Goal: Task Accomplishment & Management: Complete application form

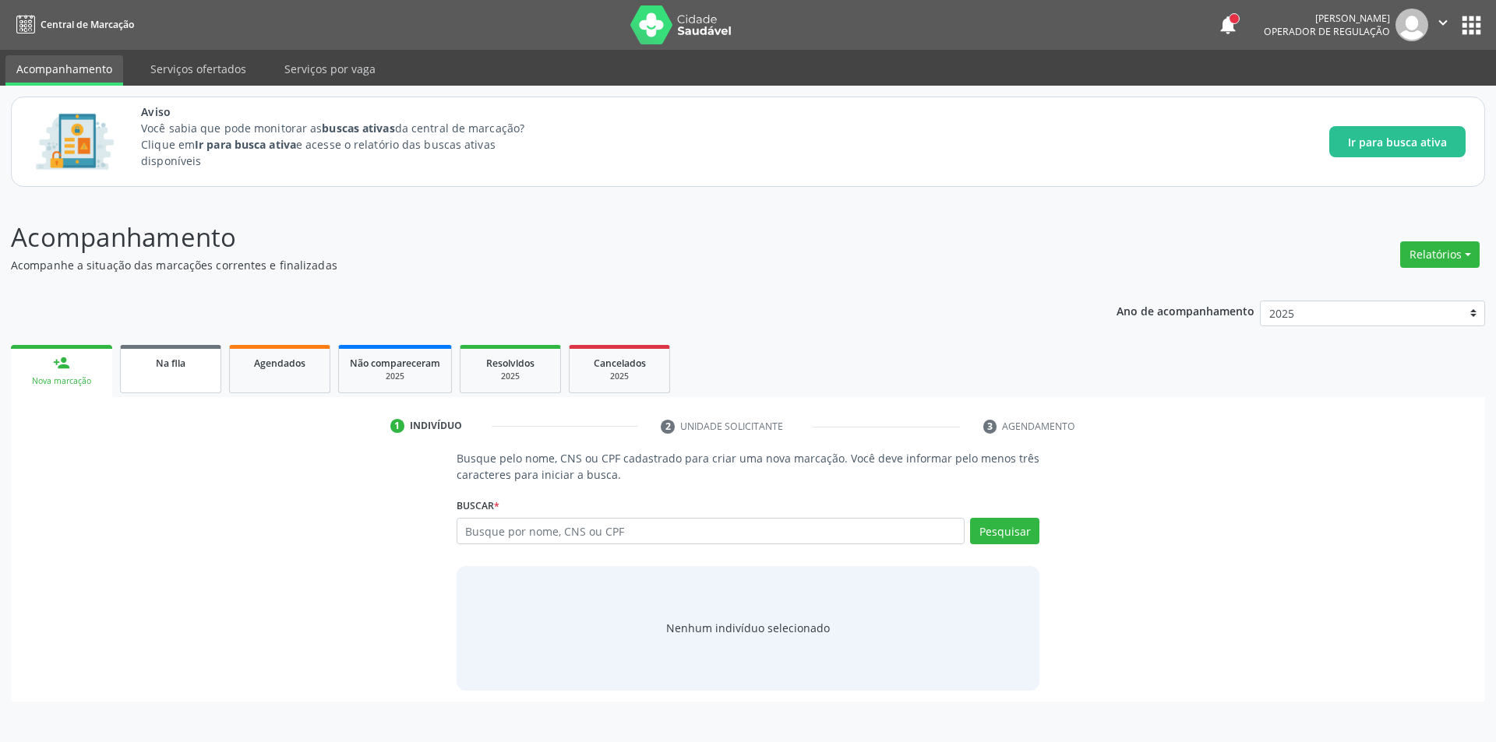
click at [153, 351] on link "Na fila" at bounding box center [170, 369] width 101 height 48
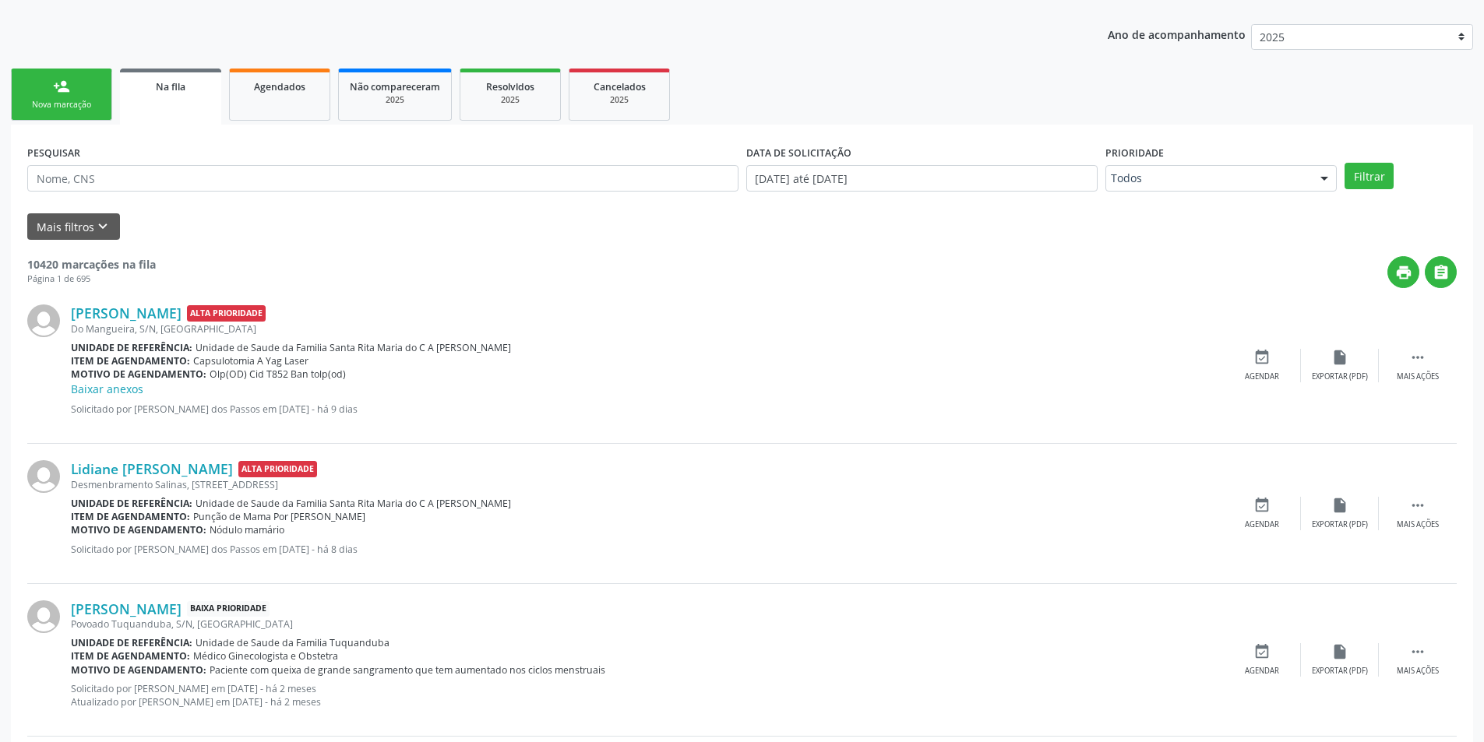
scroll to position [234, 0]
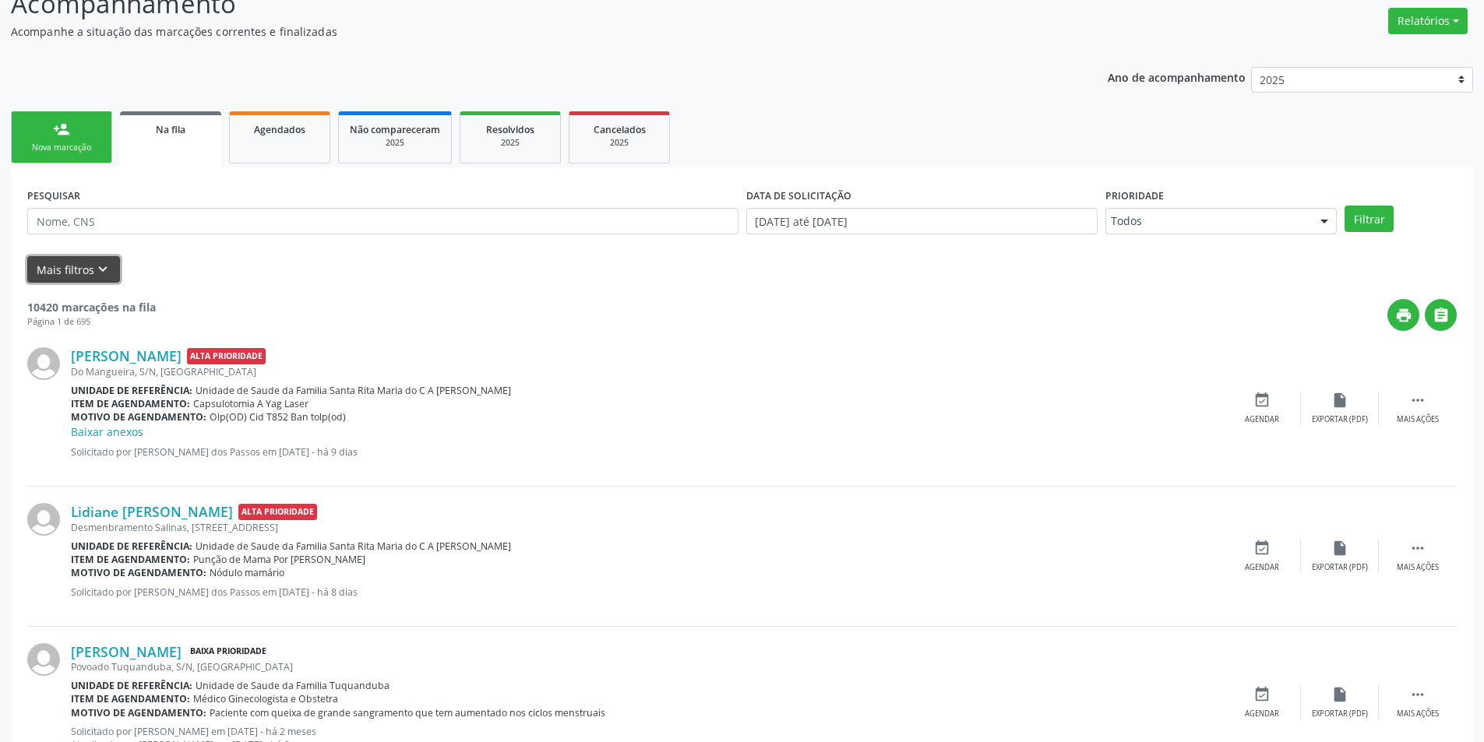
click at [104, 266] on icon "keyboard_arrow_down" at bounding box center [102, 269] width 17 height 17
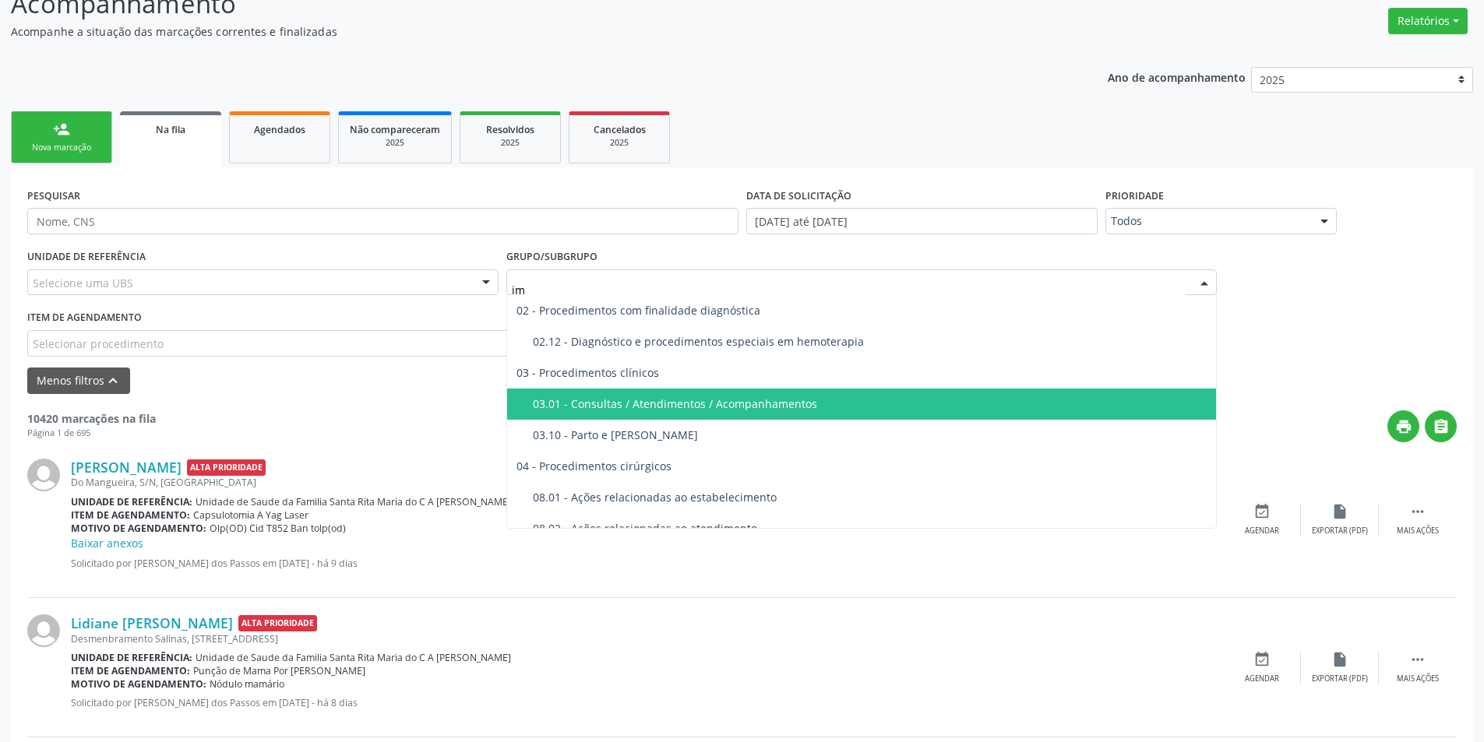
scroll to position [48, 0]
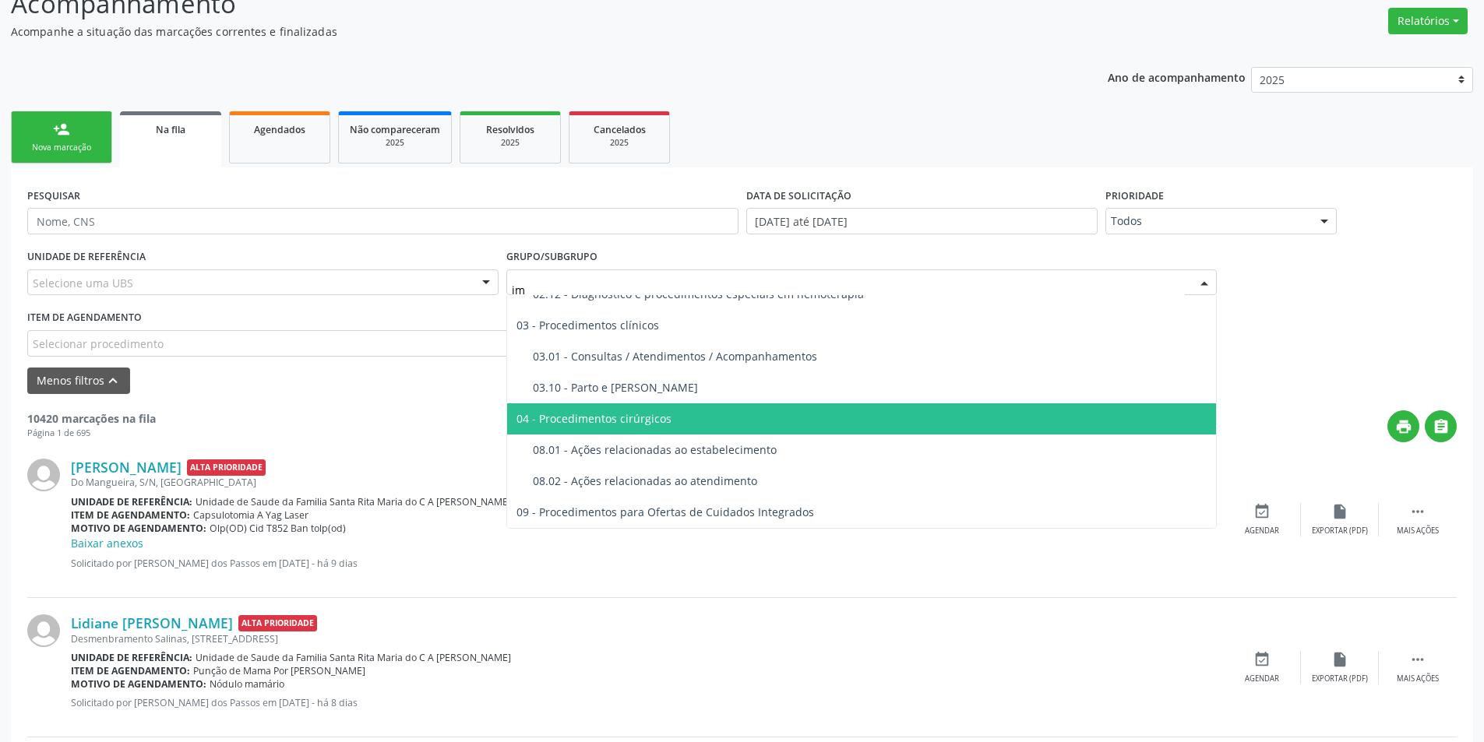
type input "i"
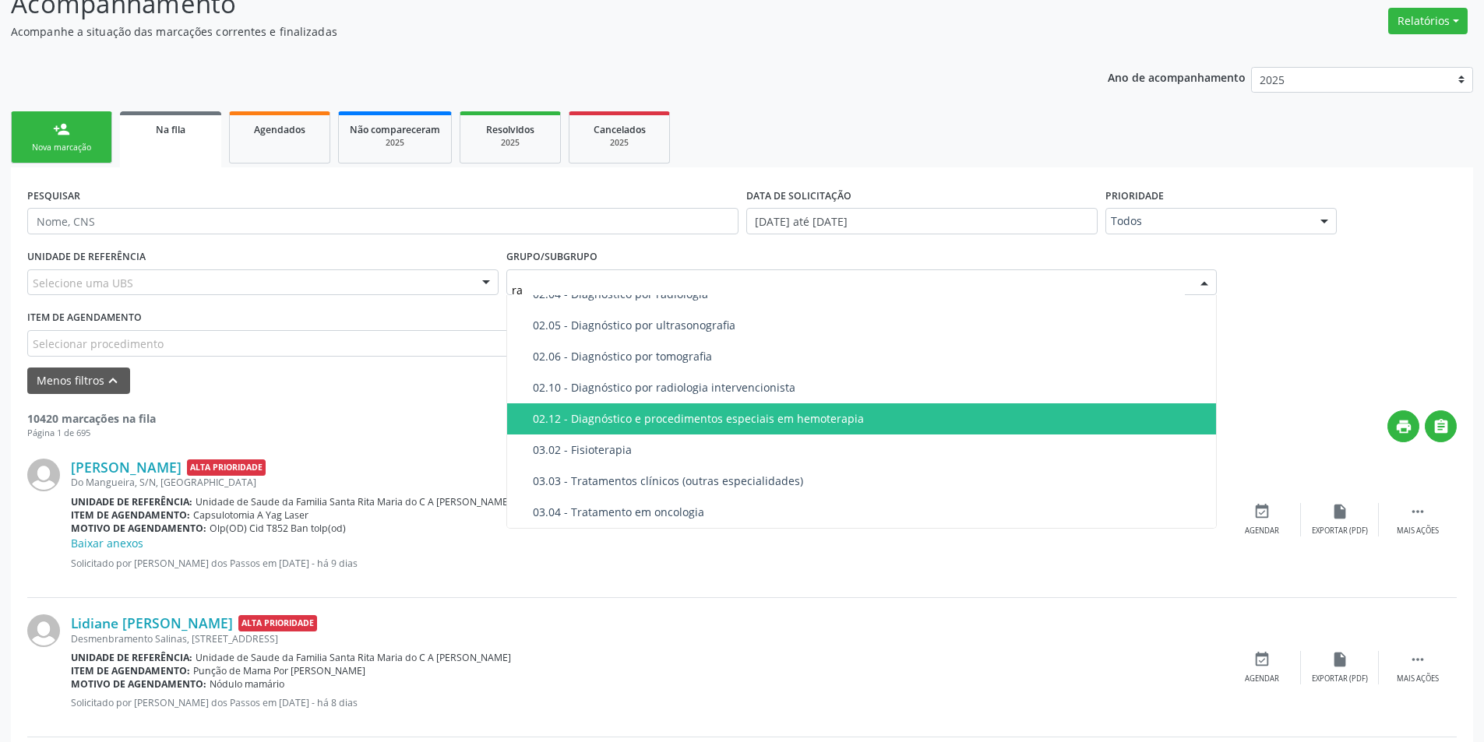
type input "rad"
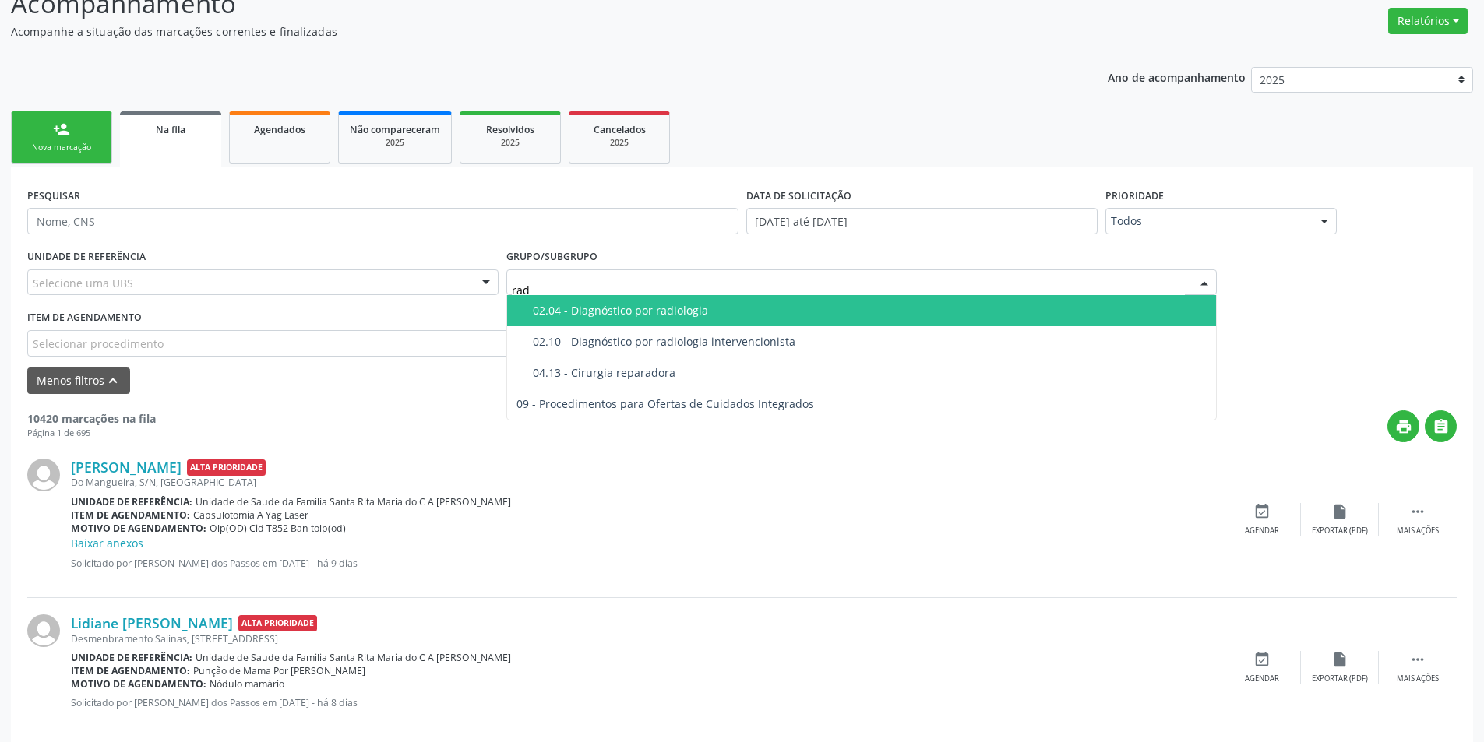
click at [661, 309] on div "02.04 - Diagnóstico por radiologia" at bounding box center [870, 311] width 675 height 12
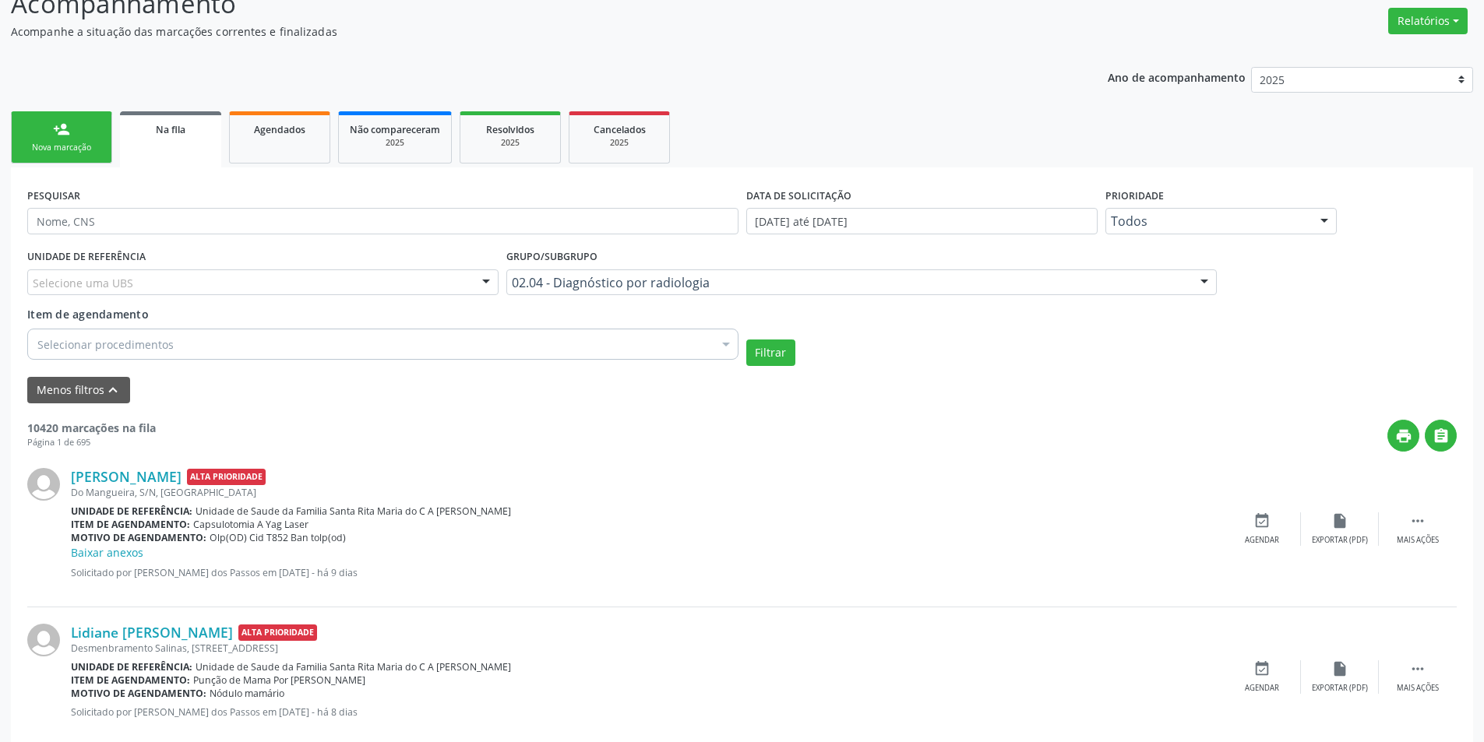
click at [227, 343] on div "Selecionar procedimentos" at bounding box center [382, 344] width 711 height 31
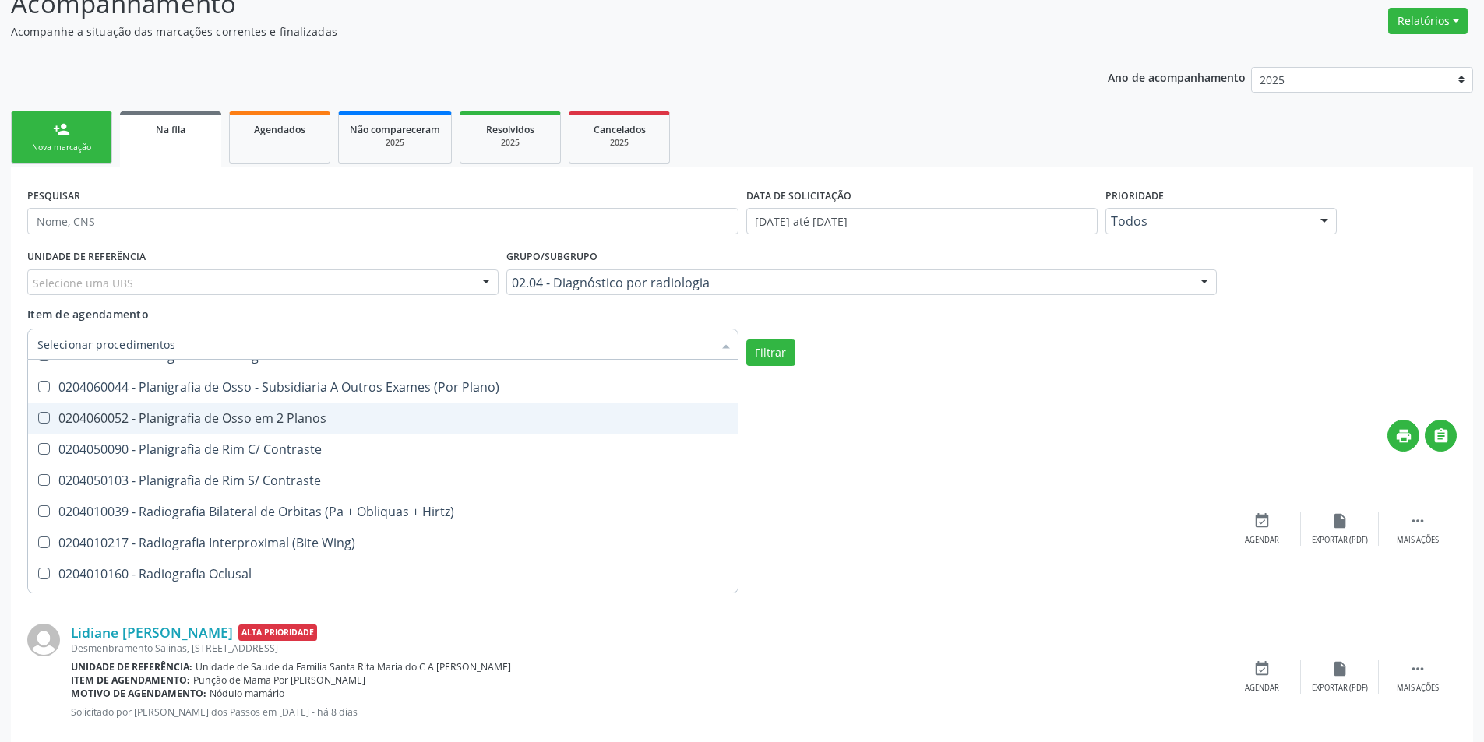
scroll to position [701, 0]
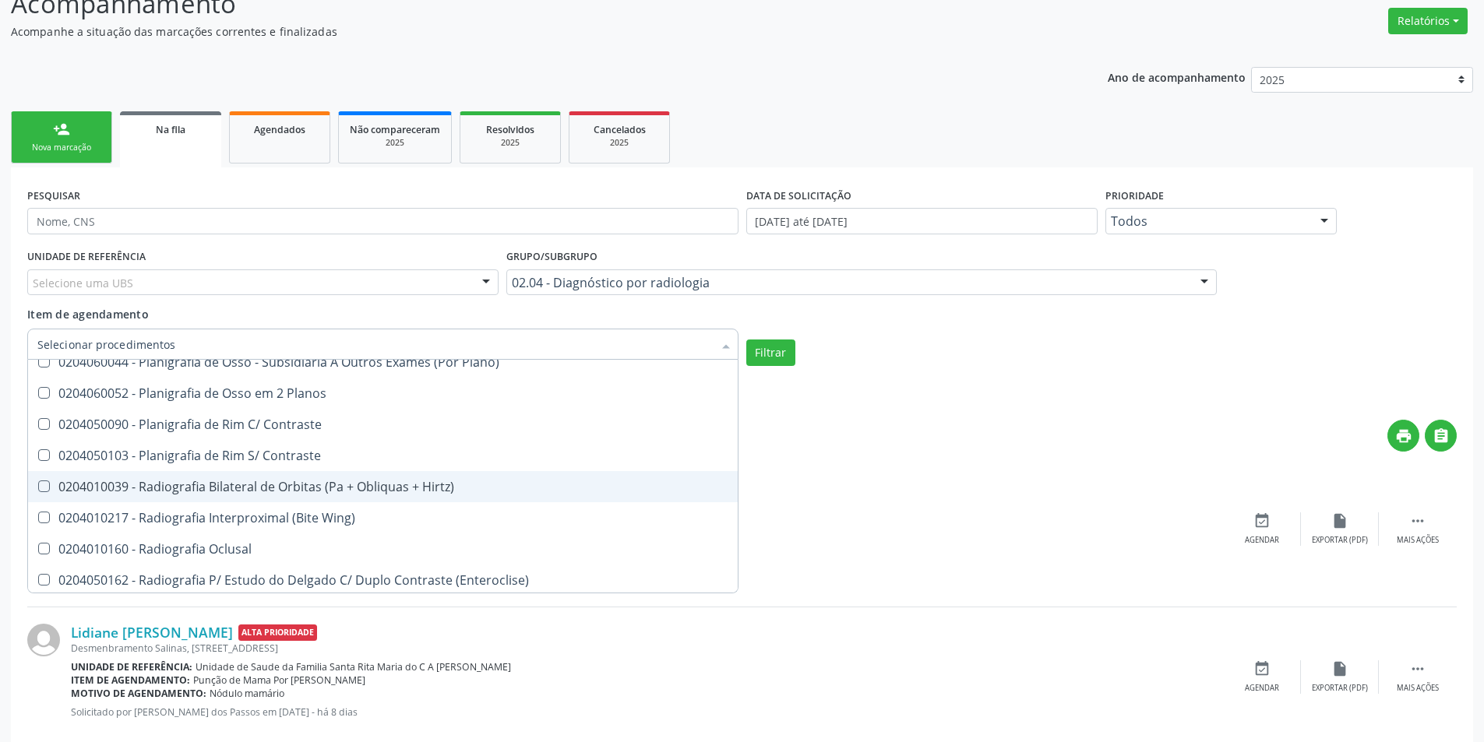
click at [46, 483] on Hirtz\) at bounding box center [44, 487] width 12 height 12
click at [38, 483] on Hirtz\) "checkbox" at bounding box center [33, 486] width 10 height 10
checkbox Hirtz\) "true"
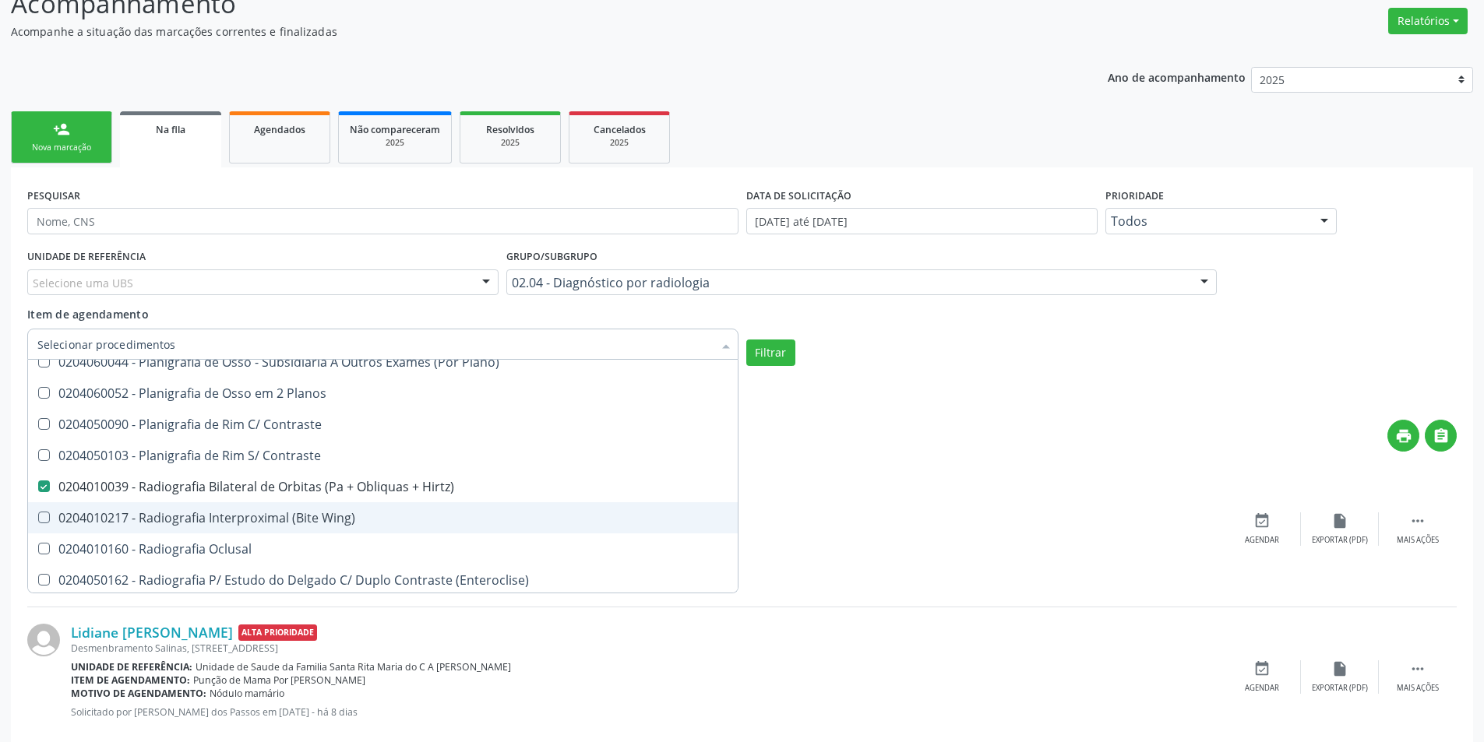
click at [40, 511] on span "0204010217 - Radiografia Interproximal (Bite Wing)" at bounding box center [383, 517] width 710 height 31
checkbox Wing\) "true"
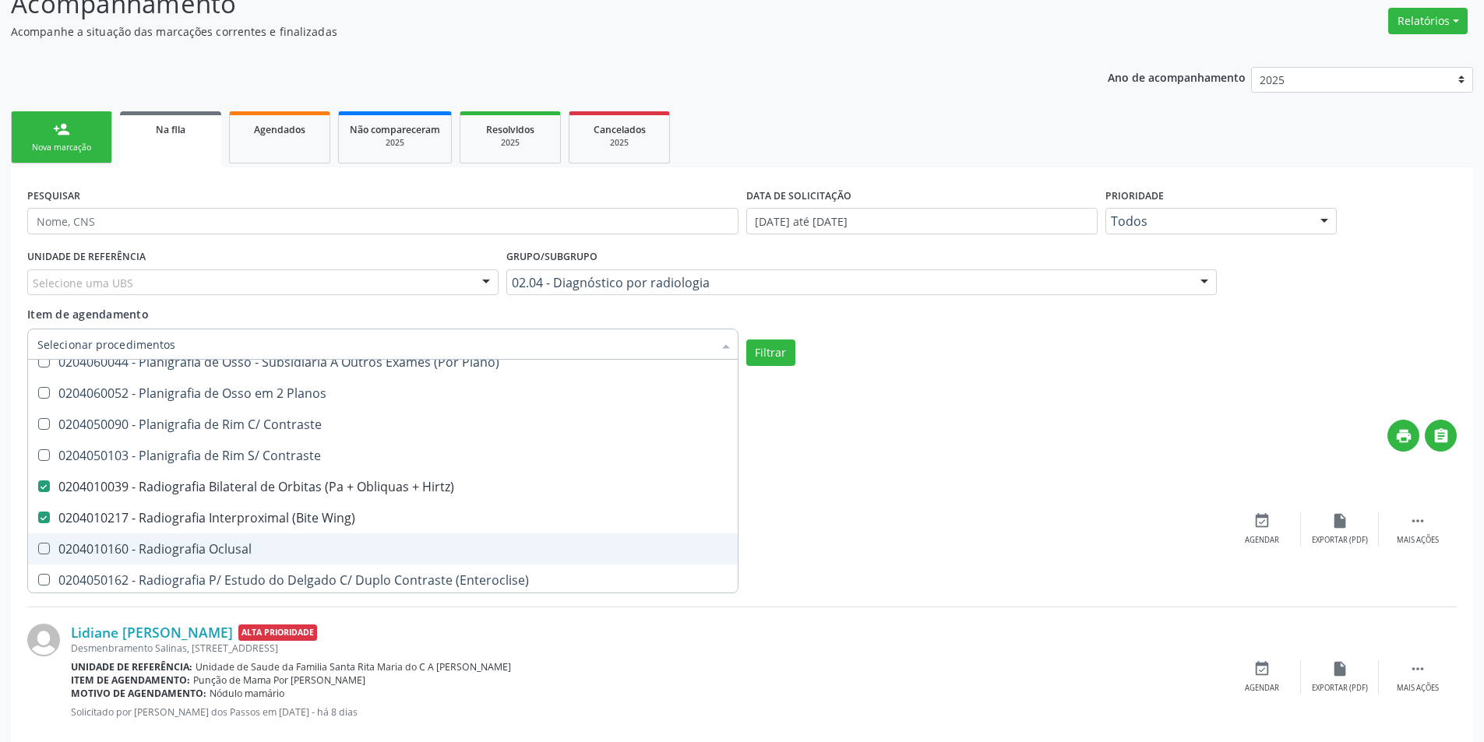
click at [43, 552] on Oclusal at bounding box center [44, 549] width 12 height 12
click at [38, 552] on Oclusal "checkbox" at bounding box center [33, 549] width 10 height 10
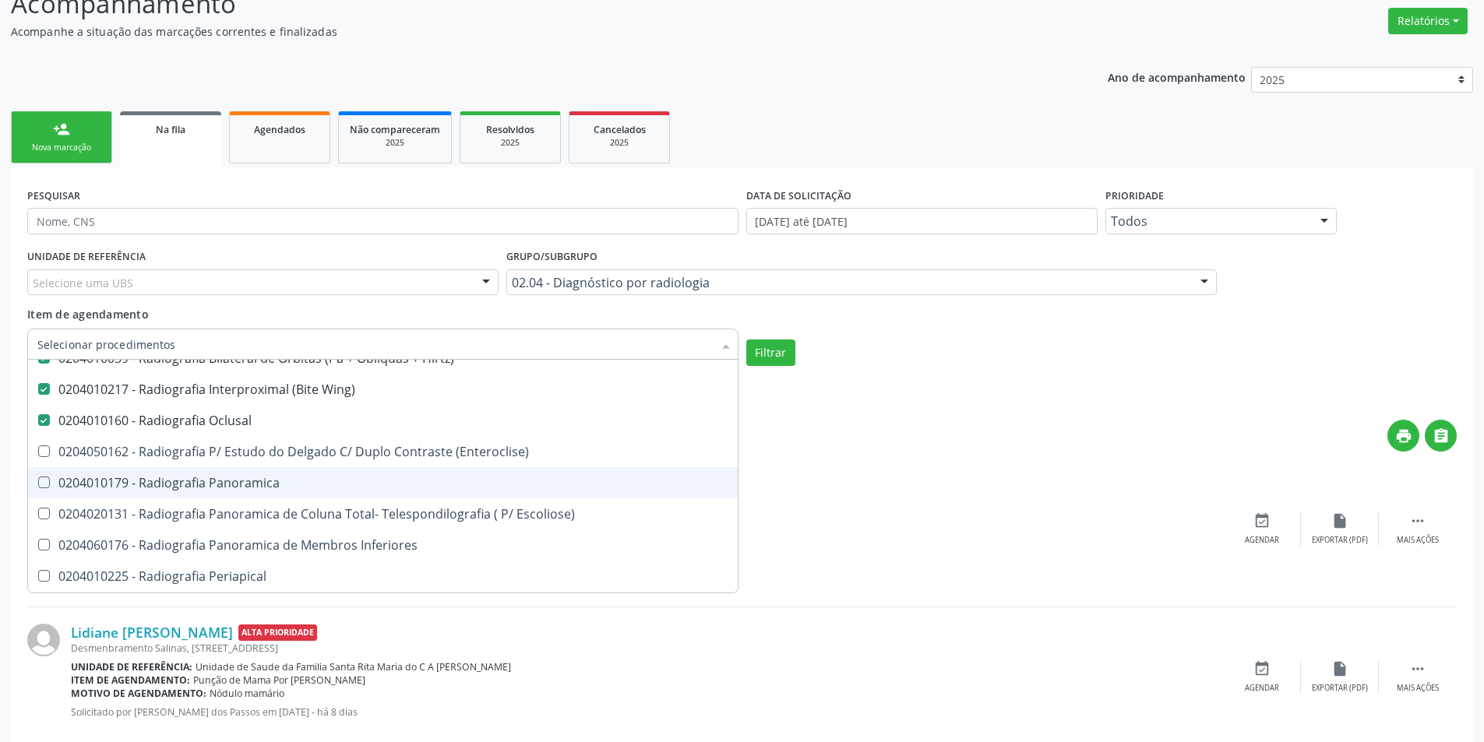
scroll to position [857, 0]
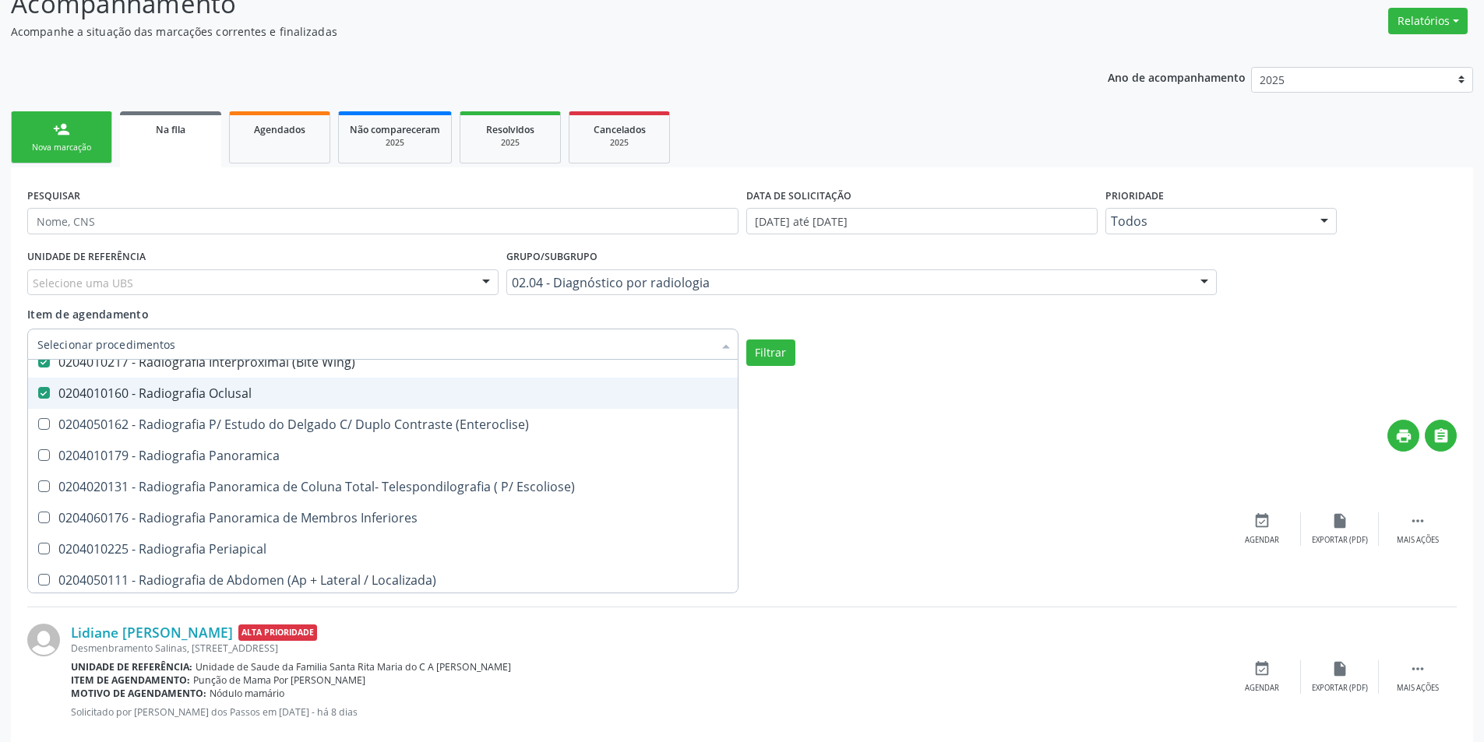
click at [47, 390] on Oclusal at bounding box center [44, 393] width 12 height 12
click at [38, 390] on Oclusal "checkbox" at bounding box center [33, 393] width 10 height 10
checkbox Oclusal "false"
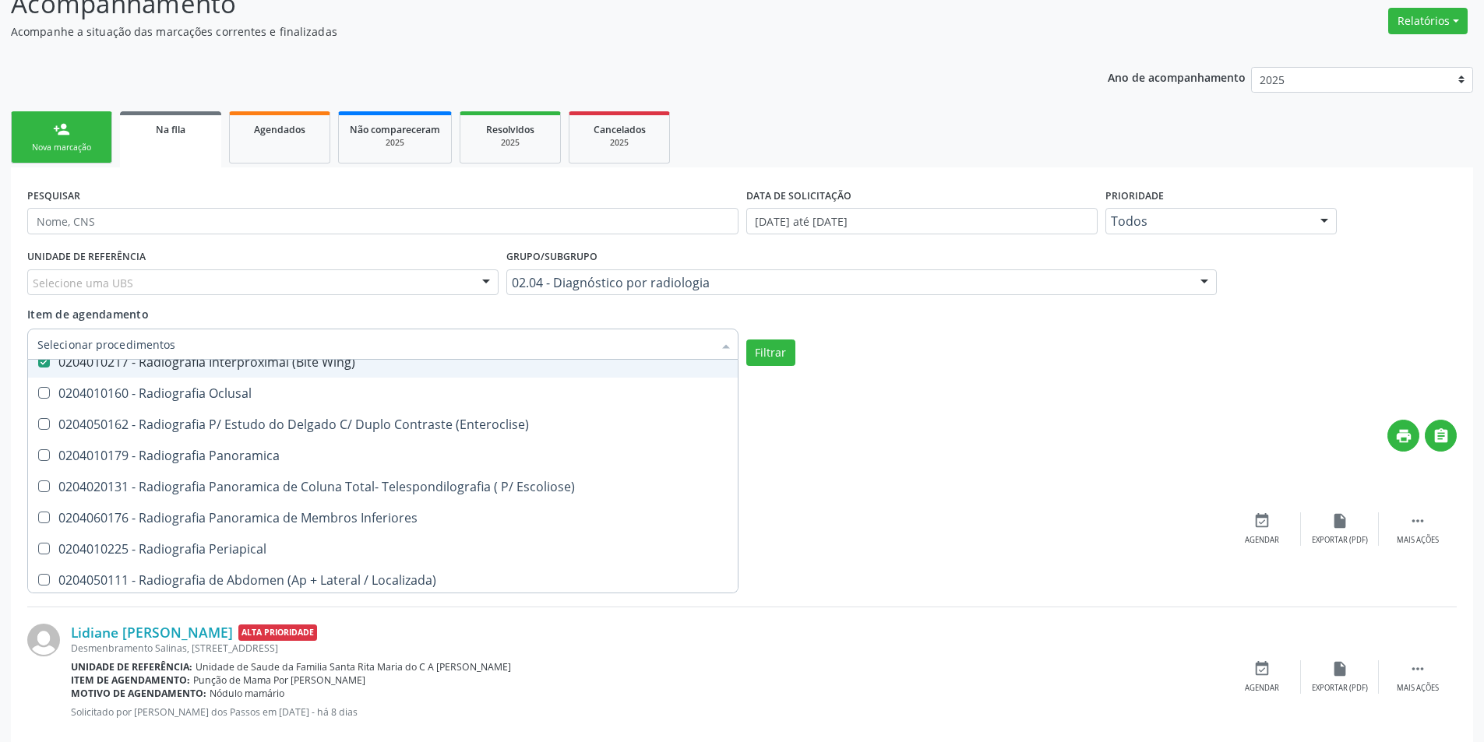
click at [49, 366] on Wing\) at bounding box center [44, 362] width 12 height 12
click at [38, 366] on Wing\) "checkbox" at bounding box center [33, 362] width 10 height 10
checkbox Wing\) "false"
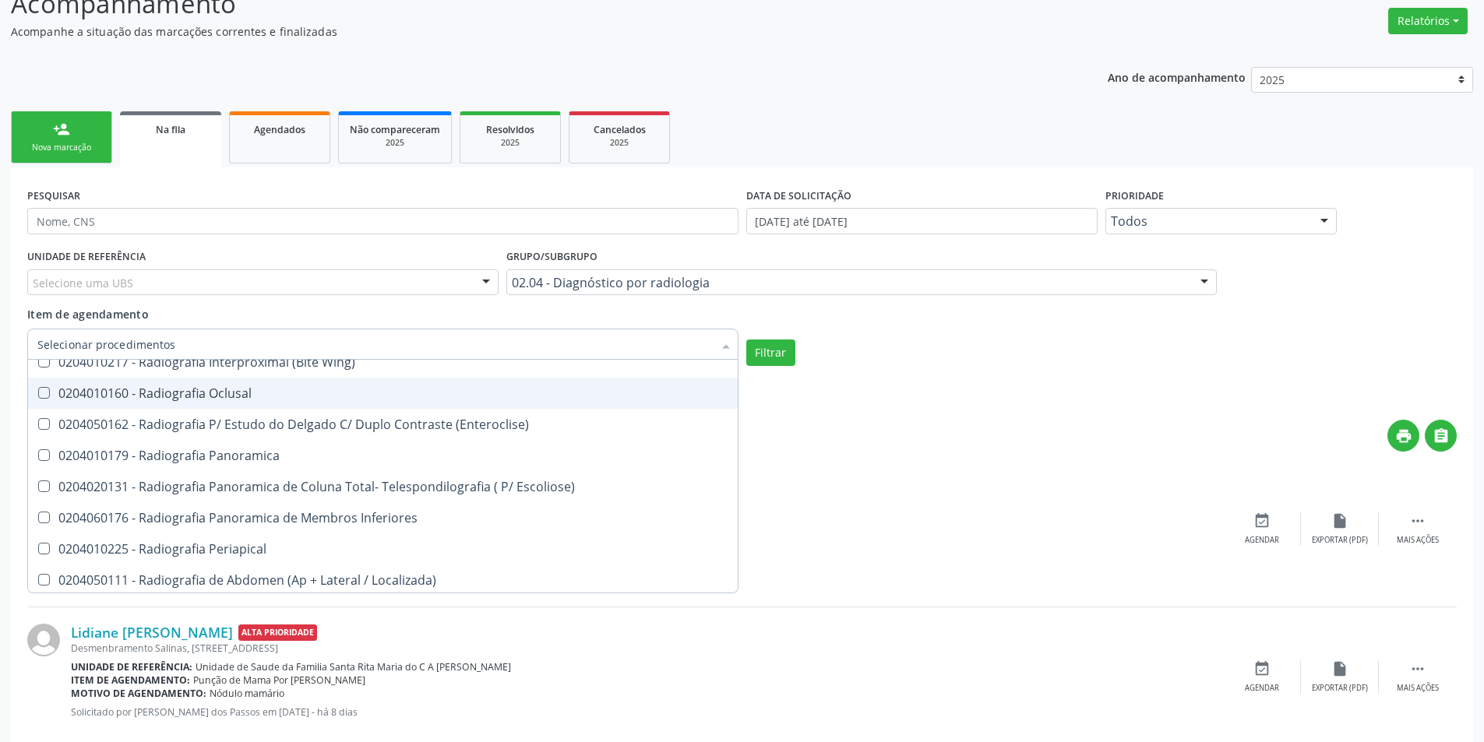
scroll to position [779, 0]
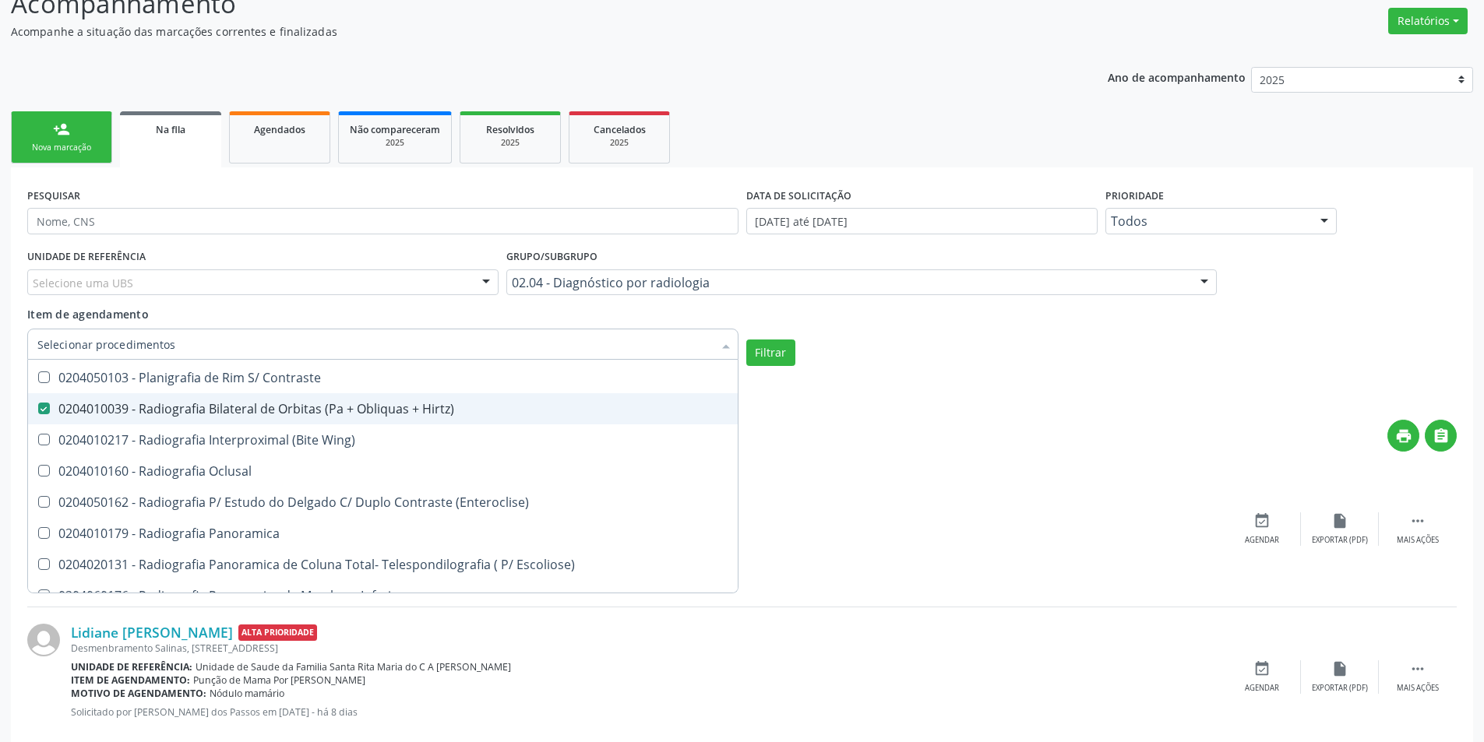
click at [50, 410] on div "0204010039 - Radiografia Bilateral de Orbitas (Pa + Obliquas + Hirtz)" at bounding box center [382, 409] width 691 height 12
checkbox Hirtz\) "false"
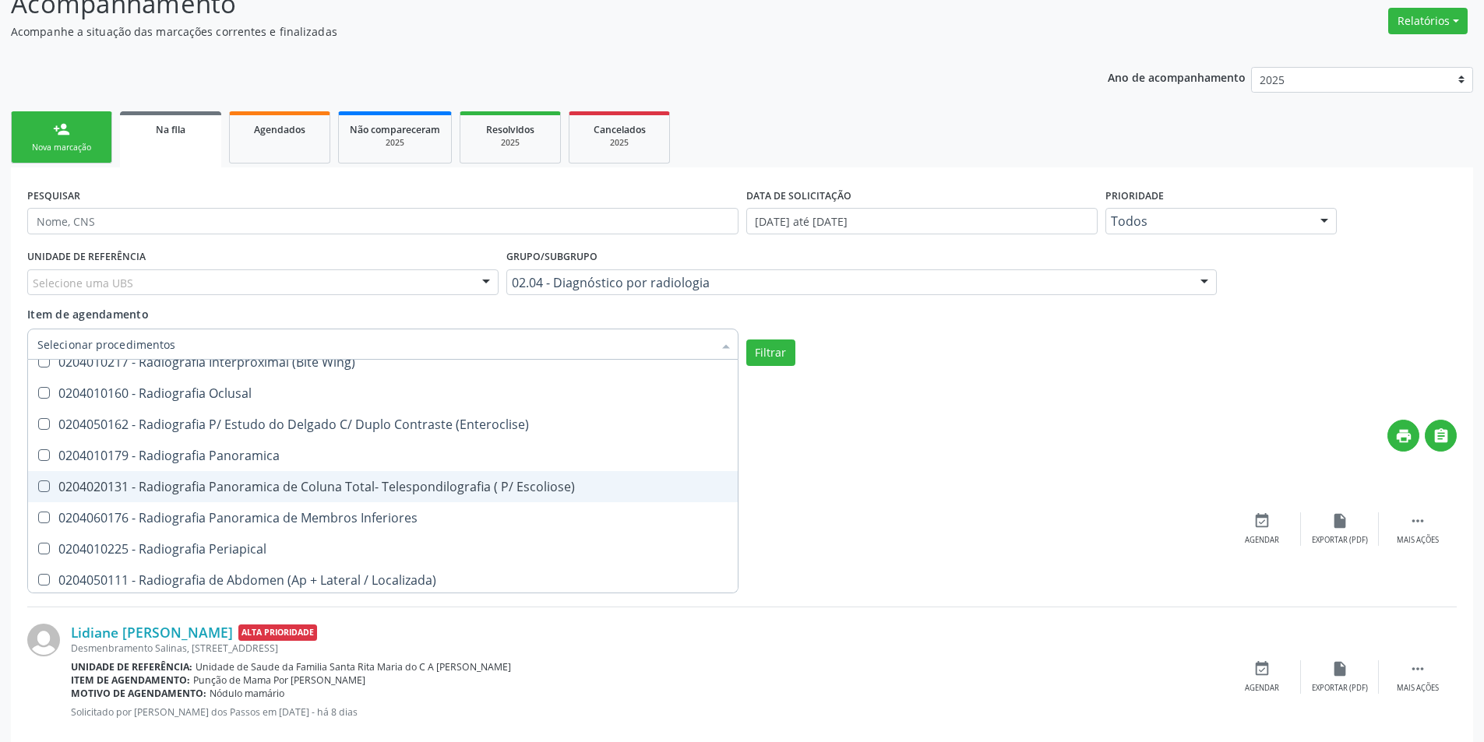
scroll to position [935, 0]
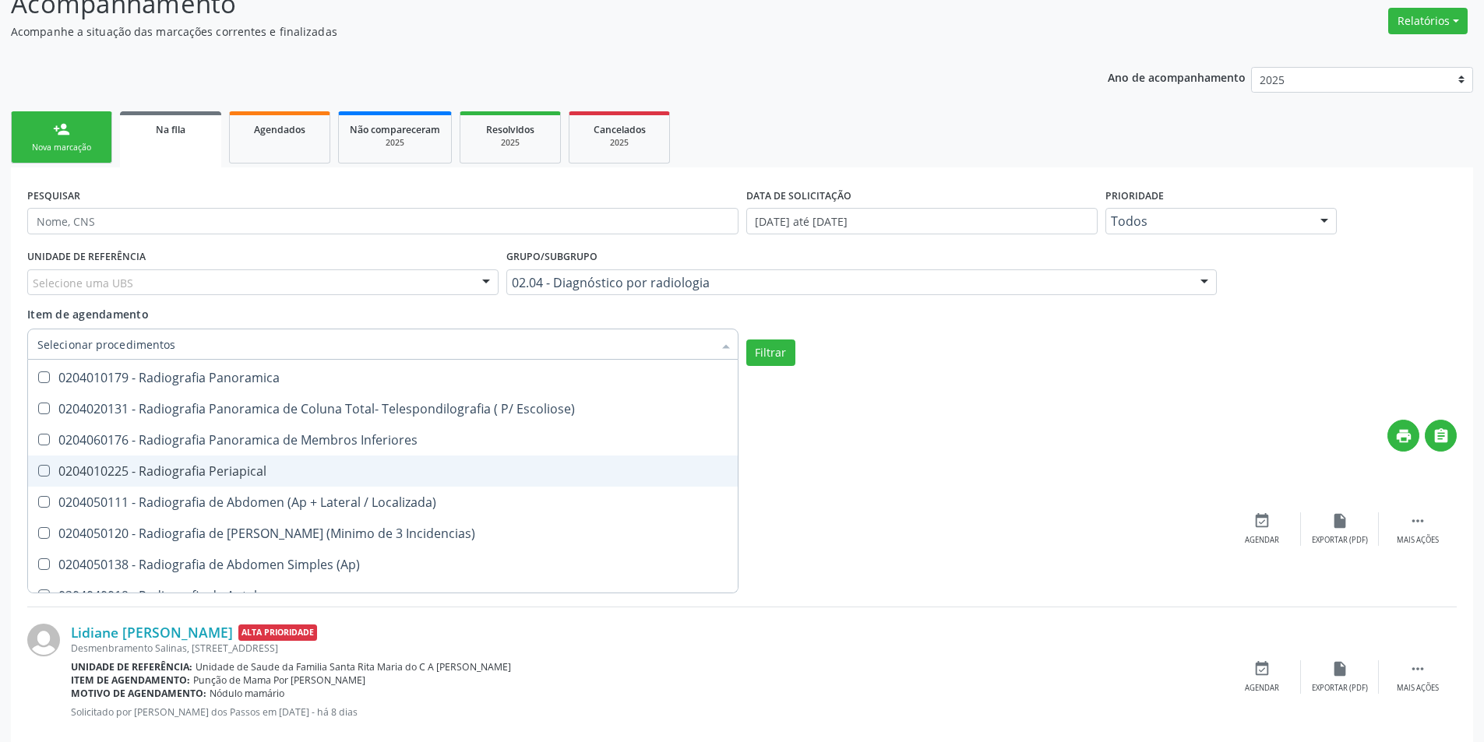
click at [44, 473] on Periapical at bounding box center [44, 471] width 12 height 12
click at [38, 473] on Periapical "checkbox" at bounding box center [33, 471] width 10 height 10
checkbox Periapical "true"
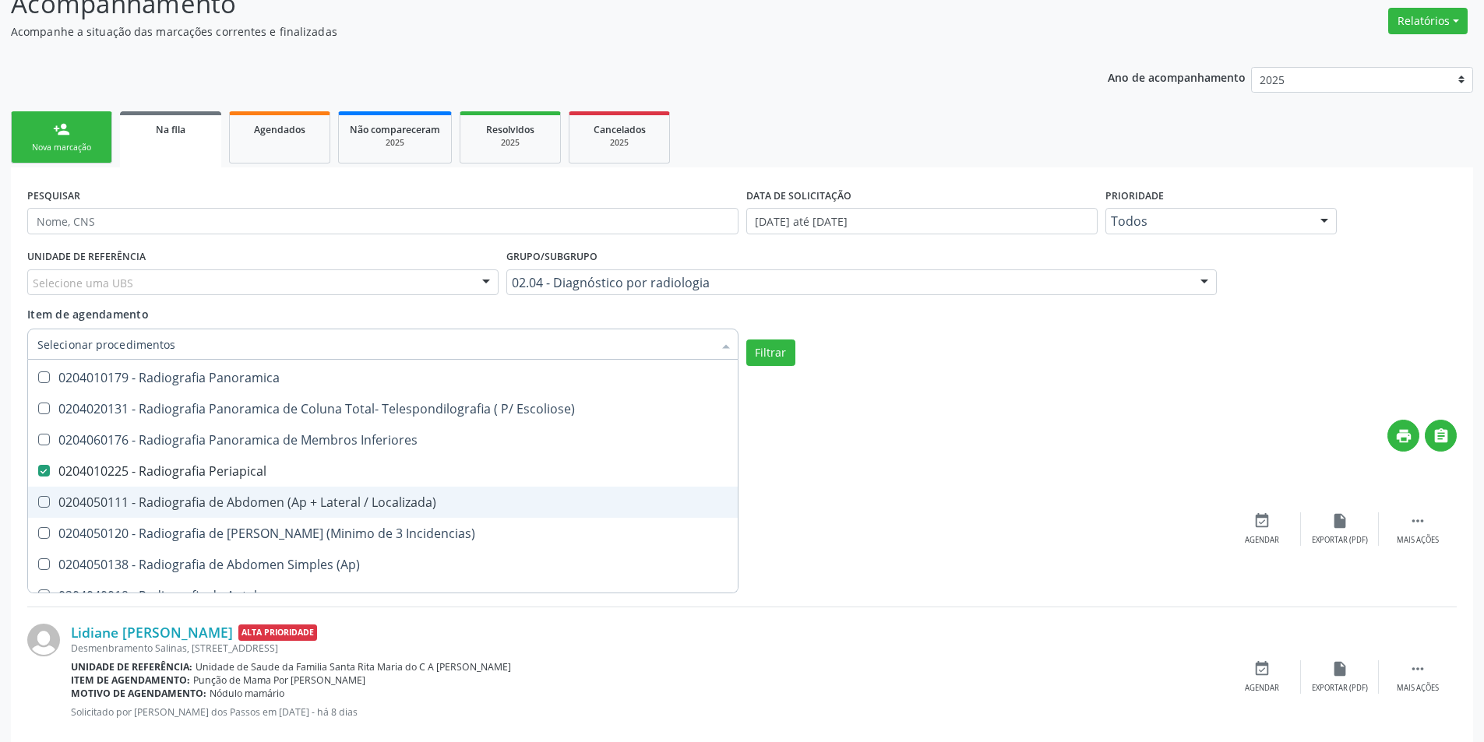
click at [44, 499] on Localizada\) at bounding box center [44, 502] width 12 height 12
click at [38, 499] on Localizada\) "checkbox" at bounding box center [33, 502] width 10 height 10
checkbox Localizada\) "true"
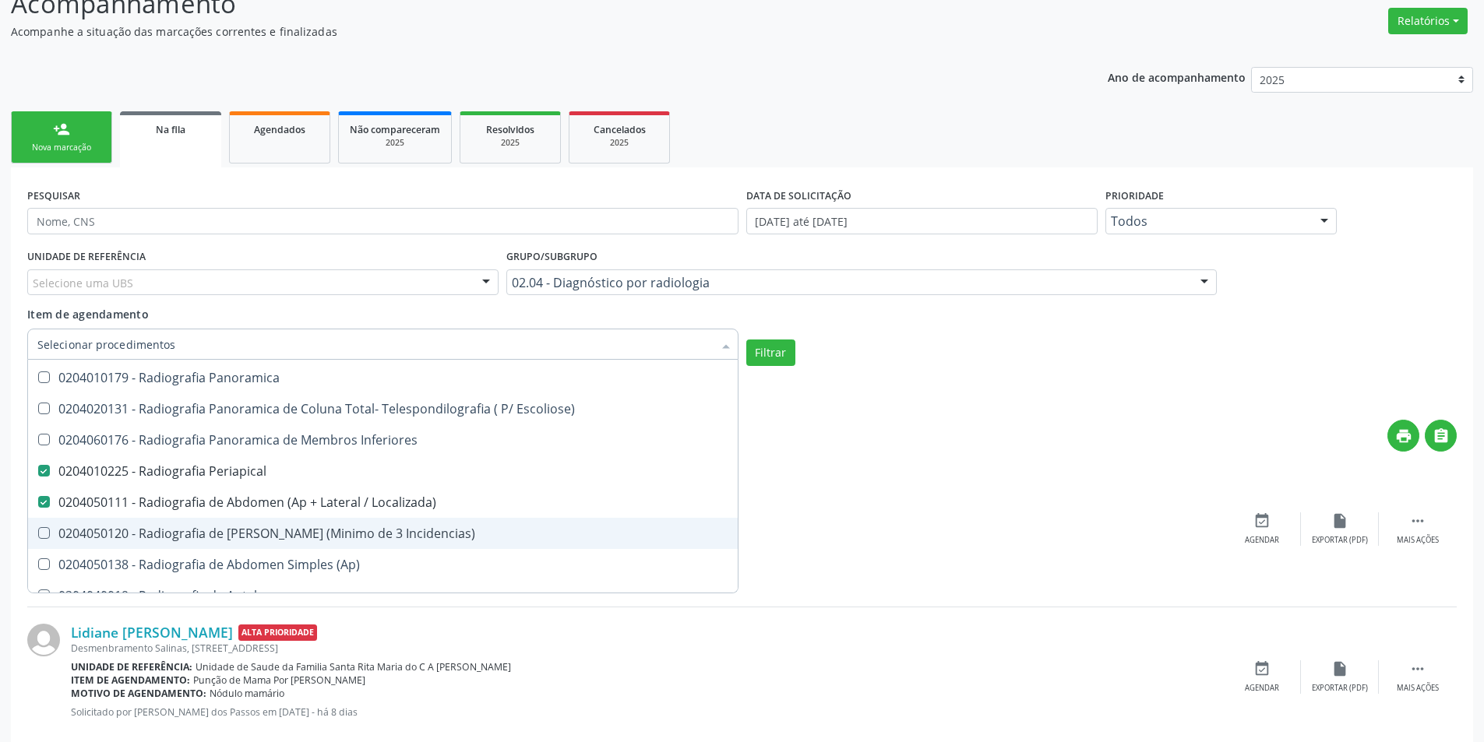
click at [41, 534] on Incidencias\) at bounding box center [44, 533] width 12 height 12
click at [38, 534] on Incidencias\) "checkbox" at bounding box center [33, 533] width 10 height 10
checkbox Incidencias\) "true"
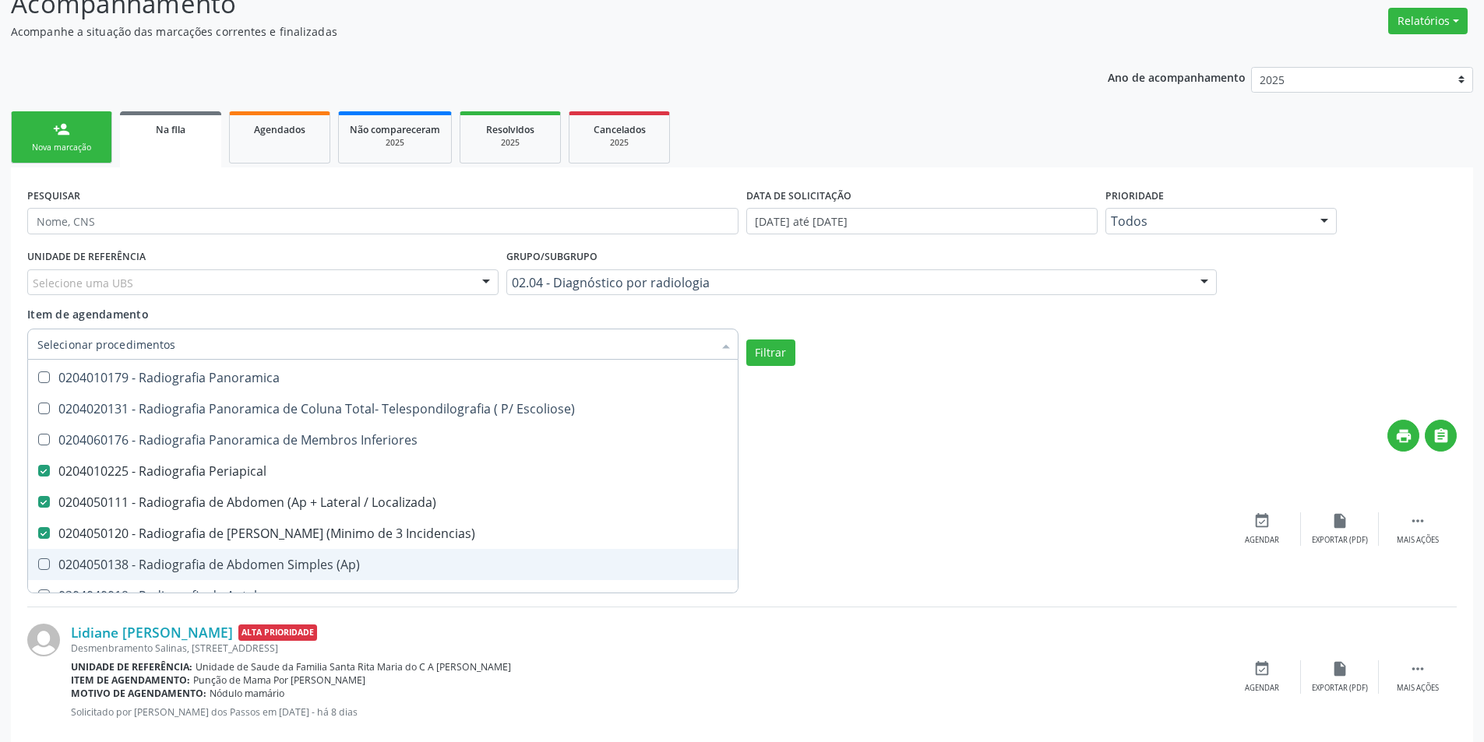
click at [43, 561] on \(Ap\) at bounding box center [44, 565] width 12 height 12
click at [38, 561] on \(Ap\) "checkbox" at bounding box center [33, 564] width 10 height 10
checkbox \(Ap\) "true"
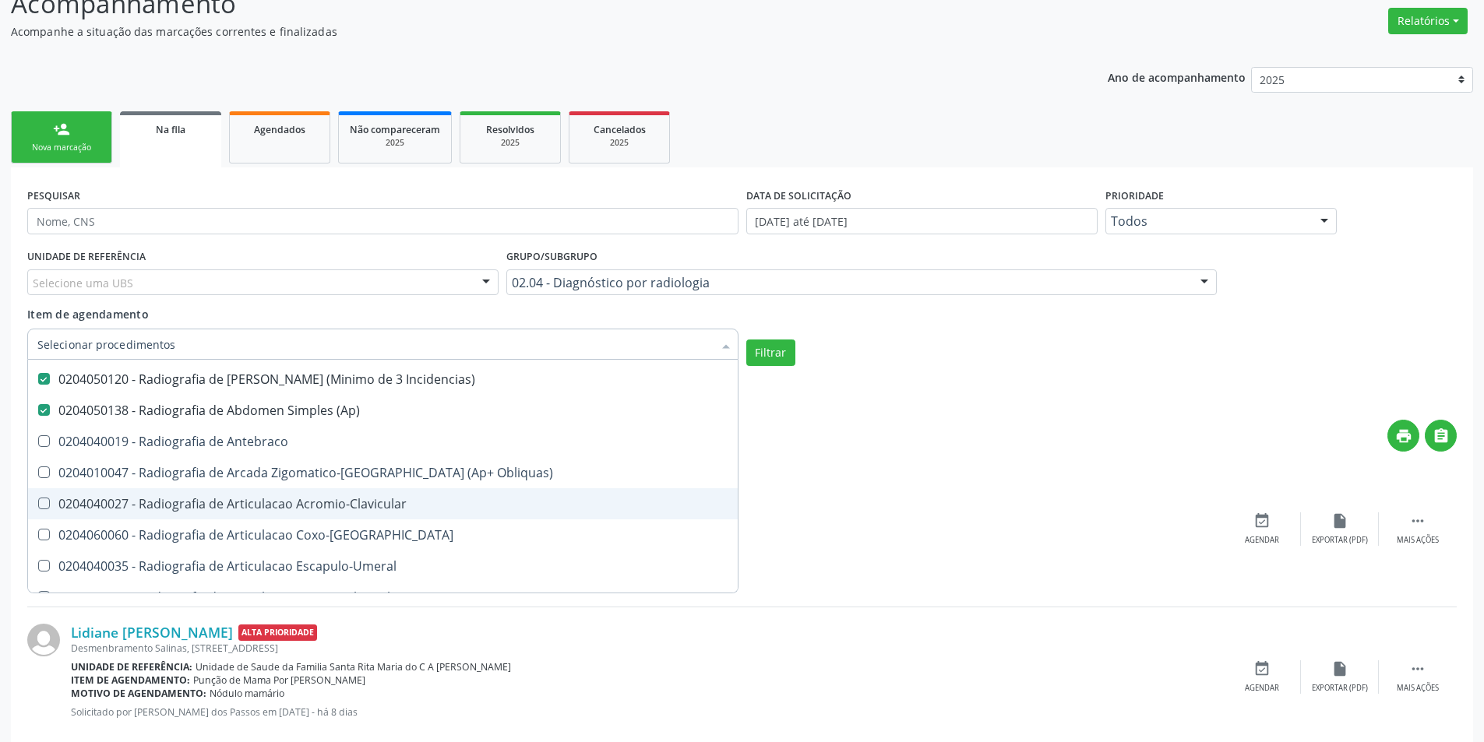
scroll to position [1091, 0]
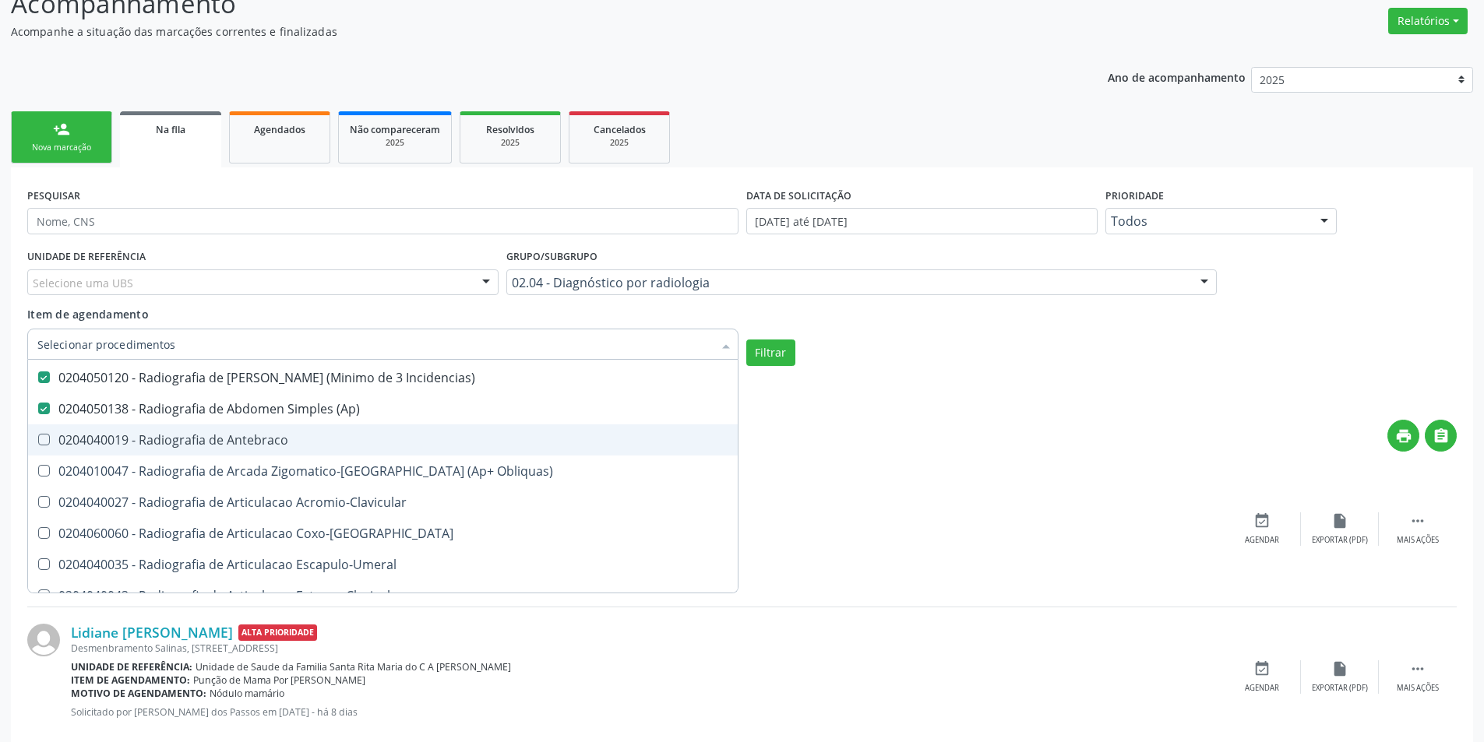
click at [46, 442] on Antebraco at bounding box center [44, 440] width 12 height 12
click at [38, 442] on Antebraco "checkbox" at bounding box center [33, 440] width 10 height 10
checkbox Antebraco "true"
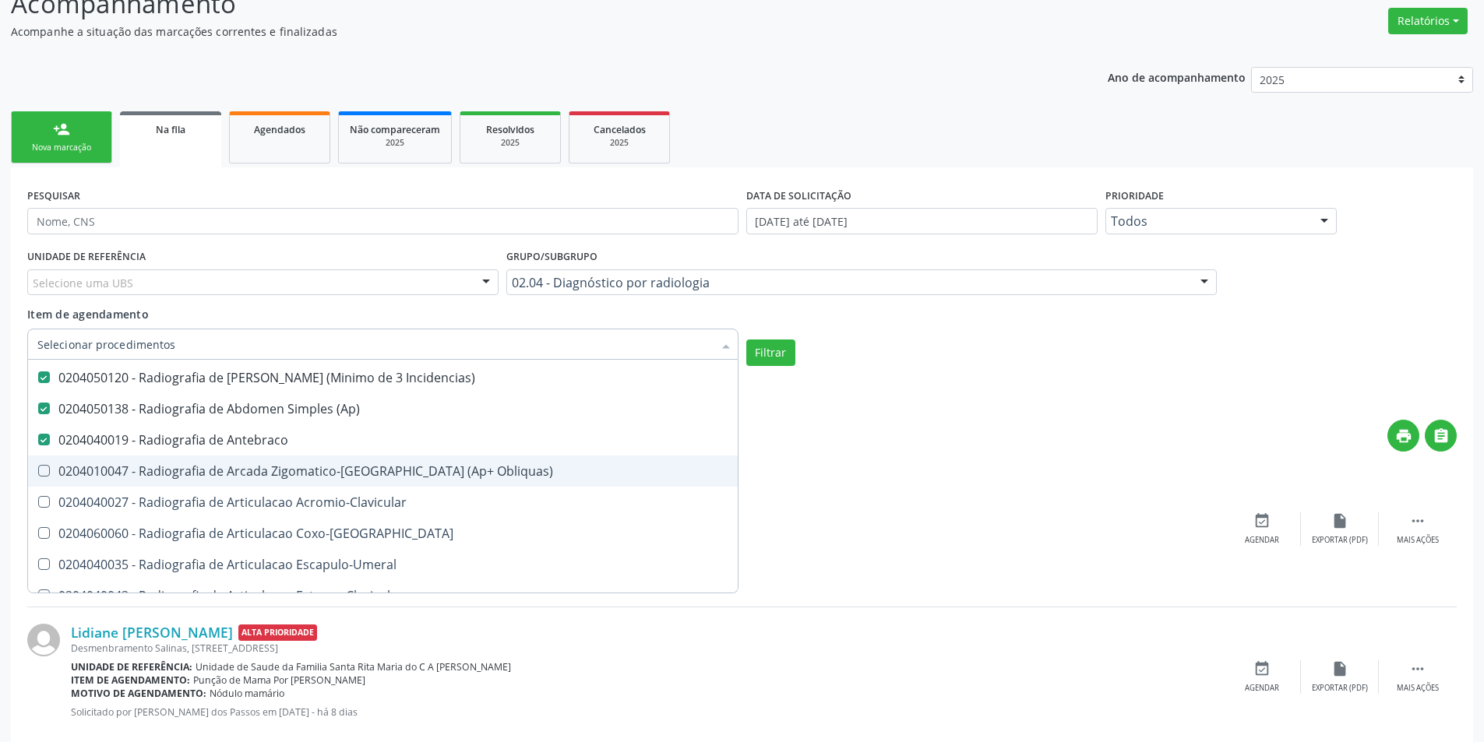
click at [45, 474] on Obliquas\) at bounding box center [44, 471] width 12 height 12
click at [38, 474] on Obliquas\) "checkbox" at bounding box center [33, 471] width 10 height 10
checkbox Obliquas\) "true"
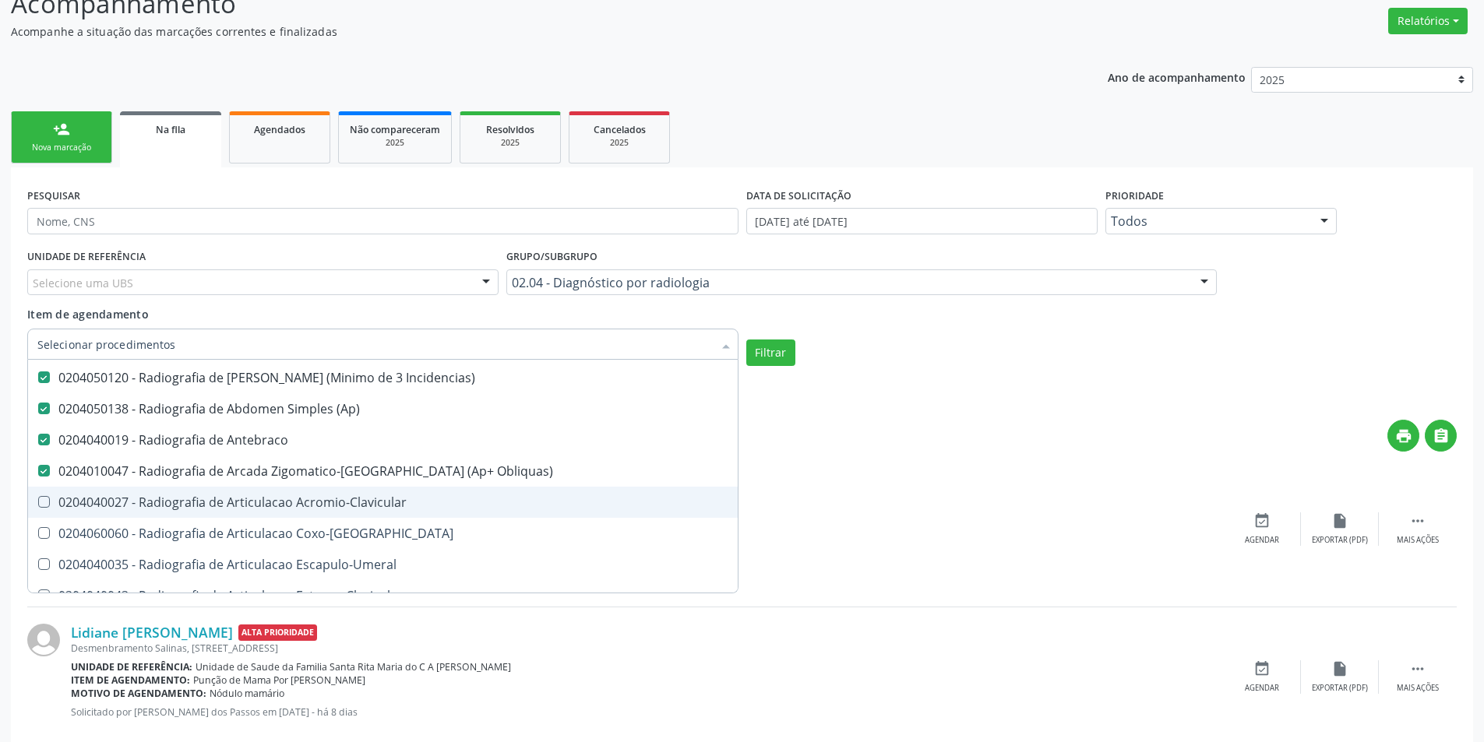
click at [43, 506] on Acromio-Clavicular at bounding box center [44, 502] width 12 height 12
click at [38, 506] on Acromio-Clavicular "checkbox" at bounding box center [33, 502] width 10 height 10
checkbox Acromio-Clavicular "true"
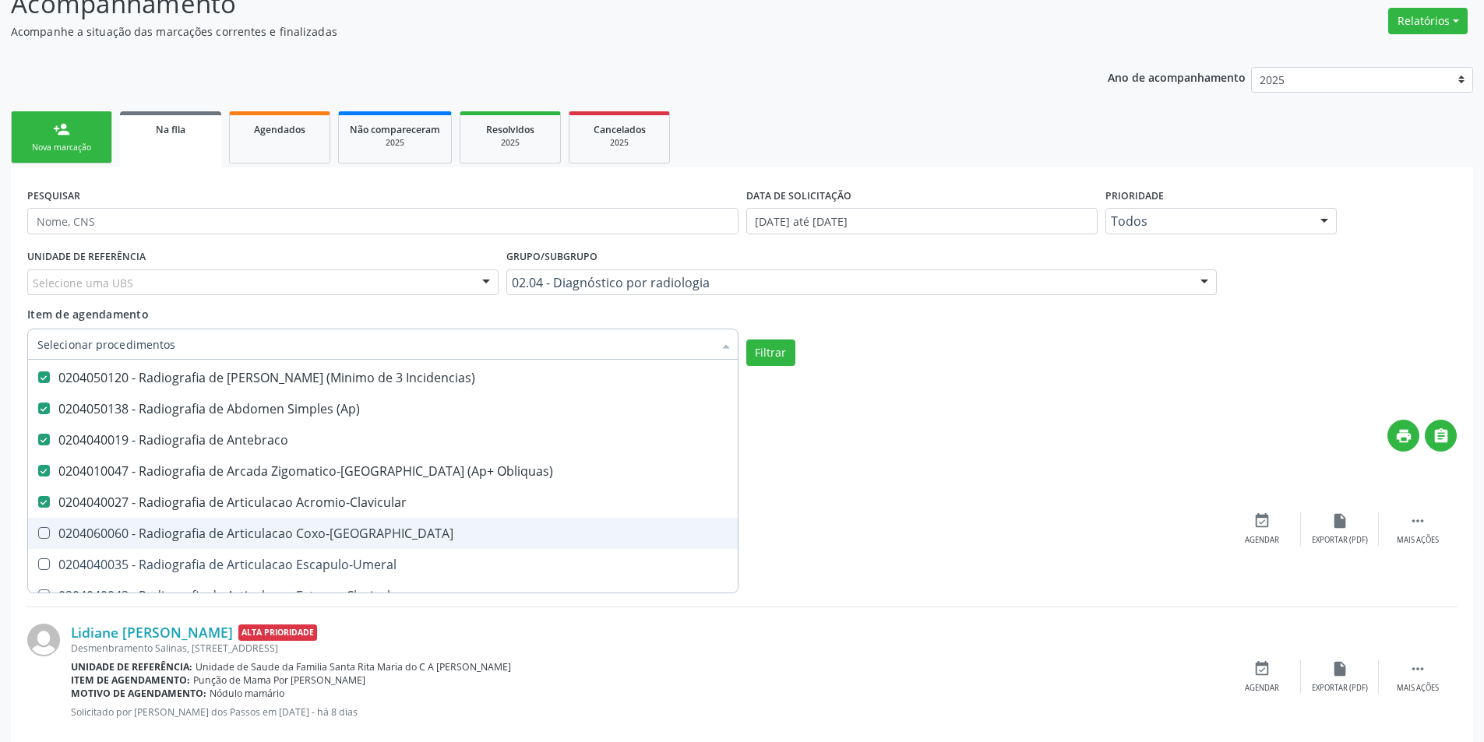
click at [41, 534] on Coxo-Femoral at bounding box center [44, 533] width 12 height 12
click at [38, 534] on Coxo-Femoral "checkbox" at bounding box center [33, 533] width 10 height 10
checkbox Coxo-Femoral "true"
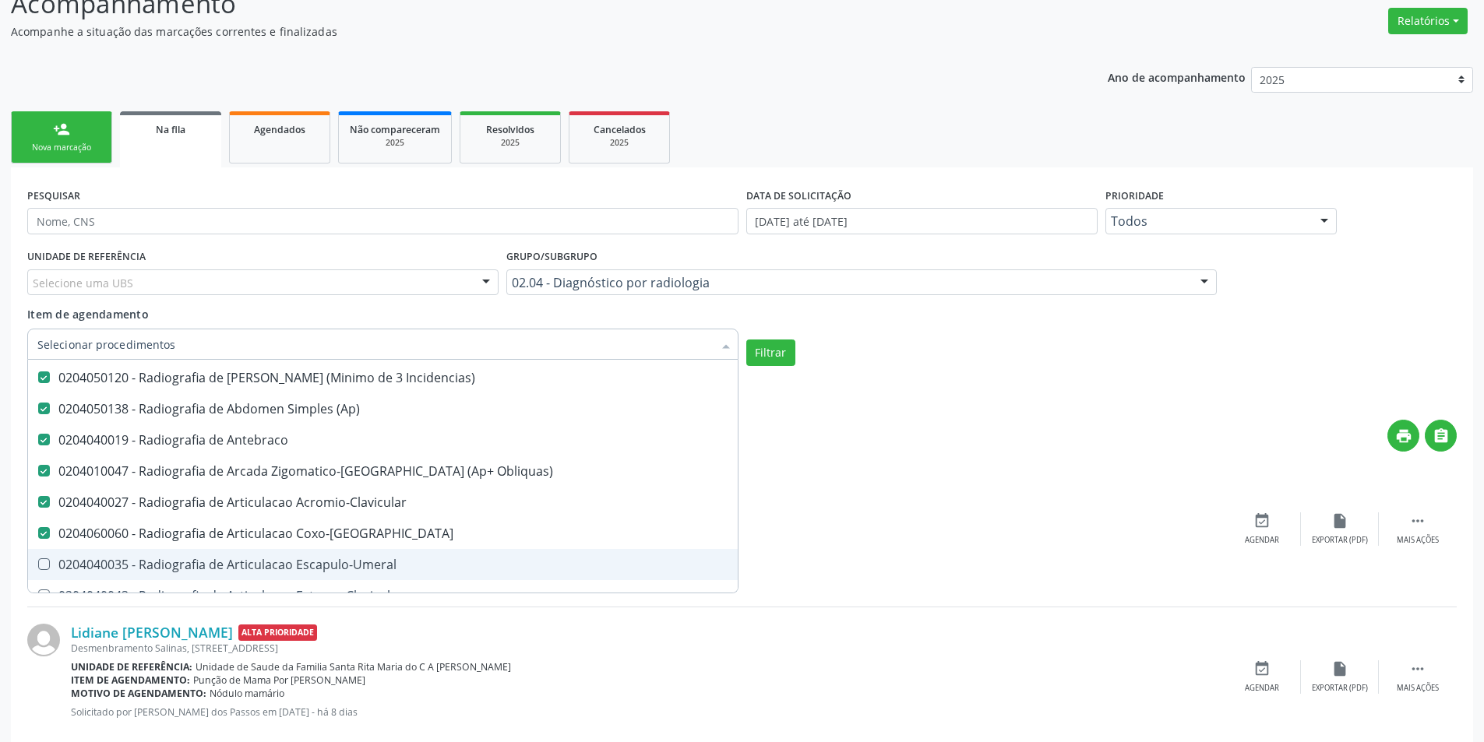
click at [41, 561] on Escapulo-Umeral at bounding box center [44, 565] width 12 height 12
click at [38, 561] on Escapulo-Umeral "checkbox" at bounding box center [33, 564] width 10 height 10
checkbox Escapulo-Umeral "true"
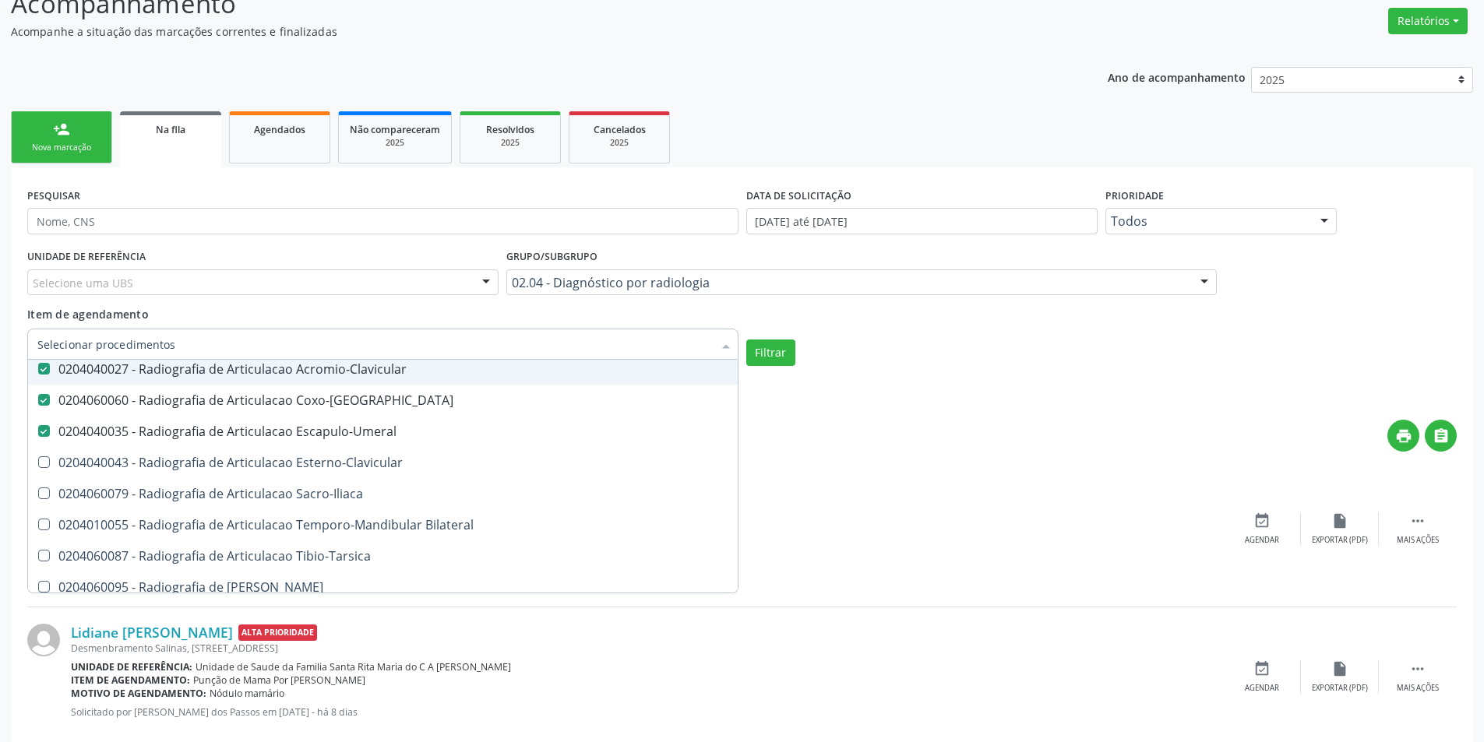
scroll to position [1246, 0]
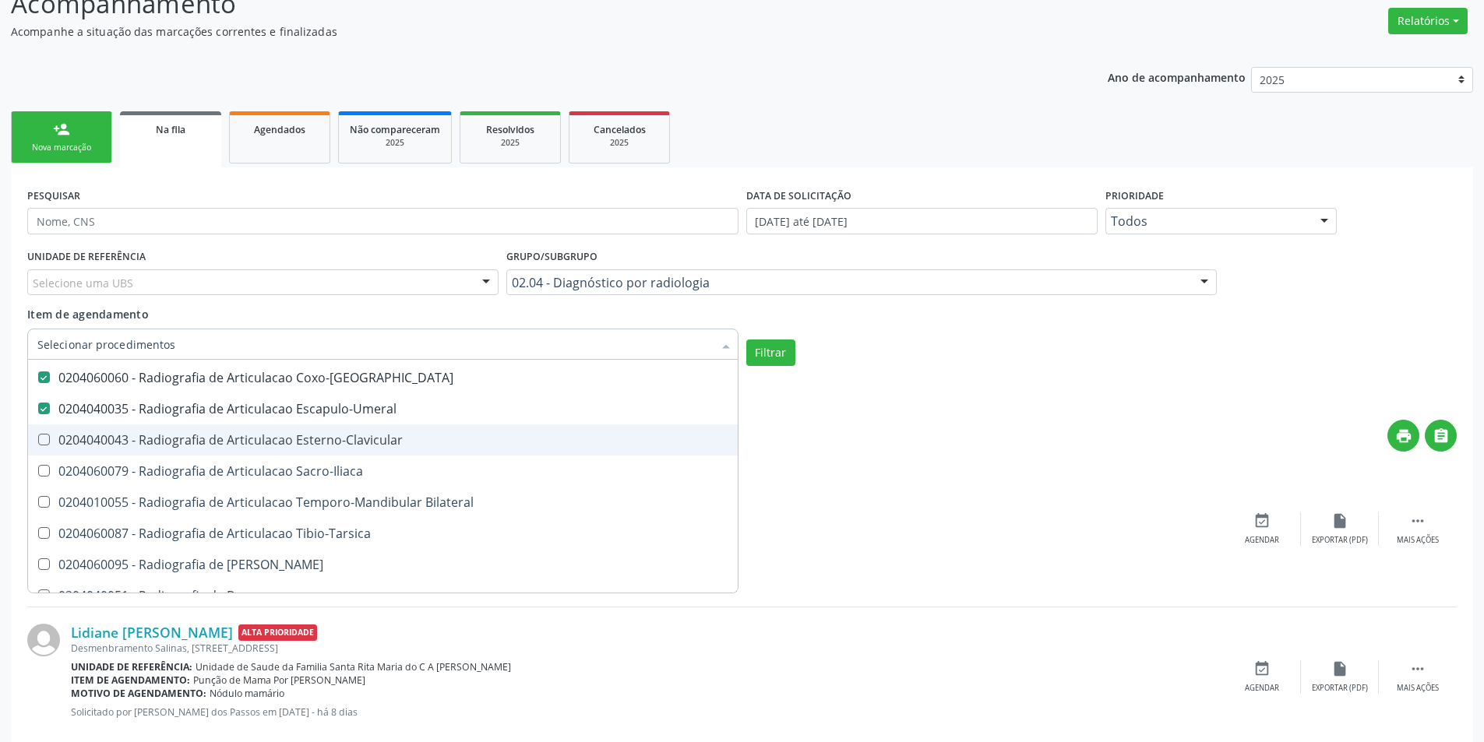
click at [41, 444] on Esterno-Clavicular at bounding box center [44, 440] width 12 height 12
click at [38, 444] on Esterno-Clavicular "checkbox" at bounding box center [33, 440] width 10 height 10
checkbox Esterno-Clavicular "true"
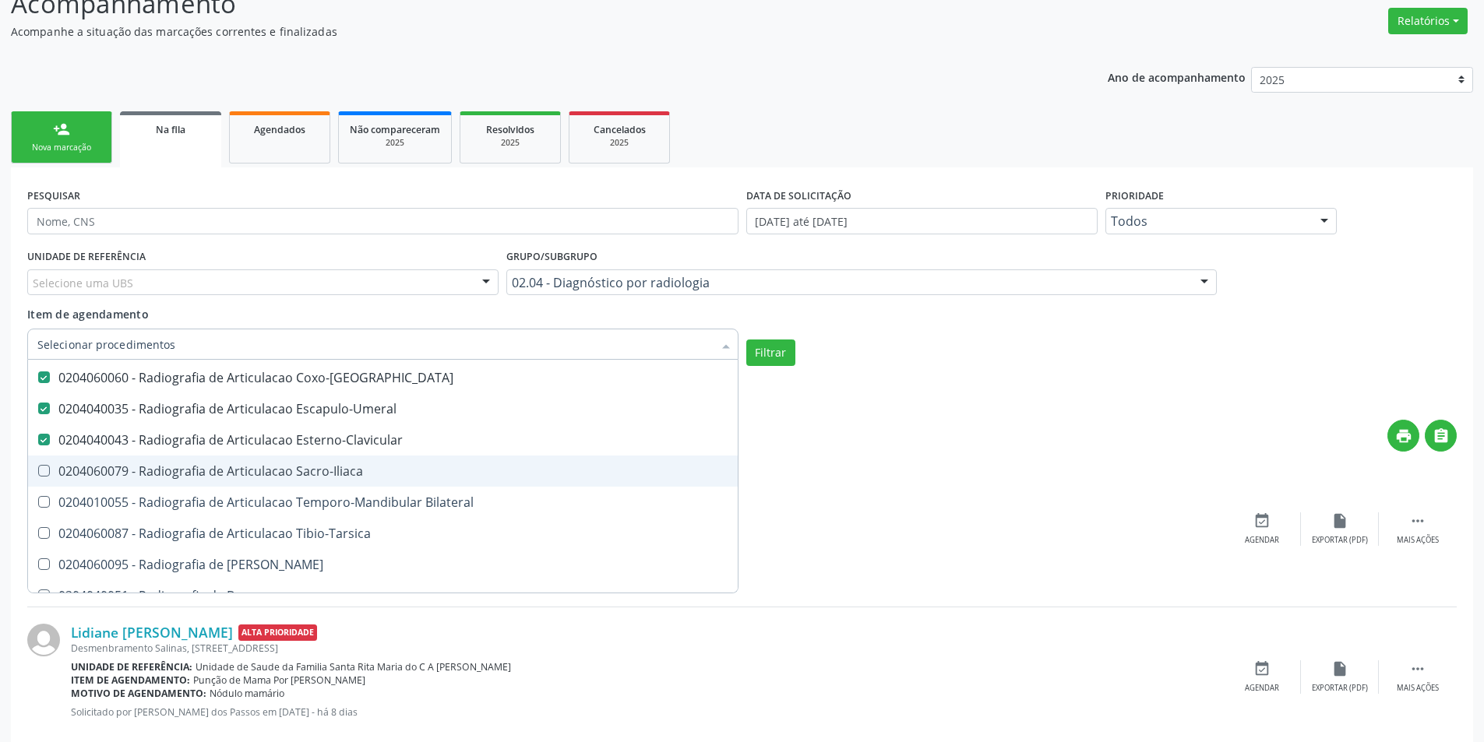
click at [43, 477] on Sacro-Iliaca at bounding box center [44, 471] width 12 height 12
click at [38, 476] on Sacro-Iliaca "checkbox" at bounding box center [33, 471] width 10 height 10
checkbox Sacro-Iliaca "true"
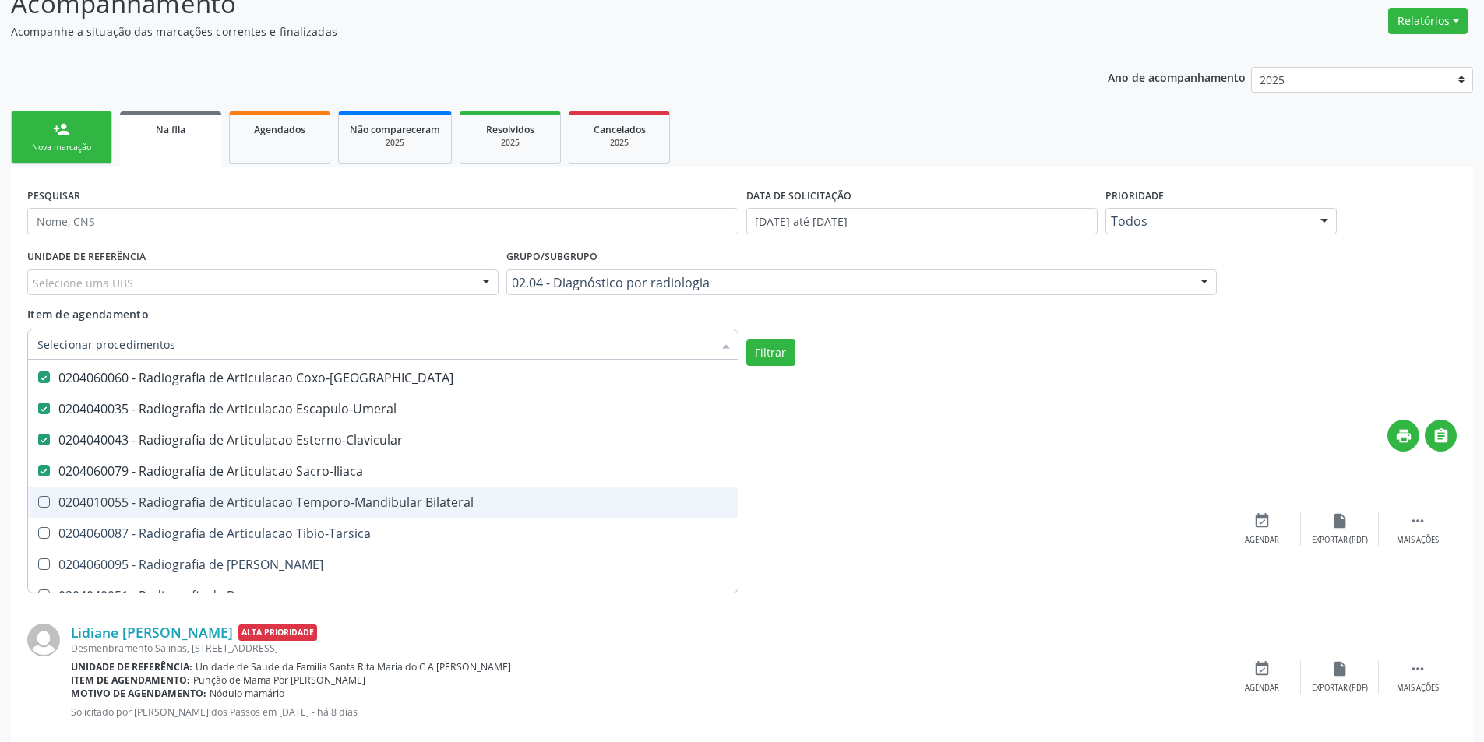
click at [45, 507] on Bilateral at bounding box center [44, 502] width 12 height 12
click at [38, 507] on Bilateral "checkbox" at bounding box center [33, 502] width 10 height 10
checkbox Bilateral "true"
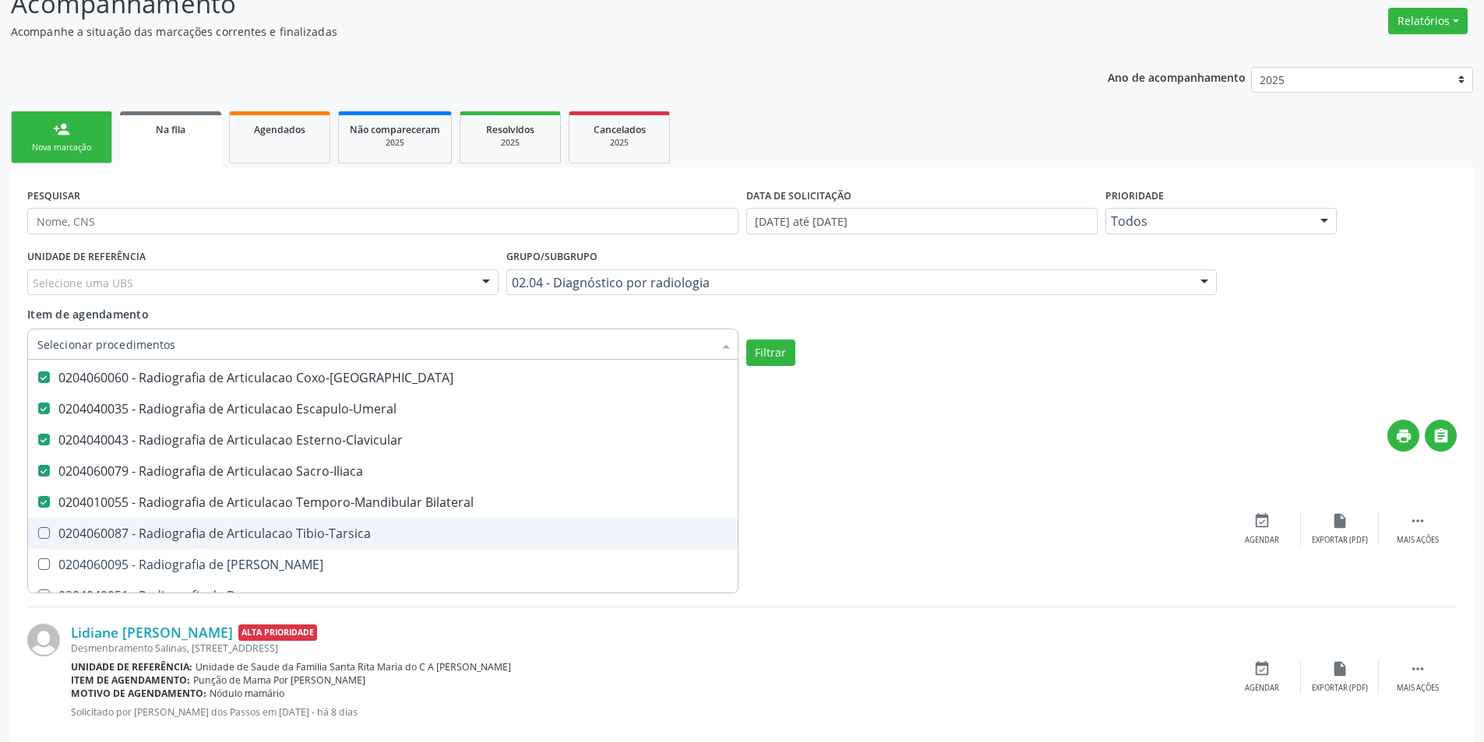
click at [42, 531] on Tibio-Tarsica at bounding box center [44, 533] width 12 height 12
click at [38, 531] on Tibio-Tarsica "checkbox" at bounding box center [33, 533] width 10 height 10
checkbox Tibio-Tarsica "true"
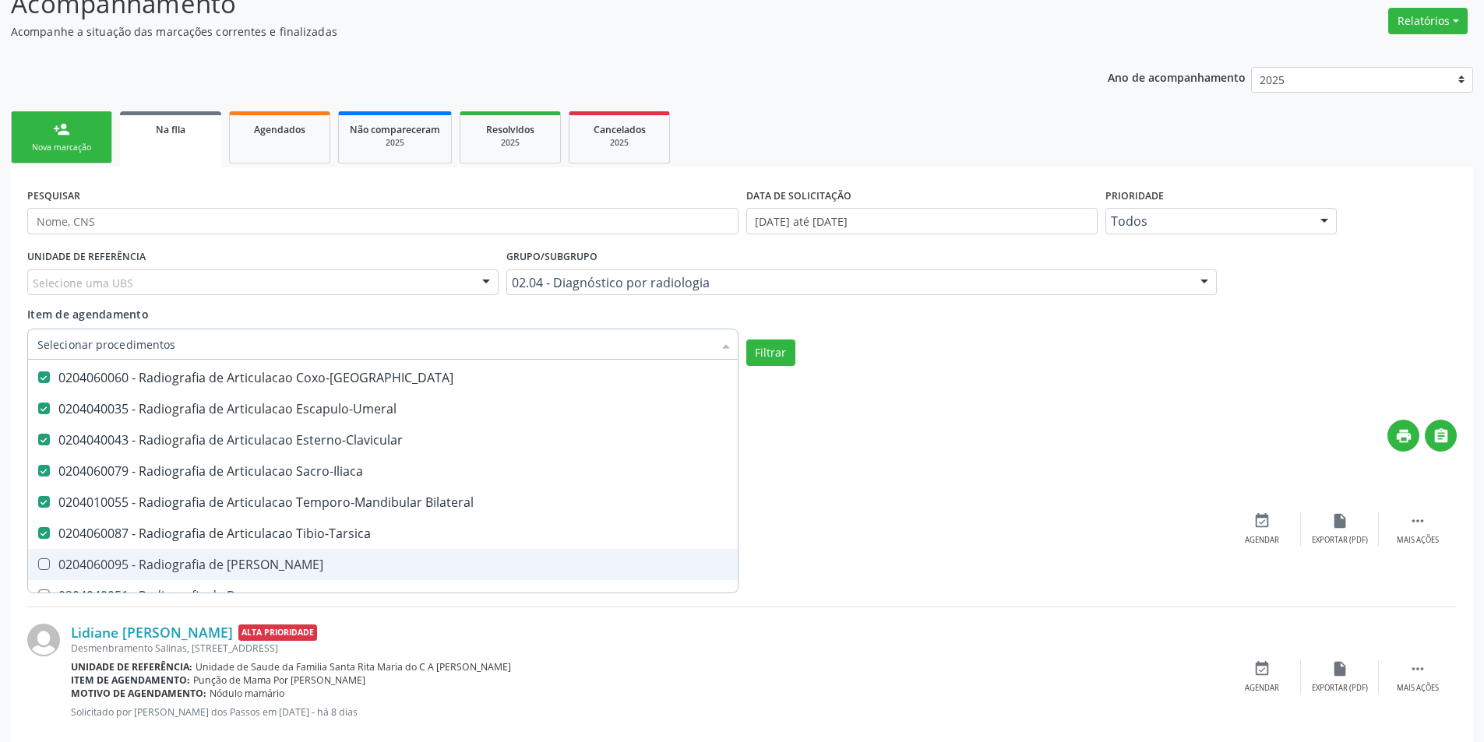
click at [41, 569] on Bacia at bounding box center [44, 565] width 12 height 12
click at [38, 569] on Bacia "checkbox" at bounding box center [33, 564] width 10 height 10
checkbox Bacia "true"
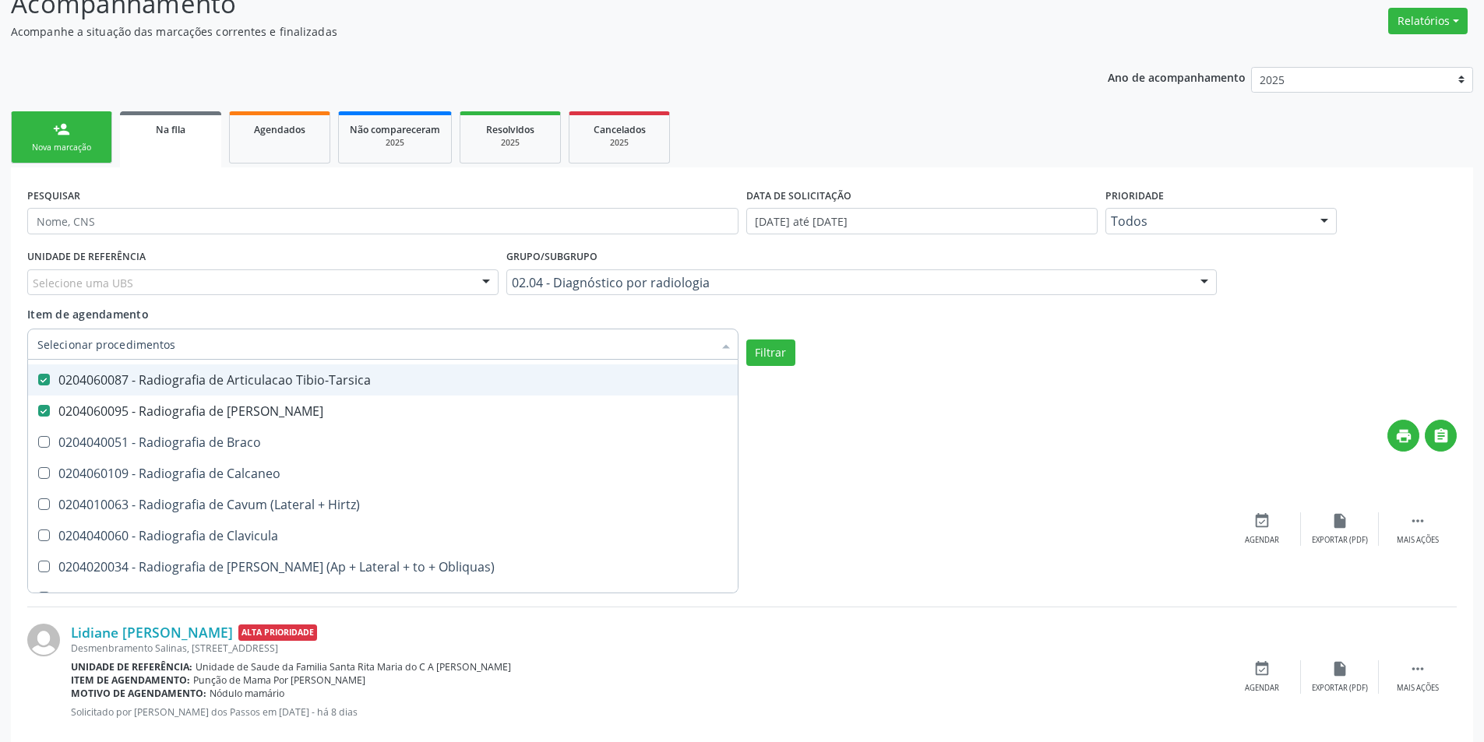
scroll to position [1480, 0]
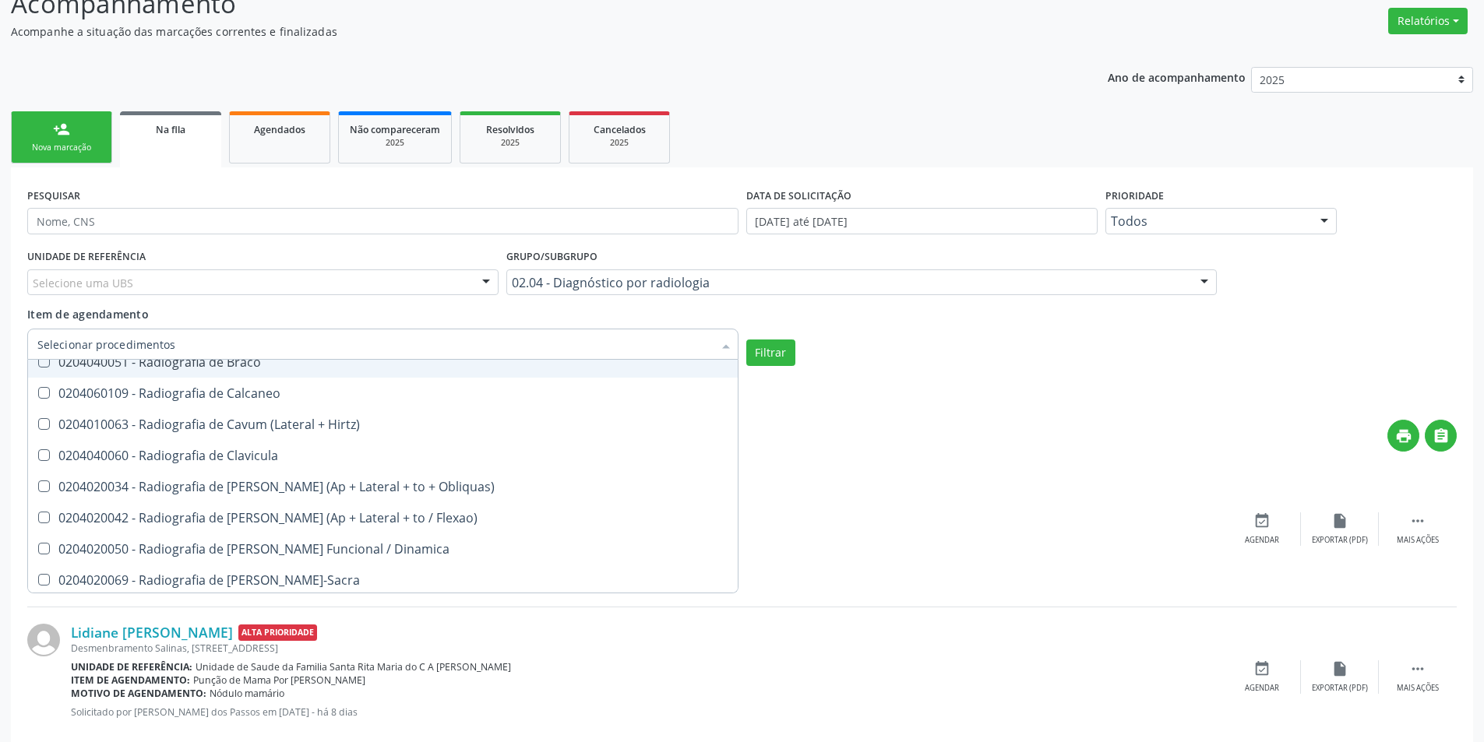
click at [47, 365] on Braco at bounding box center [44, 362] width 12 height 12
click at [38, 365] on Braco "checkbox" at bounding box center [33, 362] width 10 height 10
checkbox Braco "true"
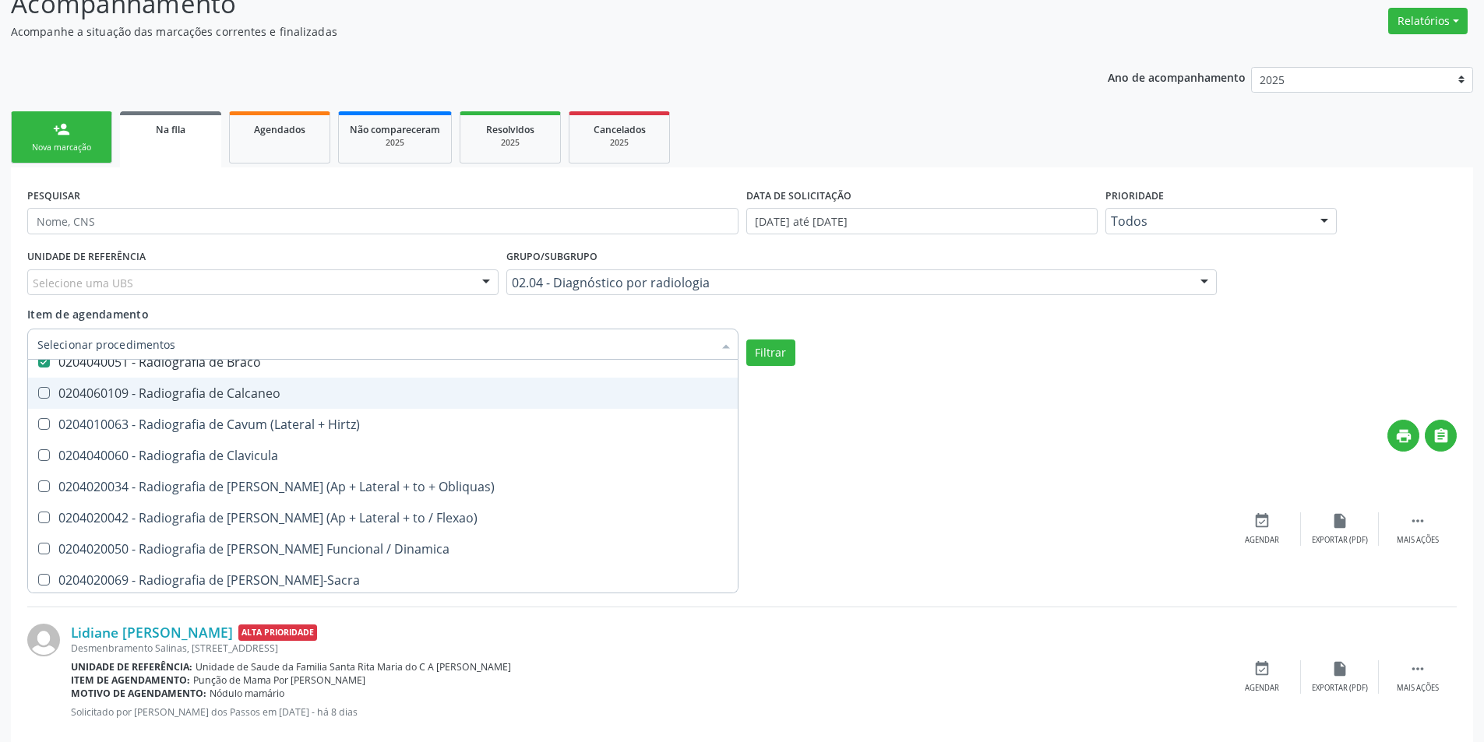
click at [42, 397] on Calcaneo at bounding box center [44, 393] width 12 height 12
click at [38, 397] on Calcaneo "checkbox" at bounding box center [33, 393] width 10 height 10
checkbox Calcaneo "true"
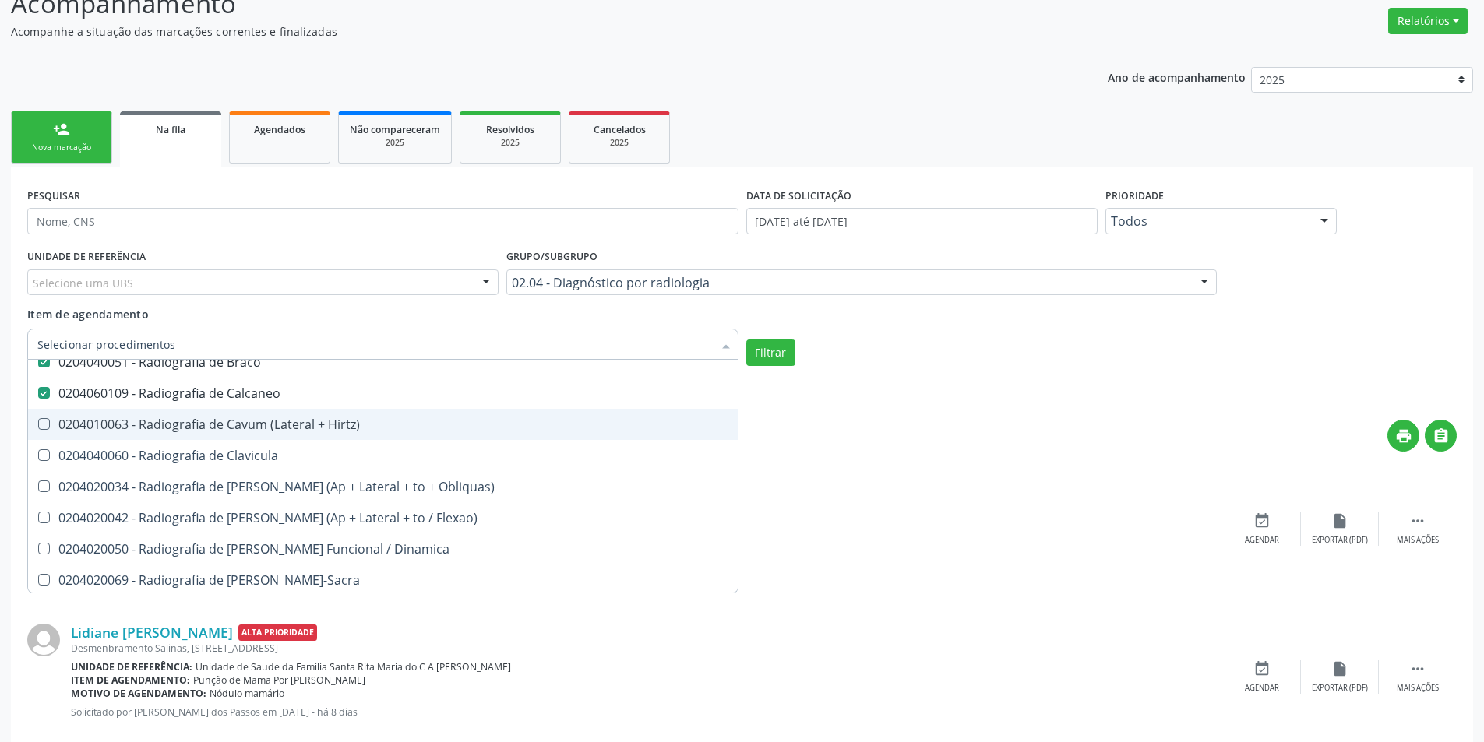
click at [41, 425] on Hirtz\) at bounding box center [44, 424] width 12 height 12
click at [38, 425] on Hirtz\) "checkbox" at bounding box center [33, 424] width 10 height 10
checkbox Hirtz\) "true"
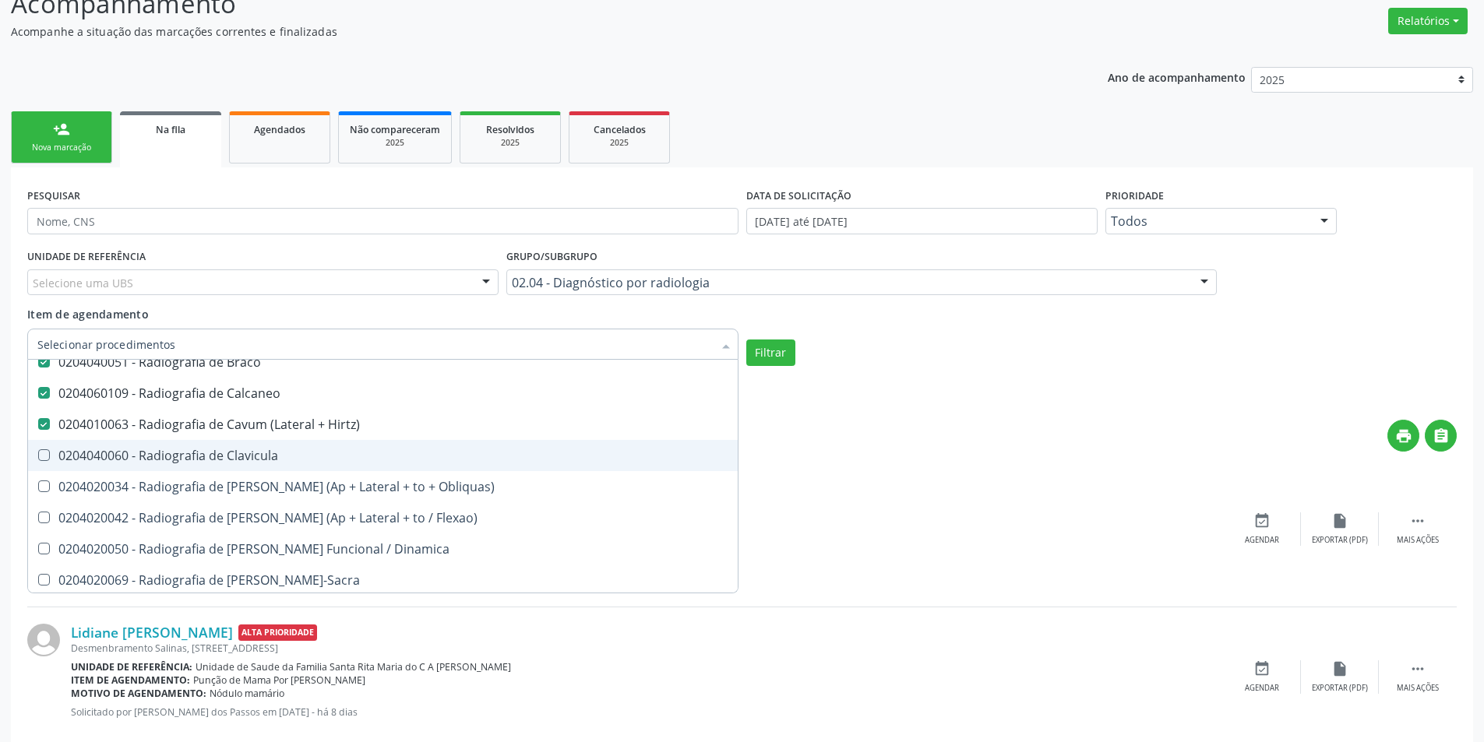
click at [47, 460] on Clavicula at bounding box center [44, 455] width 12 height 12
click at [38, 460] on Clavicula "checkbox" at bounding box center [33, 455] width 10 height 10
checkbox Clavicula "true"
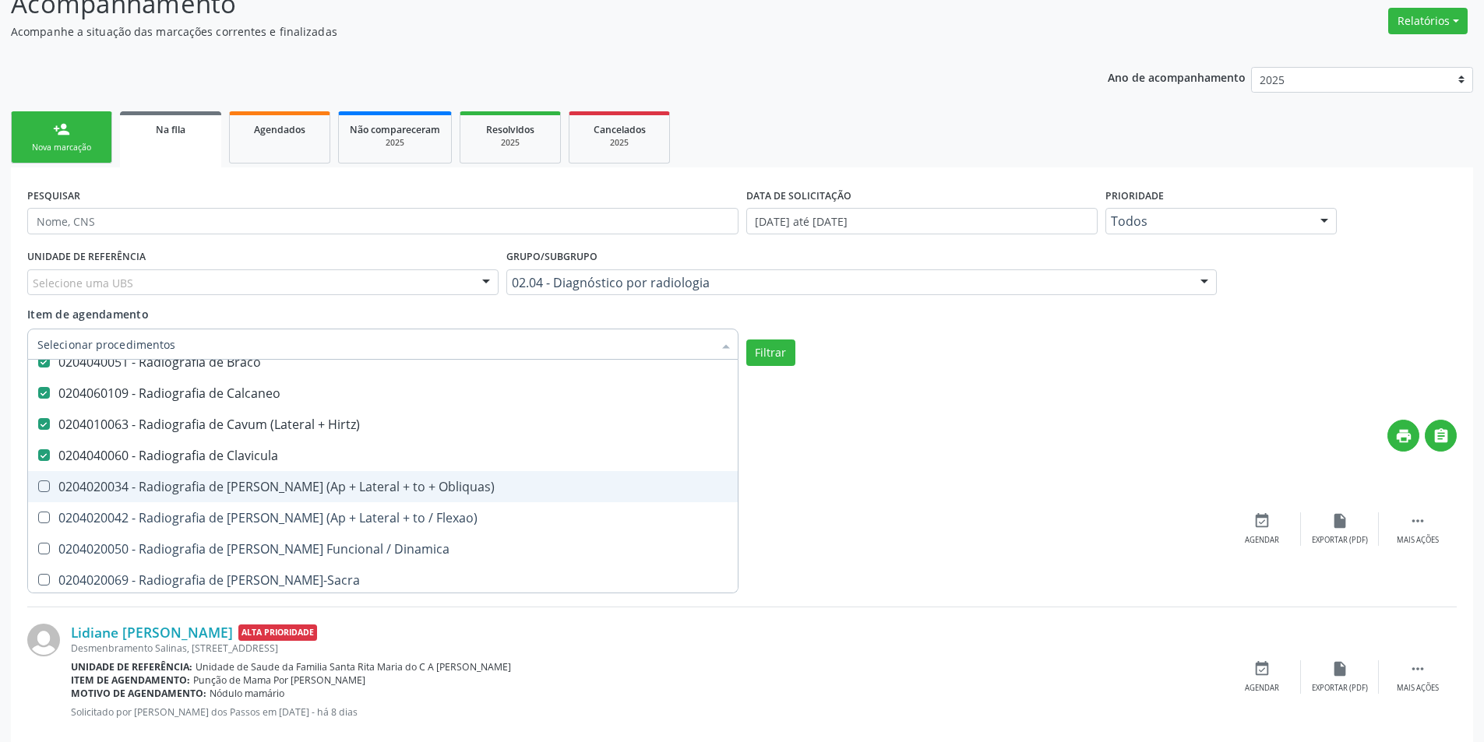
click at [44, 484] on Obliquas\) at bounding box center [44, 487] width 12 height 12
click at [38, 484] on Obliquas\) "checkbox" at bounding box center [33, 486] width 10 height 10
checkbox Obliquas\) "true"
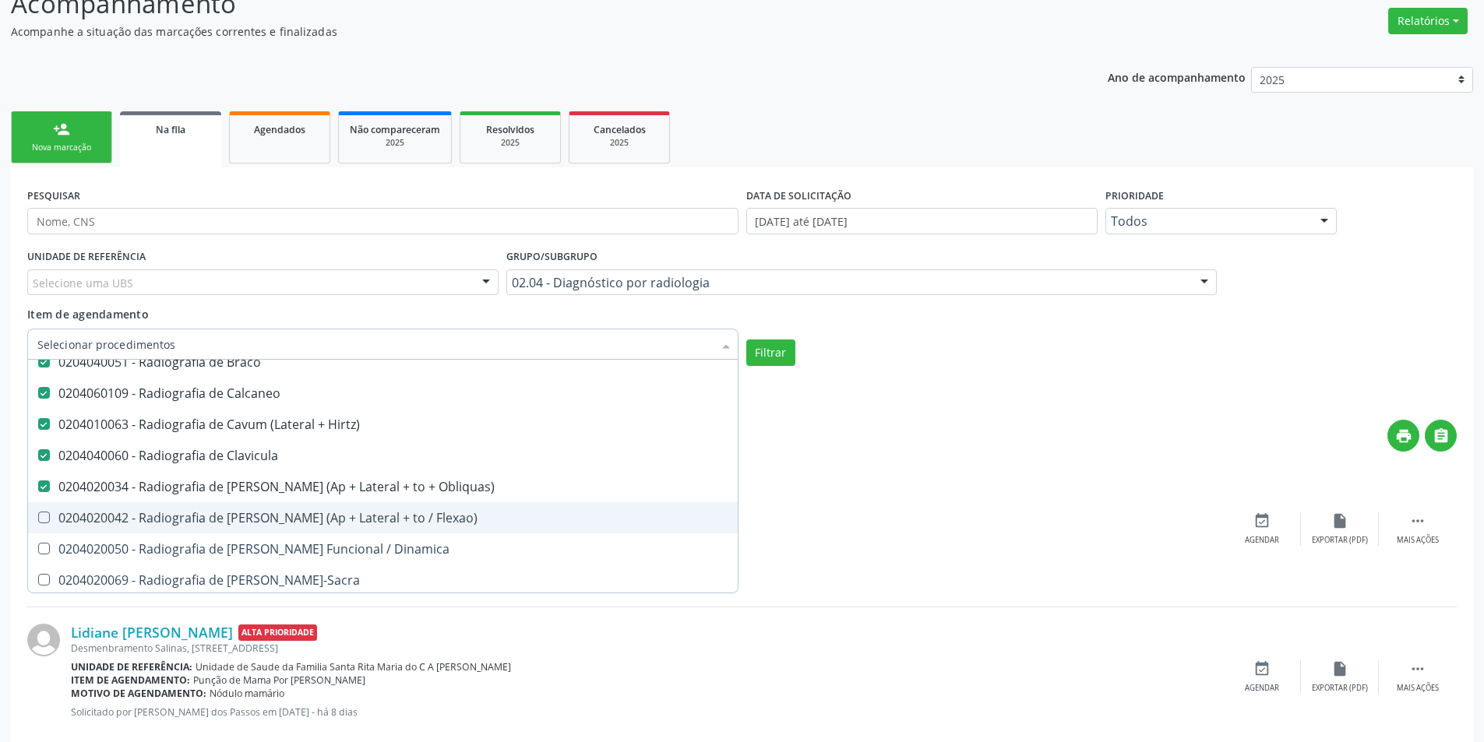
click at [39, 522] on Flexao\) at bounding box center [44, 518] width 12 height 12
click at [38, 522] on Flexao\) "checkbox" at bounding box center [33, 518] width 10 height 10
checkbox Flexao\) "true"
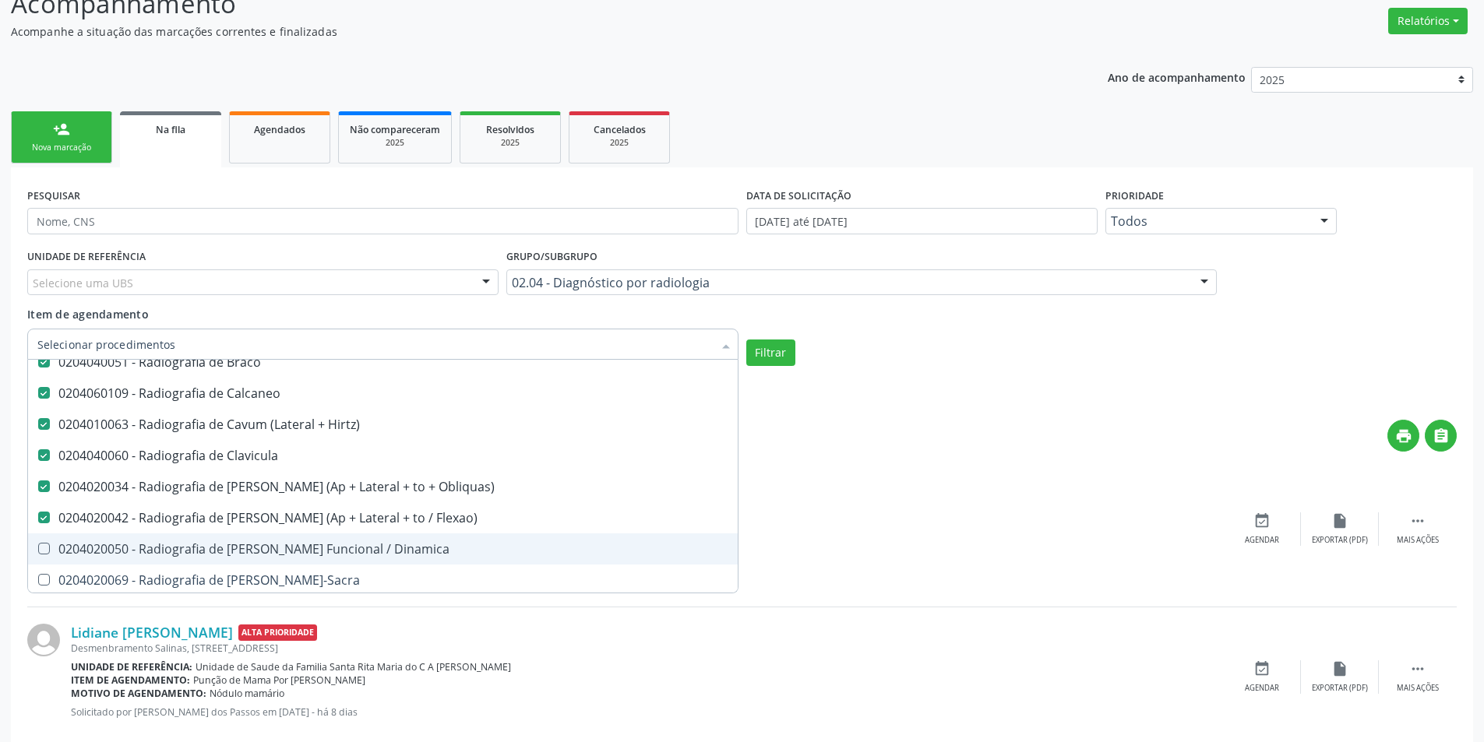
click at [41, 552] on Dinamica at bounding box center [44, 549] width 12 height 12
click at [38, 552] on Dinamica "checkbox" at bounding box center [33, 549] width 10 height 10
checkbox Dinamica "true"
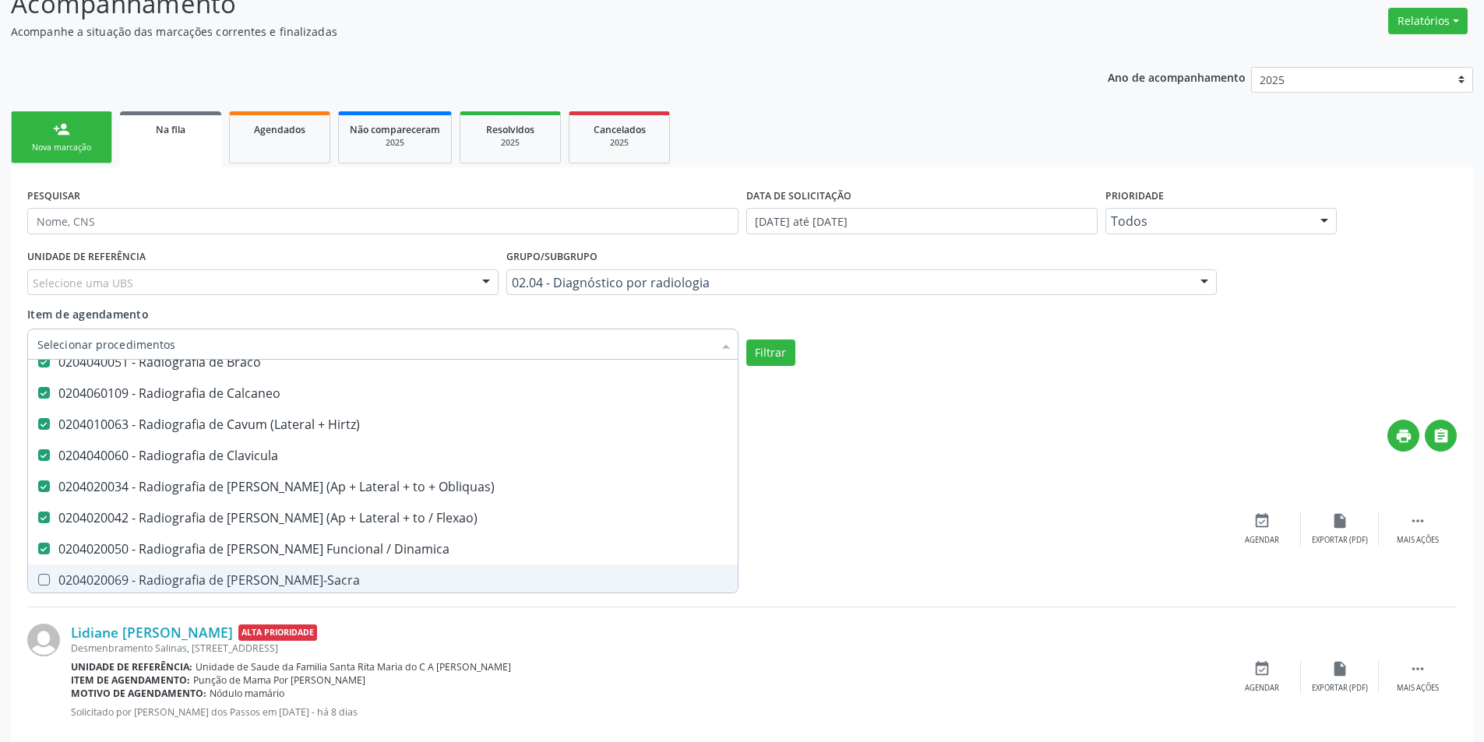
click at [43, 579] on Lombo-Sacra at bounding box center [44, 580] width 12 height 12
click at [38, 579] on Lombo-Sacra "checkbox" at bounding box center [33, 580] width 10 height 10
checkbox Lombo-Sacra "true"
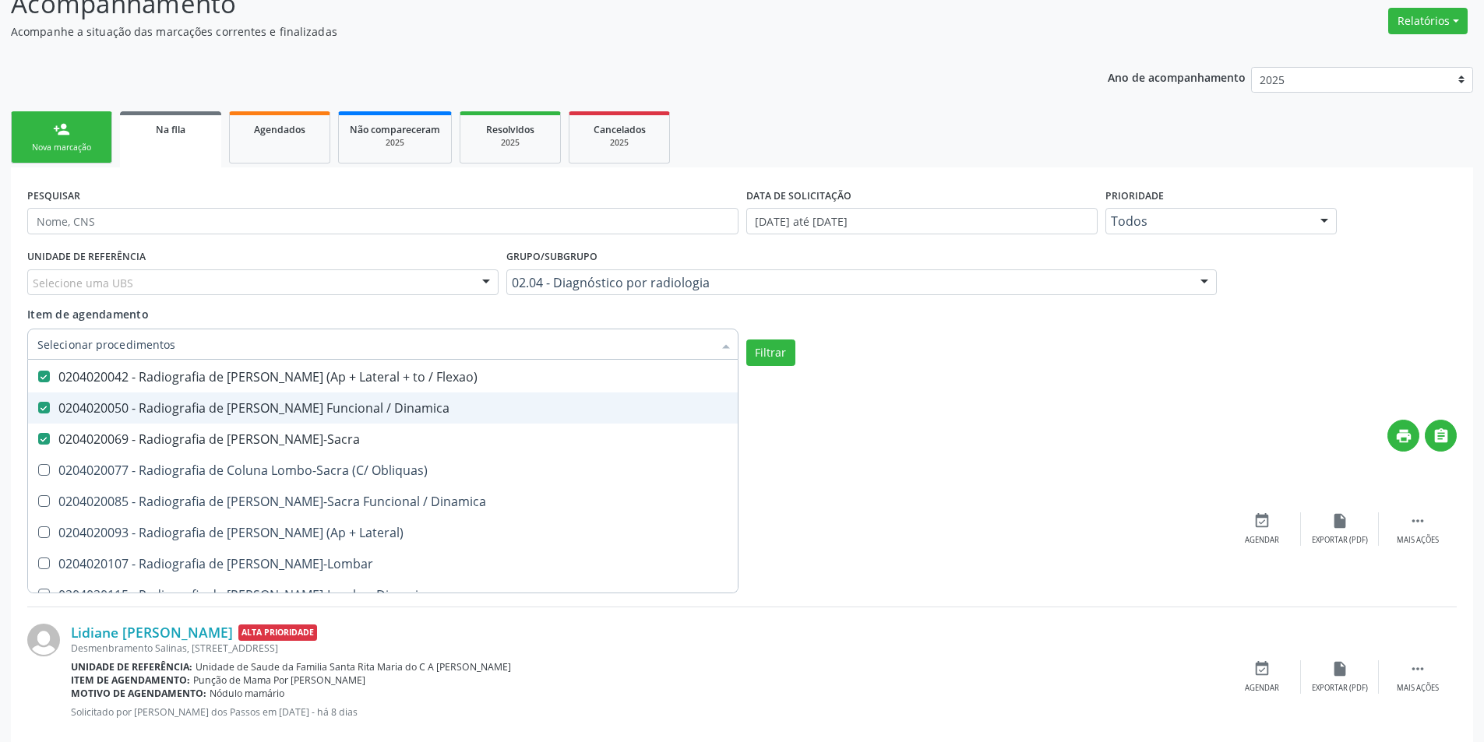
scroll to position [1636, 0]
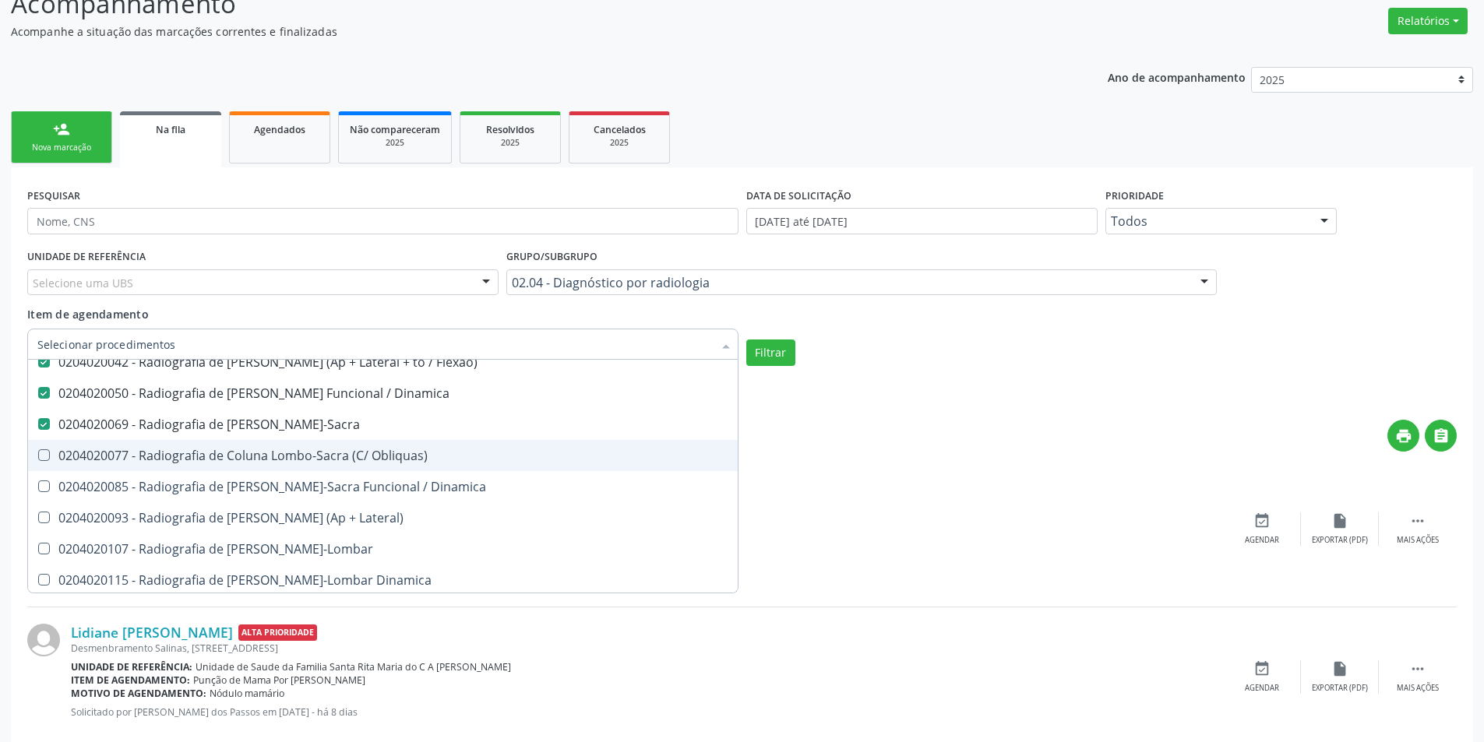
click at [47, 456] on Obliquas\) at bounding box center [44, 455] width 12 height 12
click at [38, 456] on Obliquas\) "checkbox" at bounding box center [33, 455] width 10 height 10
checkbox Obliquas\) "true"
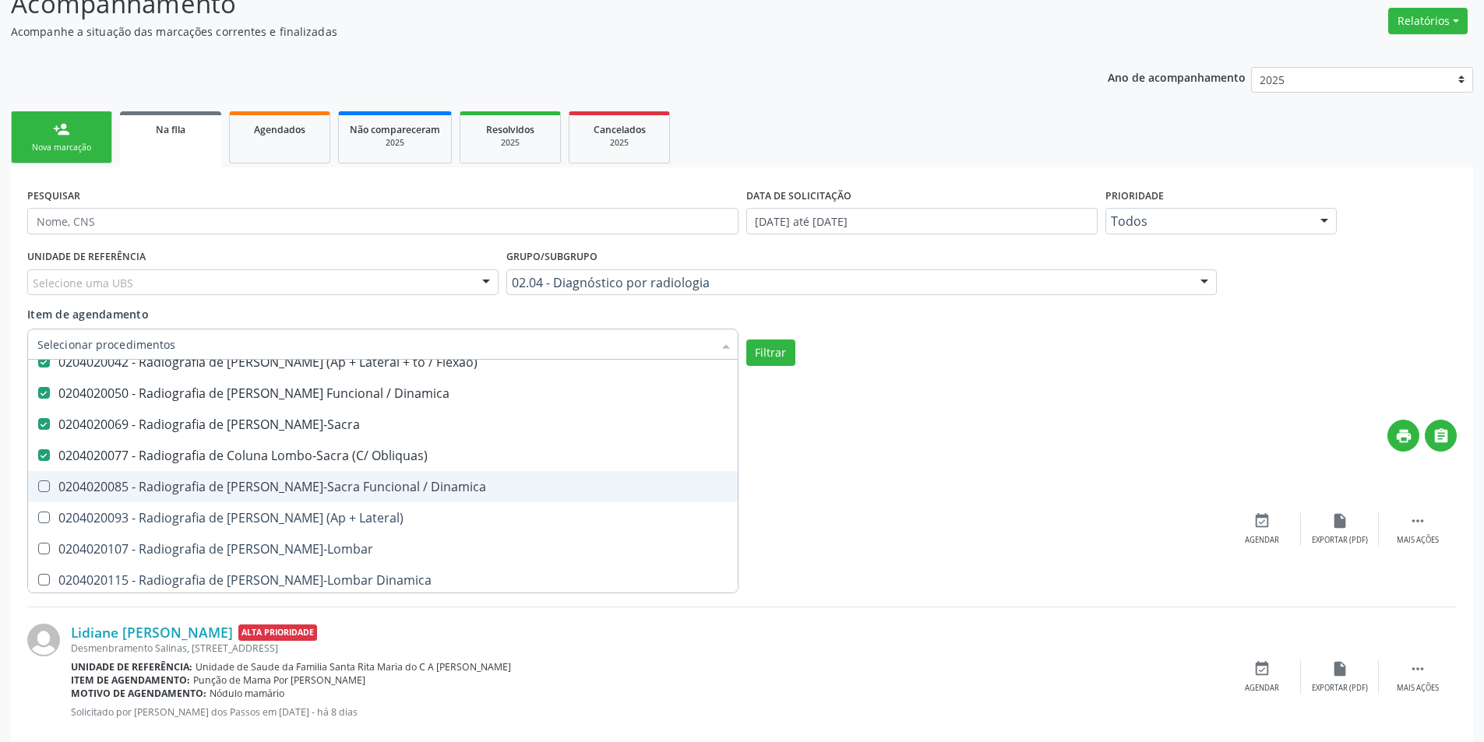
click at [48, 486] on Dinamica at bounding box center [44, 487] width 12 height 12
click at [38, 486] on Dinamica "checkbox" at bounding box center [33, 486] width 10 height 10
checkbox Dinamica "true"
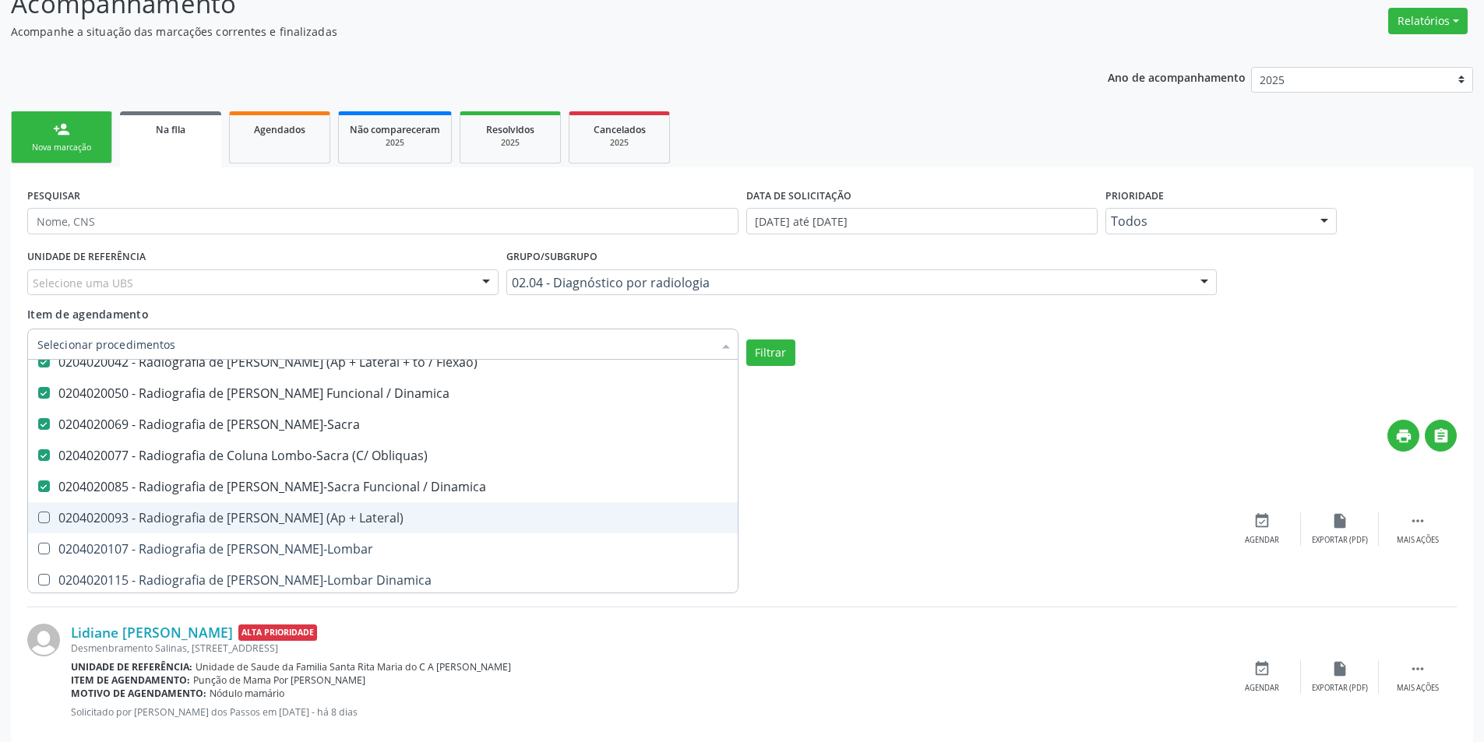
click at [47, 522] on Lateral\) at bounding box center [44, 518] width 12 height 12
click at [38, 522] on Lateral\) "checkbox" at bounding box center [33, 518] width 10 height 10
checkbox Lateral\) "true"
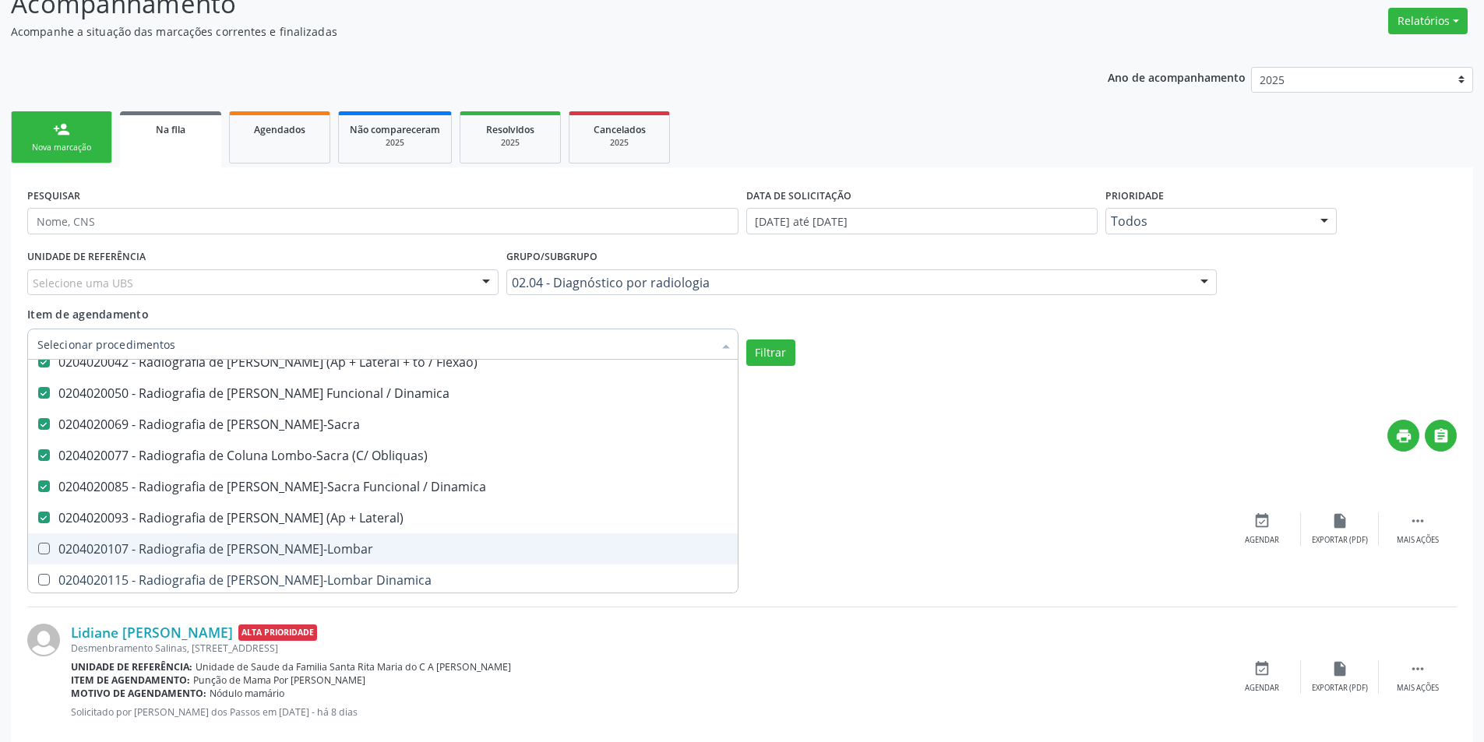
click at [44, 555] on Toraco-Lombar at bounding box center [44, 549] width 12 height 12
click at [38, 554] on Toraco-Lombar "checkbox" at bounding box center [33, 549] width 10 height 10
checkbox Toraco-Lombar "true"
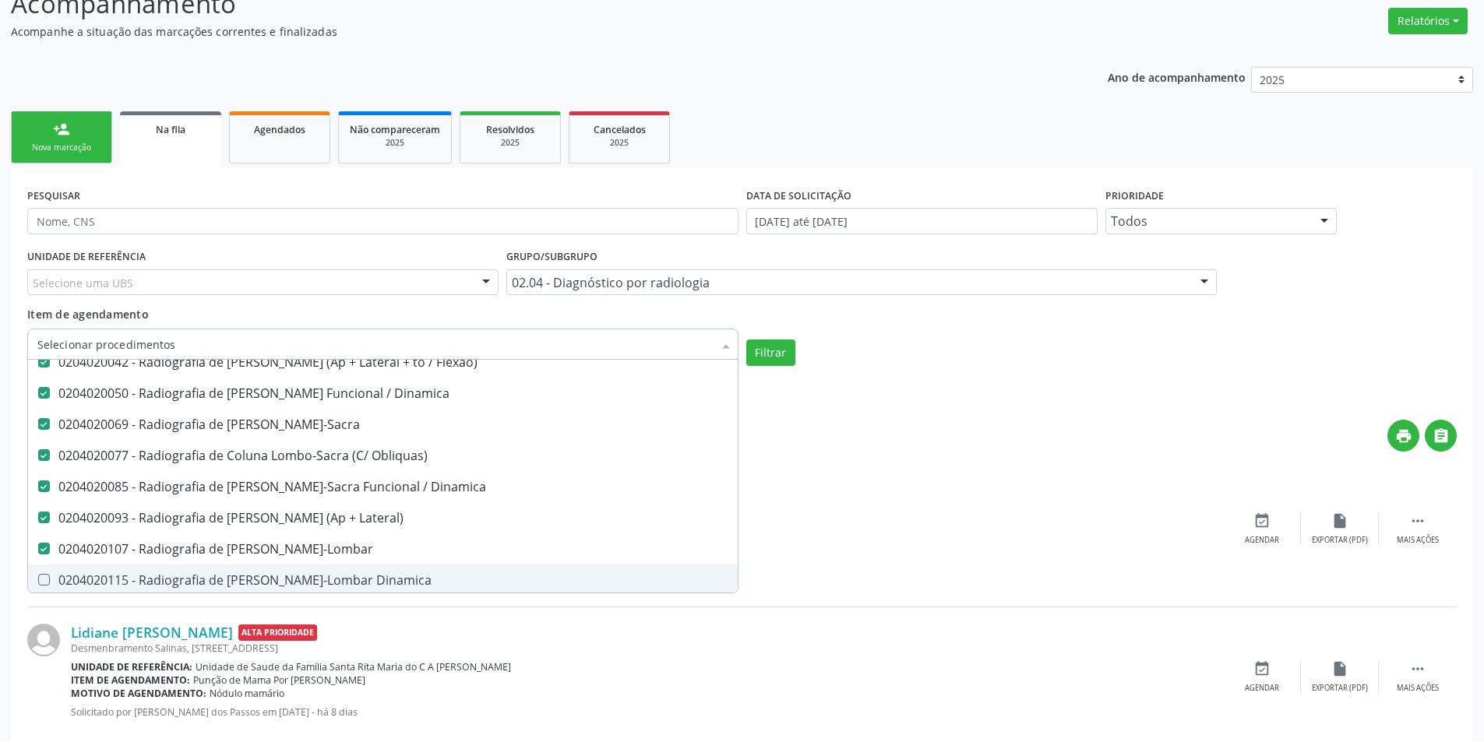
click at [43, 574] on Dinamica at bounding box center [44, 580] width 12 height 12
click at [38, 575] on Dinamica "checkbox" at bounding box center [33, 580] width 10 height 10
checkbox Dinamica "true"
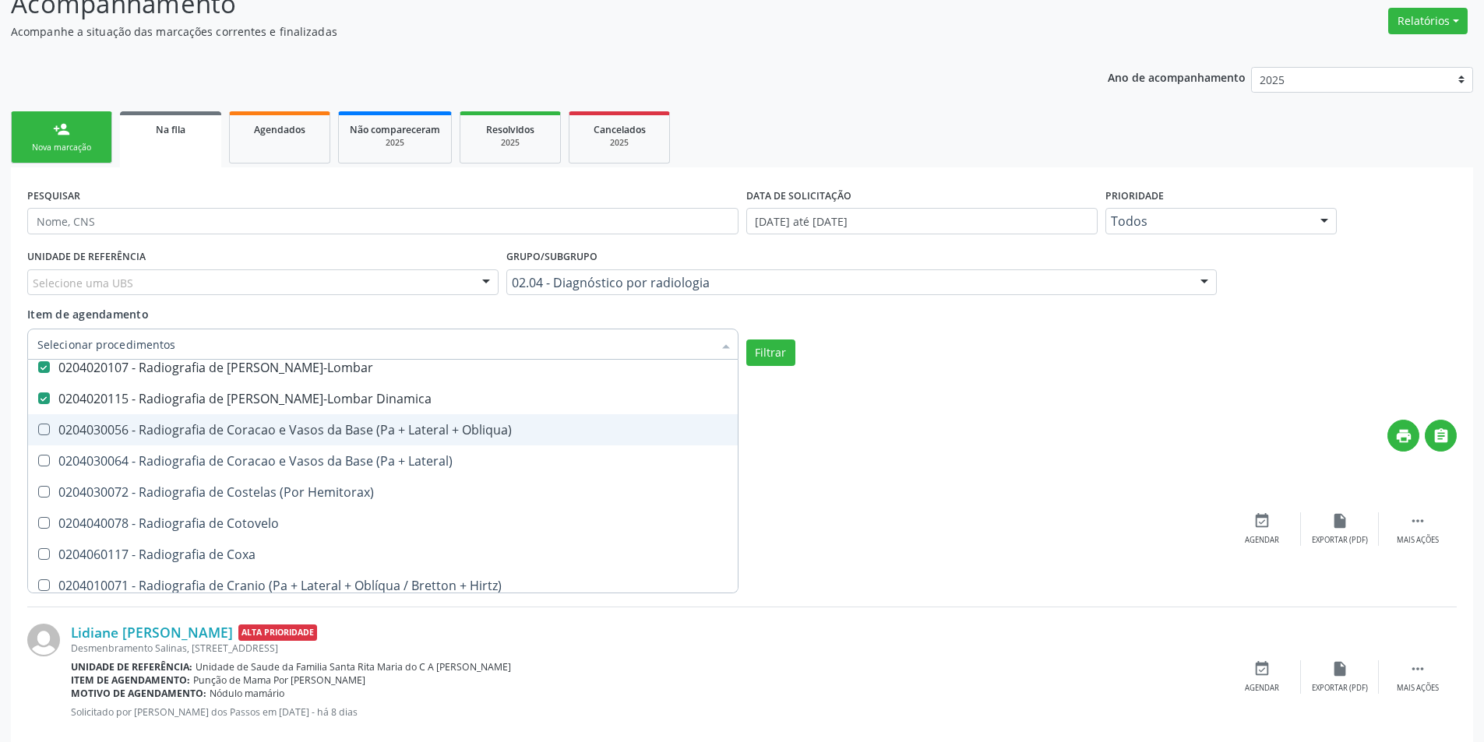
scroll to position [1792, 0]
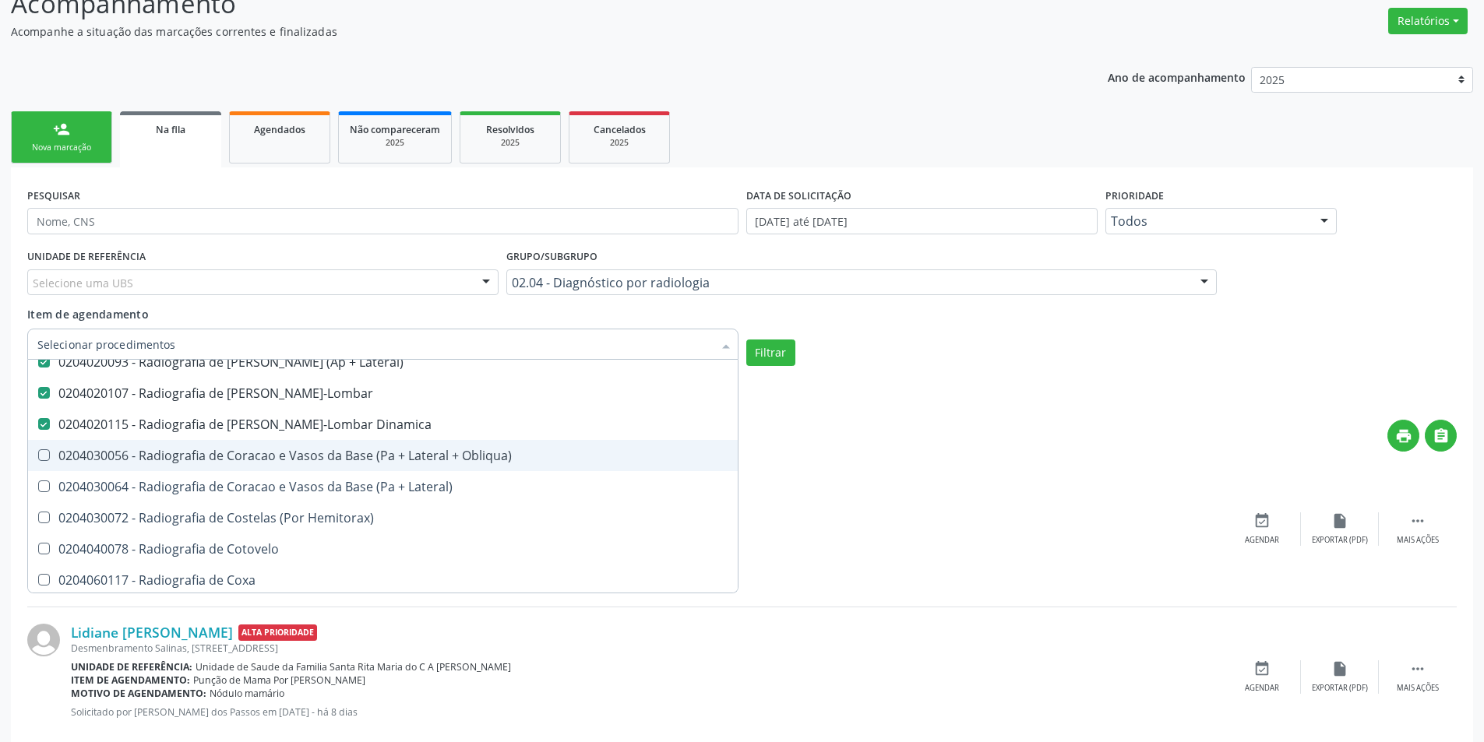
click at [42, 457] on Obliqua\) at bounding box center [44, 455] width 12 height 12
click at [38, 457] on Obliqua\) "checkbox" at bounding box center [33, 455] width 10 height 10
checkbox Obliqua\) "true"
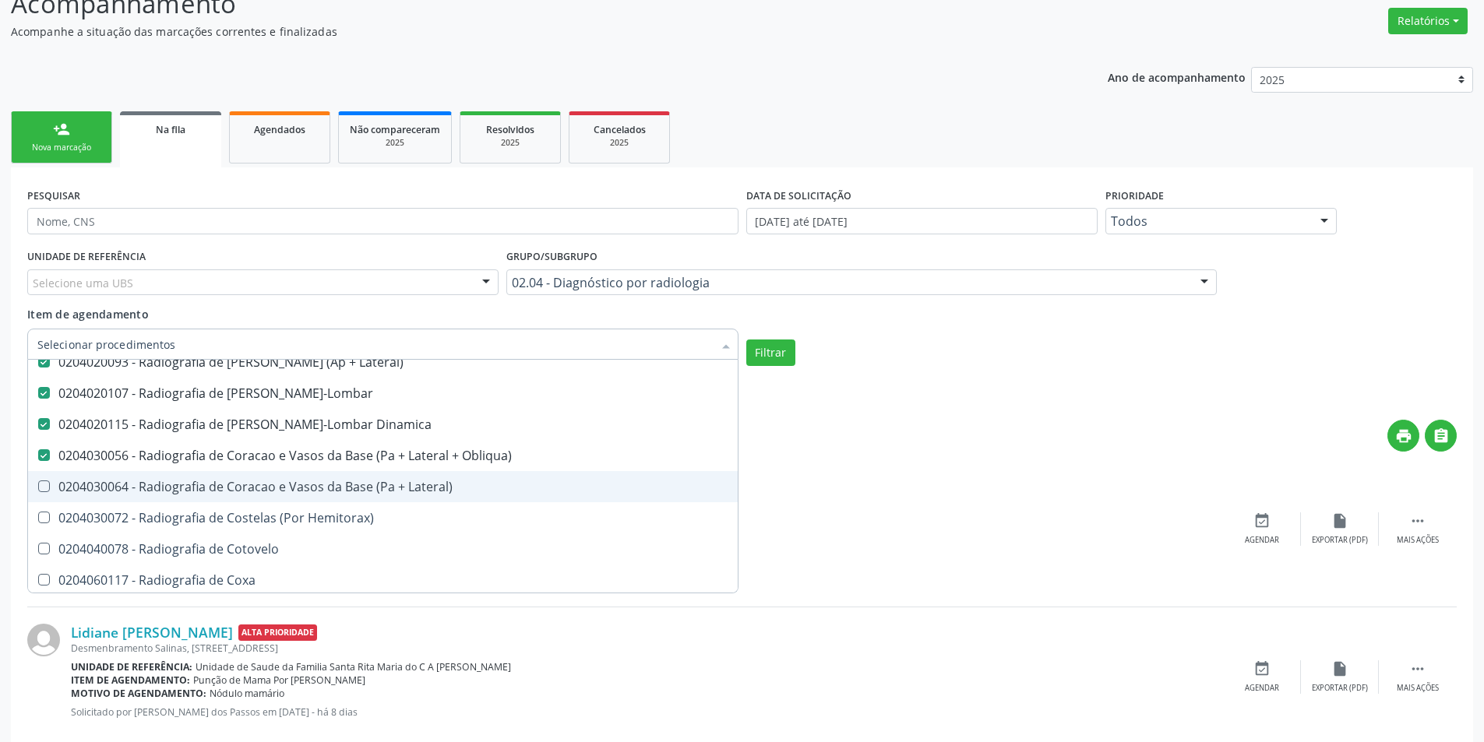
click at [45, 490] on Lateral\) at bounding box center [44, 487] width 12 height 12
click at [38, 490] on Lateral\) "checkbox" at bounding box center [33, 486] width 10 height 10
checkbox Lateral\) "true"
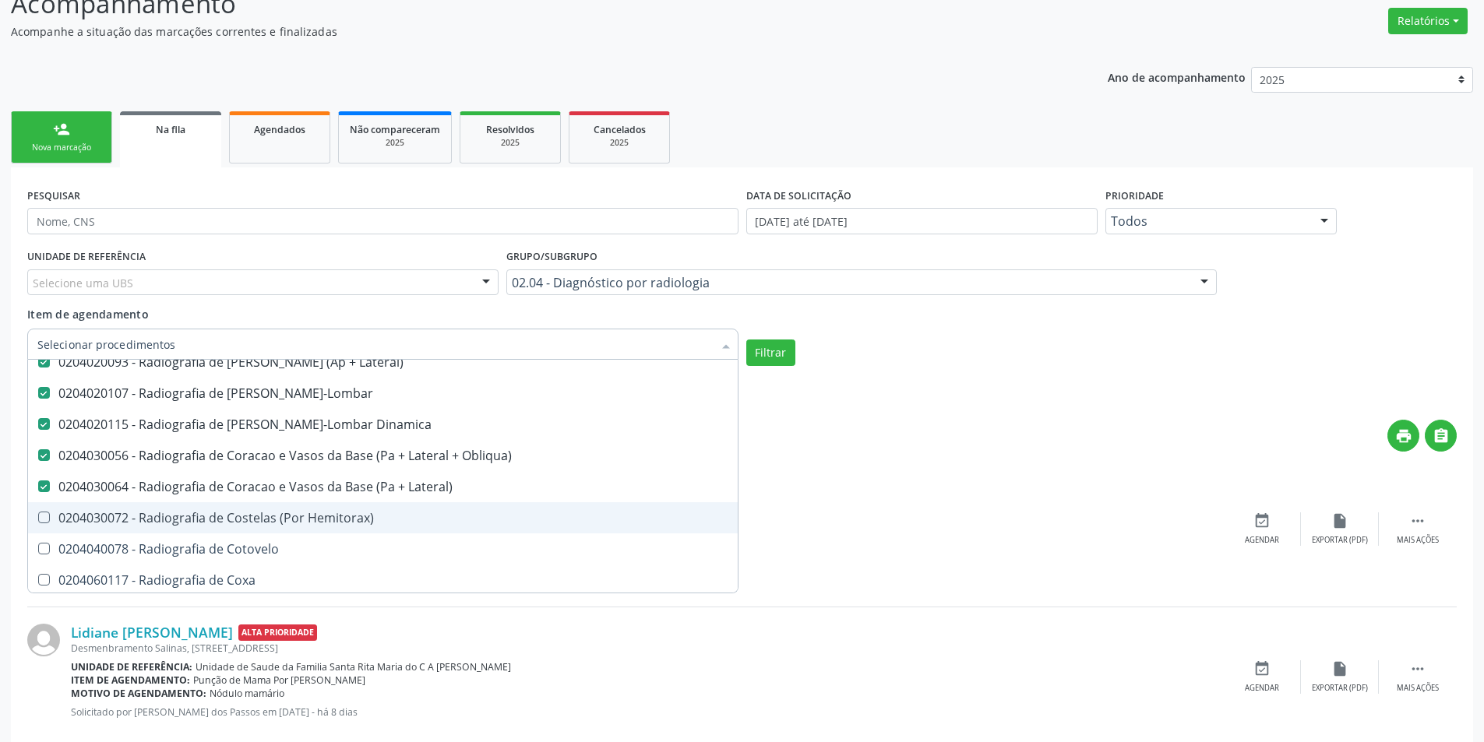
click at [40, 513] on Hemitorax\) at bounding box center [44, 518] width 12 height 12
click at [38, 513] on Hemitorax\) "checkbox" at bounding box center [33, 518] width 10 height 10
checkbox Hemitorax\) "true"
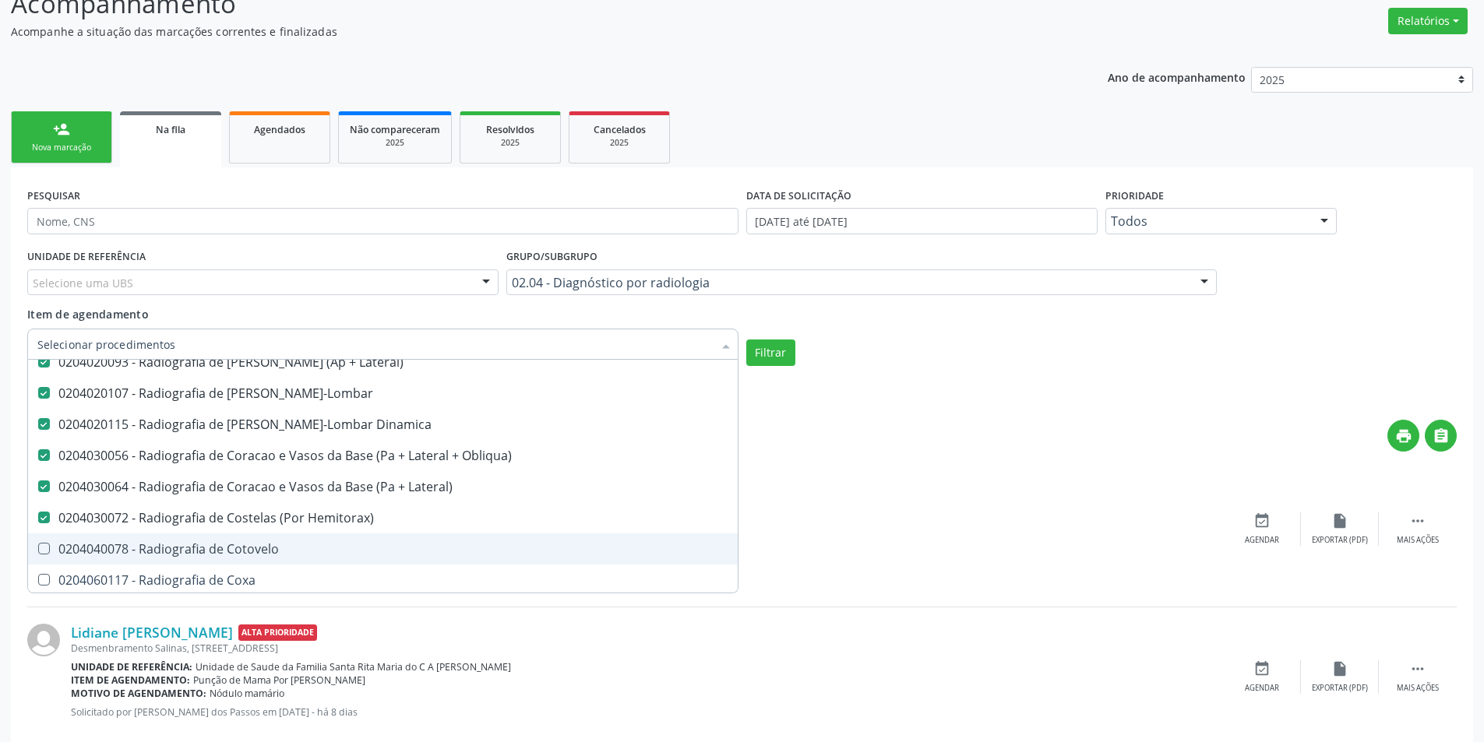
click at [42, 550] on Cotovelo at bounding box center [44, 549] width 12 height 12
click at [38, 550] on Cotovelo "checkbox" at bounding box center [33, 549] width 10 height 10
checkbox Cotovelo "true"
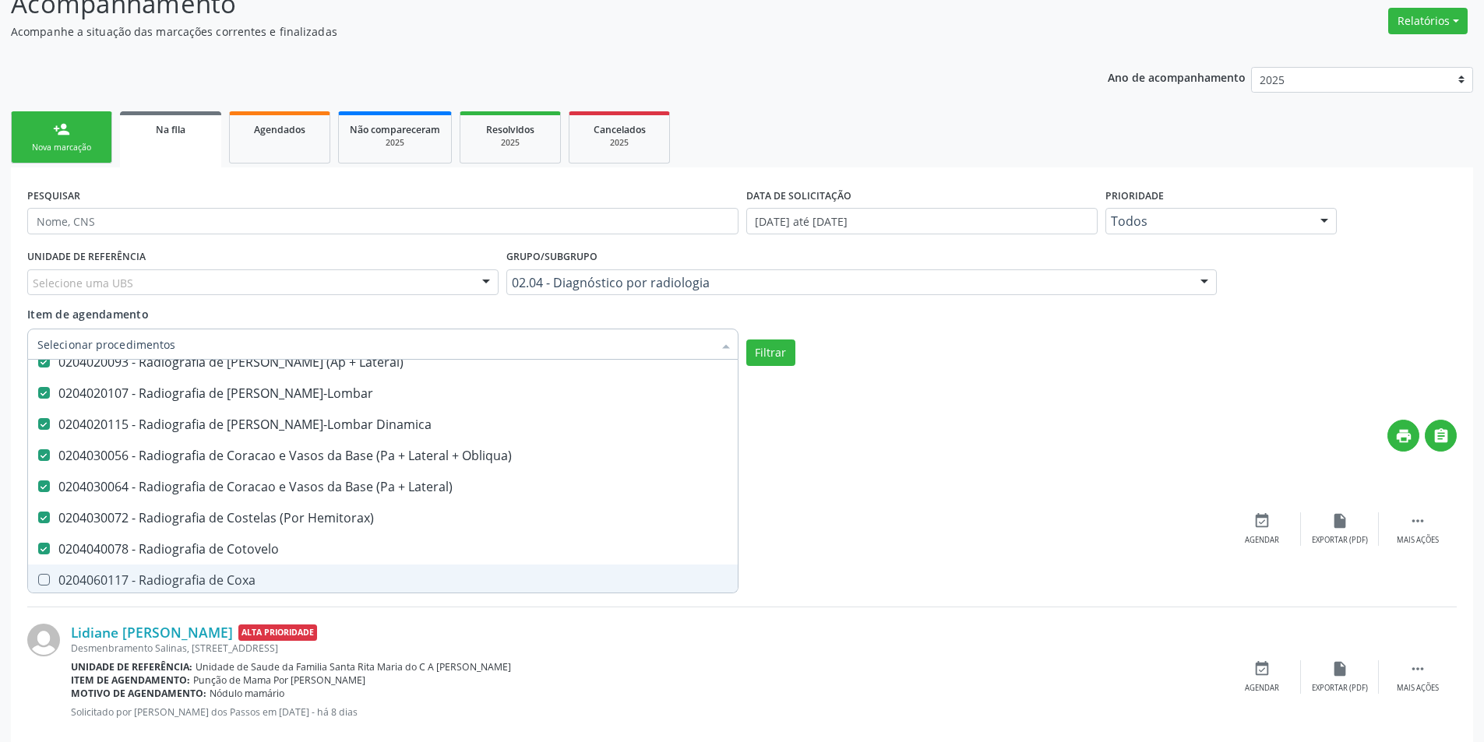
click at [42, 577] on Coxa at bounding box center [44, 580] width 12 height 12
click at [38, 577] on Coxa "checkbox" at bounding box center [33, 580] width 10 height 10
checkbox Coxa "true"
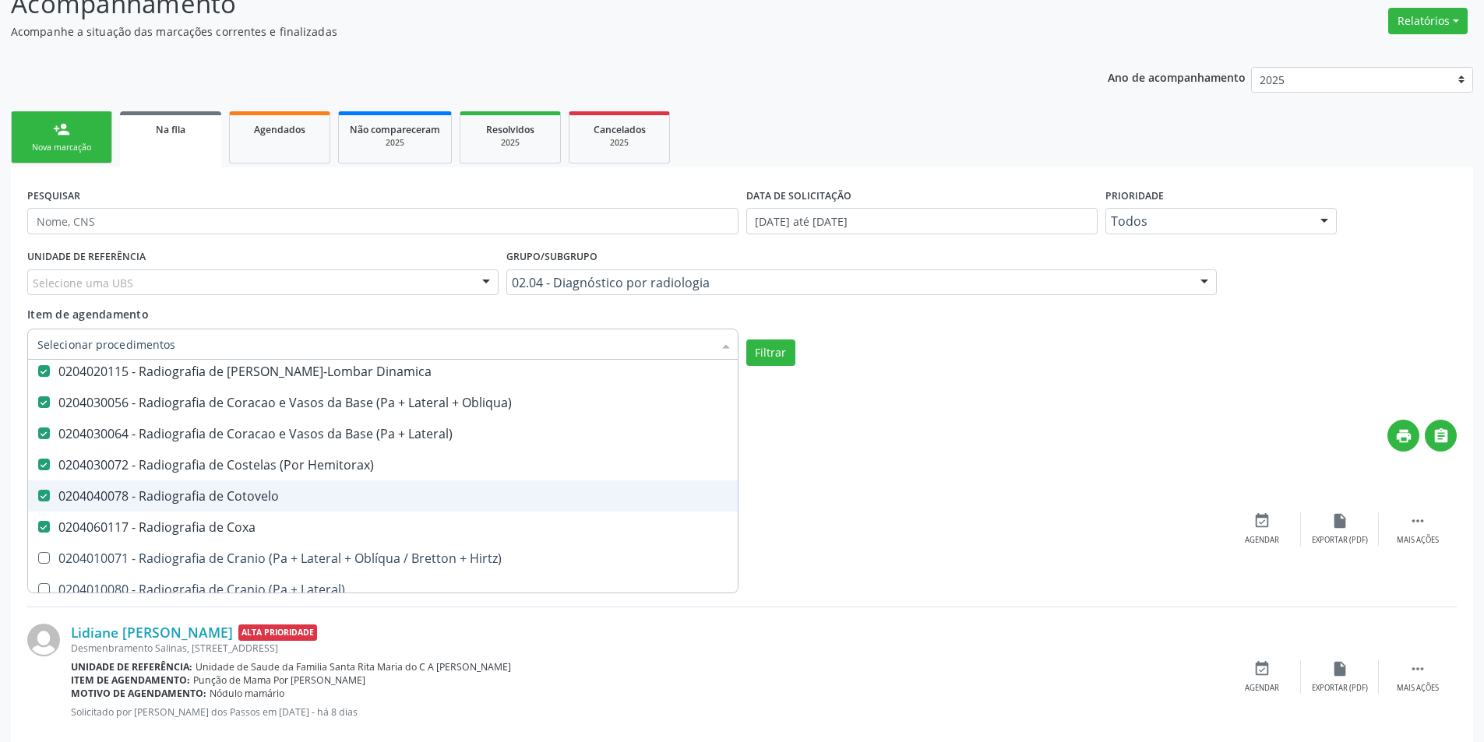
scroll to position [1870, 0]
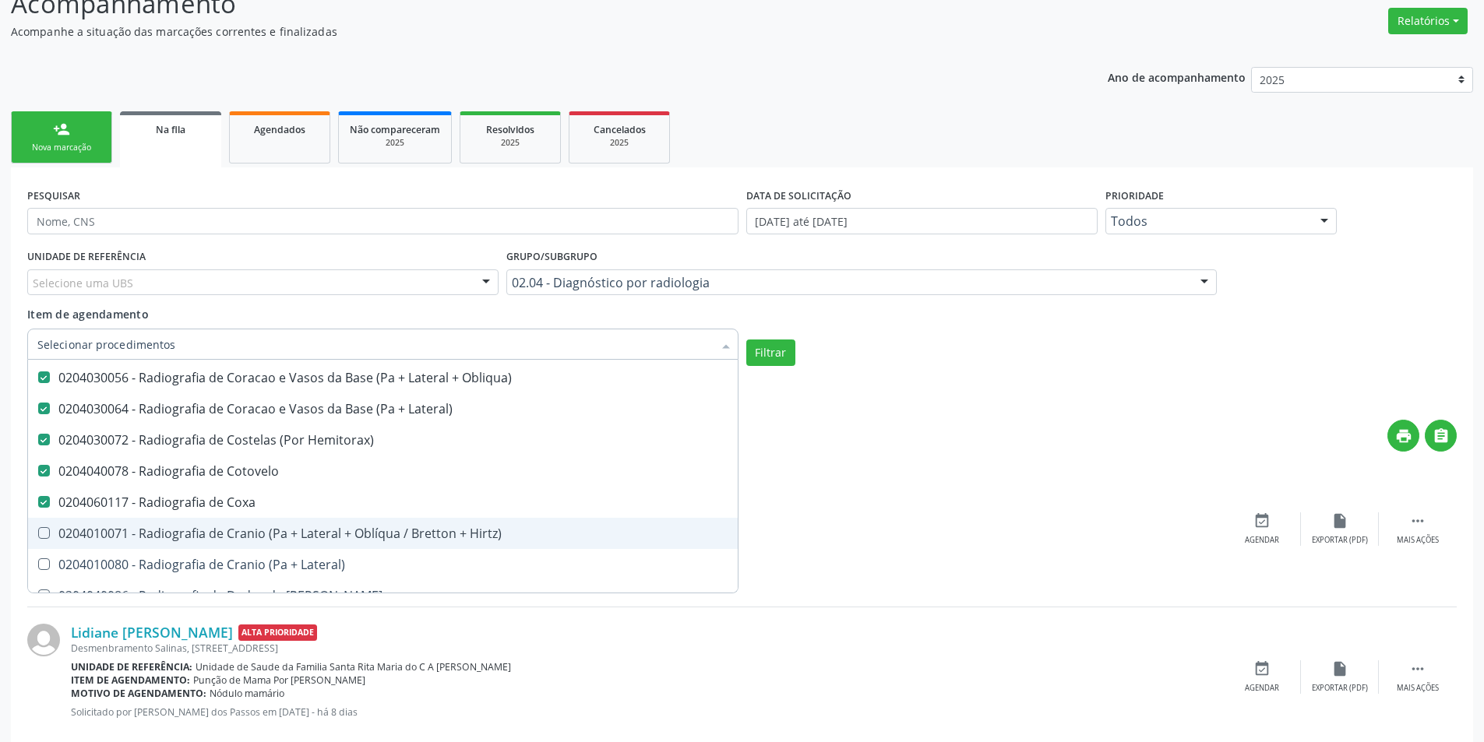
click at [44, 535] on Hirtz\) at bounding box center [44, 533] width 12 height 12
click at [38, 535] on Hirtz\) "checkbox" at bounding box center [33, 533] width 10 height 10
checkbox Hirtz\) "true"
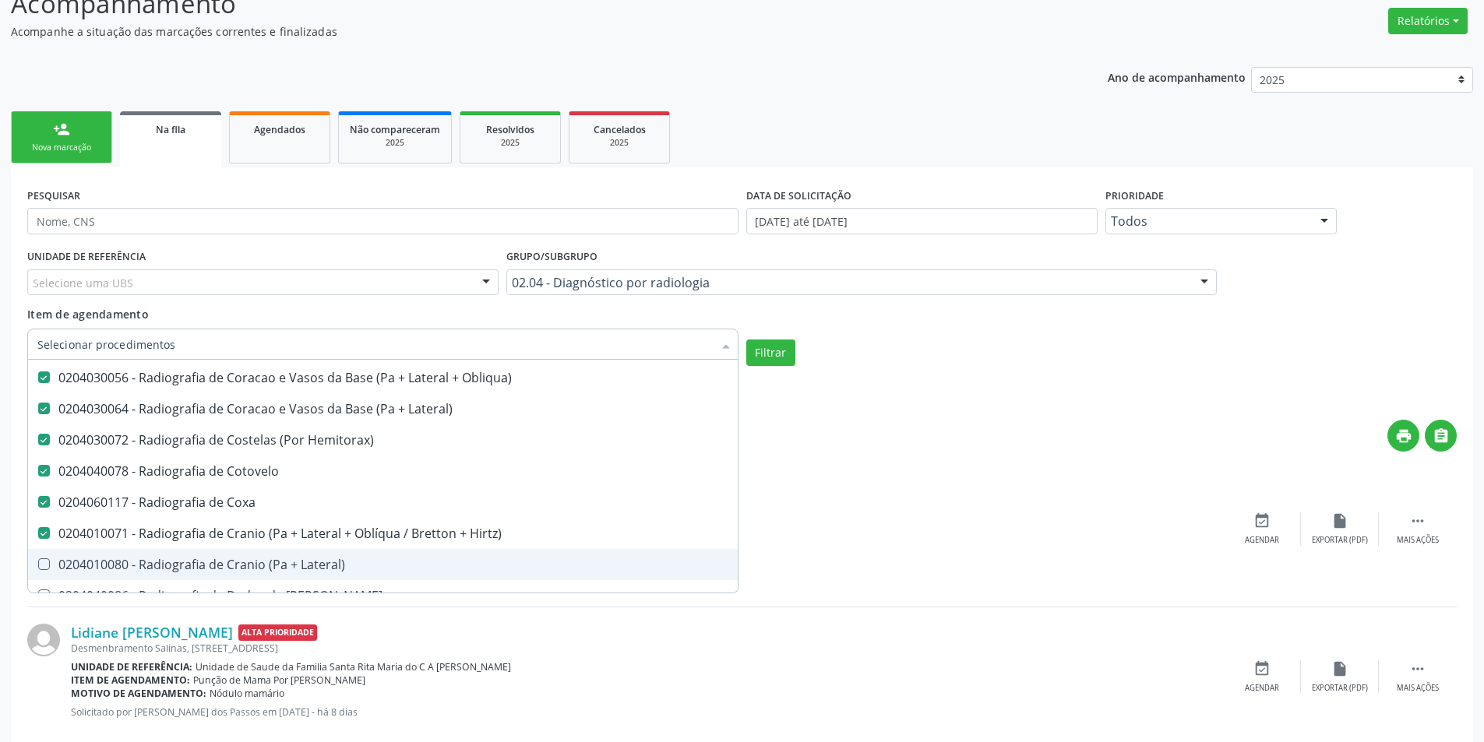
click at [44, 562] on Lateral\) at bounding box center [44, 565] width 12 height 12
click at [38, 562] on Lateral\) "checkbox" at bounding box center [33, 564] width 10 height 10
checkbox Lateral\) "true"
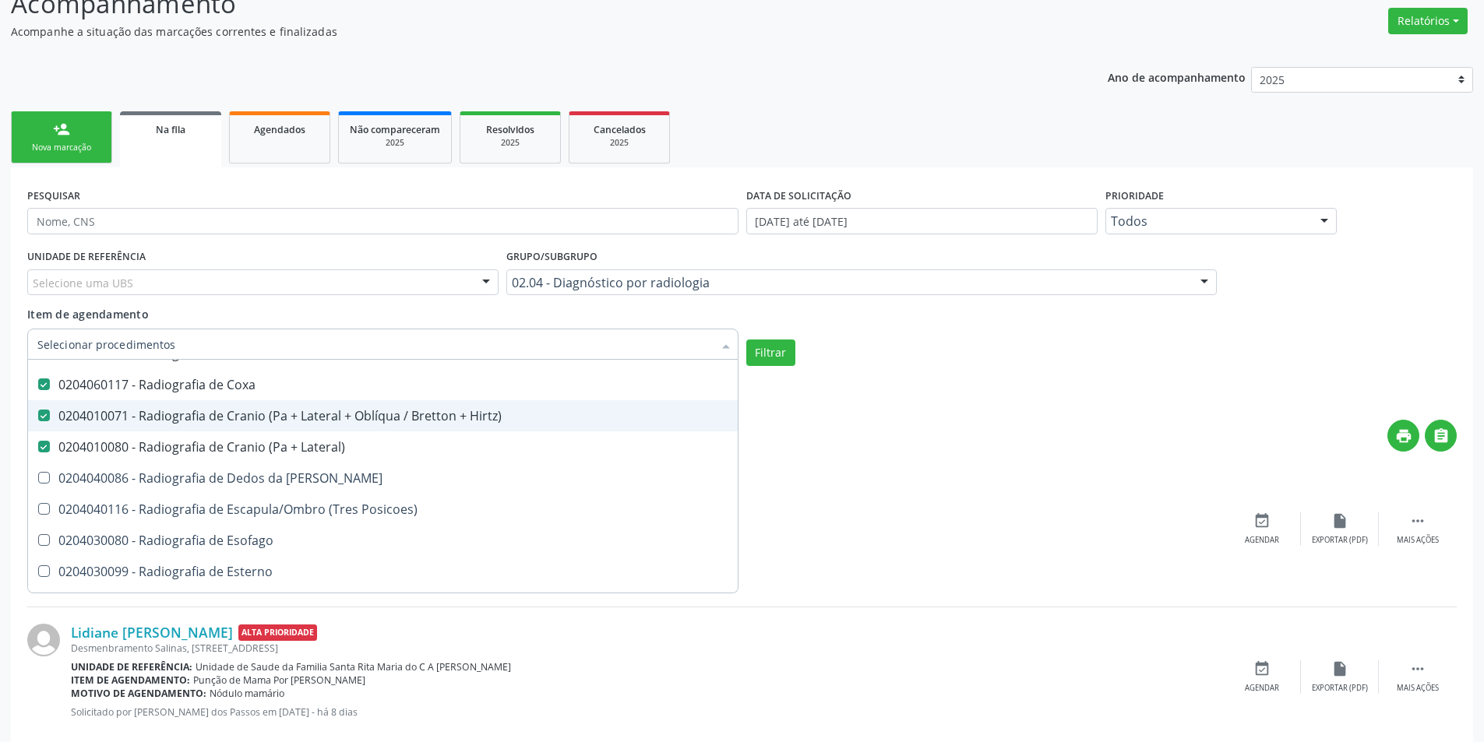
scroll to position [2025, 0]
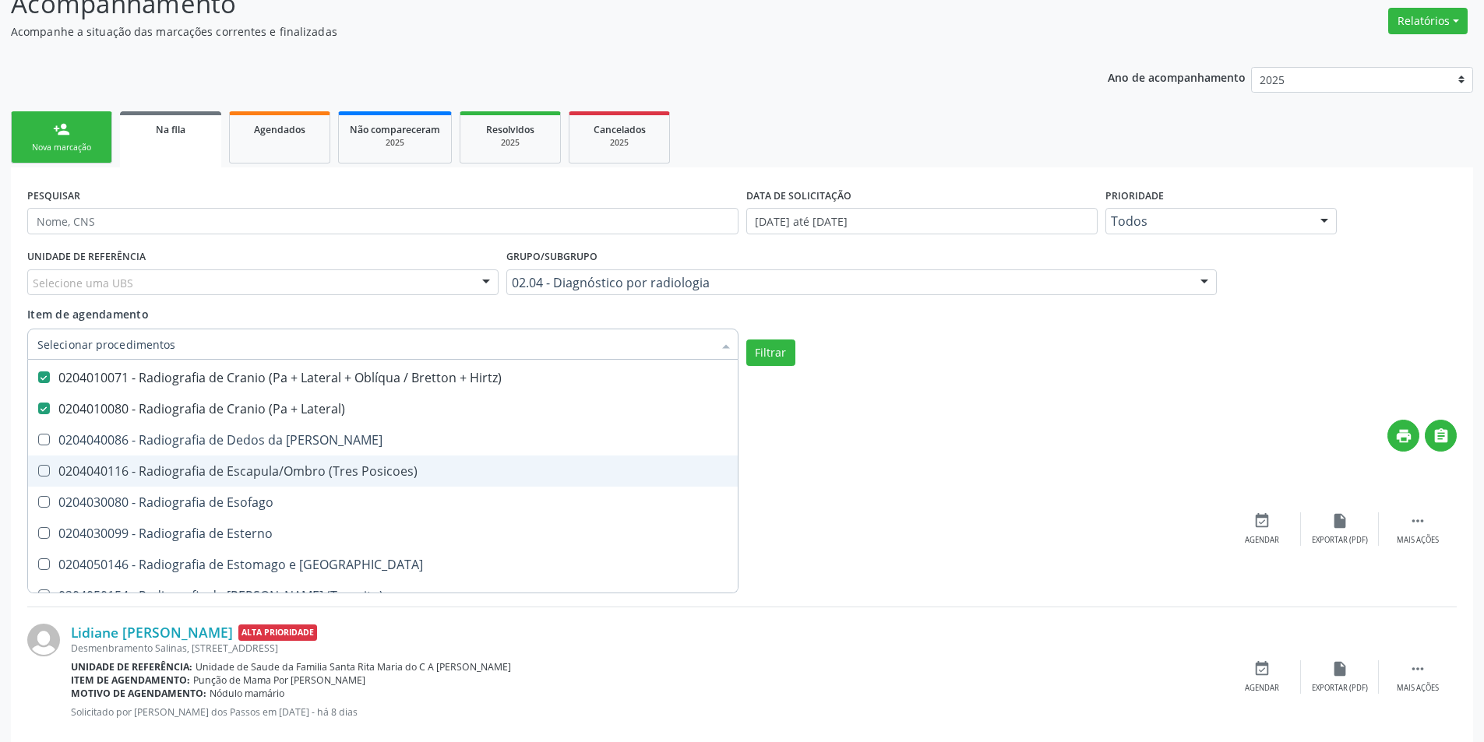
click at [48, 471] on Posicoes\) at bounding box center [44, 471] width 12 height 12
click at [38, 471] on Posicoes\) "checkbox" at bounding box center [33, 471] width 10 height 10
checkbox Posicoes\) "true"
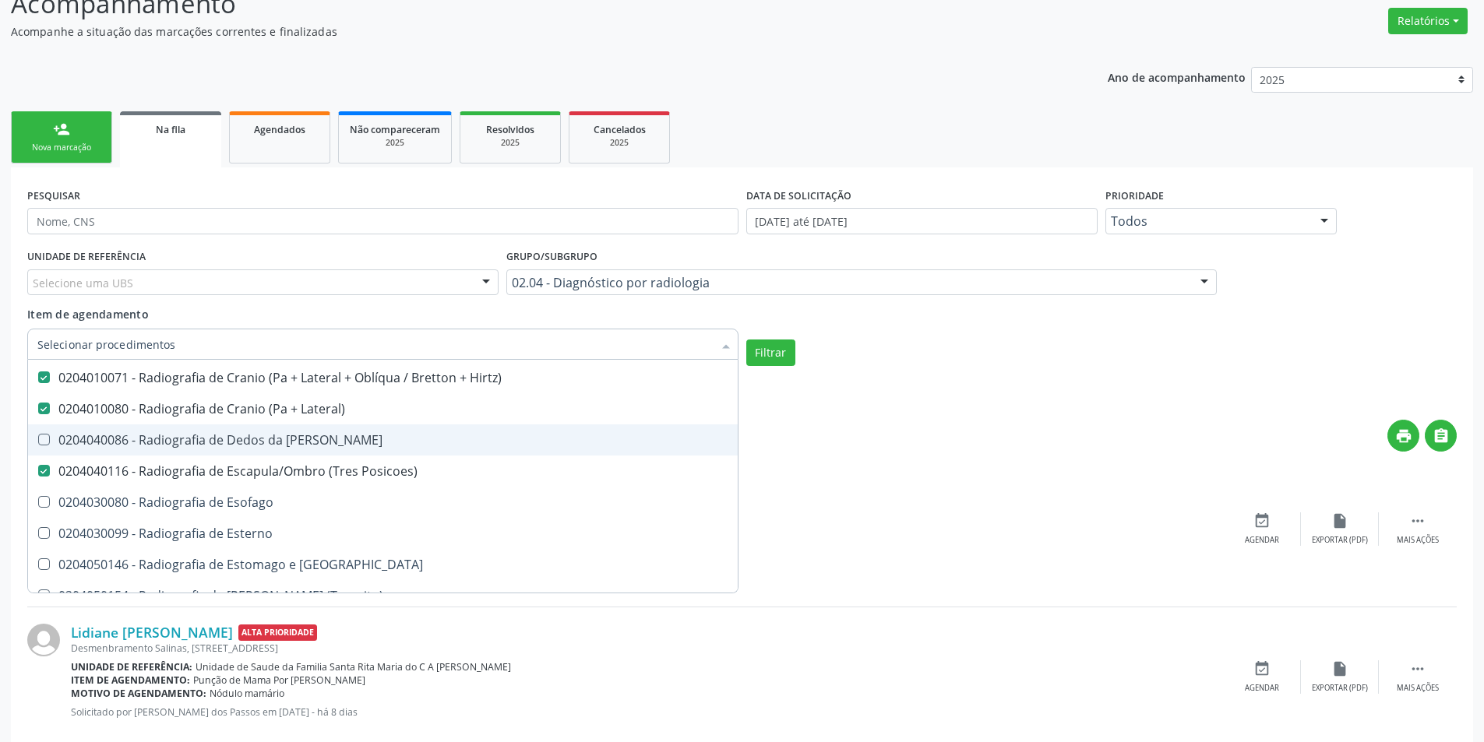
click at [46, 447] on span "0204040086 - Radiografia de Dedos da [PERSON_NAME]" at bounding box center [383, 440] width 710 height 31
checkbox Mao "true"
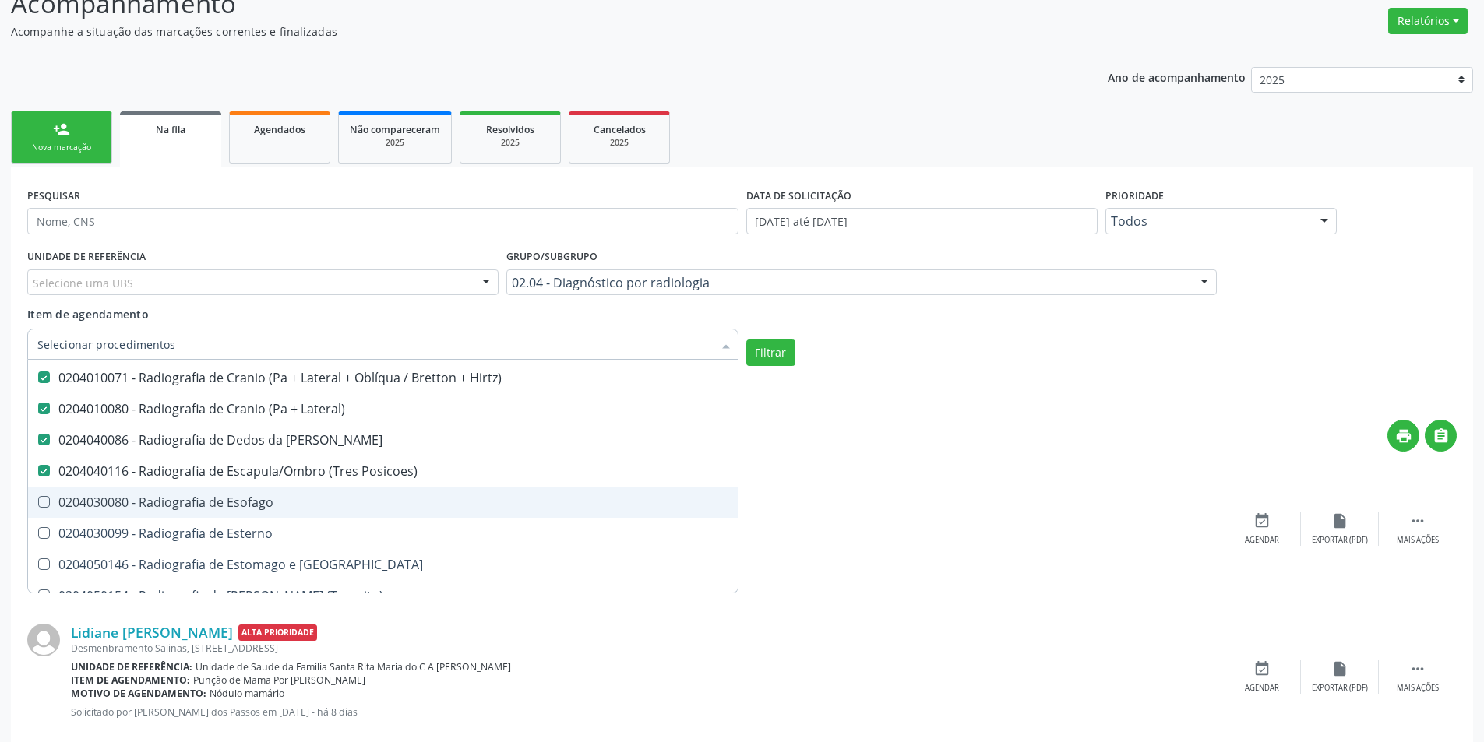
click at [38, 505] on Esofago at bounding box center [44, 502] width 12 height 12
click at [38, 505] on Esofago "checkbox" at bounding box center [33, 502] width 10 height 10
checkbox Esofago "true"
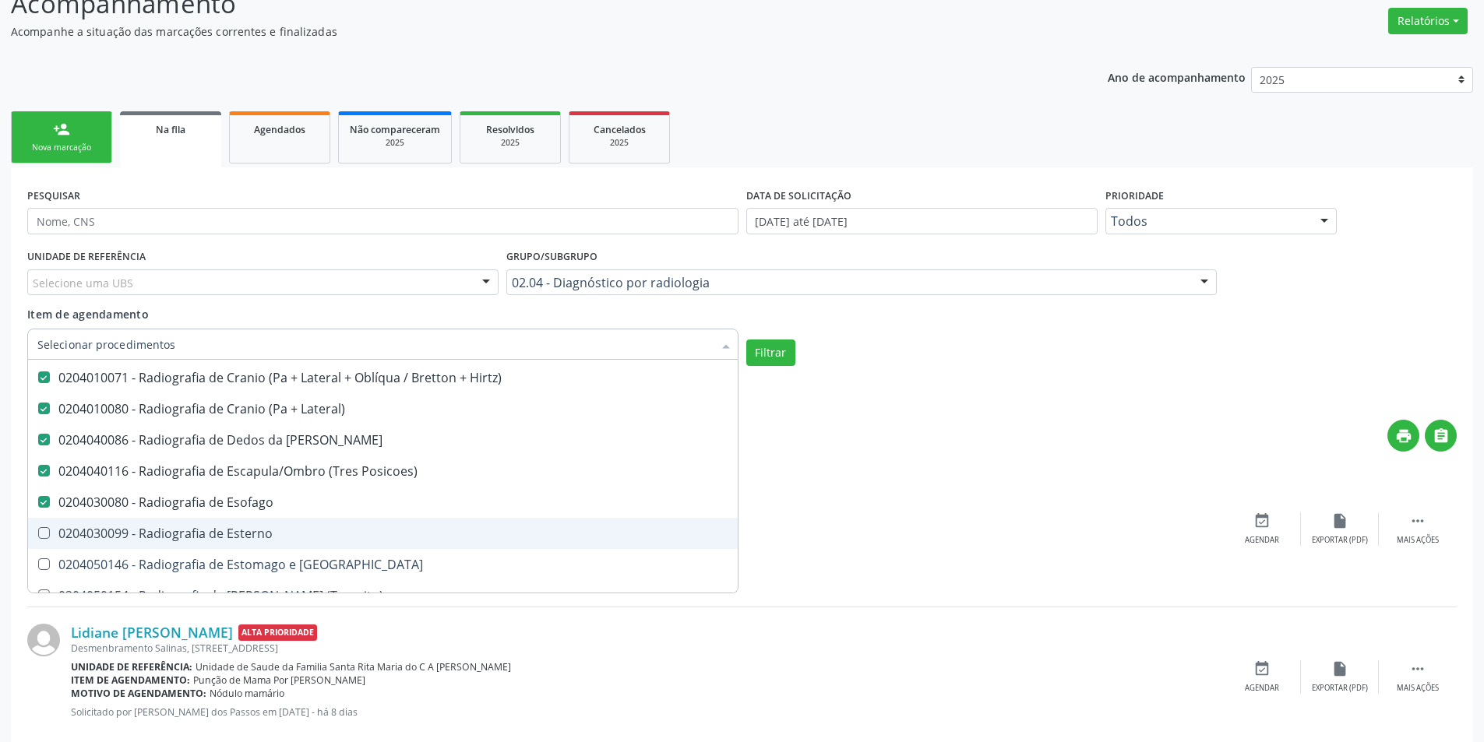
click at [45, 531] on Esterno at bounding box center [44, 533] width 12 height 12
click at [38, 531] on Esterno "checkbox" at bounding box center [33, 533] width 10 height 10
checkbox Esterno "true"
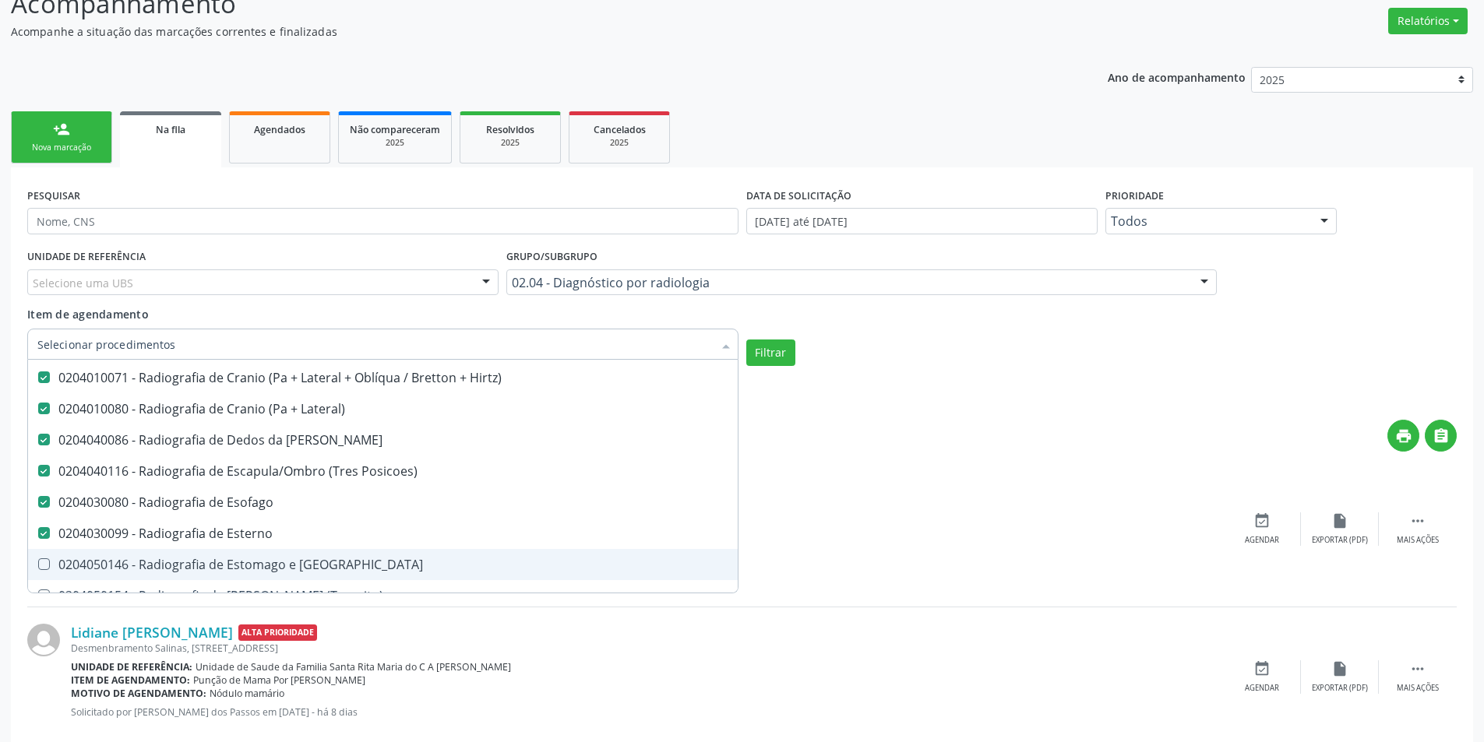
click at [48, 567] on Duodeno at bounding box center [44, 565] width 12 height 12
click at [38, 567] on Duodeno "checkbox" at bounding box center [33, 564] width 10 height 10
checkbox Duodeno "true"
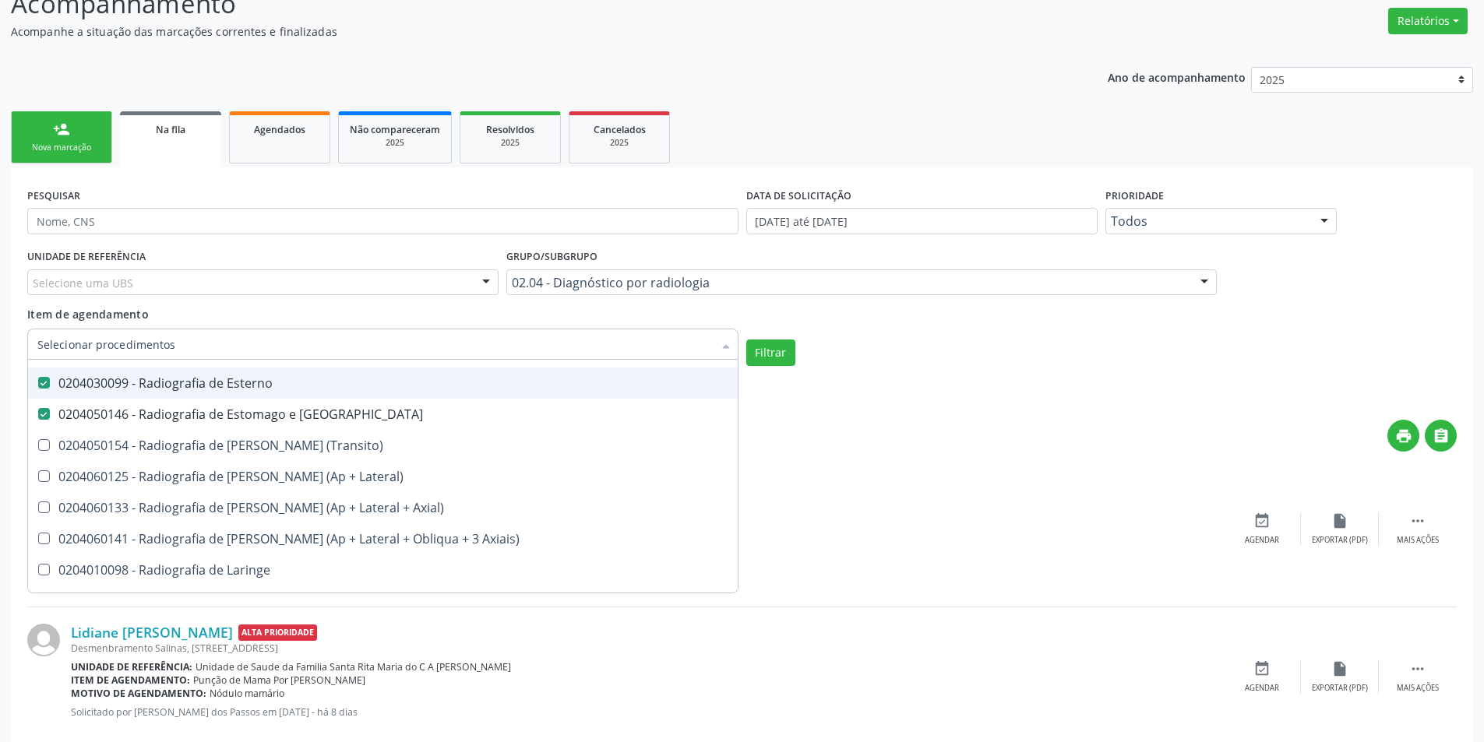
scroll to position [2181, 0]
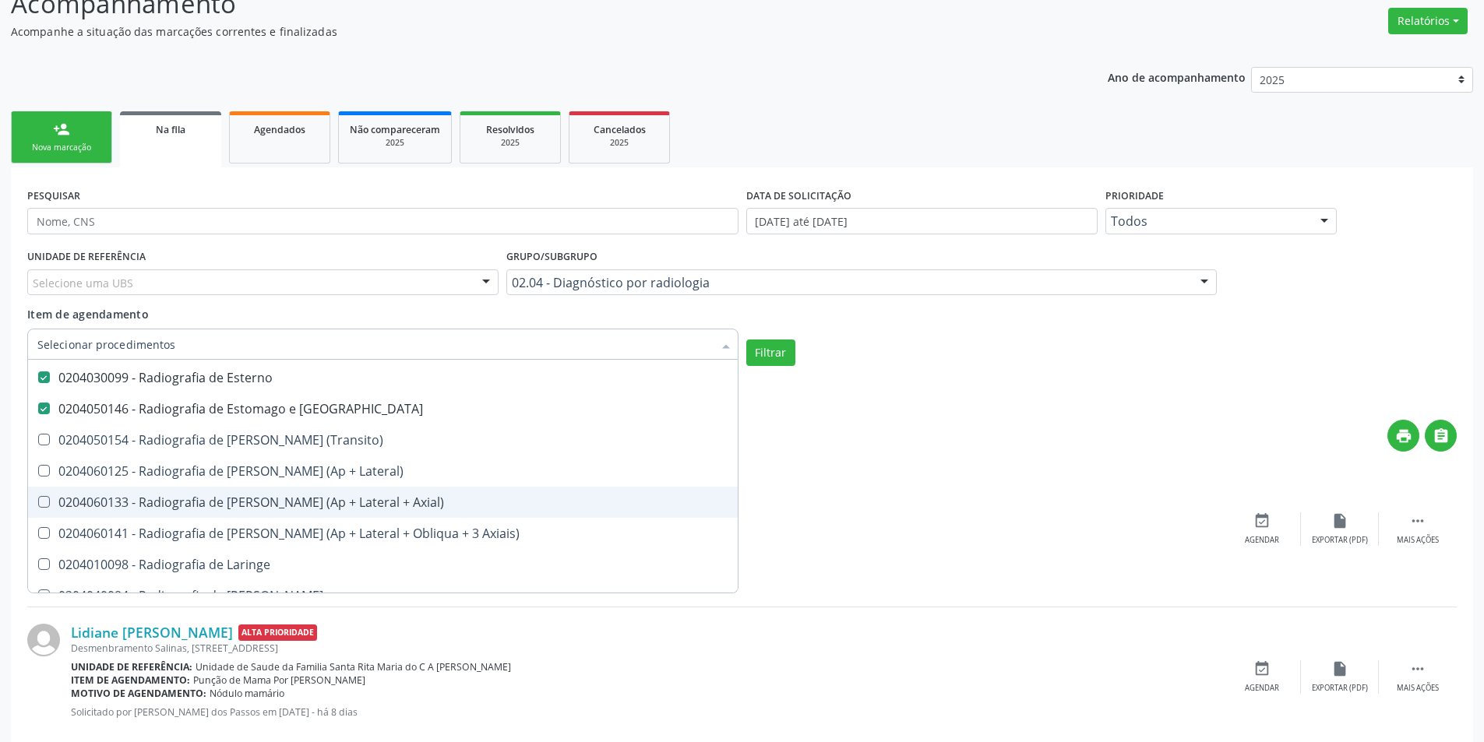
click at [46, 505] on Axial\) at bounding box center [44, 502] width 12 height 12
click at [38, 505] on Axial\) "checkbox" at bounding box center [33, 502] width 10 height 10
checkbox Axial\) "true"
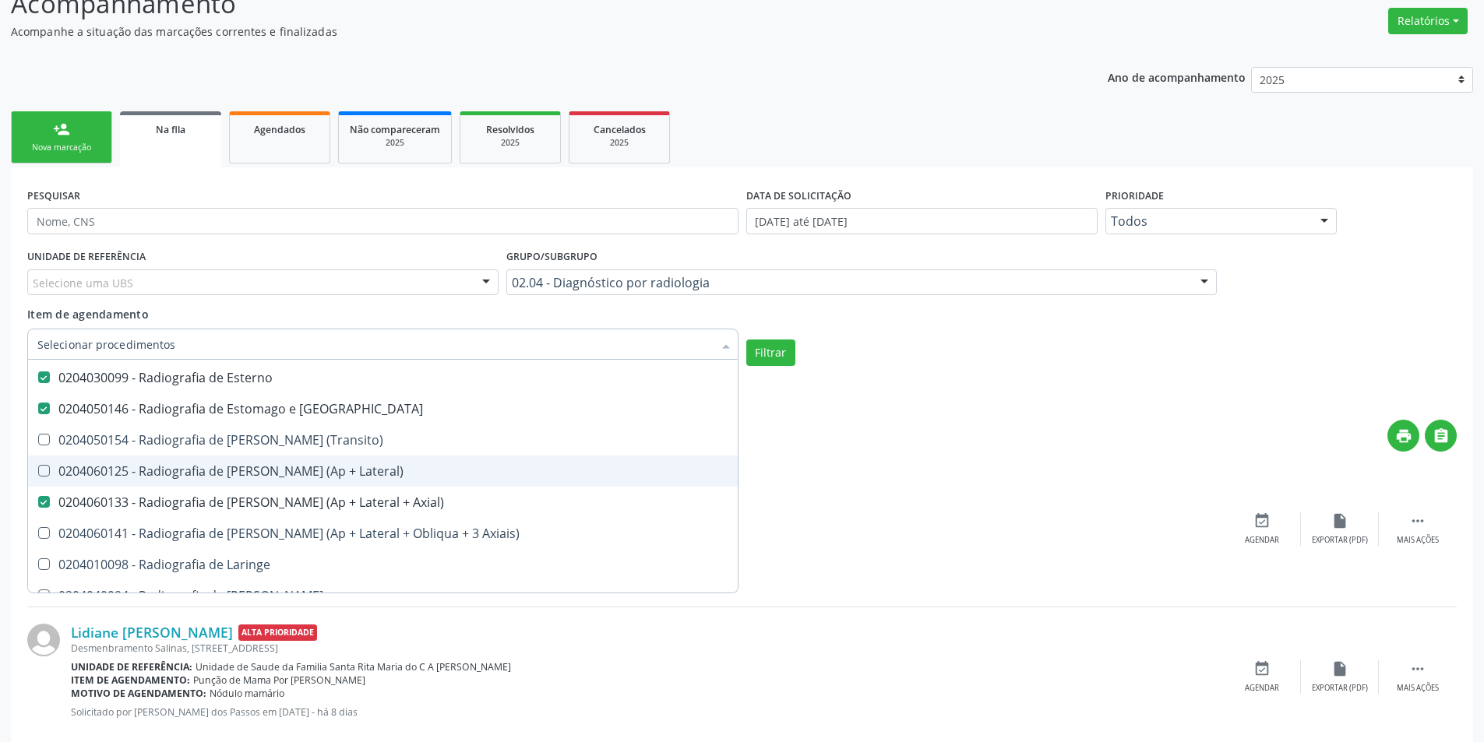
drag, startPoint x: 41, startPoint y: 471, endPoint x: 44, endPoint y: 446, distance: 25.1
click at [41, 469] on Lateral\) at bounding box center [44, 471] width 12 height 12
click at [38, 469] on Lateral\) "checkbox" at bounding box center [33, 471] width 10 height 10
checkbox Lateral\) "true"
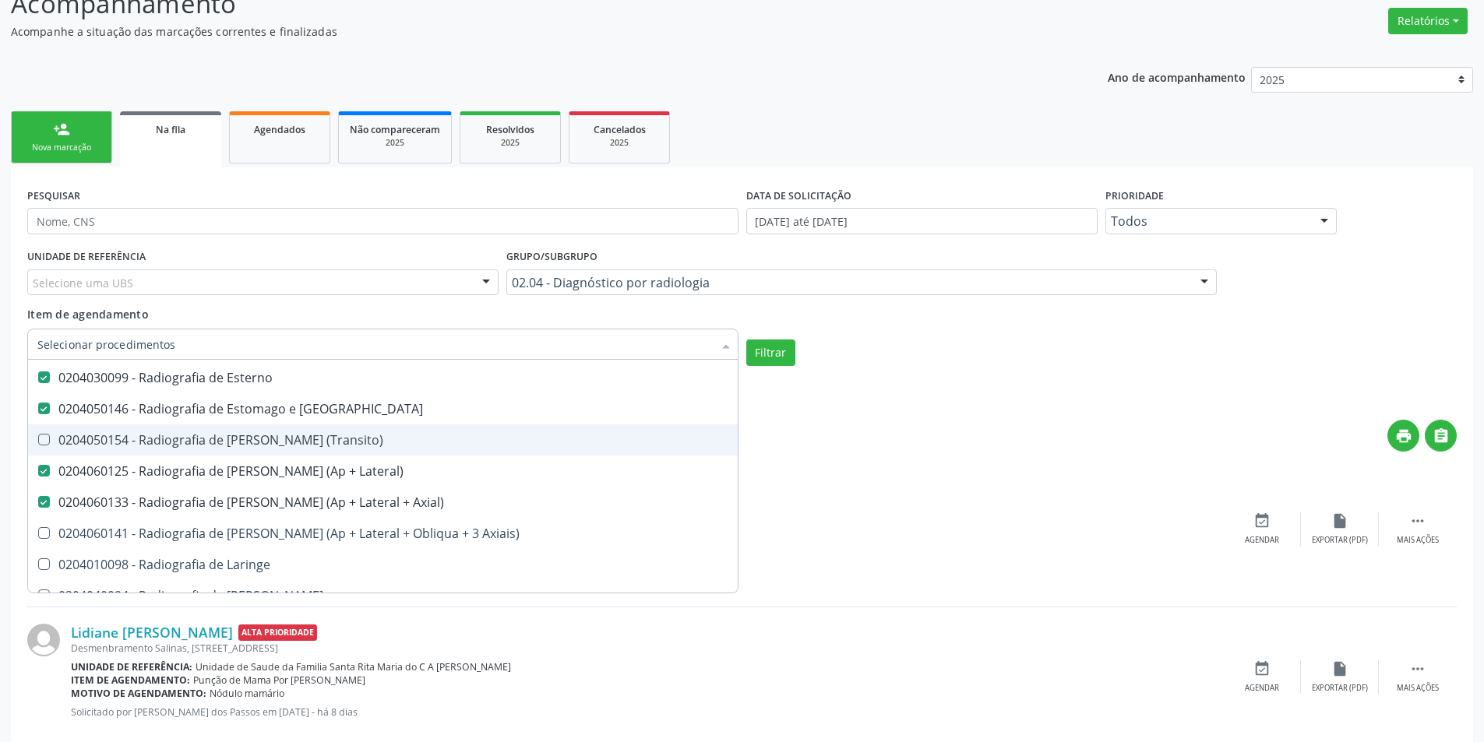
click at [44, 441] on \(Transito\) at bounding box center [44, 440] width 12 height 12
click at [38, 441] on \(Transito\) "checkbox" at bounding box center [33, 440] width 10 height 10
checkbox \(Transito\) "true"
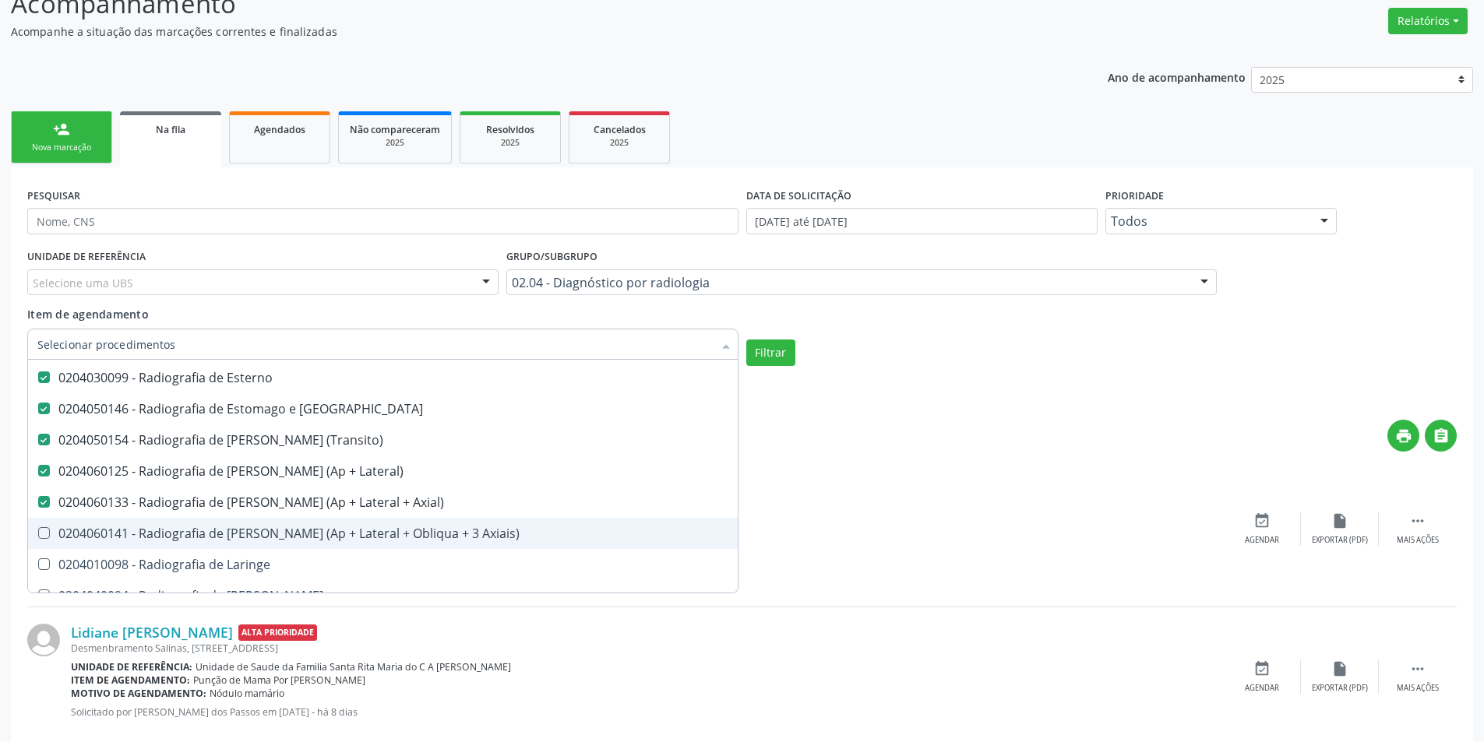
click at [45, 532] on Axiais\) at bounding box center [44, 533] width 12 height 12
click at [38, 532] on Axiais\) "checkbox" at bounding box center [33, 533] width 10 height 10
checkbox Axiais\) "true"
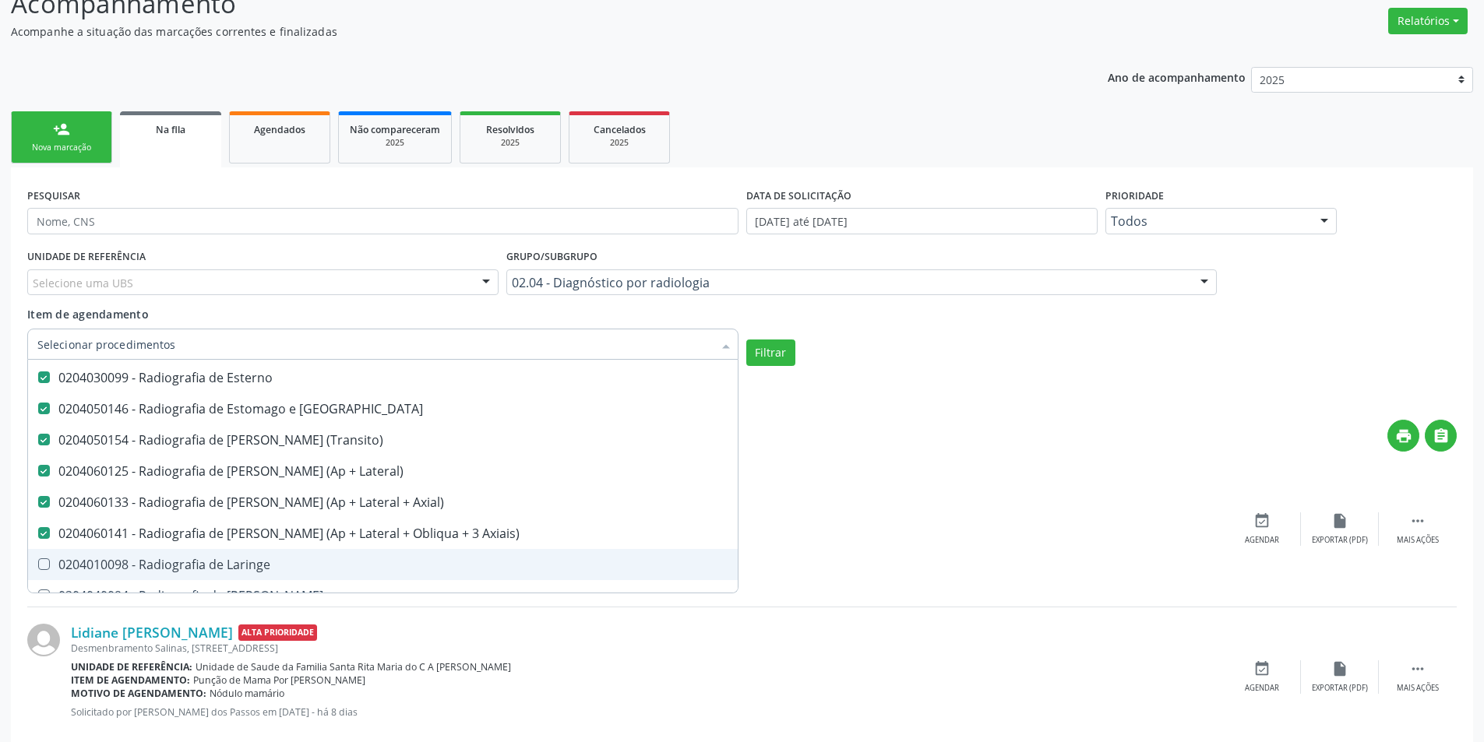
click at [41, 562] on Laringe at bounding box center [44, 565] width 12 height 12
click at [38, 562] on Laringe "checkbox" at bounding box center [33, 564] width 10 height 10
checkbox Laringe "true"
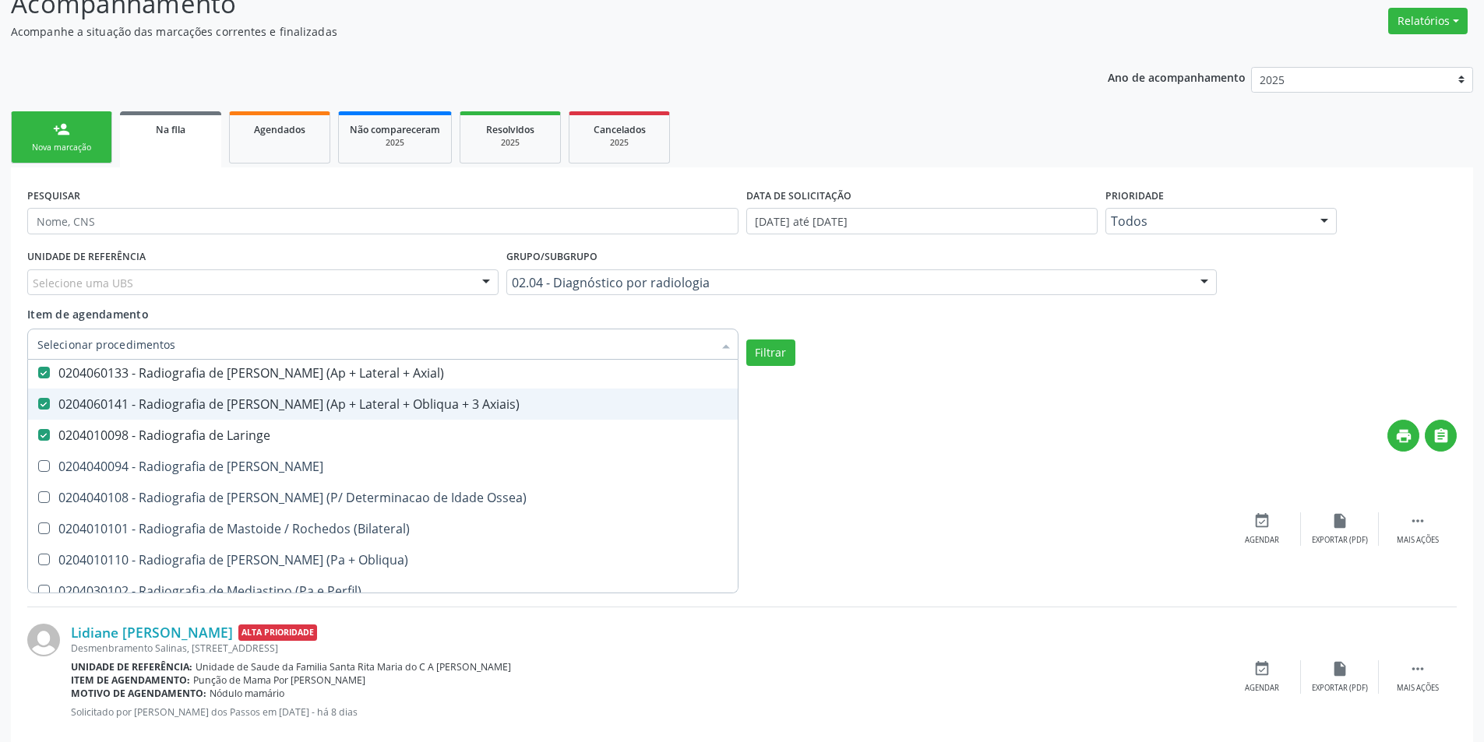
scroll to position [2337, 0]
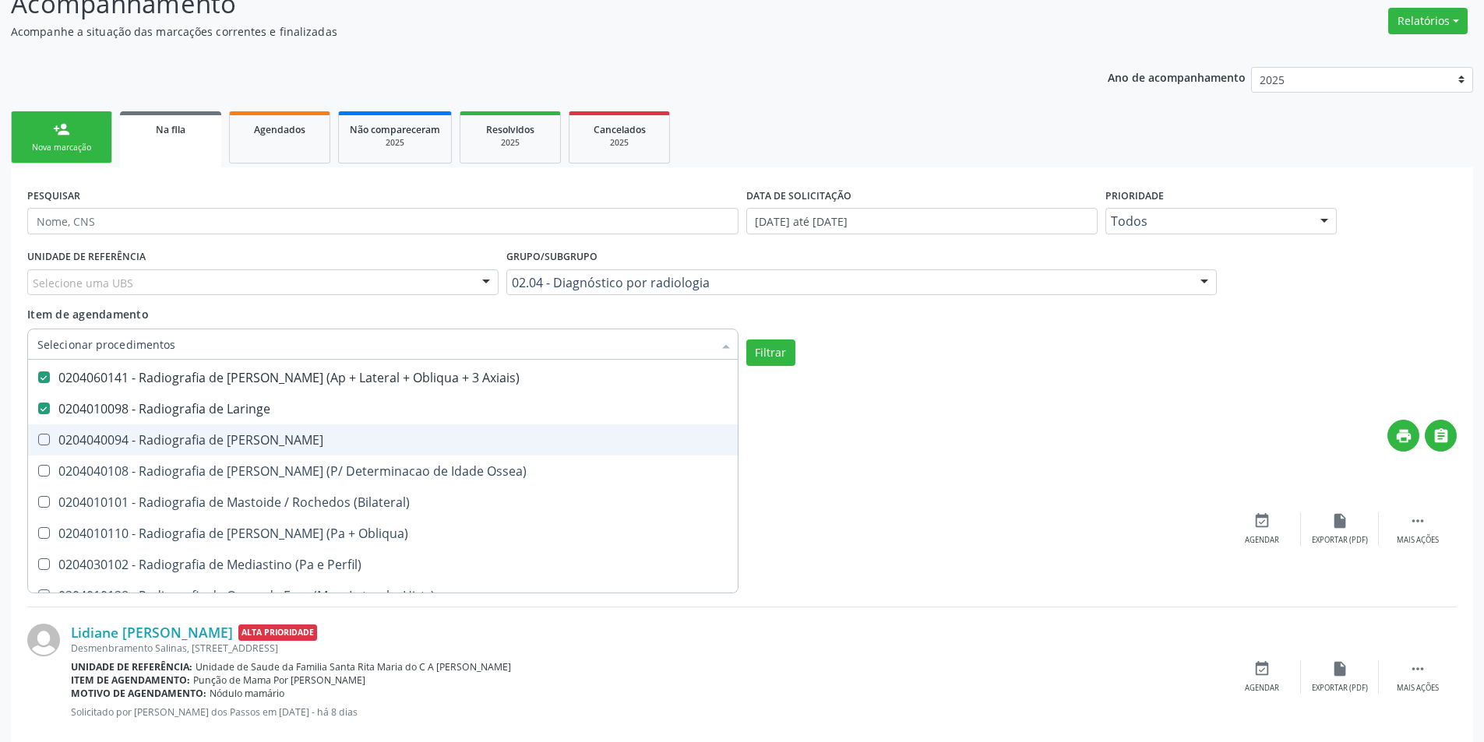
click at [41, 440] on Mao at bounding box center [44, 440] width 12 height 12
click at [38, 440] on Mao "checkbox" at bounding box center [33, 440] width 10 height 10
checkbox Mao "true"
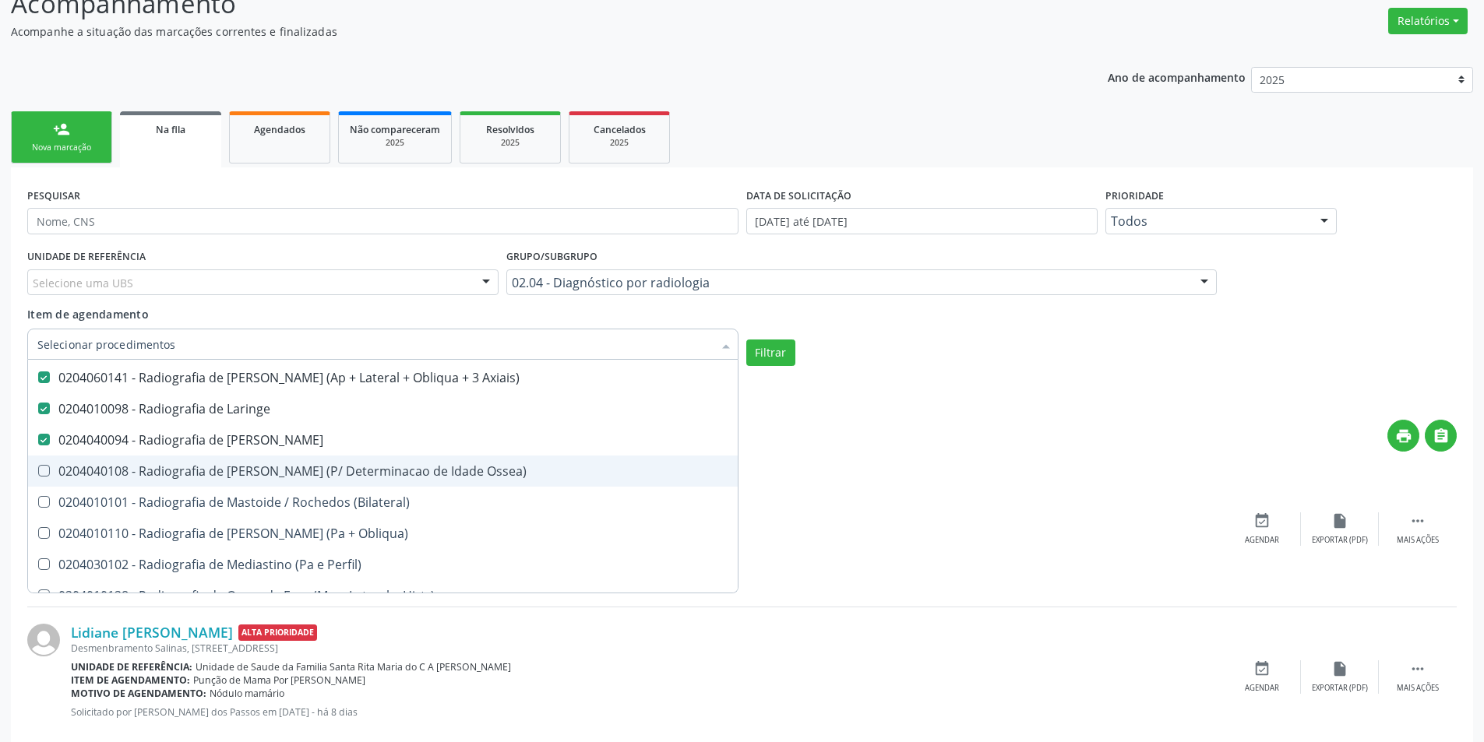
click at [44, 476] on Ossea\) at bounding box center [44, 471] width 12 height 12
click at [38, 476] on Ossea\) "checkbox" at bounding box center [33, 471] width 10 height 10
checkbox Ossea\) "true"
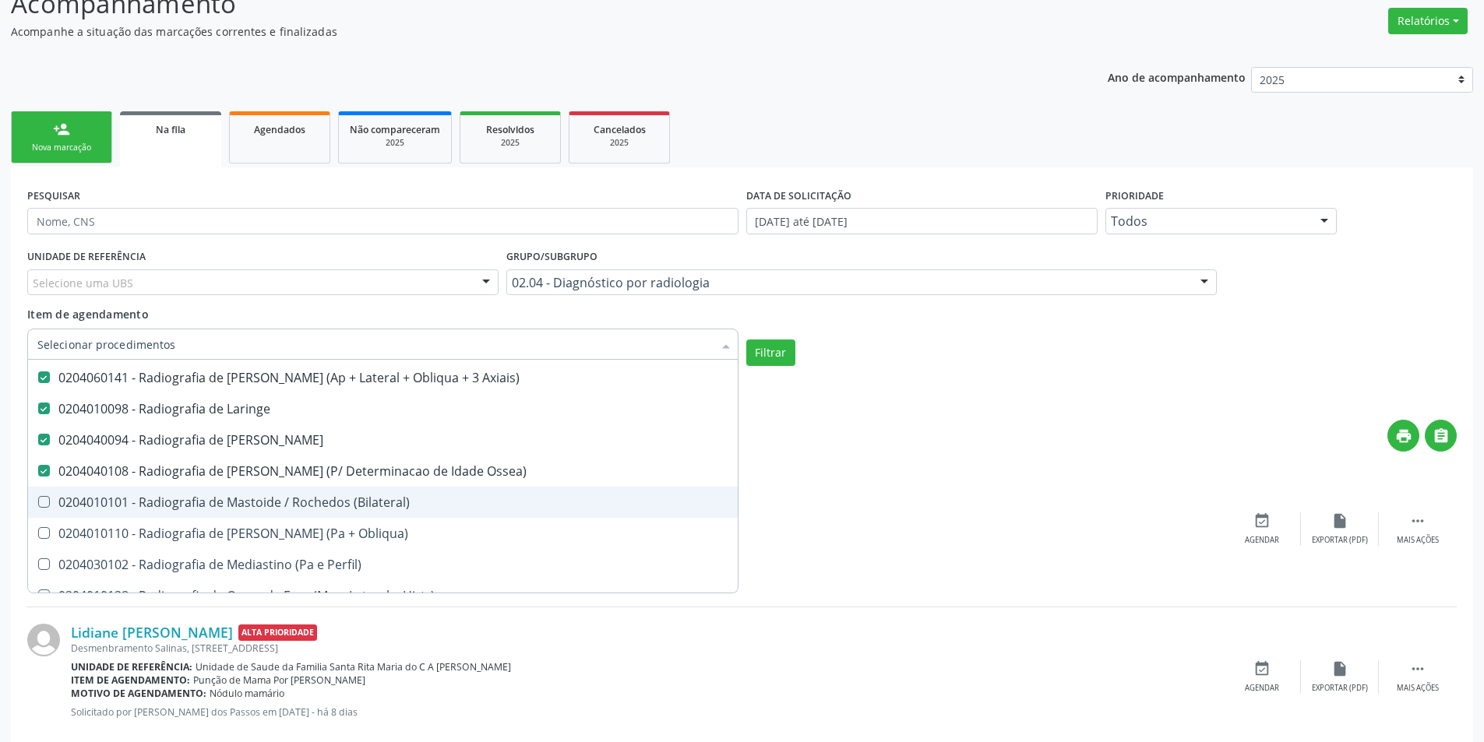
click at [44, 506] on \(Bilateral\) at bounding box center [44, 502] width 12 height 12
click at [38, 506] on \(Bilateral\) "checkbox" at bounding box center [33, 502] width 10 height 10
checkbox \(Bilateral\) "true"
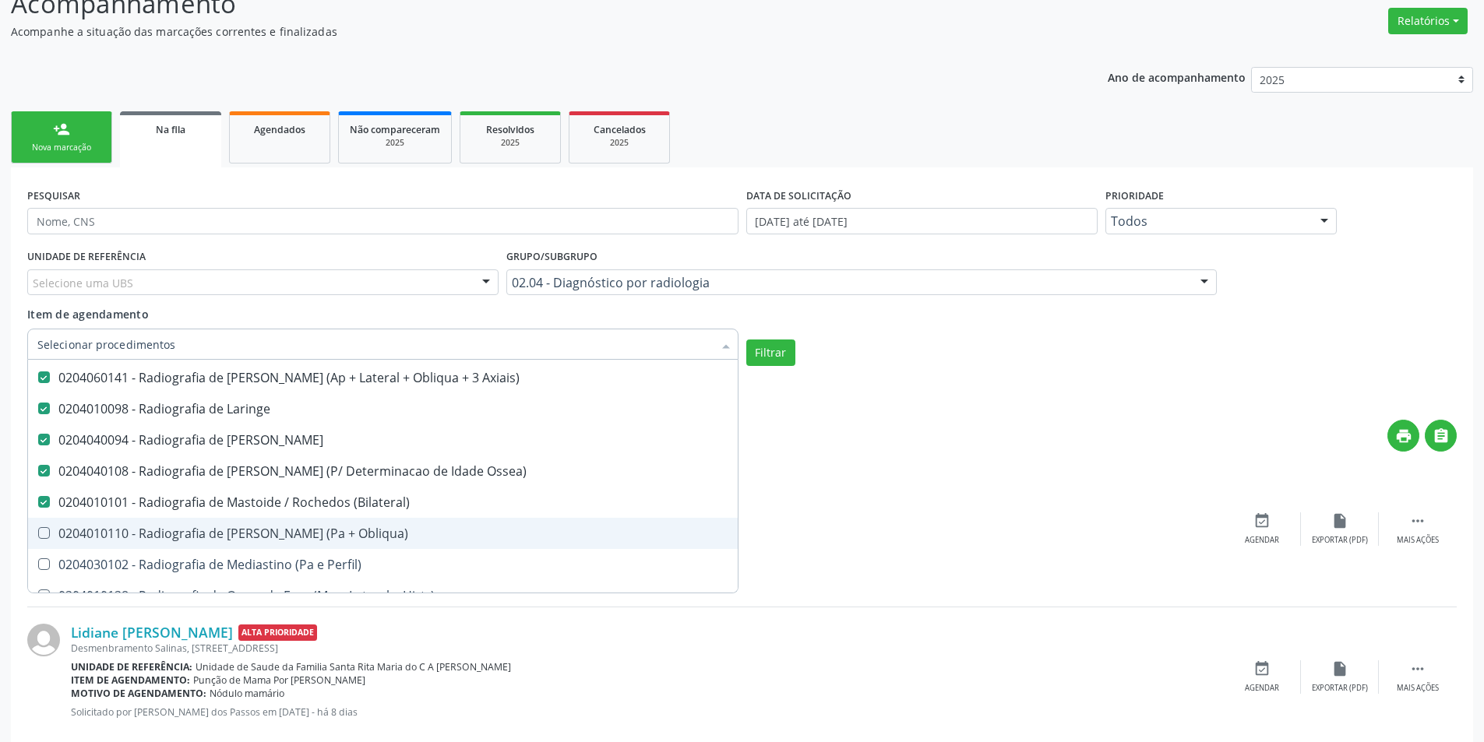
click at [47, 538] on Obliqua\) at bounding box center [44, 533] width 12 height 12
click at [38, 538] on Obliqua\) "checkbox" at bounding box center [33, 533] width 10 height 10
checkbox Obliqua\) "true"
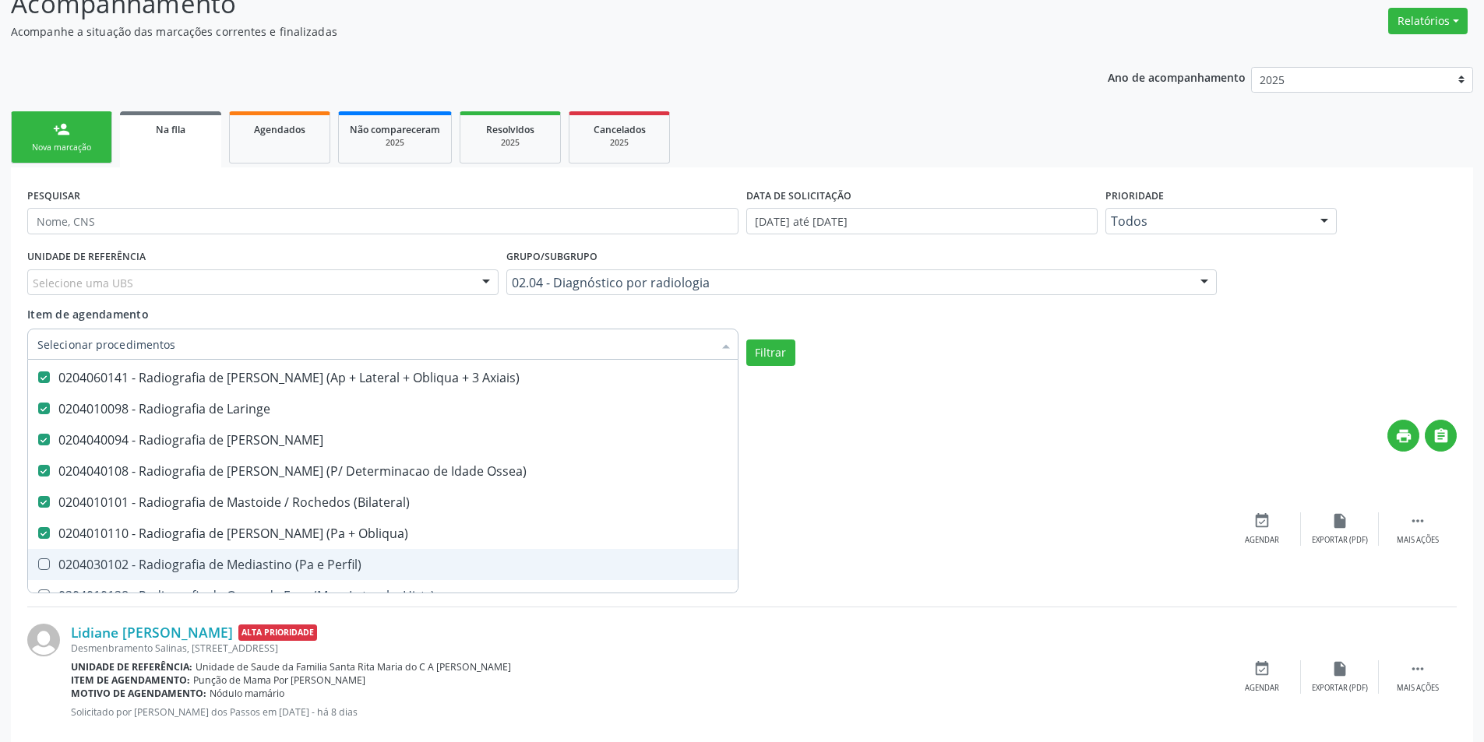
click at [47, 565] on Perfil\) at bounding box center [44, 565] width 12 height 12
click at [38, 565] on Perfil\) "checkbox" at bounding box center [33, 564] width 10 height 10
checkbox Perfil\) "true"
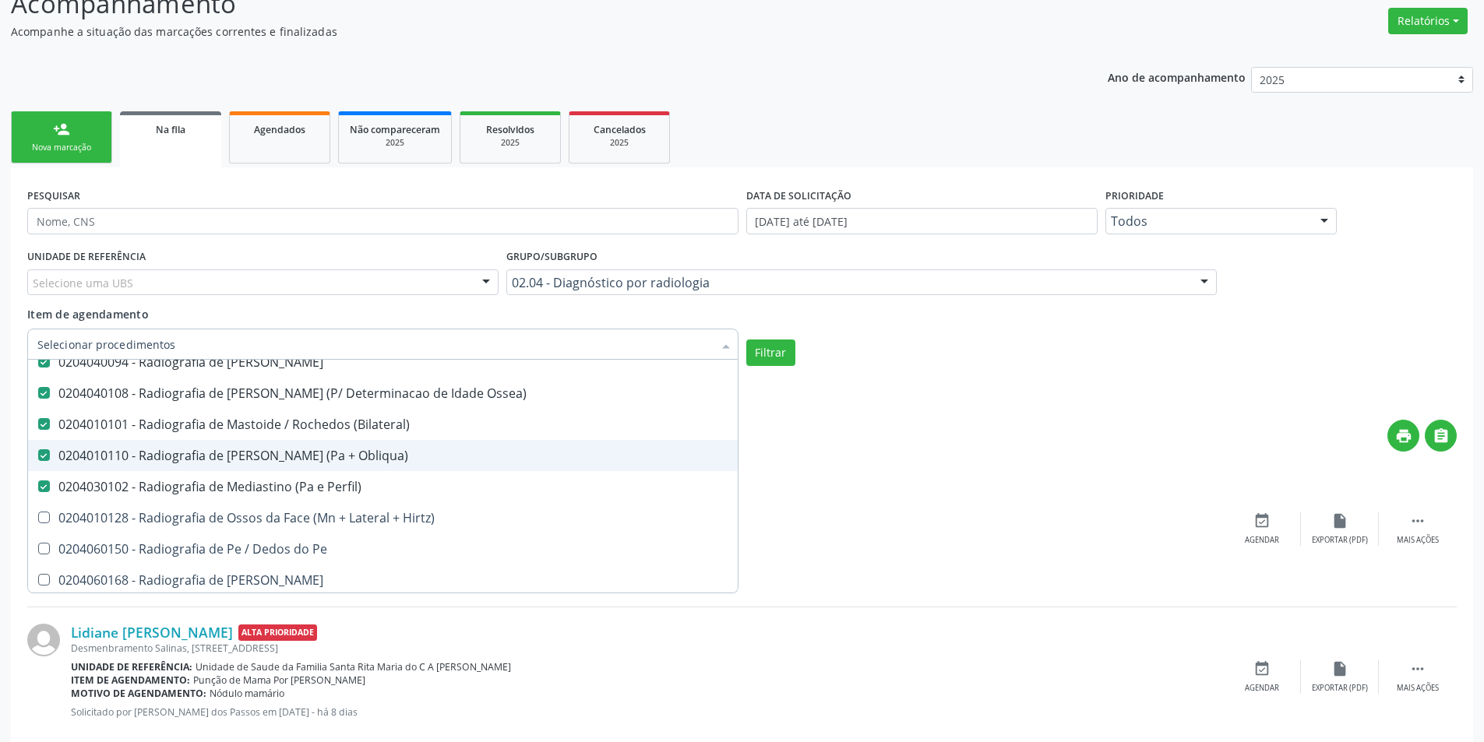
scroll to position [2493, 0]
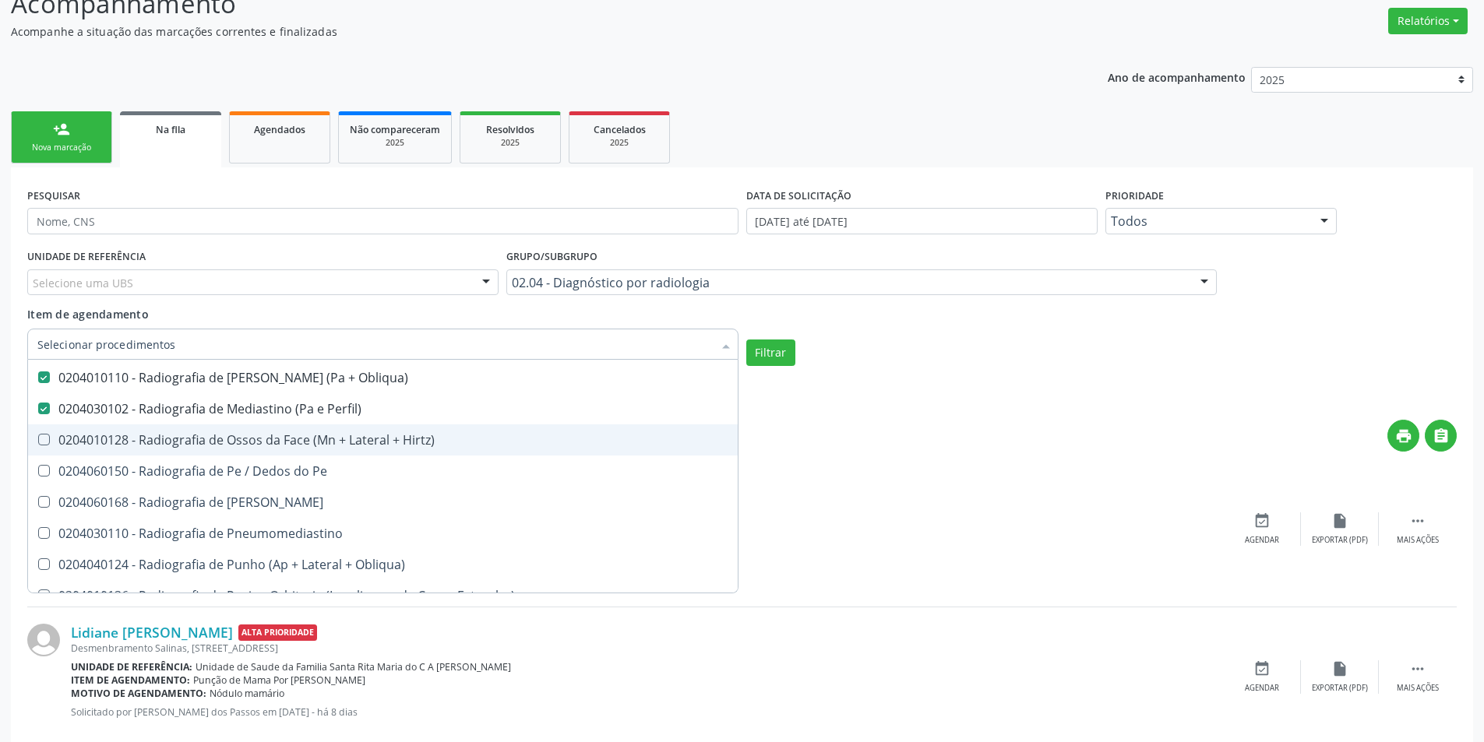
drag, startPoint x: 41, startPoint y: 437, endPoint x: 49, endPoint y: 473, distance: 36.7
click at [44, 442] on Hirtz\) at bounding box center [44, 440] width 12 height 12
click at [38, 442] on Hirtz\) "checkbox" at bounding box center [33, 440] width 10 height 10
checkbox Hirtz\) "true"
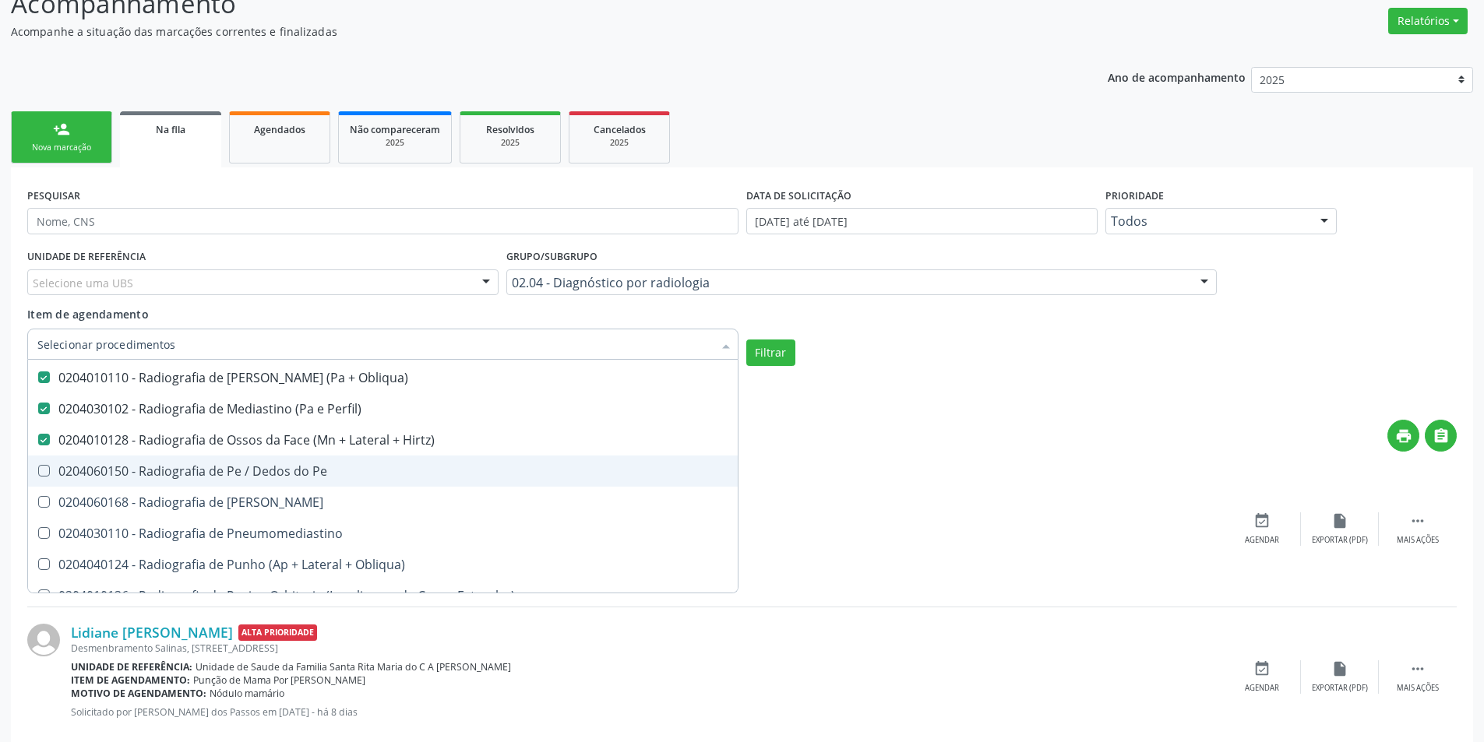
click at [49, 478] on span "0204060150 - Radiografia de Pe / Dedos do Pe" at bounding box center [383, 471] width 710 height 31
checkbox Pe "true"
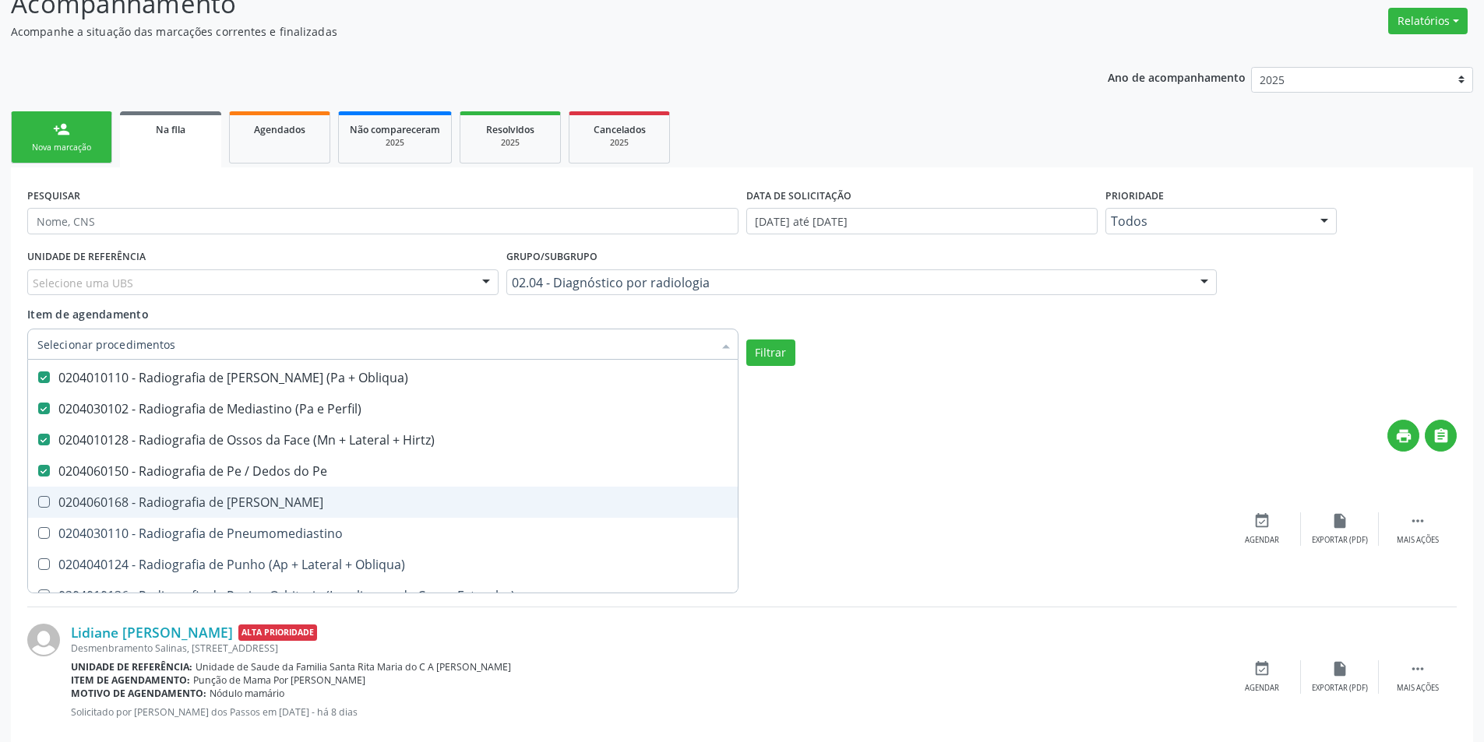
click at [44, 502] on Perna at bounding box center [44, 502] width 12 height 12
click at [38, 502] on Perna "checkbox" at bounding box center [33, 502] width 10 height 10
checkbox Perna "true"
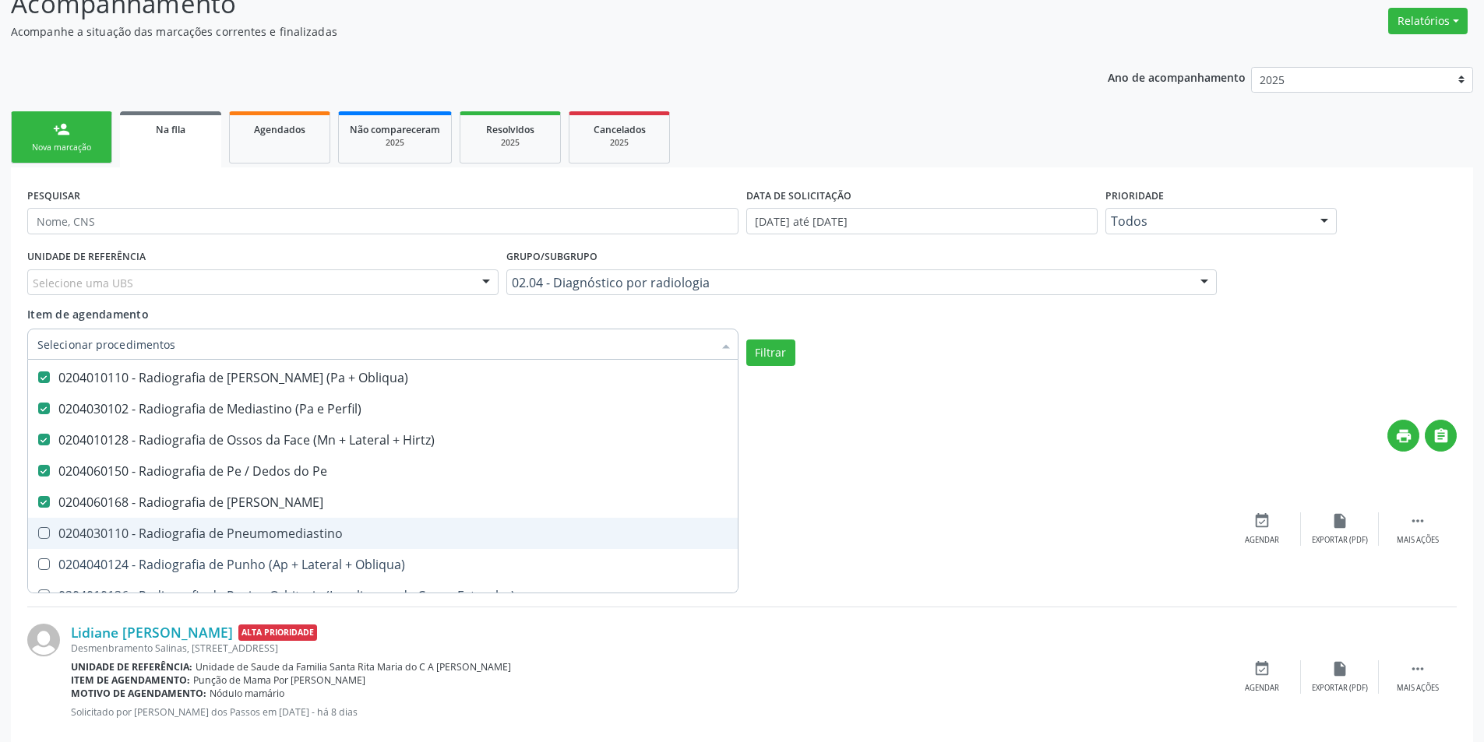
click at [44, 534] on Pneumomediastino at bounding box center [44, 533] width 12 height 12
click at [38, 534] on Pneumomediastino "checkbox" at bounding box center [33, 533] width 10 height 10
checkbox Pneumomediastino "true"
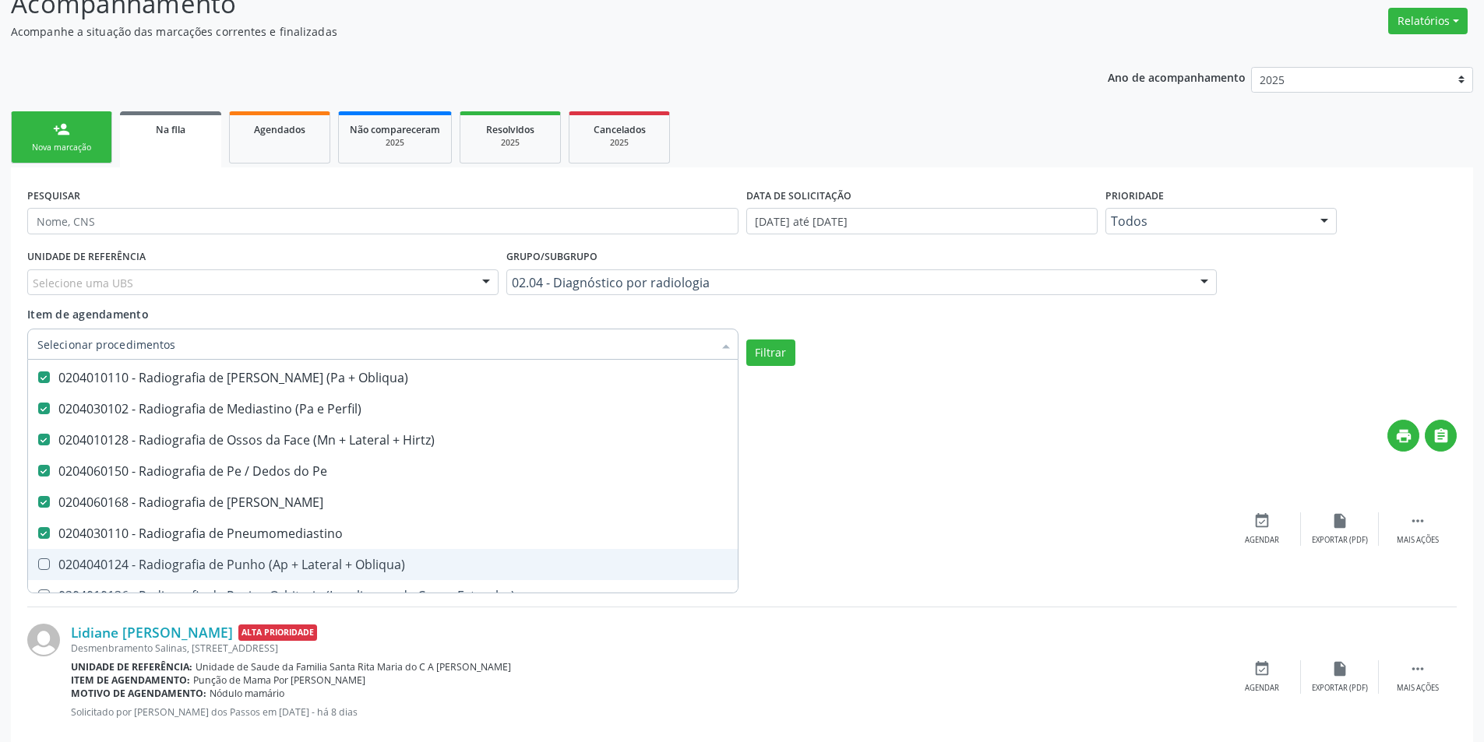
click at [42, 568] on Obliqua\) at bounding box center [44, 565] width 12 height 12
click at [38, 568] on Obliqua\) "checkbox" at bounding box center [33, 564] width 10 height 10
checkbox Obliqua\) "true"
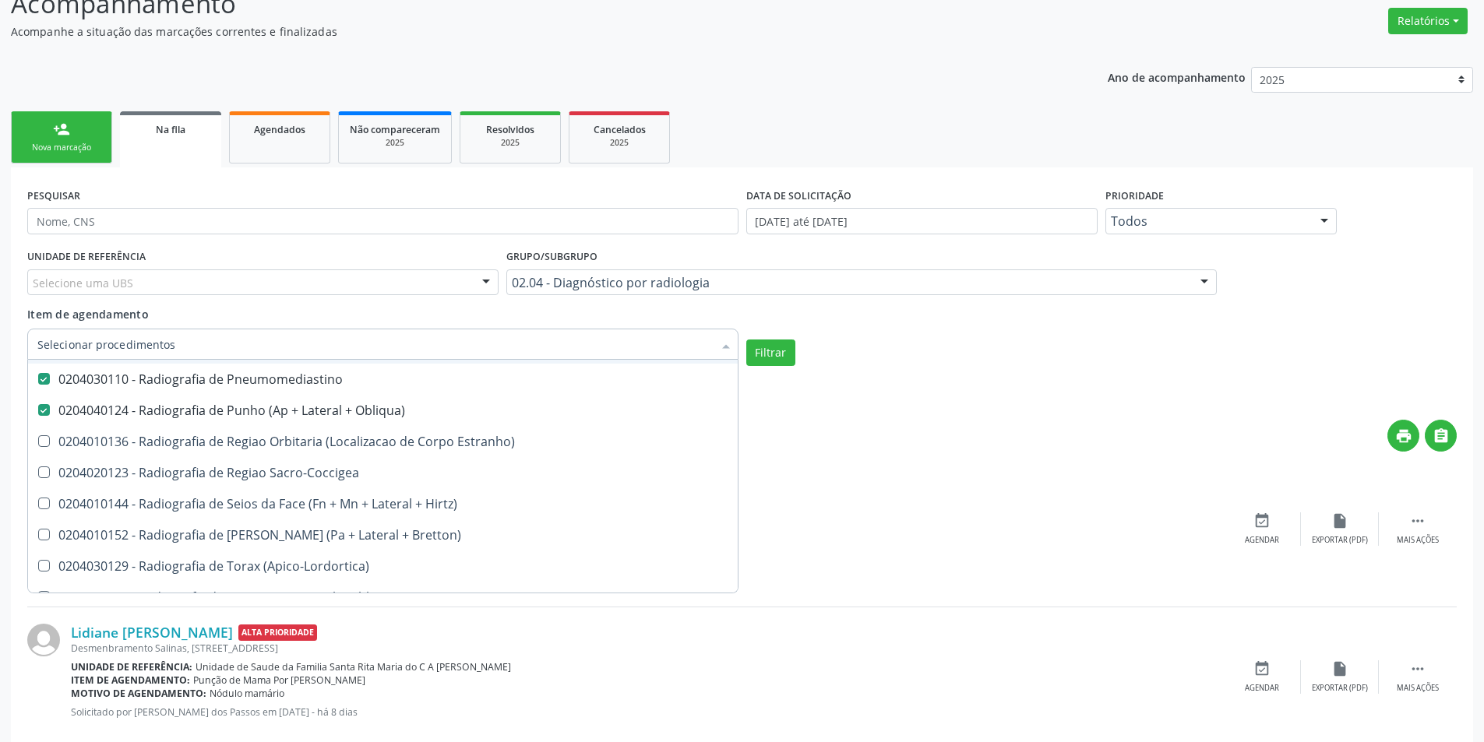
scroll to position [2649, 0]
click at [45, 559] on \(Apico-Lordortica\) at bounding box center [44, 565] width 12 height 12
click at [38, 559] on \(Apico-Lordortica\) "checkbox" at bounding box center [33, 564] width 10 height 10
checkbox \(Apico-Lordortica\) "true"
click at [44, 536] on Bretton\) at bounding box center [44, 533] width 12 height 12
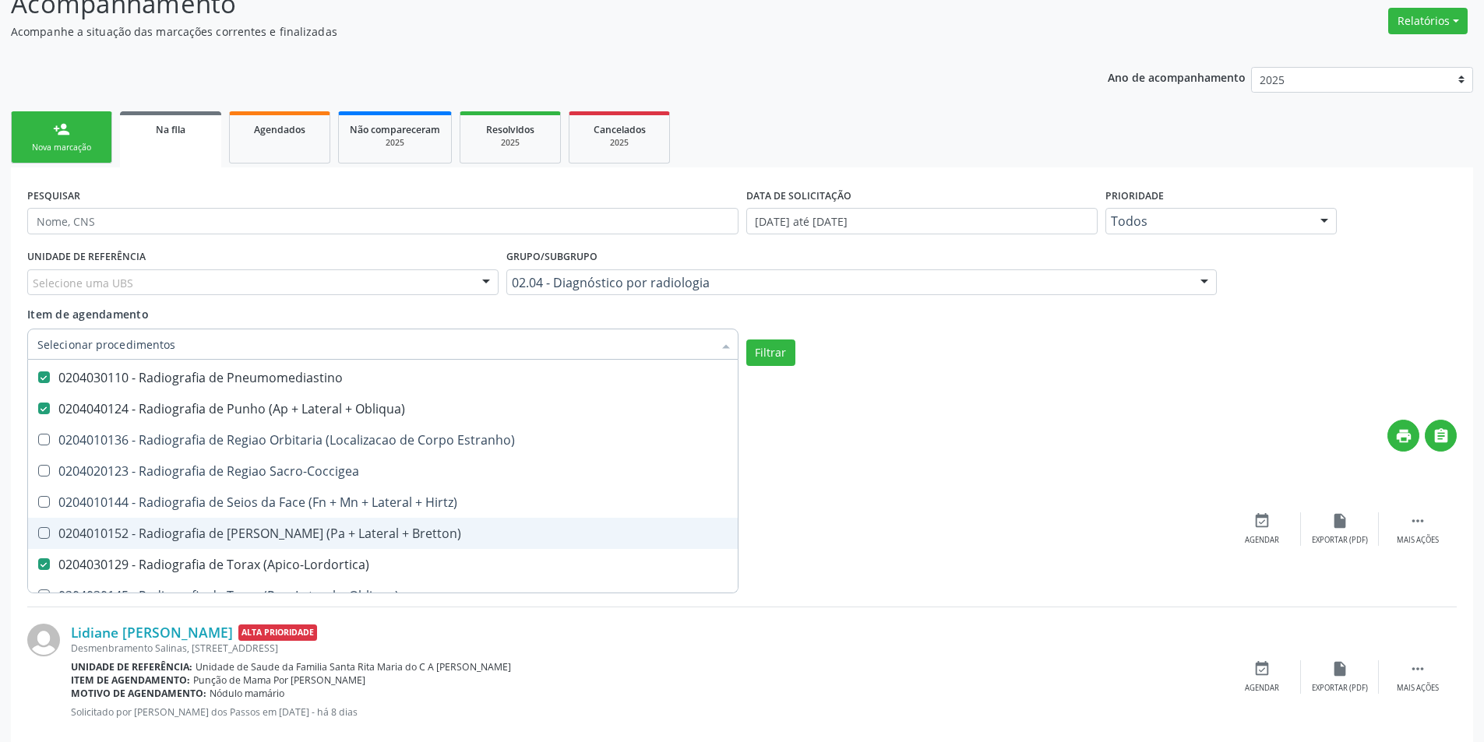
click at [38, 536] on Bretton\) "checkbox" at bounding box center [33, 533] width 10 height 10
checkbox Bretton\) "true"
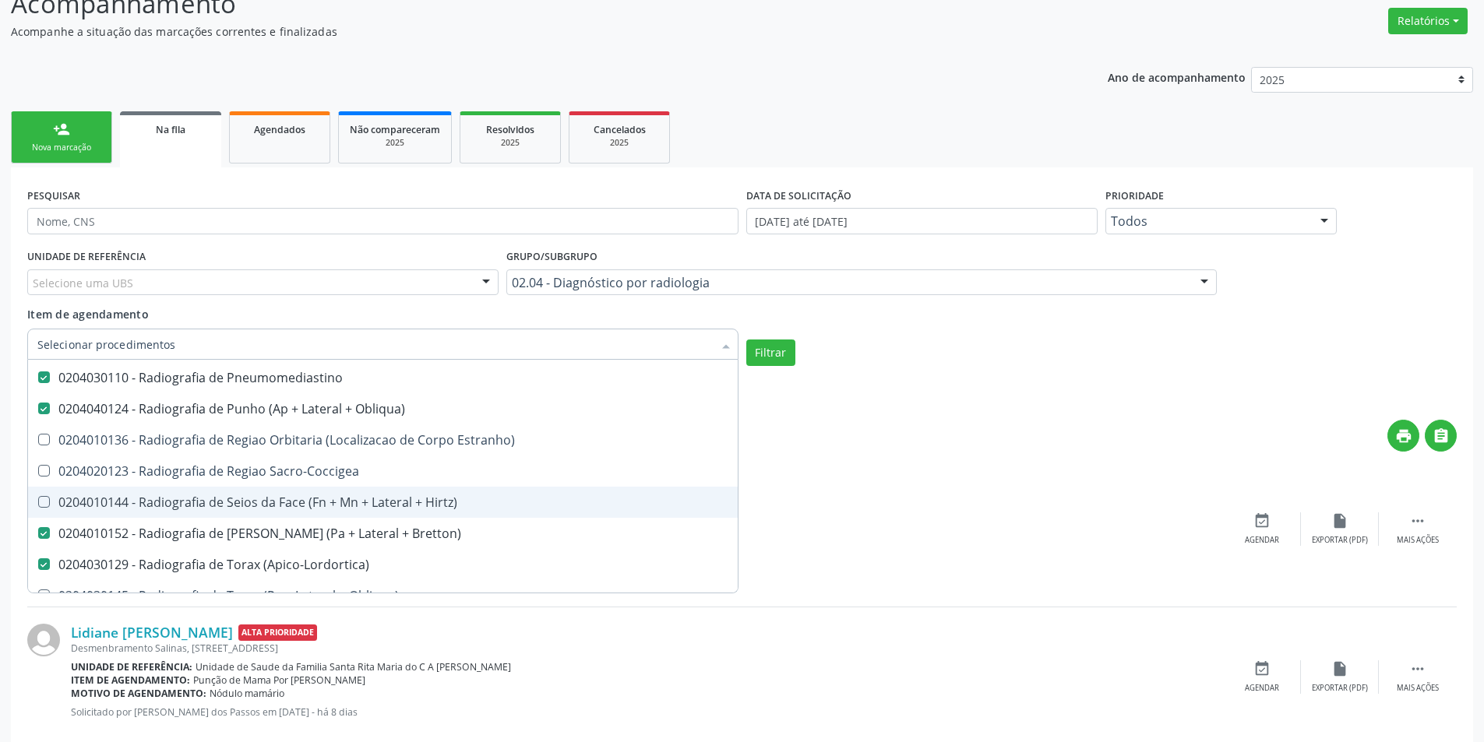
click at [45, 506] on Hirtz\) at bounding box center [44, 502] width 12 height 12
click at [38, 506] on Hirtz\) "checkbox" at bounding box center [33, 502] width 10 height 10
checkbox Hirtz\) "true"
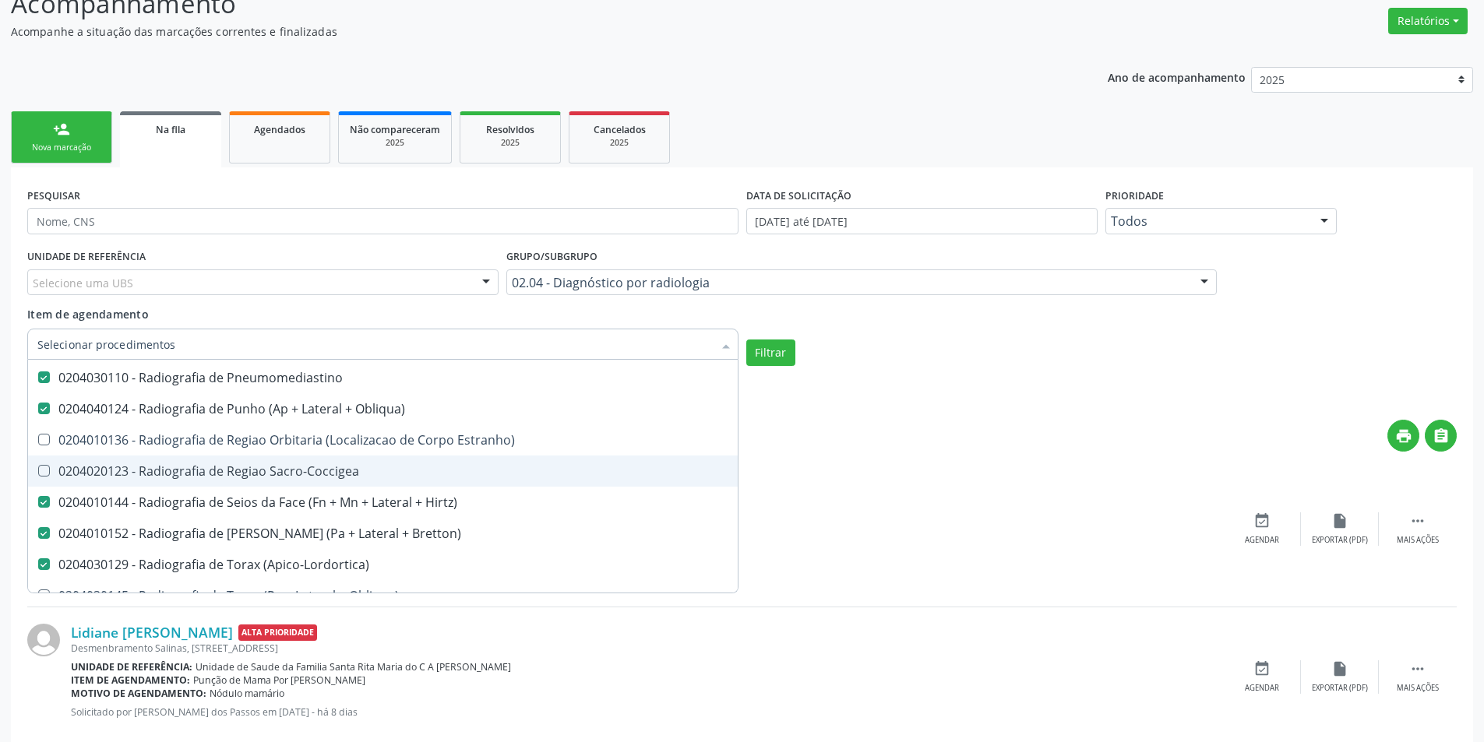
click at [41, 471] on Sacro-Coccigea at bounding box center [44, 471] width 12 height 12
click at [38, 471] on Sacro-Coccigea "checkbox" at bounding box center [33, 471] width 10 height 10
checkbox Sacro-Coccigea "true"
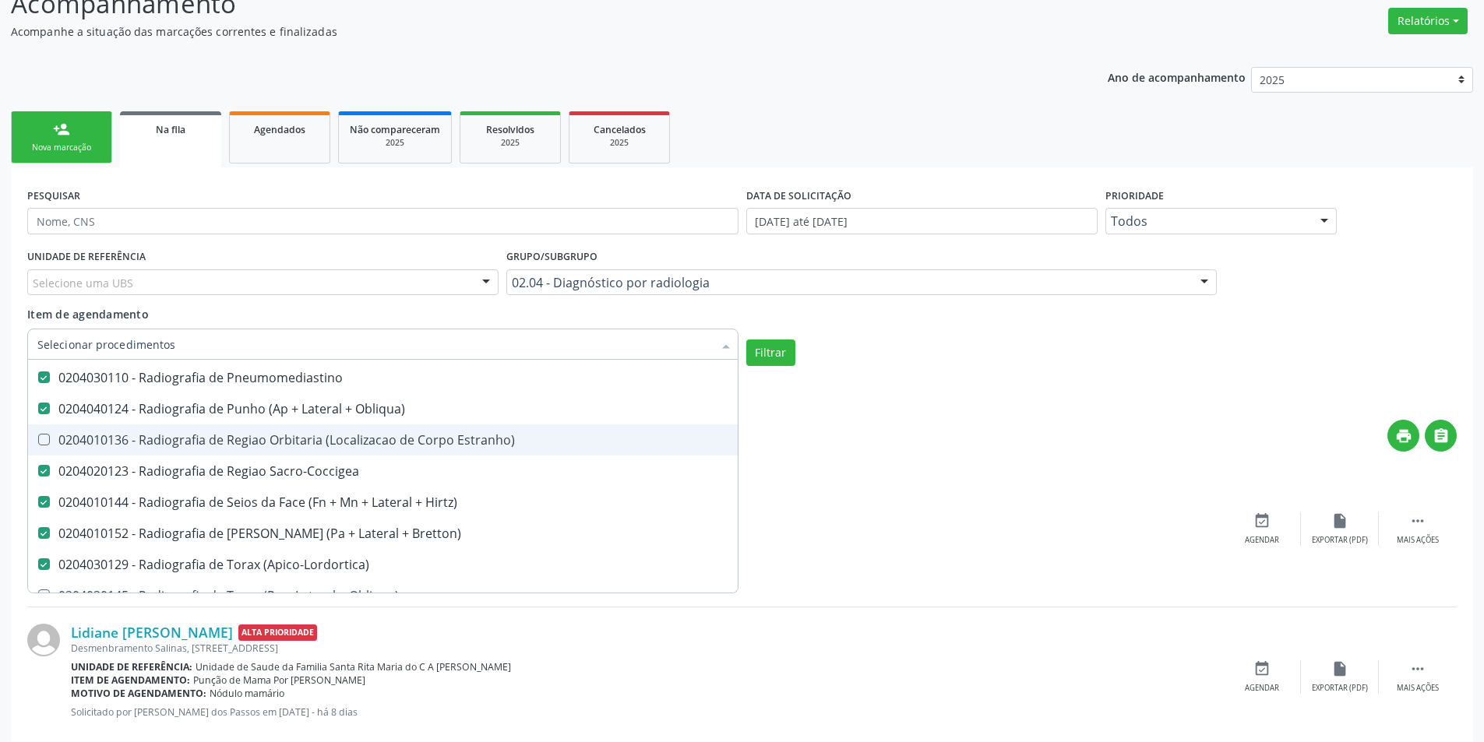
click at [43, 445] on Estranho\) at bounding box center [44, 440] width 12 height 12
click at [38, 445] on Estranho\) "checkbox" at bounding box center [33, 440] width 10 height 10
checkbox Estranho\) "true"
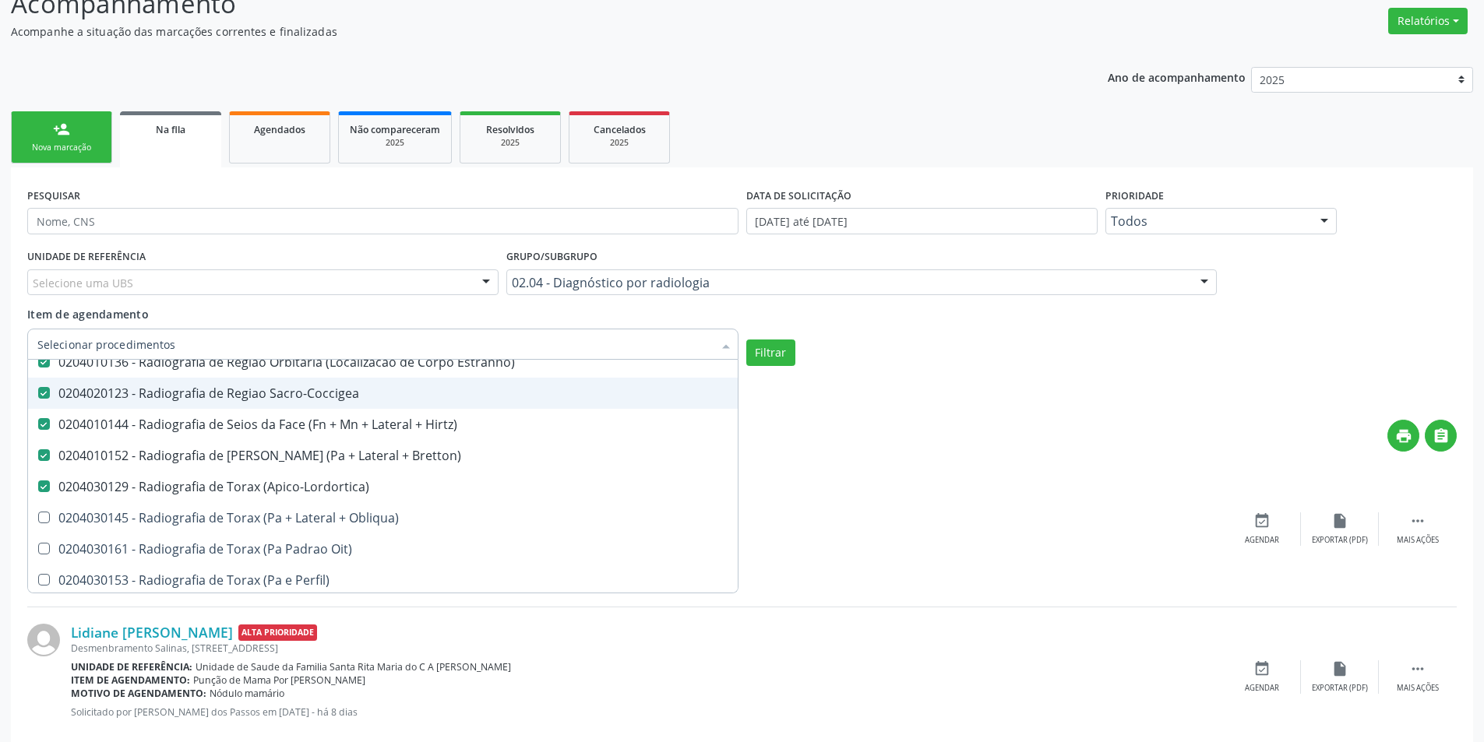
scroll to position [2804, 0]
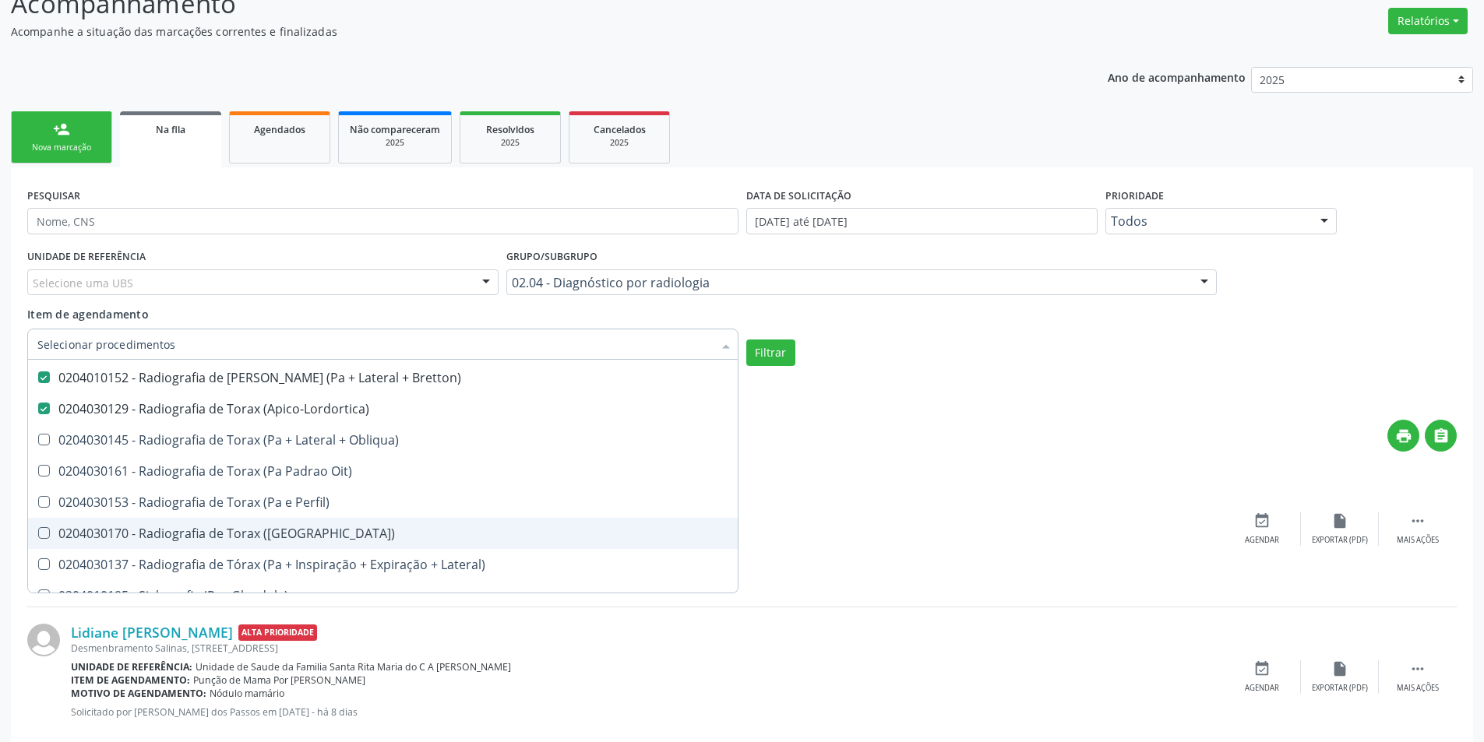
click at [37, 533] on div at bounding box center [34, 533] width 12 height 12
checkbox \(Pa\) "true"
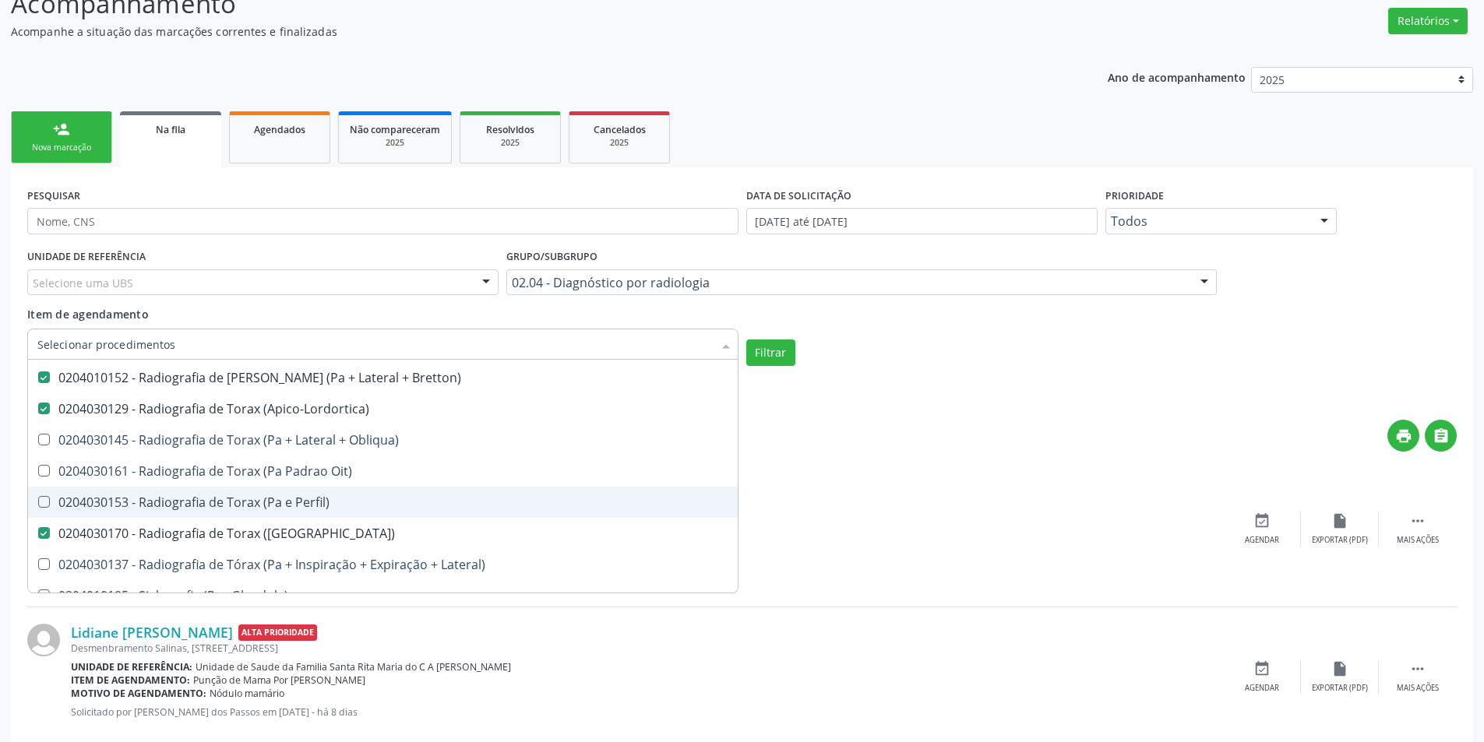
click at [38, 505] on Perfil\) at bounding box center [44, 502] width 12 height 12
click at [38, 505] on Perfil\) "checkbox" at bounding box center [33, 502] width 10 height 10
checkbox Perfil\) "true"
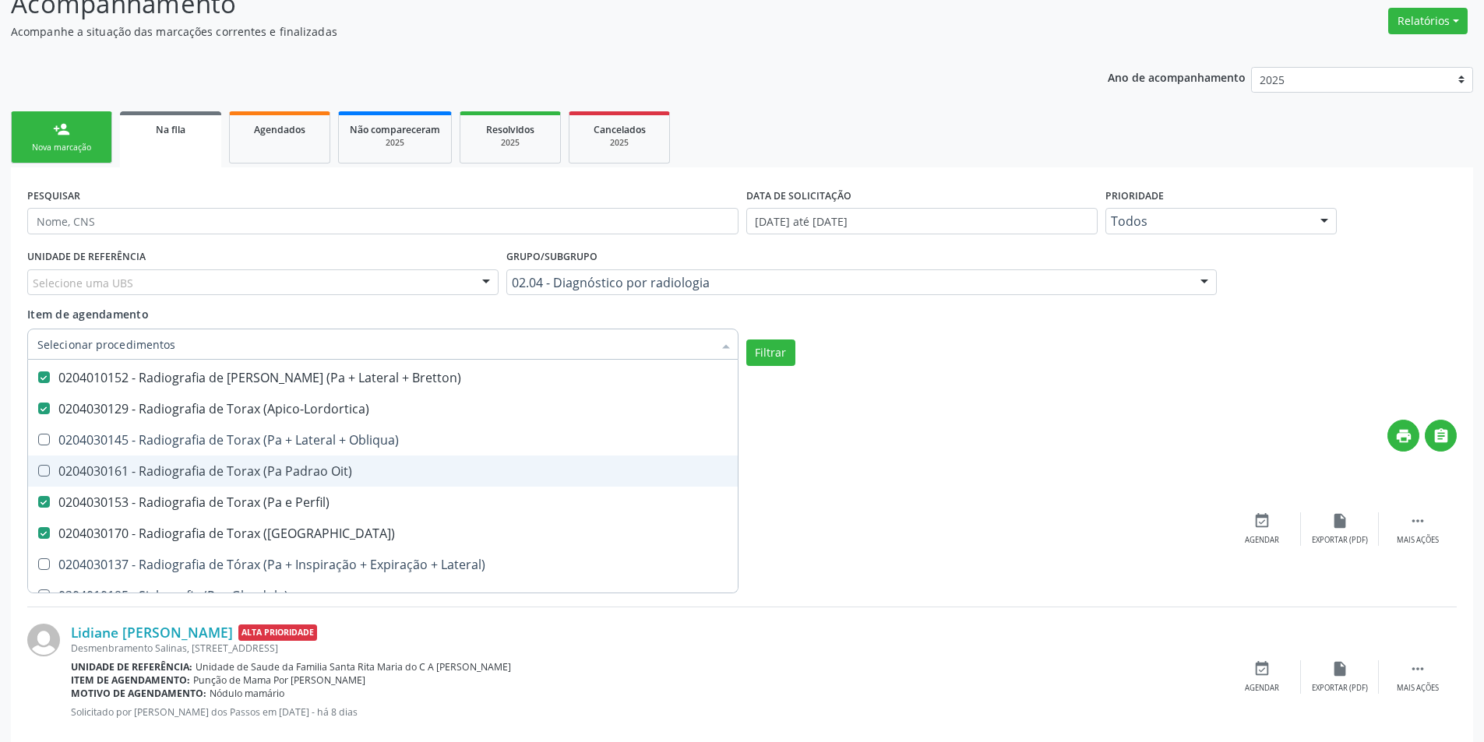
click at [44, 472] on Oit\) at bounding box center [44, 471] width 12 height 12
click at [38, 472] on Oit\) "checkbox" at bounding box center [33, 471] width 10 height 10
checkbox Oit\) "true"
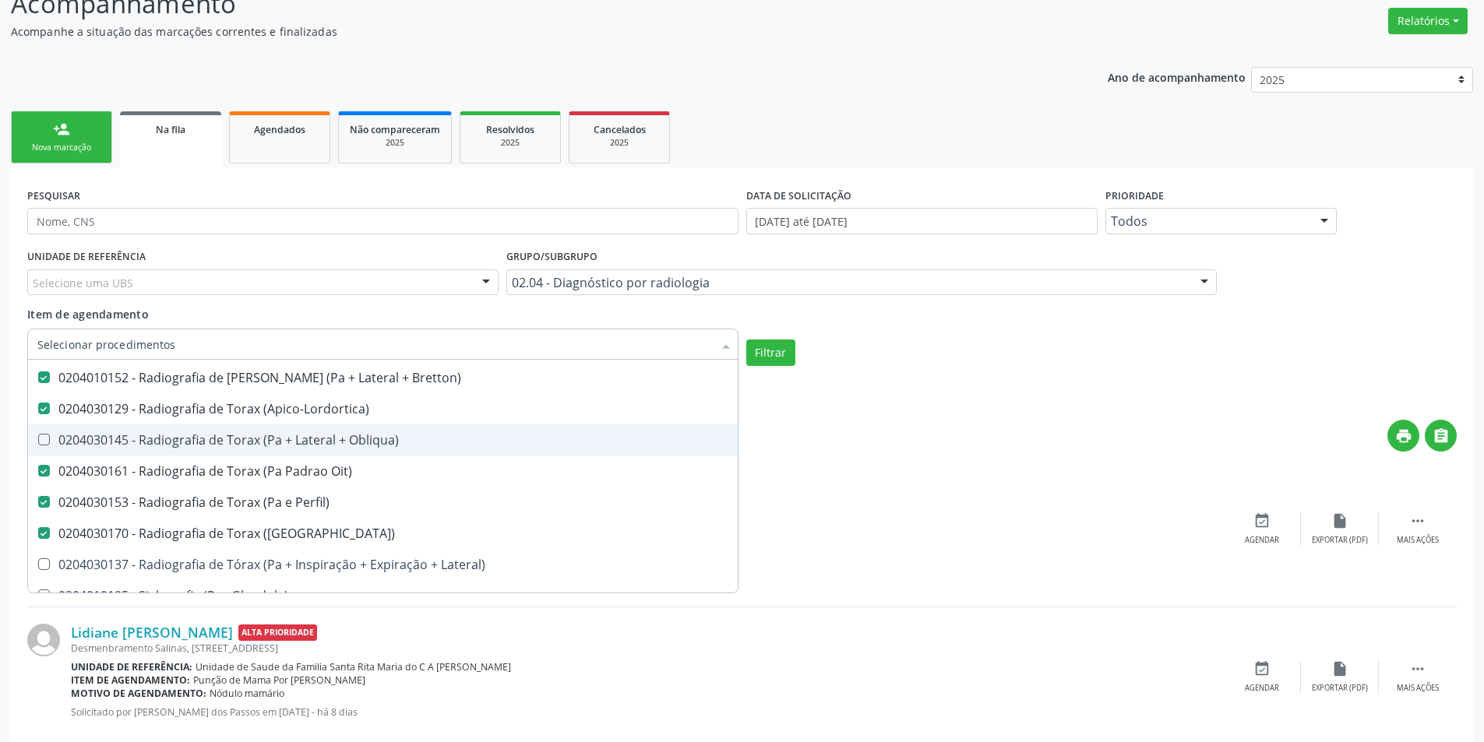
click at [41, 449] on span "0204030145 - Radiografia de Torax (Pa + Lateral + Obliqua)" at bounding box center [383, 440] width 710 height 31
checkbox Obliqua\) "true"
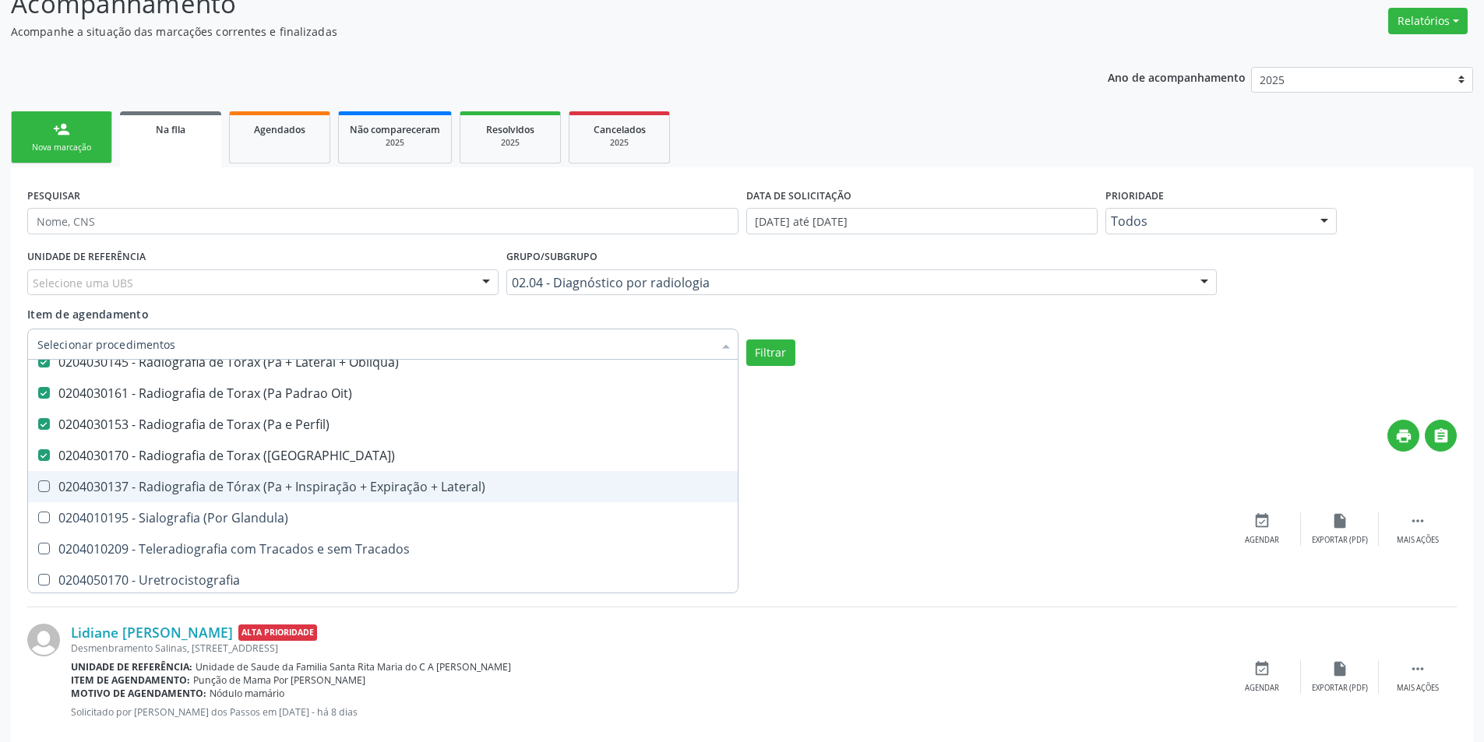
click at [40, 492] on Lateral\) at bounding box center [44, 487] width 12 height 12
click at [38, 492] on Lateral\) "checkbox" at bounding box center [33, 486] width 10 height 10
checkbox Lateral\) "true"
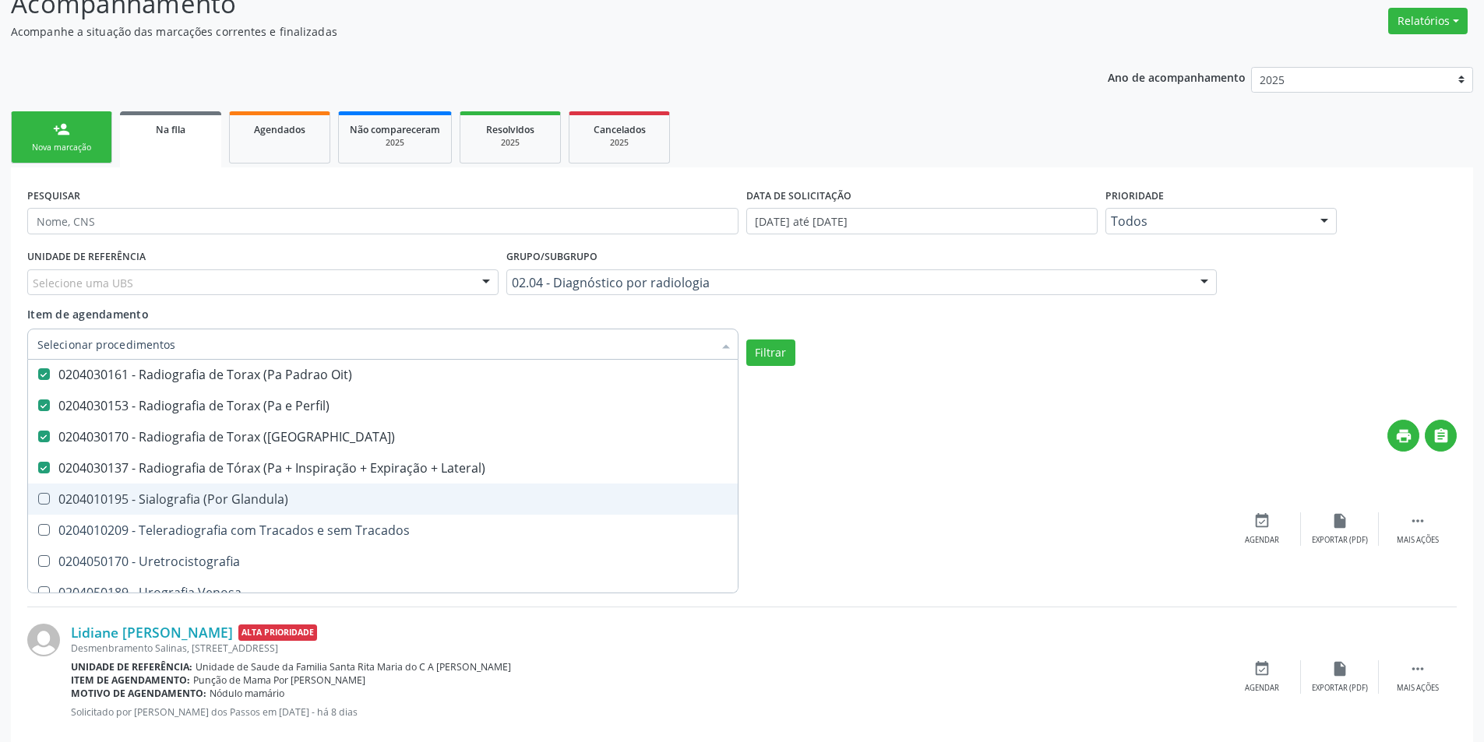
scroll to position [2917, 0]
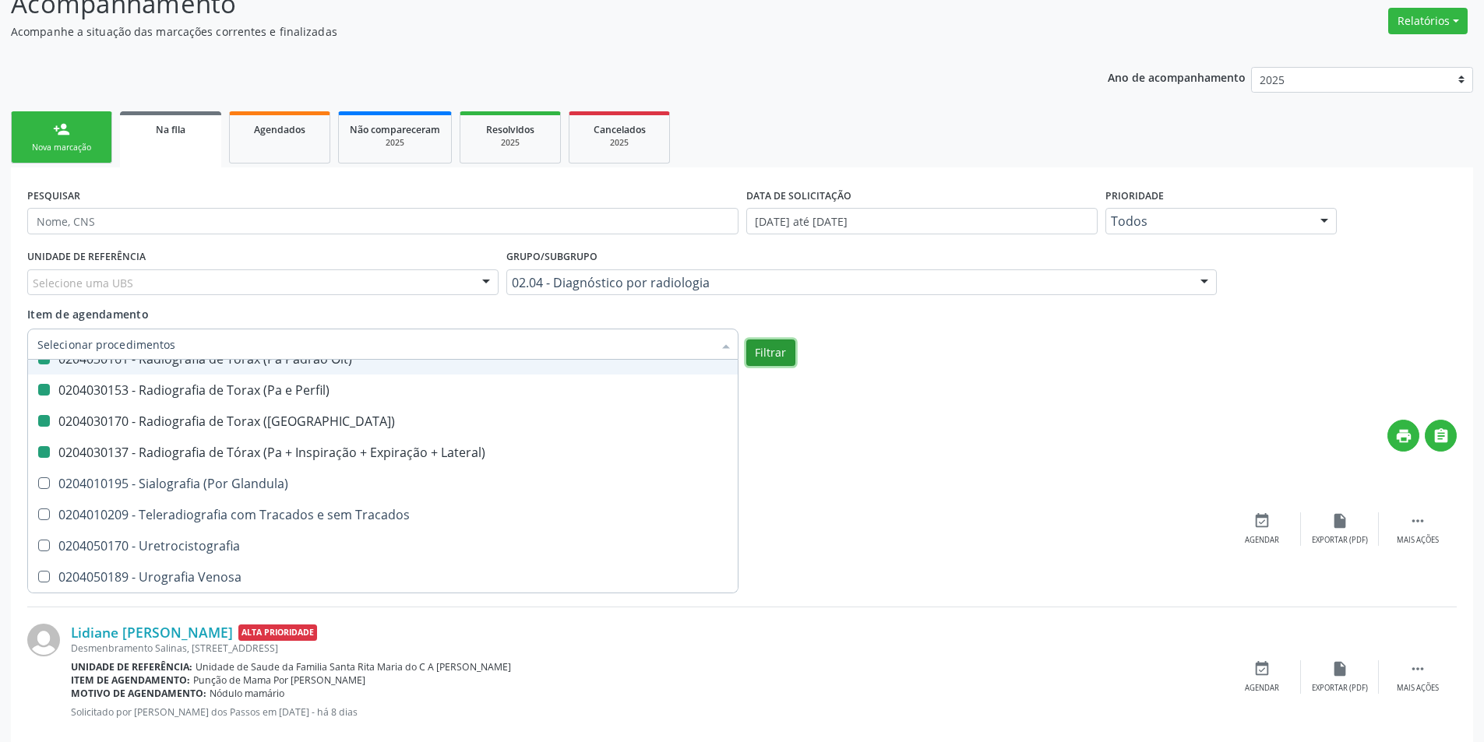
checkbox Unilateral "true"
checkbox Contraste "true"
checkbox Per-Operatoria "true"
checkbox Pos-Operatoria "true"
checkbox Dacriocistografia "true"
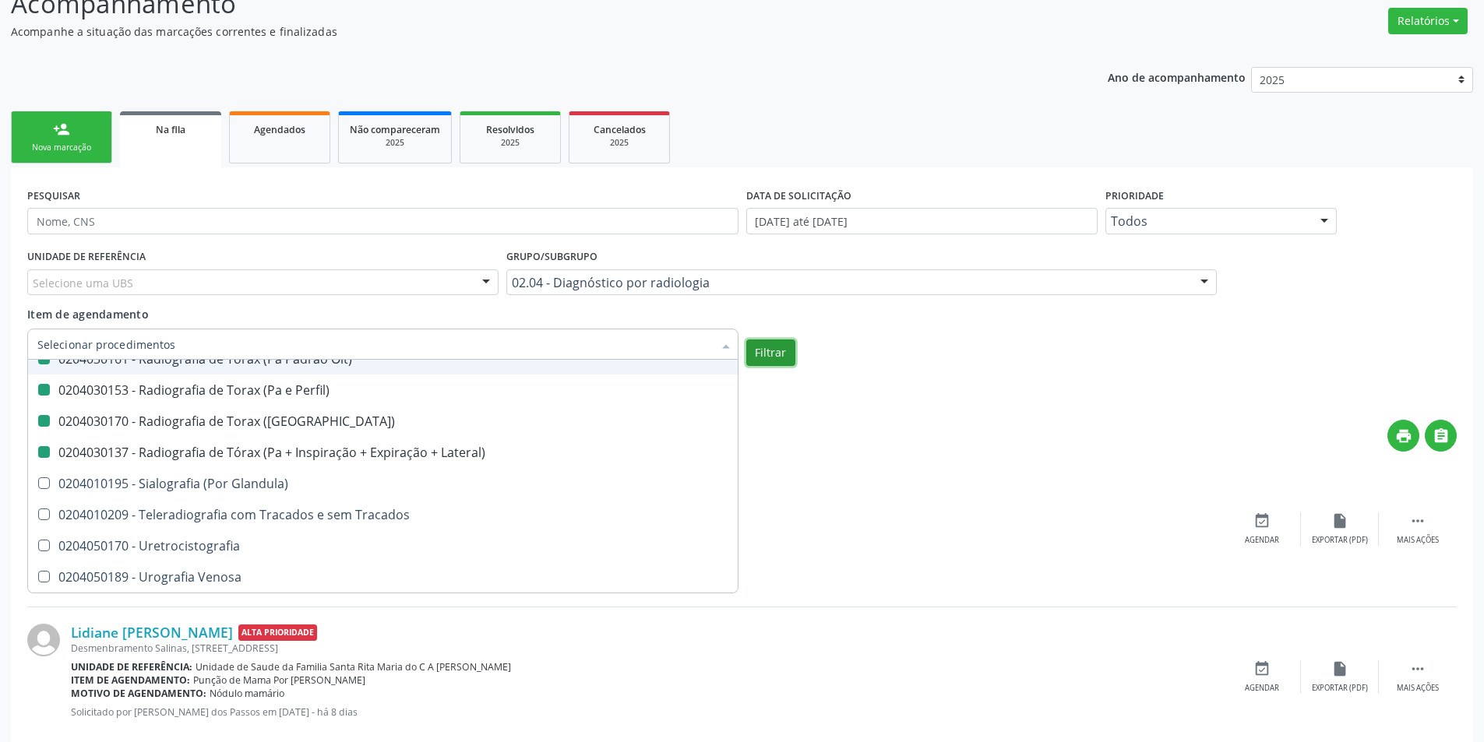
checkbox Femur\) "true"
checkbox Mama\) "true"
checkbox Hipotonica "true"
checkbox Escanometria "true"
checkbox Fistulografia "true"
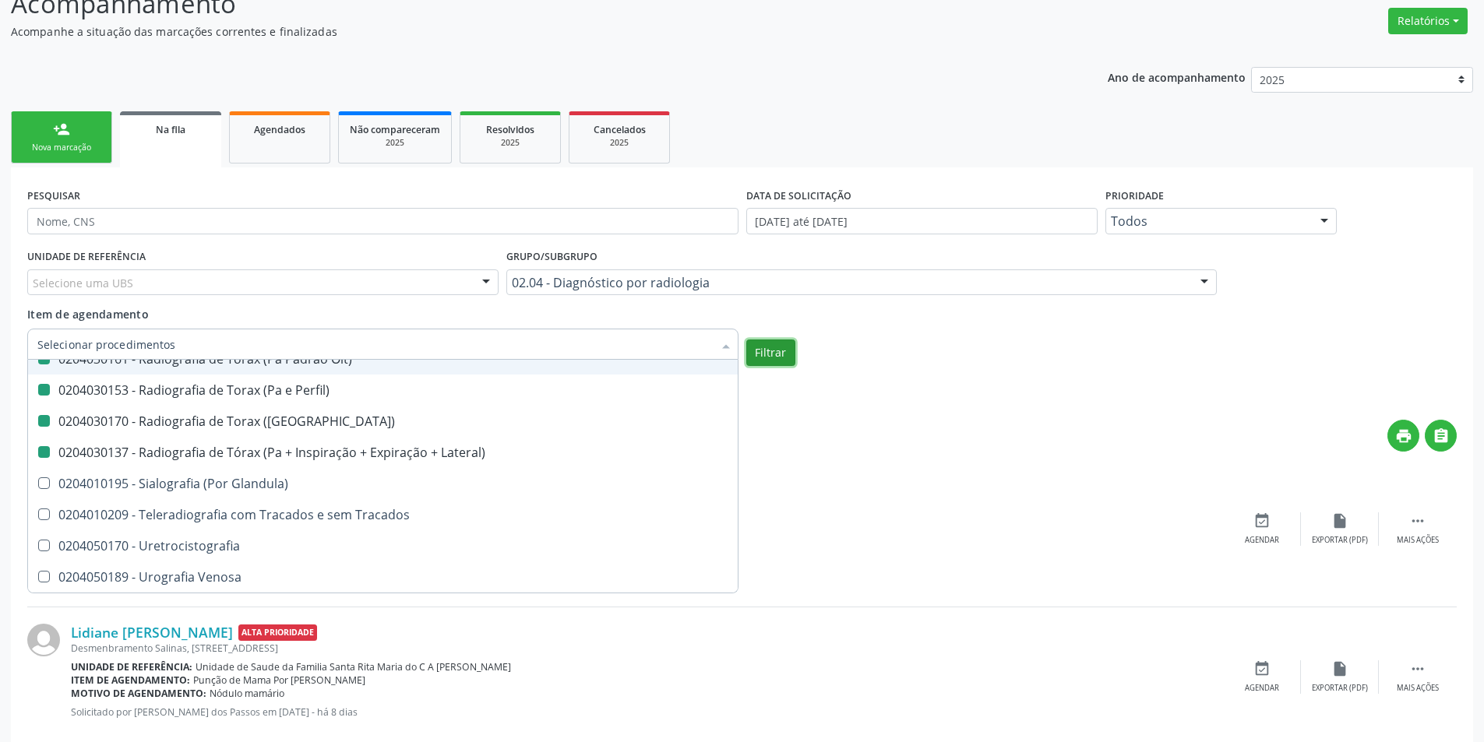
checkbox Histerossalpingografia "true"
checkbox Mamografia "true"
checkbox Rastreamento "true"
checkbox Mamografia "true"
checkbox Mielografia "true"
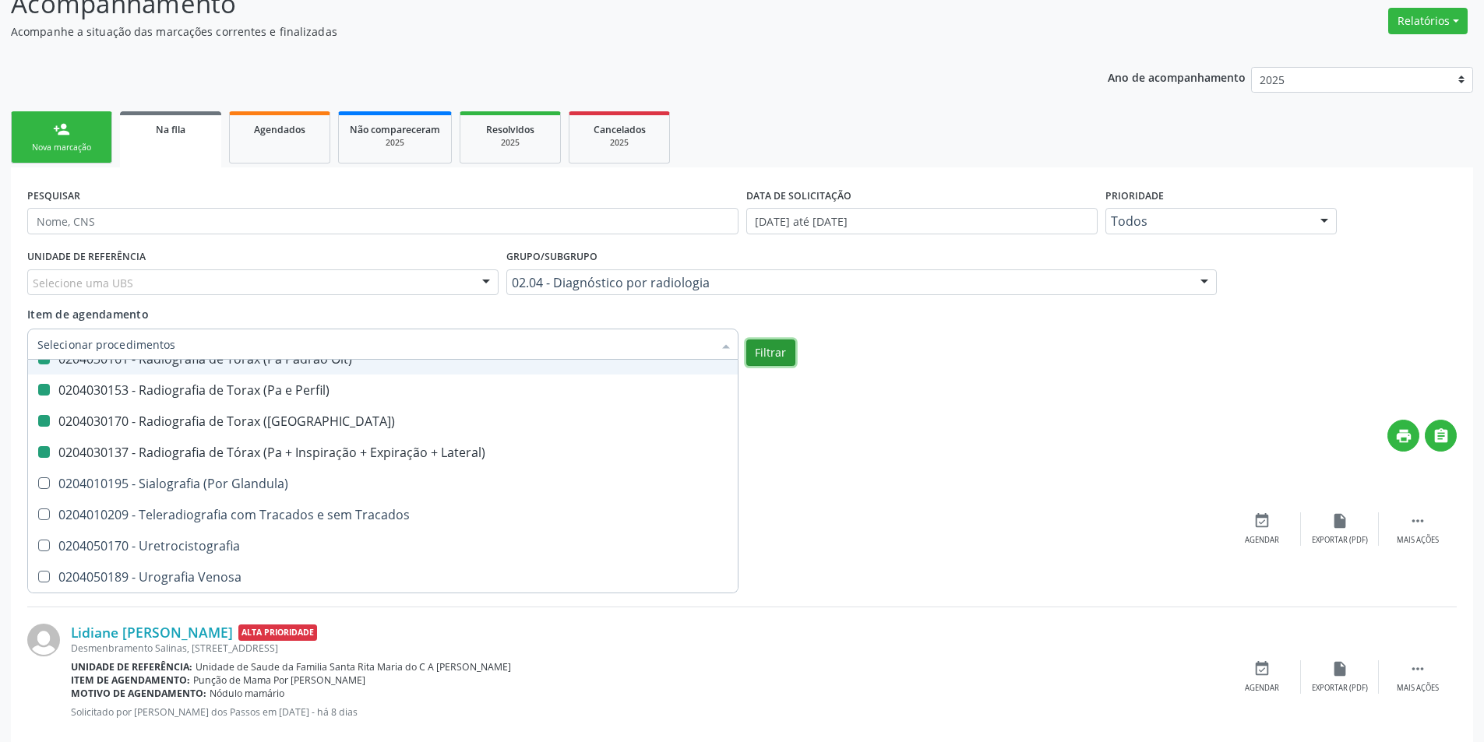
checkbox Percutanea "true"
checkbox Ascendente "true"
checkbox Vertebral "true"
checkbox Laringe "true"
checkbox Plano\) "true"
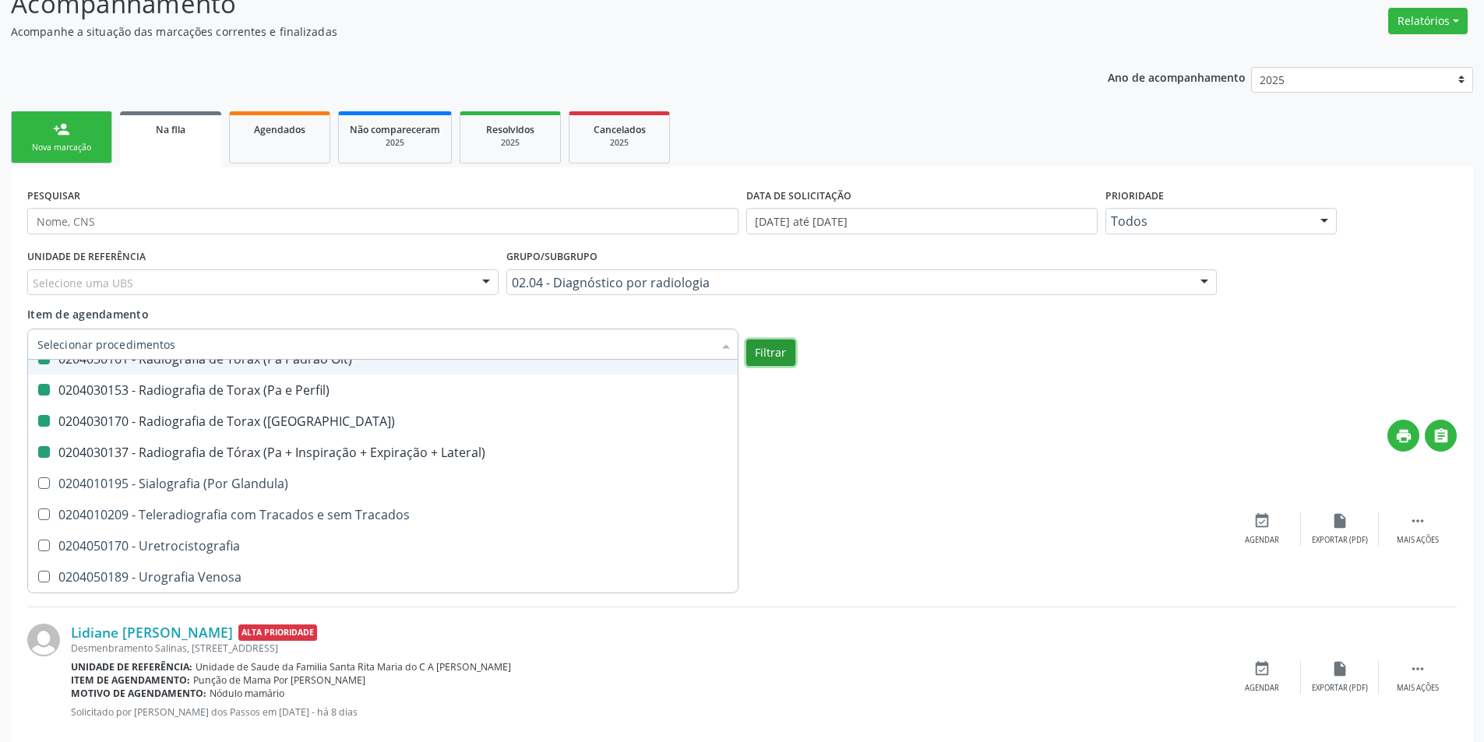
checkbox Planos "true"
checkbox Contraste "true"
checkbox Hirtz\) "true"
checkbox Wing\) "true"
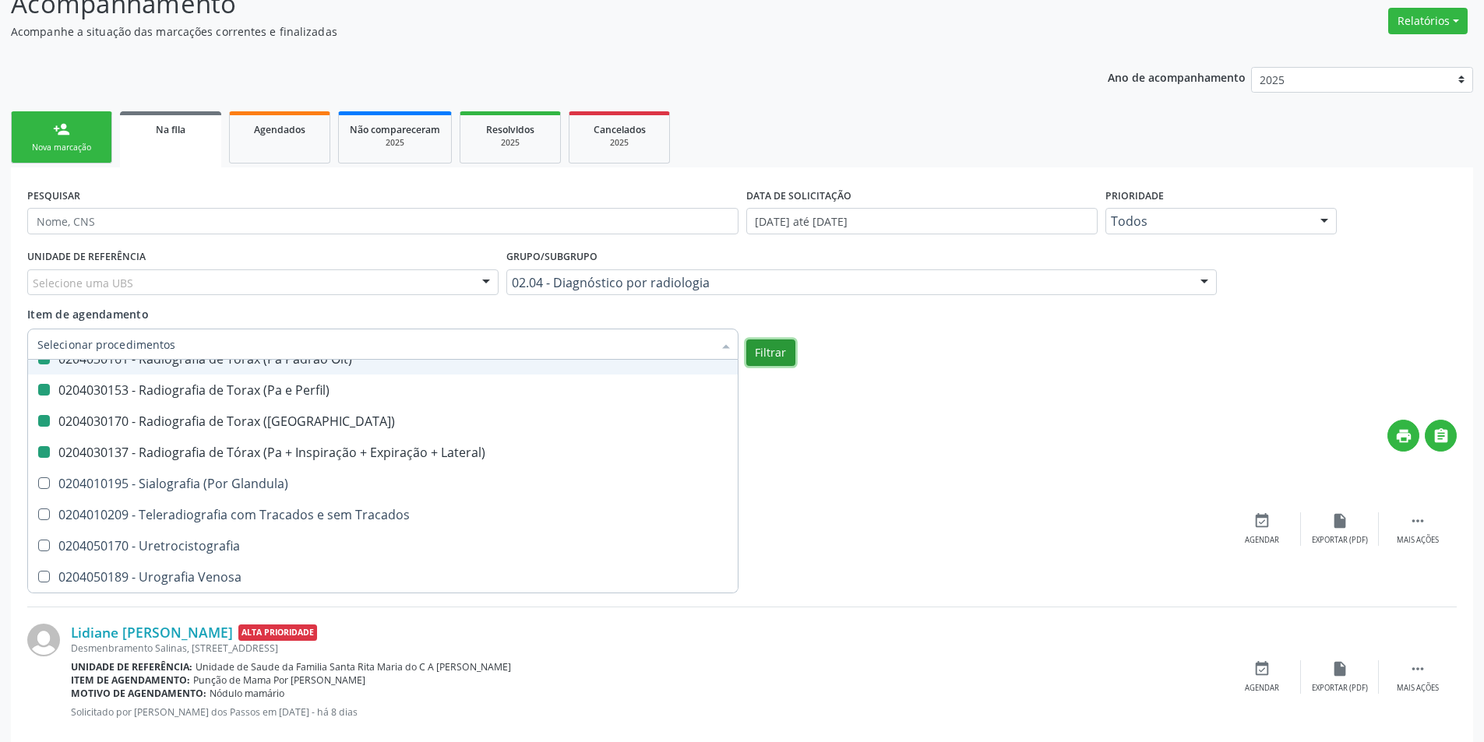
checkbox Oclusal "true"
checkbox \(Enteroclise\) "true"
checkbox Panoramica "true"
checkbox Escoliose\) "true"
checkbox Inferiores "true"
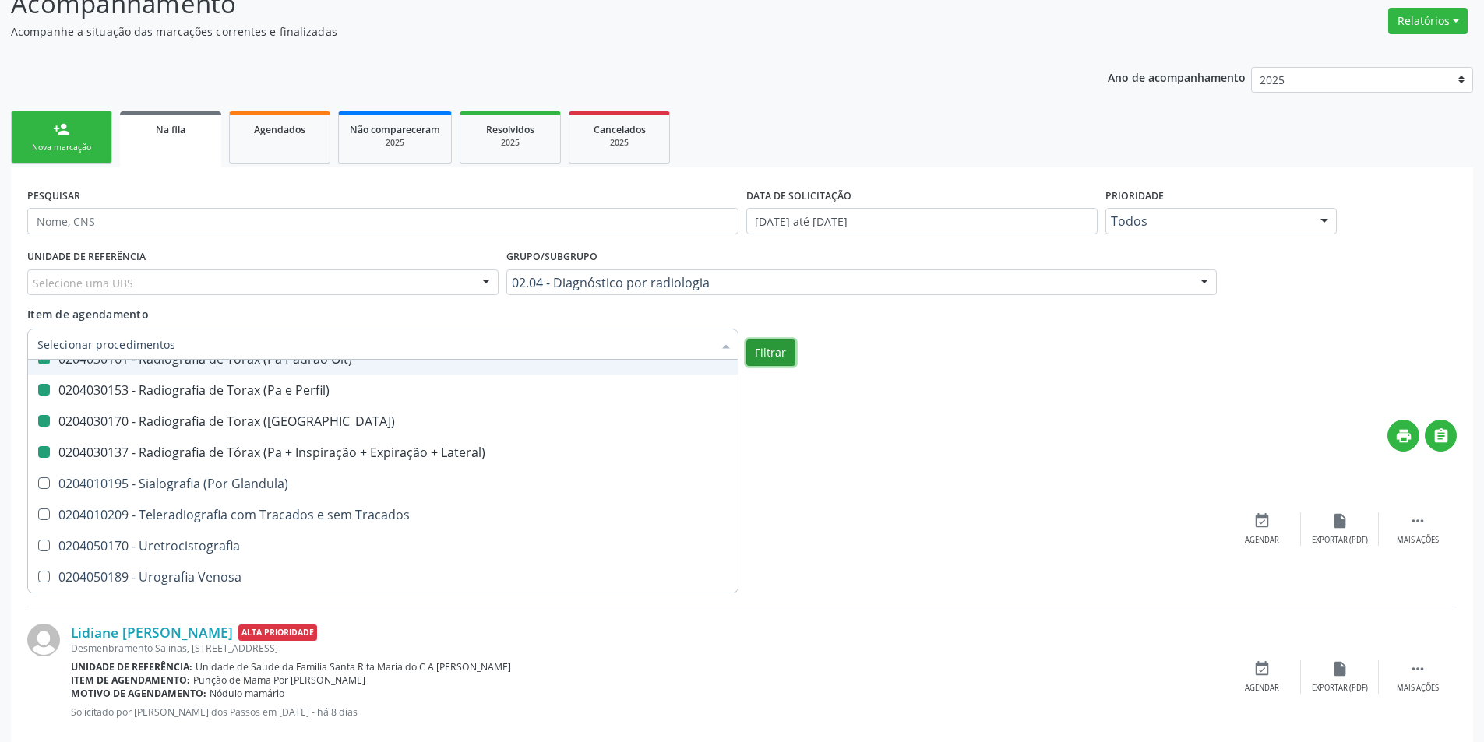
checkbox Posicoes\) "false"
checkbox Esofago "false"
checkbox Esterno "false"
checkbox Duodeno "false"
checkbox \(Transito\) "false"
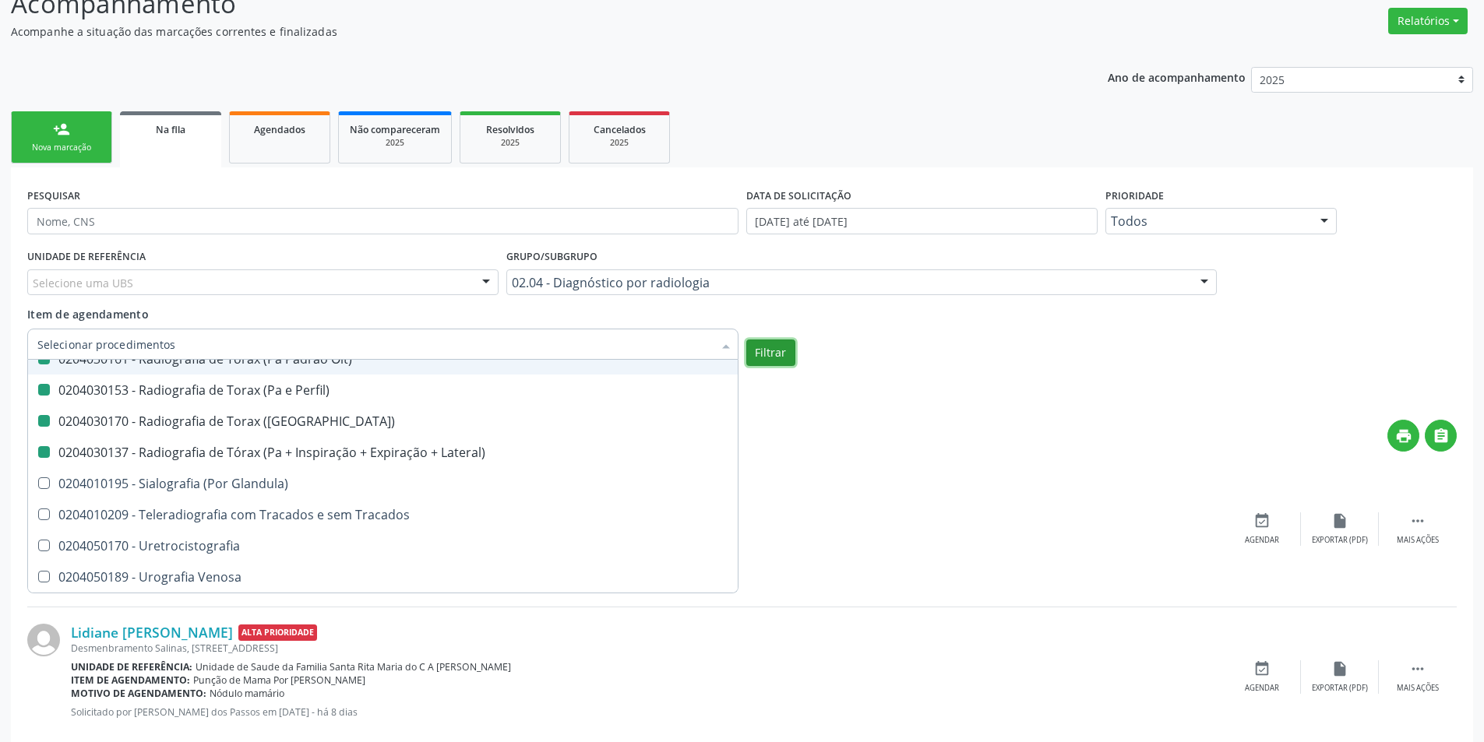
checkbox Lateral\) "false"
checkbox Axial\) "false"
checkbox Axiais\) "false"
checkbox Laringe "false"
checkbox Mao "false"
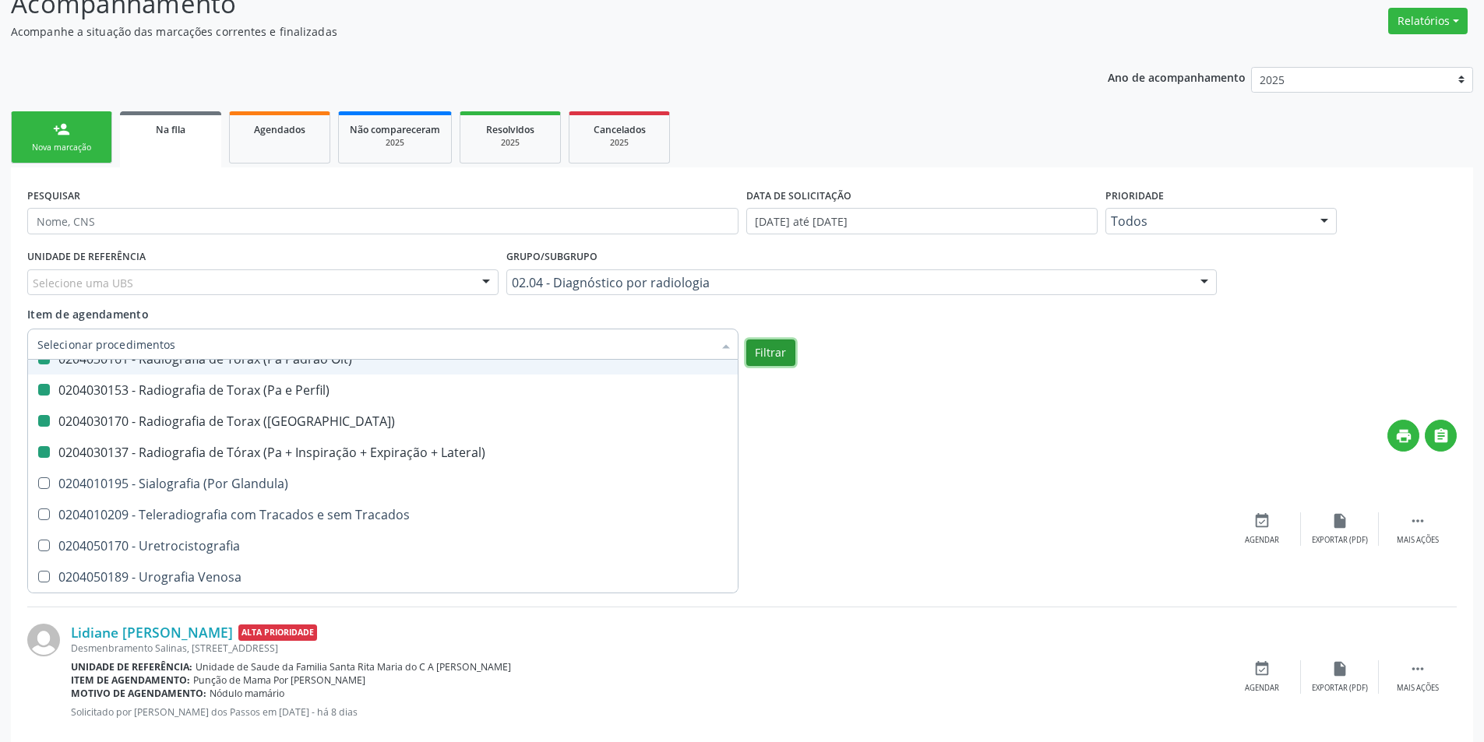
checkbox Ossea\) "false"
checkbox \(Bilateral\) "false"
checkbox Obliqua\) "false"
checkbox Perfil\) "false"
checkbox Hirtz\) "false"
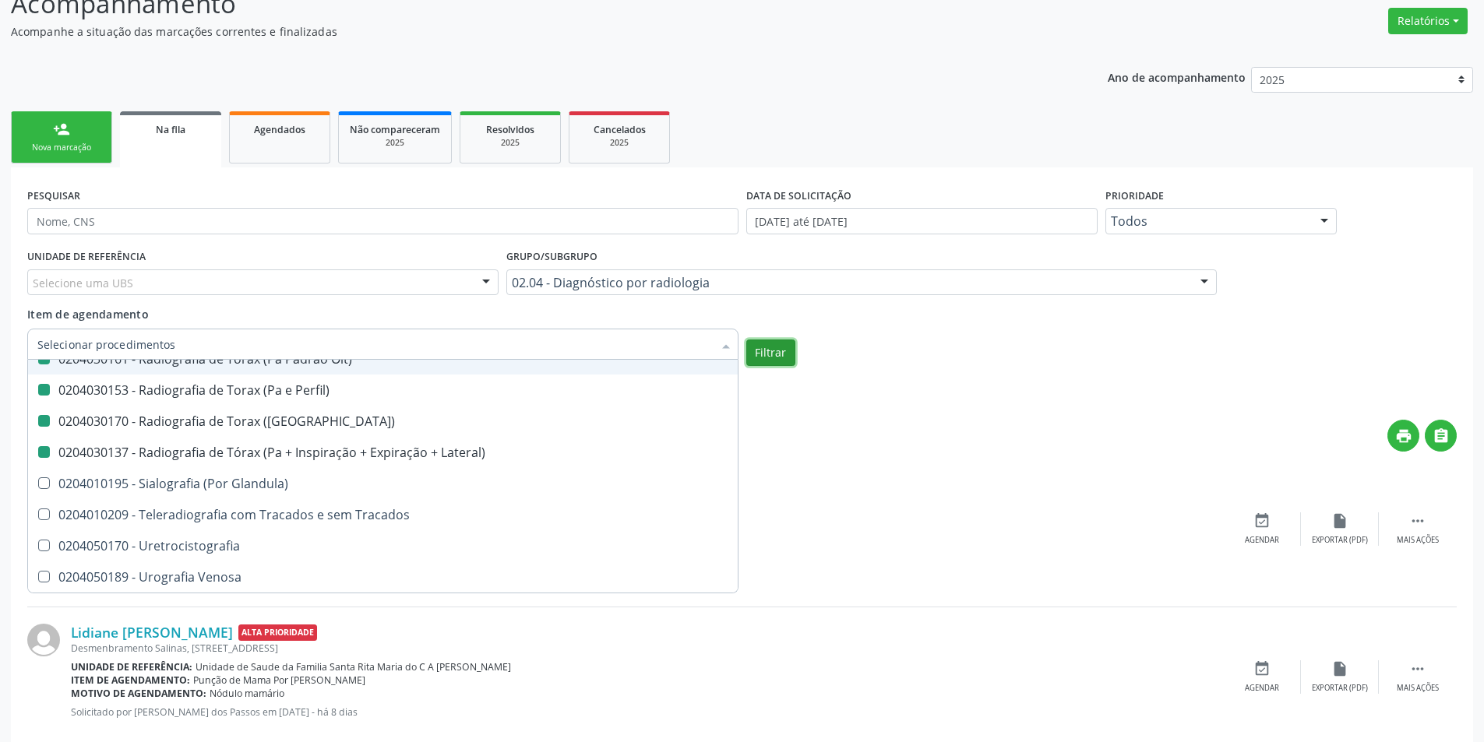
checkbox Pe "false"
checkbox Perna "false"
checkbox Pneumomediastino "false"
checkbox Obliqua\) "false"
checkbox Estranho\) "false"
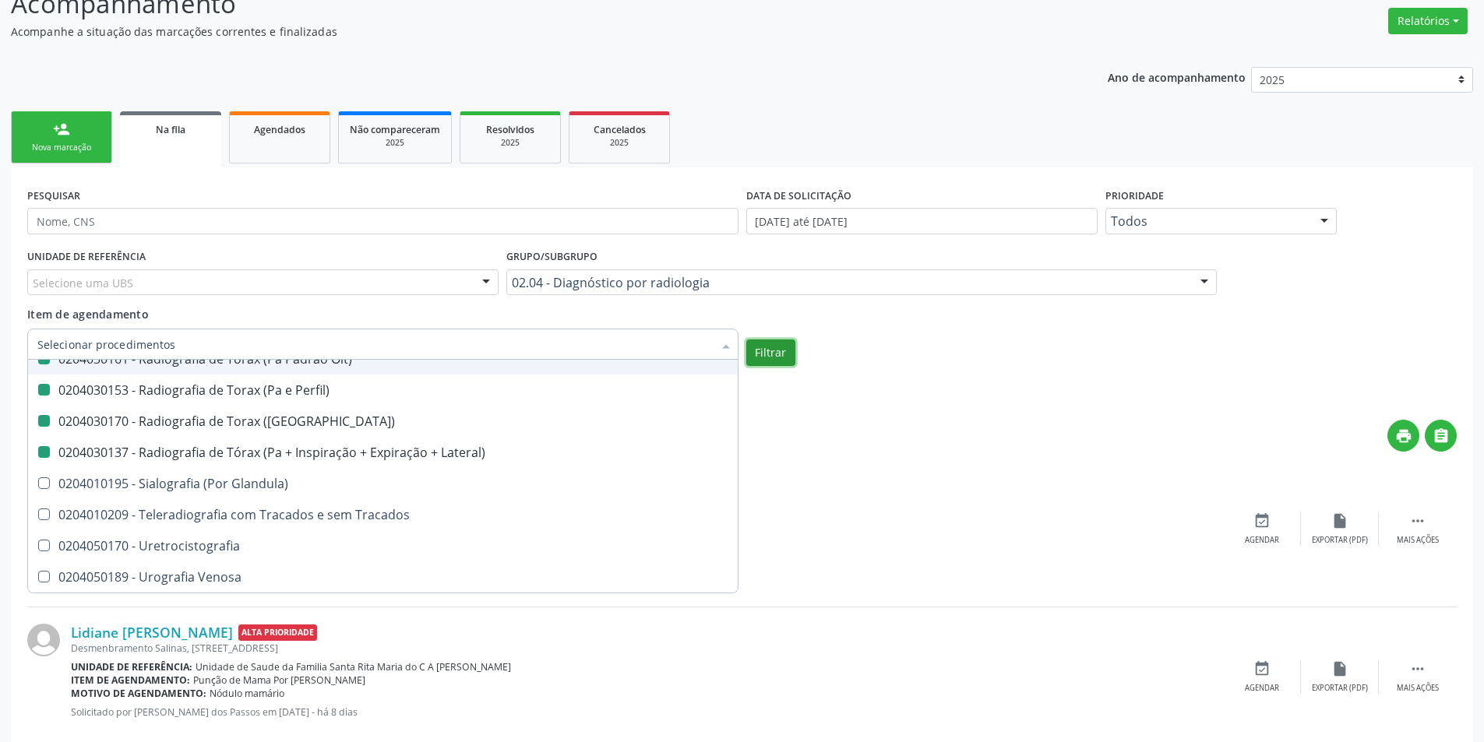
checkbox Sacro-Coccigea "false"
checkbox Hirtz\) "false"
checkbox Bretton\) "false"
checkbox \(Apico-Lordortica\) "false"
checkbox Obliqua\) "false"
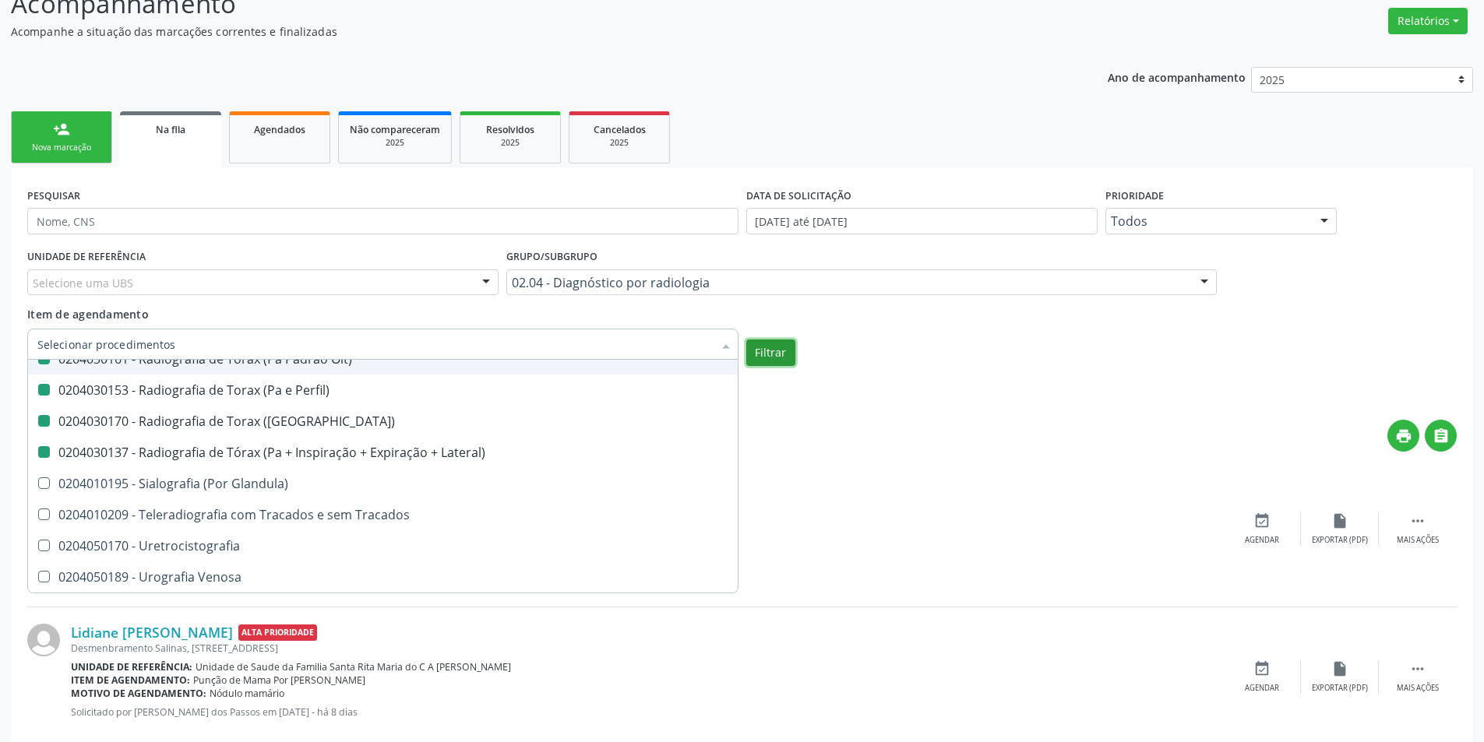
checkbox Oit\) "false"
checkbox Perfil\) "false"
checkbox \(Pa\) "false"
checkbox Lateral\) "false"
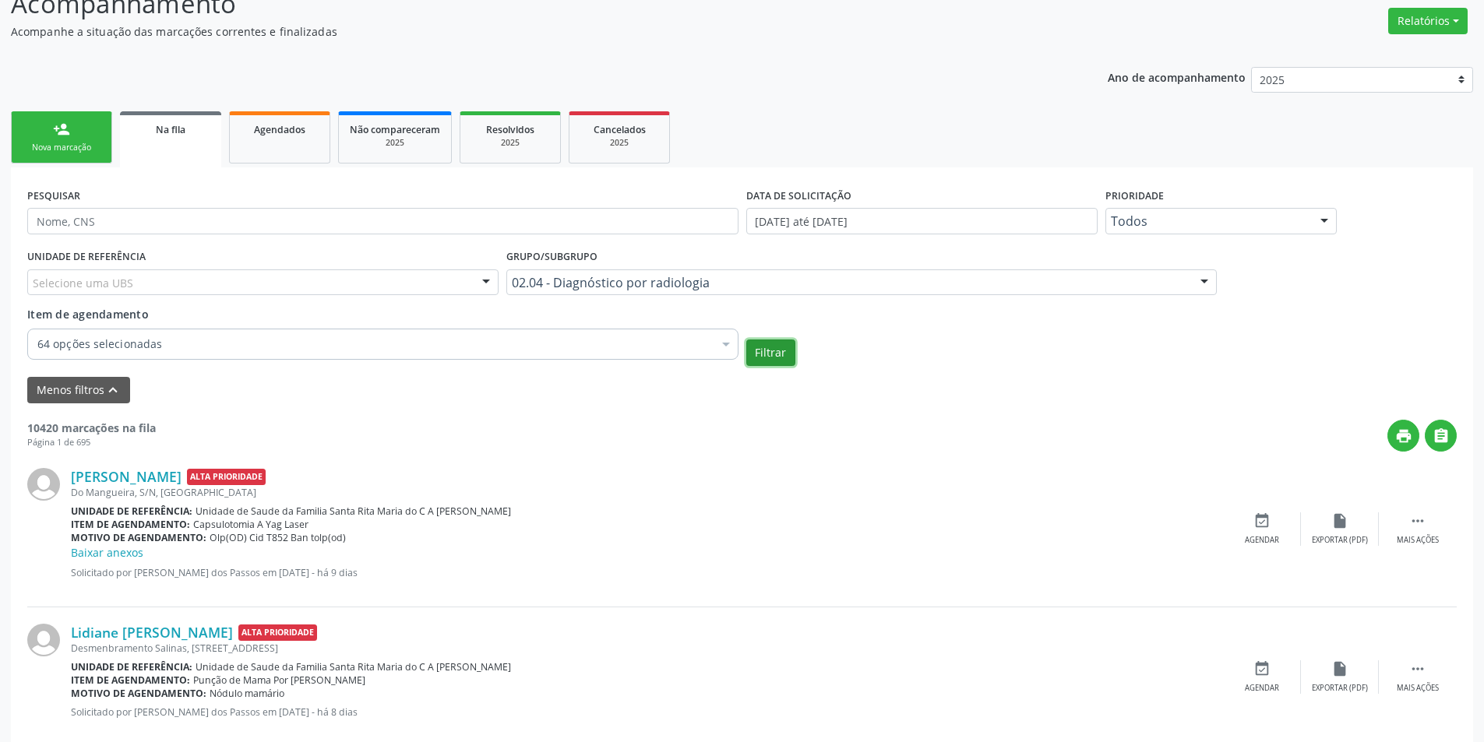
scroll to position [0, 0]
click at [765, 354] on button "Filtrar" at bounding box center [770, 353] width 49 height 26
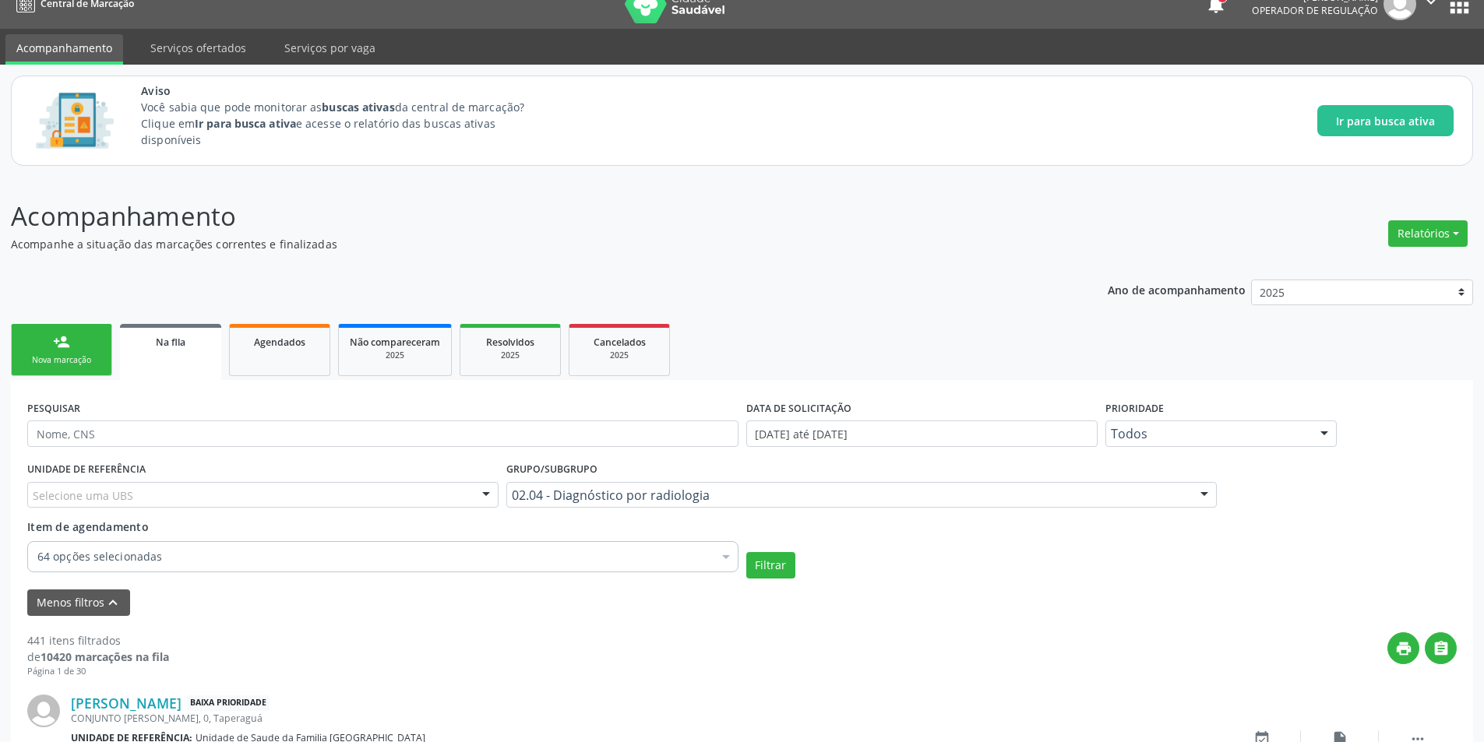
scroll to position [234, 0]
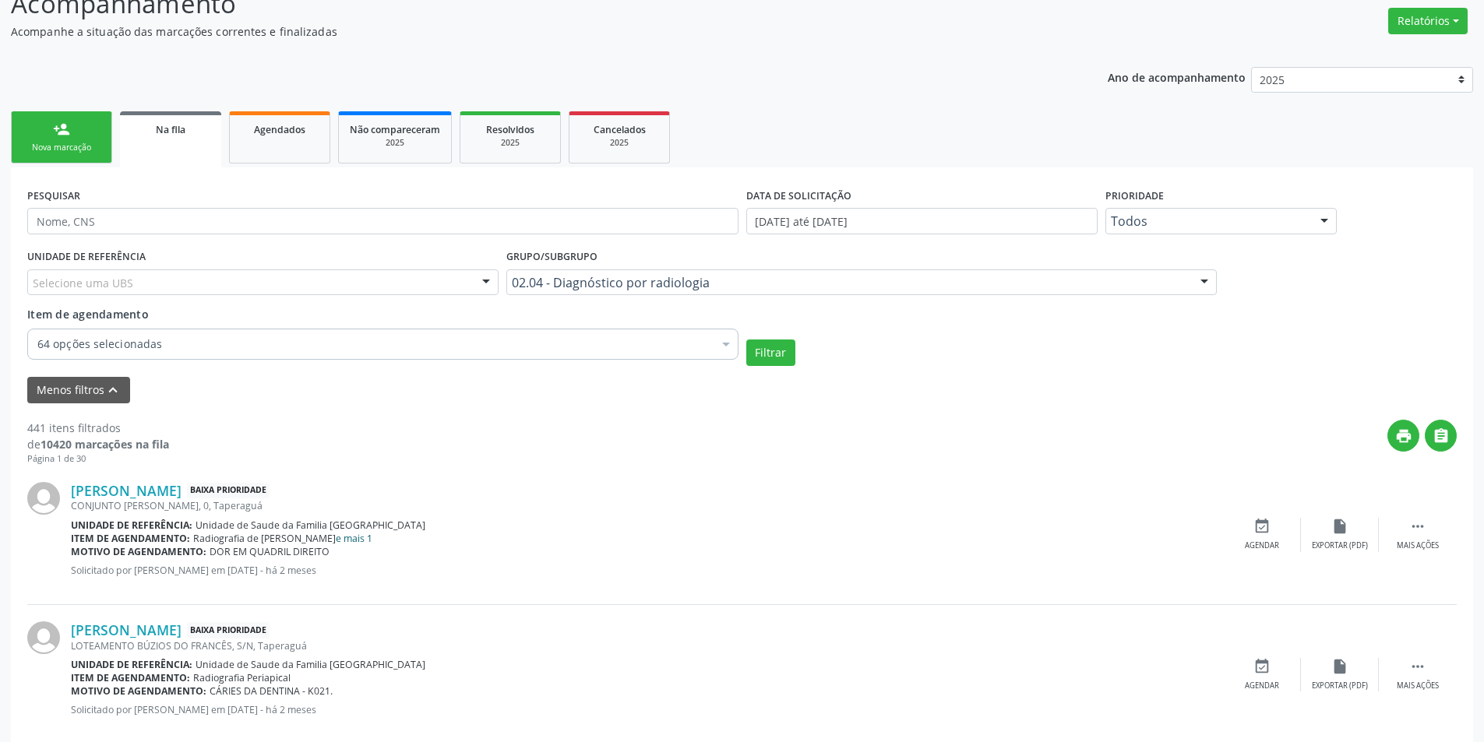
click at [336, 537] on link "e mais 1" at bounding box center [354, 538] width 37 height 13
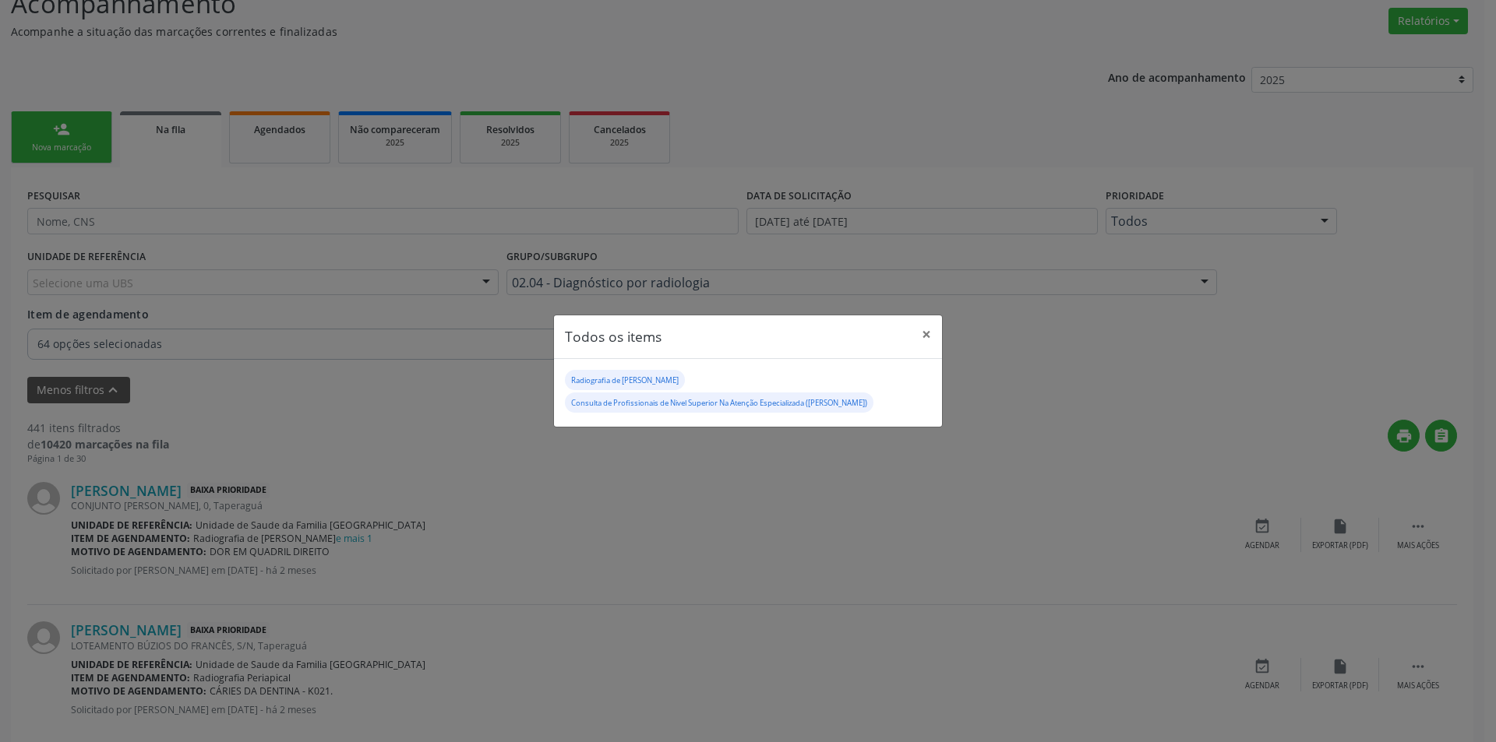
click at [556, 523] on div "Todos os items × Radiografia de Bacia Consulta de Profissionais de Nivel Superi…" at bounding box center [748, 371] width 1496 height 742
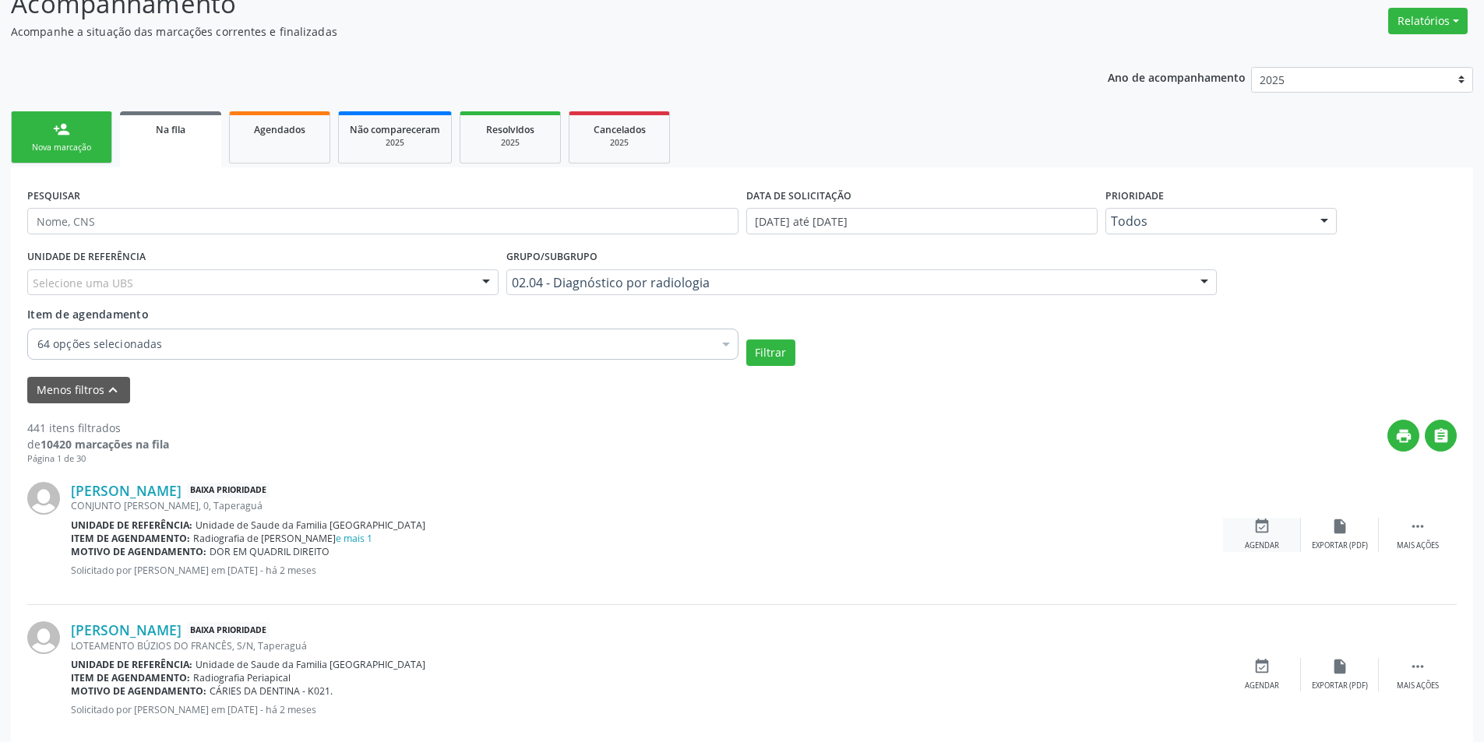
click at [1266, 530] on icon "event_available" at bounding box center [1261, 526] width 17 height 17
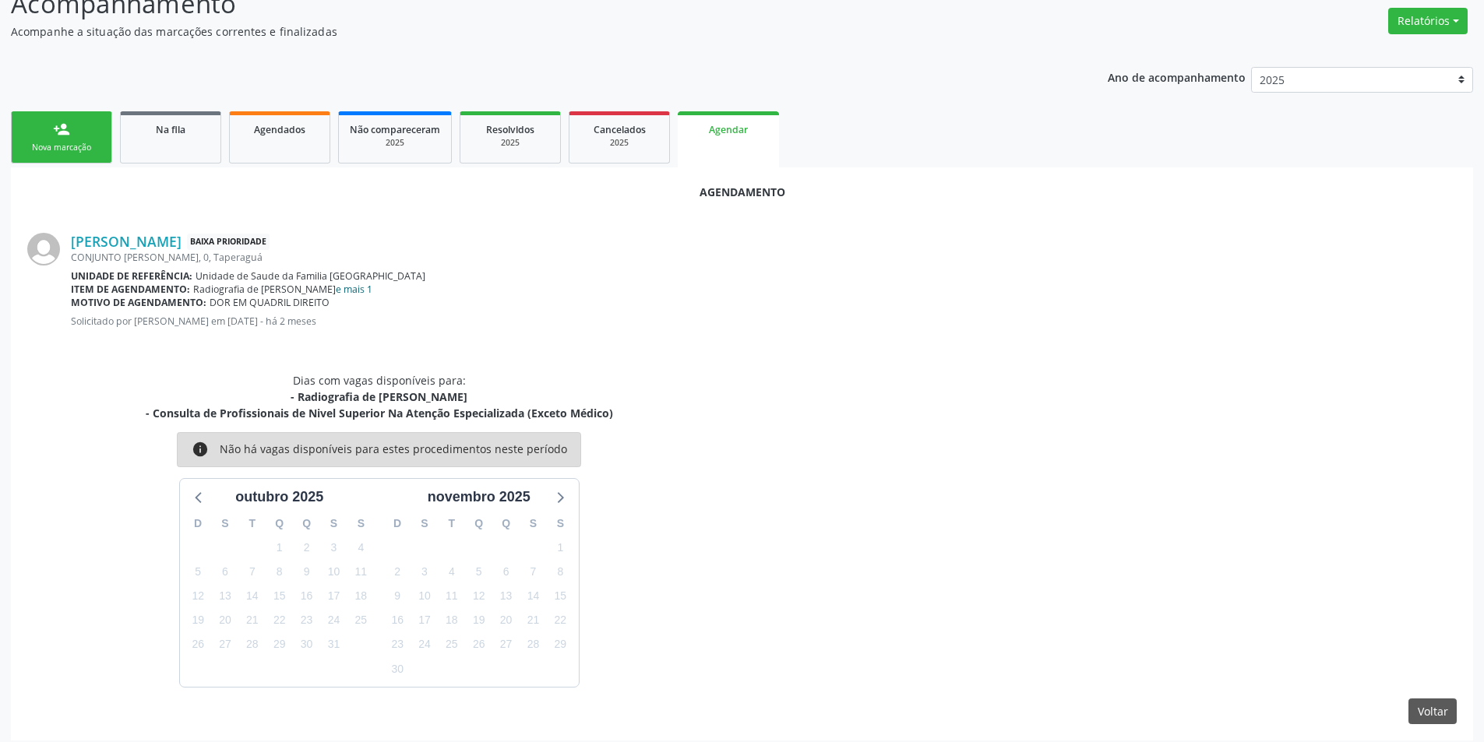
click at [336, 290] on link "e mais 1" at bounding box center [354, 289] width 37 height 13
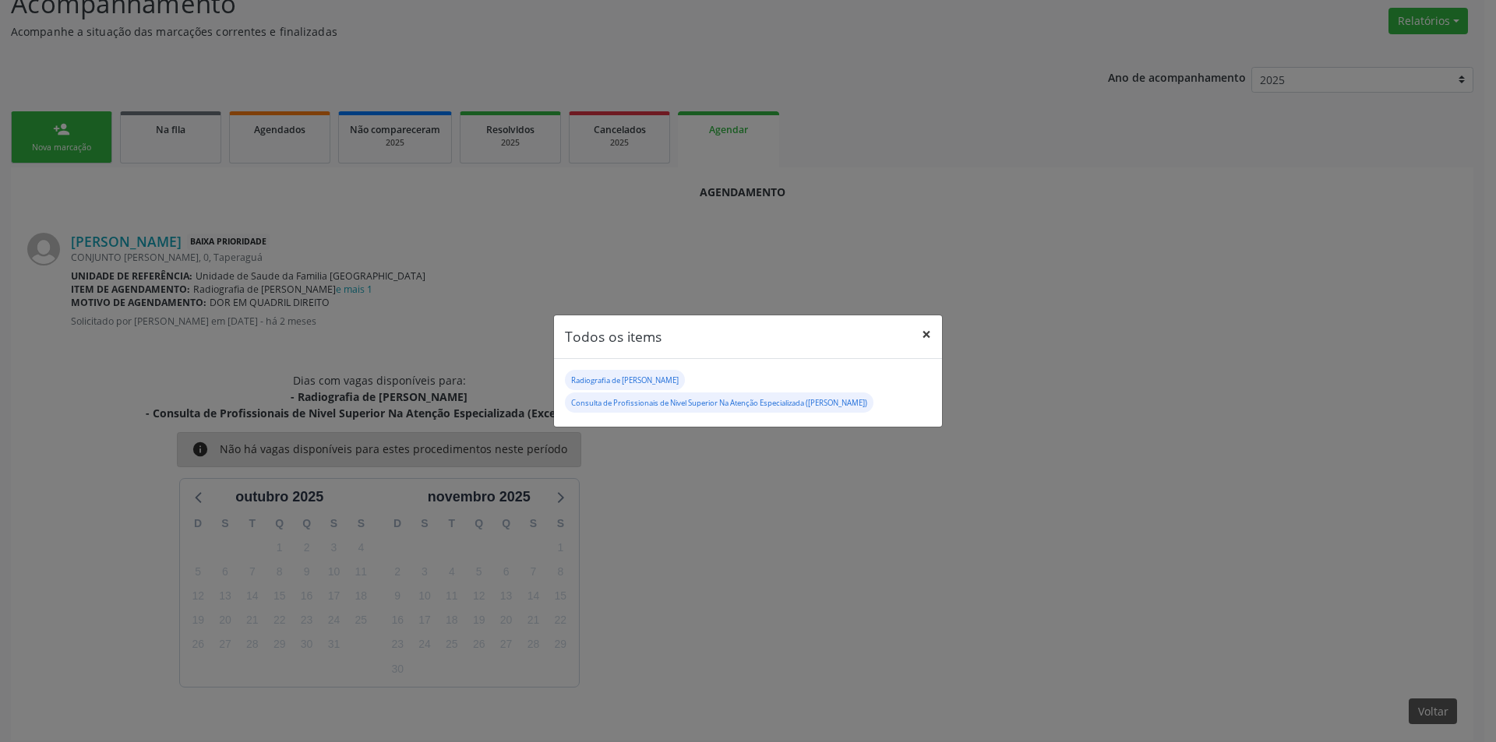
click at [922, 333] on button "×" at bounding box center [926, 334] width 31 height 38
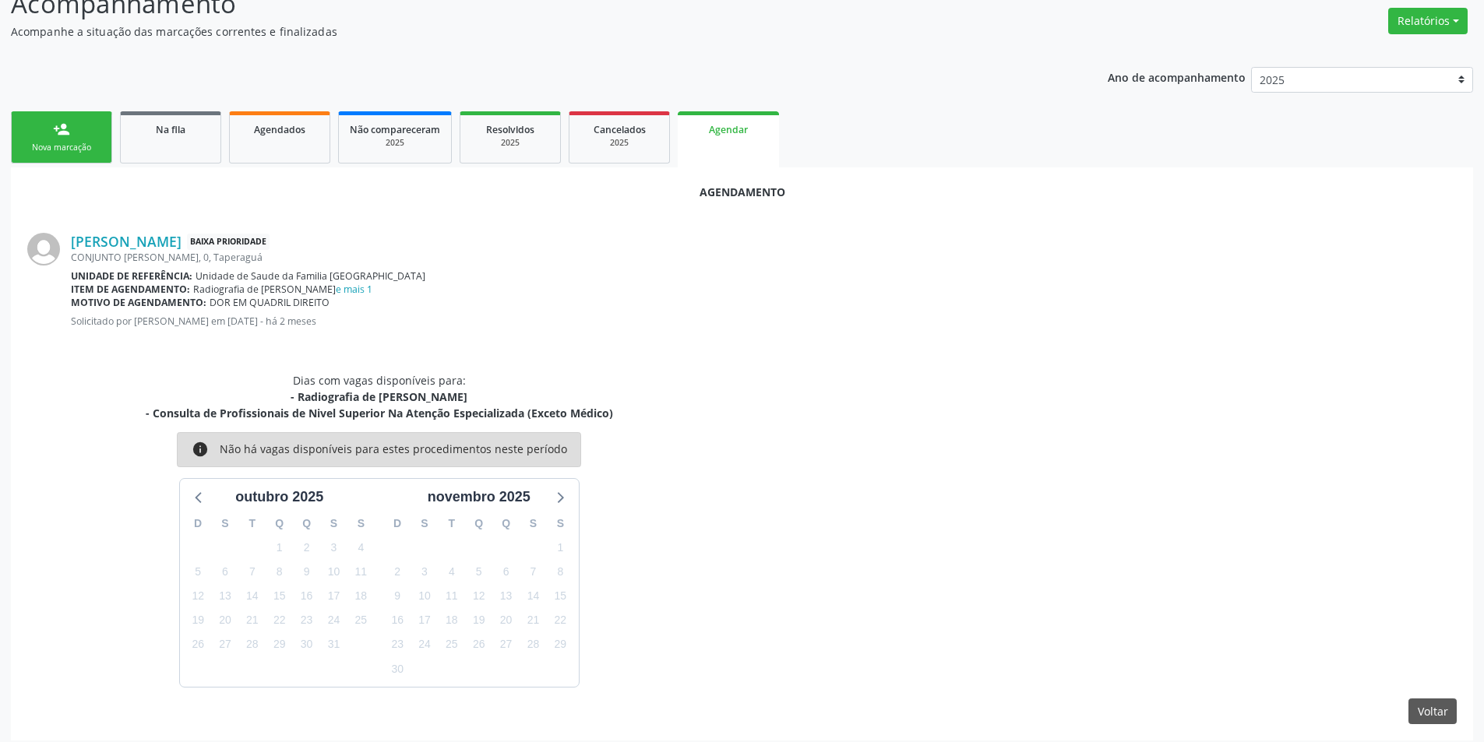
click at [488, 330] on div "[PERSON_NAME] Baixa Prioridade CONJUNTO [PERSON_NAME], 0, Taperaguá Unidade de …" at bounding box center [764, 286] width 1386 height 106
click at [161, 136] on span "Na fila" at bounding box center [171, 129] width 30 height 13
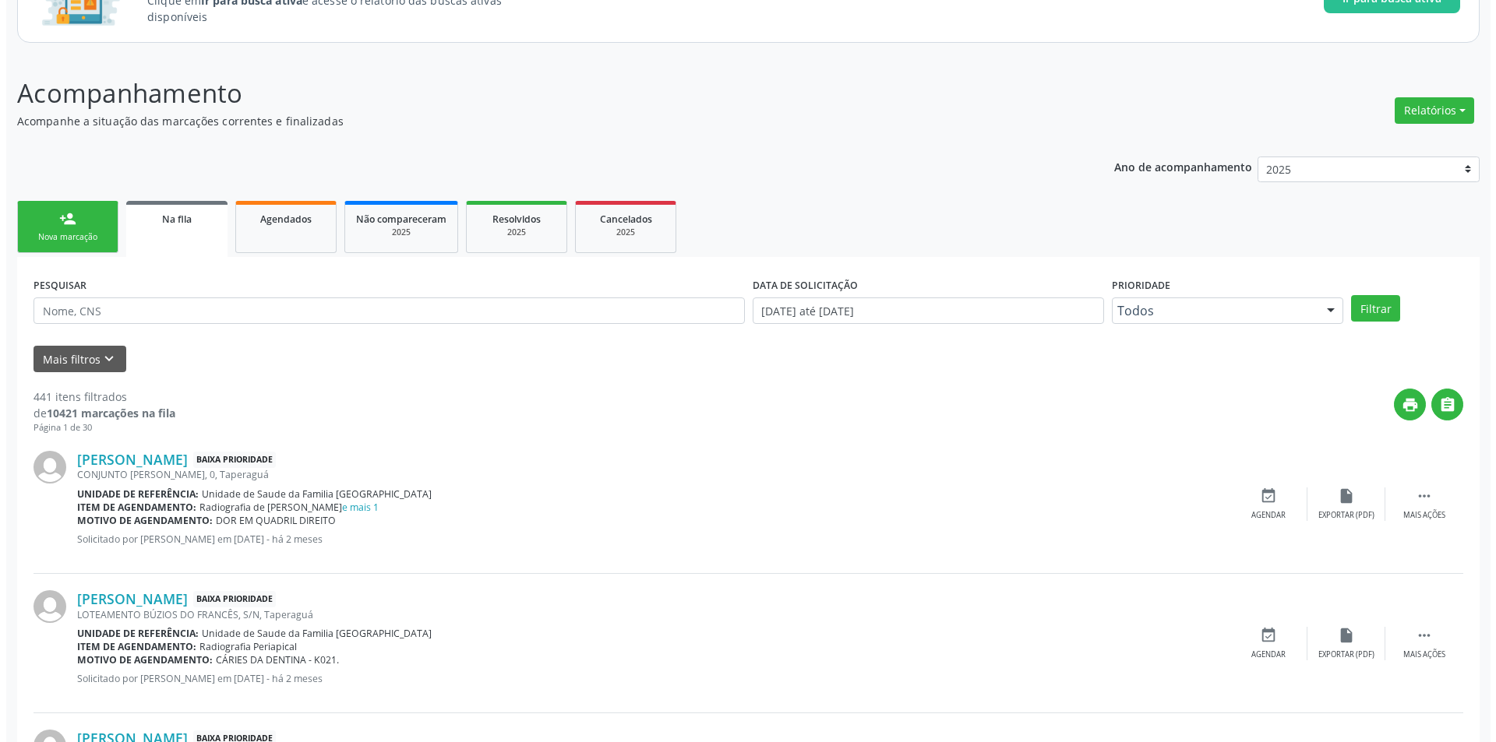
scroll to position [389, 0]
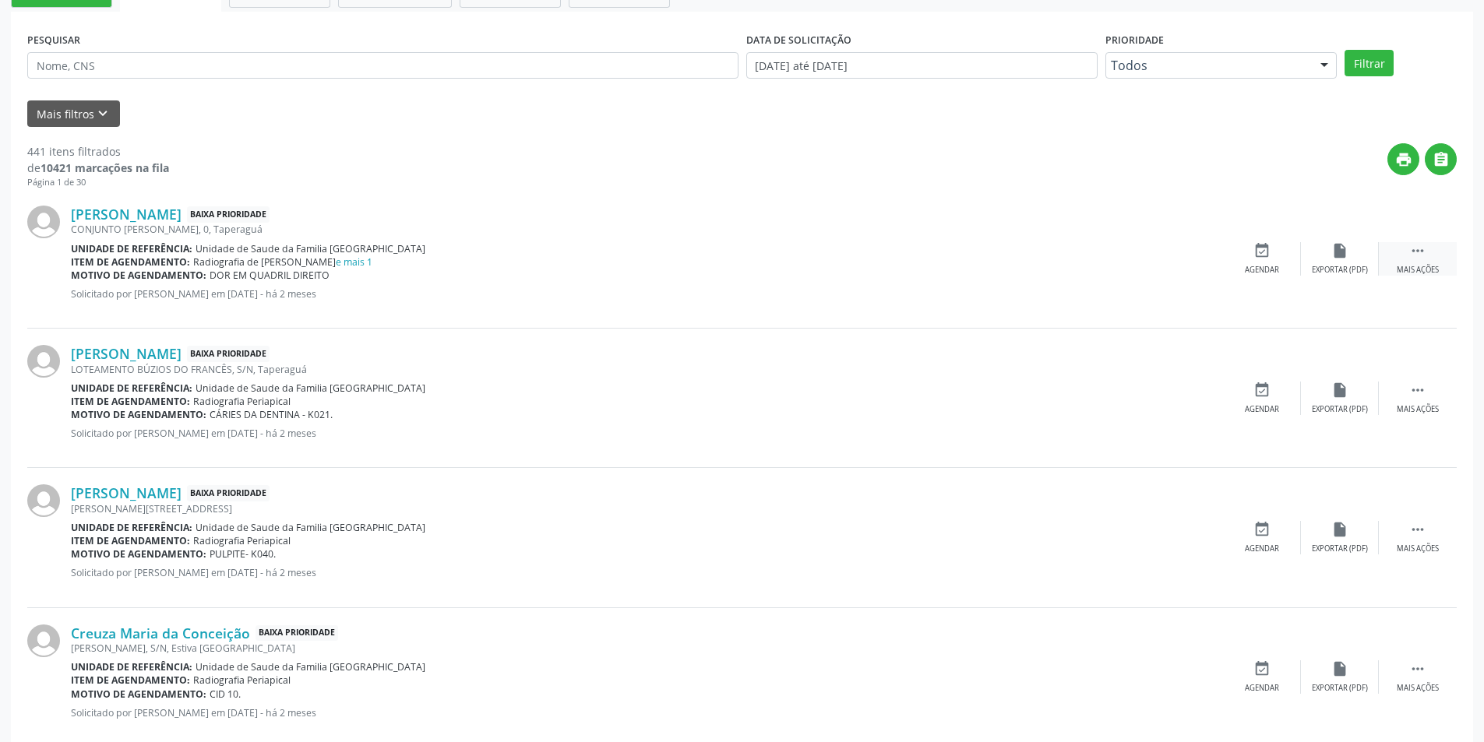
click at [1408, 254] on div " Mais ações" at bounding box center [1418, 258] width 78 height 33
click at [1265, 260] on div "cancel Cancelar" at bounding box center [1262, 258] width 78 height 33
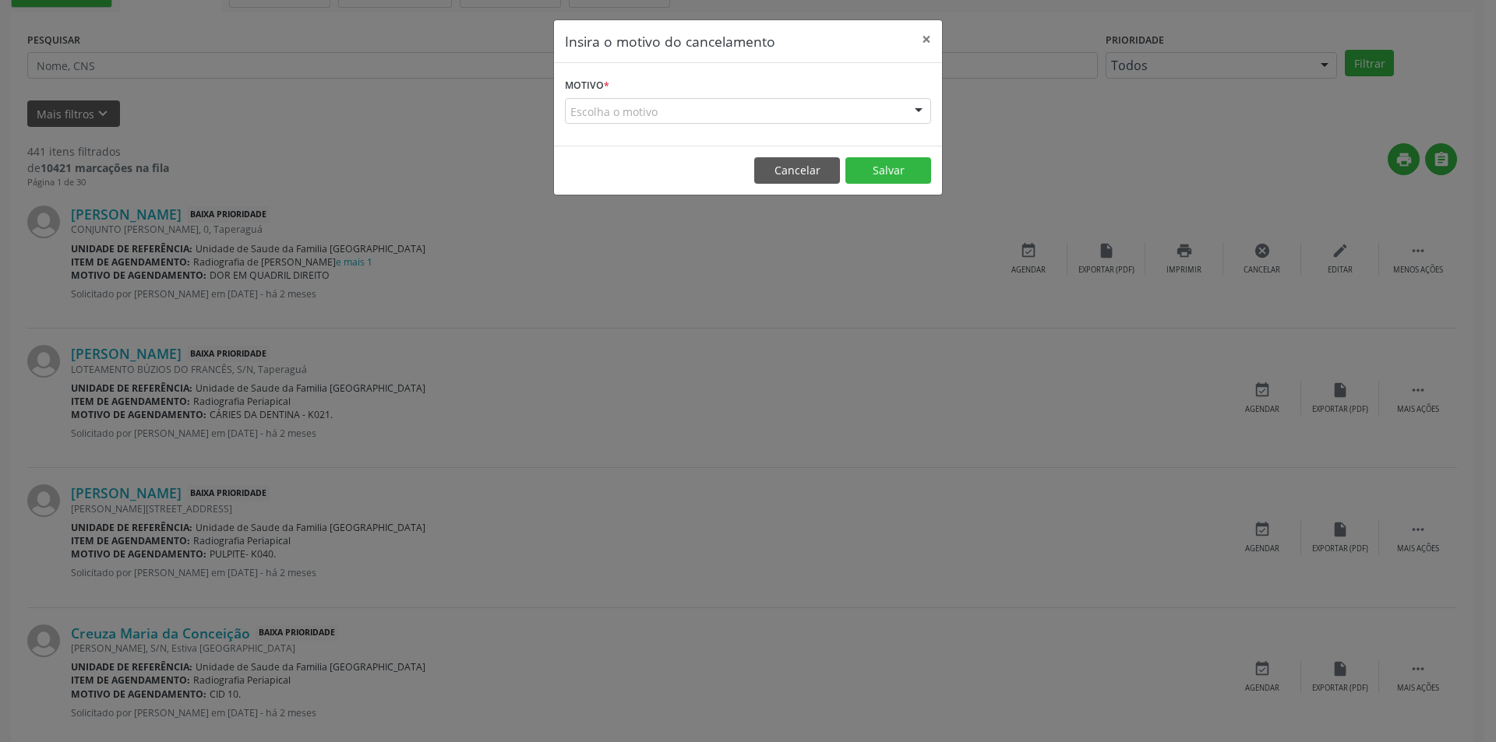
click at [653, 91] on form "Motivo * Escolha o motivo Outro Médico - Participação em eventos (ex: congresso…" at bounding box center [748, 99] width 366 height 50
click at [654, 108] on div "Escolha o motivo" at bounding box center [748, 111] width 366 height 26
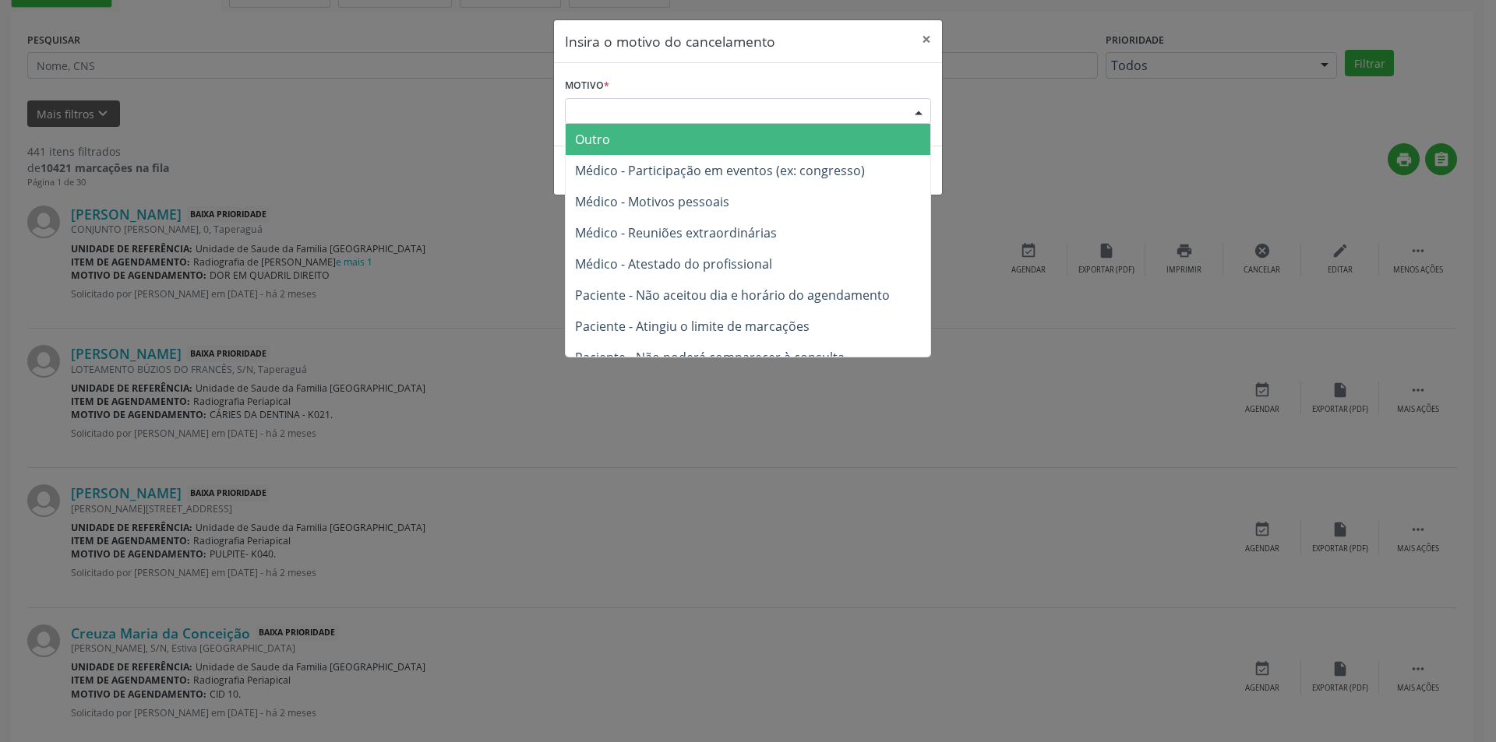
click at [638, 131] on span "Outro" at bounding box center [748, 139] width 365 height 31
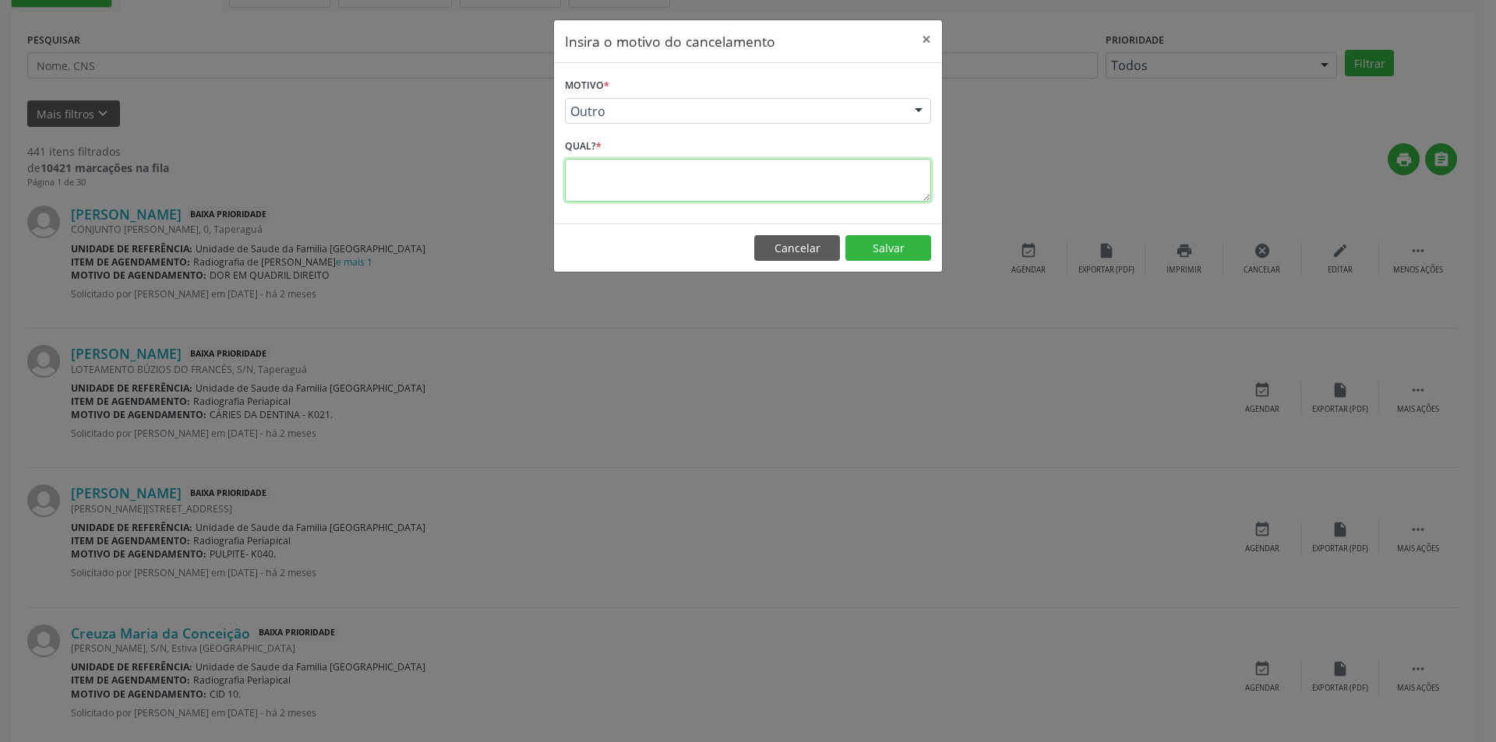
click at [627, 168] on textarea at bounding box center [748, 180] width 366 height 43
type textarea "erro, duas solicitações diferentes"
click at [879, 256] on button "Salvar" at bounding box center [888, 248] width 86 height 26
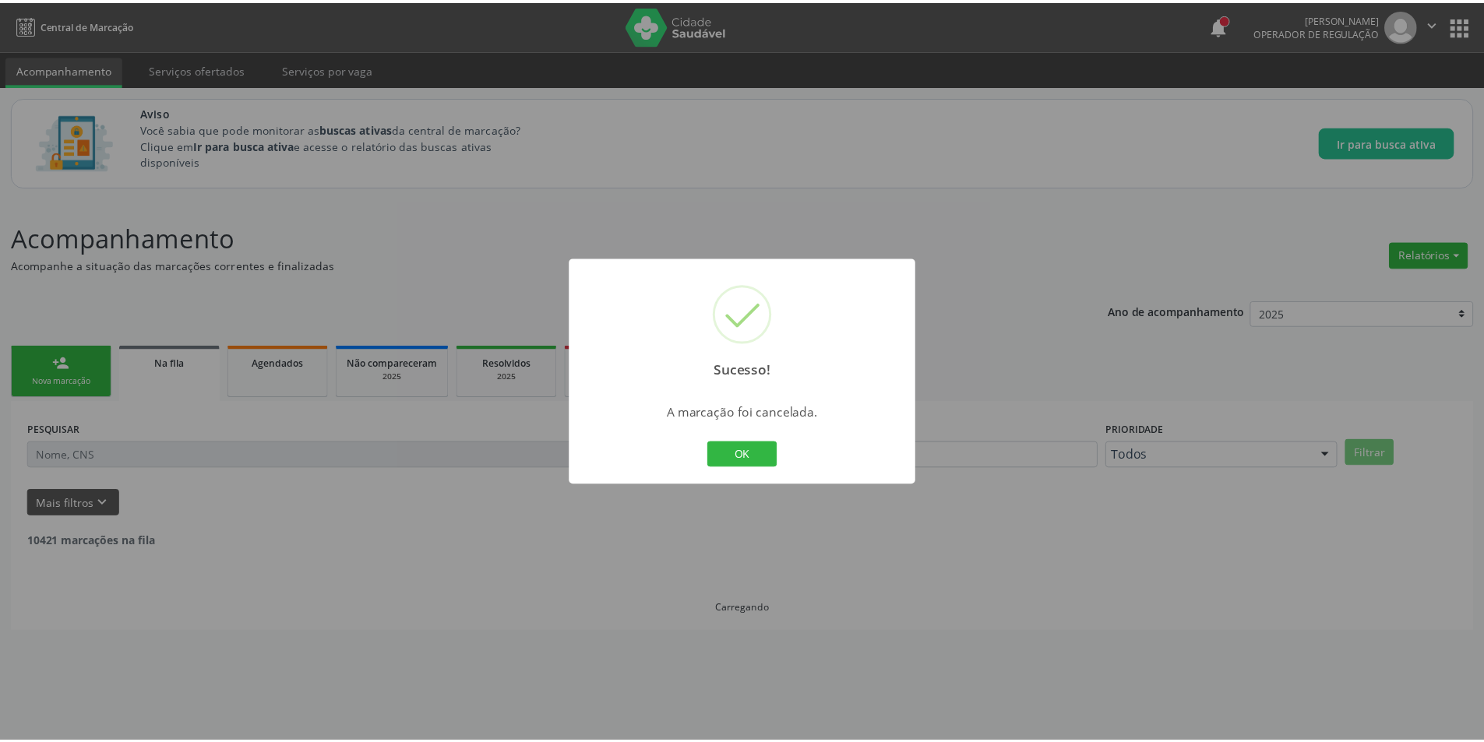
scroll to position [0, 0]
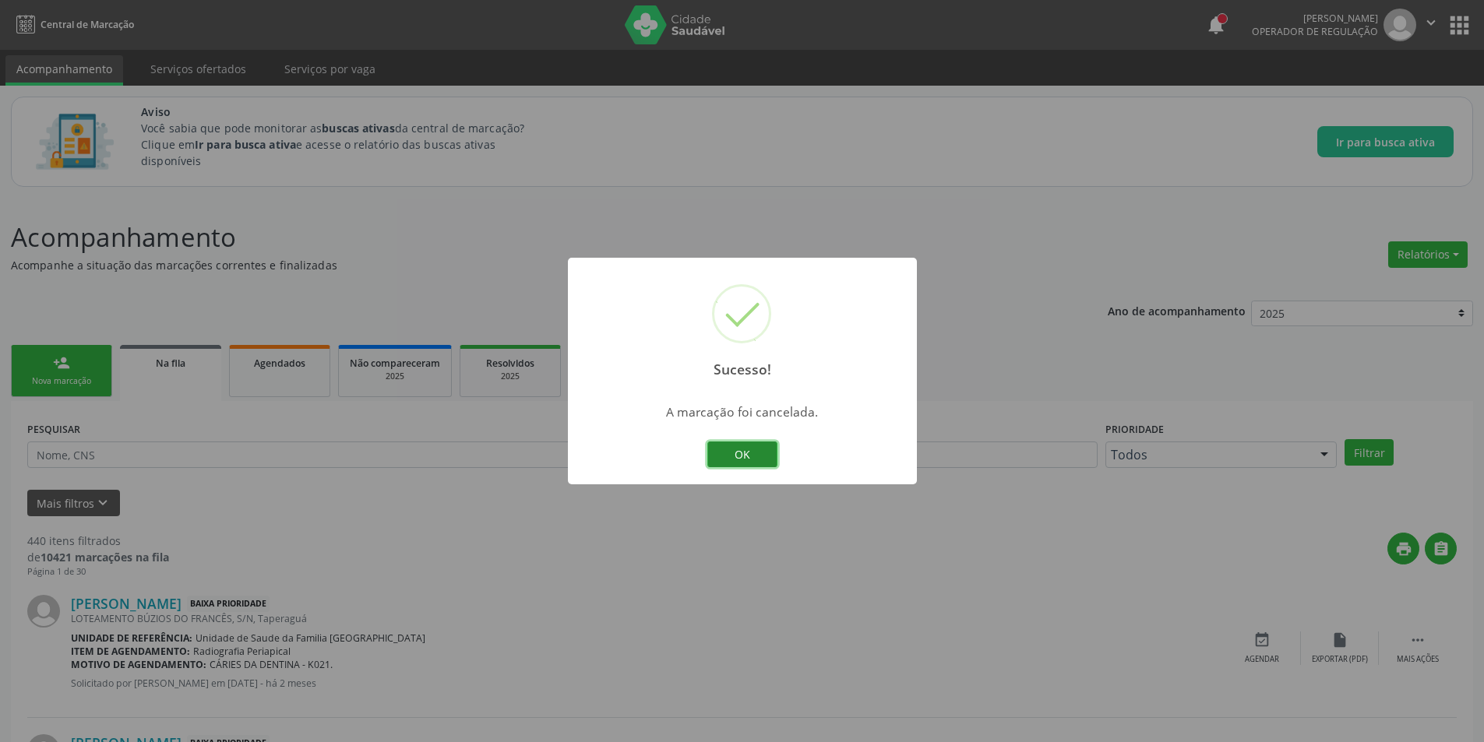
click at [742, 455] on button "OK" at bounding box center [742, 455] width 70 height 26
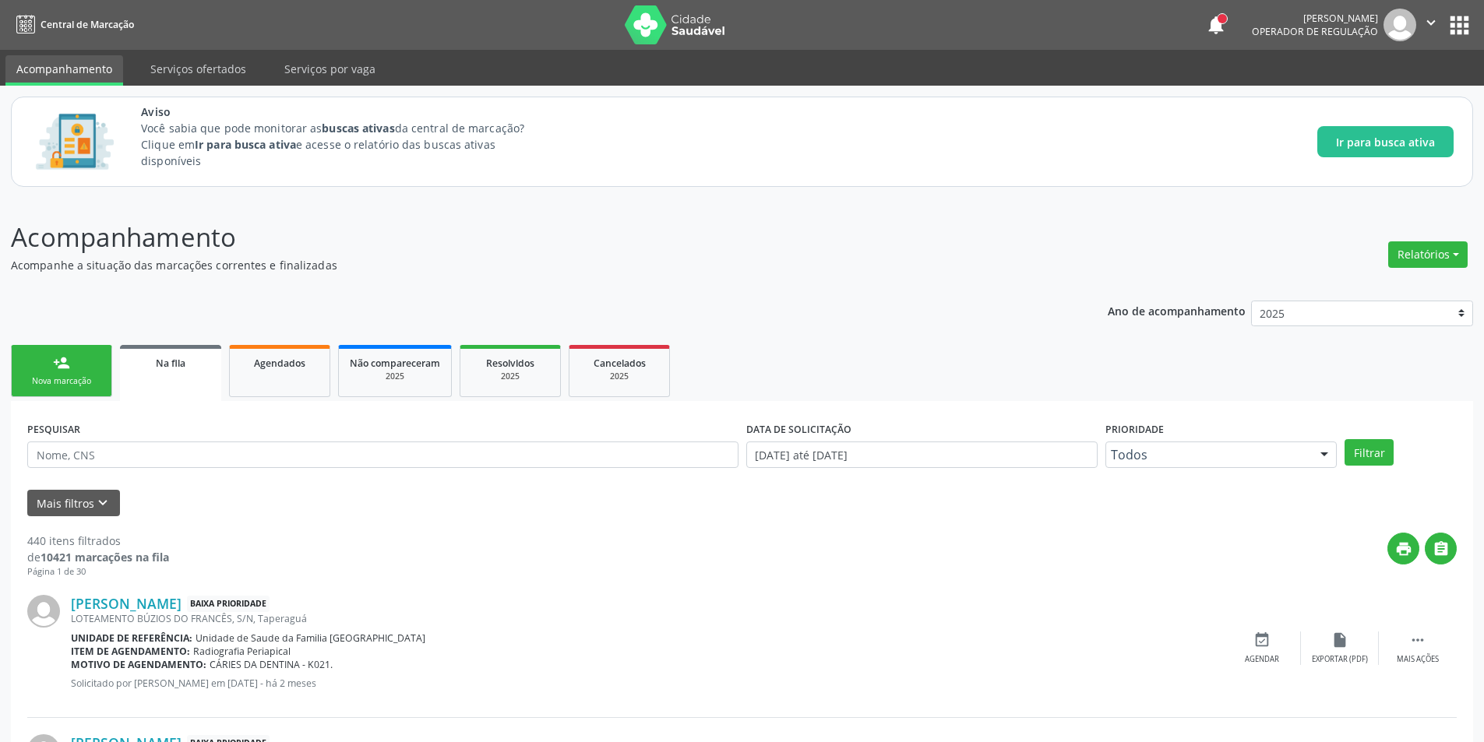
click at [160, 372] on link "Na fila" at bounding box center [170, 373] width 101 height 56
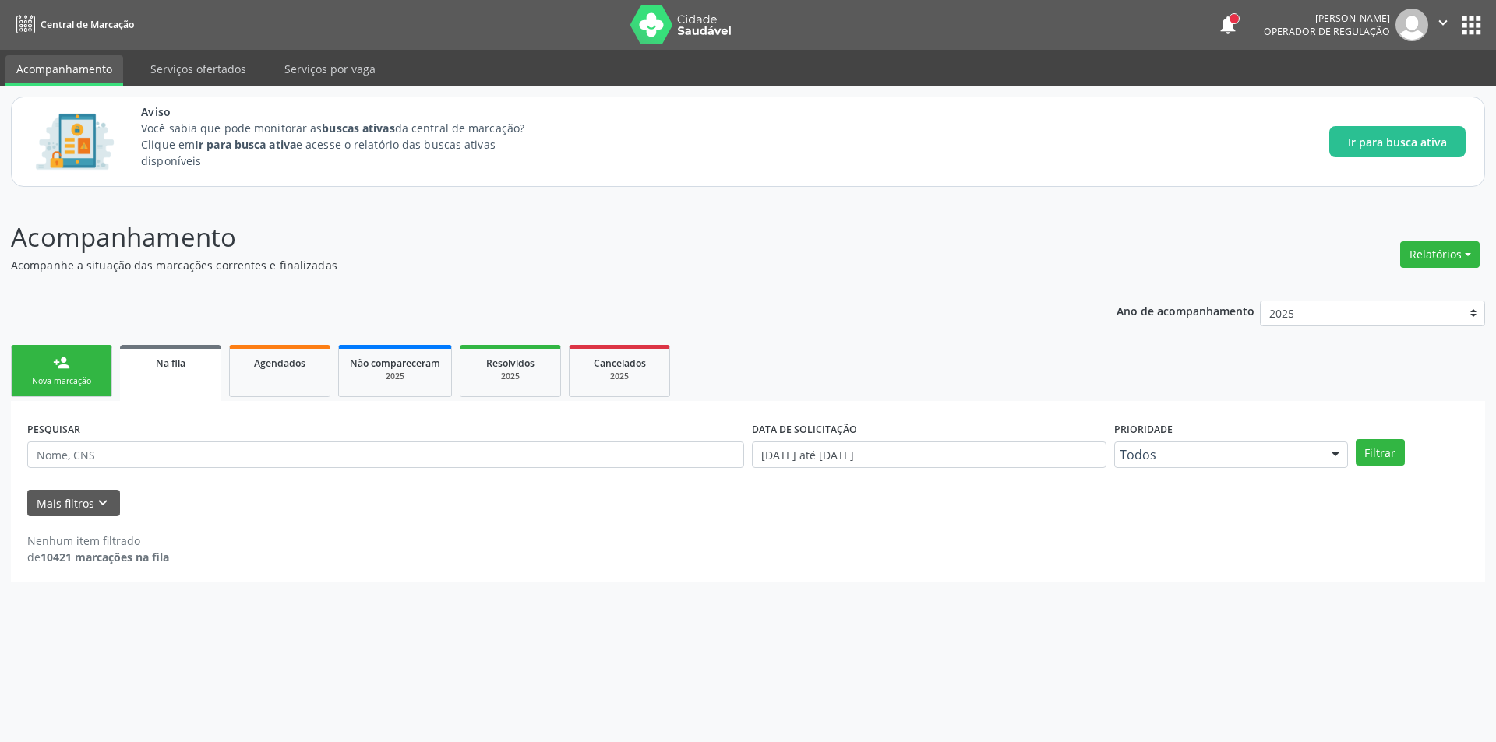
click at [202, 375] on link "Na fila" at bounding box center [170, 373] width 101 height 56
click at [189, 372] on link "Na fila" at bounding box center [170, 373] width 101 height 56
click at [100, 502] on icon "keyboard_arrow_down" at bounding box center [102, 503] width 17 height 17
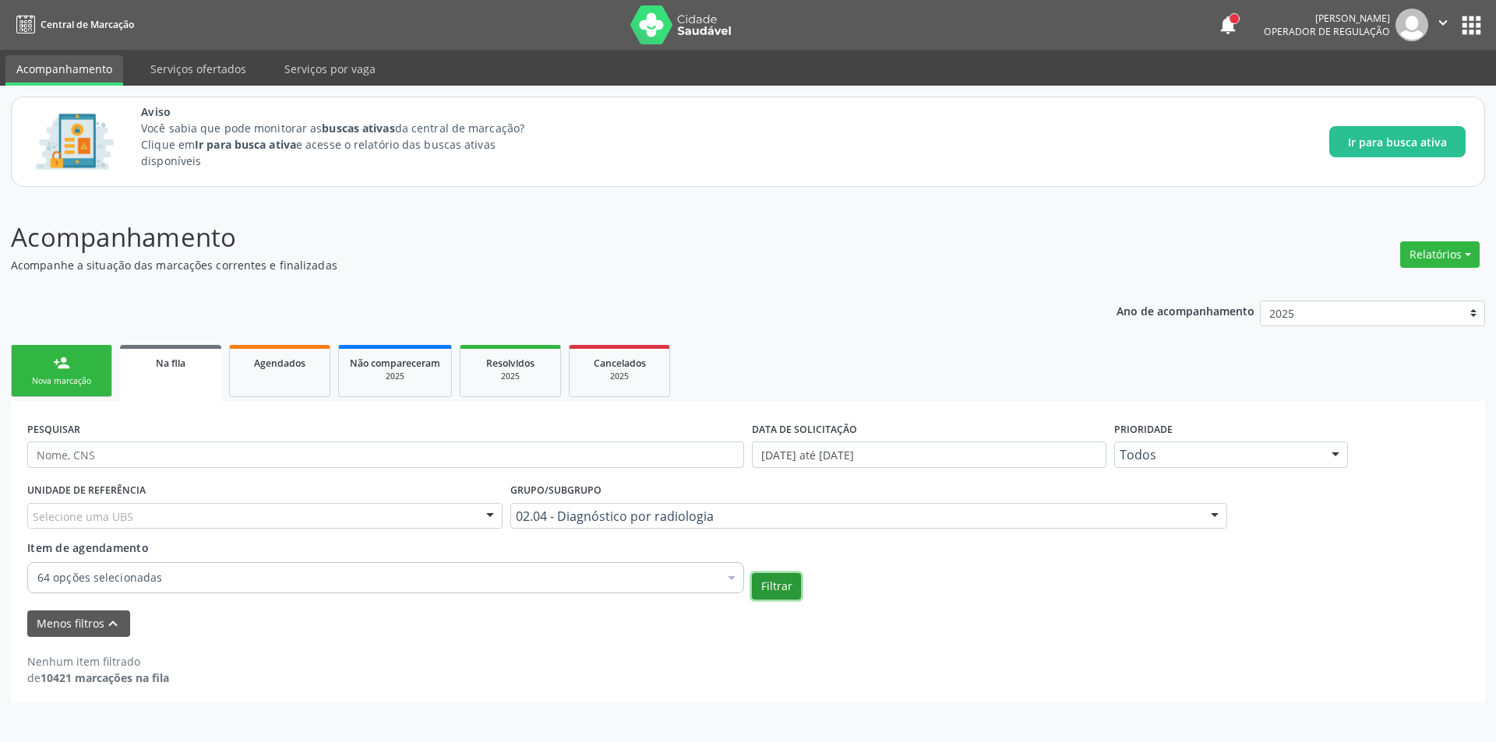
click at [767, 588] on button "Filtrar" at bounding box center [776, 586] width 49 height 26
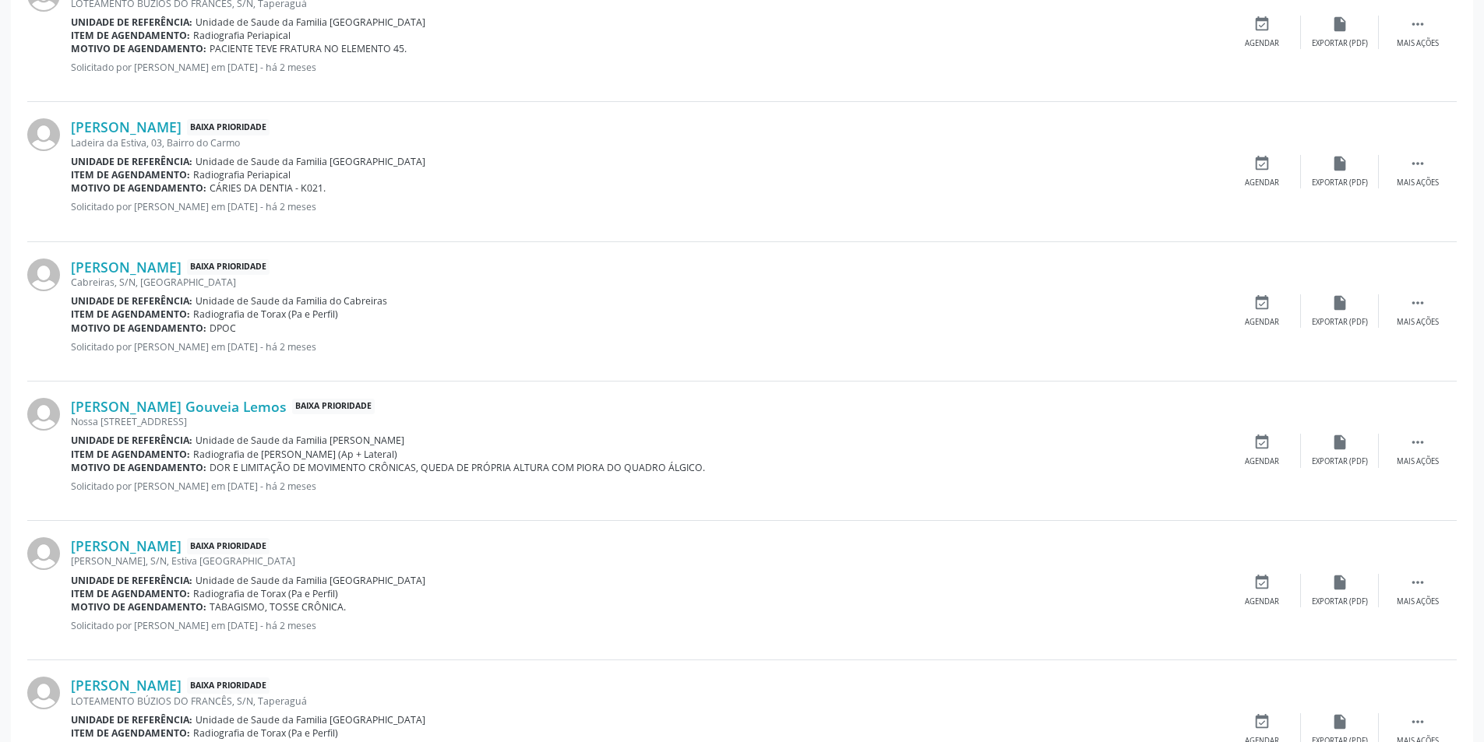
scroll to position [1792, 0]
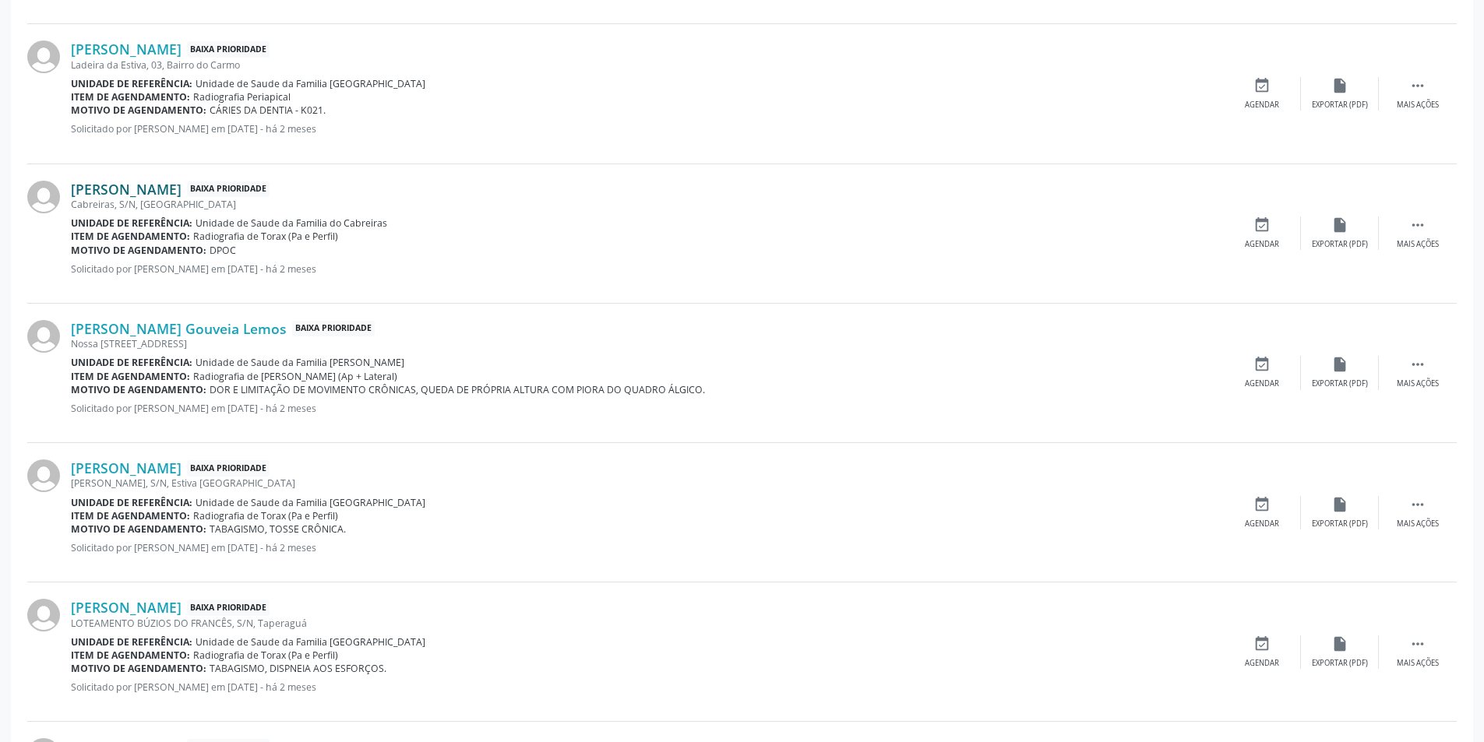
click at [139, 192] on link "[PERSON_NAME]" at bounding box center [126, 189] width 111 height 17
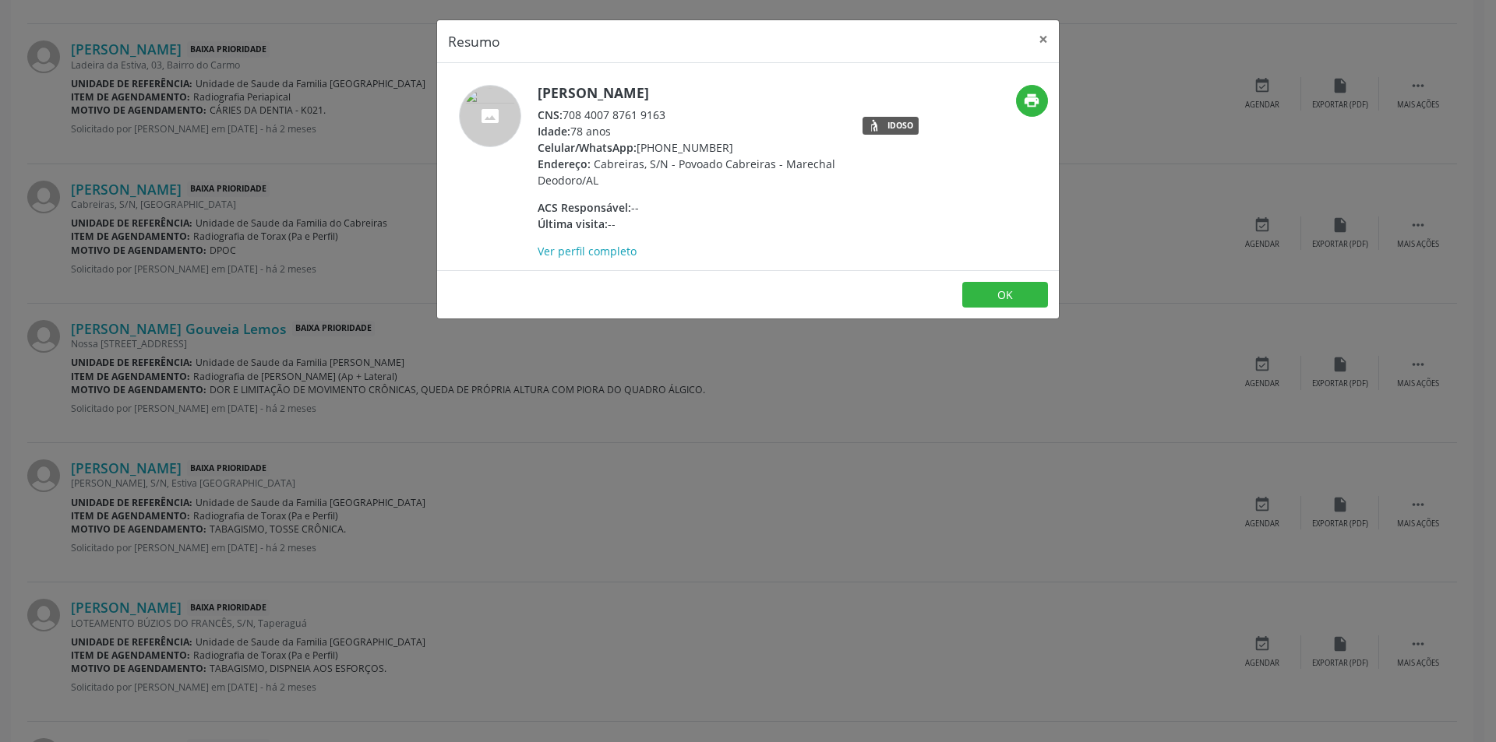
drag, startPoint x: 565, startPoint y: 114, endPoint x: 705, endPoint y: 106, distance: 140.4
click at [705, 107] on div "CNS: 708 4007 8761 9163" at bounding box center [688, 115] width 303 height 16
copy div "708 4007 8761 9163"
click at [1003, 294] on button "OK" at bounding box center [1005, 295] width 86 height 26
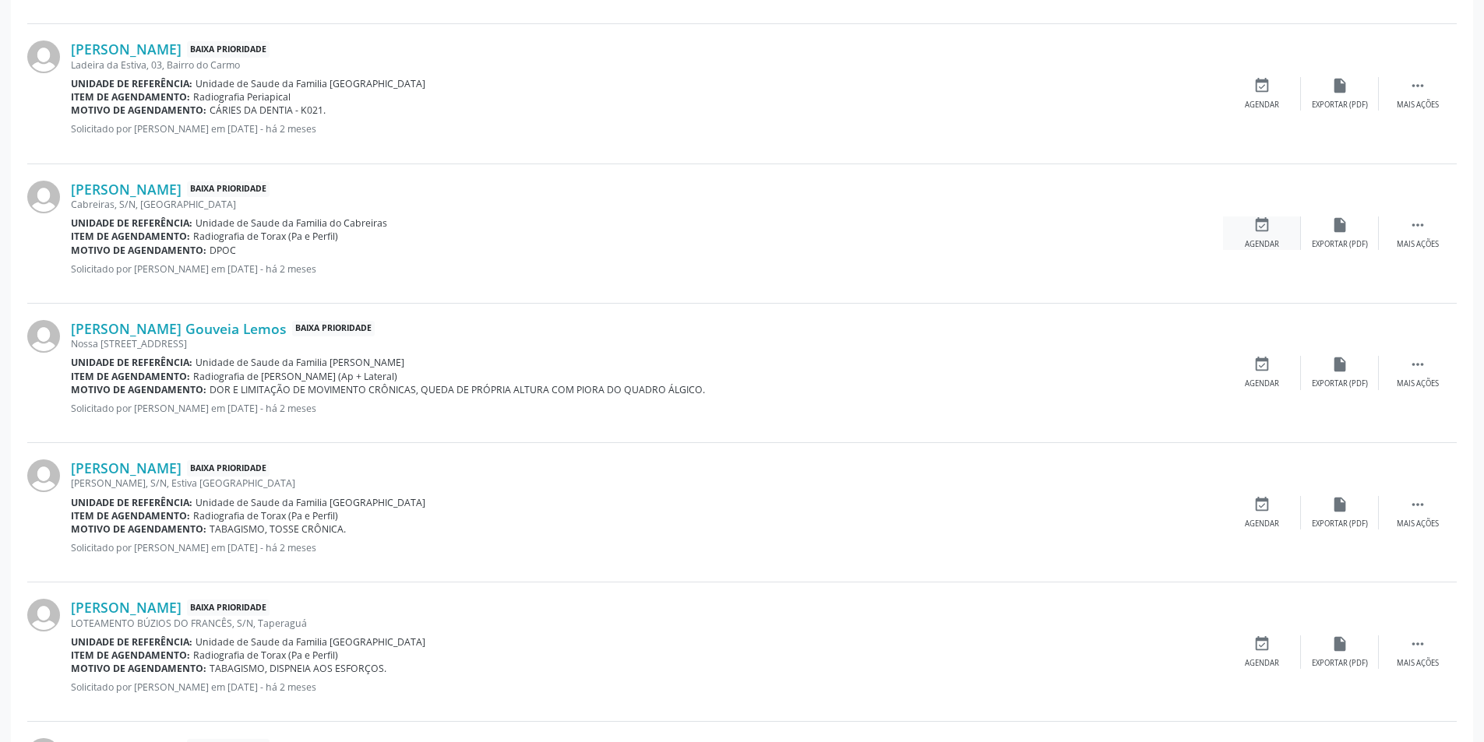
click at [1265, 229] on icon "event_available" at bounding box center [1261, 225] width 17 height 17
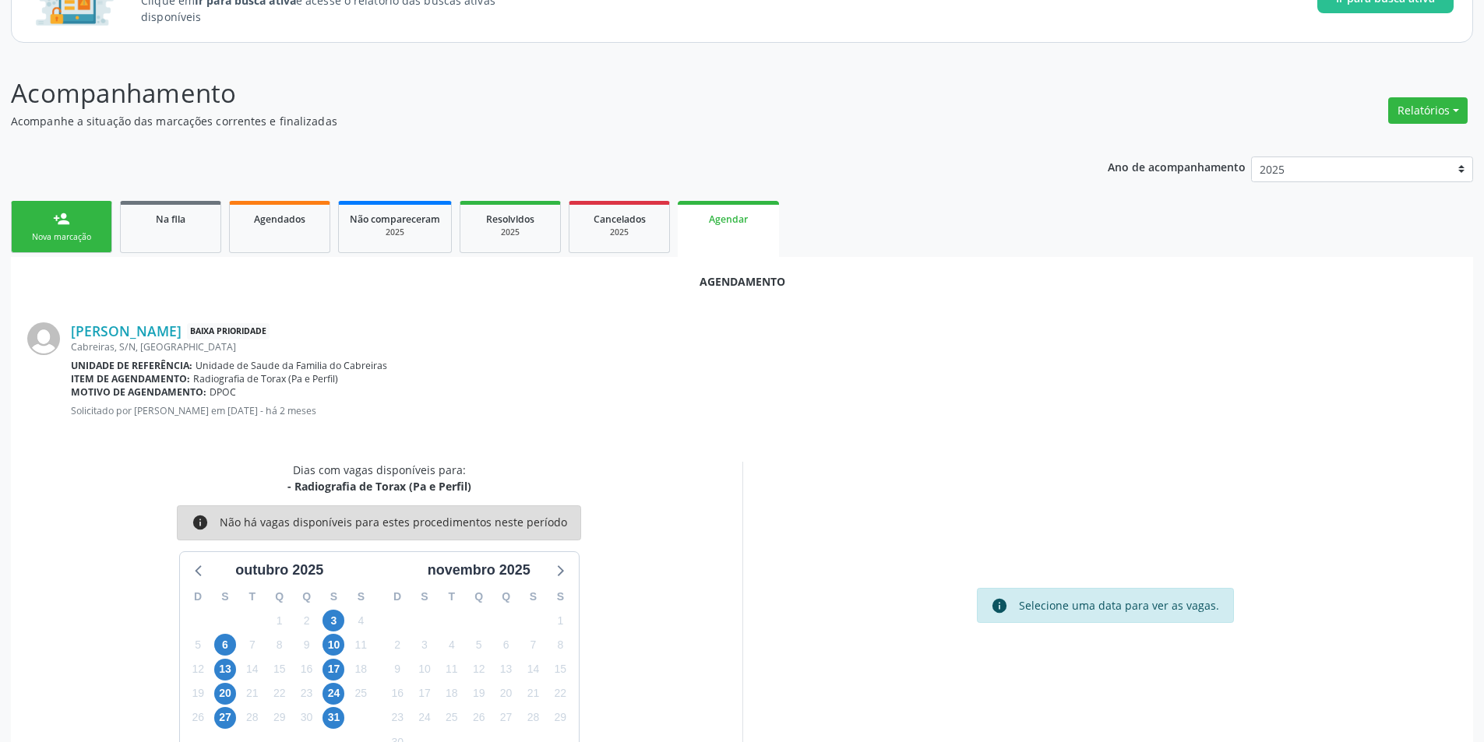
scroll to position [181, 0]
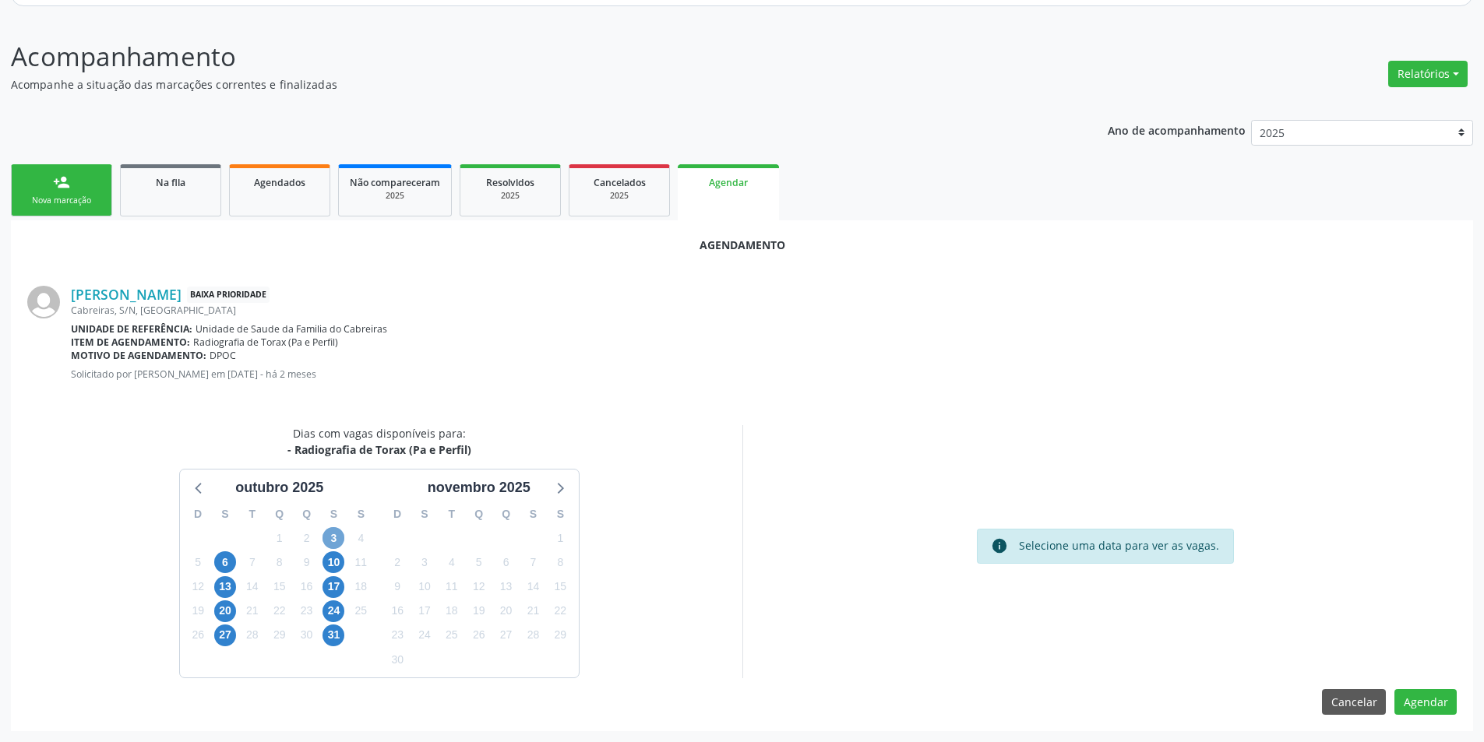
click at [328, 533] on span "3" at bounding box center [333, 538] width 22 height 22
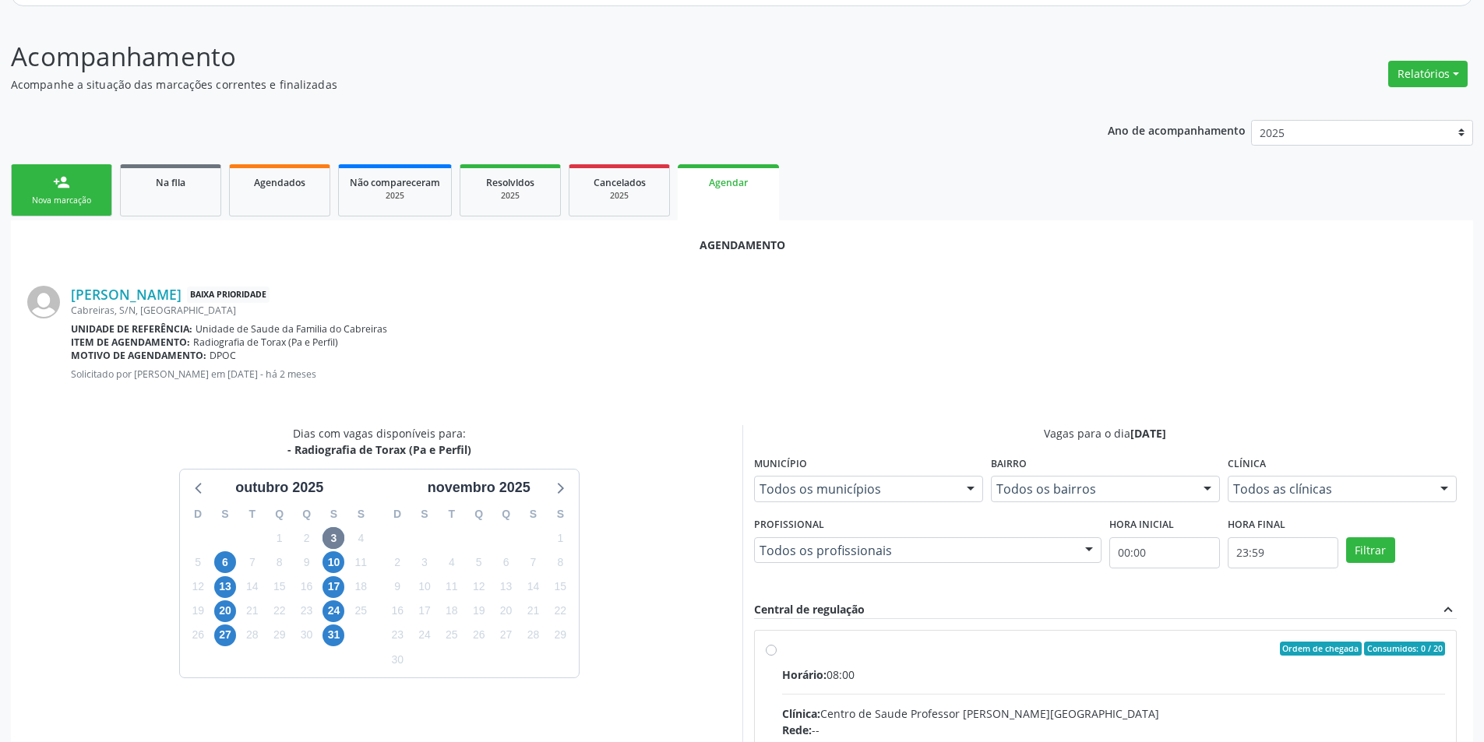
click at [770, 649] on input "Ordem de chegada Consumidos: 0 / 20 Horário: 08:00 Clínica: Centro de Saude Pro…" at bounding box center [771, 649] width 11 height 14
radio input "true"
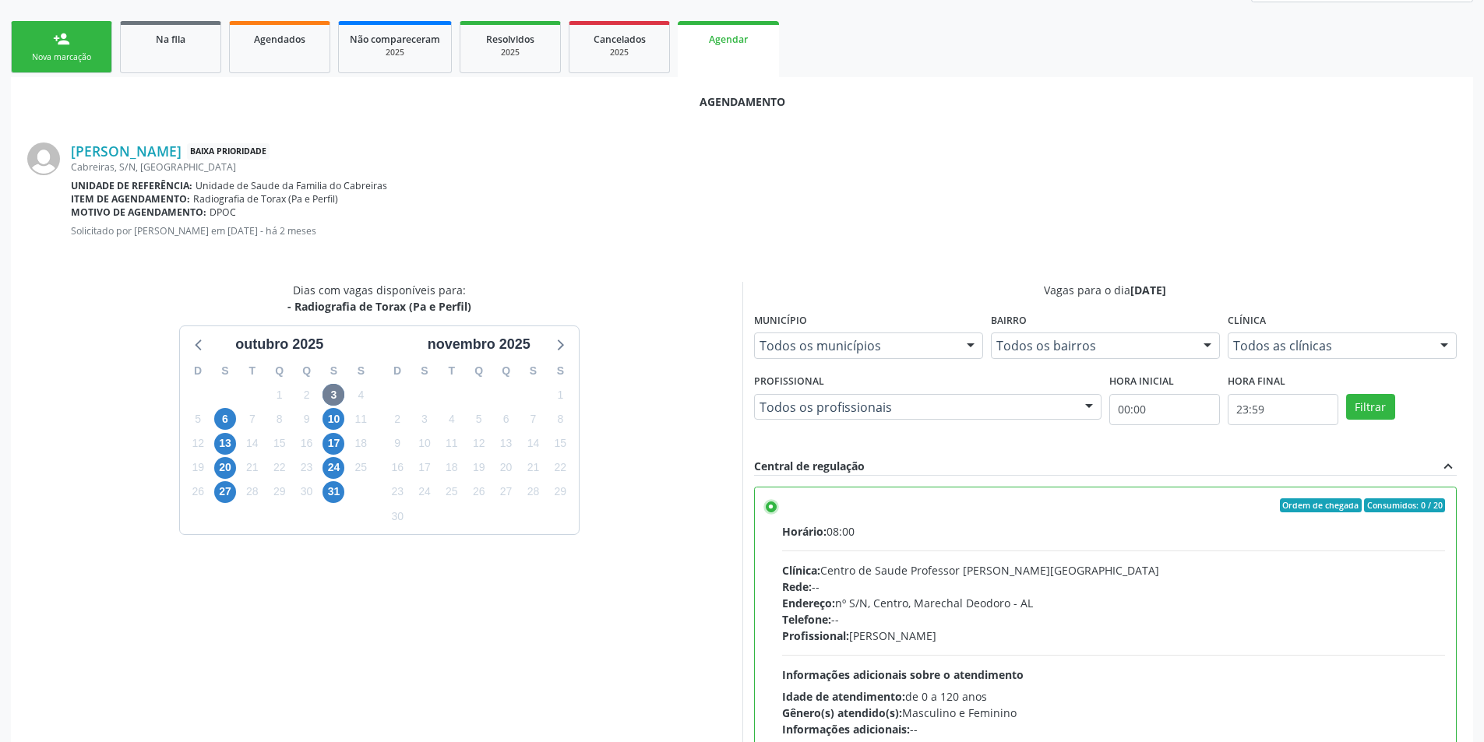
scroll to position [434, 0]
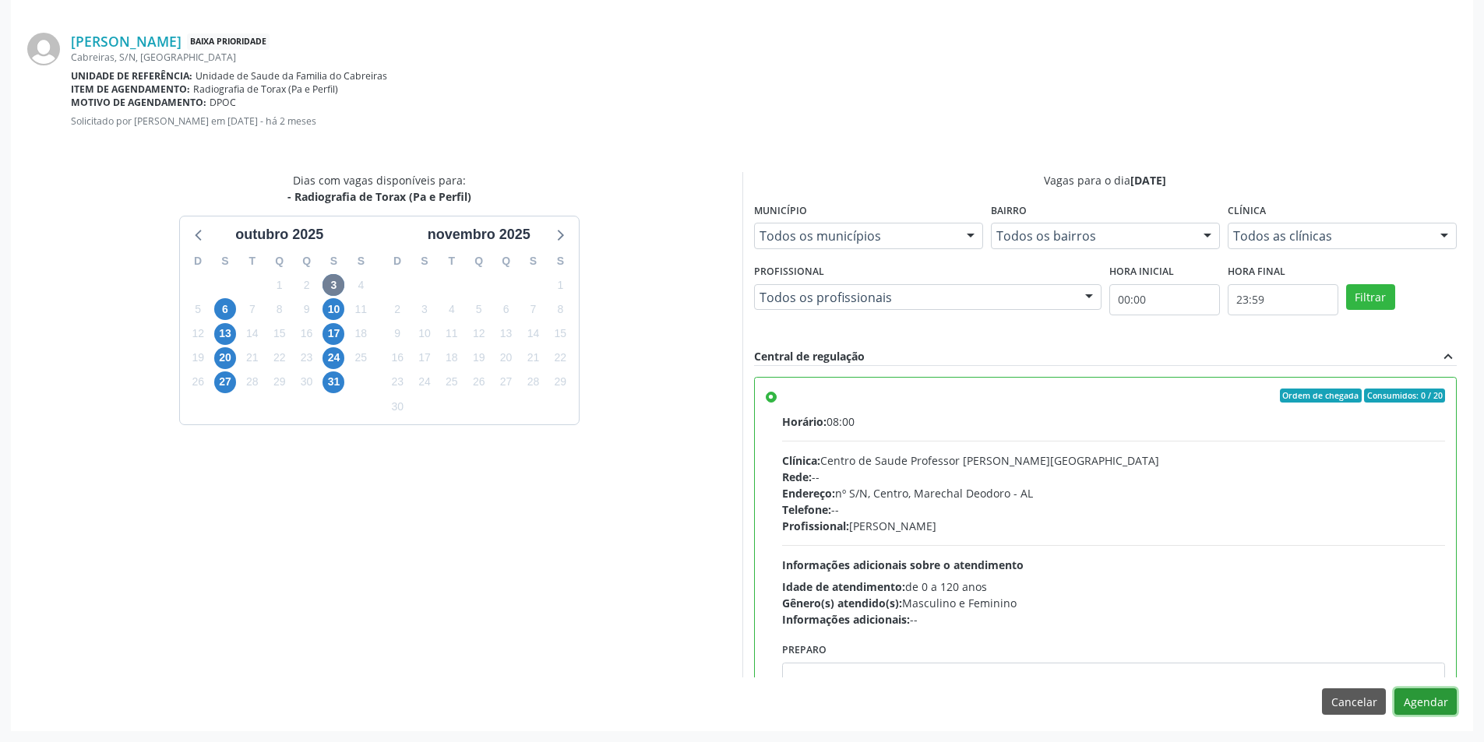
click at [1433, 702] on button "Agendar" at bounding box center [1425, 702] width 62 height 26
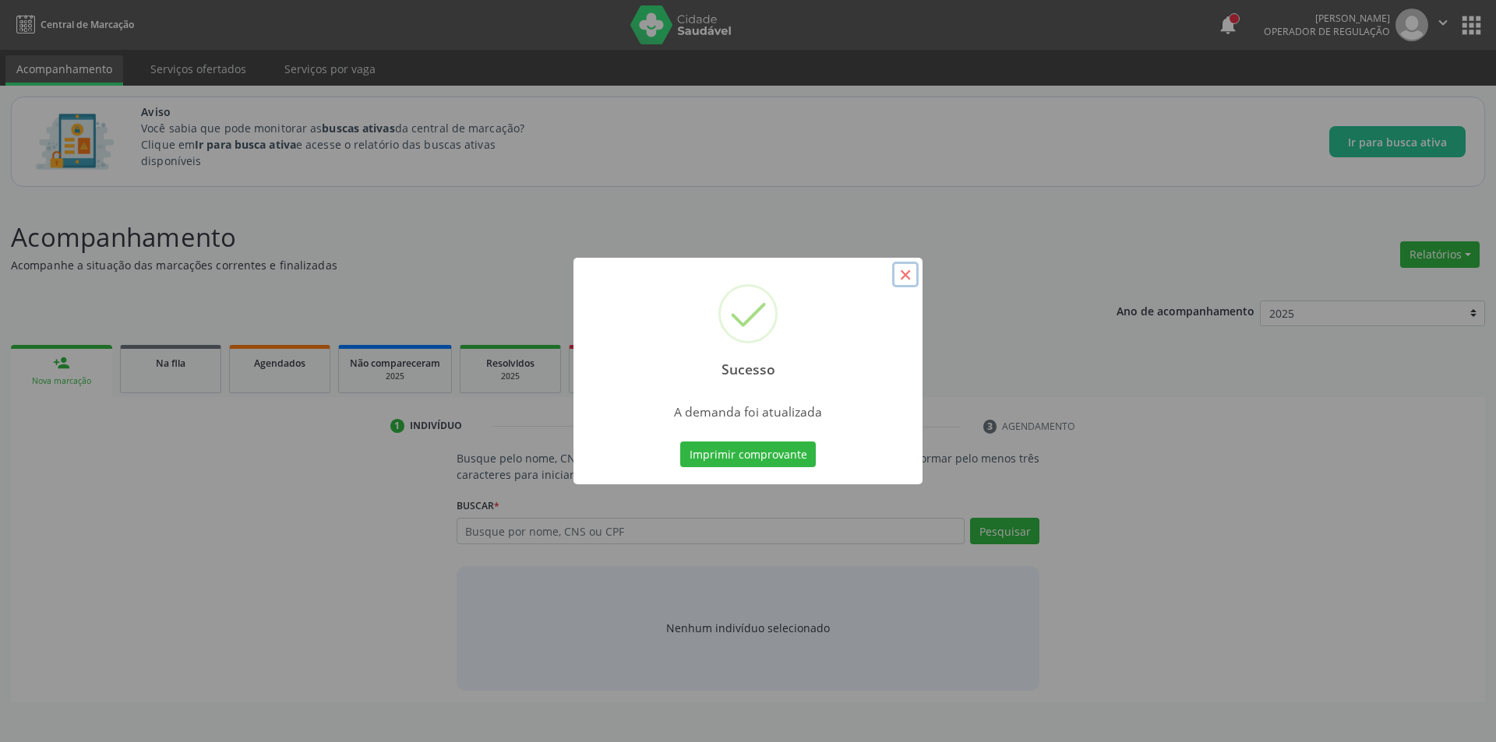
click at [912, 272] on button "×" at bounding box center [905, 275] width 26 height 26
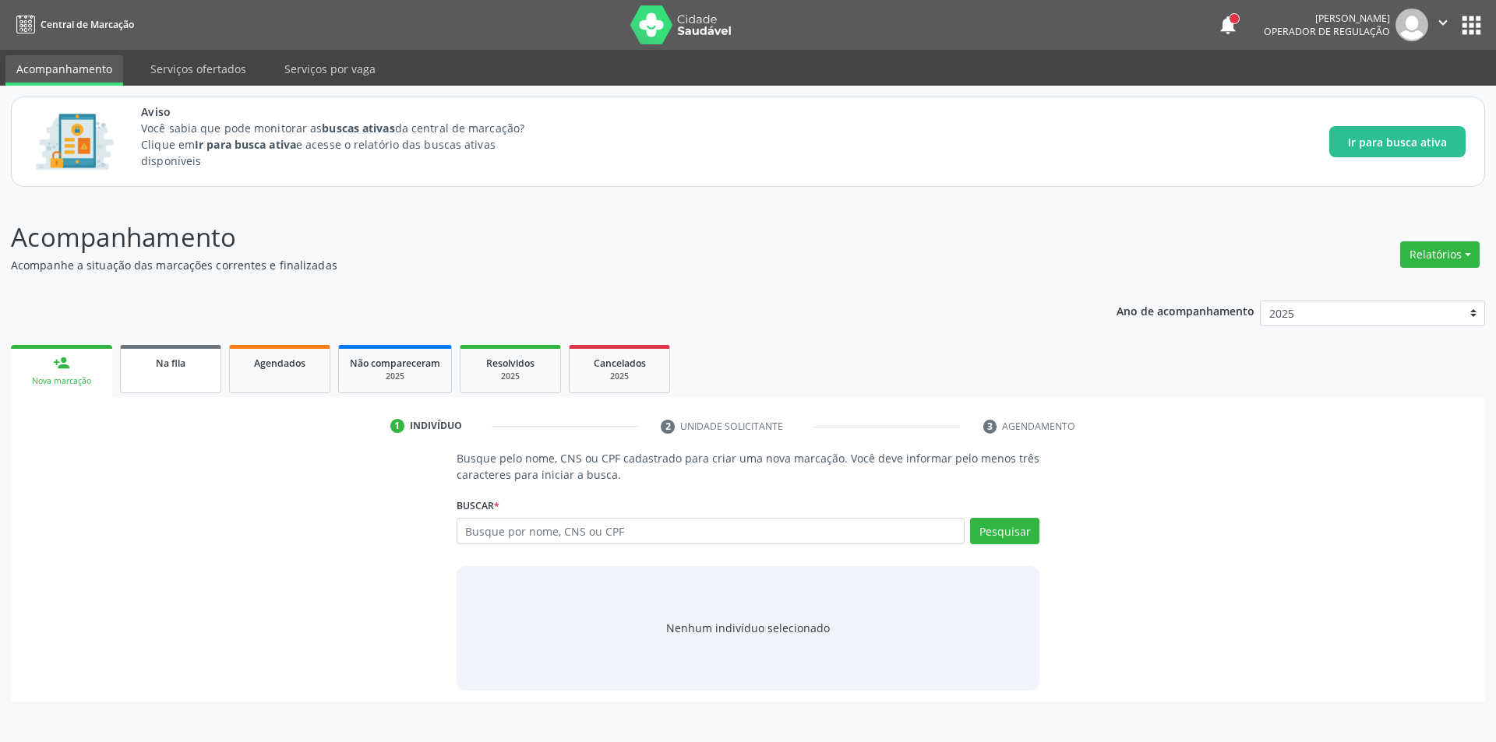
click at [196, 374] on link "Na fila" at bounding box center [170, 369] width 101 height 48
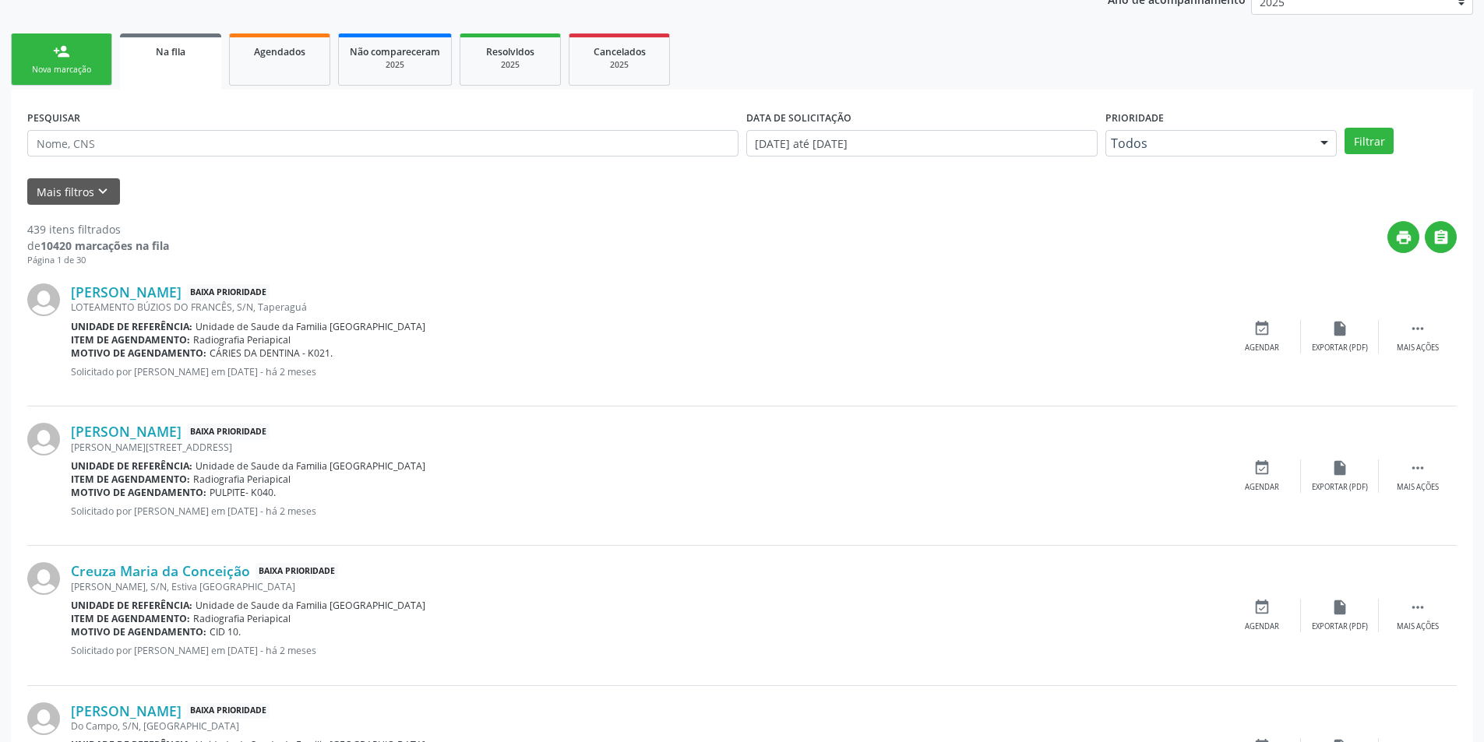
scroll to position [78, 0]
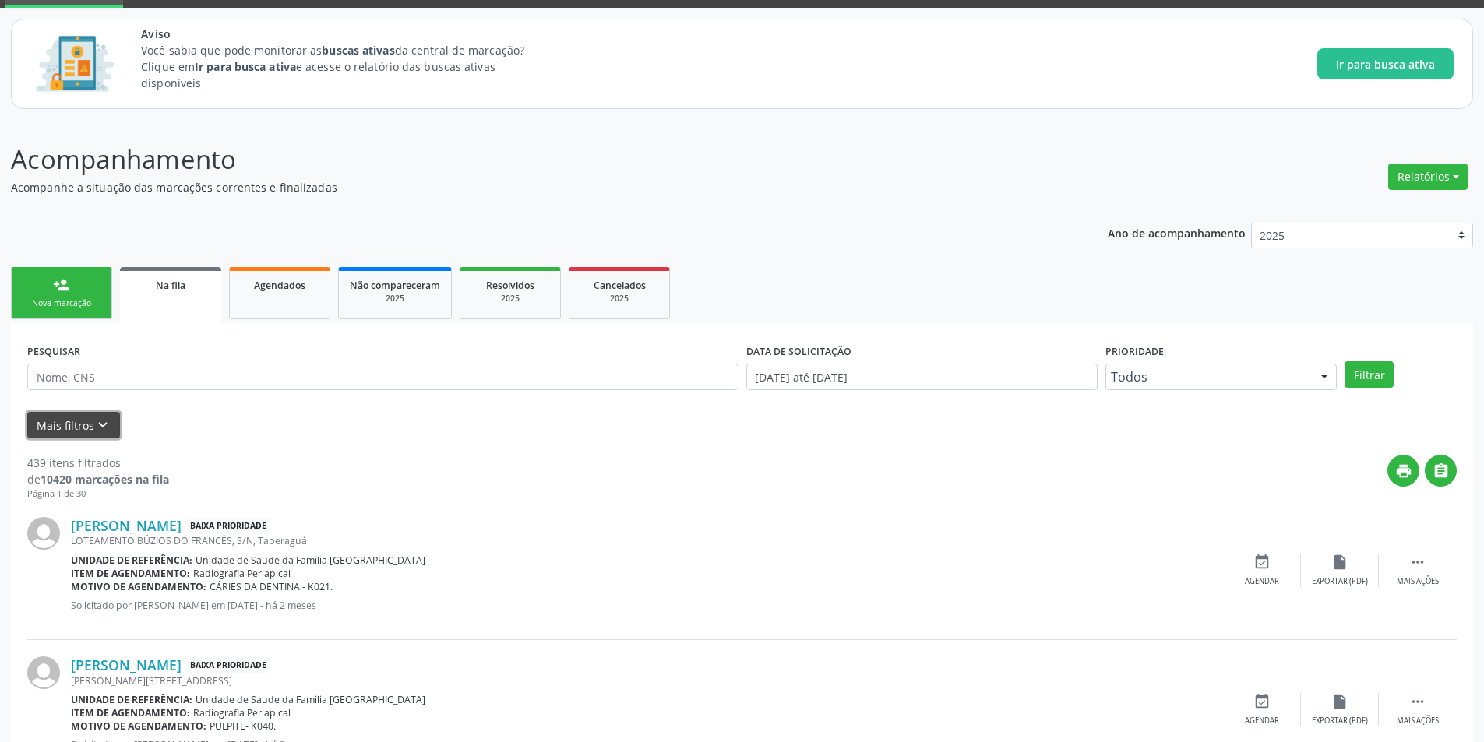
click at [104, 420] on icon "keyboard_arrow_down" at bounding box center [102, 425] width 17 height 17
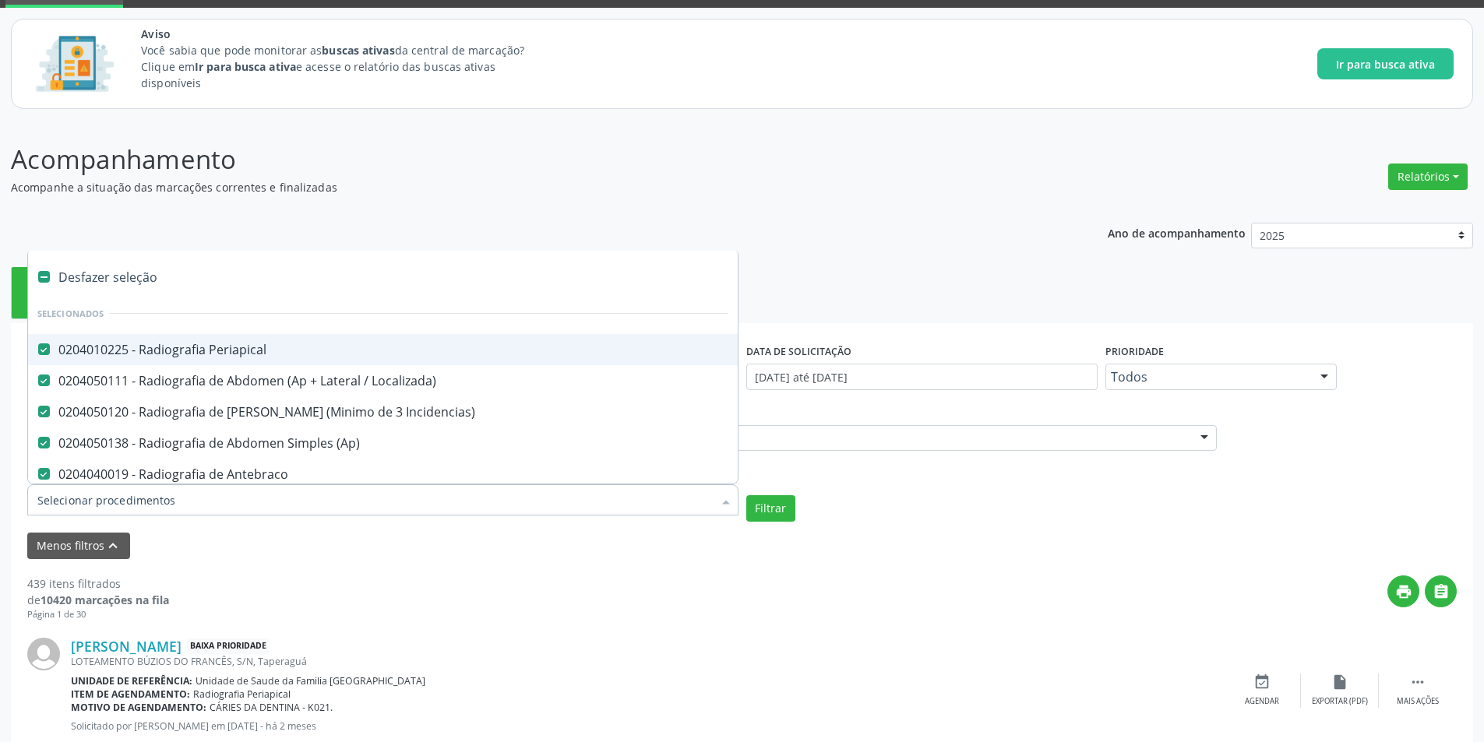
click at [726, 499] on div at bounding box center [725, 501] width 23 height 26
click at [43, 347] on Periapical at bounding box center [44, 350] width 12 height 12
click at [38, 347] on Periapical "checkbox" at bounding box center [33, 349] width 10 height 10
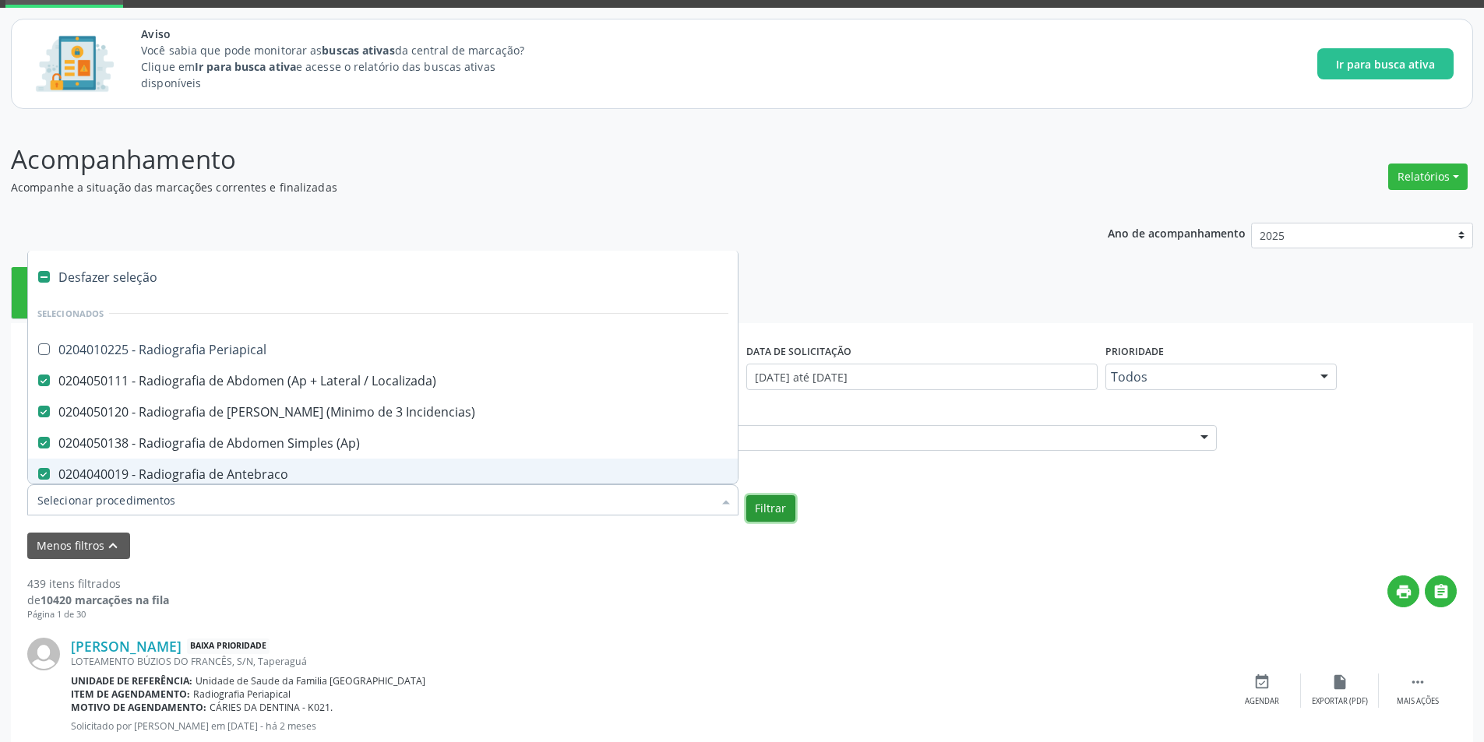
checkbox Periapical "true"
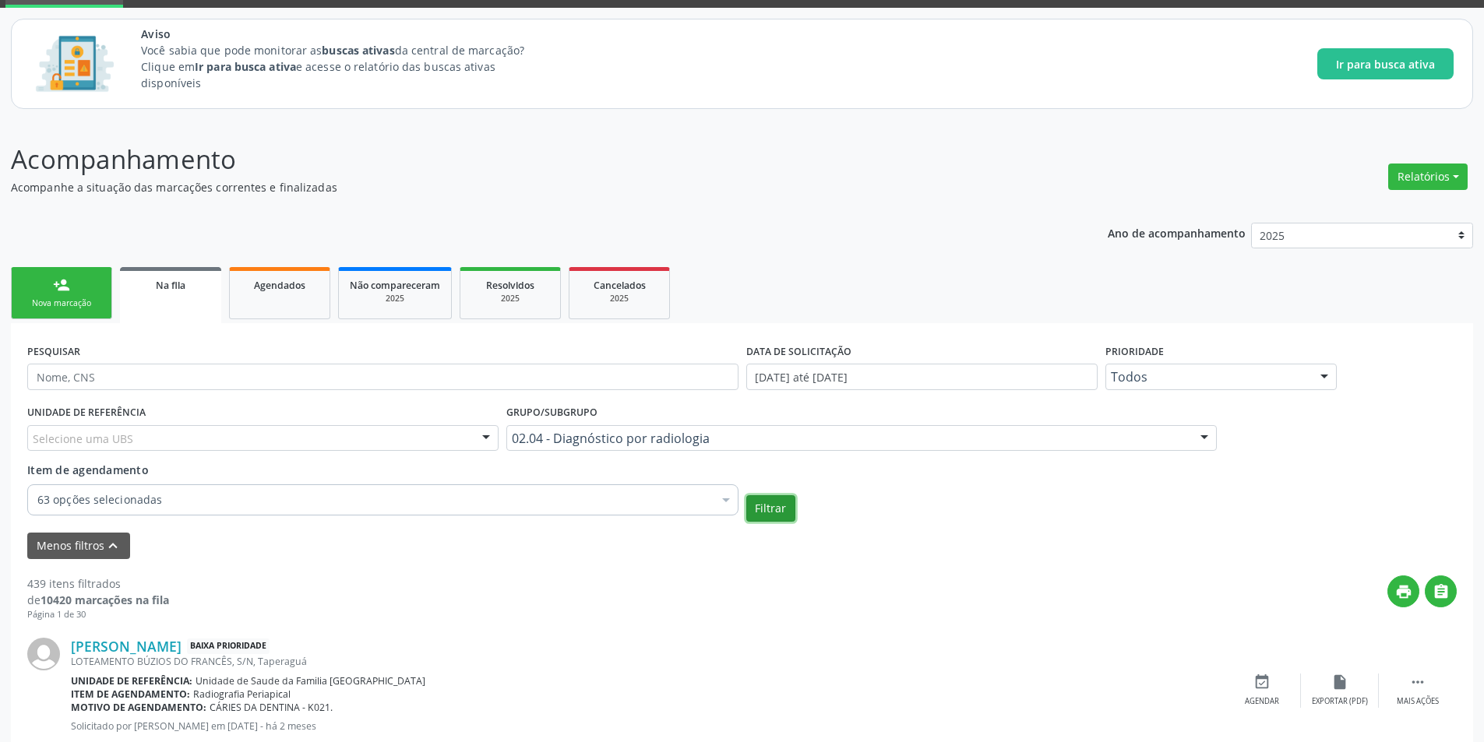
click at [775, 506] on button "Filtrar" at bounding box center [770, 508] width 49 height 26
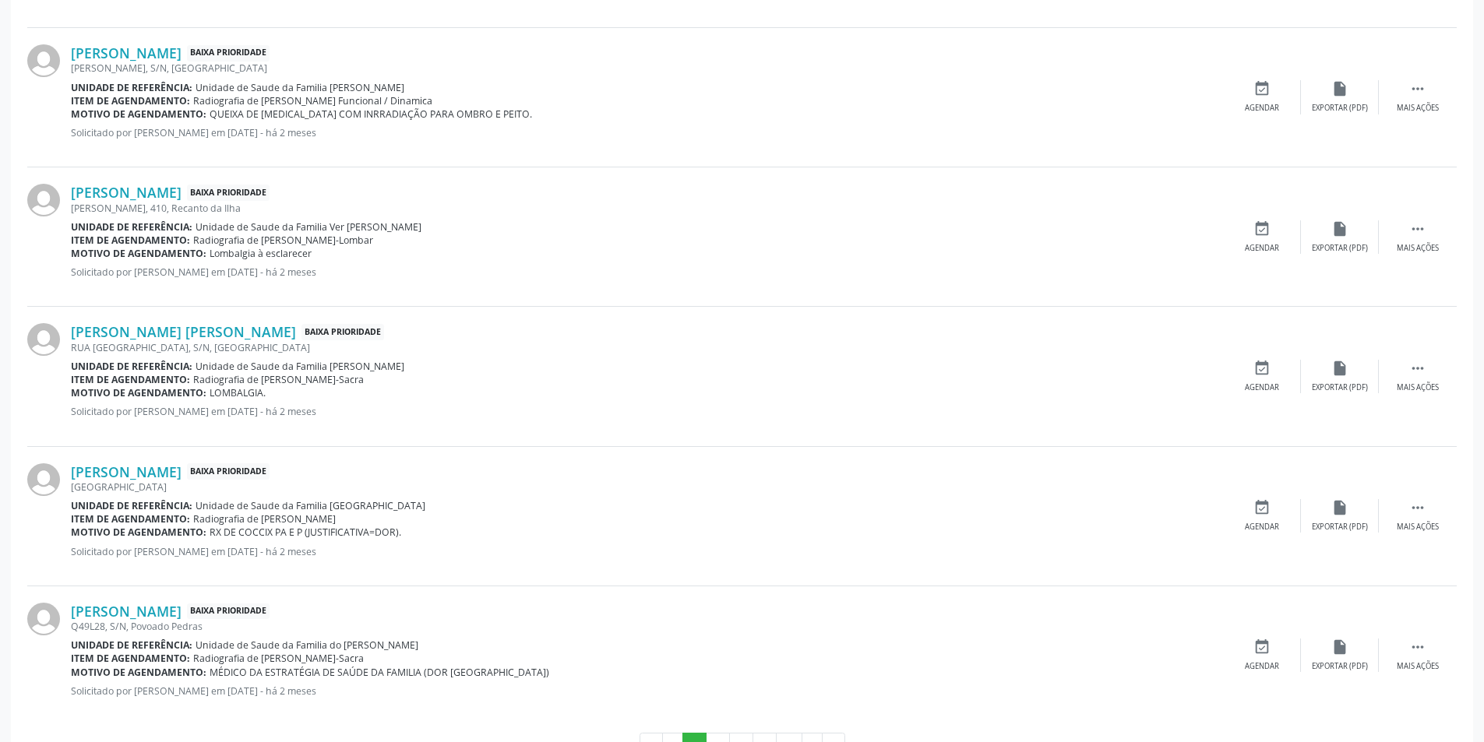
scroll to position [2135, 0]
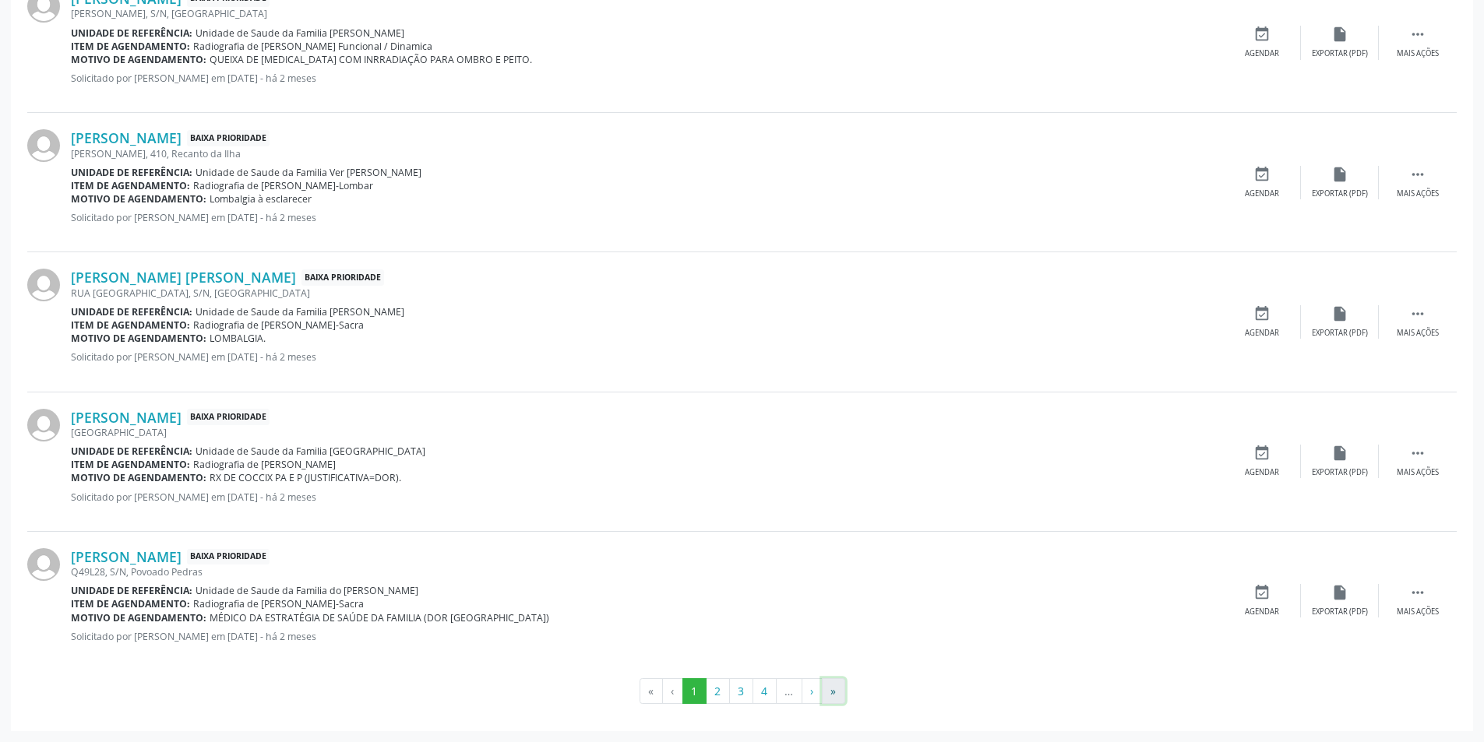
click at [830, 694] on button "»" at bounding box center [833, 691] width 23 height 26
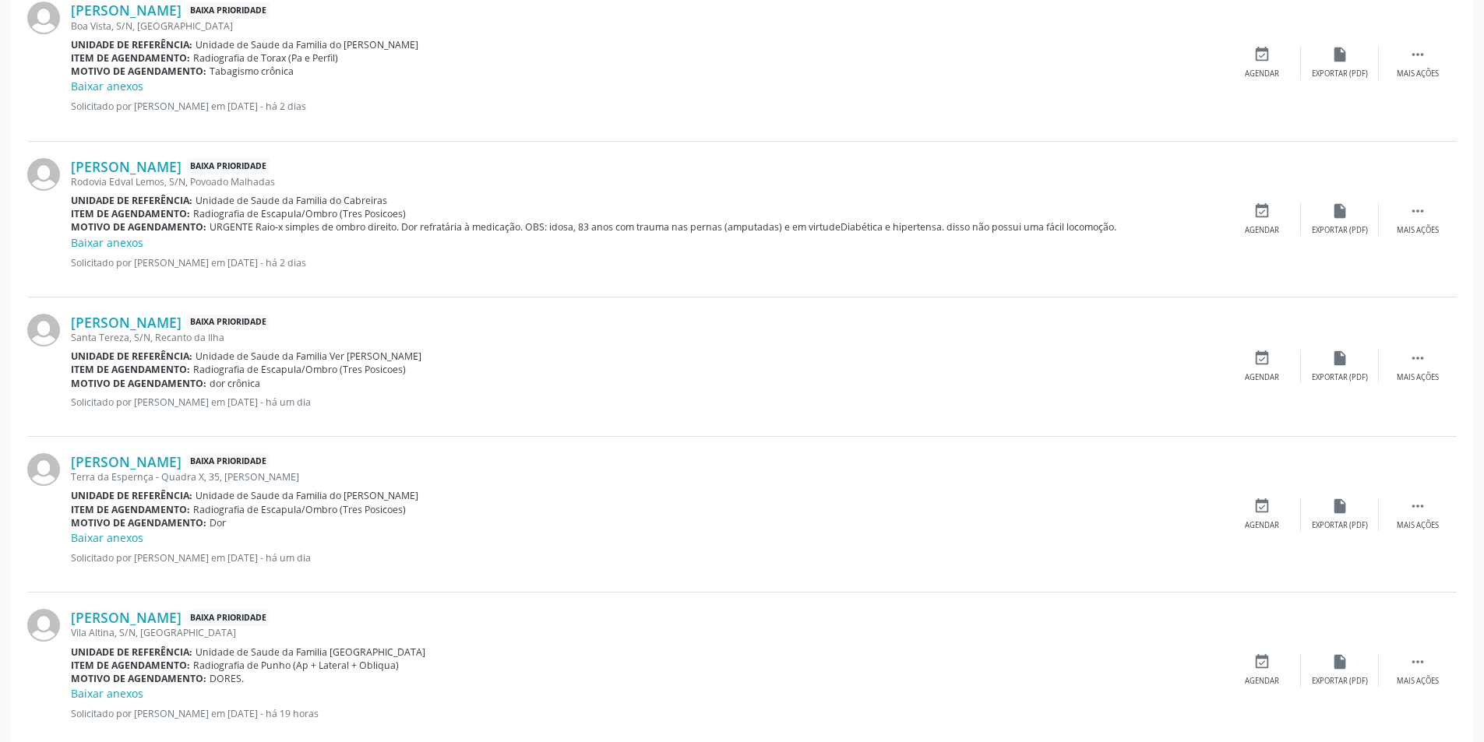
scroll to position [1087, 0]
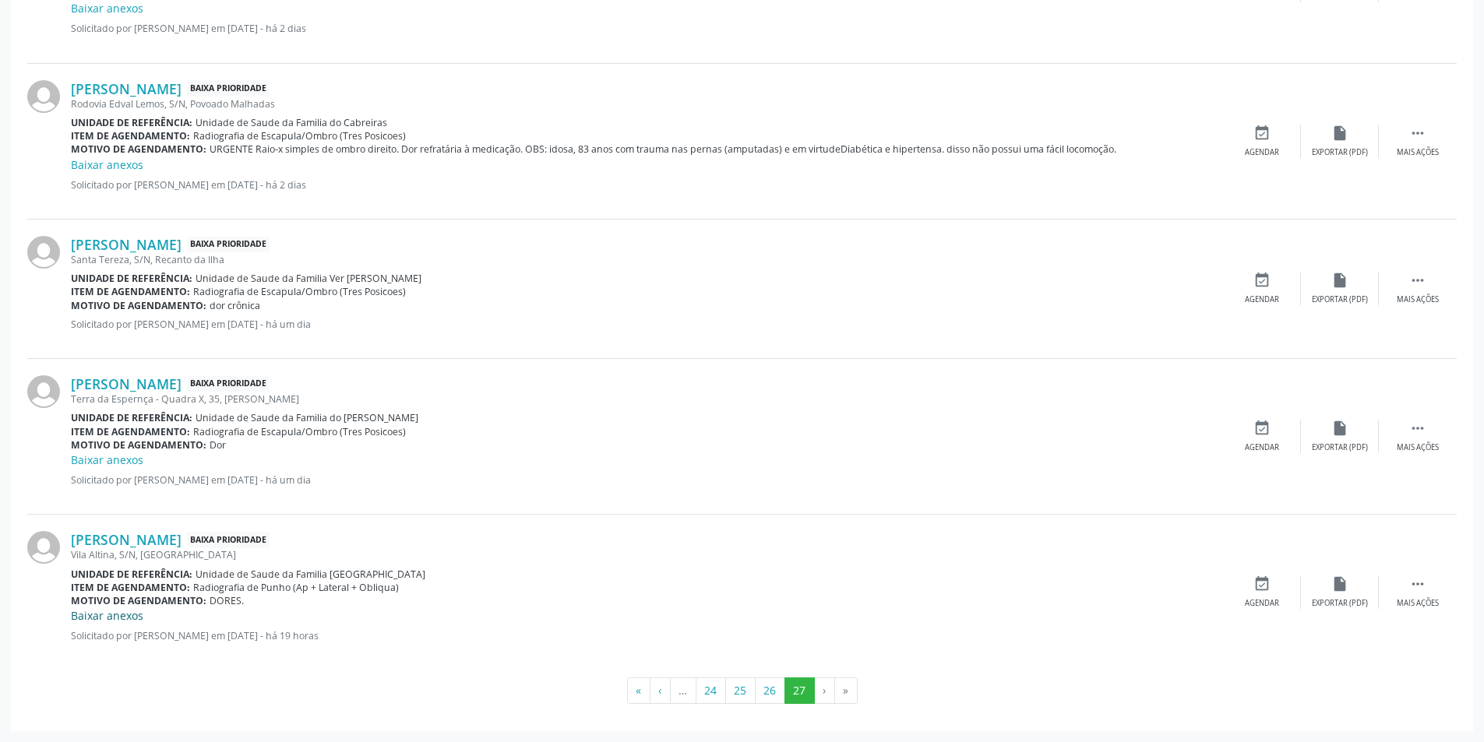
click at [107, 613] on link "Baixar anexos" at bounding box center [107, 615] width 72 height 15
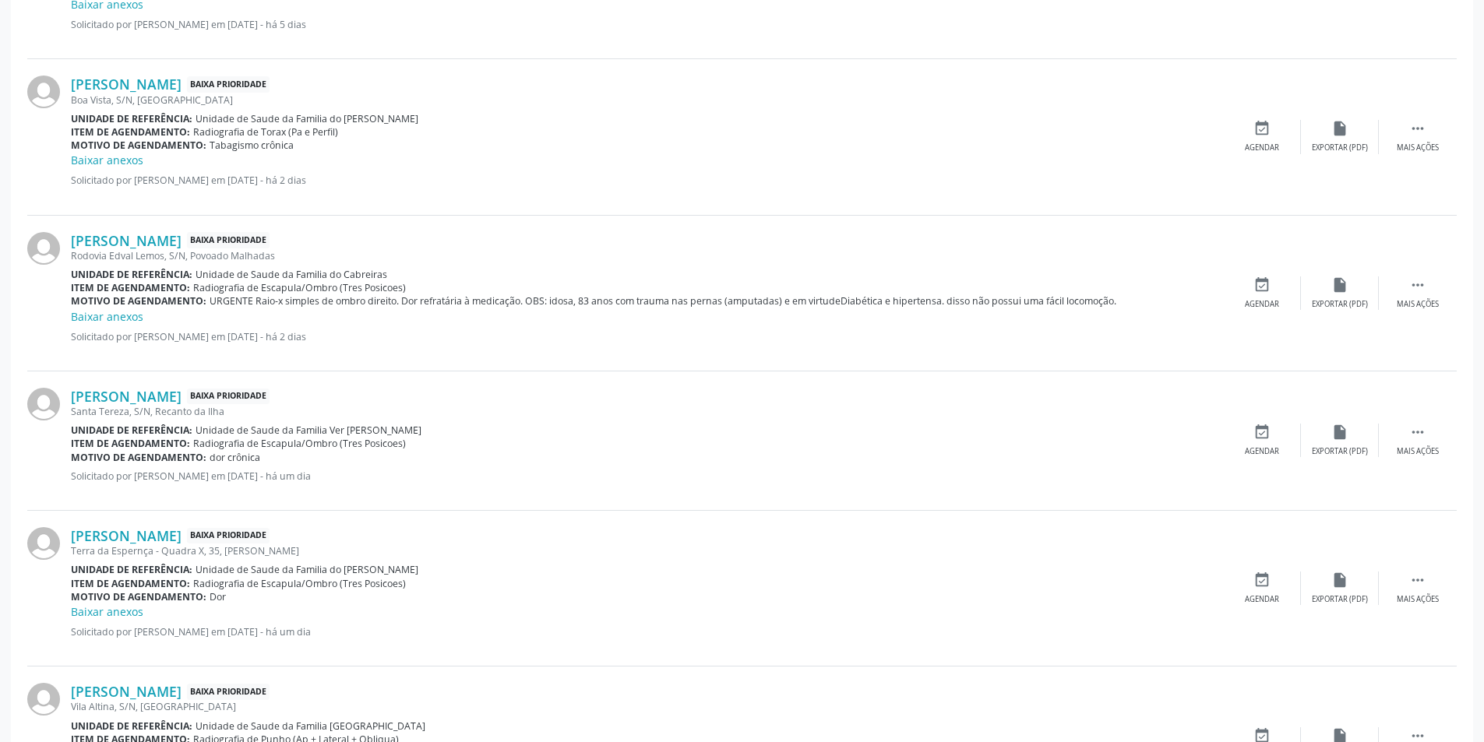
scroll to position [1087, 0]
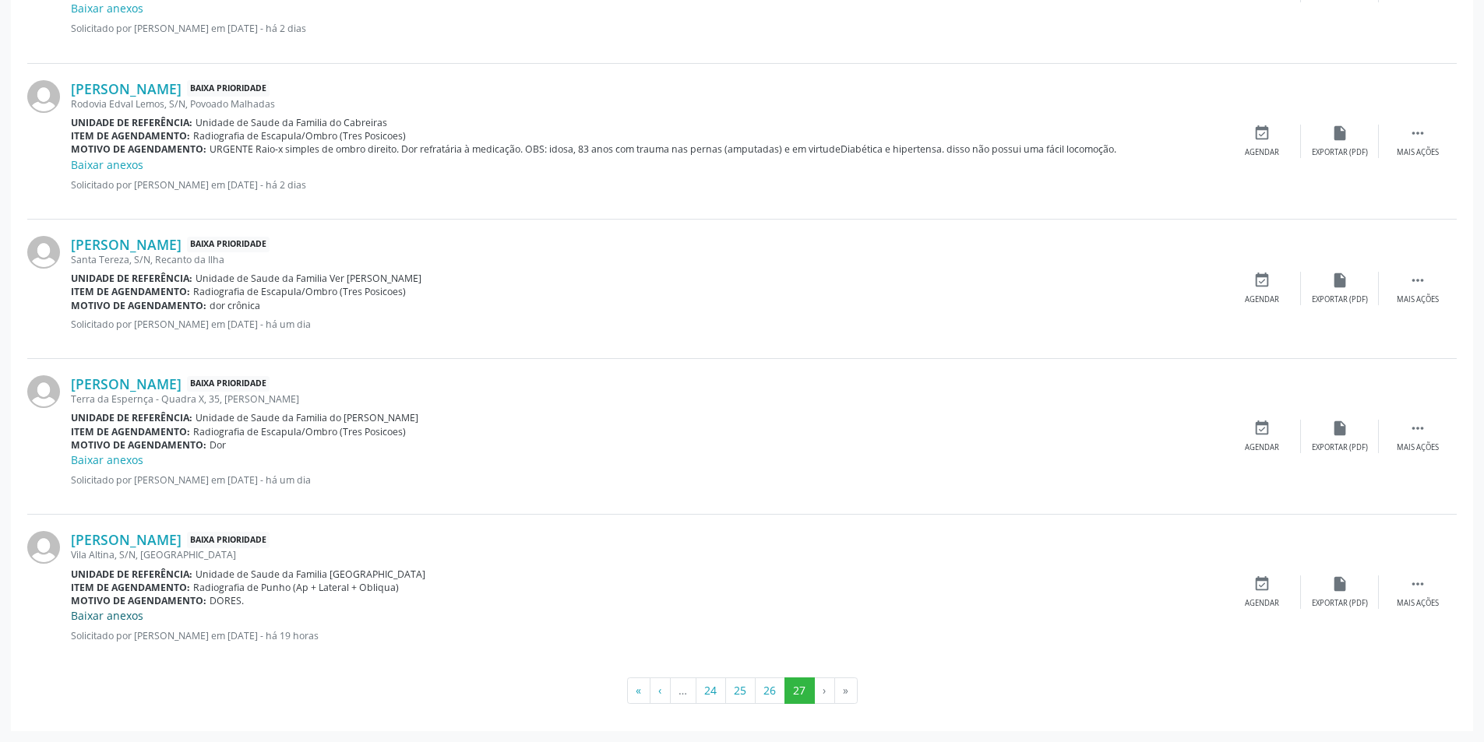
click at [107, 614] on link "Baixar anexos" at bounding box center [107, 615] width 72 height 15
click at [108, 616] on link "Baixar anexos" at bounding box center [107, 615] width 72 height 15
click at [656, 694] on button "‹" at bounding box center [660, 691] width 21 height 26
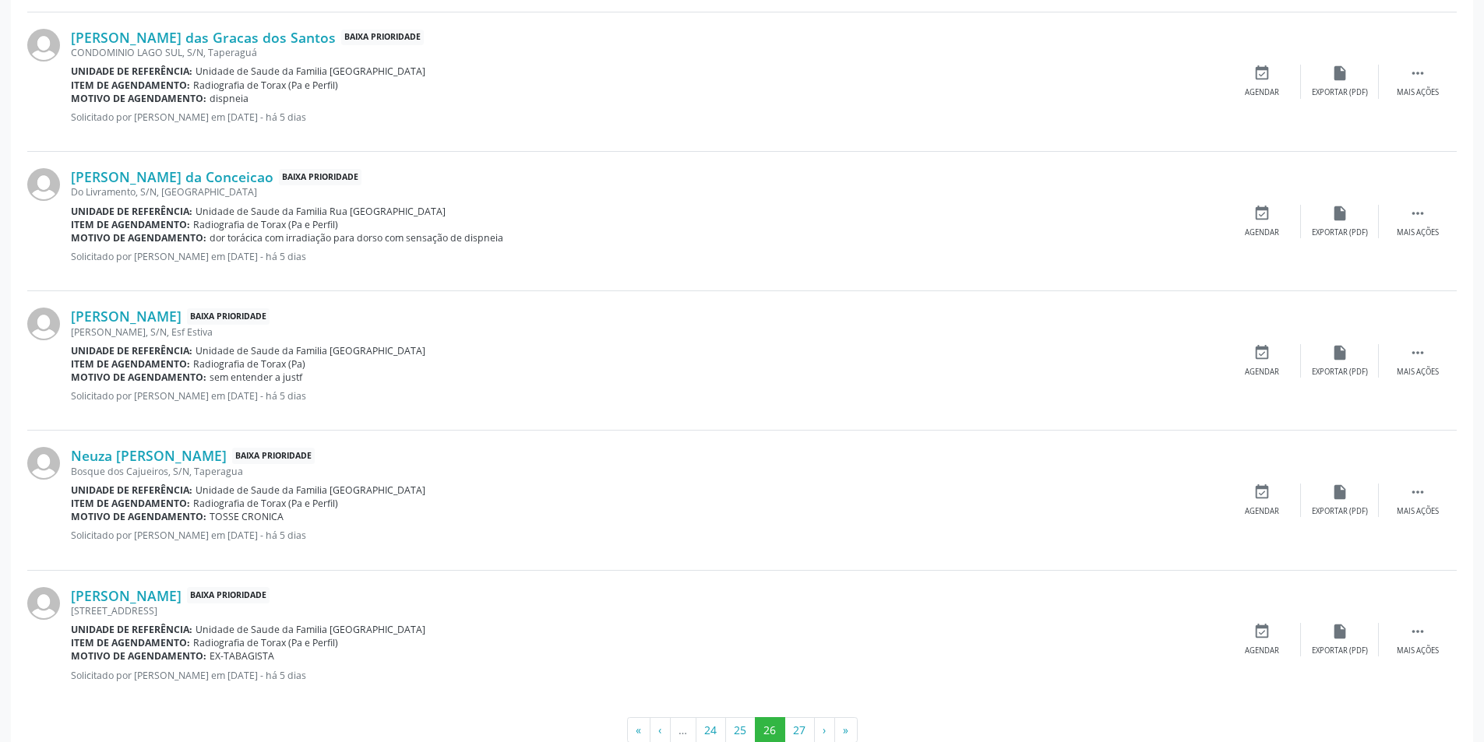
scroll to position [2187, 0]
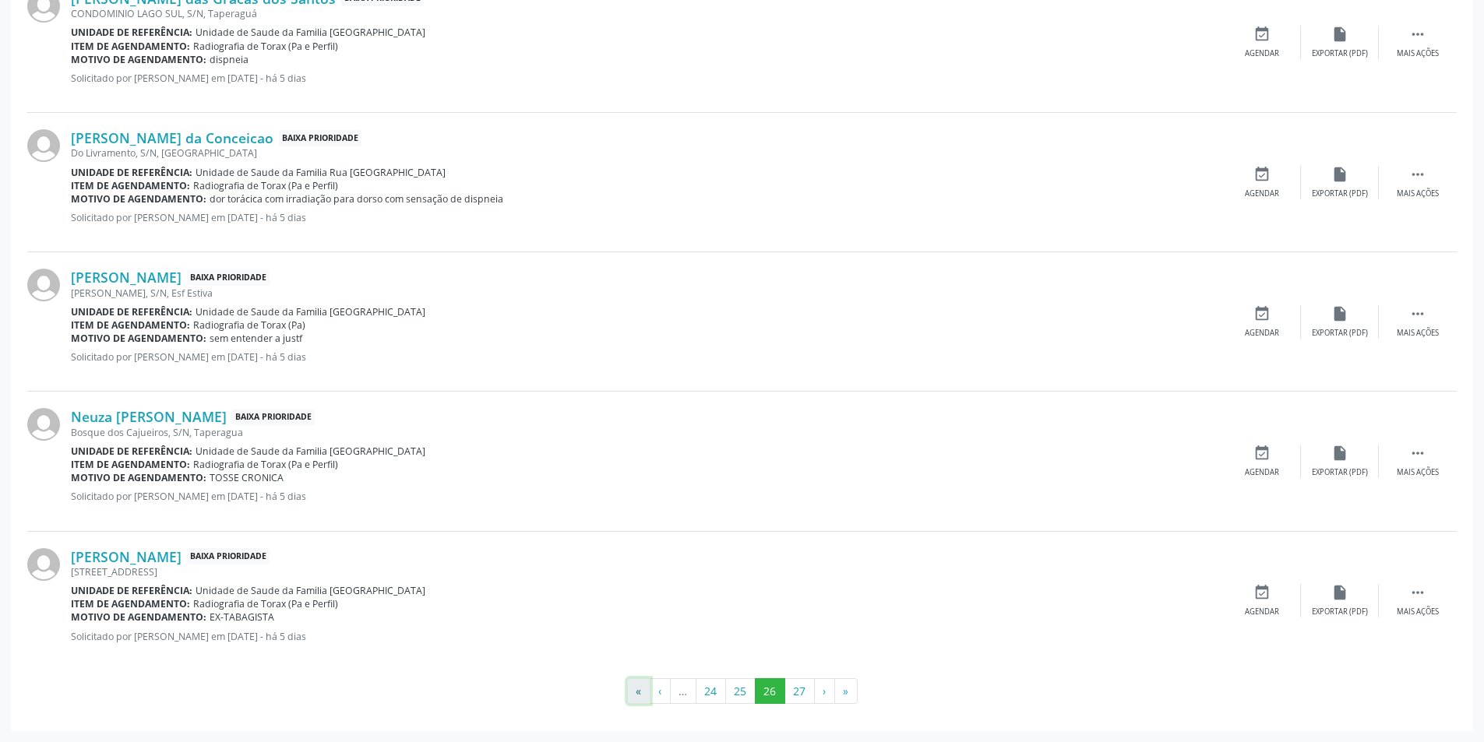
click at [641, 694] on button "«" at bounding box center [638, 691] width 23 height 26
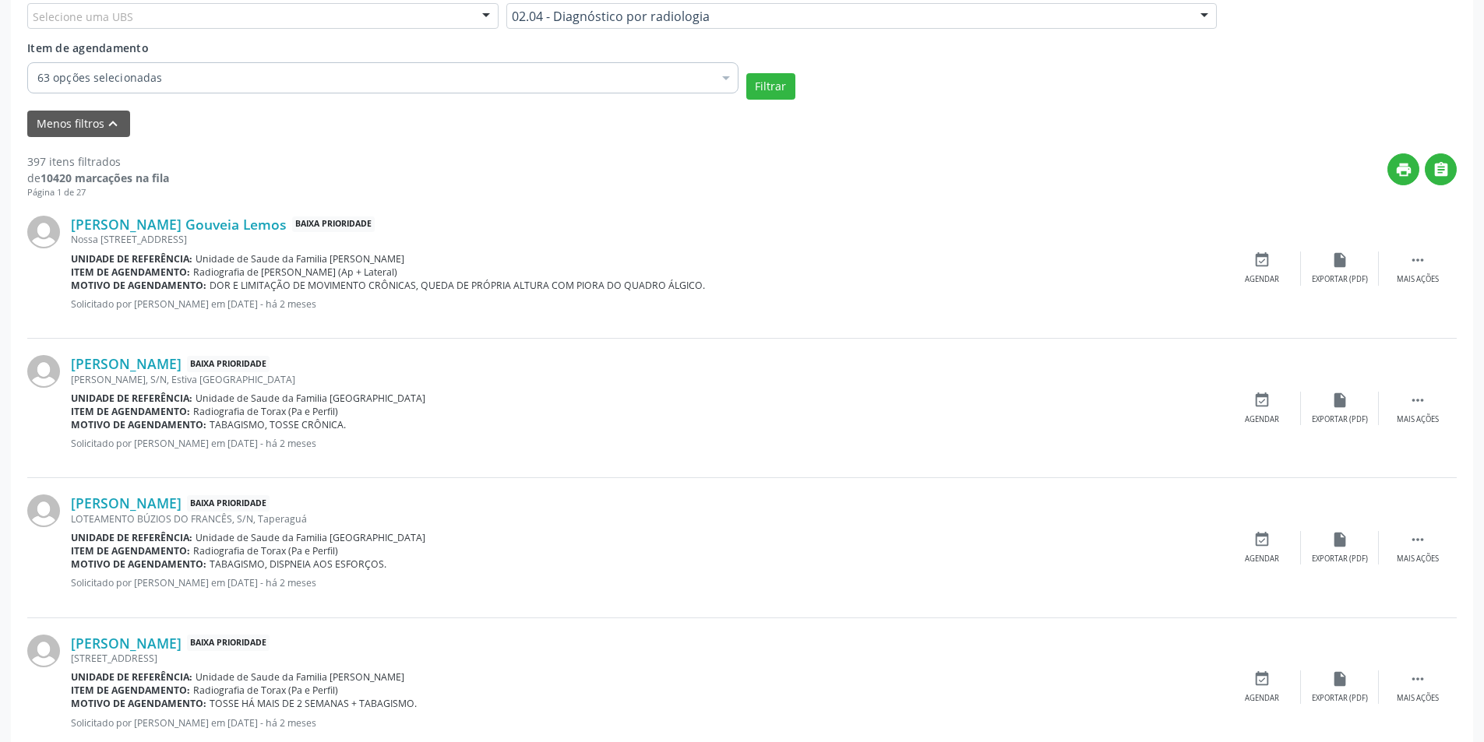
scroll to position [655, 0]
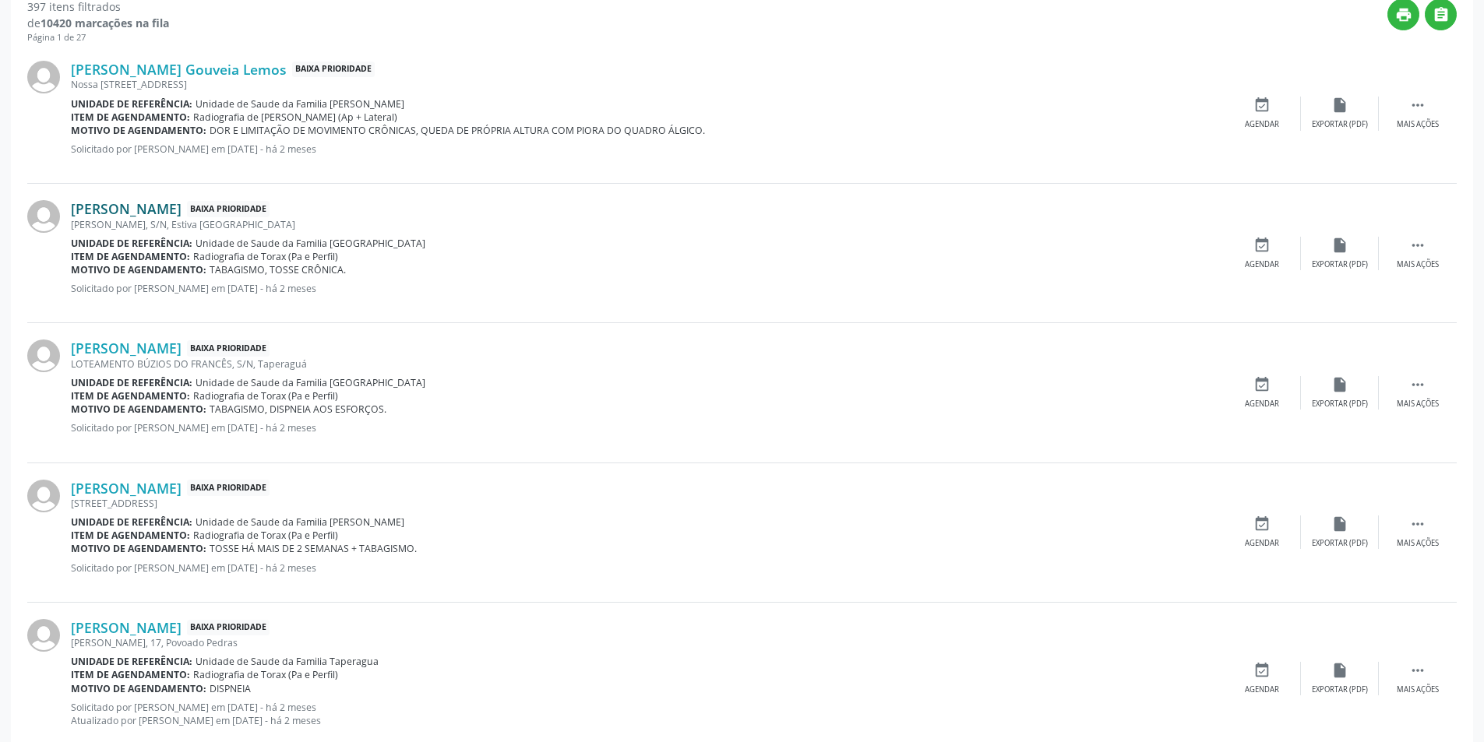
click at [171, 206] on link "[PERSON_NAME]" at bounding box center [126, 208] width 111 height 17
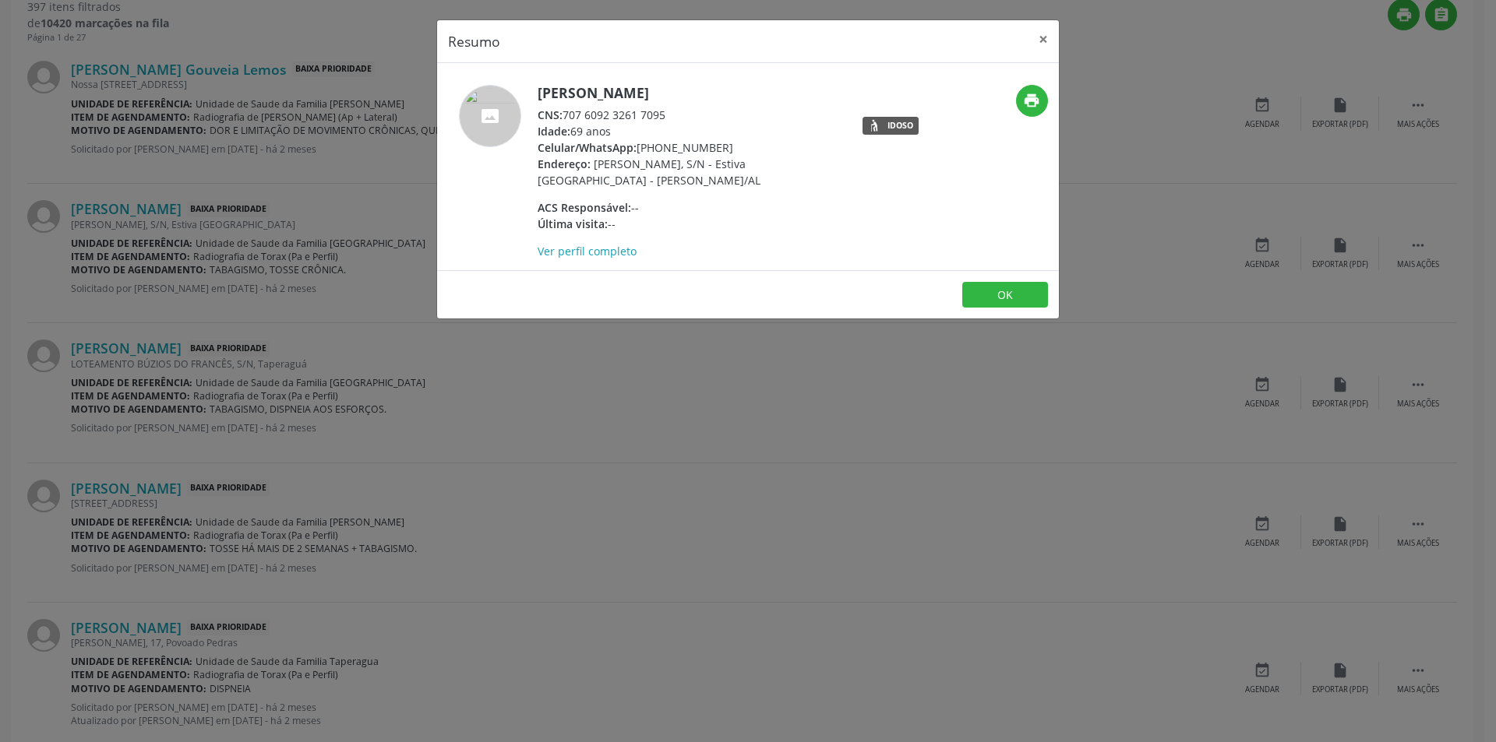
drag, startPoint x: 566, startPoint y: 112, endPoint x: 669, endPoint y: 107, distance: 102.9
click at [669, 107] on div "CNS: 707 6092 3261 7095" at bounding box center [688, 115] width 303 height 16
copy div "707 6092 3261 7095"
click at [1001, 293] on button "OK" at bounding box center [1005, 295] width 86 height 26
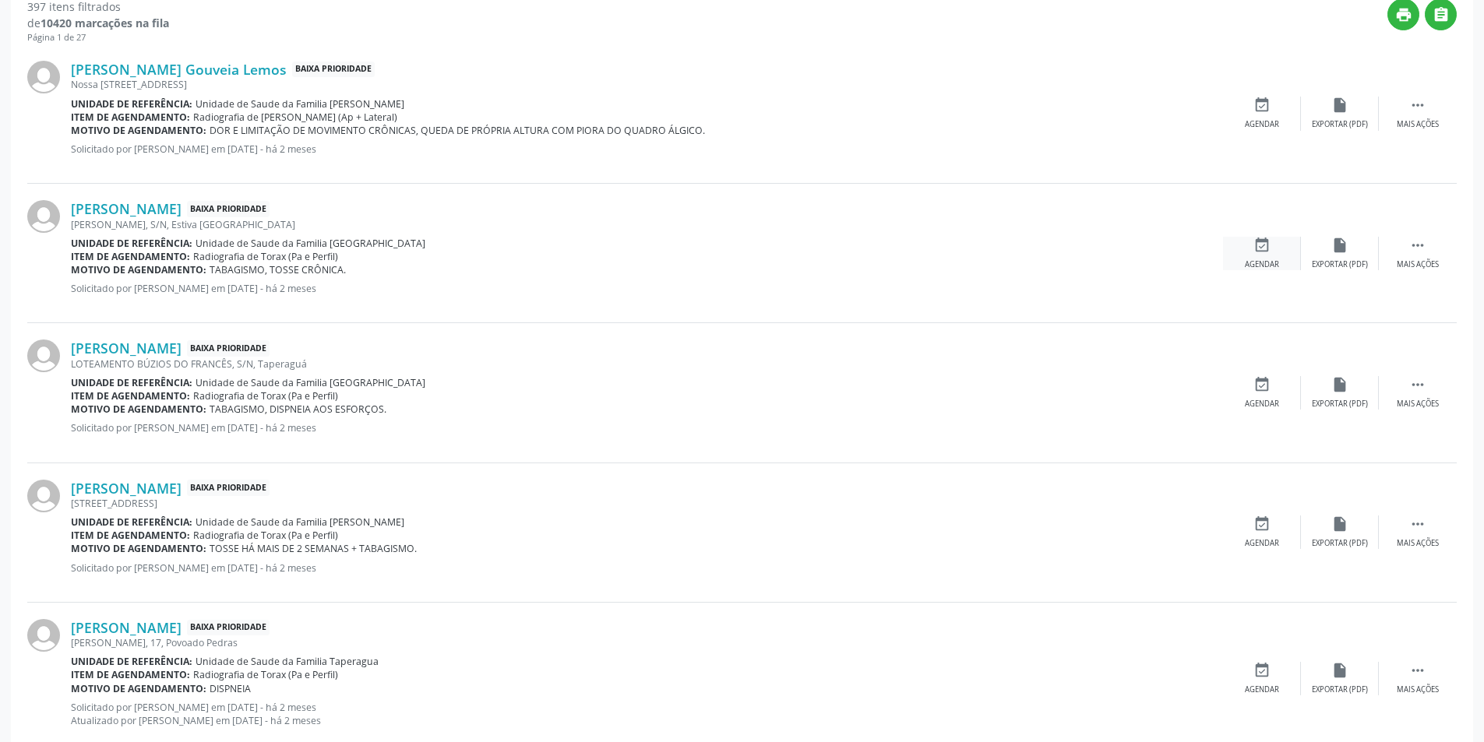
click at [1264, 249] on icon "event_available" at bounding box center [1261, 245] width 17 height 17
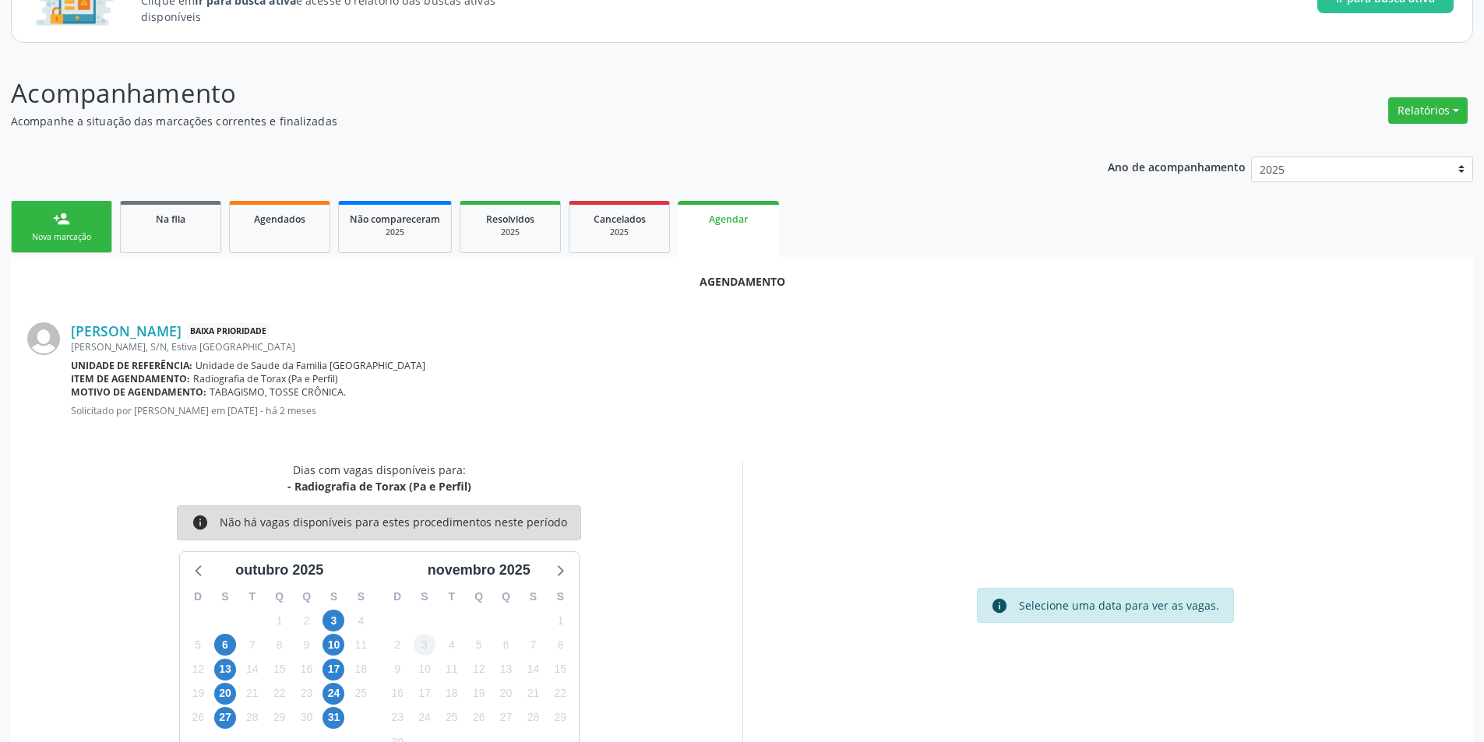
scroll to position [181, 0]
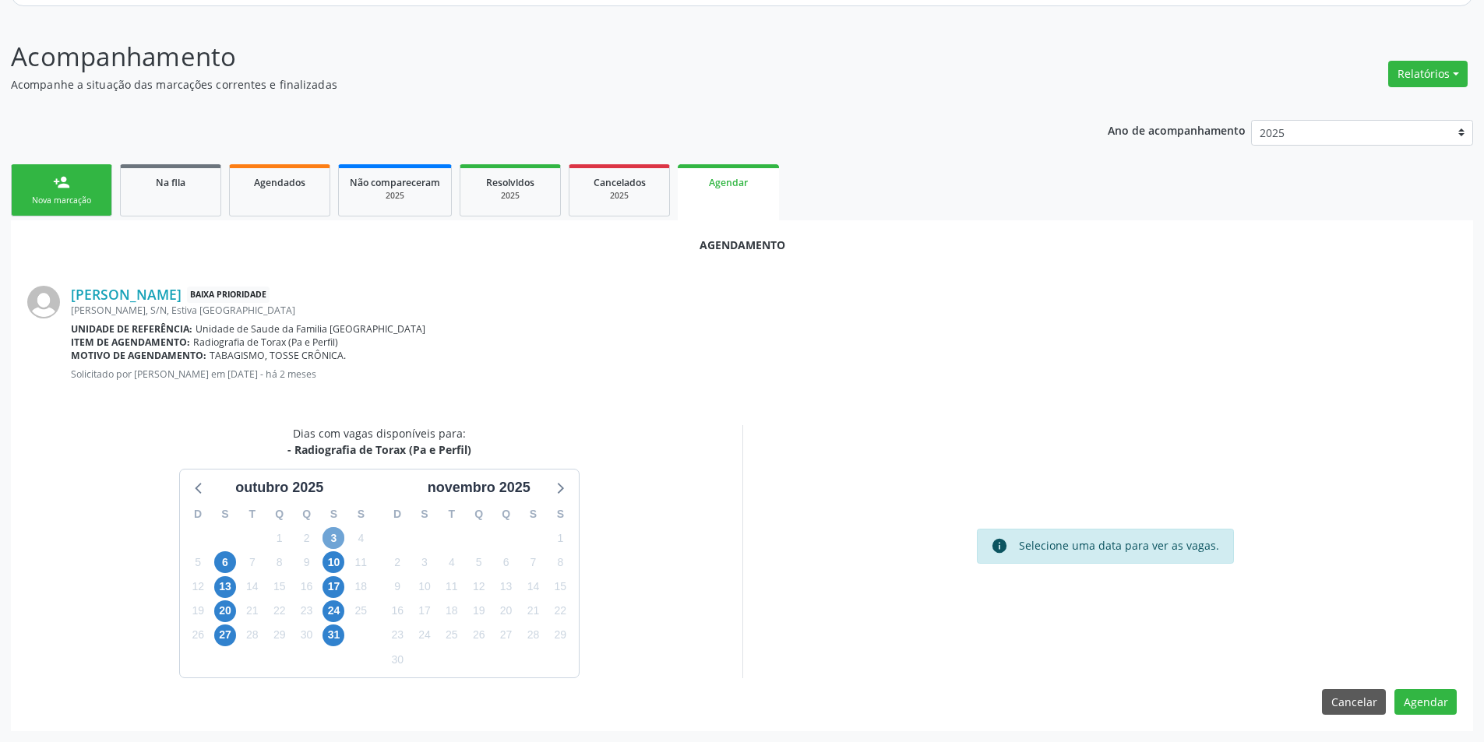
click at [333, 534] on span "3" at bounding box center [333, 538] width 22 height 22
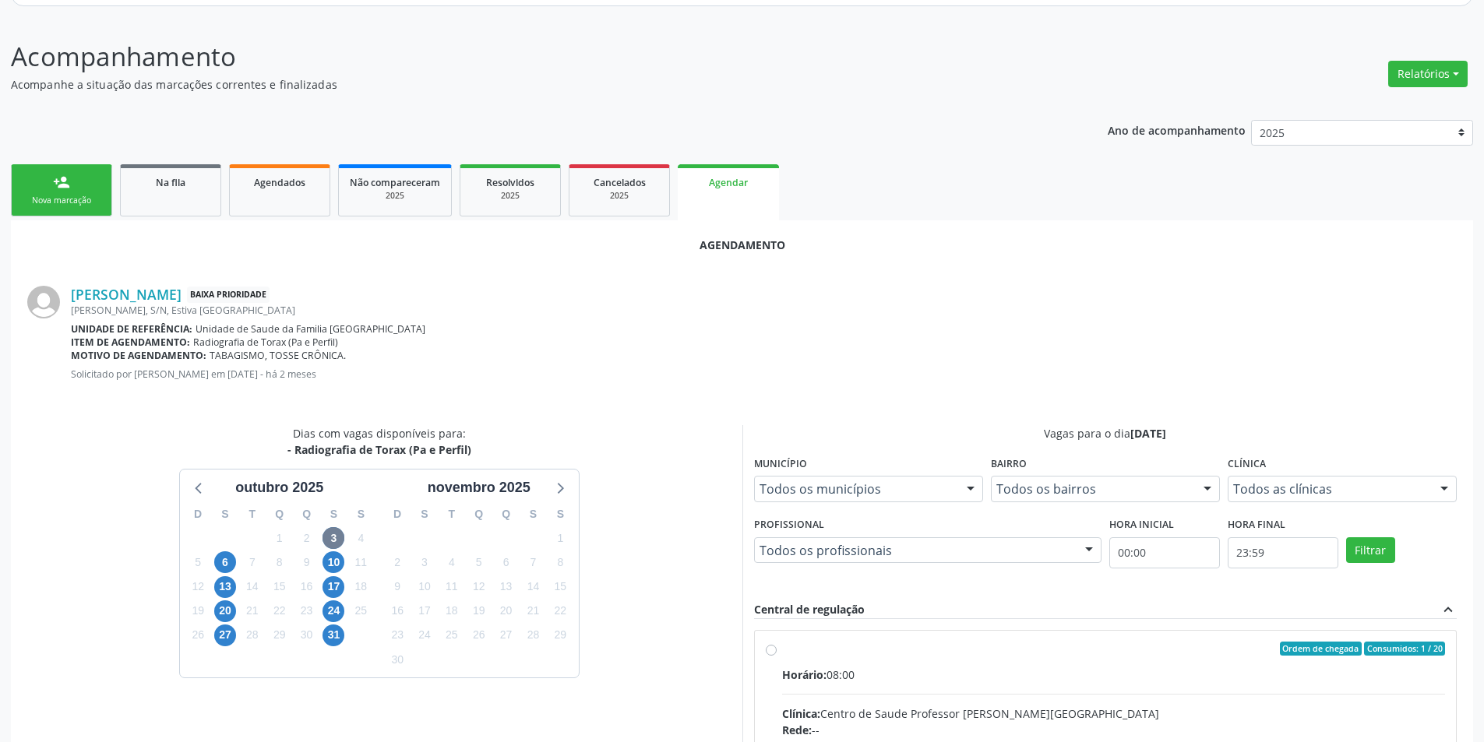
click at [772, 651] on input "Ordem de chegada Consumidos: 1 / 20 Horário: 08:00 Clínica: Centro de Saude Pro…" at bounding box center [771, 649] width 11 height 14
radio input "true"
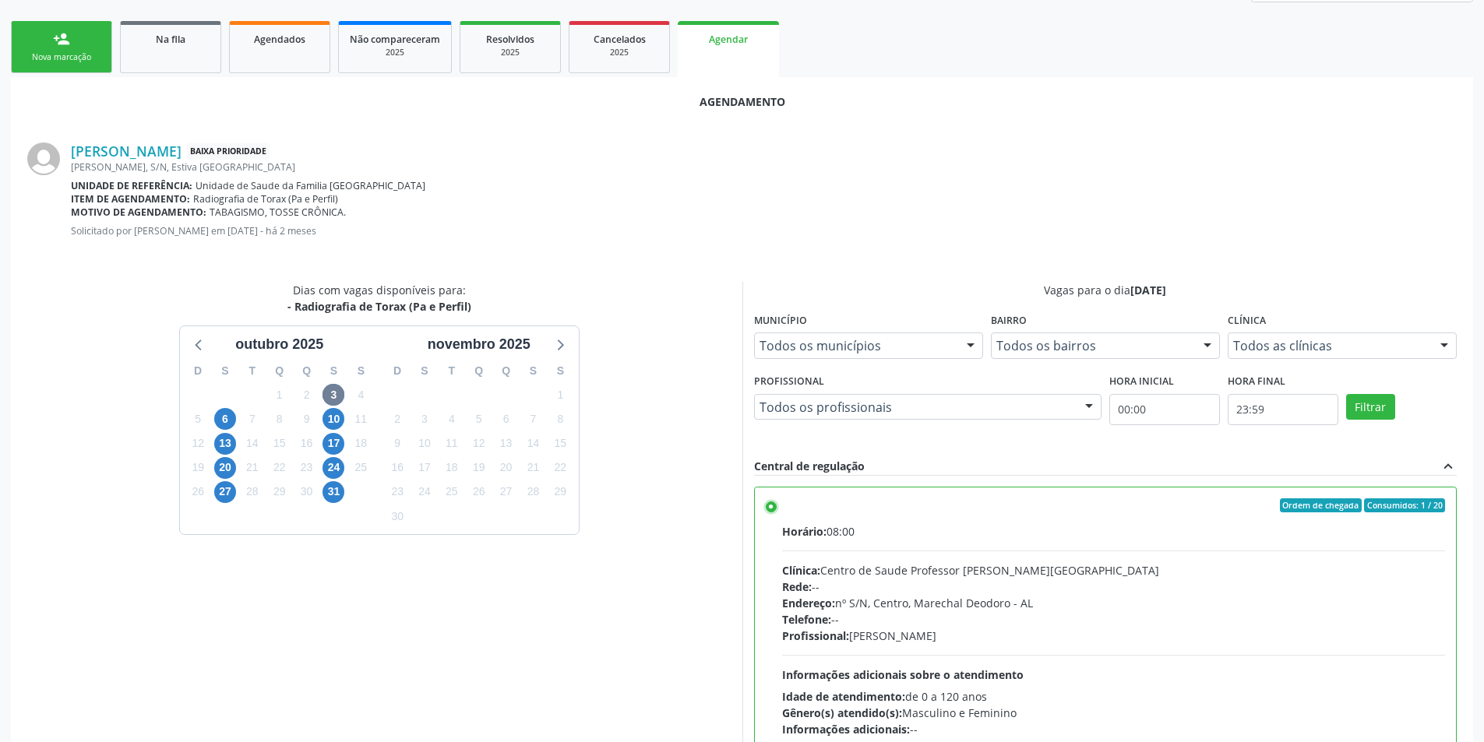
scroll to position [434, 0]
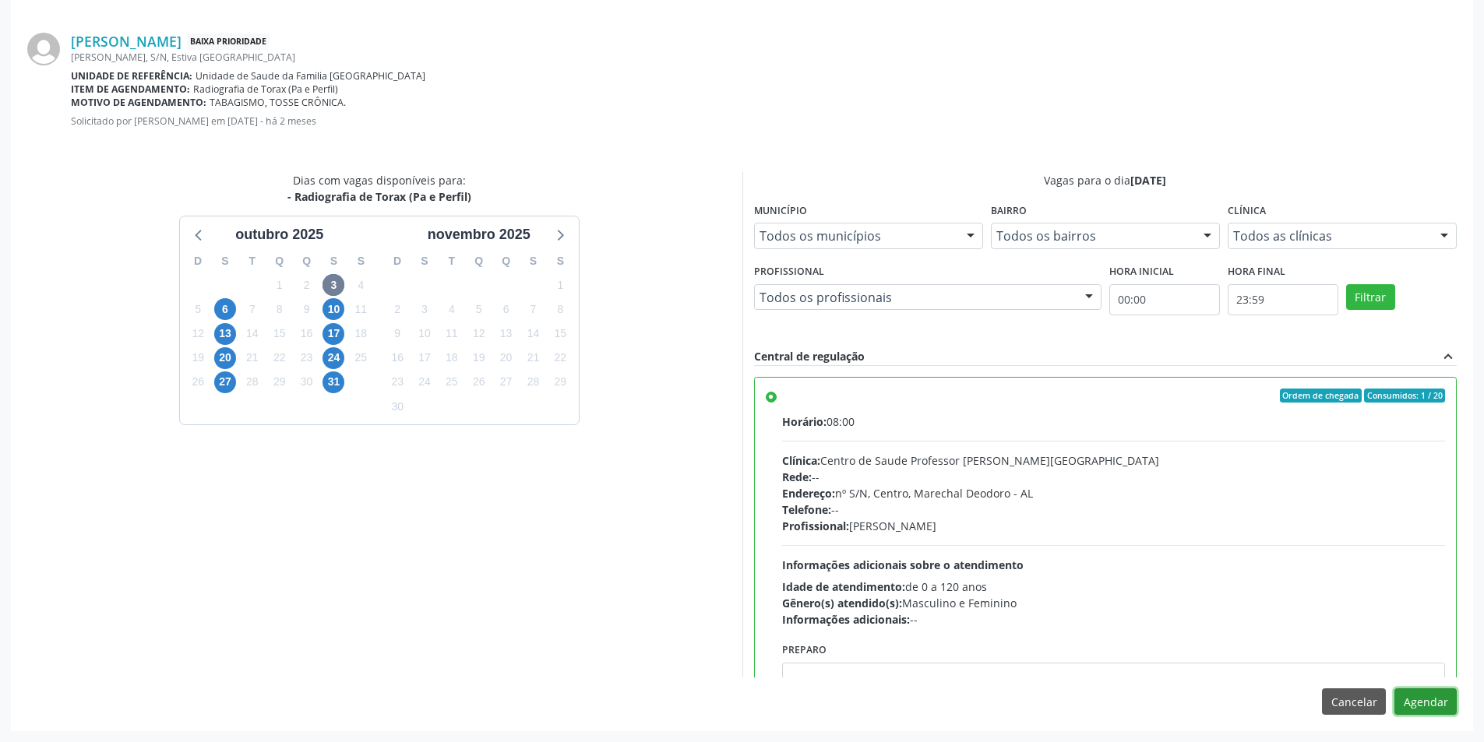
click at [1447, 701] on button "Agendar" at bounding box center [1425, 702] width 62 height 26
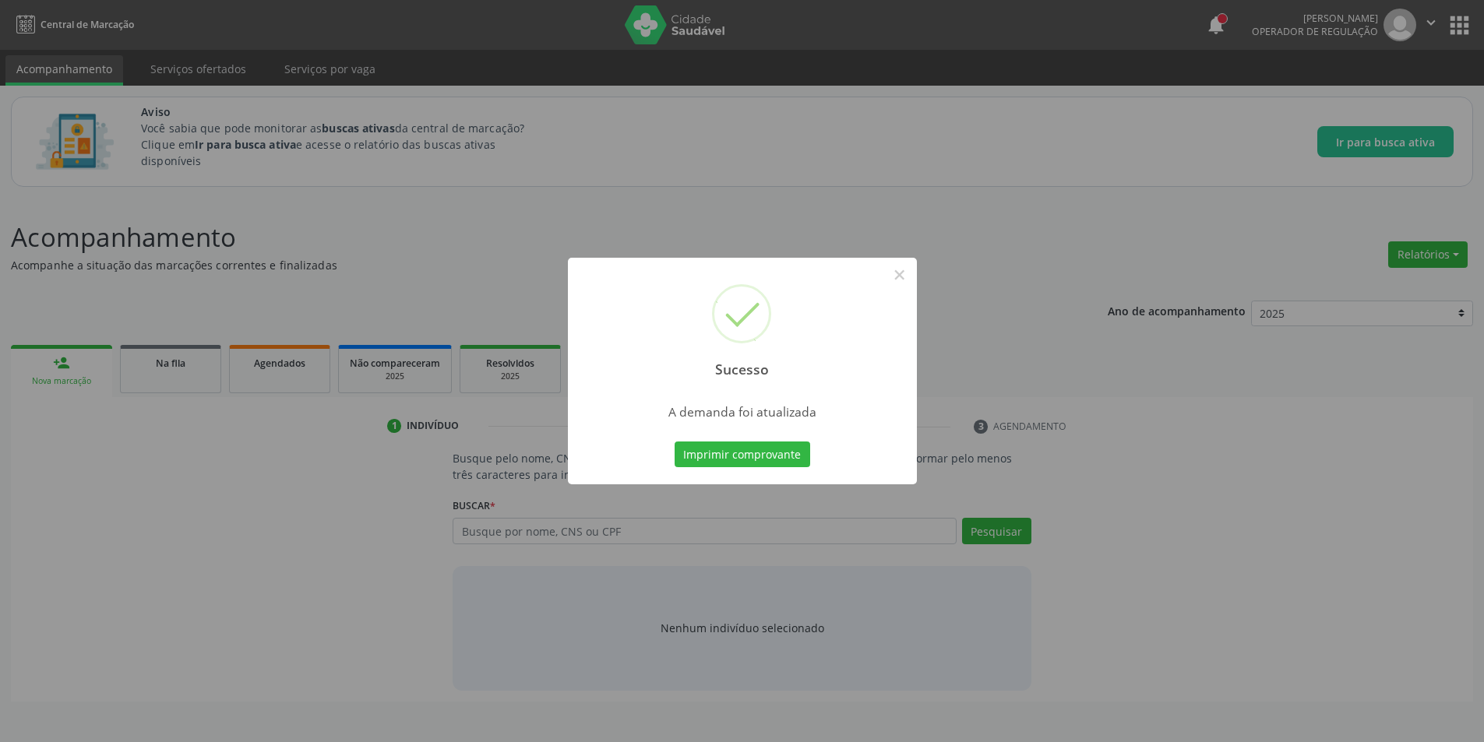
scroll to position [0, 0]
click at [897, 272] on button "×" at bounding box center [905, 275] width 26 height 26
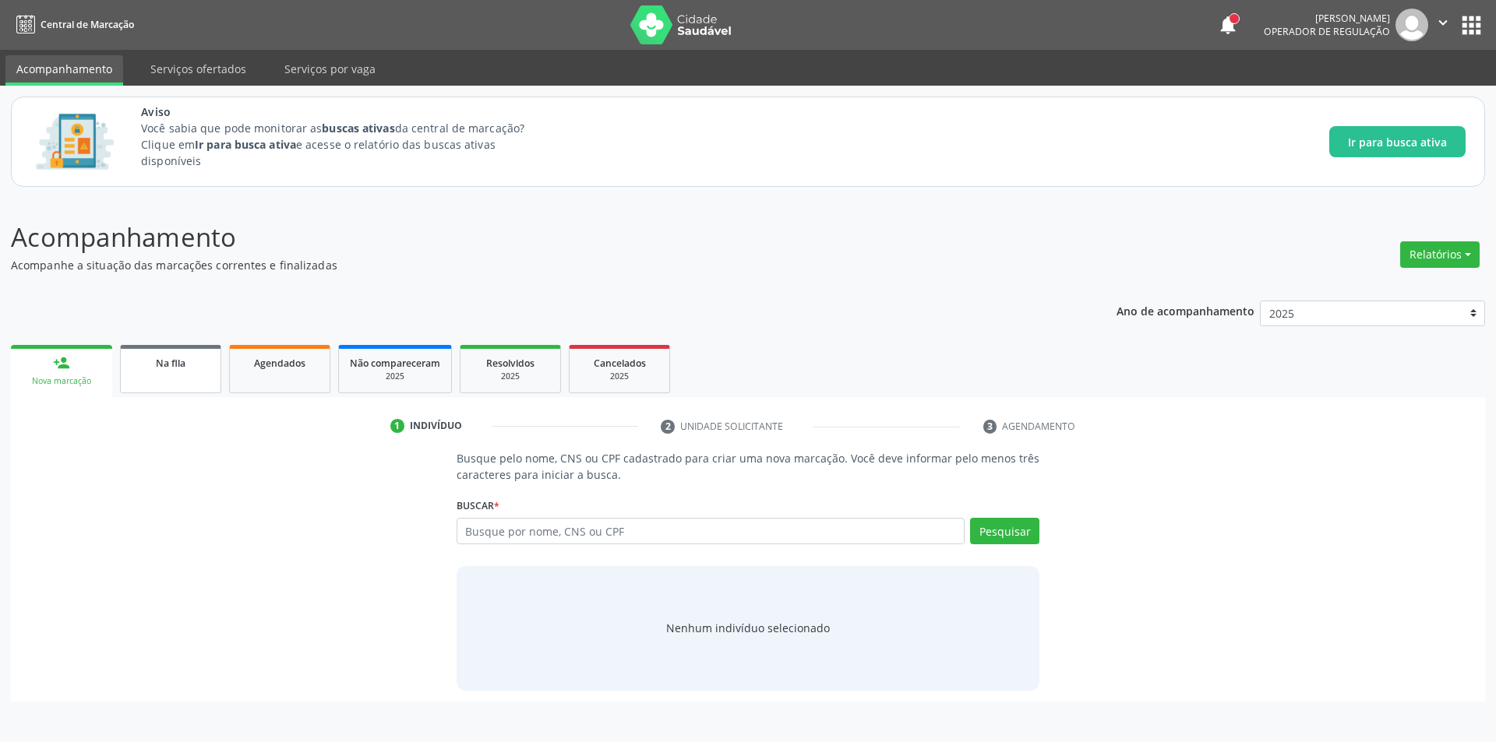
click at [186, 368] on div "Na fila" at bounding box center [171, 362] width 78 height 16
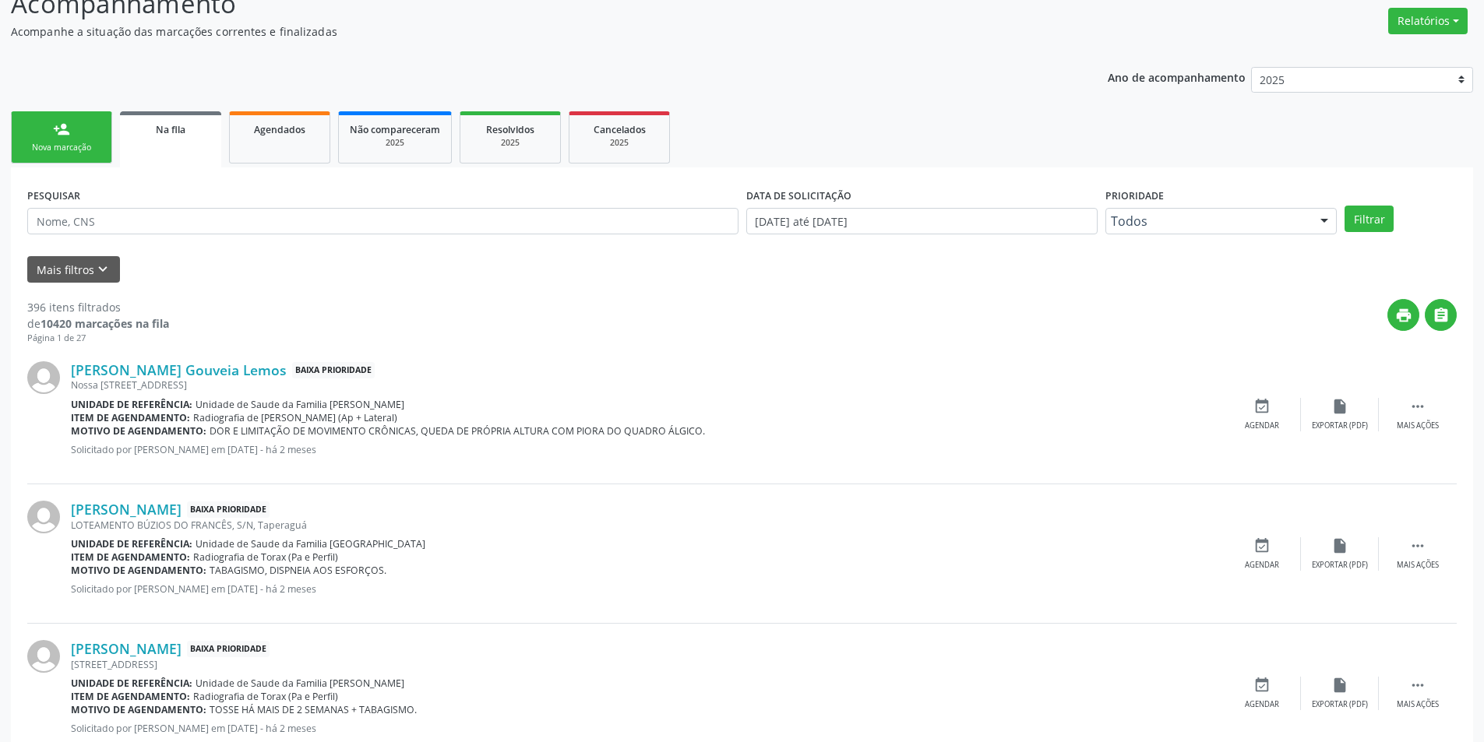
scroll to position [312, 0]
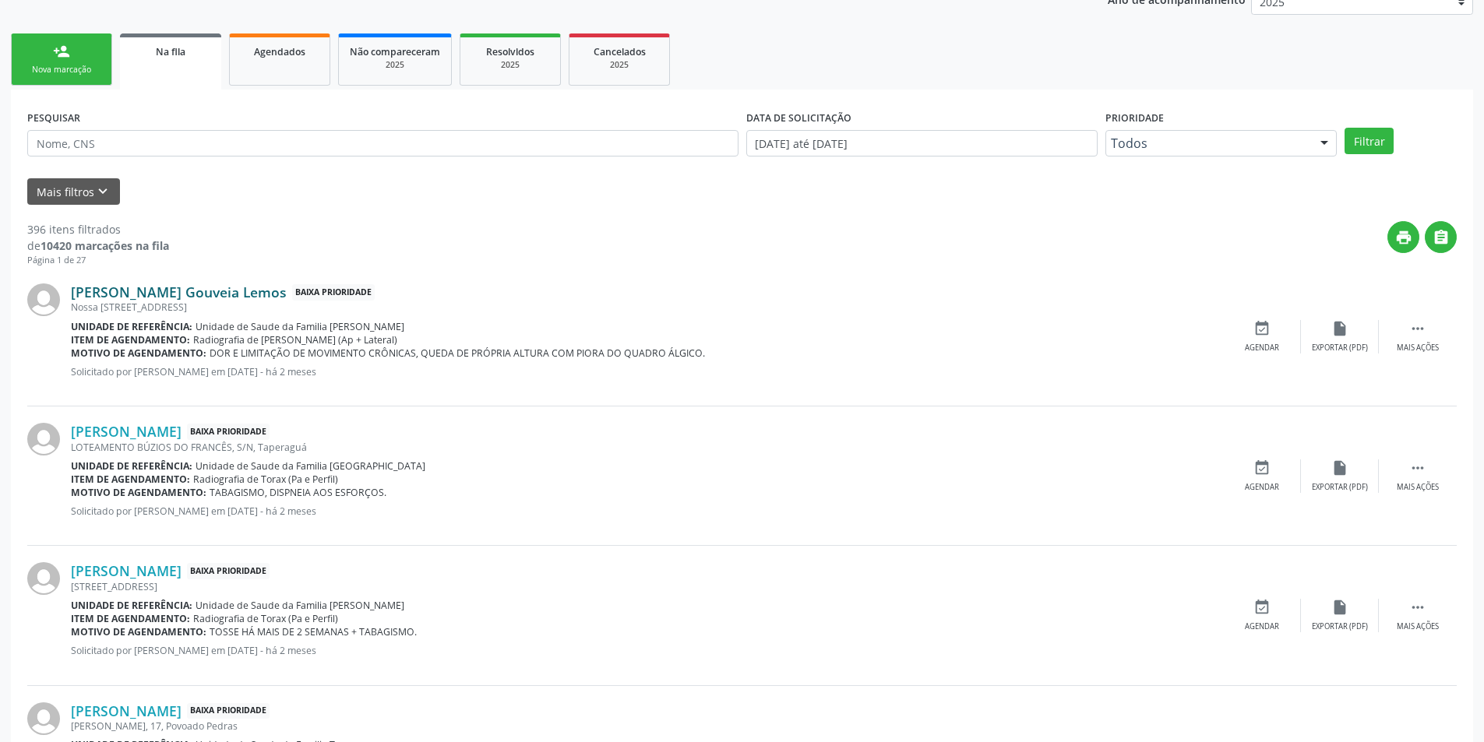
click at [199, 295] on link "[PERSON_NAME] Gouveia Lemos" at bounding box center [179, 292] width 216 height 17
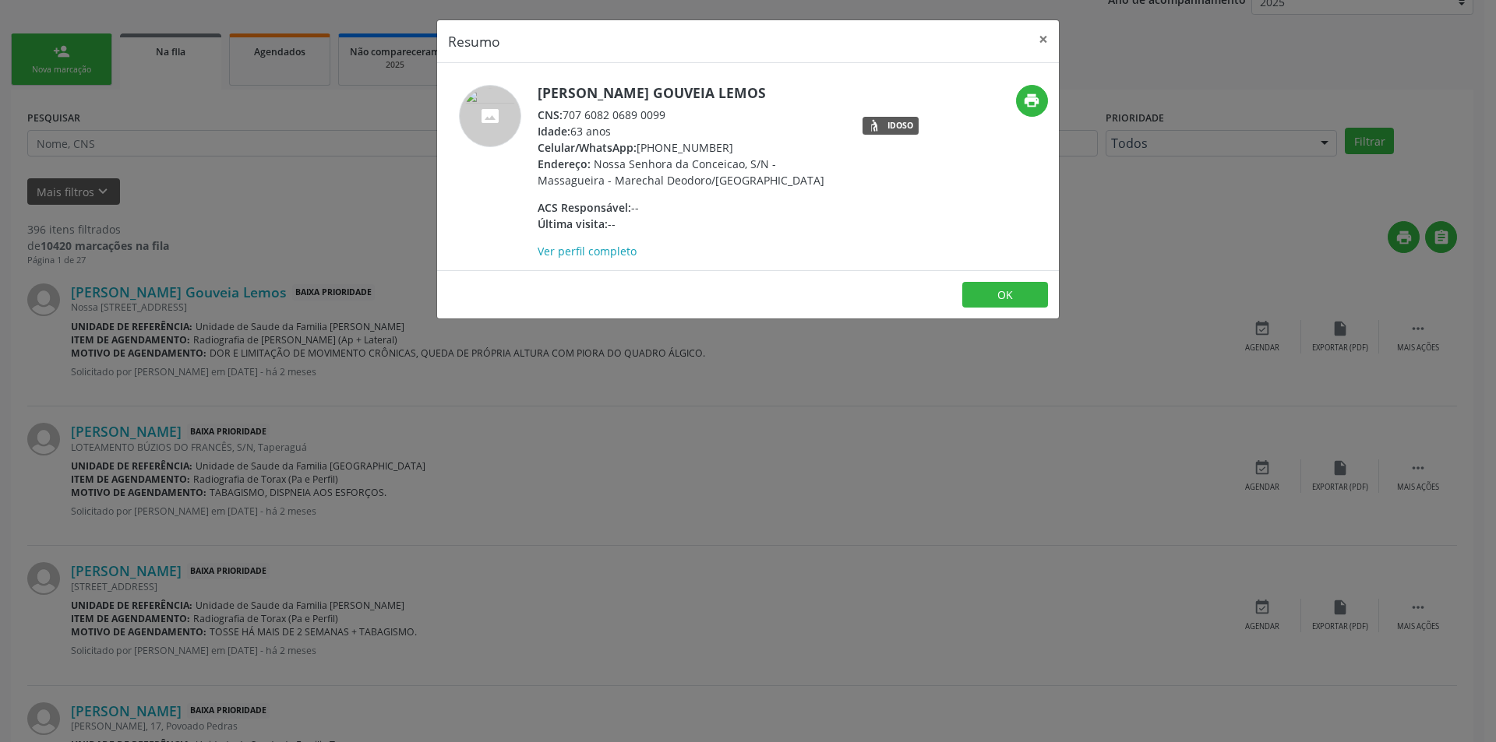
click at [567, 115] on div "CNS: 707 6082 0689 0099" at bounding box center [688, 115] width 303 height 16
drag, startPoint x: 566, startPoint y: 115, endPoint x: 668, endPoint y: 115, distance: 102.0
click at [668, 115] on div "CNS: 707 6082 0689 0099" at bounding box center [688, 115] width 303 height 16
copy div "707 6082 0689 0099"
click at [995, 298] on button "OK" at bounding box center [1005, 295] width 86 height 26
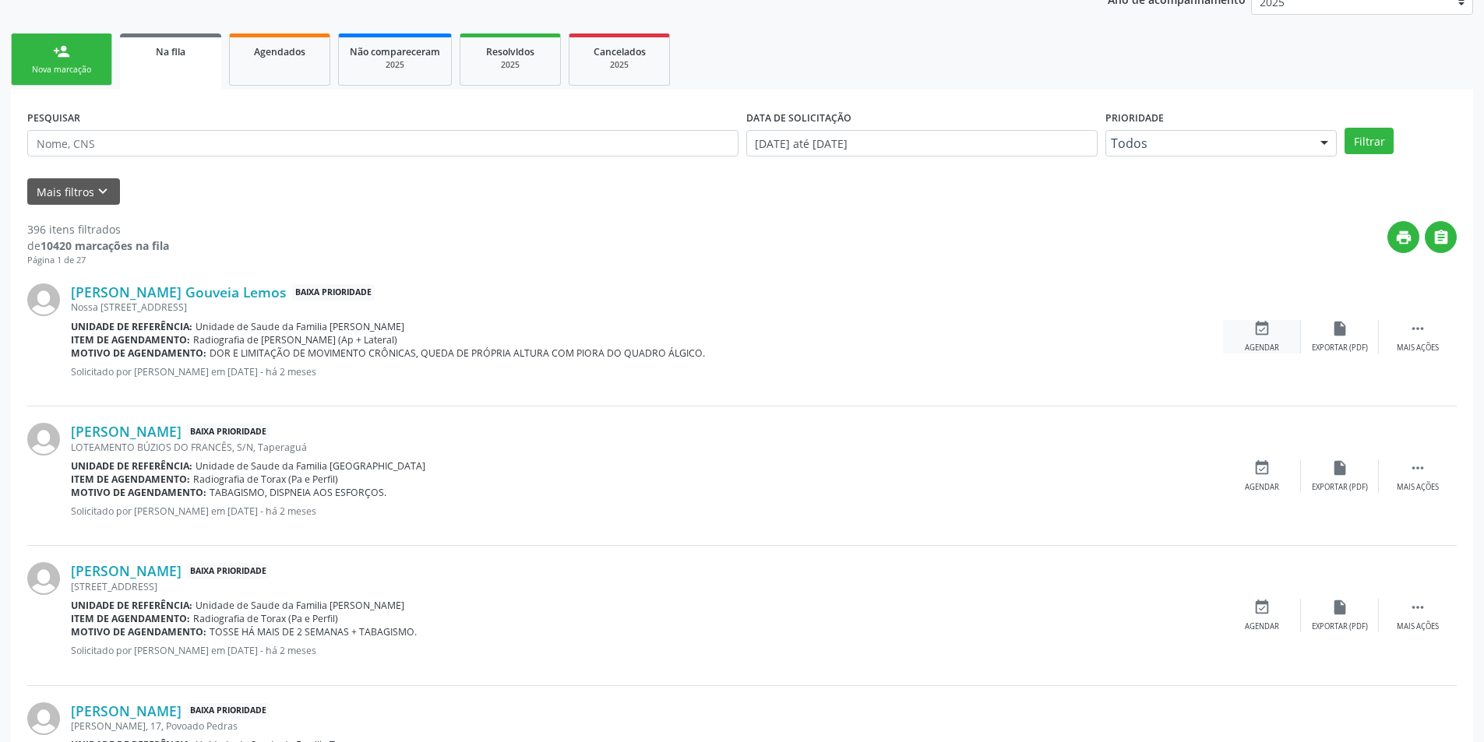
click at [1271, 329] on div "event_available Agendar" at bounding box center [1262, 336] width 78 height 33
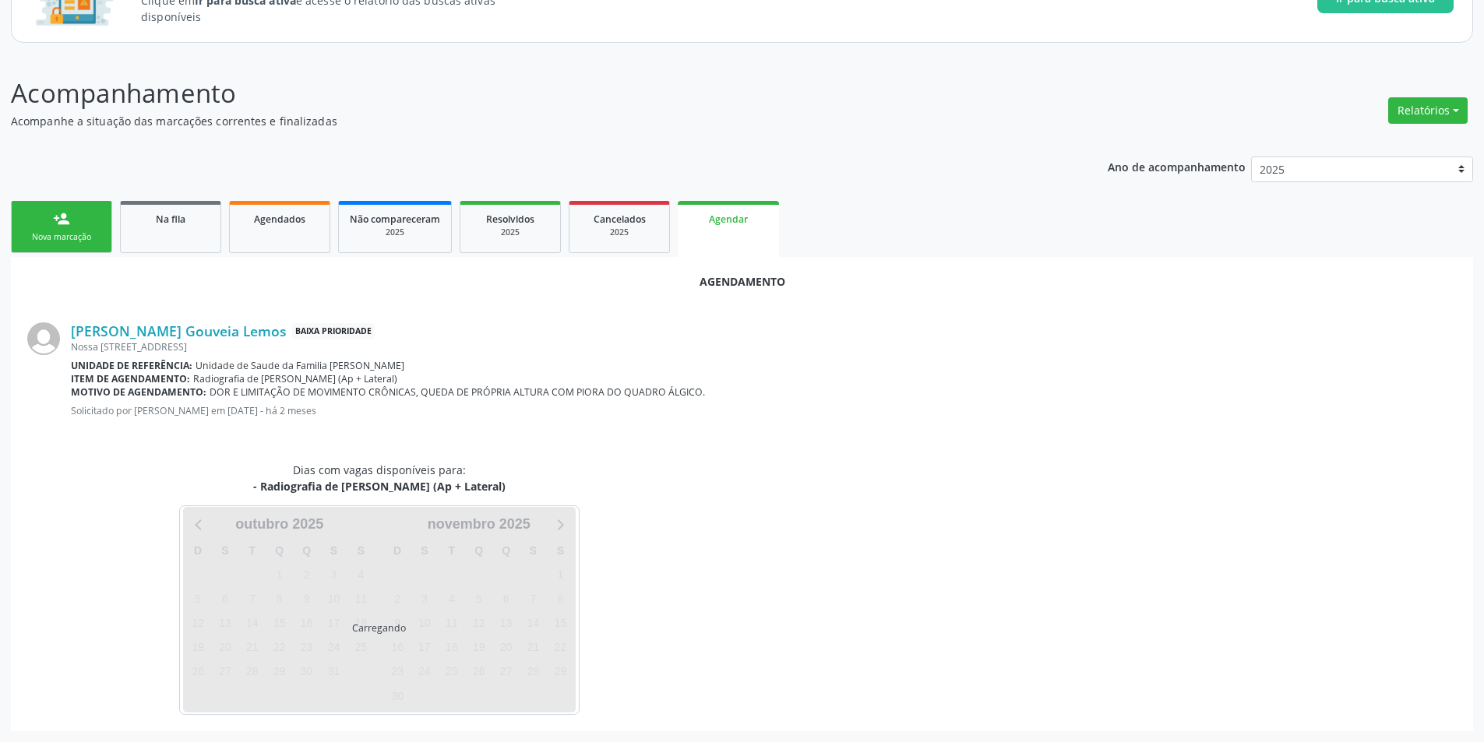
scroll to position [181, 0]
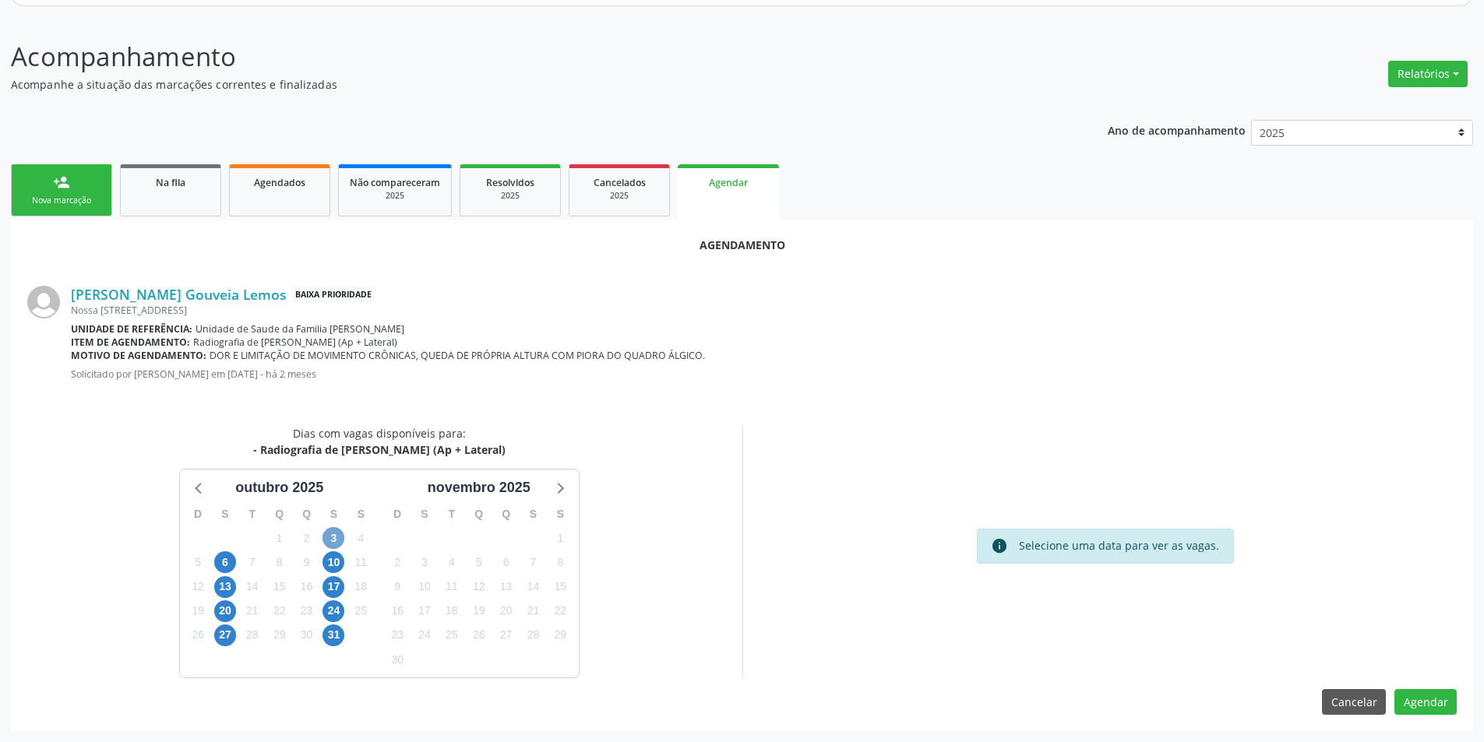
click at [330, 535] on span "3" at bounding box center [333, 538] width 22 height 22
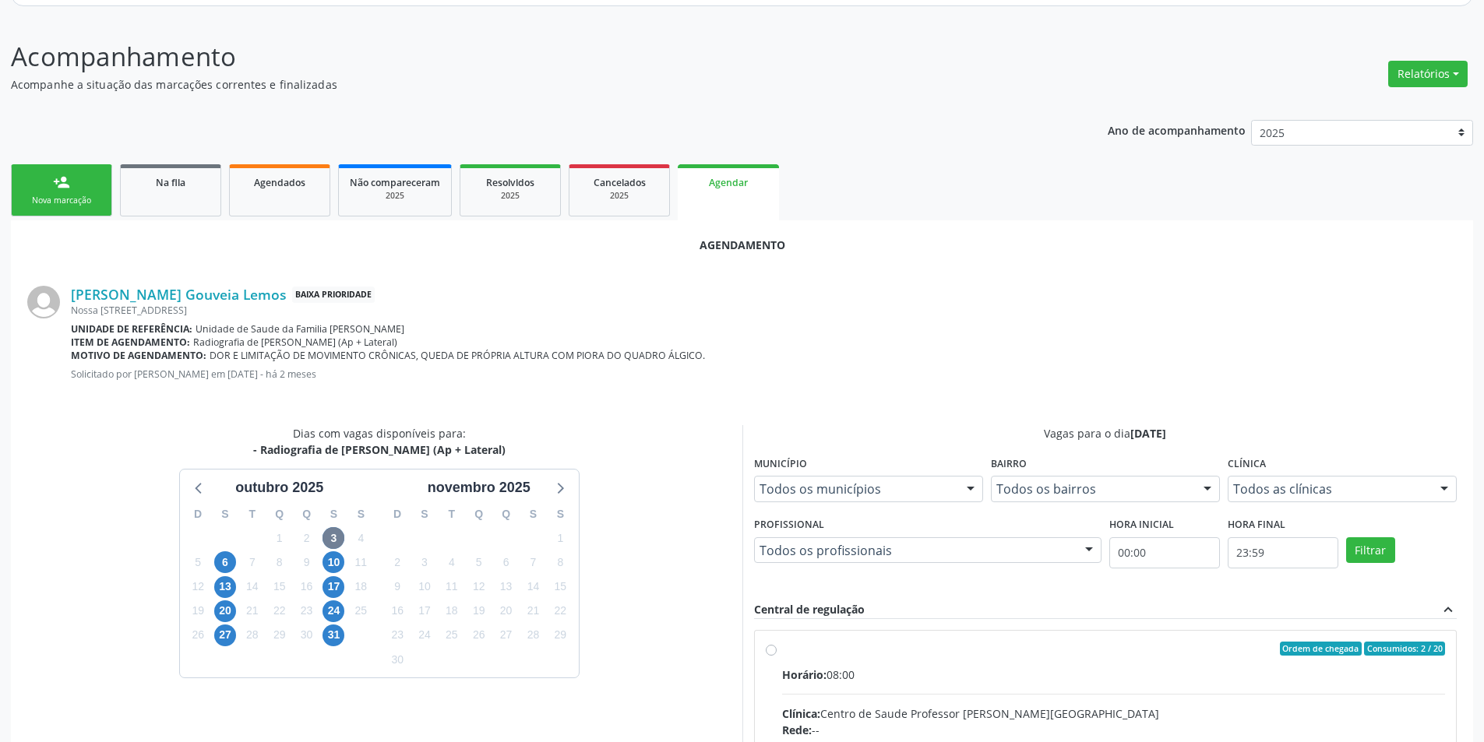
click at [770, 650] on input "Ordem de chegada Consumidos: 2 / 20 Horário: 08:00 Clínica: Centro de Saude Pro…" at bounding box center [771, 649] width 11 height 14
radio input "true"
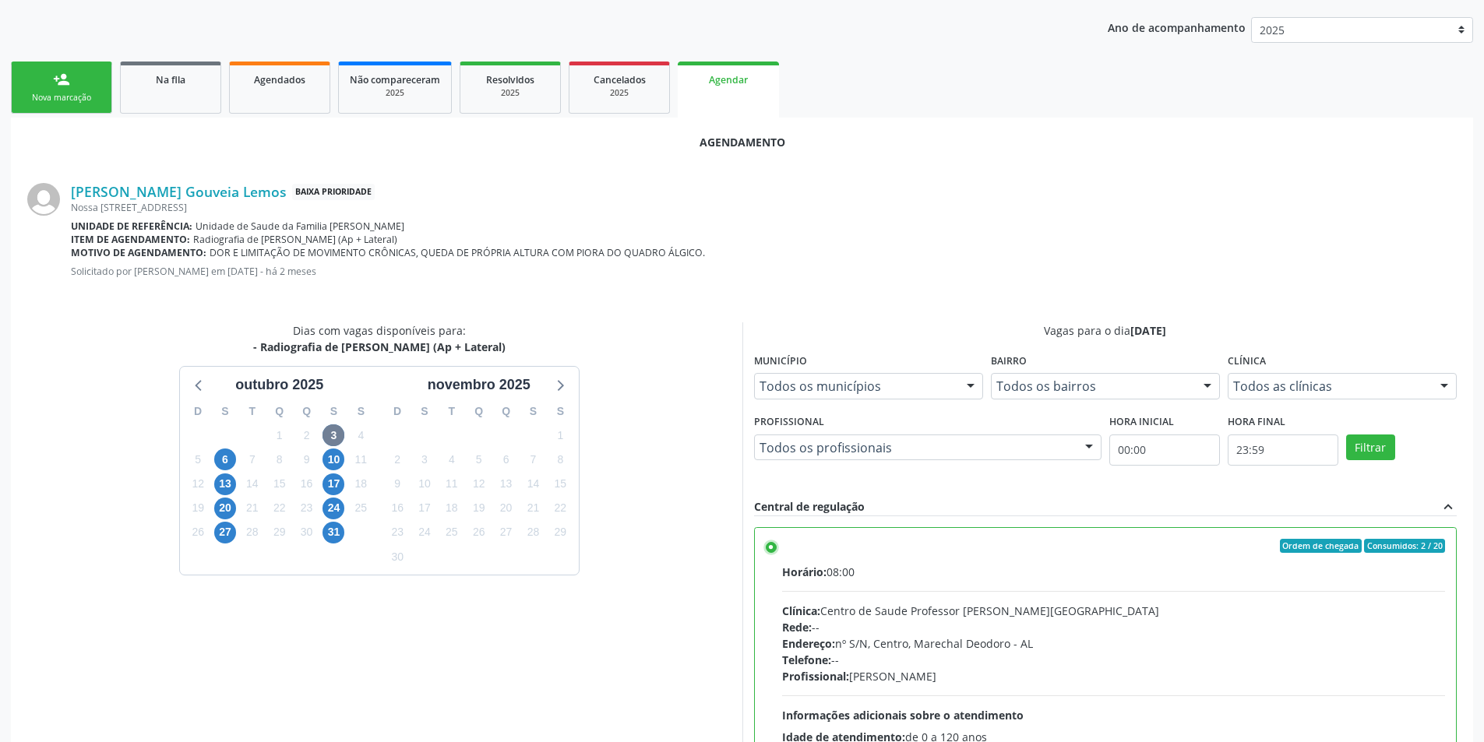
scroll to position [434, 0]
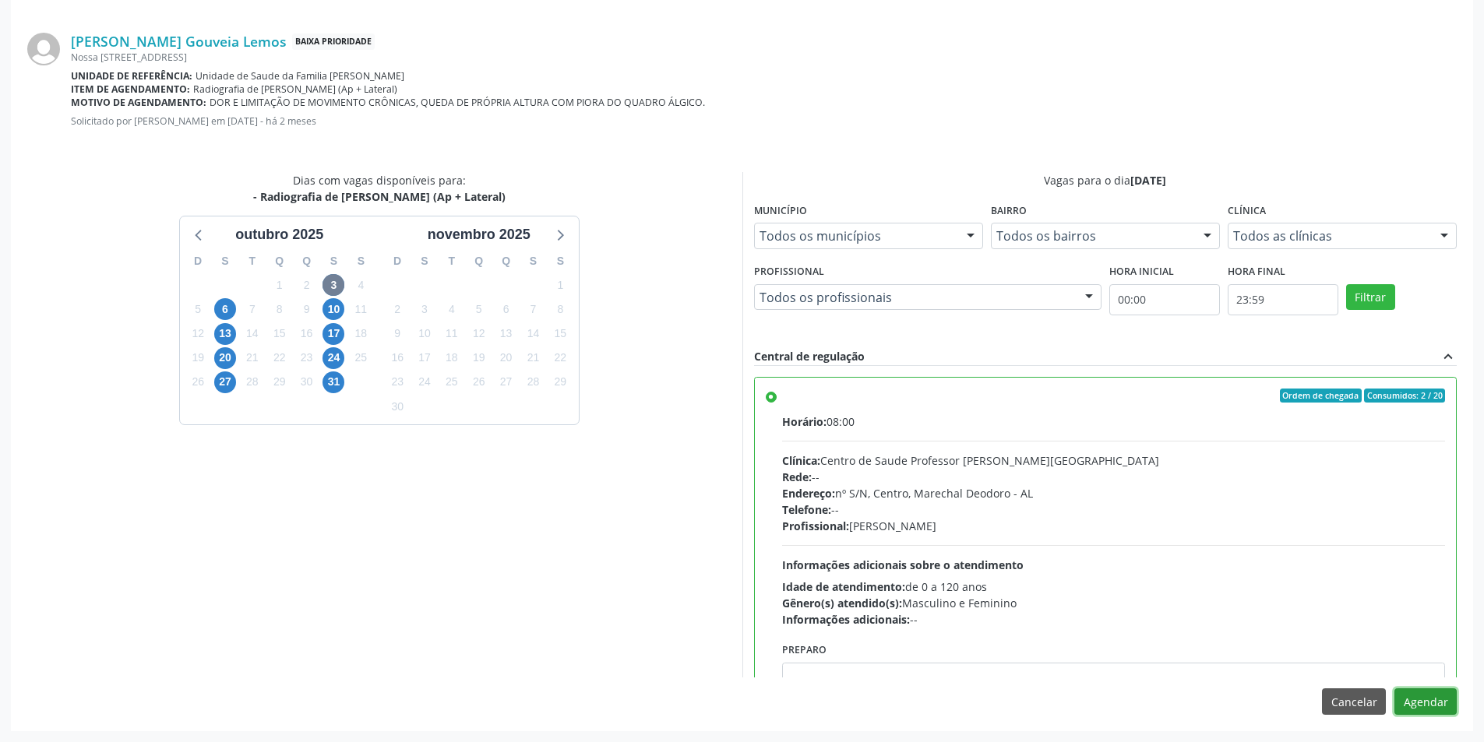
click at [1415, 699] on button "Agendar" at bounding box center [1425, 702] width 62 height 26
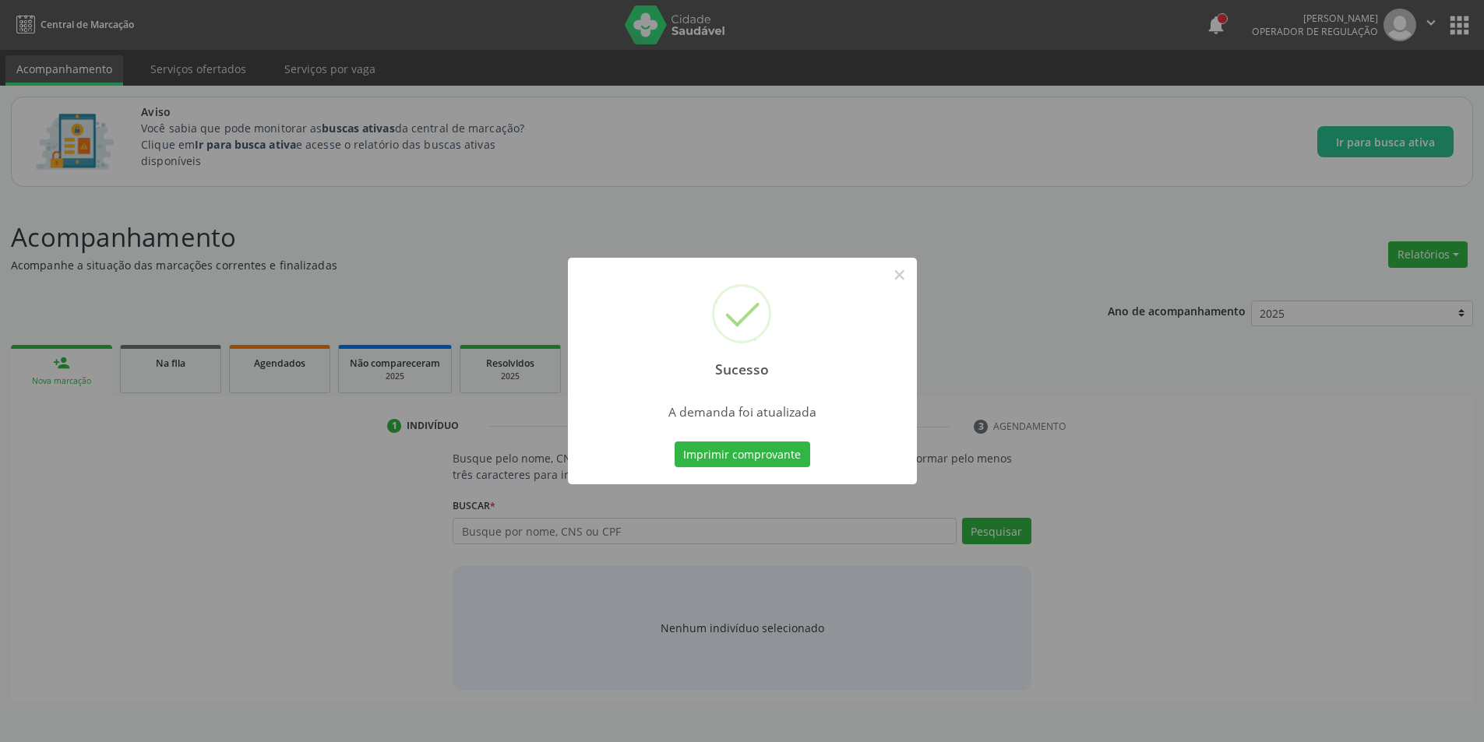
scroll to position [0, 0]
click at [908, 272] on button "×" at bounding box center [905, 275] width 26 height 26
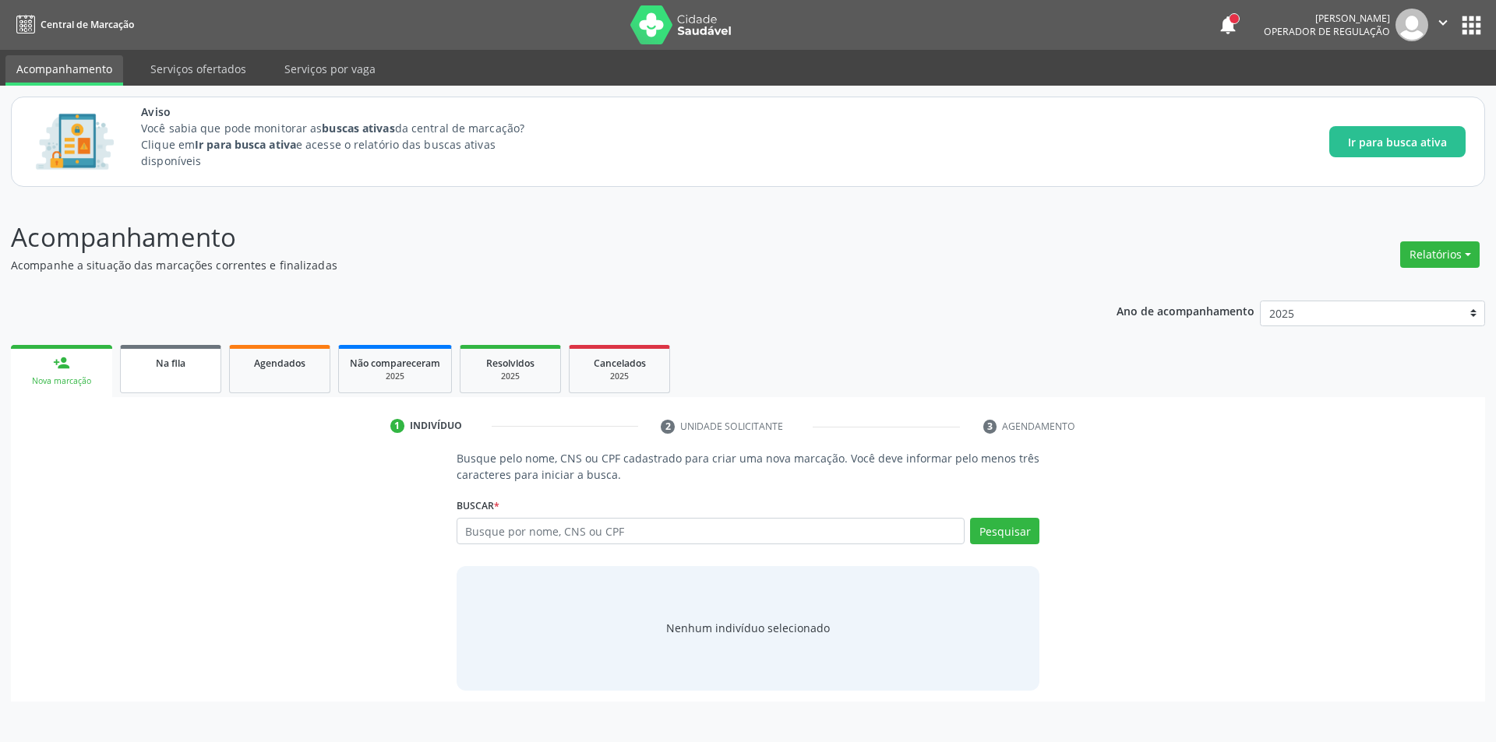
click at [182, 364] on span "Na fila" at bounding box center [171, 363] width 30 height 13
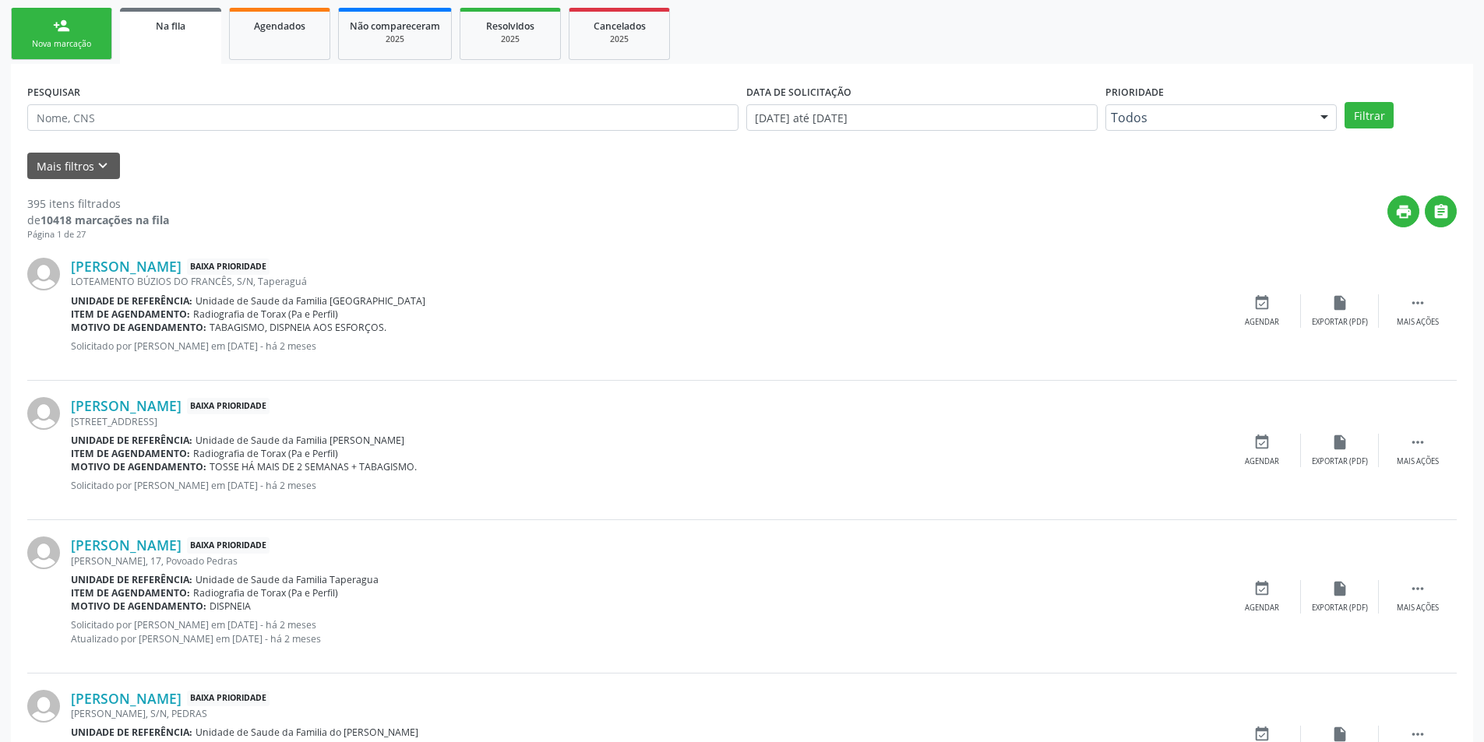
scroll to position [312, 0]
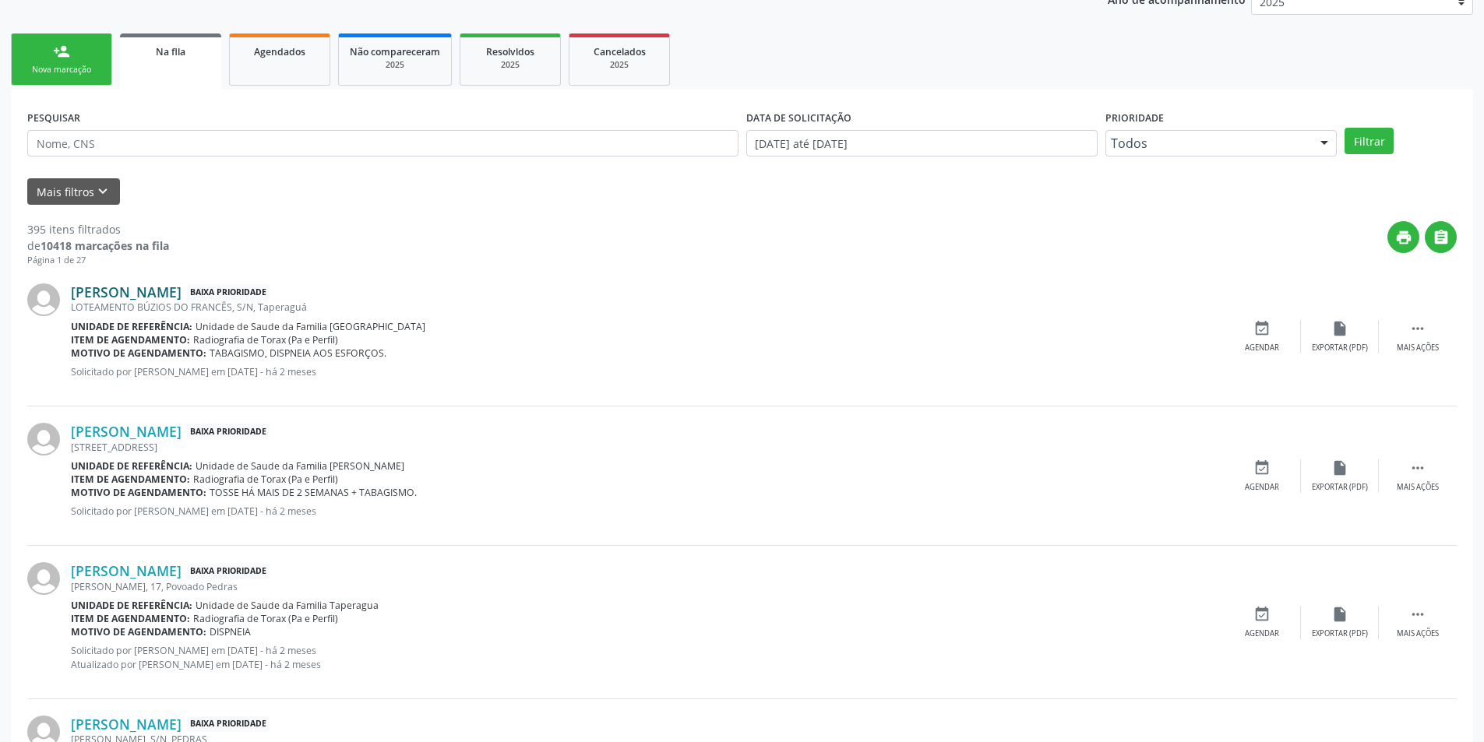
click at [178, 292] on link "[PERSON_NAME]" at bounding box center [126, 292] width 111 height 17
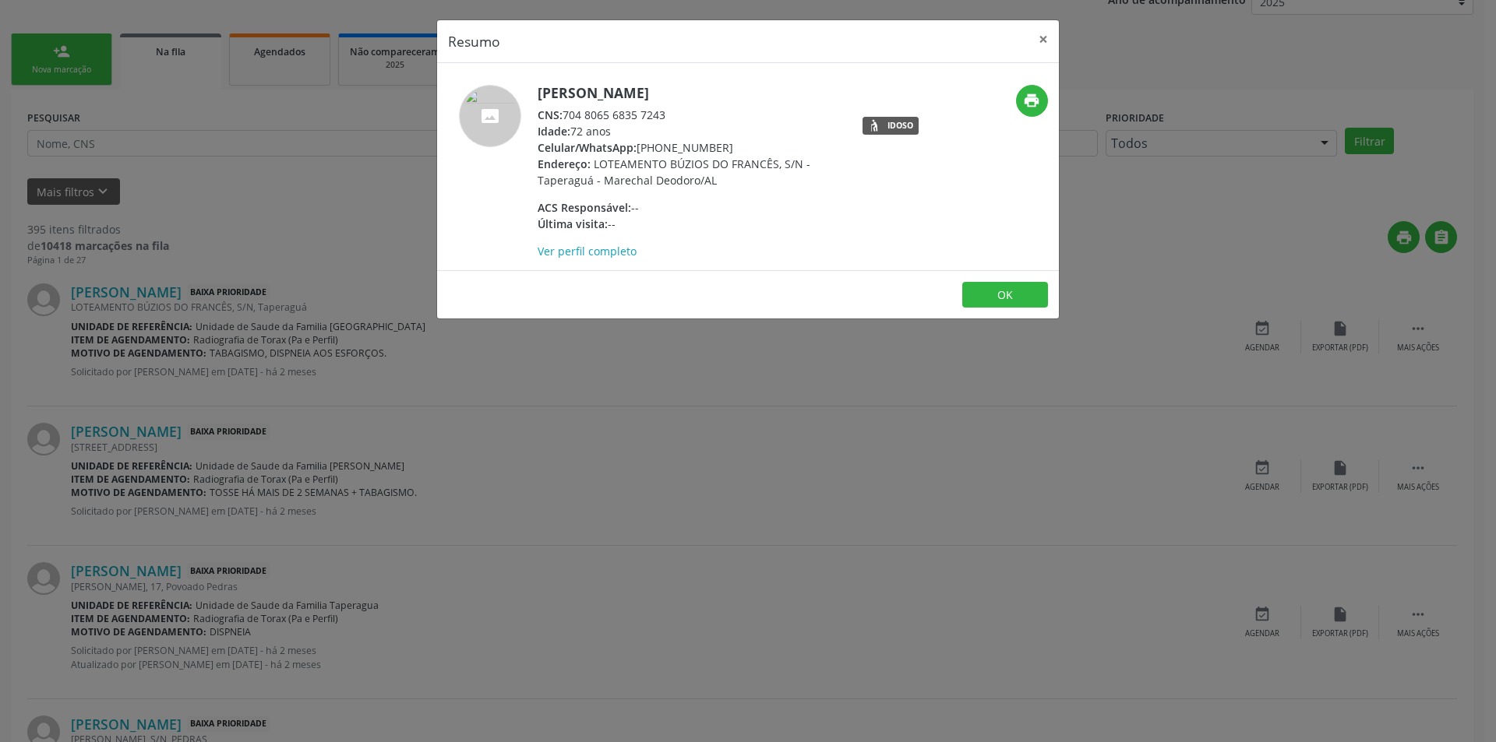
drag, startPoint x: 566, startPoint y: 112, endPoint x: 678, endPoint y: 114, distance: 112.2
click at [678, 114] on div "CNS: 704 8065 6835 7243" at bounding box center [688, 115] width 303 height 16
copy div "704 8065 6835 7243"
click at [1010, 288] on button "OK" at bounding box center [1005, 295] width 86 height 26
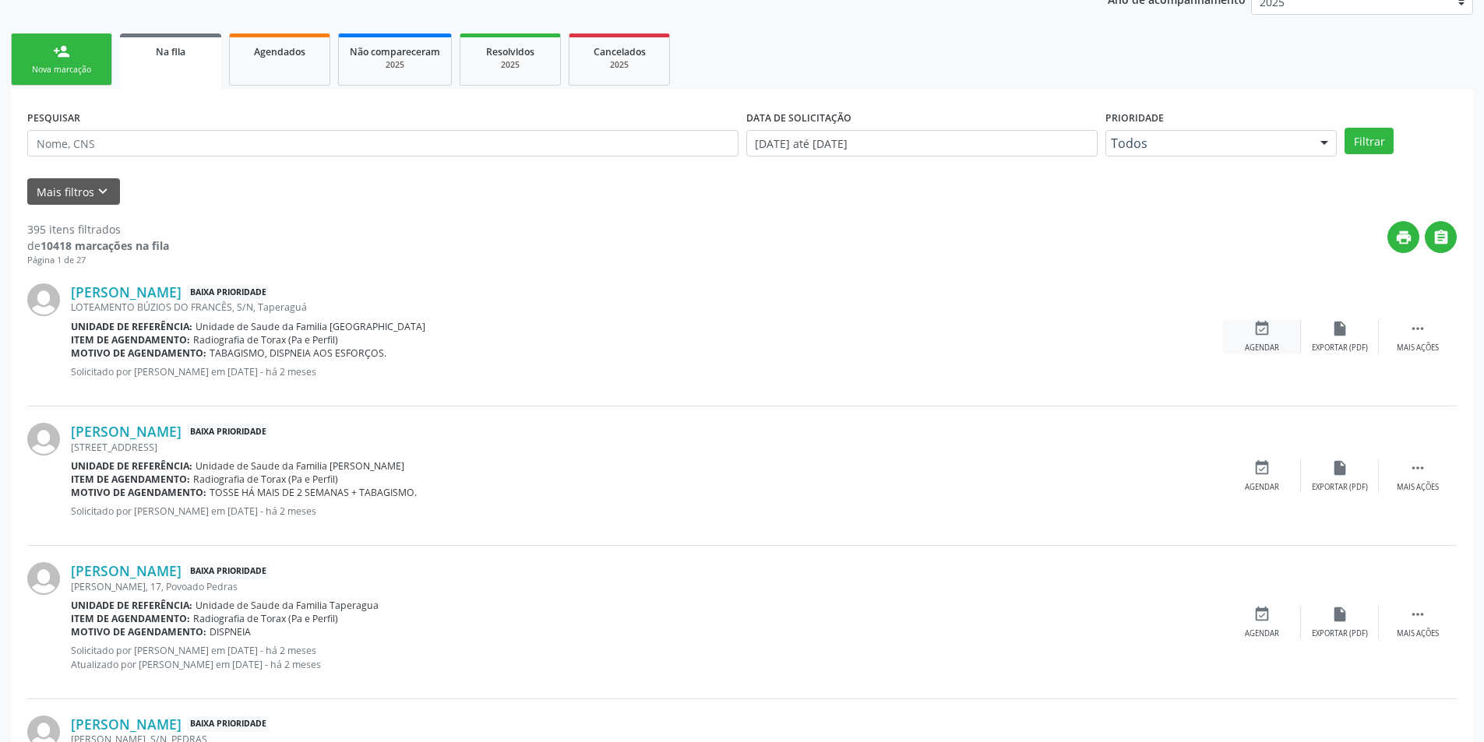
click at [1269, 324] on icon "event_available" at bounding box center [1261, 328] width 17 height 17
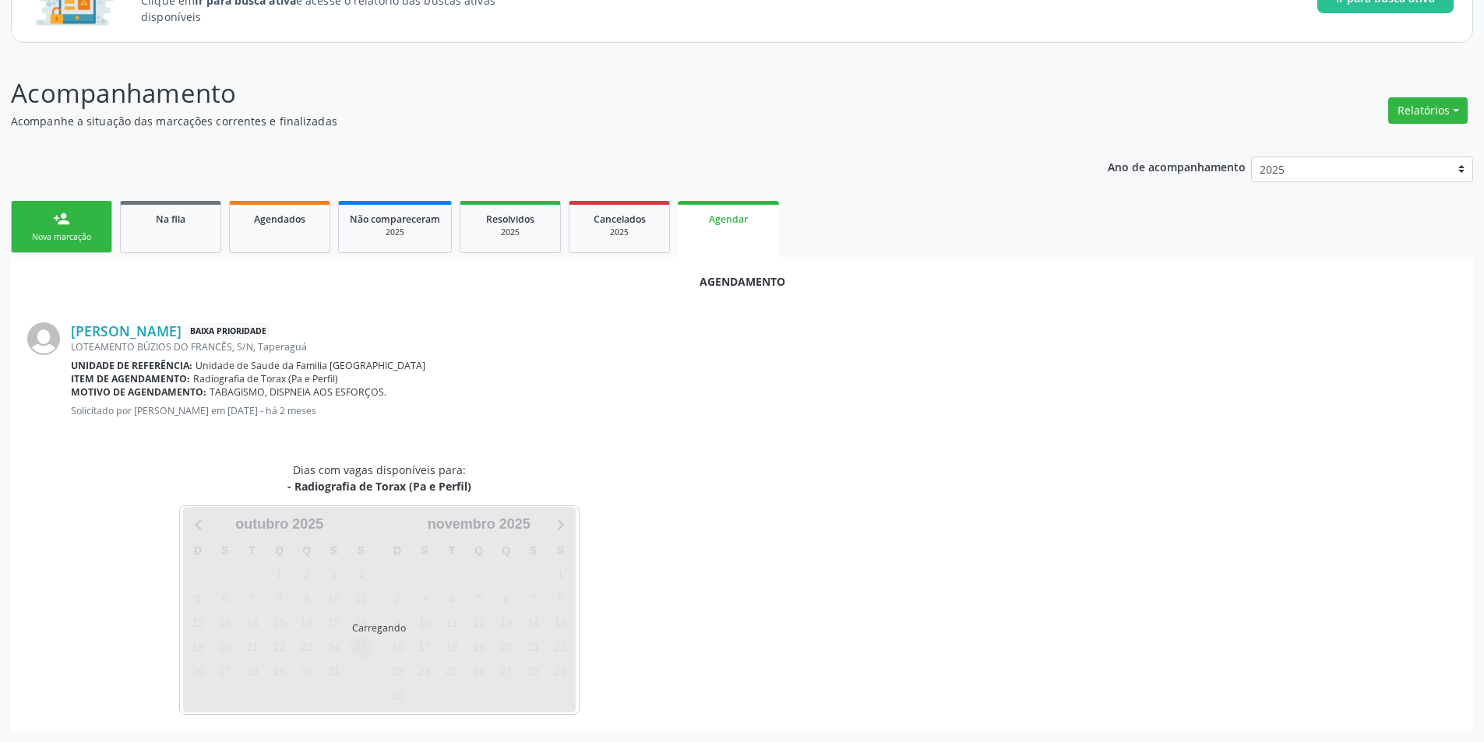
scroll to position [181, 0]
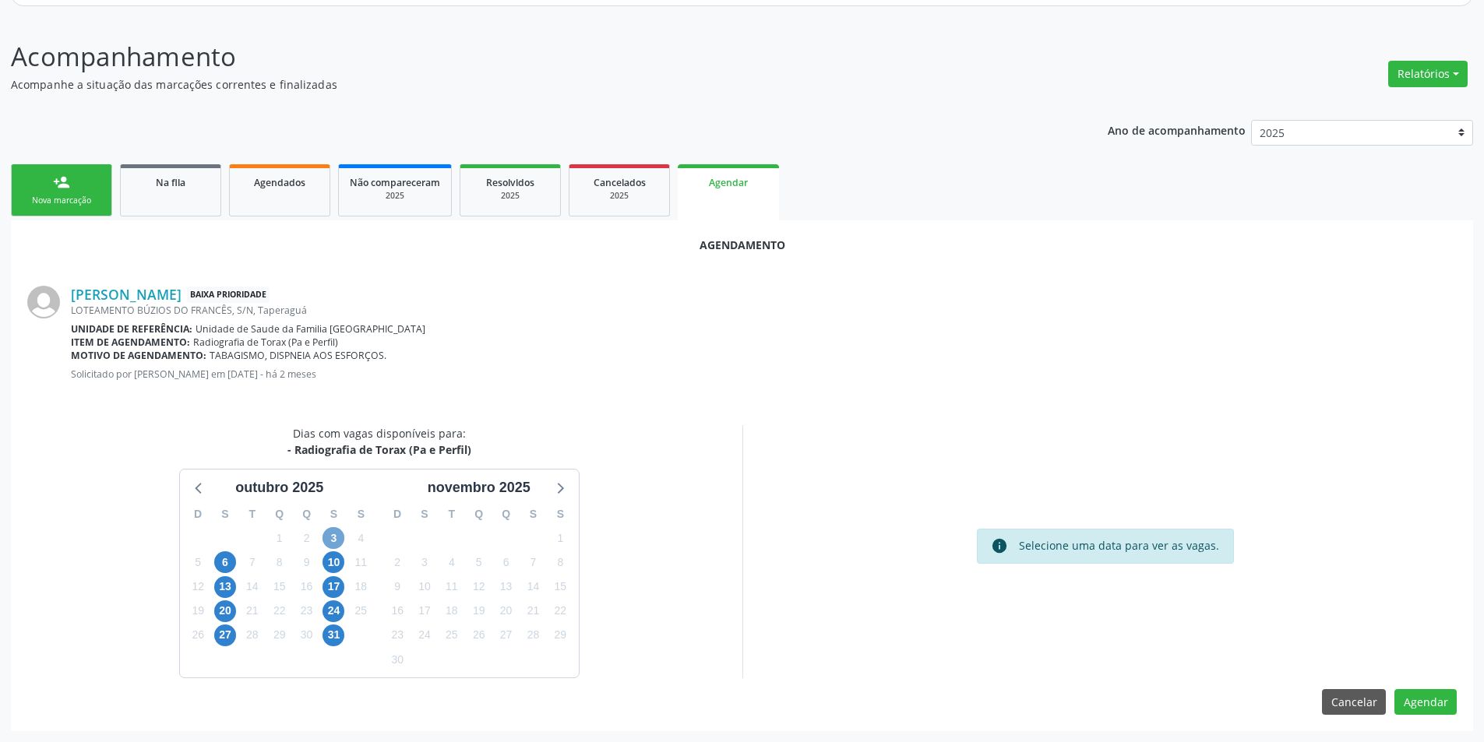
click at [326, 534] on span "3" at bounding box center [333, 538] width 22 height 22
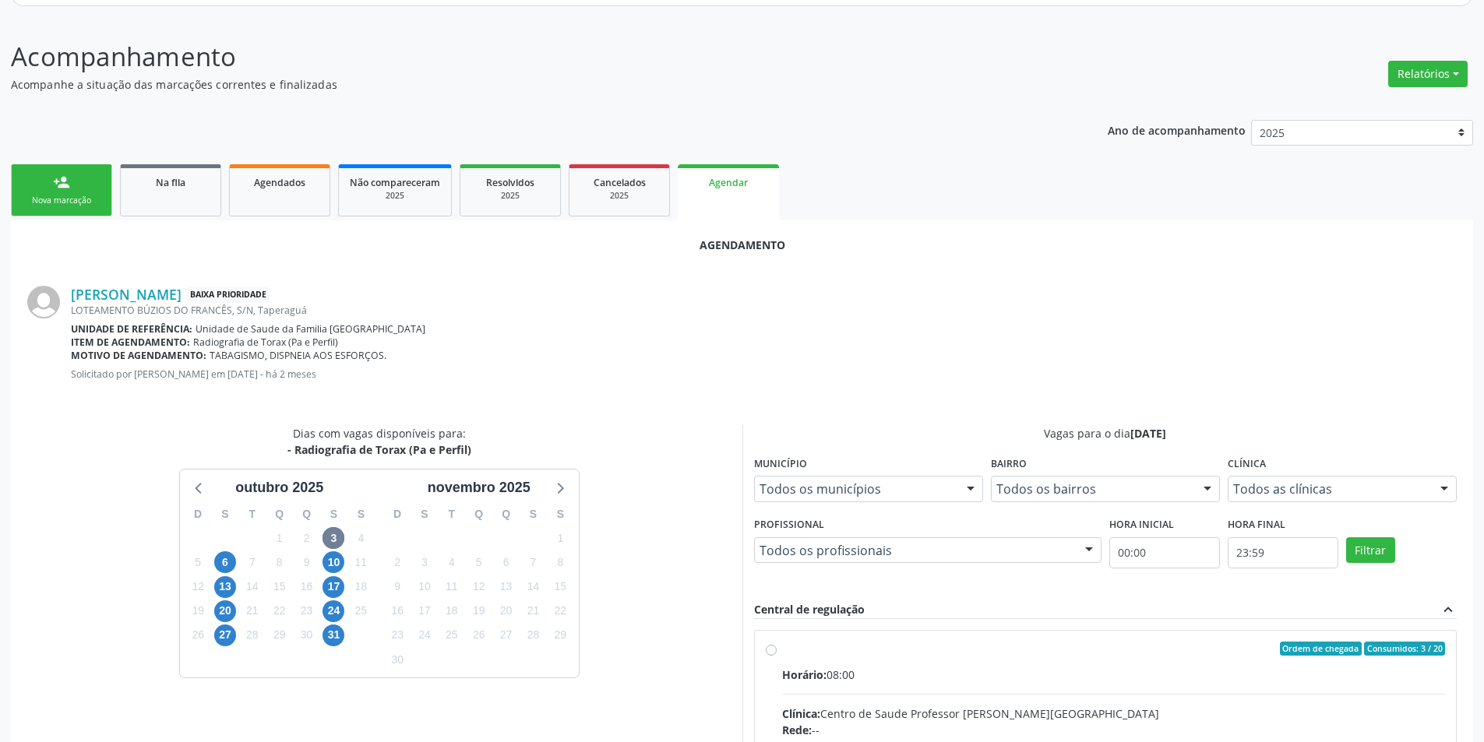
click at [773, 649] on input "Ordem de chegada Consumidos: 3 / 20 Horário: 08:00 Clínica: Centro de Saude Pro…" at bounding box center [771, 649] width 11 height 14
radio input "true"
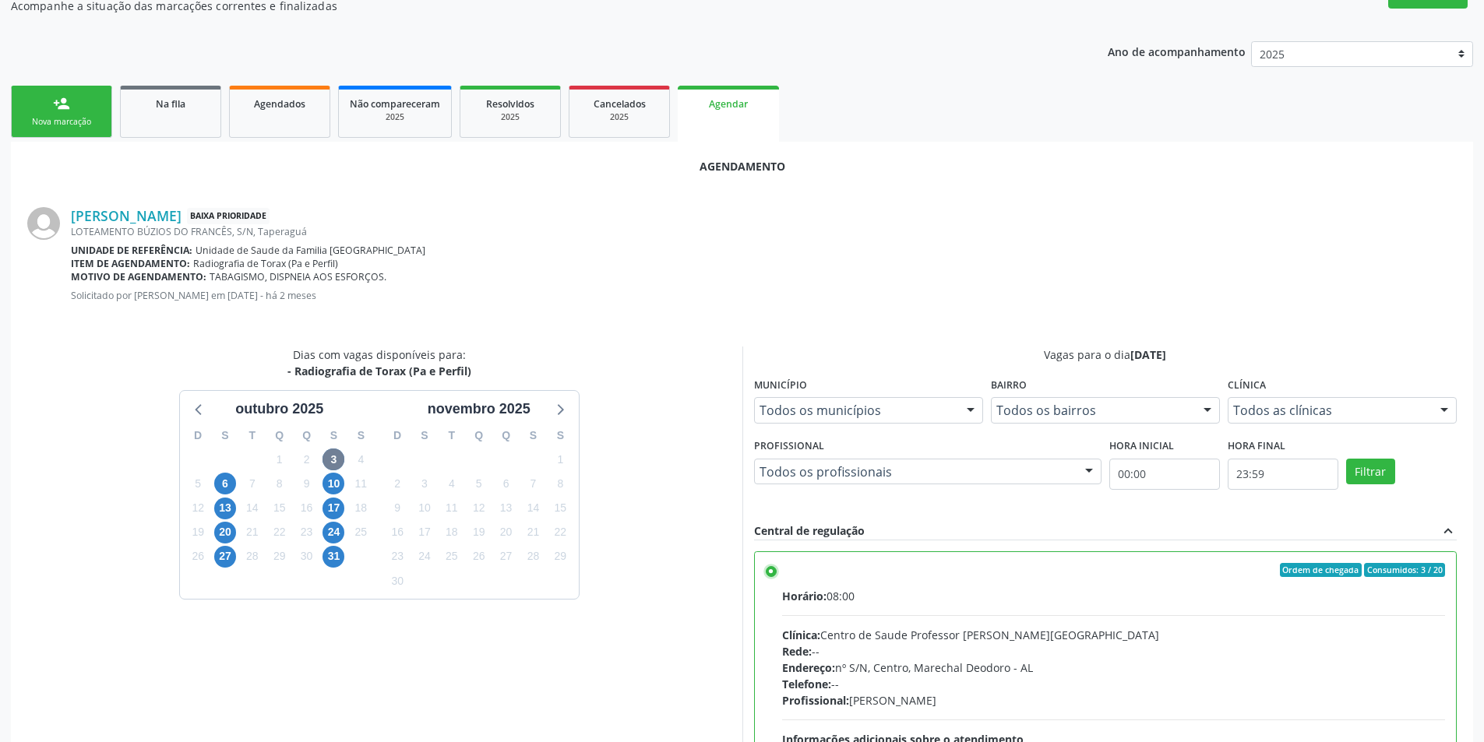
scroll to position [434, 0]
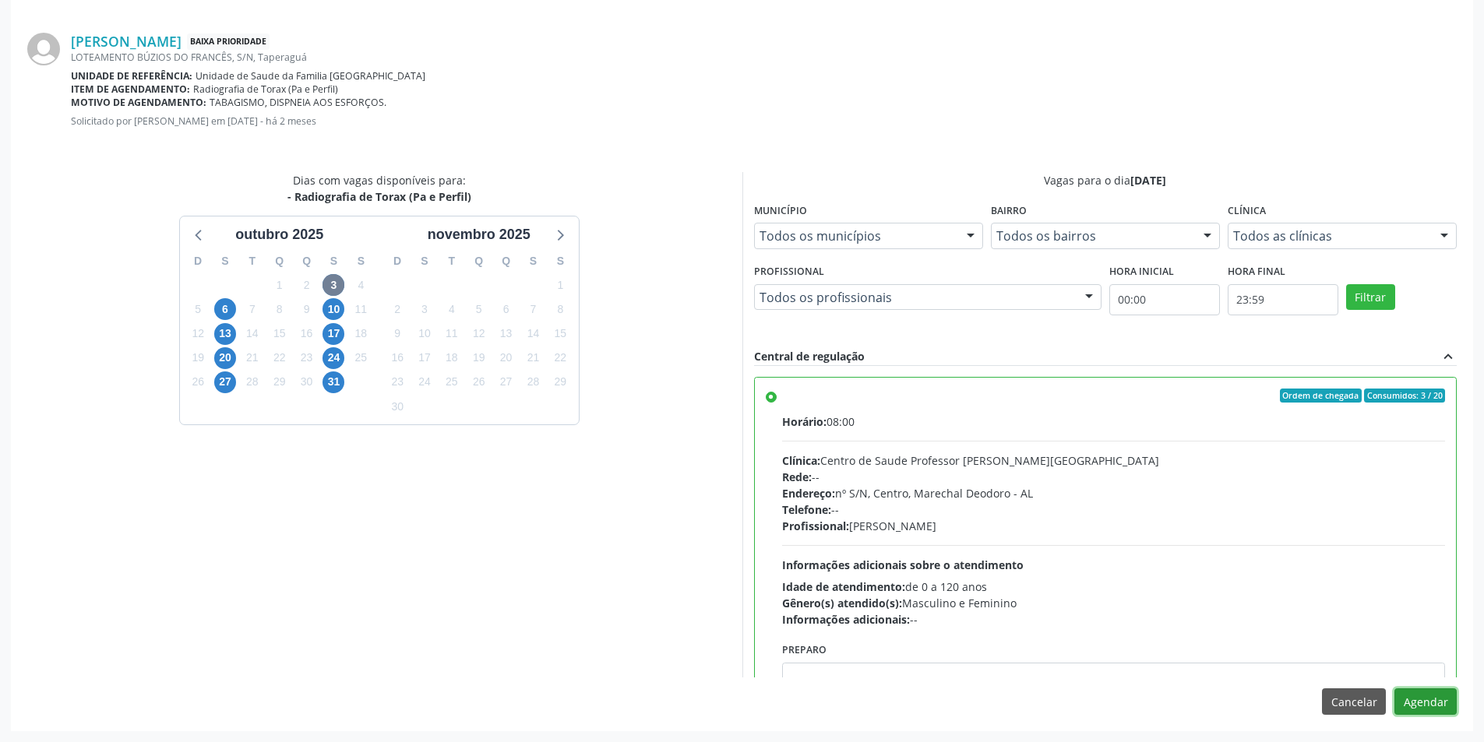
click at [1426, 705] on button "Agendar" at bounding box center [1425, 702] width 62 height 26
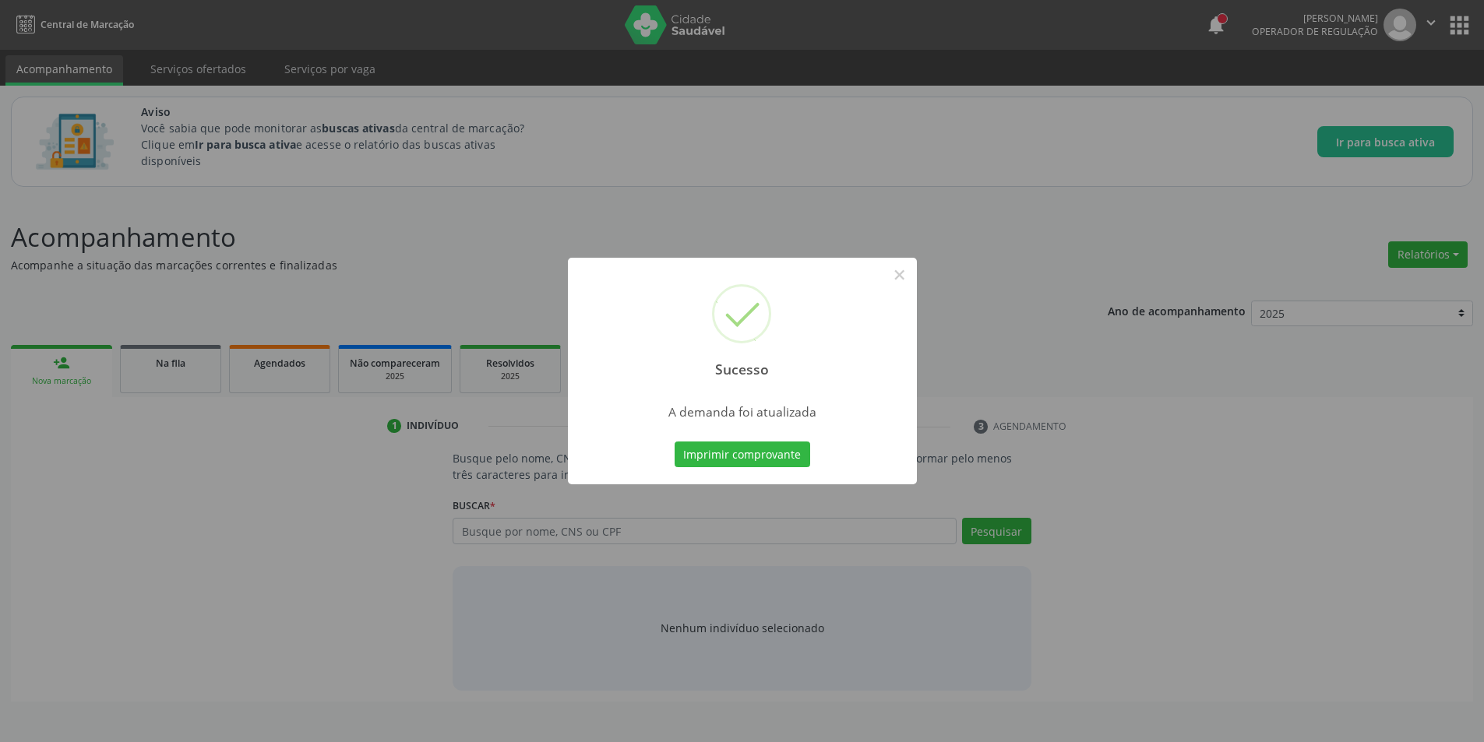
scroll to position [0, 0]
click at [910, 281] on button "×" at bounding box center [905, 275] width 26 height 26
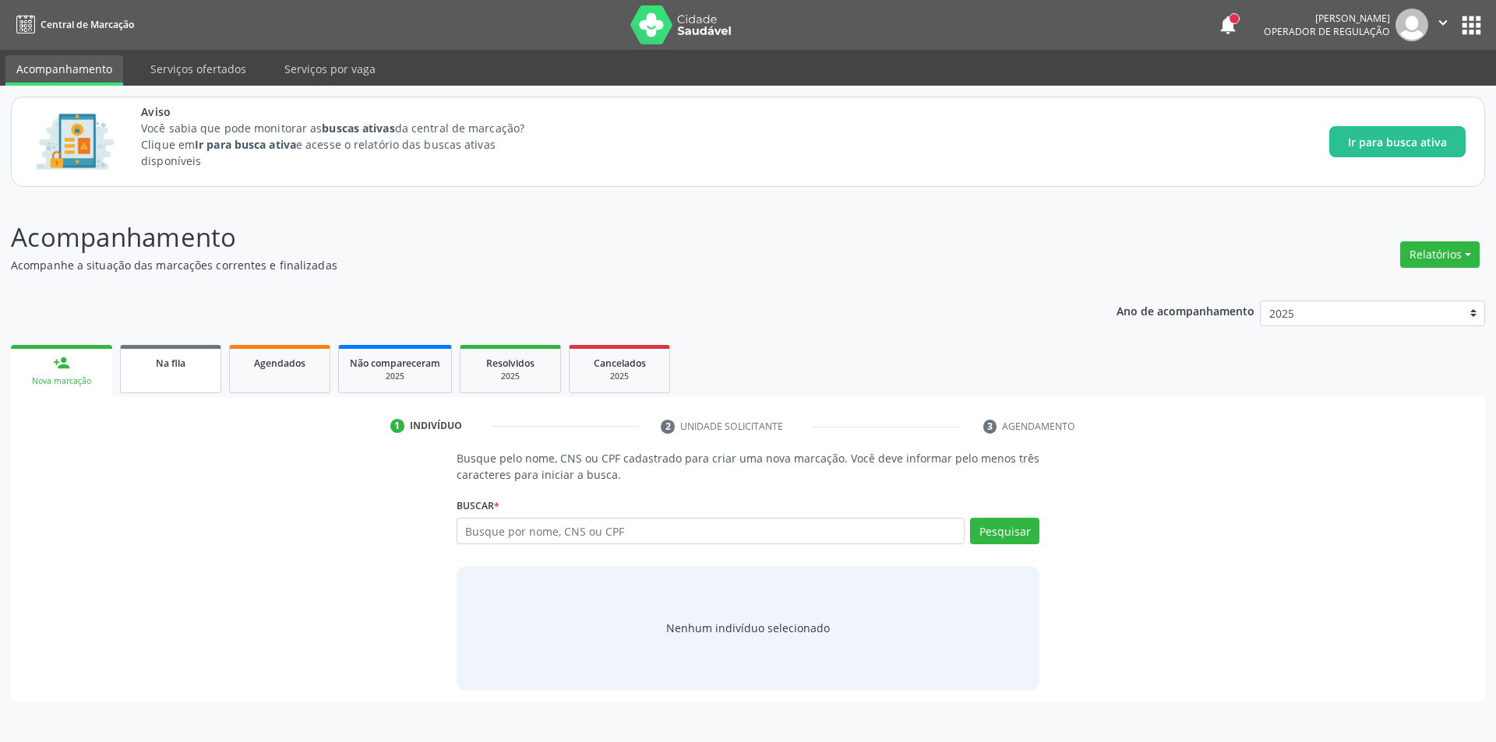
click at [174, 361] on span "Na fila" at bounding box center [171, 363] width 30 height 13
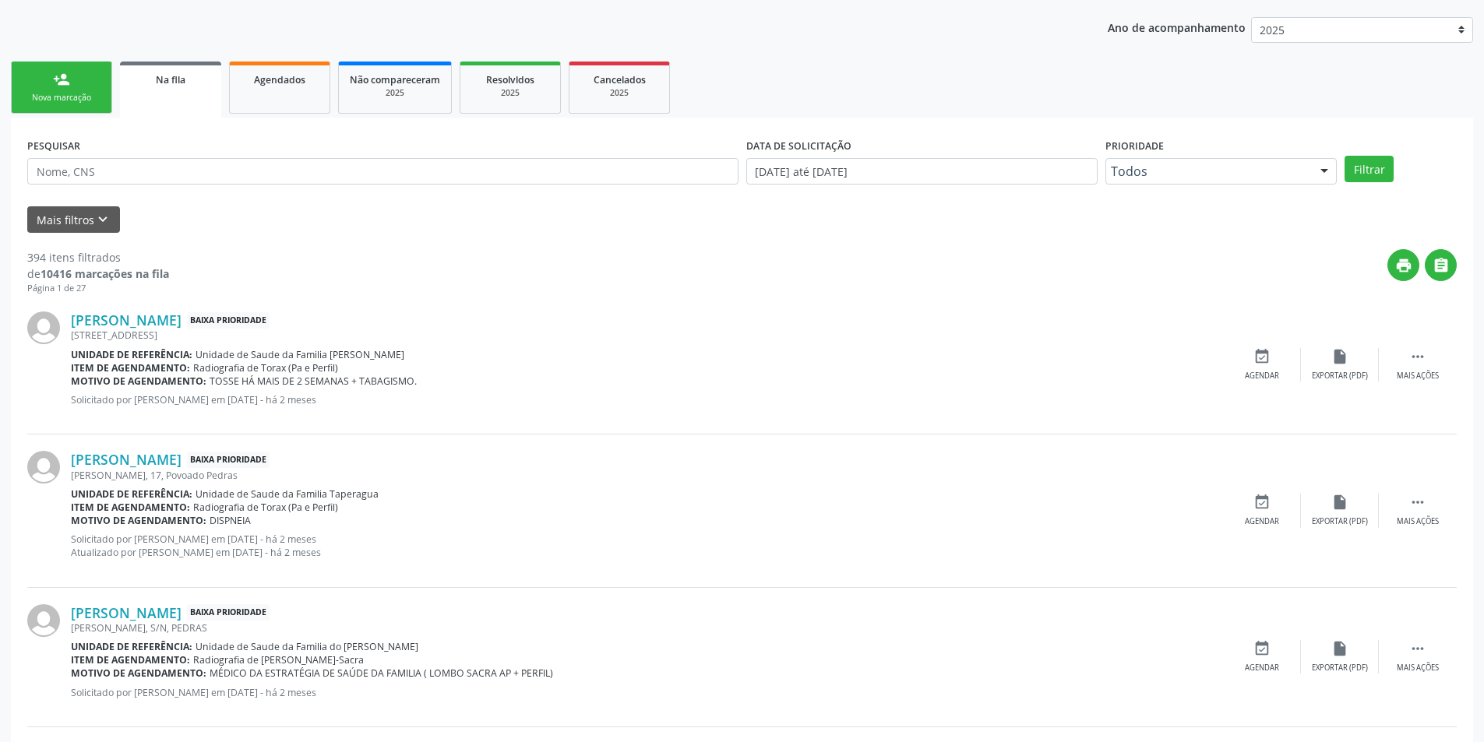
scroll to position [312, 0]
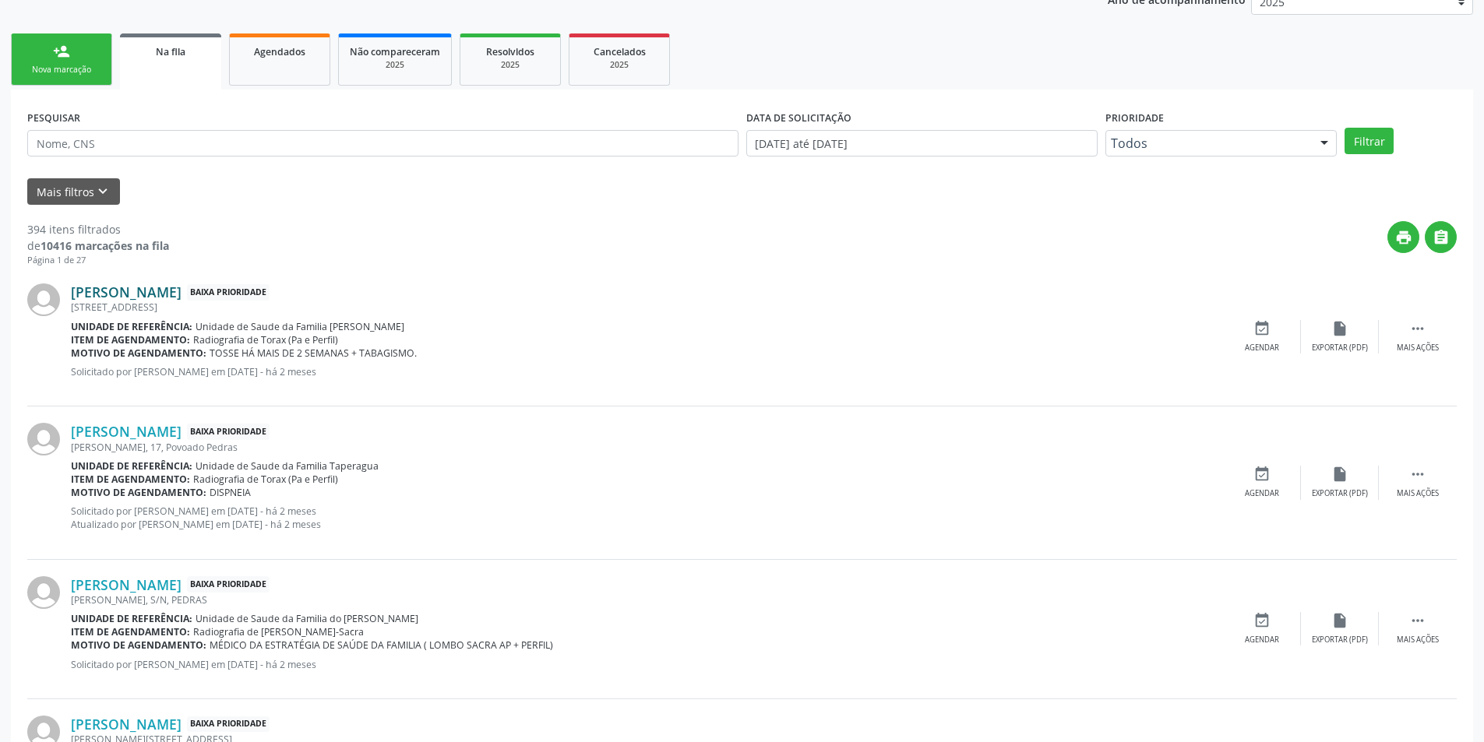
click at [155, 294] on link "[PERSON_NAME]" at bounding box center [126, 292] width 111 height 17
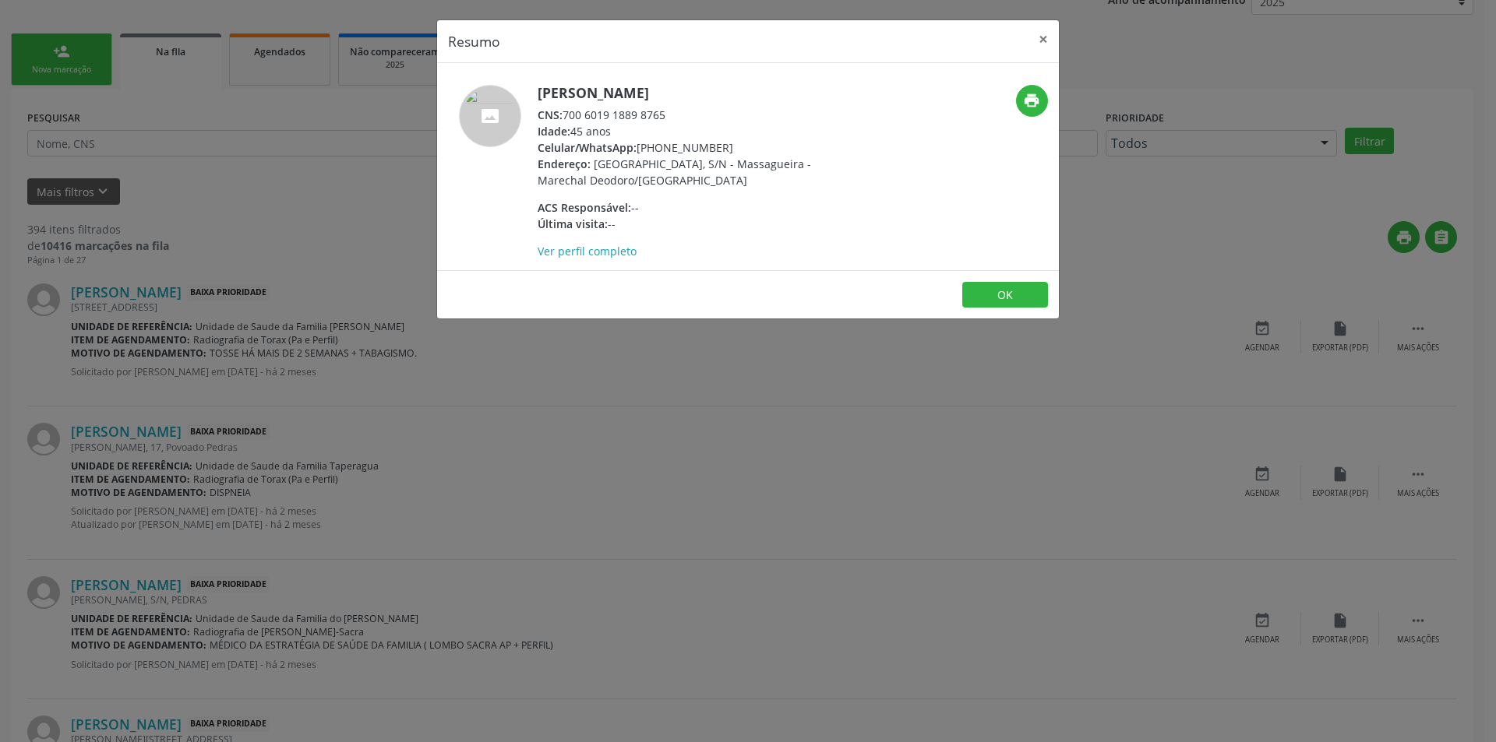
drag, startPoint x: 567, startPoint y: 116, endPoint x: 671, endPoint y: 117, distance: 104.4
click at [671, 117] on div "CNS: 700 6019 1889 8765" at bounding box center [688, 115] width 303 height 16
copy div "700 6019 1889 8765"
click at [1006, 301] on button "OK" at bounding box center [1005, 295] width 86 height 26
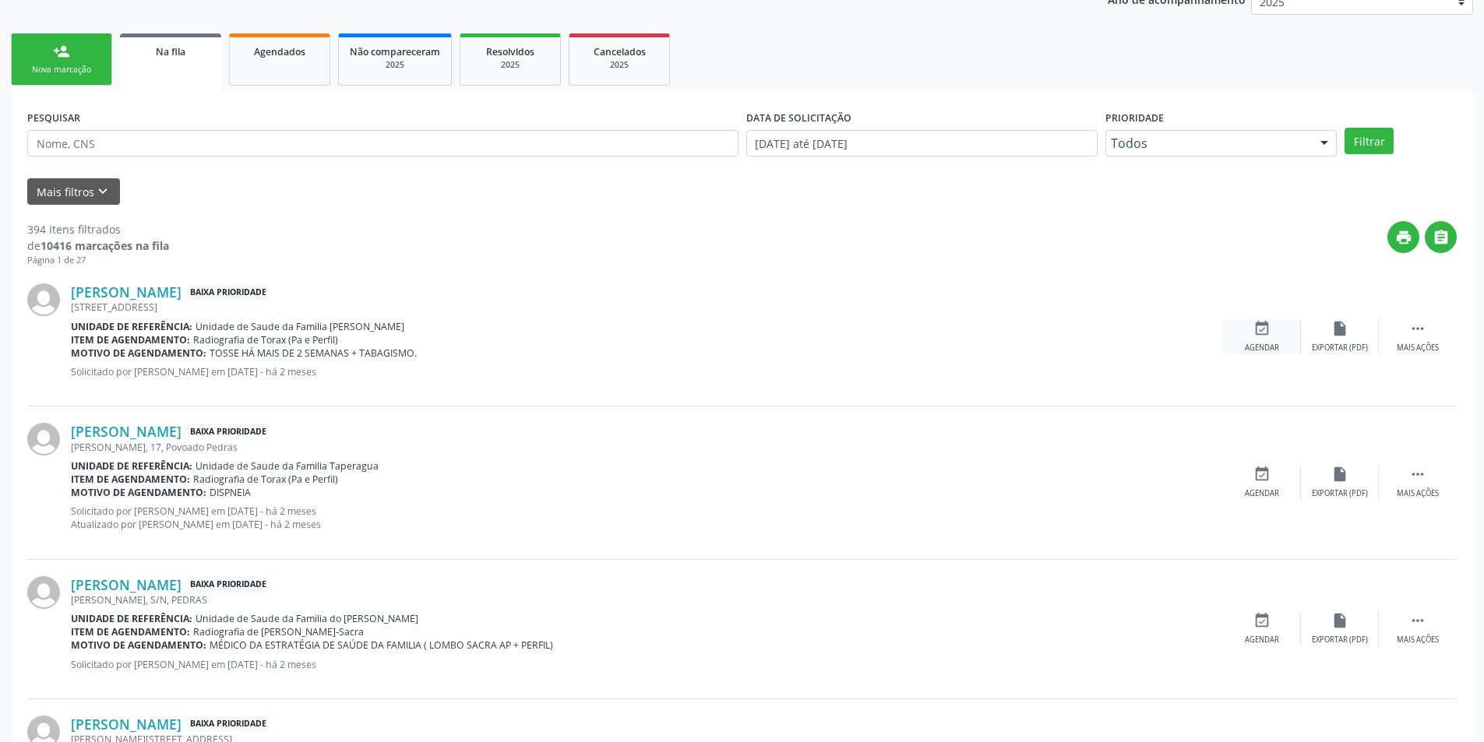
click at [1251, 326] on div "event_available Agendar" at bounding box center [1262, 336] width 78 height 33
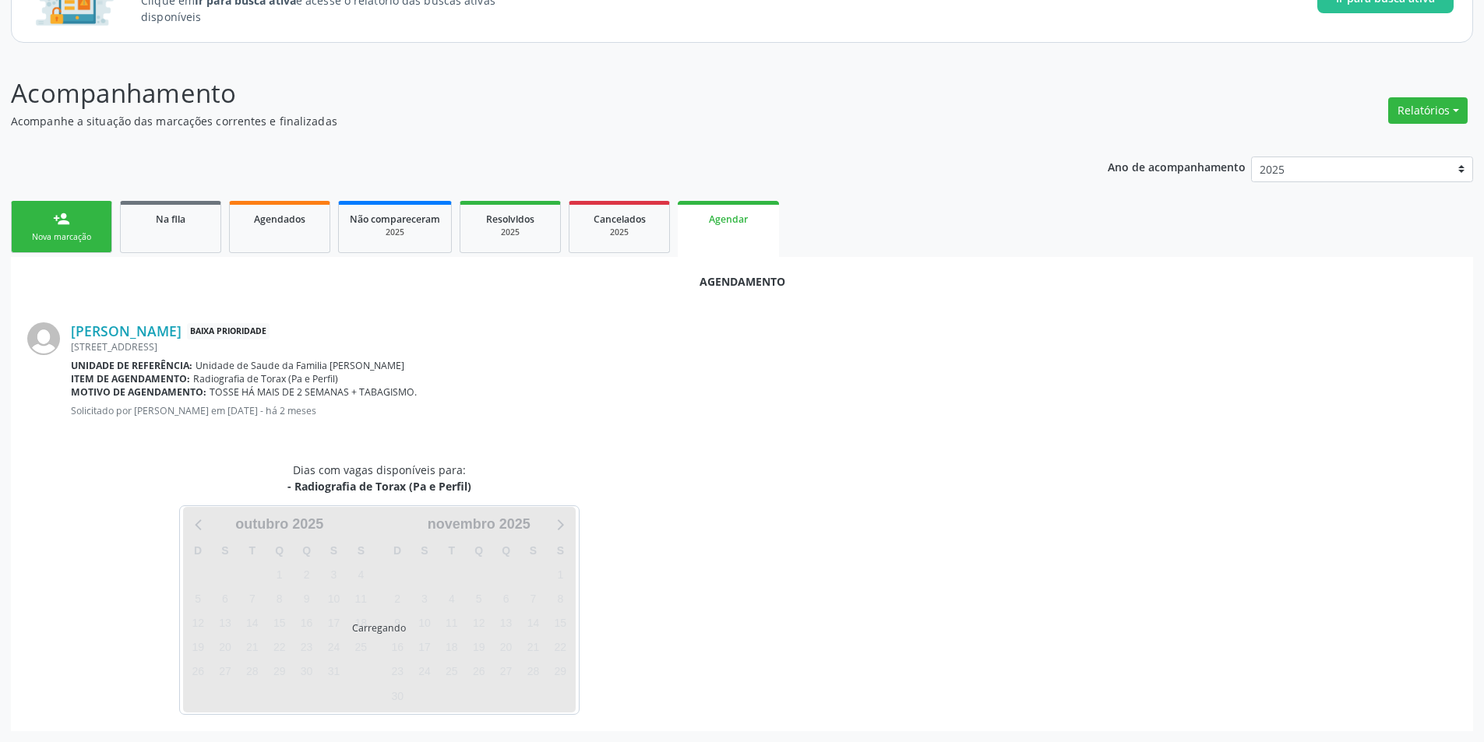
scroll to position [181, 0]
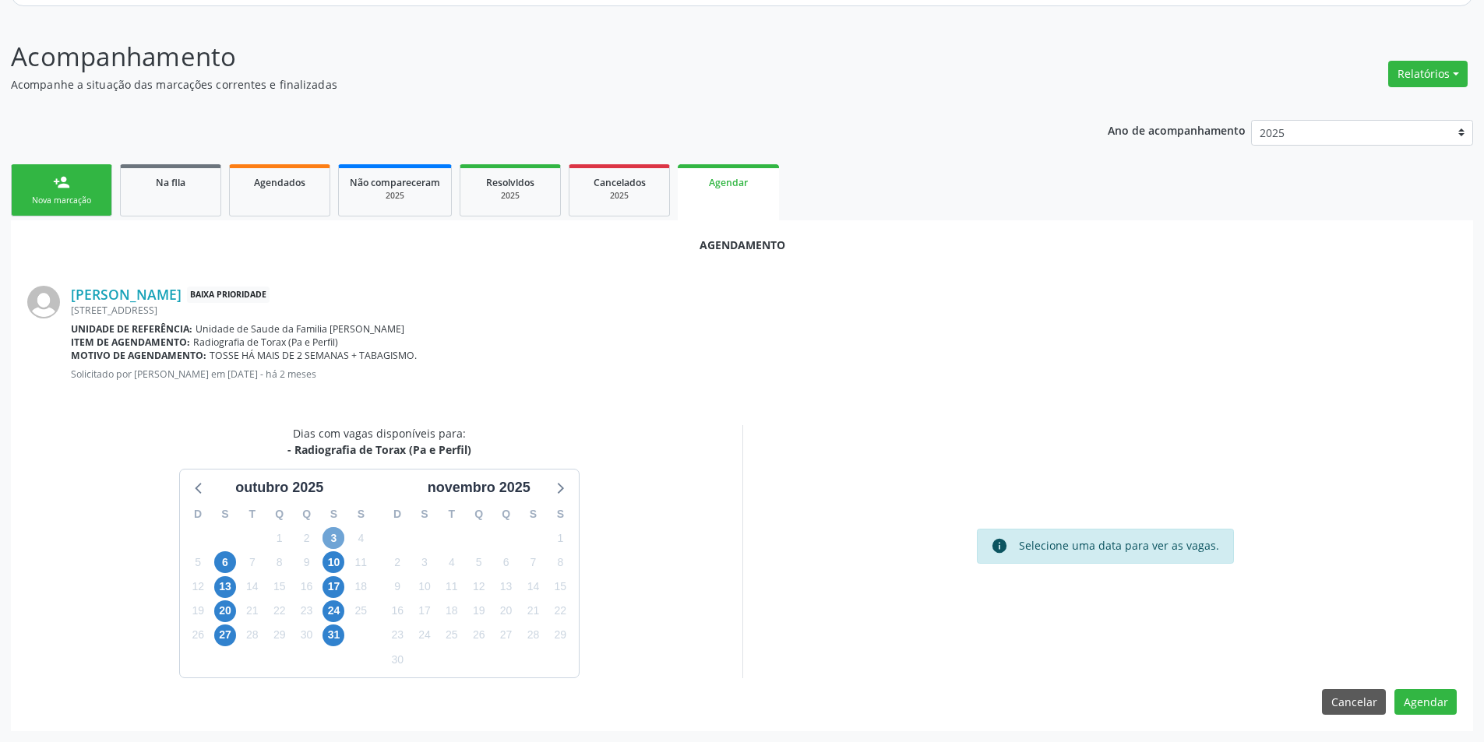
click at [336, 537] on span "3" at bounding box center [333, 538] width 22 height 22
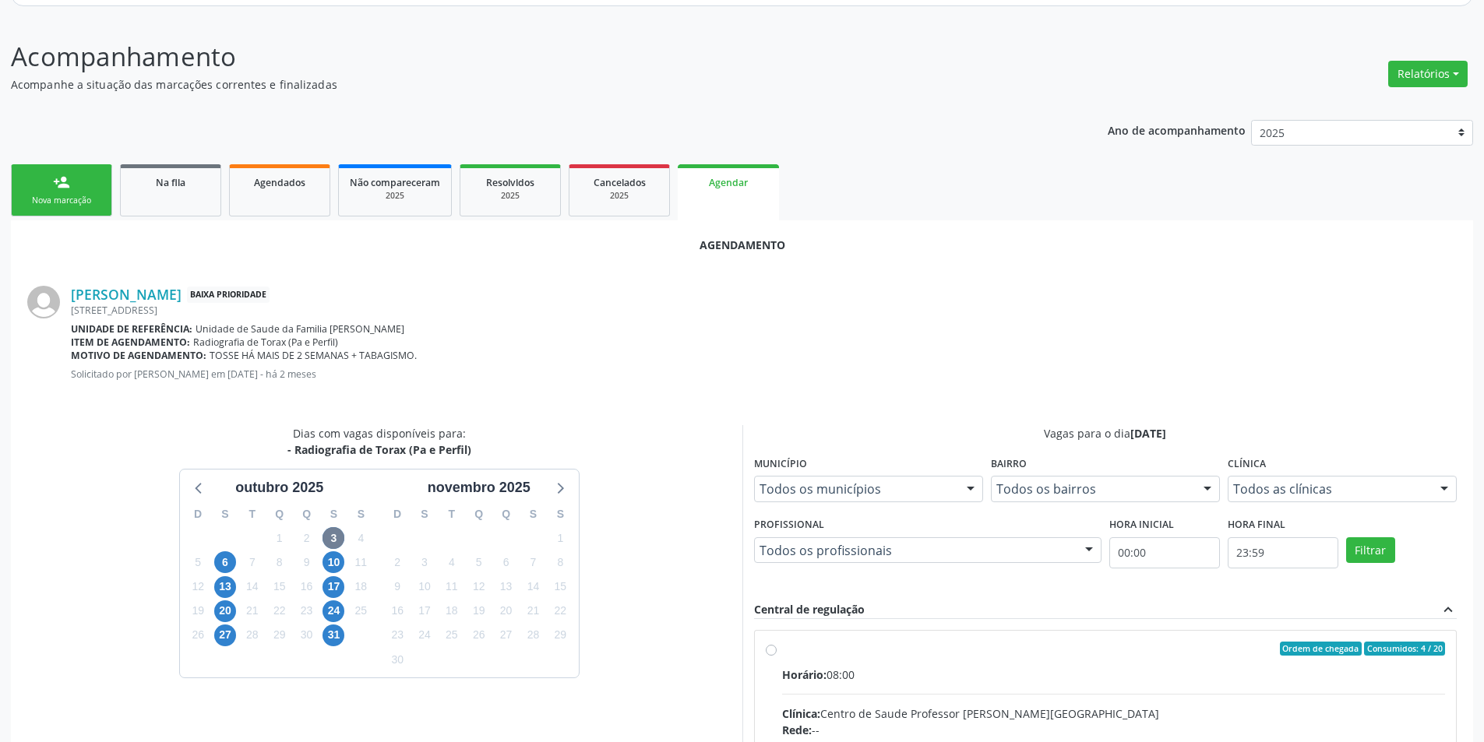
click at [772, 648] on input "Ordem de chegada Consumidos: 4 / 20 Horário: 08:00 Clínica: Centro de Saude Pro…" at bounding box center [771, 649] width 11 height 14
radio input "true"
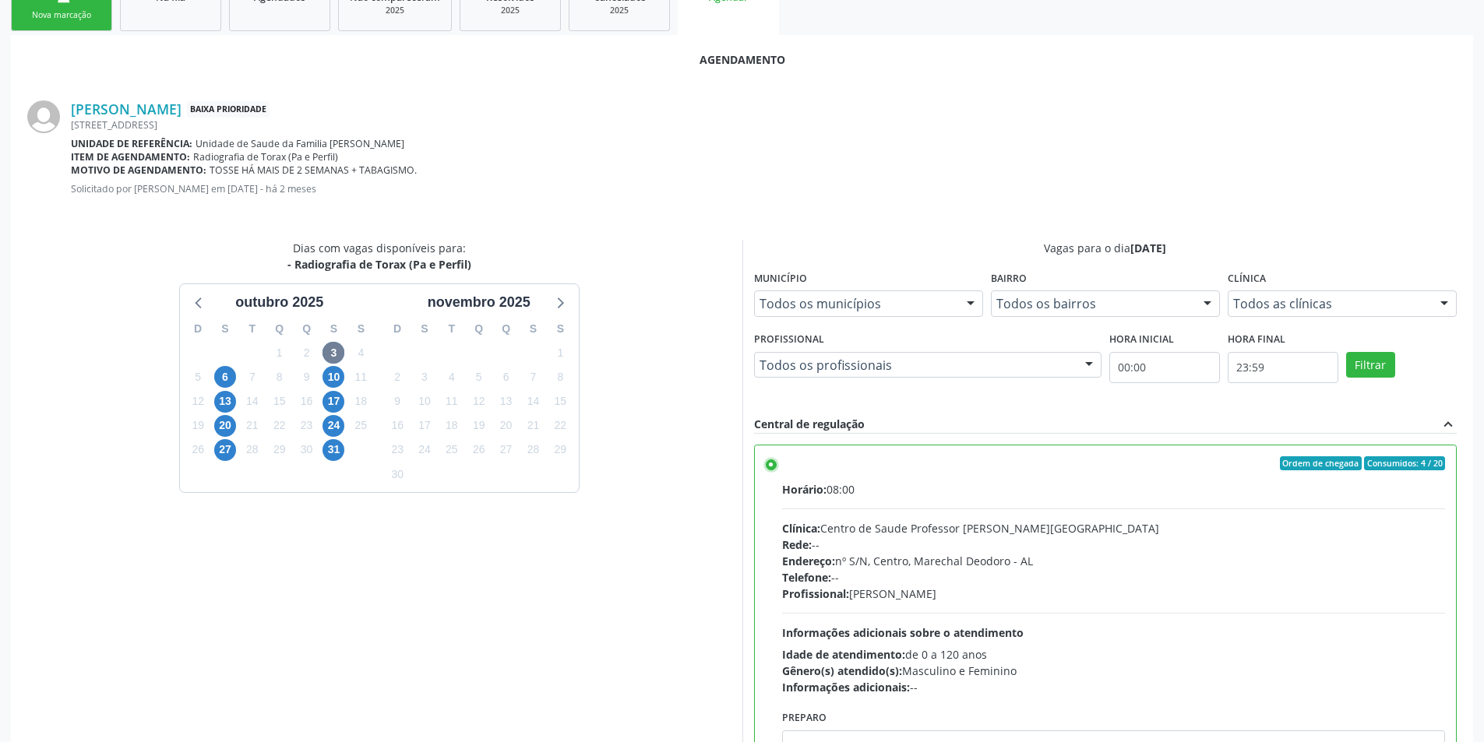
scroll to position [434, 0]
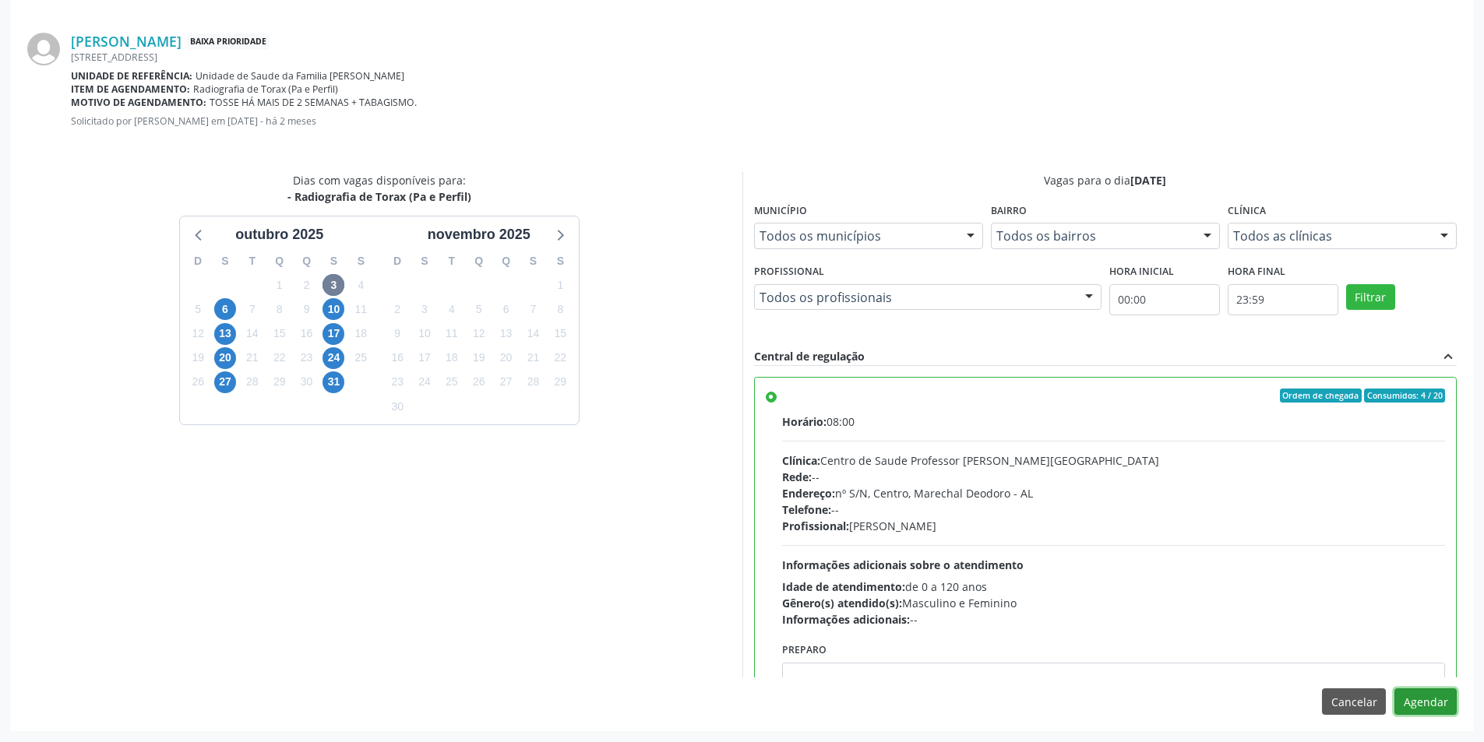
click at [1437, 707] on button "Agendar" at bounding box center [1425, 702] width 62 height 26
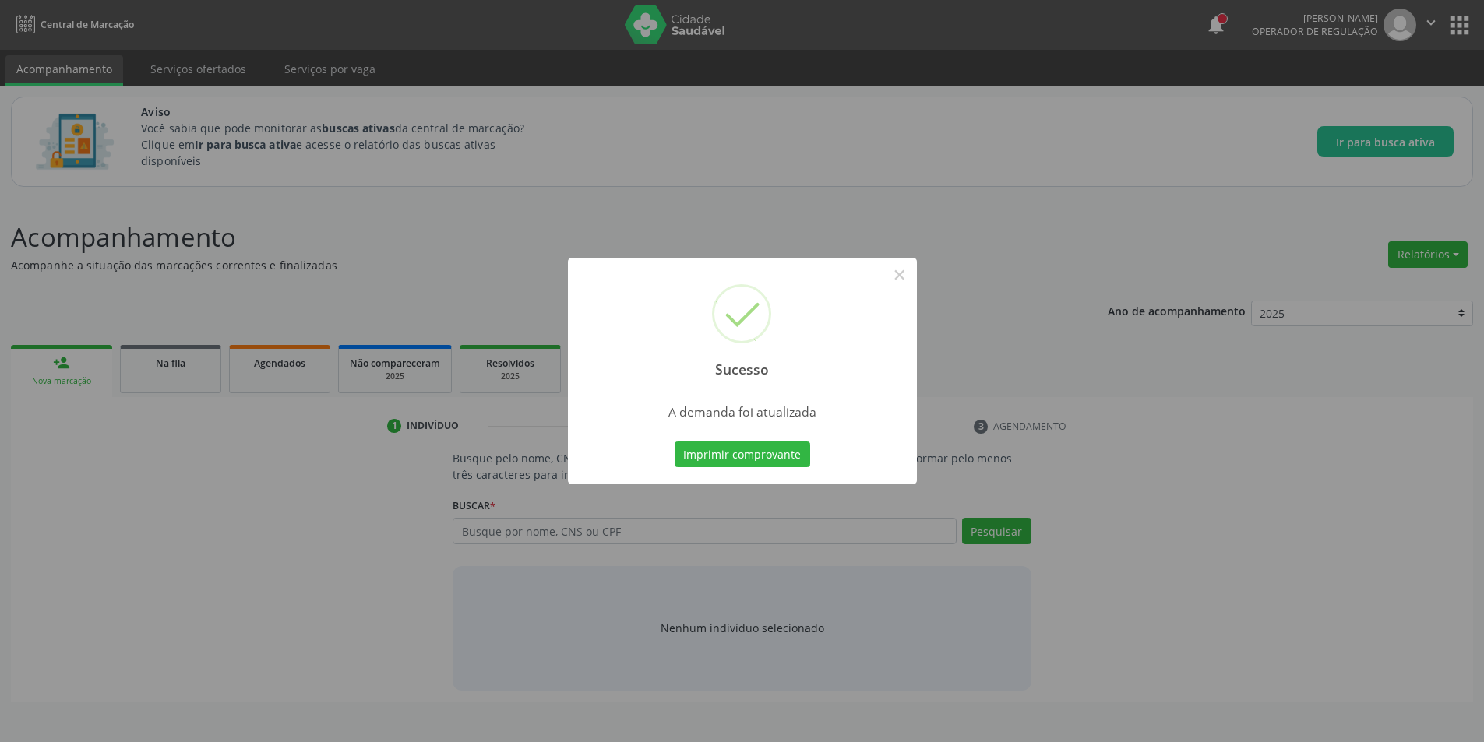
scroll to position [0, 0]
click at [905, 276] on button "×" at bounding box center [905, 275] width 26 height 26
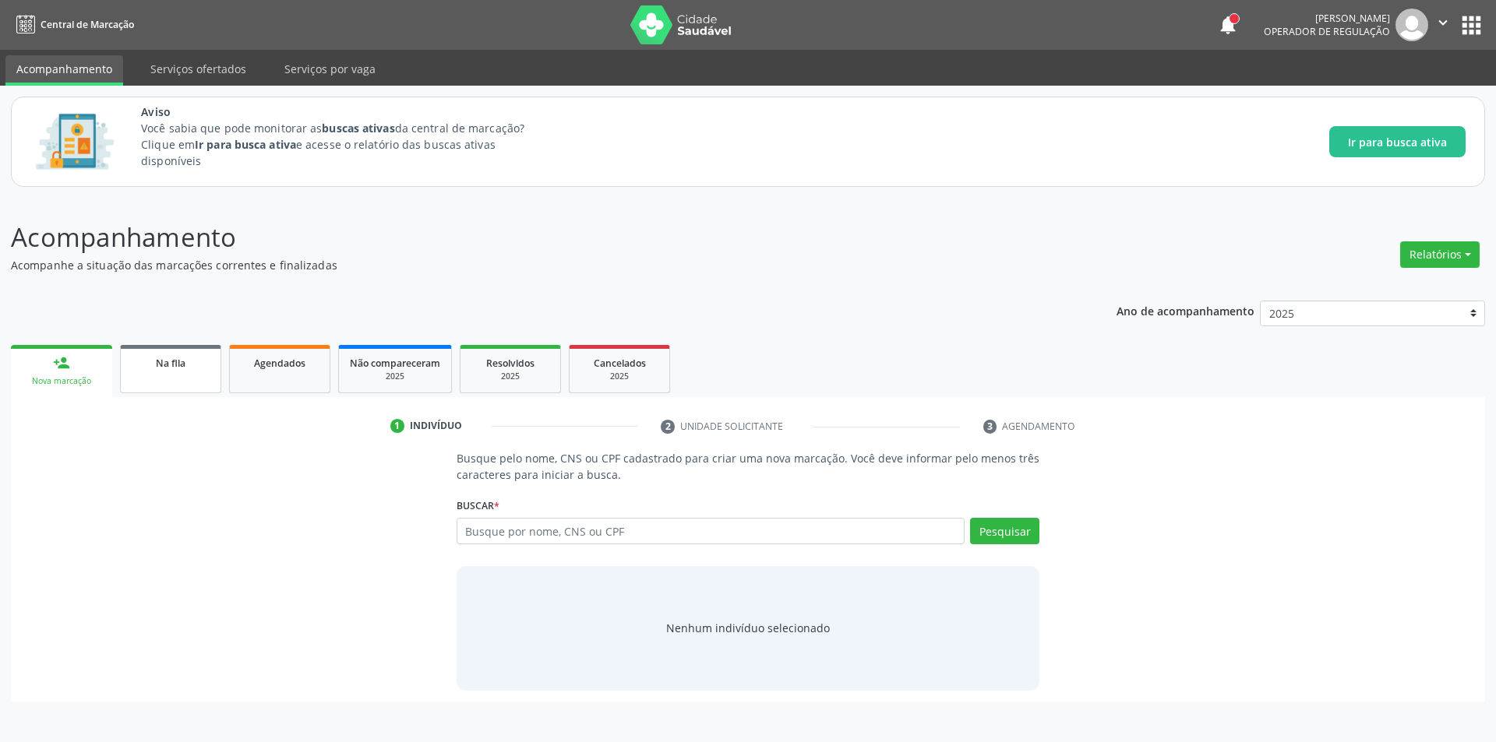
click at [174, 375] on link "Na fila" at bounding box center [170, 369] width 101 height 48
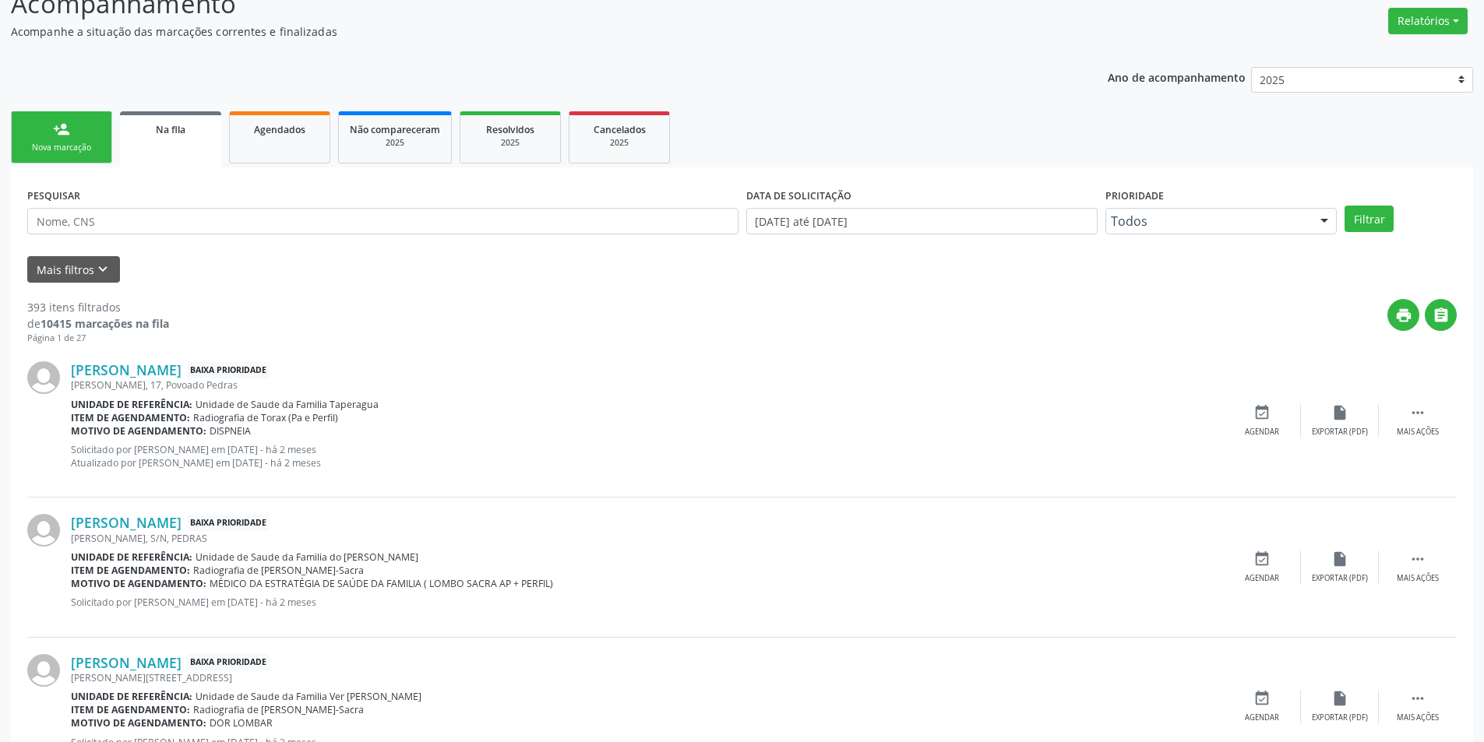
scroll to position [312, 0]
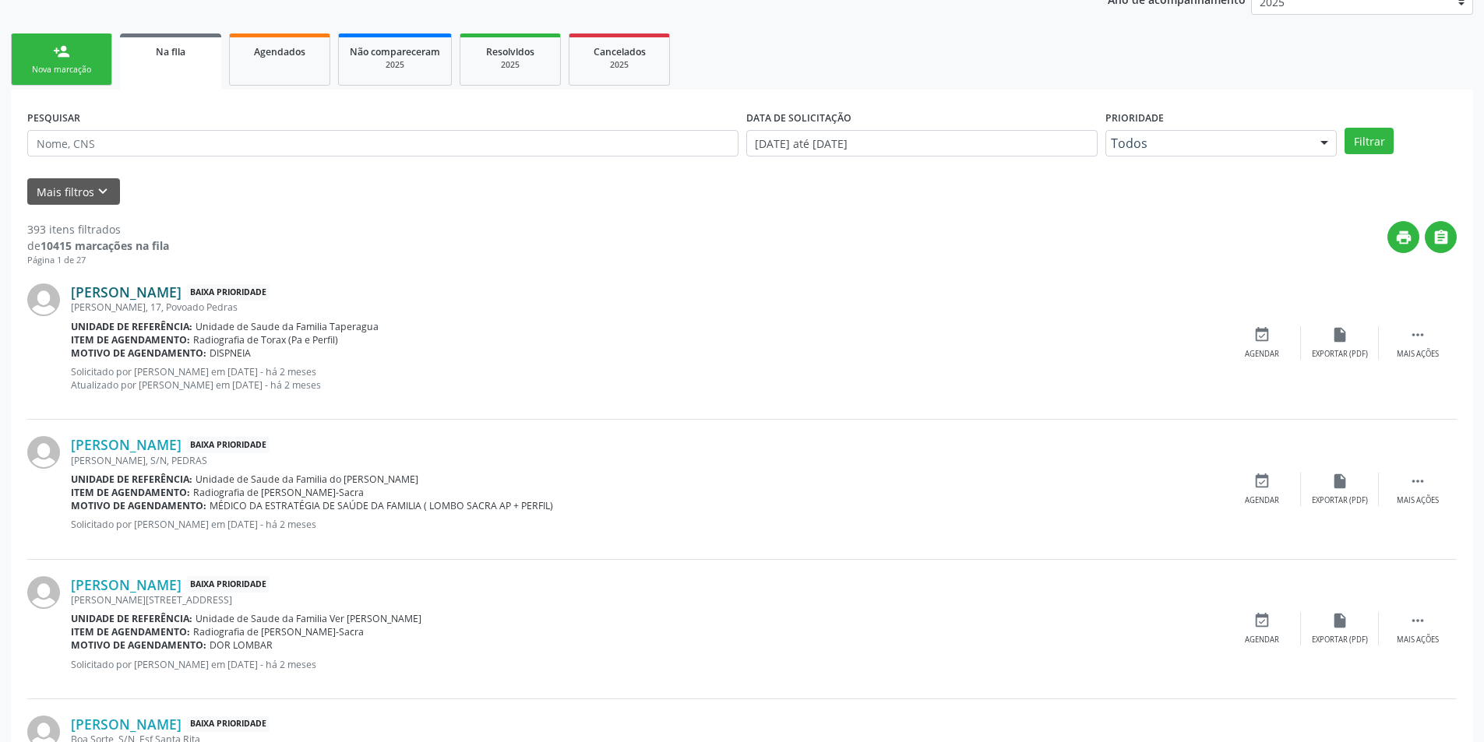
click at [176, 294] on link "[PERSON_NAME]" at bounding box center [126, 292] width 111 height 17
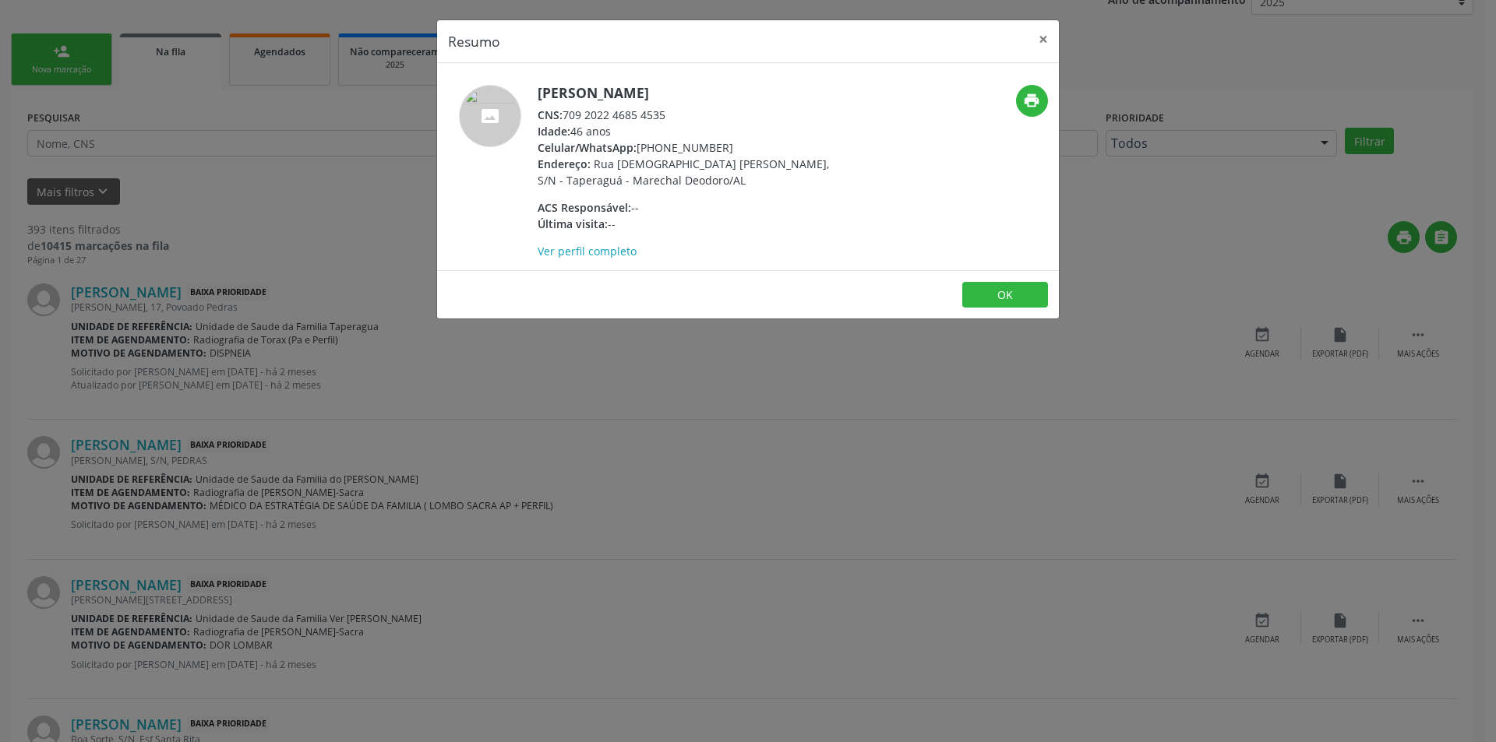
drag, startPoint x: 567, startPoint y: 114, endPoint x: 682, endPoint y: 114, distance: 114.5
click at [682, 114] on div "CNS: 709 2022 4685 4535" at bounding box center [688, 115] width 303 height 16
copy div "709 2022 4685 4535"
click at [1002, 305] on button "OK" at bounding box center [1005, 295] width 86 height 26
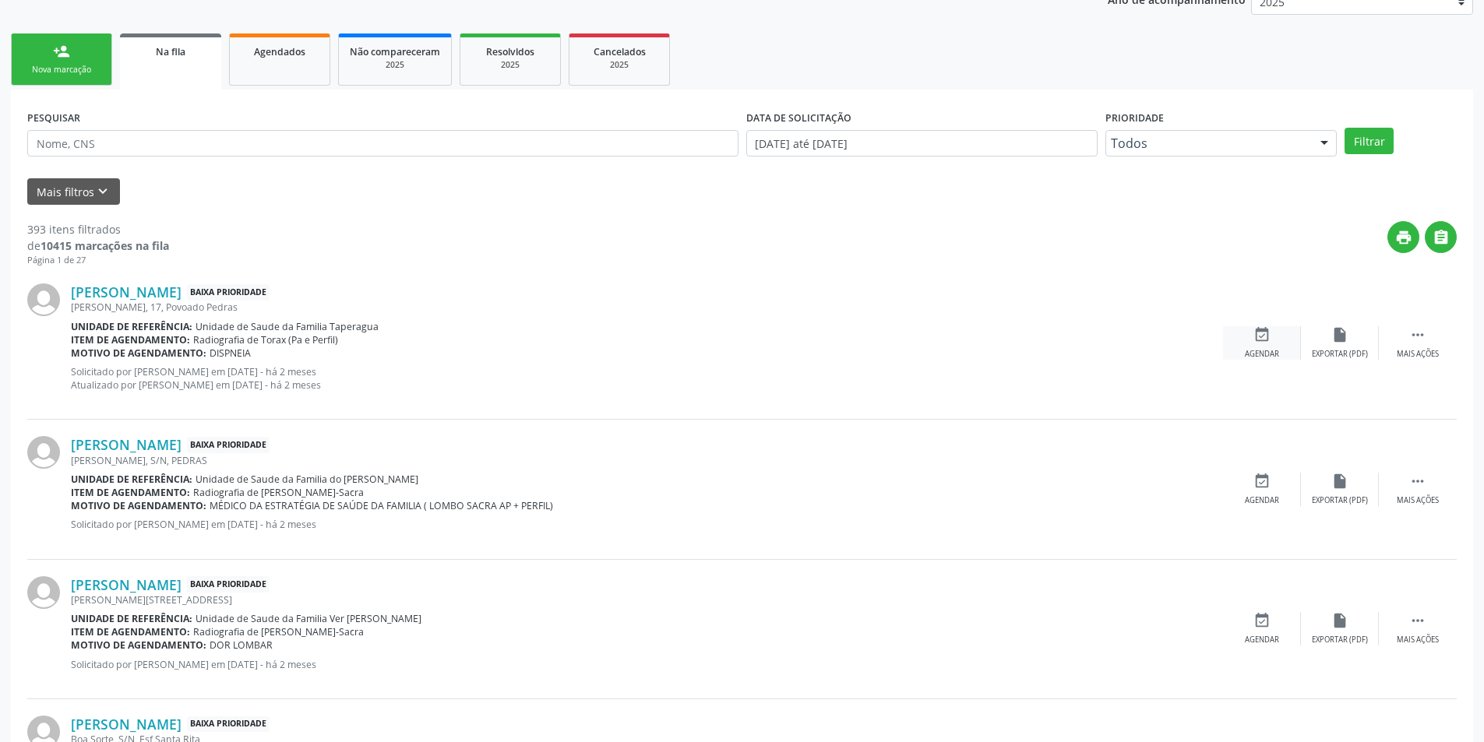
click at [1263, 338] on icon "event_available" at bounding box center [1261, 334] width 17 height 17
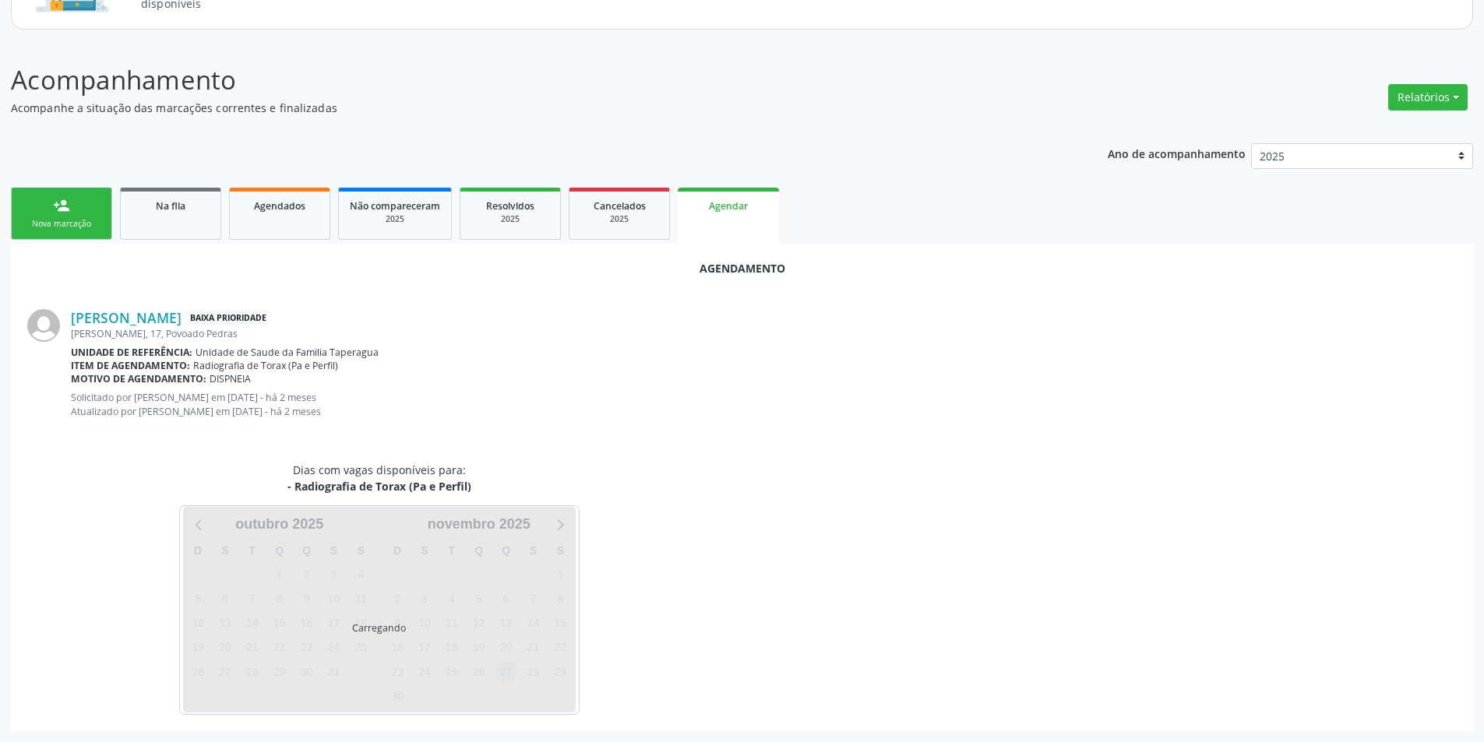
scroll to position [194, 0]
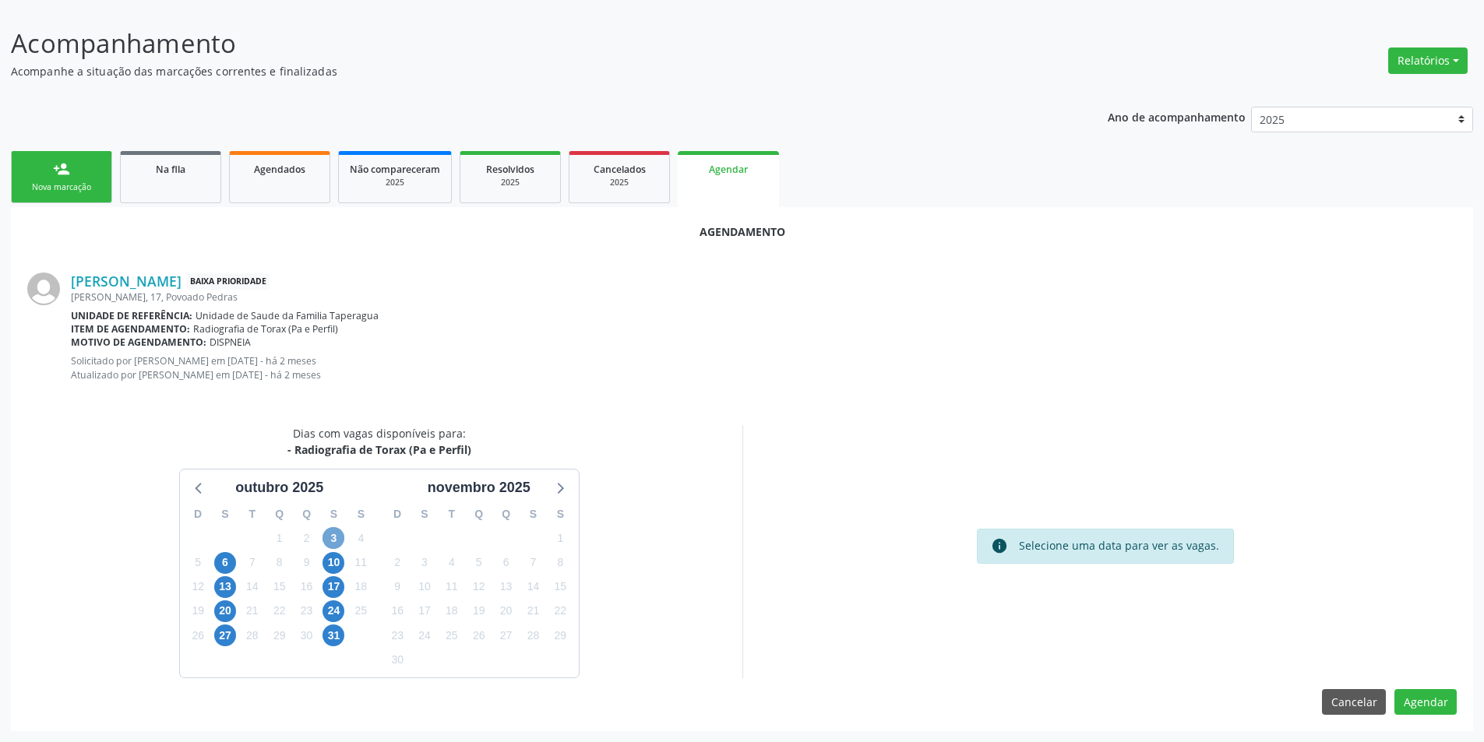
click at [328, 534] on span "3" at bounding box center [333, 538] width 22 height 22
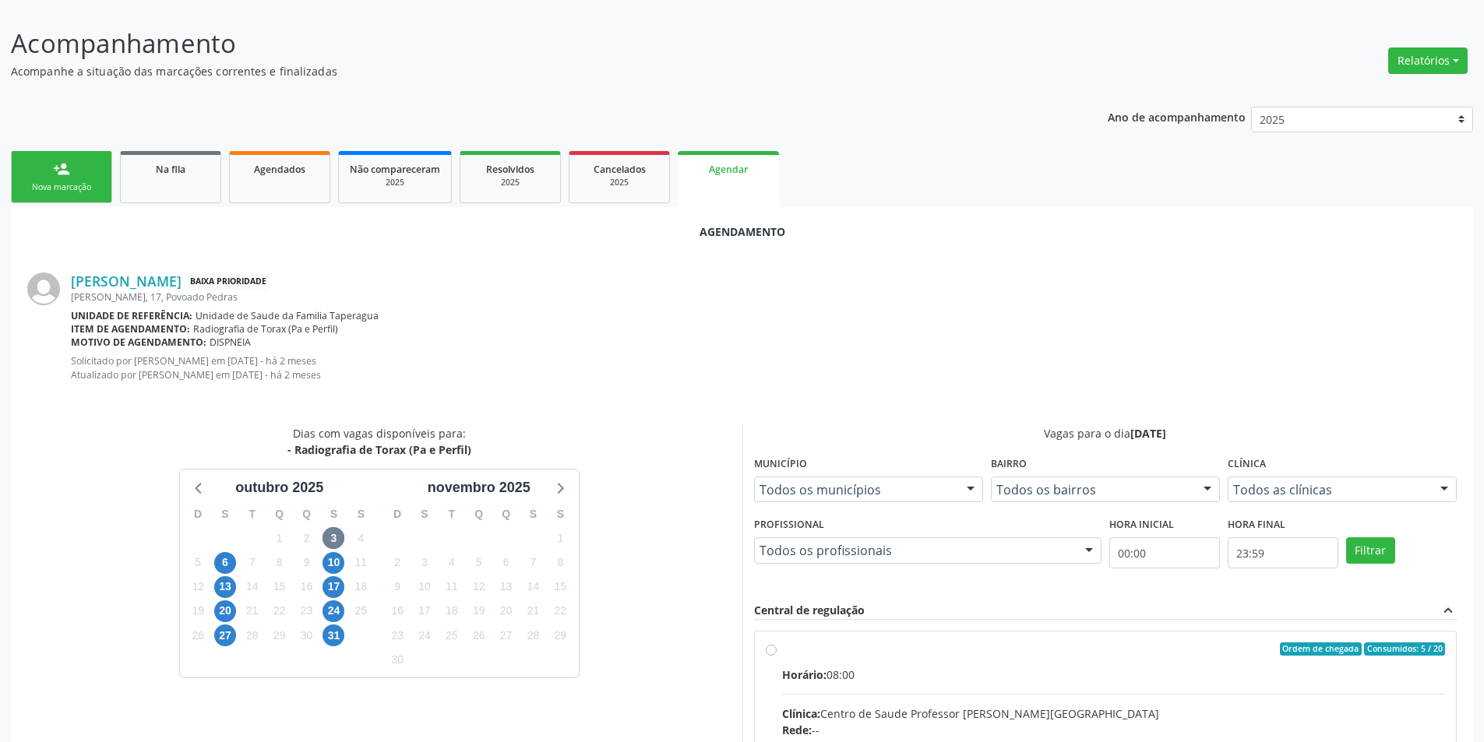
click at [766, 650] on input "Ordem de chegada Consumidos: 5 / 20 Horário: 08:00 Clínica: Centro de Saude Pro…" at bounding box center [771, 650] width 11 height 14
radio input "true"
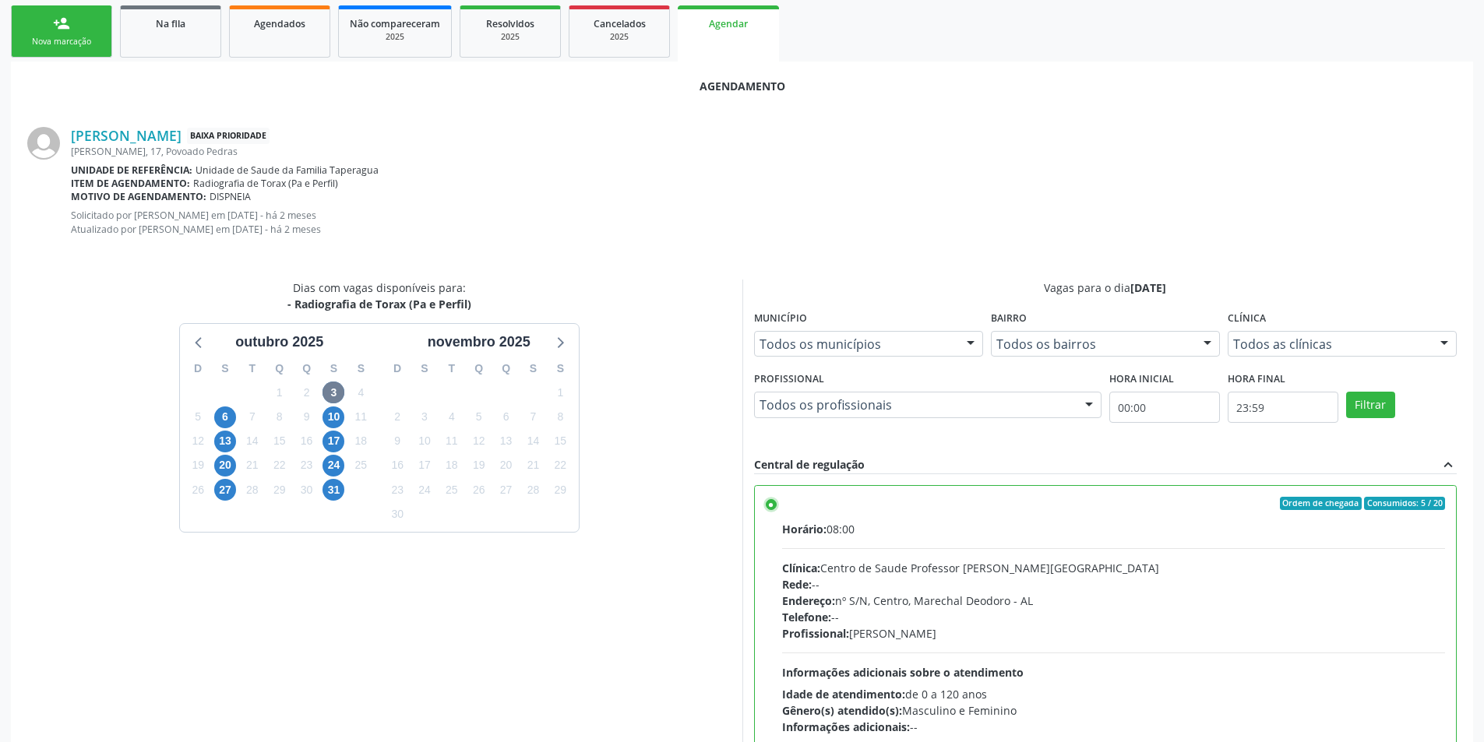
scroll to position [447, 0]
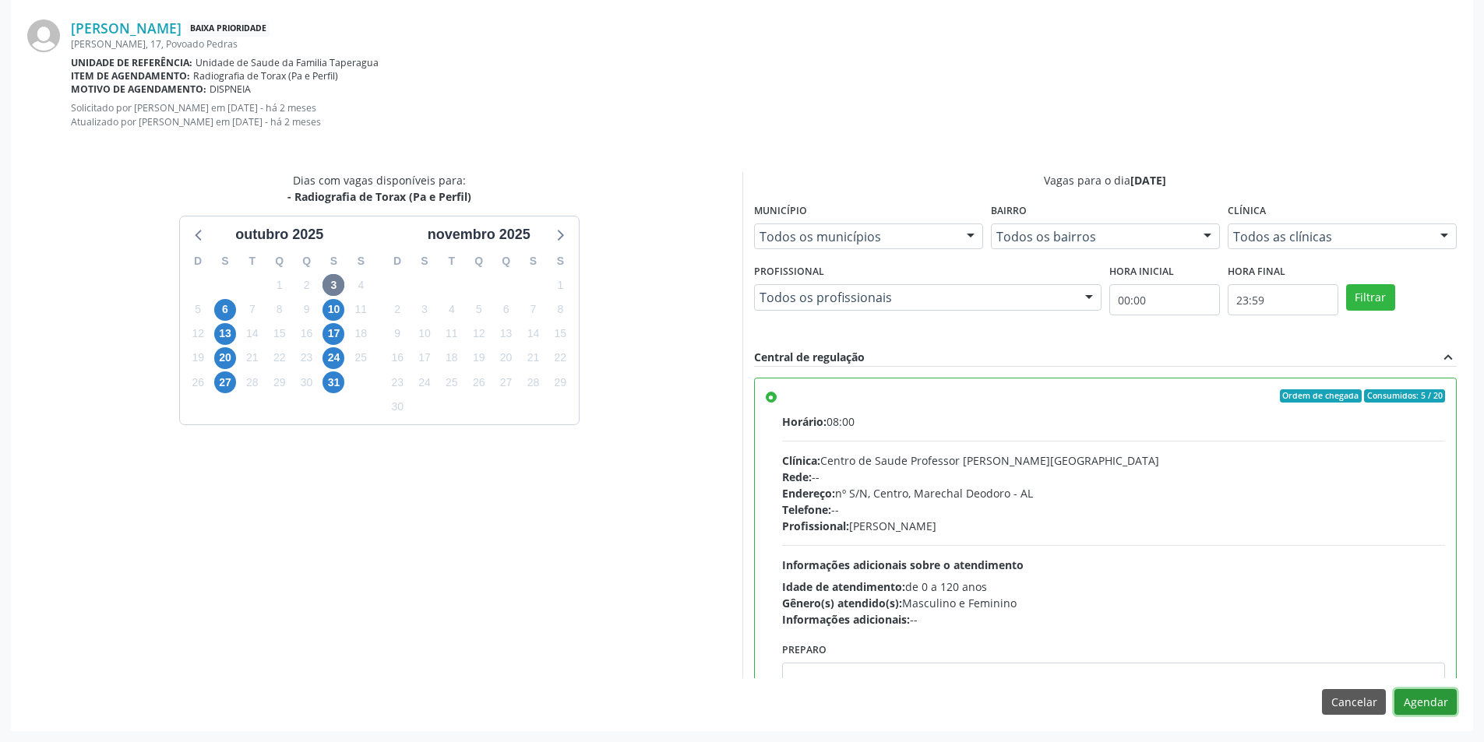
click at [1428, 706] on button "Agendar" at bounding box center [1425, 702] width 62 height 26
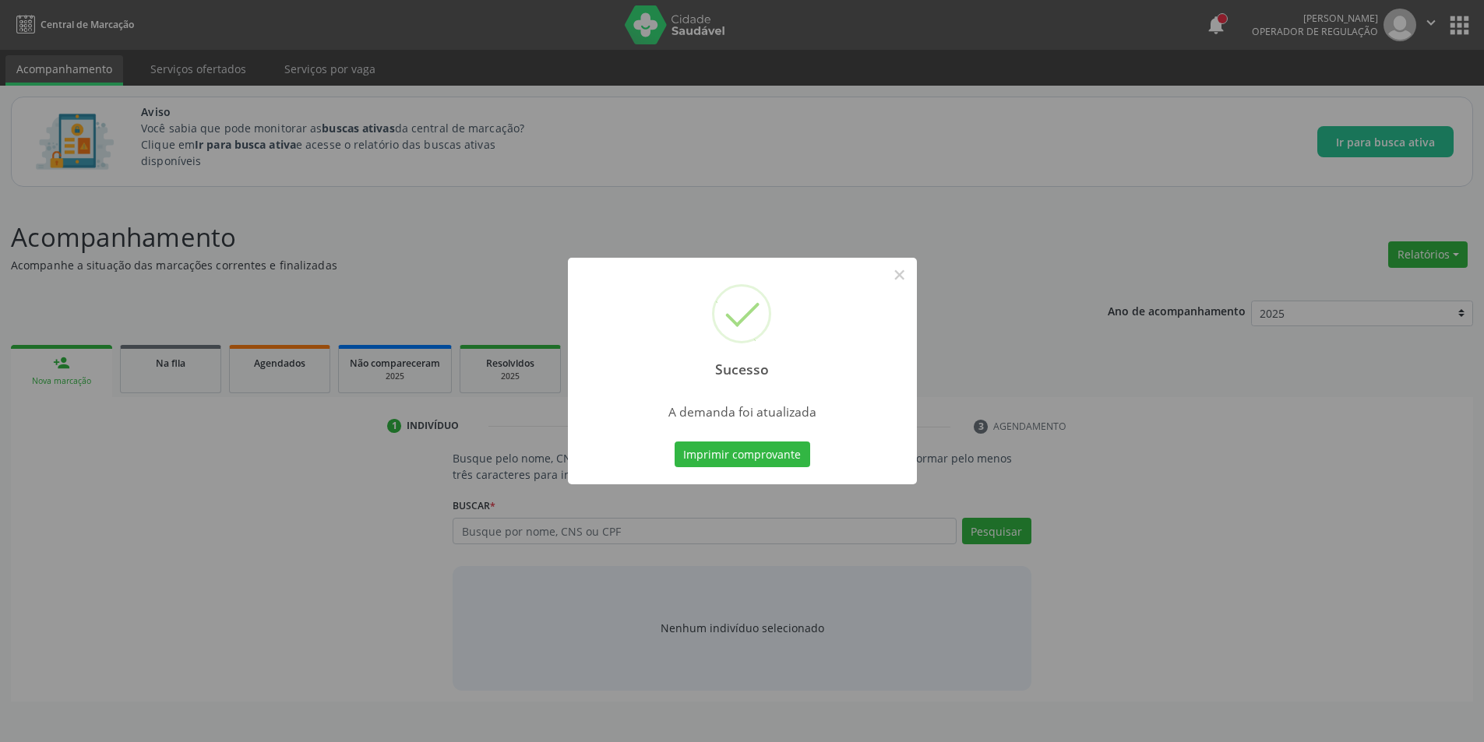
scroll to position [0, 0]
click at [904, 275] on button "×" at bounding box center [905, 275] width 26 height 26
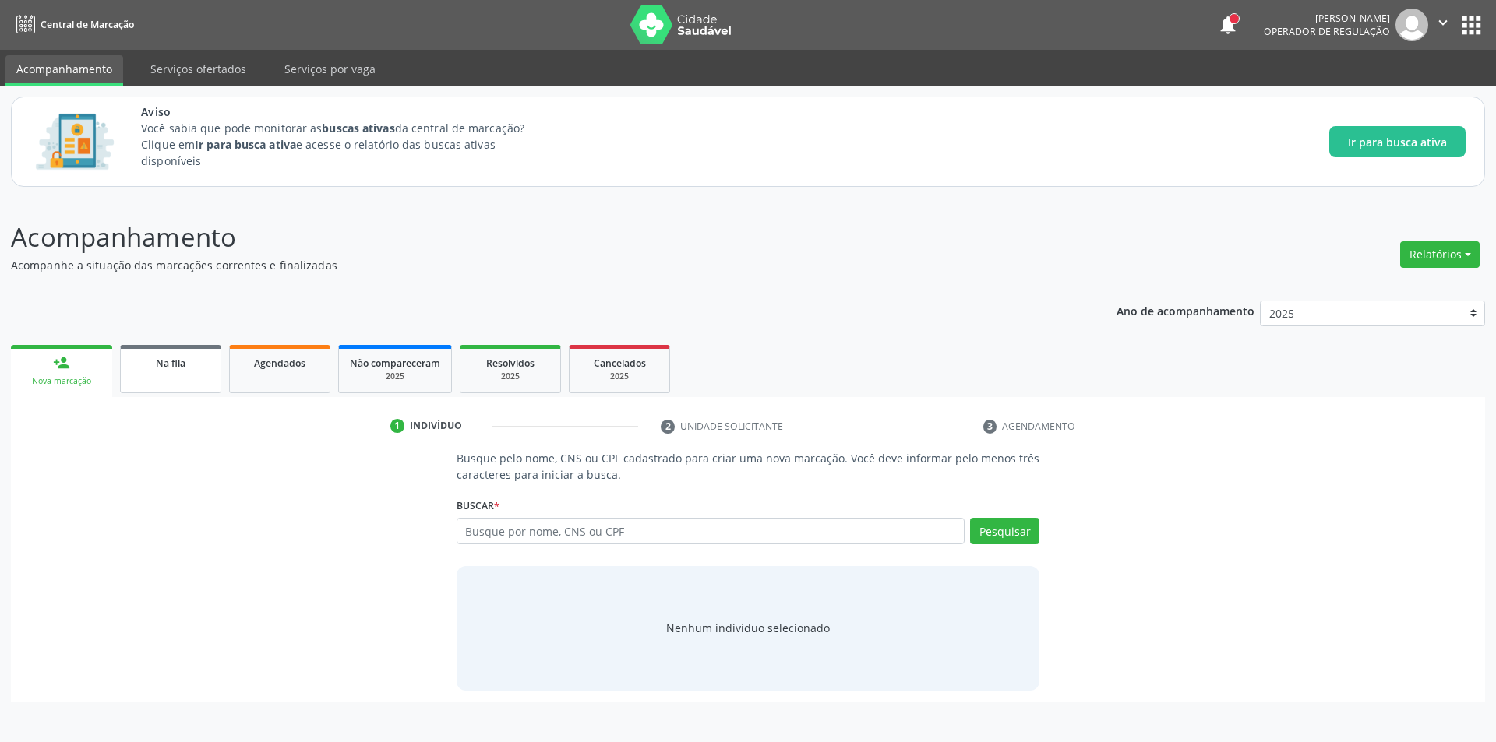
click at [174, 370] on div "Na fila" at bounding box center [171, 362] width 78 height 16
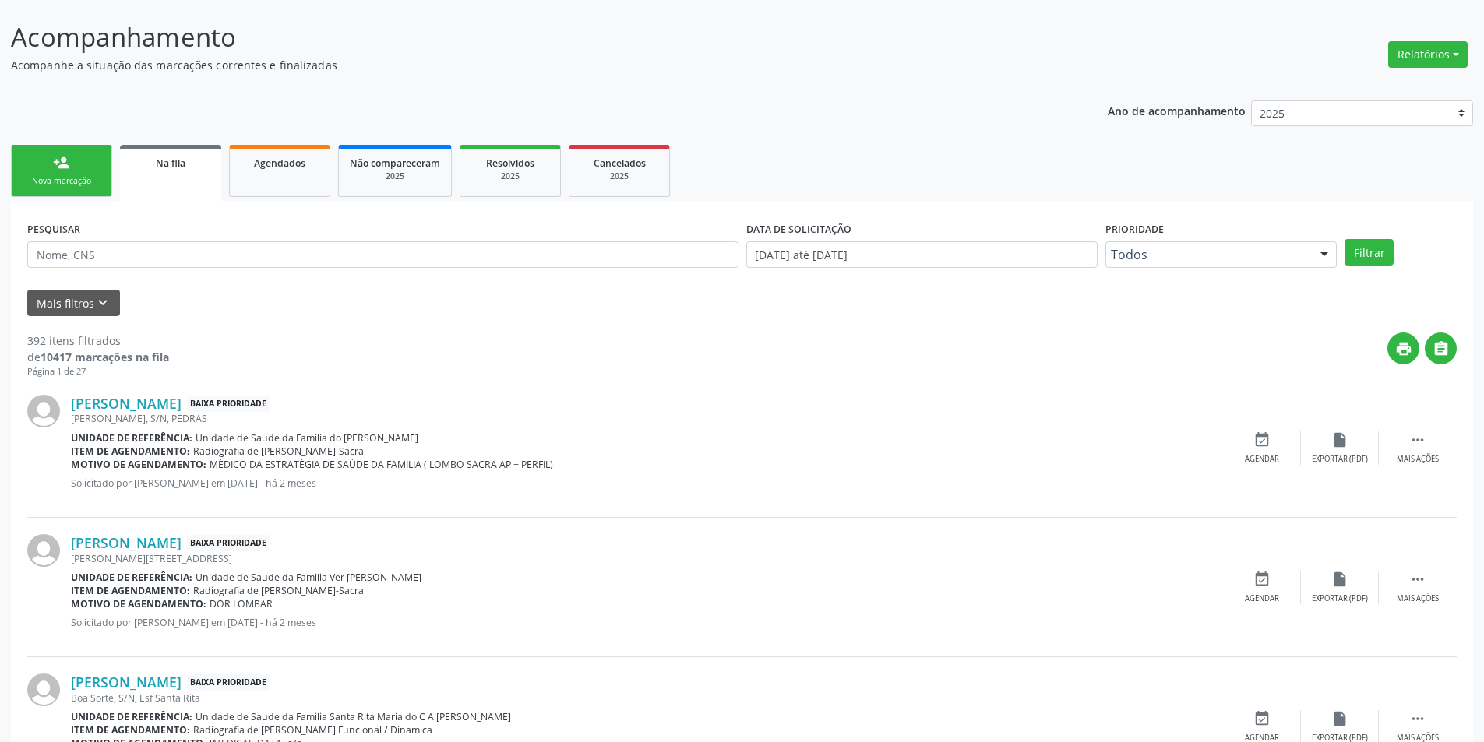
scroll to position [312, 0]
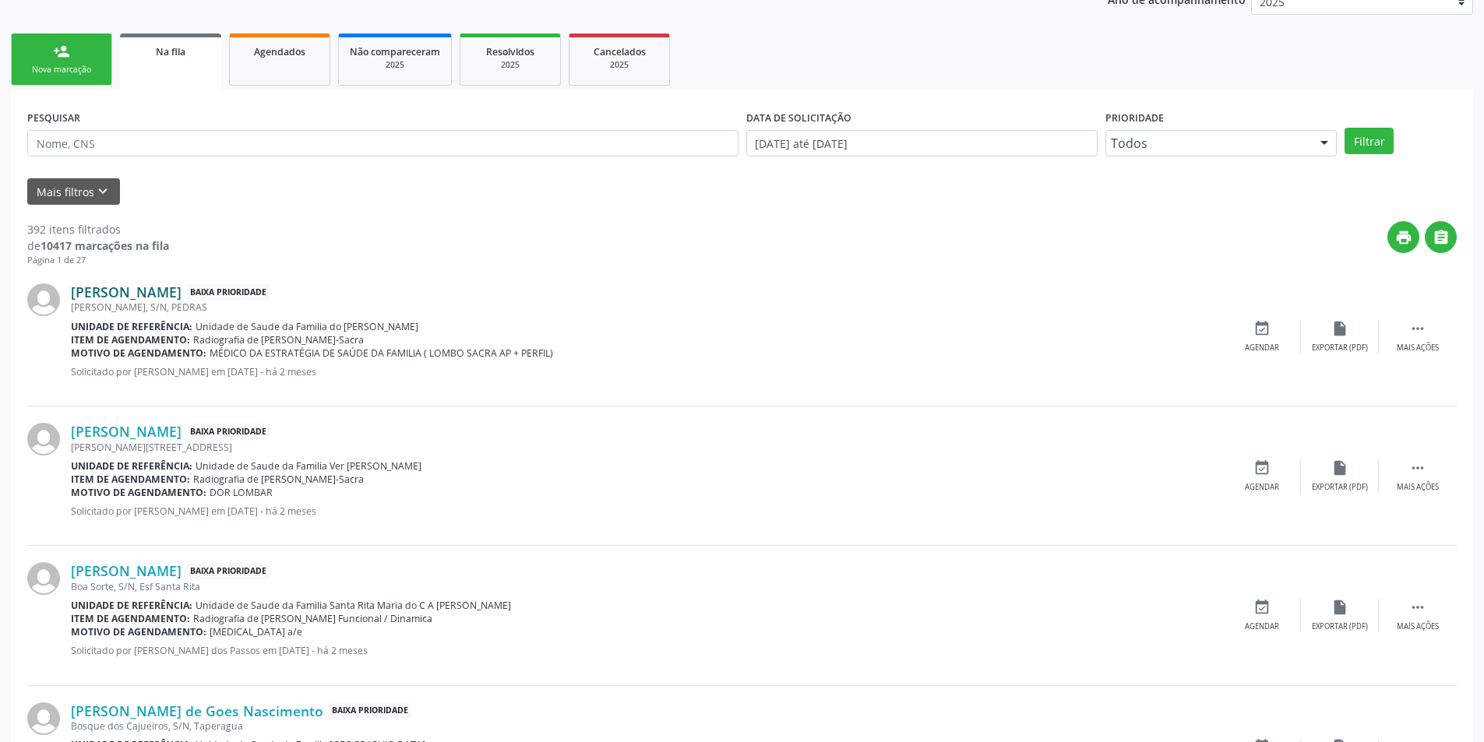
click at [142, 291] on link "[PERSON_NAME]" at bounding box center [126, 292] width 111 height 17
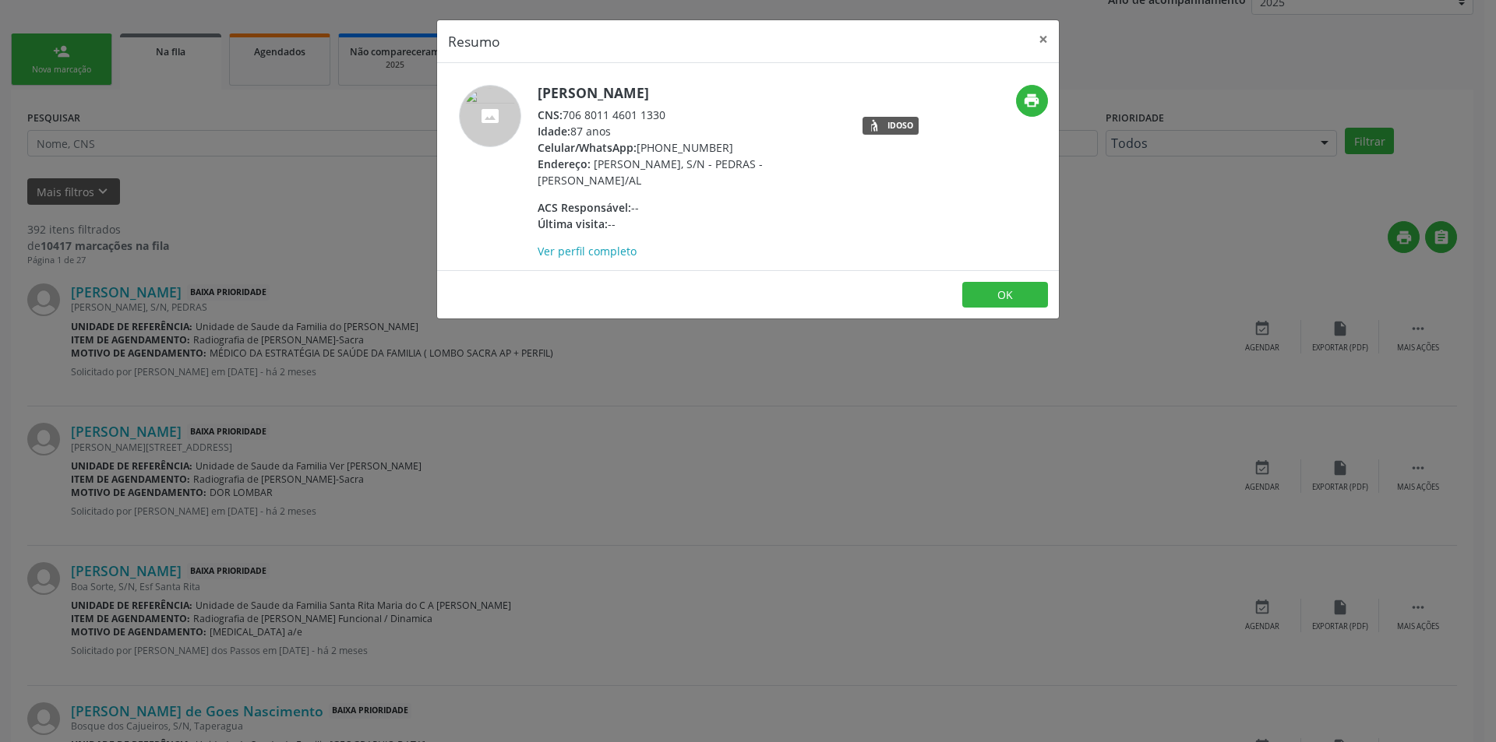
drag, startPoint x: 566, startPoint y: 112, endPoint x: 686, endPoint y: 117, distance: 120.8
click at [686, 117] on div "CNS: 706 8011 4601 1330" at bounding box center [688, 115] width 303 height 16
copy div "706 8011 4601 1330"
click at [1005, 294] on button "OK" at bounding box center [1005, 295] width 86 height 26
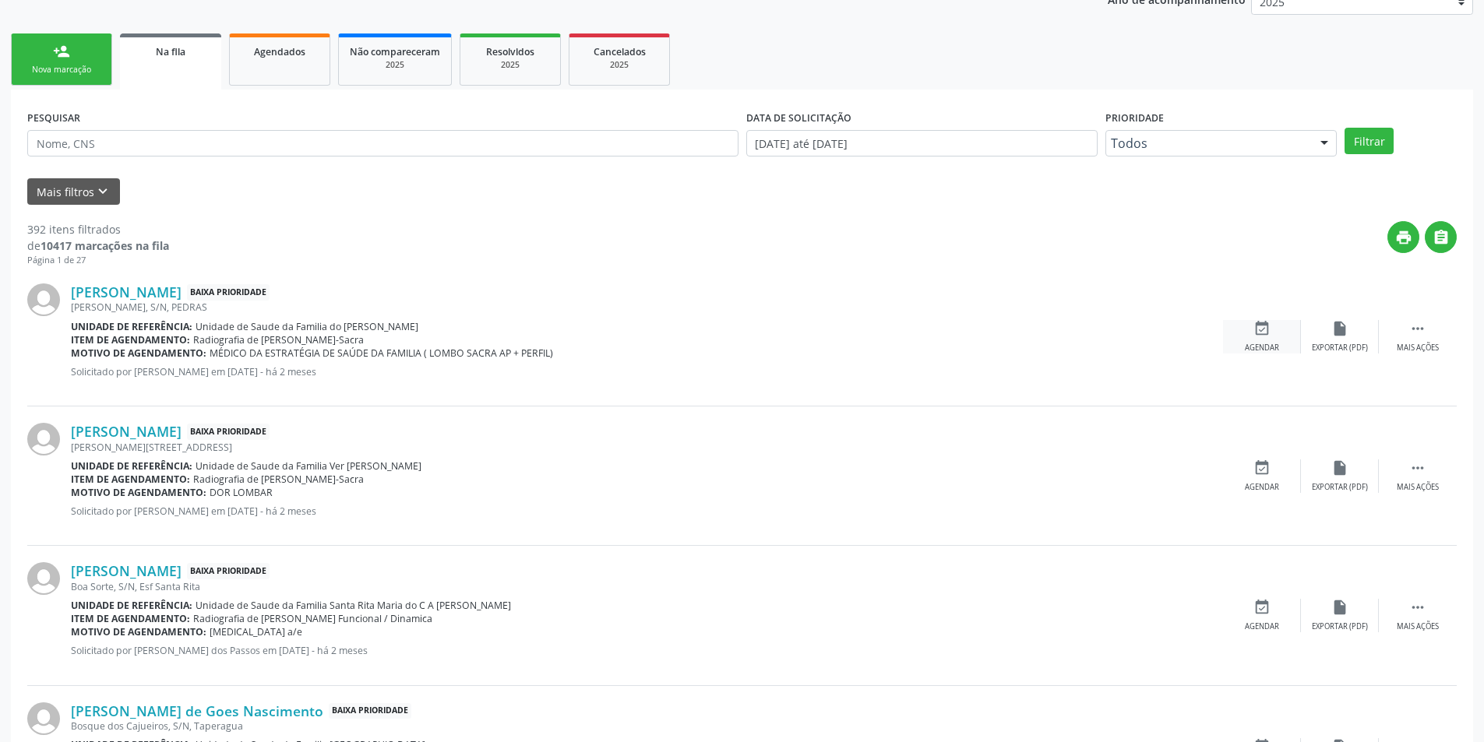
click at [1264, 330] on icon "event_available" at bounding box center [1261, 328] width 17 height 17
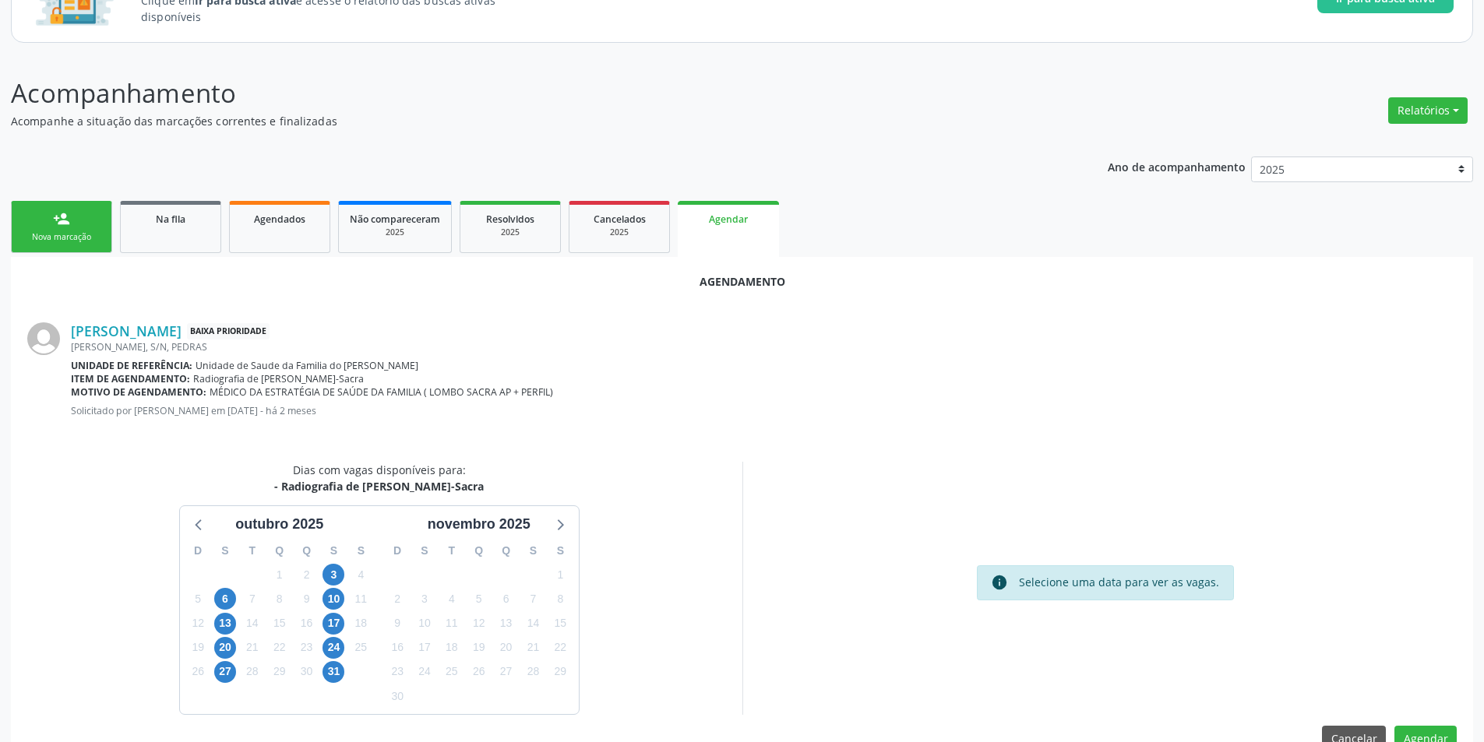
scroll to position [181, 0]
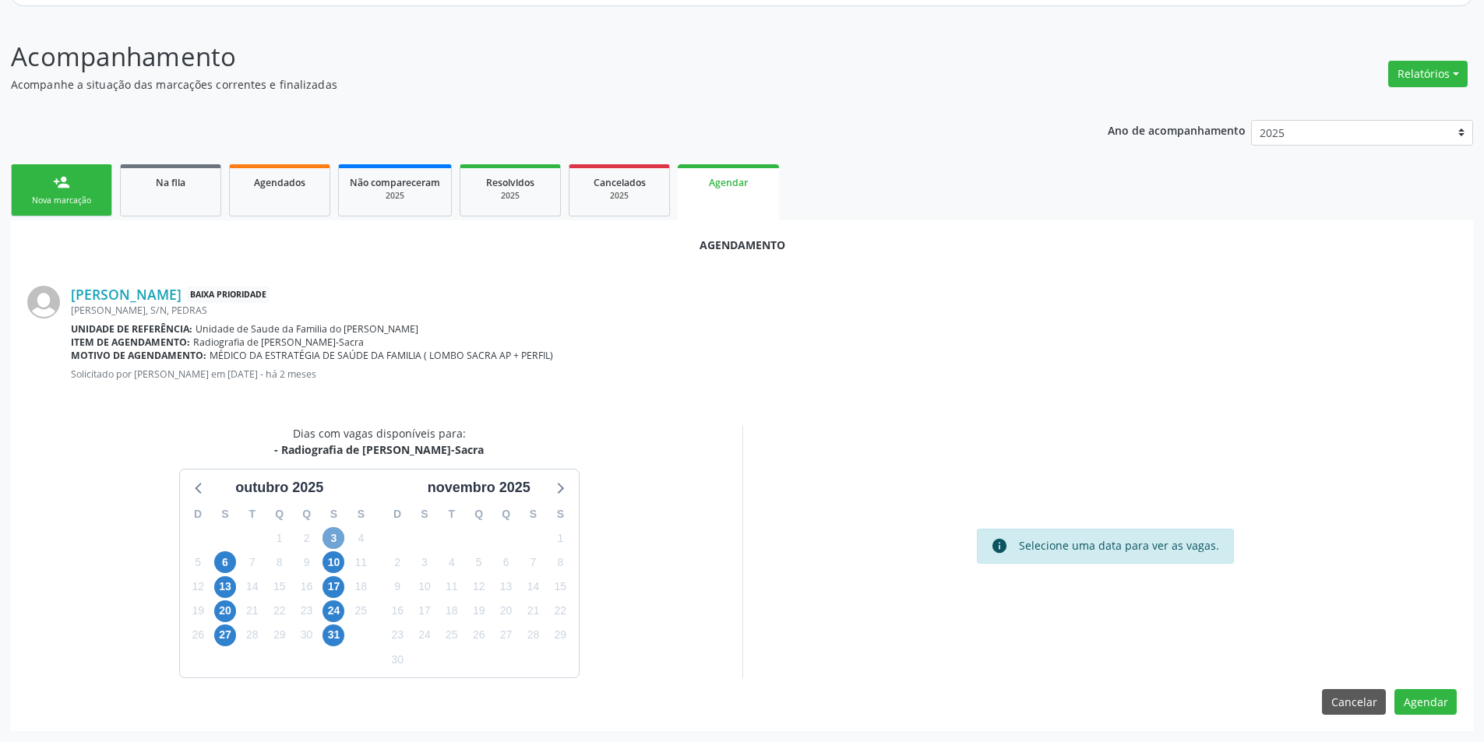
click at [336, 530] on span "3" at bounding box center [333, 538] width 22 height 22
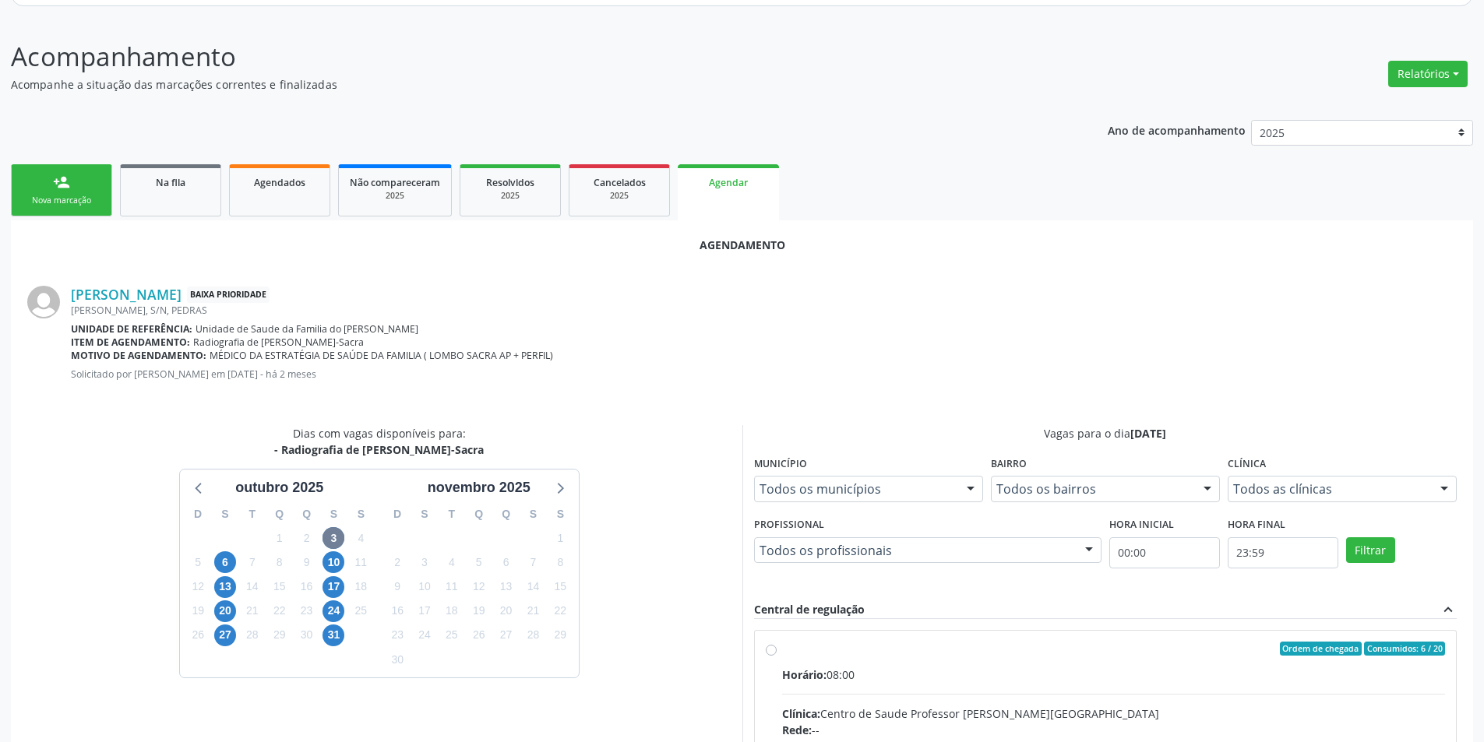
click at [767, 647] on input "Ordem de chegada Consumidos: 6 / 20 Horário: 08:00 Clínica: Centro de Saude Pro…" at bounding box center [771, 649] width 11 height 14
radio input "true"
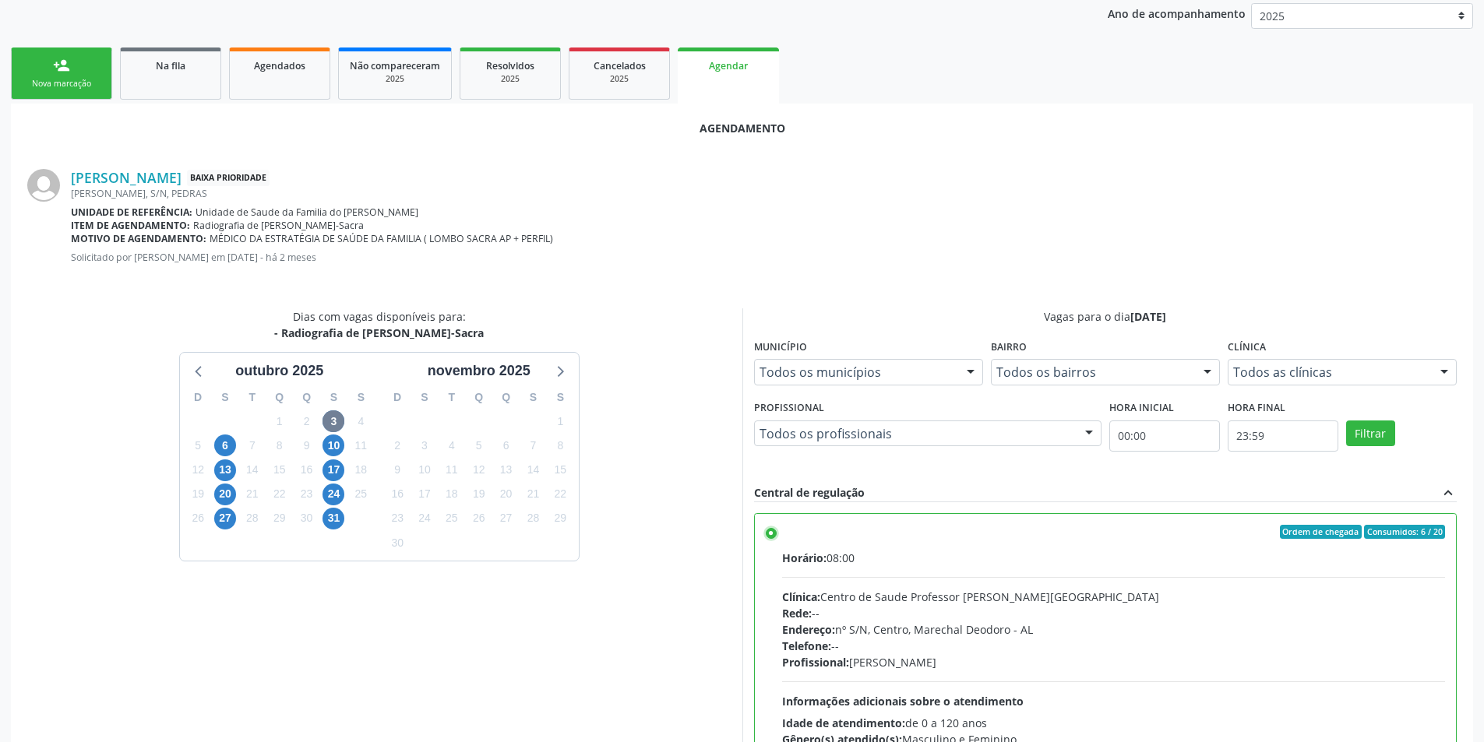
scroll to position [434, 0]
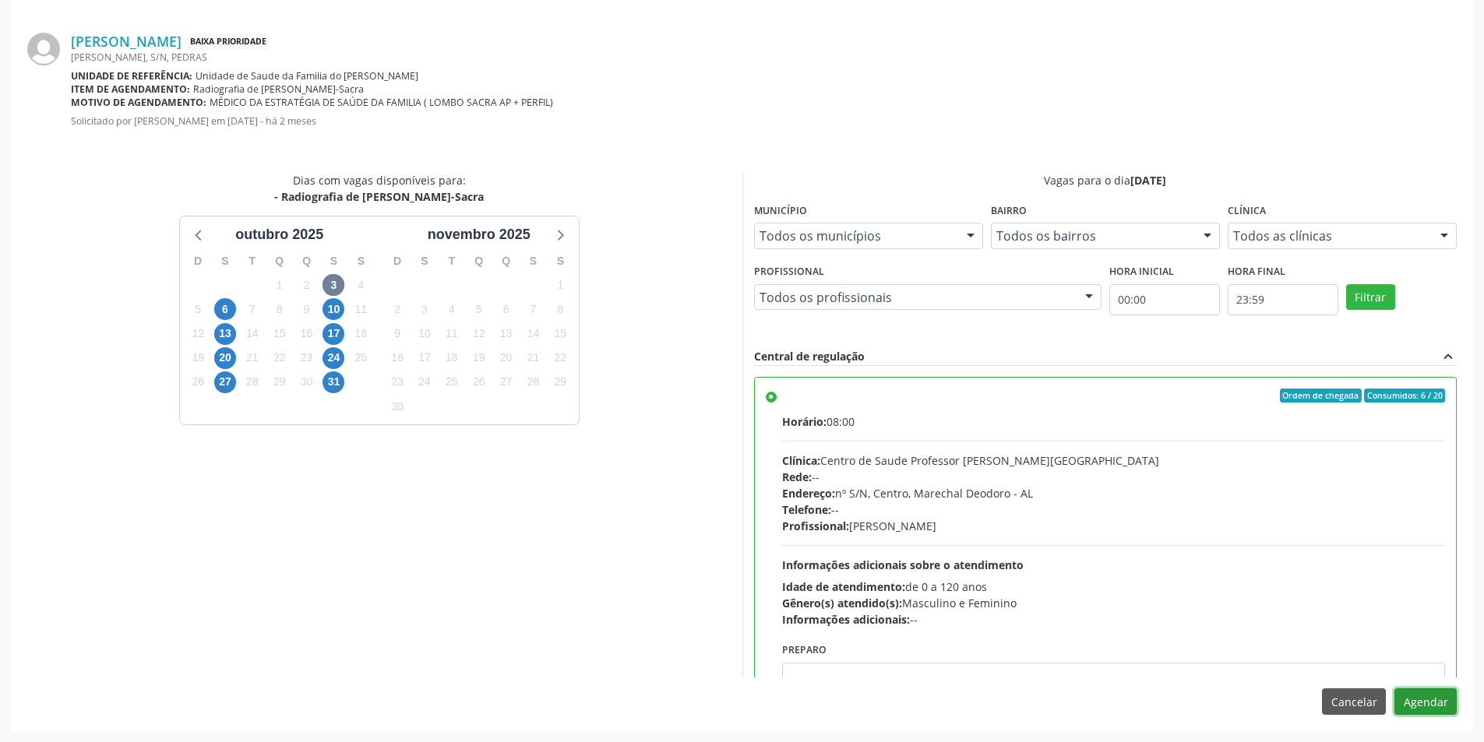
click at [1422, 707] on button "Agendar" at bounding box center [1425, 702] width 62 height 26
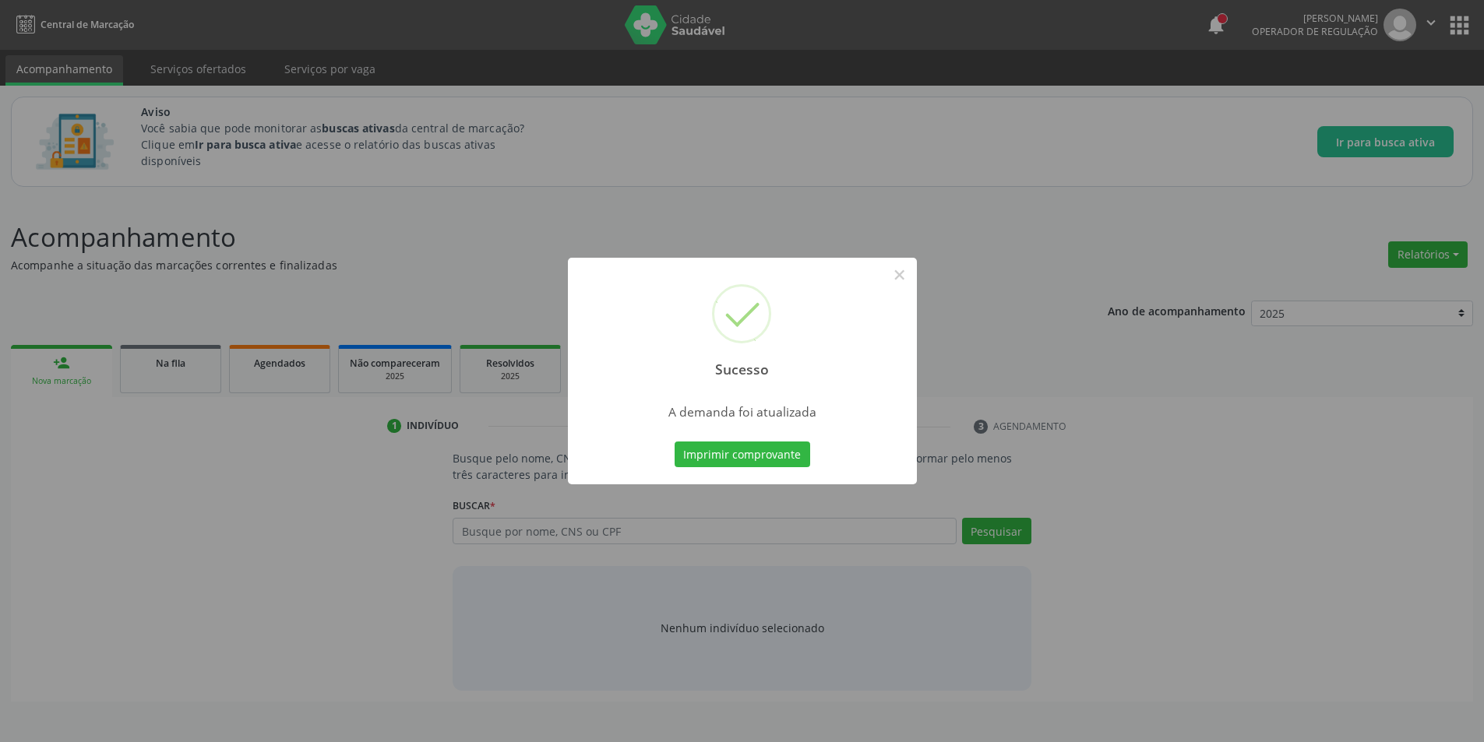
scroll to position [0, 0]
click at [908, 273] on button "×" at bounding box center [905, 275] width 26 height 26
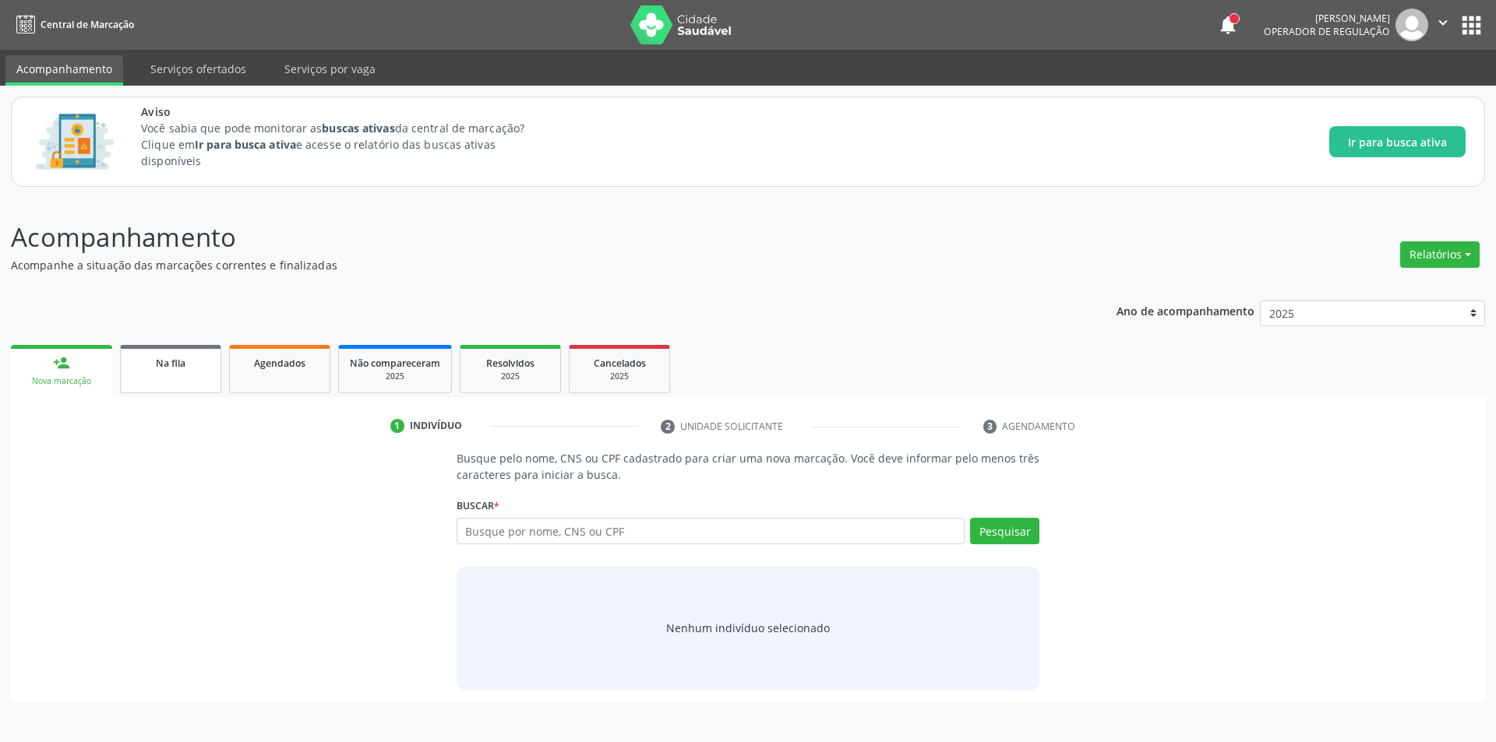
click at [150, 374] on link "Na fila" at bounding box center [170, 369] width 101 height 48
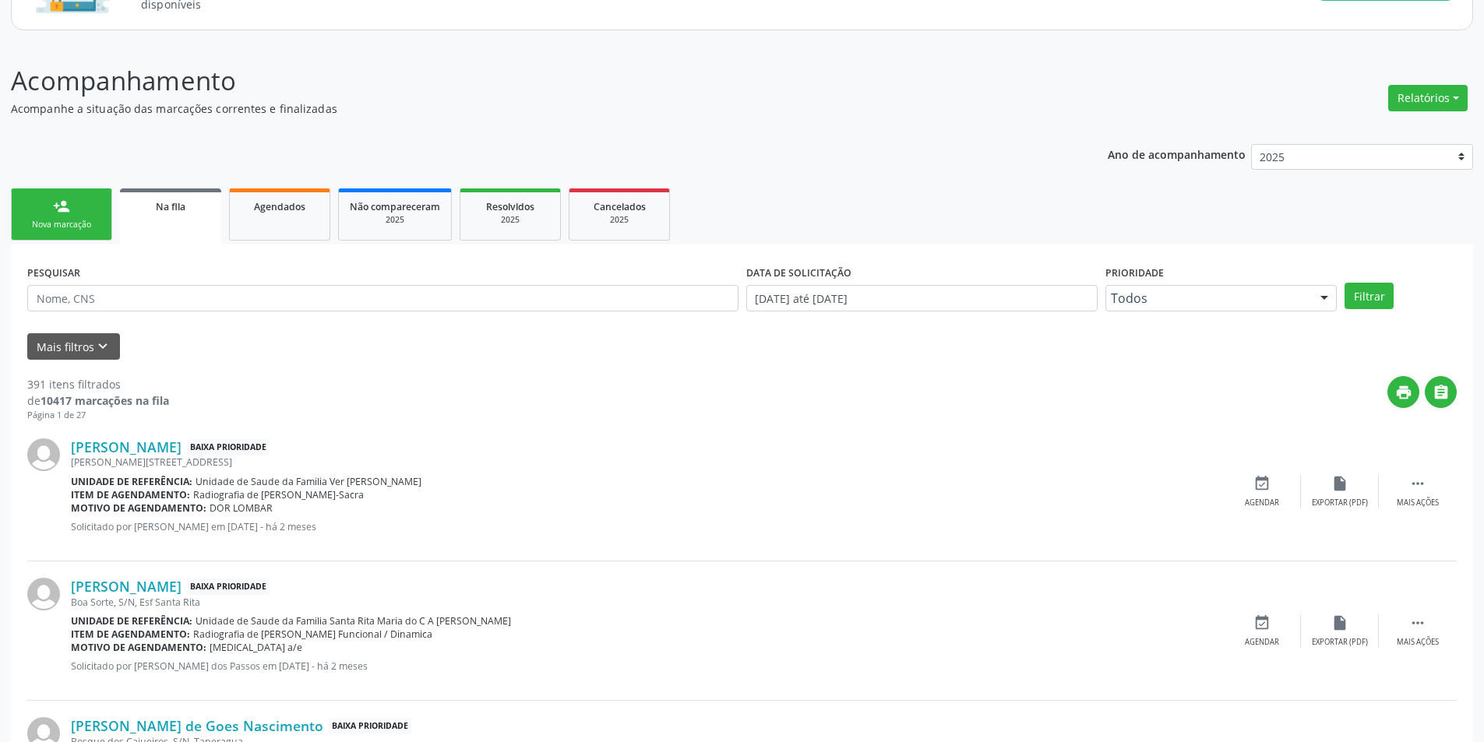
scroll to position [389, 0]
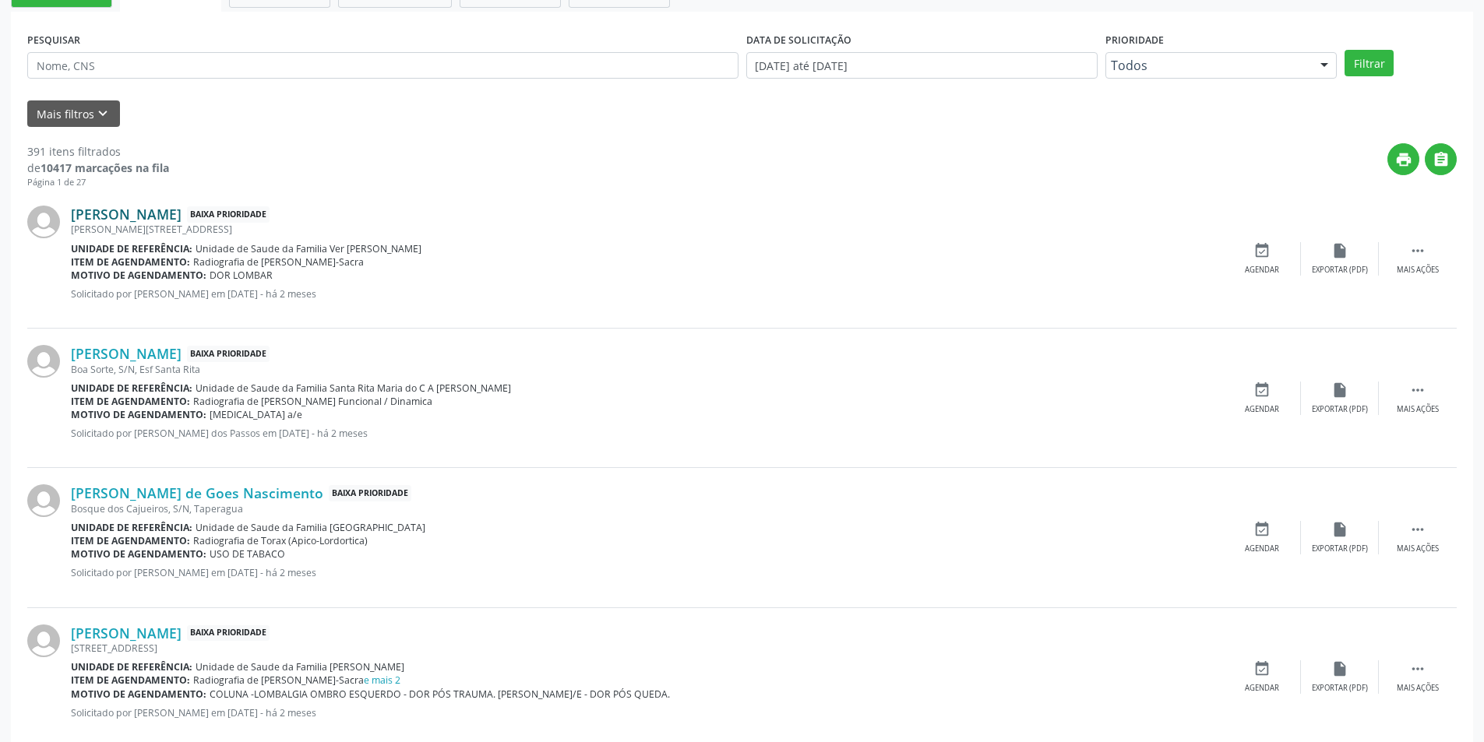
click at [167, 213] on link "[PERSON_NAME]" at bounding box center [126, 214] width 111 height 17
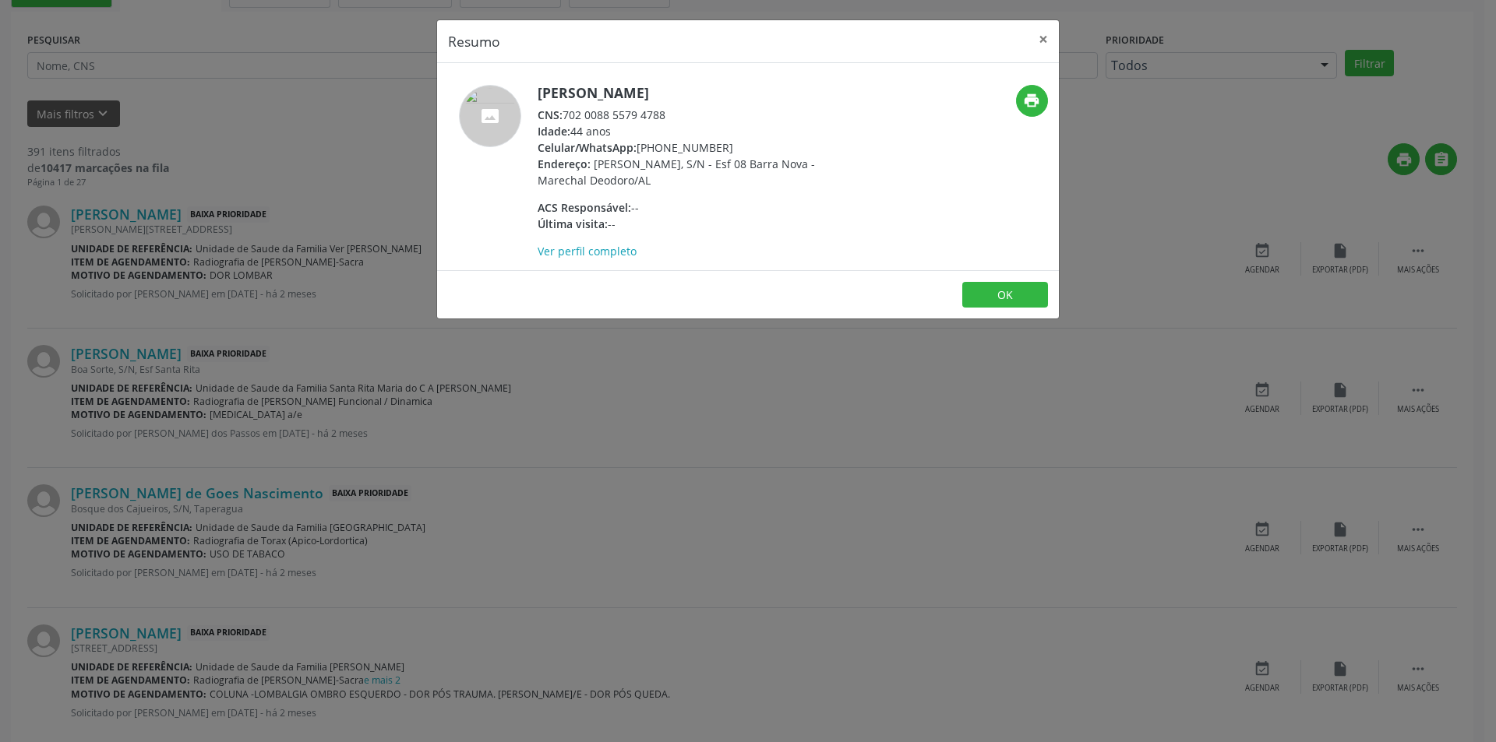
drag, startPoint x: 566, startPoint y: 116, endPoint x: 677, endPoint y: 116, distance: 110.6
click at [677, 116] on div "CNS: 702 0088 5579 4788" at bounding box center [688, 115] width 303 height 16
click at [995, 285] on button "OK" at bounding box center [1005, 295] width 86 height 26
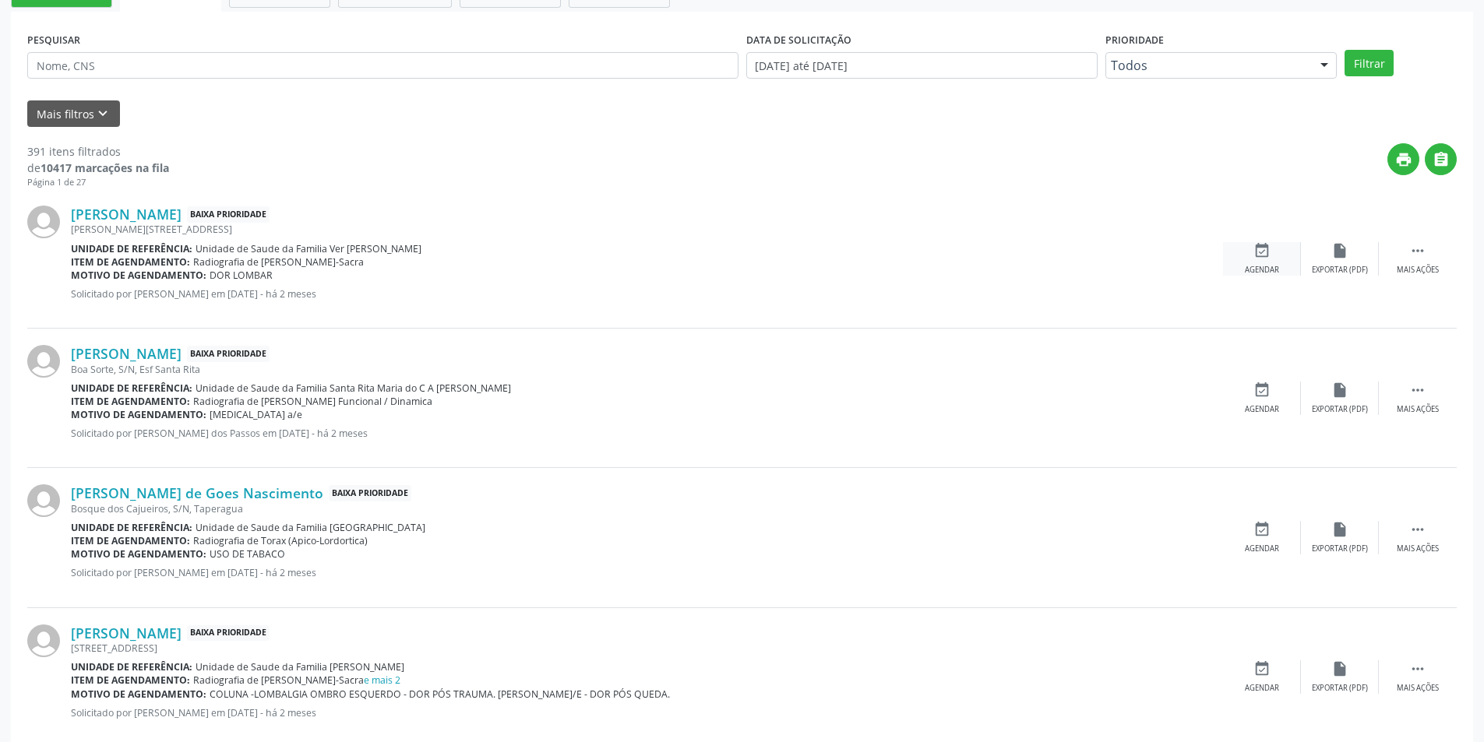
click at [1270, 249] on icon "event_available" at bounding box center [1261, 250] width 17 height 17
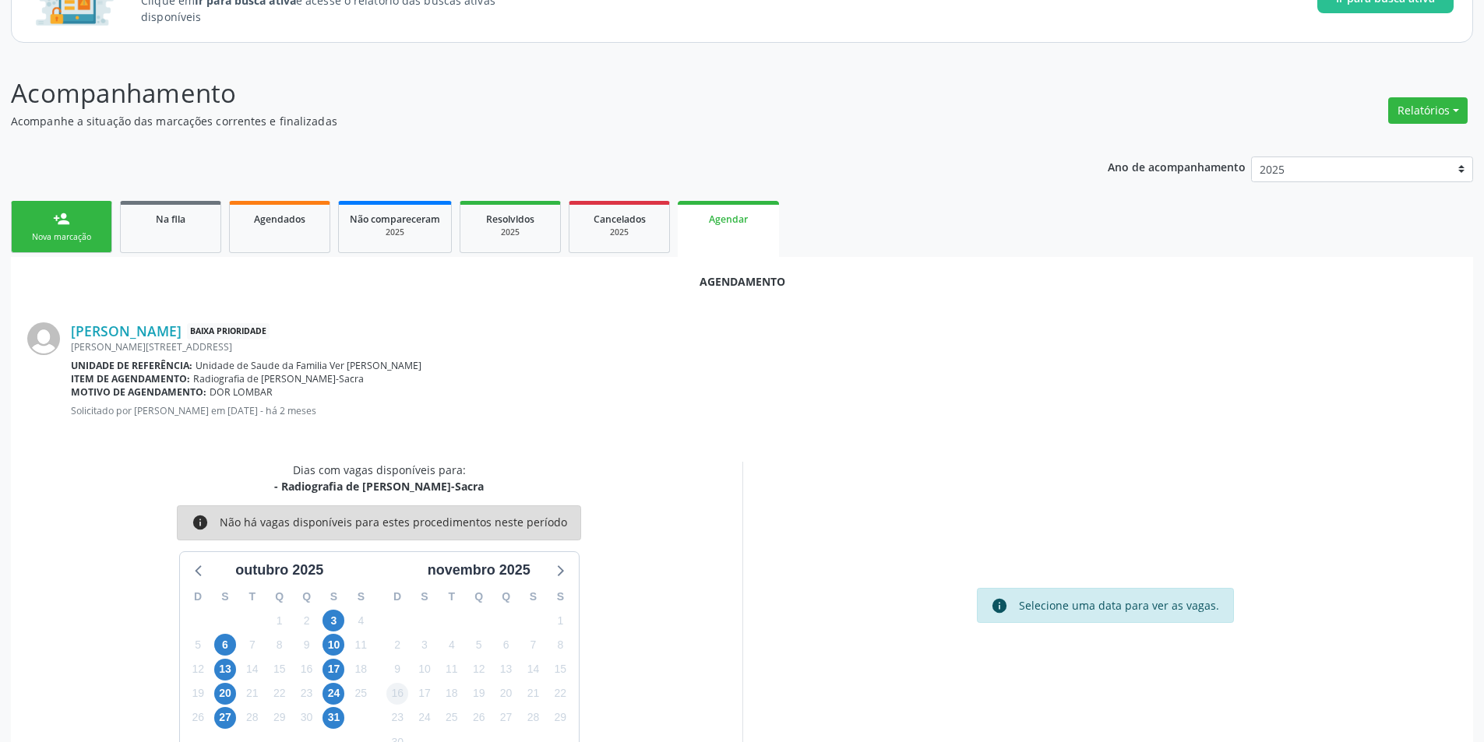
scroll to position [181, 0]
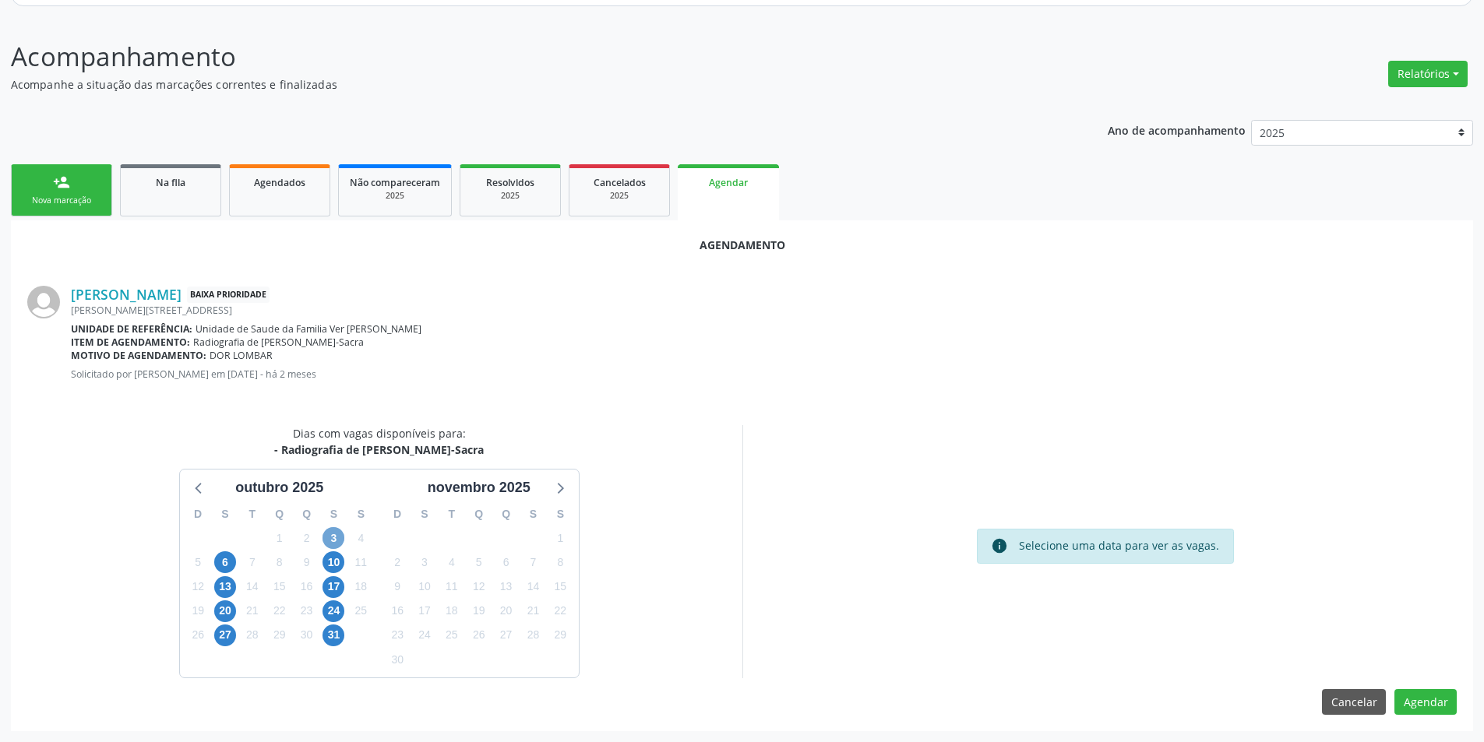
click at [336, 534] on span "3" at bounding box center [333, 538] width 22 height 22
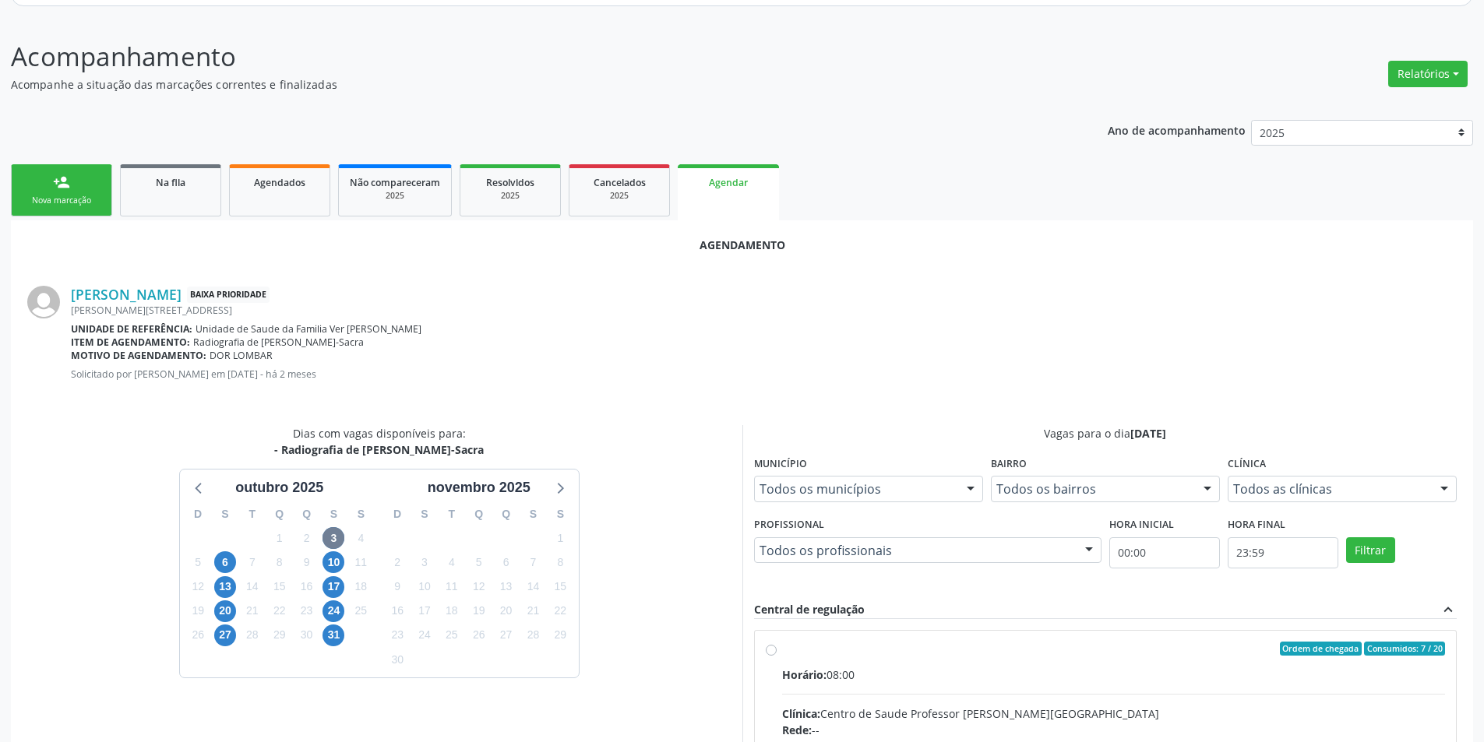
click at [771, 647] on input "Ordem de chegada Consumidos: 7 / 20 Horário: 08:00 Clínica: Centro de Saude Pro…" at bounding box center [771, 649] width 11 height 14
radio input "true"
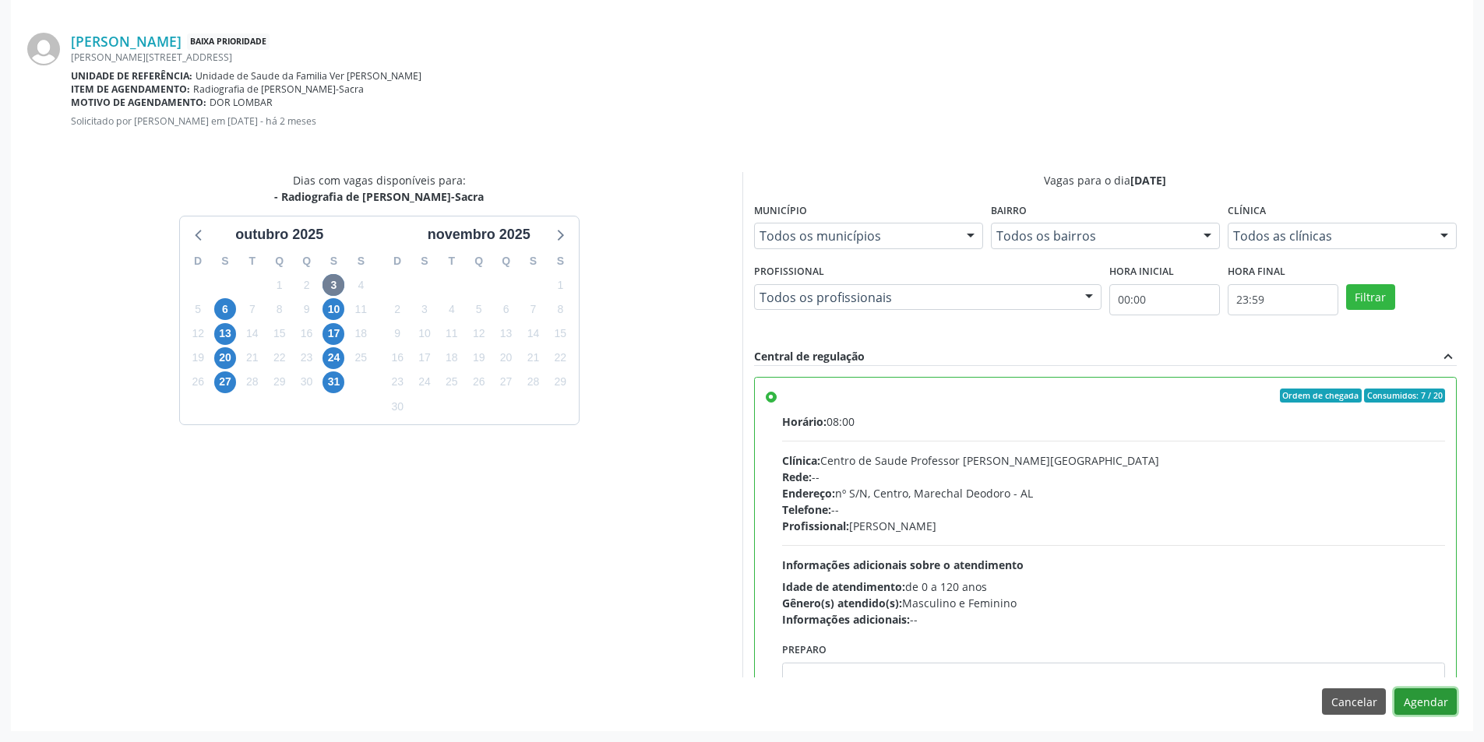
click at [1426, 702] on button "Agendar" at bounding box center [1425, 702] width 62 height 26
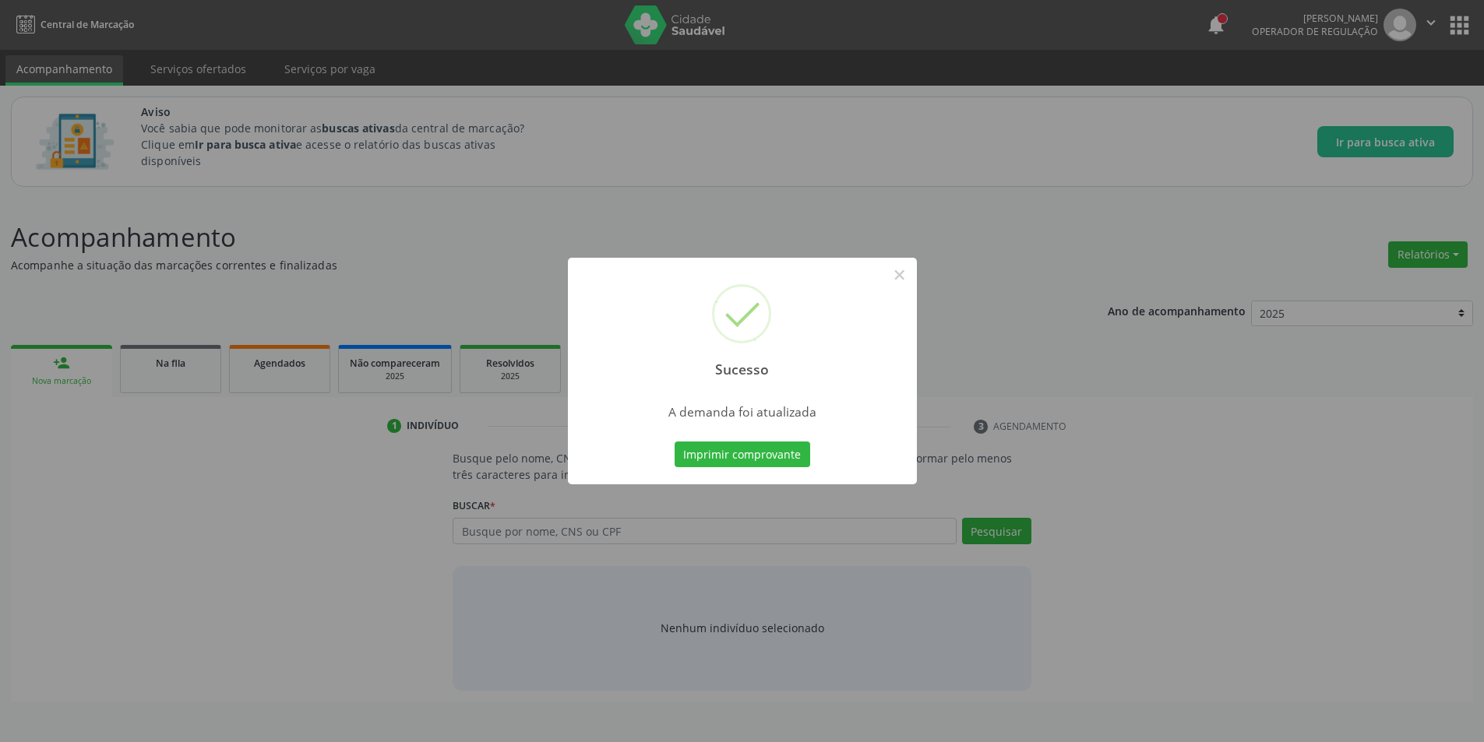
scroll to position [0, 0]
click at [913, 274] on button "×" at bounding box center [905, 275] width 26 height 26
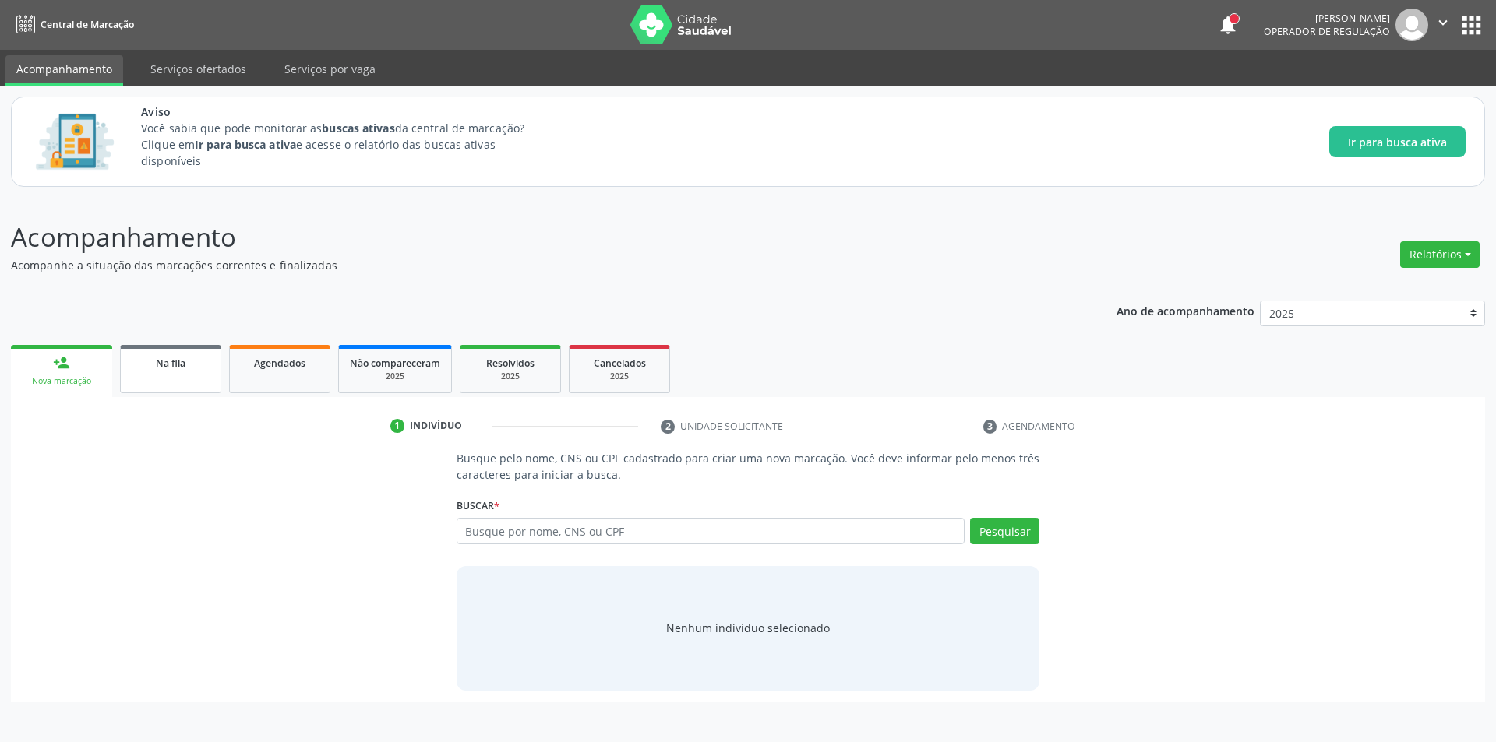
click at [178, 361] on span "Na fila" at bounding box center [171, 363] width 30 height 13
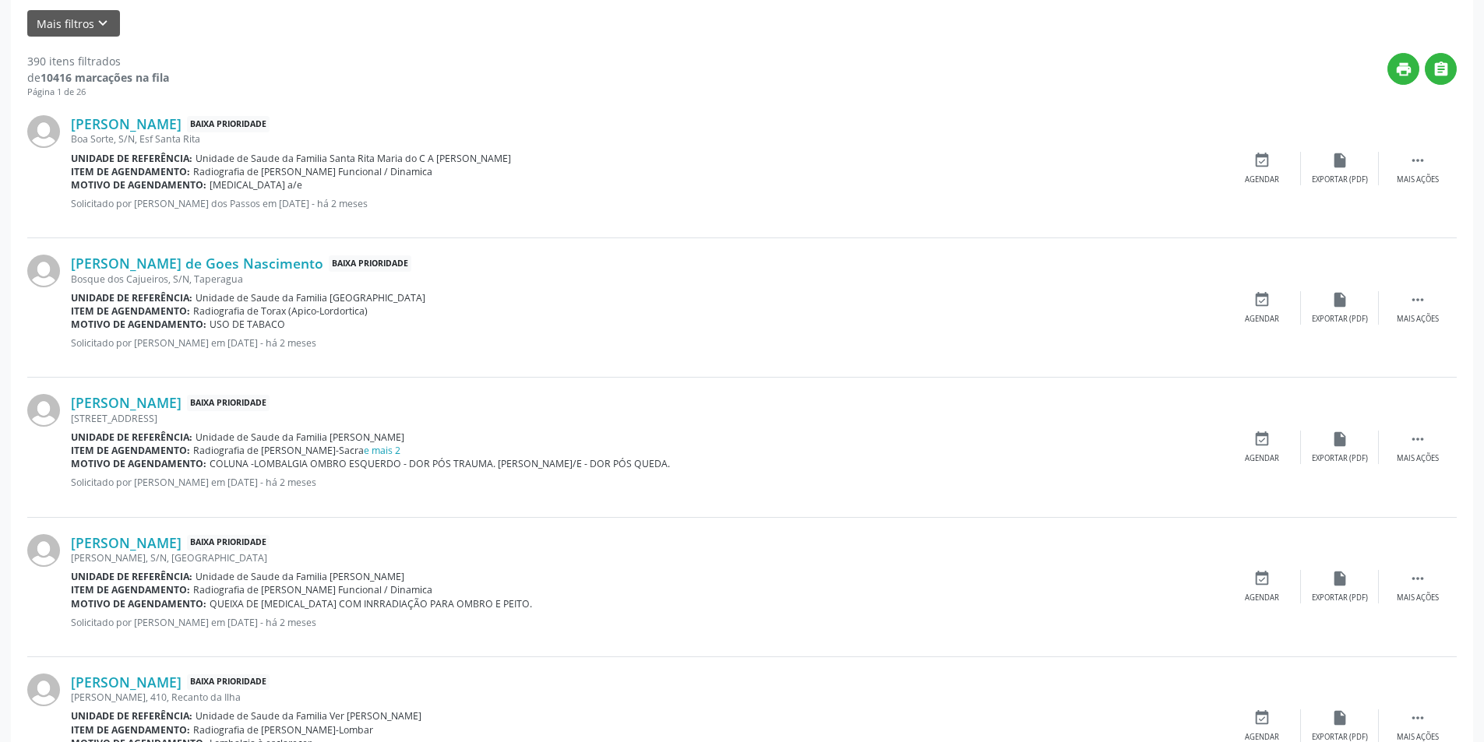
scroll to position [389, 0]
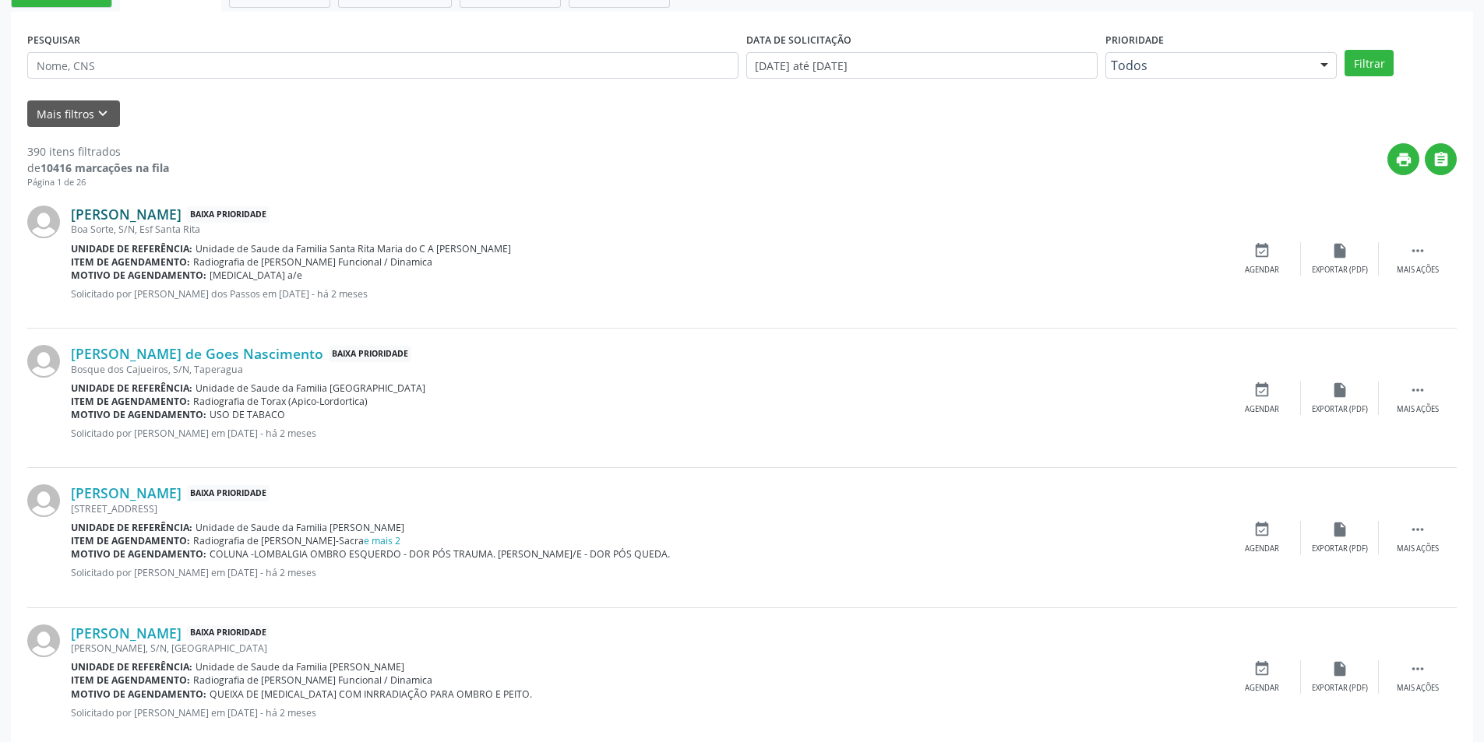
click at [172, 215] on link "[PERSON_NAME]" at bounding box center [126, 214] width 111 height 17
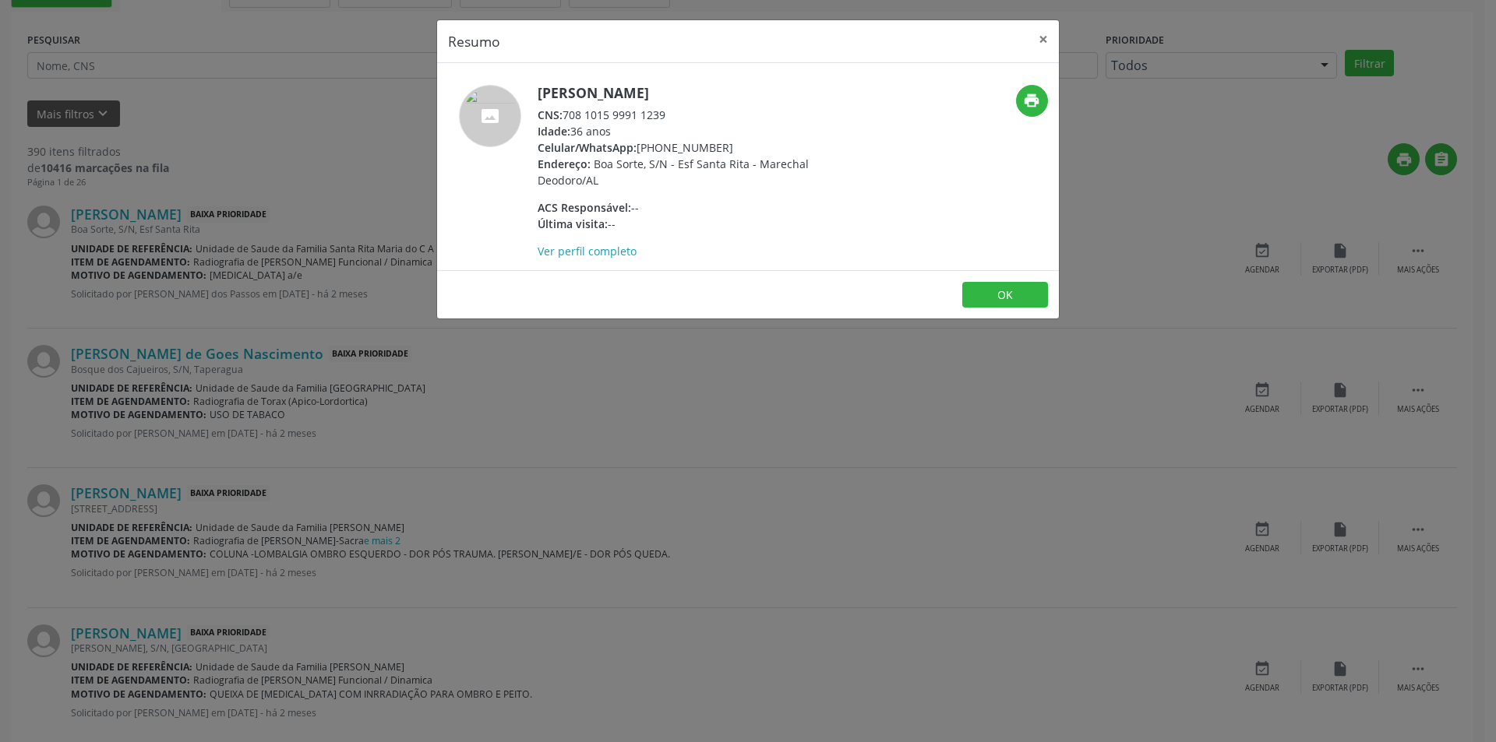
drag, startPoint x: 568, startPoint y: 112, endPoint x: 710, endPoint y: 115, distance: 141.8
click at [710, 115] on div "CNS: 708 1015 9991 1239" at bounding box center [688, 115] width 303 height 16
click at [1013, 291] on button "OK" at bounding box center [1005, 295] width 86 height 26
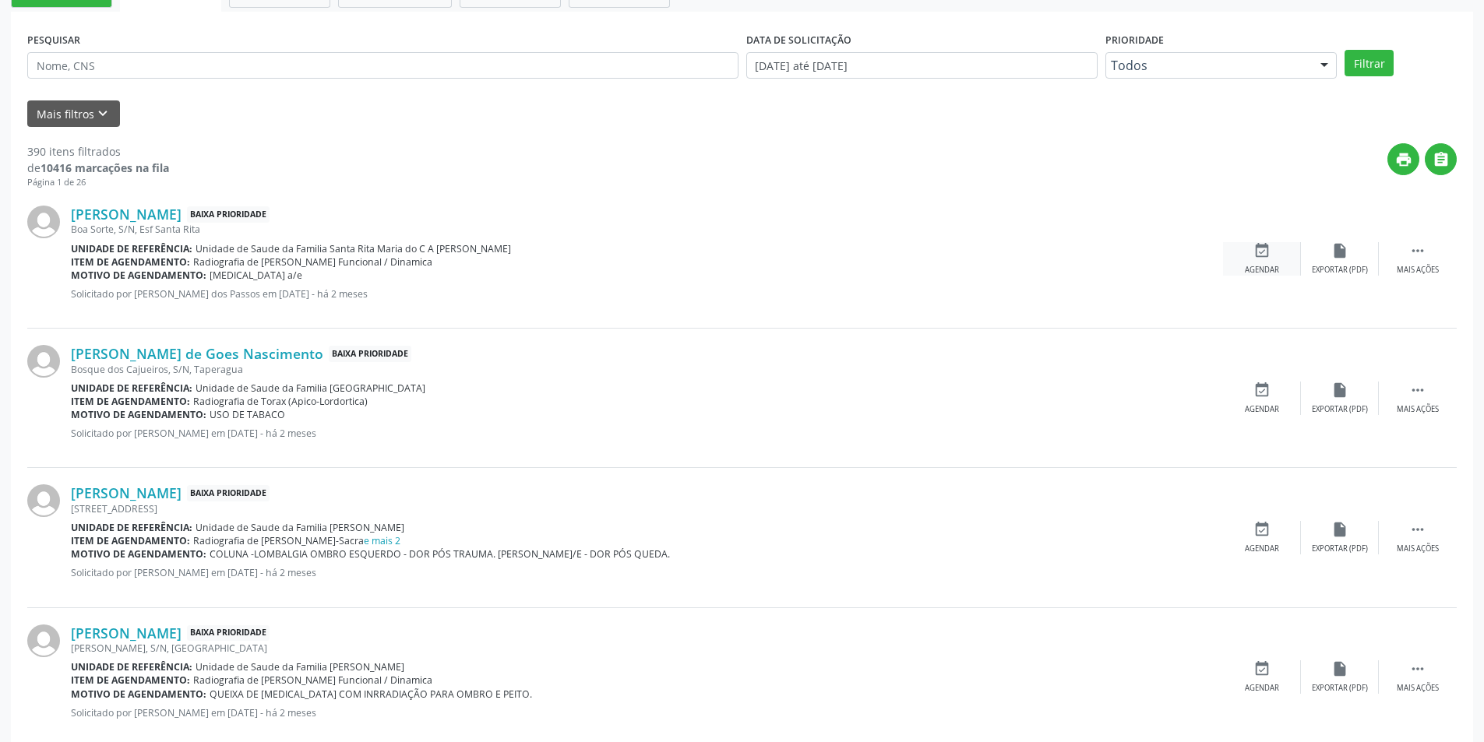
click at [1259, 254] on icon "event_available" at bounding box center [1261, 250] width 17 height 17
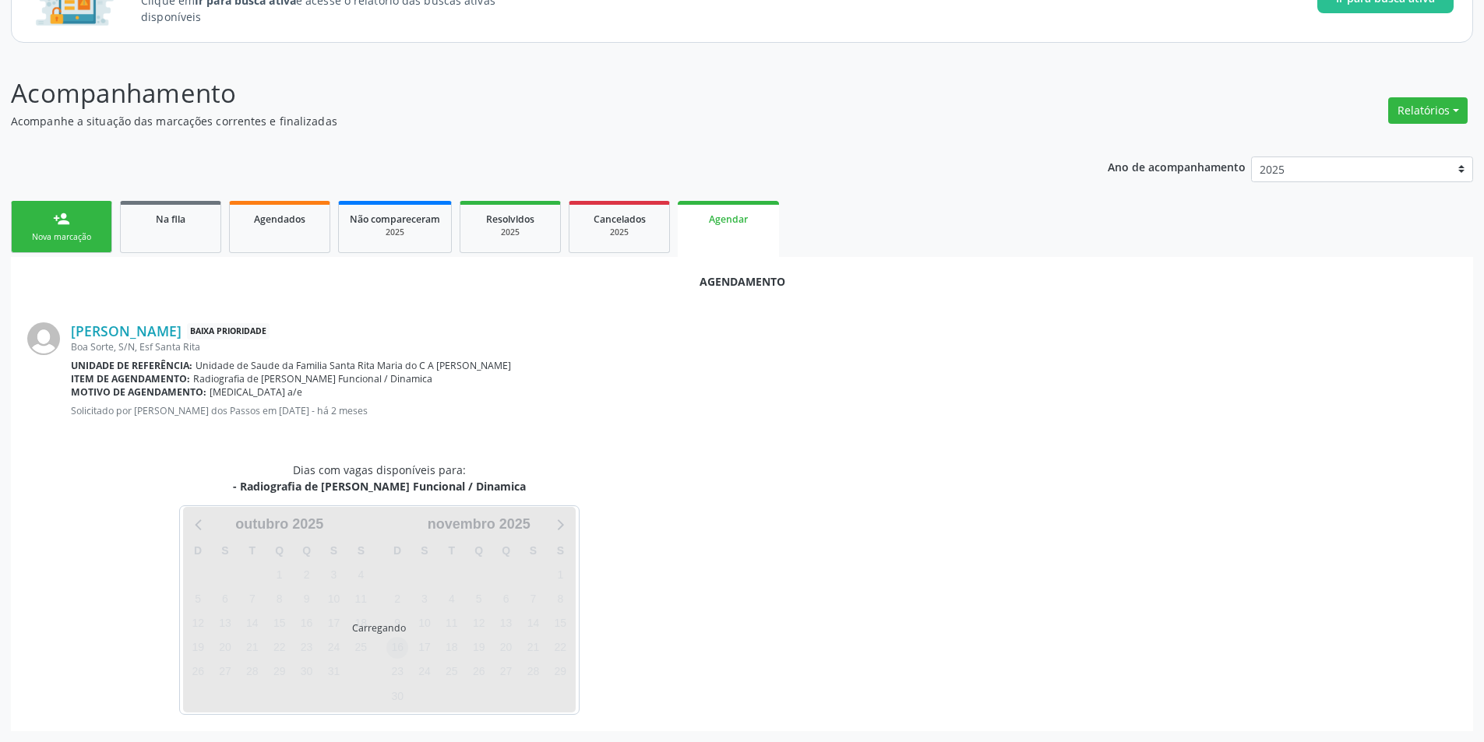
scroll to position [181, 0]
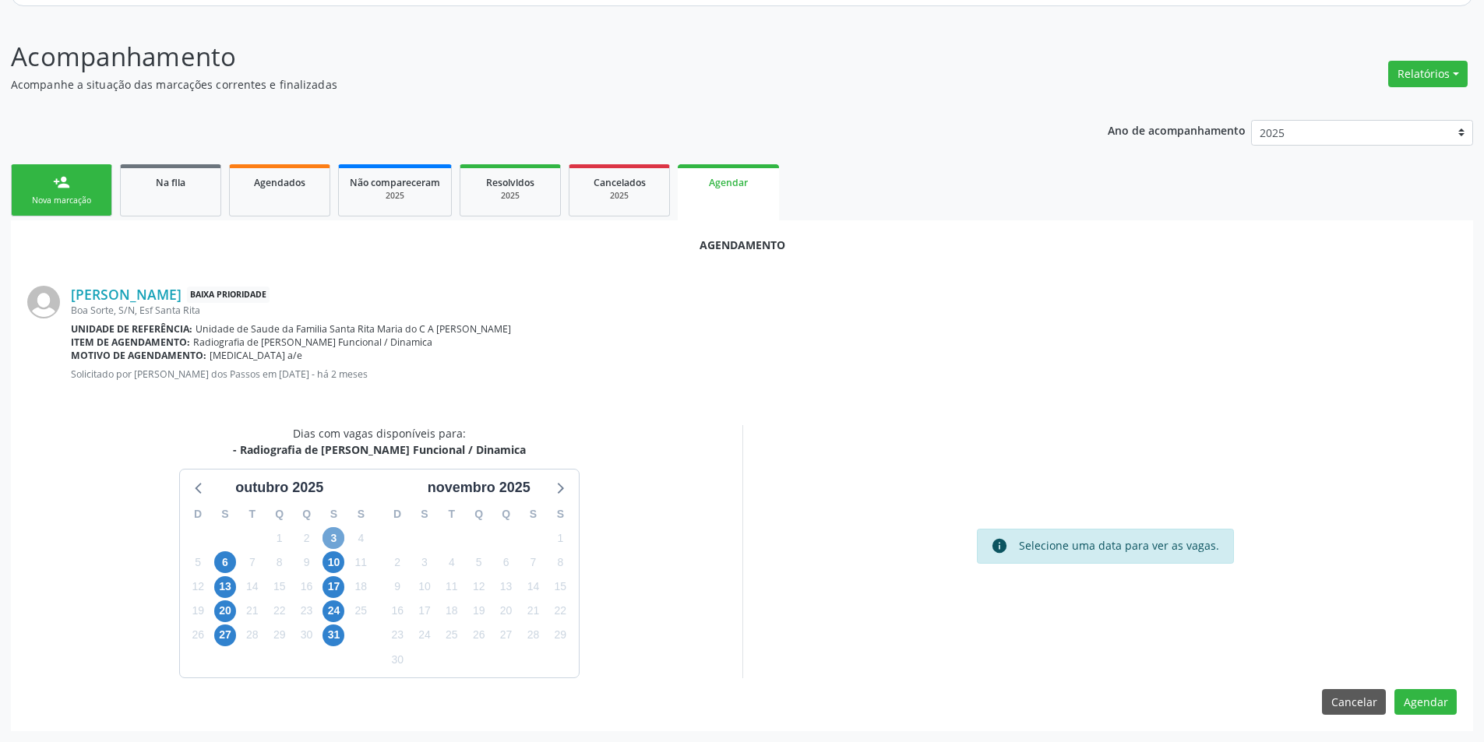
click at [327, 539] on span "3" at bounding box center [333, 538] width 22 height 22
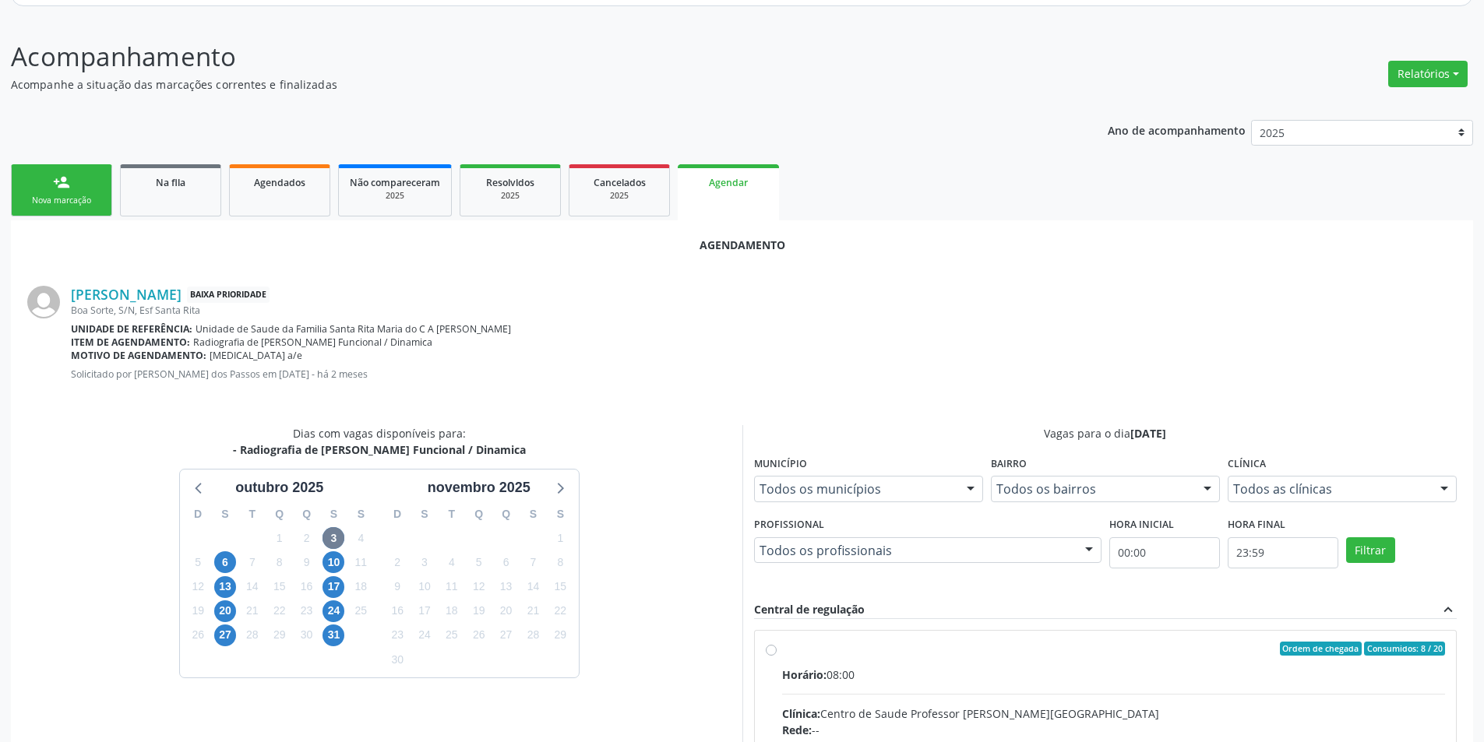
drag, startPoint x: 767, startPoint y: 642, endPoint x: 774, endPoint y: 657, distance: 16.7
radio input "true"
click at [717, 590] on div "Dias com vagas disponíveis para: - Radiografia de Coluna Cervical Funcional / D…" at bounding box center [379, 678] width 726 height 506
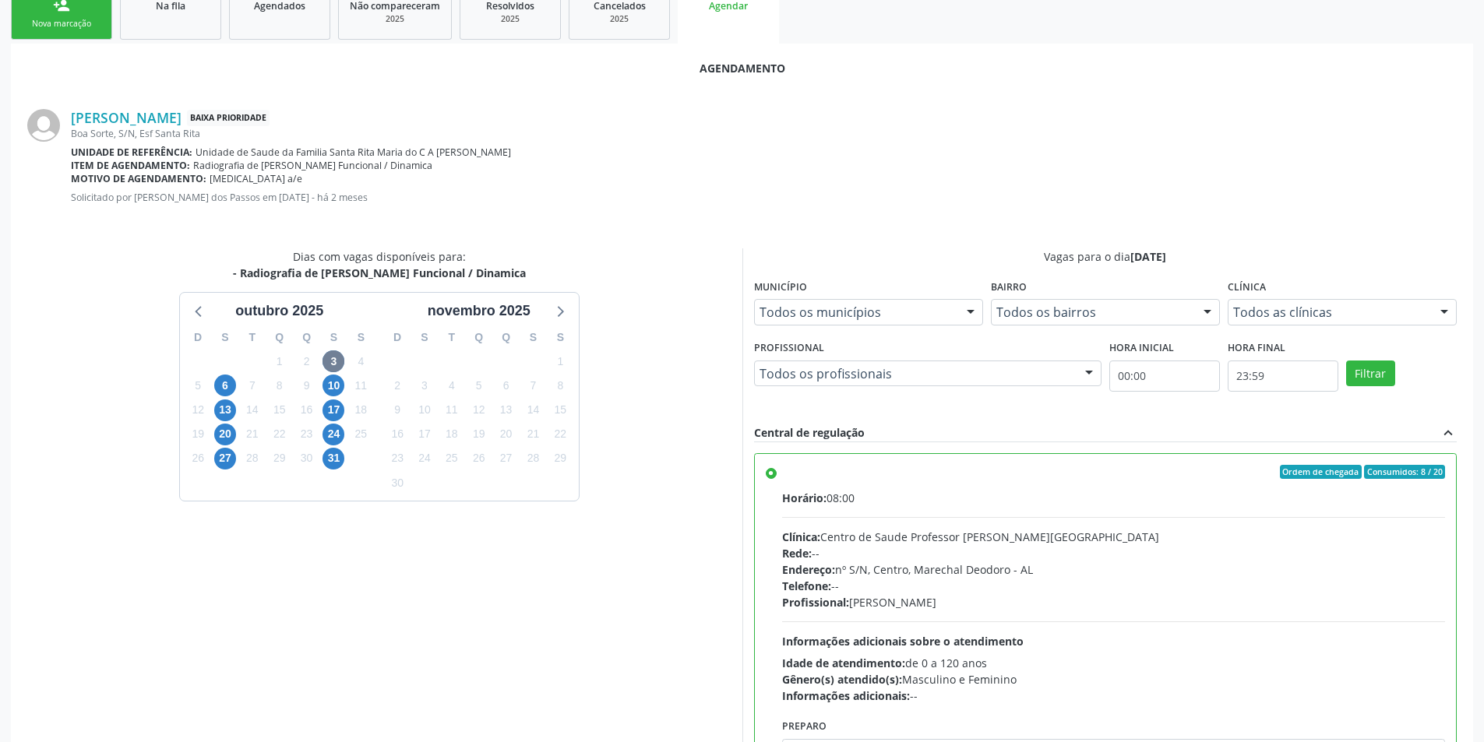
scroll to position [434, 0]
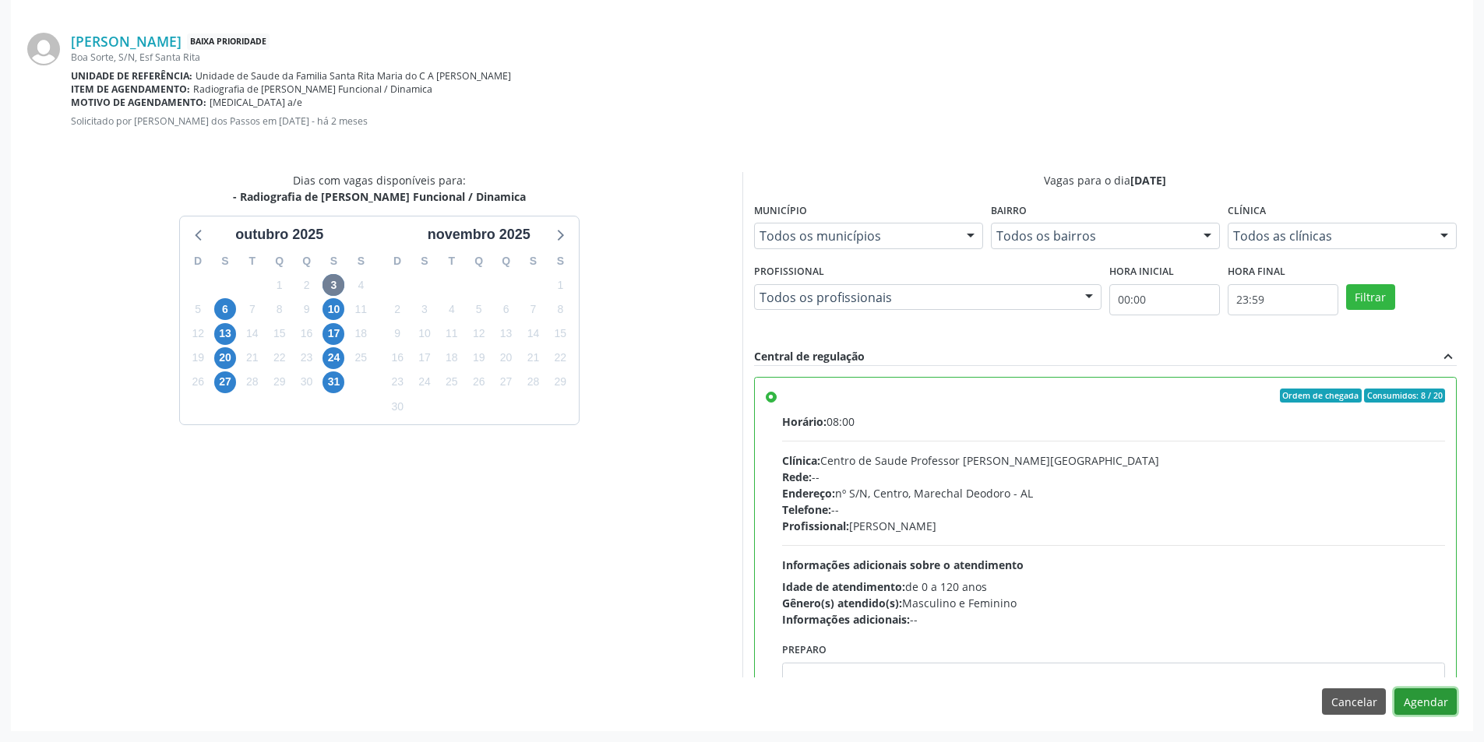
click at [1397, 695] on button "Agendar" at bounding box center [1425, 702] width 62 height 26
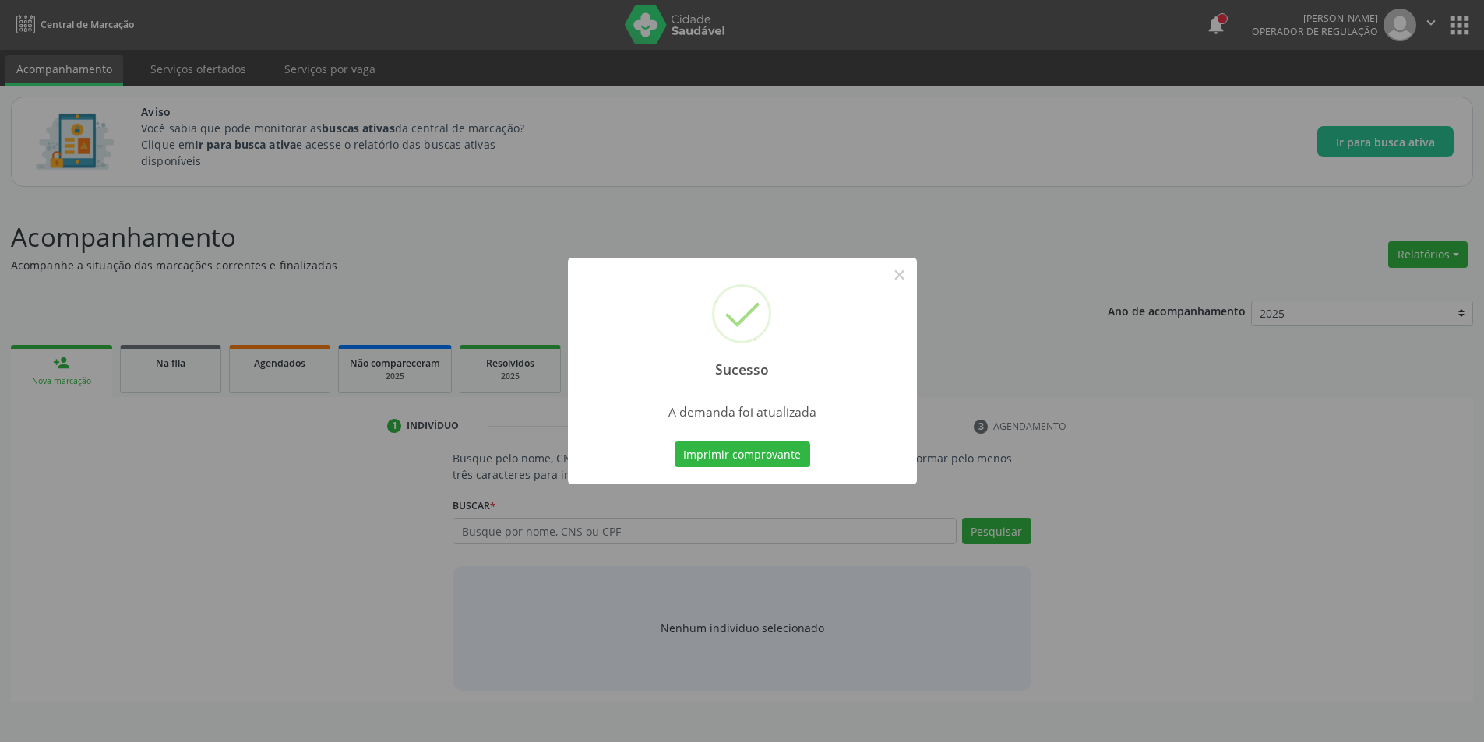
scroll to position [0, 0]
click at [911, 274] on button "×" at bounding box center [905, 275] width 26 height 26
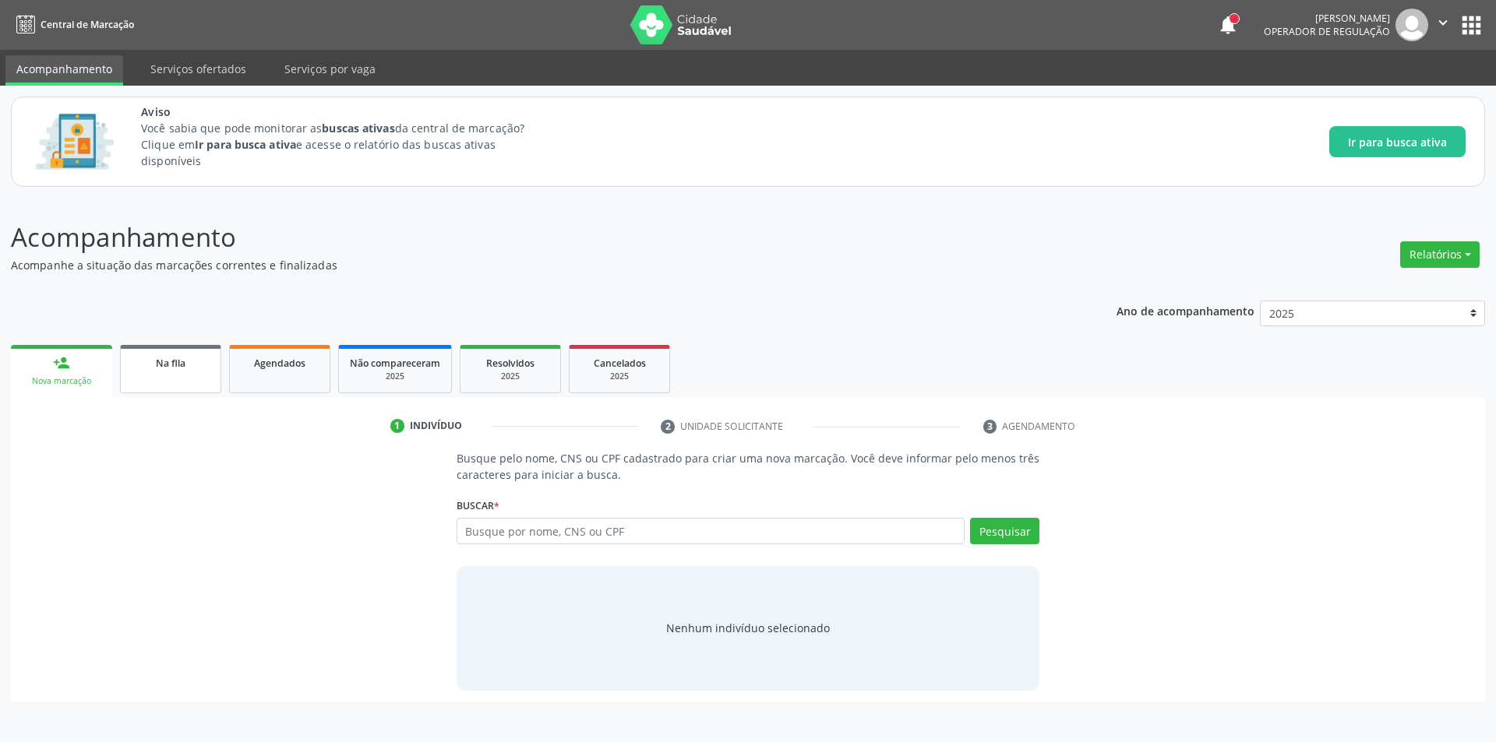
click at [162, 378] on link "Na fila" at bounding box center [170, 369] width 101 height 48
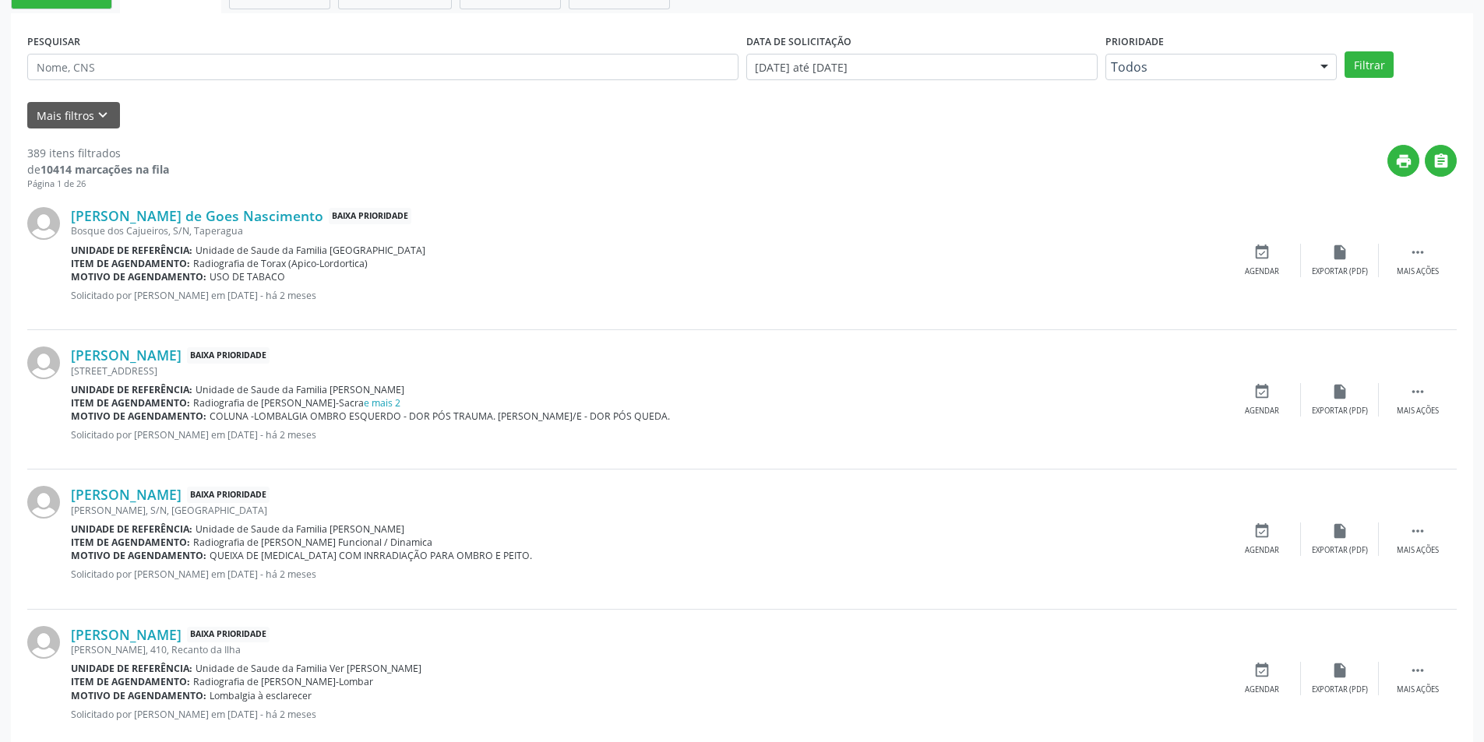
scroll to position [389, 0]
click at [236, 215] on link "[PERSON_NAME] de Goes Nascimento" at bounding box center [197, 214] width 252 height 17
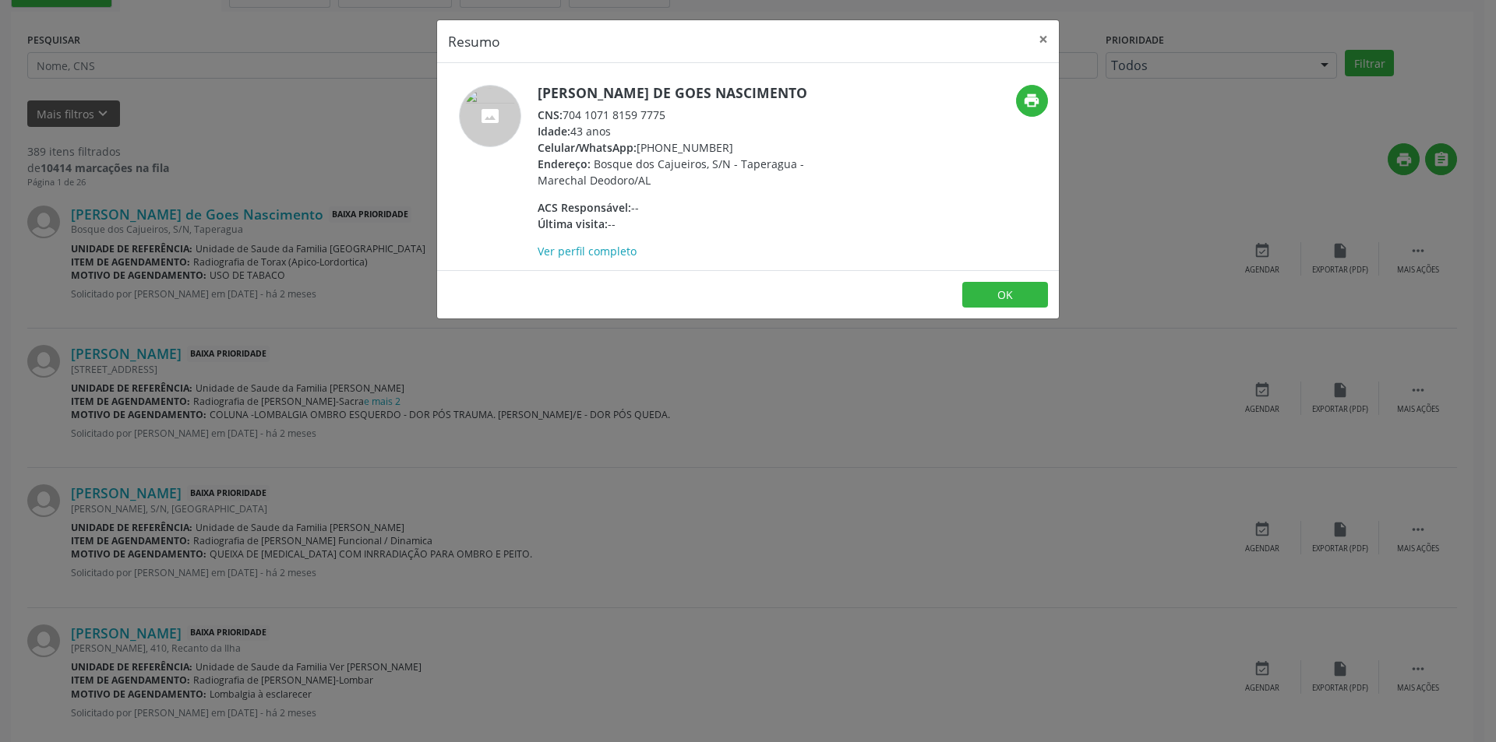
drag, startPoint x: 566, startPoint y: 111, endPoint x: 670, endPoint y: 117, distance: 104.6
click at [670, 117] on div "CNS: 704 1071 8159 7775" at bounding box center [688, 115] width 303 height 16
click at [1007, 304] on button "OK" at bounding box center [1005, 295] width 86 height 26
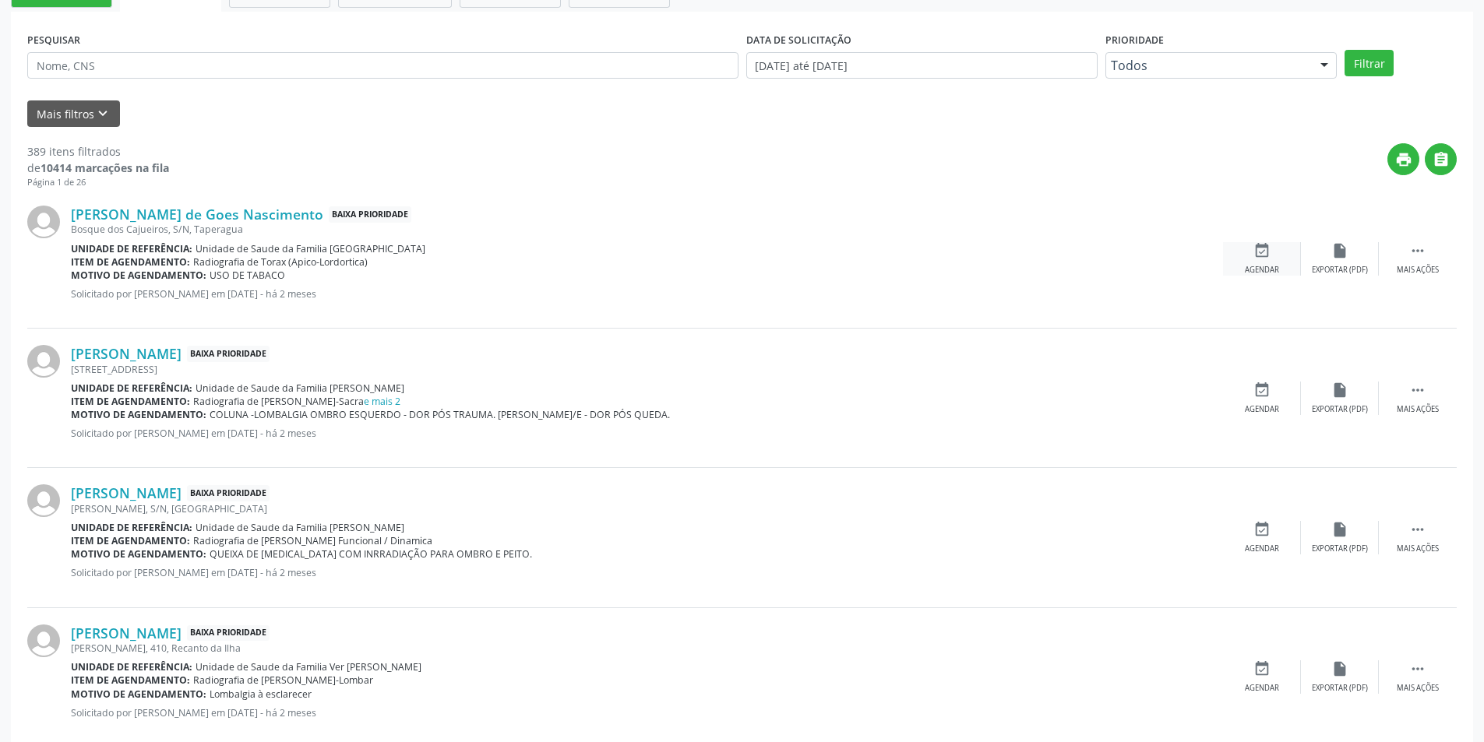
click at [1255, 263] on div "event_available Agendar" at bounding box center [1262, 258] width 78 height 33
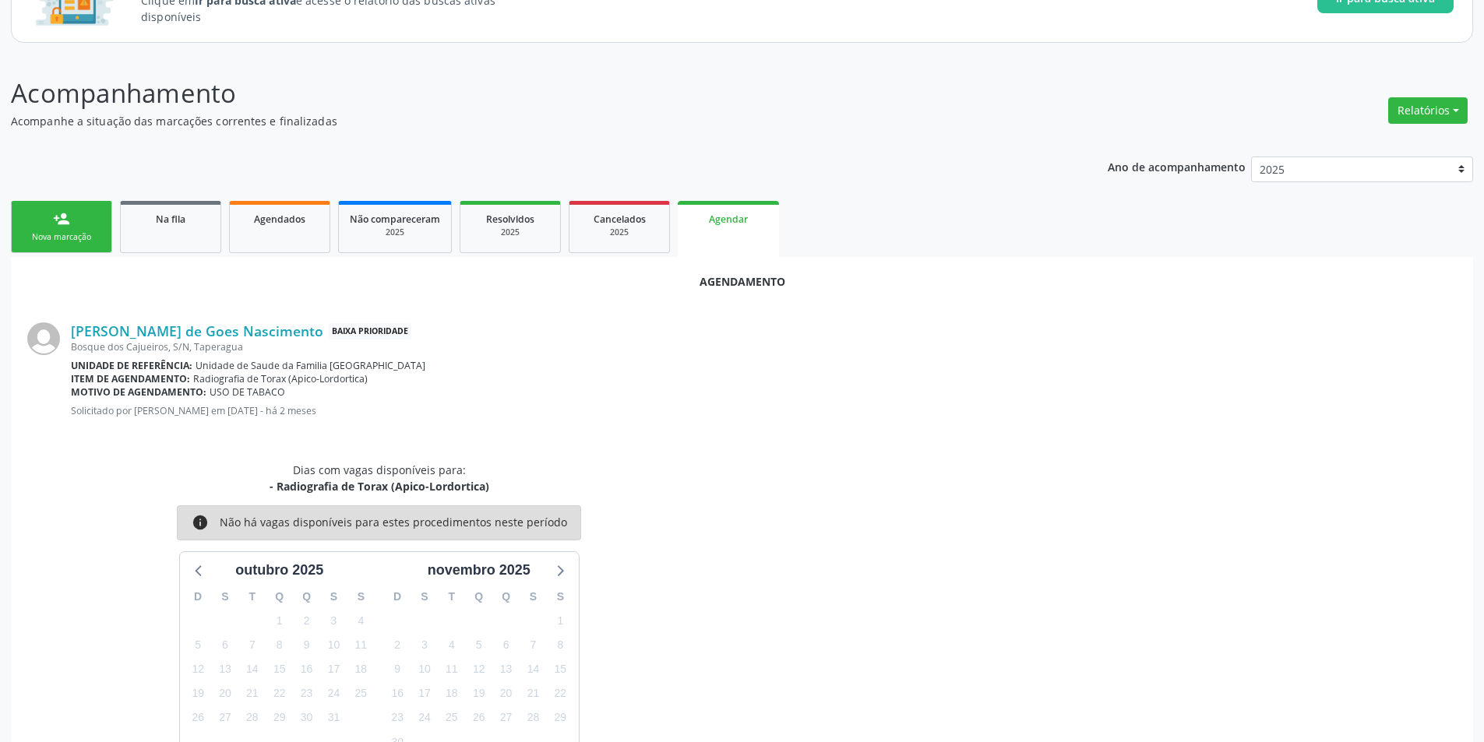
scroll to position [227, 0]
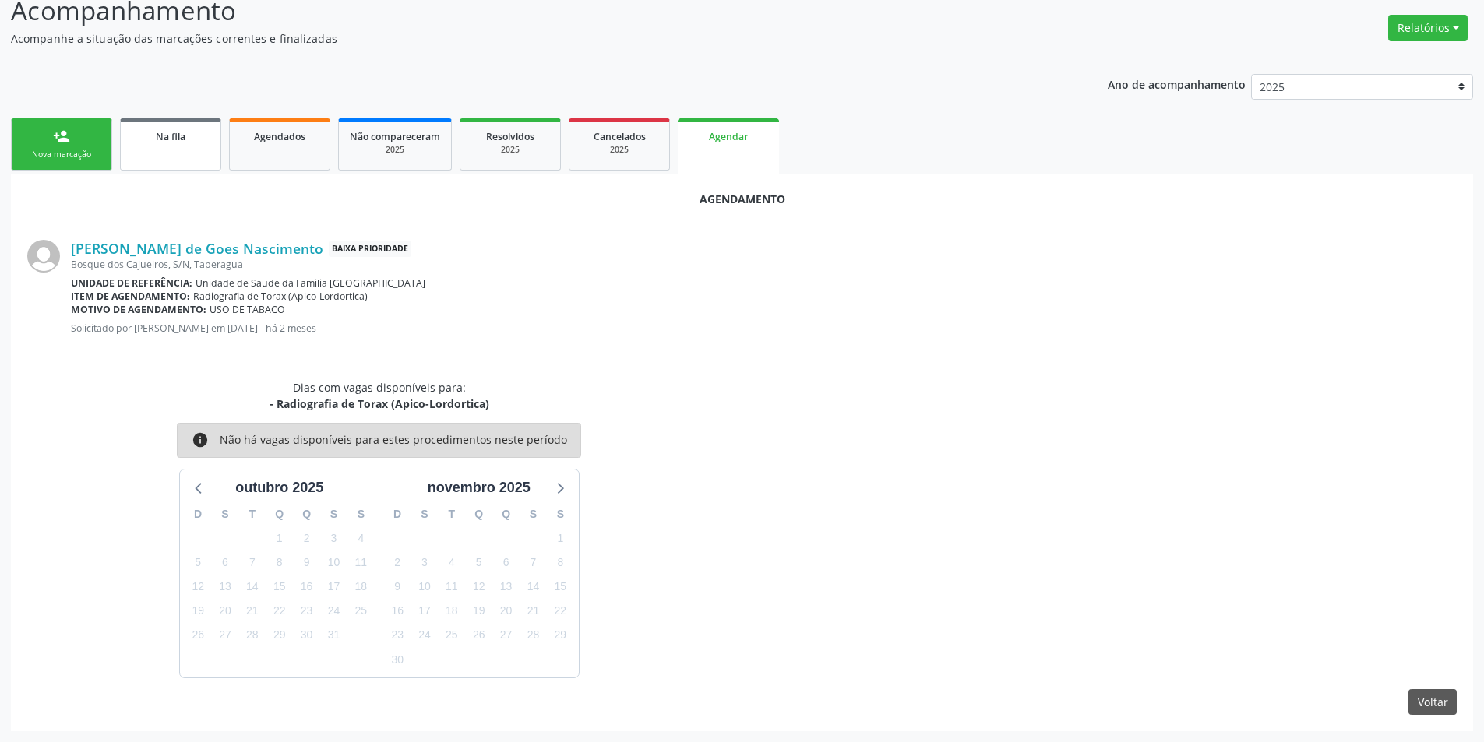
click at [176, 148] on link "Na fila" at bounding box center [170, 144] width 101 height 52
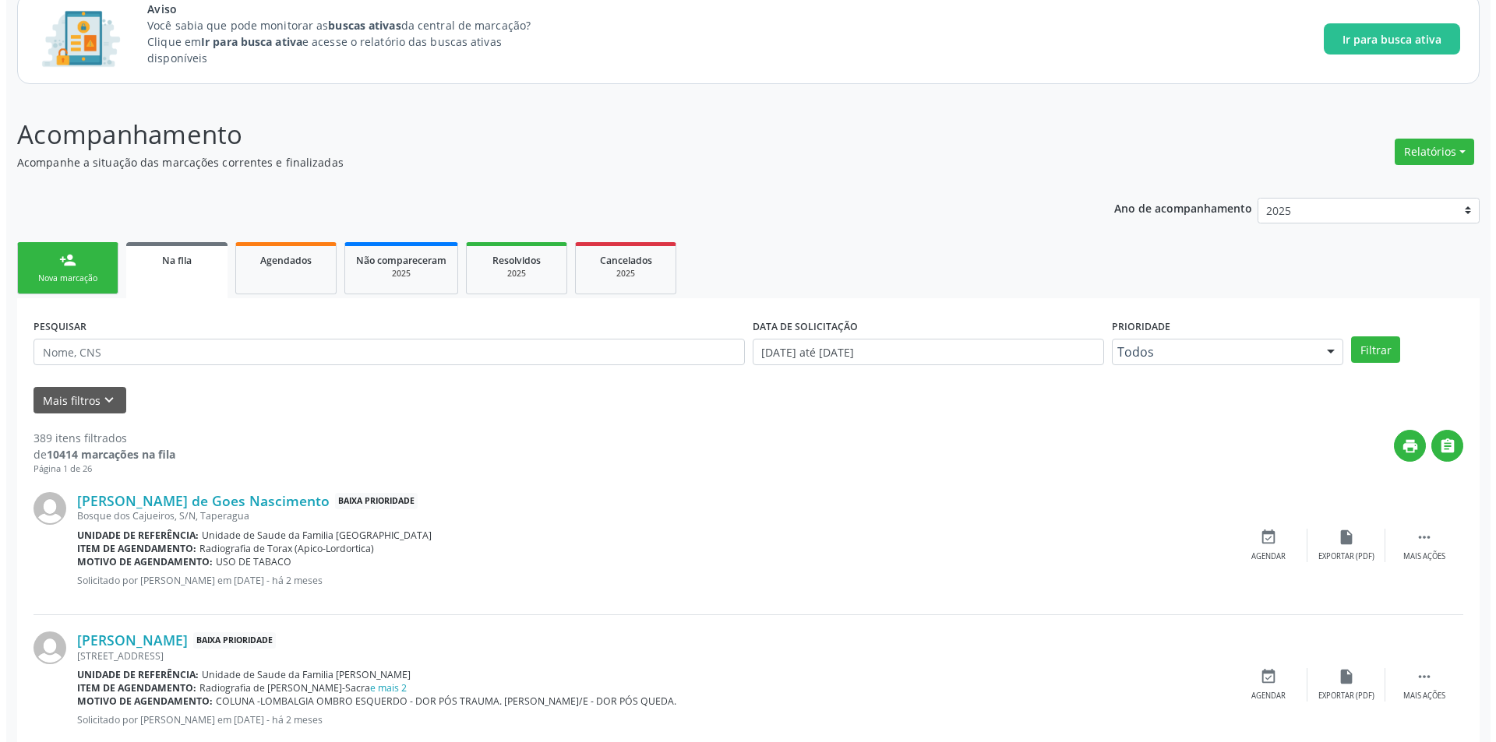
scroll to position [234, 0]
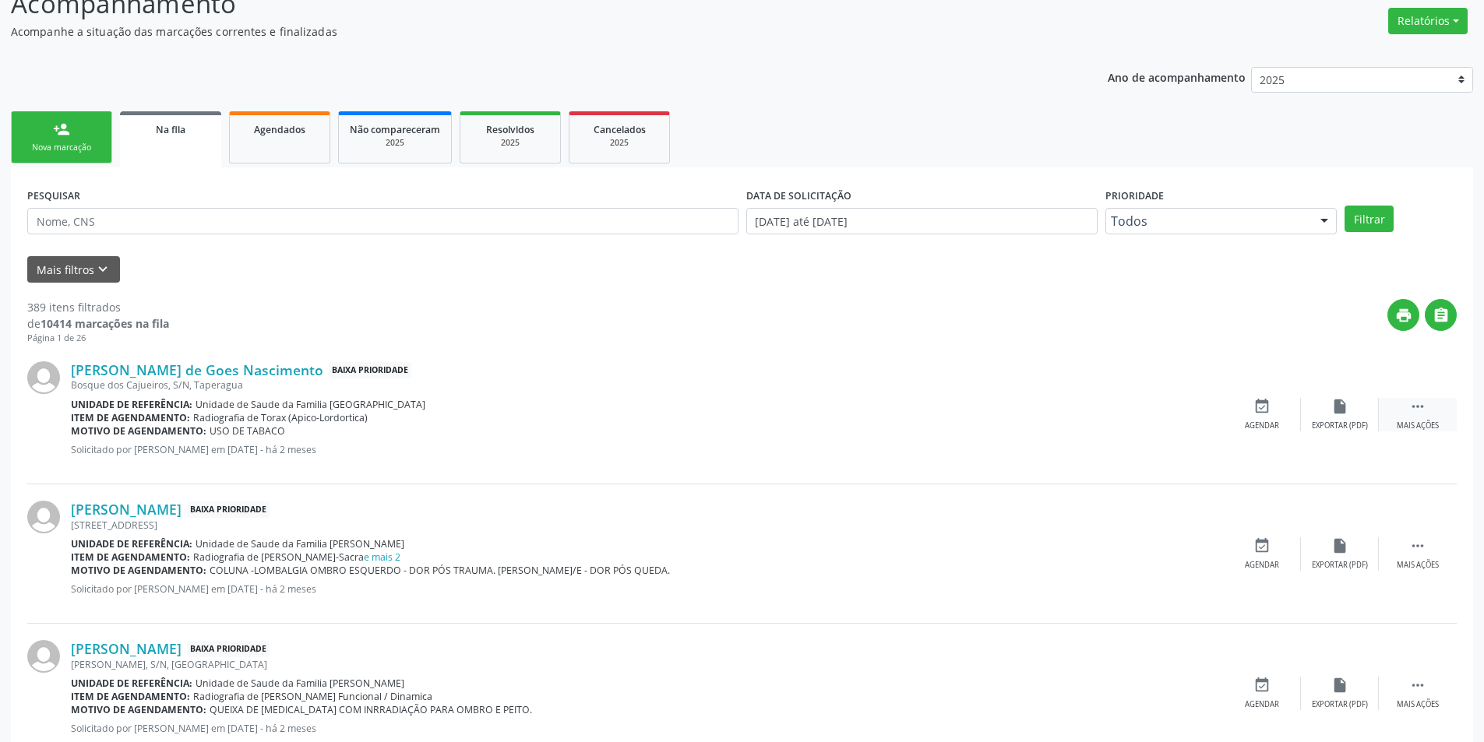
click at [1418, 410] on icon "" at bounding box center [1417, 406] width 17 height 17
click at [1253, 409] on icon "cancel" at bounding box center [1261, 406] width 17 height 17
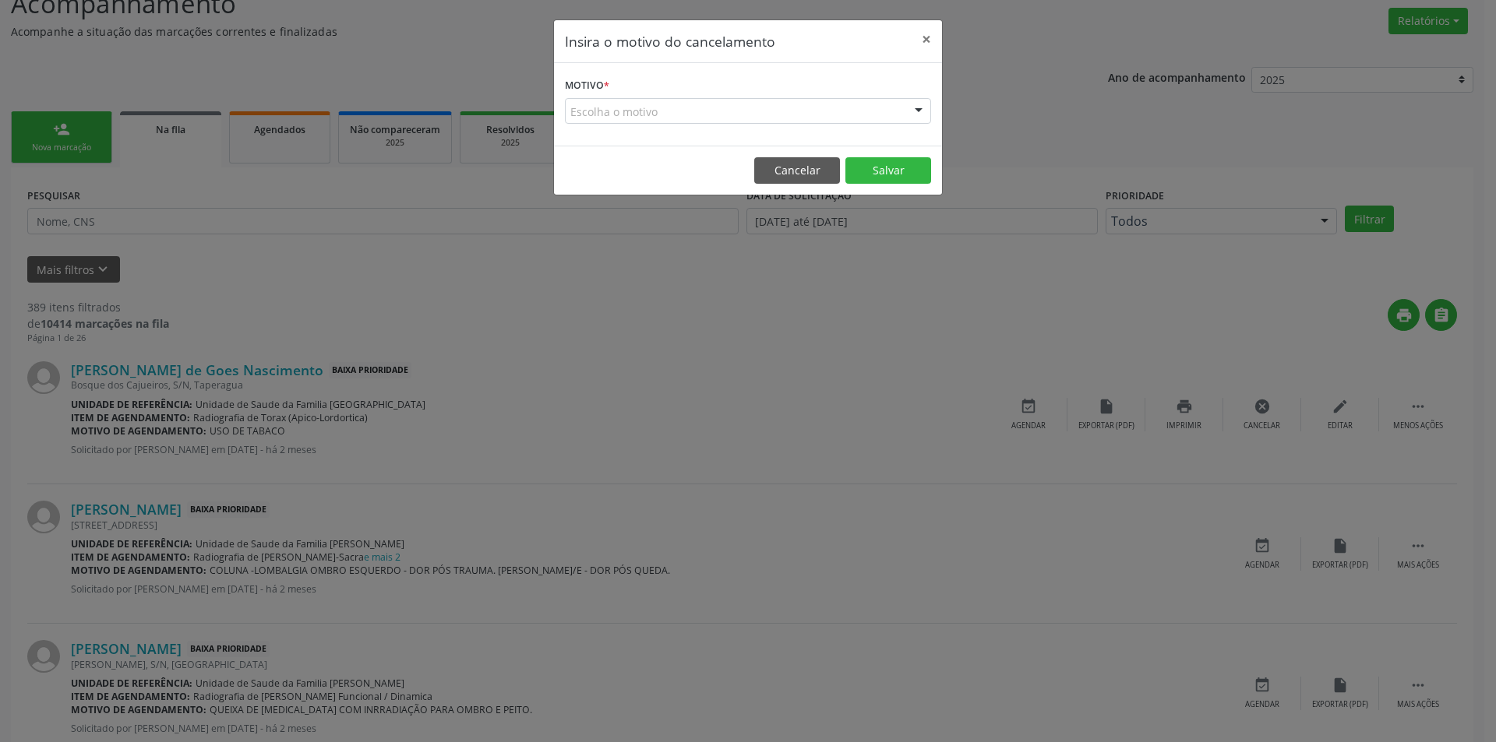
click at [629, 116] on div "Escolha o motivo" at bounding box center [748, 111] width 366 height 26
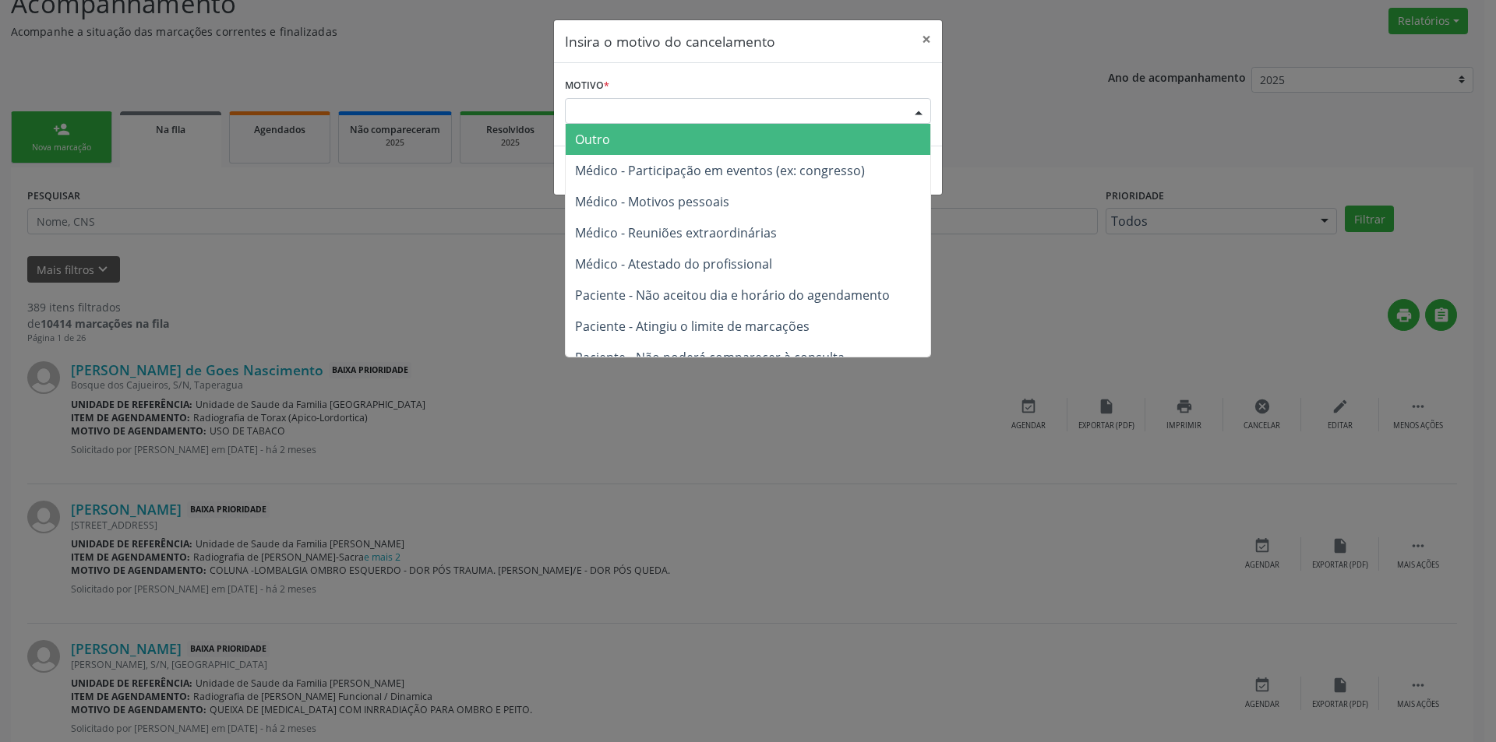
click at [629, 141] on span "Outro" at bounding box center [748, 139] width 365 height 31
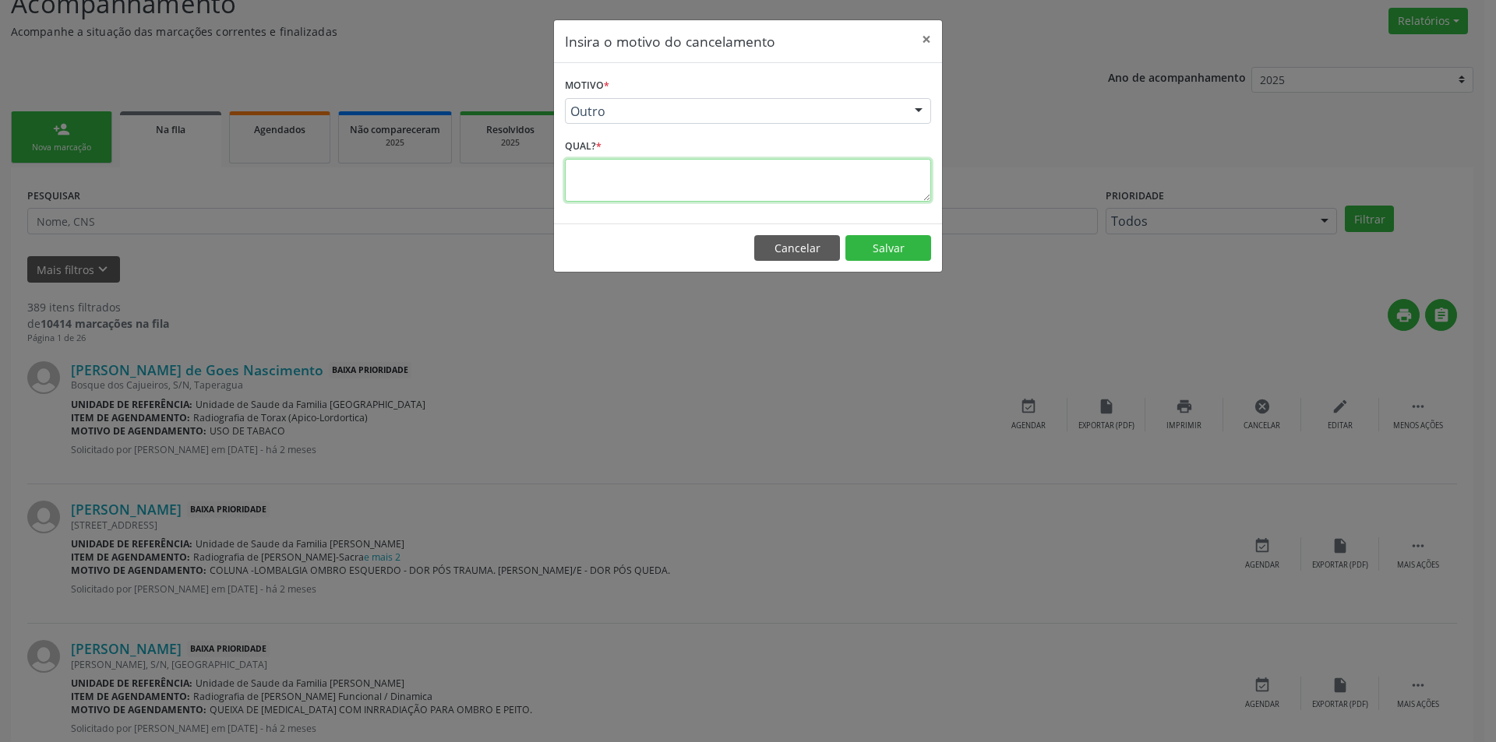
click at [622, 177] on textarea at bounding box center [748, 180] width 366 height 43
type textarea "erro"
click at [907, 239] on button "Salvar" at bounding box center [888, 248] width 86 height 26
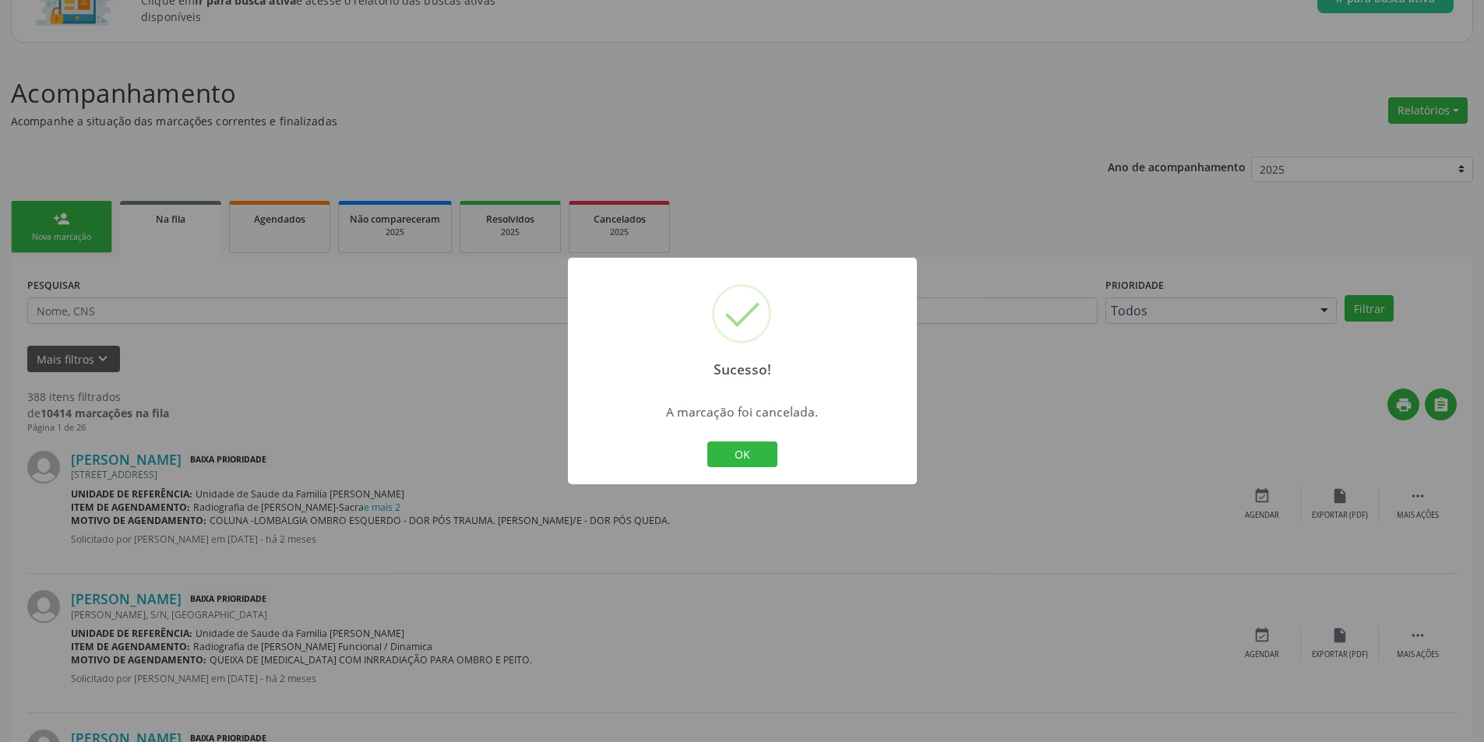
scroll to position [156, 0]
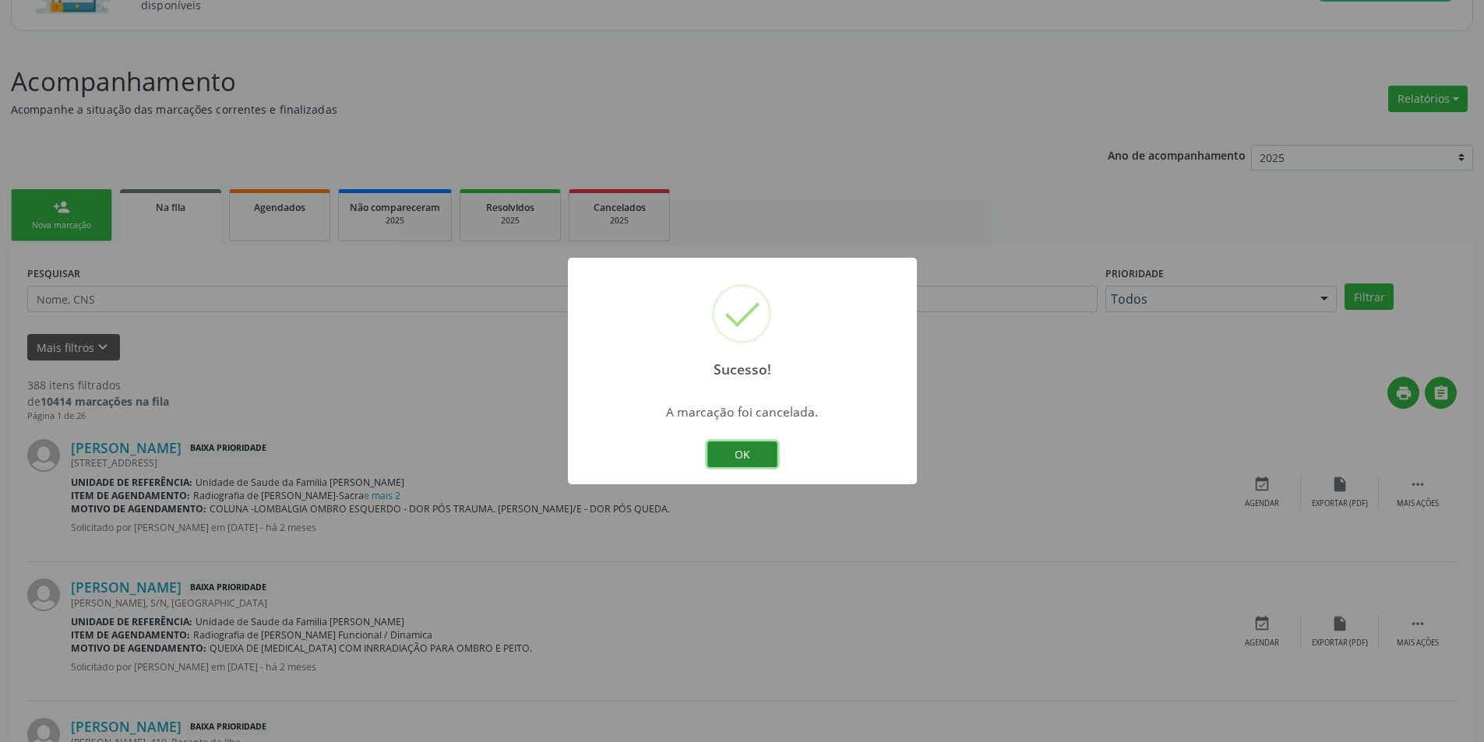
click at [743, 459] on button "OK" at bounding box center [742, 455] width 70 height 26
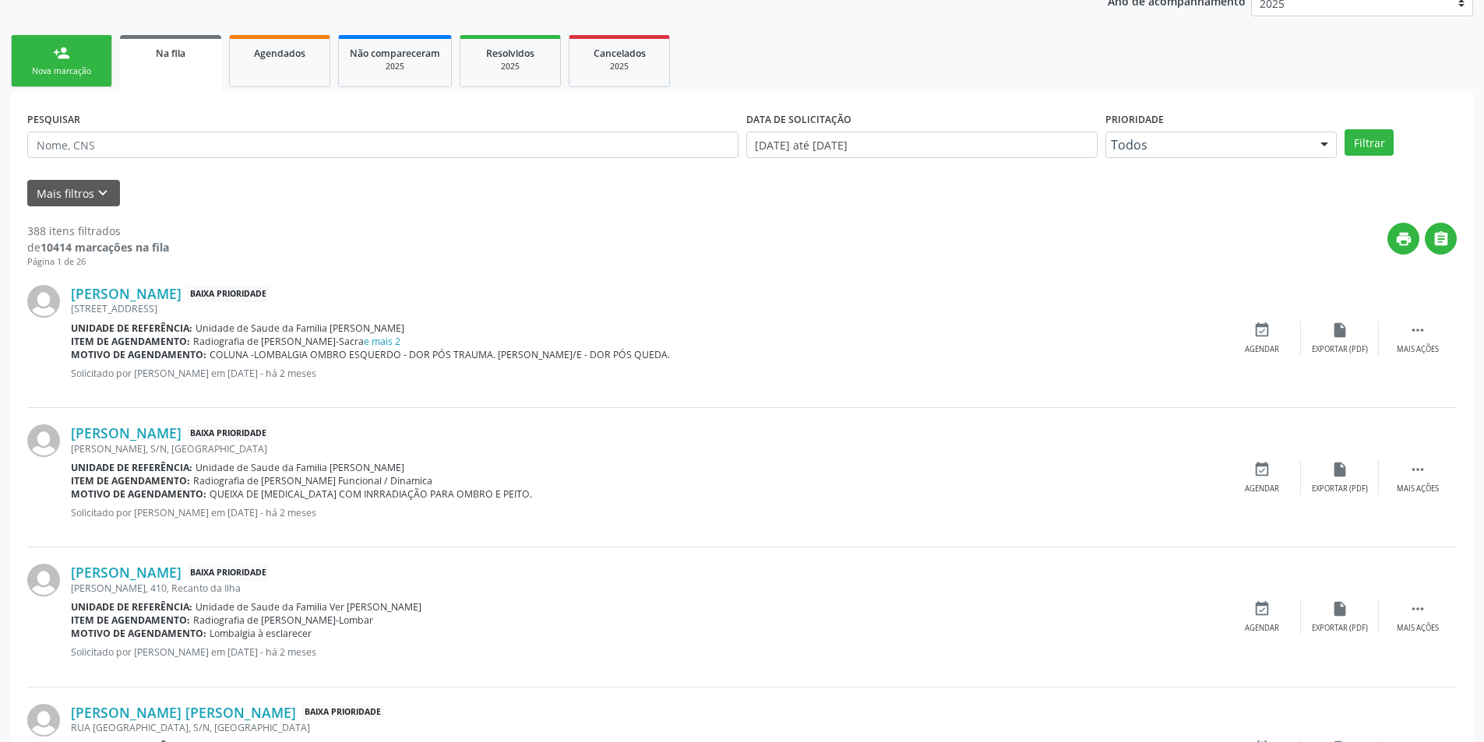
scroll to position [389, 0]
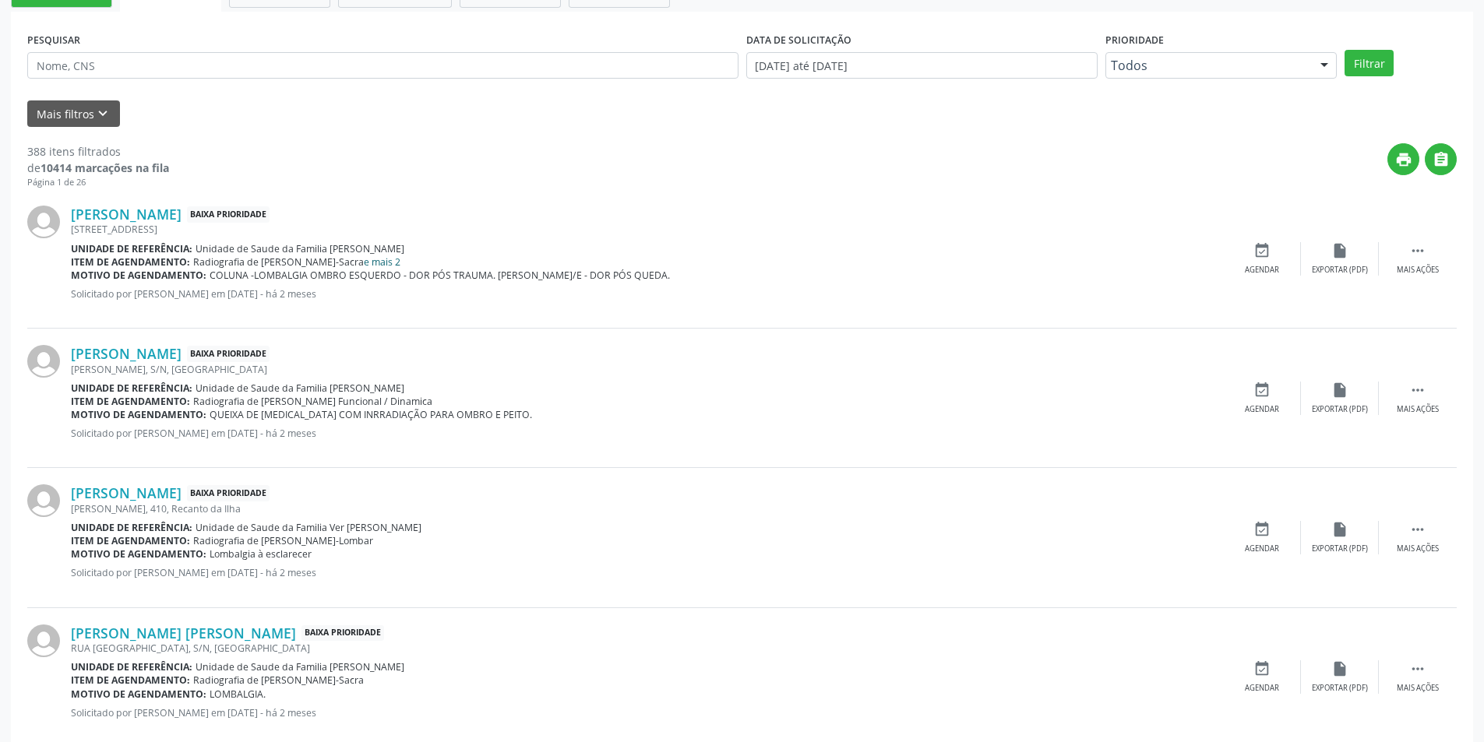
click at [376, 258] on link "e mais 2" at bounding box center [382, 262] width 37 height 13
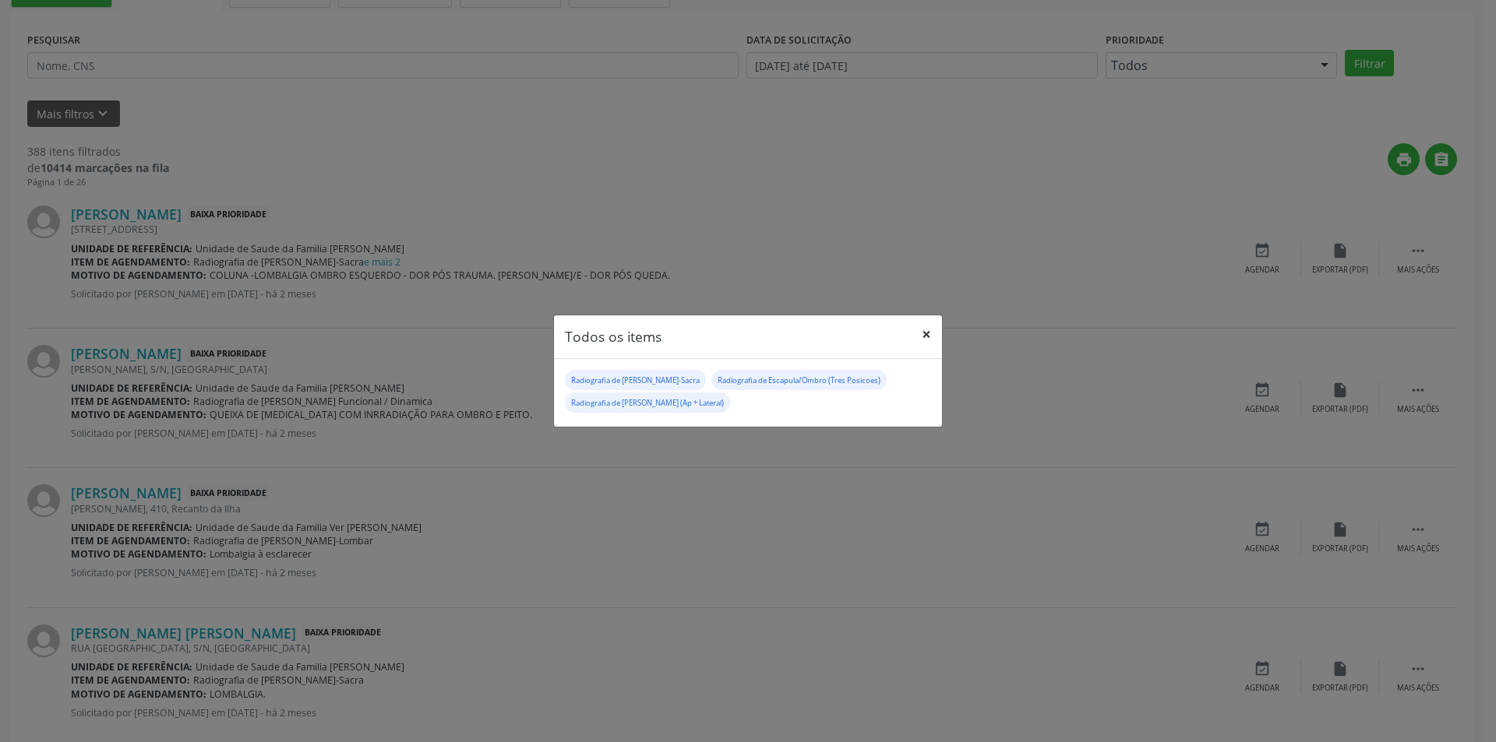
click at [921, 334] on button "×" at bounding box center [926, 334] width 31 height 38
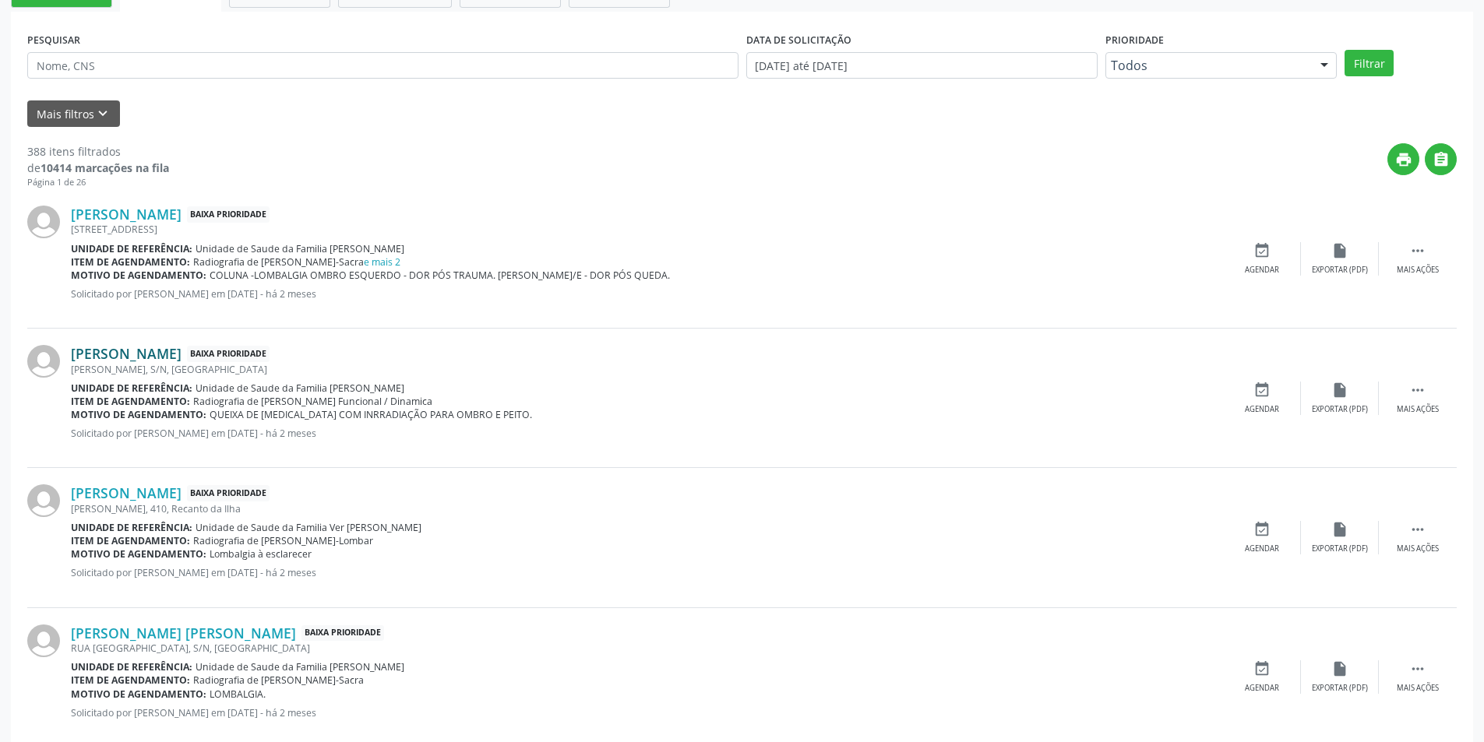
click at [171, 351] on link "[PERSON_NAME]" at bounding box center [126, 353] width 111 height 17
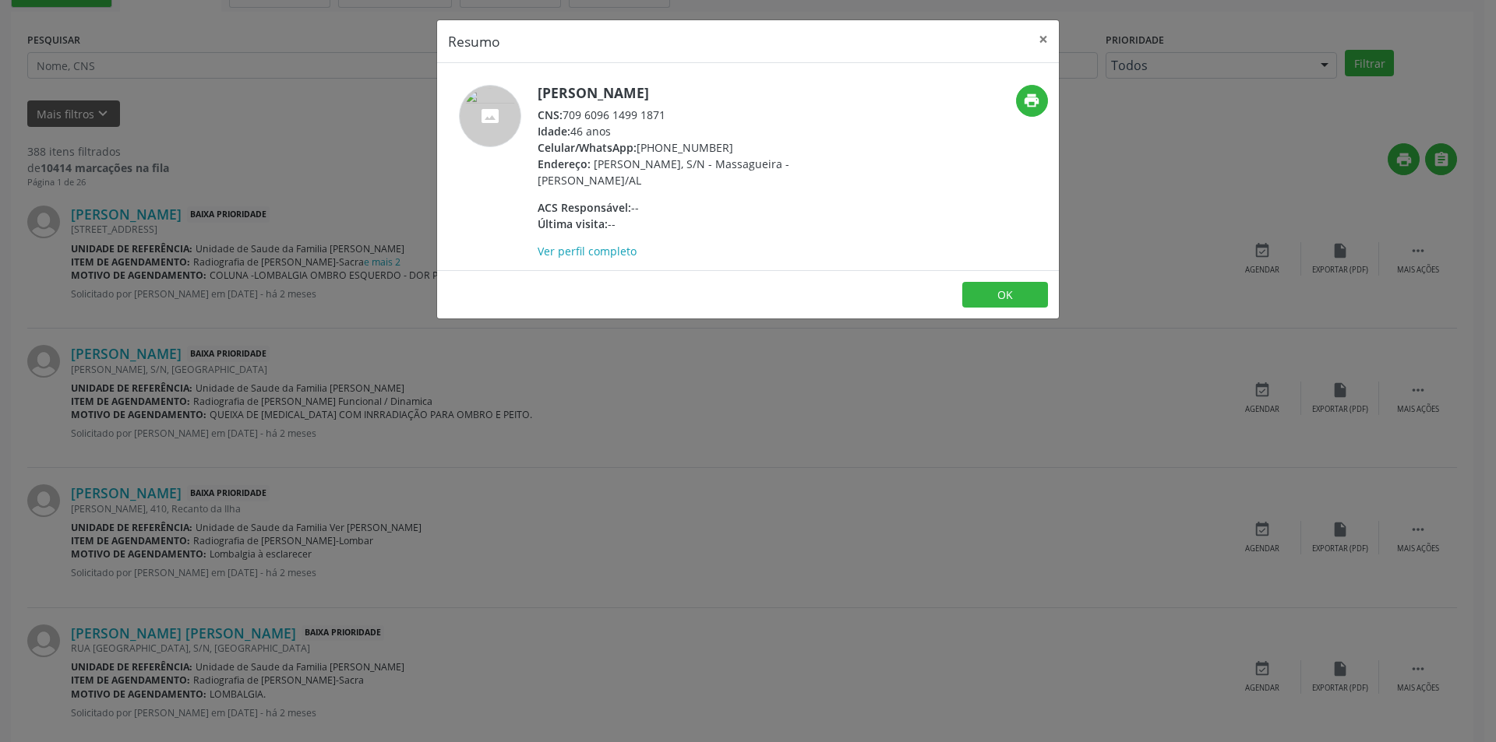
drag, startPoint x: 566, startPoint y: 115, endPoint x: 671, endPoint y: 112, distance: 104.4
click at [671, 112] on div "CNS: 709 6096 1499 1871" at bounding box center [688, 115] width 303 height 16
click at [1009, 291] on button "OK" at bounding box center [1005, 295] width 86 height 26
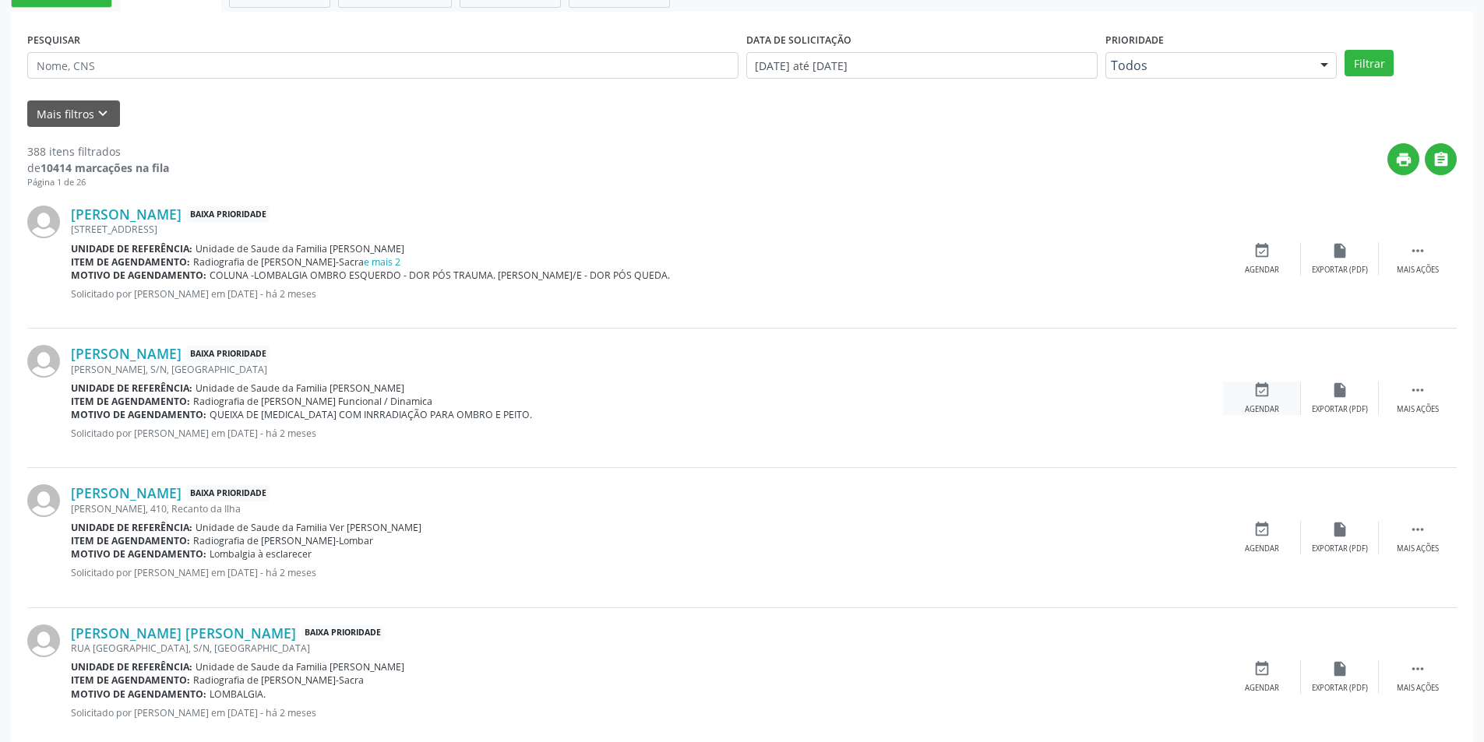
click at [1274, 389] on div "event_available Agendar" at bounding box center [1262, 398] width 78 height 33
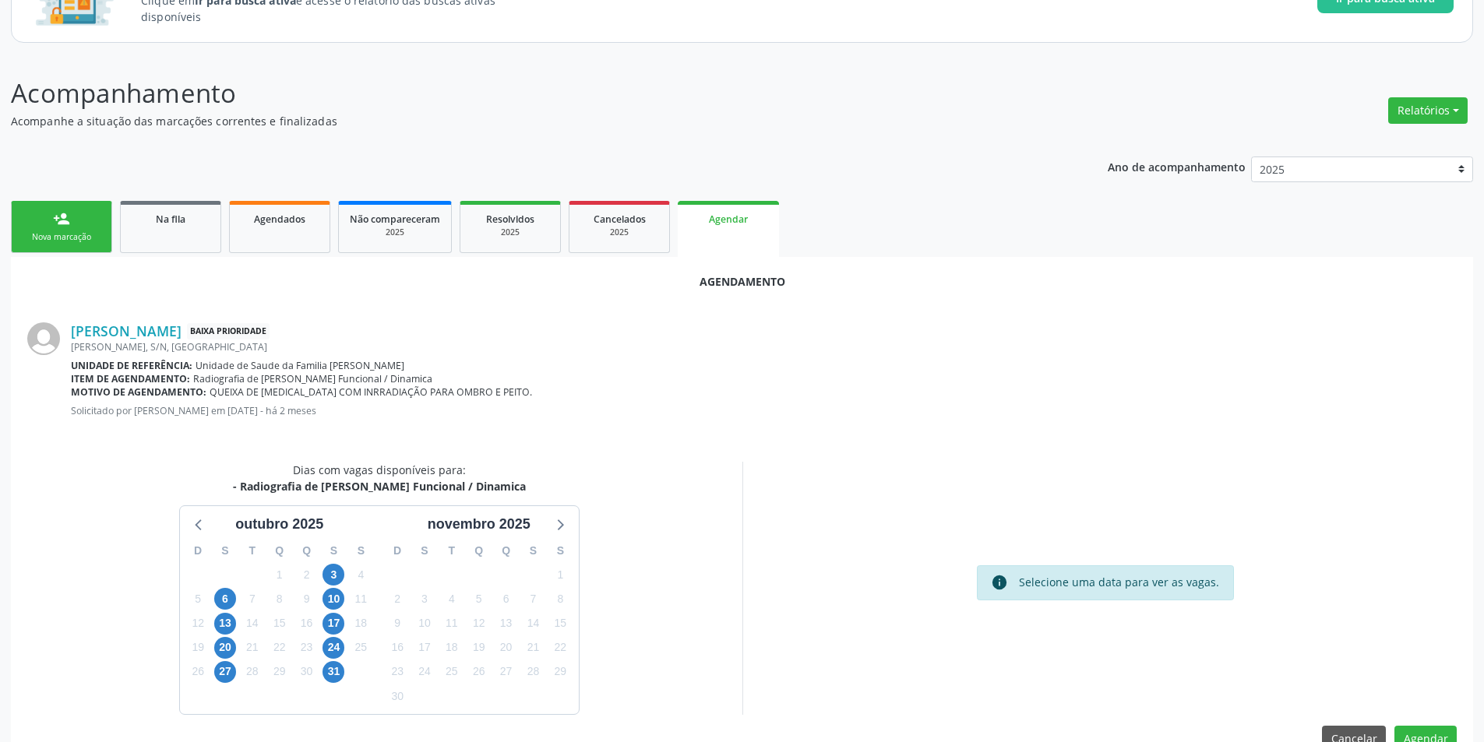
scroll to position [181, 0]
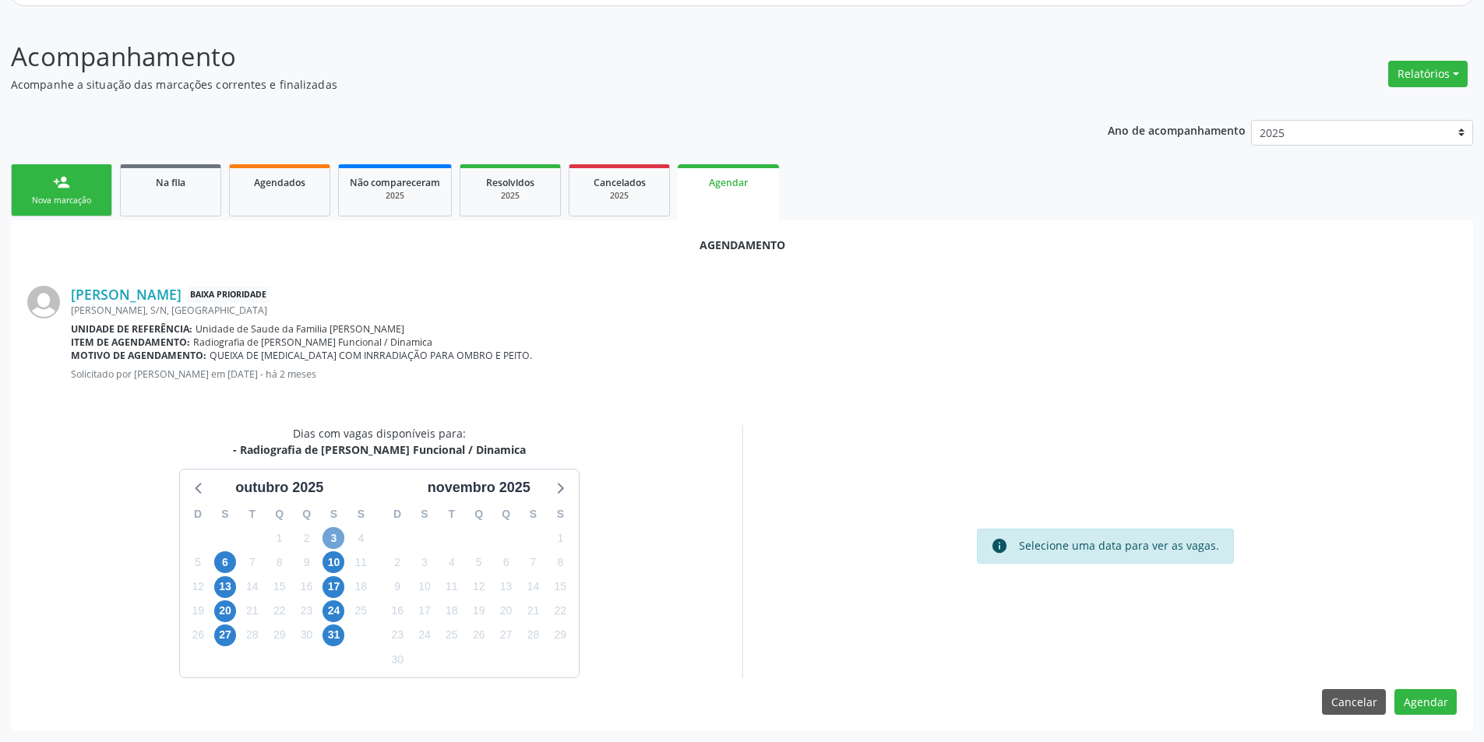
click at [327, 534] on span "3" at bounding box center [333, 538] width 22 height 22
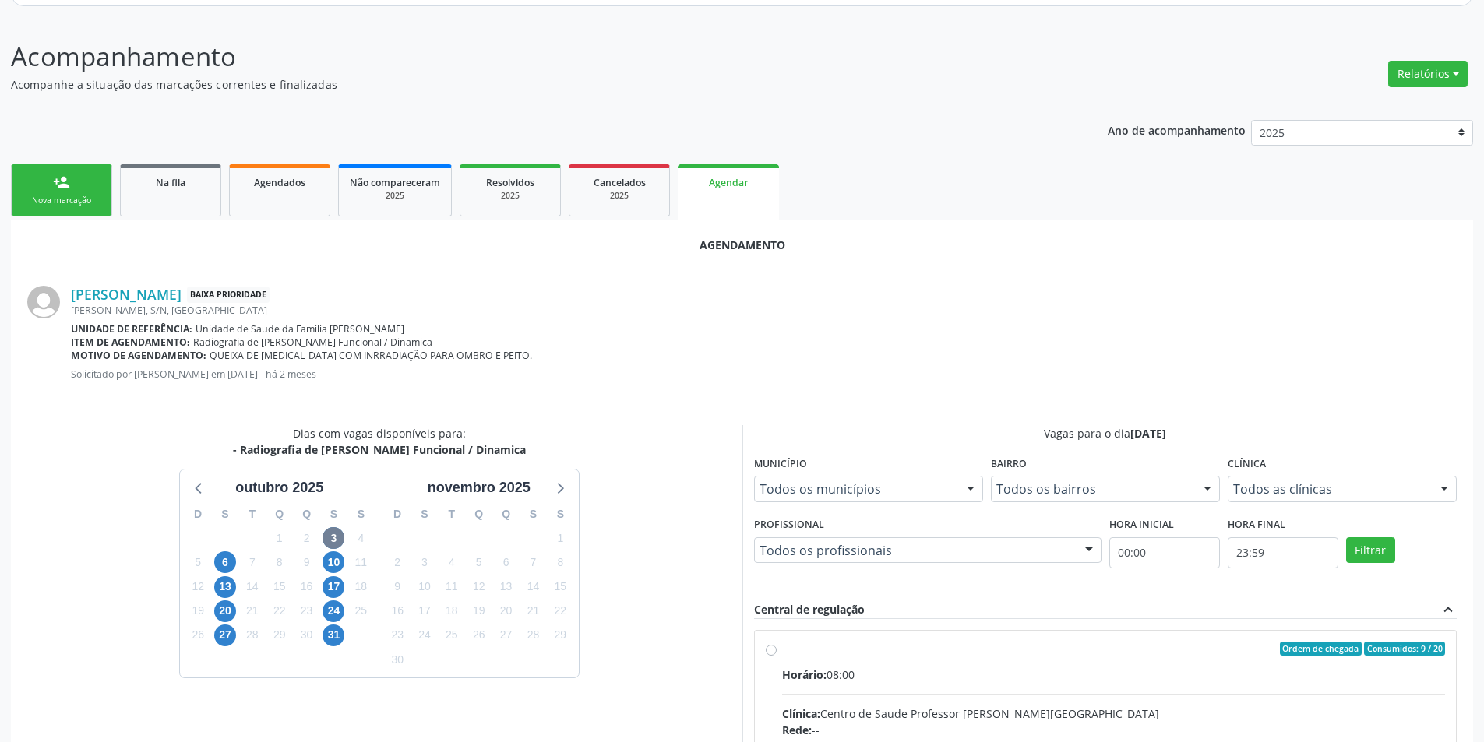
click at [771, 650] on input "Ordem de chegada Consumidos: 9 / 20 Horário: 08:00 Clínica: Centro de Saude Pro…" at bounding box center [771, 649] width 11 height 14
radio input "true"
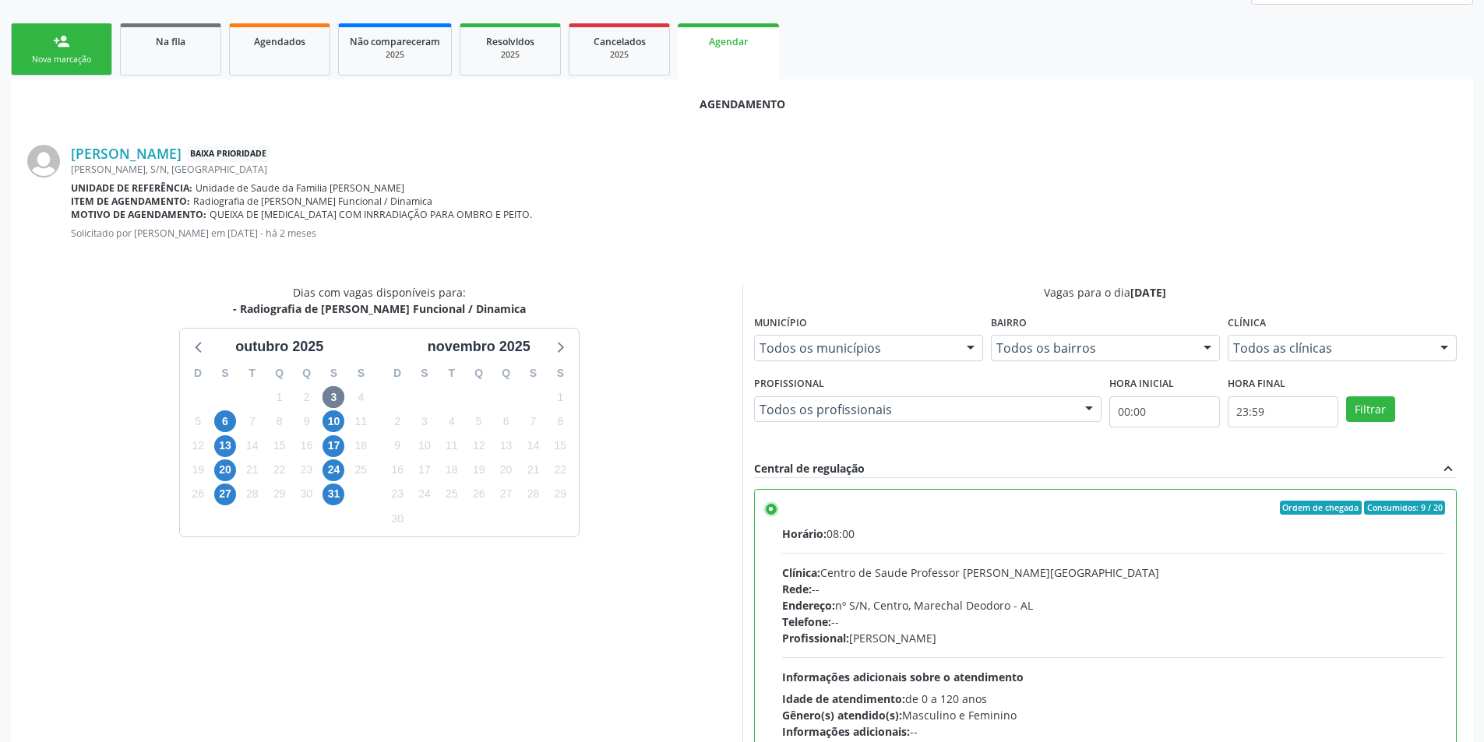
scroll to position [434, 0]
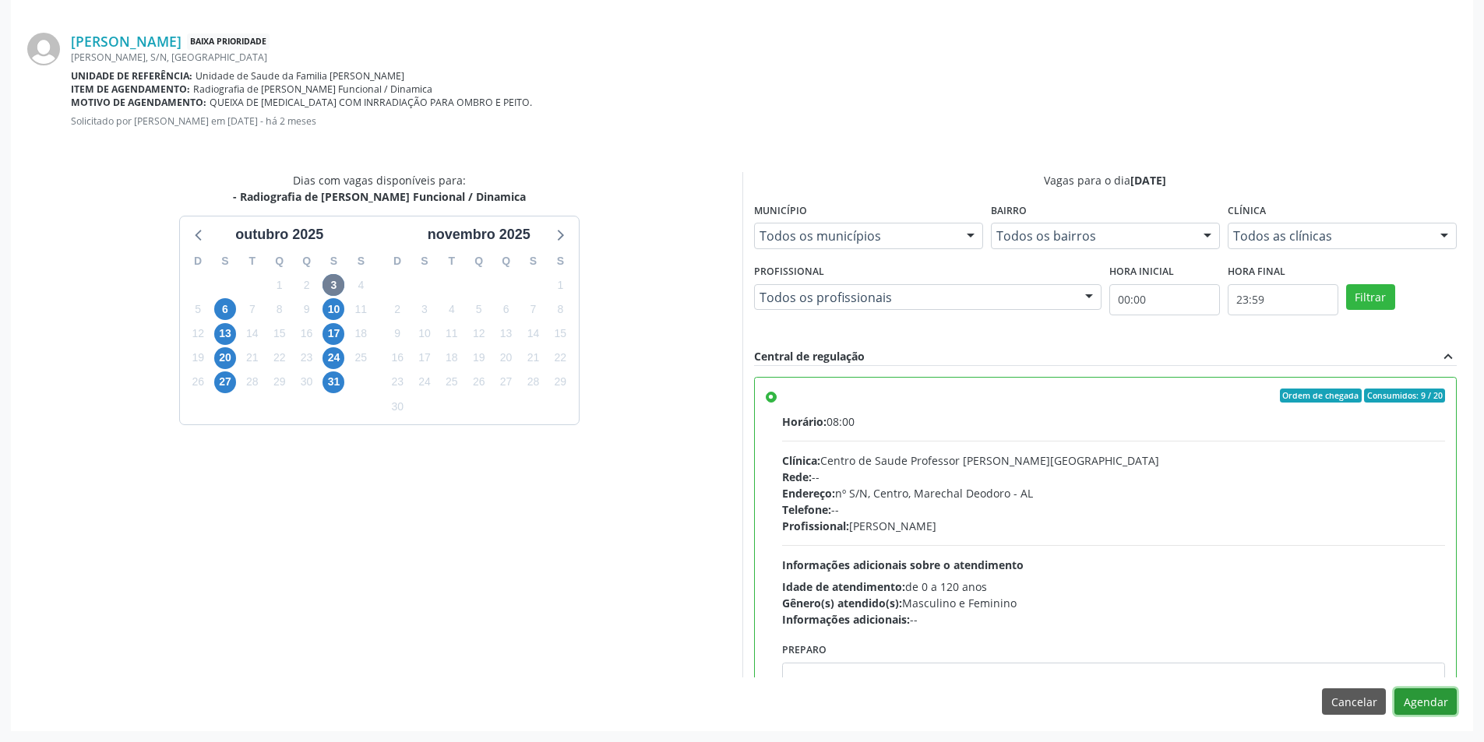
click at [1426, 711] on button "Agendar" at bounding box center [1425, 702] width 62 height 26
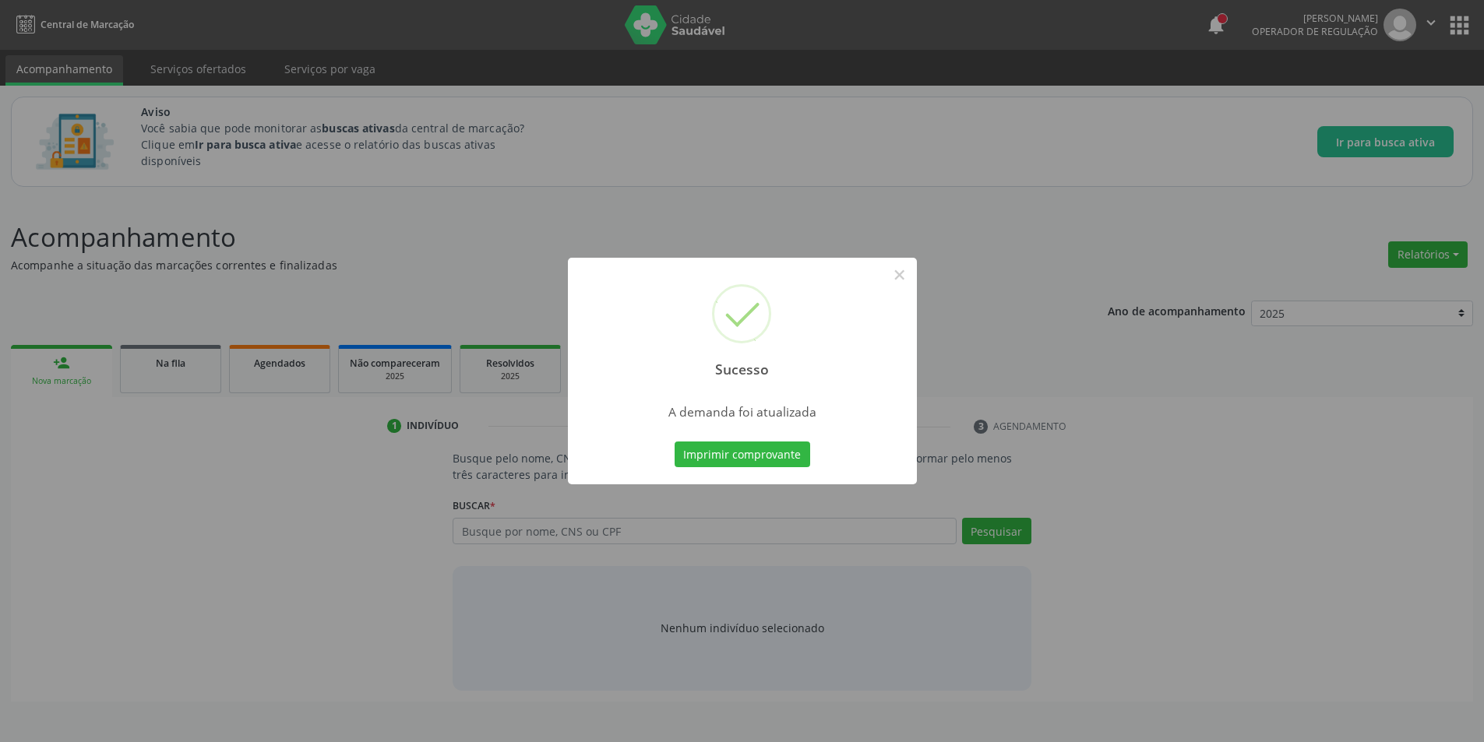
scroll to position [0, 0]
click at [910, 275] on button "×" at bounding box center [905, 275] width 26 height 26
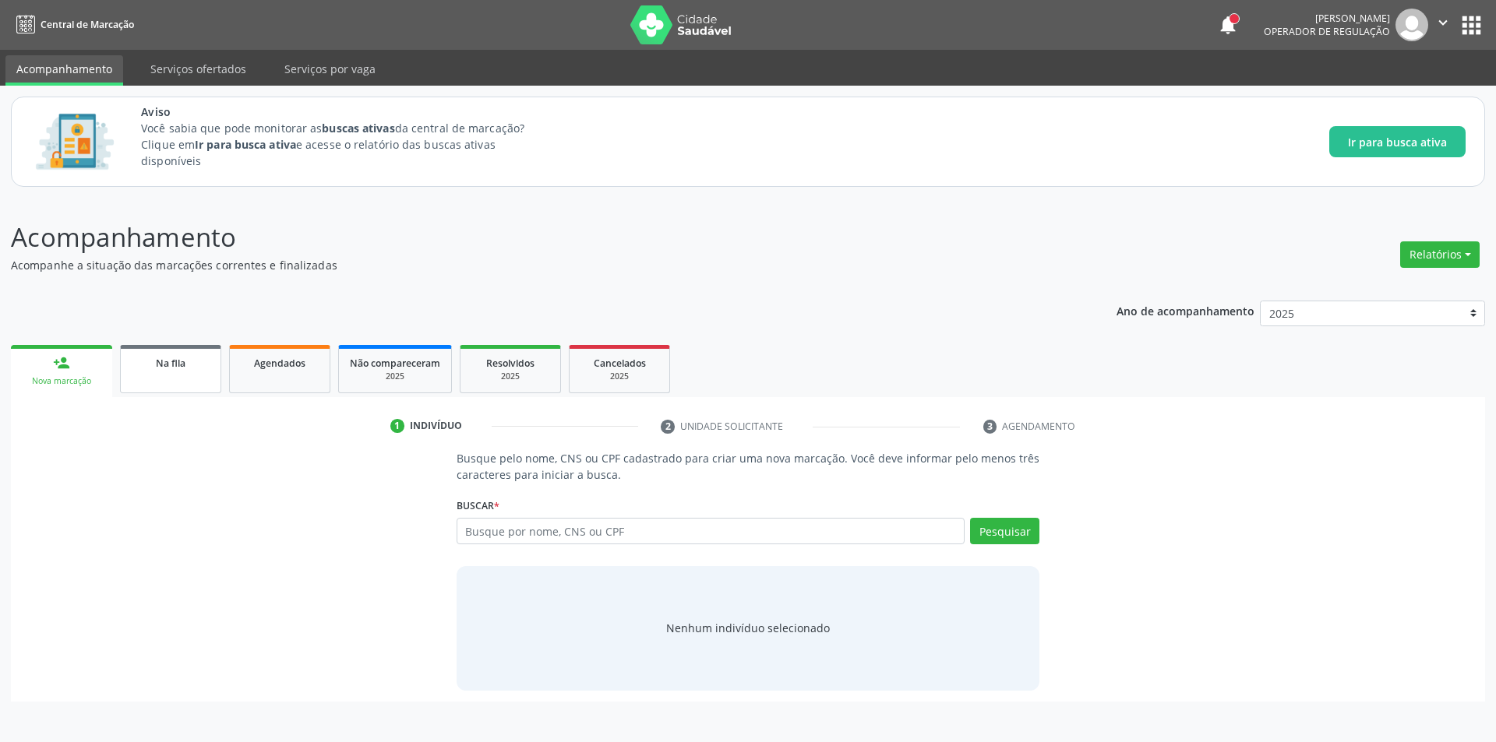
click at [154, 374] on link "Na fila" at bounding box center [170, 369] width 101 height 48
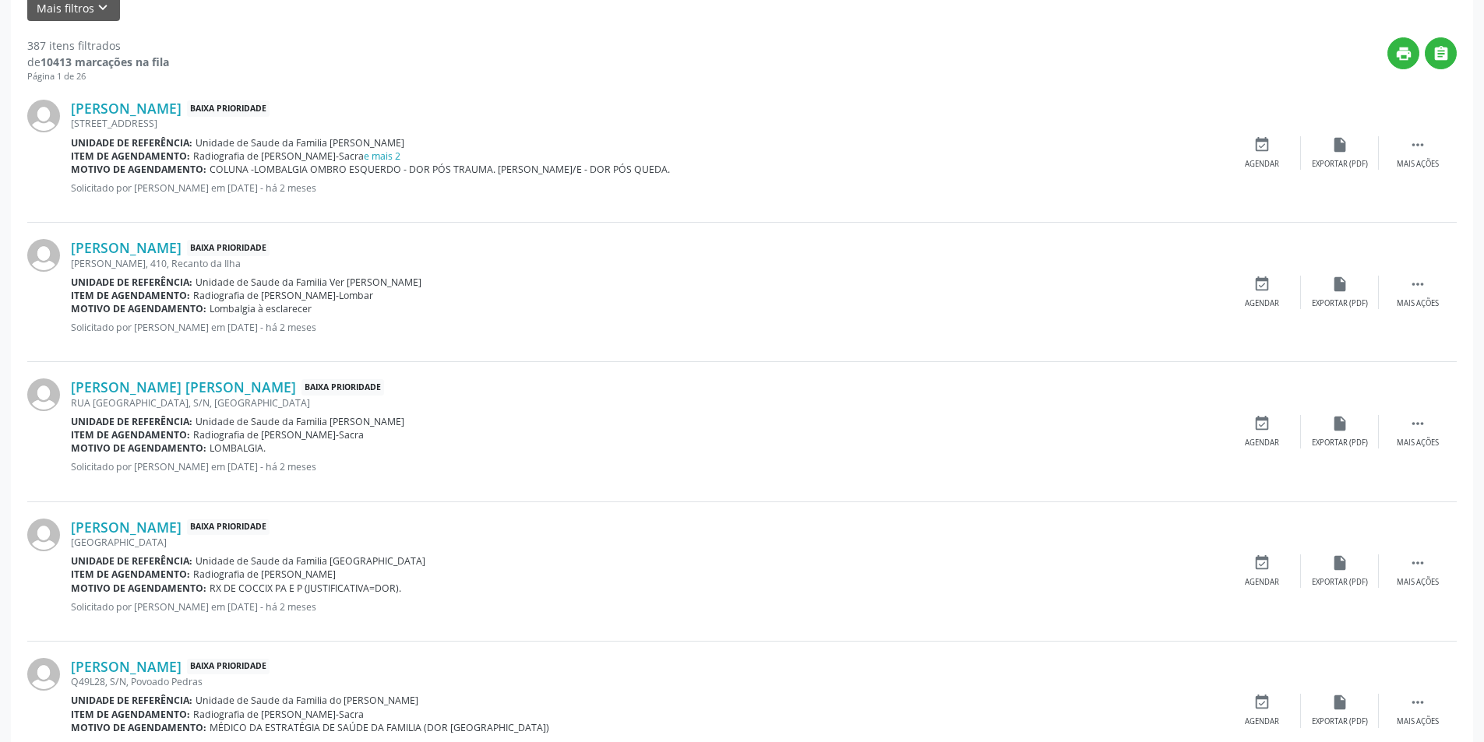
scroll to position [467, 0]
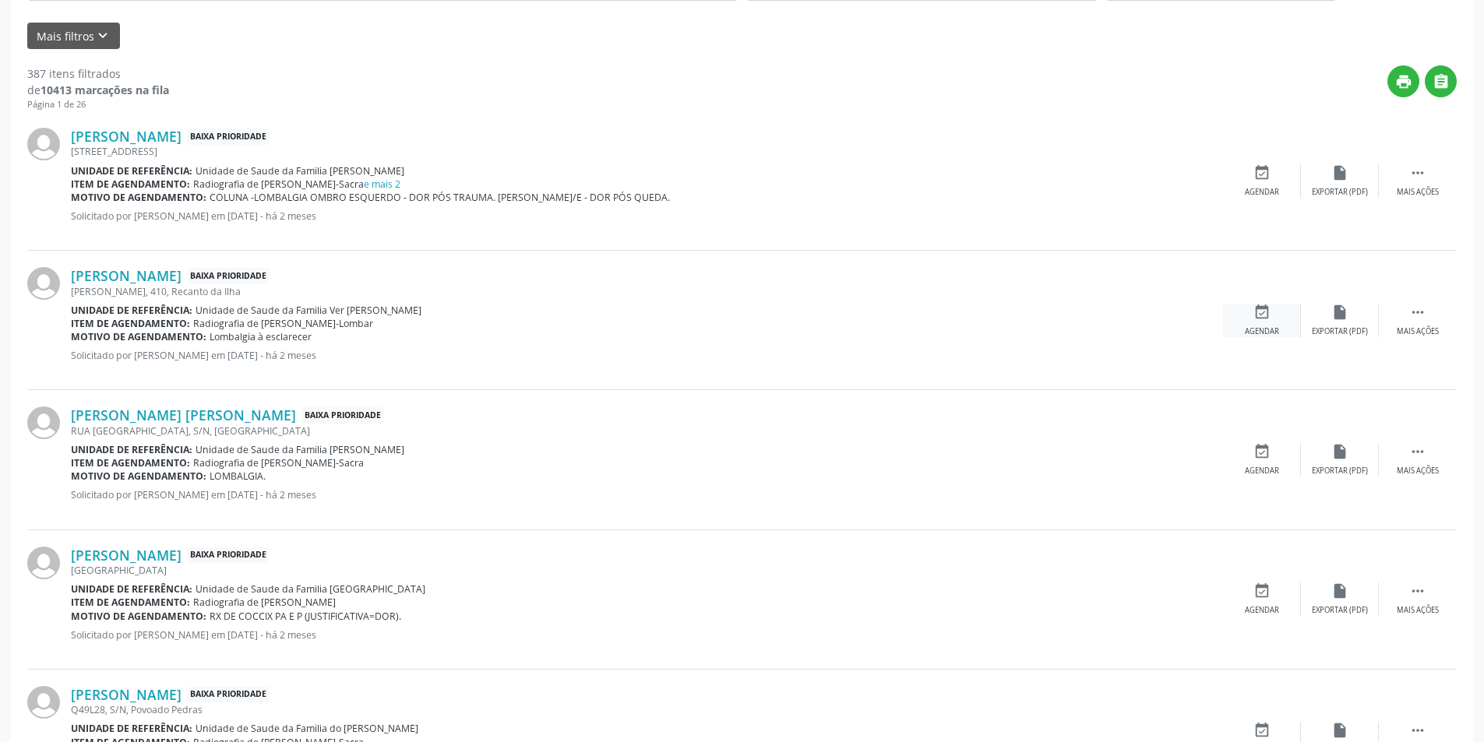
click at [1268, 311] on icon "event_available" at bounding box center [1261, 312] width 17 height 17
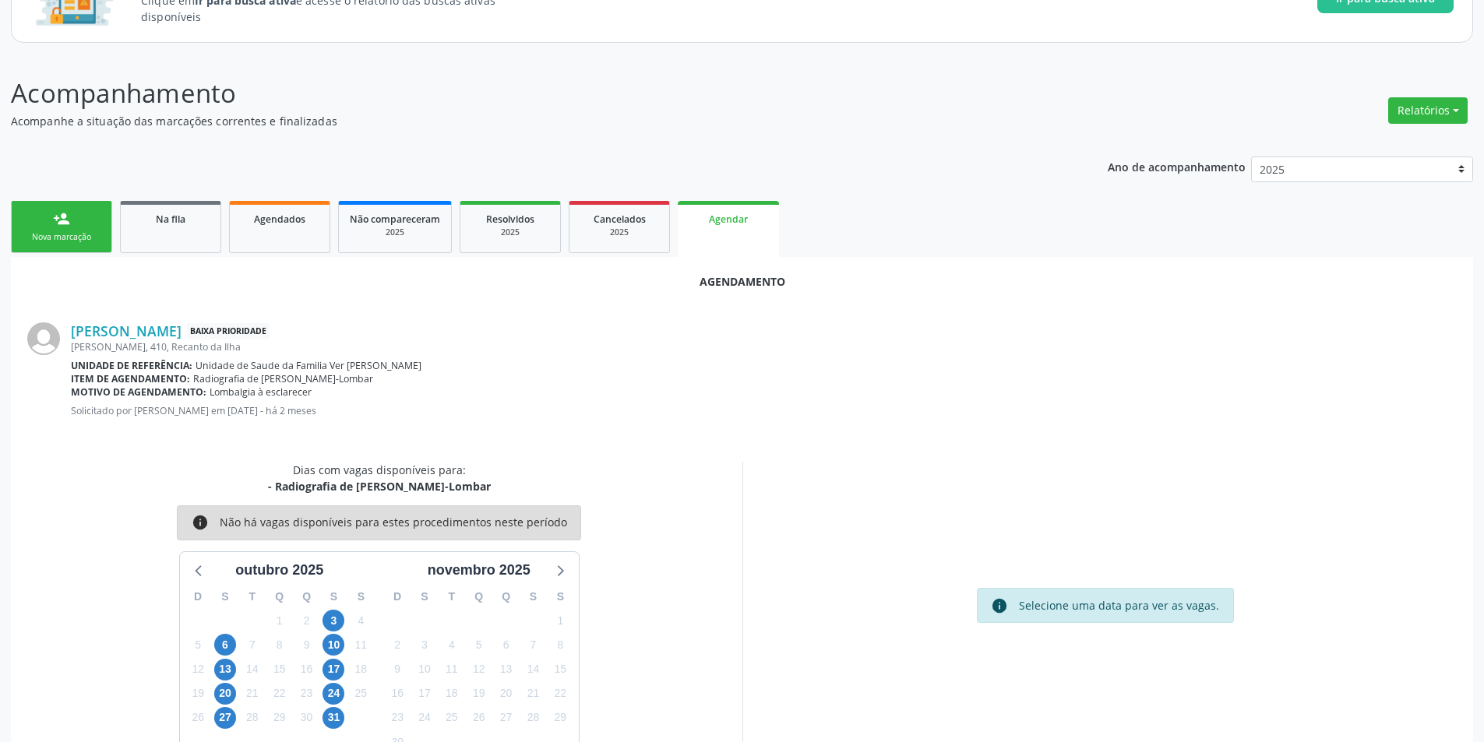
scroll to position [181, 0]
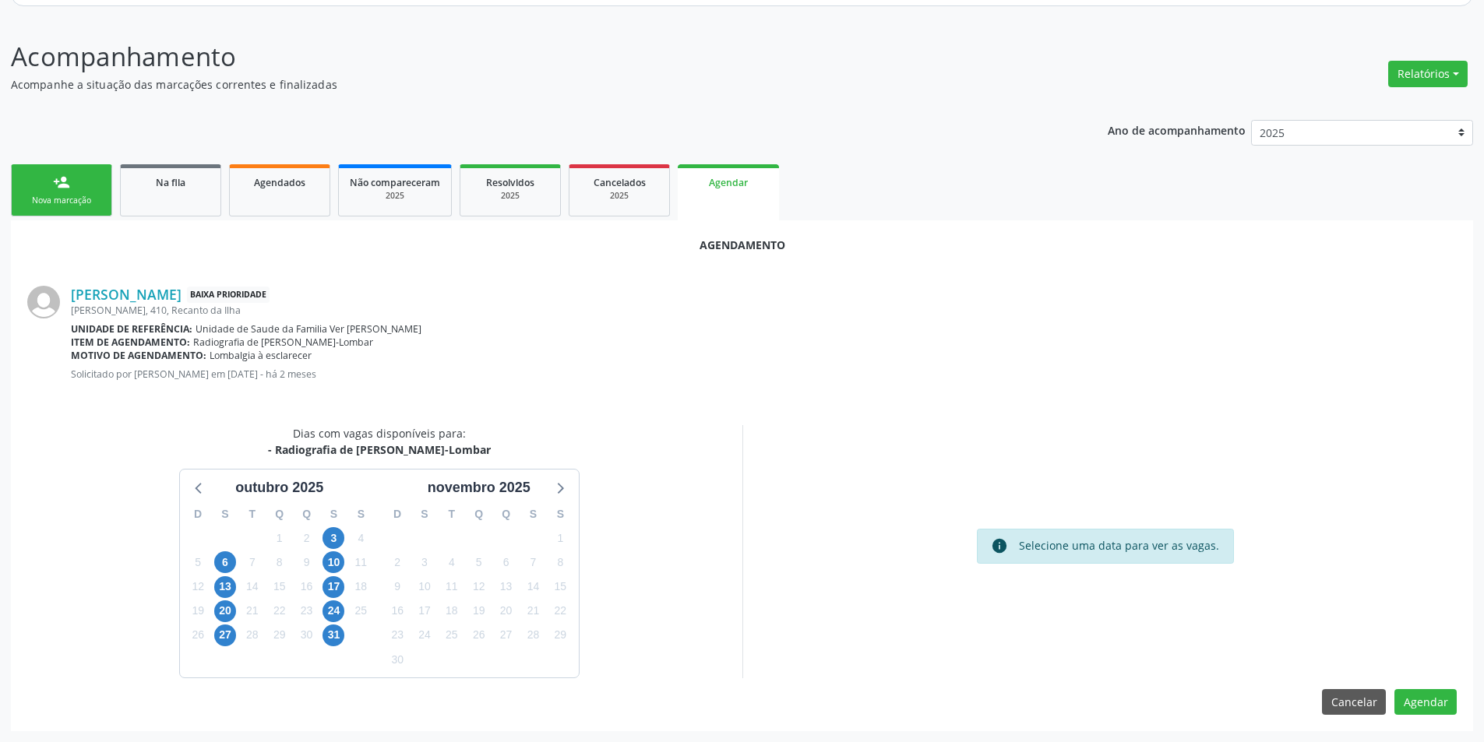
click at [947, 349] on div "Motivo de agendamento: Lombalgia à esclarecer" at bounding box center [764, 355] width 1386 height 13
click at [178, 291] on link "[PERSON_NAME]" at bounding box center [126, 294] width 111 height 17
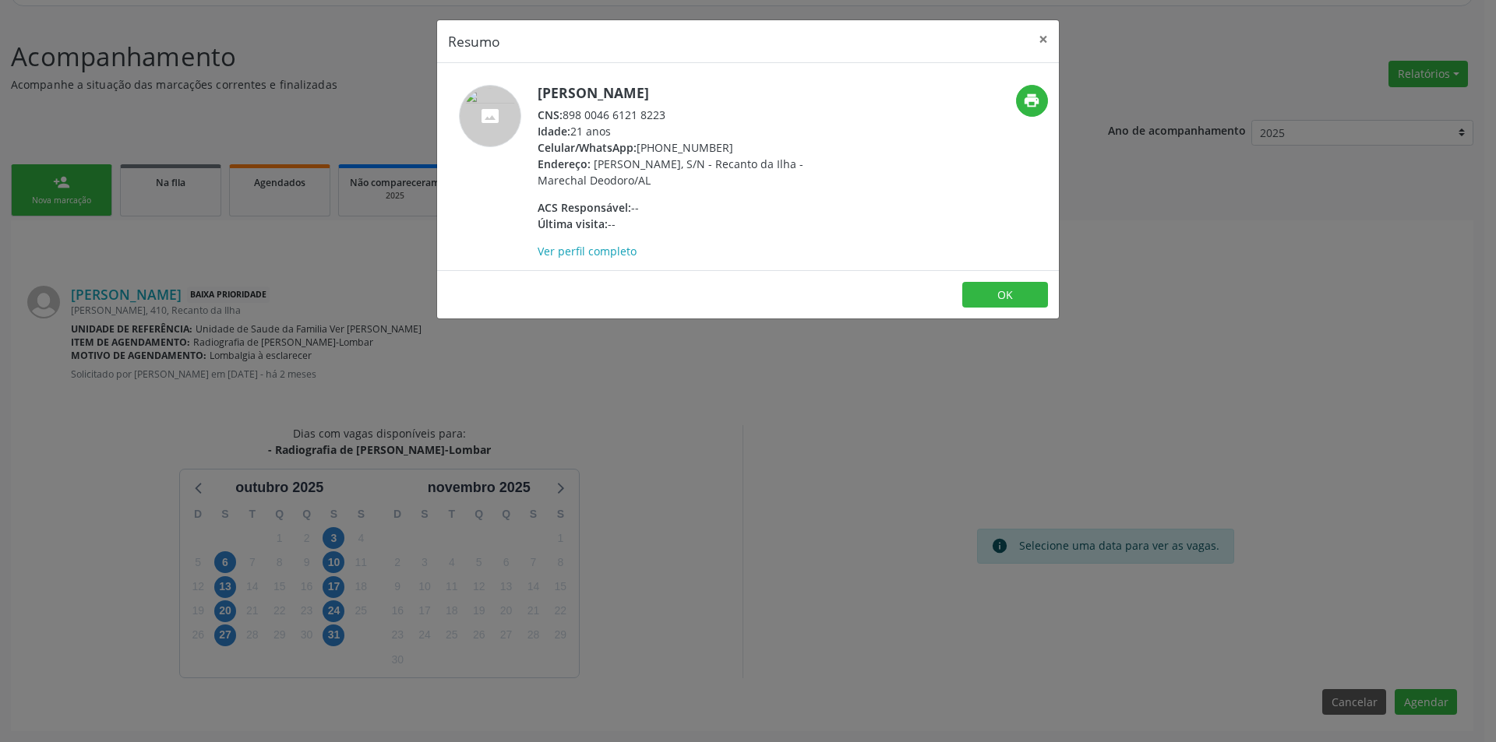
drag, startPoint x: 564, startPoint y: 113, endPoint x: 700, endPoint y: 111, distance: 135.6
click at [700, 111] on div "CNS: 898 0046 6121 8223" at bounding box center [688, 115] width 303 height 16
click at [998, 291] on button "OK" at bounding box center [1005, 295] width 86 height 26
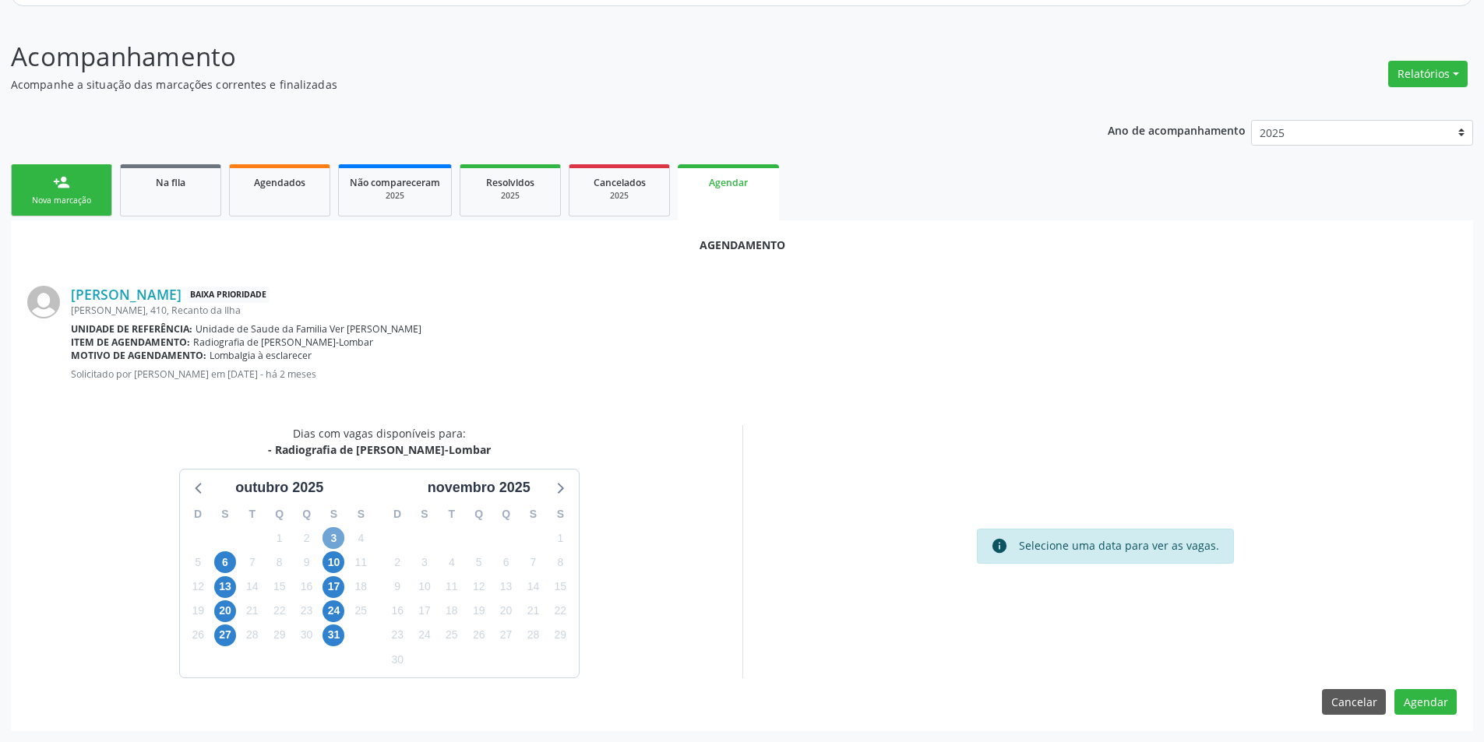
click at [333, 536] on span "3" at bounding box center [333, 538] width 22 height 22
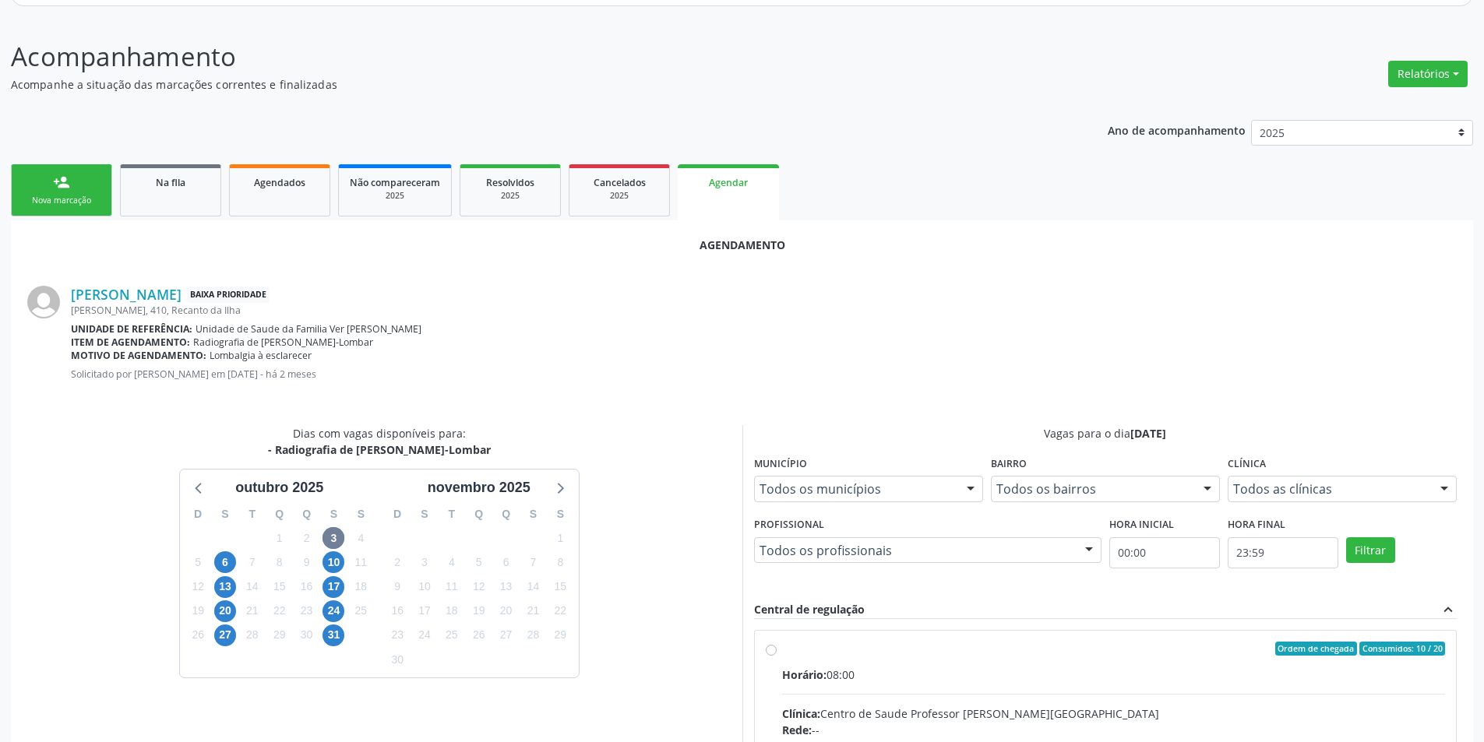
click at [770, 649] on input "Ordem de chegada Consumidos: 10 / 20 Horário: 08:00 Clínica: Centro de Saude Pr…" at bounding box center [771, 649] width 11 height 14
radio input "true"
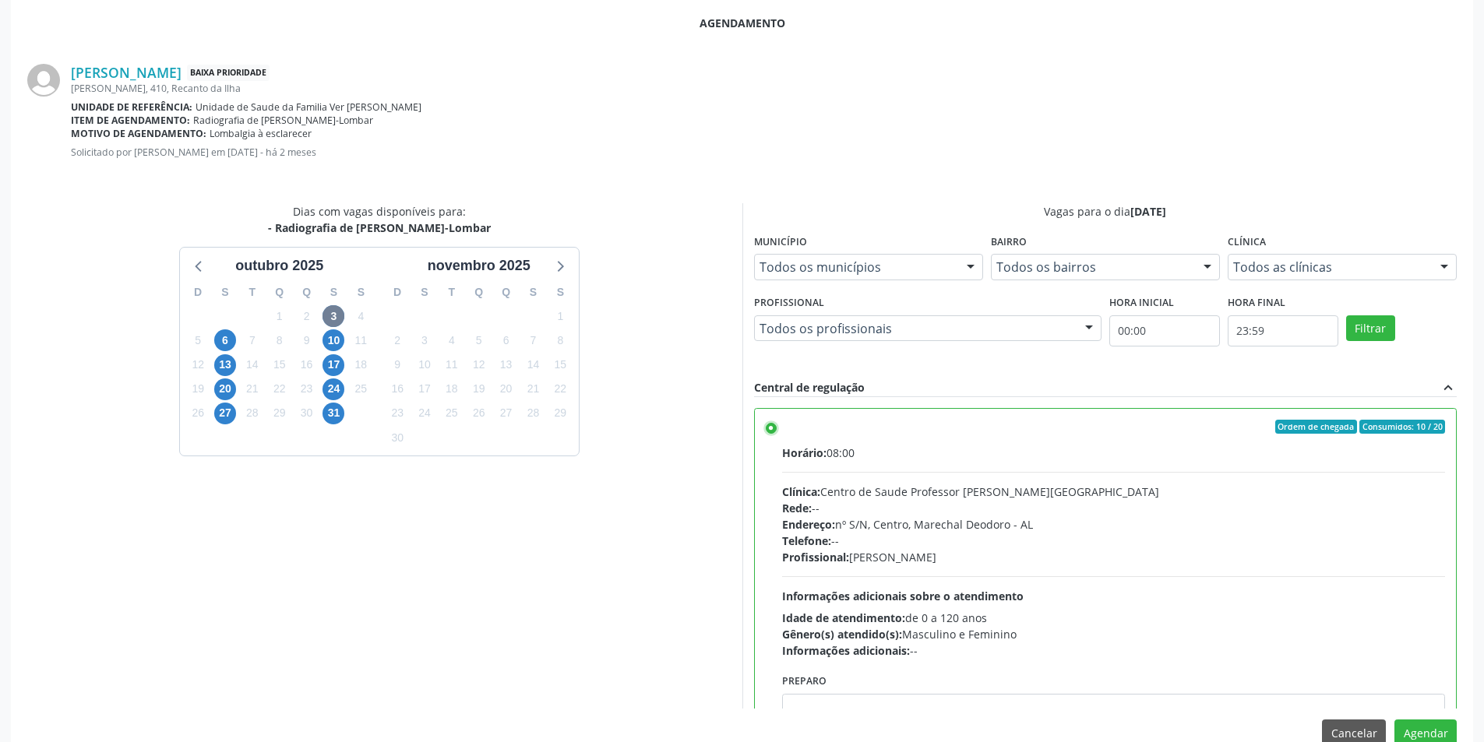
scroll to position [434, 0]
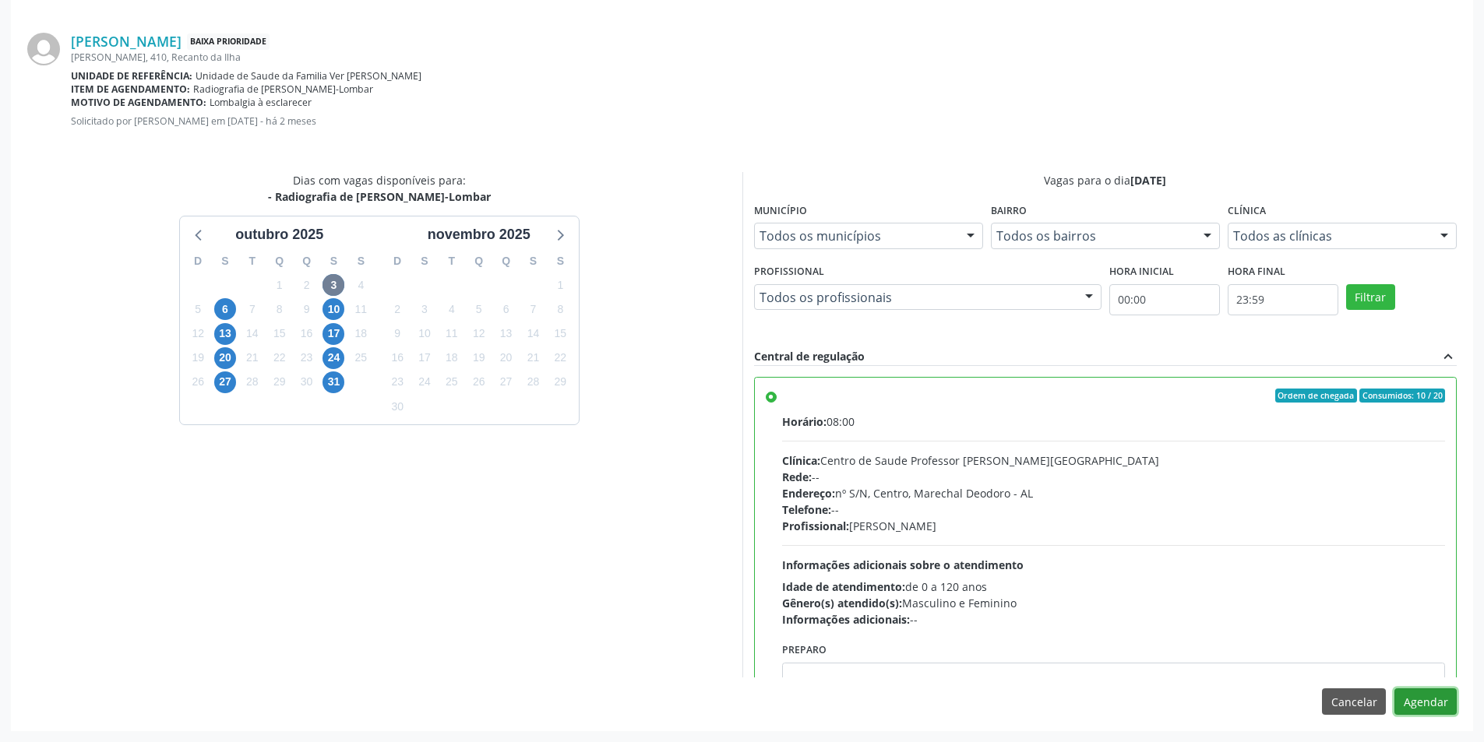
click at [1436, 704] on button "Agendar" at bounding box center [1425, 702] width 62 height 26
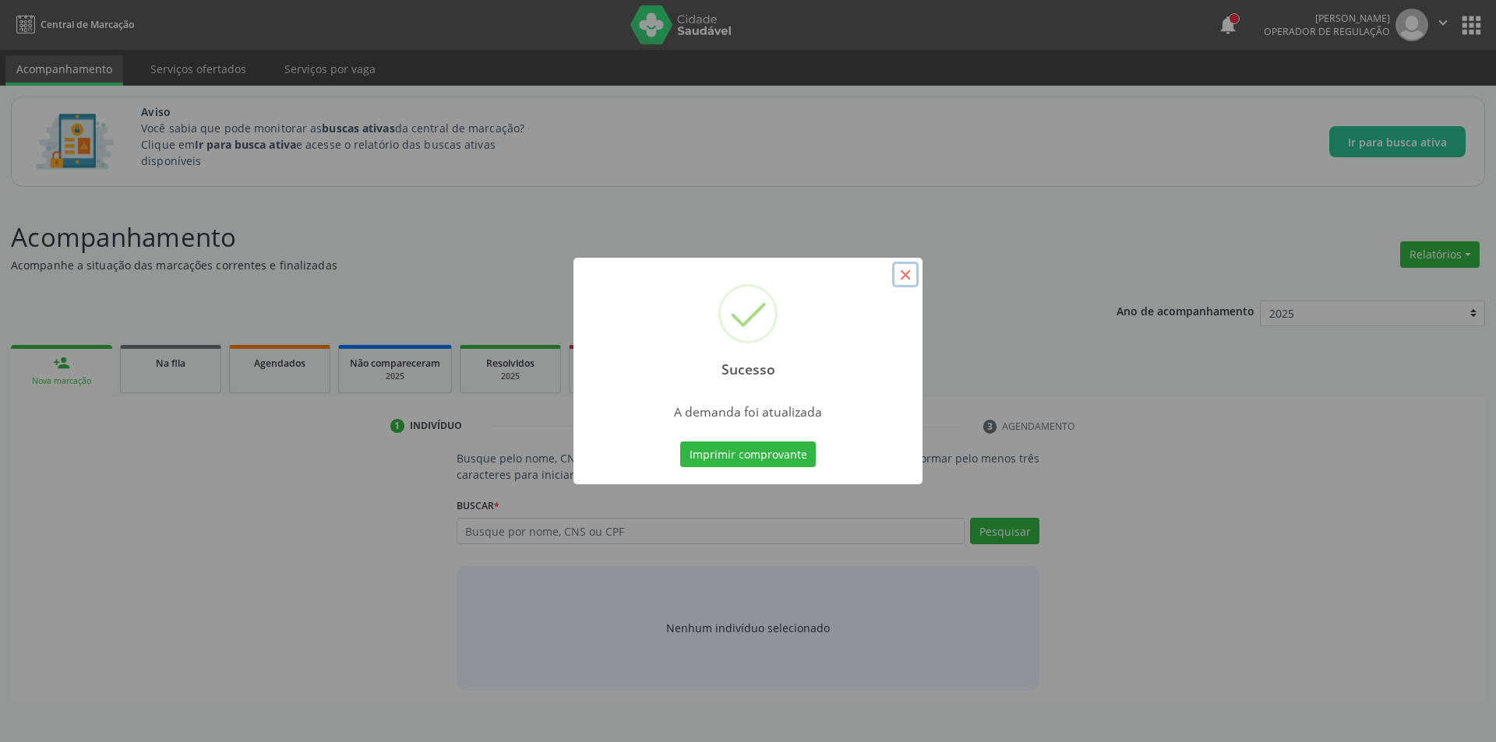
click at [901, 270] on button "×" at bounding box center [905, 275] width 26 height 26
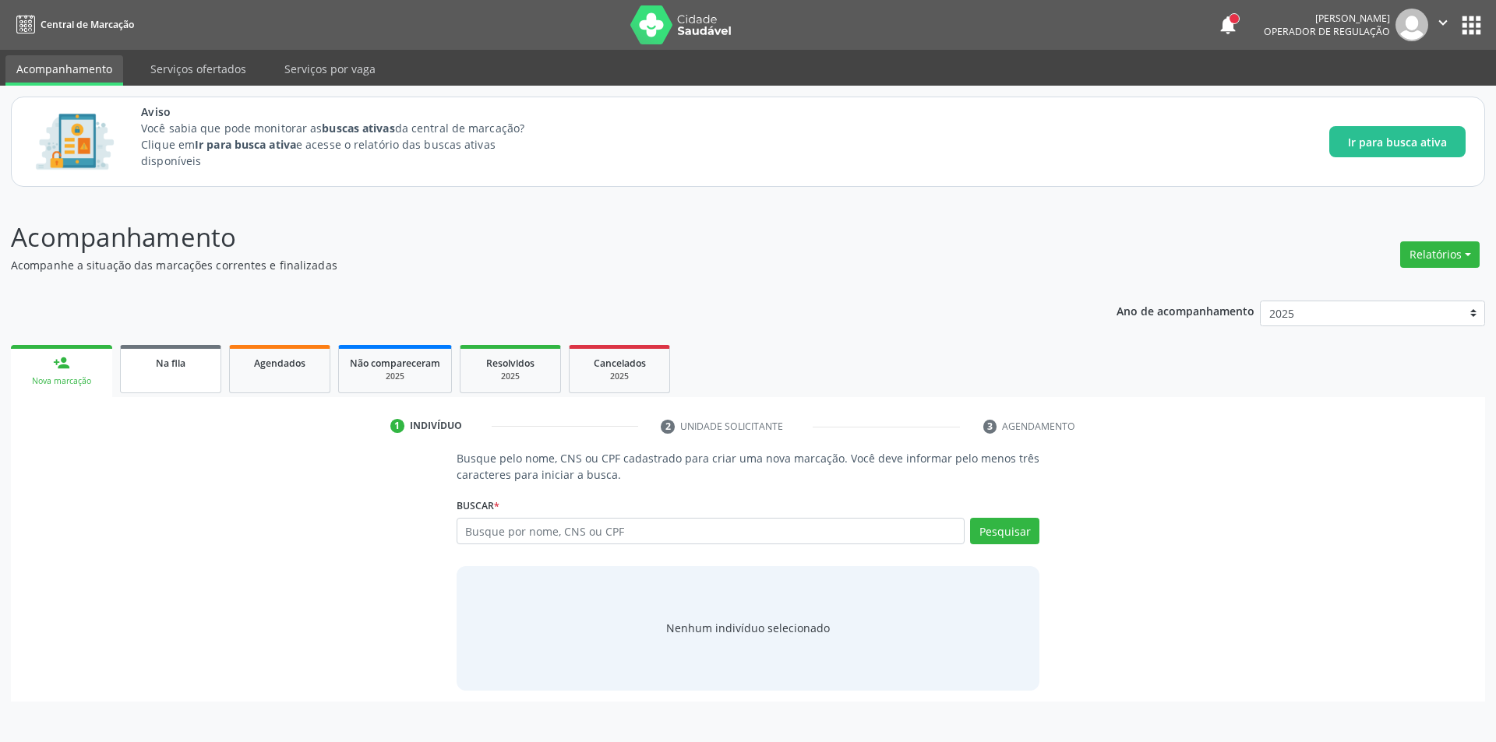
click at [170, 361] on span "Na fila" at bounding box center [171, 363] width 30 height 13
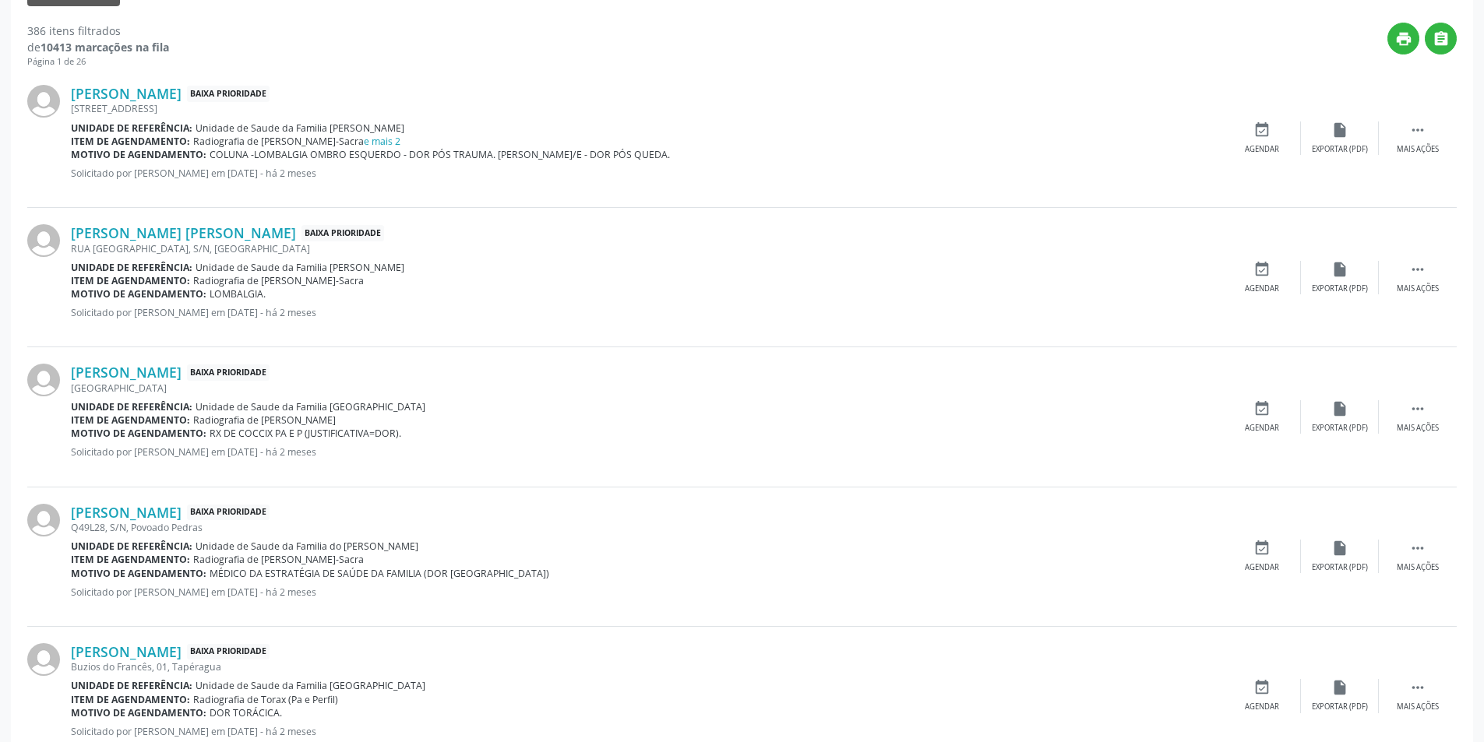
scroll to position [545, 0]
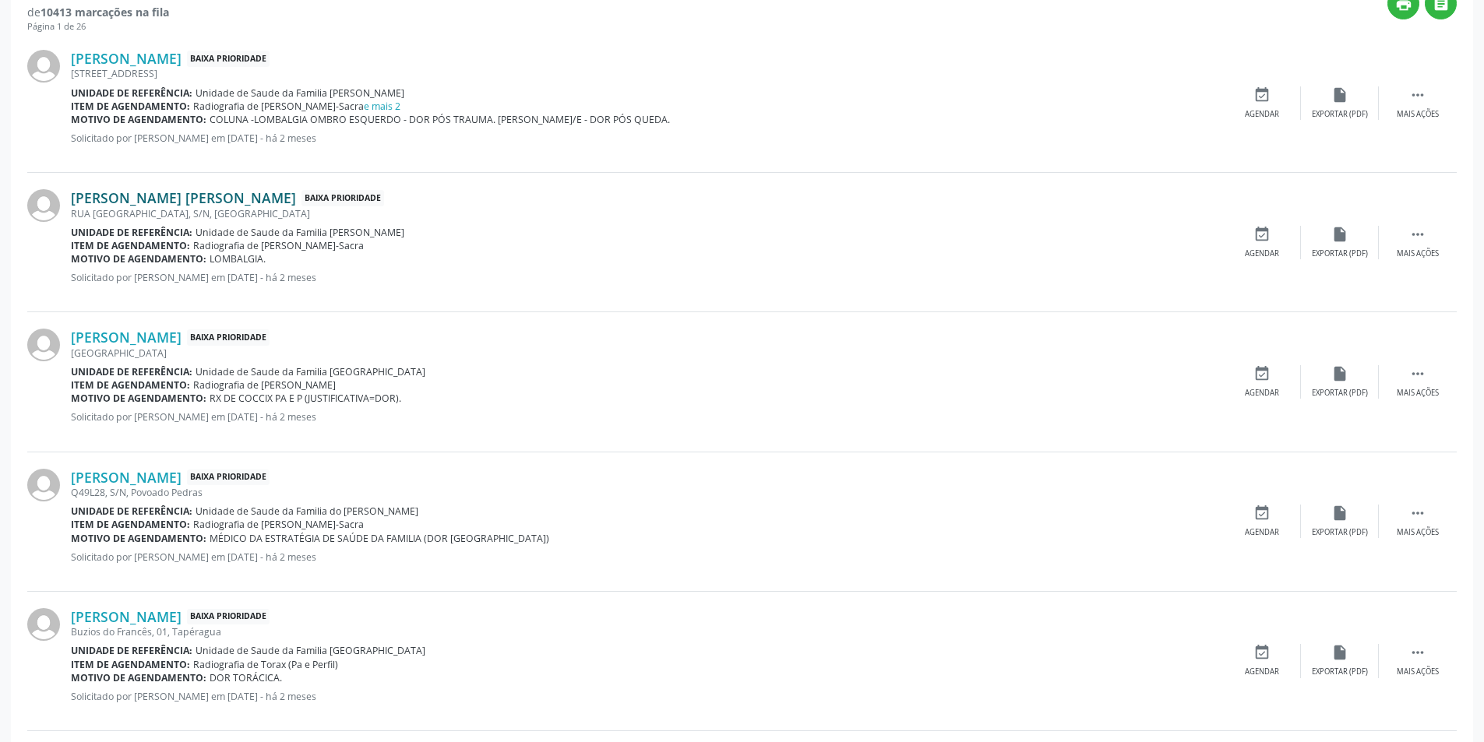
click at [221, 200] on link "[PERSON_NAME] [PERSON_NAME]" at bounding box center [183, 197] width 225 height 17
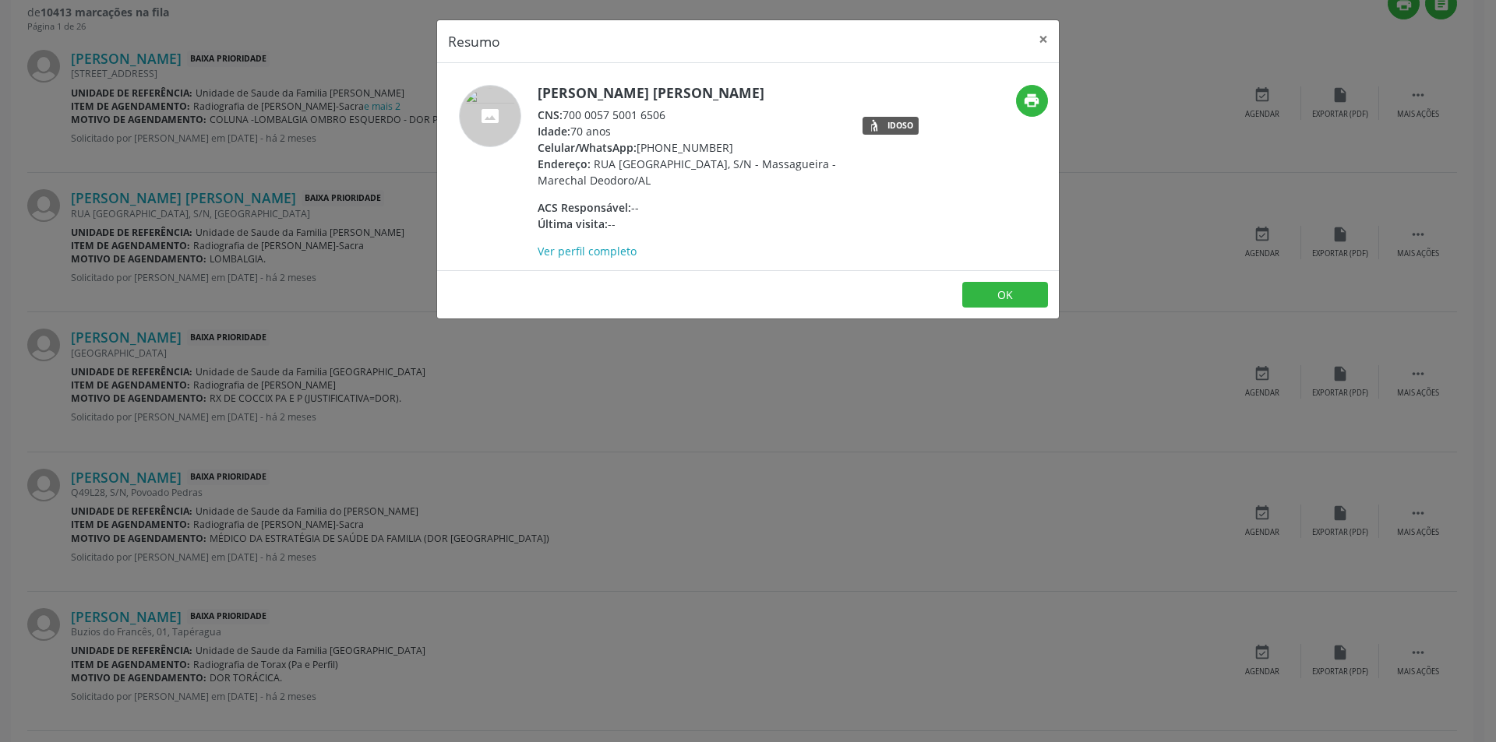
drag, startPoint x: 567, startPoint y: 115, endPoint x: 682, endPoint y: 114, distance: 114.5
click at [682, 114] on div "CNS: 700 0057 5001 6506" at bounding box center [688, 115] width 303 height 16
click at [1016, 299] on button "OK" at bounding box center [1005, 295] width 86 height 26
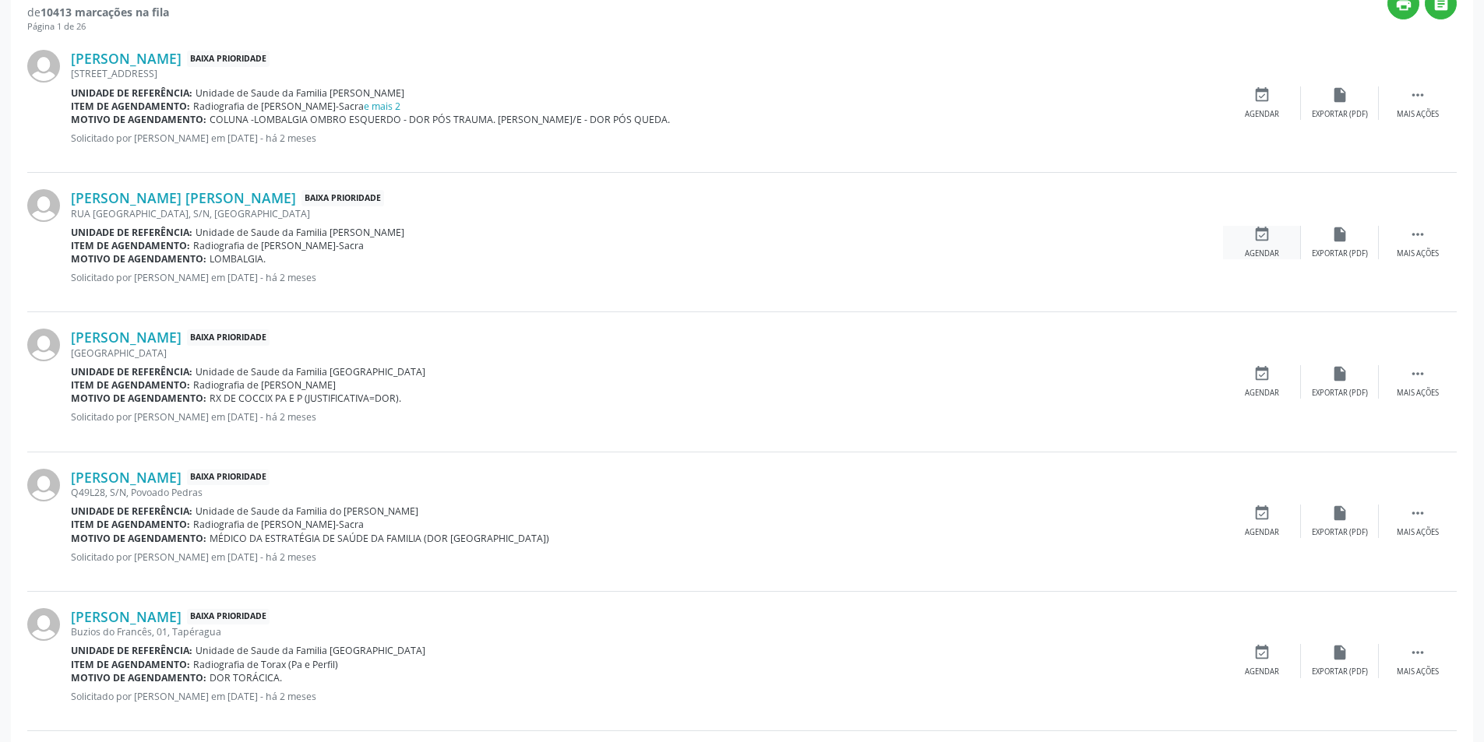
click at [1271, 240] on div "event_available Agendar" at bounding box center [1262, 242] width 78 height 33
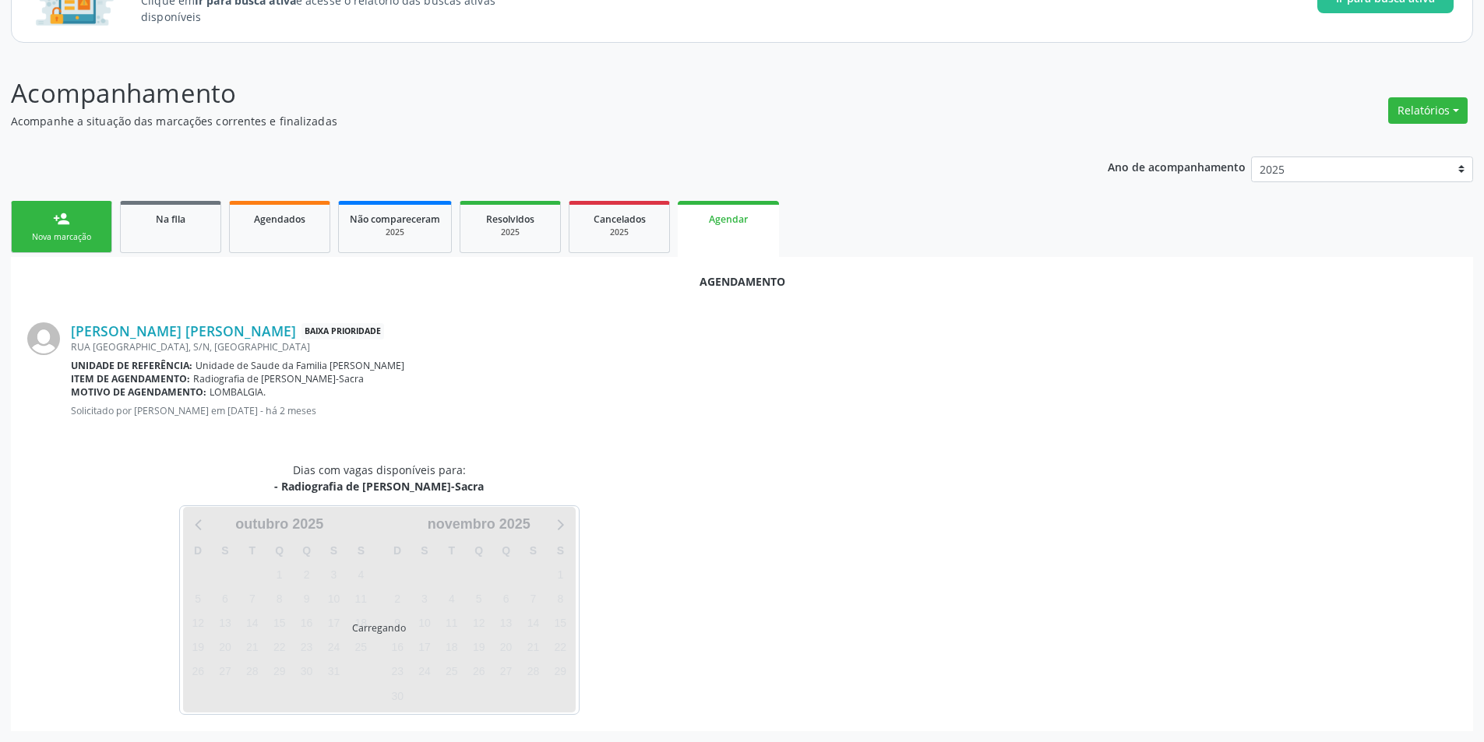
scroll to position [181, 0]
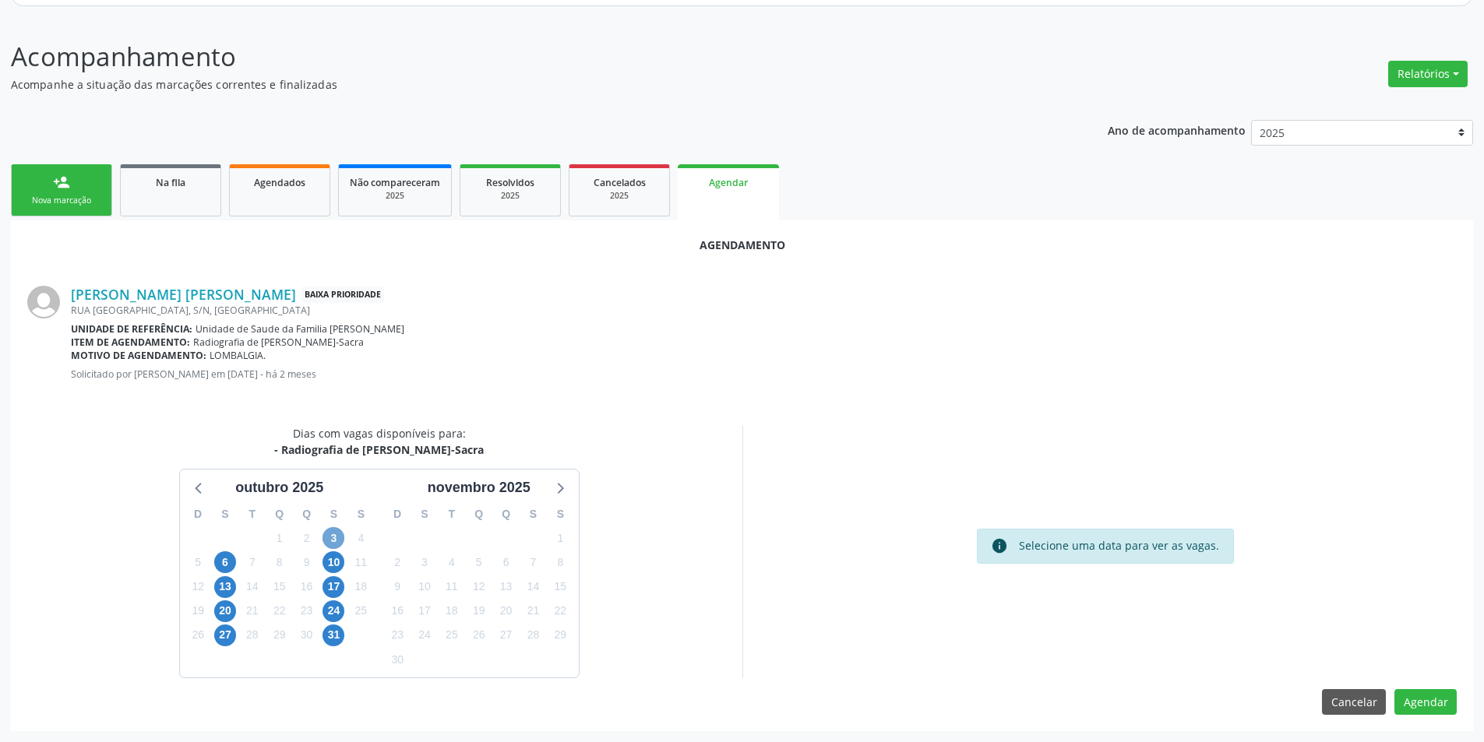
click at [333, 534] on span "3" at bounding box center [333, 538] width 22 height 22
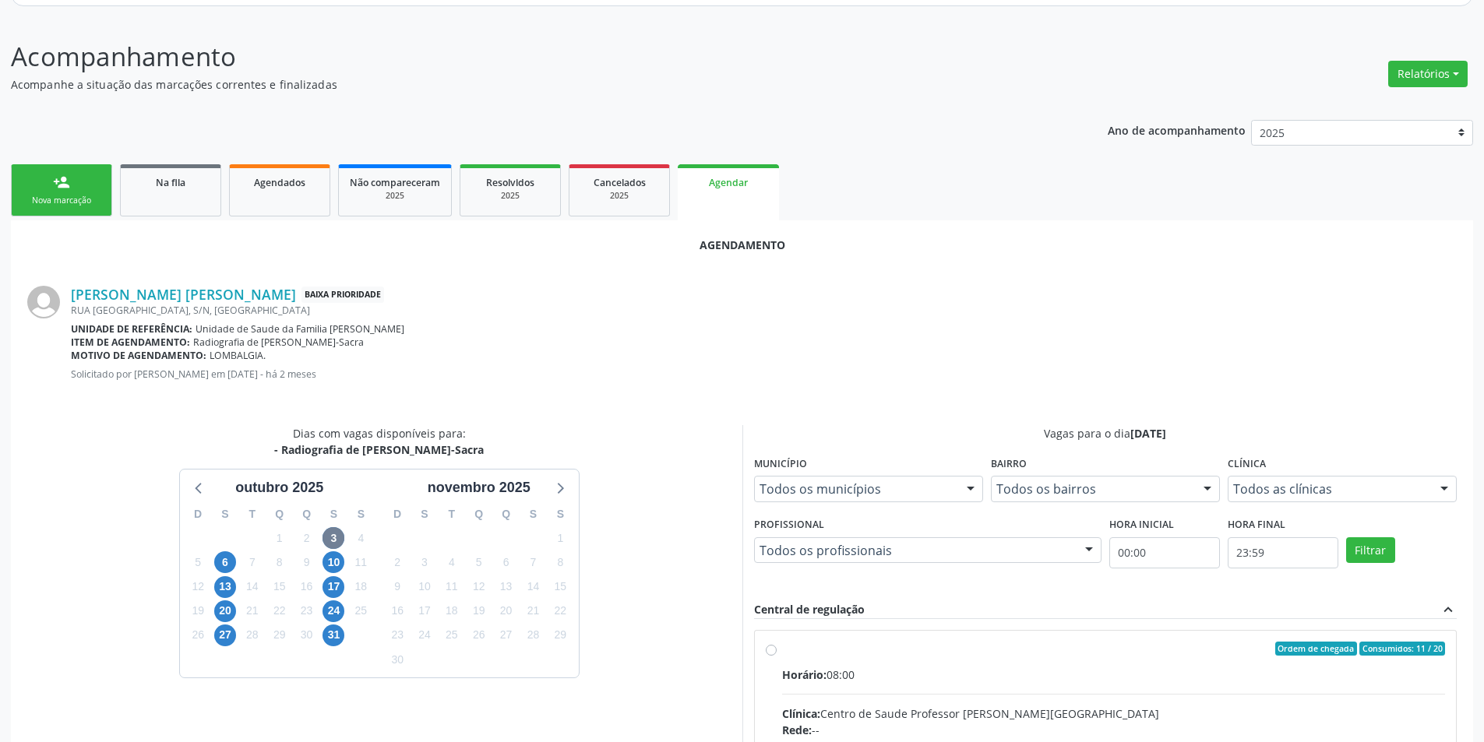
radio input "true"
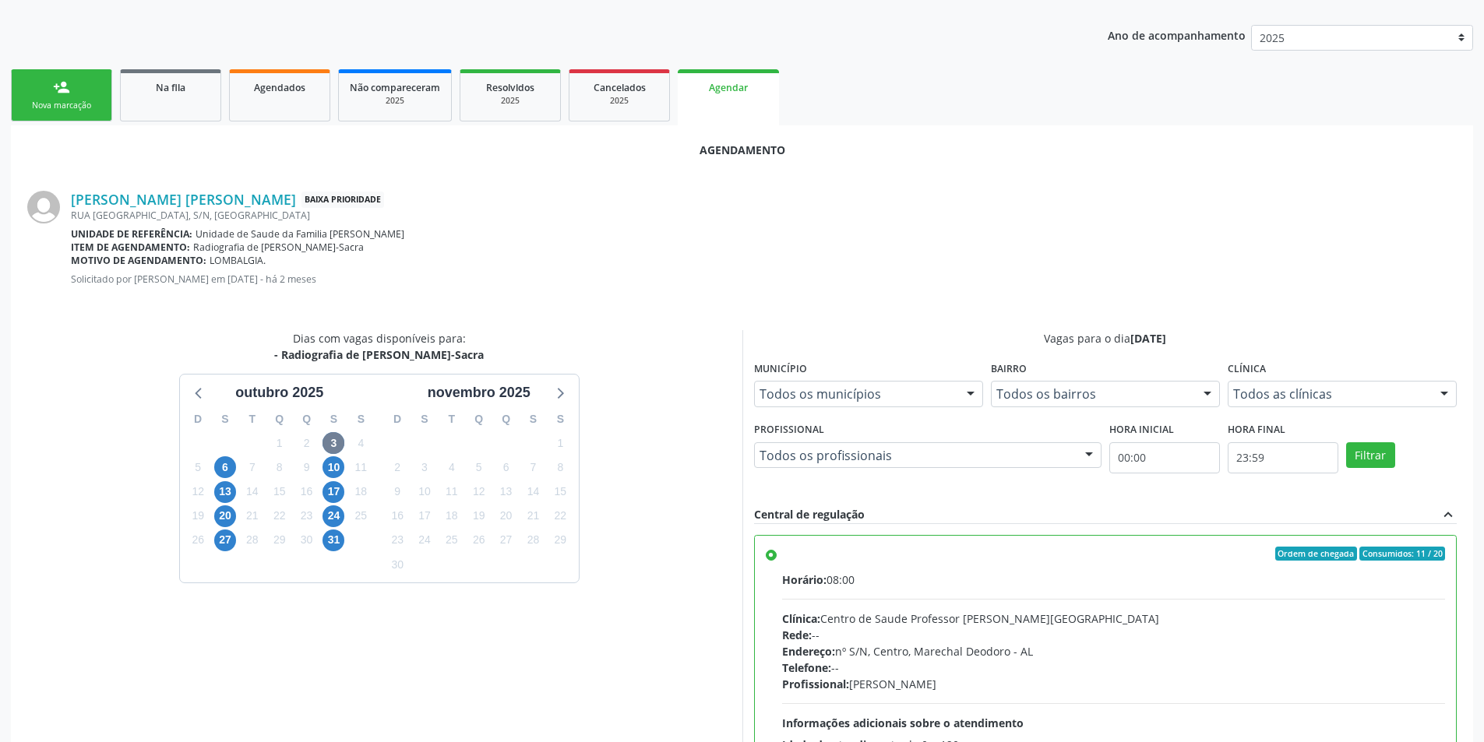
scroll to position [434, 0]
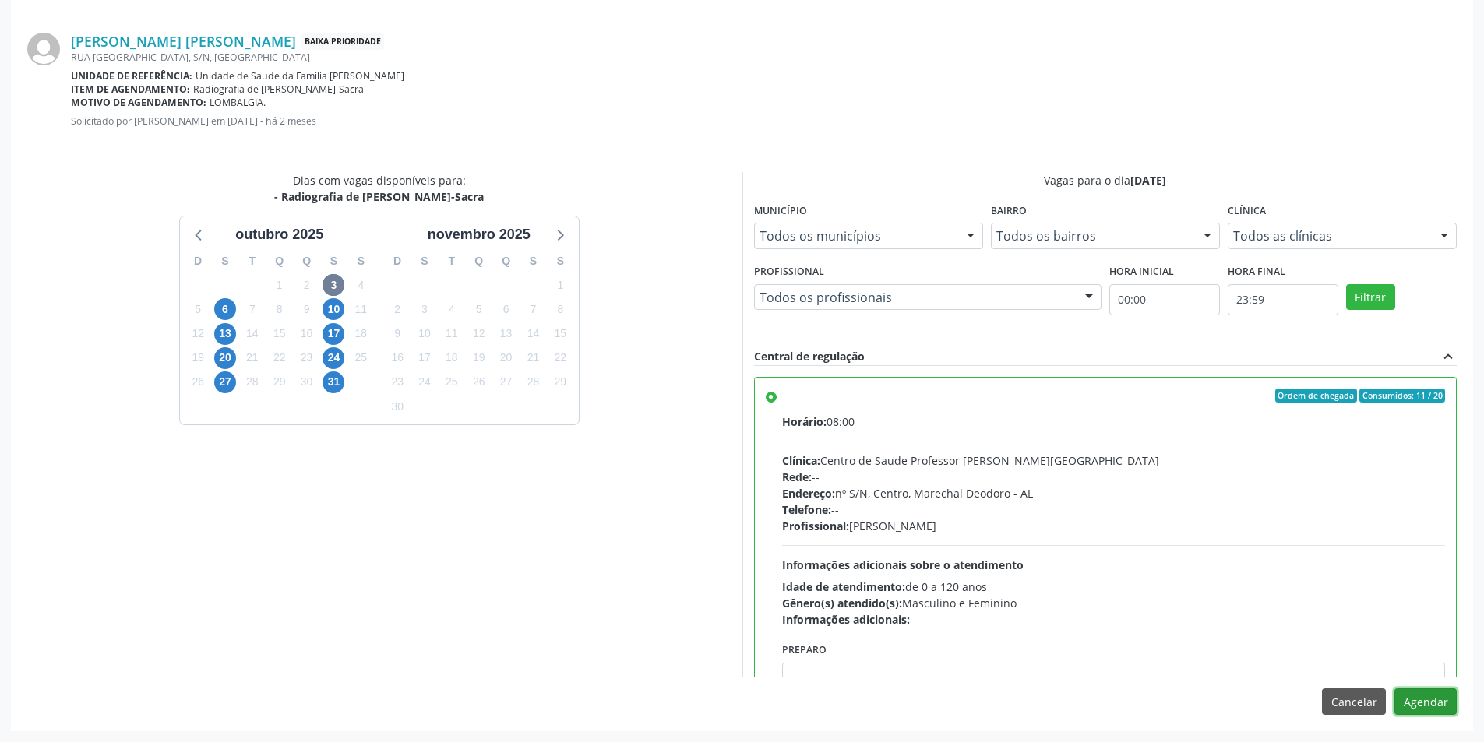
click at [1427, 700] on button "Agendar" at bounding box center [1425, 702] width 62 height 26
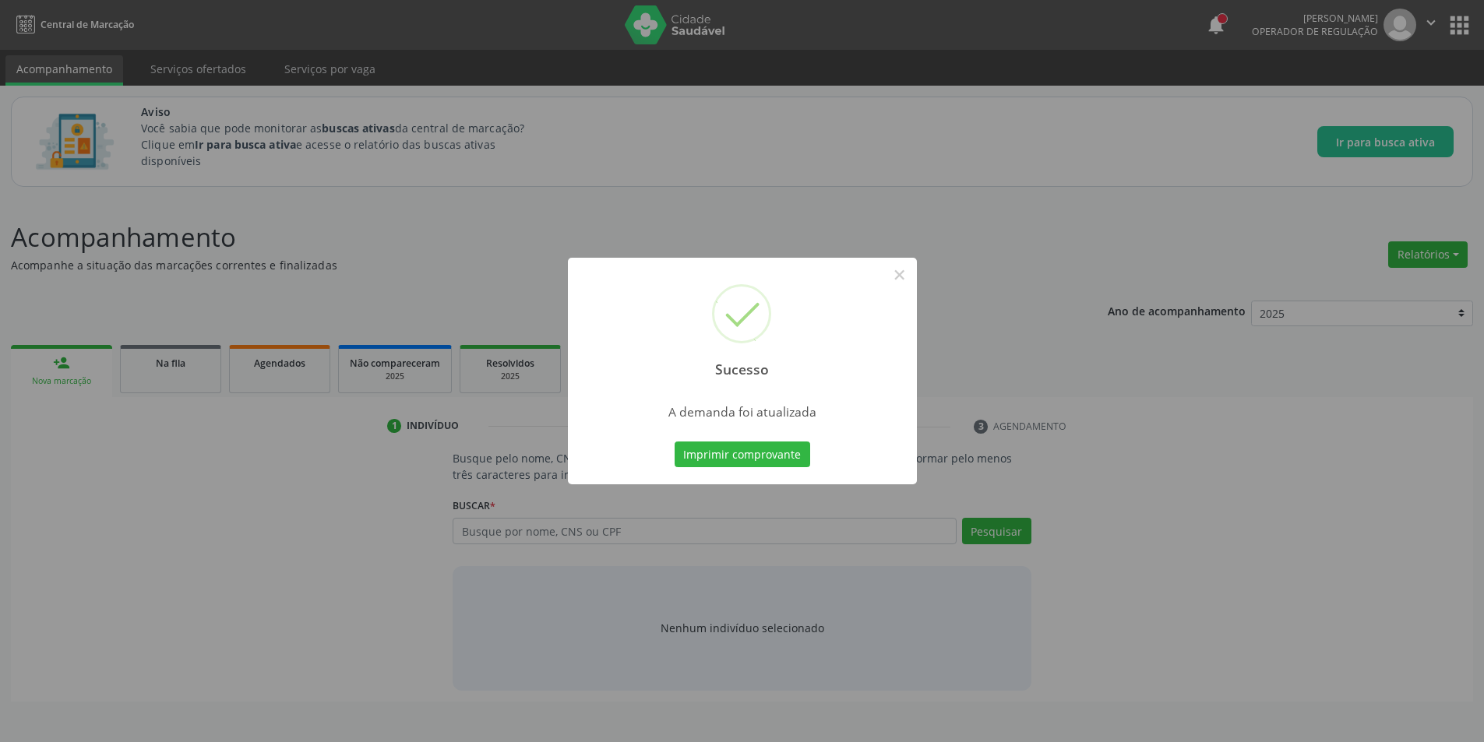
scroll to position [0, 0]
click at [912, 270] on button "×" at bounding box center [905, 275] width 26 height 26
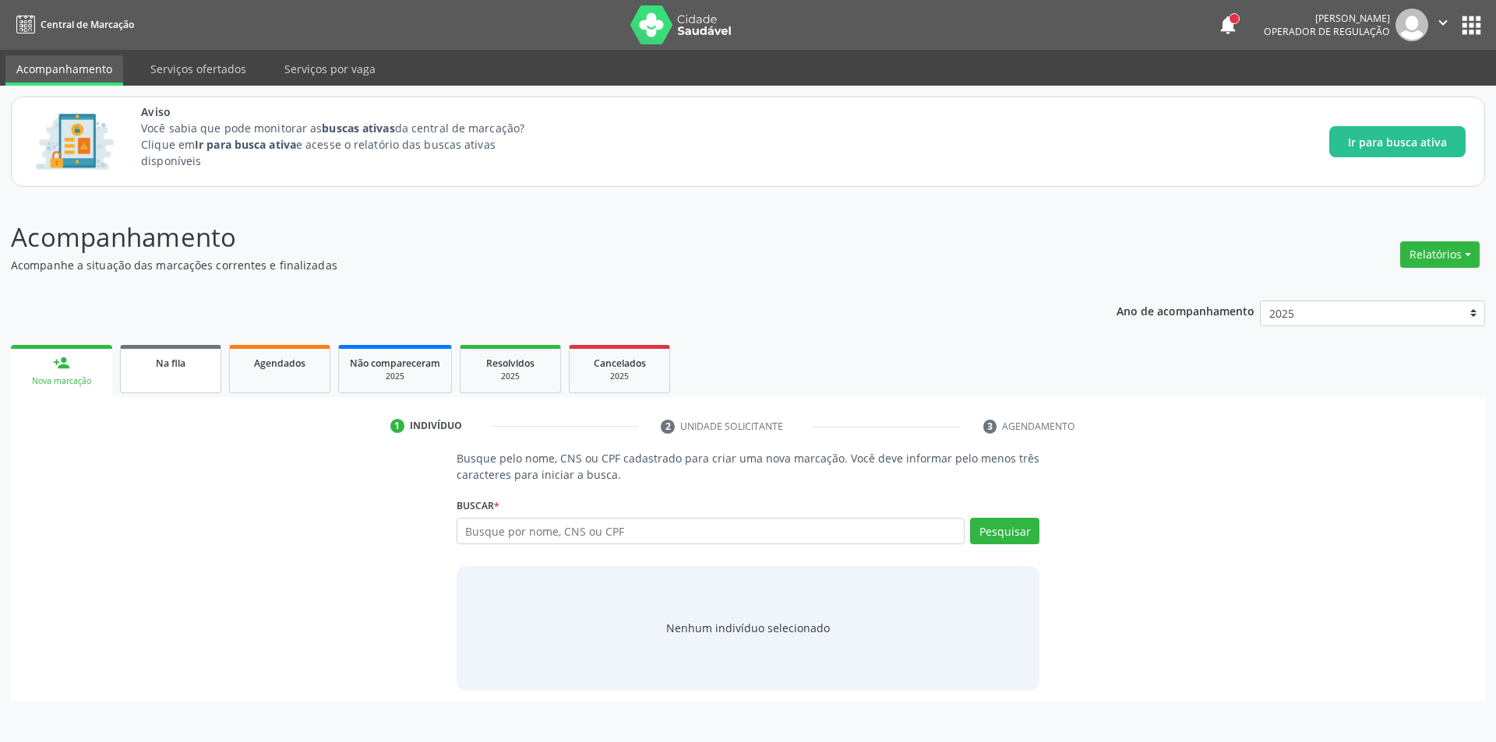
click at [187, 368] on div "Na fila" at bounding box center [171, 362] width 78 height 16
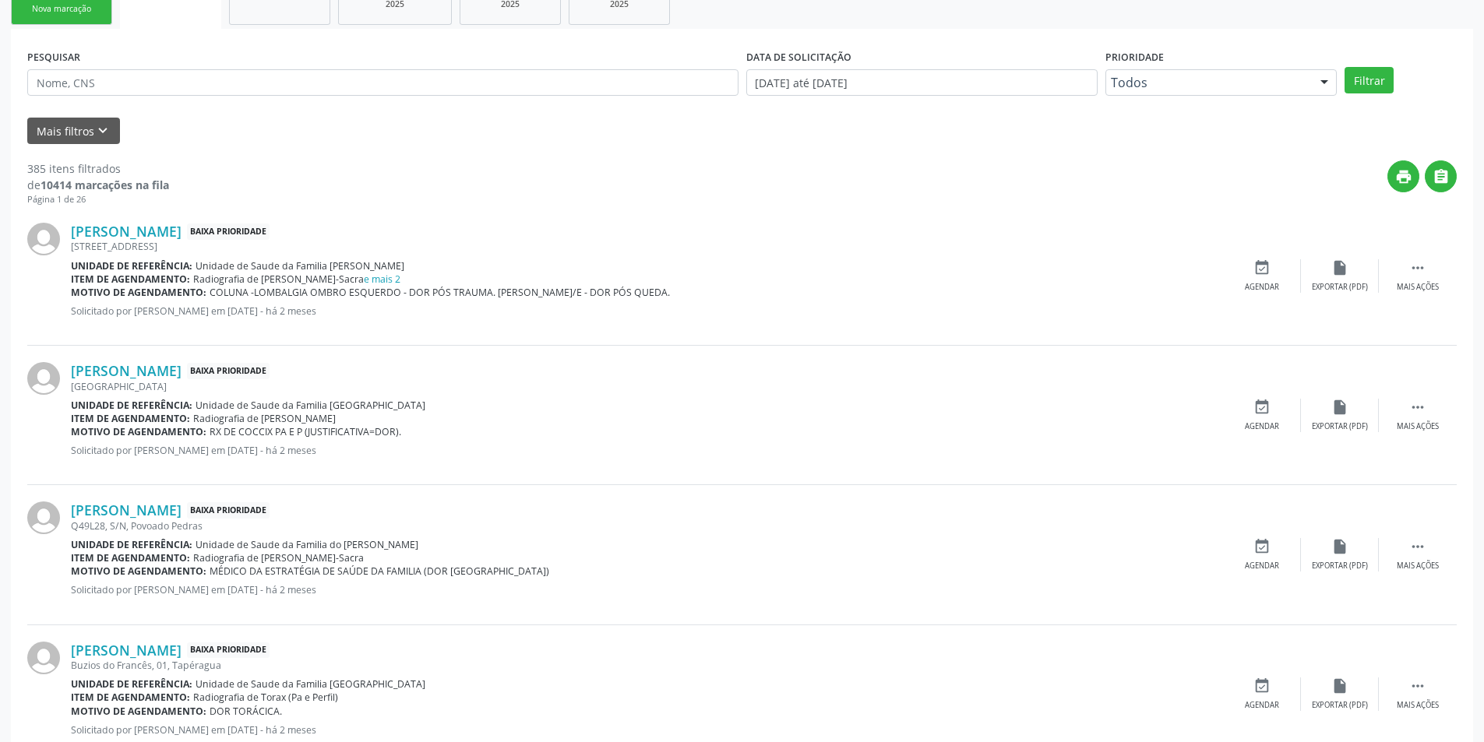
scroll to position [467, 0]
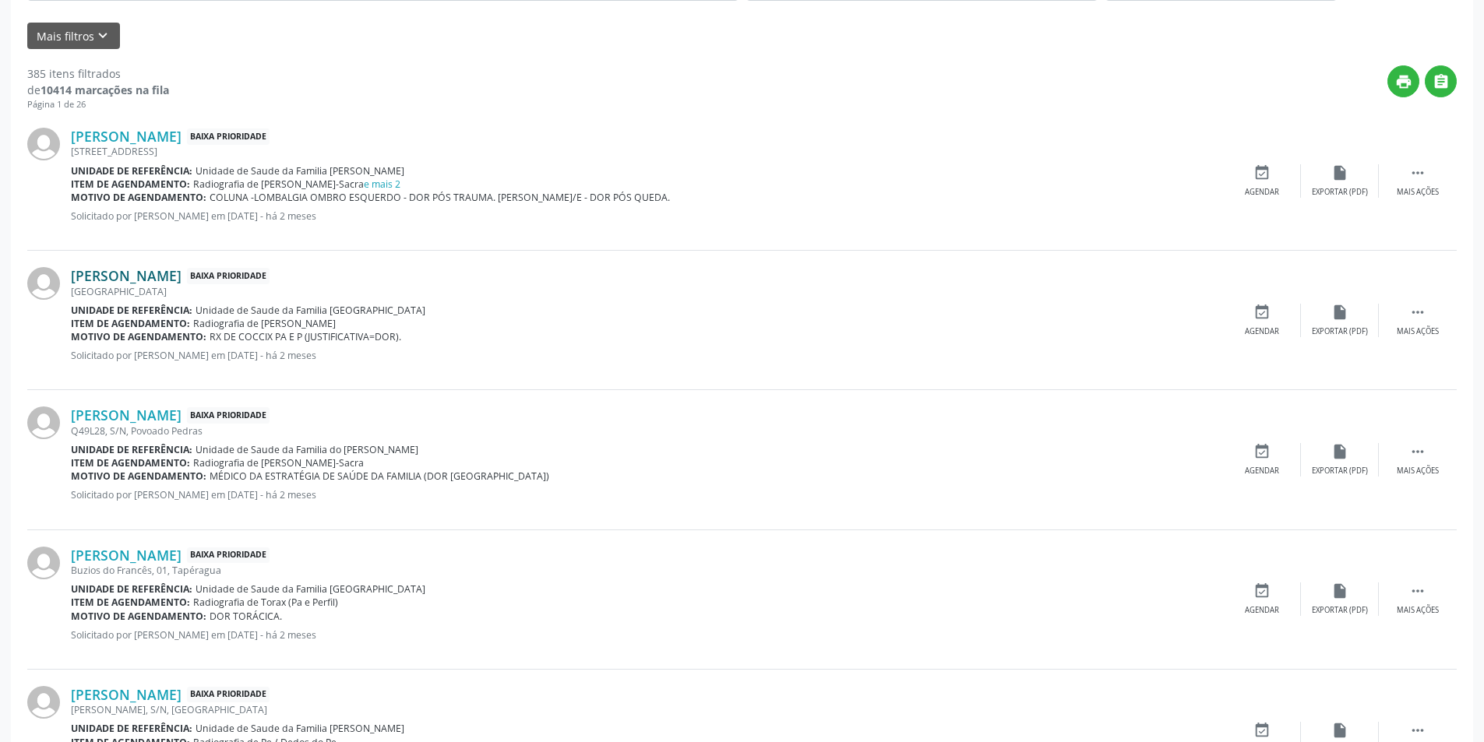
click at [165, 273] on link "[PERSON_NAME]" at bounding box center [126, 275] width 111 height 17
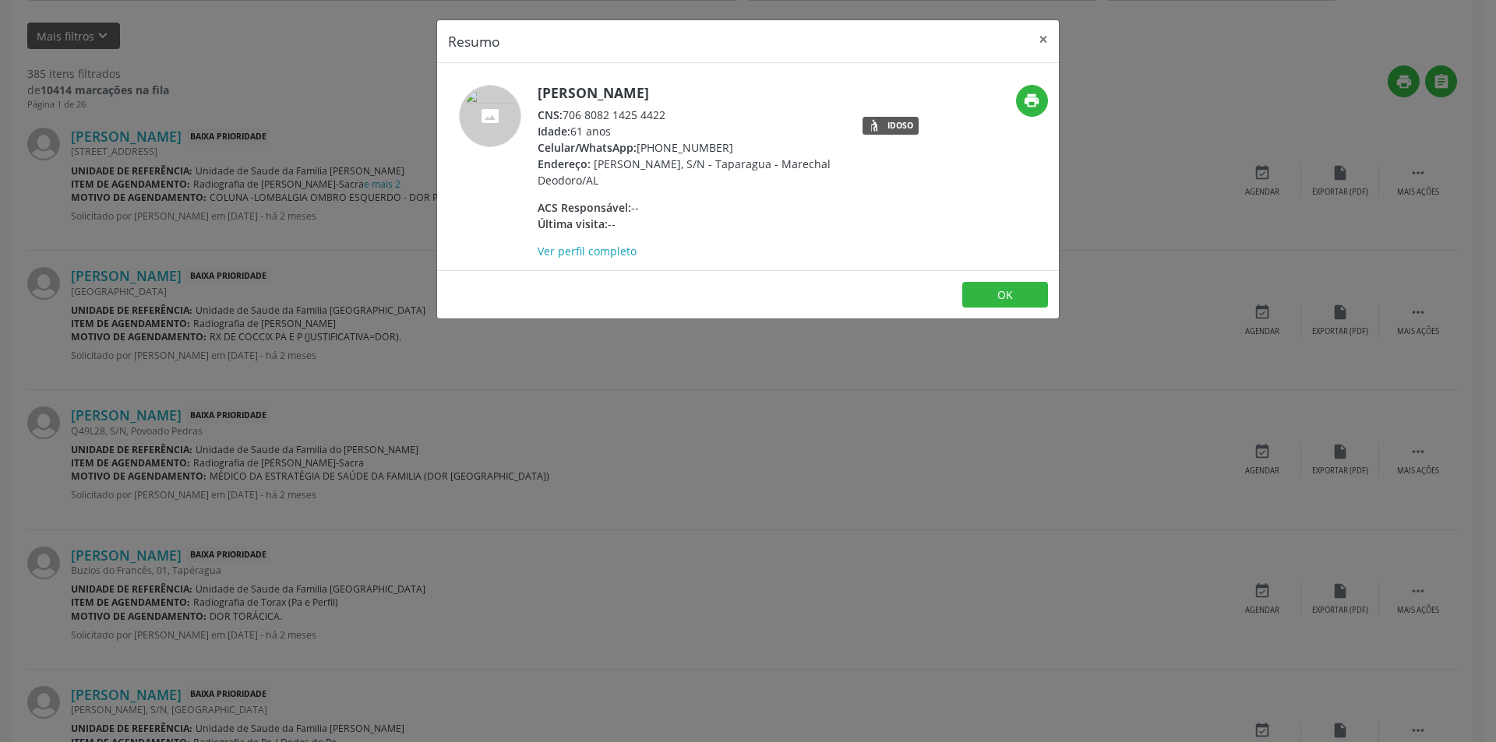
drag, startPoint x: 562, startPoint y: 116, endPoint x: 571, endPoint y: 116, distance: 8.6
click at [571, 116] on div "CNS: 706 8082 1425 4422" at bounding box center [688, 115] width 303 height 16
click at [573, 111] on div "CNS: 706 8082 1425 4422" at bounding box center [688, 115] width 303 height 16
drag, startPoint x: 565, startPoint y: 113, endPoint x: 664, endPoint y: 111, distance: 99.7
click at [664, 111] on div "CNS: 706 8082 1425 4422" at bounding box center [688, 115] width 303 height 16
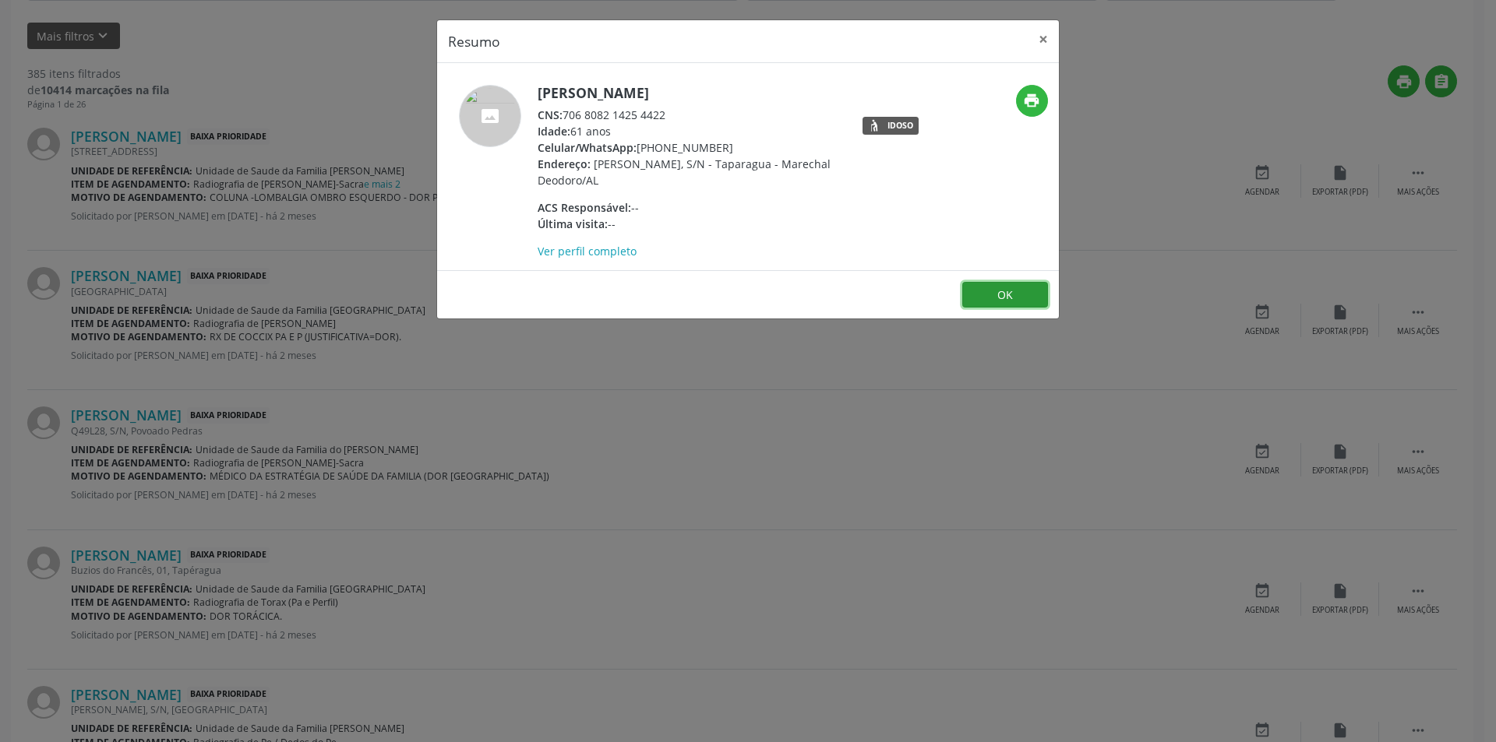
click at [1025, 295] on button "OK" at bounding box center [1005, 295] width 86 height 26
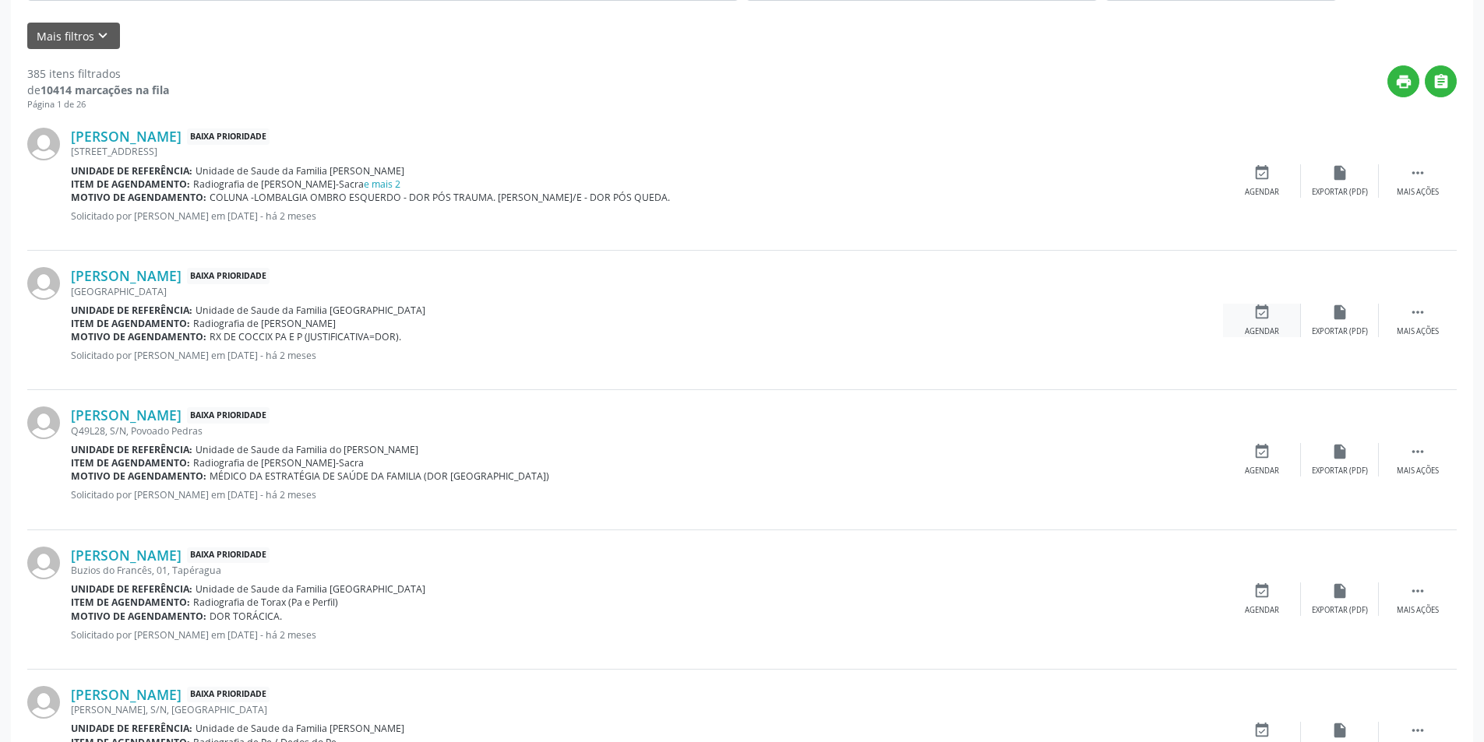
click at [1263, 316] on icon "event_available" at bounding box center [1261, 312] width 17 height 17
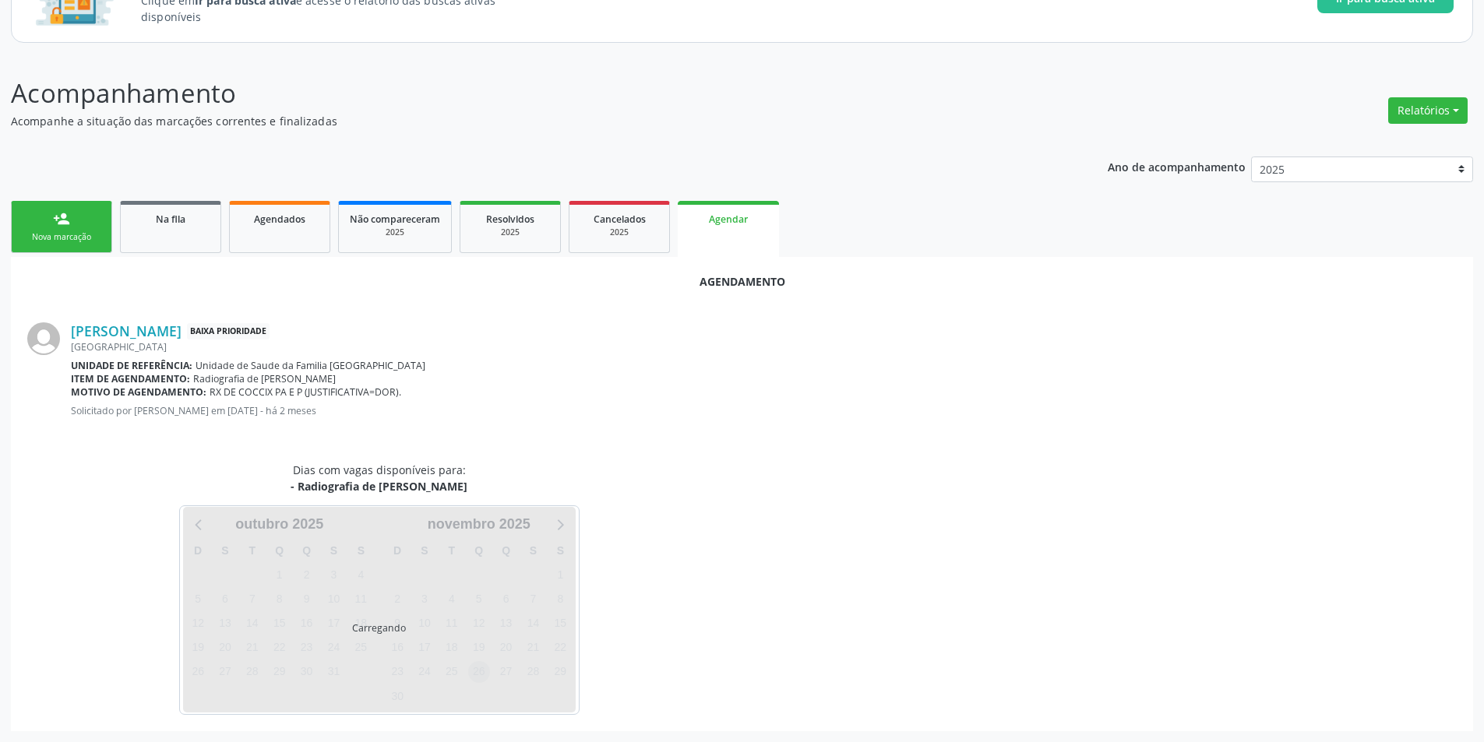
scroll to position [181, 0]
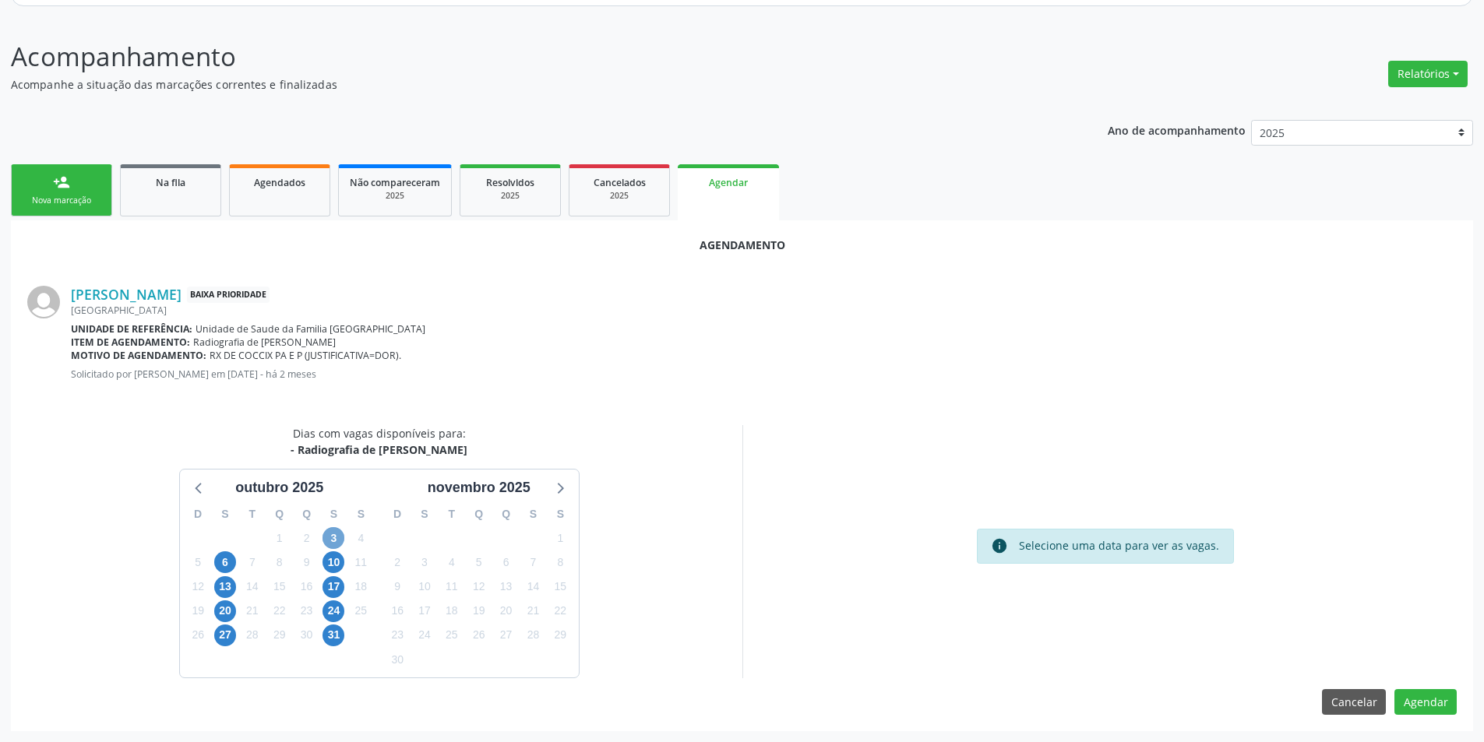
click at [339, 537] on span "3" at bounding box center [333, 538] width 22 height 22
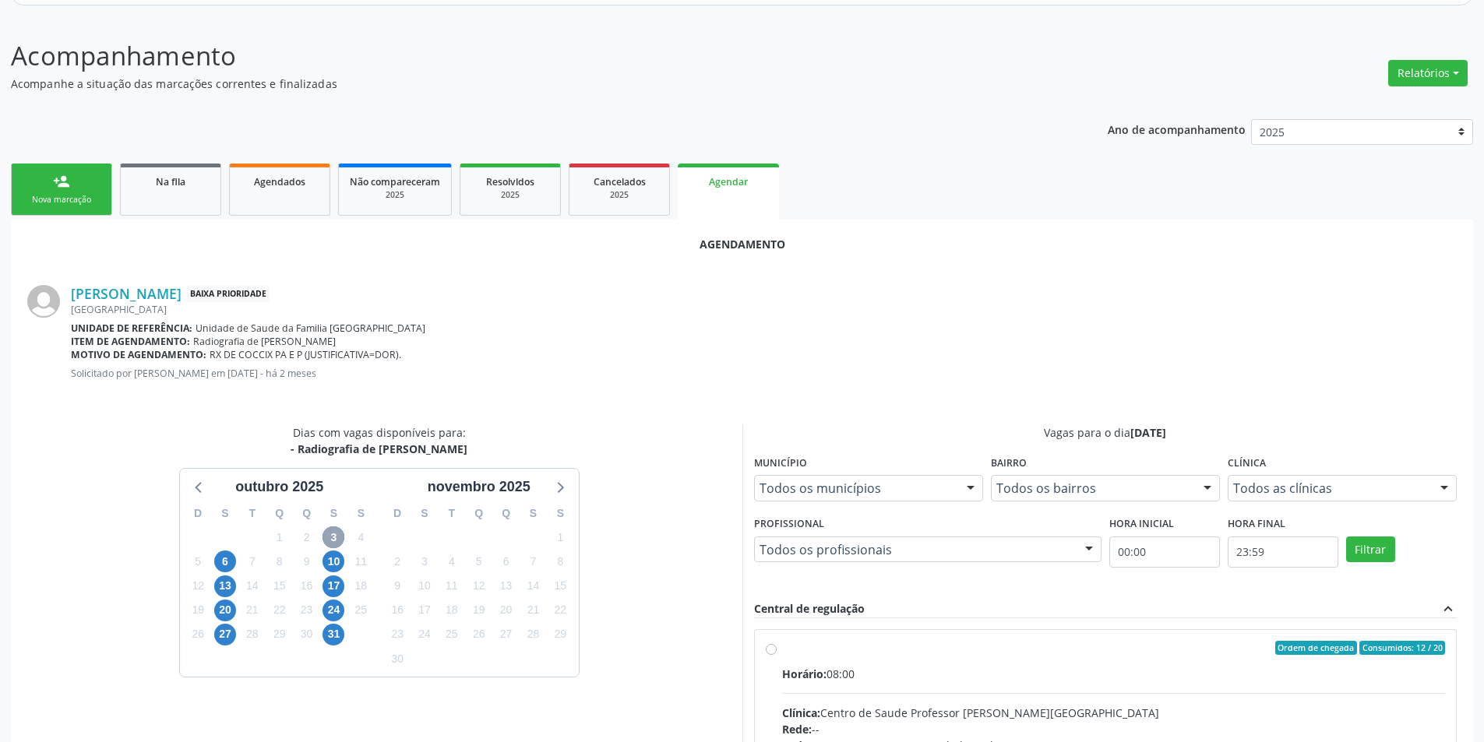
scroll to position [406, 0]
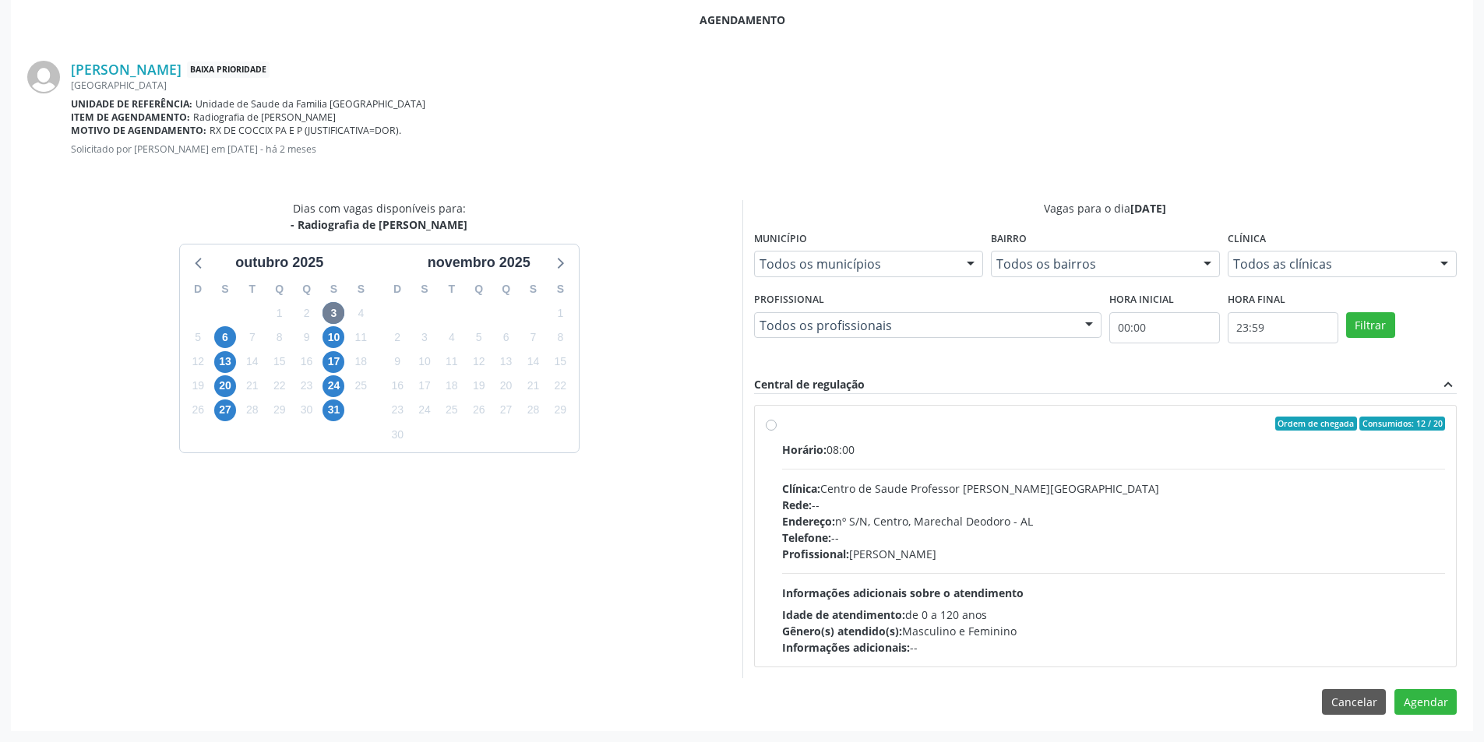
click at [782, 421] on label "Ordem de chegada Consumidos: 12 / 20 Horário: 08:00 Clínica: Centro de Saude Pr…" at bounding box center [1114, 536] width 664 height 239
click at [770, 421] on input "Ordem de chegada Consumidos: 12 / 20 Horário: 08:00 Clínica: Centro de Saude Pr…" at bounding box center [771, 424] width 11 height 14
radio input "true"
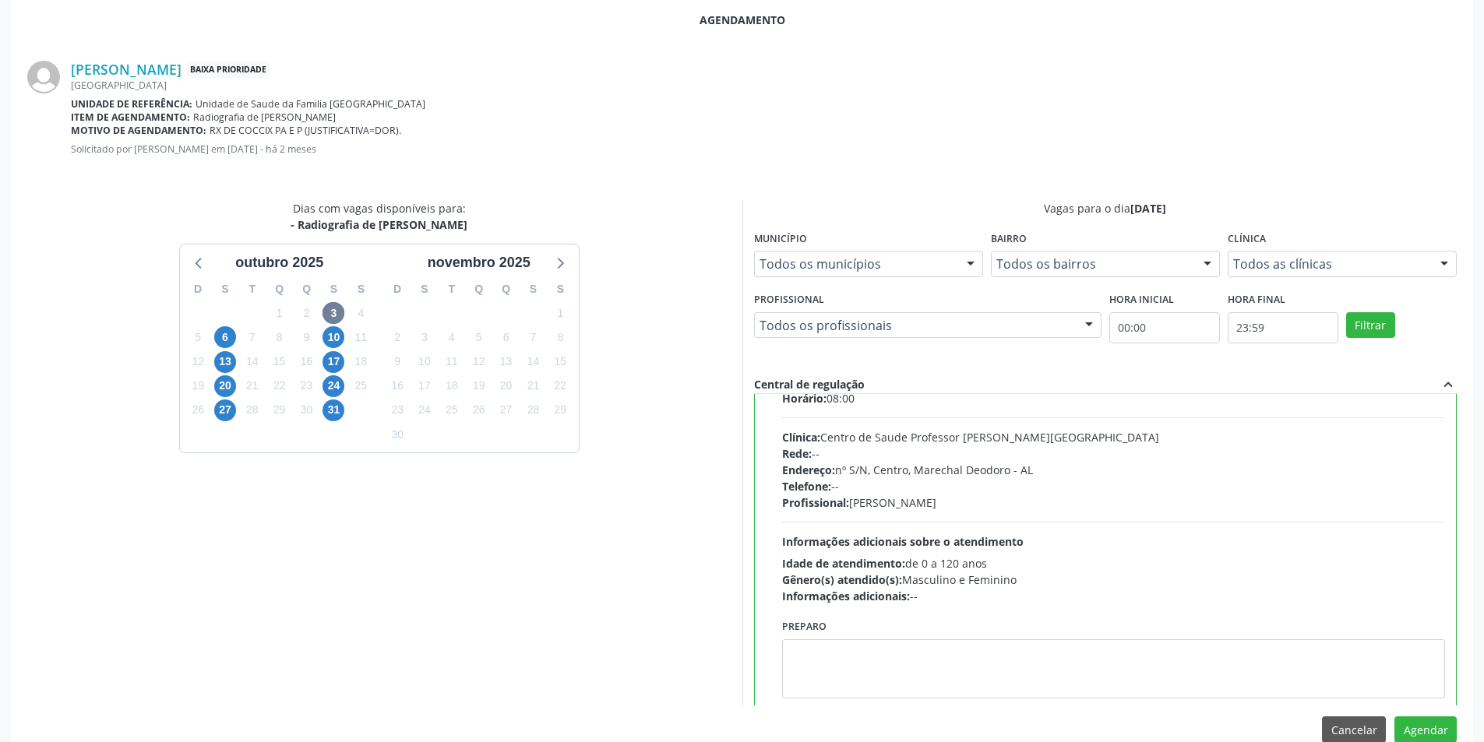
scroll to position [77, 0]
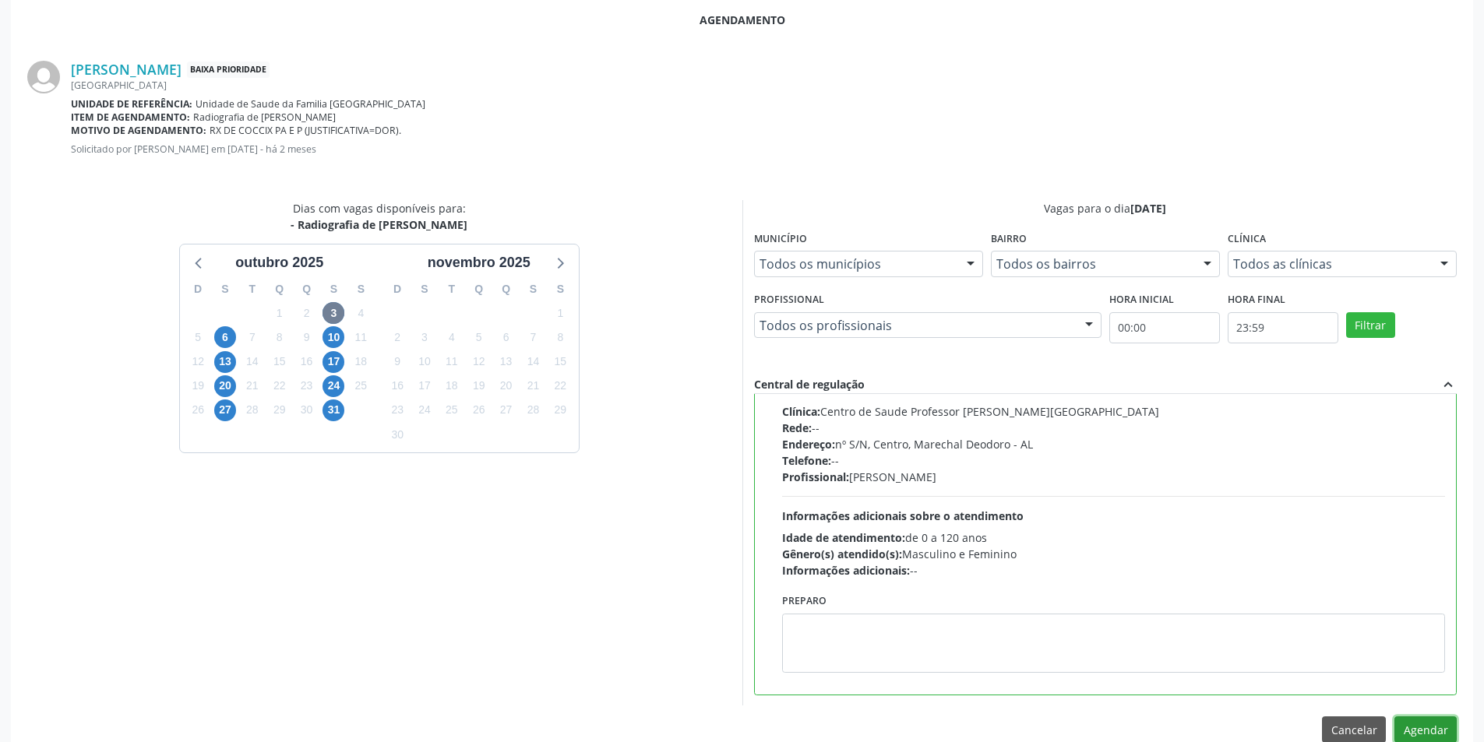
click at [1412, 729] on button "Agendar" at bounding box center [1425, 730] width 62 height 26
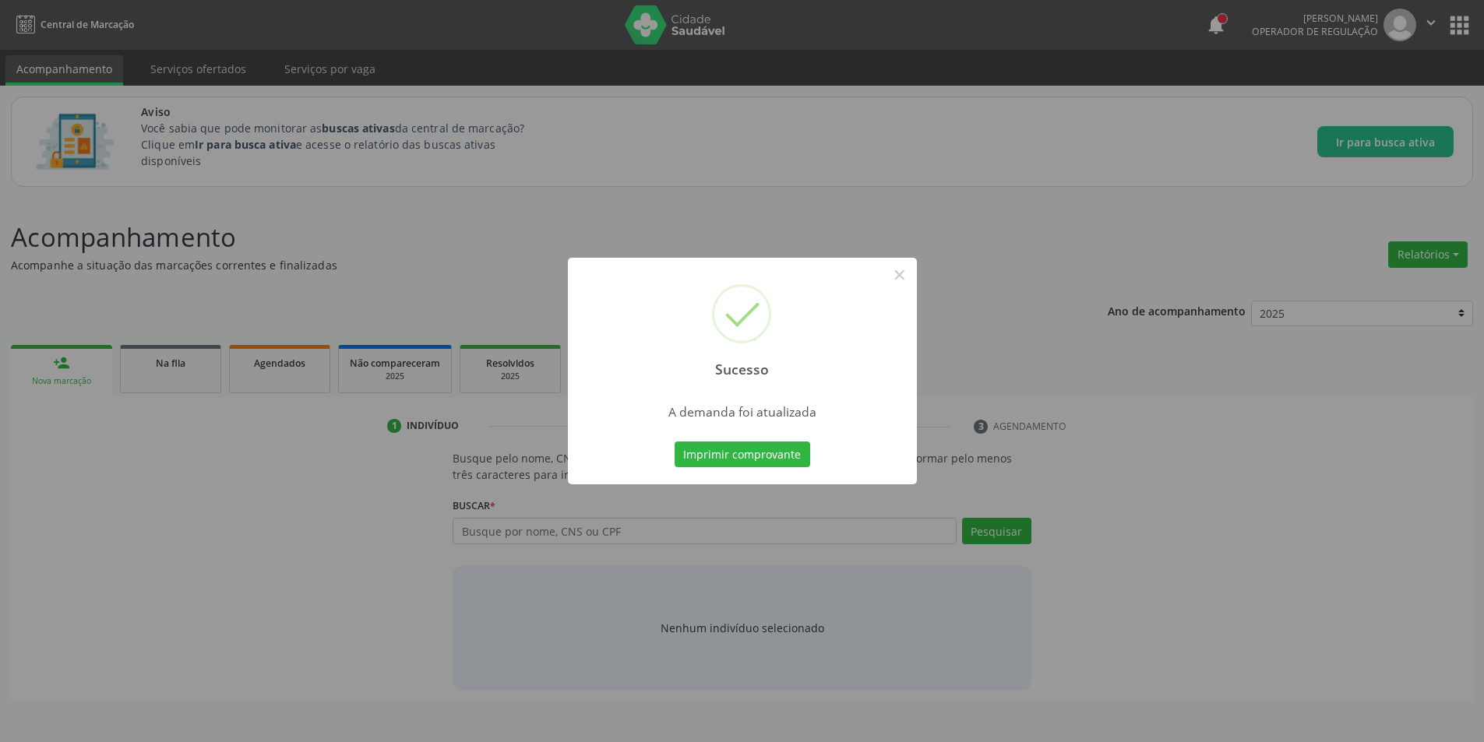
scroll to position [0, 0]
click at [915, 280] on button "×" at bounding box center [905, 275] width 26 height 26
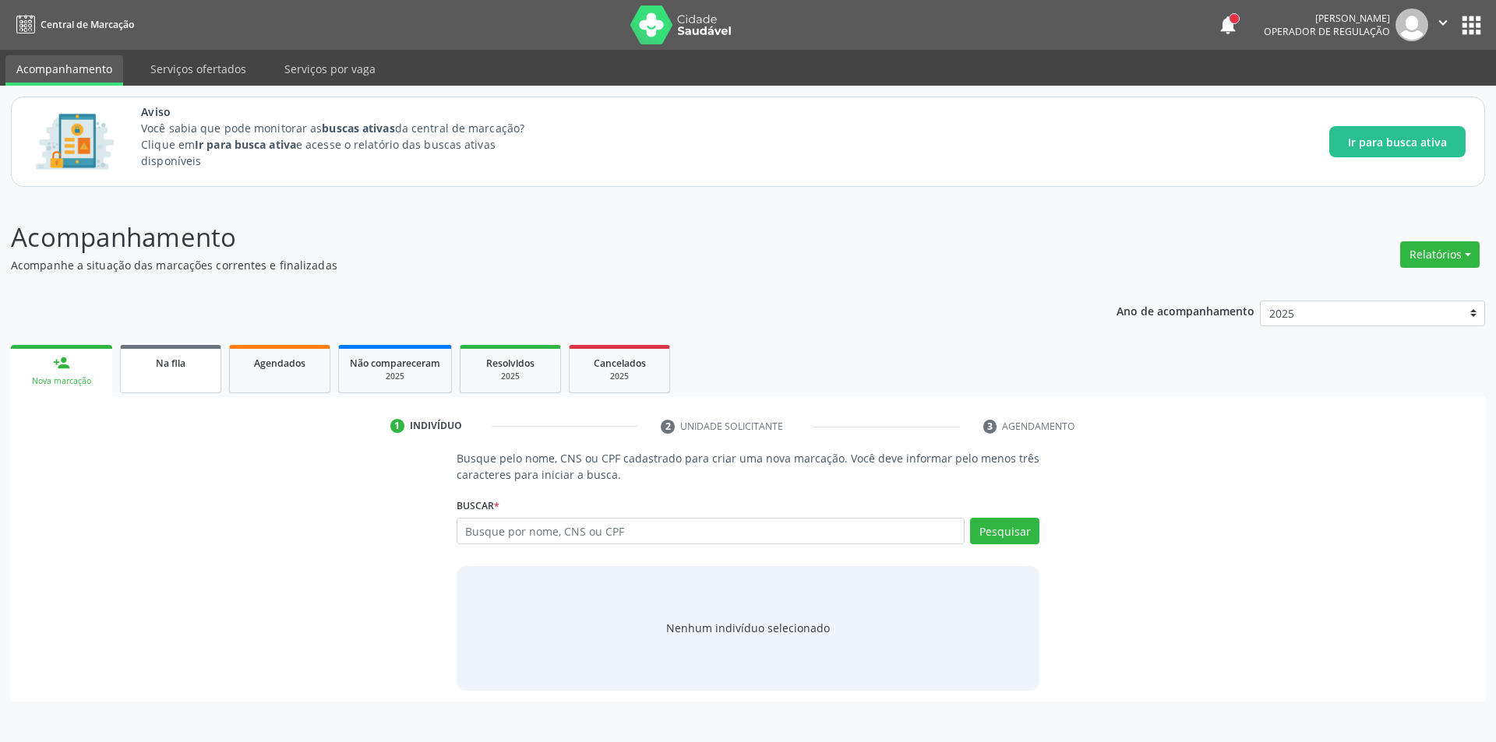
click at [181, 369] on span "Na fila" at bounding box center [171, 363] width 30 height 13
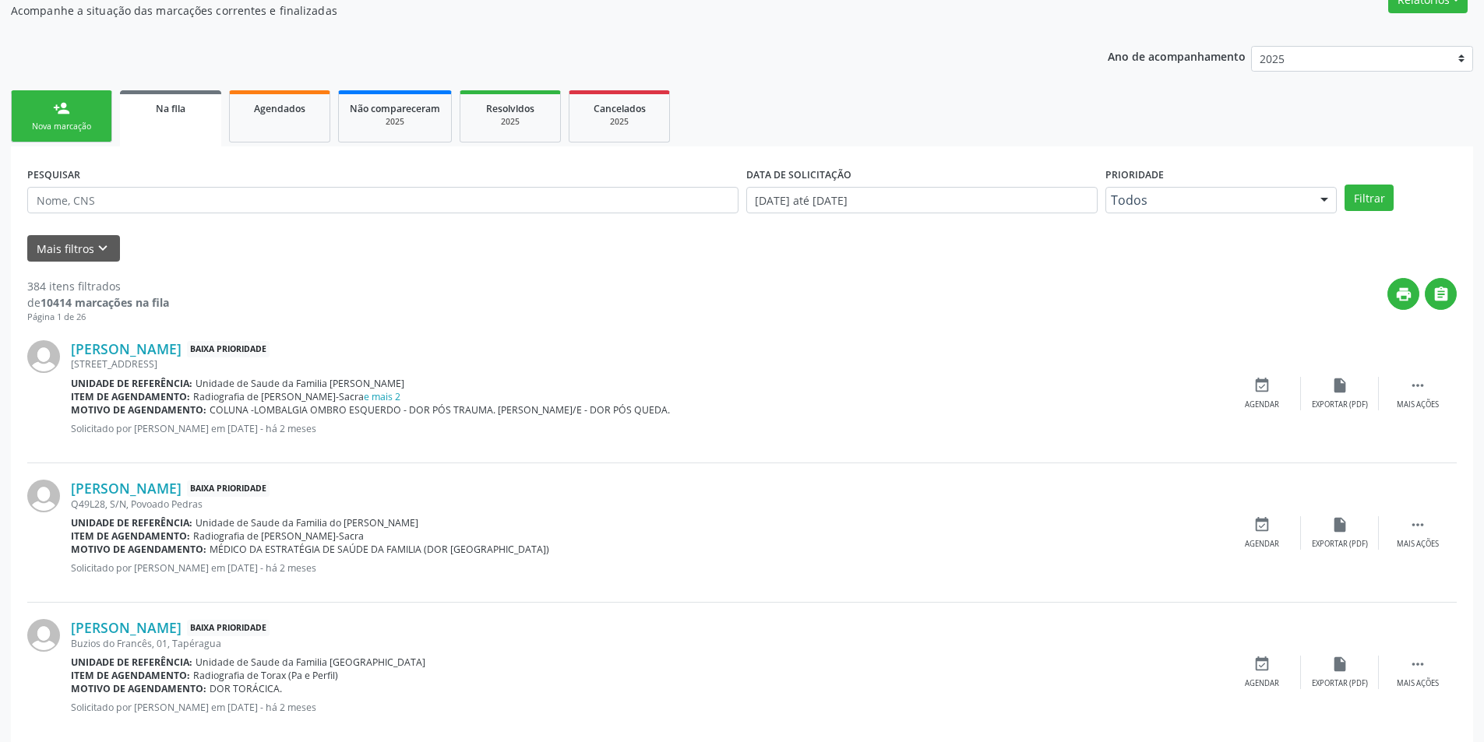
scroll to position [312, 0]
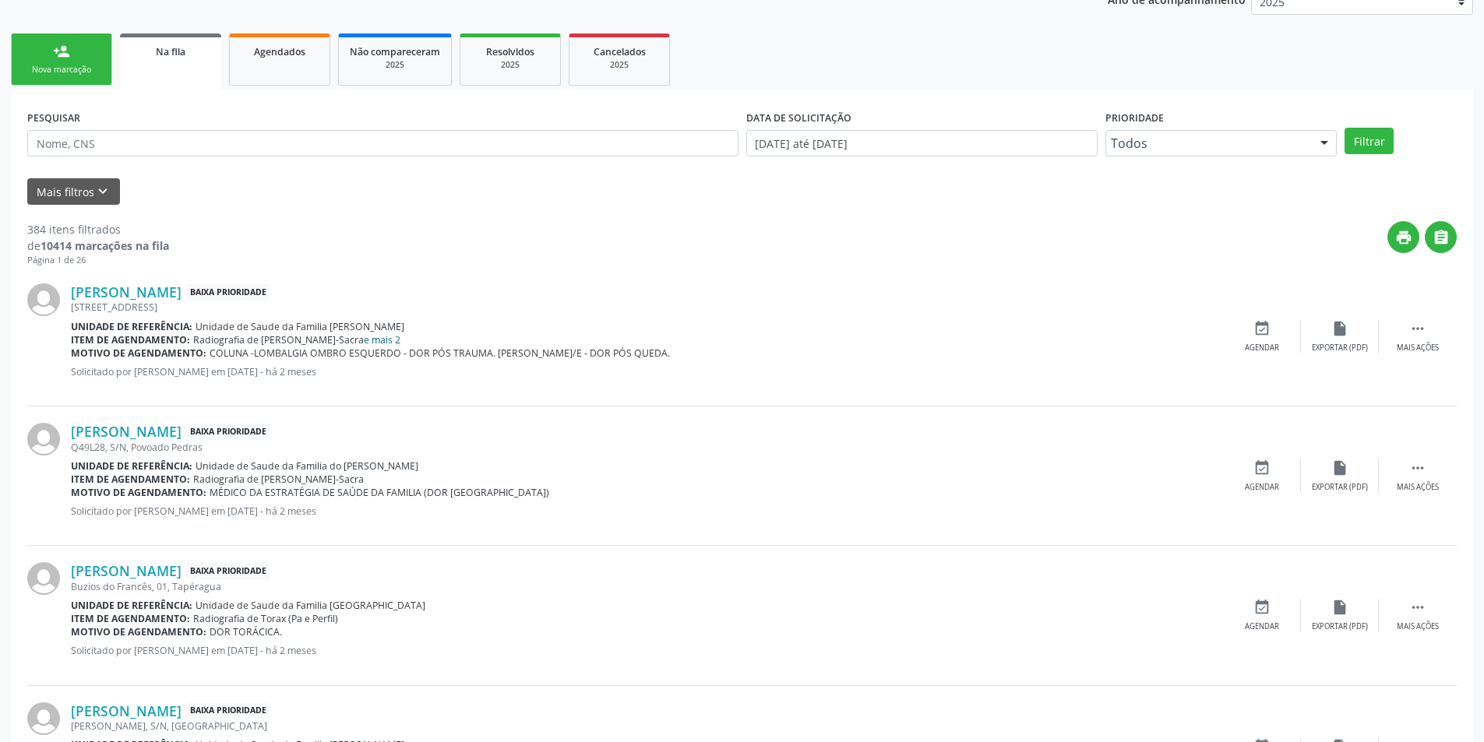
click at [372, 338] on link "e mais 2" at bounding box center [382, 339] width 37 height 13
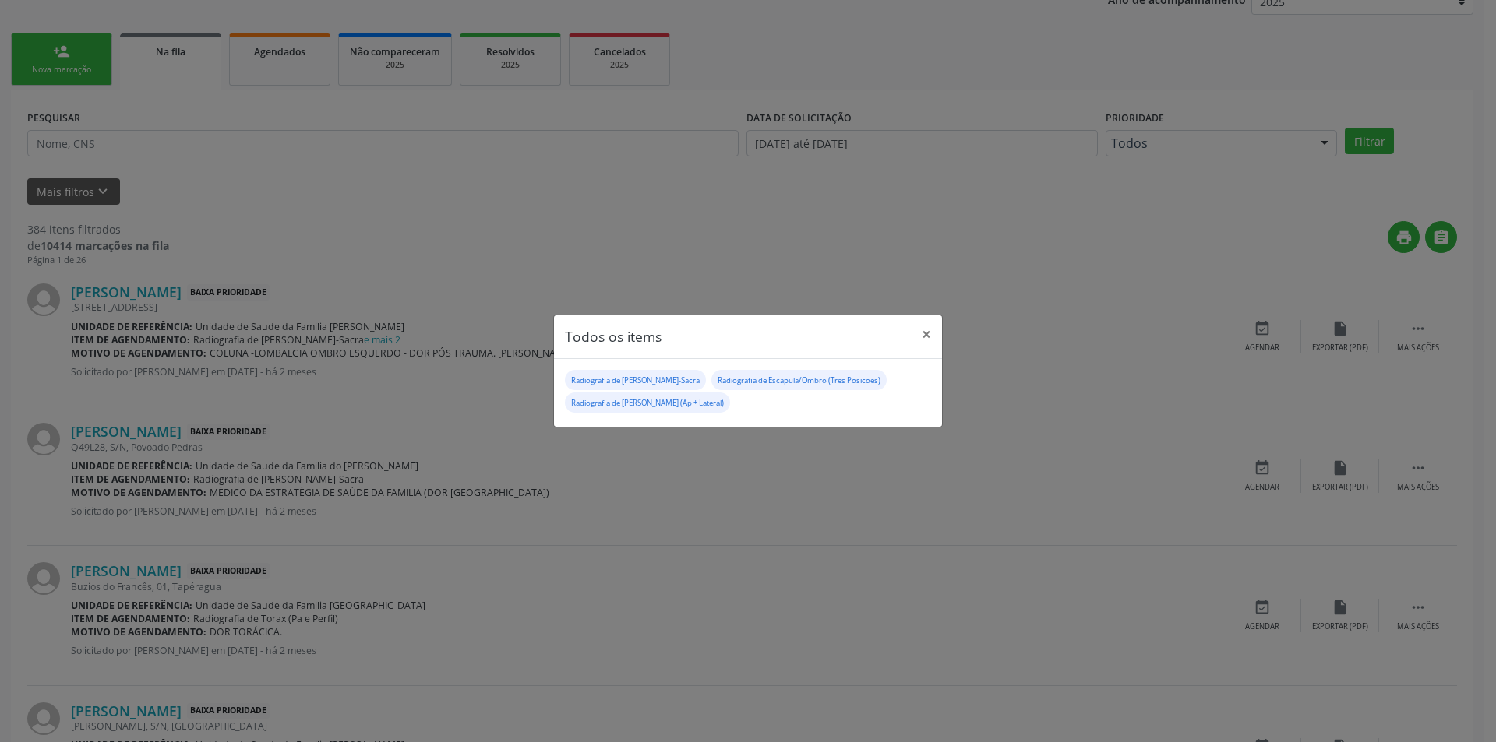
click at [662, 541] on div "Todos os items × Radiografia de [PERSON_NAME]-Sacra Radiografia de Escapula/Omb…" at bounding box center [748, 371] width 1496 height 742
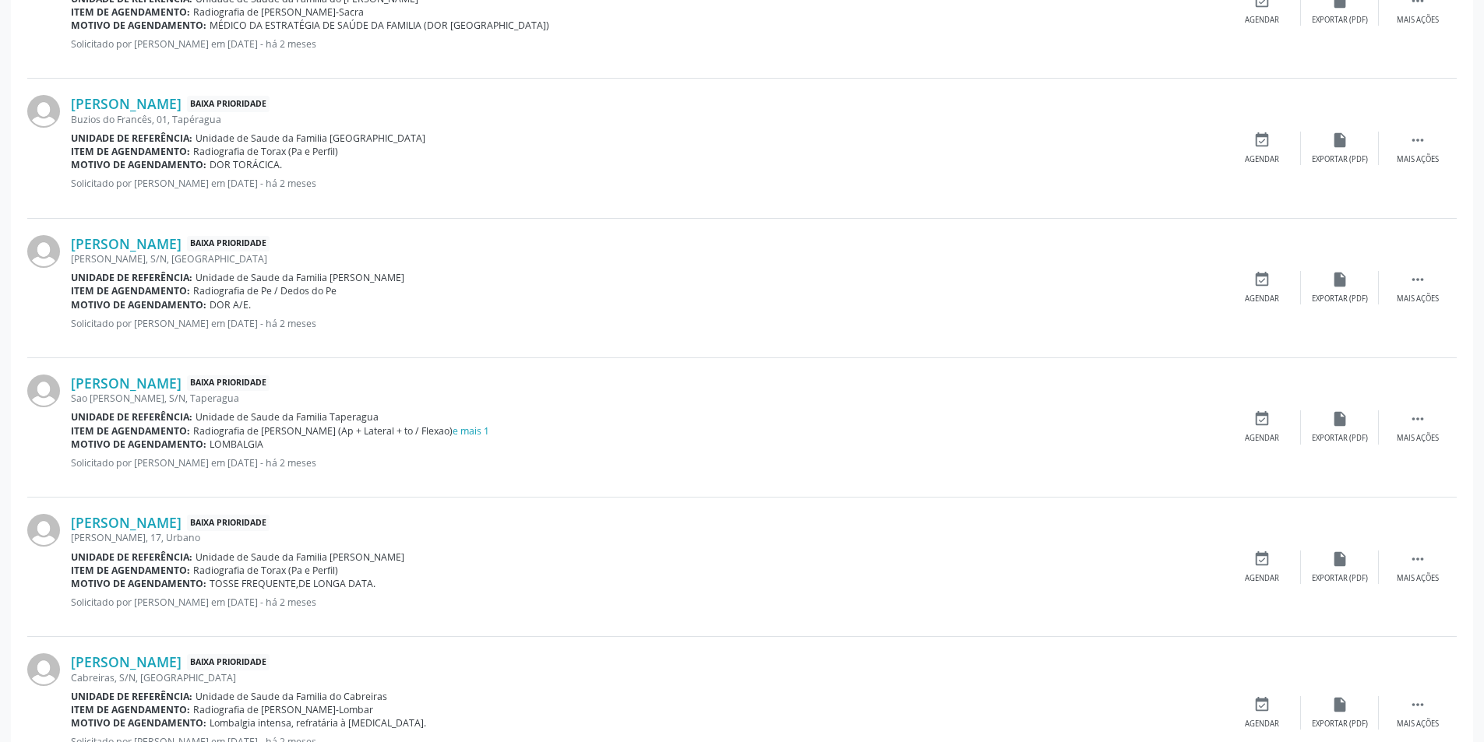
scroll to position [857, 0]
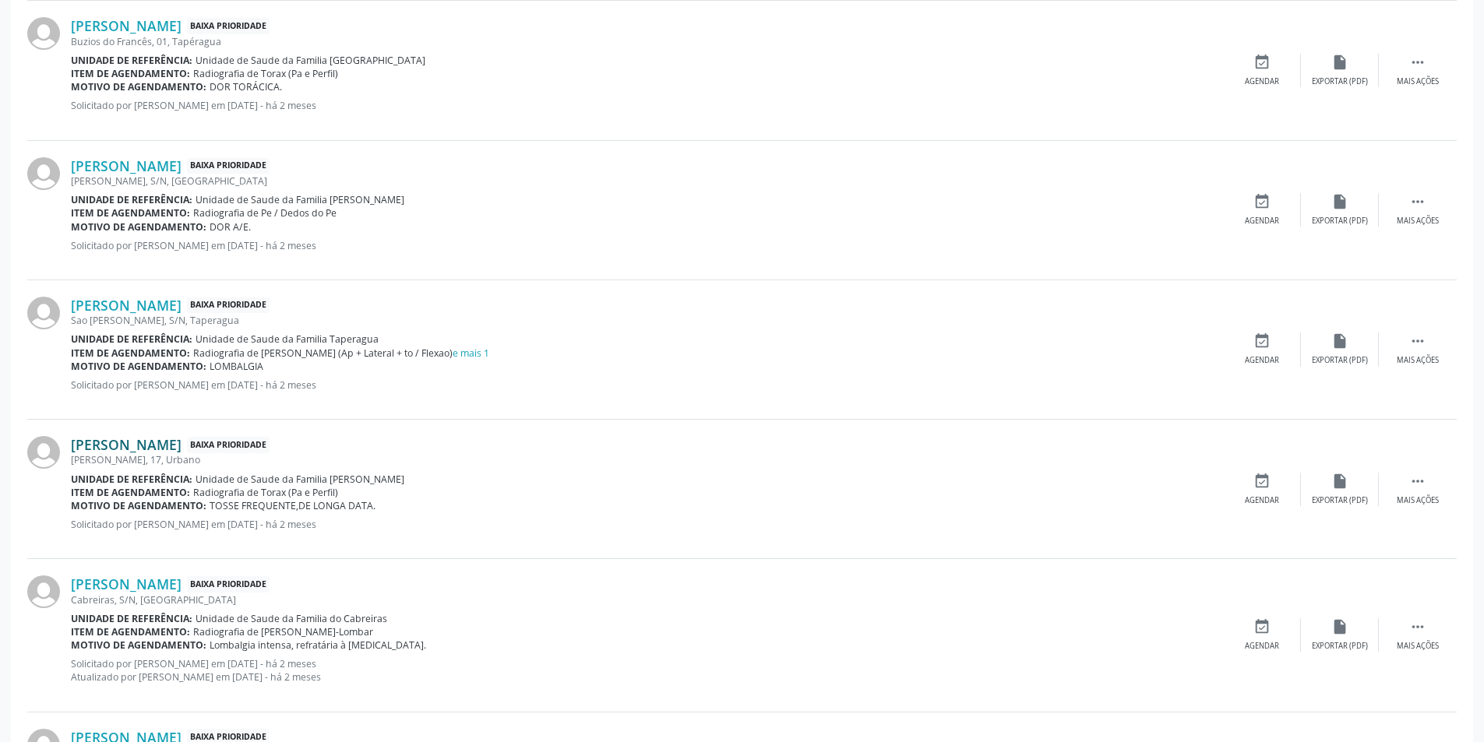
click at [139, 448] on link "[PERSON_NAME]" at bounding box center [126, 444] width 111 height 17
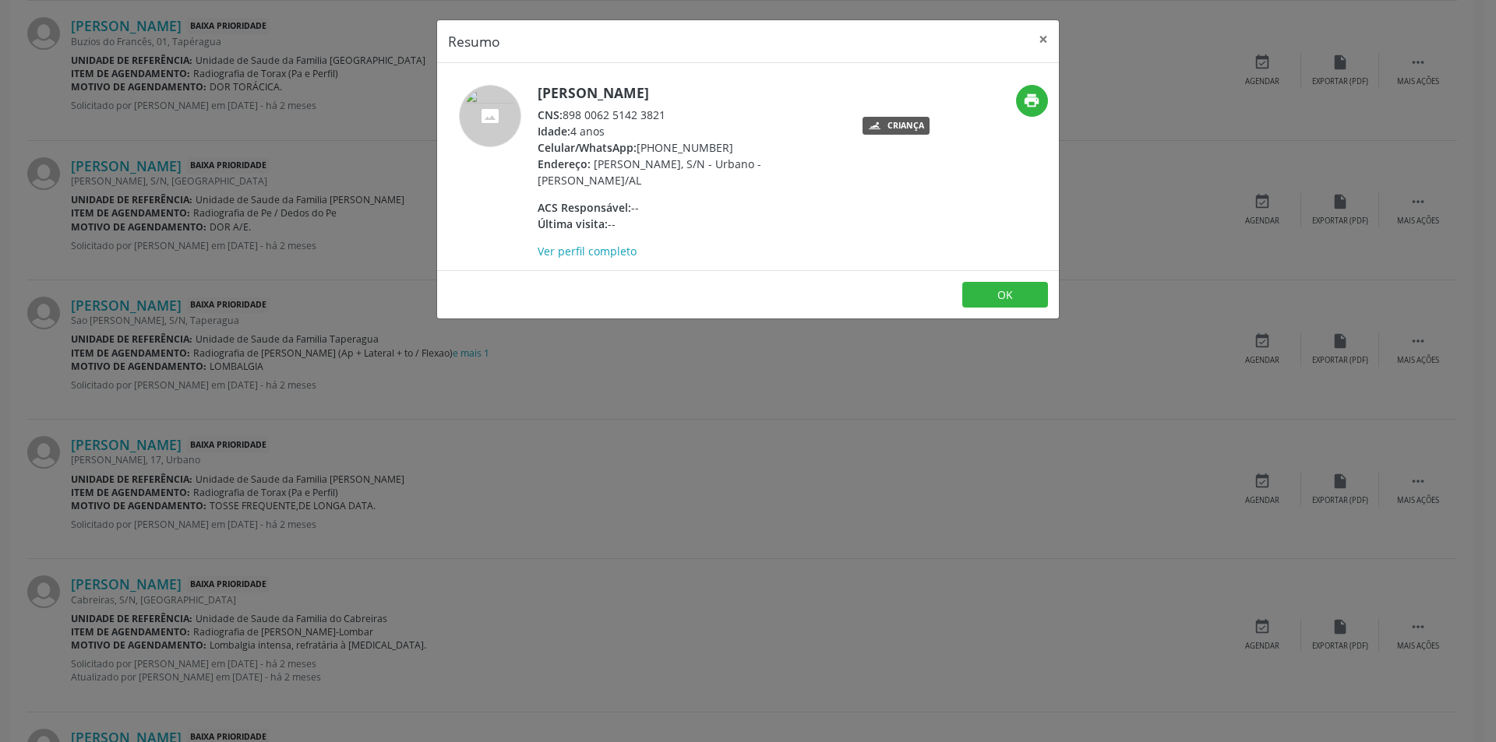
drag, startPoint x: 564, startPoint y: 112, endPoint x: 671, endPoint y: 113, distance: 106.7
click at [671, 113] on div "CNS: 898 0062 5142 3821" at bounding box center [688, 115] width 303 height 16
click at [1013, 296] on button "OK" at bounding box center [1005, 295] width 86 height 26
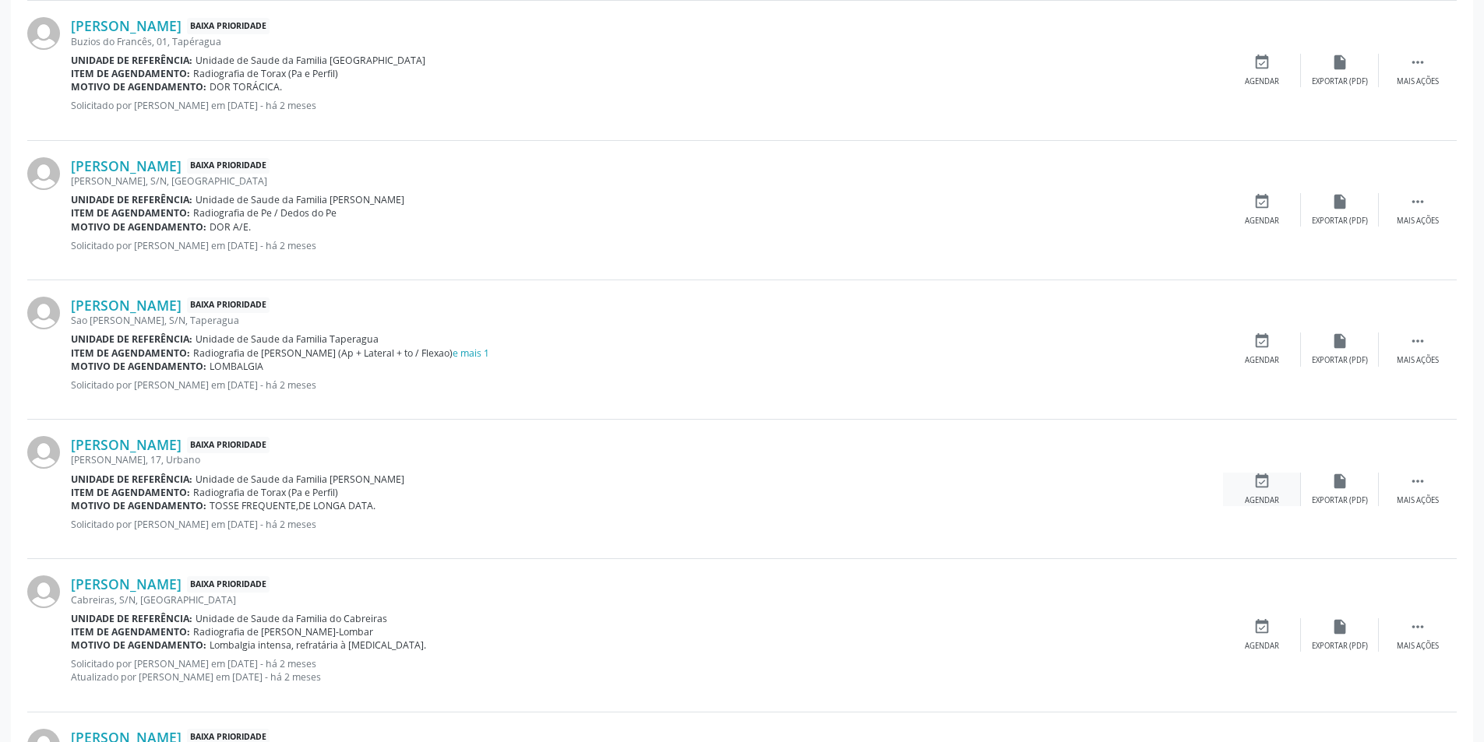
click at [1264, 489] on icon "event_available" at bounding box center [1261, 481] width 17 height 17
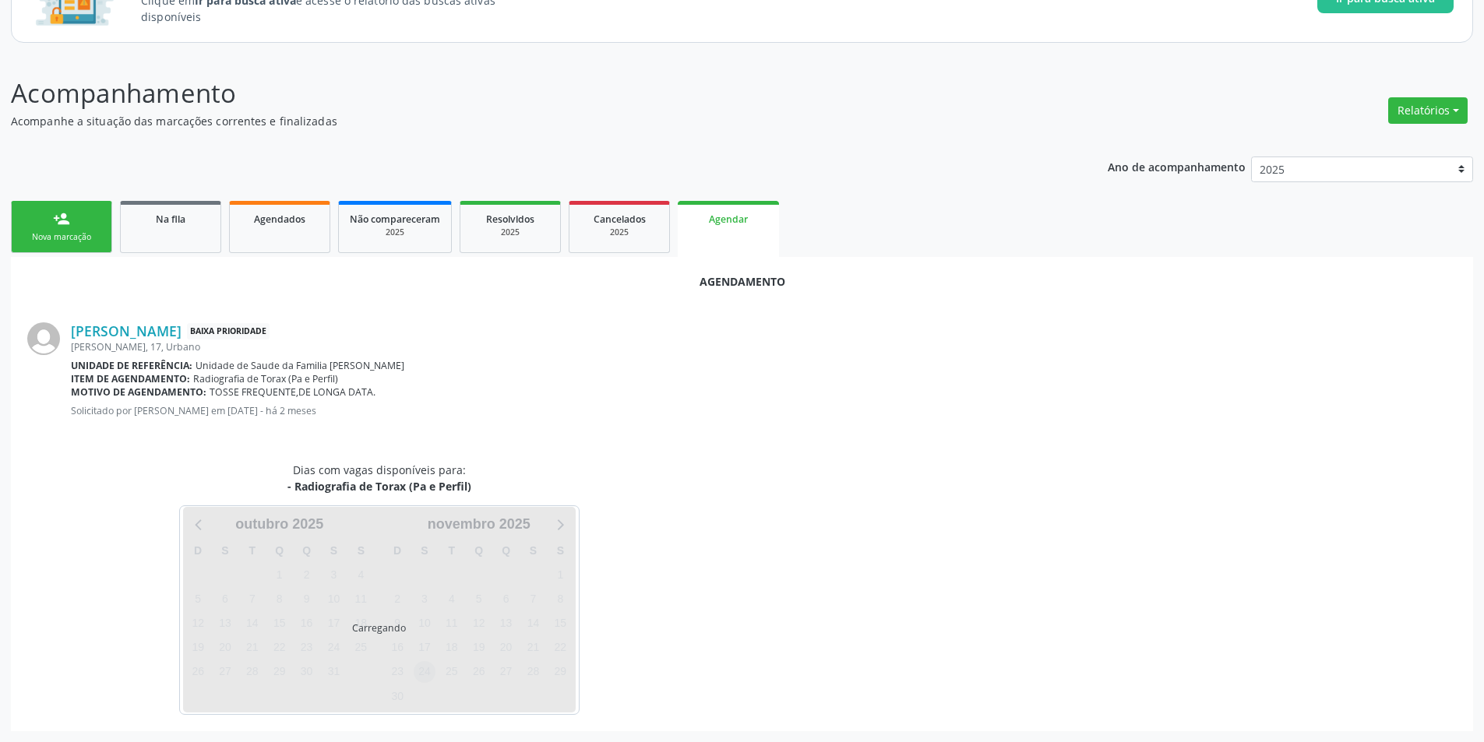
scroll to position [181, 0]
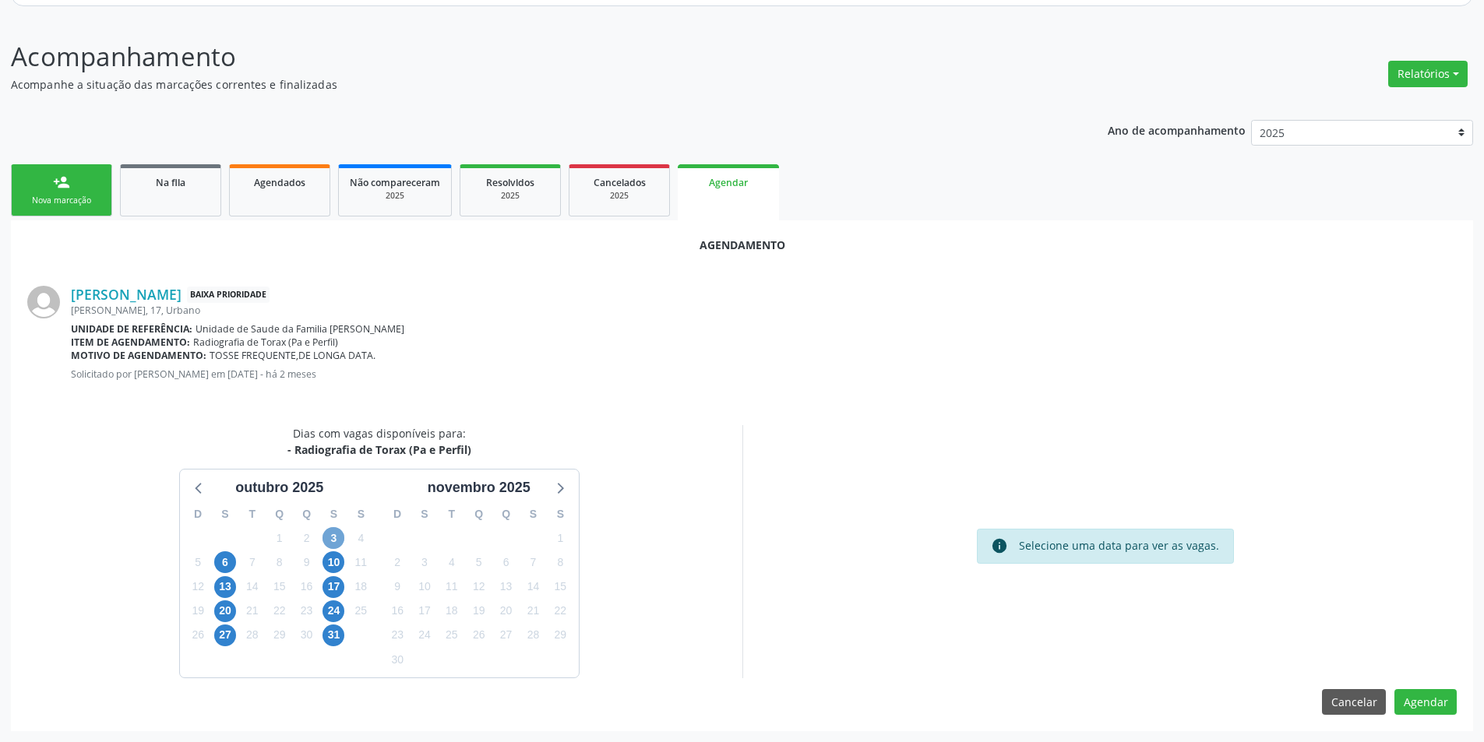
click at [333, 537] on span "3" at bounding box center [333, 538] width 22 height 22
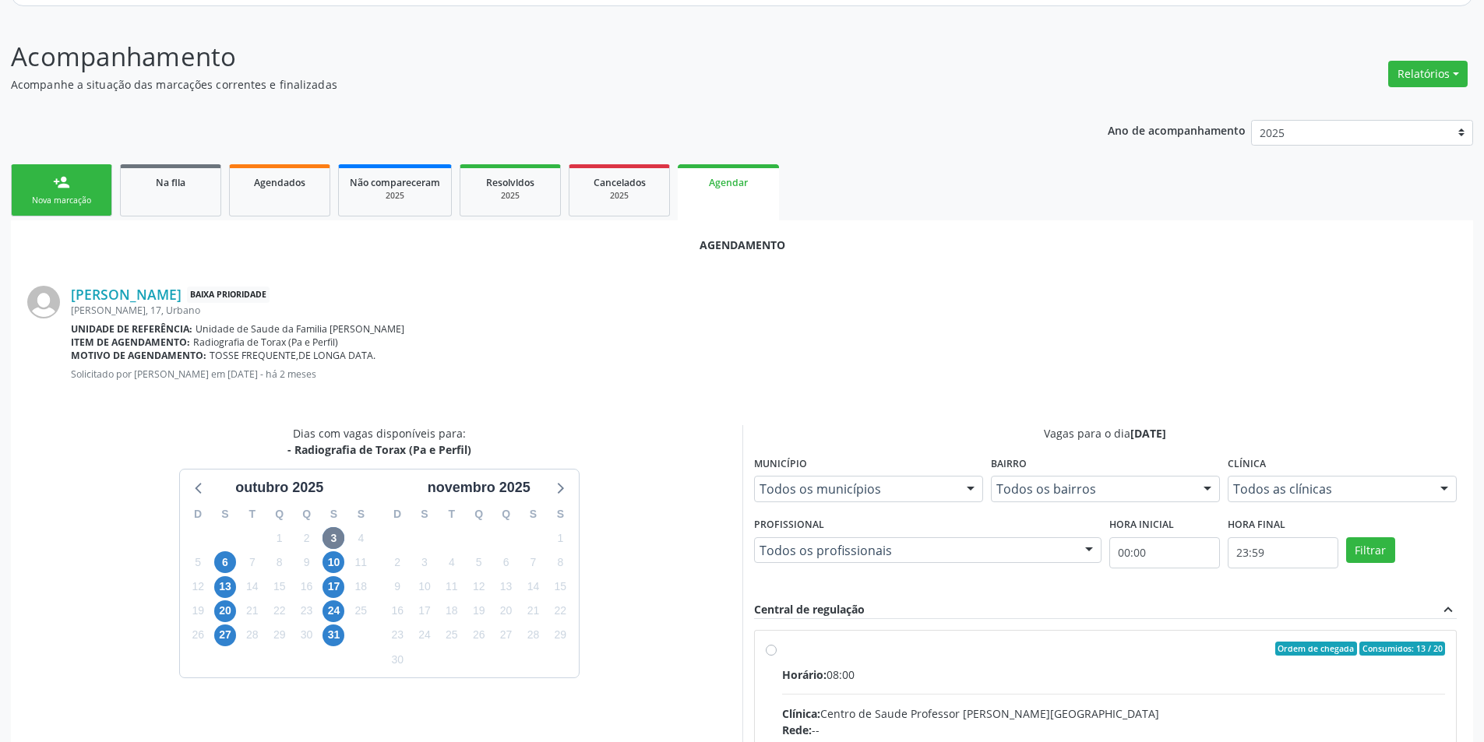
click at [768, 651] on input "Ordem de chegada Consumidos: 13 / 20 Horário: 08:00 Clínica: Centro de Saude Pr…" at bounding box center [771, 649] width 11 height 14
radio input "true"
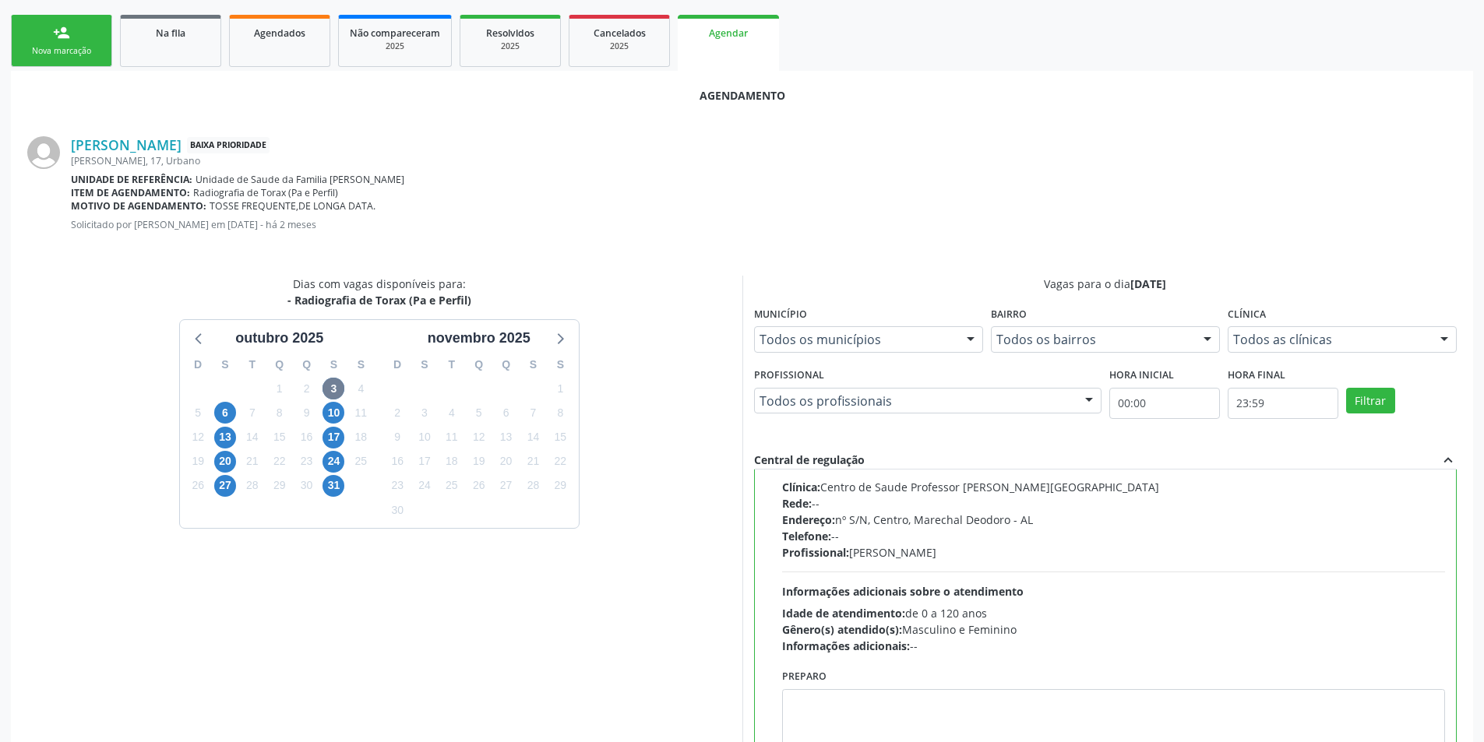
scroll to position [434, 0]
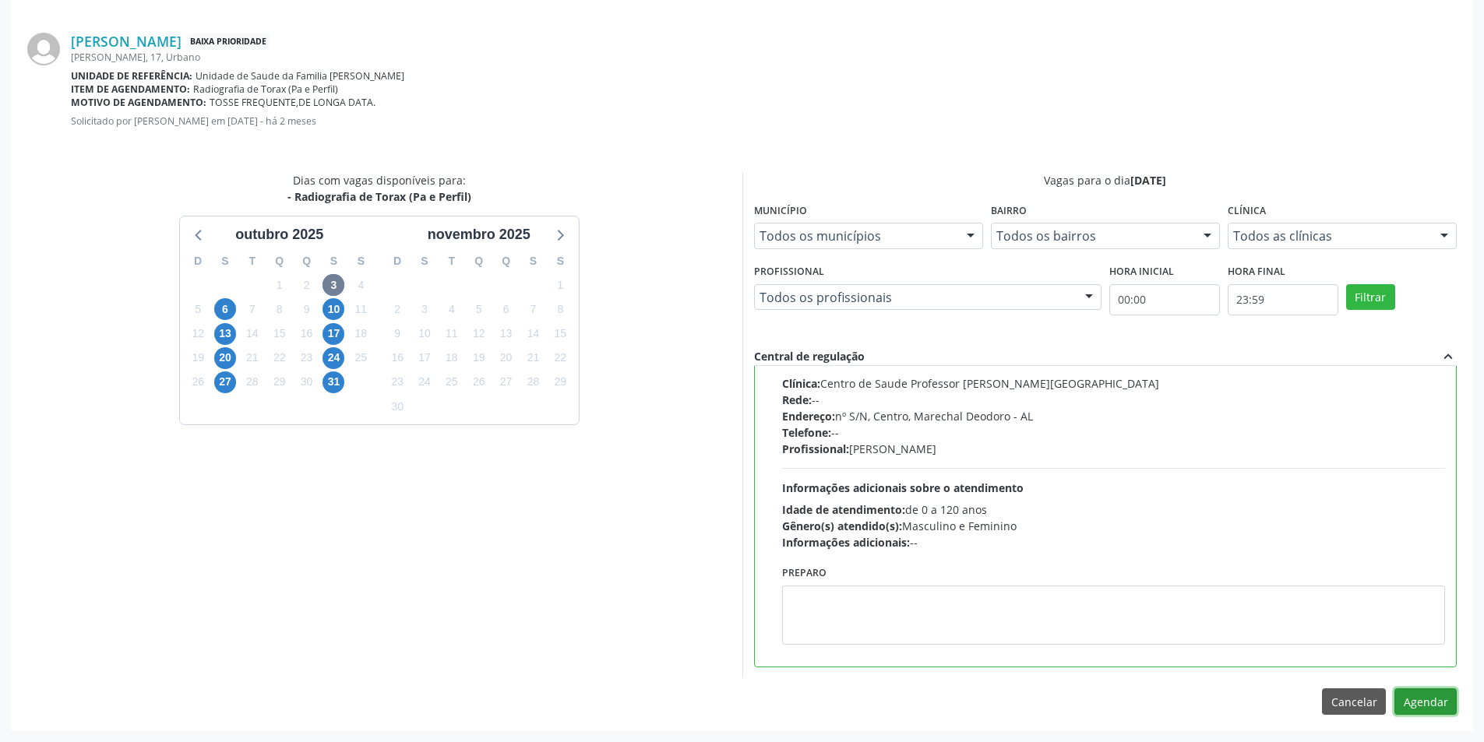
click at [1425, 710] on button "Agendar" at bounding box center [1425, 702] width 62 height 26
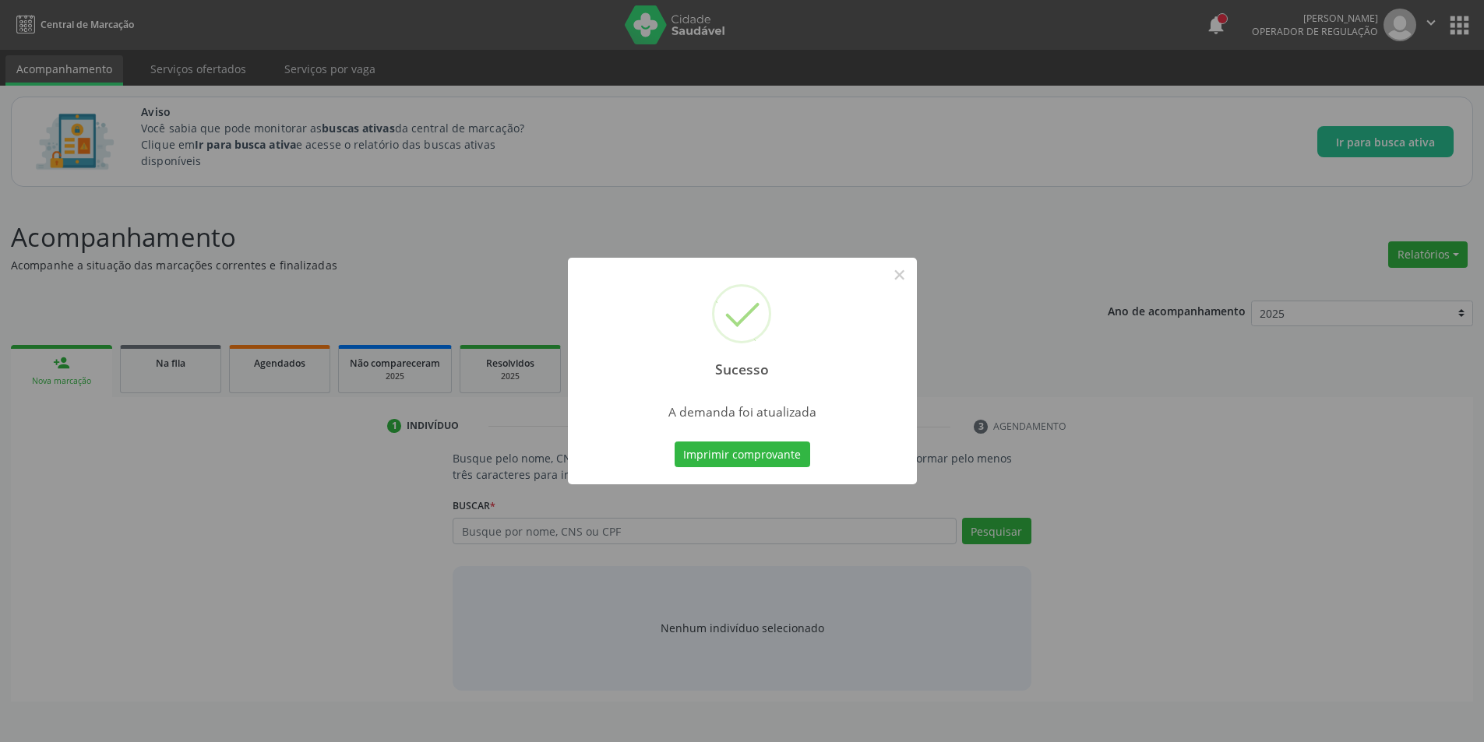
scroll to position [0, 0]
click at [906, 280] on button "×" at bounding box center [905, 275] width 26 height 26
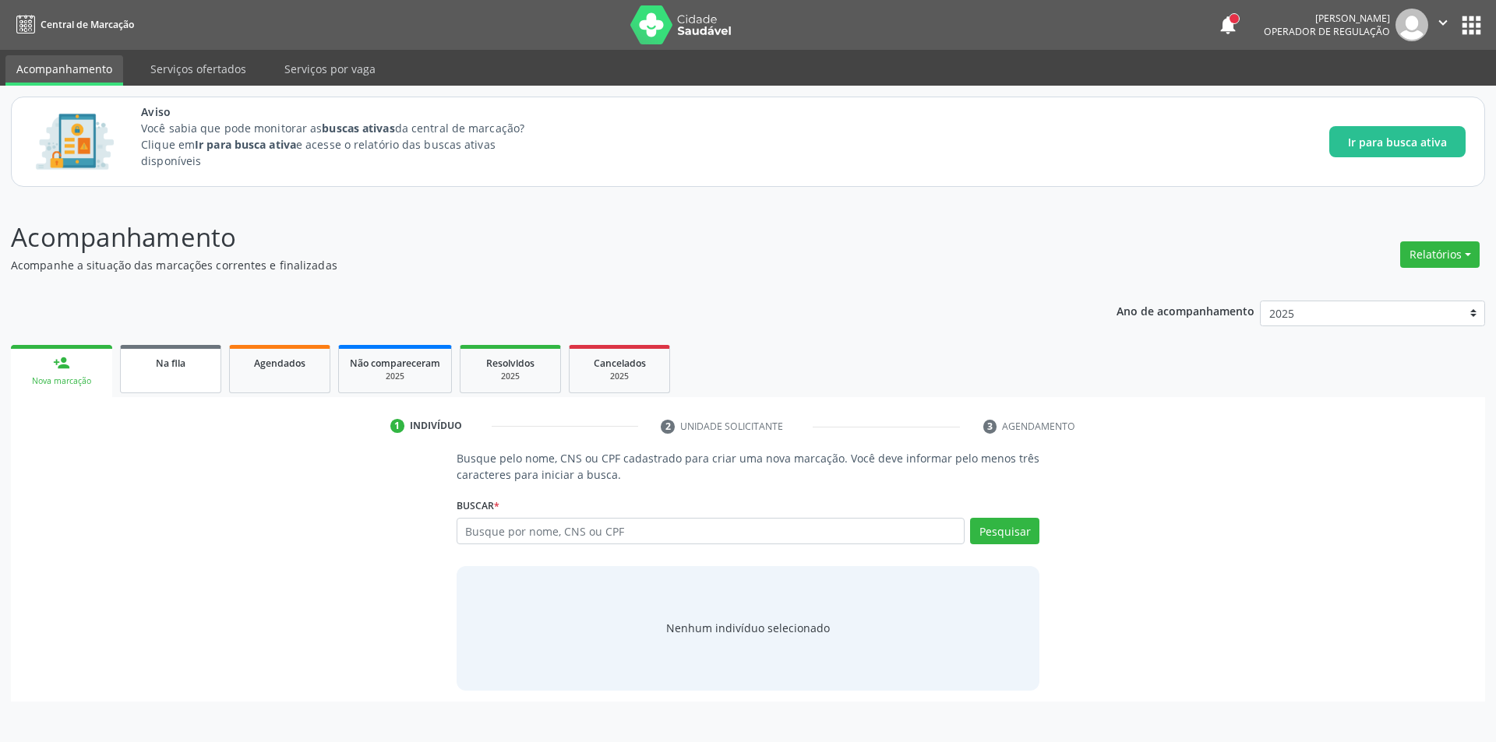
click at [170, 375] on link "Na fila" at bounding box center [170, 369] width 101 height 48
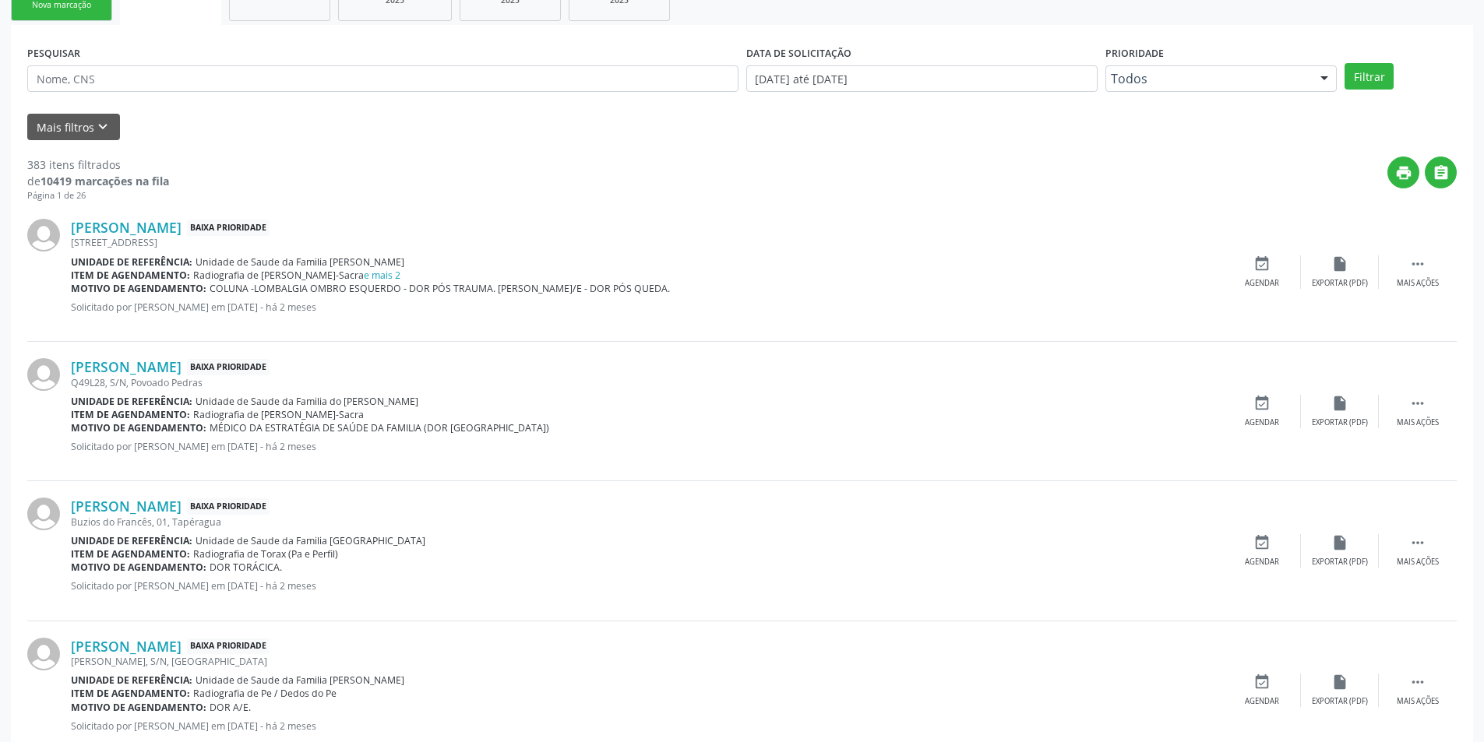
scroll to position [389, 0]
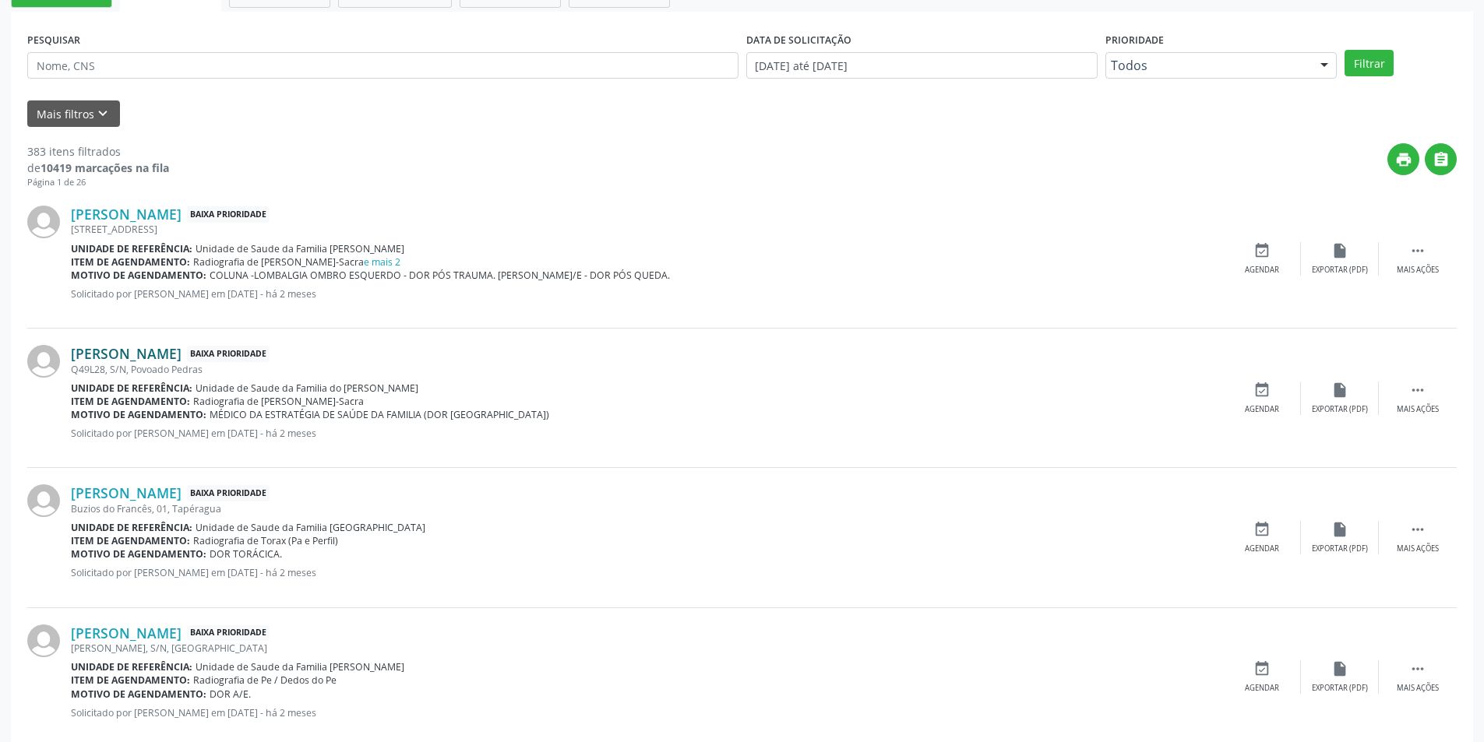
click at [182, 358] on link "[PERSON_NAME]" at bounding box center [126, 353] width 111 height 17
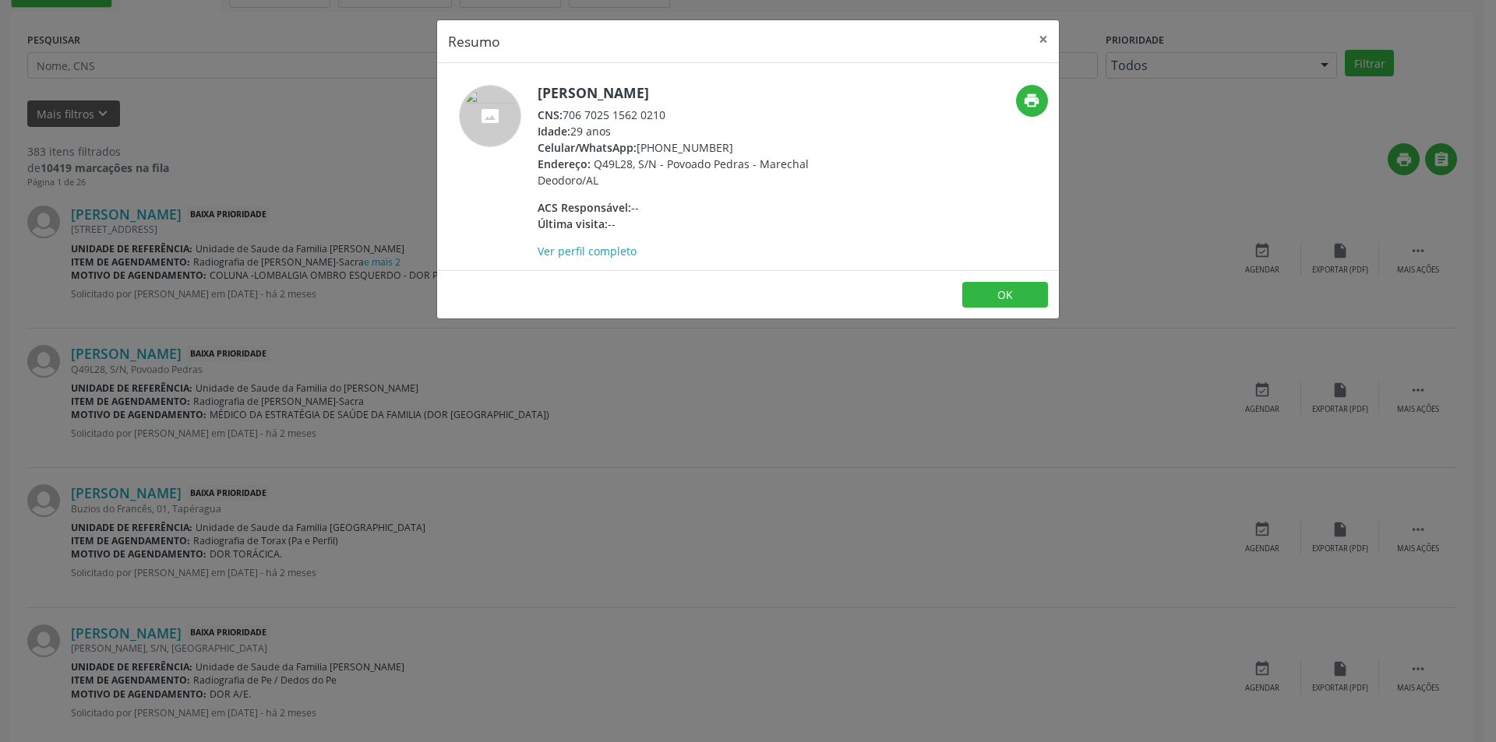
drag, startPoint x: 562, startPoint y: 112, endPoint x: 587, endPoint y: 111, distance: 24.9
click at [587, 111] on div "CNS: 706 7025 1562 0210" at bounding box center [688, 115] width 303 height 16
drag, startPoint x: 565, startPoint y: 115, endPoint x: 680, endPoint y: 115, distance: 115.3
click at [680, 115] on div "CNS: 706 7025 1562 0210" at bounding box center [688, 115] width 303 height 16
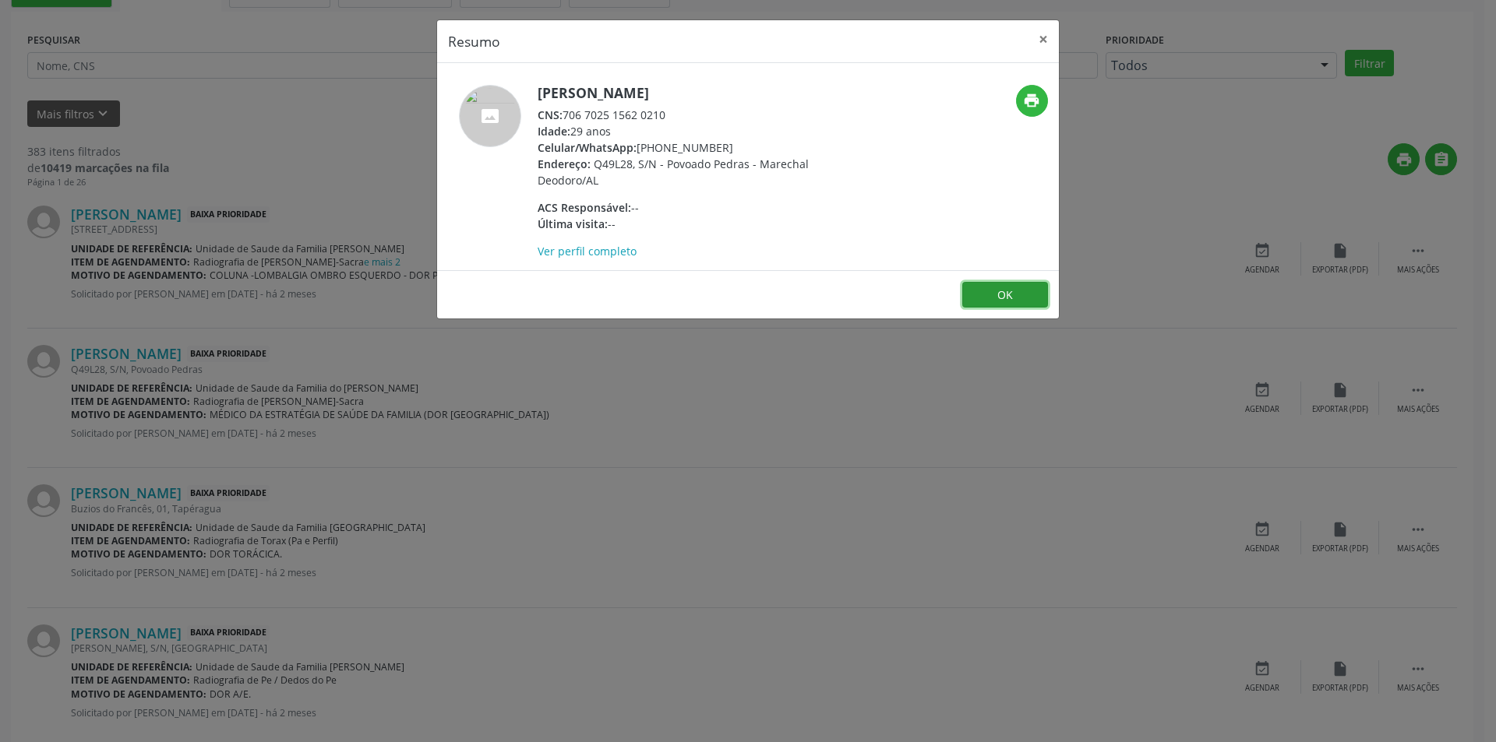
click at [988, 293] on button "OK" at bounding box center [1005, 295] width 86 height 26
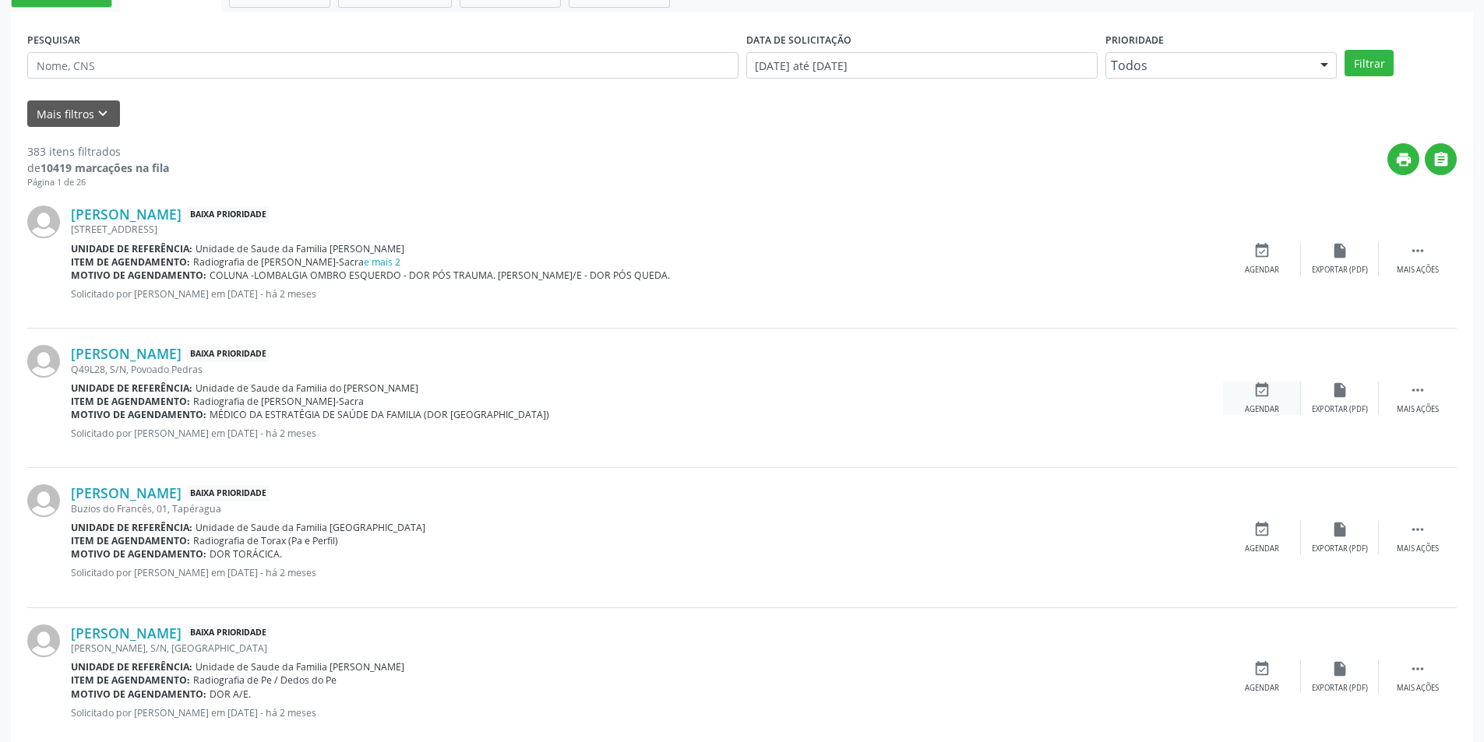
click at [1259, 397] on icon "event_available" at bounding box center [1261, 390] width 17 height 17
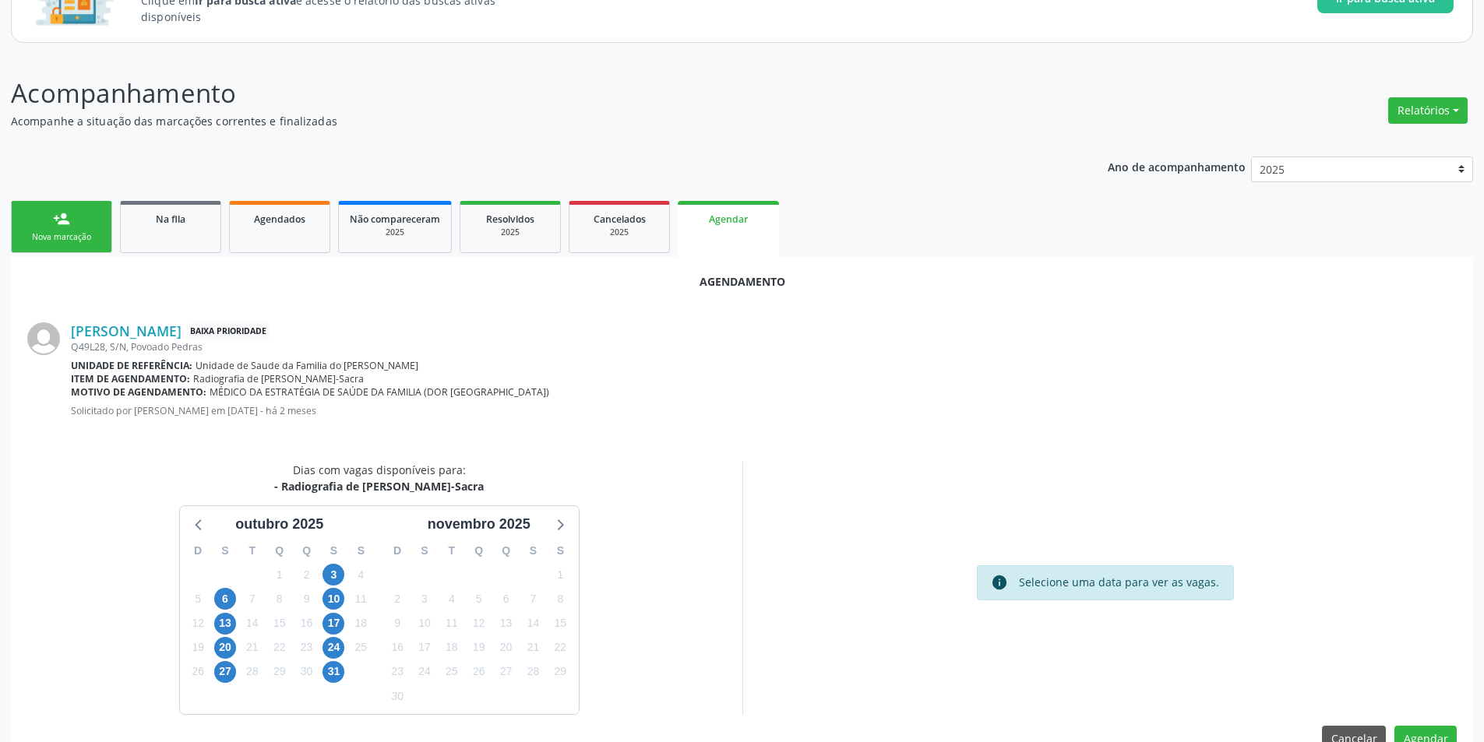
scroll to position [181, 0]
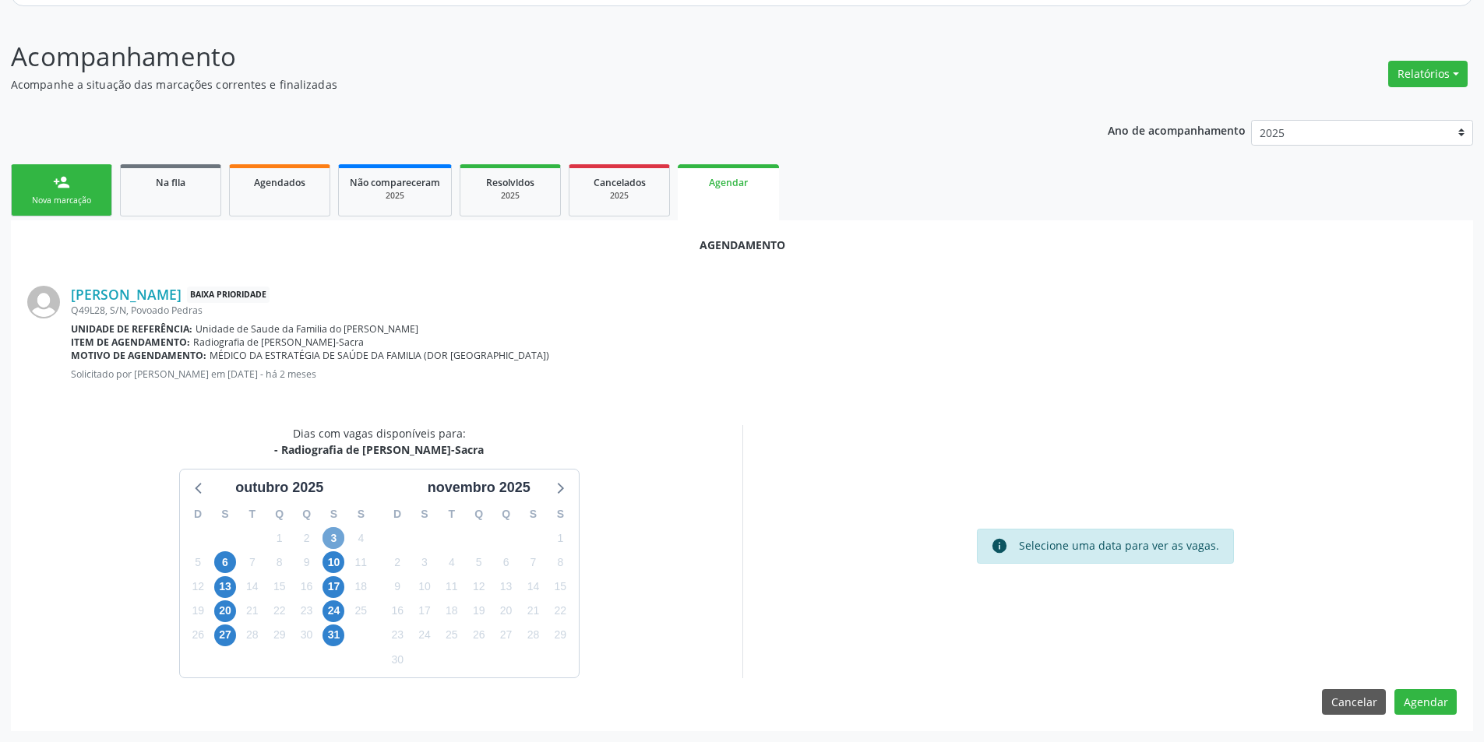
click at [338, 535] on span "3" at bounding box center [333, 538] width 22 height 22
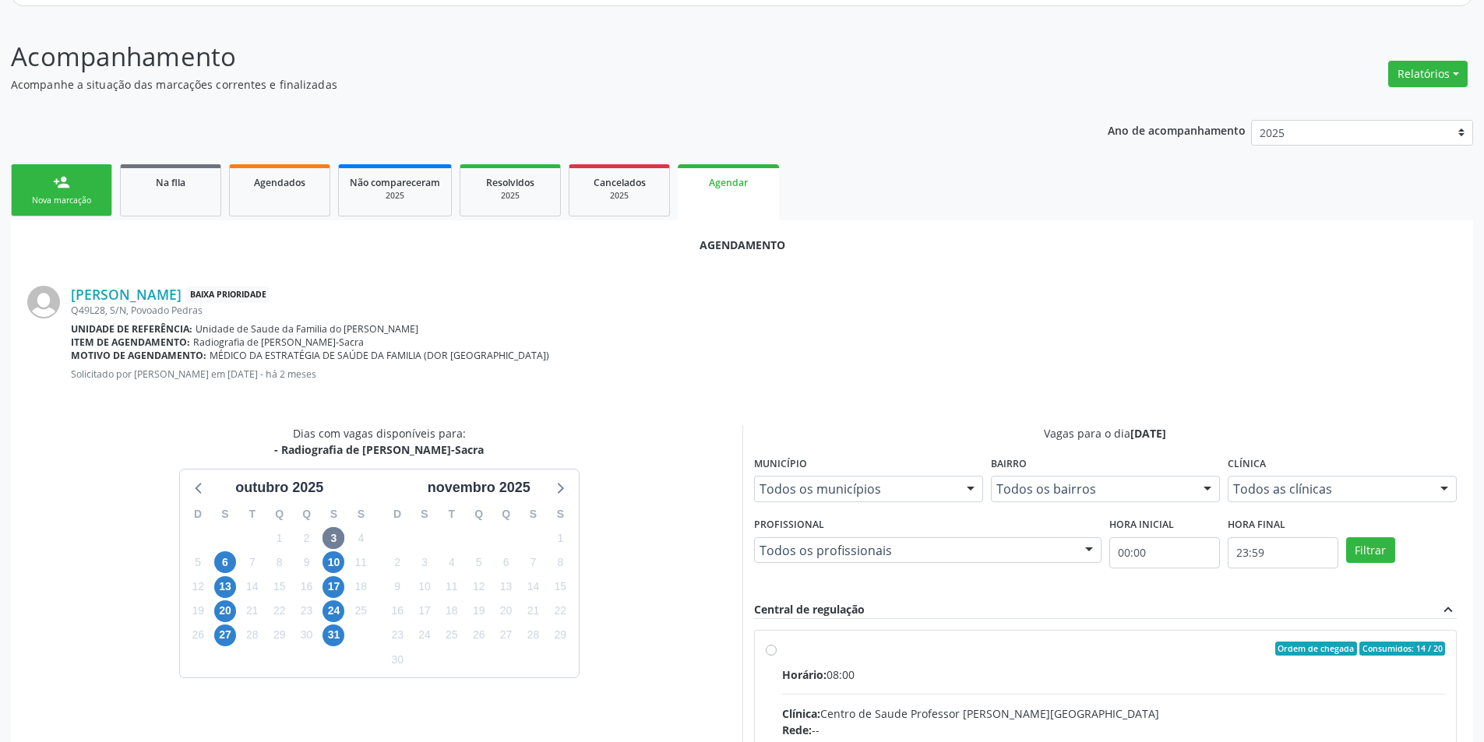
click at [767, 650] on input "Ordem de chegada Consumidos: 14 / 20 Horário: 08:00 Clínica: Centro de Saude Pr…" at bounding box center [771, 649] width 11 height 14
radio input "true"
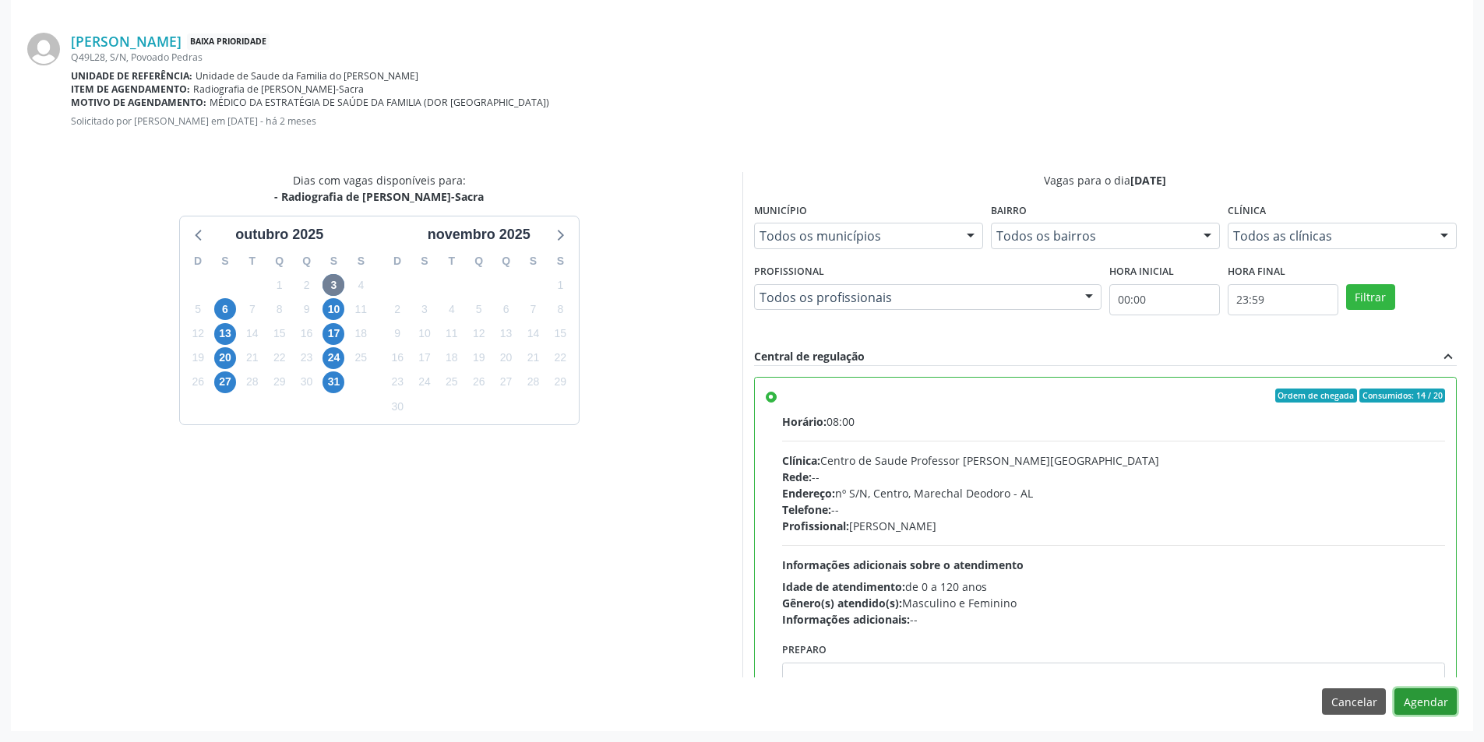
click at [1427, 694] on button "Agendar" at bounding box center [1425, 702] width 62 height 26
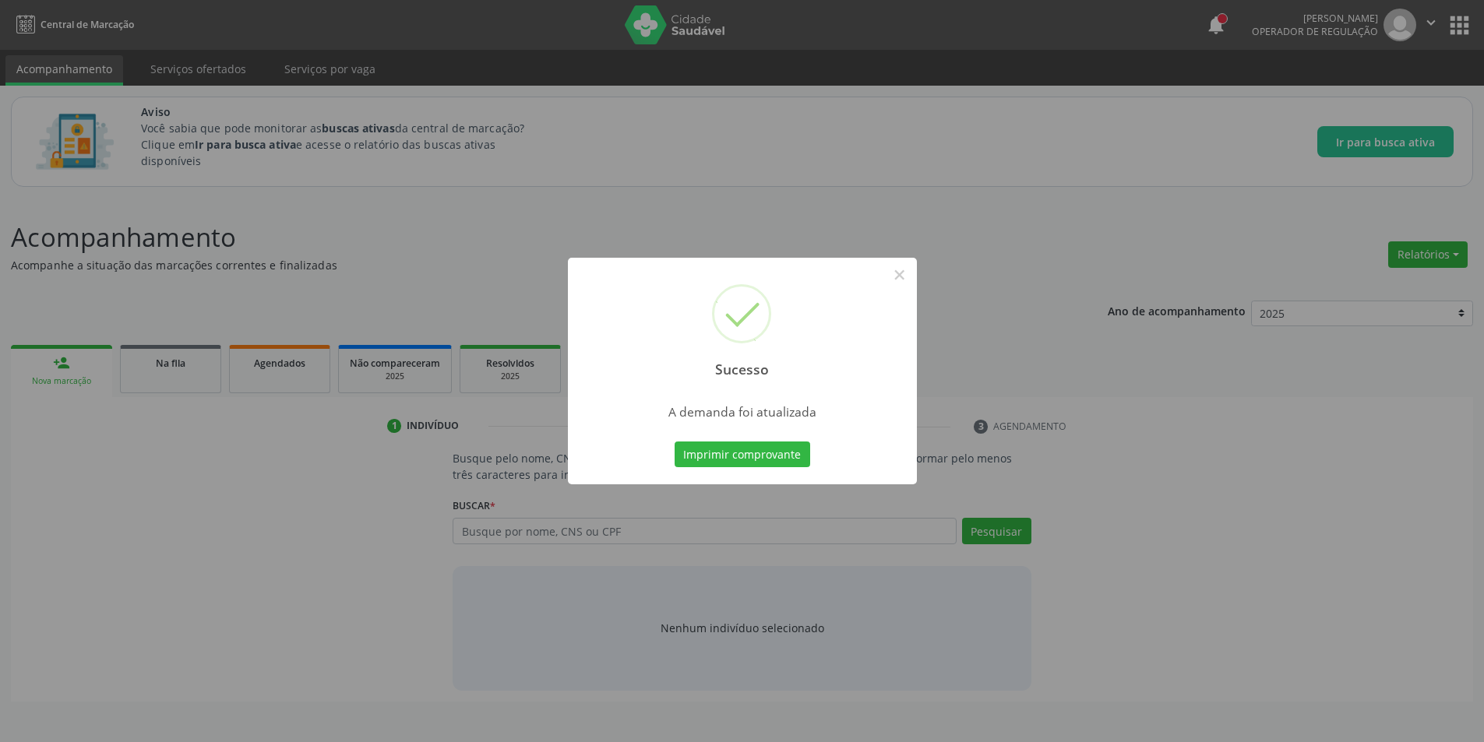
scroll to position [0, 0]
click at [904, 277] on button "×" at bounding box center [905, 275] width 26 height 26
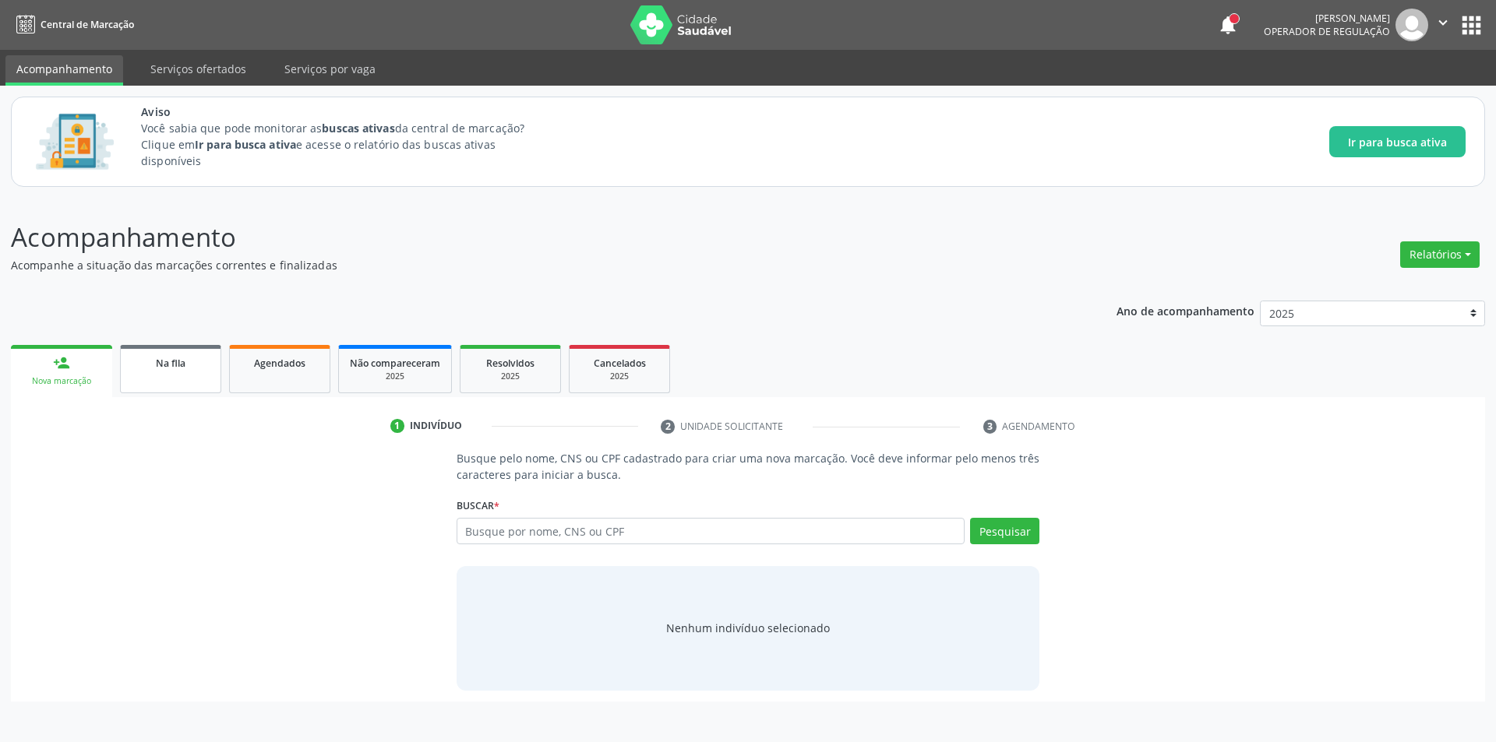
click at [201, 379] on link "Na fila" at bounding box center [170, 369] width 101 height 48
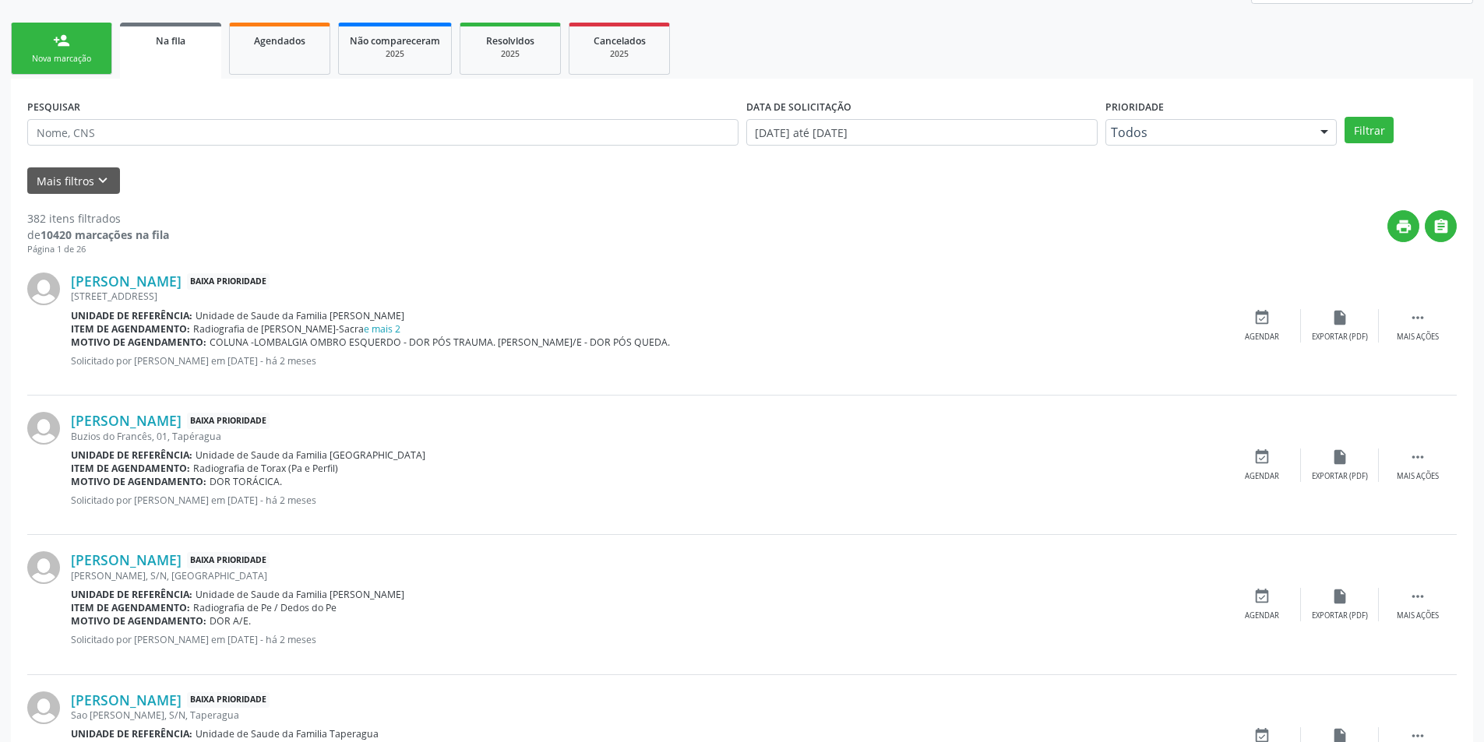
scroll to position [389, 0]
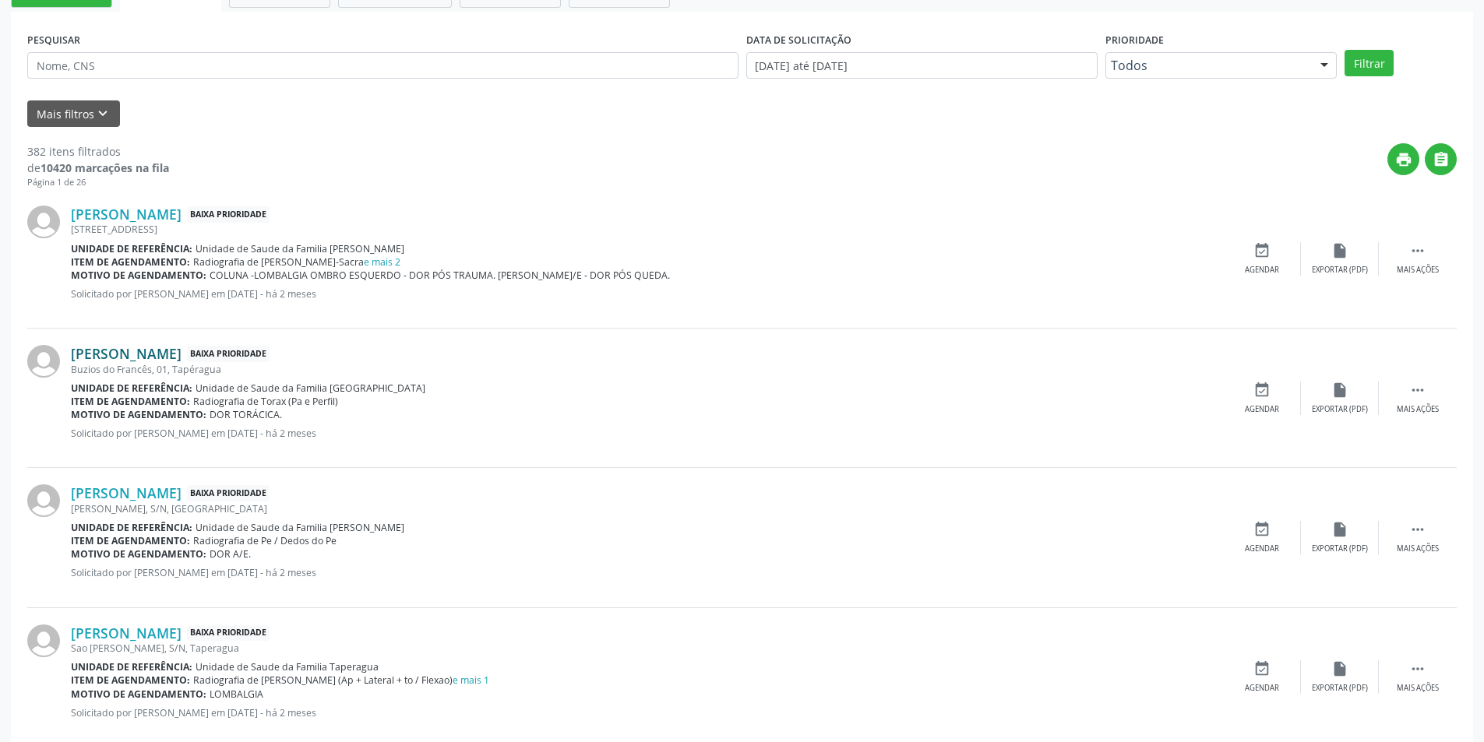
click at [153, 354] on link "[PERSON_NAME]" at bounding box center [126, 353] width 111 height 17
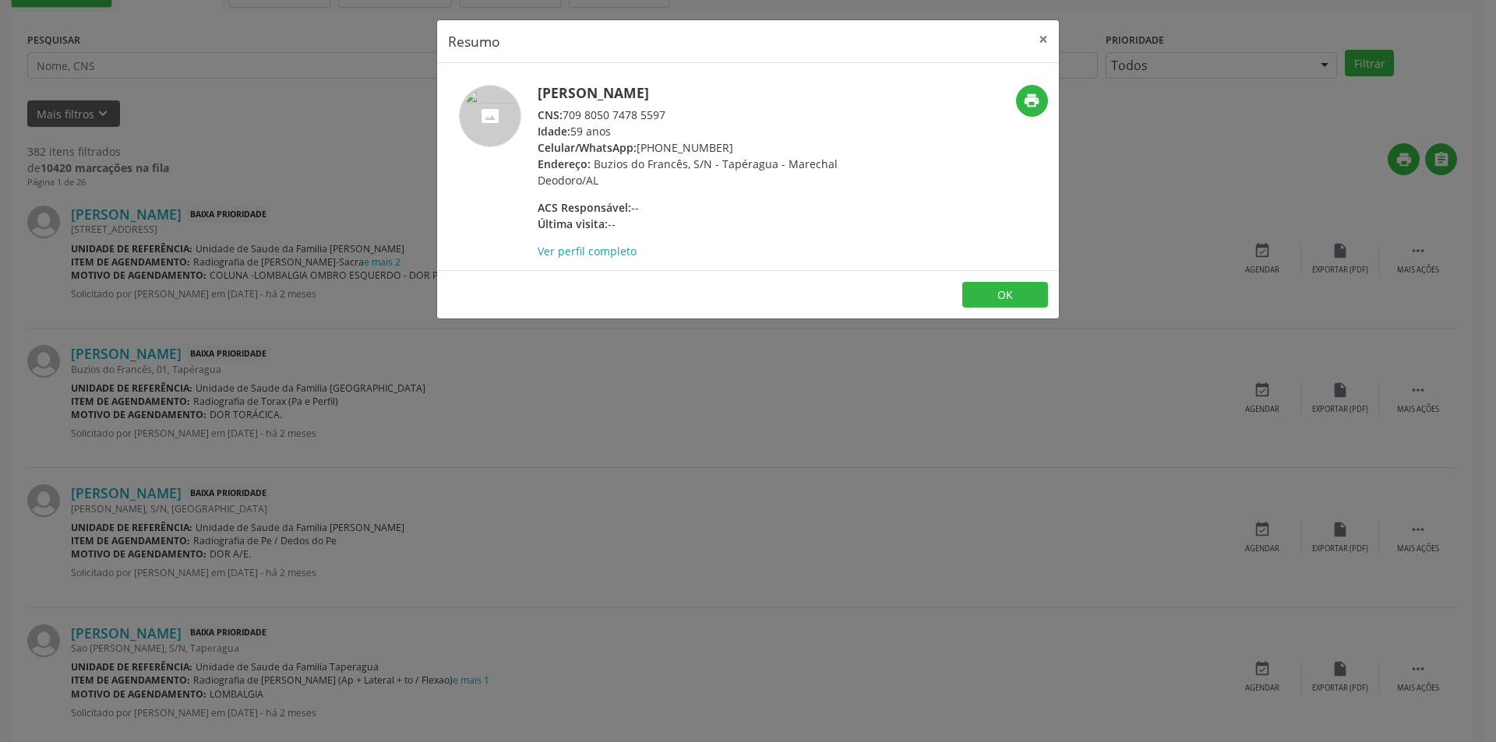
drag, startPoint x: 565, startPoint y: 113, endPoint x: 670, endPoint y: 113, distance: 105.2
click at [670, 113] on div "CNS: 709 8050 7478 5597" at bounding box center [688, 115] width 303 height 16
click at [977, 298] on button "OK" at bounding box center [1005, 295] width 86 height 26
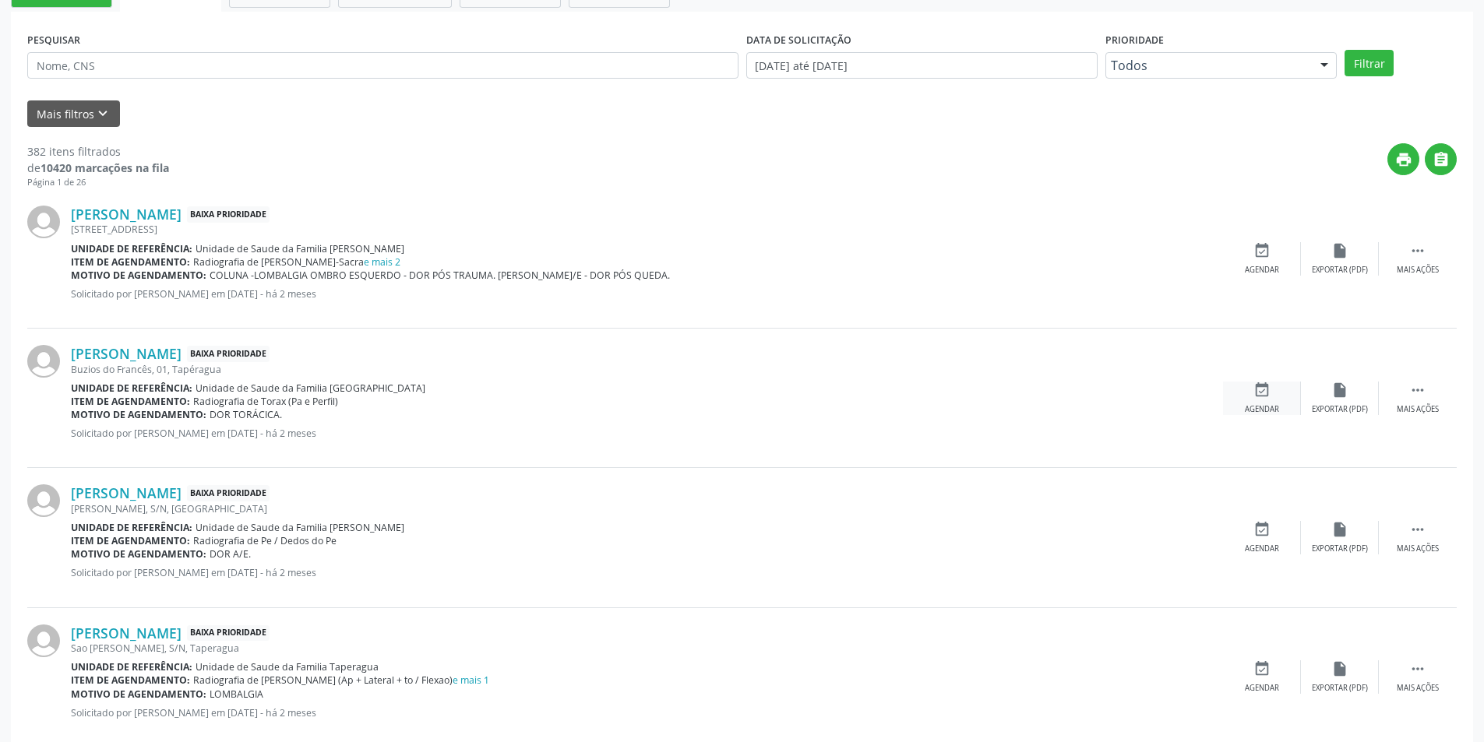
click at [1267, 402] on div "event_available Agendar" at bounding box center [1262, 398] width 78 height 33
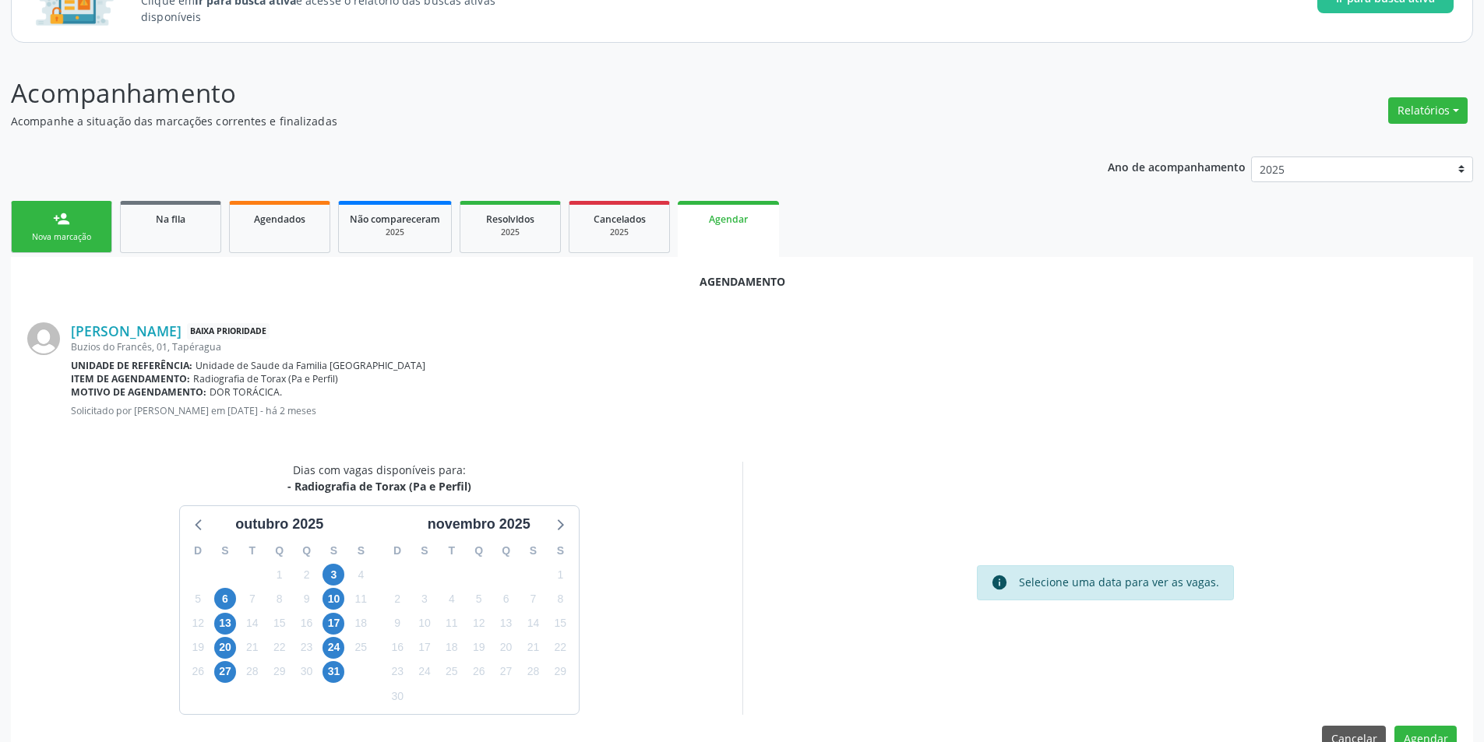
scroll to position [181, 0]
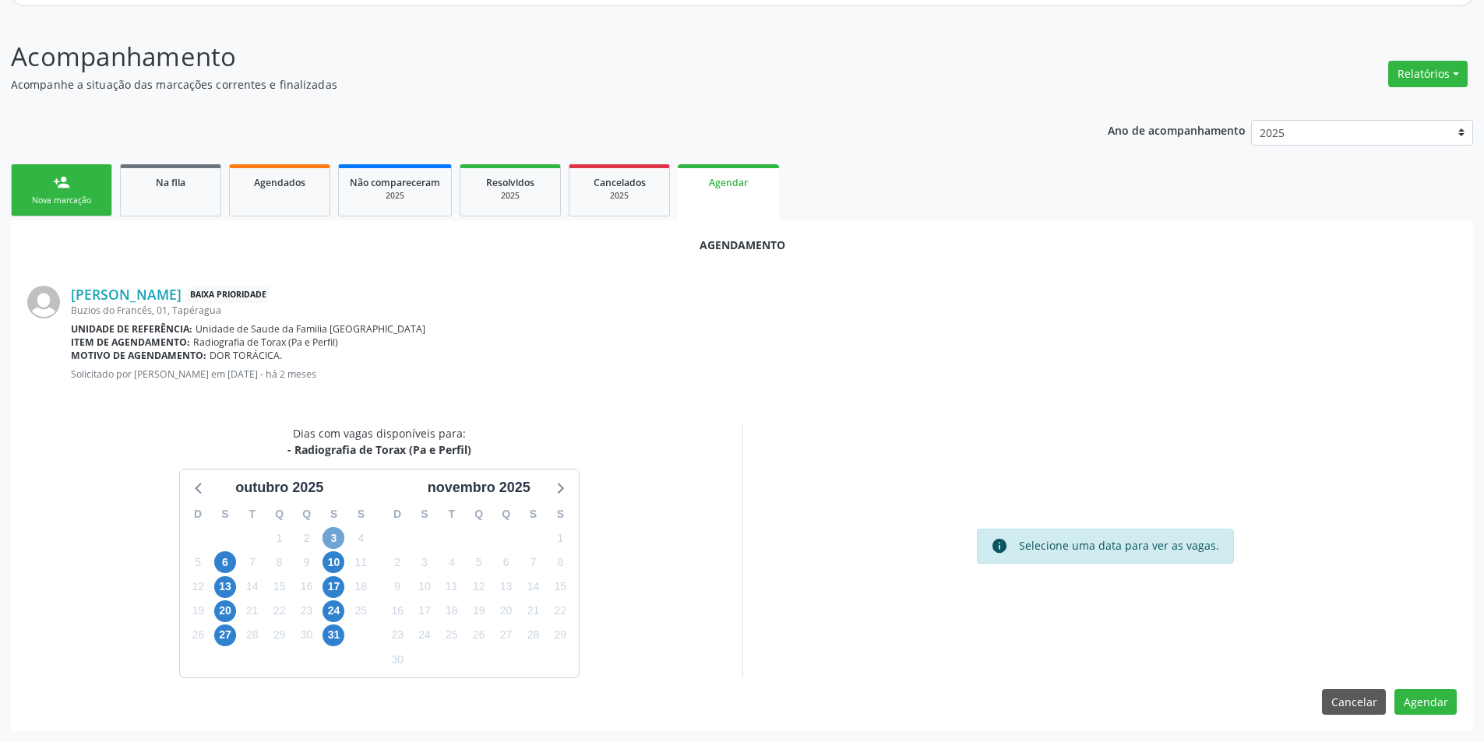
click at [331, 539] on span "3" at bounding box center [333, 538] width 22 height 22
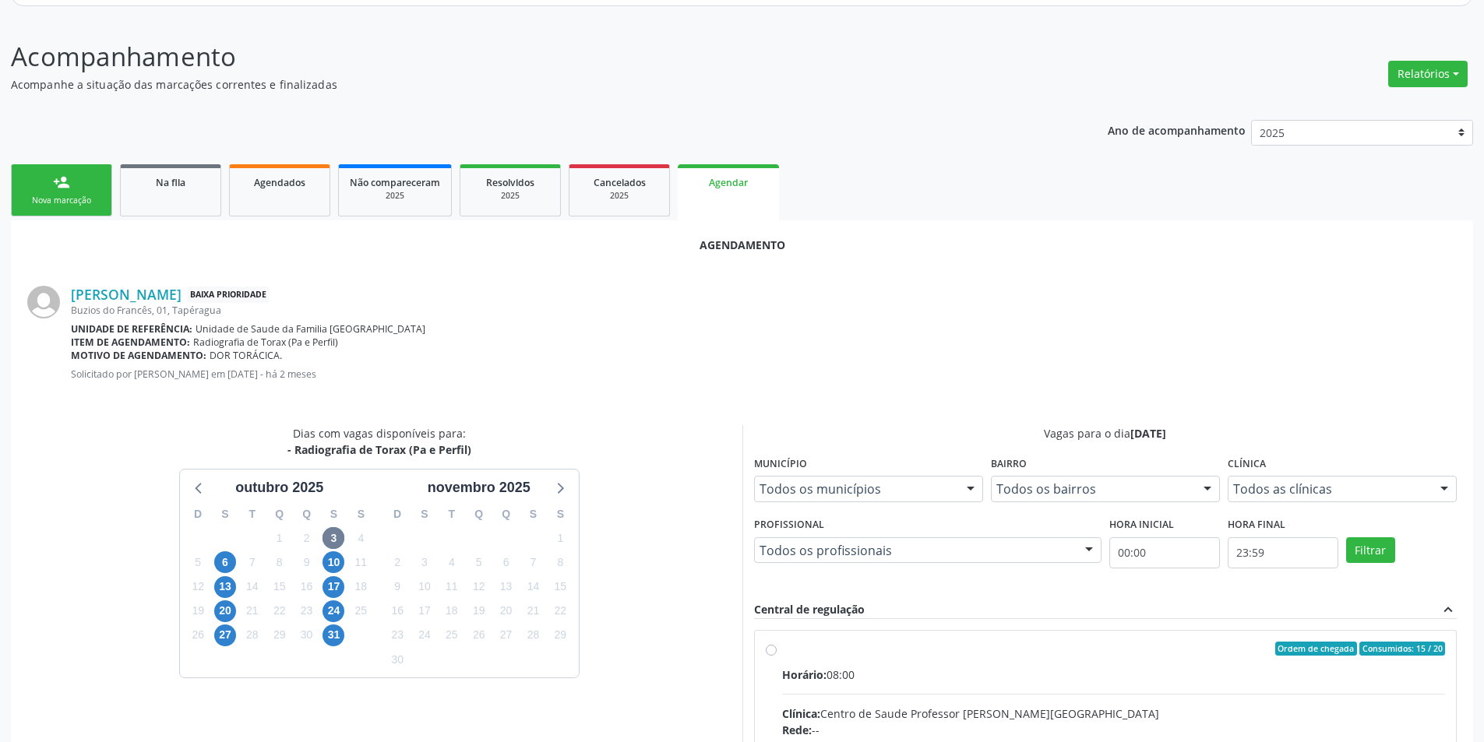
click at [773, 650] on input "Ordem de chegada Consumidos: 15 / 20 Horário: 08:00 Clínica: Centro de Saude Pr…" at bounding box center [771, 649] width 11 height 14
radio input "true"
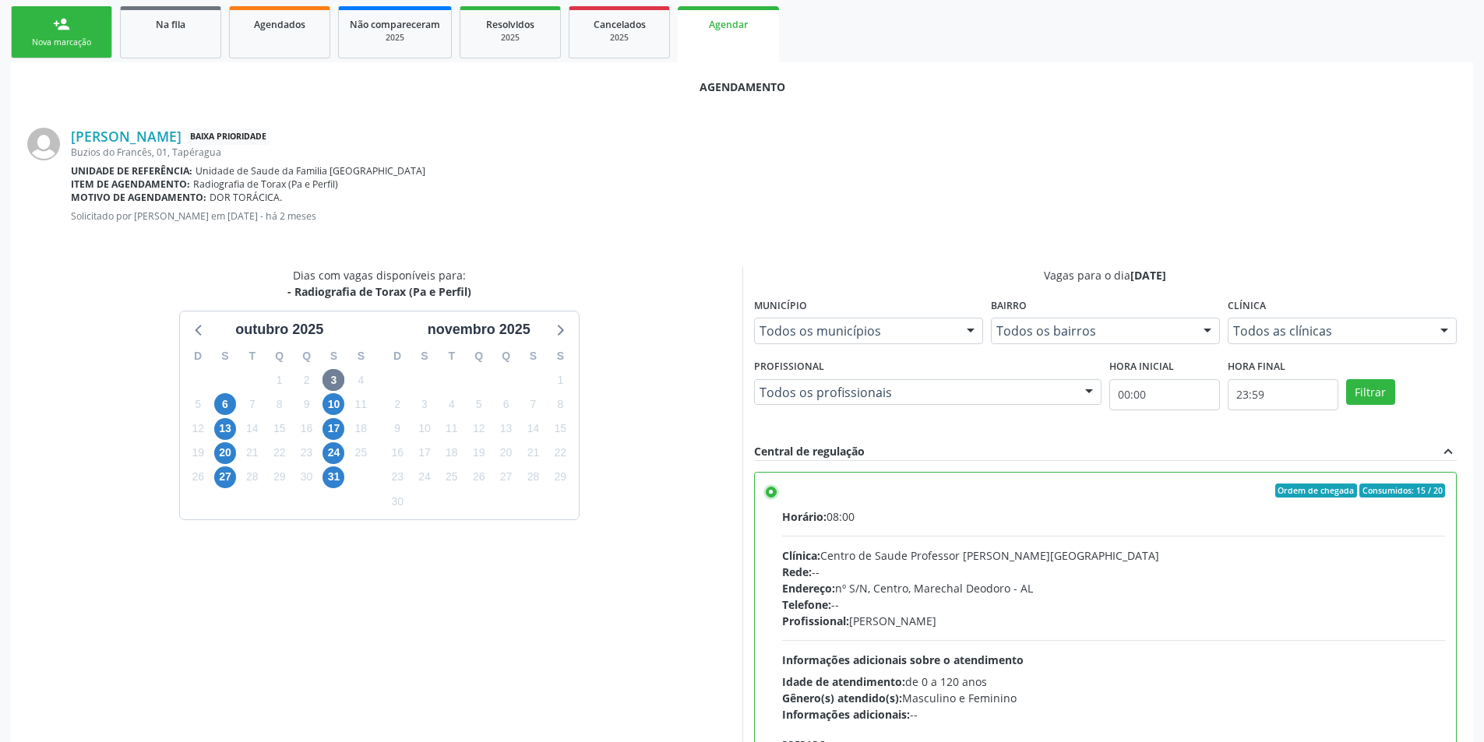
scroll to position [434, 0]
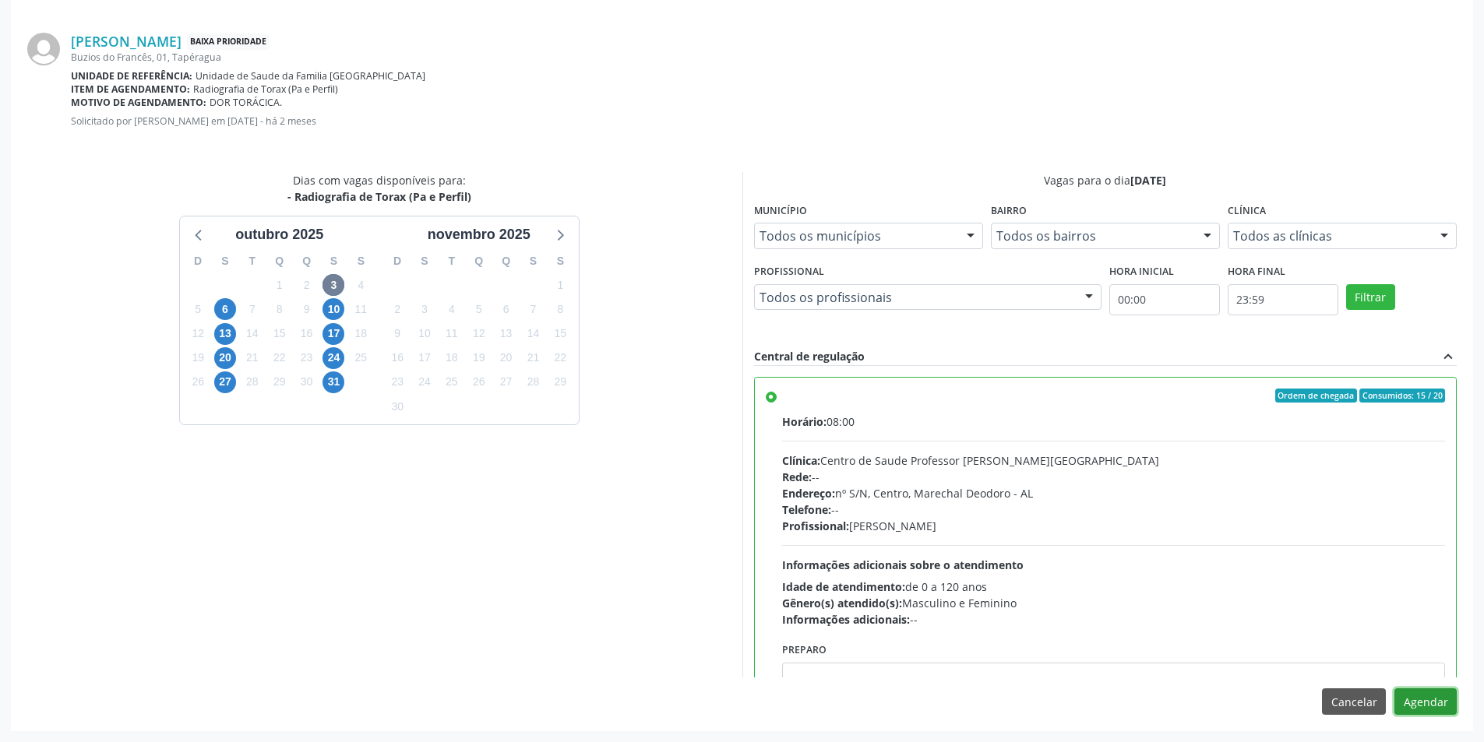
click at [1428, 711] on button "Agendar" at bounding box center [1425, 702] width 62 height 26
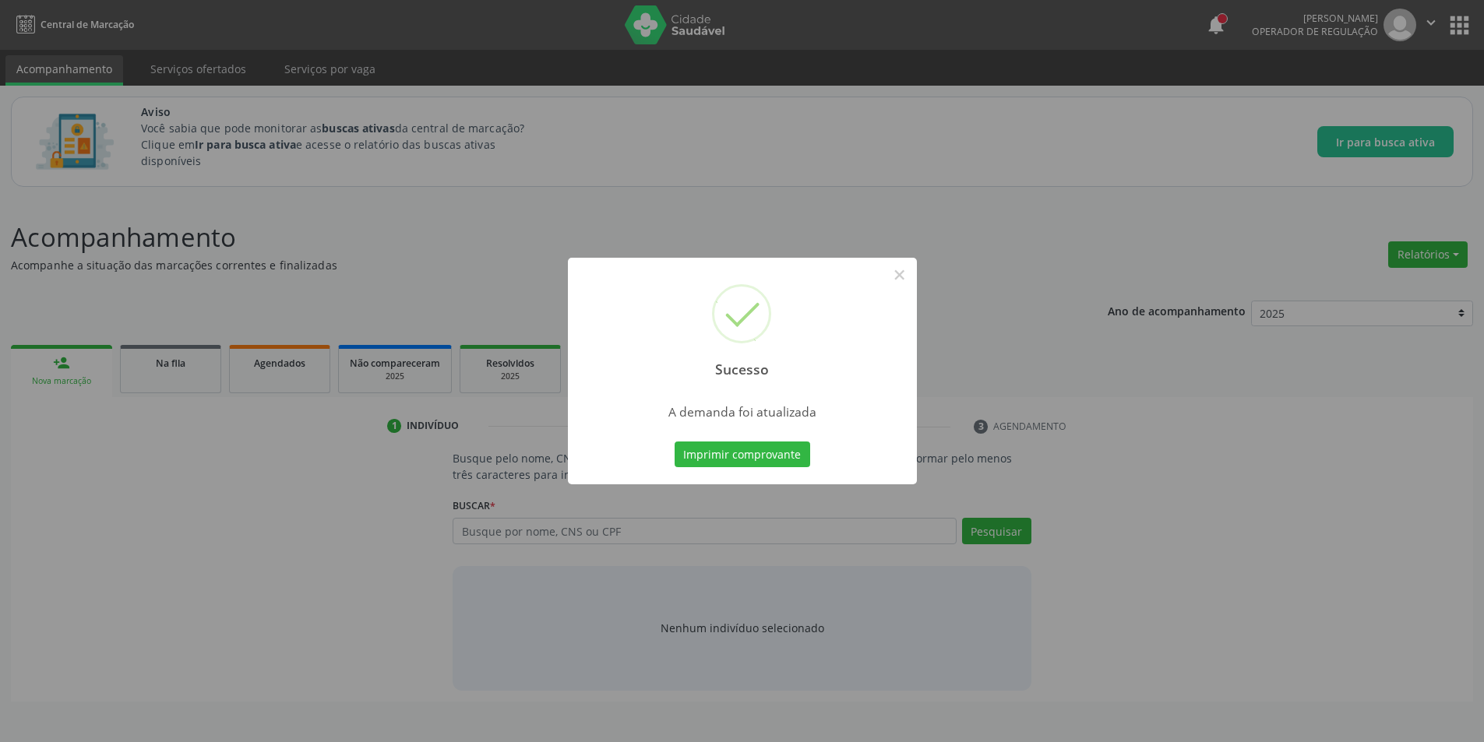
scroll to position [0, 0]
click at [905, 277] on button "×" at bounding box center [905, 275] width 26 height 26
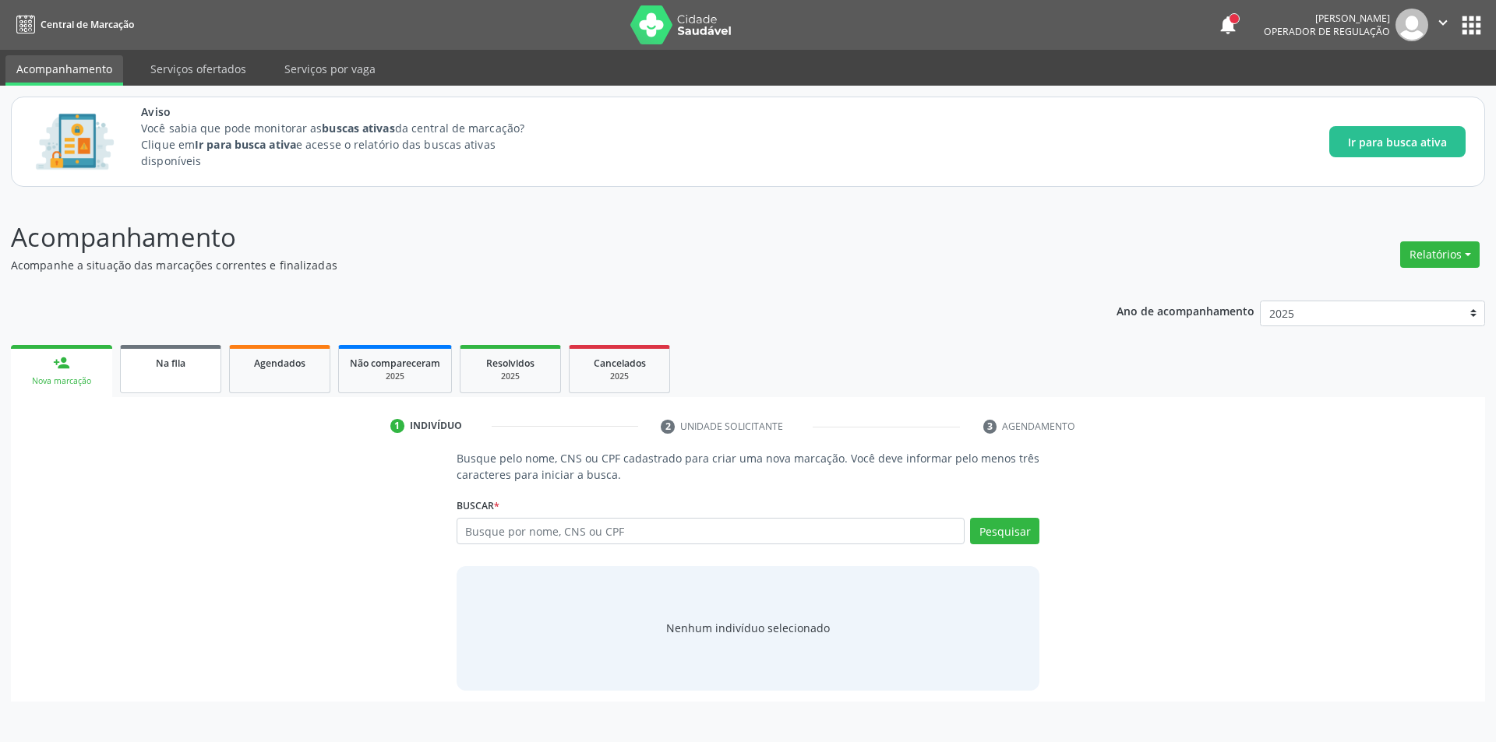
click at [171, 370] on div "Na fila" at bounding box center [171, 362] width 78 height 16
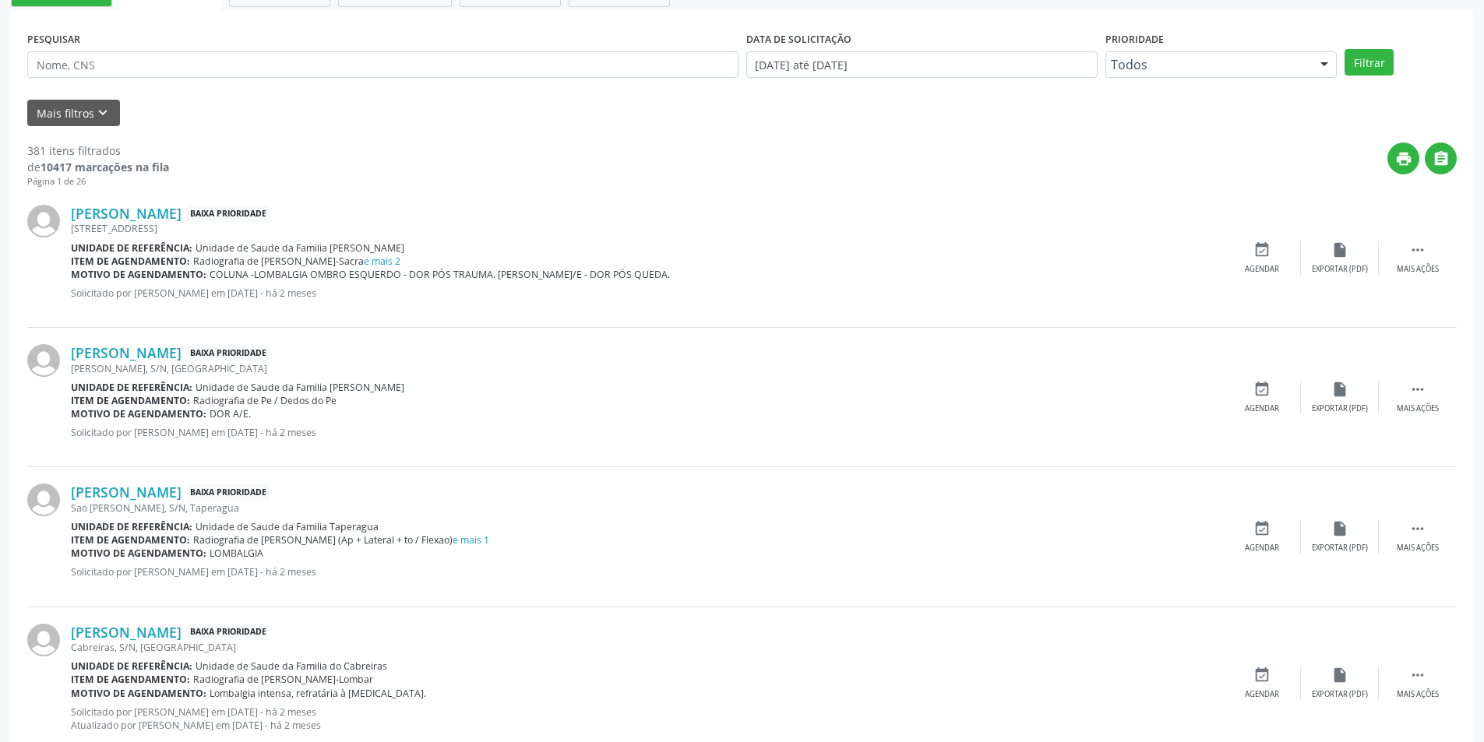
scroll to position [389, 0]
click at [376, 261] on link "e mais 2" at bounding box center [382, 262] width 37 height 13
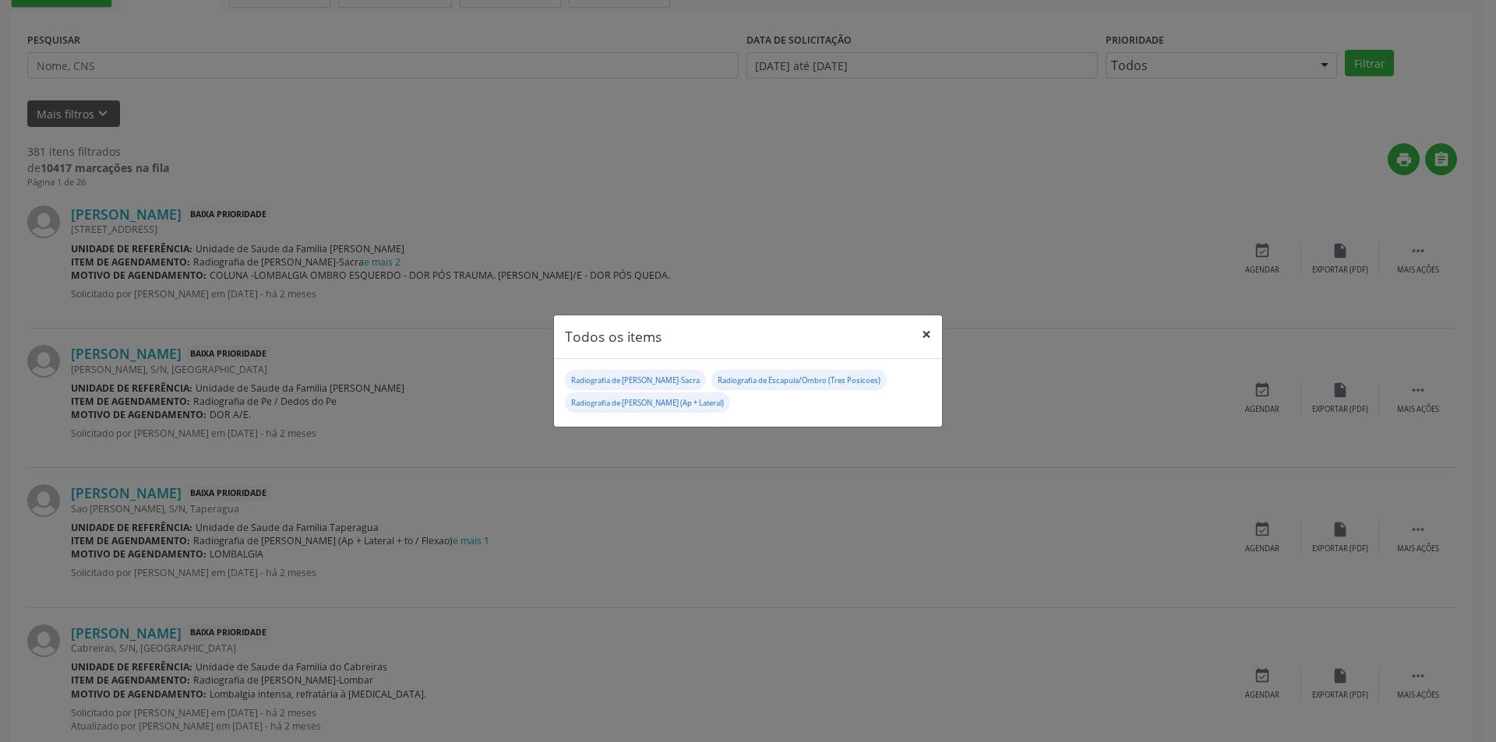
click at [925, 334] on button "×" at bounding box center [926, 334] width 31 height 38
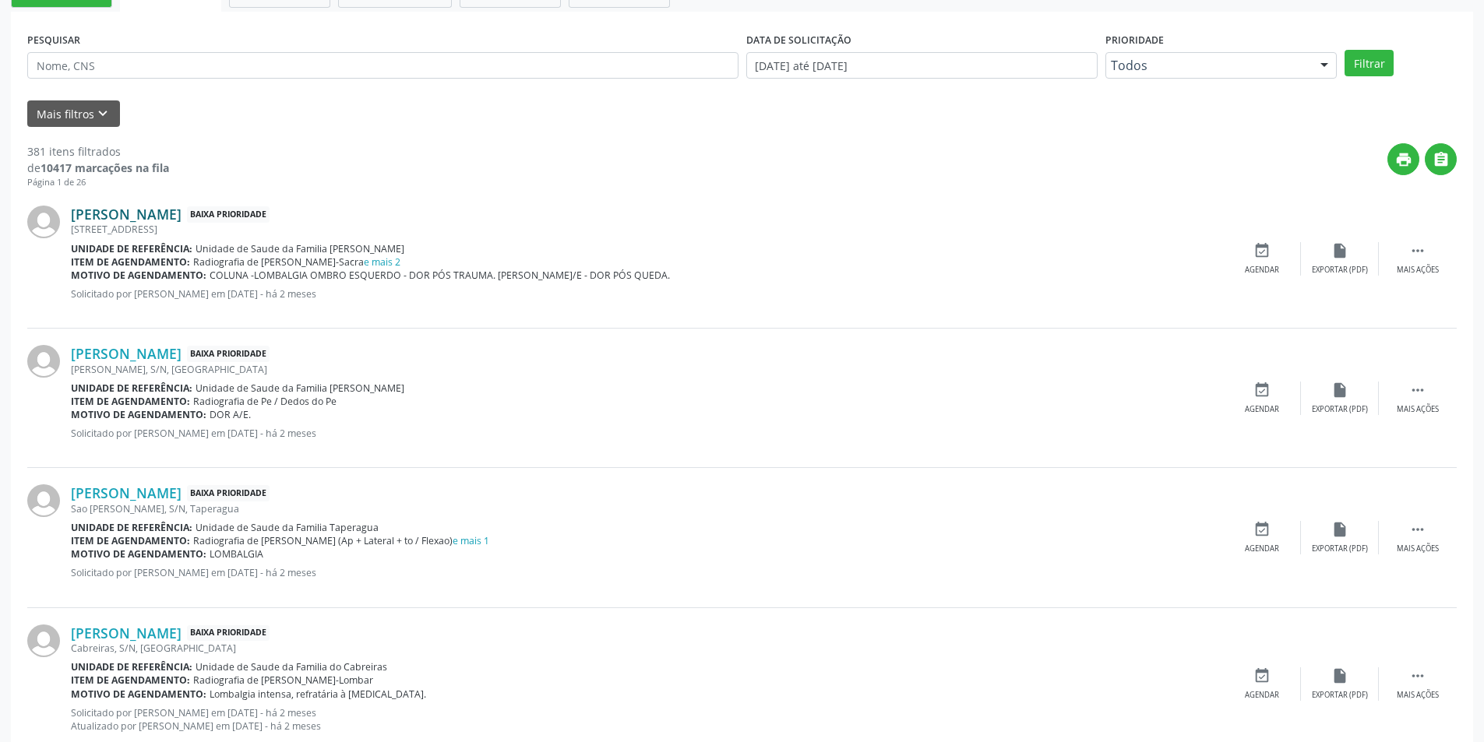
click at [153, 217] on link "[PERSON_NAME]" at bounding box center [126, 214] width 111 height 17
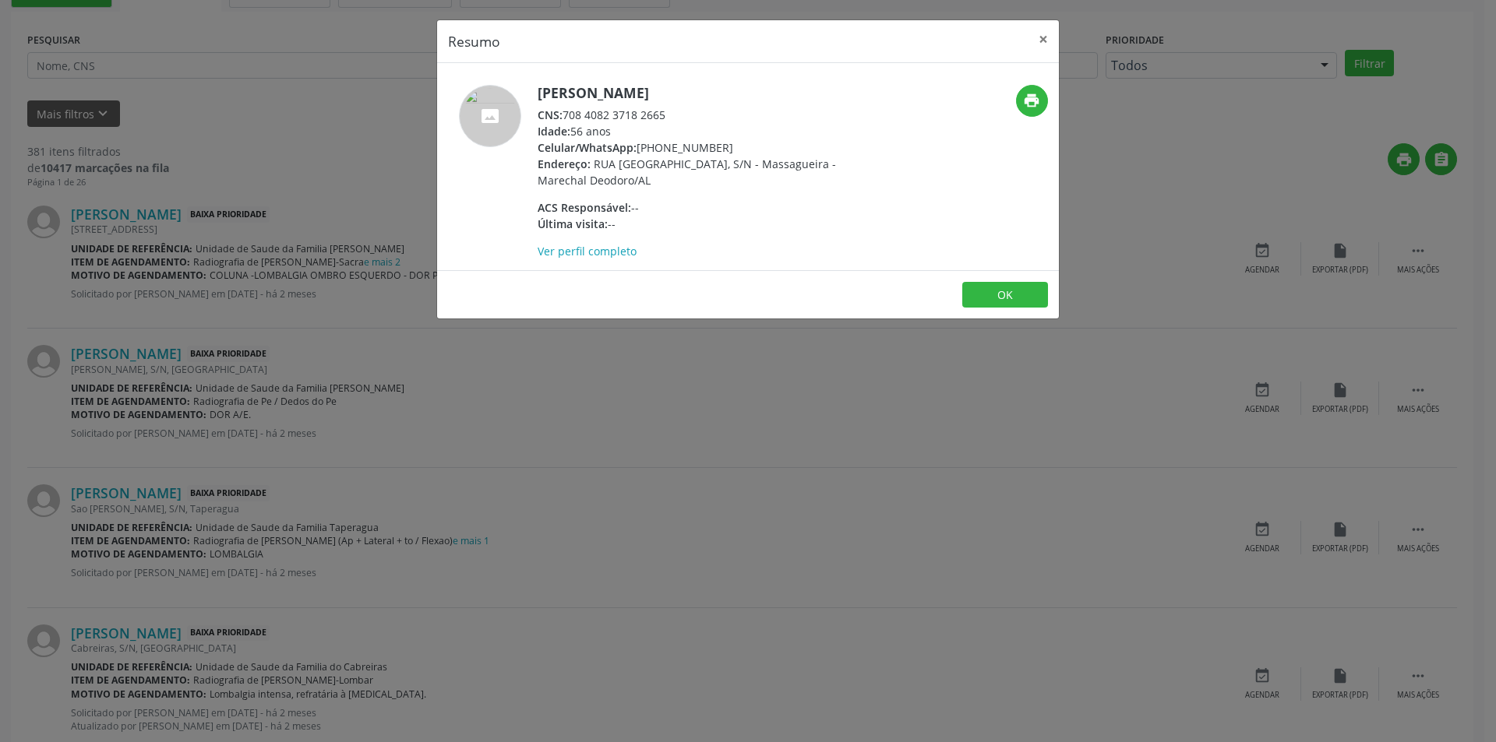
drag, startPoint x: 566, startPoint y: 117, endPoint x: 620, endPoint y: 133, distance: 56.2
click at [671, 111] on div "CNS: 708 4082 3718 2665" at bounding box center [688, 115] width 303 height 16
click at [1049, 36] on button "×" at bounding box center [1042, 39] width 31 height 38
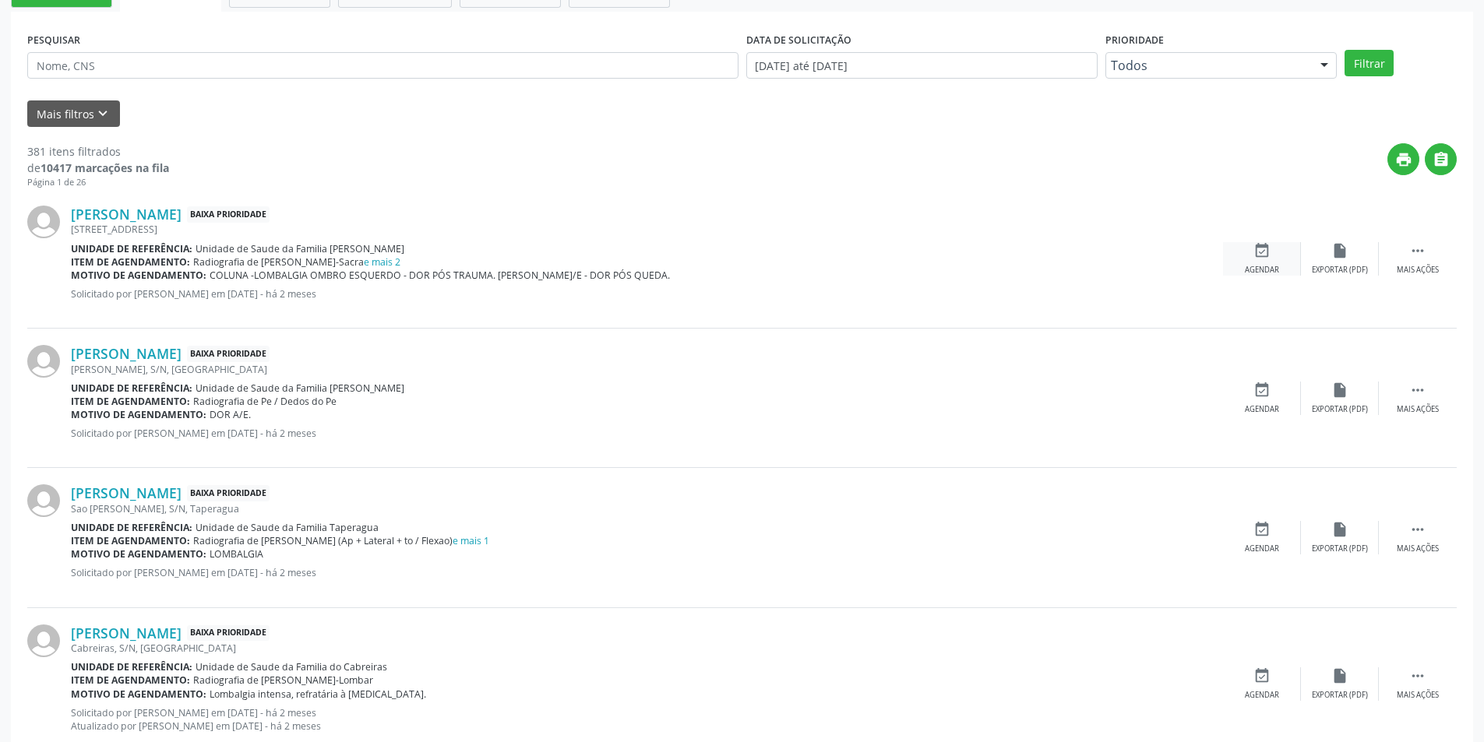
click at [1275, 253] on div "event_available Agendar" at bounding box center [1262, 258] width 78 height 33
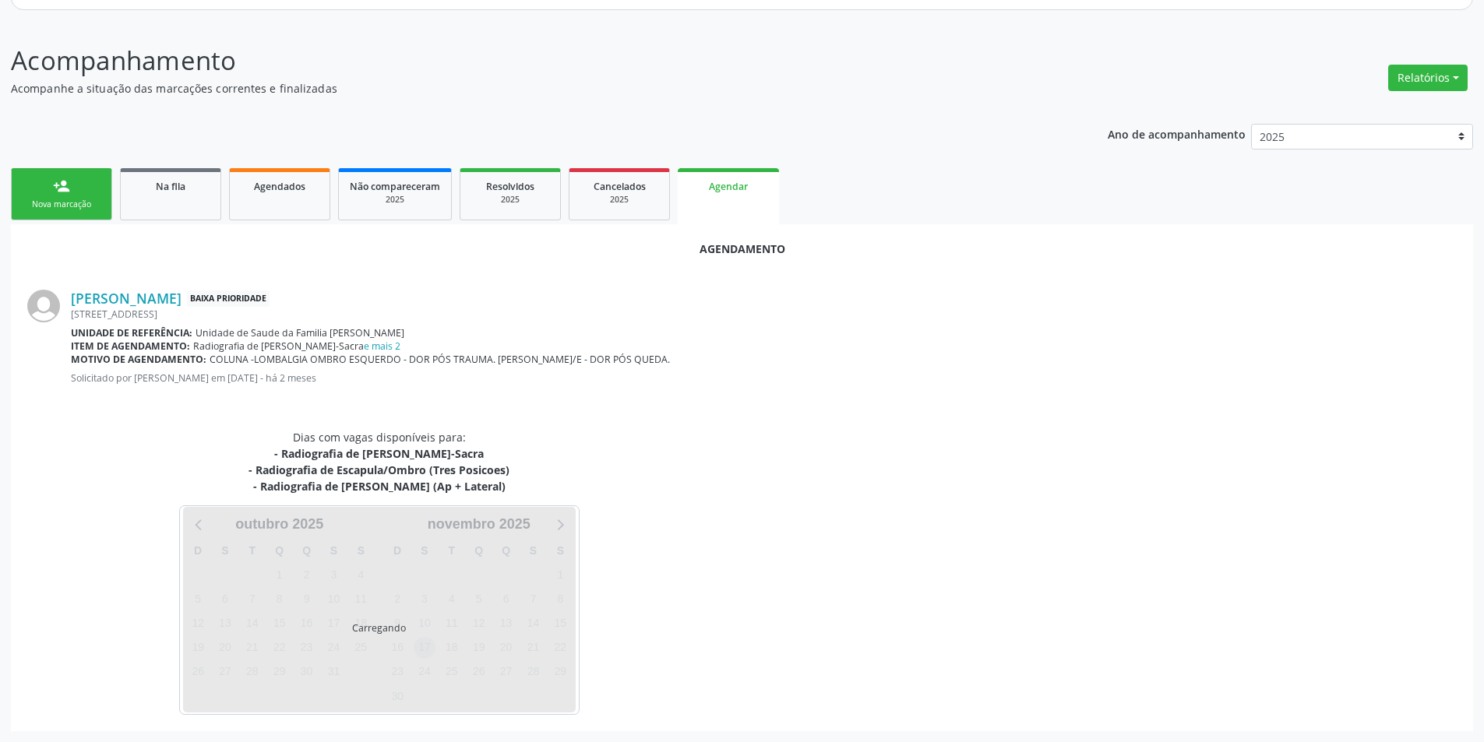
scroll to position [213, 0]
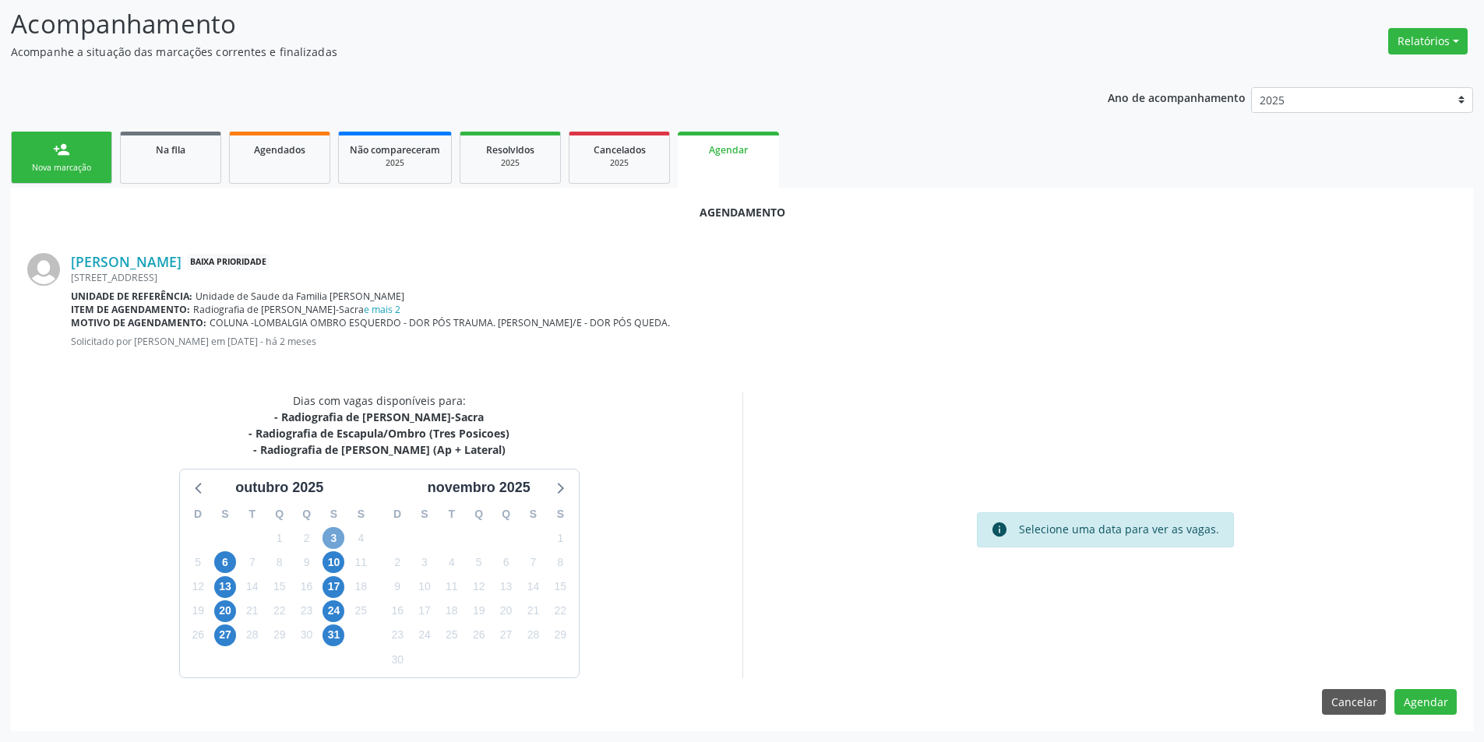
click at [329, 534] on span "3" at bounding box center [333, 538] width 22 height 22
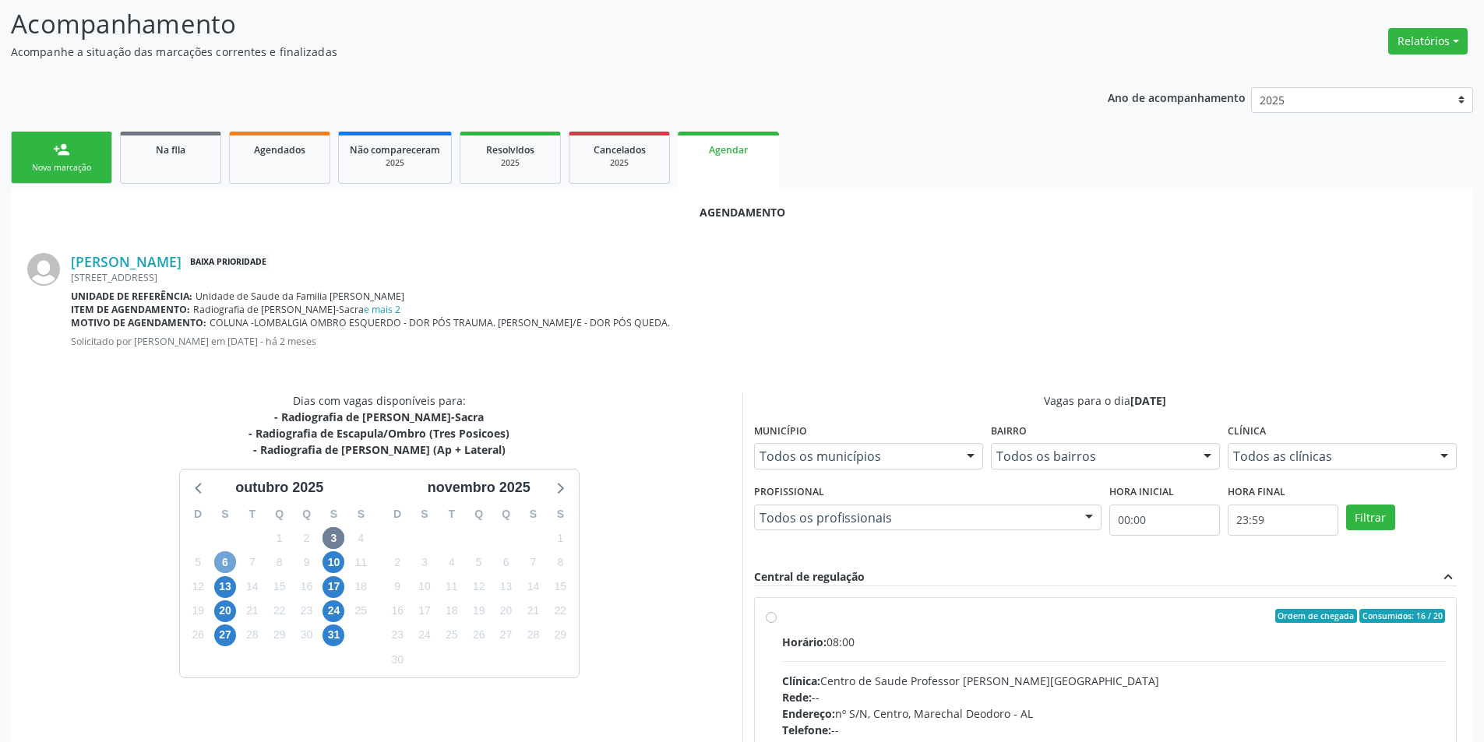
click at [223, 561] on span "6" at bounding box center [225, 563] width 22 height 22
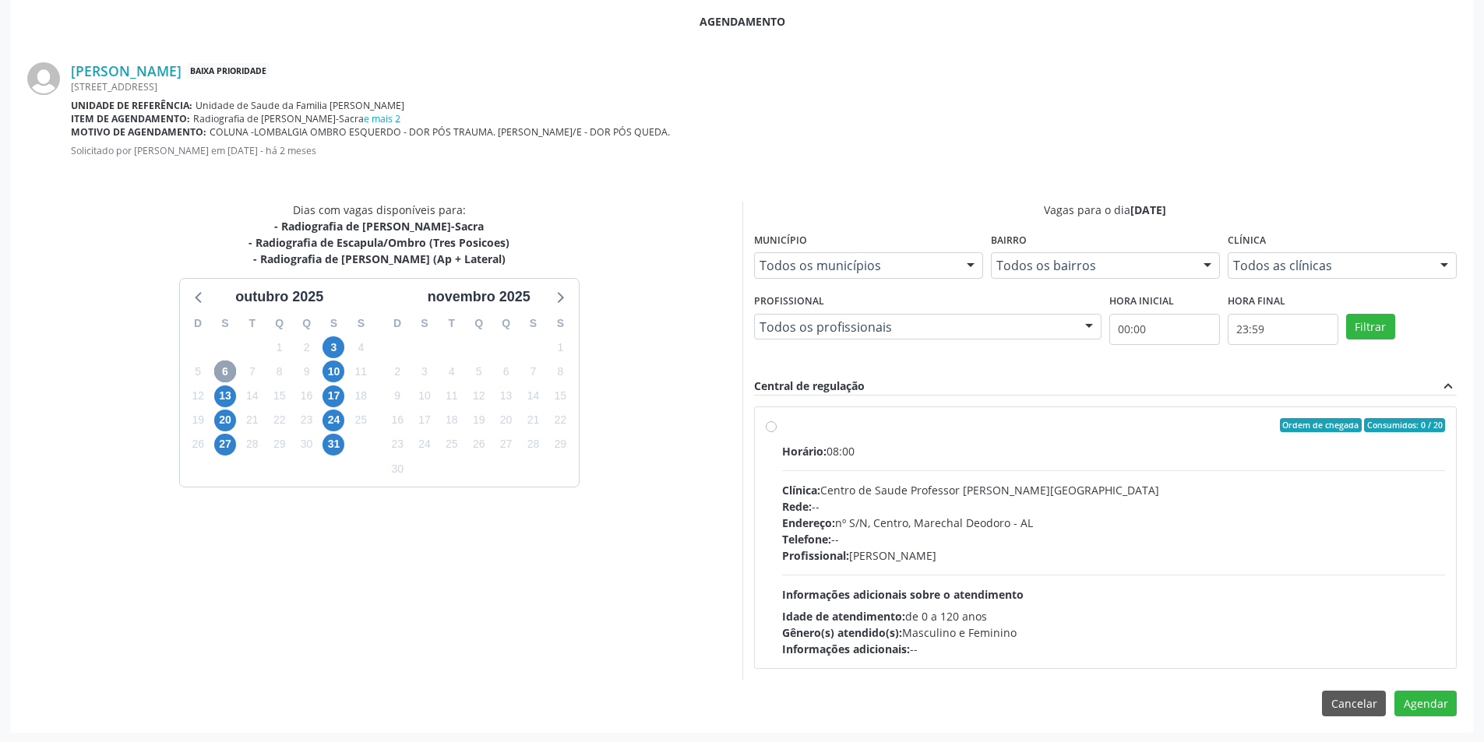
scroll to position [406, 0]
click at [782, 425] on label "Ordem de chegada Consumidos: 0 / 20 Horário: 08:00 Clínica: Centro de Saude Pro…" at bounding box center [1114, 536] width 664 height 239
click at [771, 425] on input "Ordem de chegada Consumidos: 0 / 20 Horário: 08:00 Clínica: Centro de Saude Pro…" at bounding box center [771, 424] width 11 height 14
radio input "true"
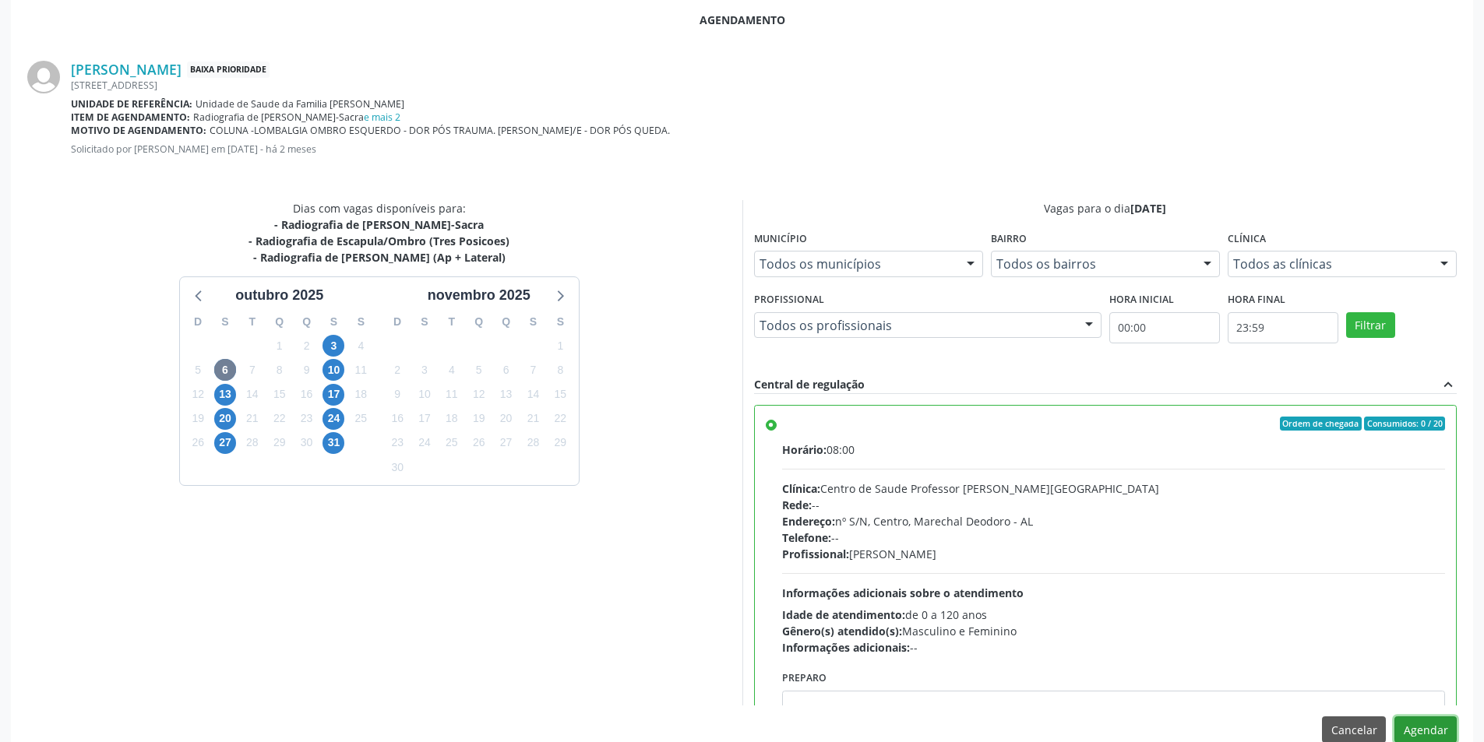
click at [1440, 723] on button "Agendar" at bounding box center [1425, 730] width 62 height 26
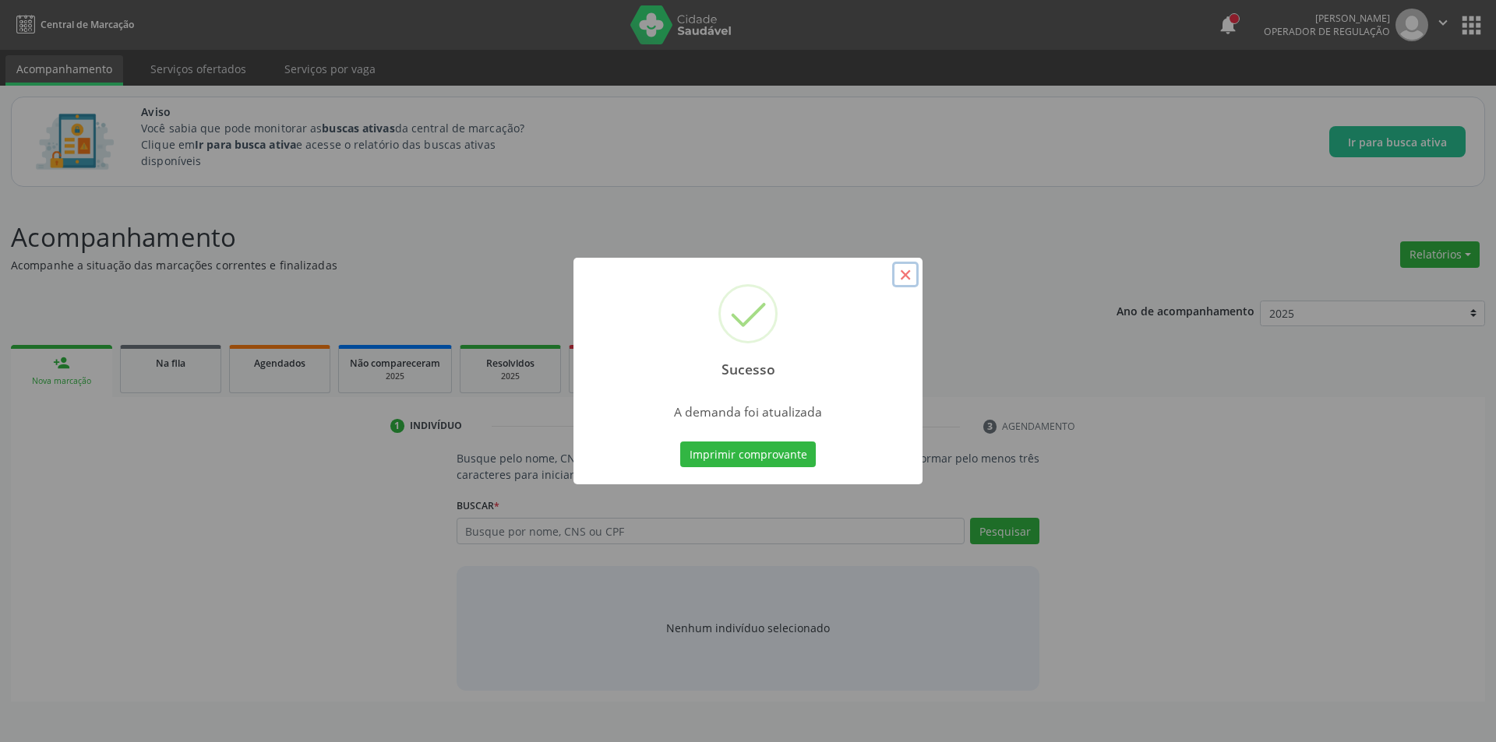
click at [902, 275] on button "×" at bounding box center [905, 275] width 26 height 26
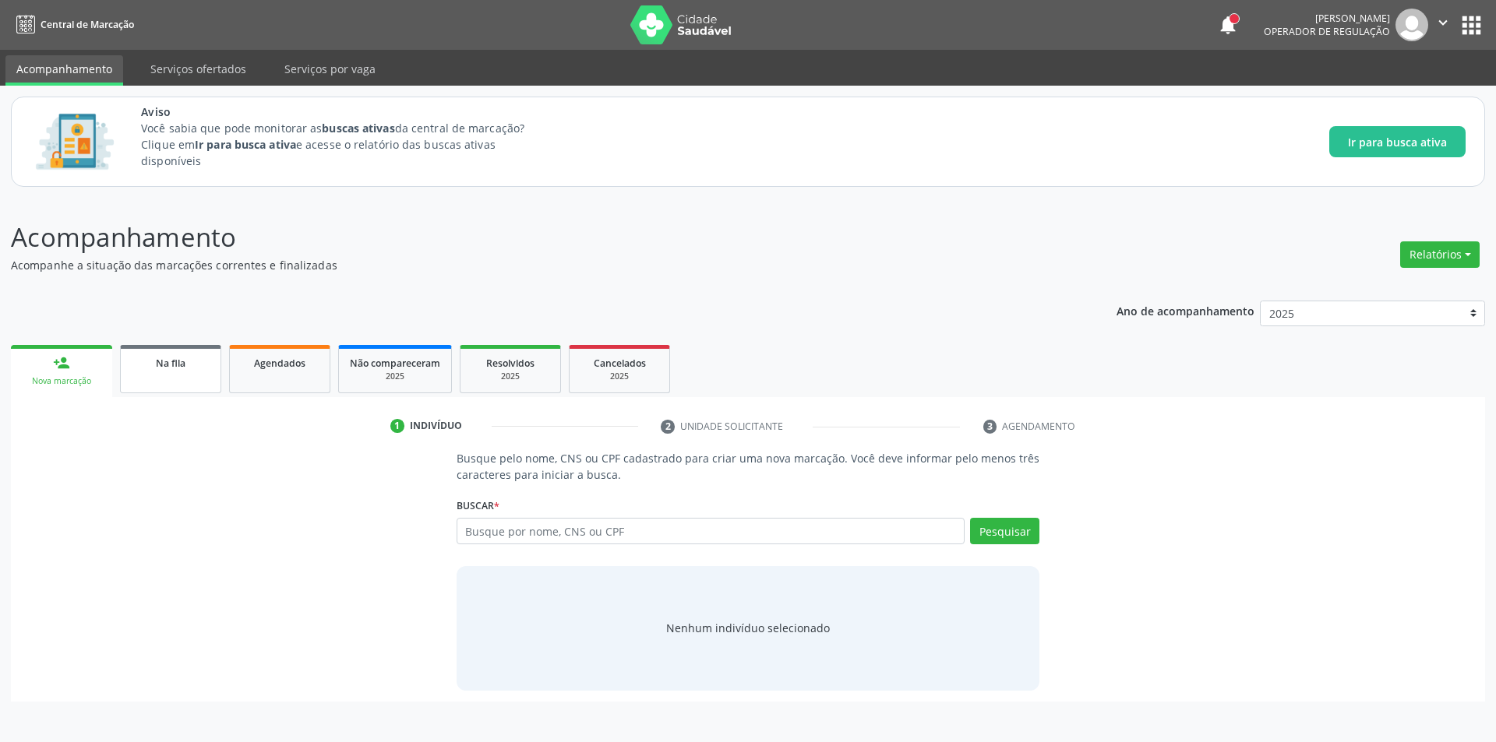
click at [182, 379] on link "Na fila" at bounding box center [170, 369] width 101 height 48
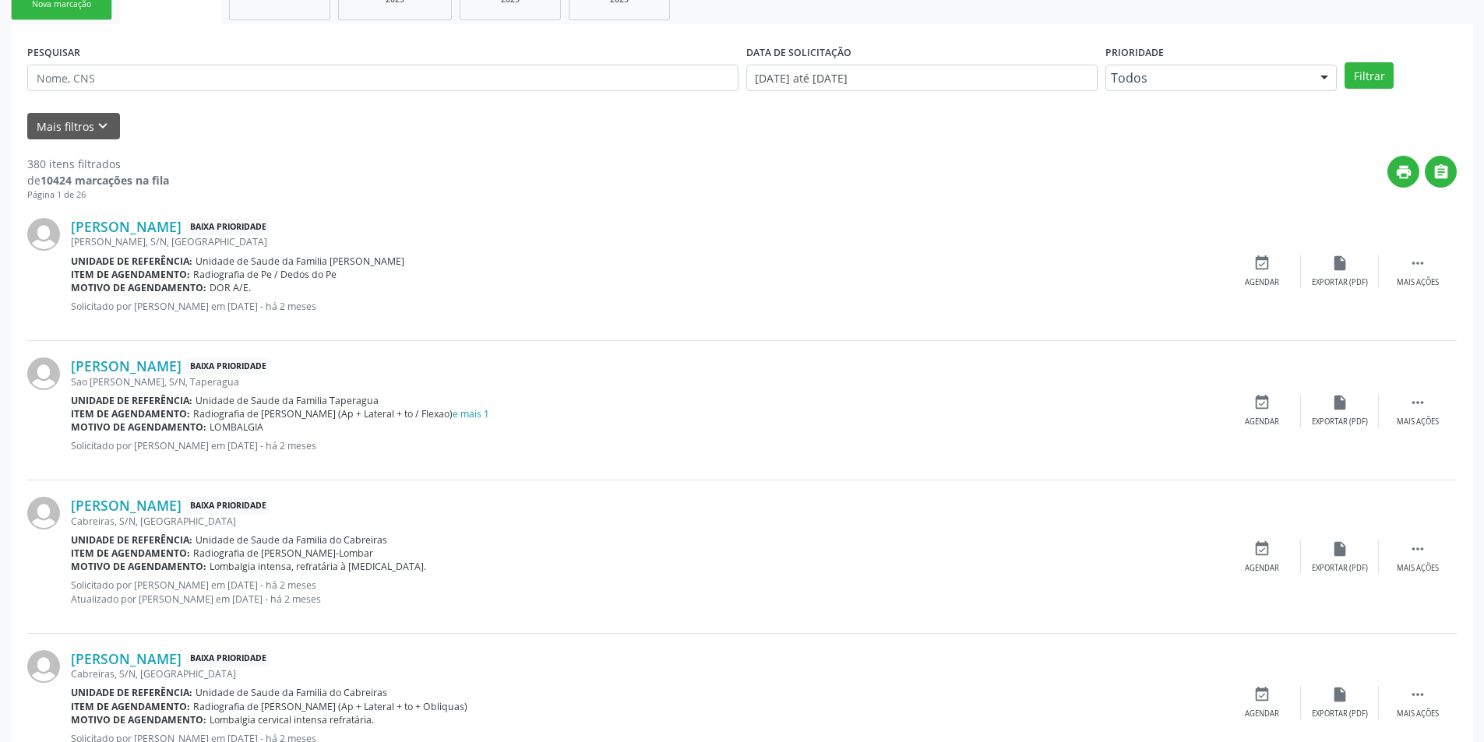
scroll to position [389, 0]
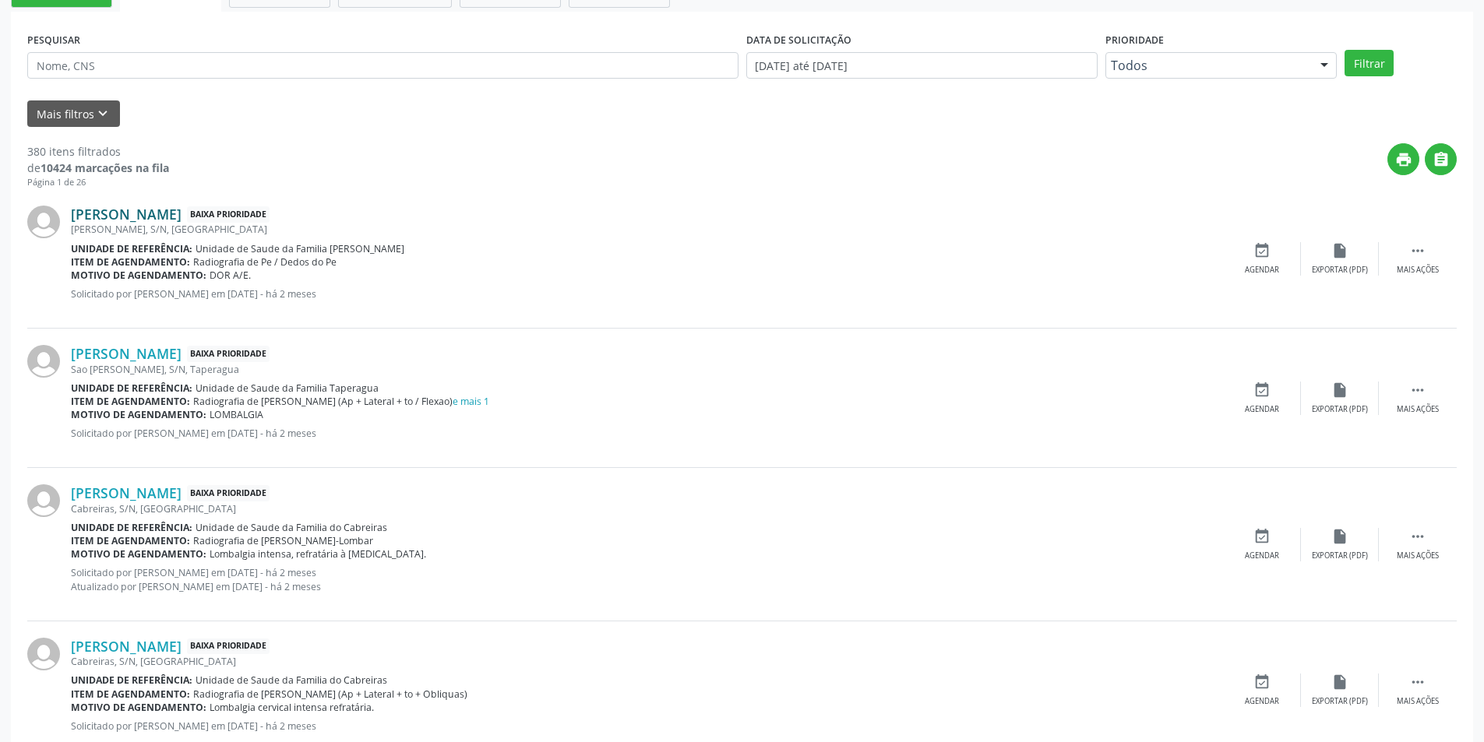
click at [141, 214] on link "[PERSON_NAME]" at bounding box center [126, 214] width 111 height 17
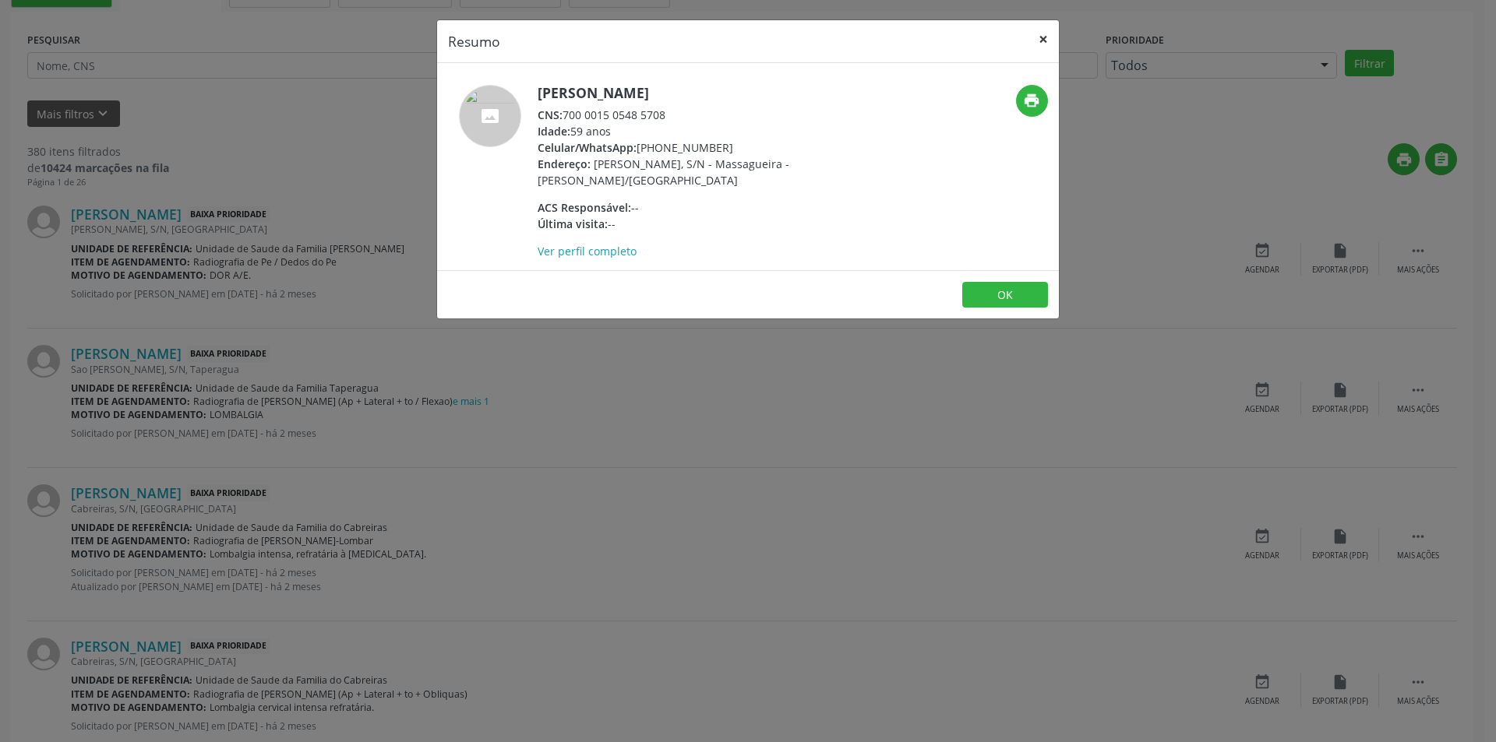
click at [1046, 47] on button "×" at bounding box center [1042, 39] width 31 height 38
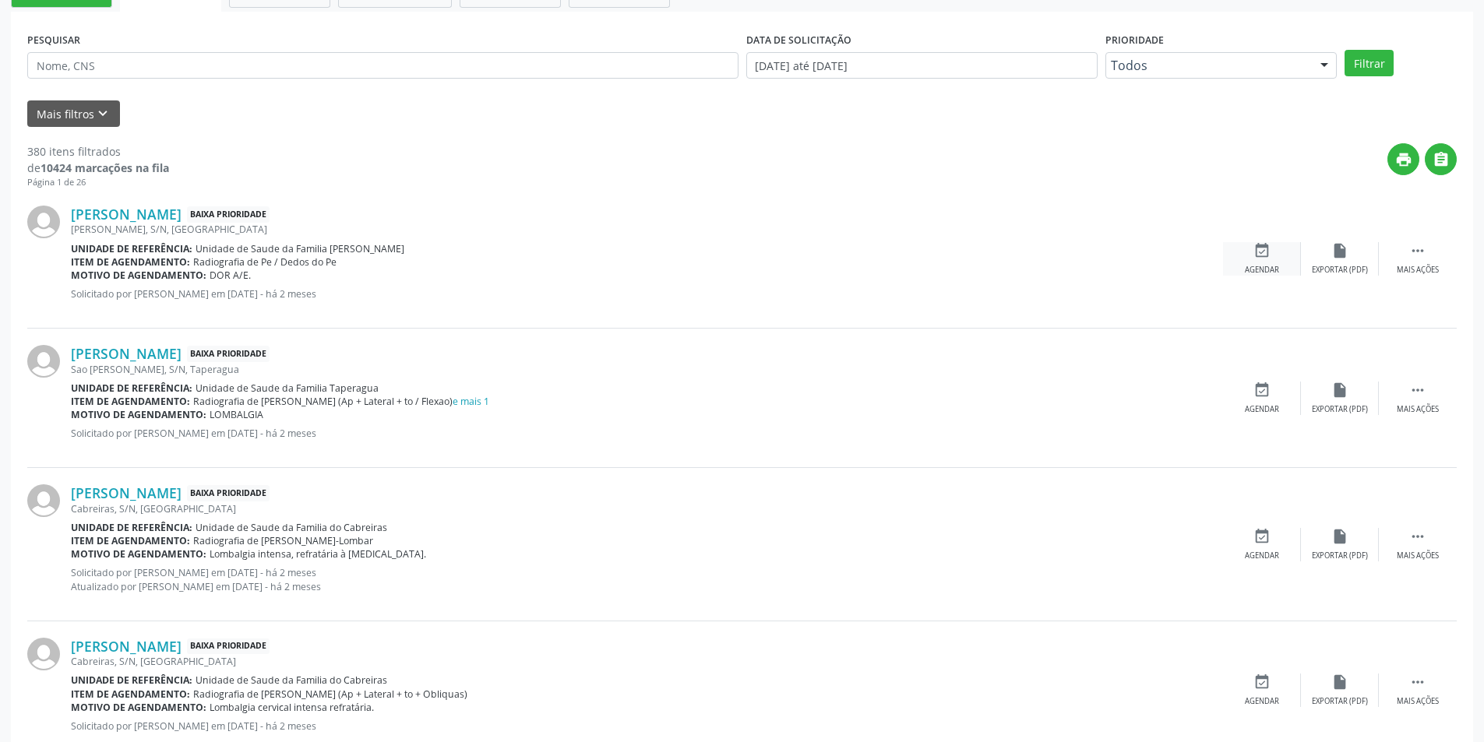
click at [1253, 260] on div "event_available Agendar" at bounding box center [1262, 258] width 78 height 33
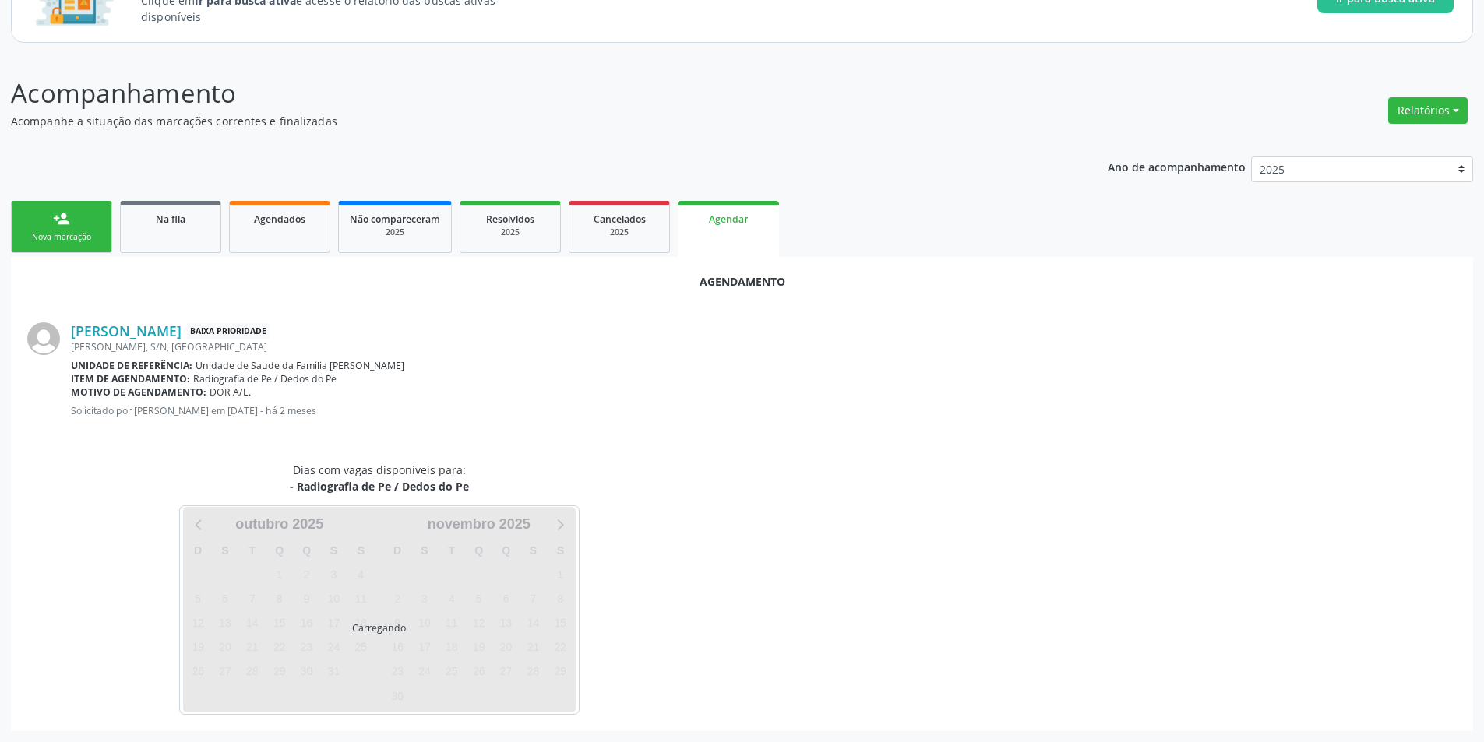
scroll to position [181, 0]
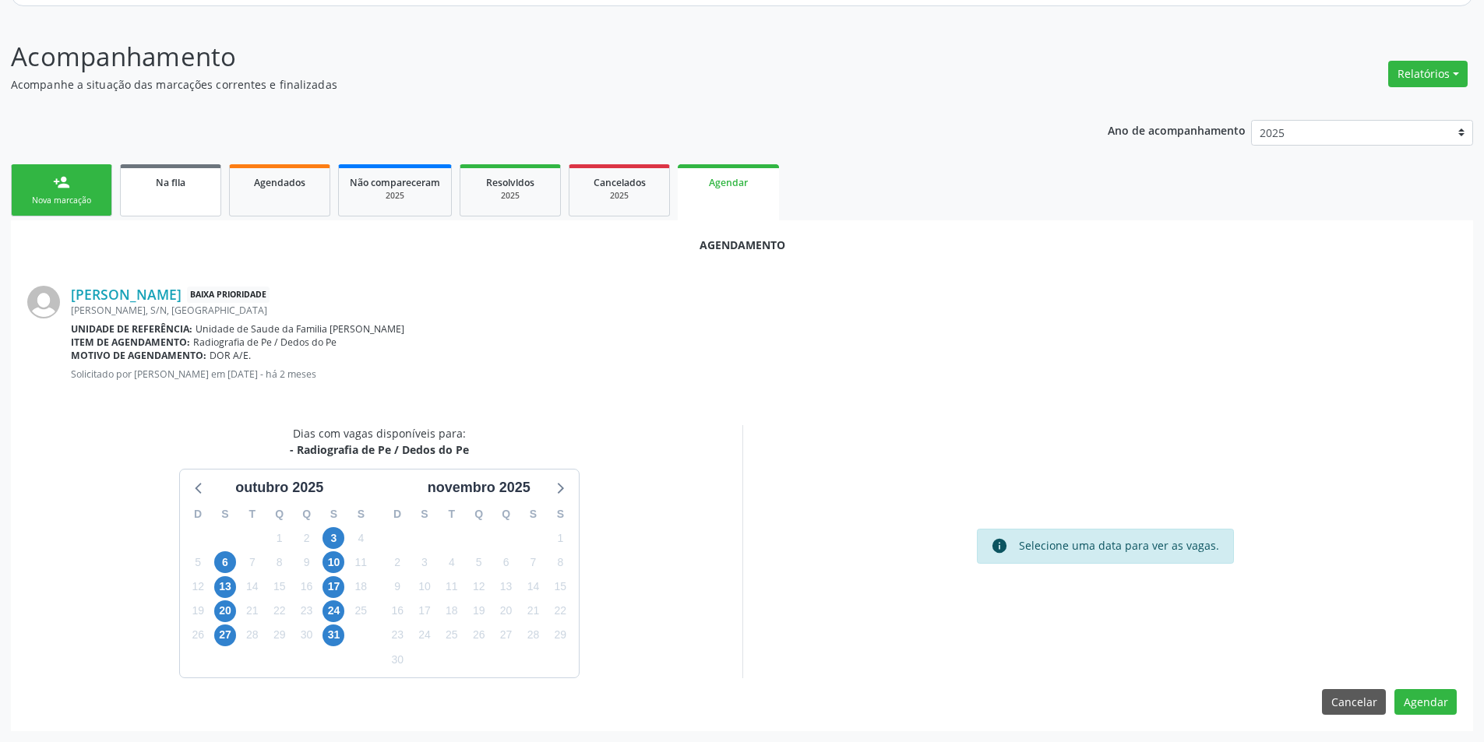
click at [157, 182] on span "Na fila" at bounding box center [171, 182] width 30 height 13
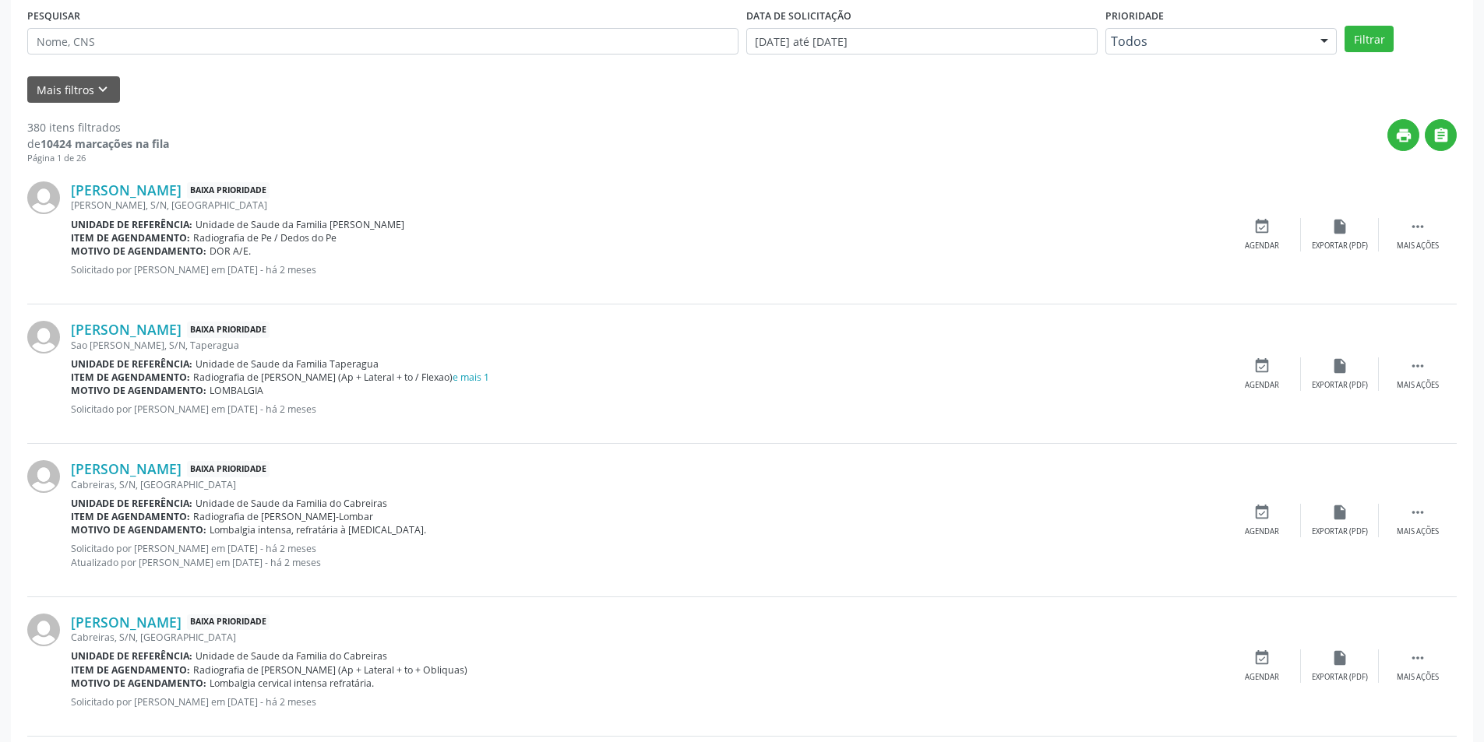
scroll to position [312, 0]
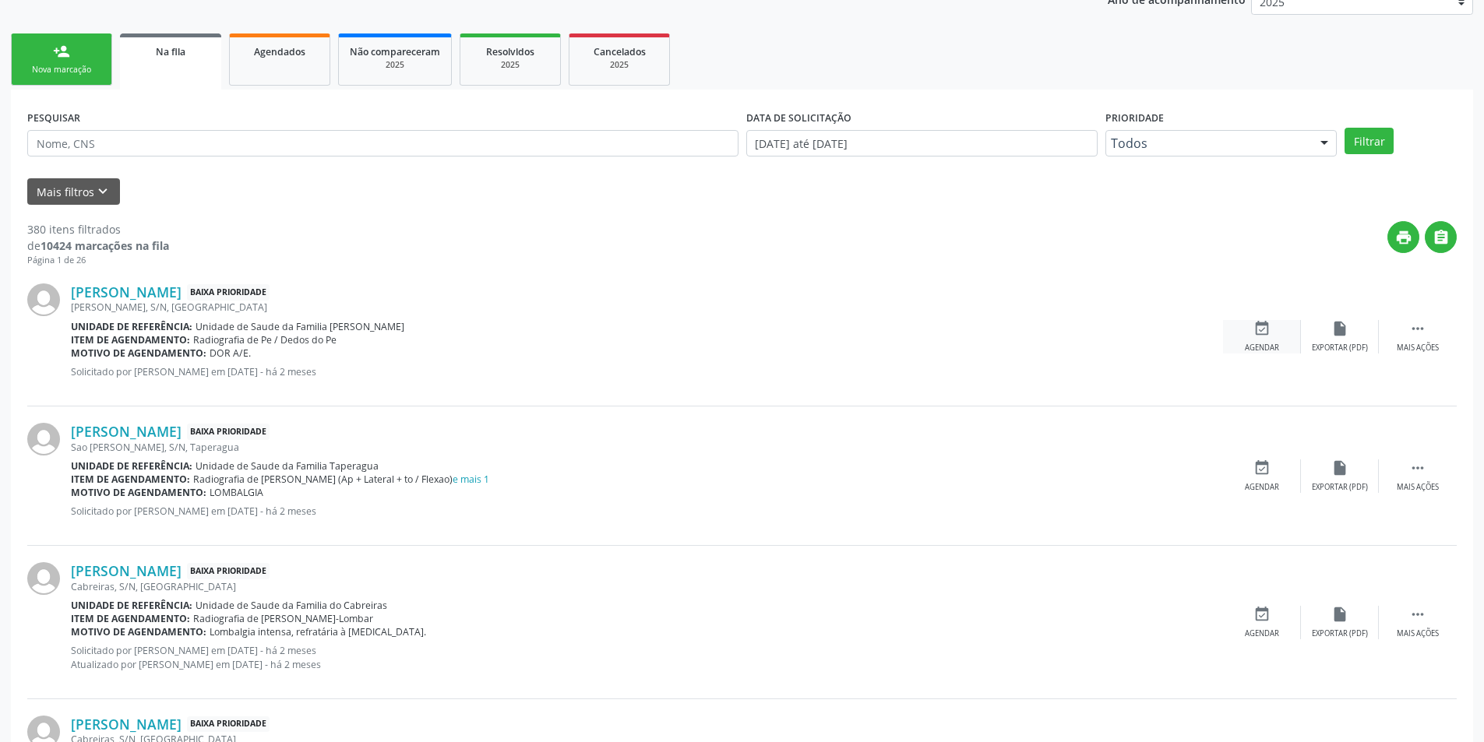
click at [1251, 333] on div "event_available Agendar" at bounding box center [1262, 336] width 78 height 33
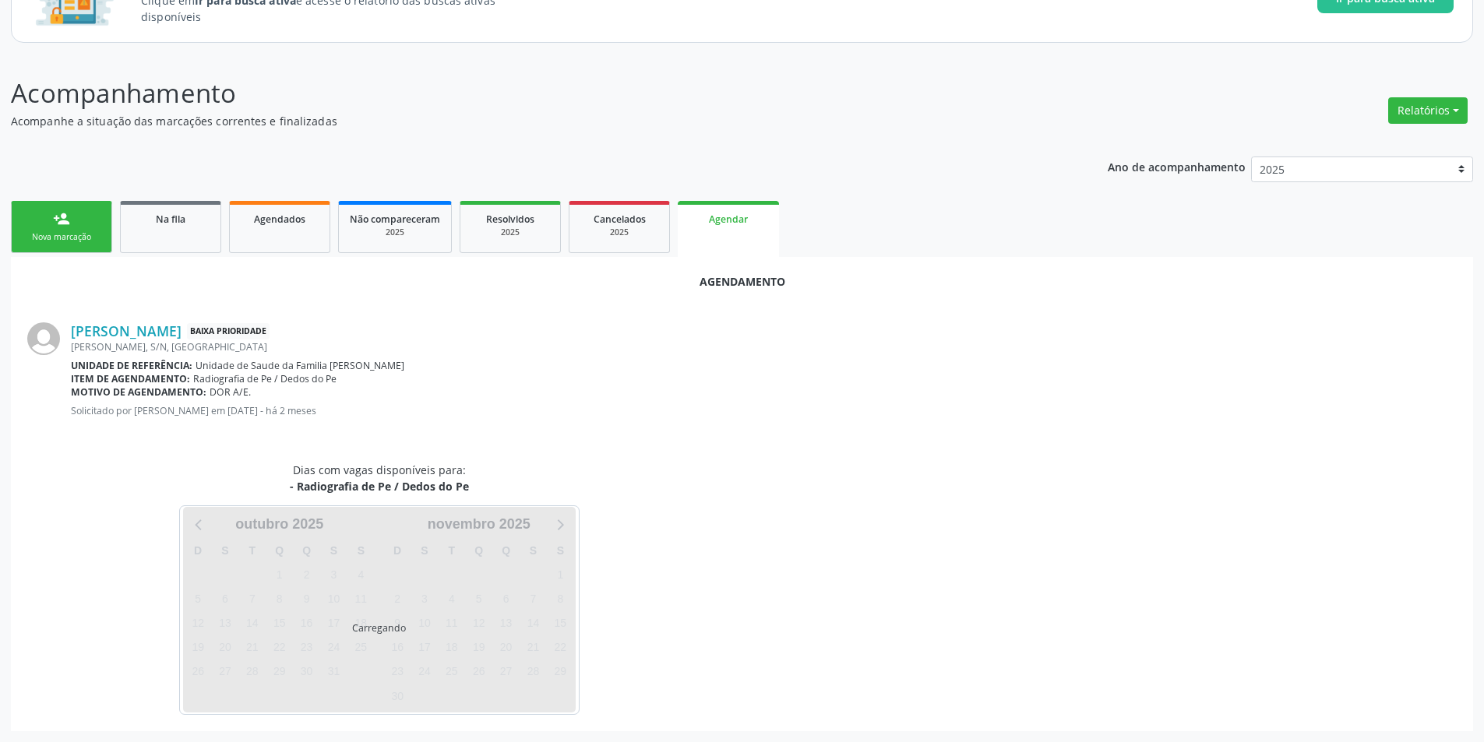
scroll to position [181, 0]
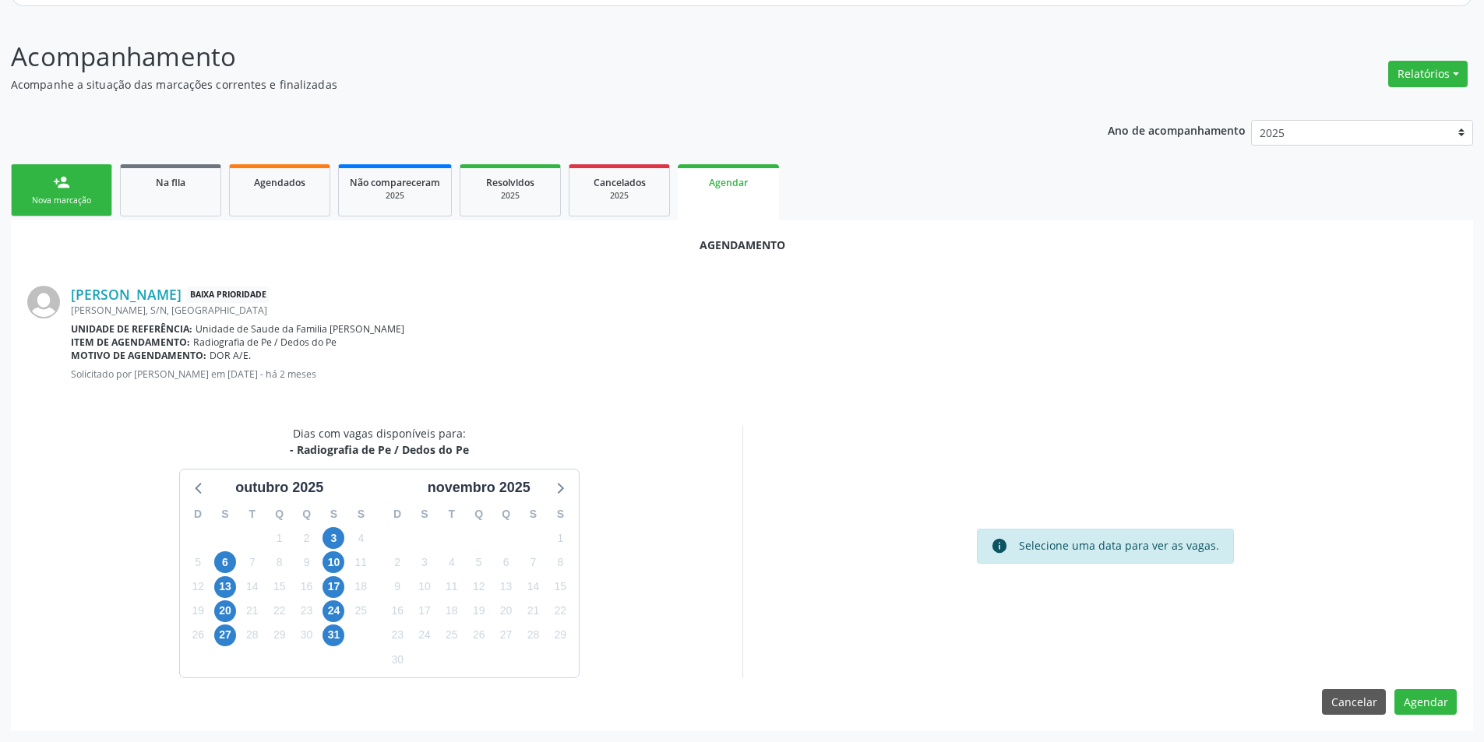
click at [733, 379] on p "Solicitado por [PERSON_NAME] em [DATE] - há 2 meses" at bounding box center [764, 374] width 1386 height 13
click at [153, 196] on link "Na fila" at bounding box center [170, 190] width 101 height 52
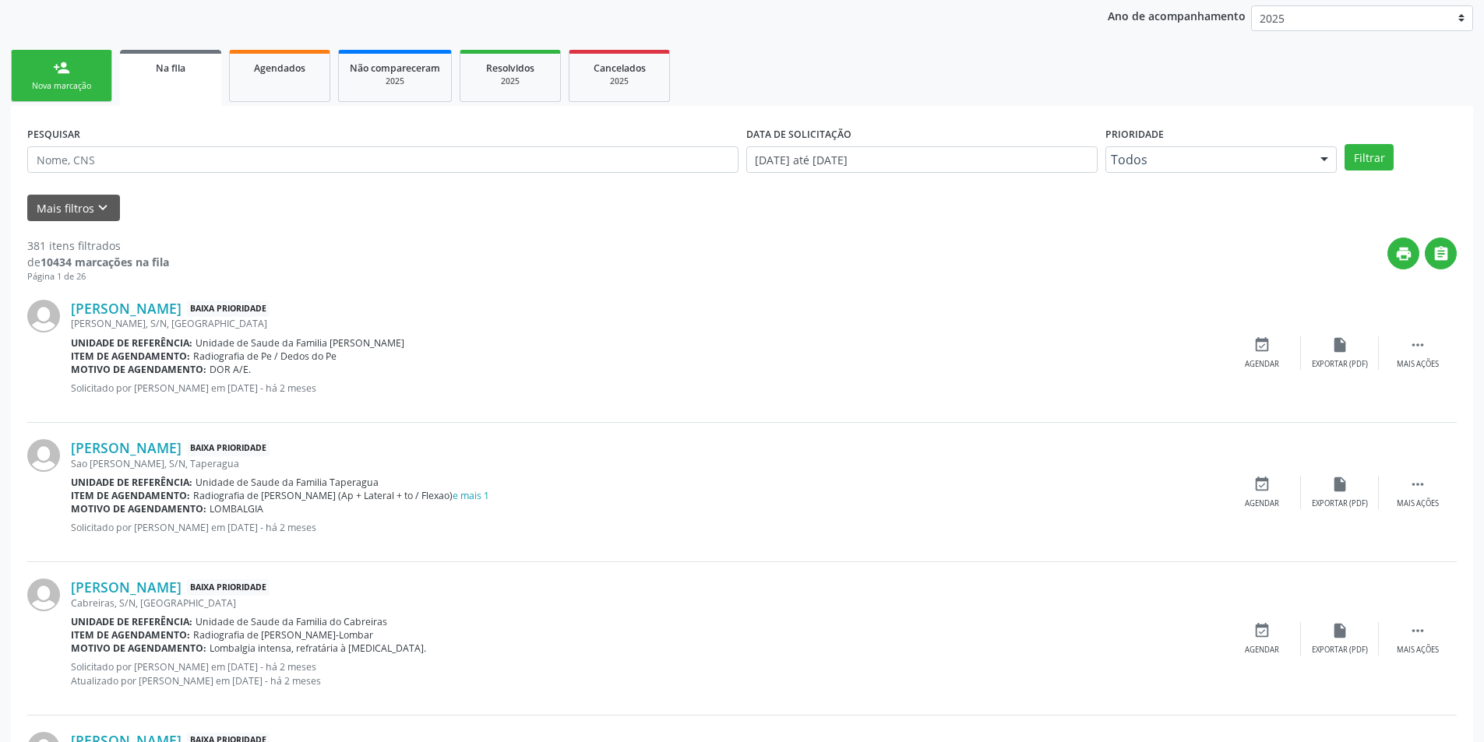
scroll to position [312, 0]
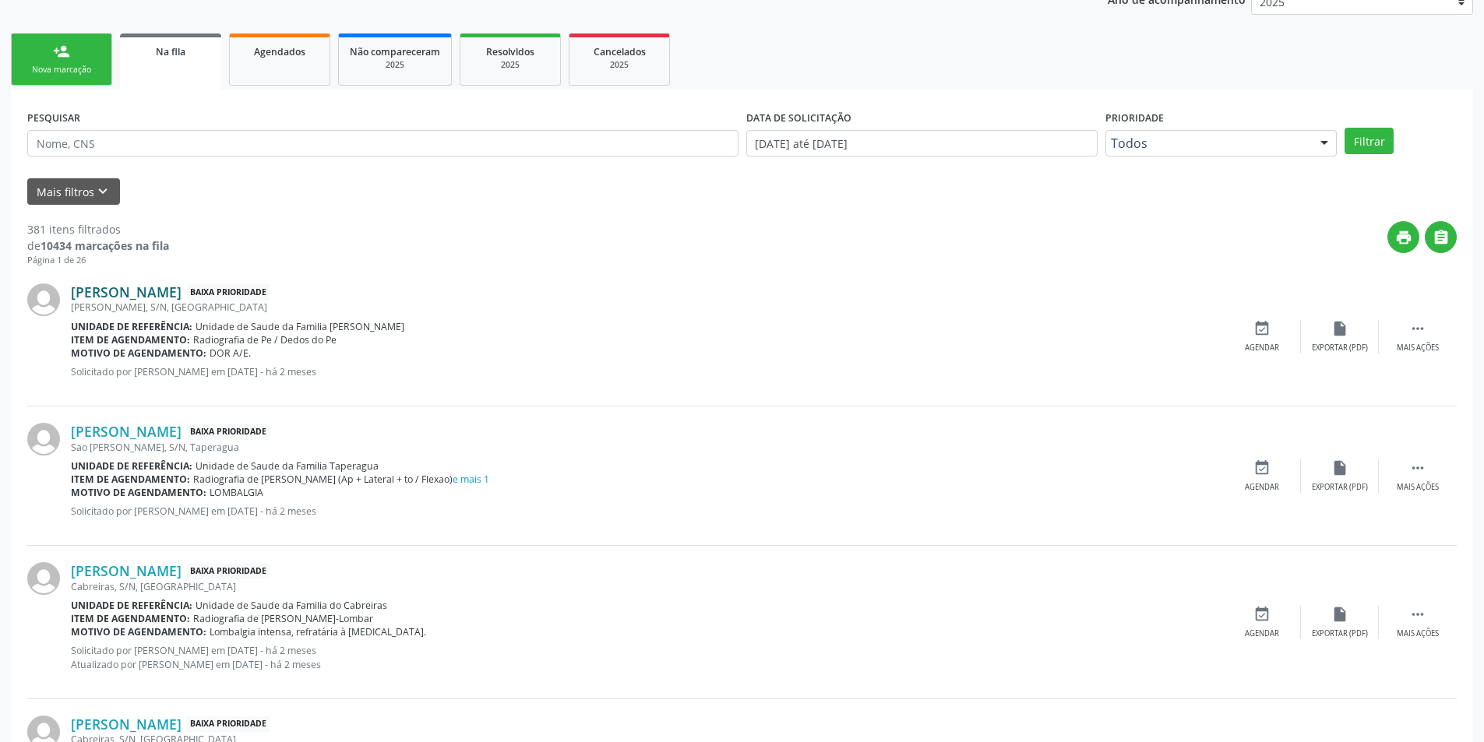
click at [171, 297] on link "[PERSON_NAME]" at bounding box center [126, 292] width 111 height 17
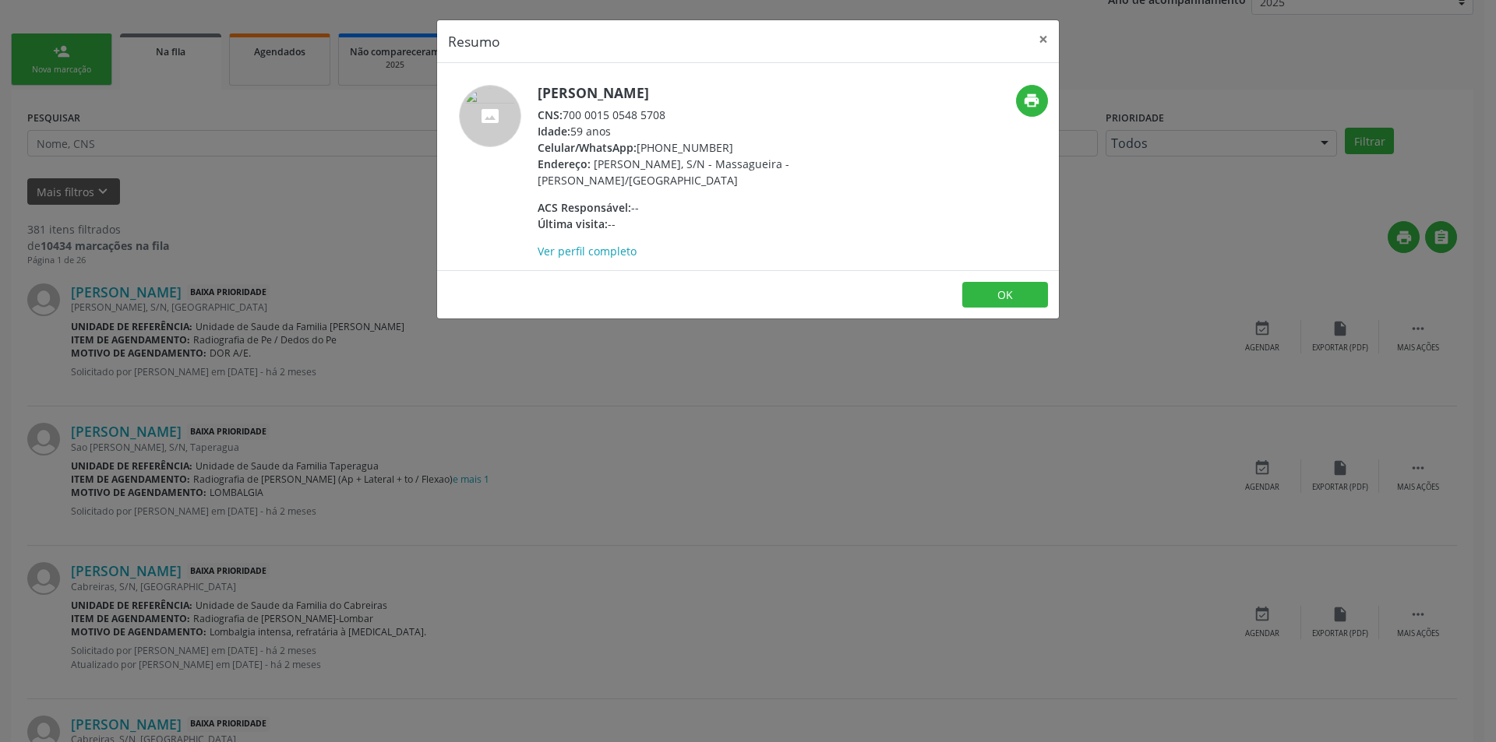
drag, startPoint x: 566, startPoint y: 114, endPoint x: 693, endPoint y: 113, distance: 127.0
click at [693, 113] on div "CNS: 700 0015 0548 5708" at bounding box center [688, 115] width 303 height 16
click at [1044, 40] on button "×" at bounding box center [1042, 39] width 31 height 38
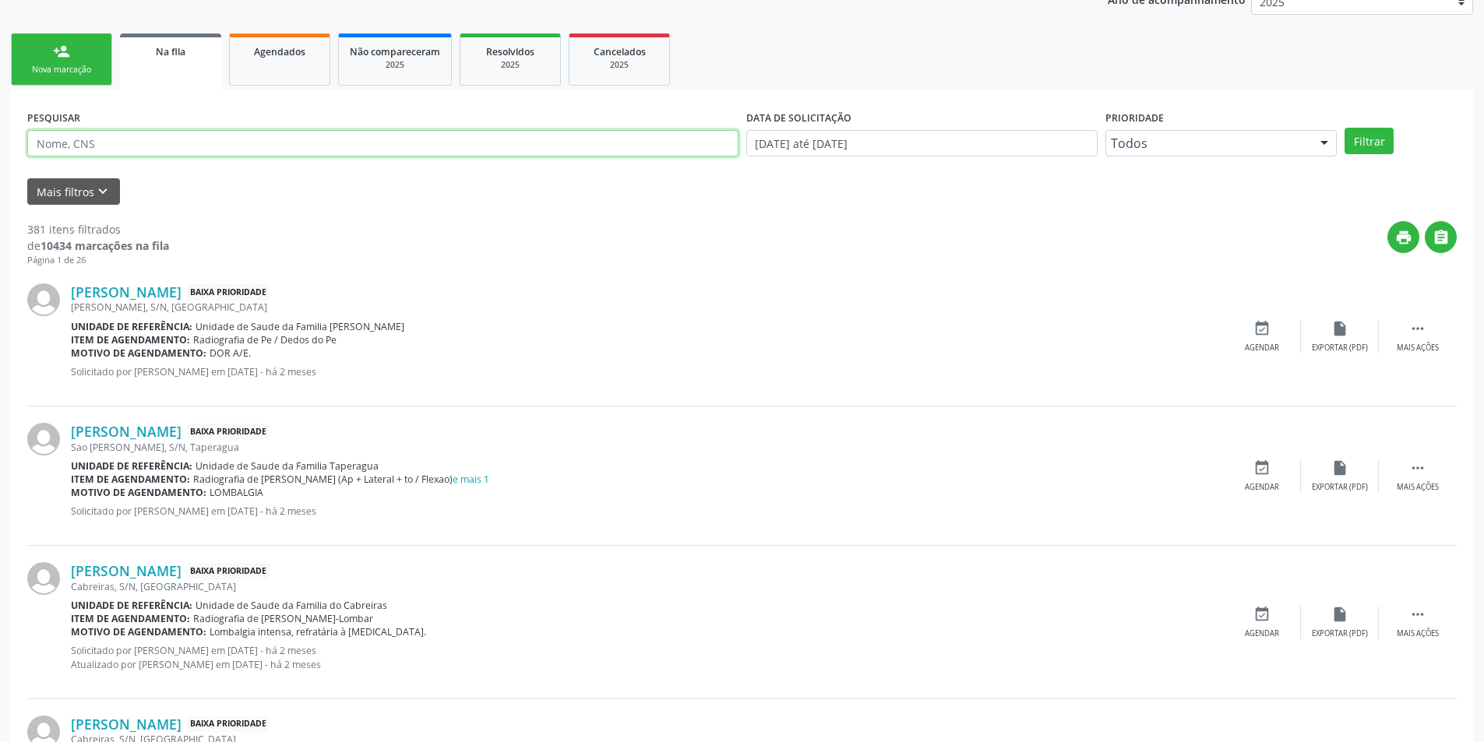
paste input "898005165586229"
type input "898005165586229"
click at [1345, 128] on button "Filtrar" at bounding box center [1369, 141] width 49 height 26
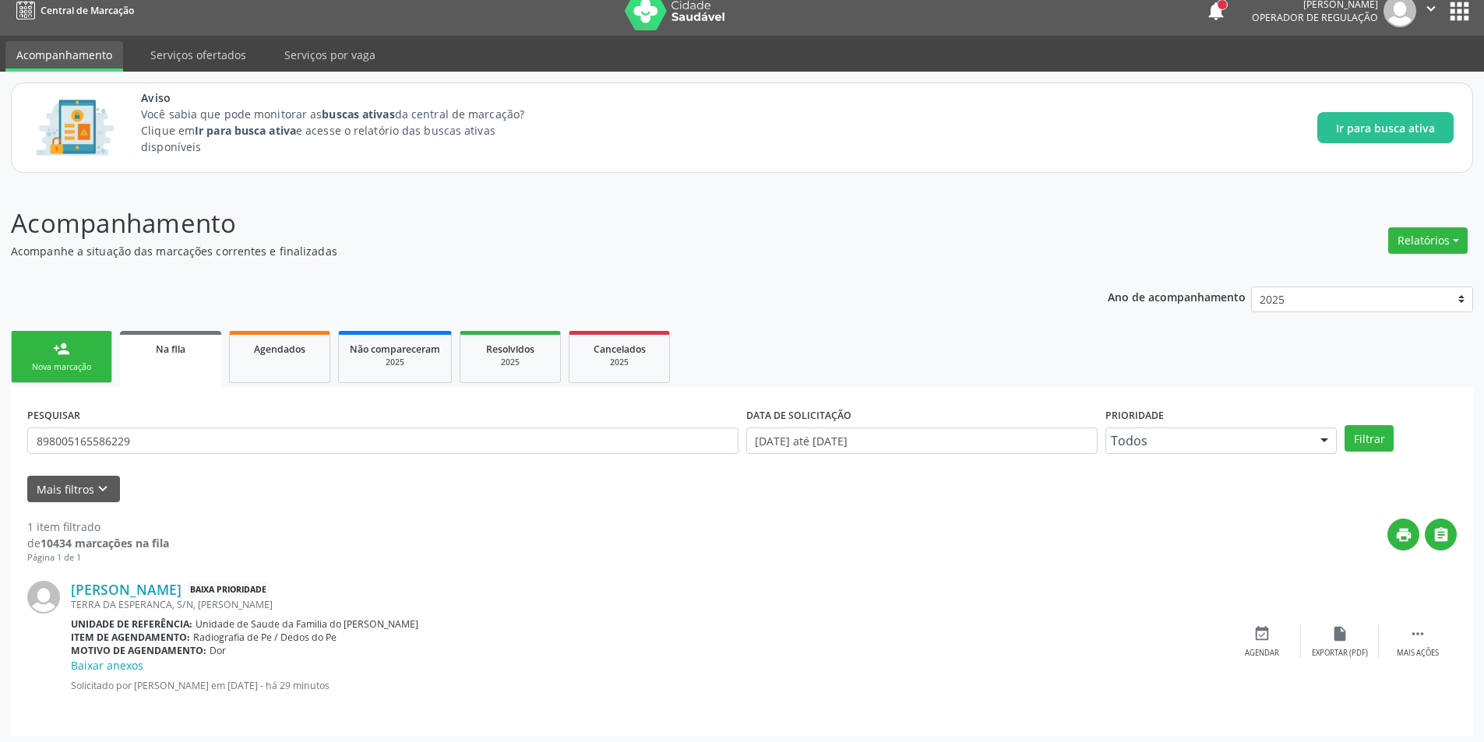
scroll to position [19, 0]
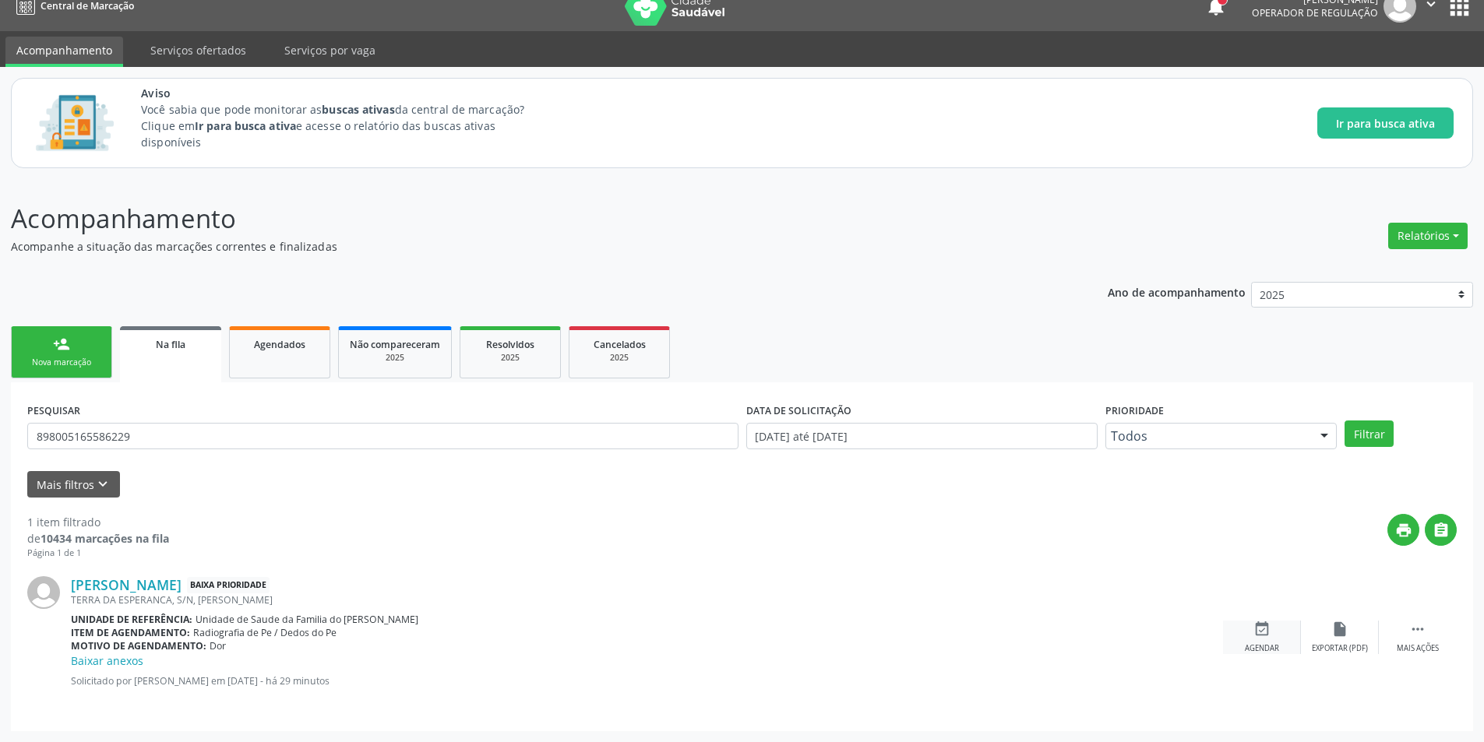
click at [1265, 628] on icon "event_available" at bounding box center [1261, 629] width 17 height 17
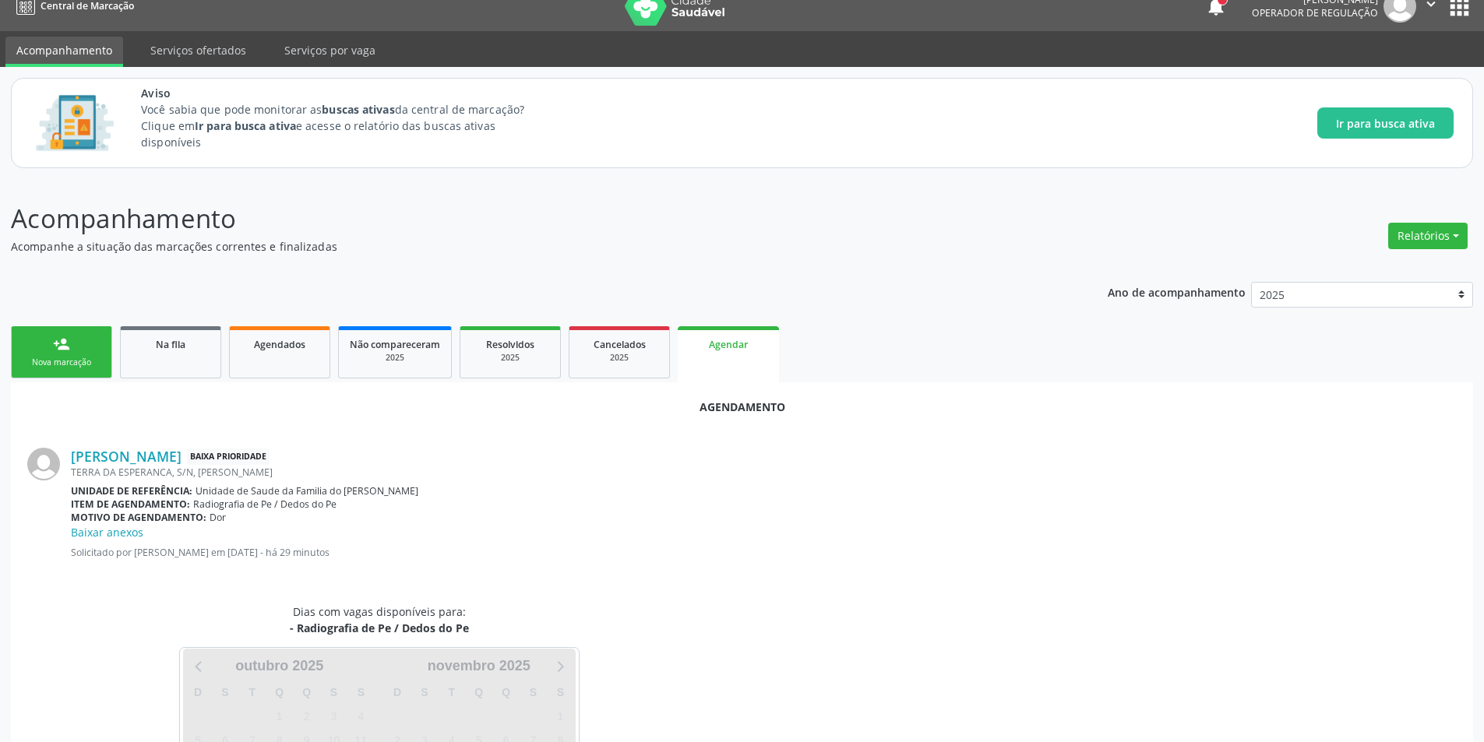
click at [1261, 643] on div "Dias com vagas disponíveis para: - Radiografia de Pe / Dedos do Pe Carregando […" at bounding box center [741, 730] width 1451 height 253
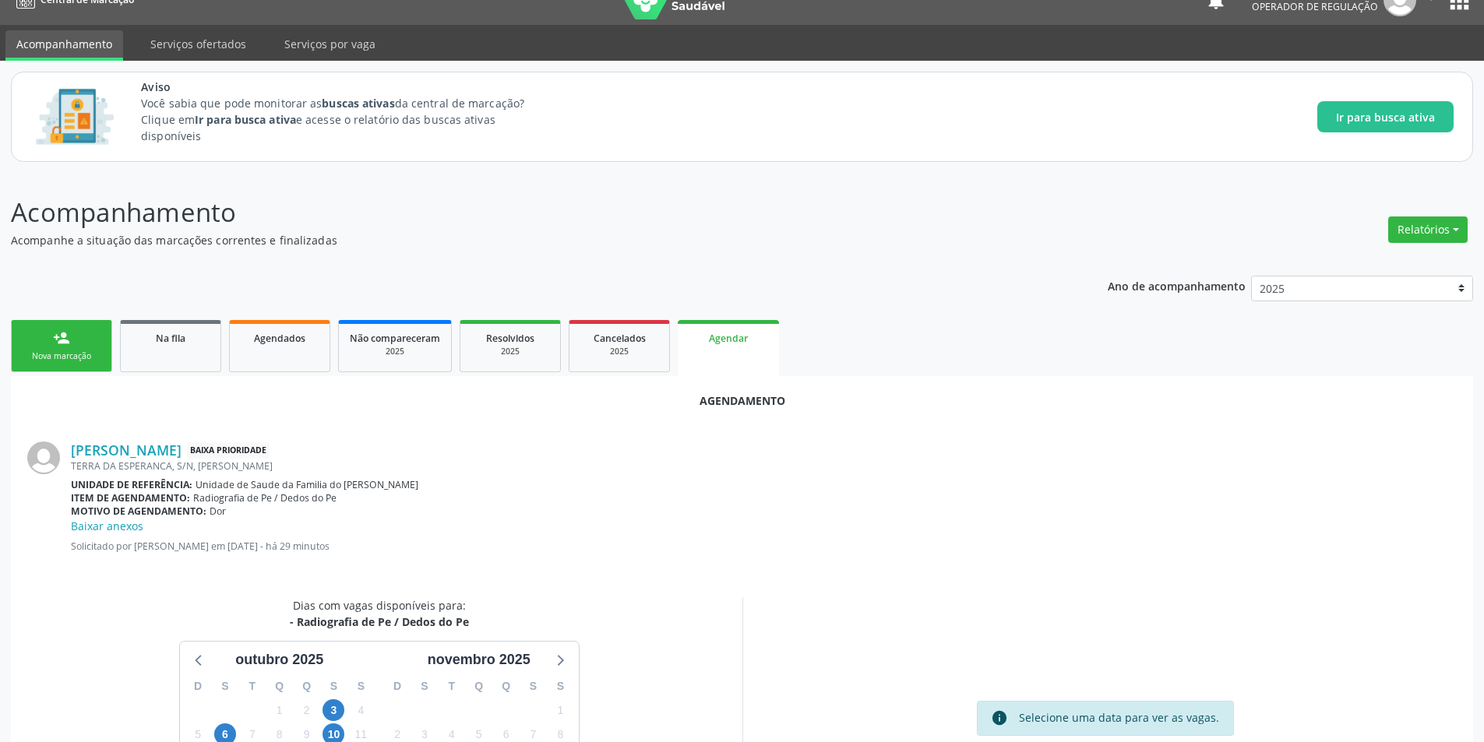
scroll to position [197, 0]
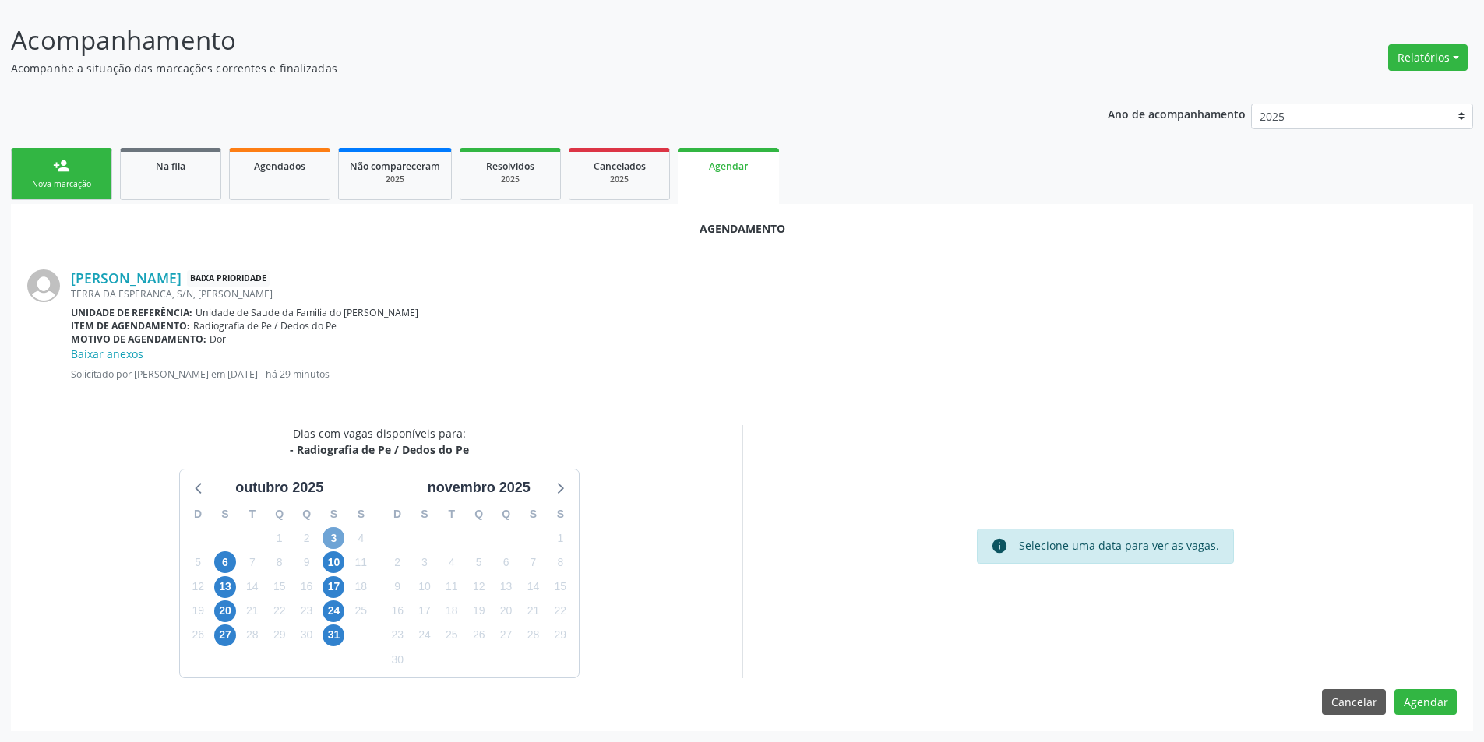
click at [332, 533] on span "3" at bounding box center [333, 538] width 22 height 22
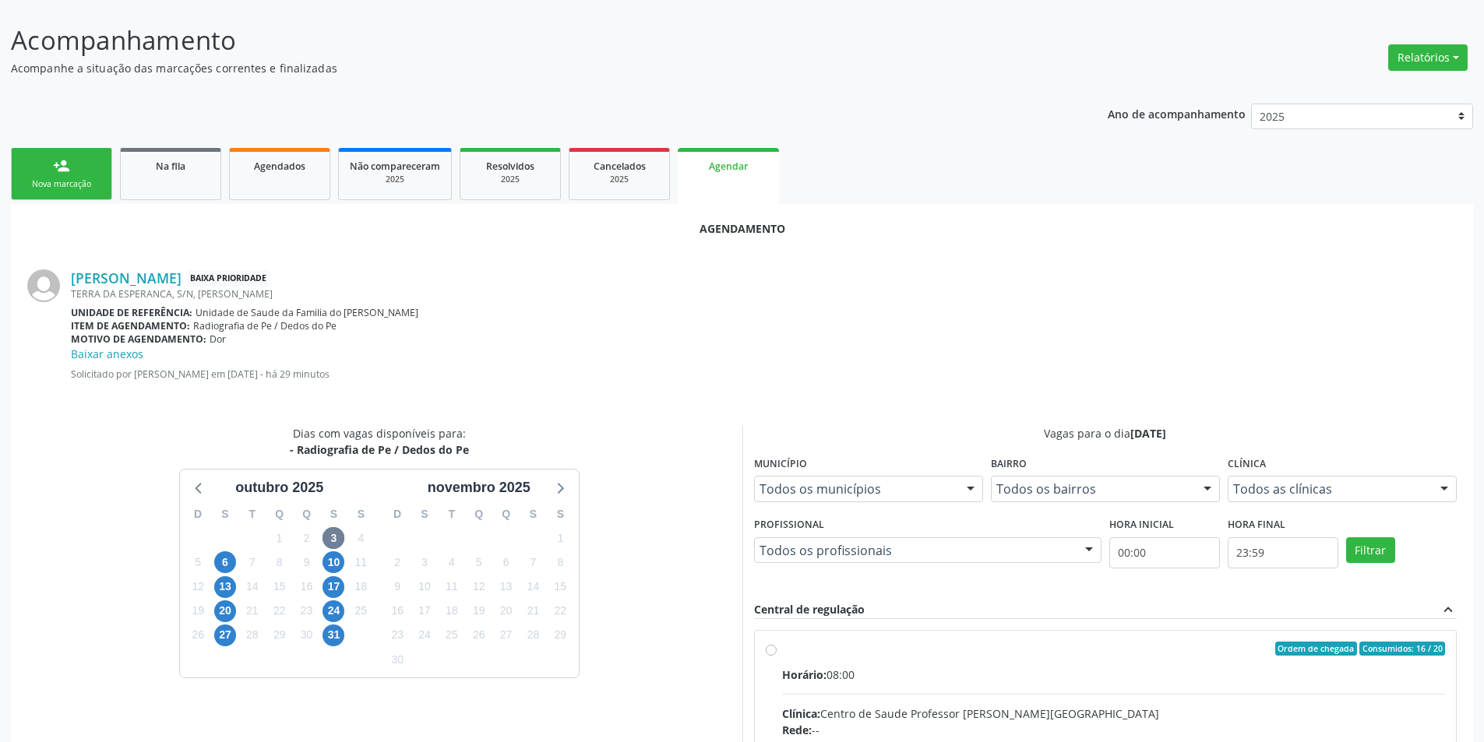
click at [770, 647] on input "Ordem de chegada Consumidos: 16 / 20 Horário: 08:00 Clínica: Centro de Saude Pr…" at bounding box center [771, 649] width 11 height 14
radio input "true"
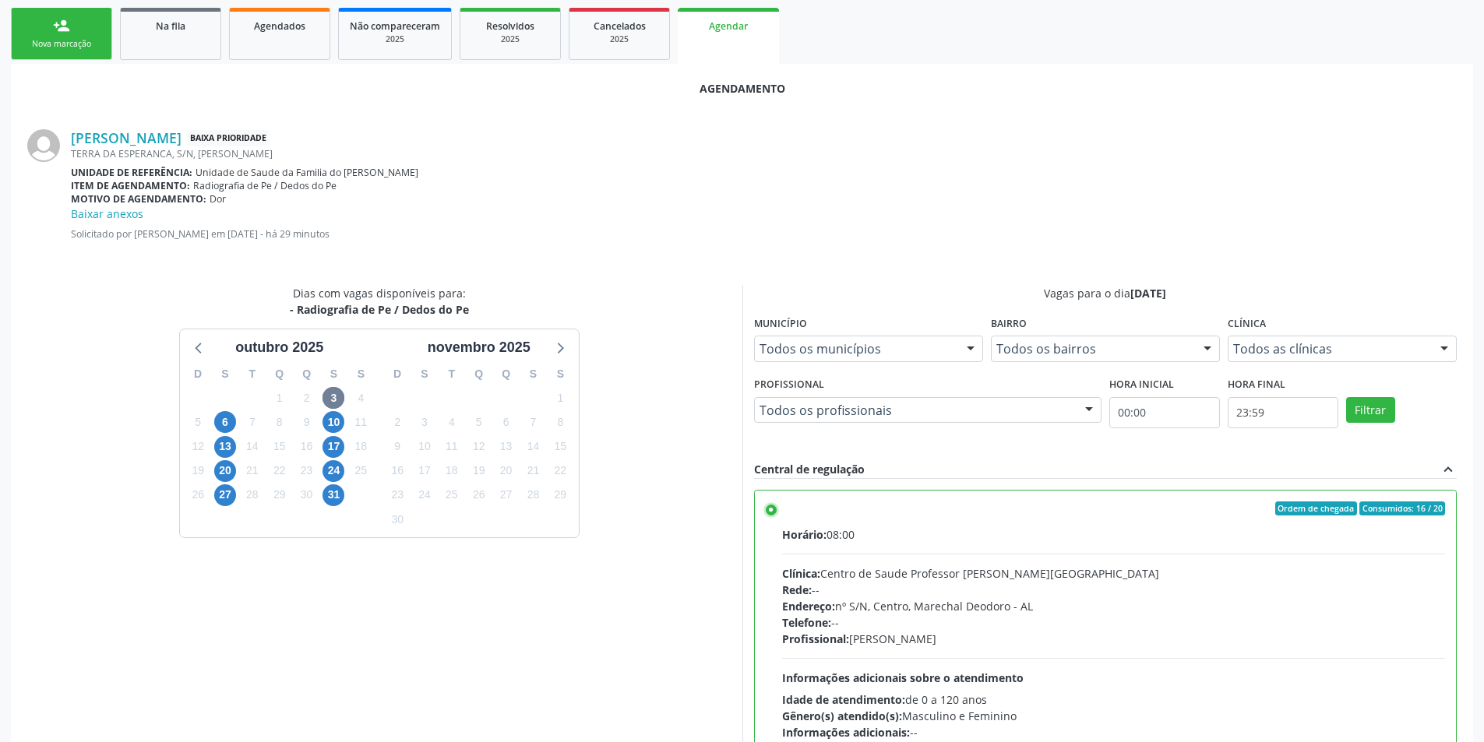
scroll to position [450, 0]
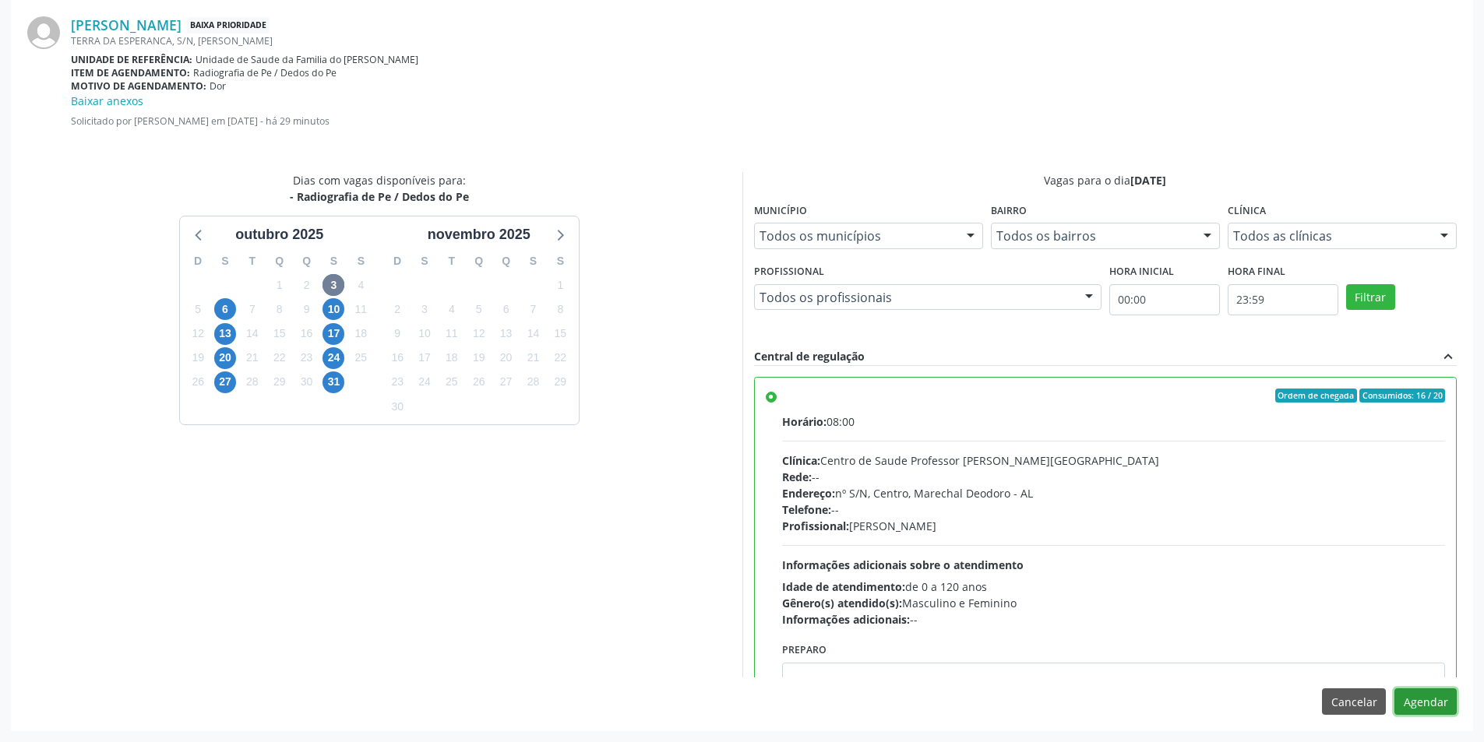
click at [1450, 705] on button "Agendar" at bounding box center [1425, 702] width 62 height 26
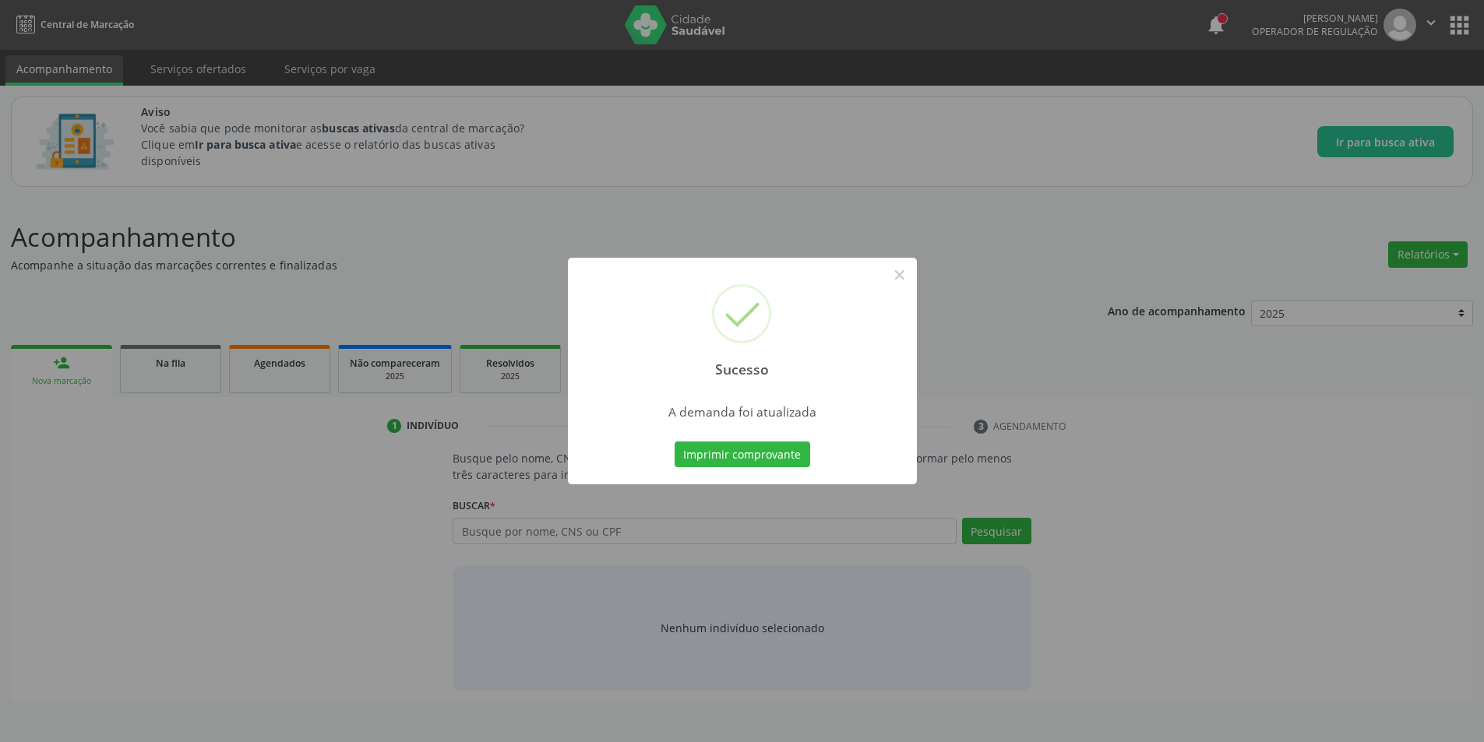
scroll to position [0, 0]
click at [911, 277] on button "×" at bounding box center [905, 275] width 26 height 26
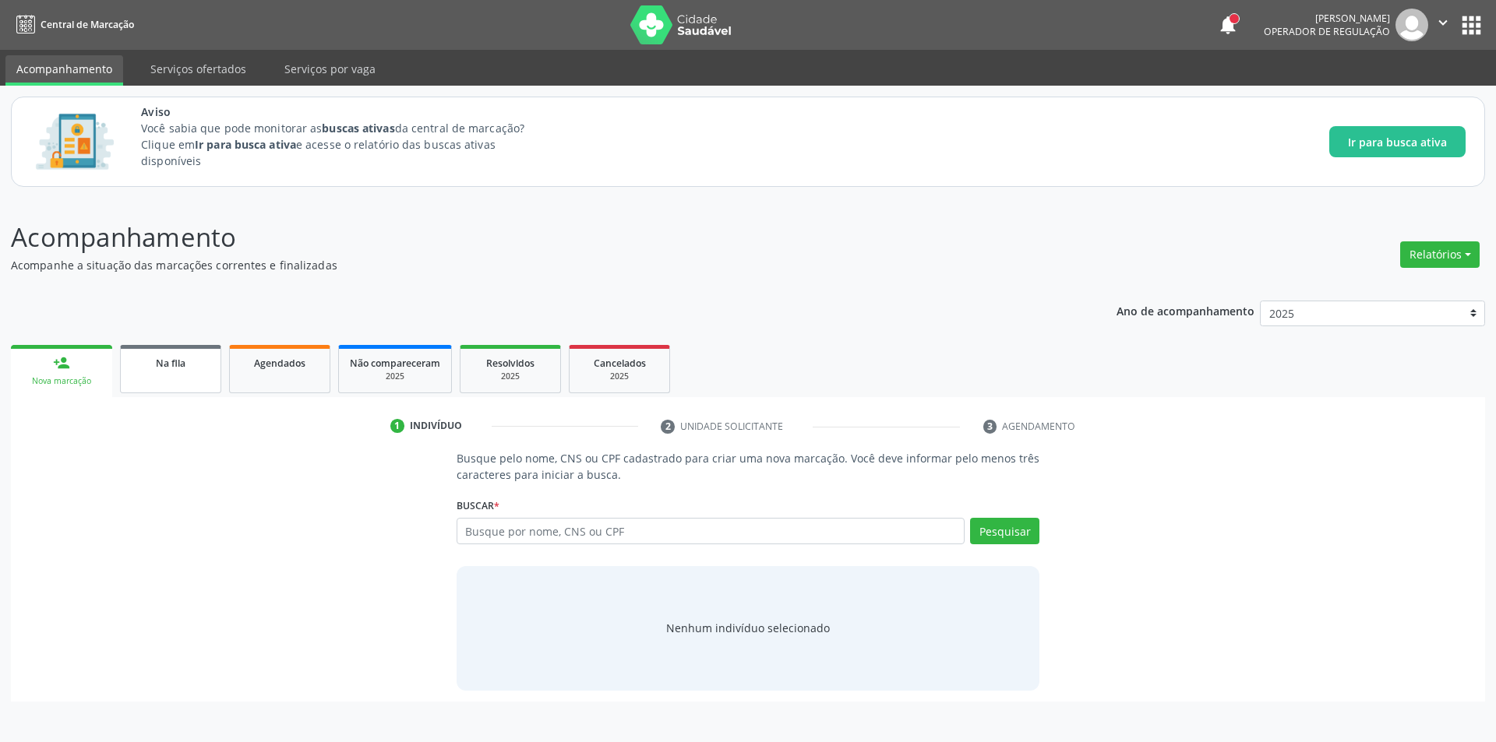
click at [160, 376] on link "Na fila" at bounding box center [170, 369] width 101 height 48
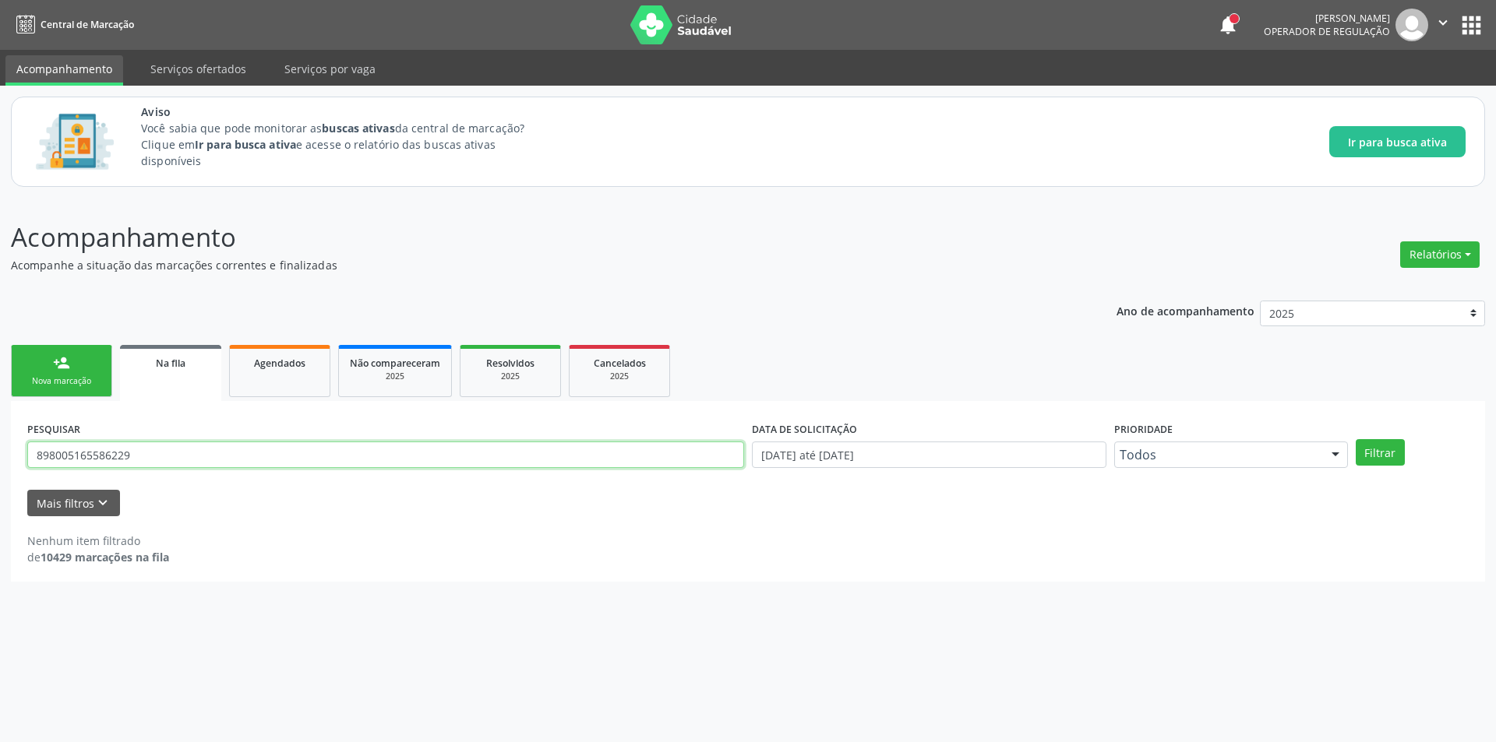
drag, startPoint x: 158, startPoint y: 459, endPoint x: 35, endPoint y: 457, distance: 123.1
click at [35, 457] on input "898005165586229" at bounding box center [385, 455] width 717 height 26
click at [1382, 456] on button "Filtrar" at bounding box center [1379, 452] width 49 height 26
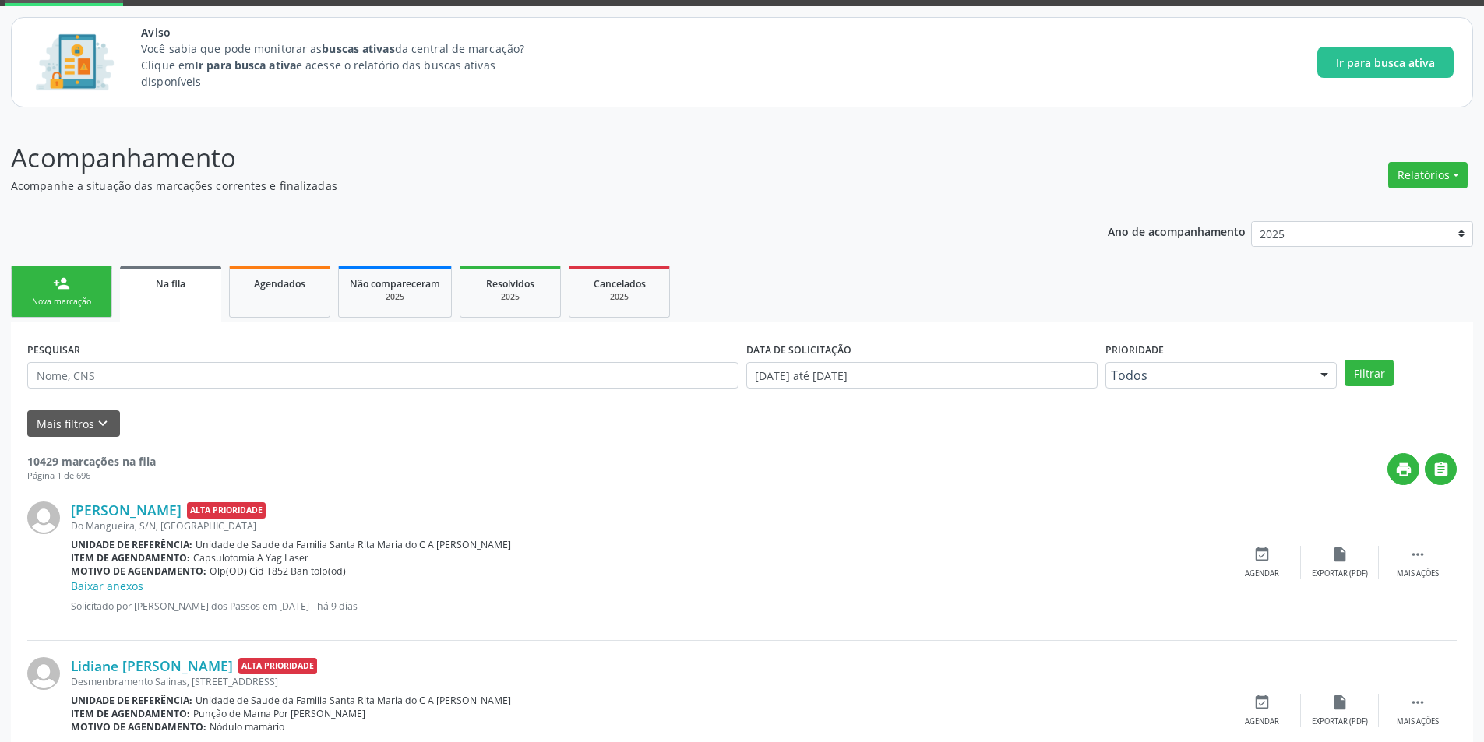
scroll to position [78, 0]
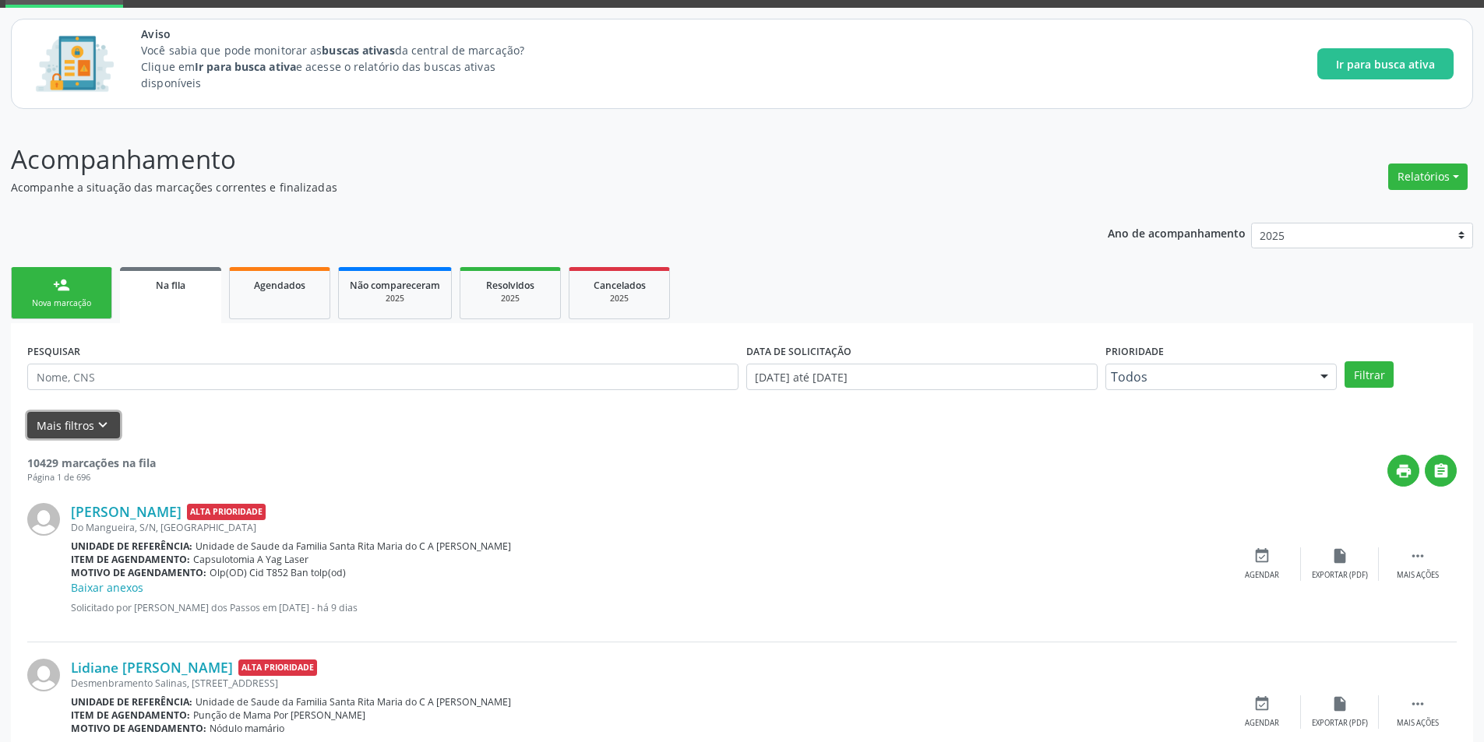
click at [100, 427] on icon "keyboard_arrow_down" at bounding box center [102, 425] width 17 height 17
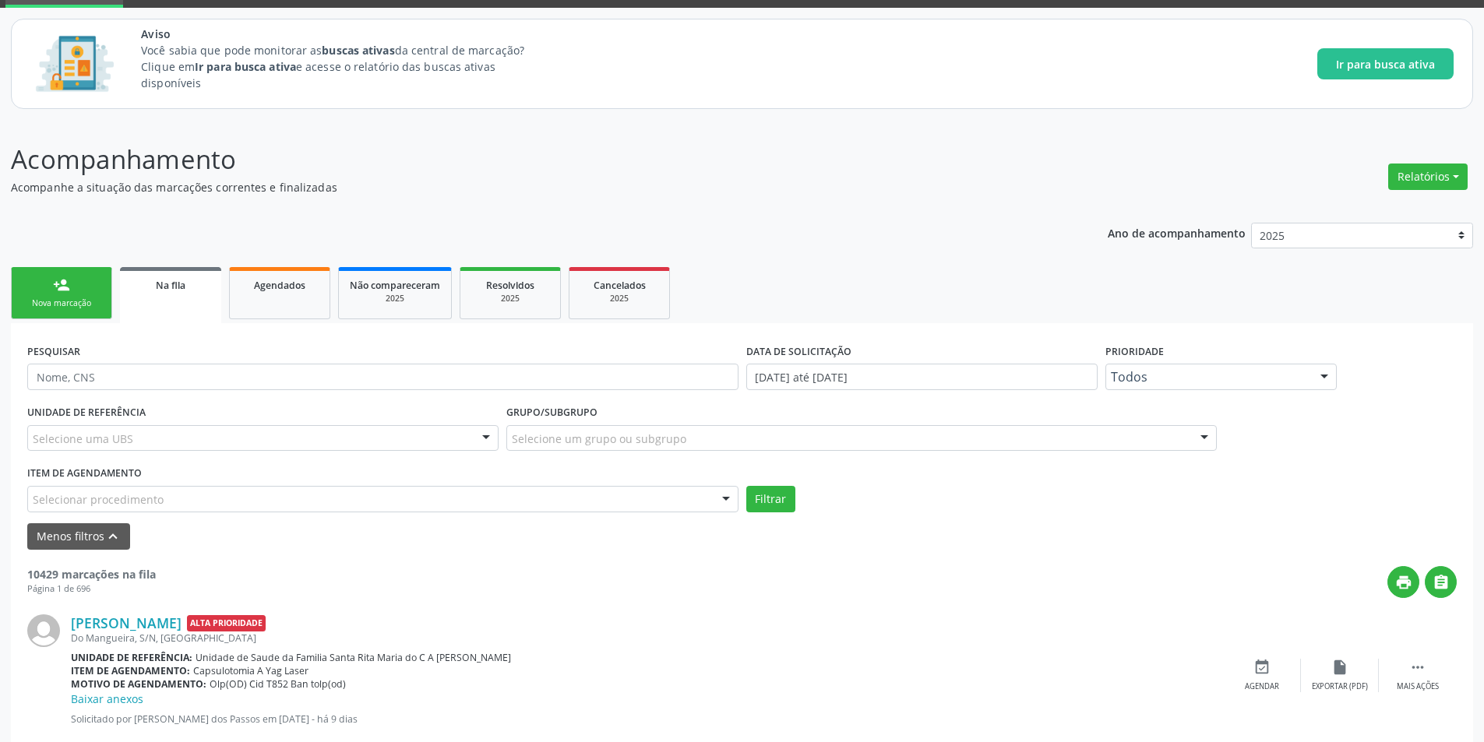
click at [803, 433] on div "Selecione um grupo ou subgrupo" at bounding box center [861, 438] width 711 height 26
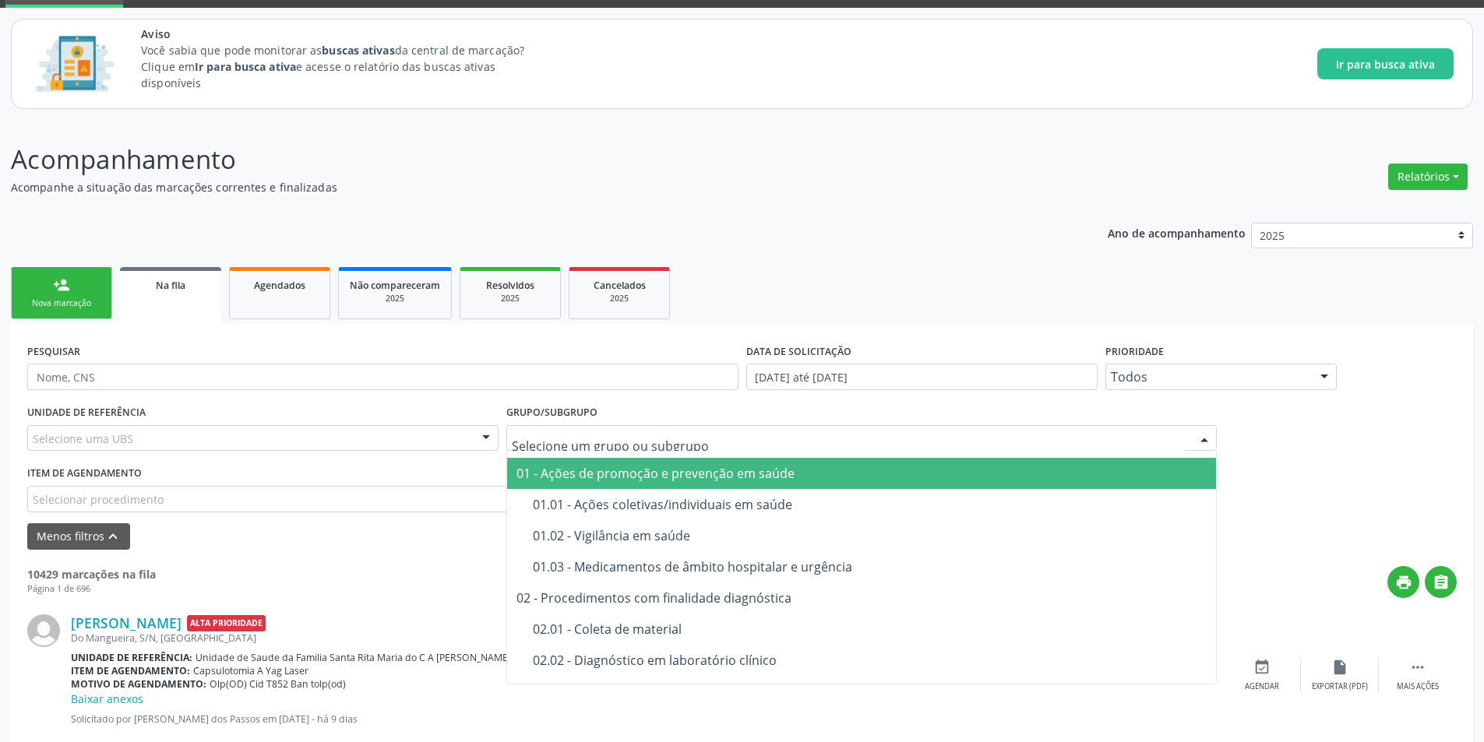
scroll to position [0, 0]
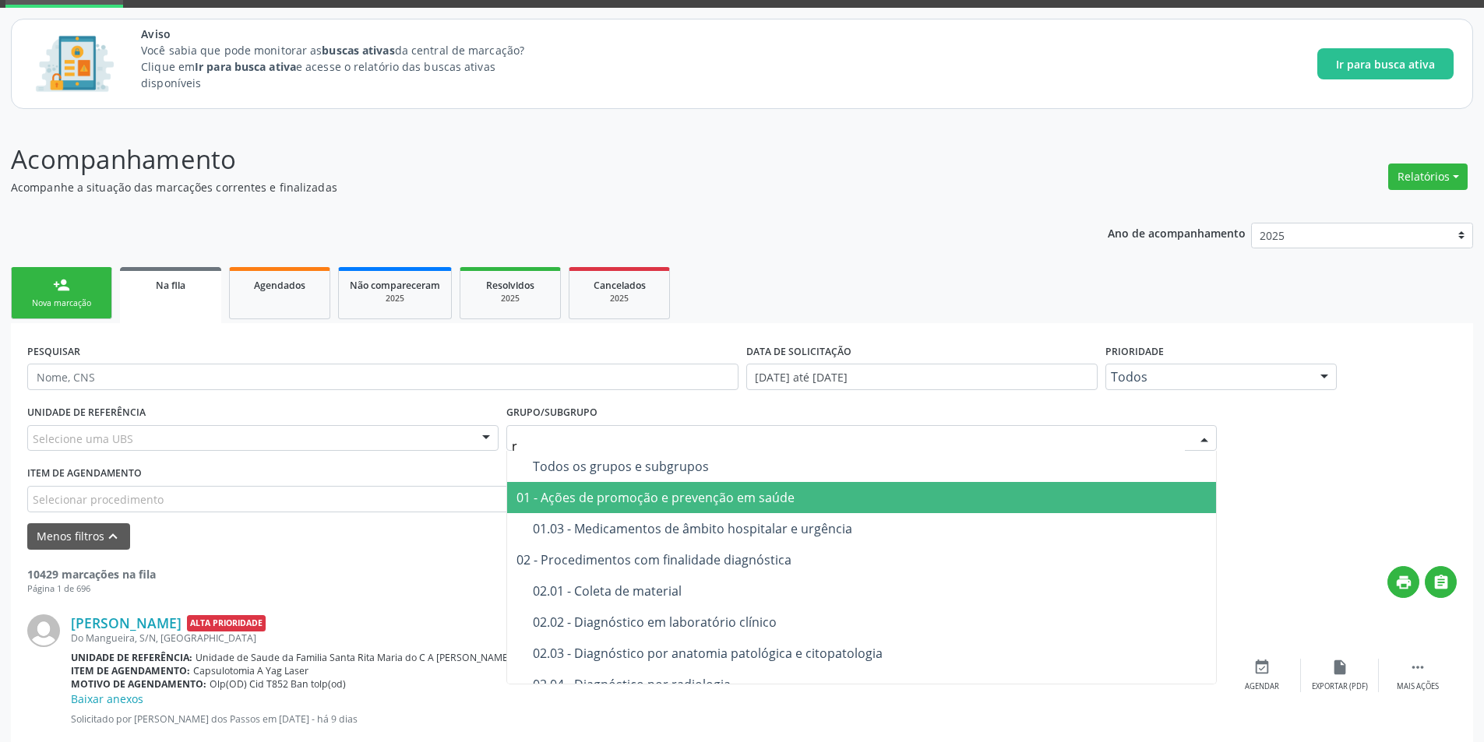
type input "ra"
click at [801, 496] on div "02.04 - Diagnóstico por radiologia" at bounding box center [870, 498] width 675 height 12
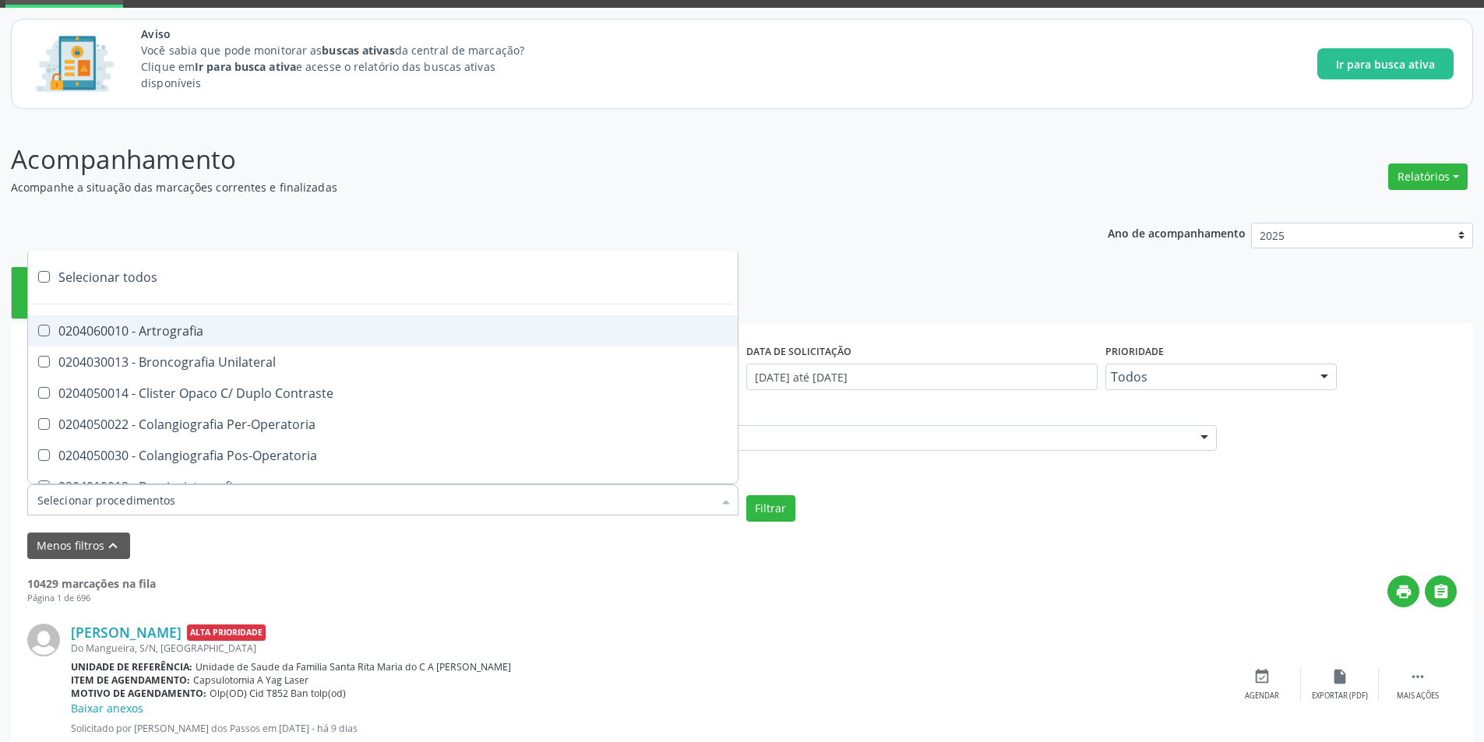
click at [234, 501] on div at bounding box center [382, 500] width 711 height 31
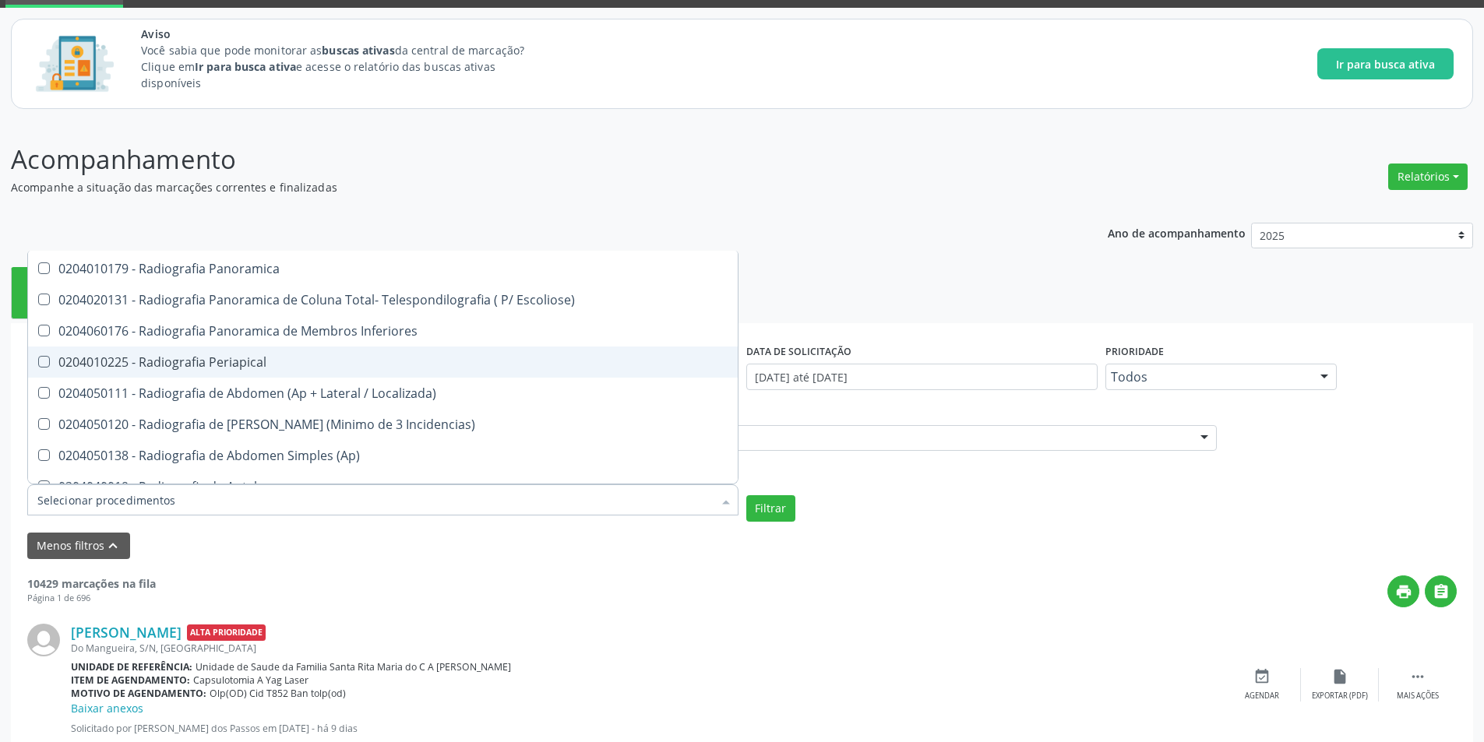
scroll to position [1013, 0]
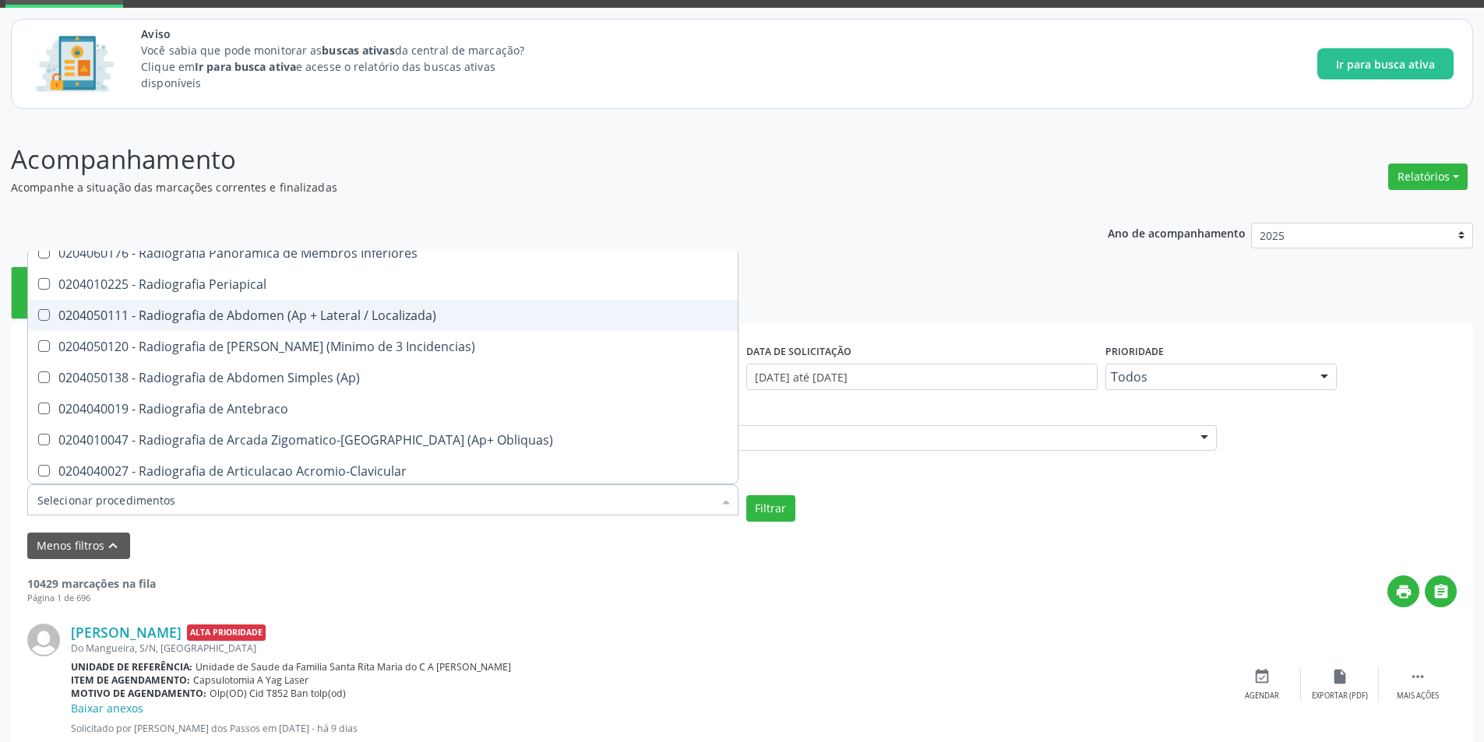
click at [48, 316] on Localizada\) at bounding box center [44, 315] width 12 height 12
click at [38, 316] on Localizada\) "checkbox" at bounding box center [33, 315] width 10 height 10
checkbox Localizada\) "true"
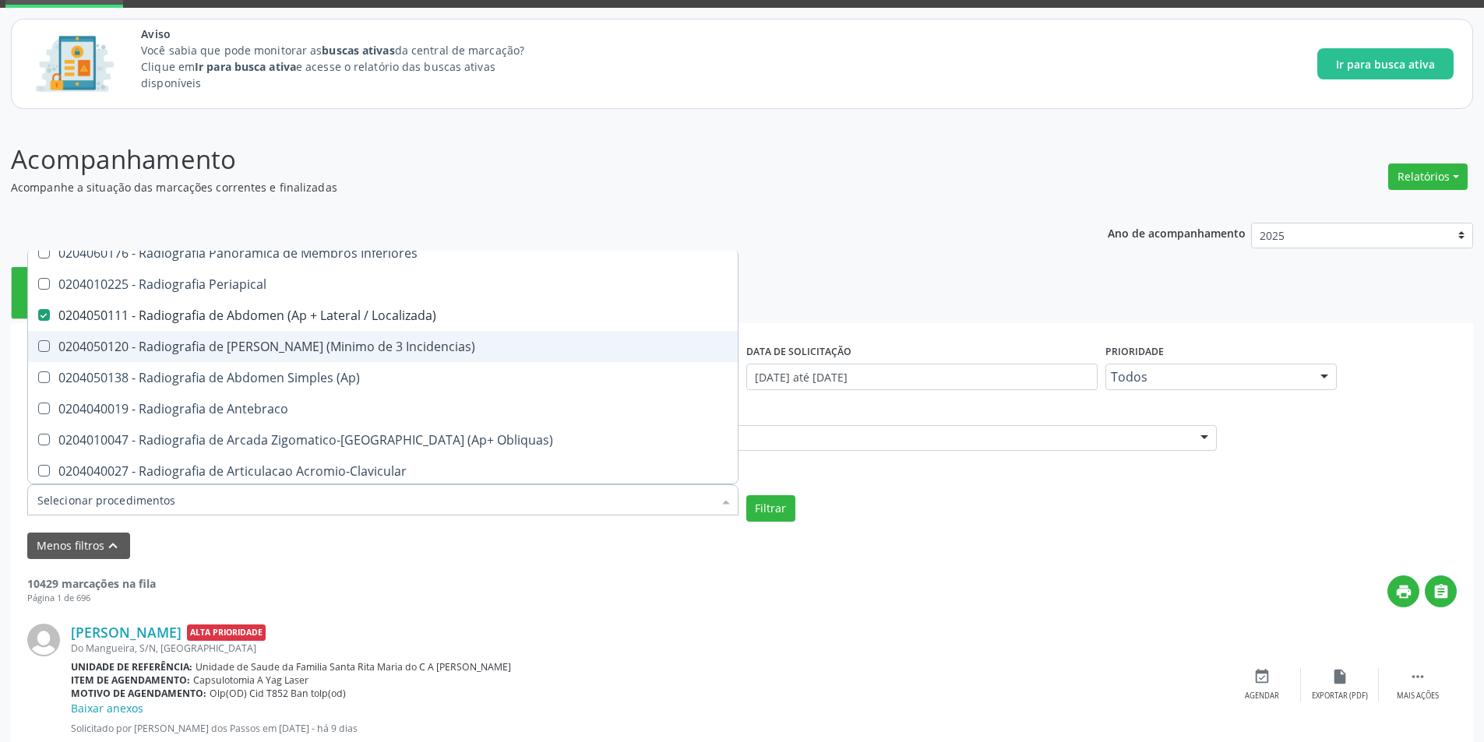
click at [44, 347] on Incidencias\) at bounding box center [44, 346] width 12 height 12
click at [38, 347] on Incidencias\) "checkbox" at bounding box center [33, 346] width 10 height 10
checkbox Incidencias\) "true"
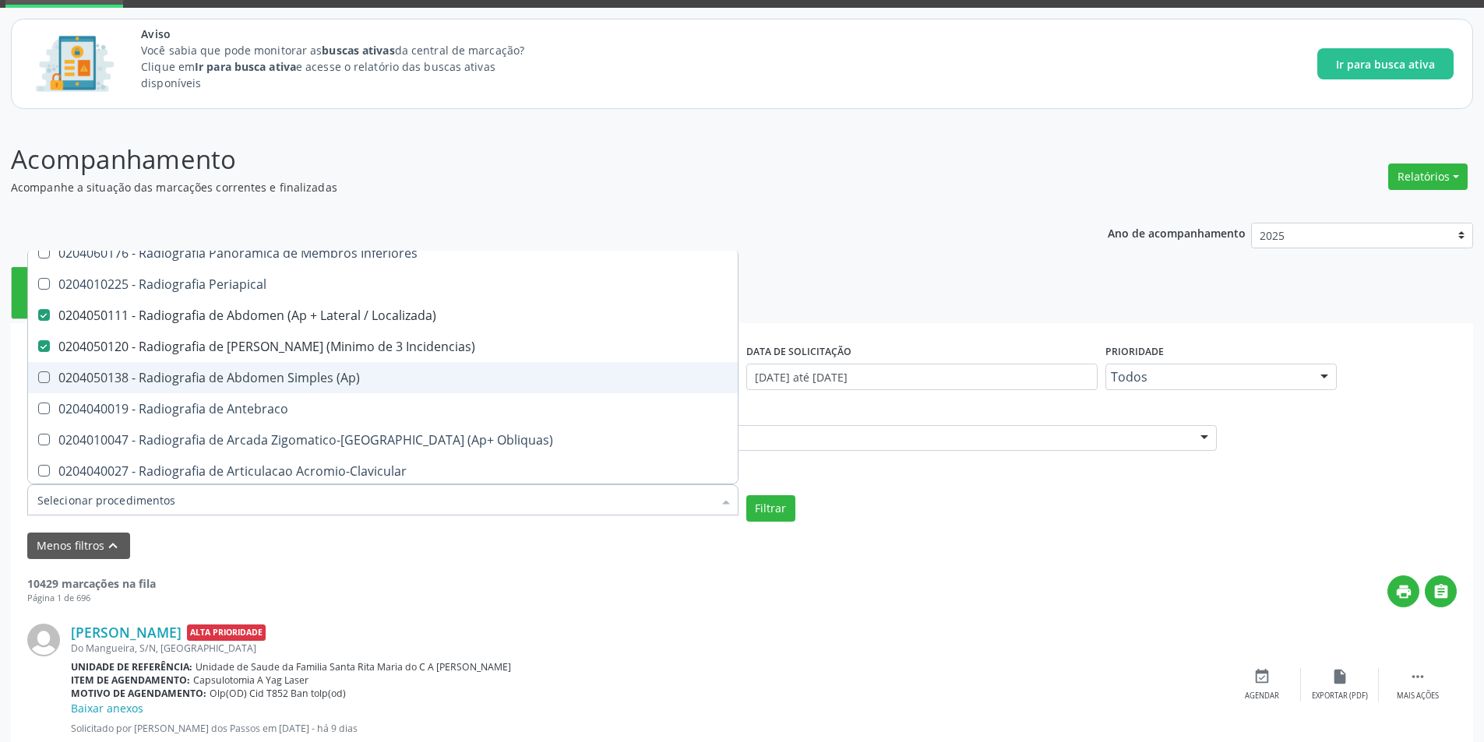
click at [43, 380] on \(Ap\) at bounding box center [44, 378] width 12 height 12
click at [38, 380] on \(Ap\) "checkbox" at bounding box center [33, 377] width 10 height 10
checkbox \(Ap\) "true"
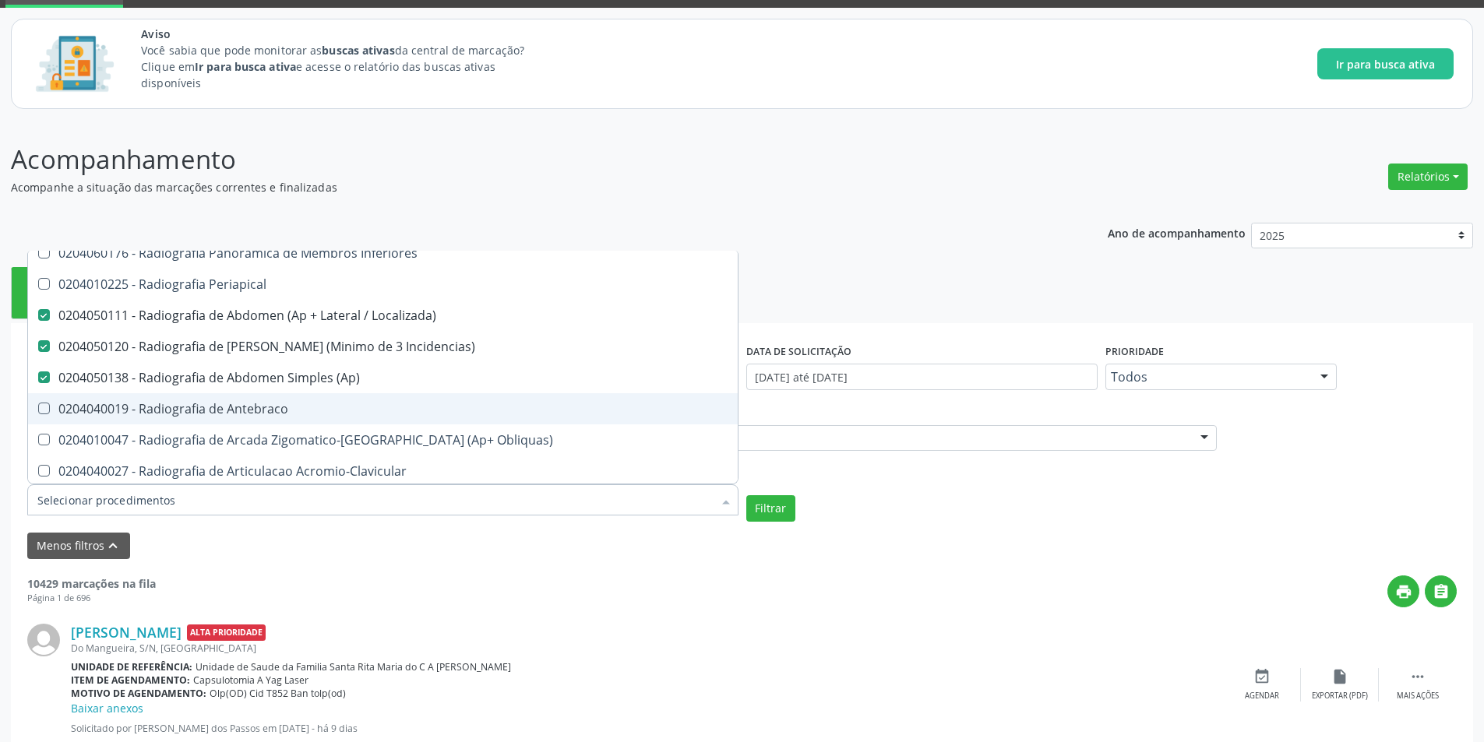
click at [41, 403] on Antebraco at bounding box center [44, 409] width 12 height 12
click at [38, 404] on Antebraco "checkbox" at bounding box center [33, 409] width 10 height 10
checkbox Antebraco "true"
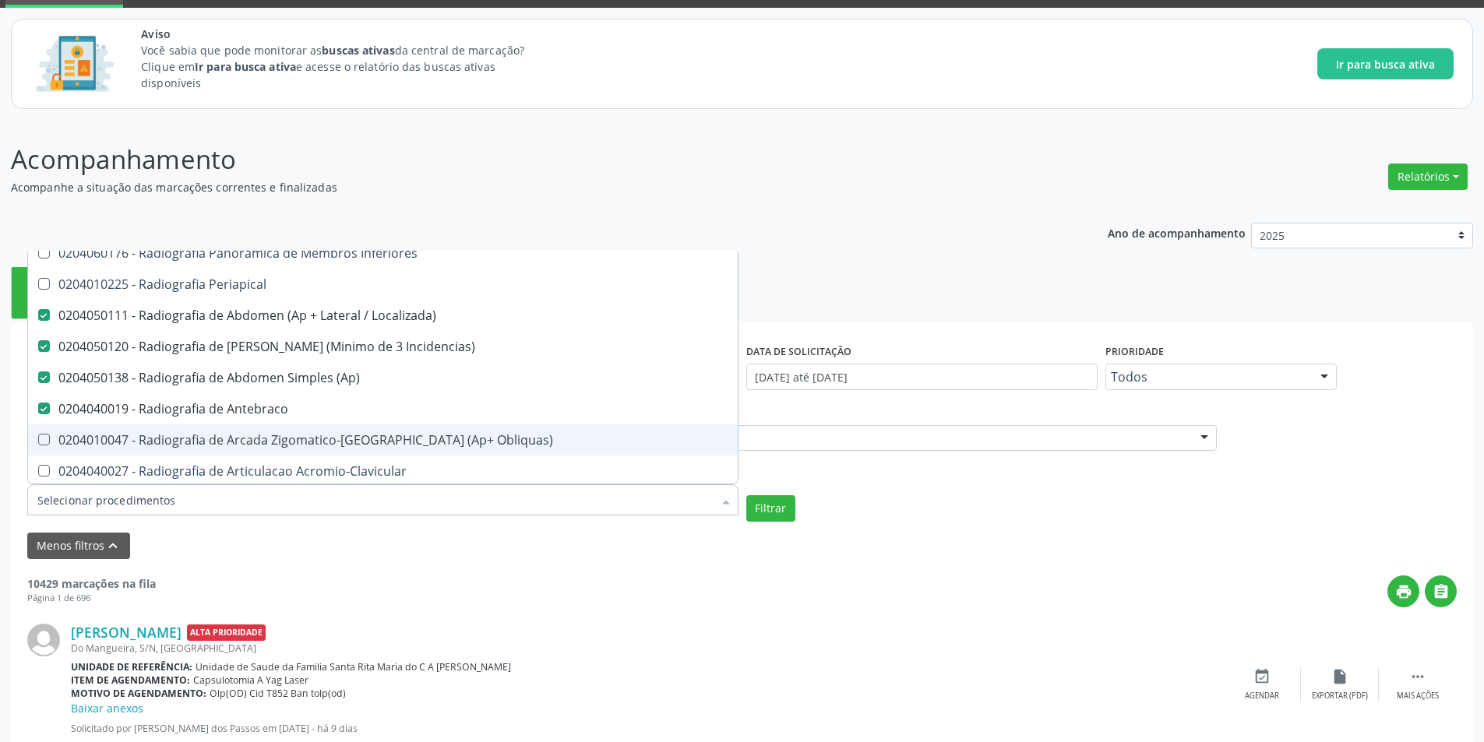
click at [44, 447] on span "0204010047 - Radiografia de Arcada Zigomatico-[GEOGRAPHIC_DATA] (Ap+ Obliquas)" at bounding box center [383, 440] width 710 height 31
checkbox Obliquas\) "true"
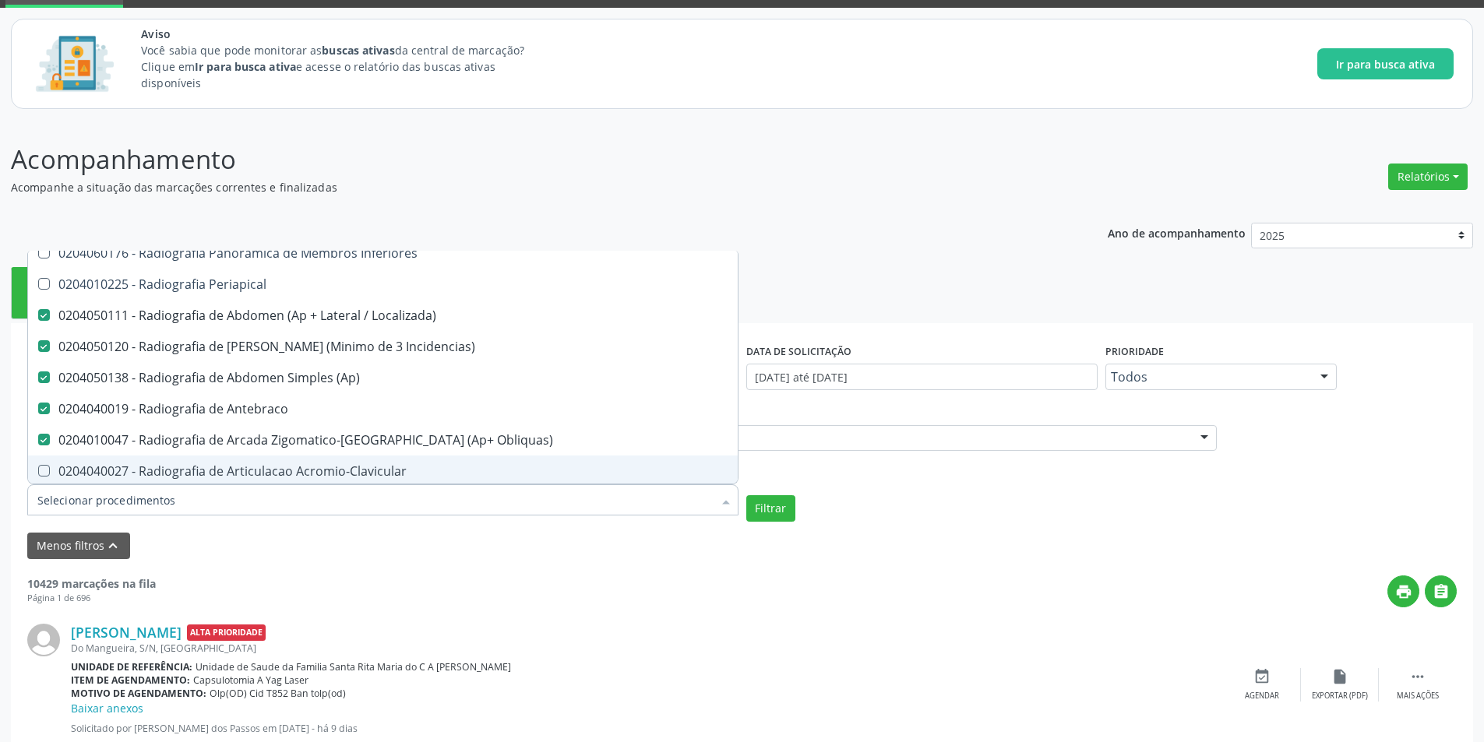
click at [45, 469] on Acromio-Clavicular at bounding box center [44, 471] width 12 height 12
click at [38, 469] on Acromio-Clavicular "checkbox" at bounding box center [33, 471] width 10 height 10
checkbox Acromio-Clavicular "true"
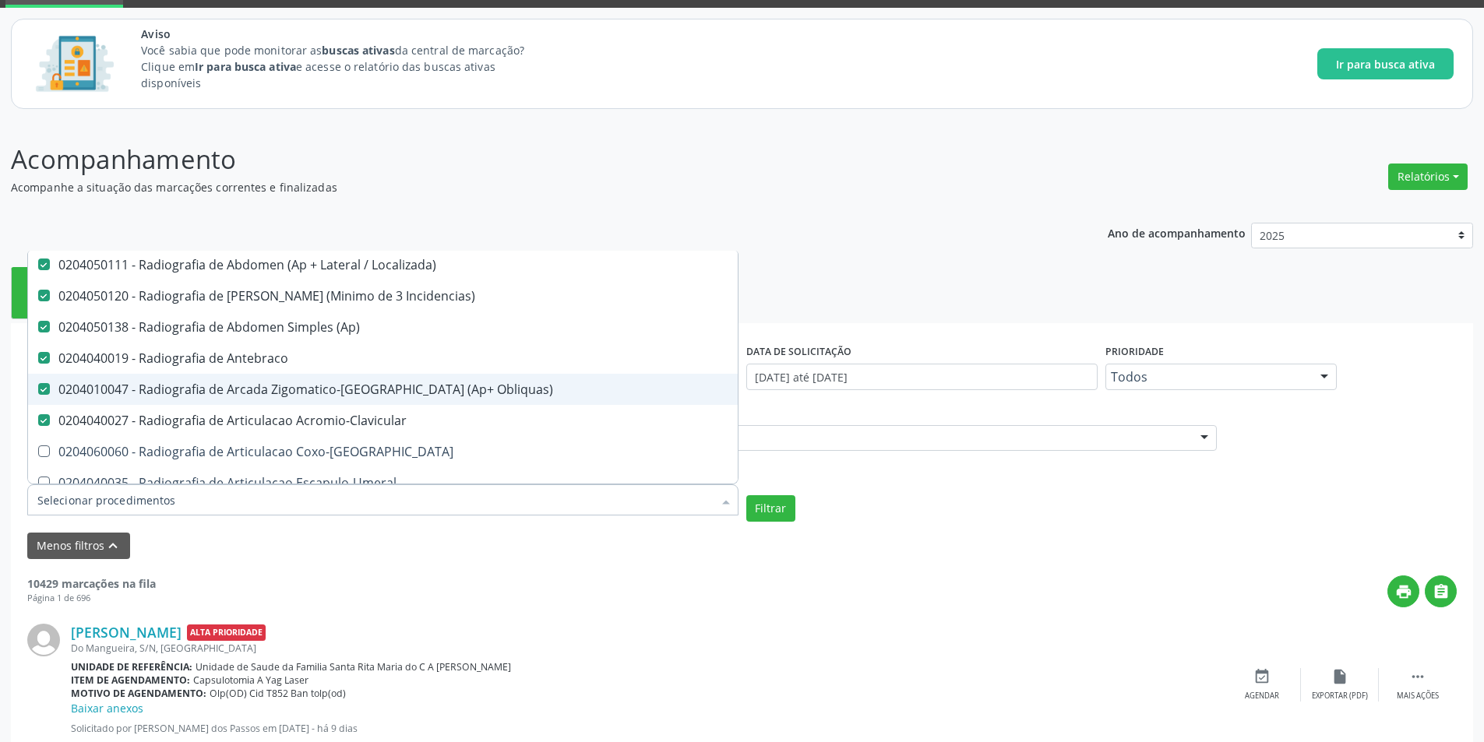
scroll to position [1091, 0]
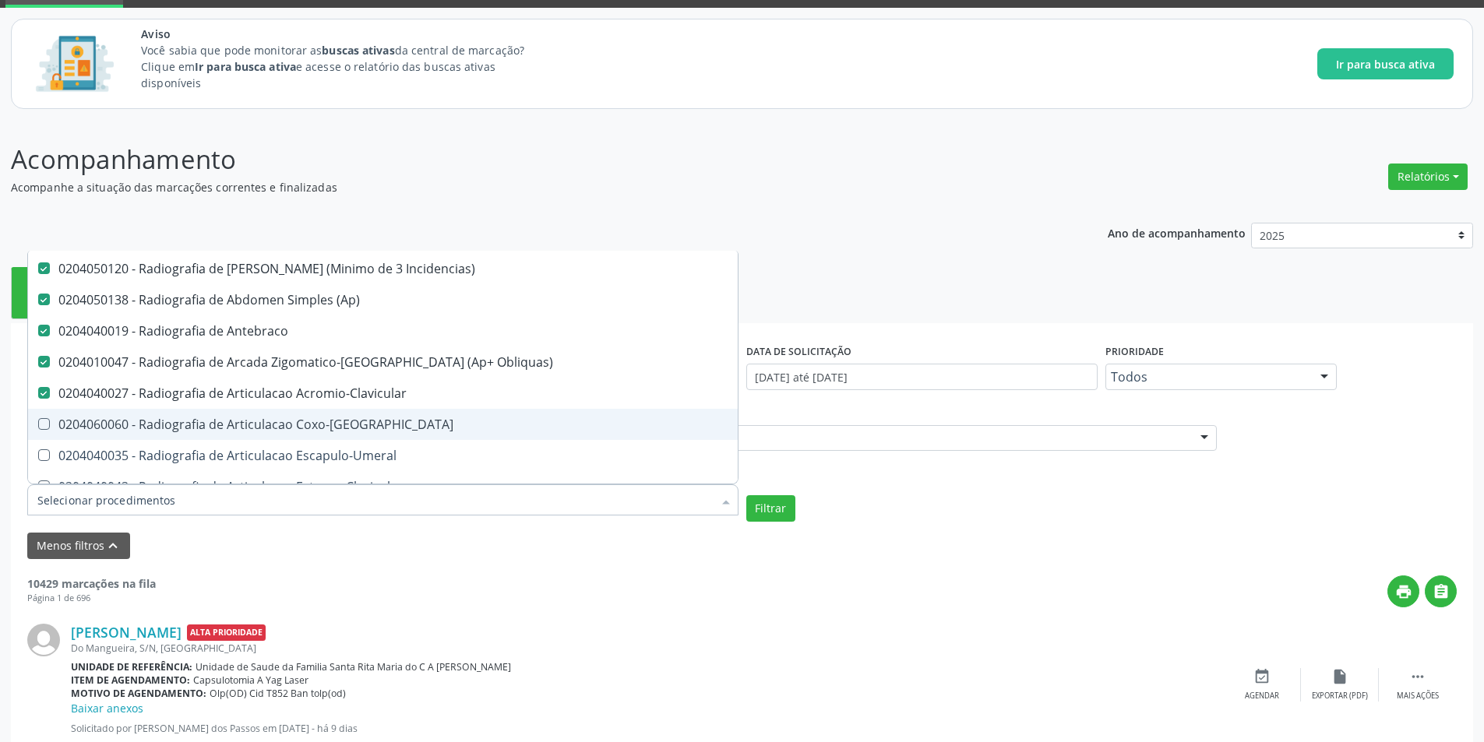
click at [39, 418] on span "0204060060 - Radiografia de Articulacao Coxo-[GEOGRAPHIC_DATA]" at bounding box center [383, 424] width 710 height 31
checkbox Coxo-Femoral "true"
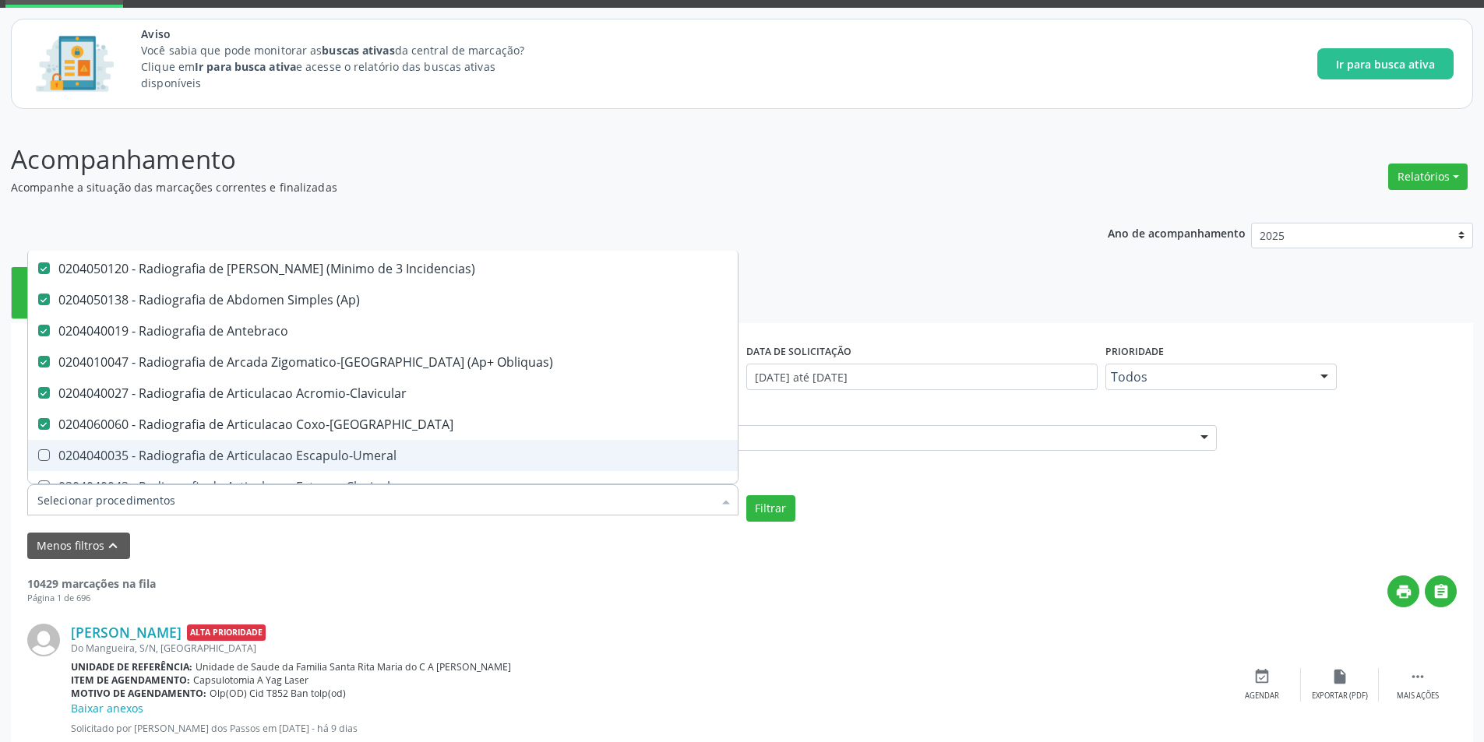
click at [47, 461] on Escapulo-Umeral at bounding box center [44, 455] width 12 height 12
click at [38, 460] on Escapulo-Umeral "checkbox" at bounding box center [33, 455] width 10 height 10
checkbox Escapulo-Umeral "true"
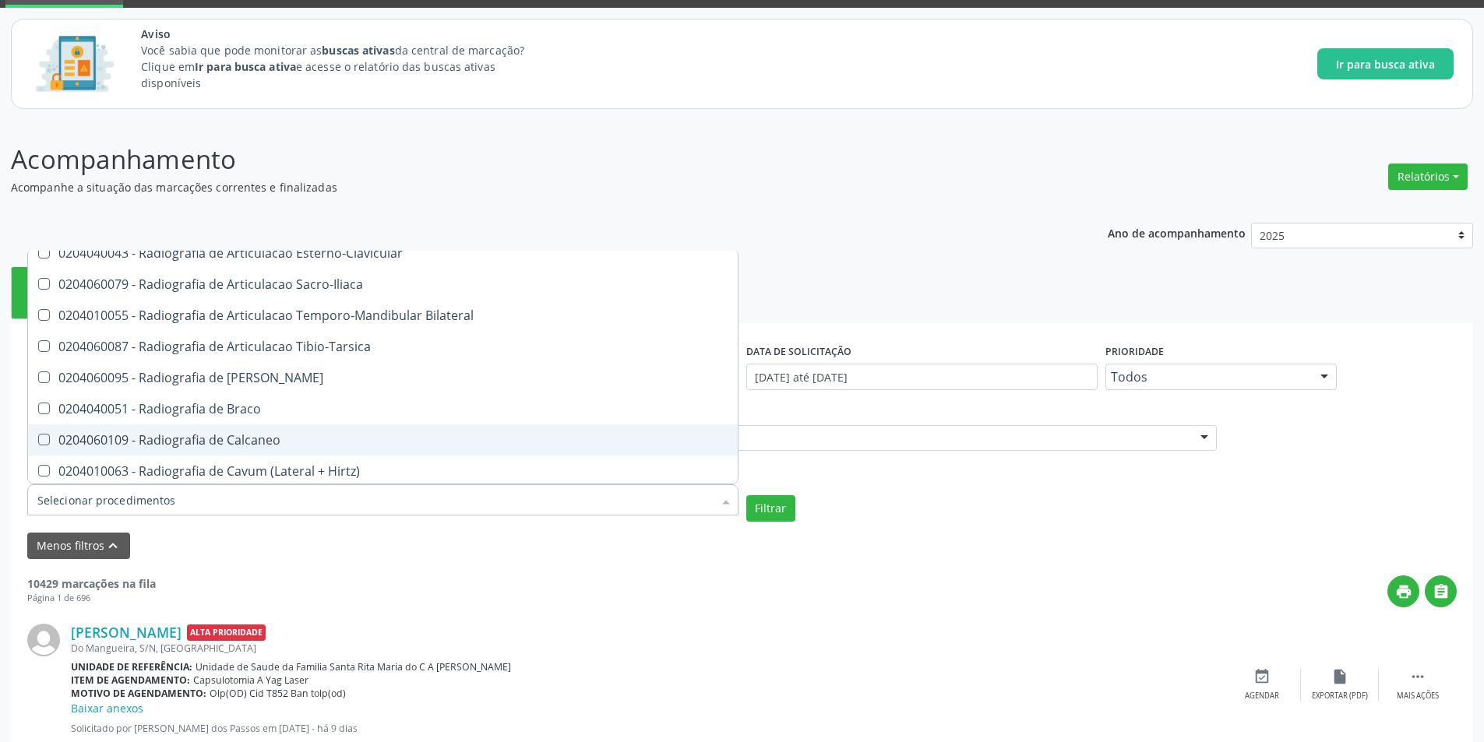
scroll to position [1246, 0]
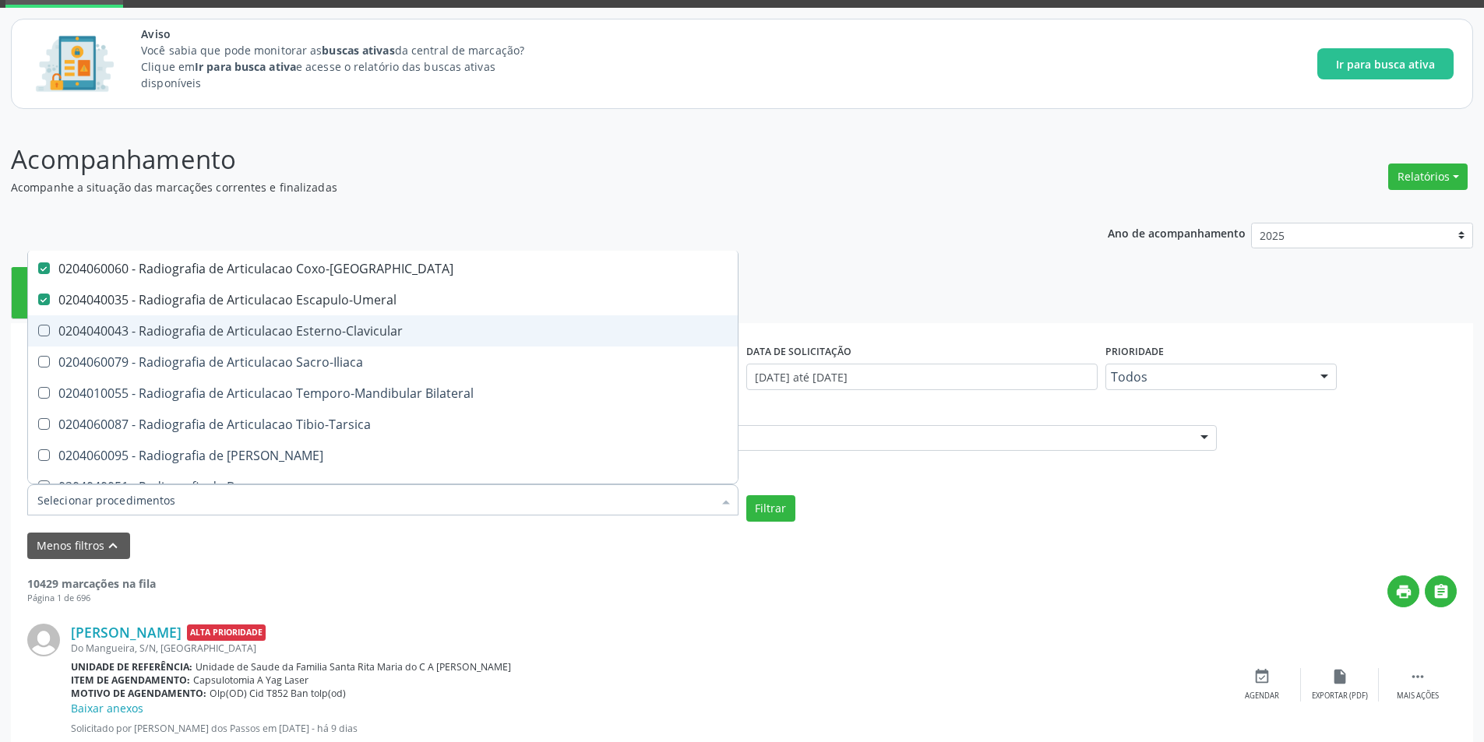
click at [48, 333] on Esterno-Clavicular at bounding box center [44, 331] width 12 height 12
click at [38, 333] on Esterno-Clavicular "checkbox" at bounding box center [33, 331] width 10 height 10
checkbox Esterno-Clavicular "true"
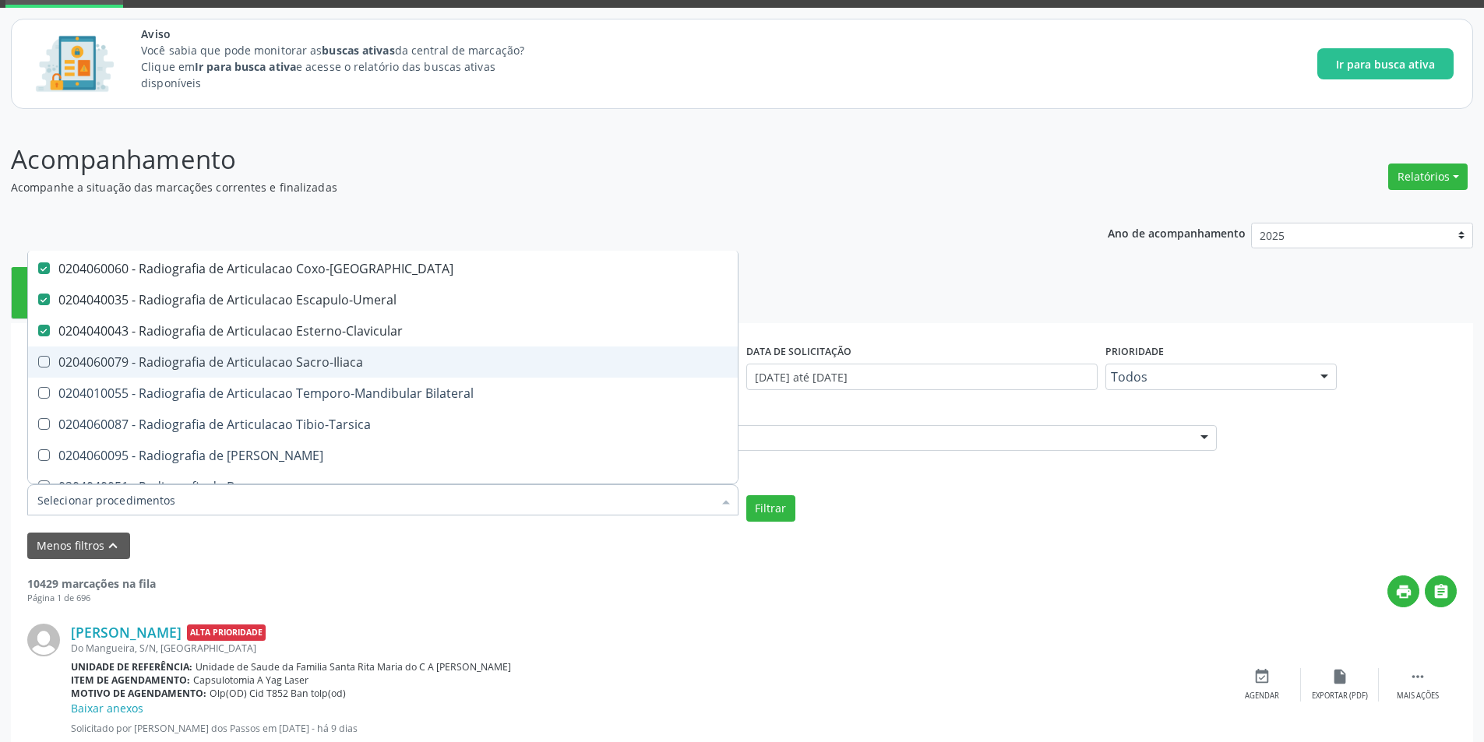
click at [46, 362] on Sacro-Iliaca at bounding box center [44, 362] width 12 height 12
click at [38, 362] on Sacro-Iliaca "checkbox" at bounding box center [33, 362] width 10 height 10
checkbox Sacro-Iliaca "true"
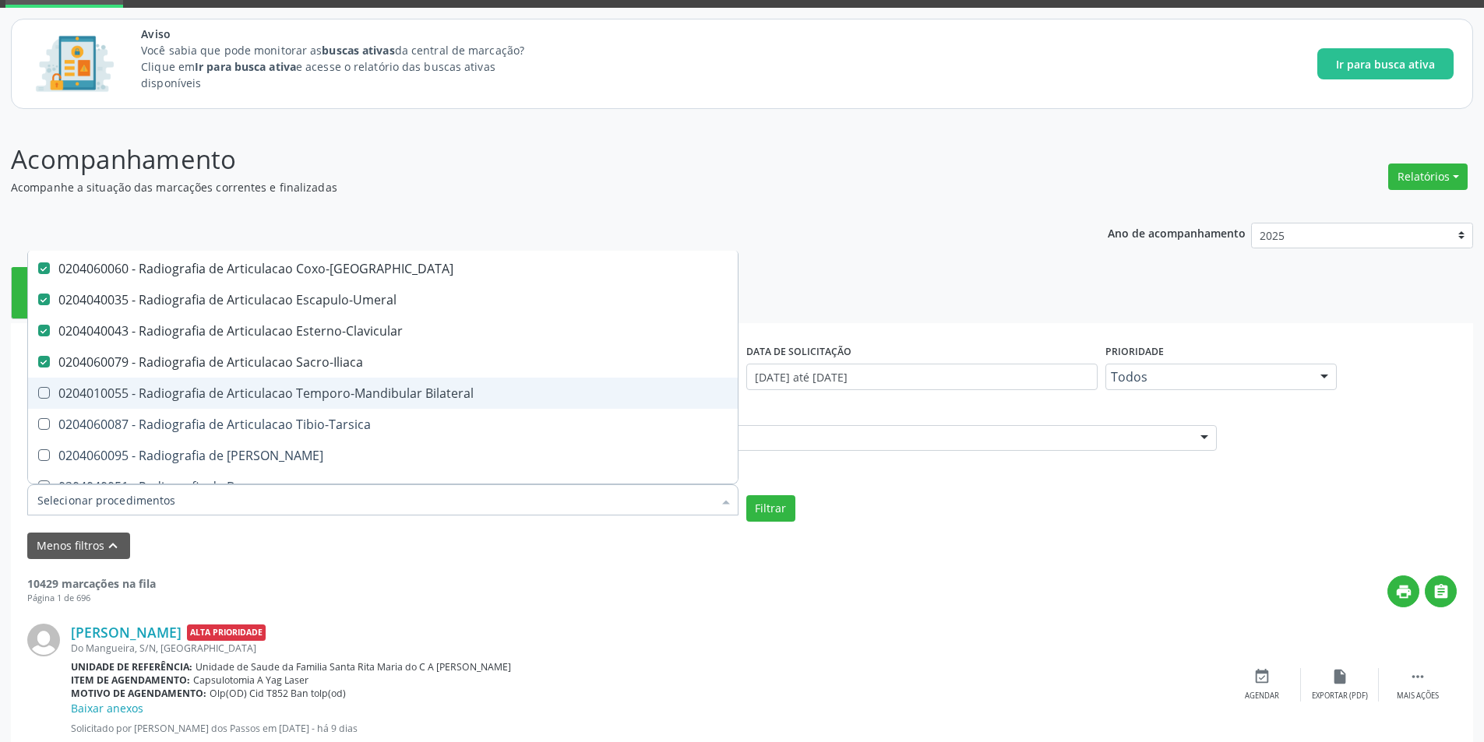
click at [44, 397] on Bilateral at bounding box center [44, 393] width 12 height 12
click at [38, 397] on Bilateral "checkbox" at bounding box center [33, 393] width 10 height 10
checkbox Bilateral "true"
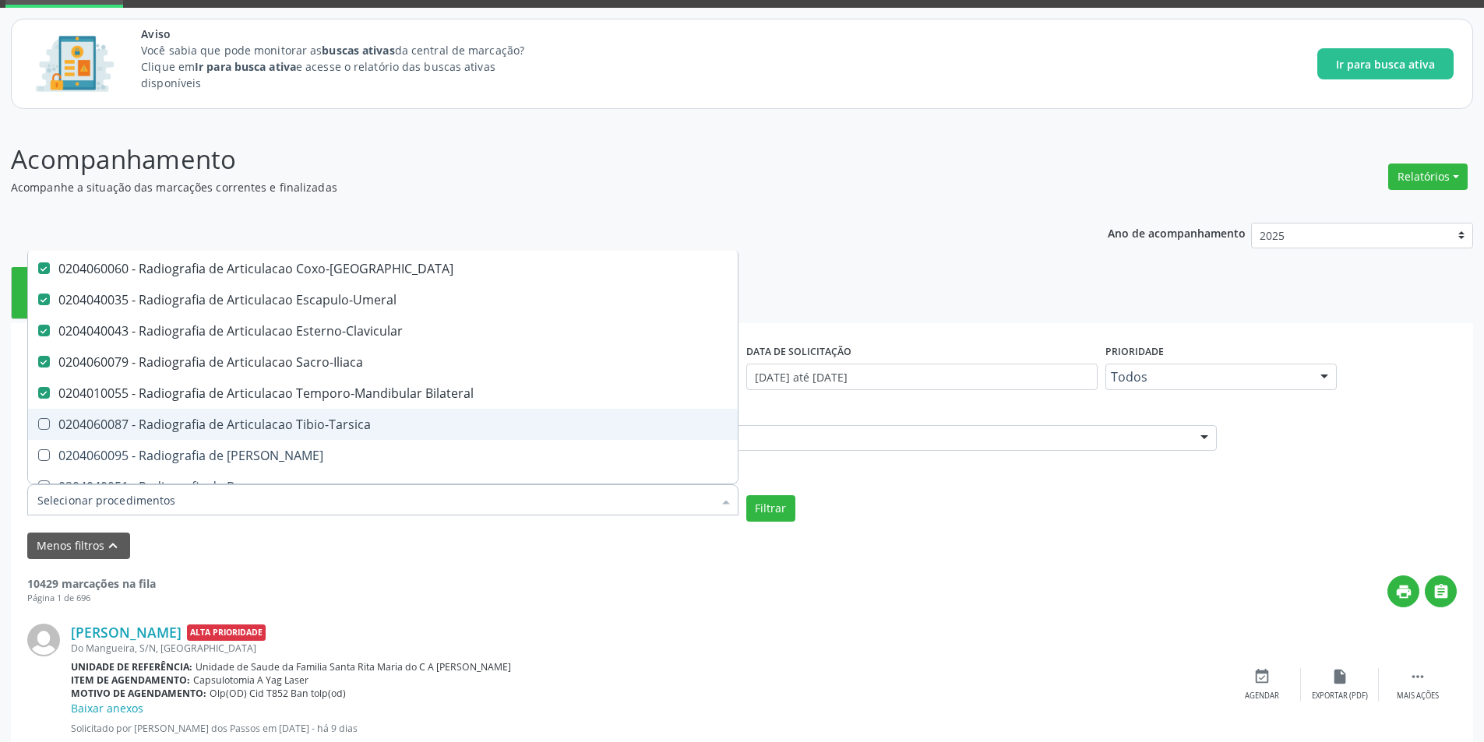
click at [44, 425] on Tibio-Tarsica at bounding box center [44, 424] width 12 height 12
click at [38, 425] on Tibio-Tarsica "checkbox" at bounding box center [33, 424] width 10 height 10
checkbox Tibio-Tarsica "true"
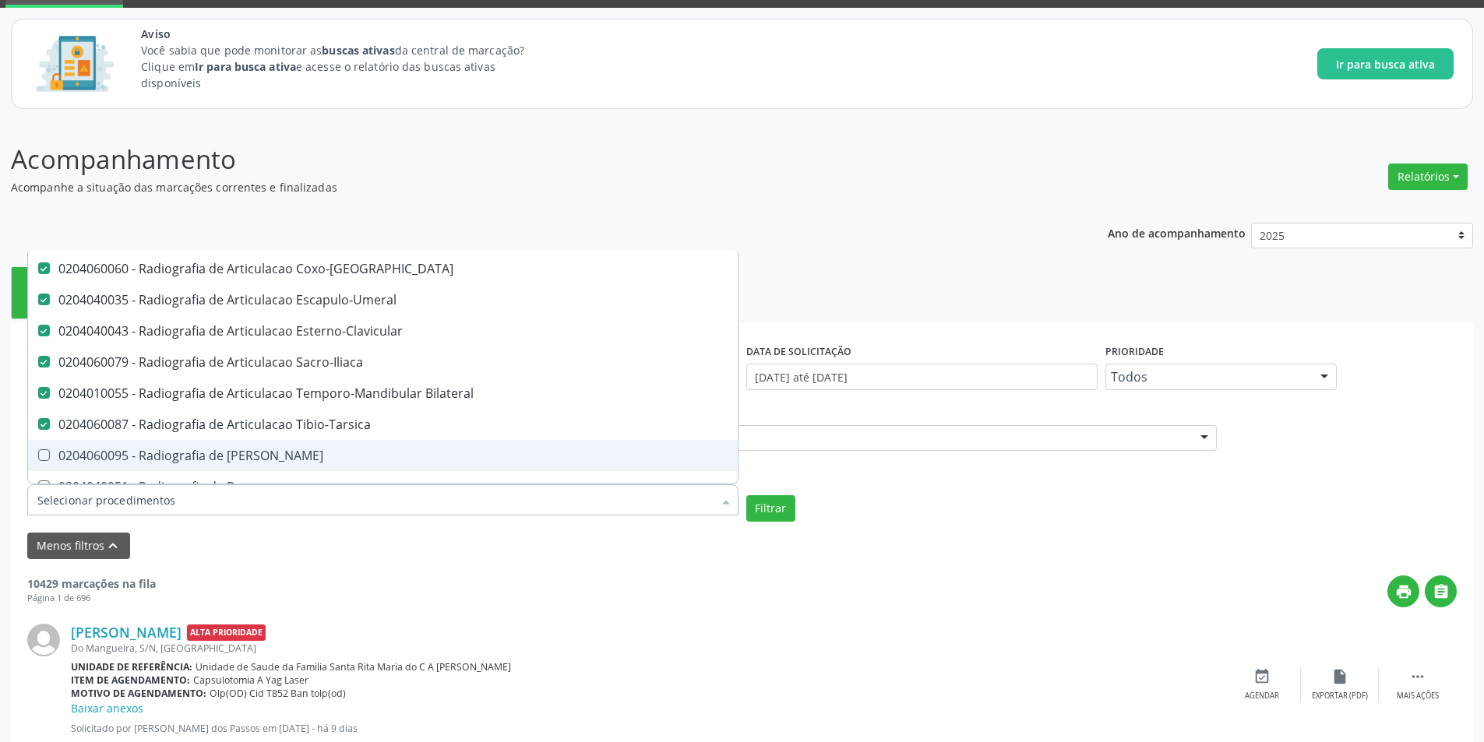
click at [46, 459] on Bacia at bounding box center [44, 455] width 12 height 12
click at [38, 459] on Bacia "checkbox" at bounding box center [33, 455] width 10 height 10
checkbox Bacia "true"
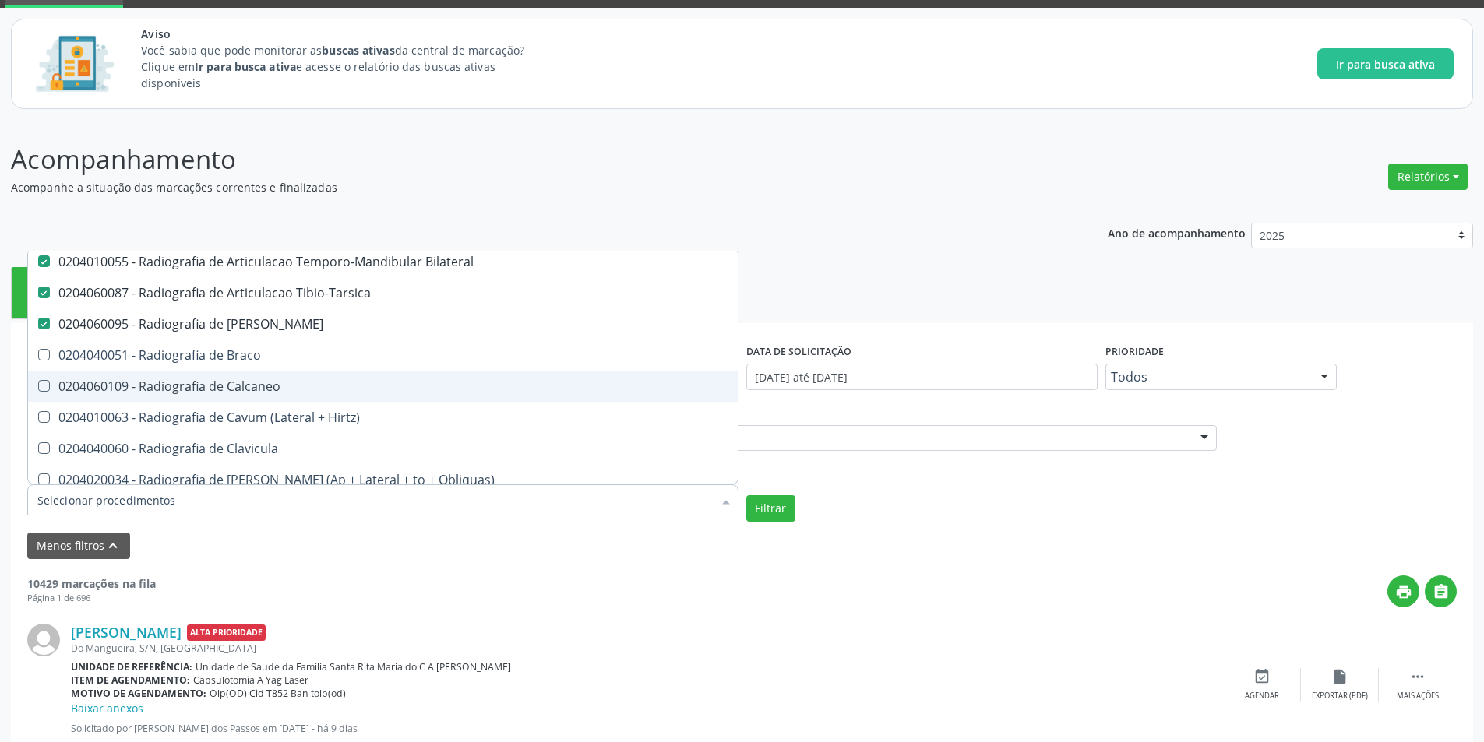
scroll to position [1402, 0]
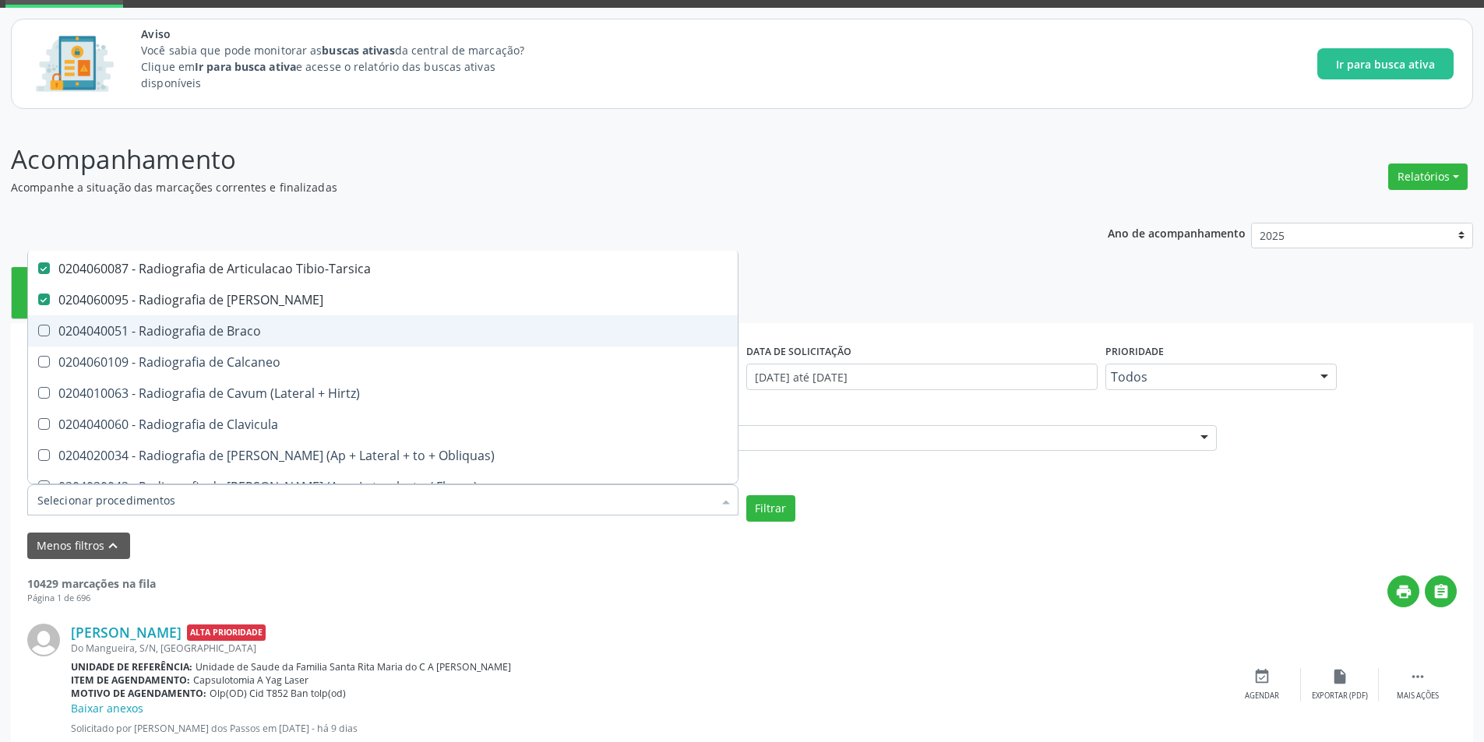
click at [42, 332] on Braco at bounding box center [44, 331] width 12 height 12
click at [38, 332] on Braco "checkbox" at bounding box center [33, 331] width 10 height 10
checkbox Braco "true"
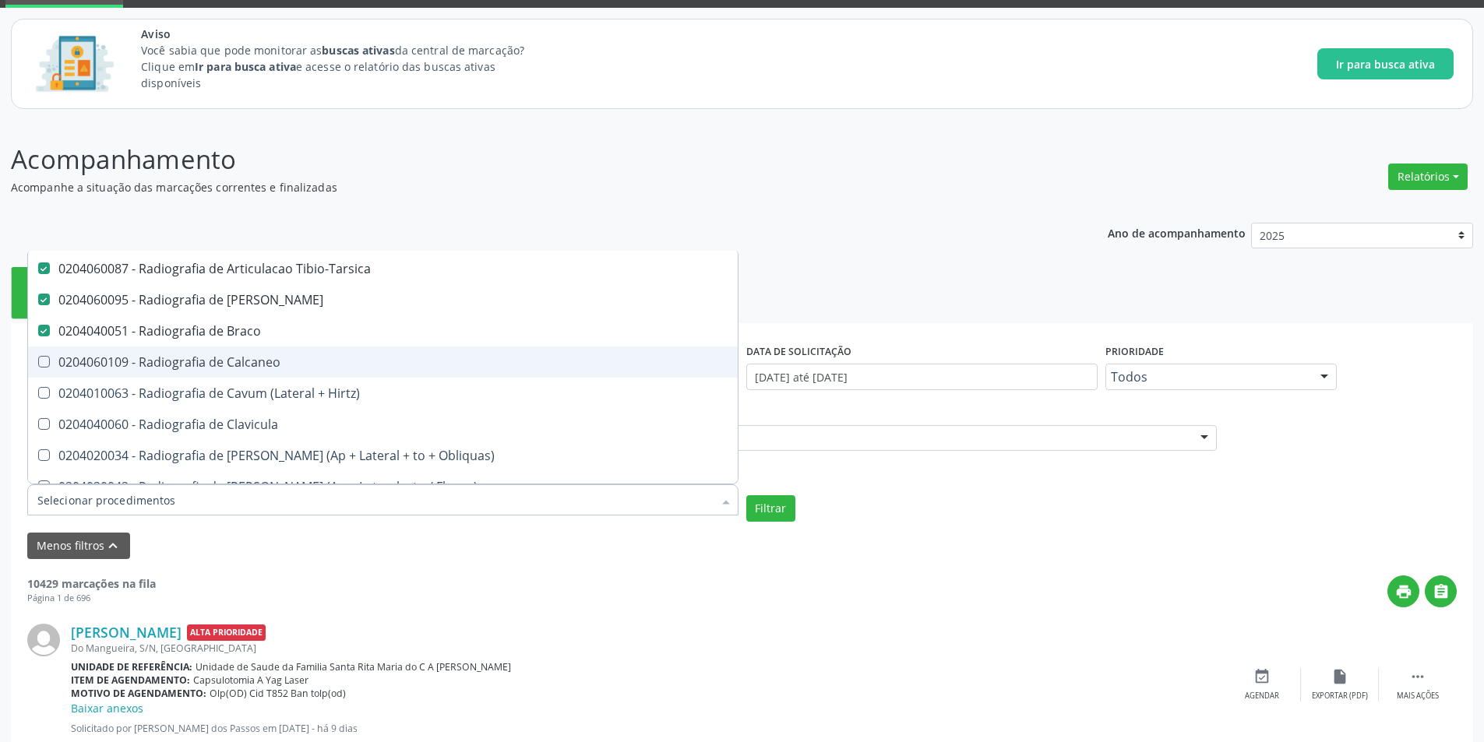
click at [44, 369] on span "0204060109 - Radiografia de Calcaneo" at bounding box center [383, 362] width 710 height 31
checkbox Calcaneo "true"
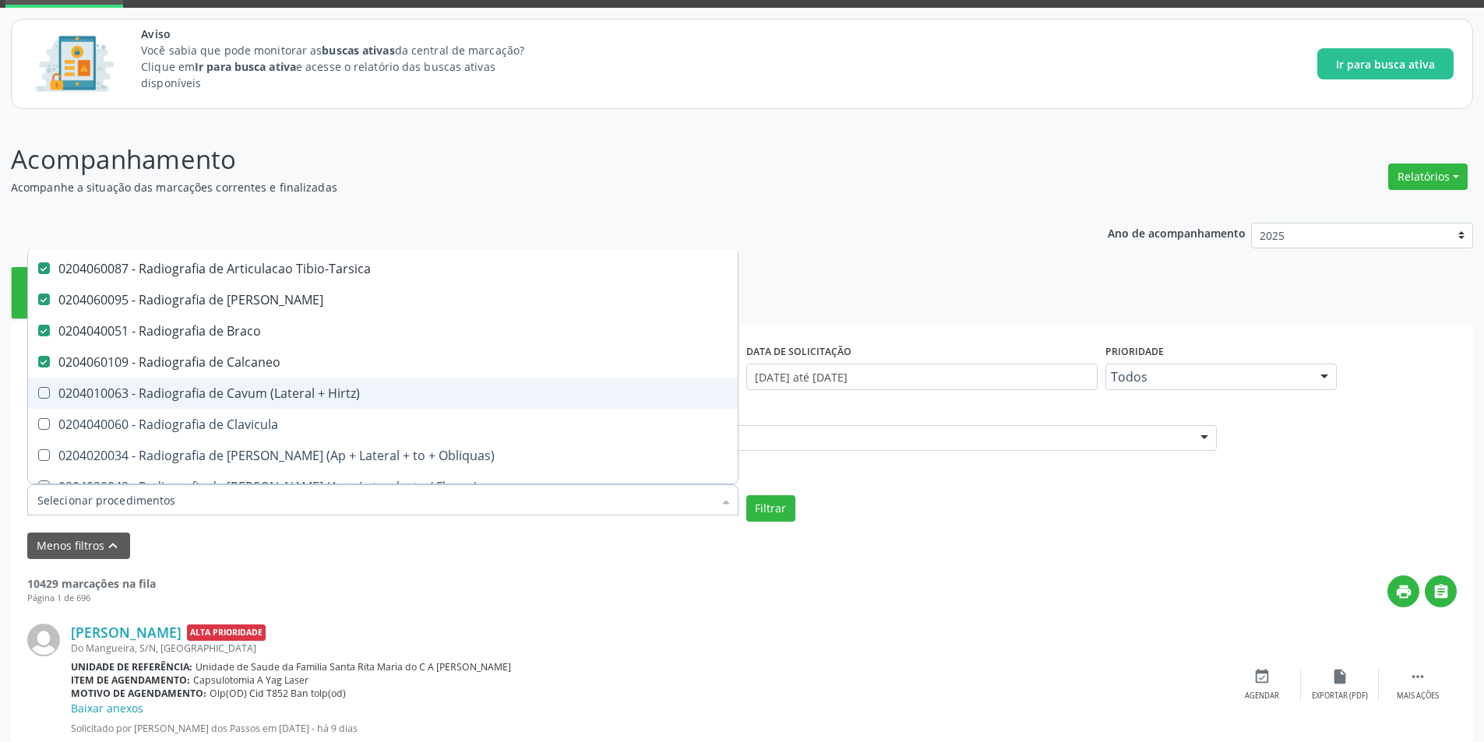
click at [41, 393] on Hirtz\) at bounding box center [44, 393] width 12 height 12
click at [38, 393] on Hirtz\) "checkbox" at bounding box center [33, 393] width 10 height 10
checkbox Hirtz\) "true"
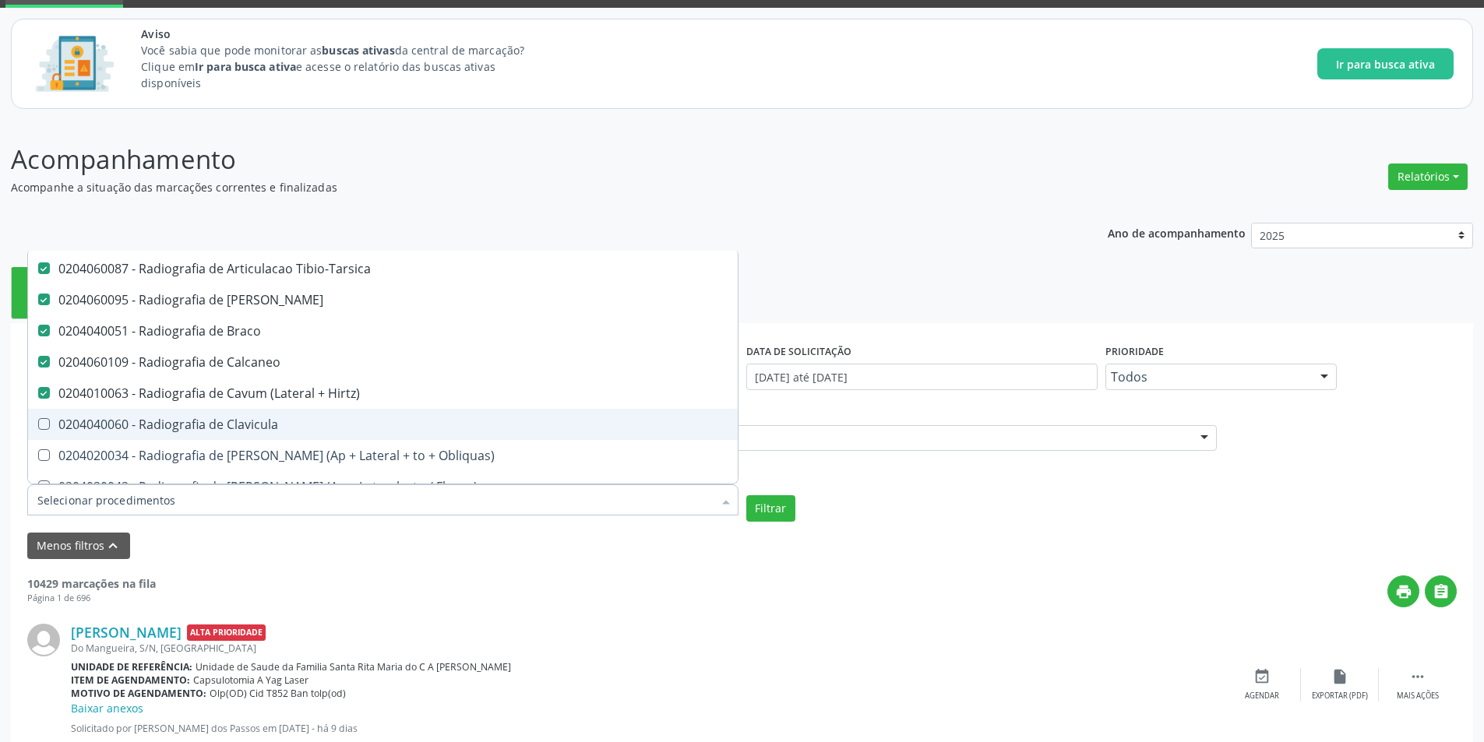
click at [40, 425] on Clavicula at bounding box center [44, 424] width 12 height 12
click at [38, 425] on Clavicula "checkbox" at bounding box center [33, 424] width 10 height 10
checkbox Clavicula "true"
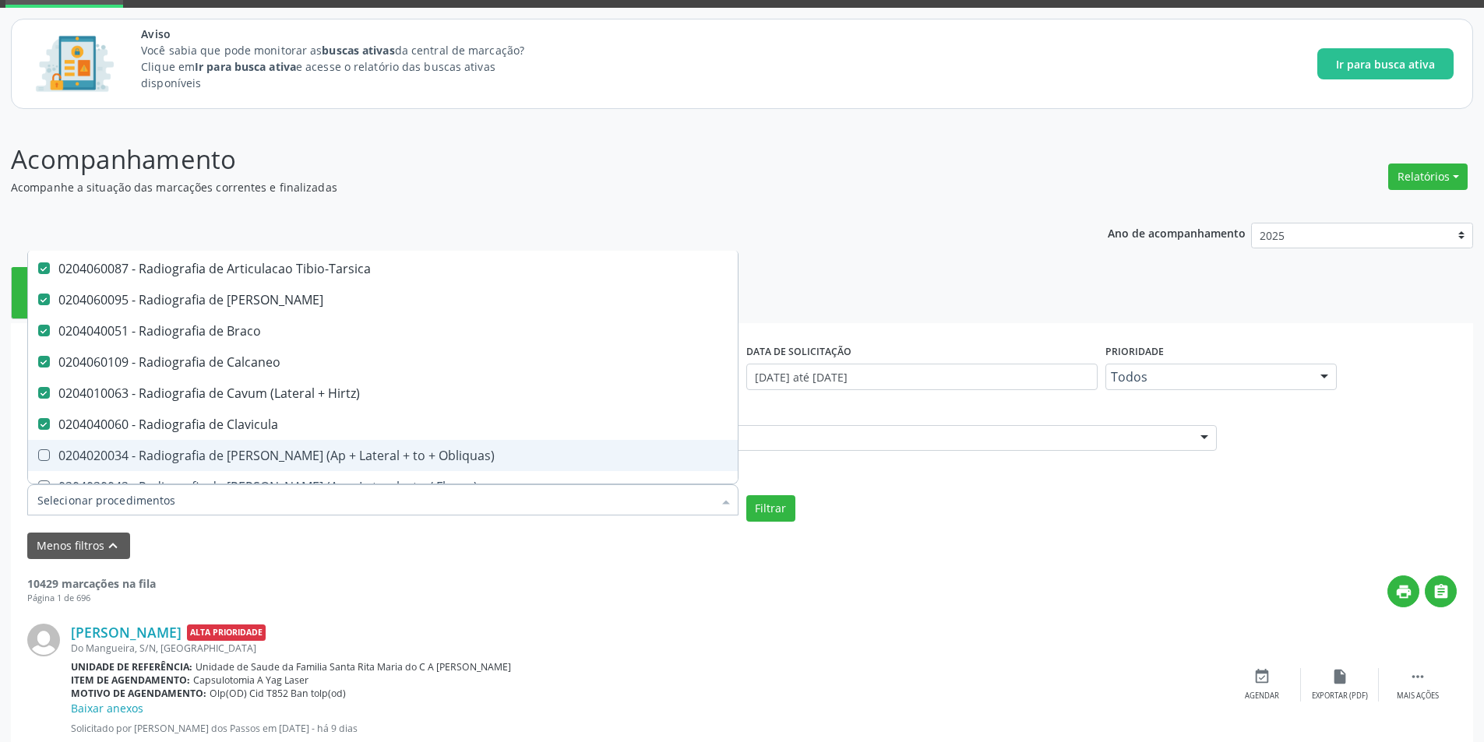
click at [44, 460] on Obliquas\) at bounding box center [44, 455] width 12 height 12
click at [38, 460] on Obliquas\) "checkbox" at bounding box center [33, 455] width 10 height 10
checkbox Obliquas\) "true"
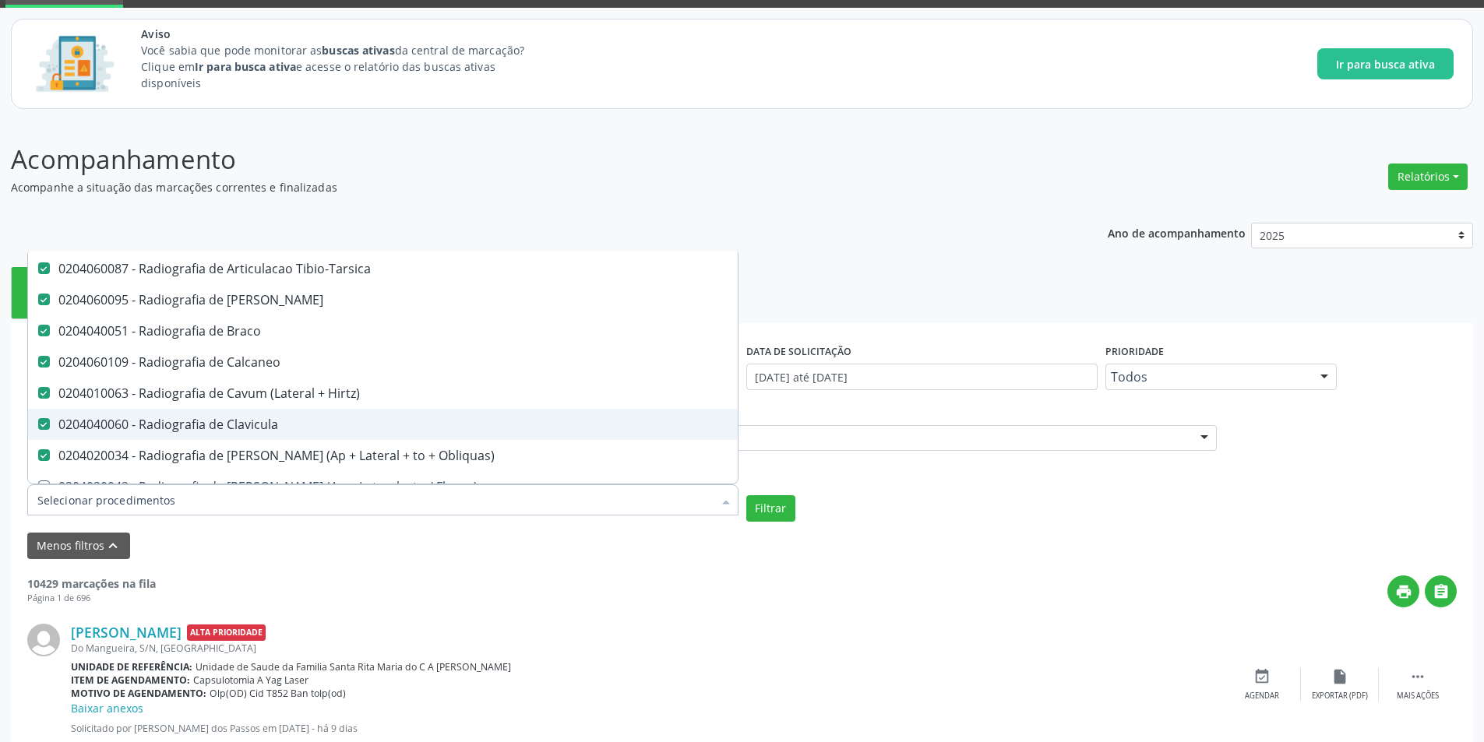
scroll to position [1558, 0]
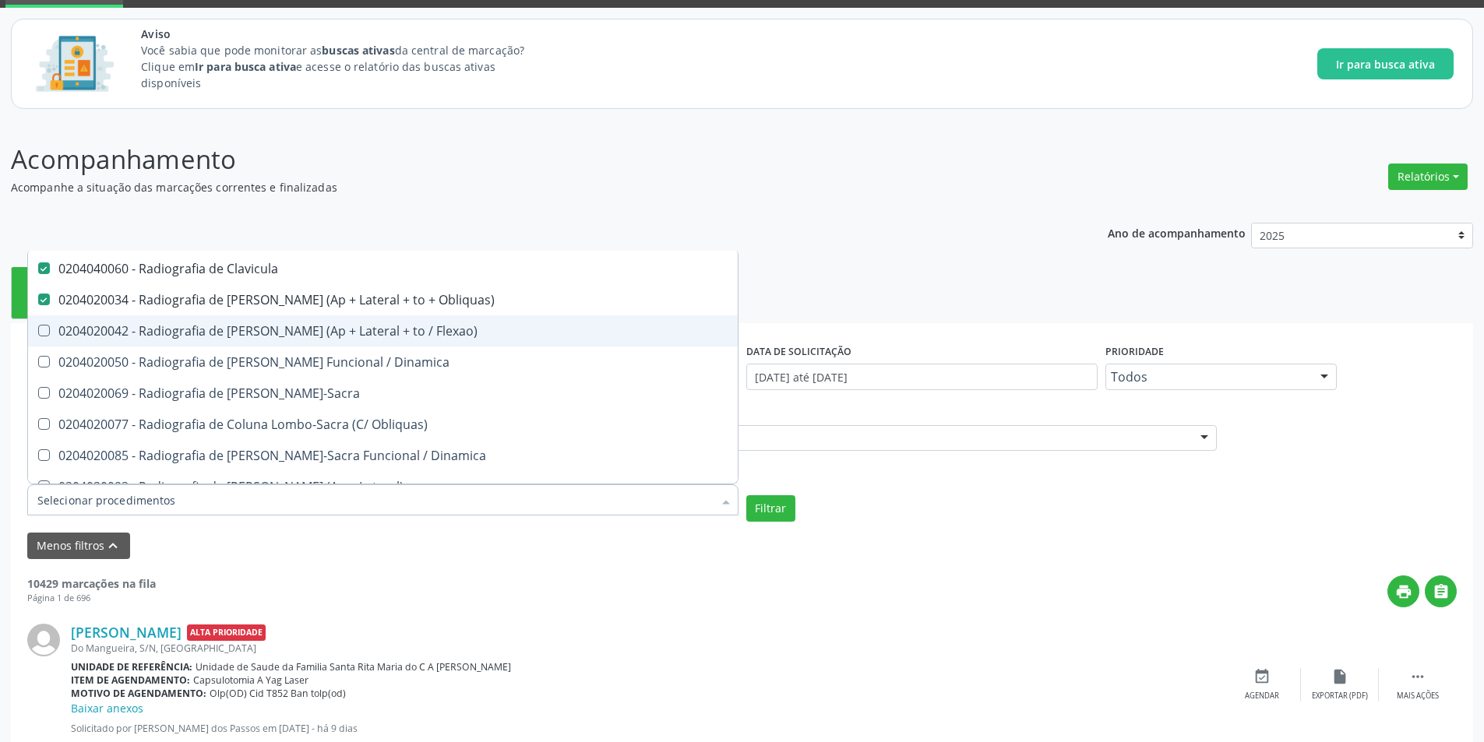
click at [41, 336] on Flexao\) at bounding box center [44, 331] width 12 height 12
click at [38, 336] on Flexao\) "checkbox" at bounding box center [33, 331] width 10 height 10
checkbox Flexao\) "true"
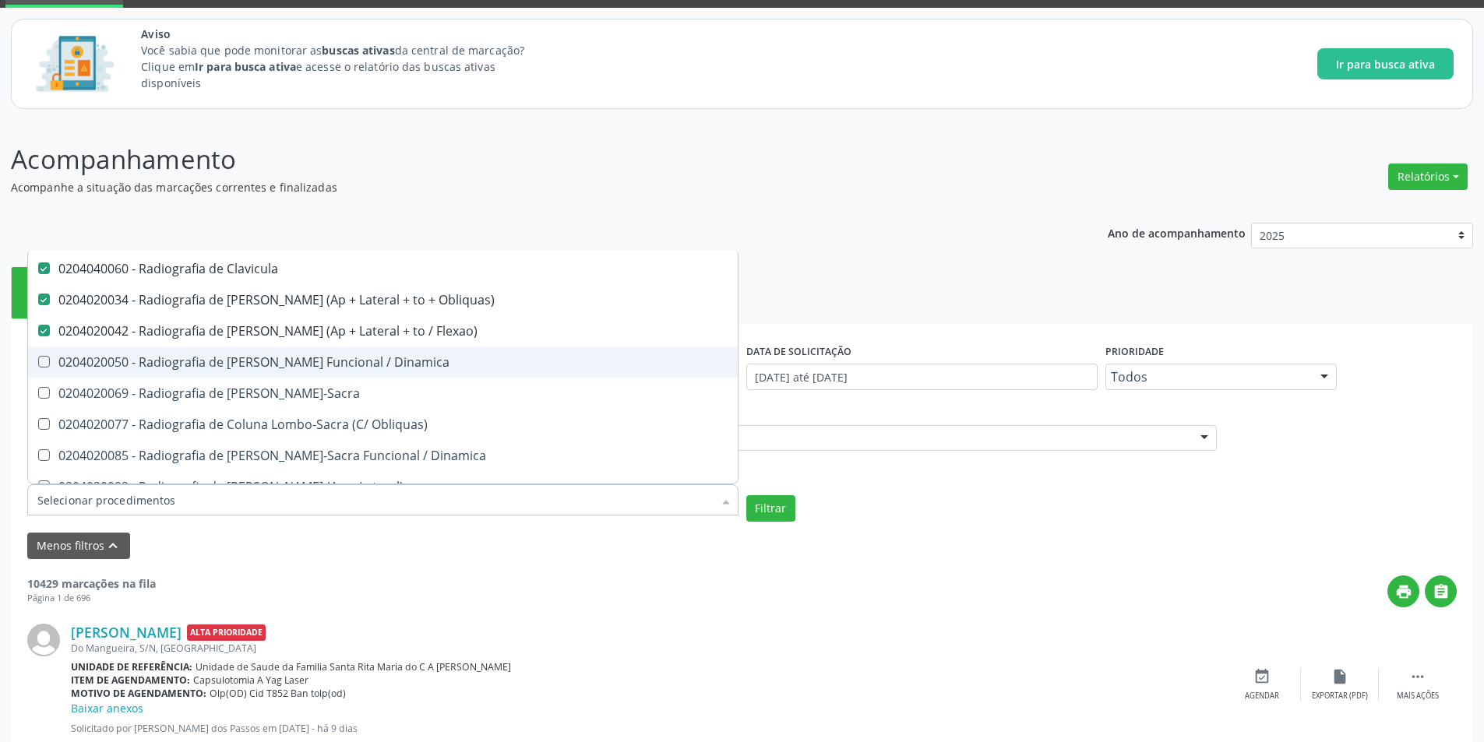
click at [44, 359] on Dinamica at bounding box center [44, 362] width 12 height 12
click at [38, 359] on Dinamica "checkbox" at bounding box center [33, 362] width 10 height 10
checkbox Dinamica "true"
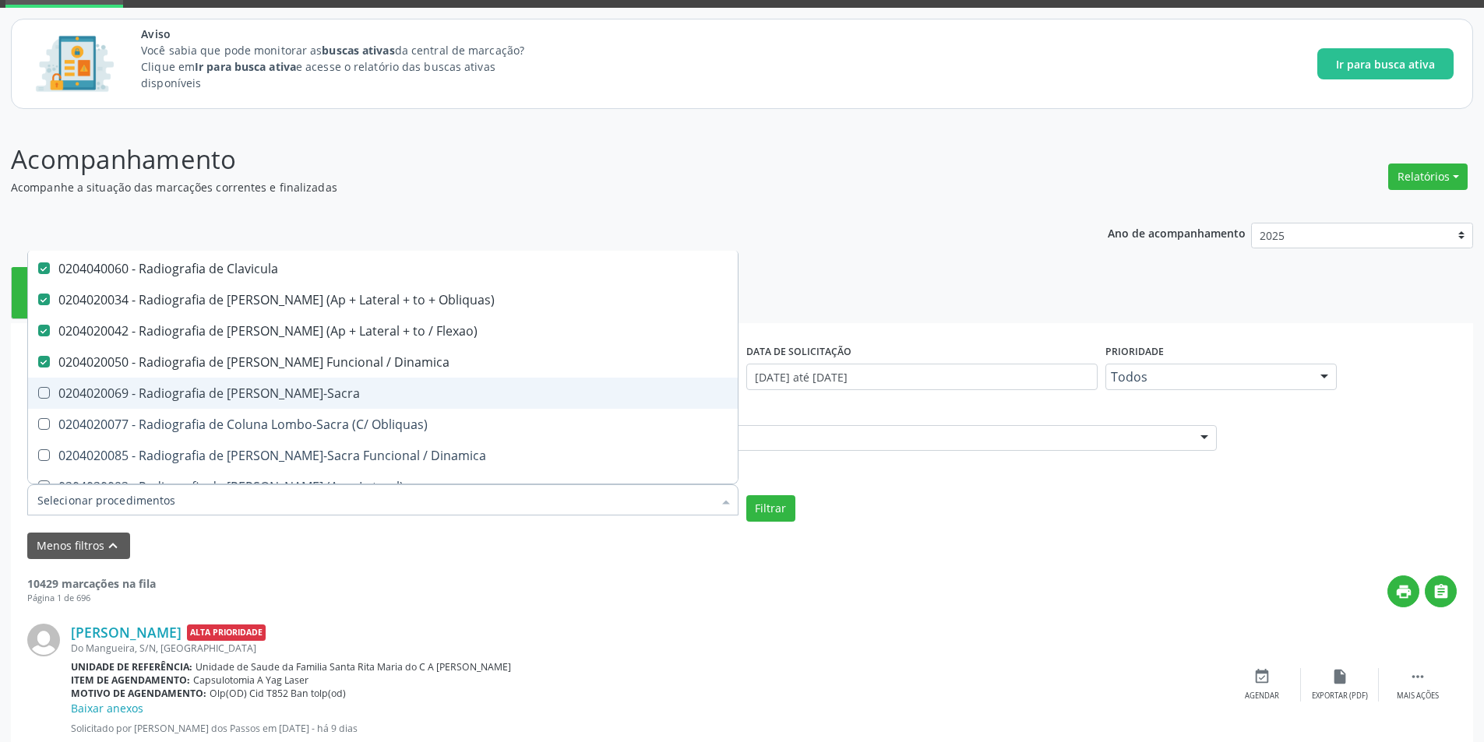
click at [42, 389] on Lombo-Sacra at bounding box center [44, 393] width 12 height 12
click at [38, 389] on Lombo-Sacra "checkbox" at bounding box center [33, 393] width 10 height 10
checkbox Lombo-Sacra "true"
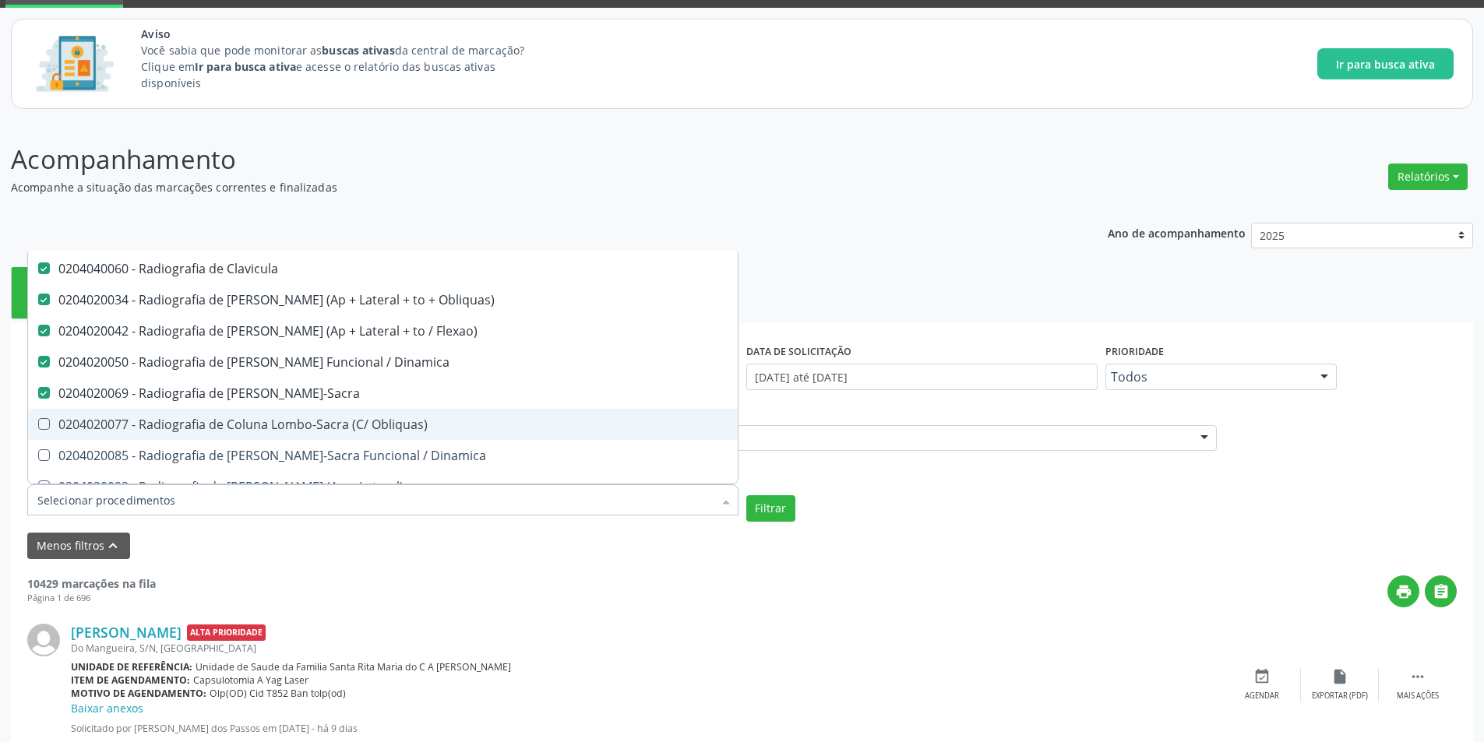
click at [43, 421] on Obliquas\) at bounding box center [44, 424] width 12 height 12
click at [38, 421] on Obliquas\) "checkbox" at bounding box center [33, 424] width 10 height 10
checkbox Obliquas\) "true"
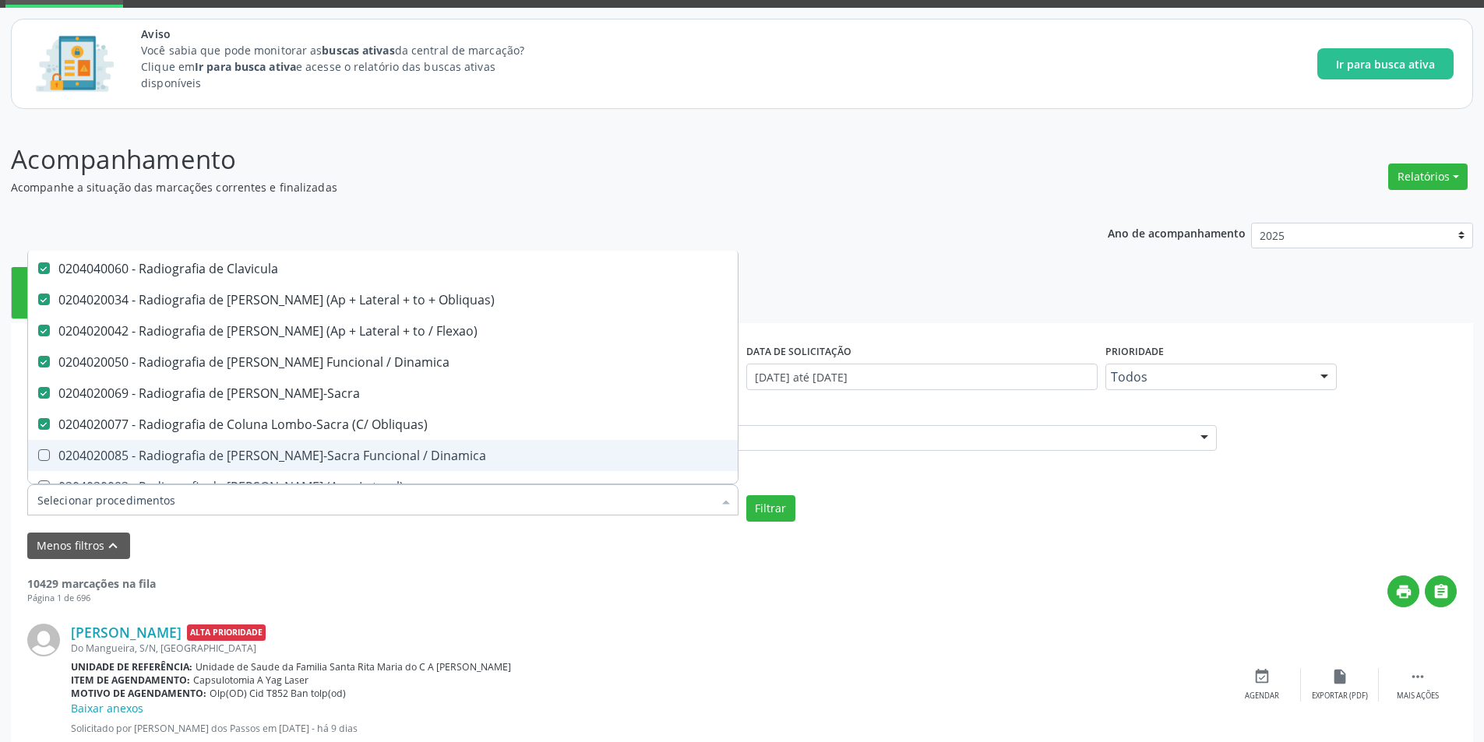
click at [44, 455] on Dinamica at bounding box center [44, 455] width 12 height 12
click at [38, 455] on Dinamica "checkbox" at bounding box center [33, 455] width 10 height 10
checkbox Dinamica "true"
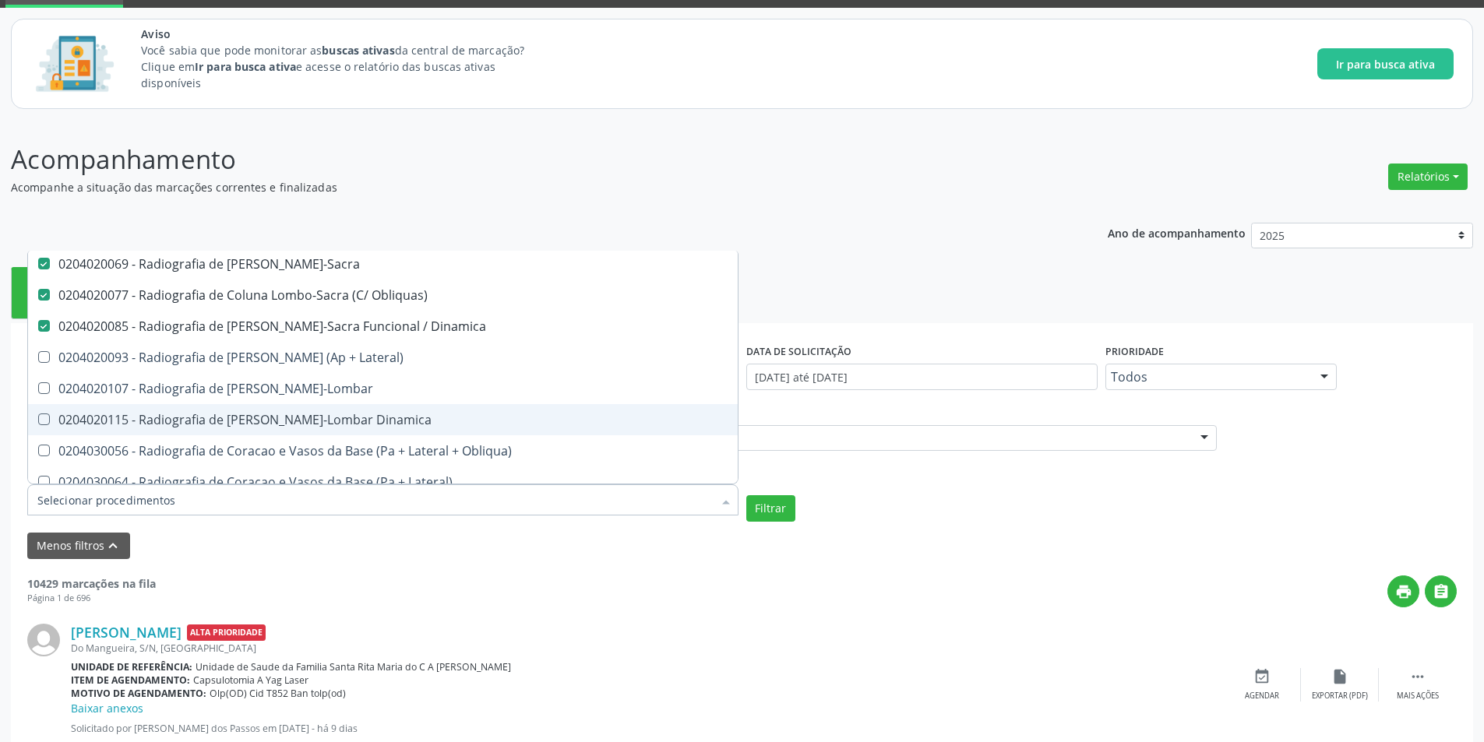
scroll to position [1714, 0]
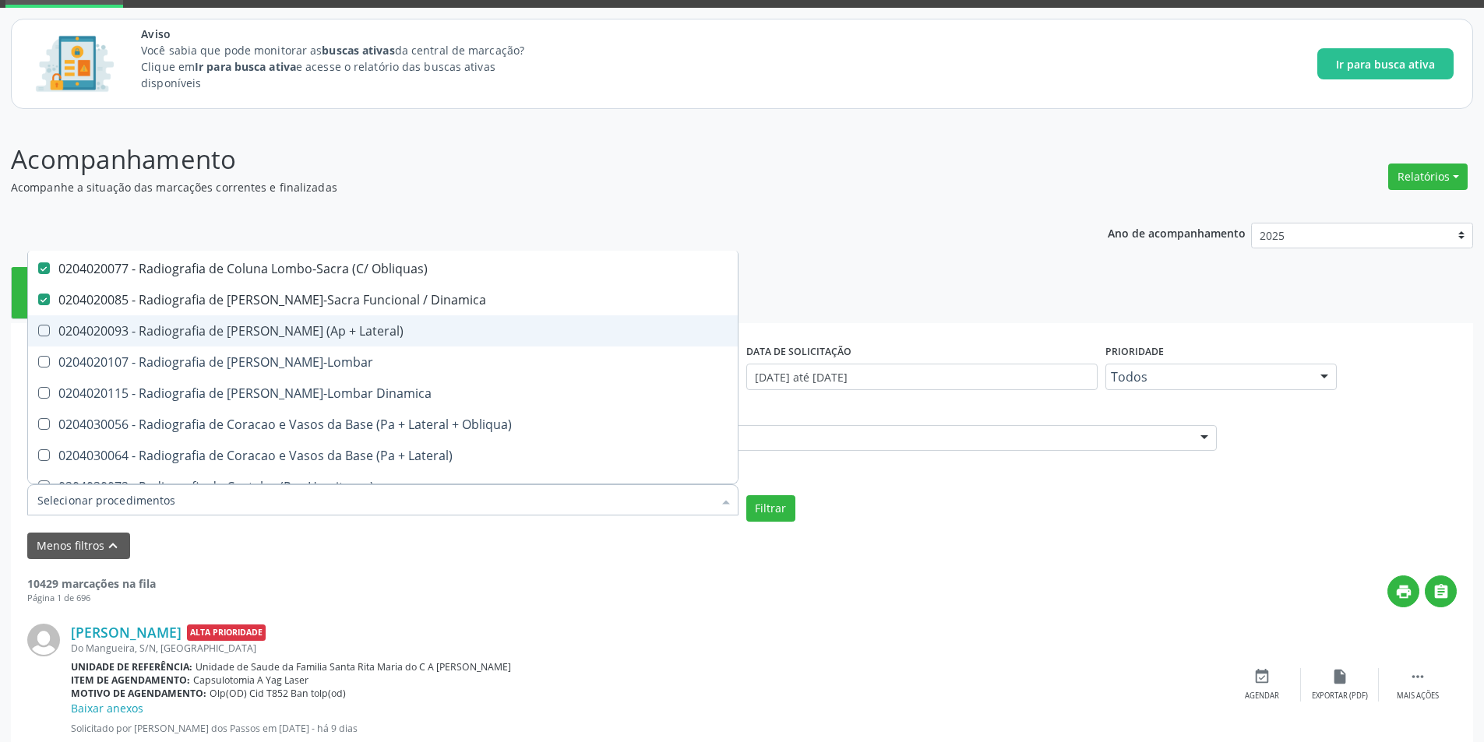
click at [44, 337] on Lateral\) at bounding box center [44, 331] width 12 height 12
click at [38, 336] on Lateral\) "checkbox" at bounding box center [33, 331] width 10 height 10
checkbox Lateral\) "true"
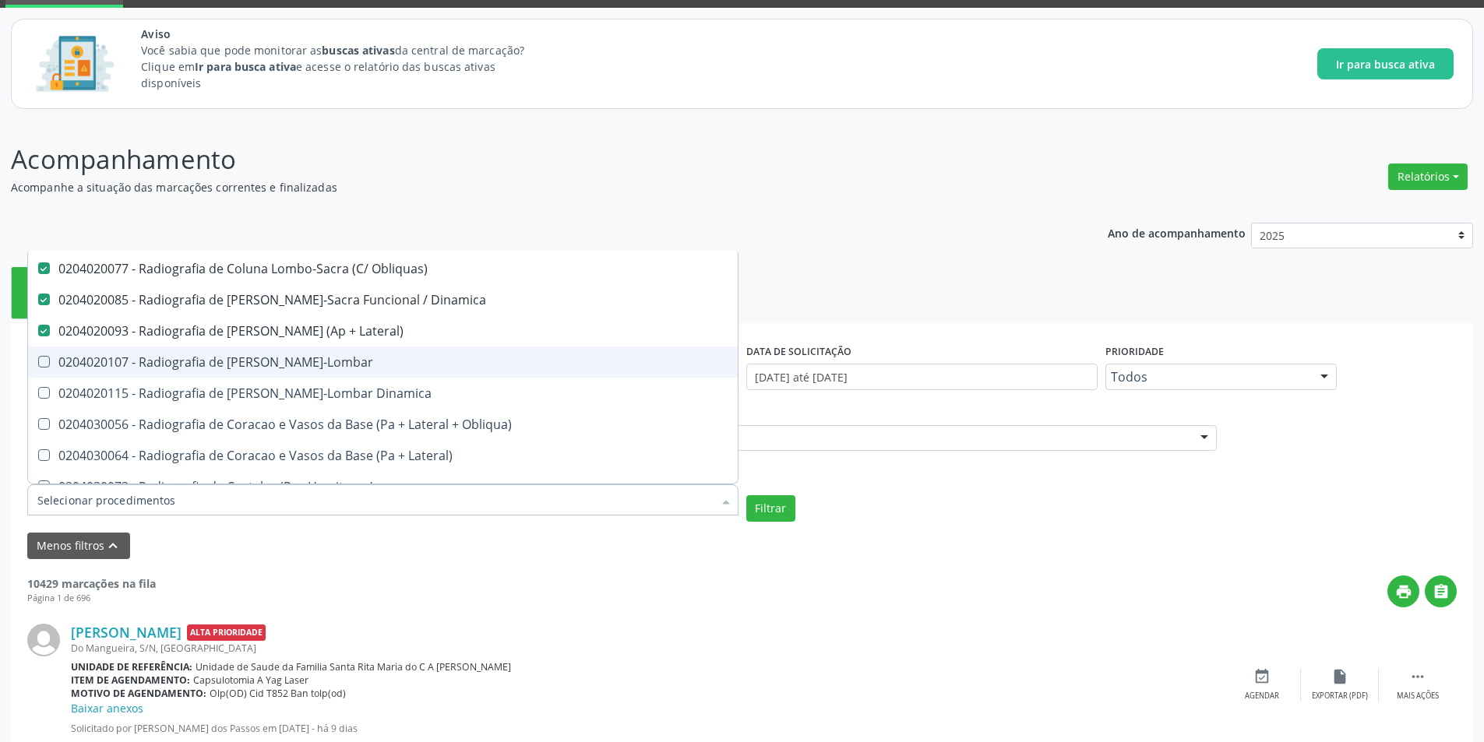
click at [43, 359] on Toraco-Lombar at bounding box center [44, 362] width 12 height 12
click at [38, 359] on Toraco-Lombar "checkbox" at bounding box center [33, 362] width 10 height 10
checkbox Toraco-Lombar "true"
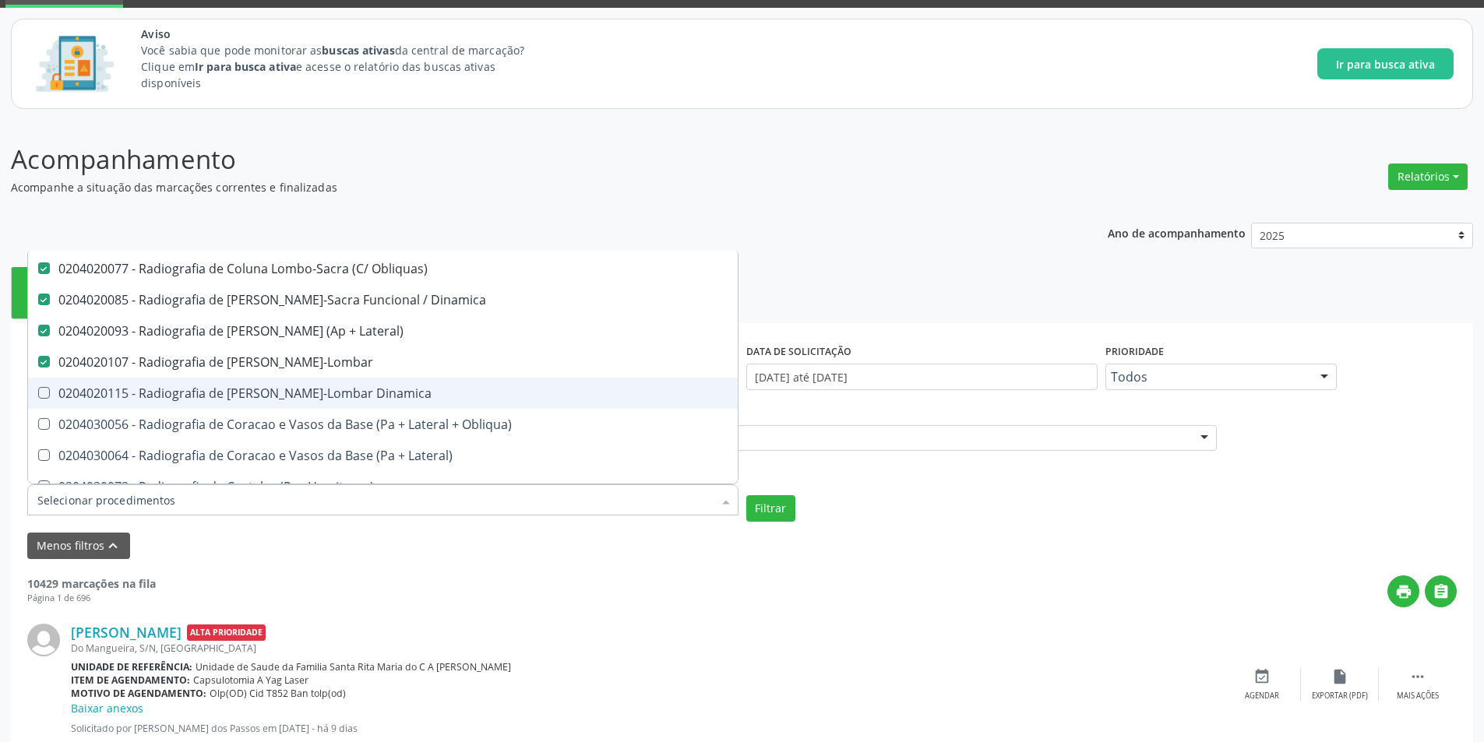
click at [41, 395] on Dinamica at bounding box center [44, 393] width 12 height 12
click at [38, 395] on Dinamica "checkbox" at bounding box center [33, 393] width 10 height 10
checkbox Dinamica "true"
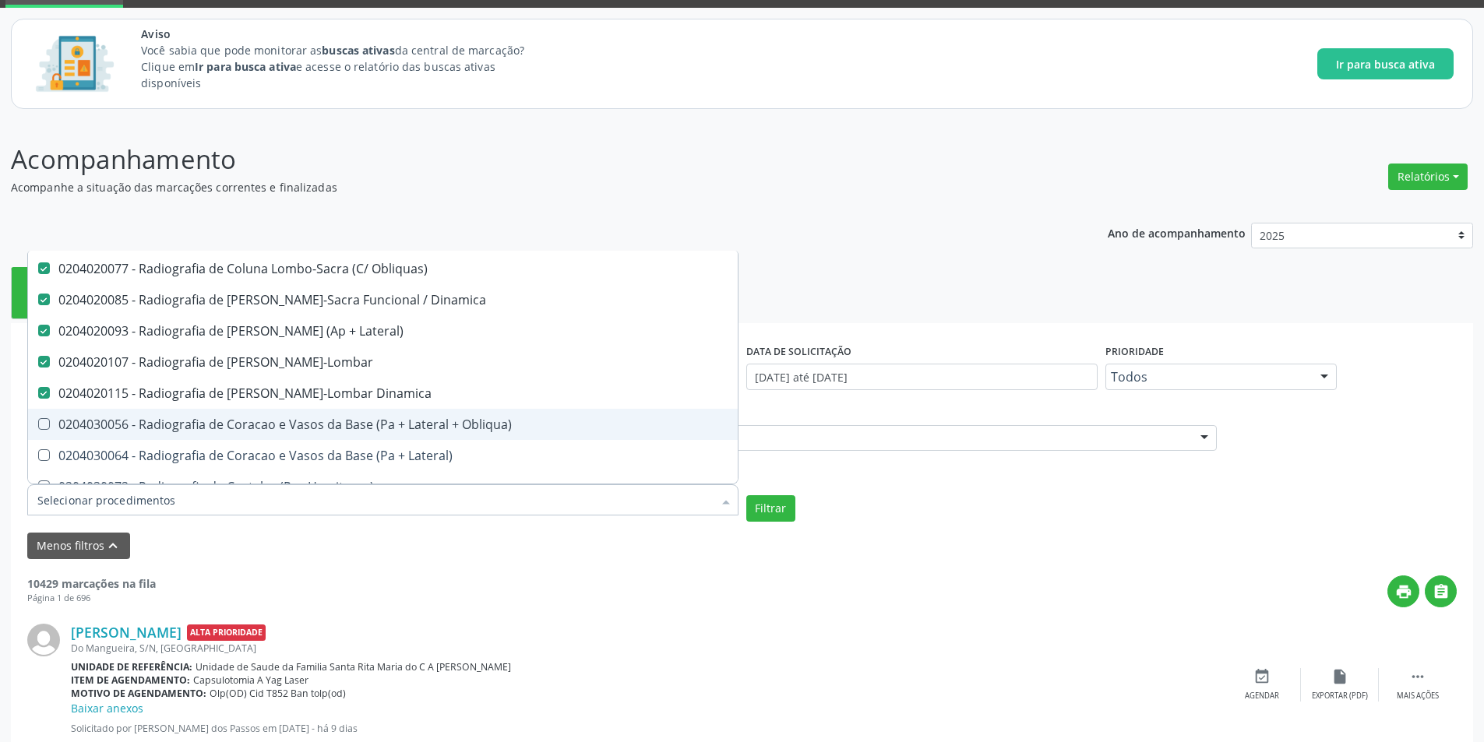
click at [44, 419] on Obliqua\) at bounding box center [44, 424] width 12 height 12
click at [38, 419] on Obliqua\) "checkbox" at bounding box center [33, 424] width 10 height 10
checkbox Obliqua\) "true"
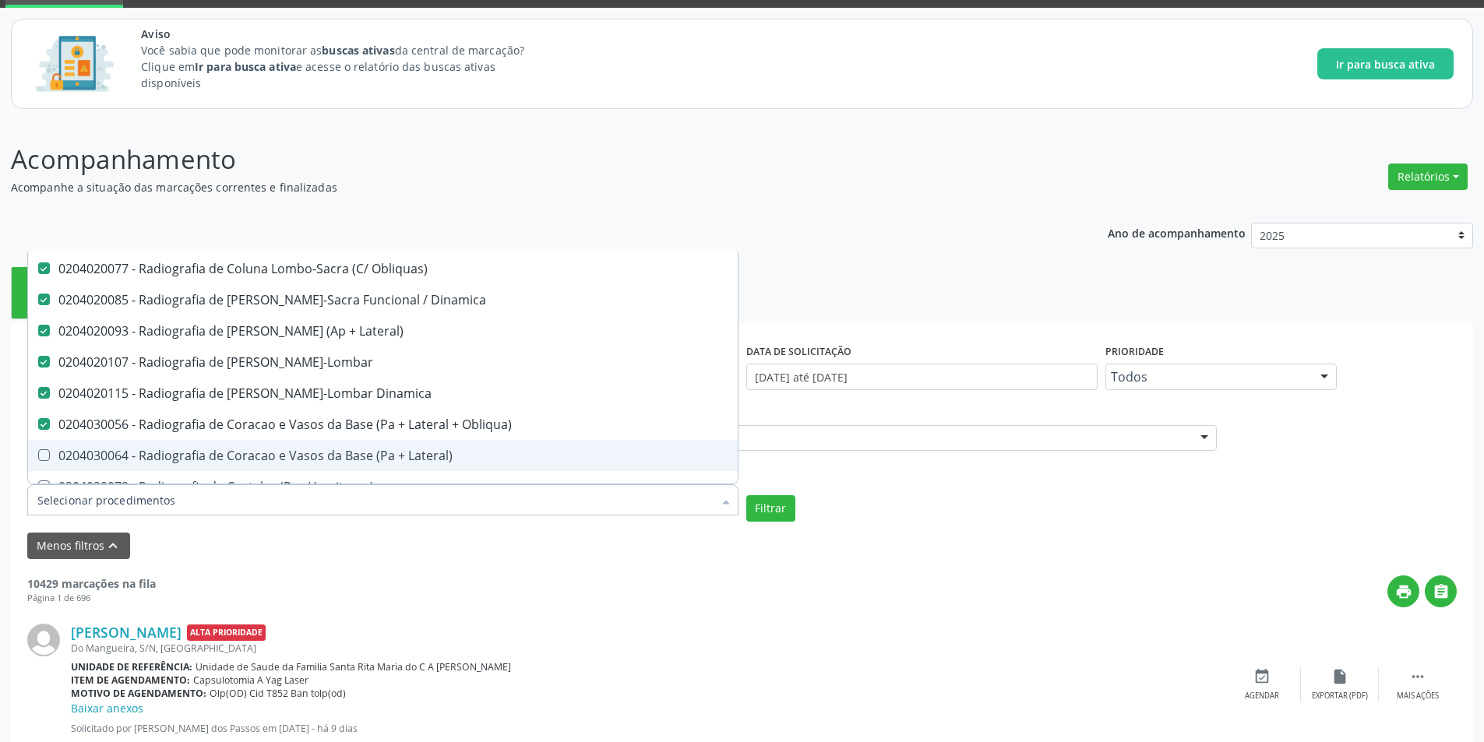
click at [46, 462] on div "0204030064 - Radiografia de Coracao e Vasos da Base (Pa + Lateral)" at bounding box center [382, 455] width 691 height 12
checkbox Lateral\) "true"
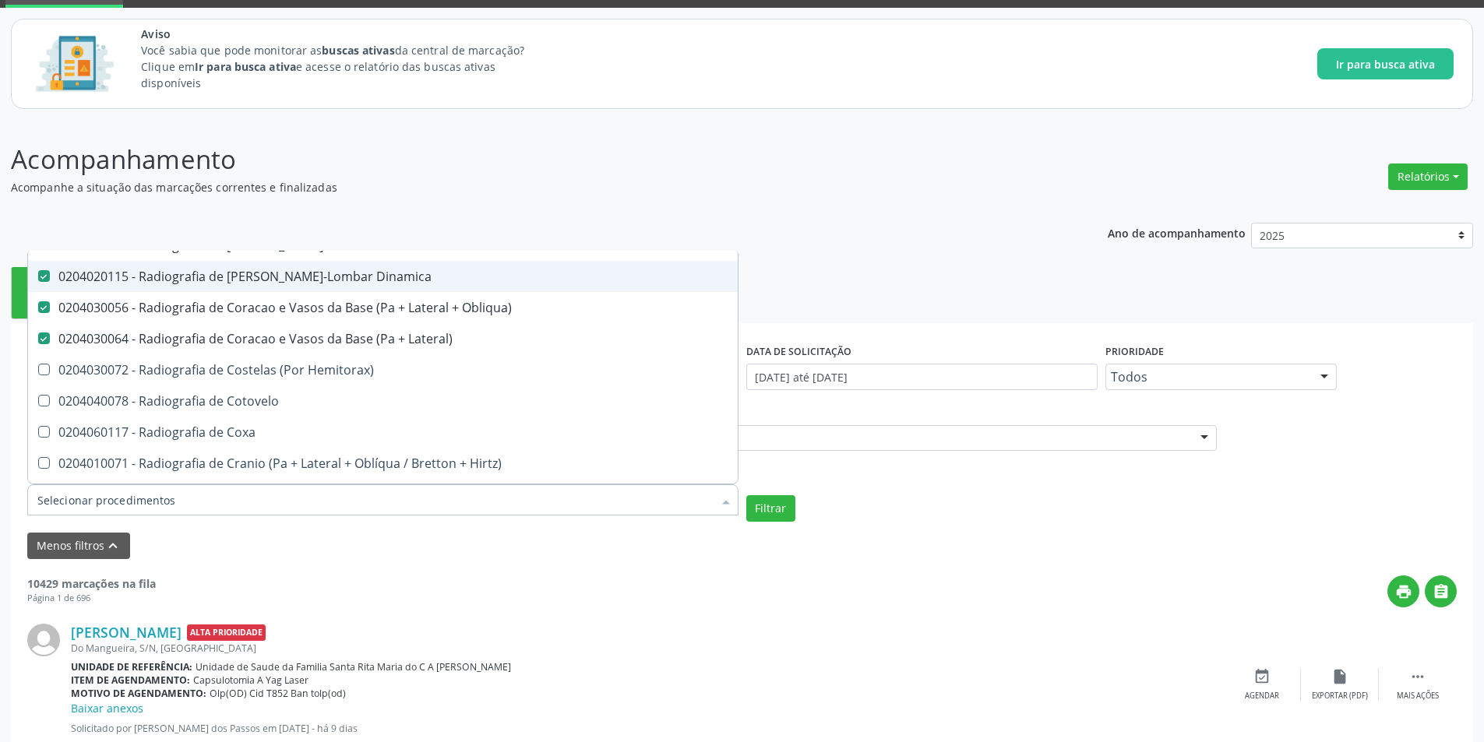
scroll to position [1870, 0]
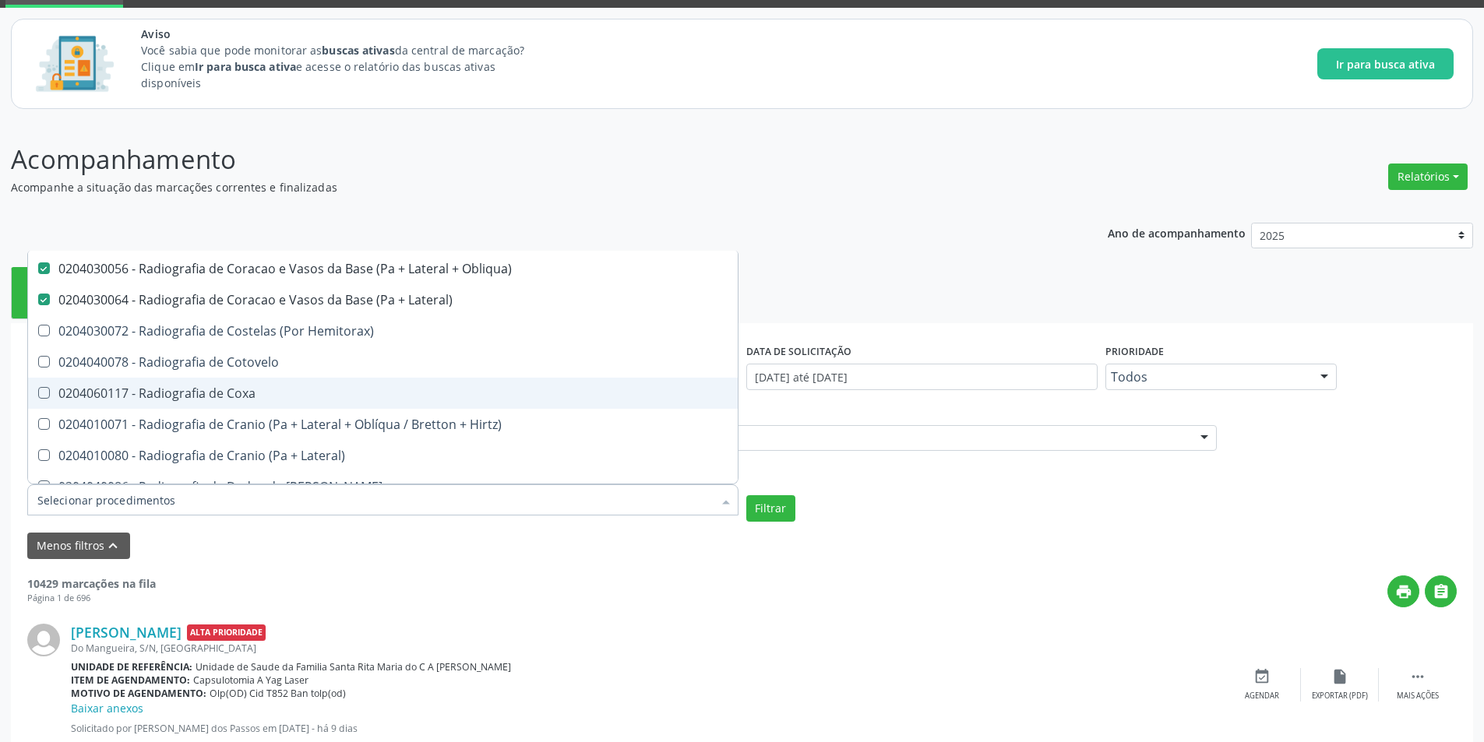
click at [41, 389] on Coxa at bounding box center [44, 393] width 12 height 12
click at [38, 389] on Coxa "checkbox" at bounding box center [33, 393] width 10 height 10
checkbox Coxa "true"
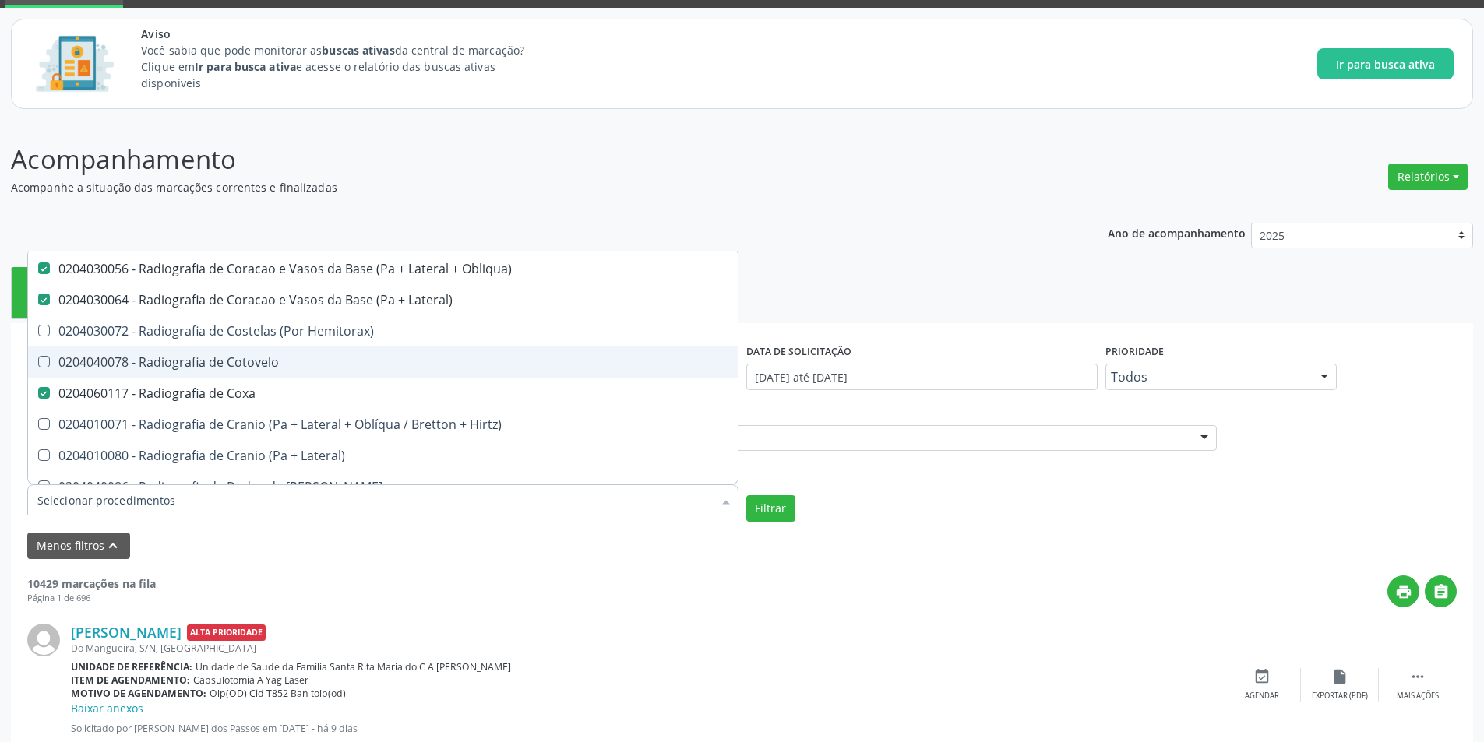
click at [43, 372] on span "0204040078 - Radiografia de Cotovelo" at bounding box center [383, 362] width 710 height 31
checkbox Cotovelo "true"
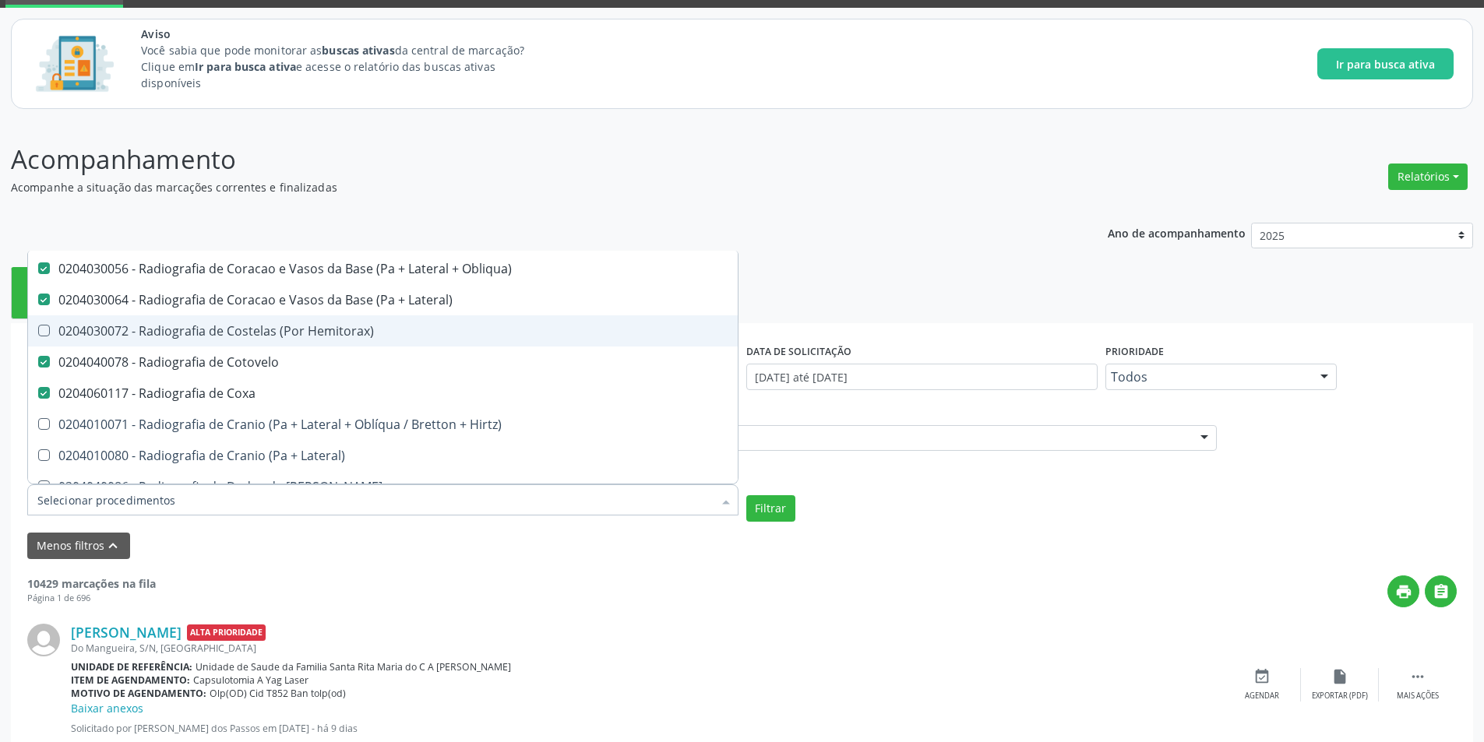
click at [42, 333] on Hemitorax\) at bounding box center [44, 331] width 12 height 12
click at [38, 333] on Hemitorax\) "checkbox" at bounding box center [33, 331] width 10 height 10
checkbox Hemitorax\) "true"
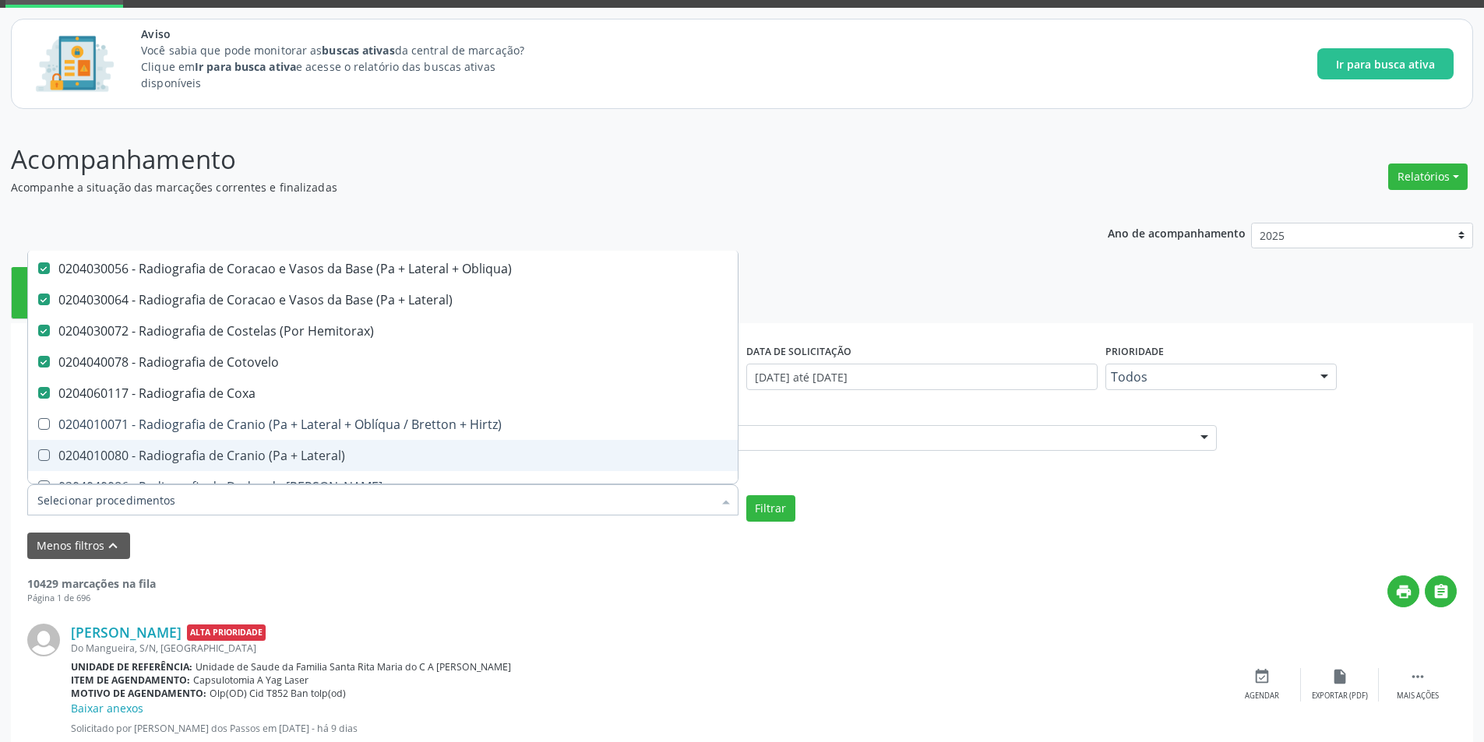
click at [44, 452] on Lateral\) at bounding box center [44, 455] width 12 height 12
click at [38, 452] on Lateral\) "checkbox" at bounding box center [33, 455] width 10 height 10
checkbox Lateral\) "true"
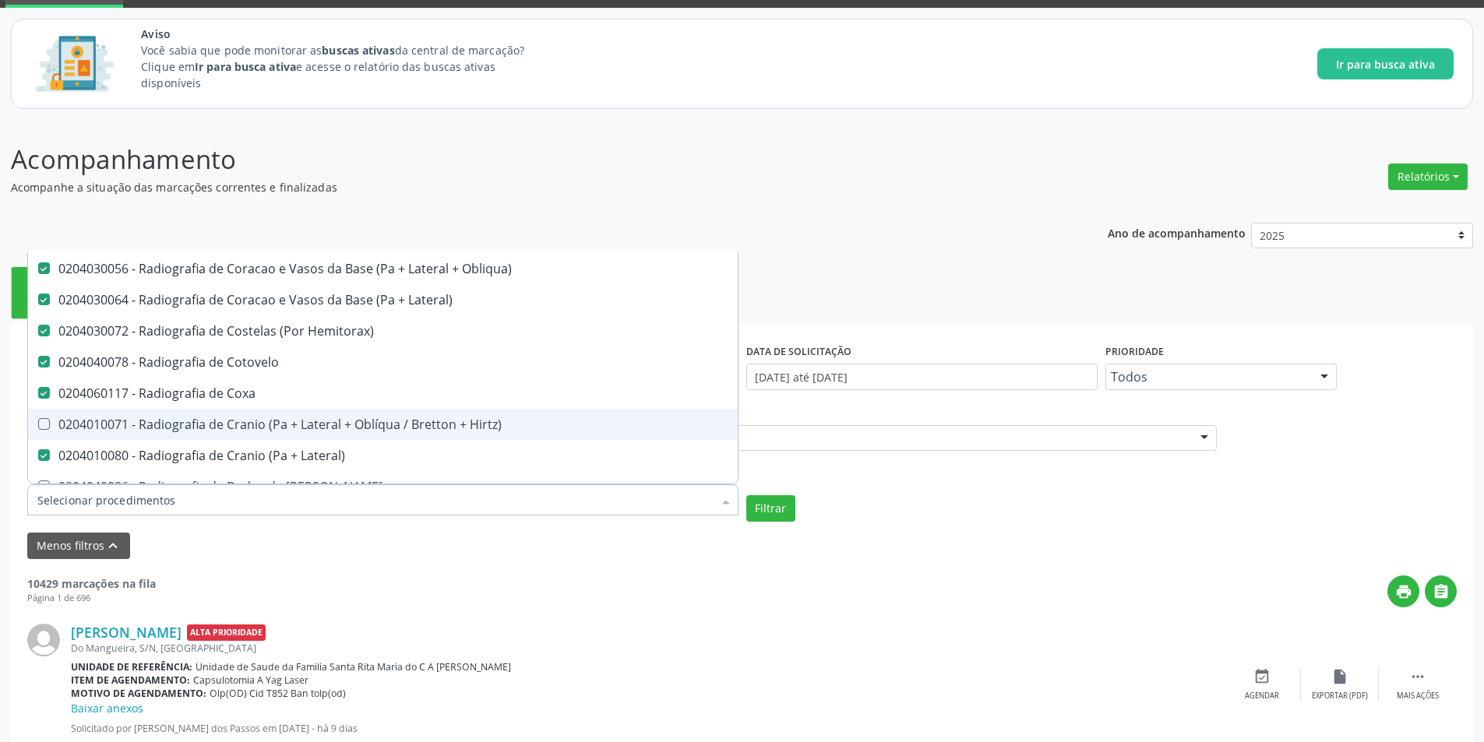
click at [43, 433] on span "0204010071 - Radiografia de Cranio (Pa + Lateral + Oblíqua / Bretton + Hirtz)" at bounding box center [383, 424] width 710 height 31
checkbox Hirtz\) "true"
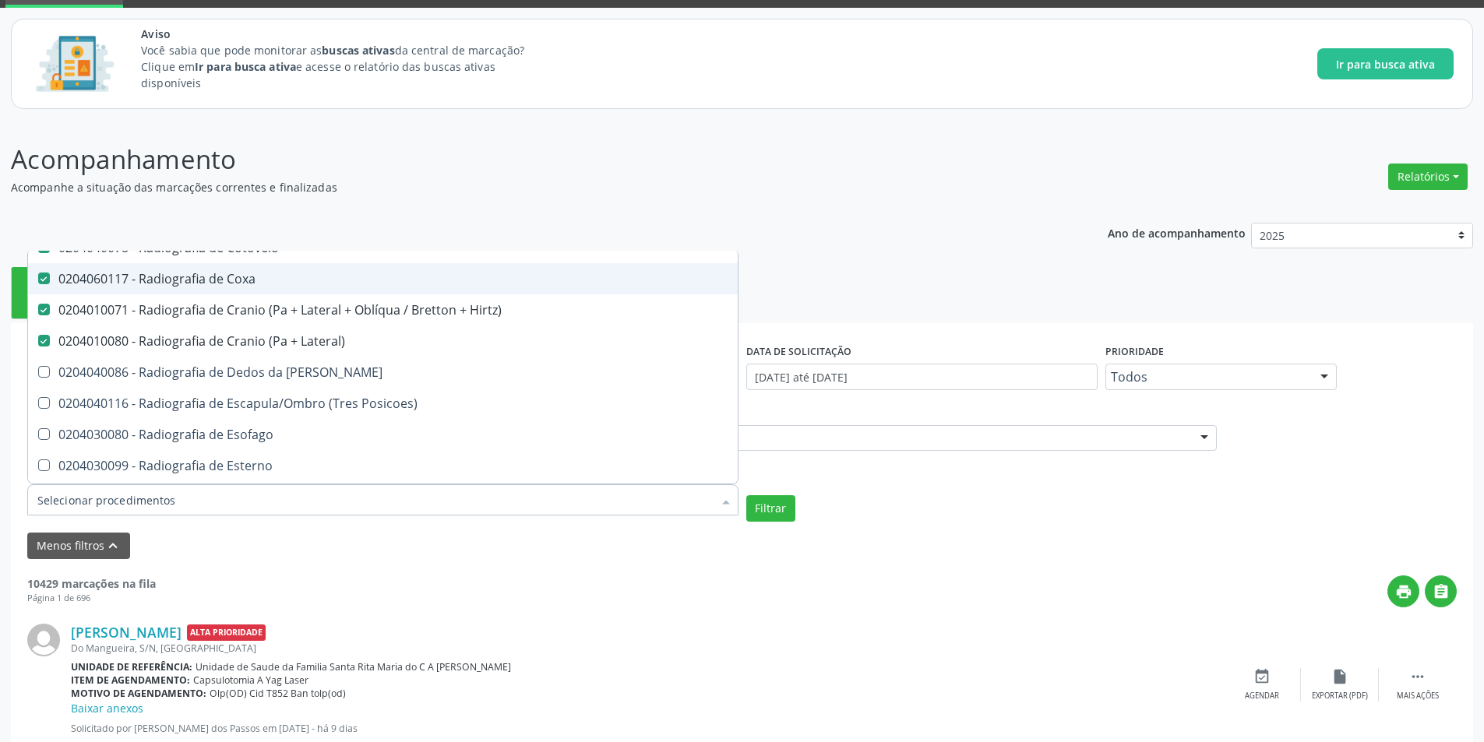
scroll to position [2025, 0]
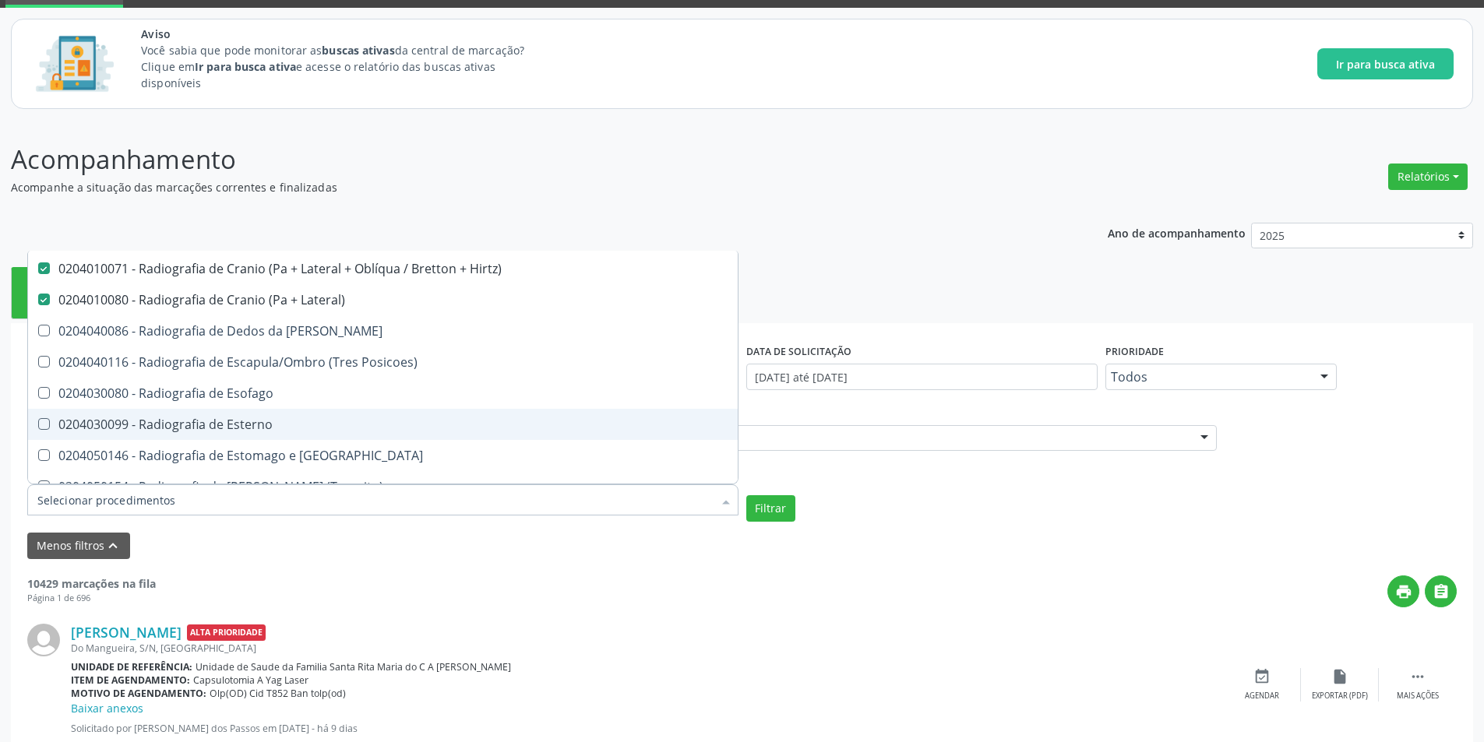
click at [44, 422] on Esterno at bounding box center [44, 424] width 12 height 12
click at [38, 422] on Esterno "checkbox" at bounding box center [33, 424] width 10 height 10
checkbox Esterno "true"
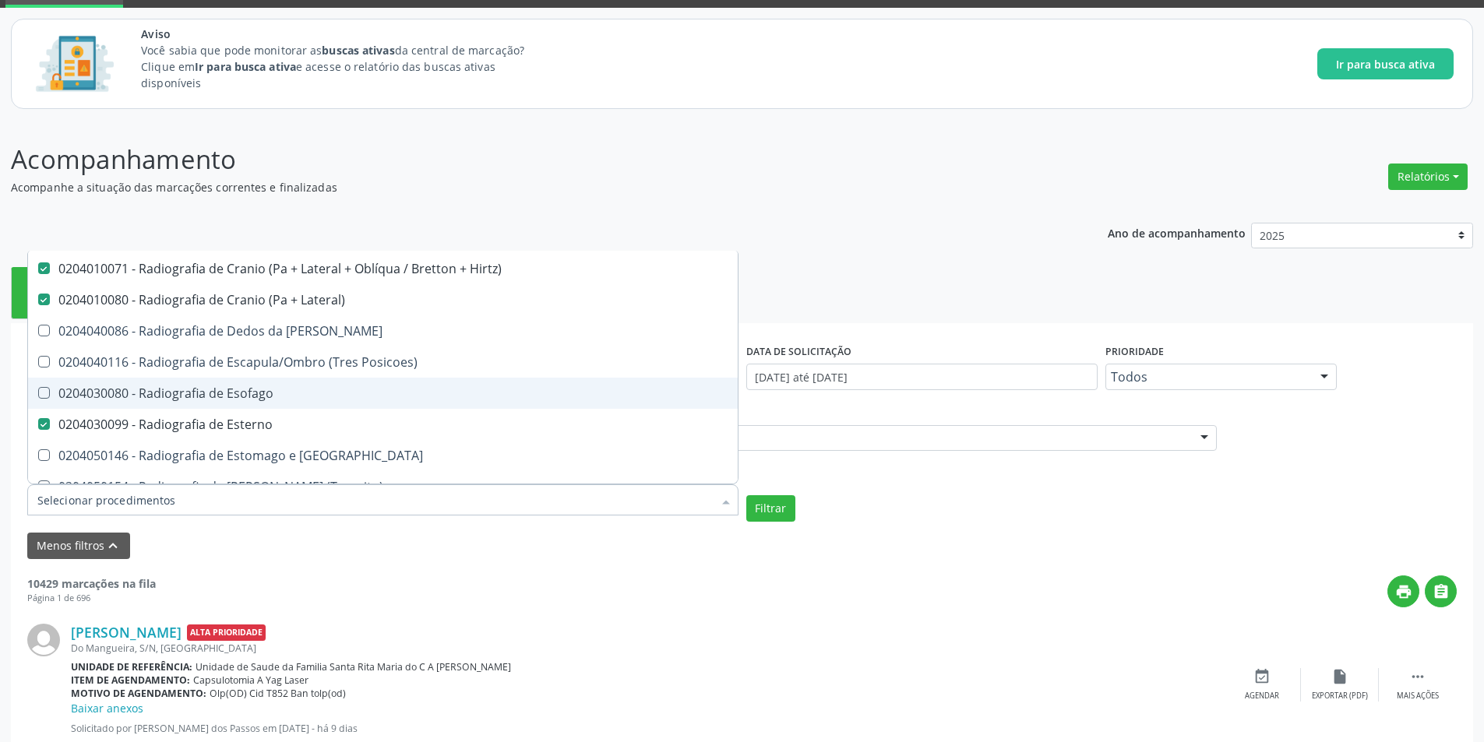
click at [41, 386] on span "0204030080 - Radiografia de Esofago" at bounding box center [383, 393] width 710 height 31
checkbox Esofago "true"
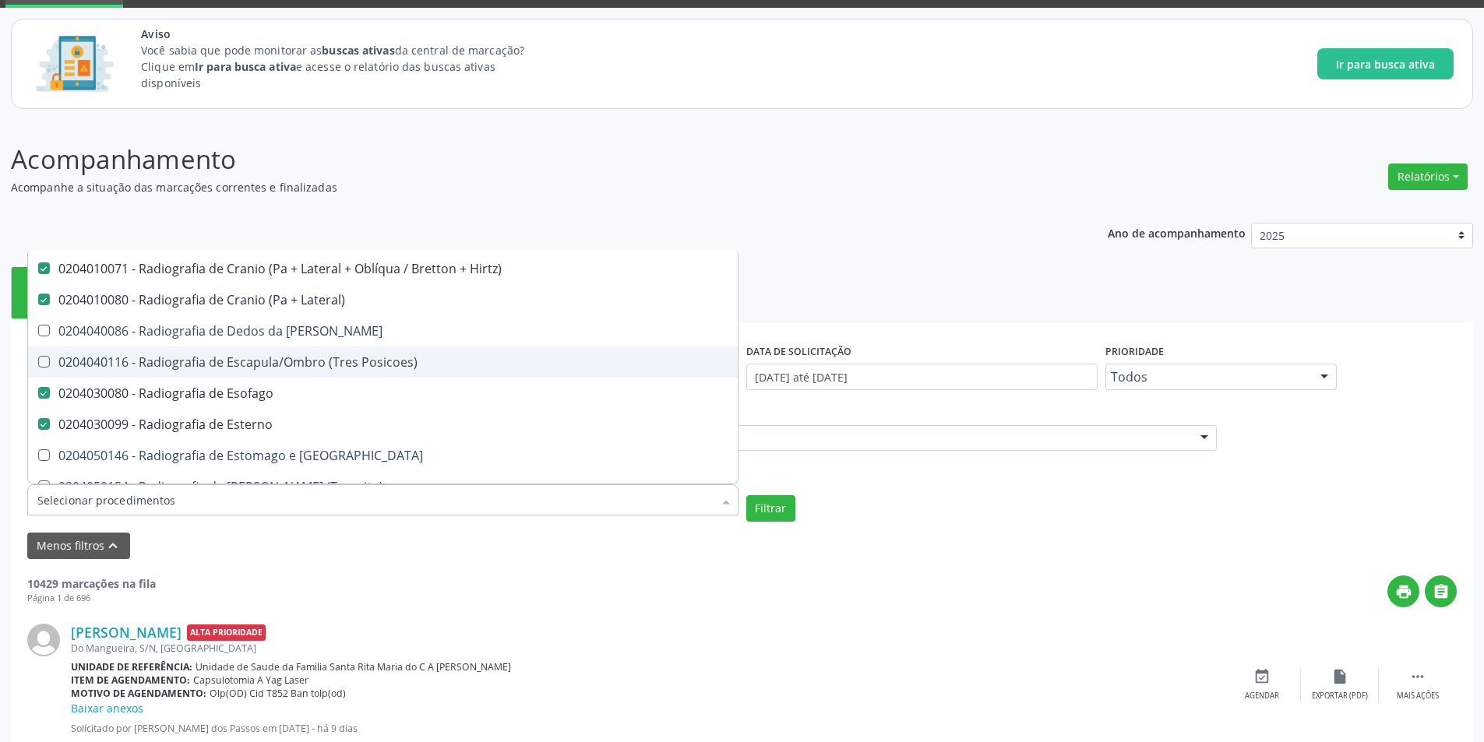
click at [37, 358] on div at bounding box center [34, 362] width 12 height 12
checkbox Posicoes\) "true"
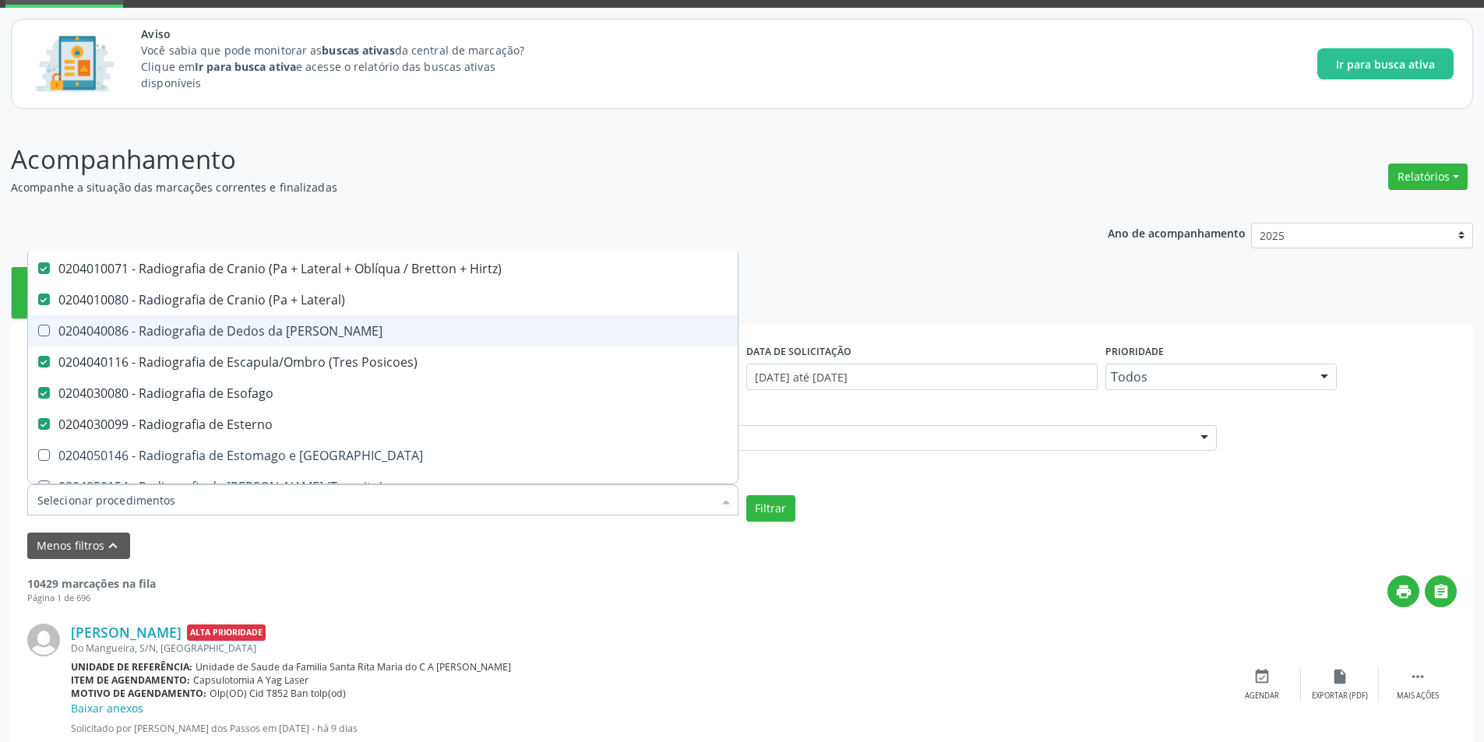
click at [48, 330] on Mao at bounding box center [44, 331] width 12 height 12
click at [38, 330] on Mao "checkbox" at bounding box center [33, 331] width 10 height 10
checkbox Mao "true"
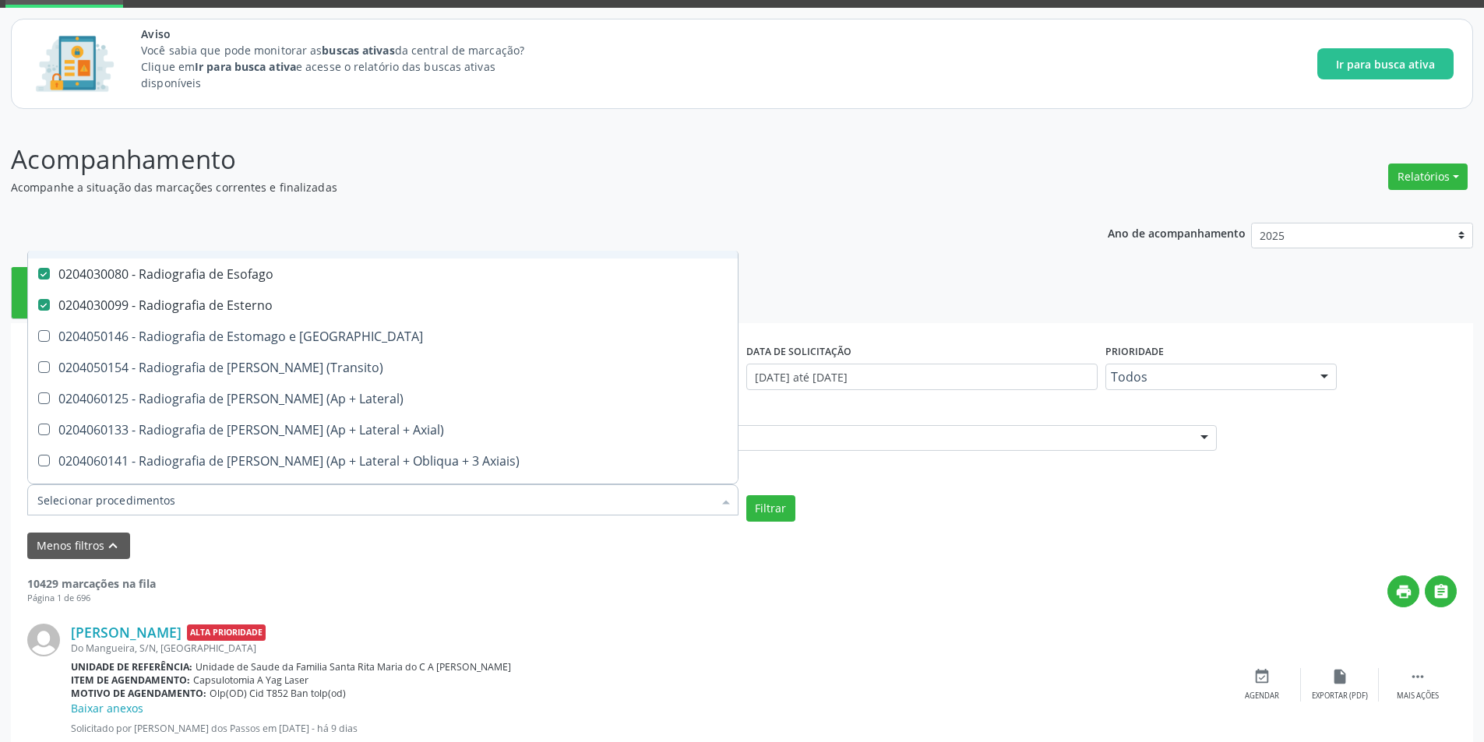
scroll to position [2181, 0]
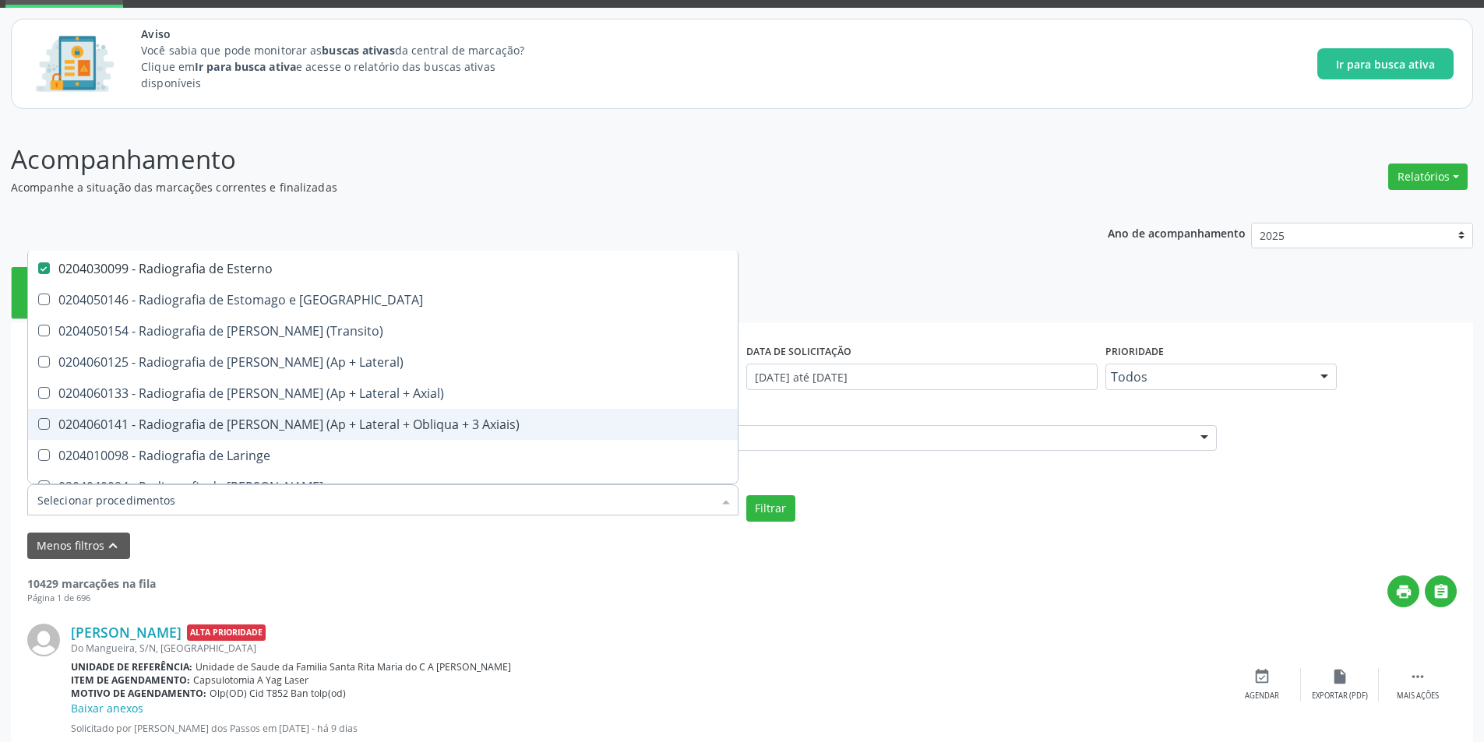
drag, startPoint x: 45, startPoint y: 428, endPoint x: 40, endPoint y: 398, distance: 30.1
click at [44, 421] on Axiais\) at bounding box center [44, 424] width 12 height 12
click at [38, 421] on Axiais\) "checkbox" at bounding box center [33, 424] width 10 height 10
checkbox Axiais\) "true"
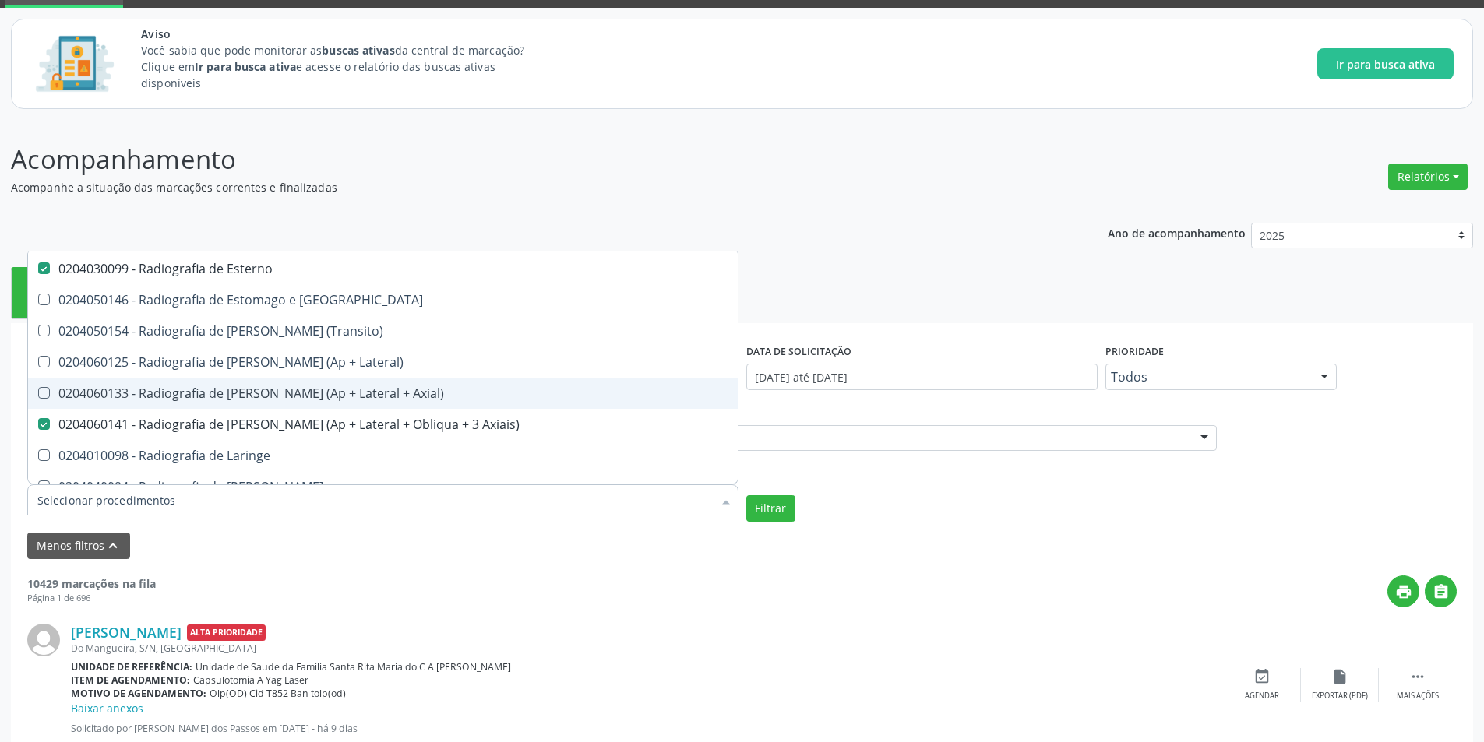
click at [40, 391] on Axial\) at bounding box center [44, 393] width 12 height 12
click at [38, 391] on Axial\) "checkbox" at bounding box center [33, 393] width 10 height 10
checkbox Axial\) "true"
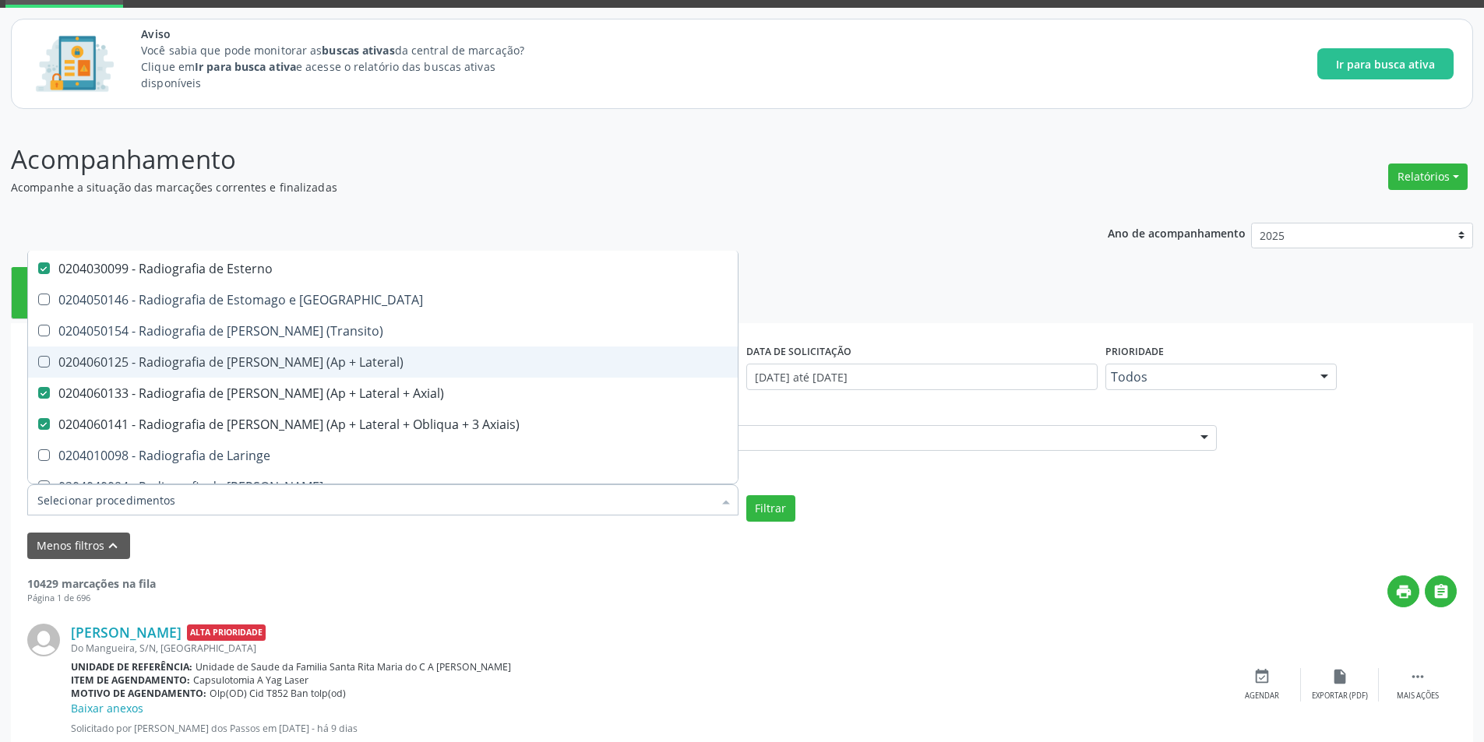
click at [44, 359] on Lateral\) at bounding box center [44, 362] width 12 height 12
click at [38, 359] on Lateral\) "checkbox" at bounding box center [33, 362] width 10 height 10
checkbox Lateral\) "true"
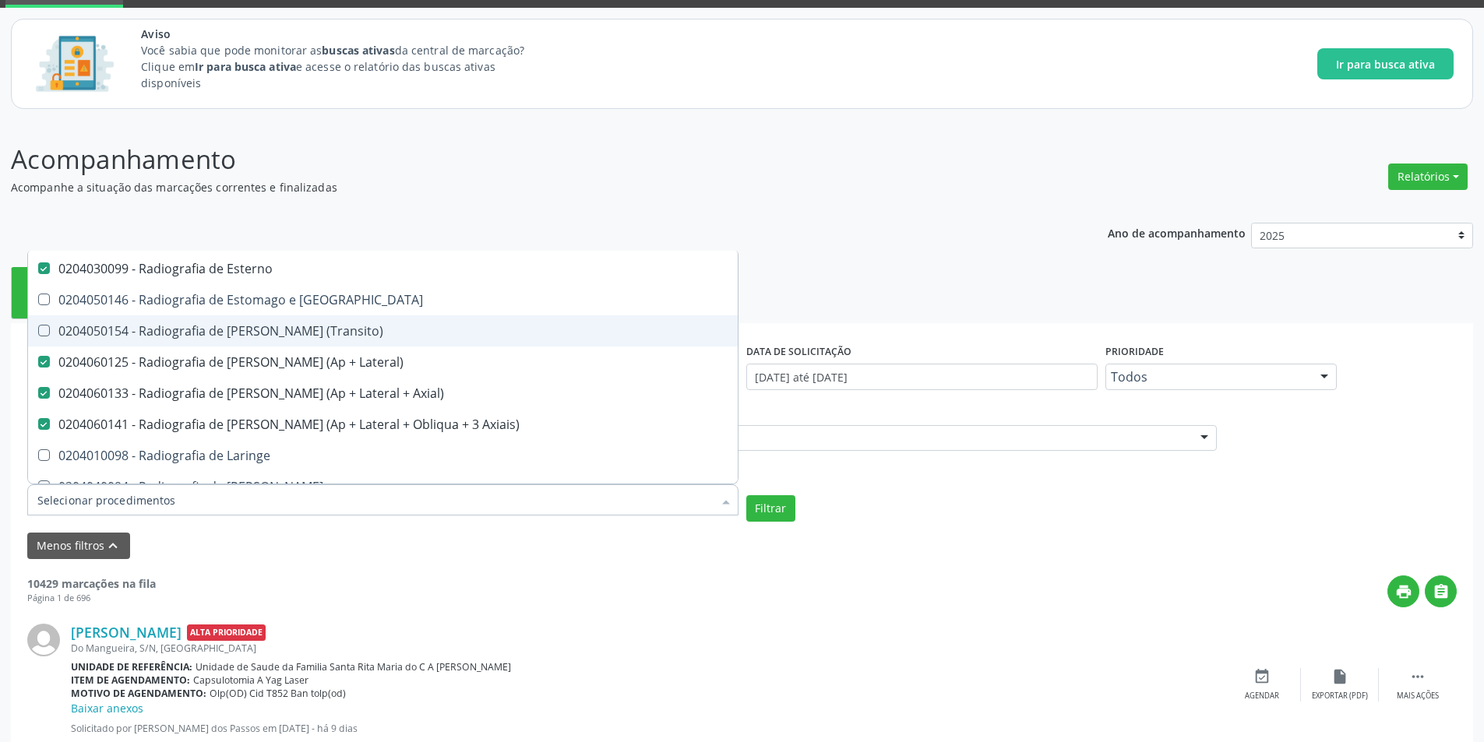
click at [37, 332] on div at bounding box center [34, 331] width 12 height 12
checkbox \(Transito\) "true"
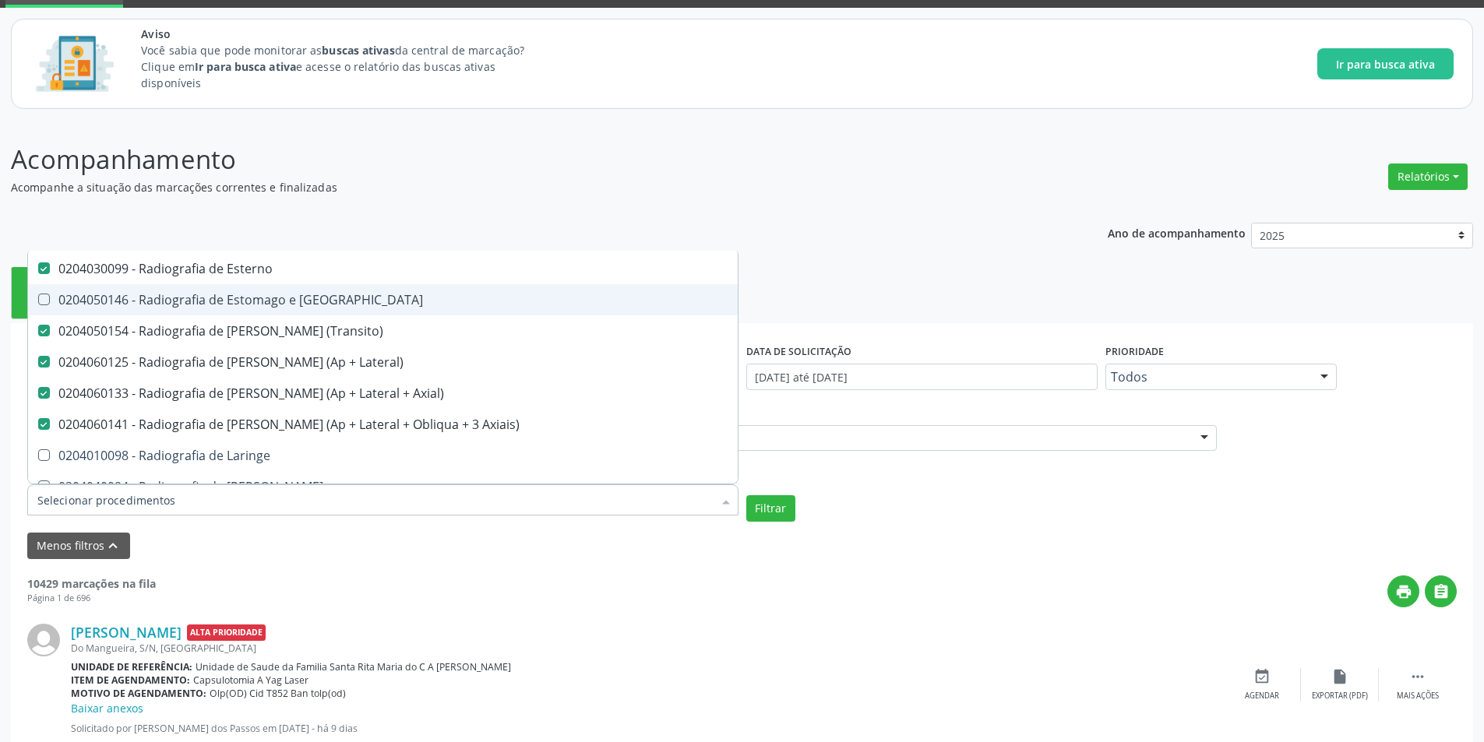
click at [38, 296] on Duodeno at bounding box center [44, 300] width 12 height 12
click at [38, 296] on Duodeno "checkbox" at bounding box center [33, 299] width 10 height 10
checkbox Duodeno "true"
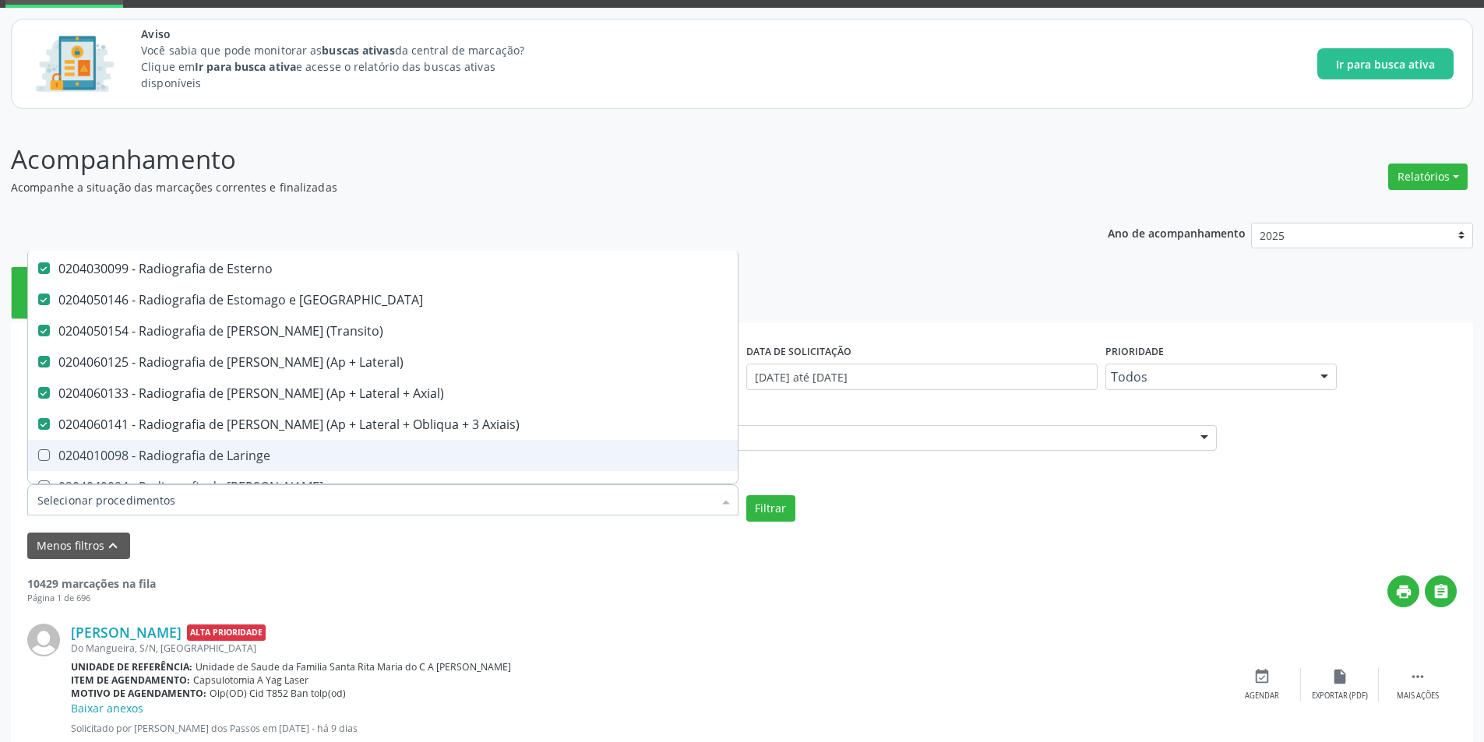
click at [43, 450] on Laringe at bounding box center [44, 455] width 12 height 12
click at [38, 450] on Laringe "checkbox" at bounding box center [33, 455] width 10 height 10
checkbox Laringe "true"
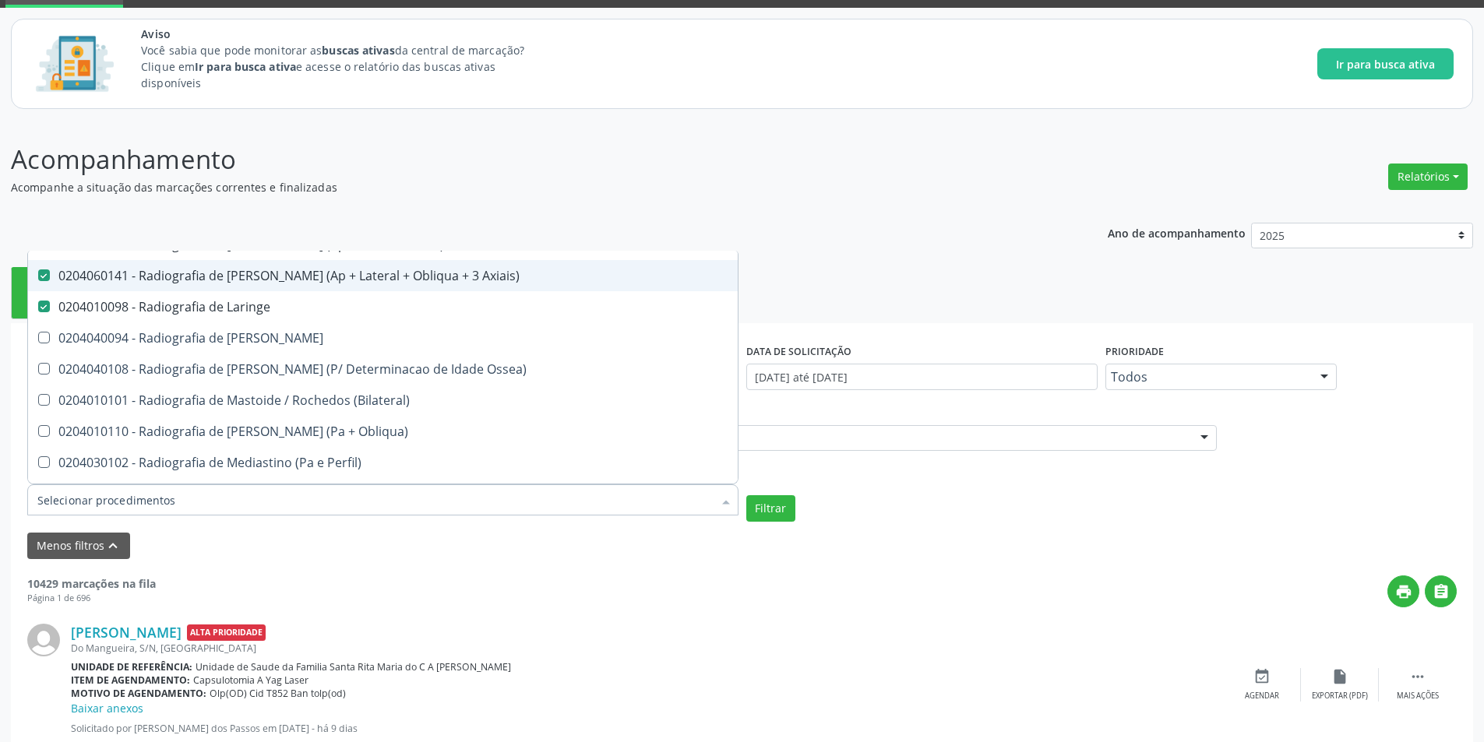
scroll to position [2337, 0]
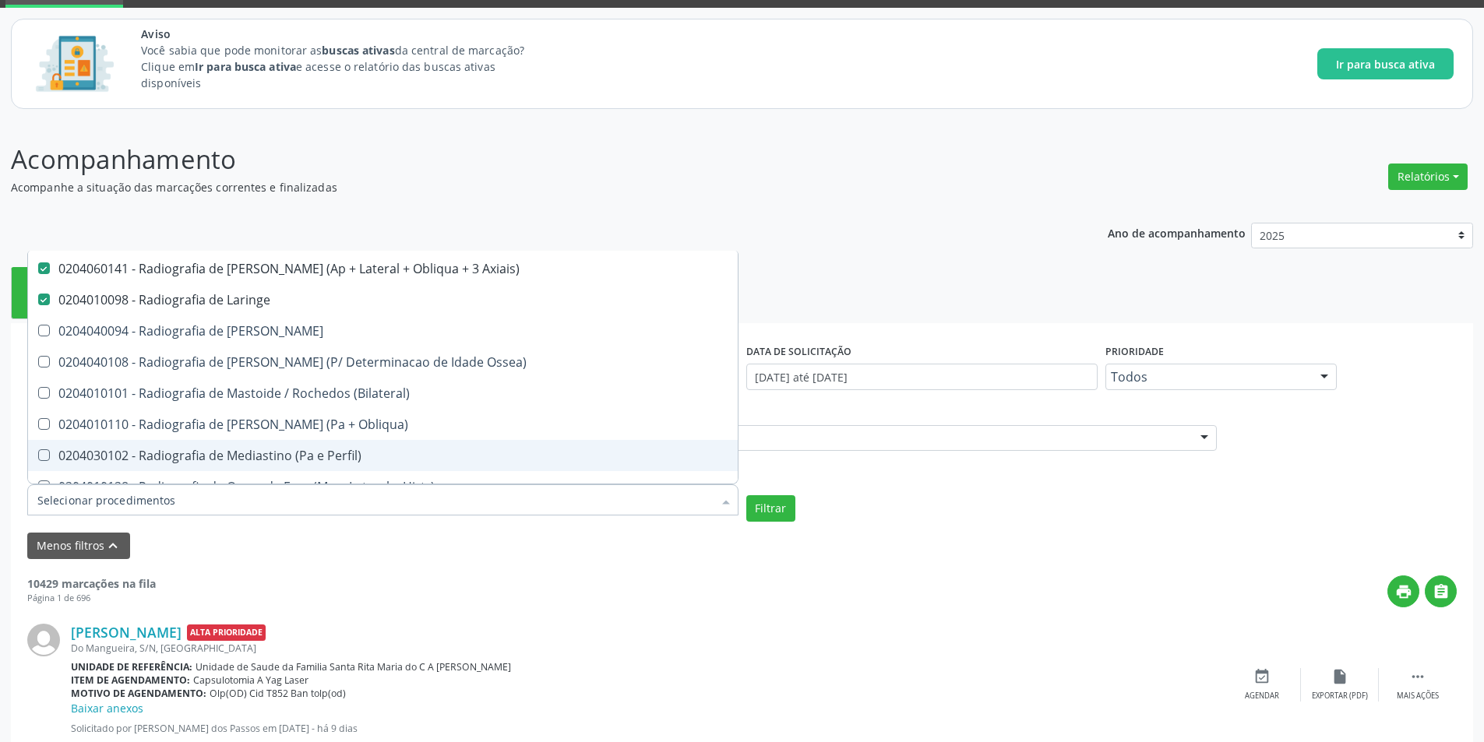
click at [48, 453] on Perfil\) at bounding box center [44, 455] width 12 height 12
click at [38, 453] on Perfil\) "checkbox" at bounding box center [33, 455] width 10 height 10
checkbox Perfil\) "true"
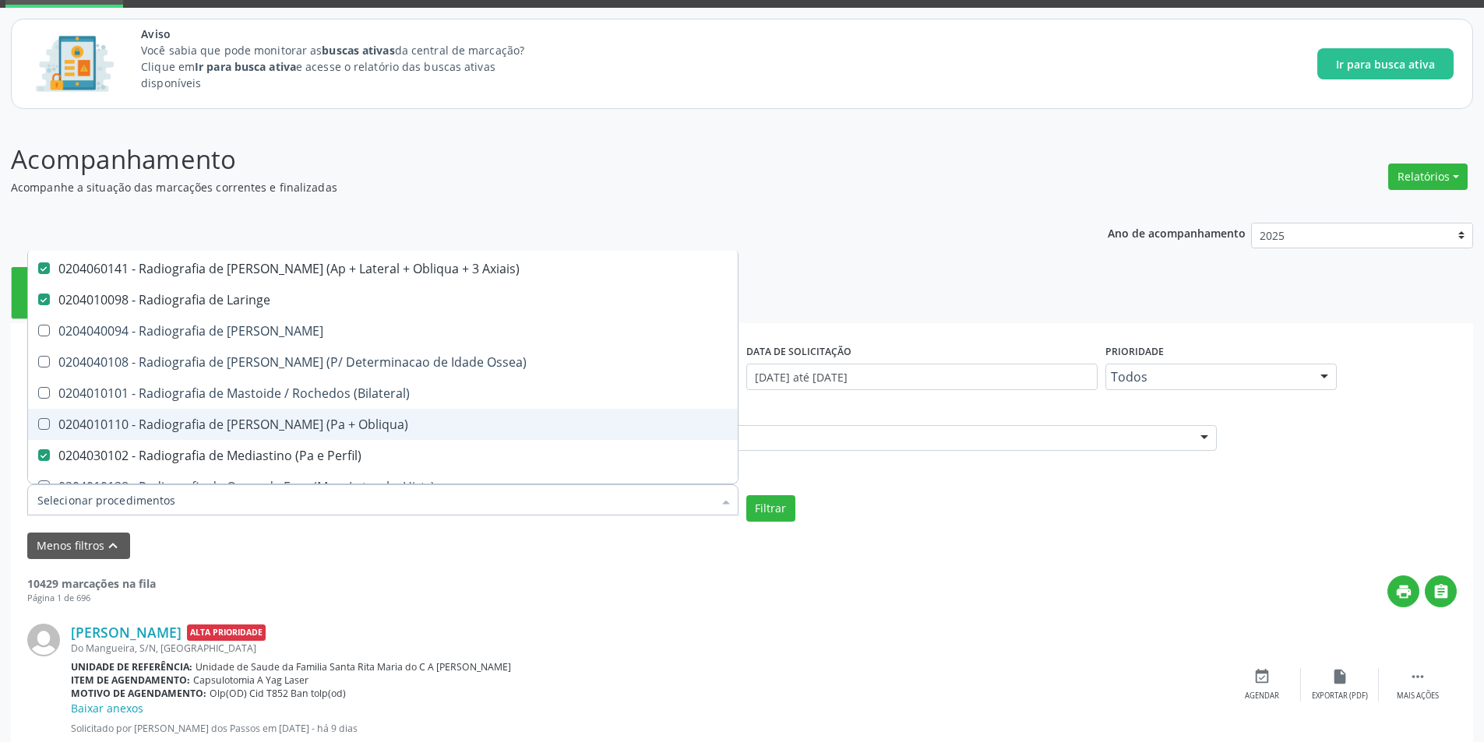
click at [48, 418] on Obliqua\) at bounding box center [44, 424] width 12 height 12
click at [38, 419] on Obliqua\) "checkbox" at bounding box center [33, 424] width 10 height 10
checkbox Obliqua\) "true"
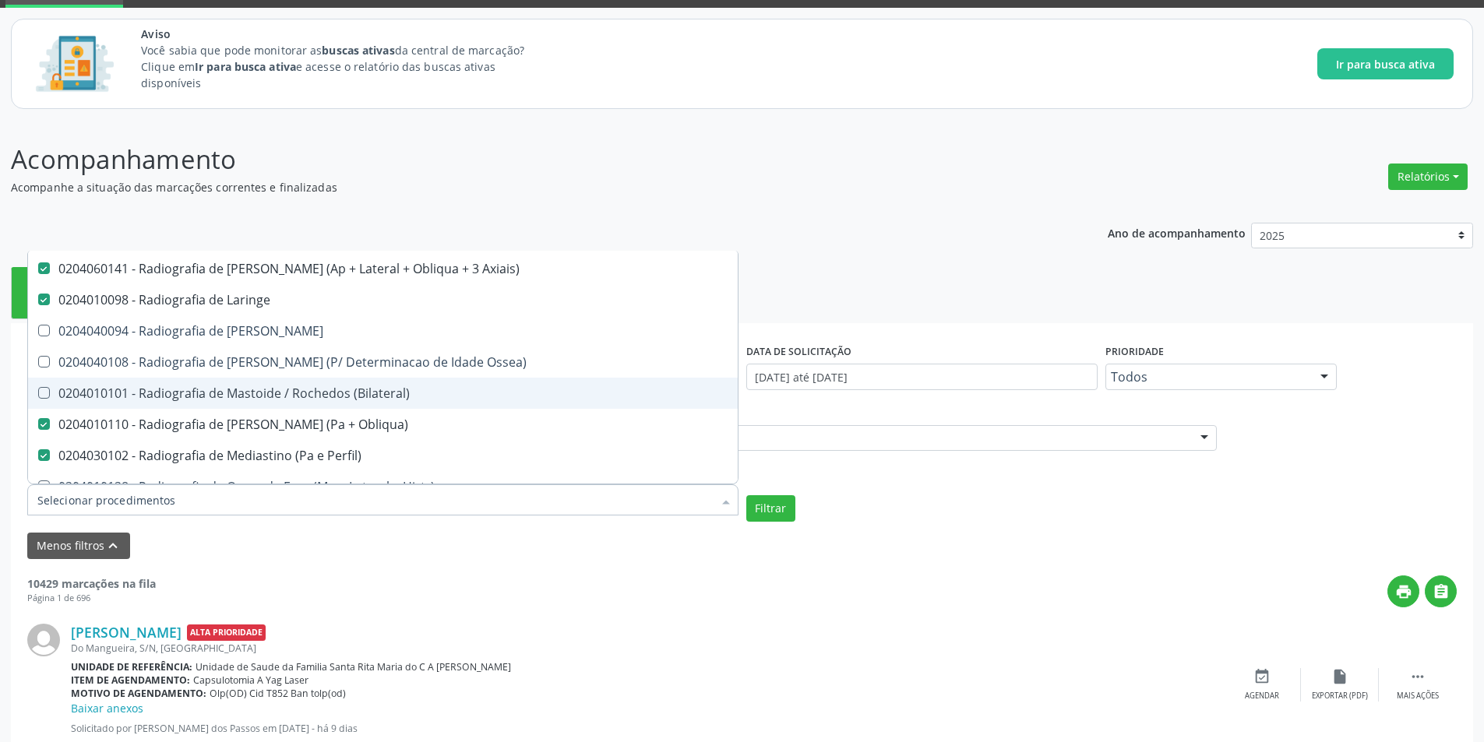
click at [46, 399] on \(Bilateral\) at bounding box center [44, 393] width 12 height 12
click at [38, 398] on \(Bilateral\) "checkbox" at bounding box center [33, 393] width 10 height 10
checkbox \(Bilateral\) "true"
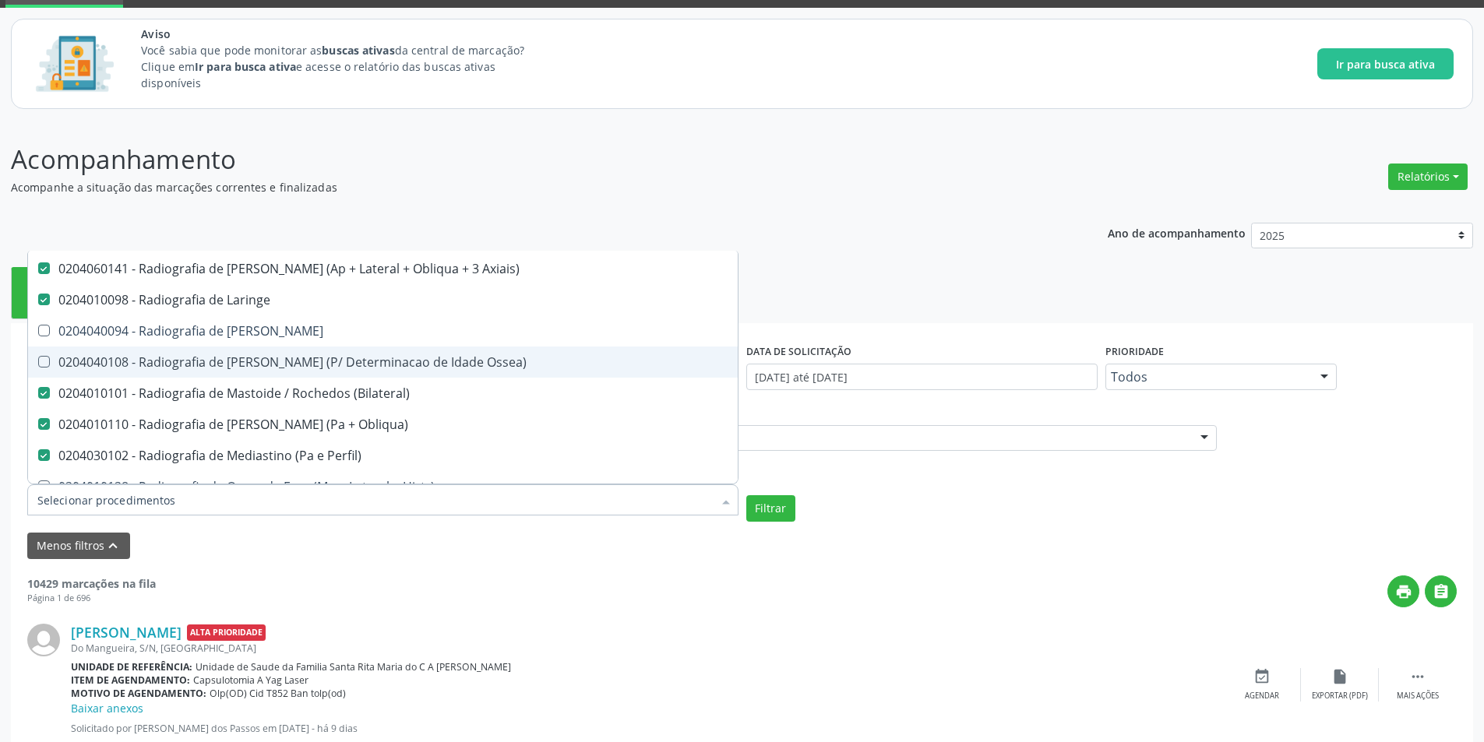
click at [44, 358] on Ossea\) at bounding box center [44, 362] width 12 height 12
click at [38, 358] on Ossea\) "checkbox" at bounding box center [33, 362] width 10 height 10
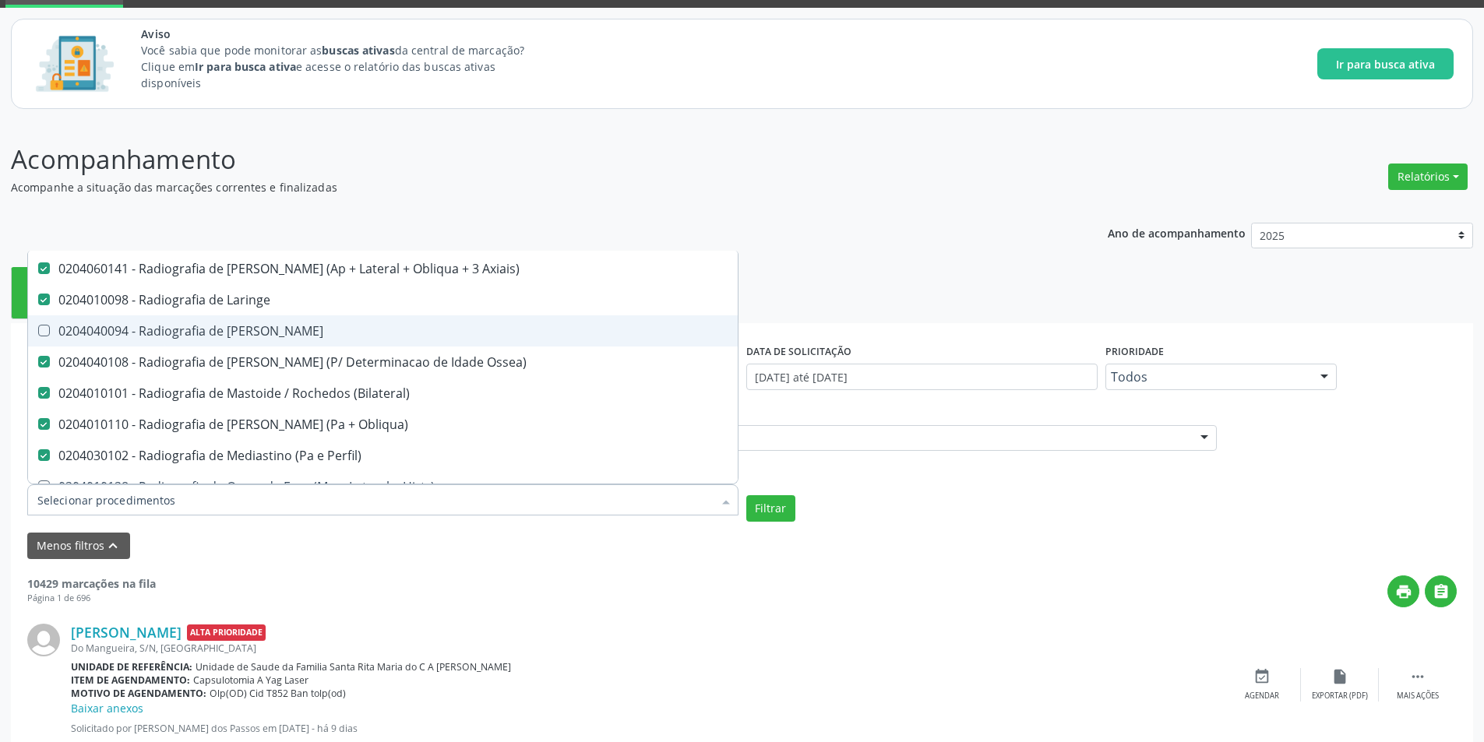
click at [44, 337] on div "0204040094 - Radiografia de [PERSON_NAME]" at bounding box center [382, 331] width 691 height 12
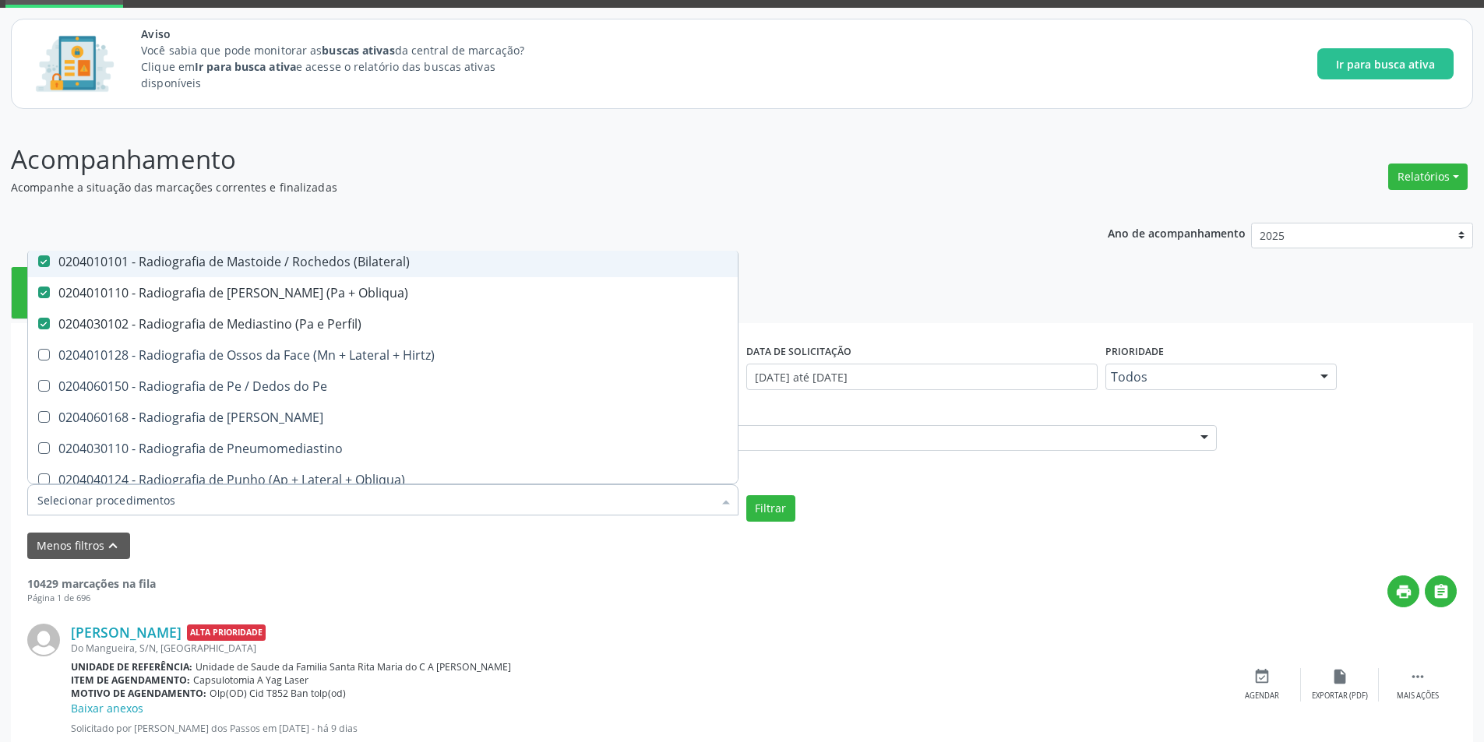
scroll to position [2493, 0]
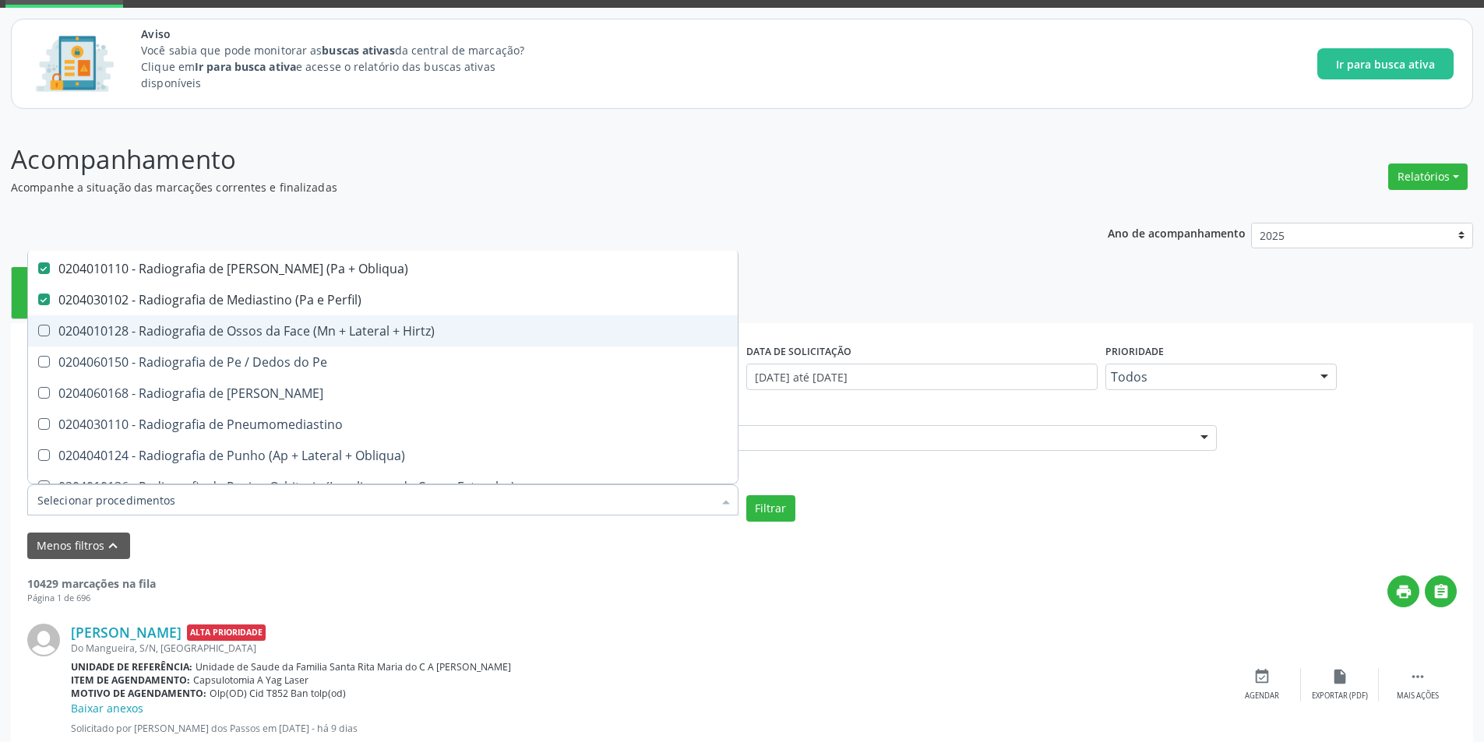
click at [39, 333] on Hirtz\) at bounding box center [44, 331] width 12 height 12
click at [38, 333] on Hirtz\) "checkbox" at bounding box center [33, 331] width 10 height 10
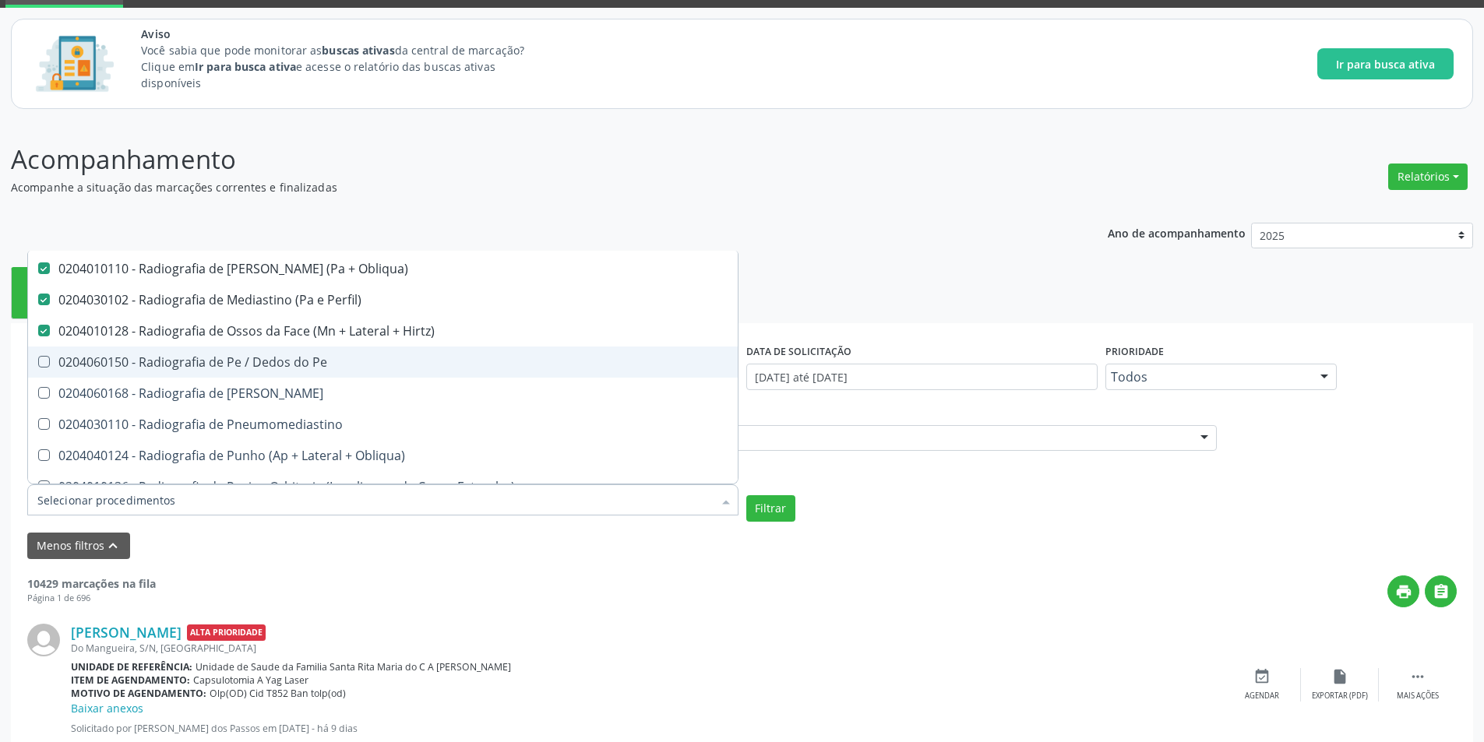
click at [48, 371] on span "0204060150 - Radiografia de Pe / Dedos do Pe" at bounding box center [383, 362] width 710 height 31
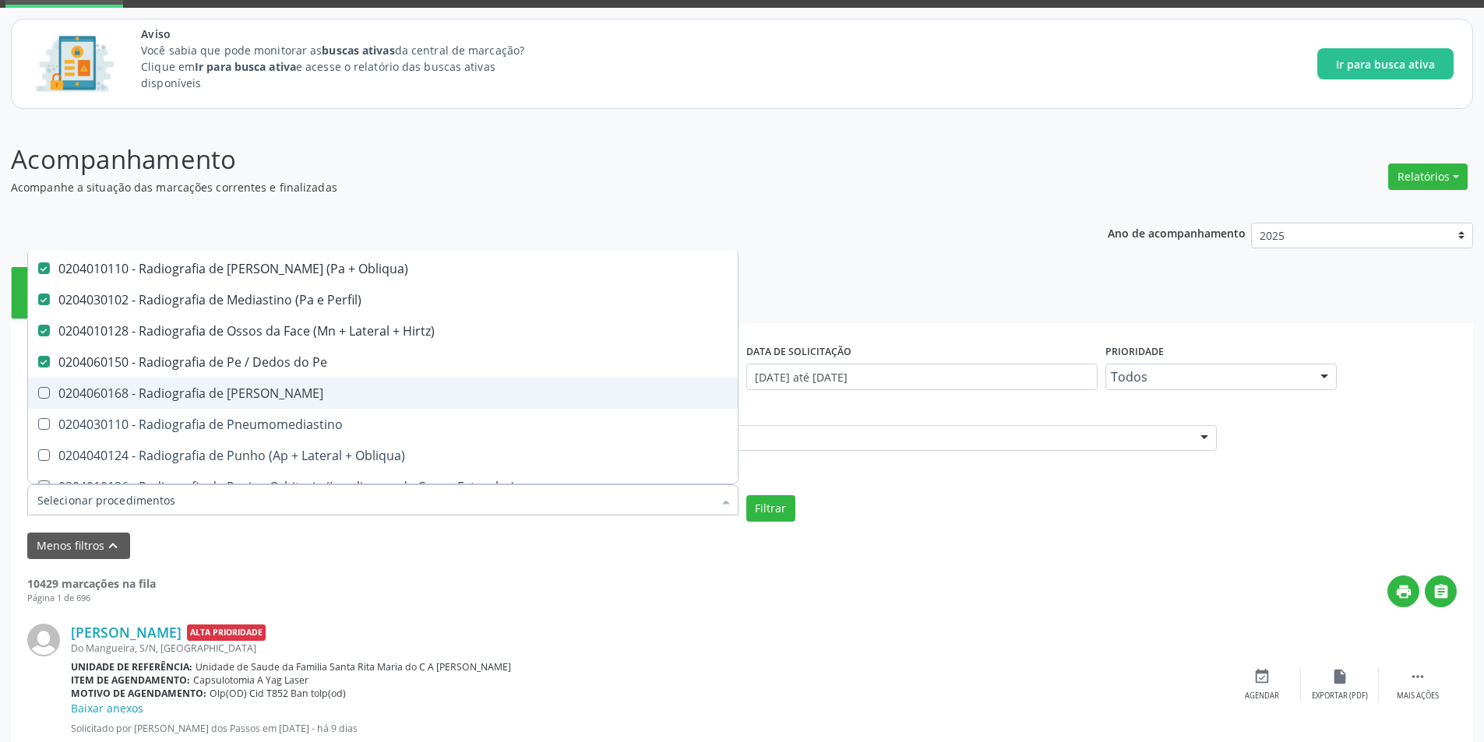
click at [45, 395] on Perna at bounding box center [44, 393] width 12 height 12
click at [38, 395] on Perna "checkbox" at bounding box center [33, 393] width 10 height 10
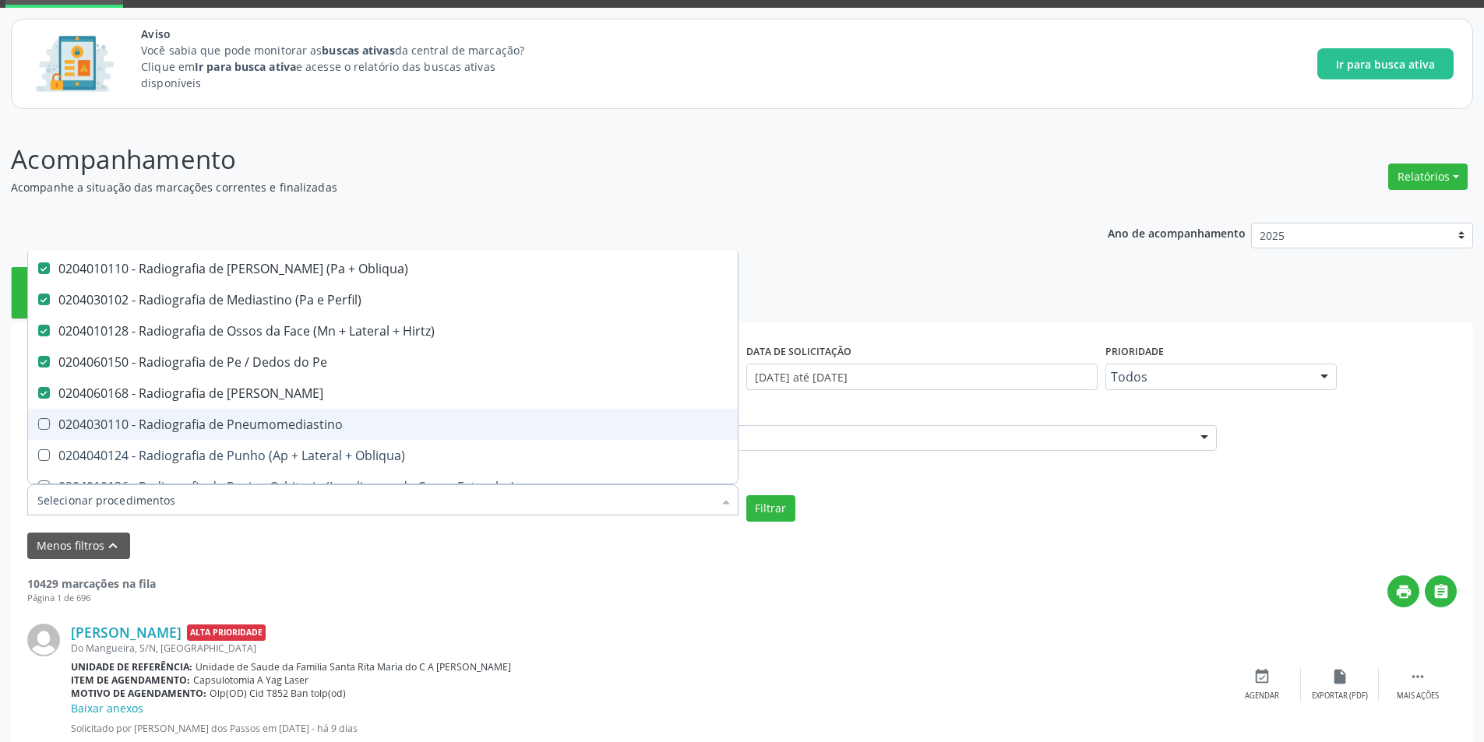
click at [44, 422] on Pneumomediastino at bounding box center [44, 424] width 12 height 12
click at [38, 422] on Pneumomediastino "checkbox" at bounding box center [33, 424] width 10 height 10
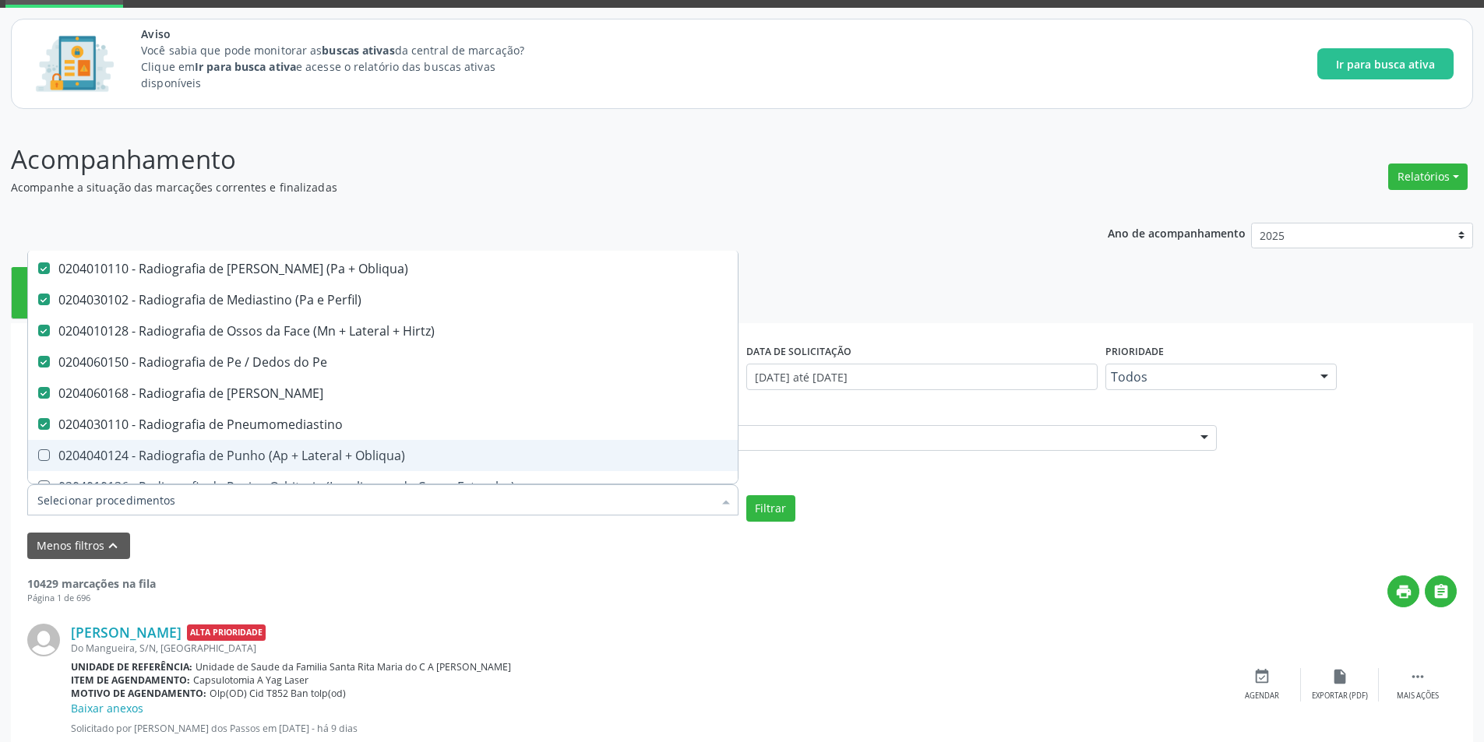
click at [44, 456] on Obliqua\) at bounding box center [44, 455] width 12 height 12
click at [38, 456] on Obliqua\) "checkbox" at bounding box center [33, 455] width 10 height 10
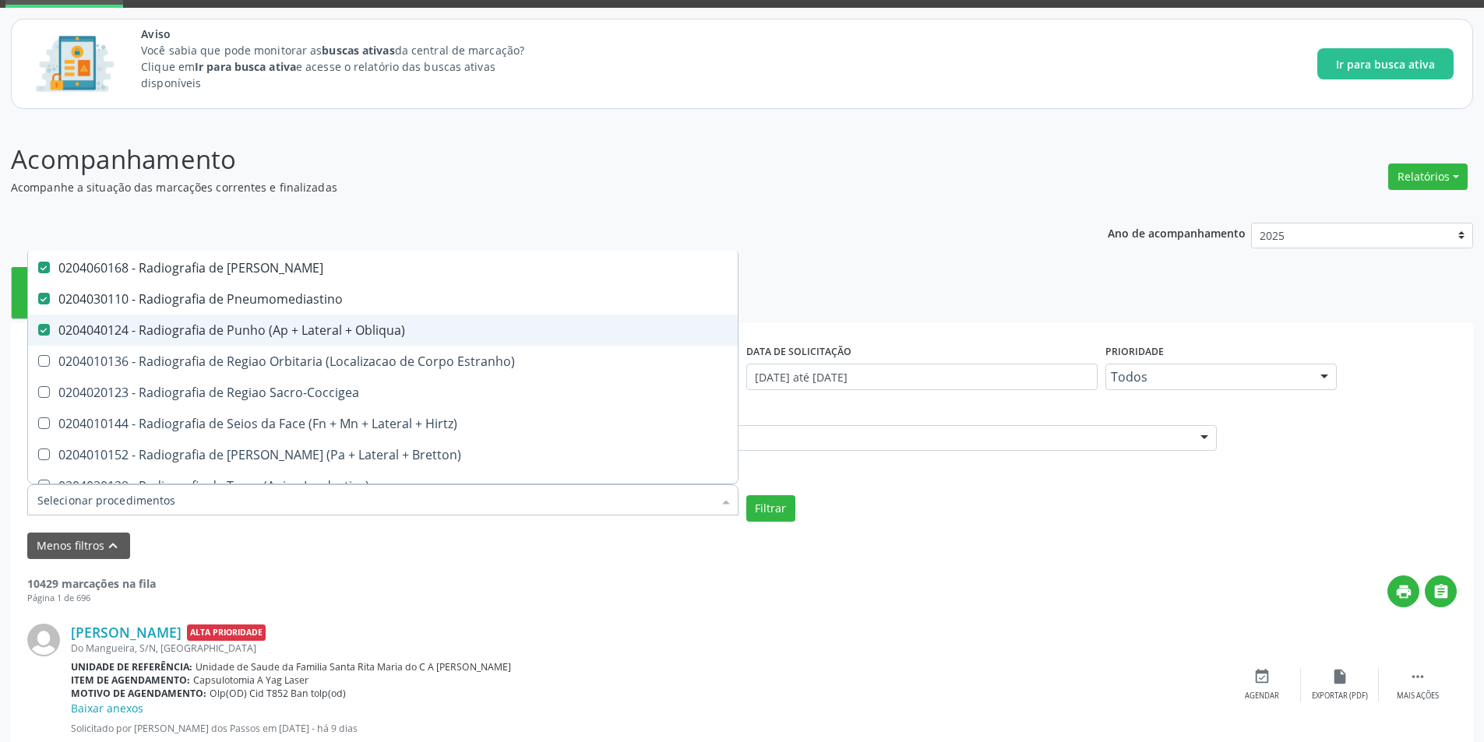
scroll to position [2649, 0]
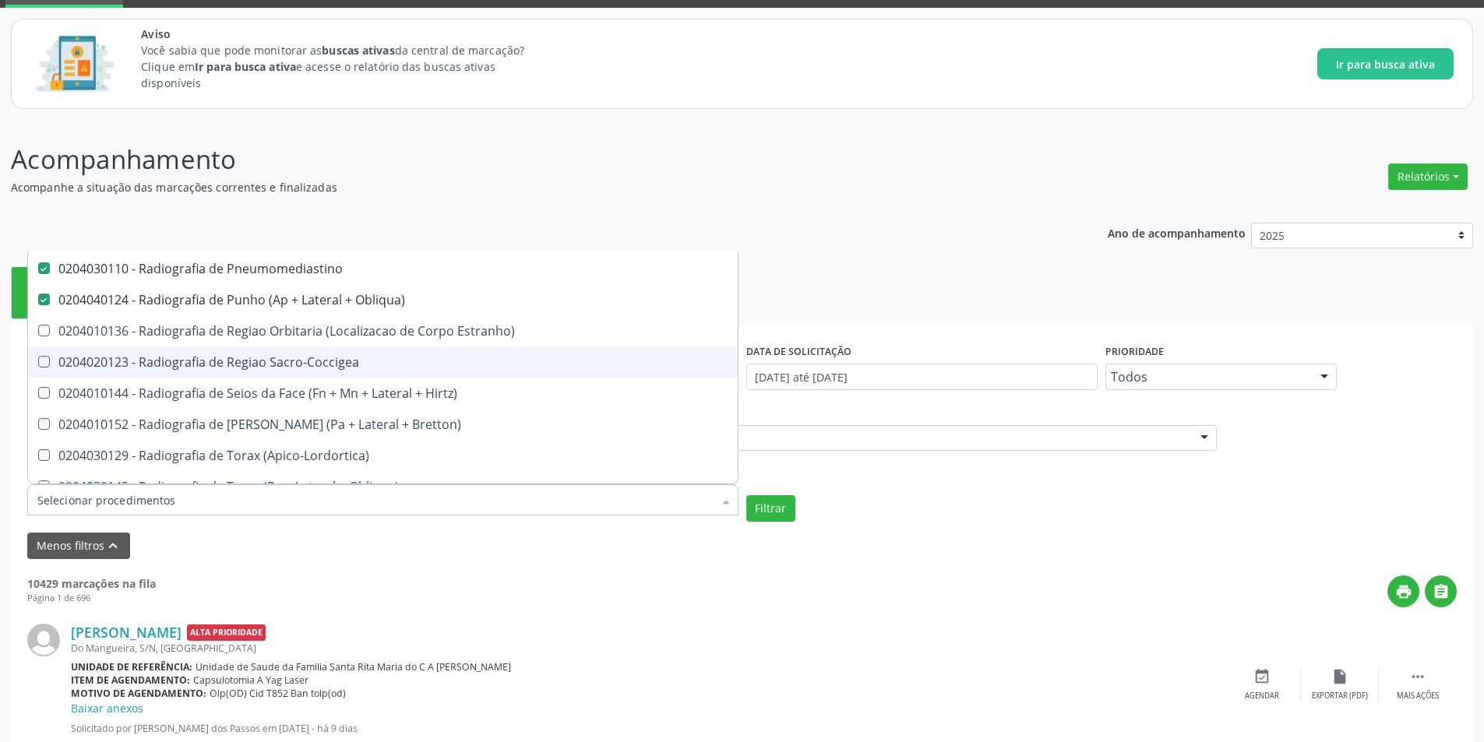
click at [41, 361] on Sacro-Coccigea at bounding box center [44, 362] width 12 height 12
click at [38, 361] on Sacro-Coccigea "checkbox" at bounding box center [33, 362] width 10 height 10
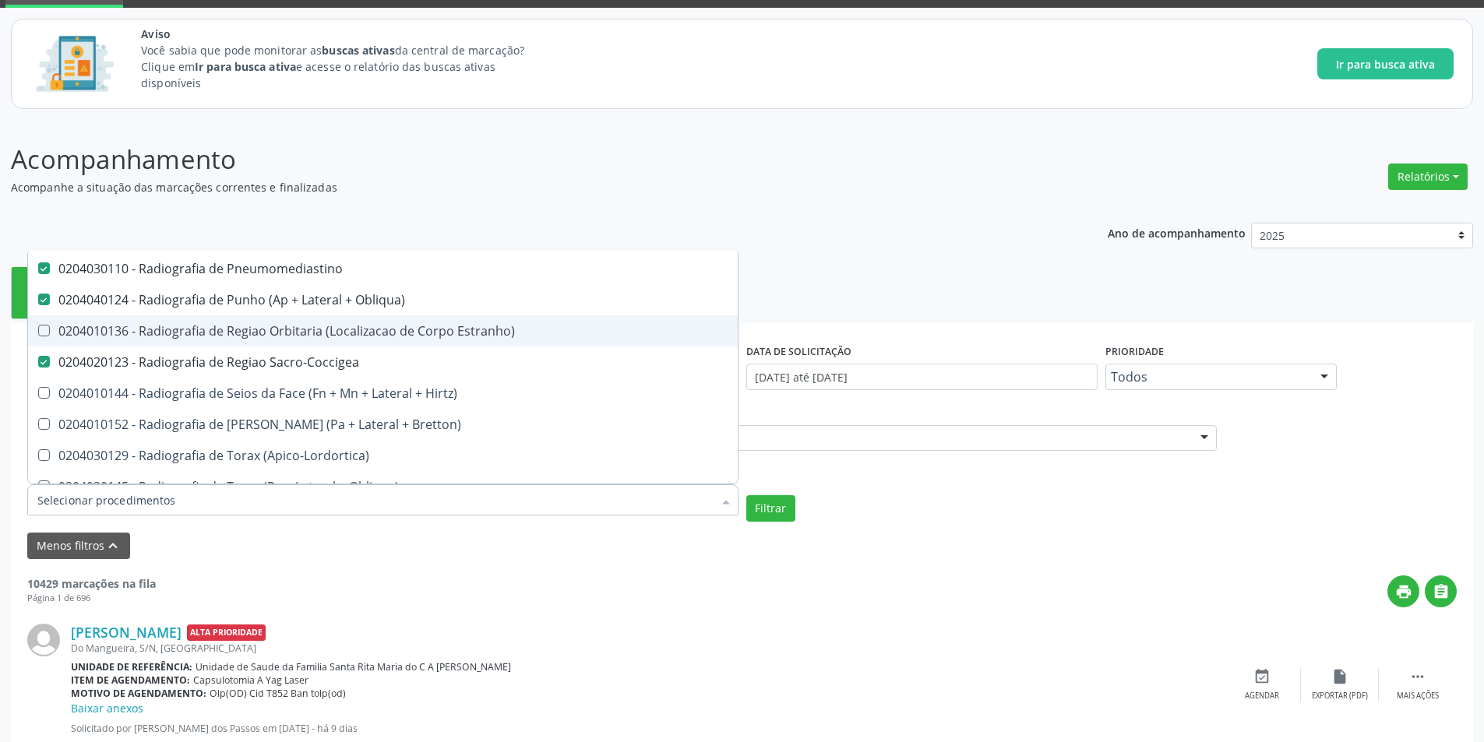
click at [42, 332] on Estranho\) at bounding box center [44, 331] width 12 height 12
click at [38, 332] on Estranho\) "checkbox" at bounding box center [33, 331] width 10 height 10
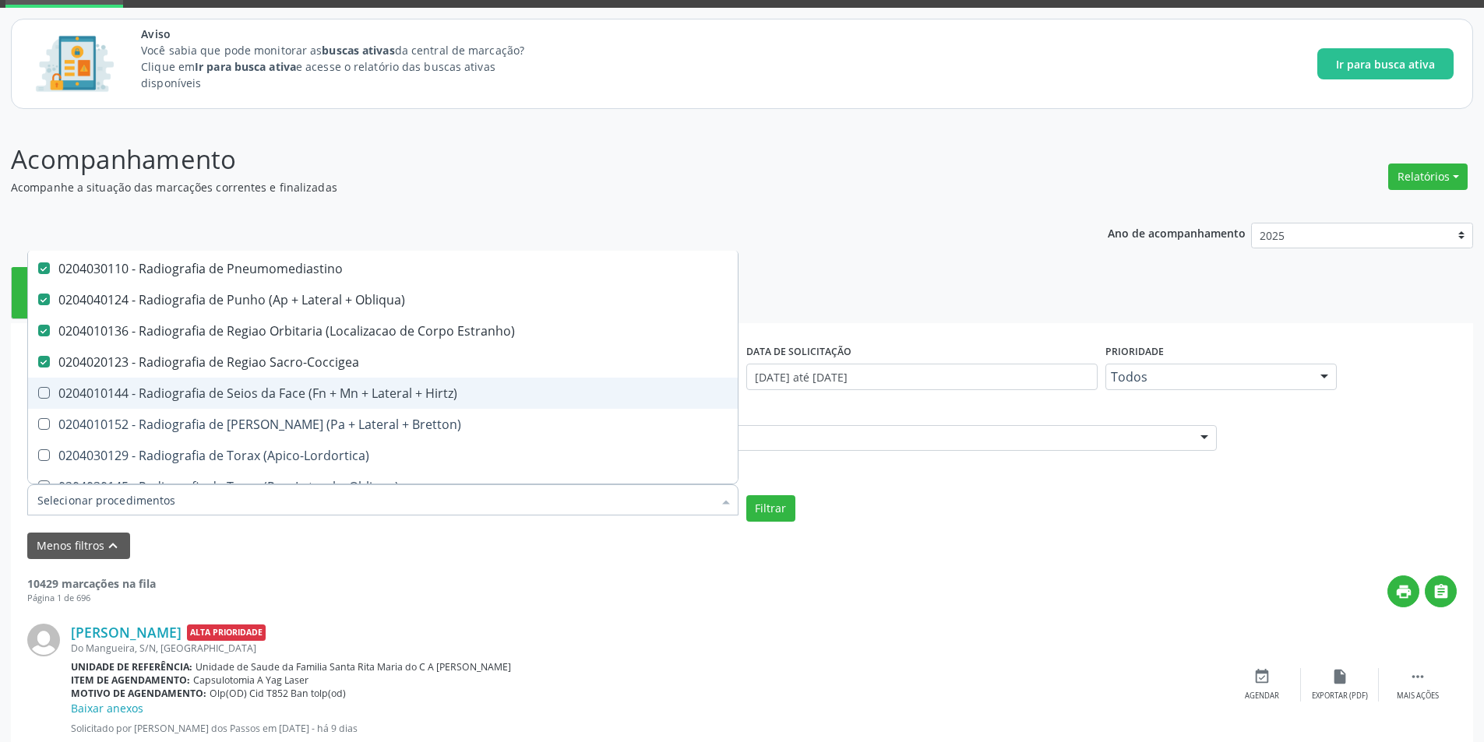
click at [45, 394] on Hirtz\) at bounding box center [44, 393] width 12 height 12
click at [38, 394] on Hirtz\) "checkbox" at bounding box center [33, 393] width 10 height 10
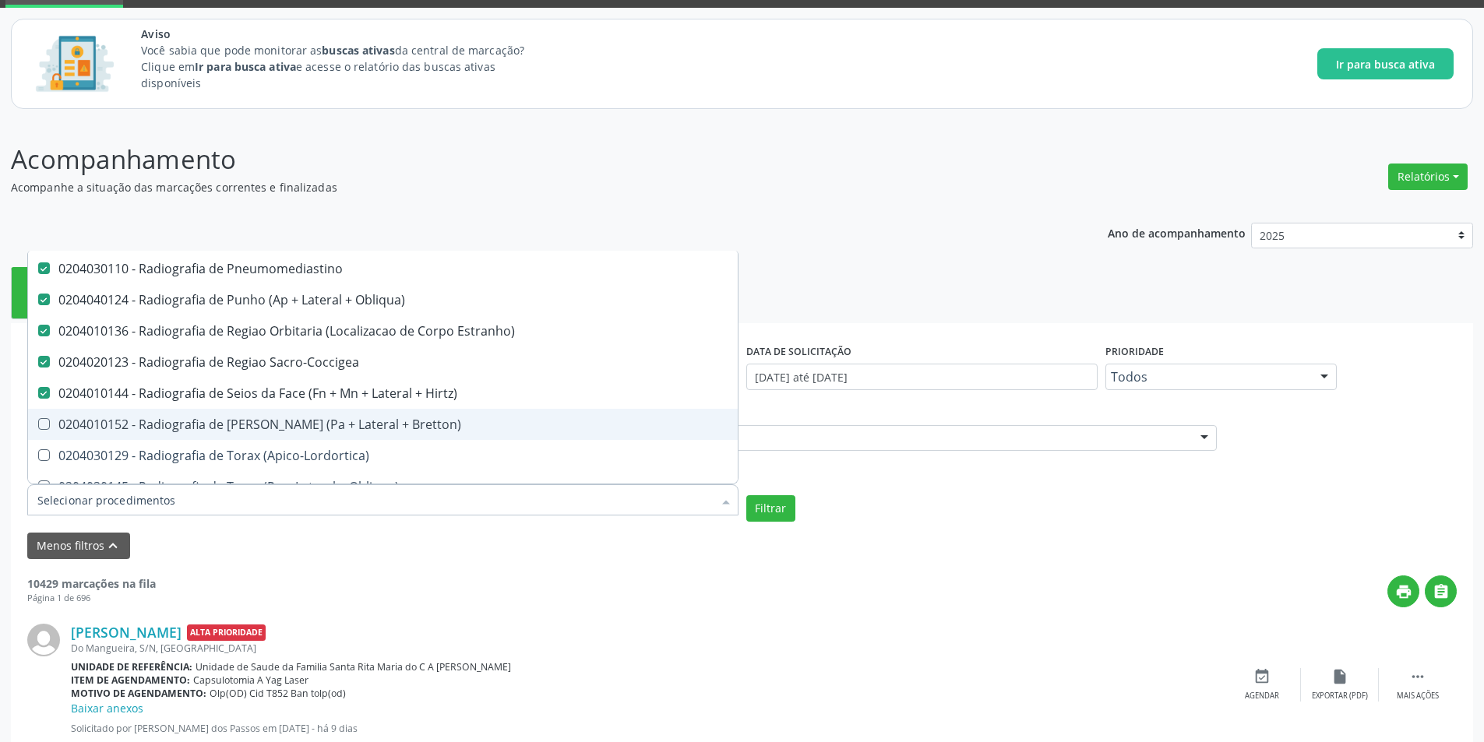
click at [44, 429] on Bretton\) at bounding box center [44, 424] width 12 height 12
click at [38, 429] on Bretton\) "checkbox" at bounding box center [33, 424] width 10 height 10
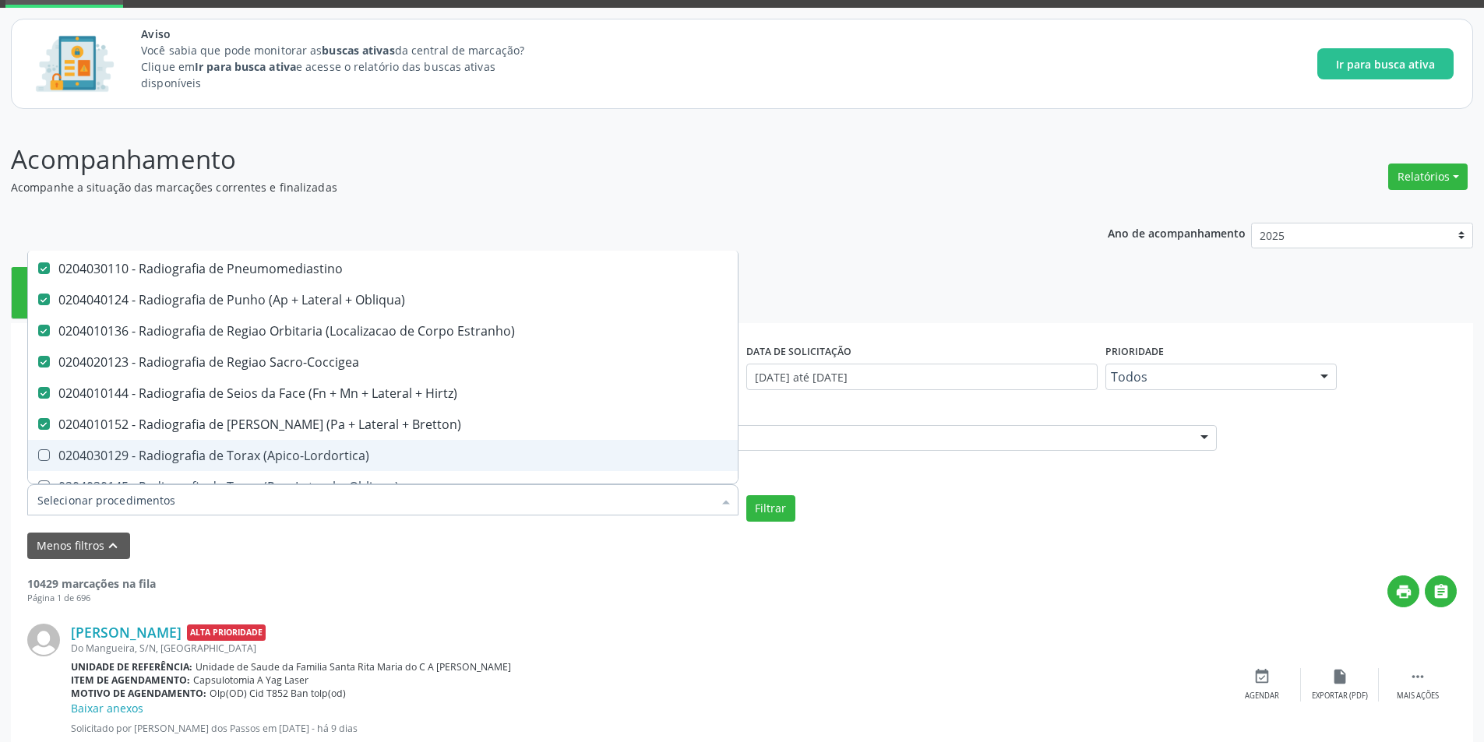
click at [41, 464] on span "0204030129 - Radiografia de Torax (Apico-Lordortica)" at bounding box center [383, 455] width 710 height 31
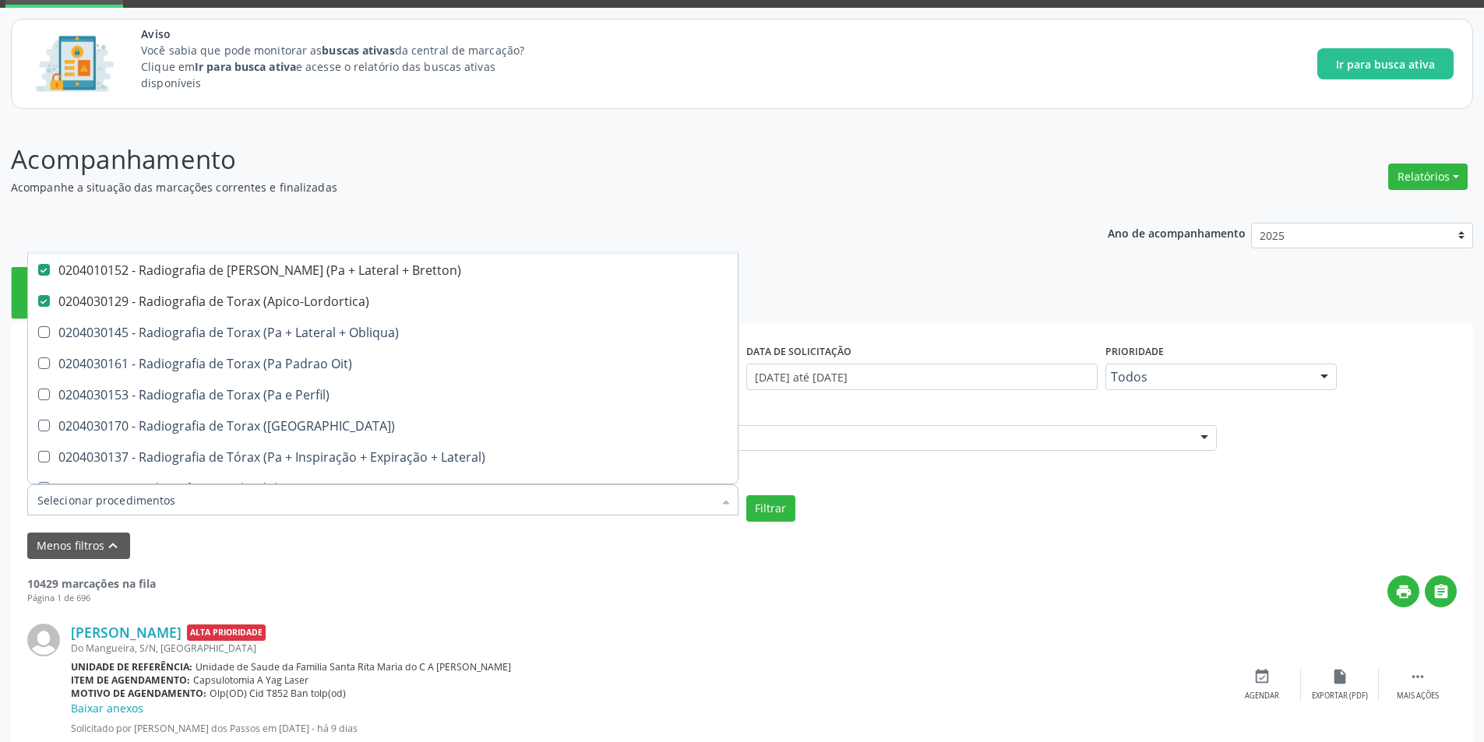
scroll to position [2804, 0]
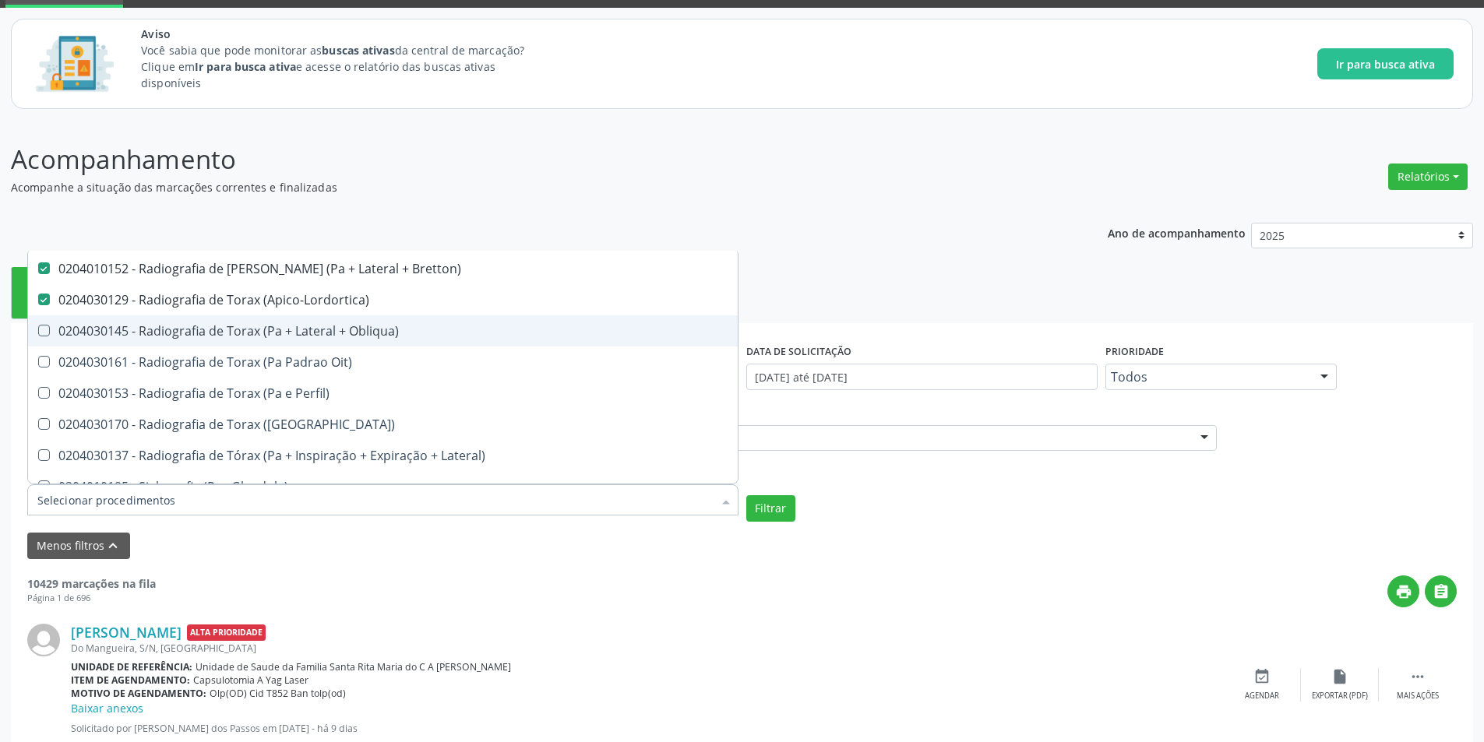
click at [44, 334] on Obliqua\) at bounding box center [44, 331] width 12 height 12
click at [38, 334] on Obliqua\) "checkbox" at bounding box center [33, 331] width 10 height 10
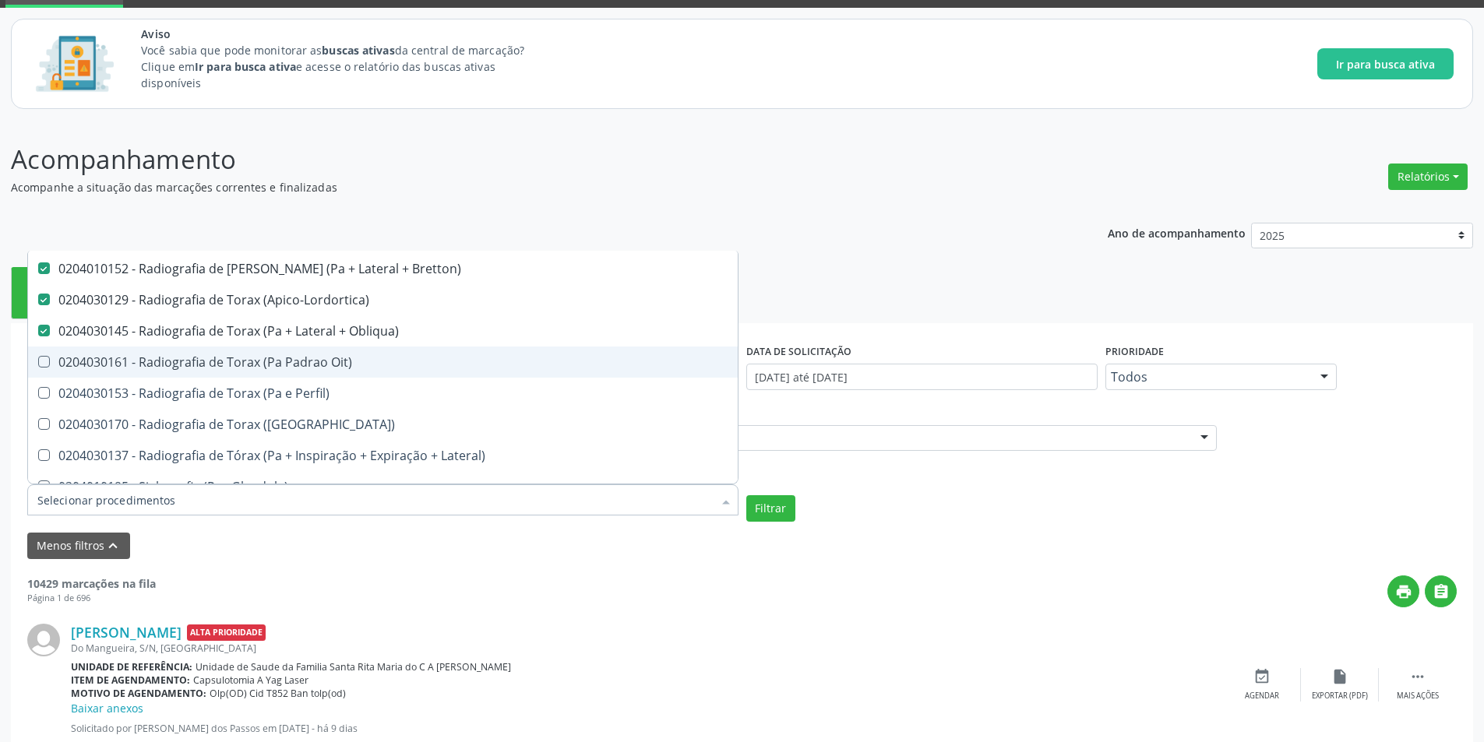
click at [50, 365] on div "0204030161 - Radiografia de Torax (Pa Padrao Oit)" at bounding box center [382, 362] width 691 height 12
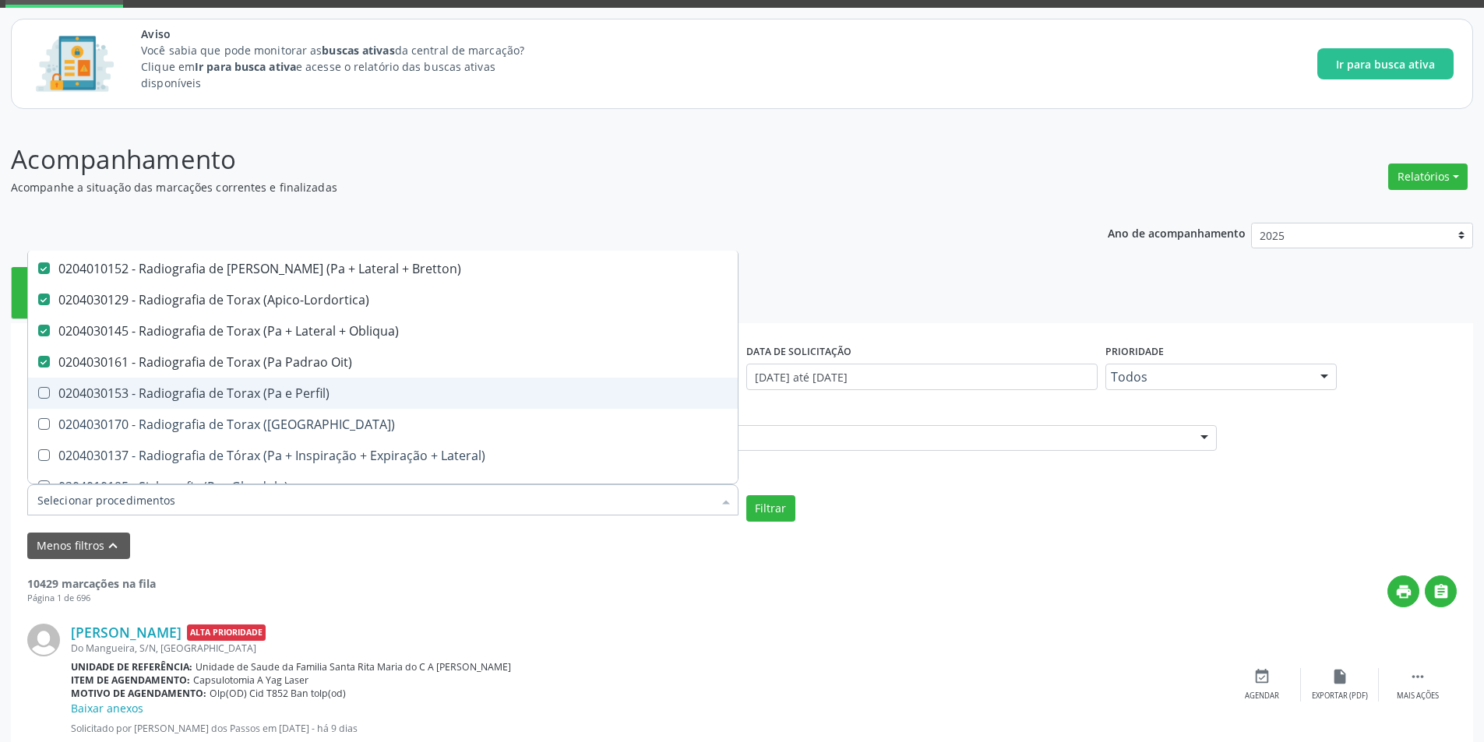
click at [44, 401] on span "0204030153 - Radiografia de Torax (Pa e Perfil)" at bounding box center [383, 393] width 710 height 31
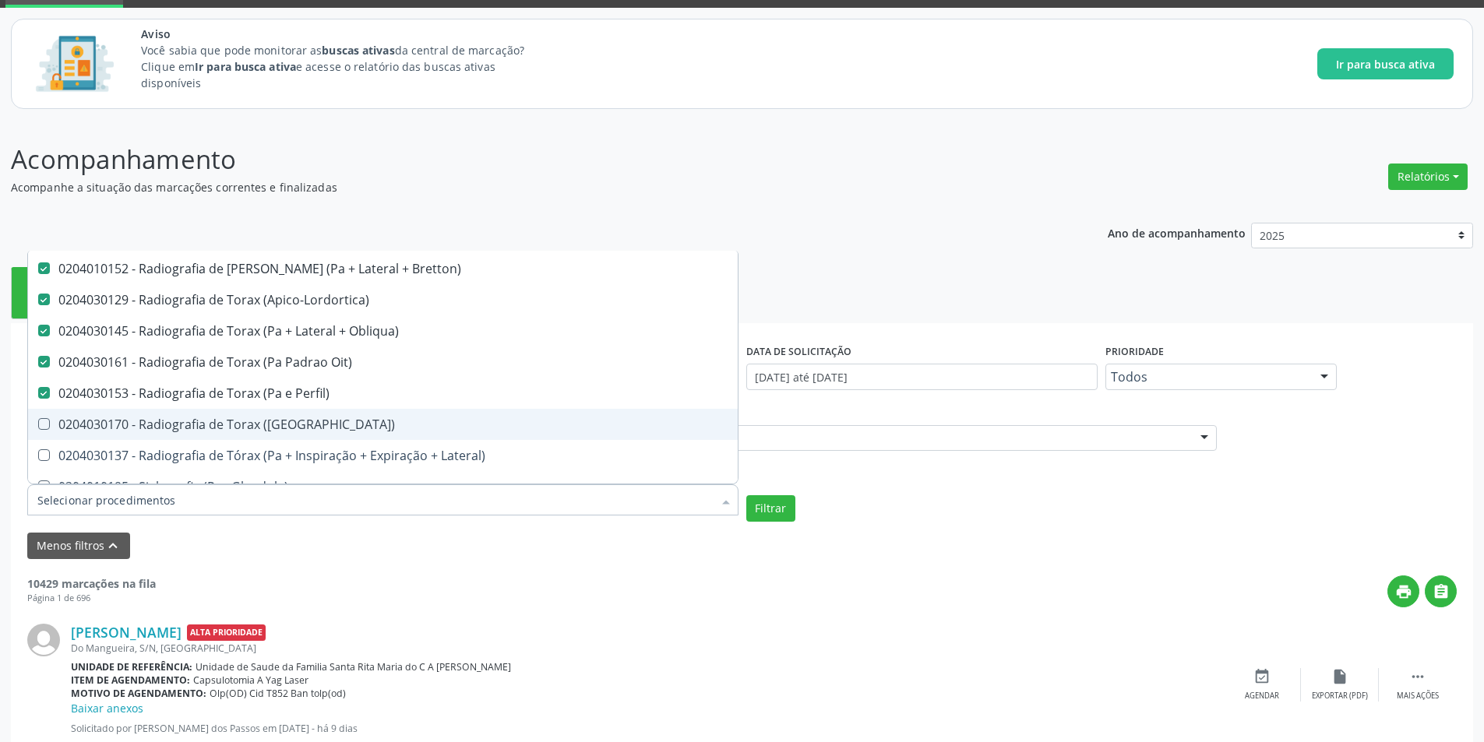
click at [48, 434] on span "0204030170 - Radiografia de Torax ([GEOGRAPHIC_DATA])" at bounding box center [383, 424] width 710 height 31
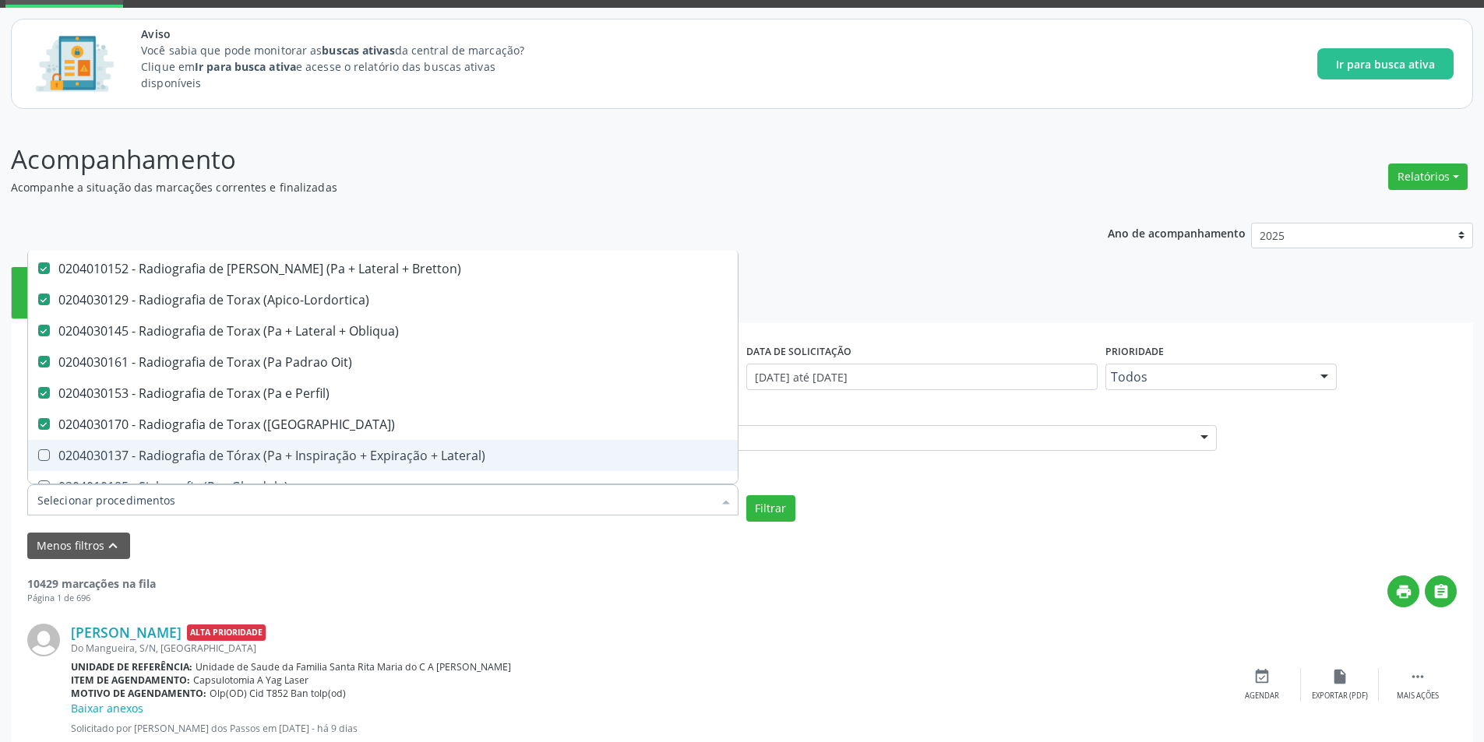
click at [45, 457] on Lateral\) at bounding box center [44, 455] width 12 height 12
click at [38, 457] on Lateral\) "checkbox" at bounding box center [33, 455] width 10 height 10
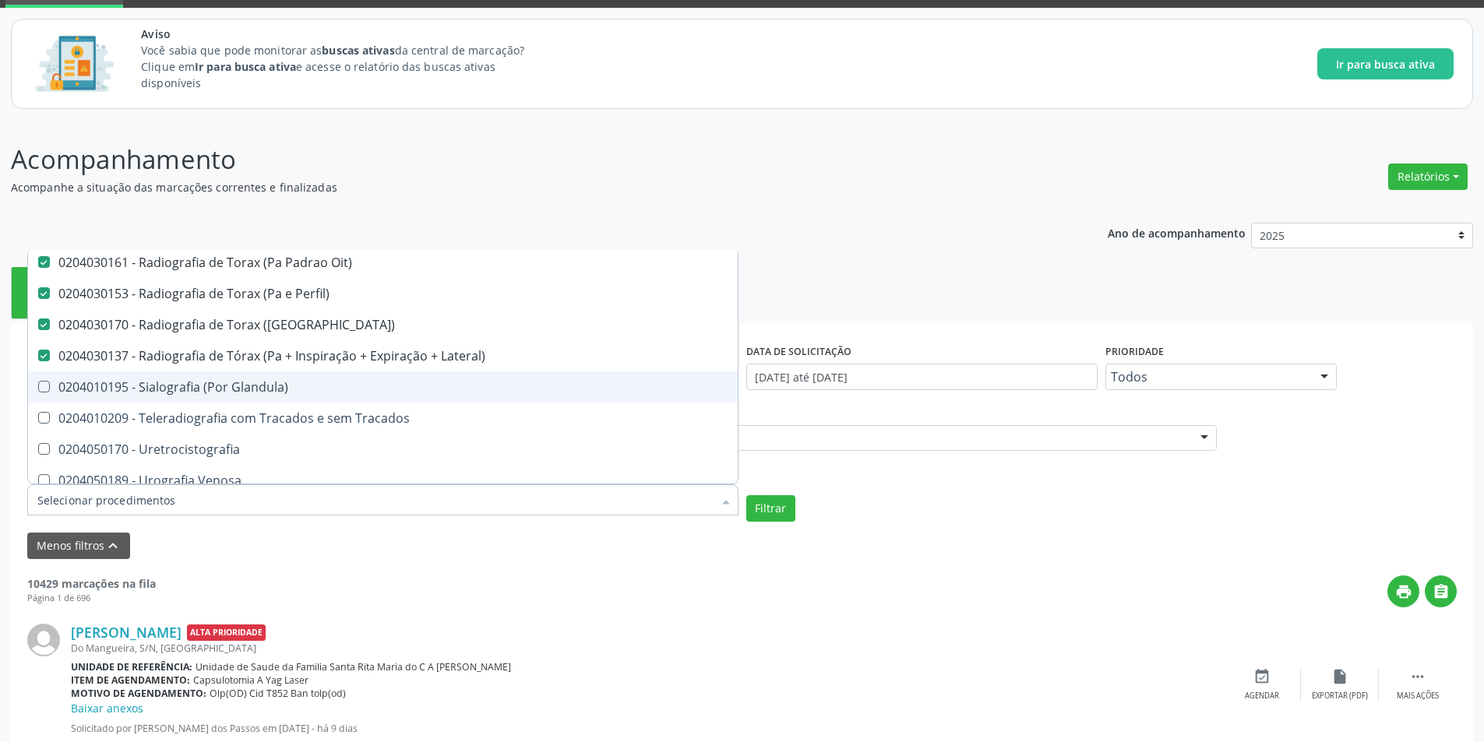
scroll to position [2917, 0]
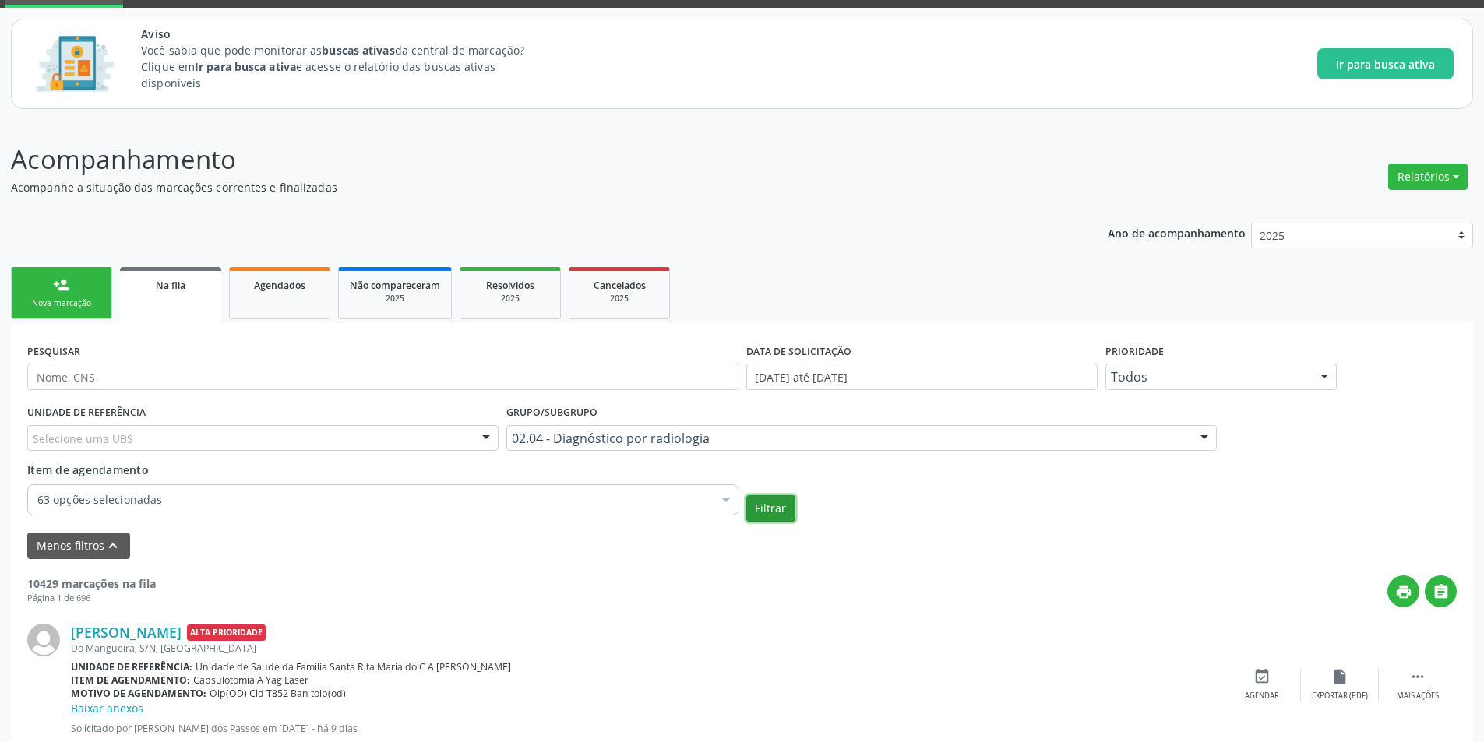
click at [770, 504] on button "Filtrar" at bounding box center [770, 508] width 49 height 26
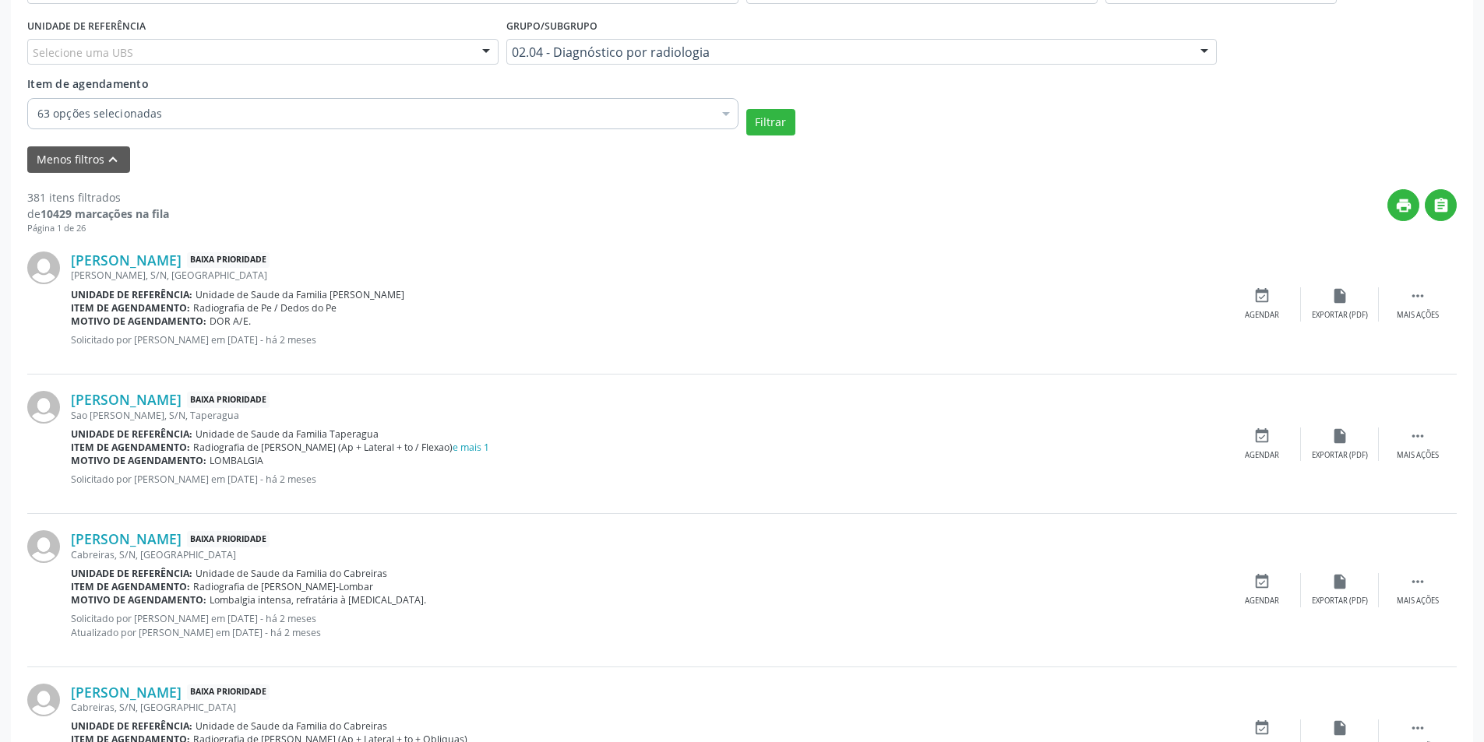
scroll to position [467, 0]
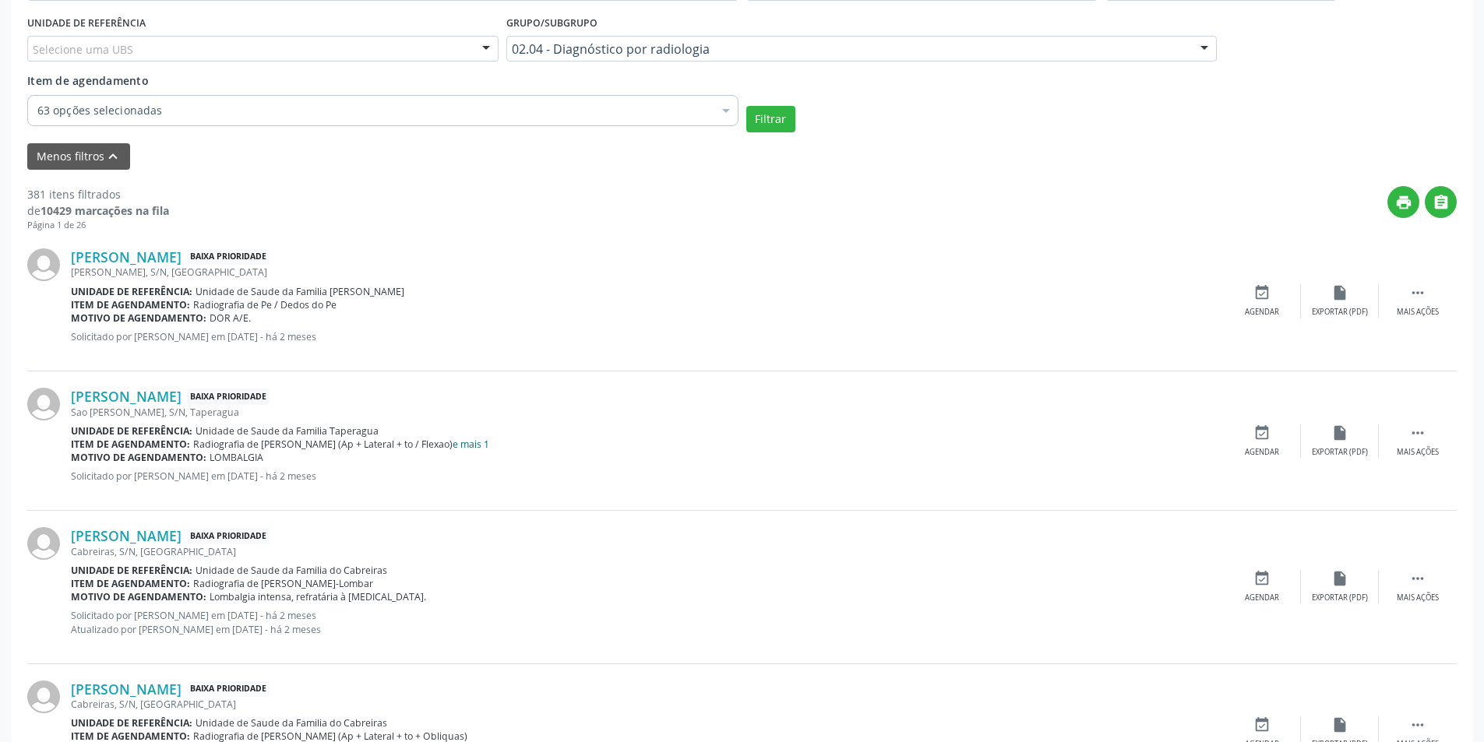
click at [474, 446] on link "e mais 1" at bounding box center [471, 444] width 37 height 13
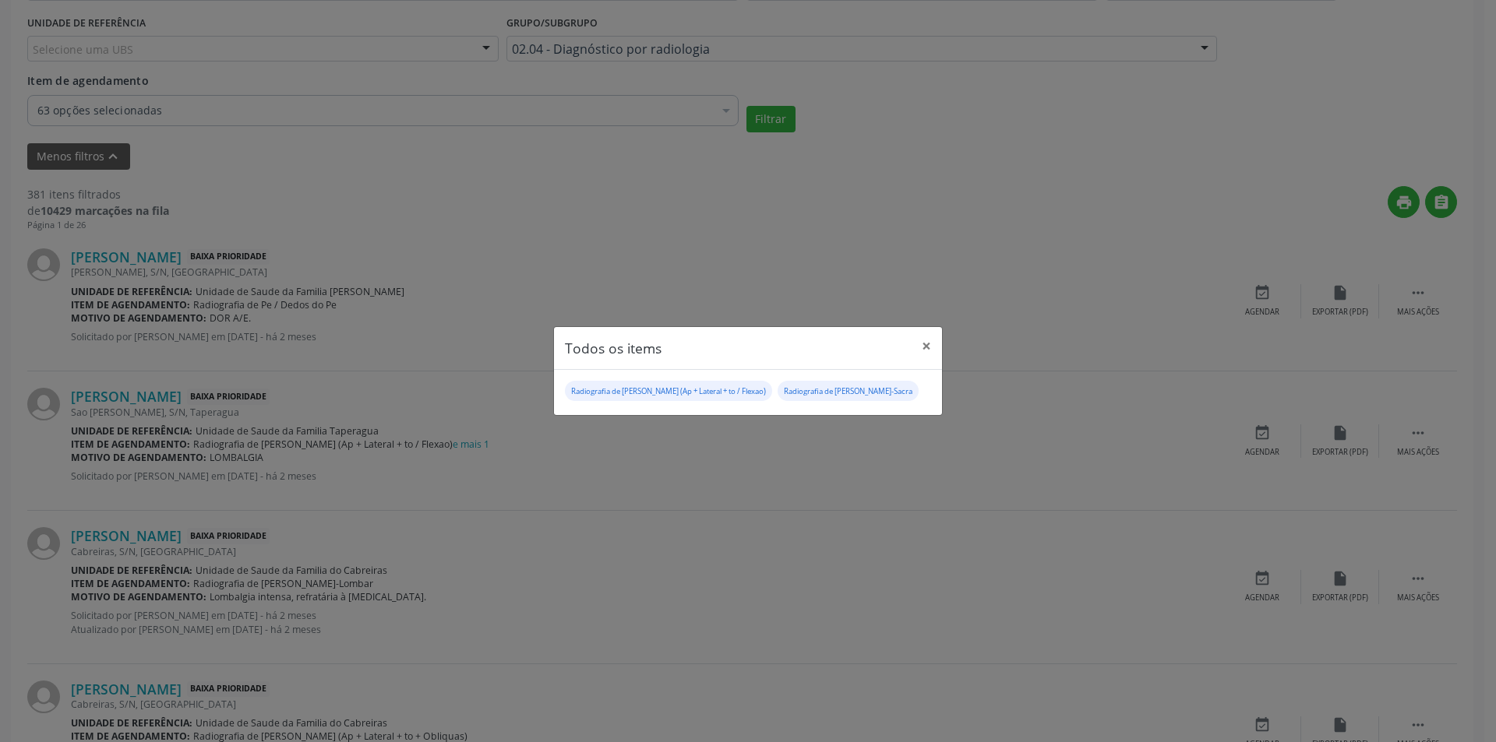
click at [481, 294] on div "Todos os items × Radiografia de [PERSON_NAME] (Ap + Lateral + to / Flexao) Radi…" at bounding box center [748, 371] width 1496 height 742
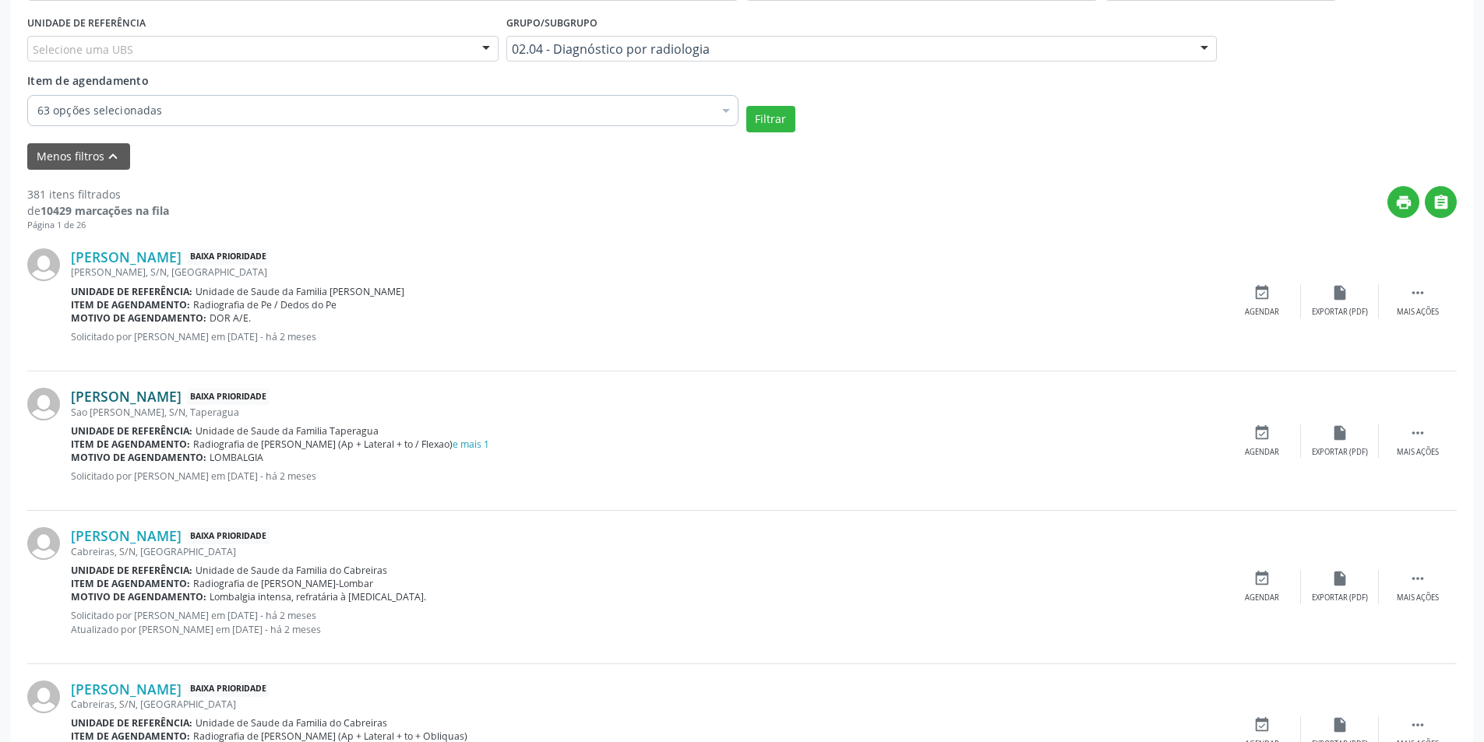
click at [147, 394] on link "[PERSON_NAME]" at bounding box center [126, 396] width 111 height 17
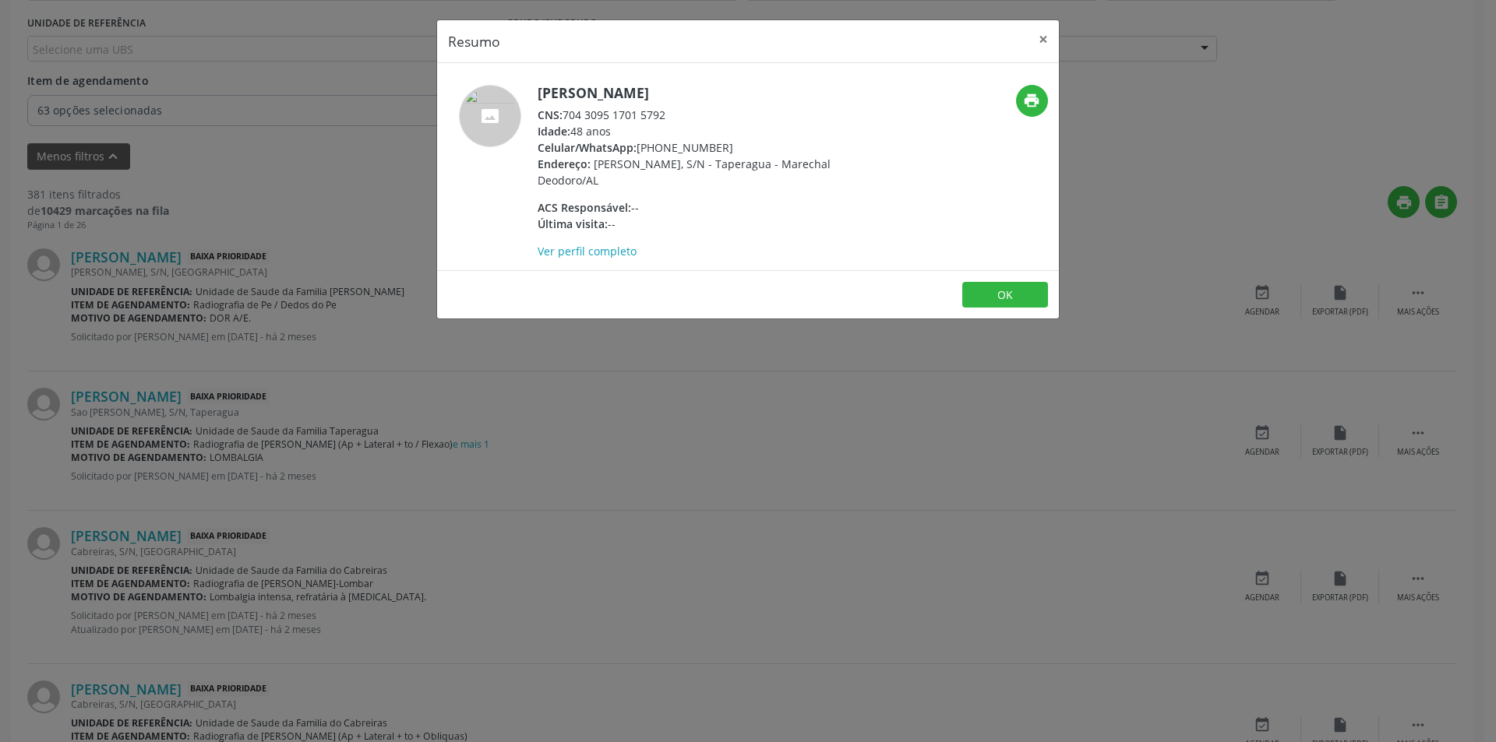
drag, startPoint x: 564, startPoint y: 115, endPoint x: 679, endPoint y: 113, distance: 115.3
click at [679, 113] on div "CNS: 704 3095 1701 5792" at bounding box center [688, 115] width 303 height 16
click at [1023, 287] on button "OK" at bounding box center [1005, 295] width 86 height 26
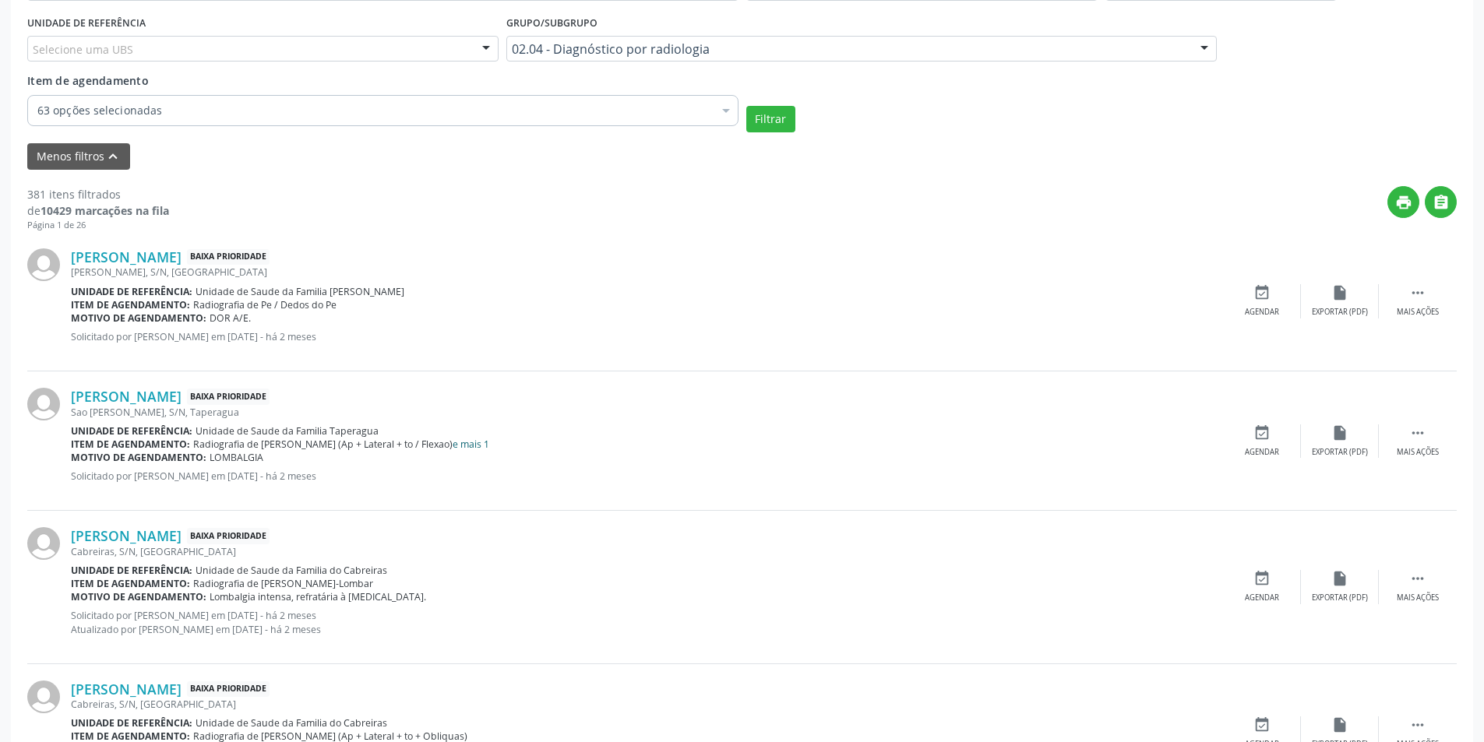
click at [474, 442] on link "e mais 1" at bounding box center [471, 444] width 37 height 13
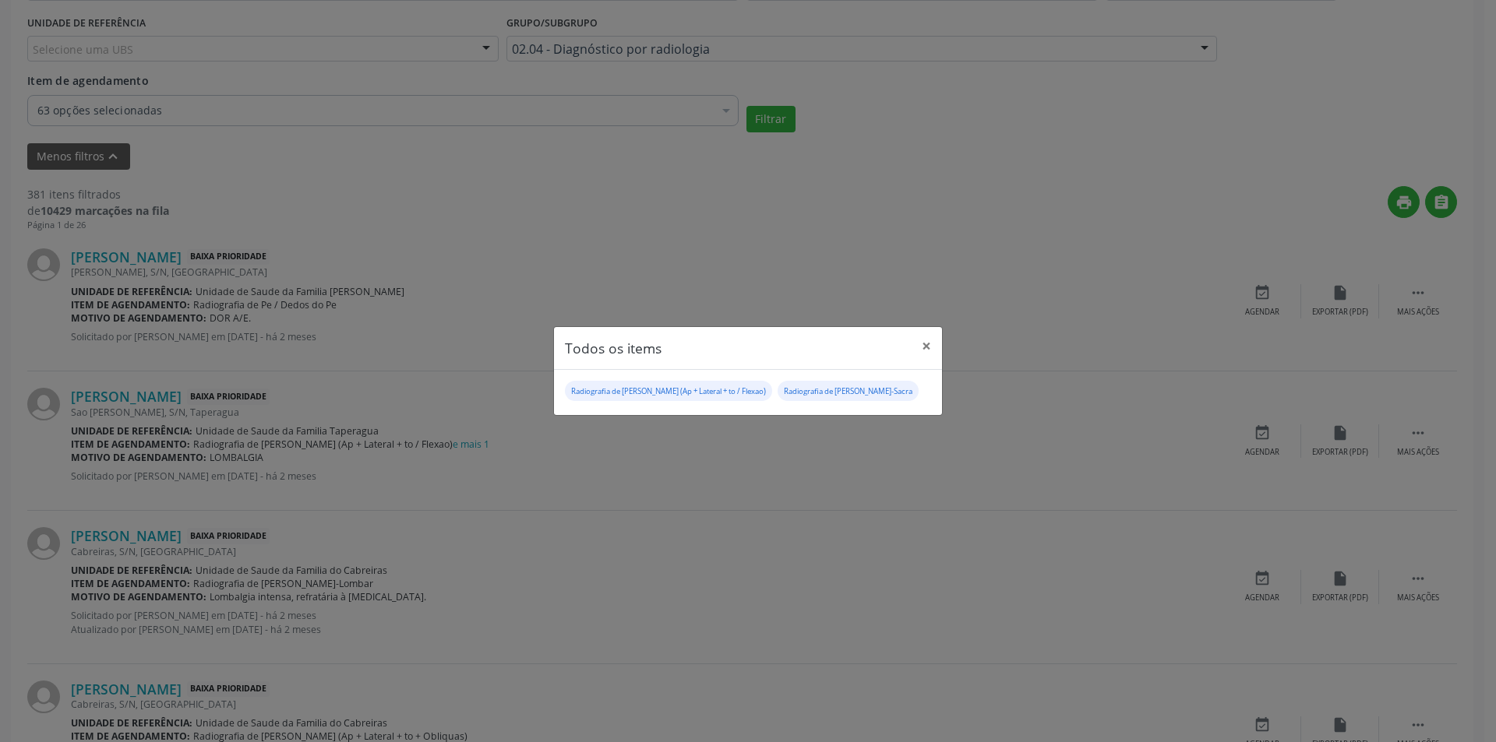
click at [1056, 322] on div "Todos os items × Radiografia de [PERSON_NAME] (Ap + Lateral + to / Flexao) Radi…" at bounding box center [748, 371] width 1496 height 742
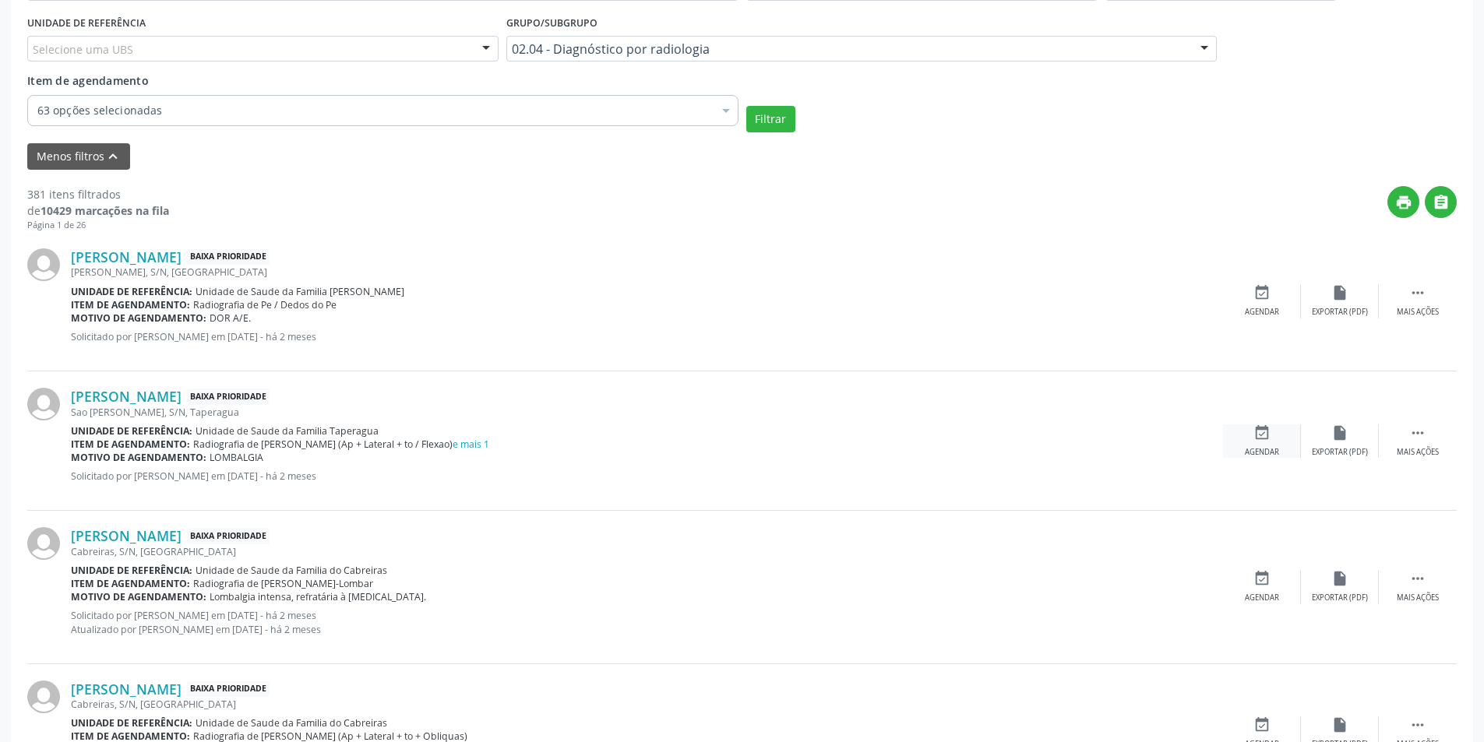
click at [1269, 436] on icon "event_available" at bounding box center [1261, 433] width 17 height 17
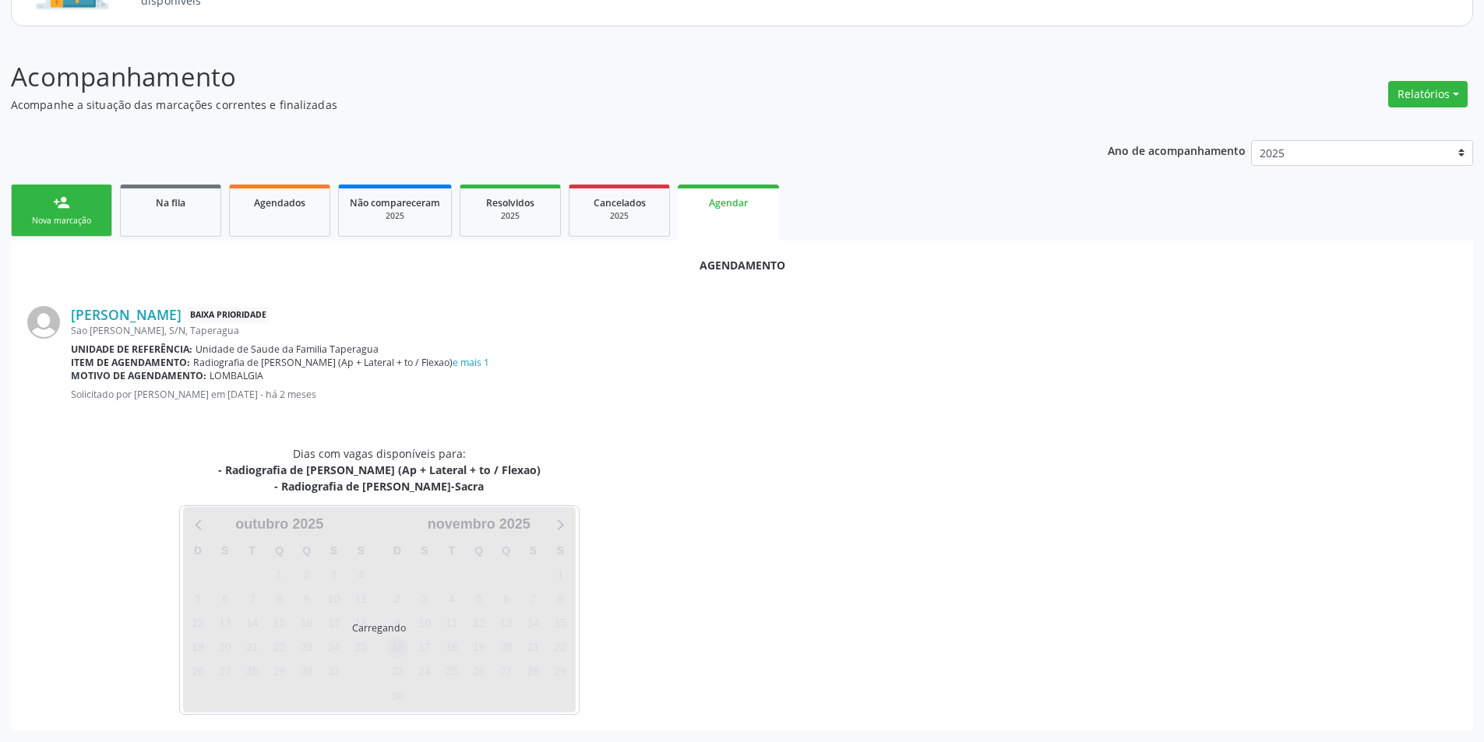
scroll to position [197, 0]
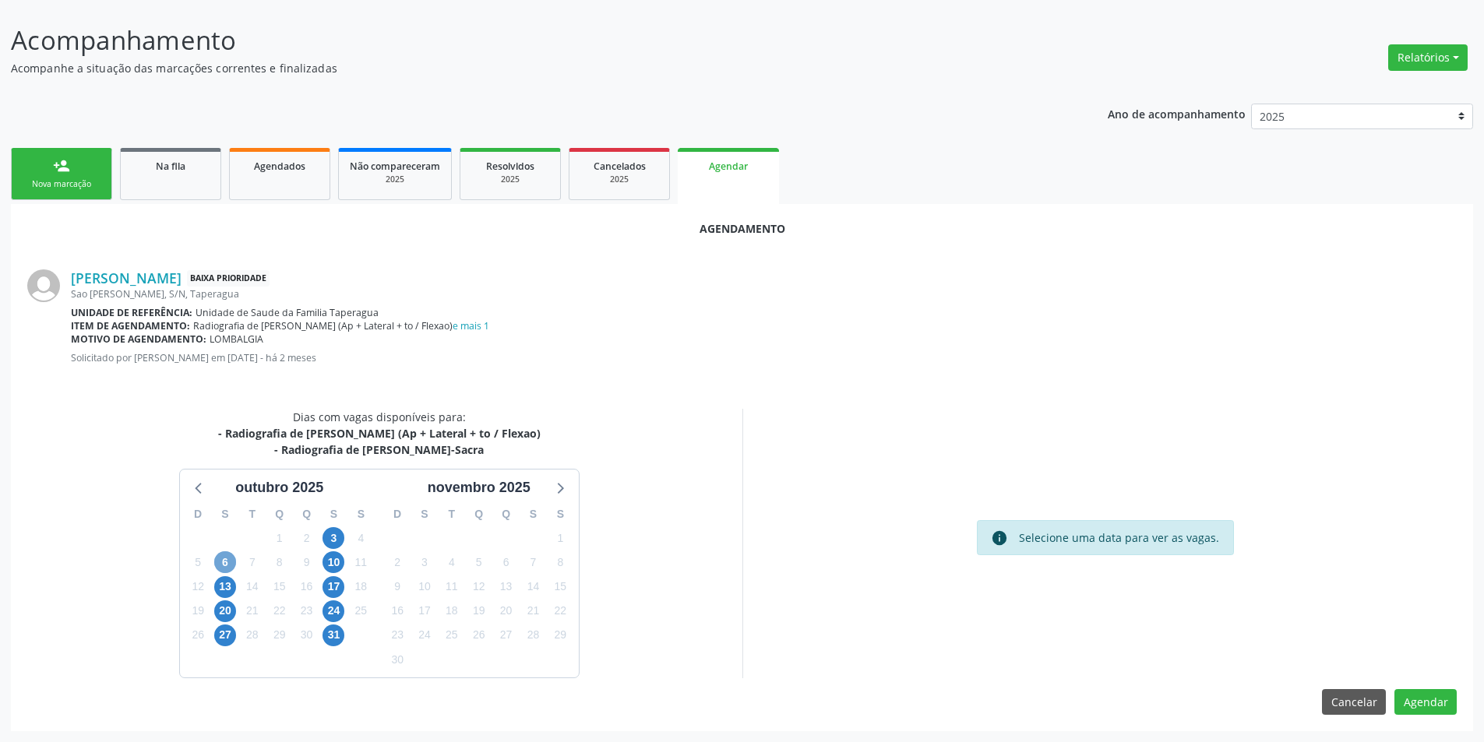
click at [226, 560] on span "6" at bounding box center [225, 563] width 22 height 22
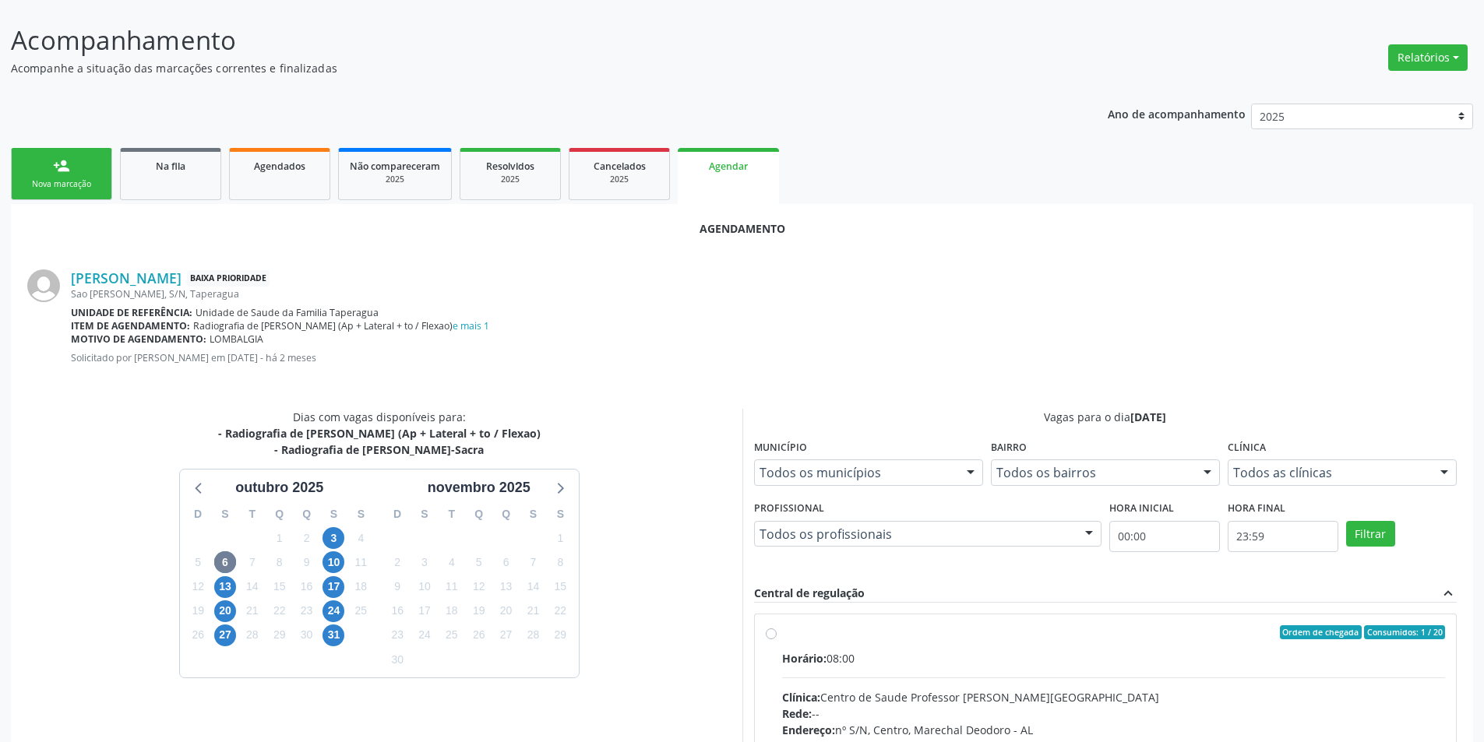
click at [782, 635] on label "Ordem de chegada Consumidos: 1 / 20 Horário: 08:00 Clínica: Centro de Saude Pro…" at bounding box center [1114, 745] width 664 height 239
click at [771, 635] on input "Ordem de chegada Consumidos: 1 / 20 Horário: 08:00 Clínica: Centro de Saude Pro…" at bounding box center [771, 633] width 11 height 14
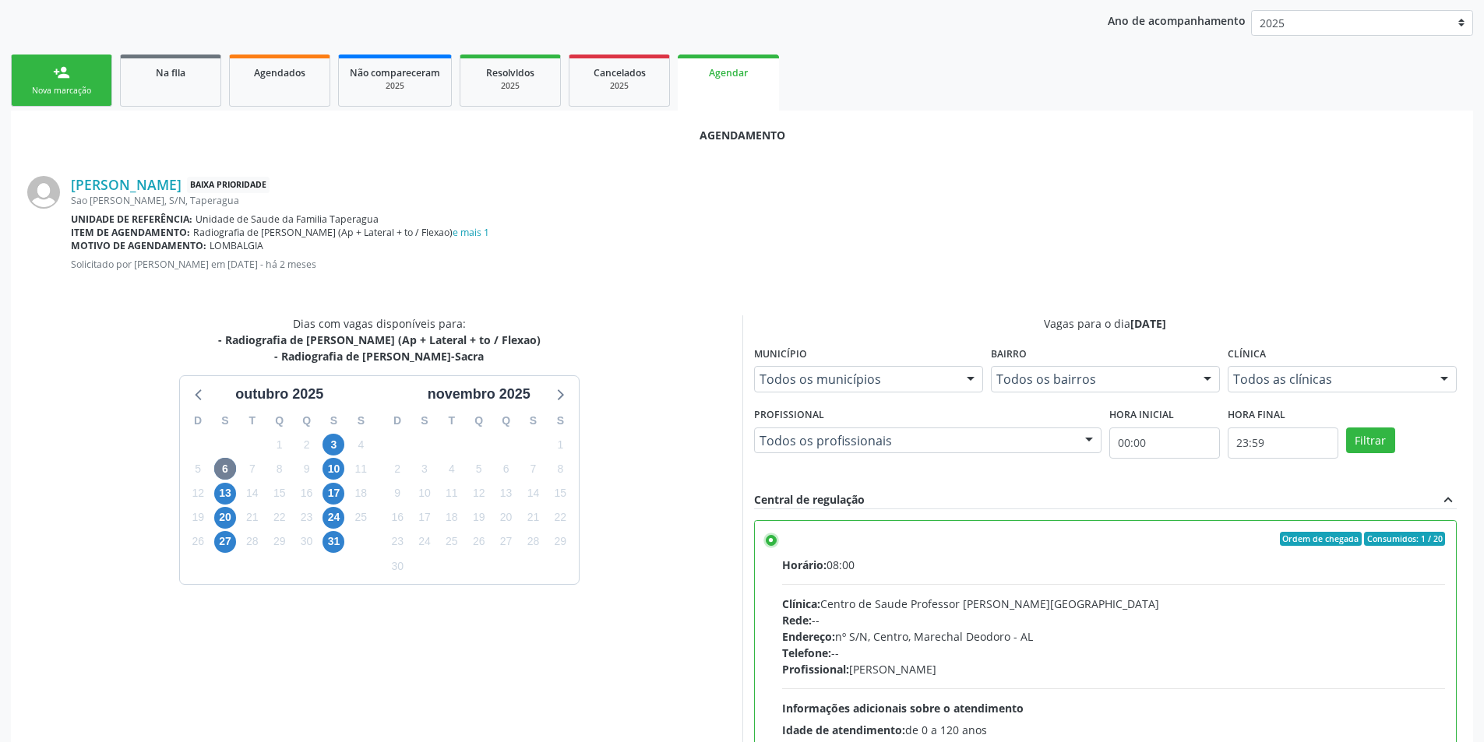
scroll to position [434, 0]
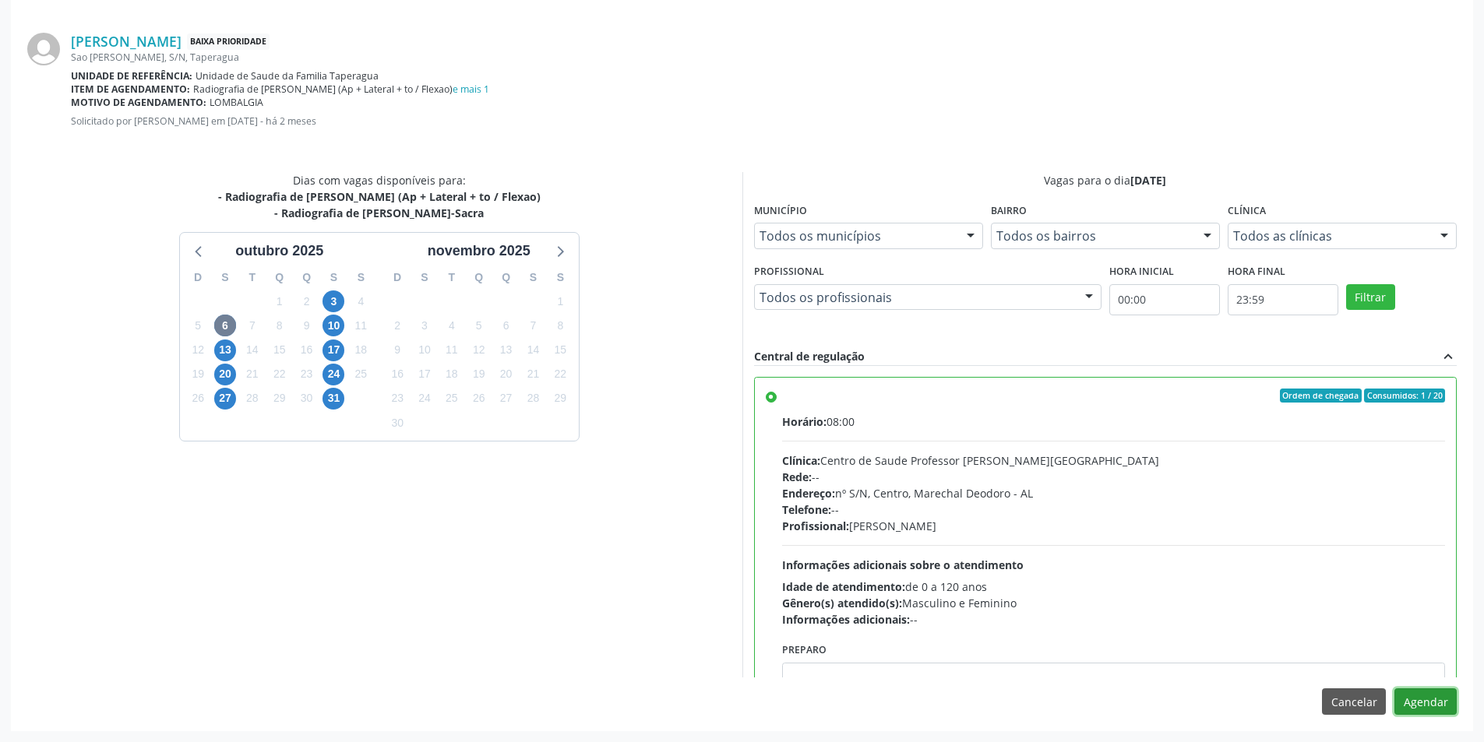
click at [1419, 710] on button "Agendar" at bounding box center [1425, 702] width 62 height 26
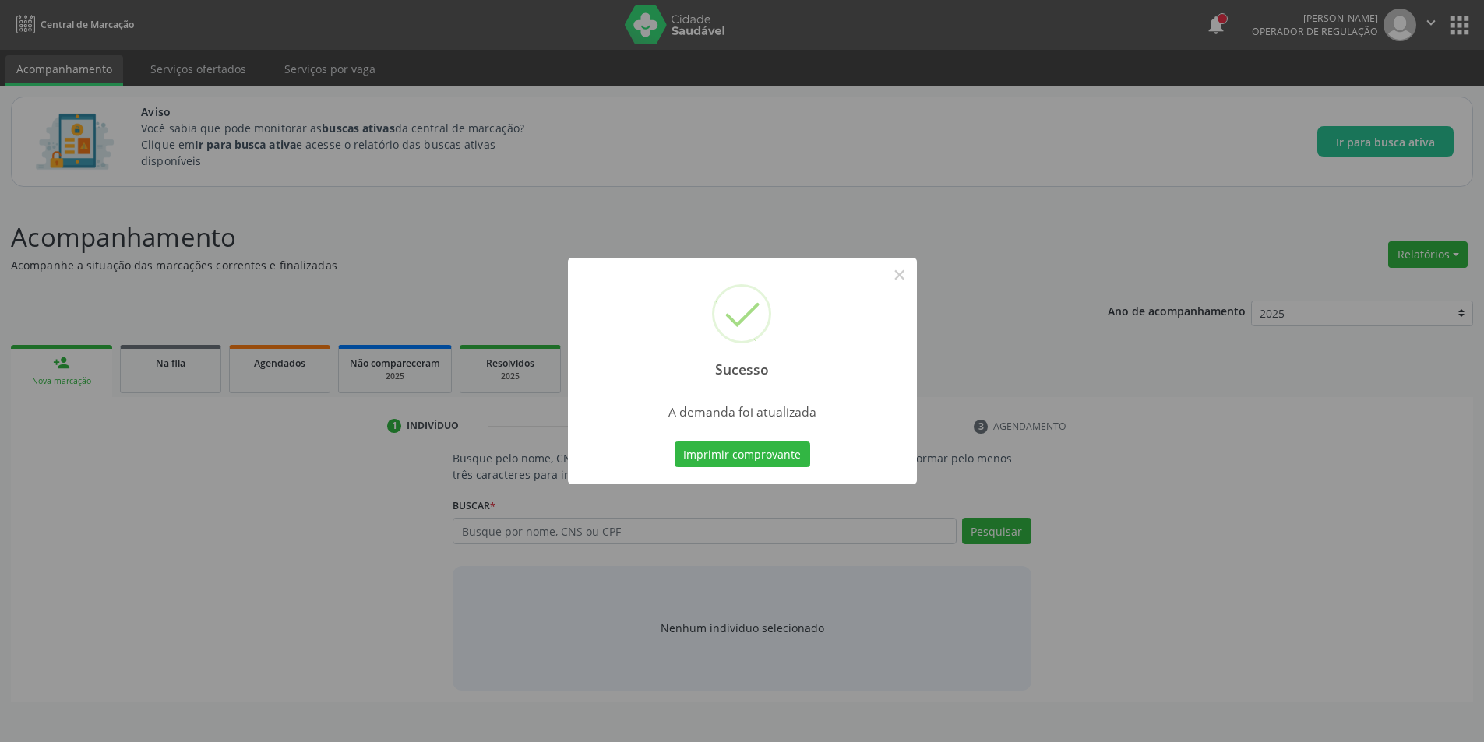
scroll to position [0, 0]
click at [911, 272] on button "×" at bounding box center [905, 275] width 26 height 26
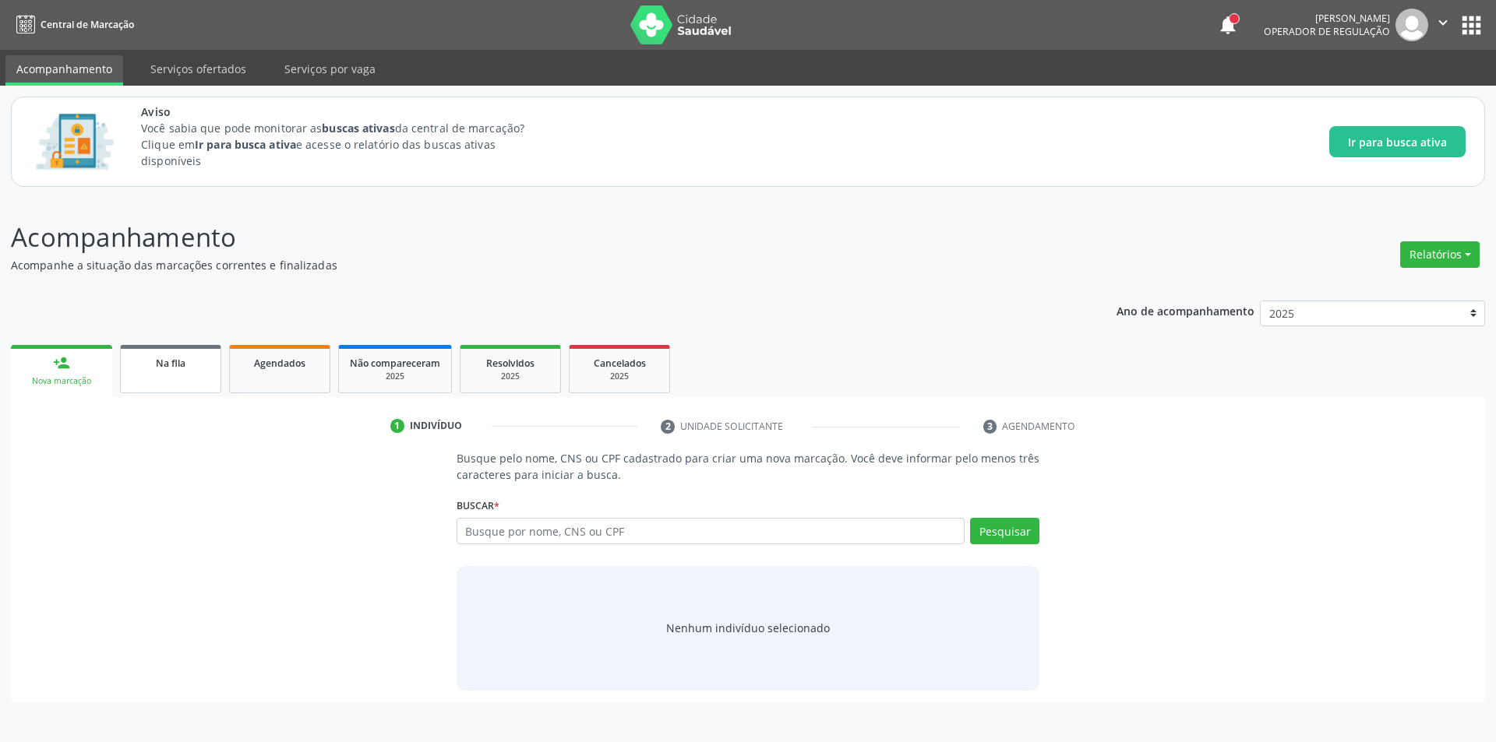
click at [170, 365] on span "Na fila" at bounding box center [171, 363] width 30 height 13
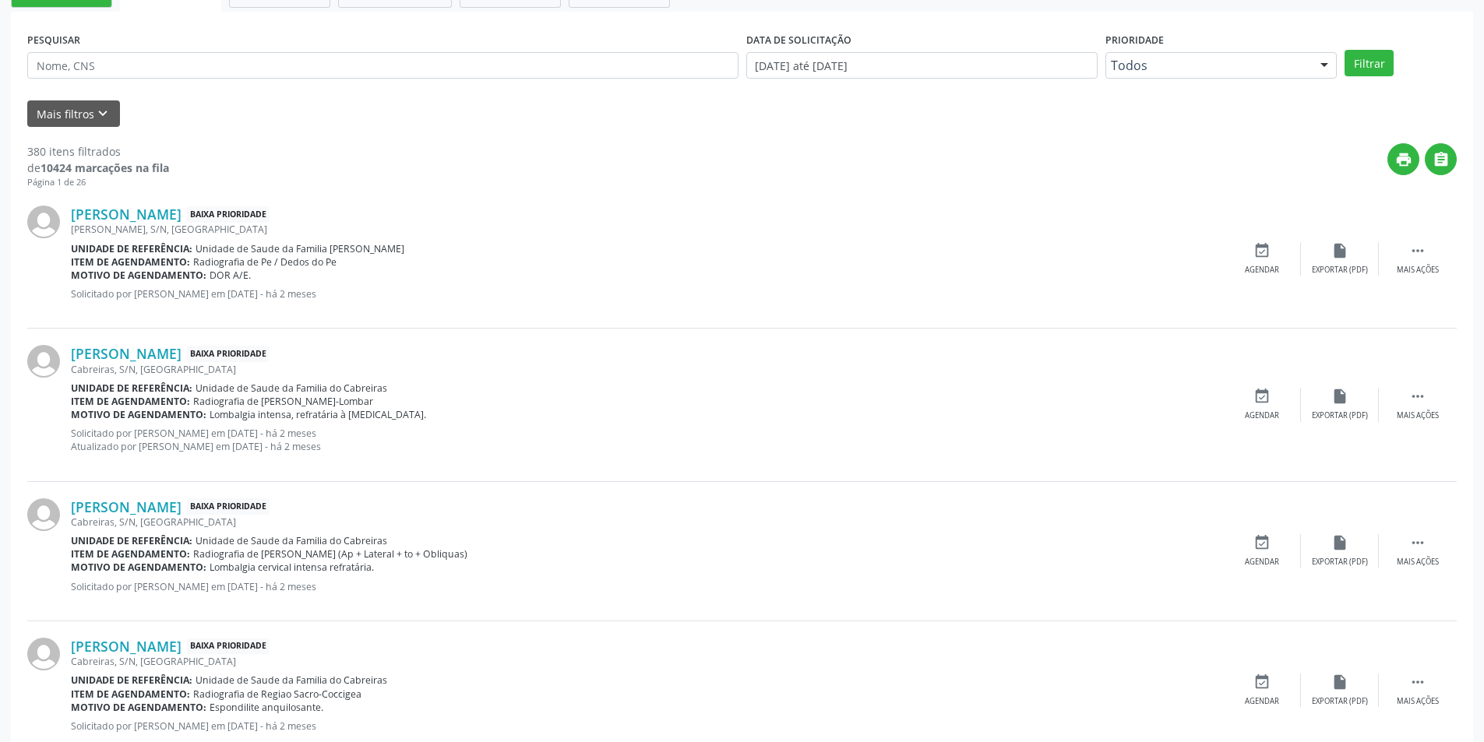
scroll to position [467, 0]
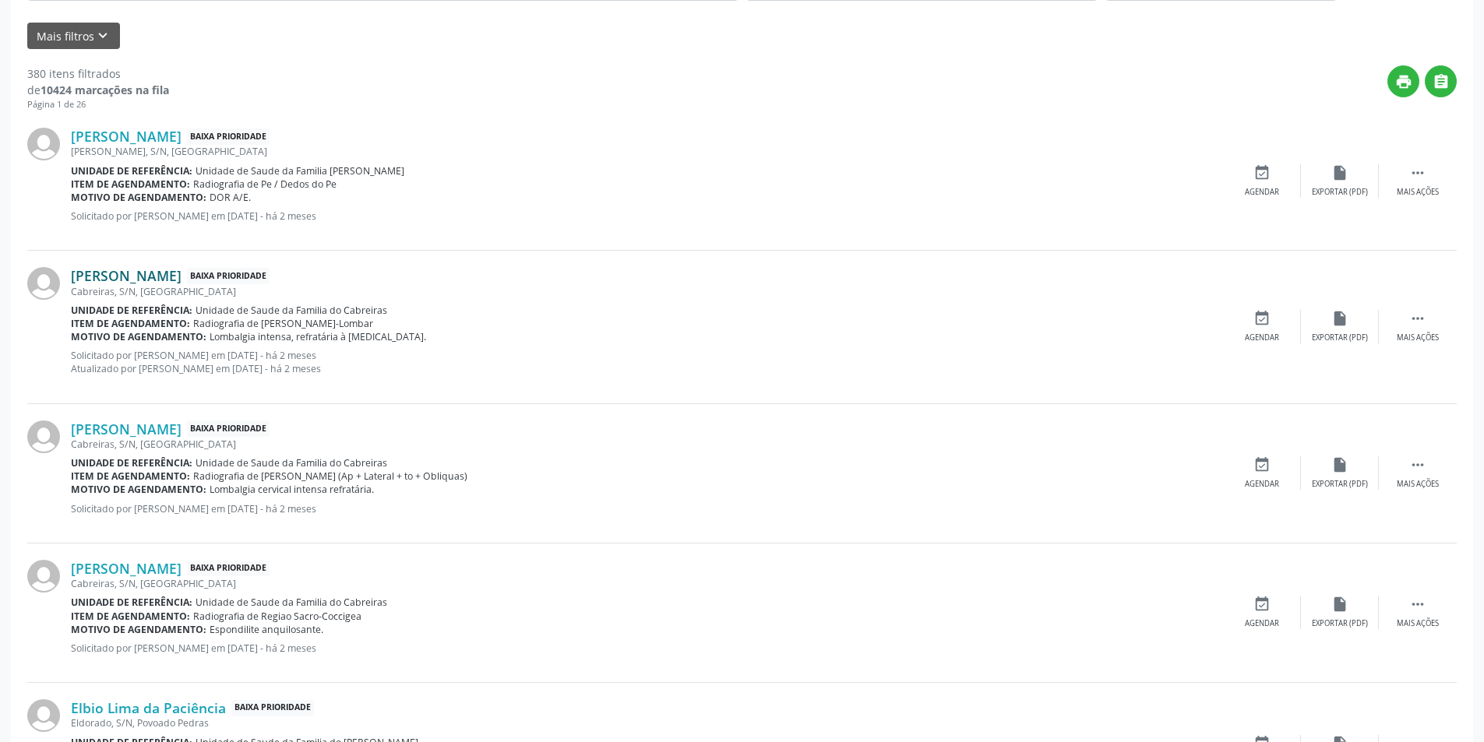
click at [171, 280] on link "[PERSON_NAME]" at bounding box center [126, 275] width 111 height 17
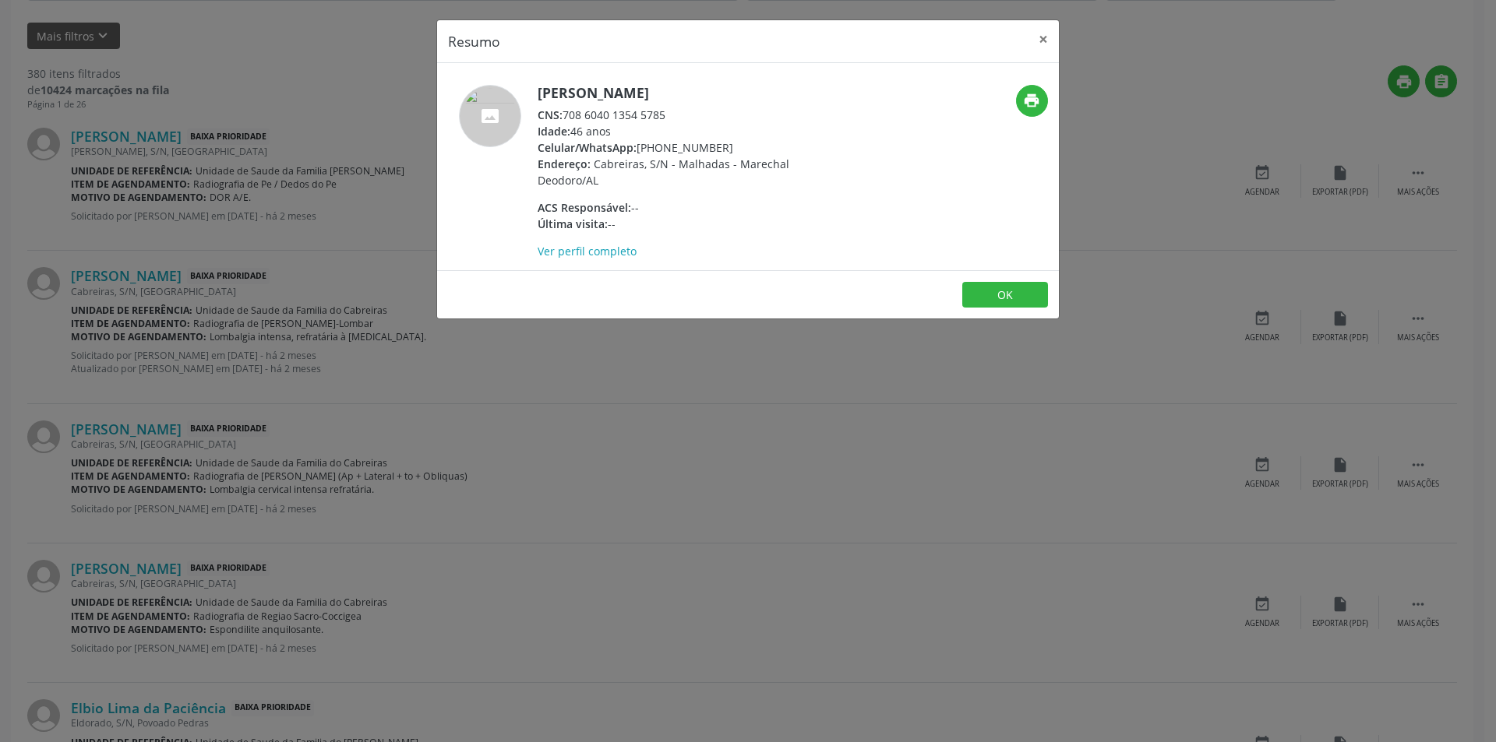
drag, startPoint x: 564, startPoint y: 111, endPoint x: 680, endPoint y: 117, distance: 116.2
click at [680, 117] on div "CNS: 708 6040 1354 5785" at bounding box center [688, 115] width 303 height 16
click at [1005, 292] on button "OK" at bounding box center [1005, 295] width 86 height 26
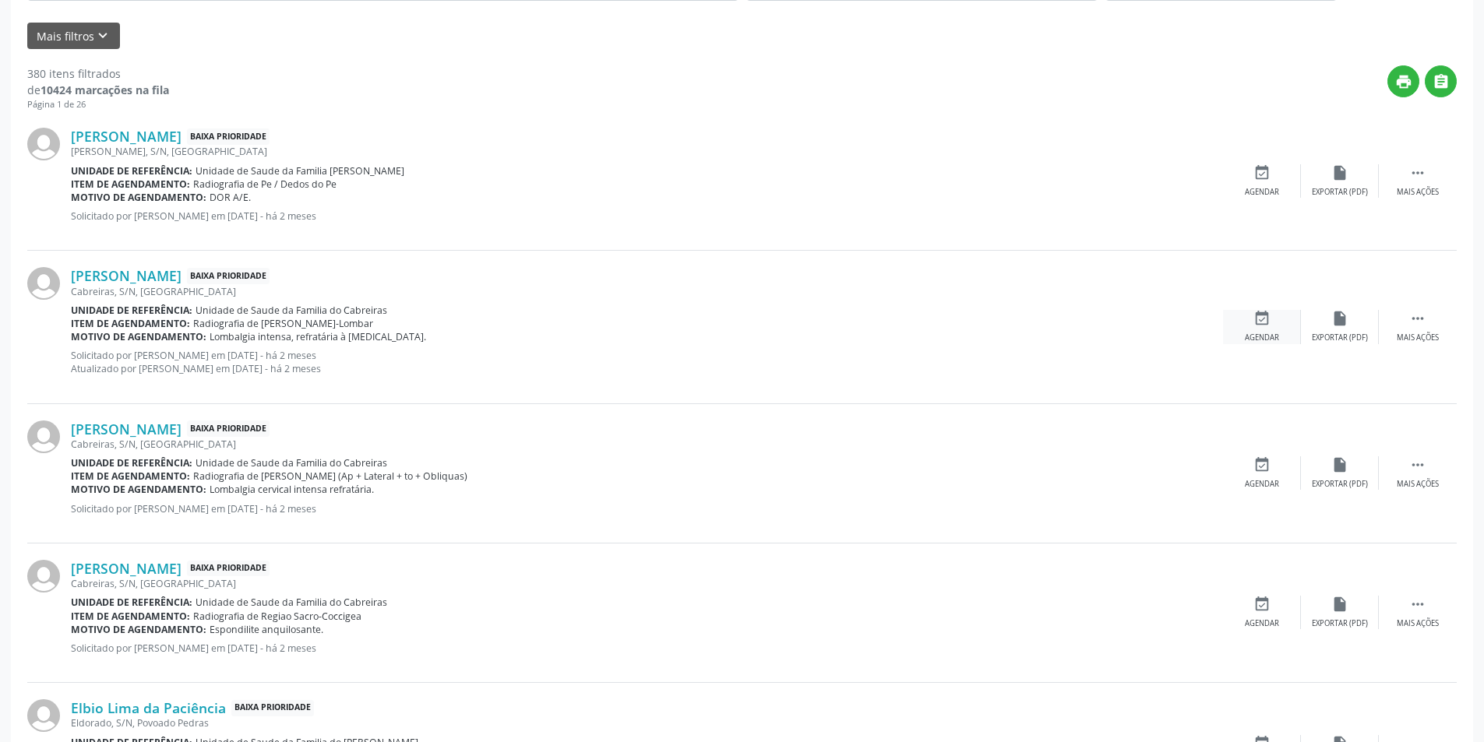
click at [1271, 329] on div "event_available Agendar" at bounding box center [1262, 326] width 78 height 33
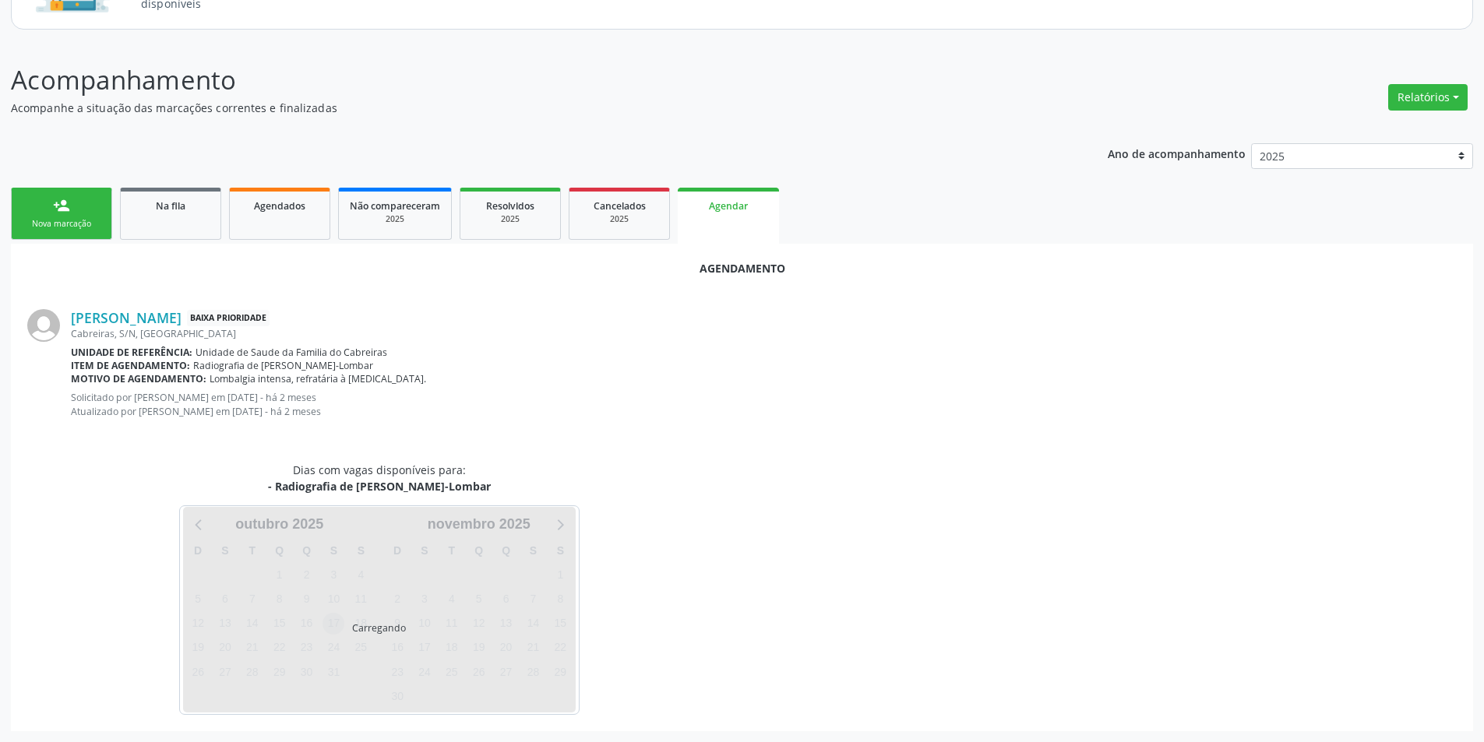
scroll to position [194, 0]
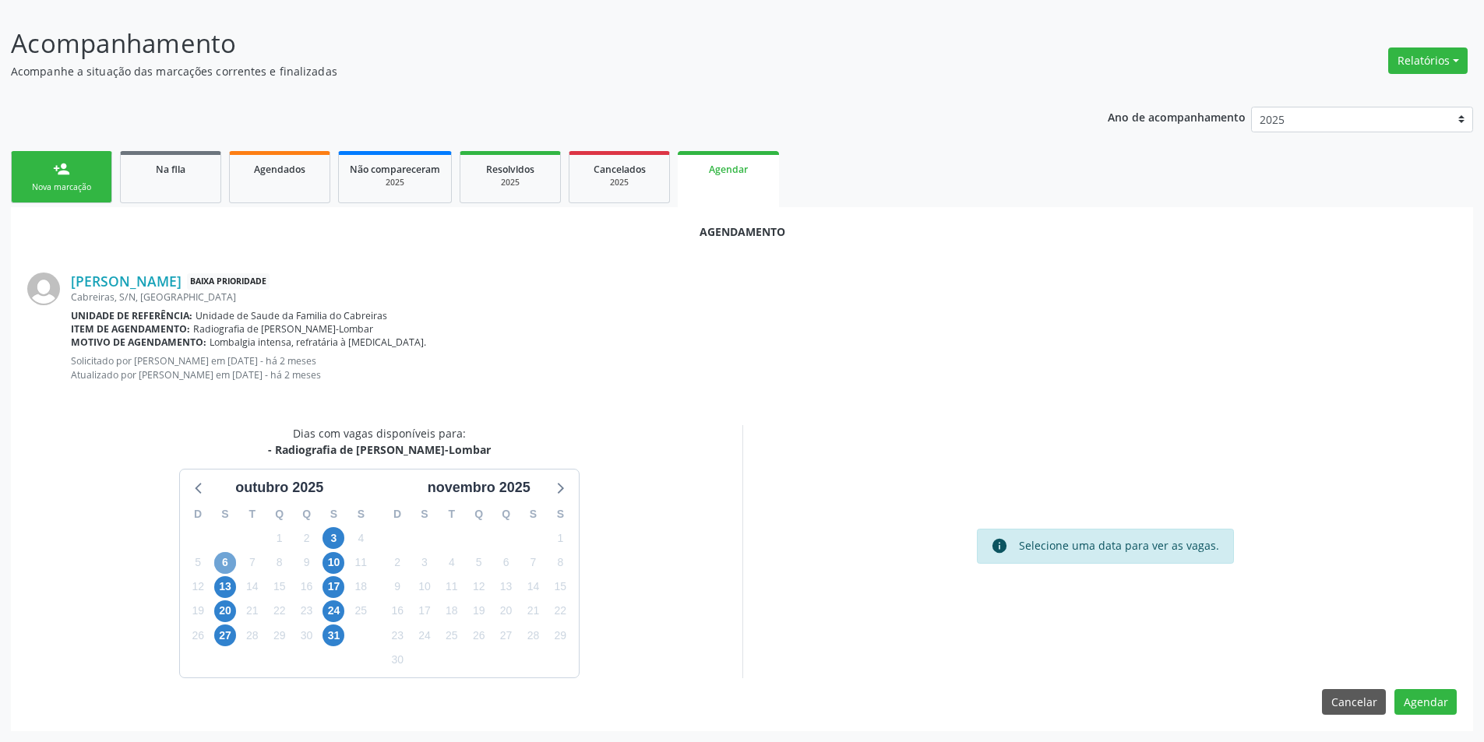
click at [225, 566] on span "6" at bounding box center [225, 563] width 22 height 22
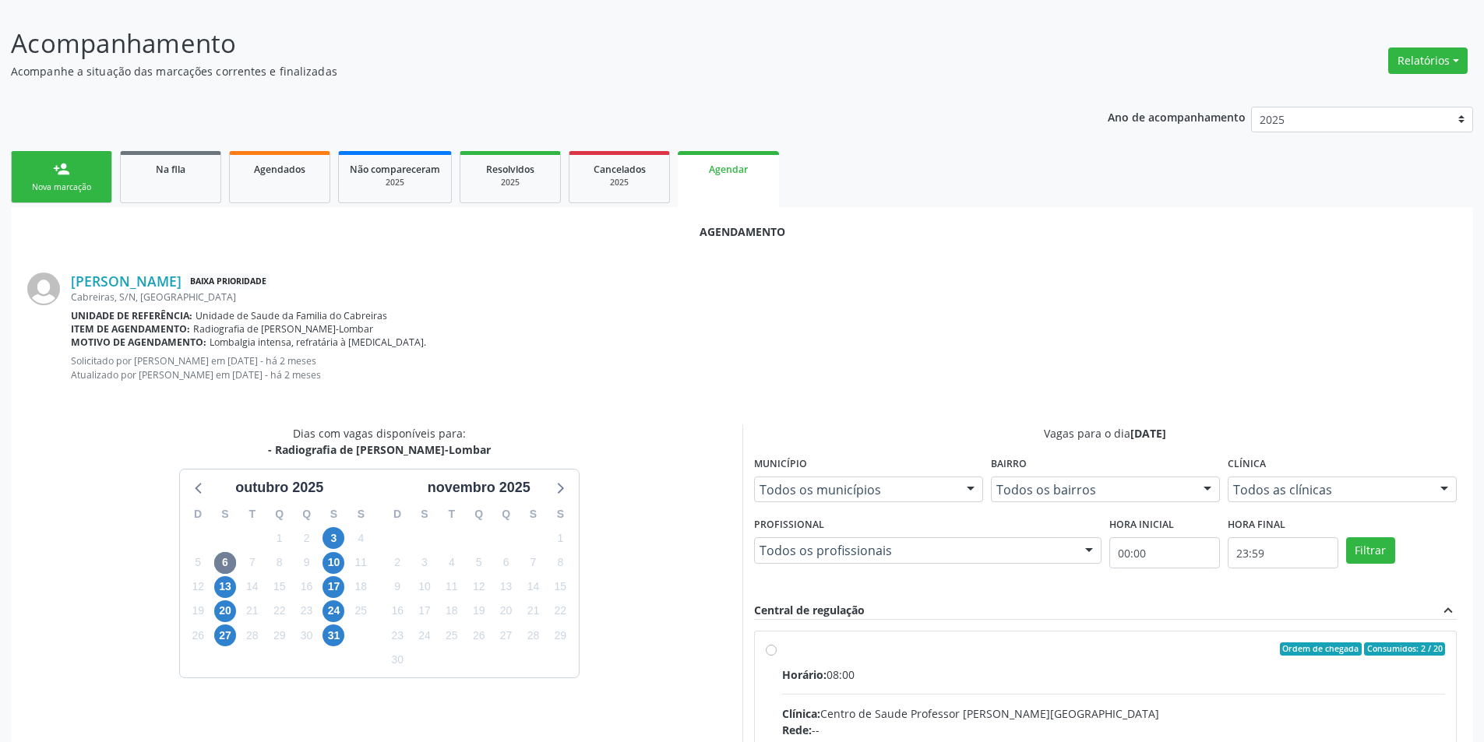
click at [770, 650] on input "Ordem de chegada Consumidos: 2 / 20 Horário: 08:00 Clínica: Centro de Saude Pro…" at bounding box center [771, 650] width 11 height 14
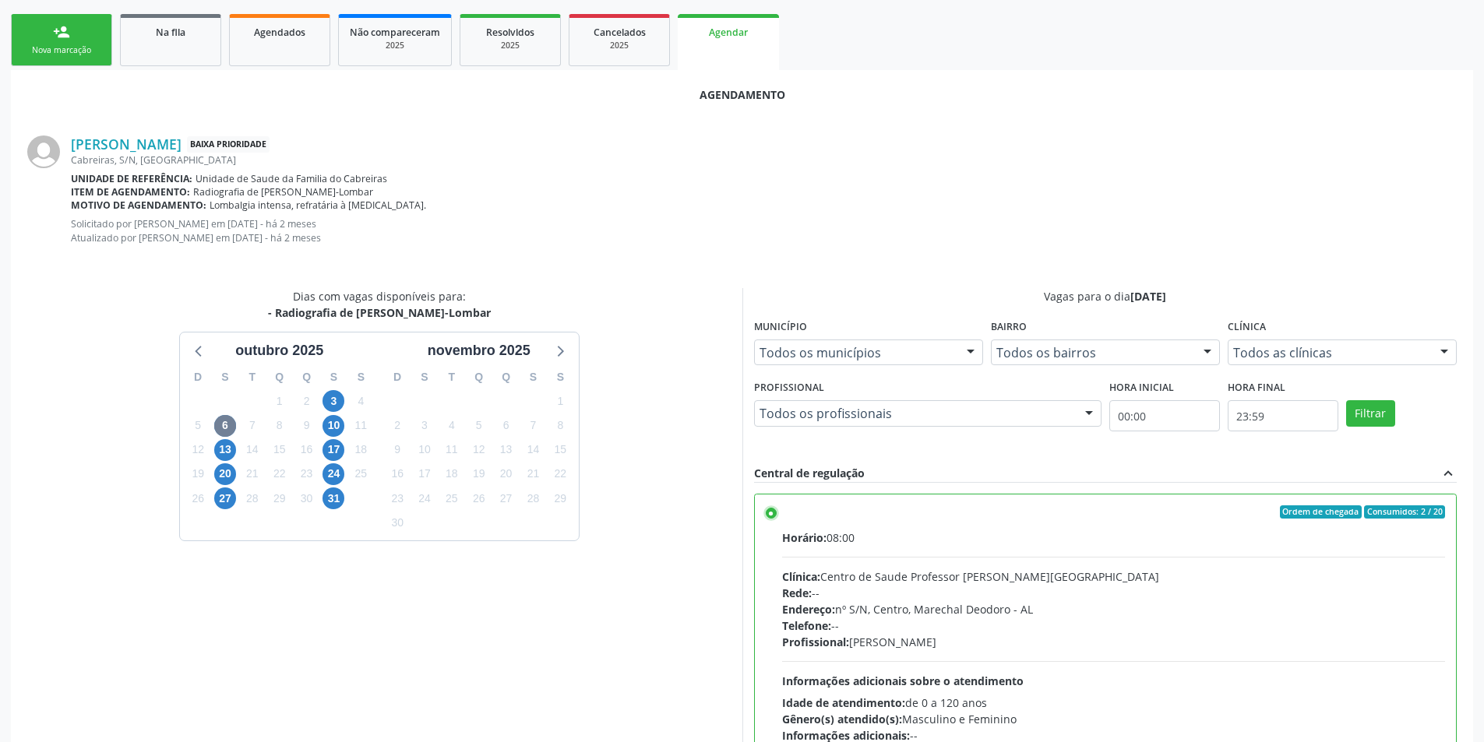
scroll to position [447, 0]
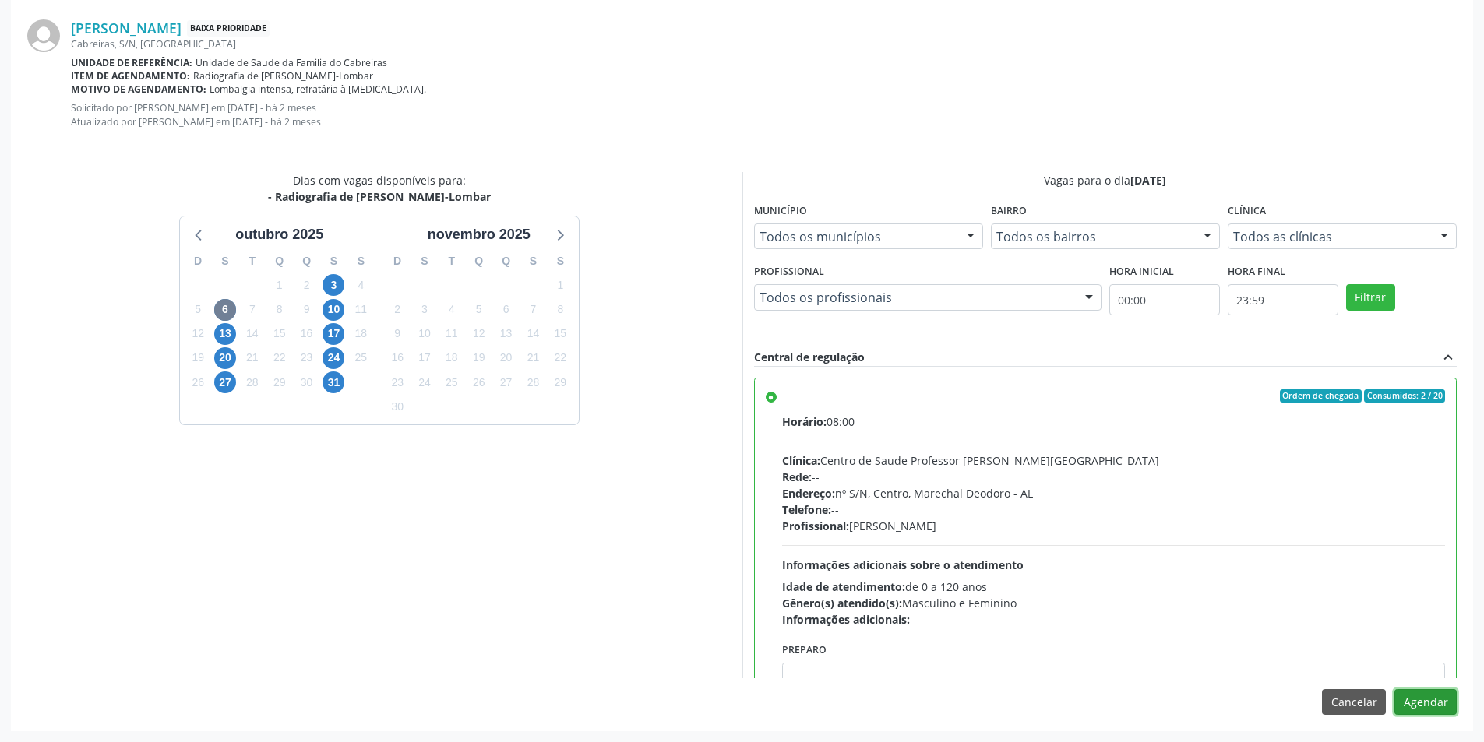
click at [1422, 698] on button "Agendar" at bounding box center [1425, 702] width 62 height 26
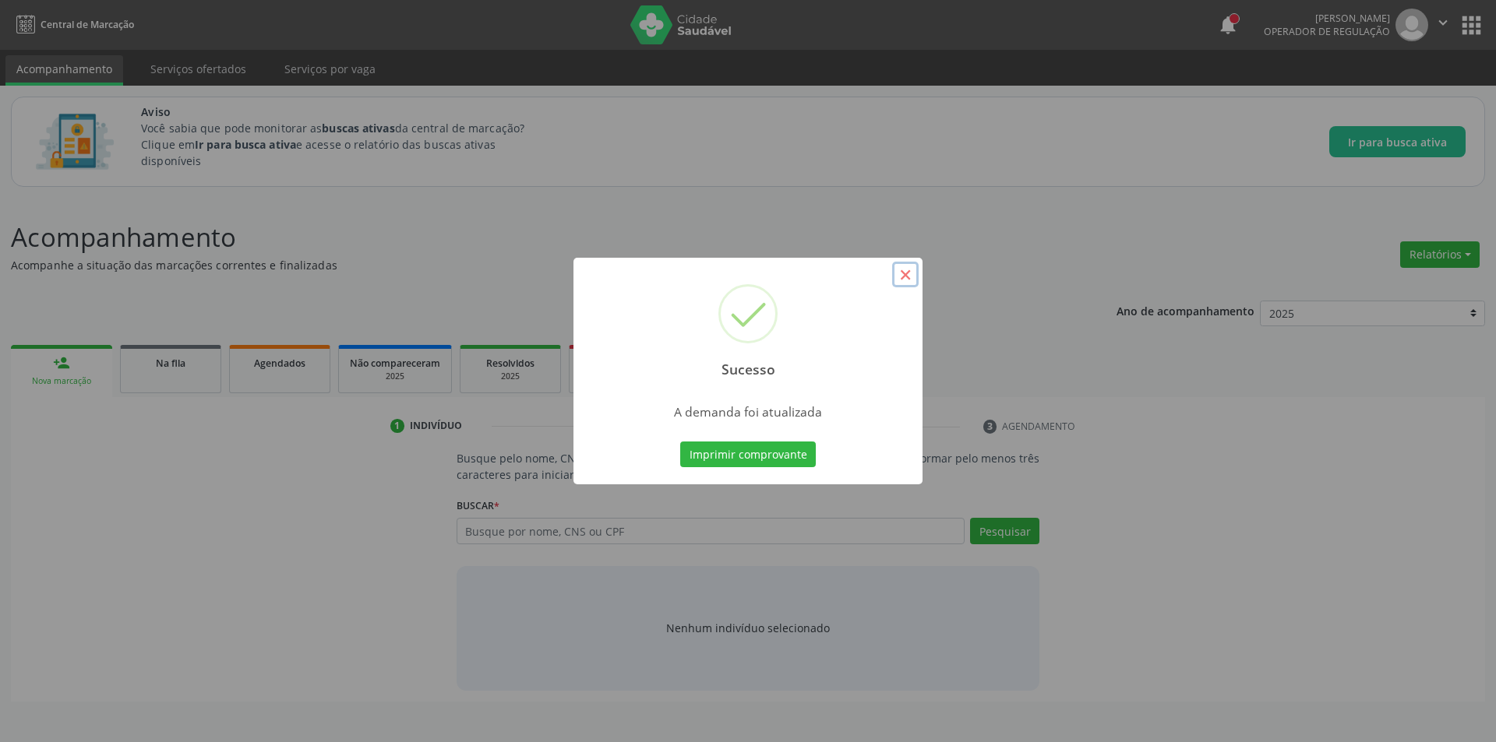
click at [904, 273] on button "×" at bounding box center [905, 275] width 26 height 26
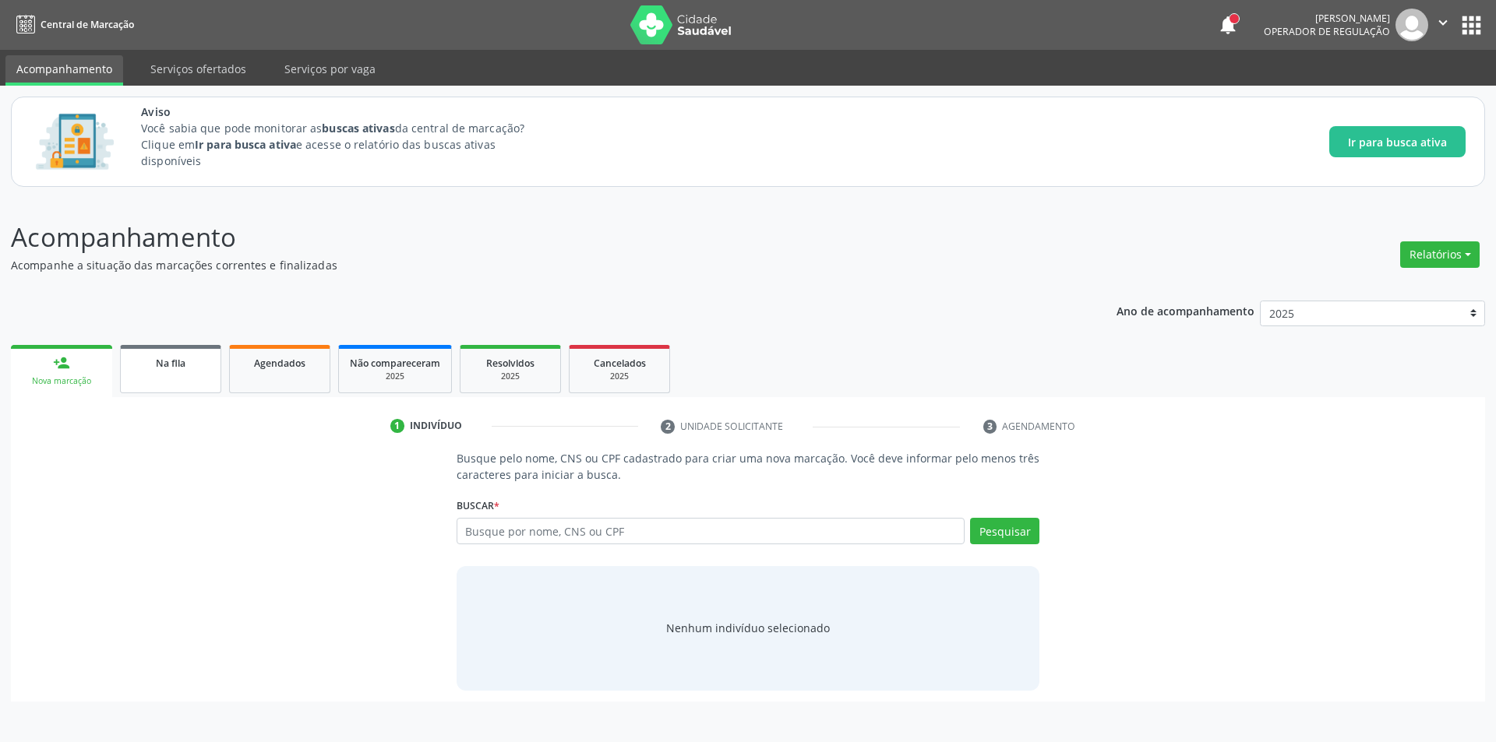
click at [192, 372] on link "Na fila" at bounding box center [170, 369] width 101 height 48
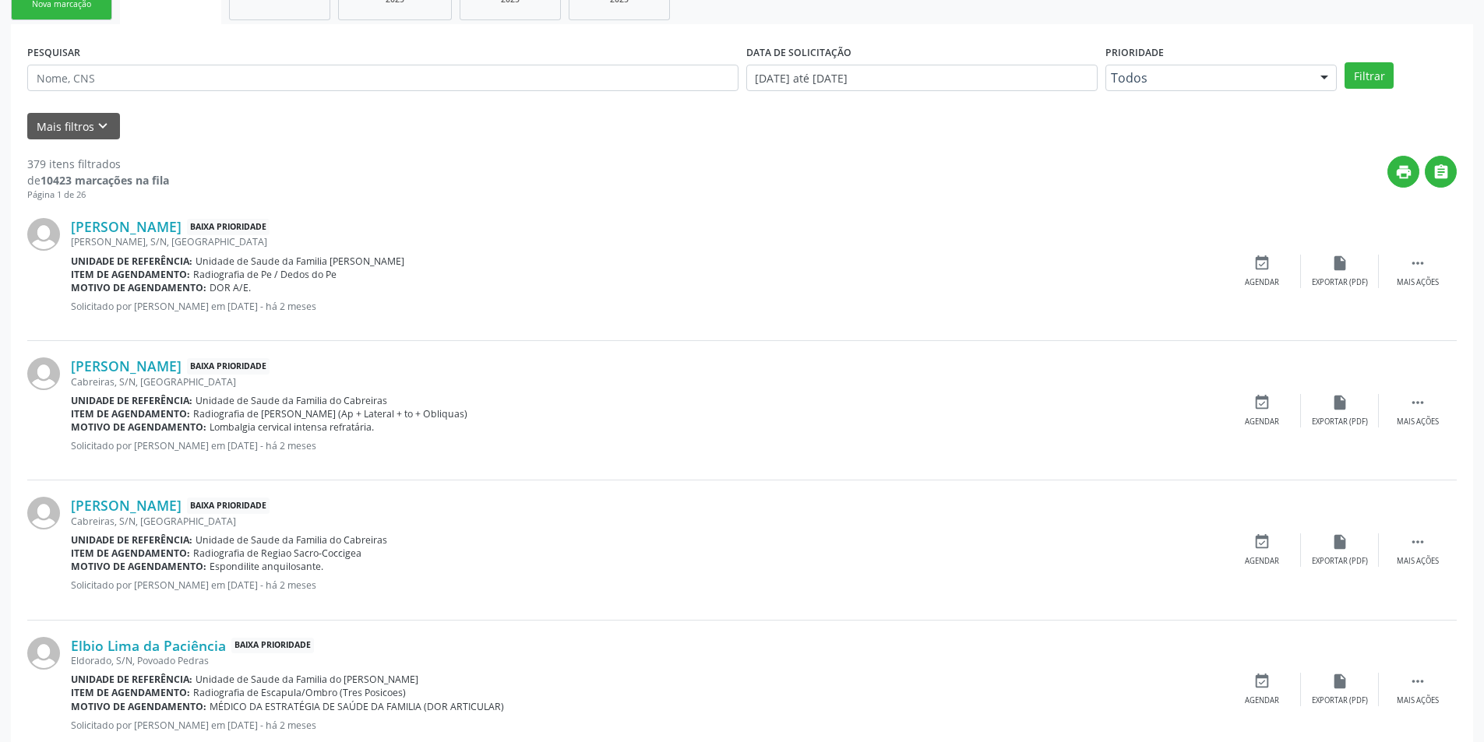
scroll to position [467, 0]
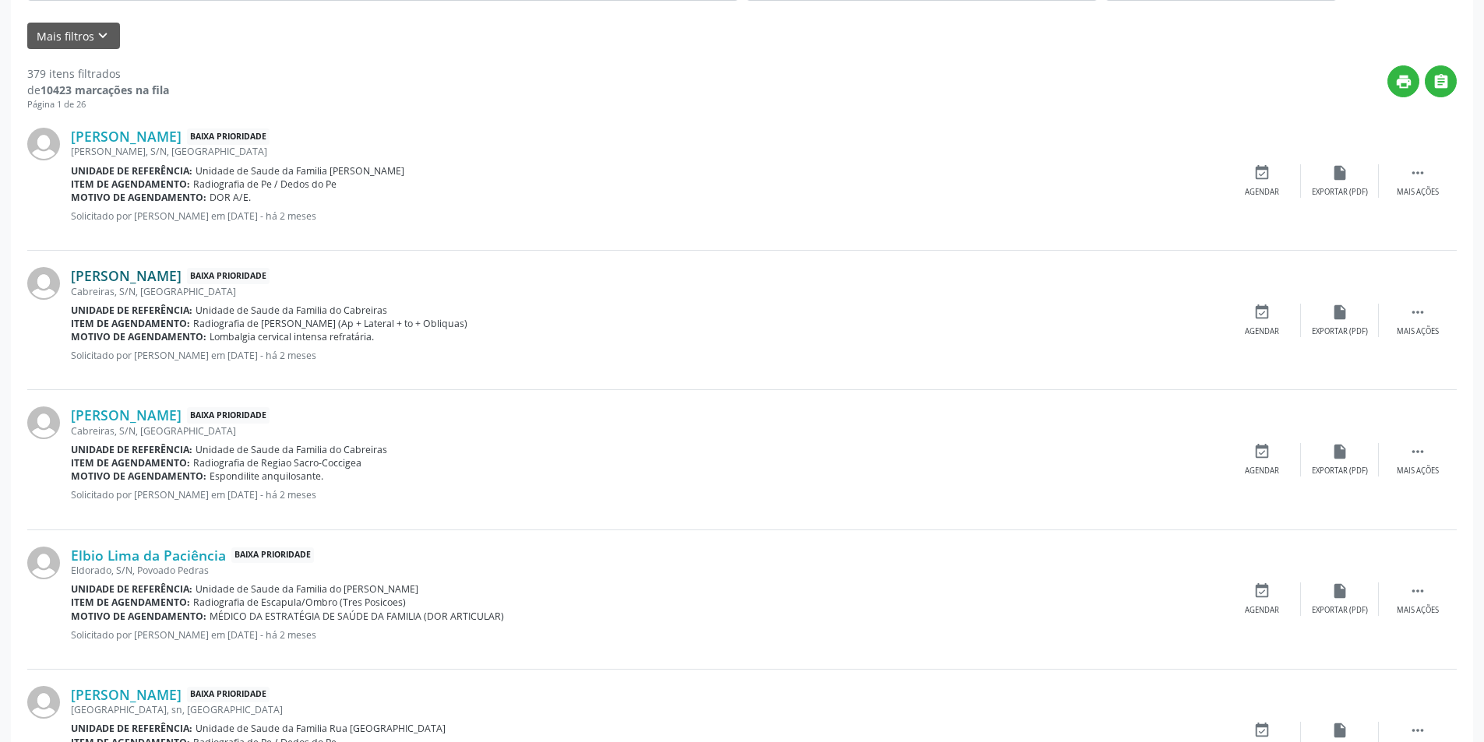
click at [181, 277] on link "[PERSON_NAME]" at bounding box center [126, 275] width 111 height 17
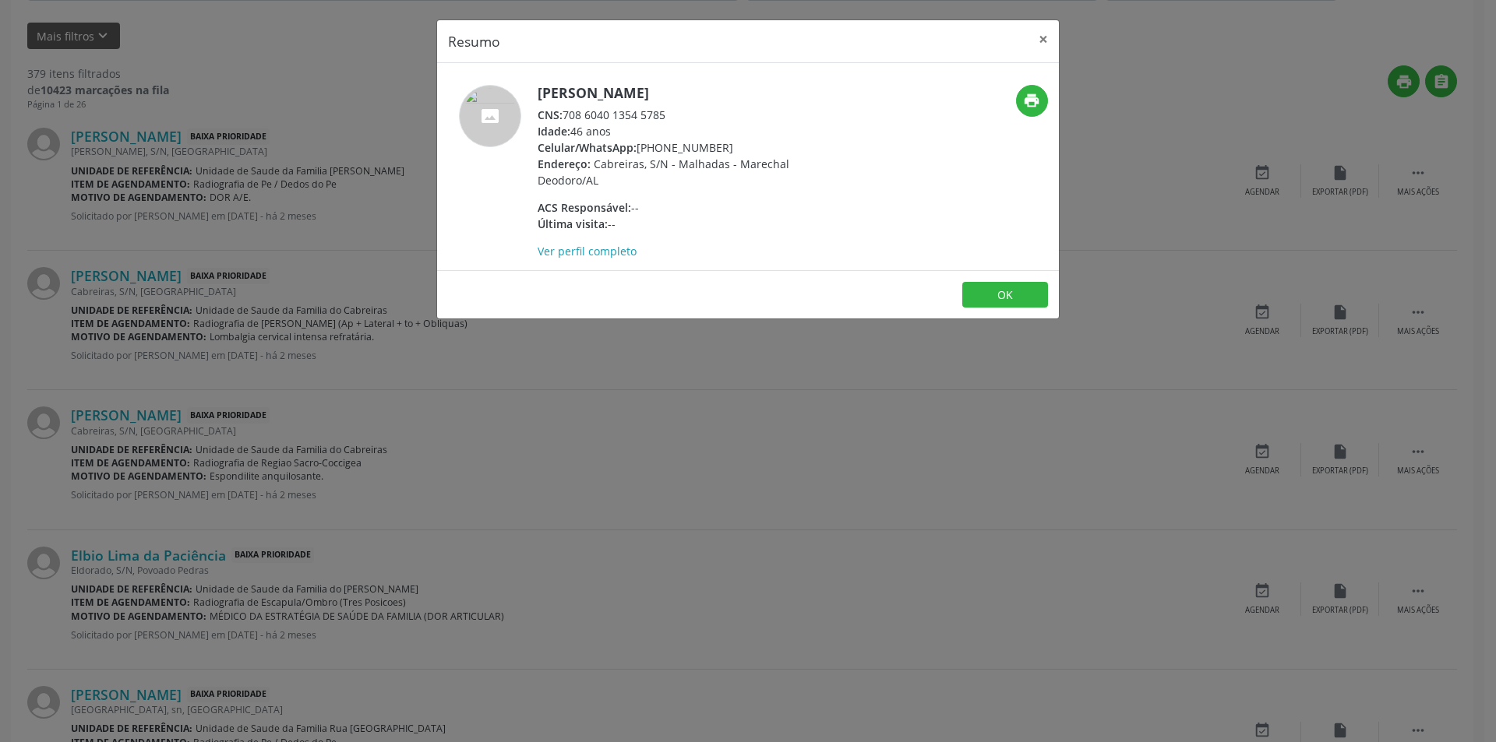
drag, startPoint x: 567, startPoint y: 115, endPoint x: 676, endPoint y: 113, distance: 109.1
click at [676, 113] on div "CNS: 708 6040 1354 5785" at bounding box center [688, 115] width 303 height 16
click at [1017, 287] on button "OK" at bounding box center [1005, 295] width 86 height 26
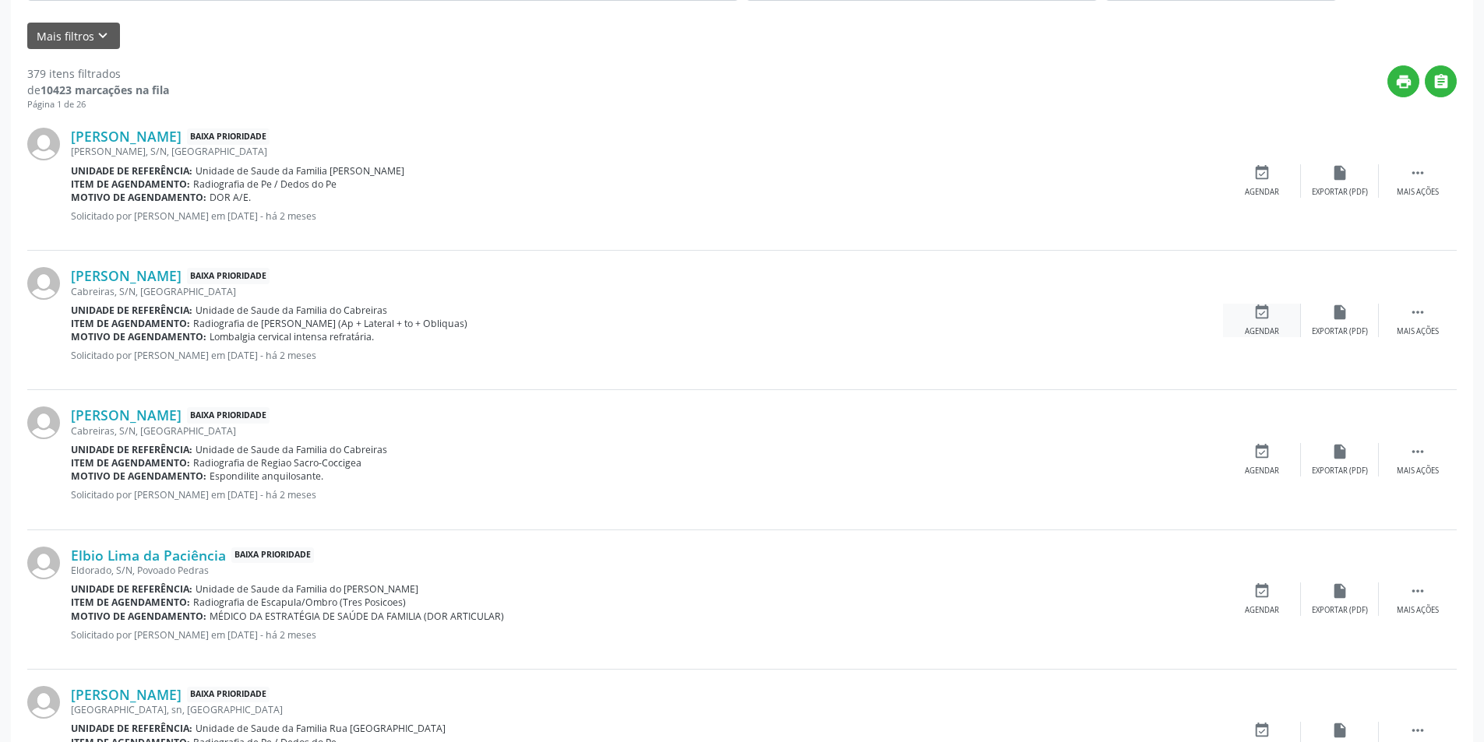
click at [1269, 308] on icon "event_available" at bounding box center [1261, 312] width 17 height 17
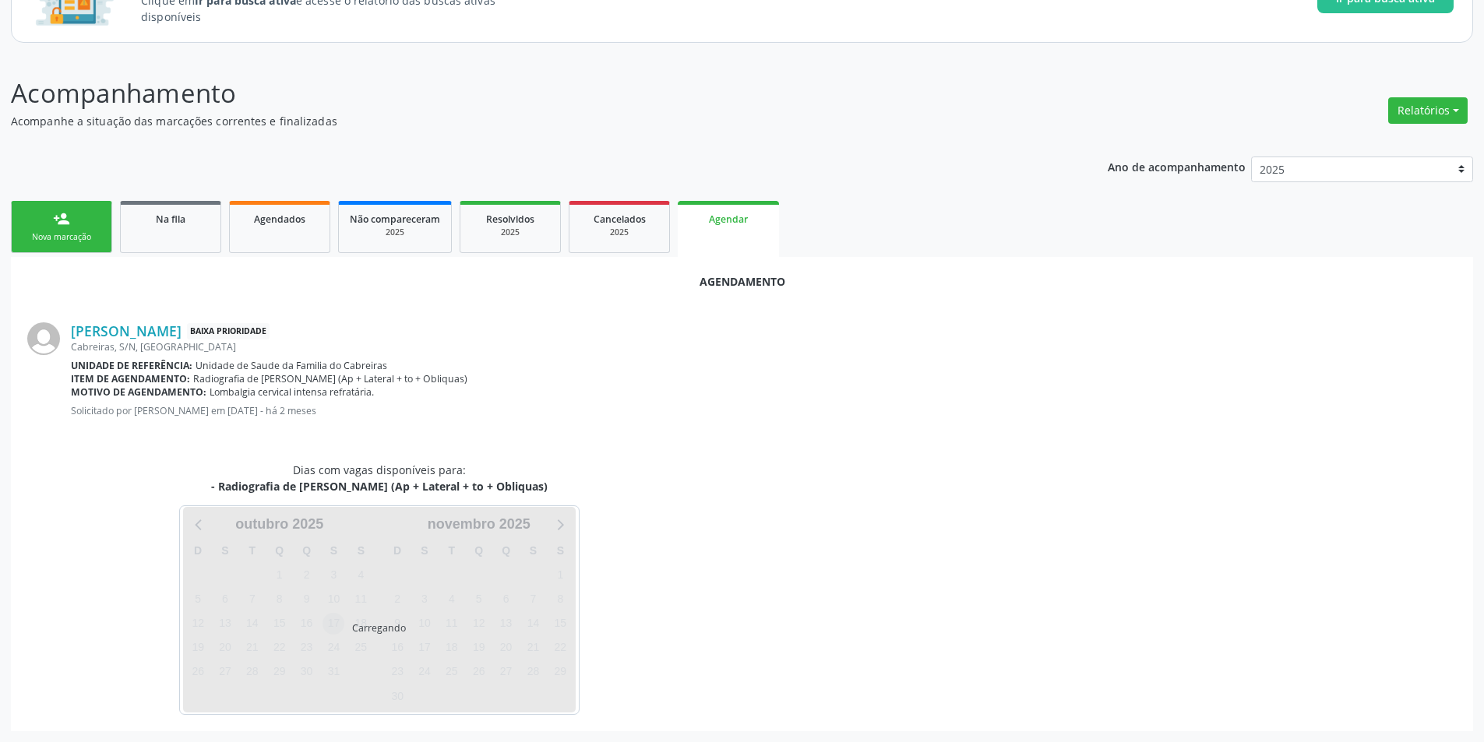
scroll to position [181, 0]
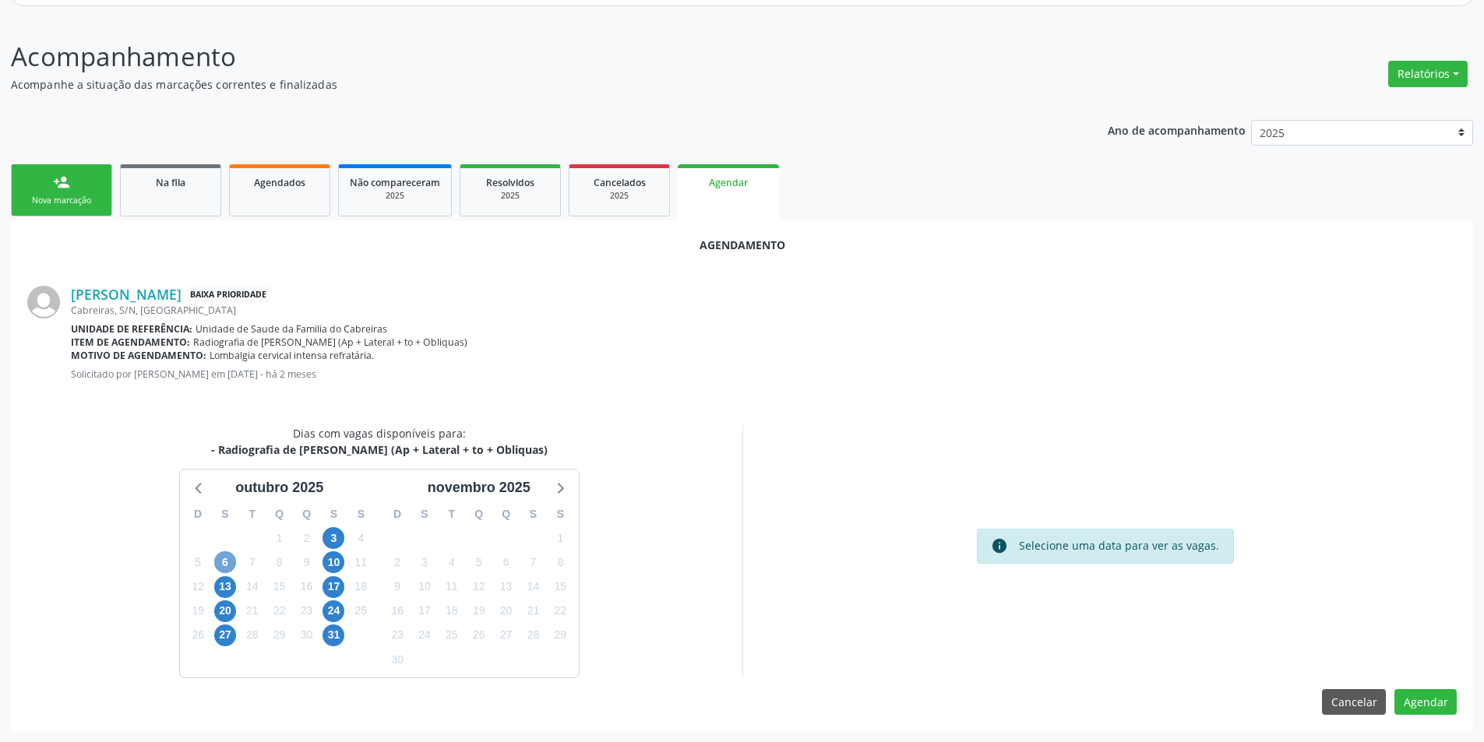
click at [228, 559] on span "6" at bounding box center [225, 563] width 22 height 22
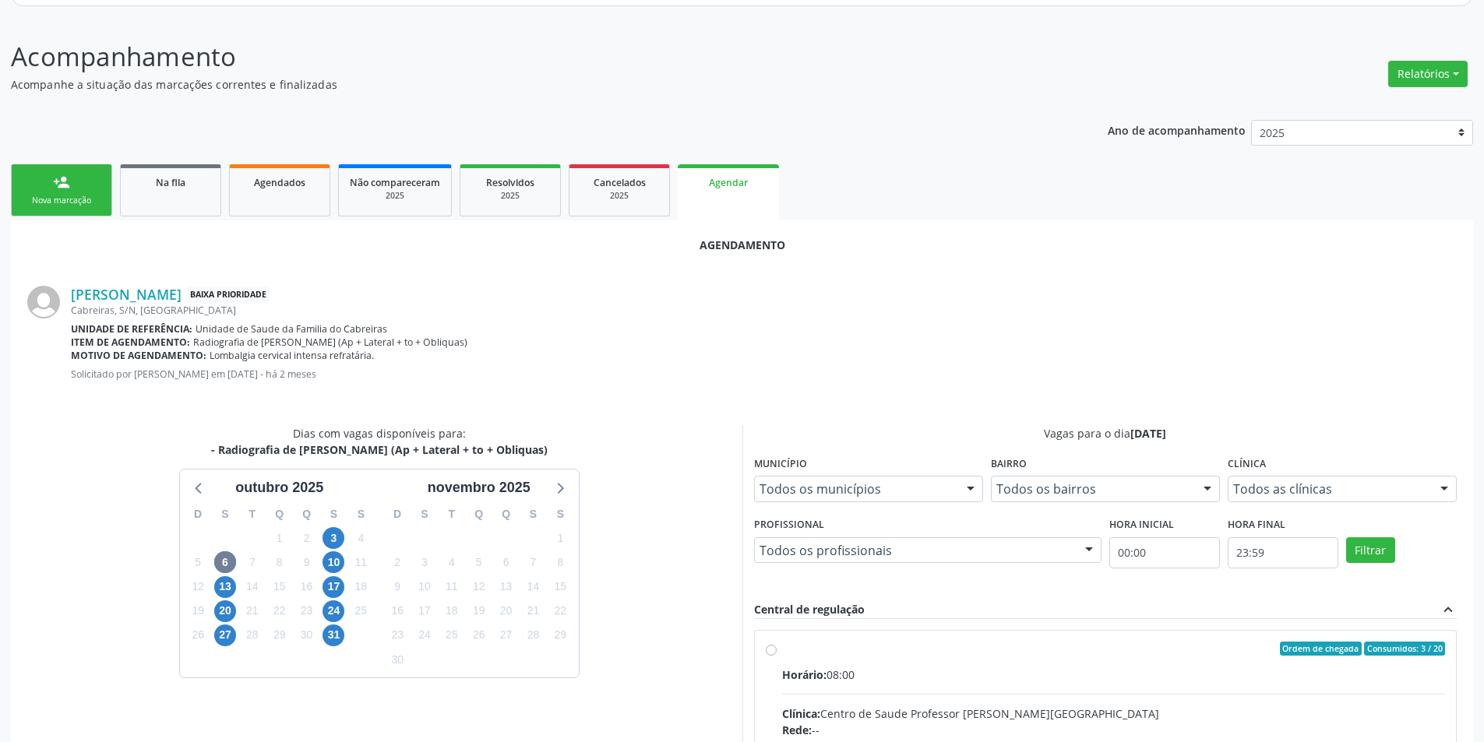
click at [766, 649] on input "Ordem de chegada Consumidos: 3 / 20 Horário: 08:00 Clínica: Centro de Saude Pro…" at bounding box center [771, 649] width 11 height 14
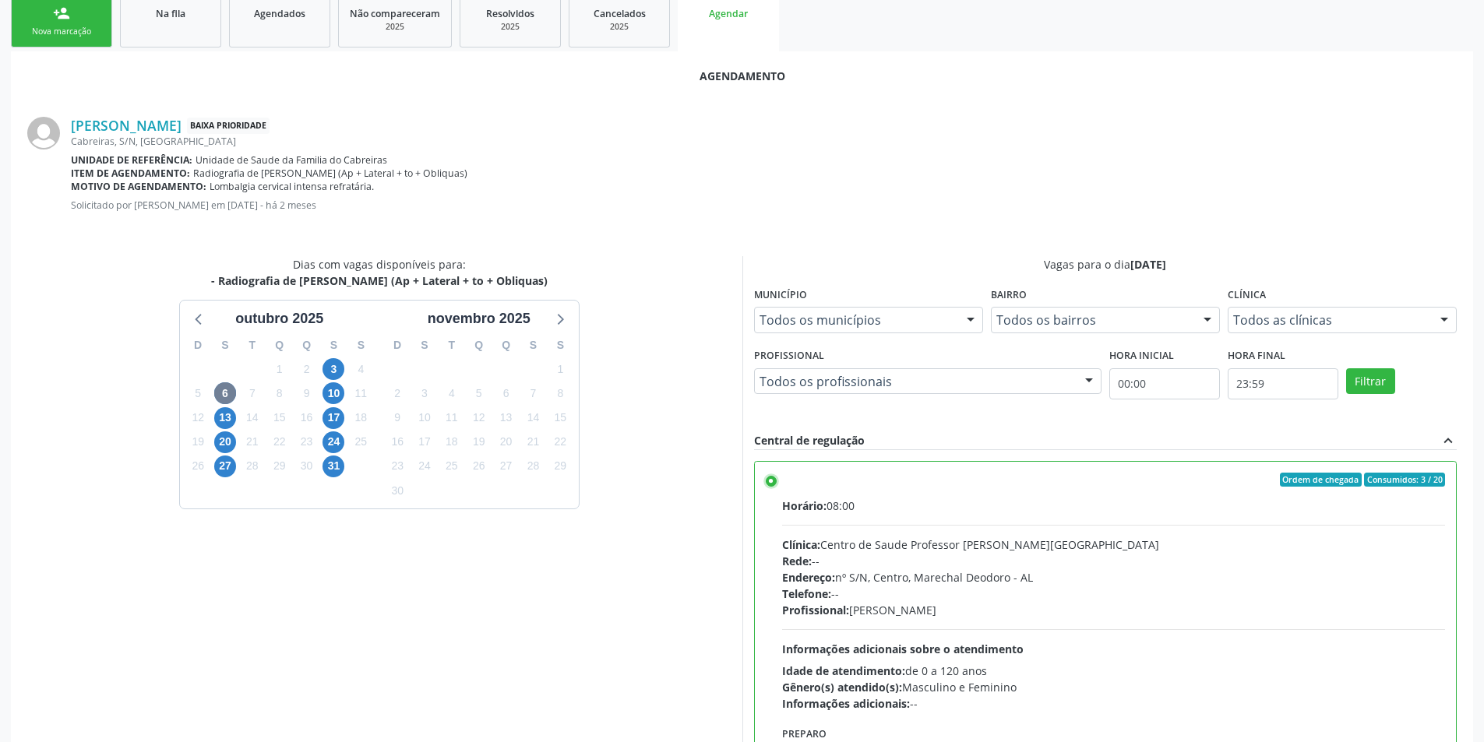
scroll to position [434, 0]
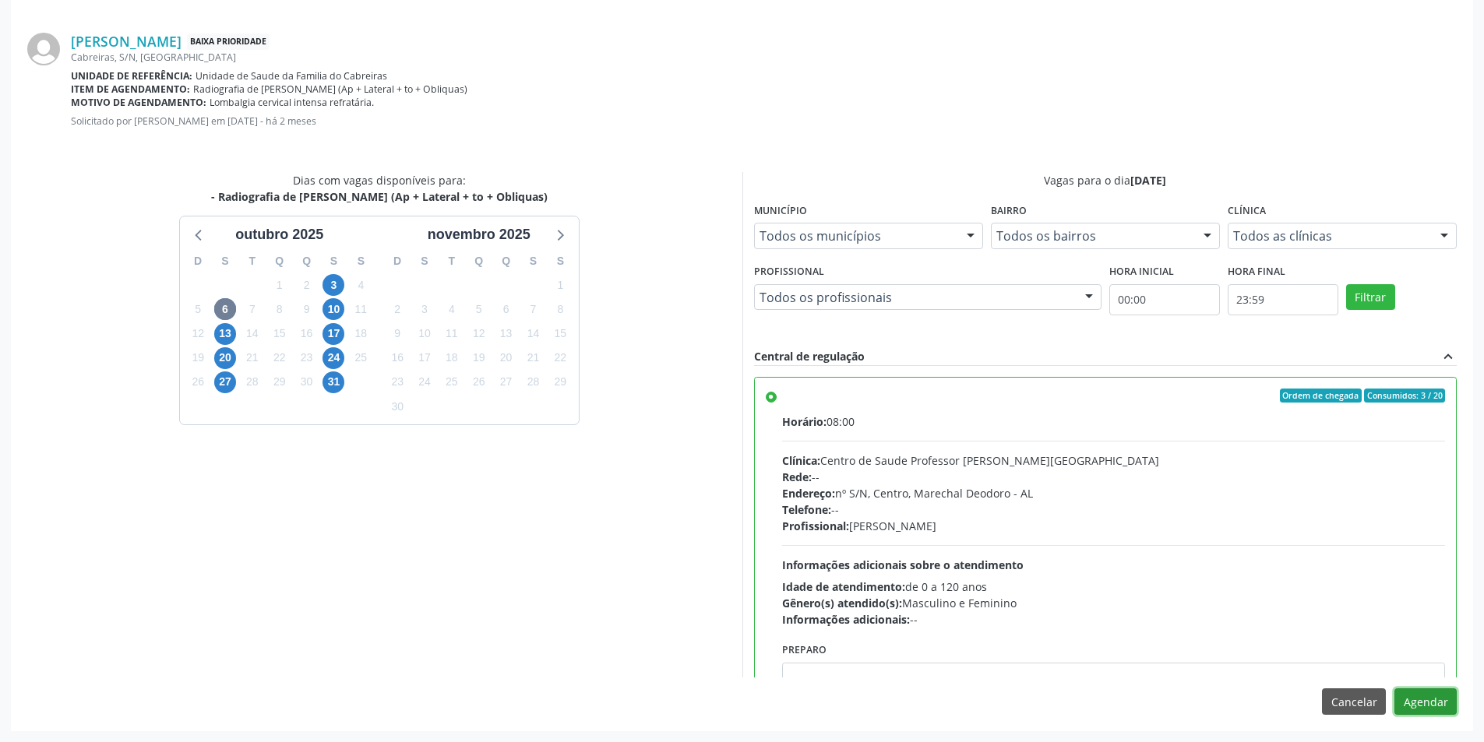
click at [1426, 700] on button "Agendar" at bounding box center [1425, 702] width 62 height 26
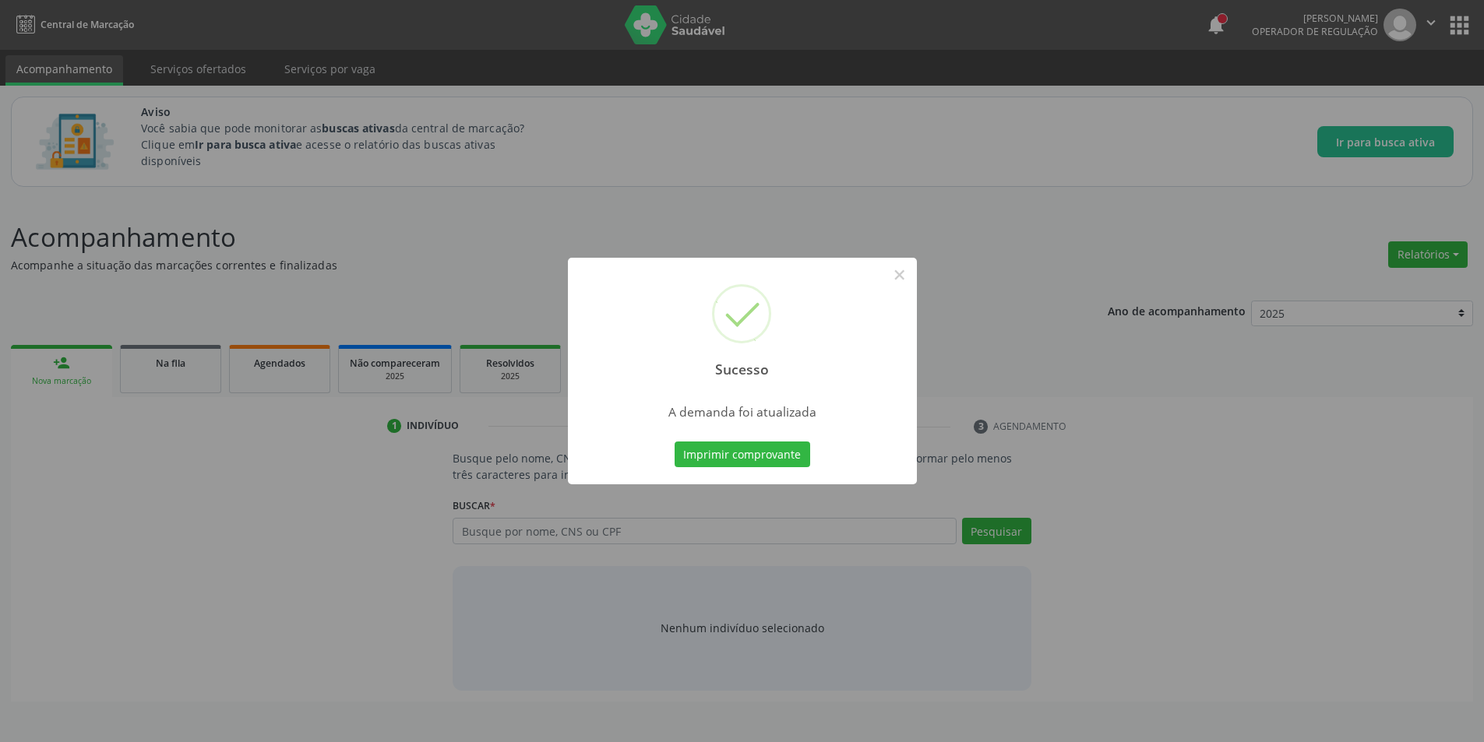
scroll to position [0, 0]
click at [892, 277] on button "×" at bounding box center [905, 275] width 26 height 26
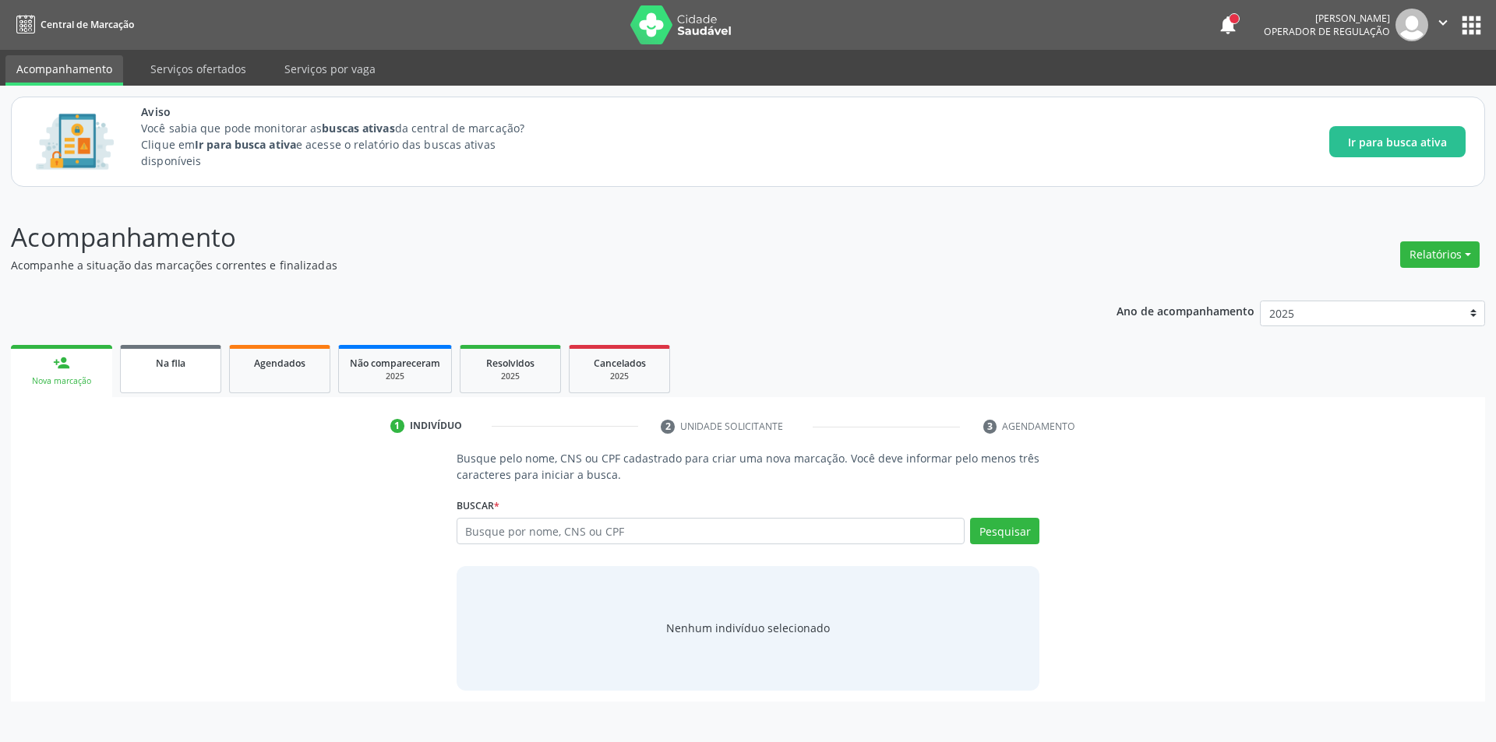
click at [176, 379] on link "Na fila" at bounding box center [170, 369] width 101 height 48
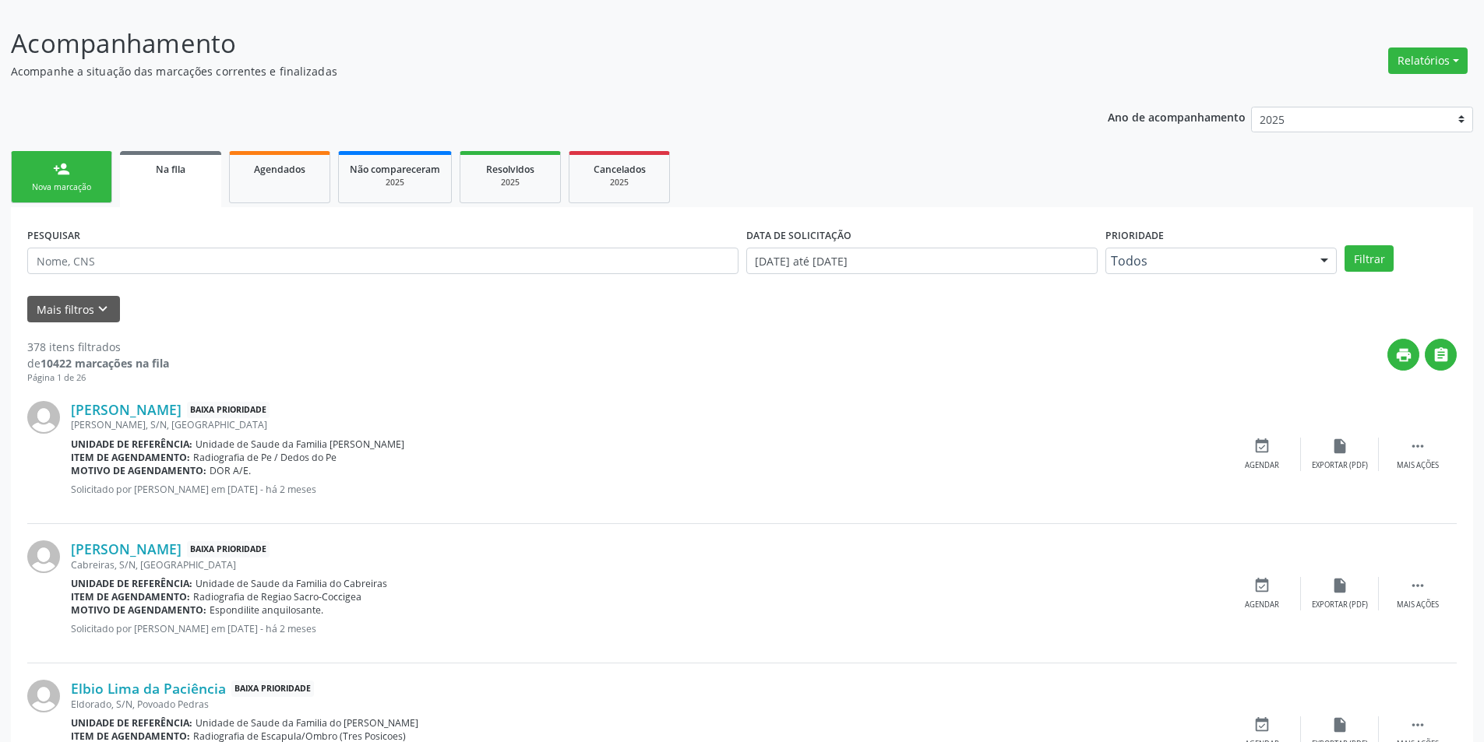
scroll to position [312, 0]
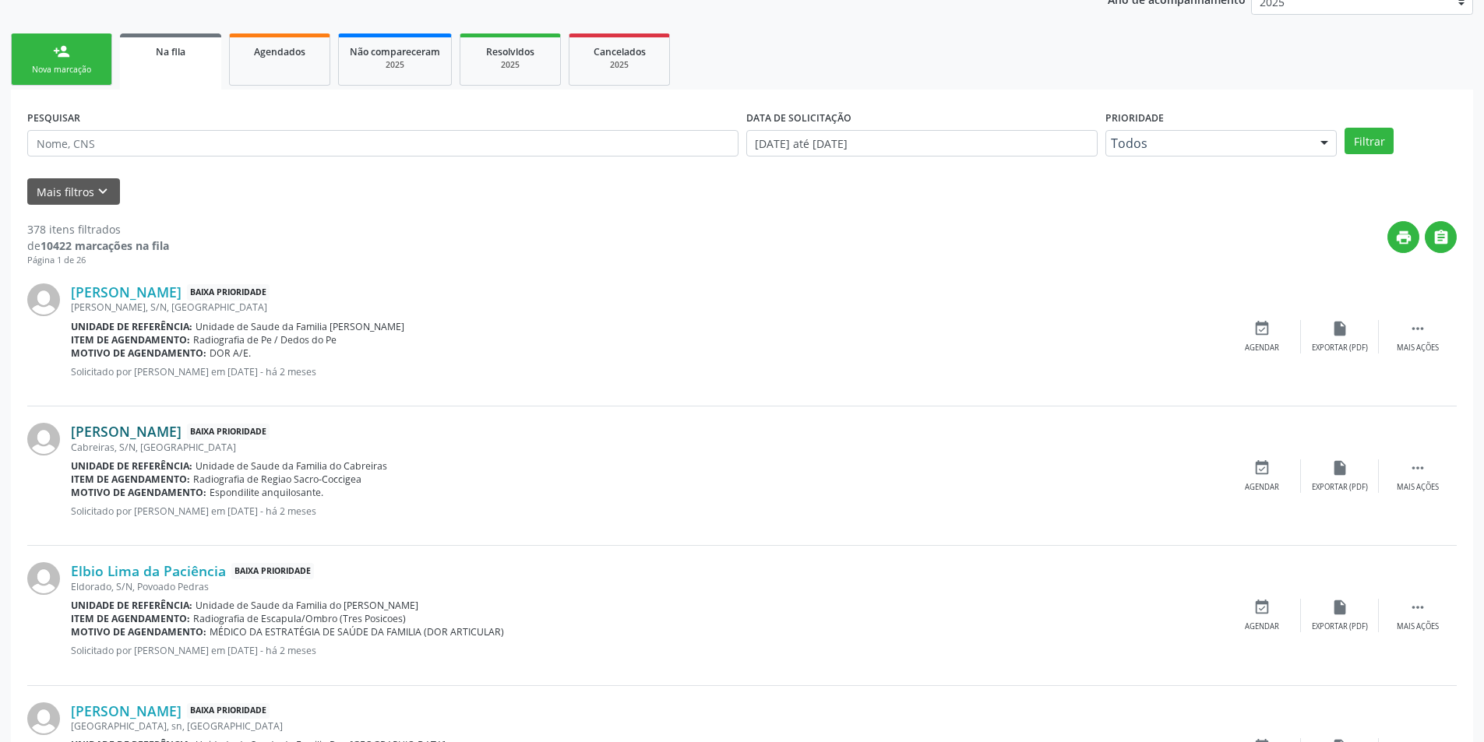
click at [160, 433] on link "[PERSON_NAME]" at bounding box center [126, 431] width 111 height 17
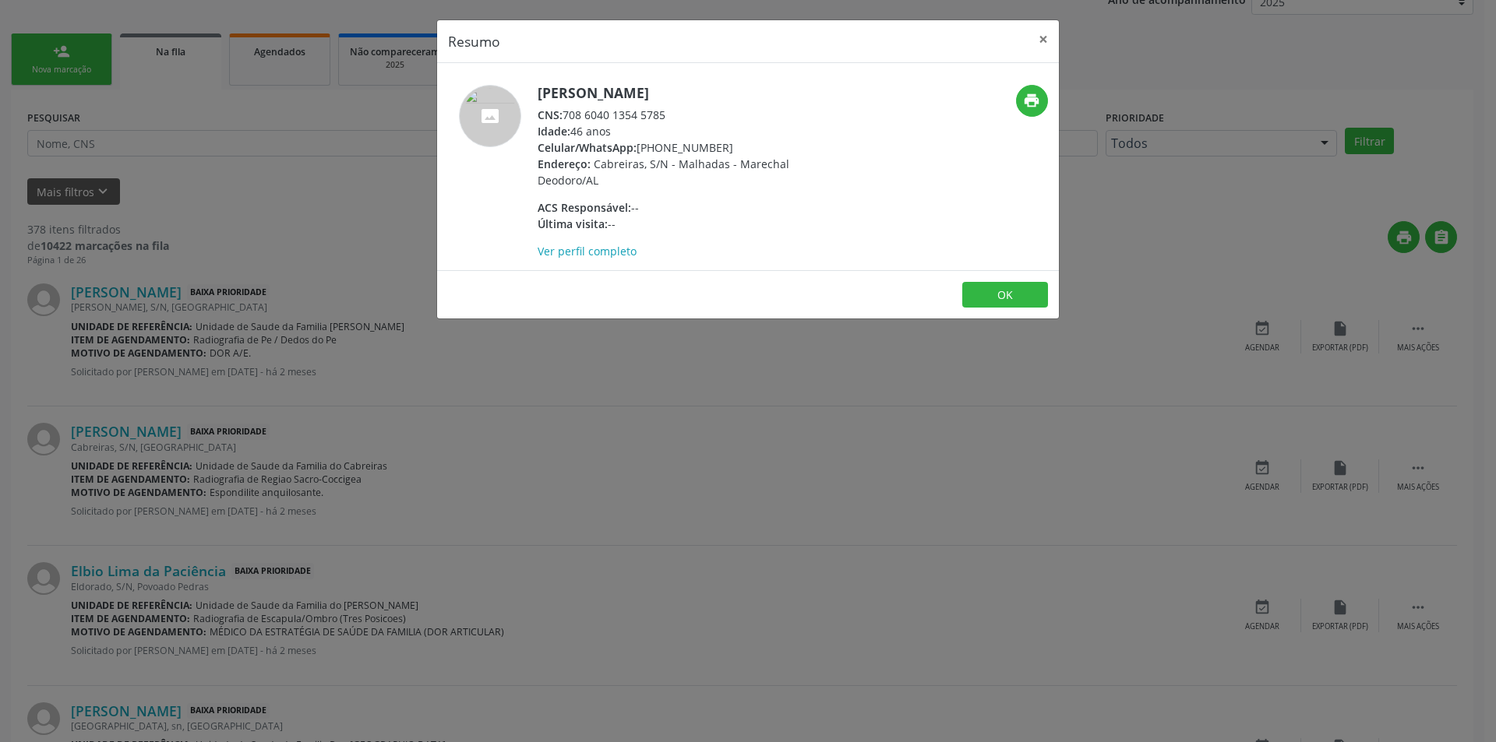
drag, startPoint x: 564, startPoint y: 114, endPoint x: 687, endPoint y: 111, distance: 123.1
click at [687, 111] on div "CNS: 708 6040 1354 5785" at bounding box center [688, 115] width 303 height 16
click at [1038, 287] on button "OK" at bounding box center [1005, 295] width 86 height 26
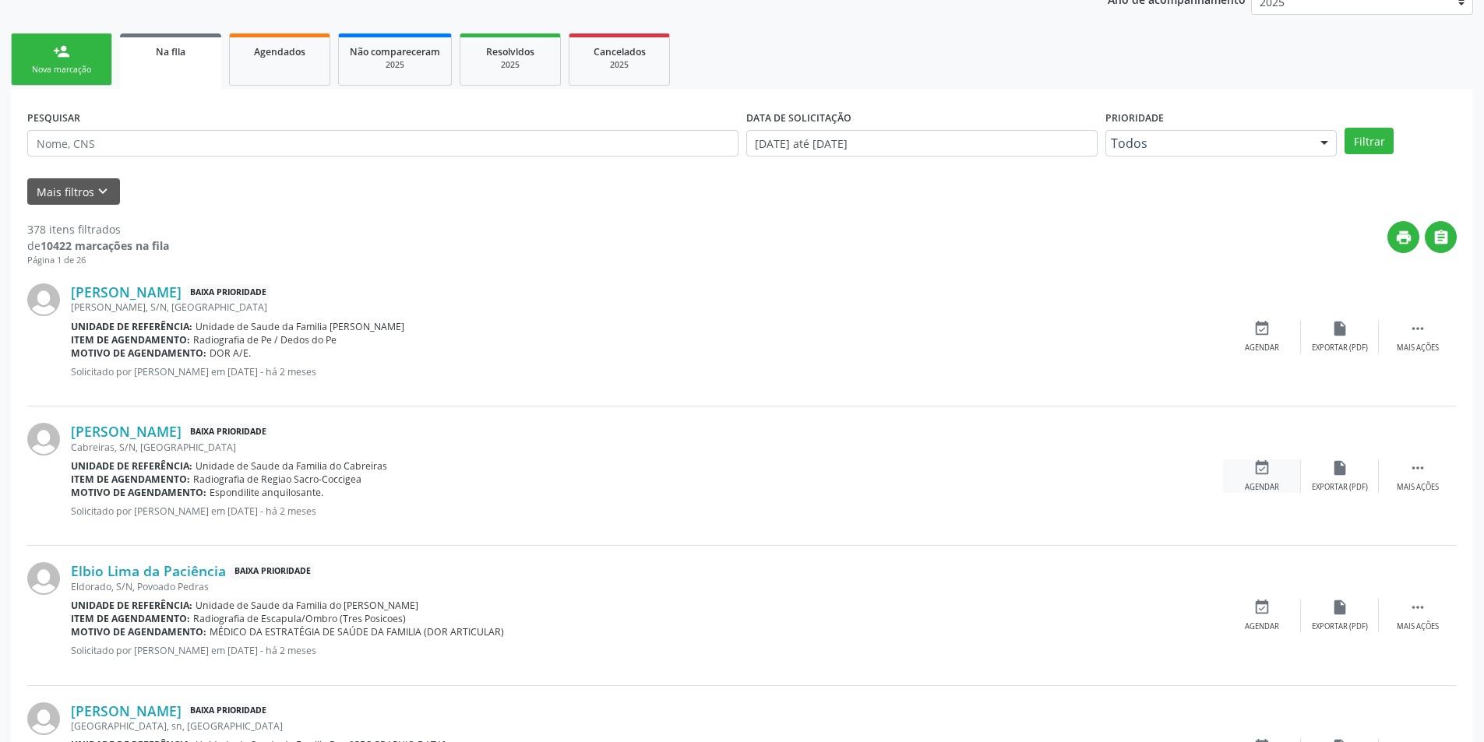
click at [1254, 463] on icon "event_available" at bounding box center [1261, 468] width 17 height 17
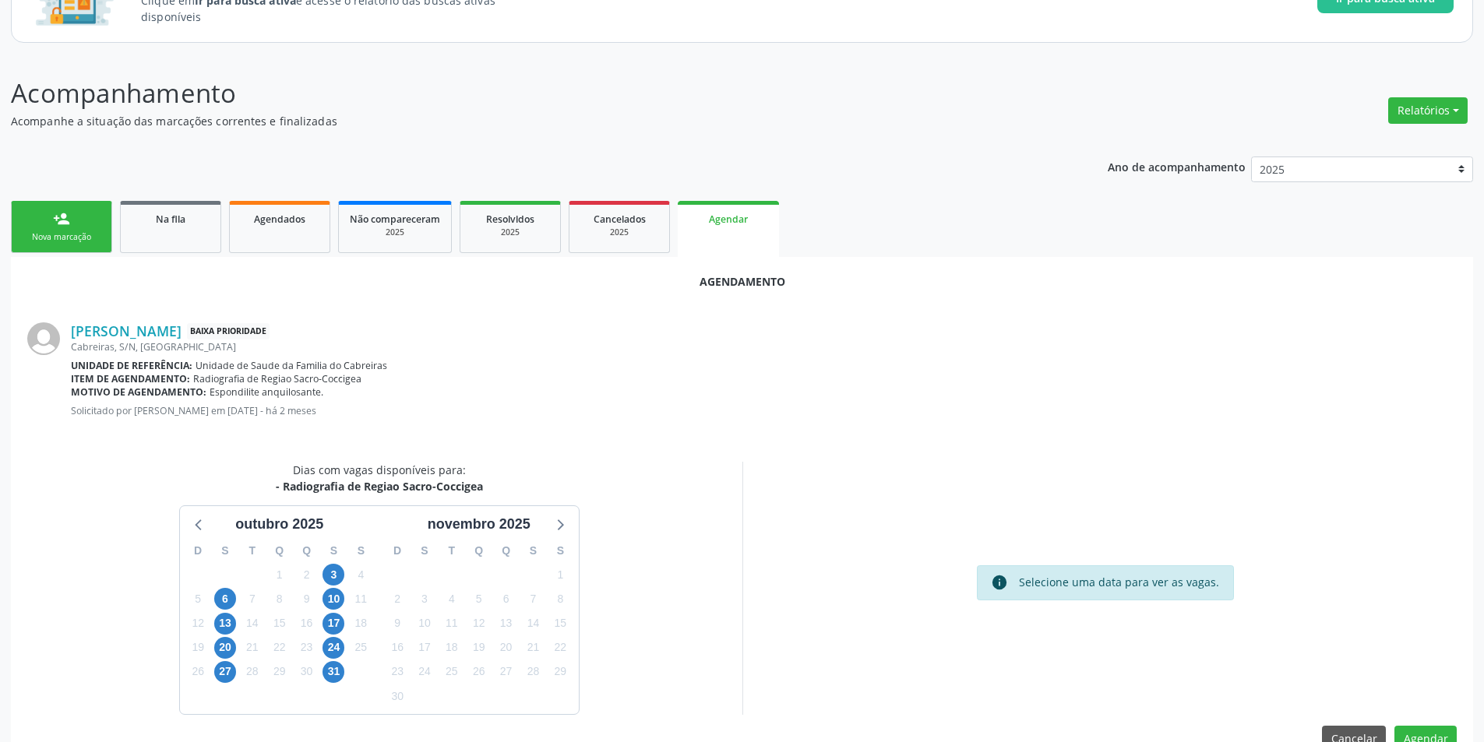
scroll to position [181, 0]
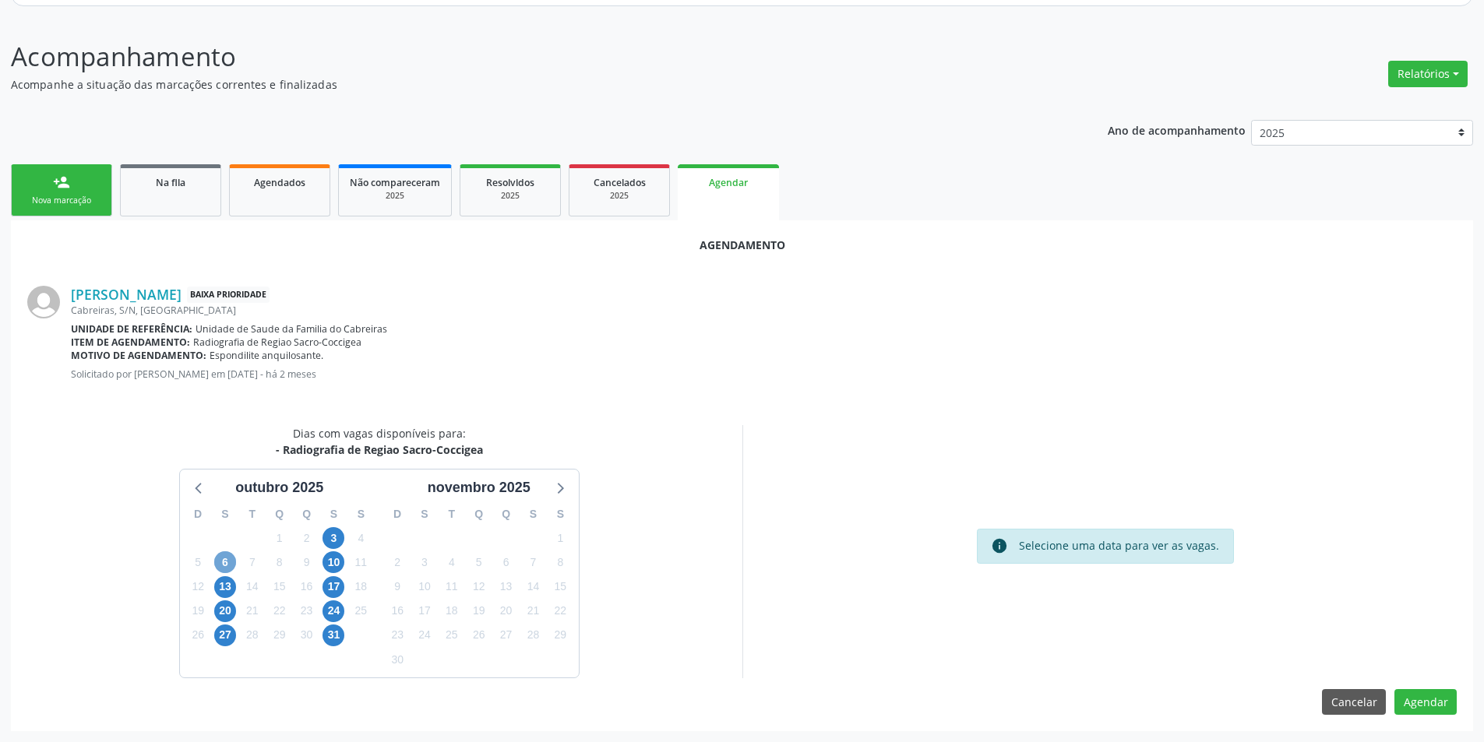
click at [224, 561] on span "6" at bounding box center [225, 563] width 22 height 22
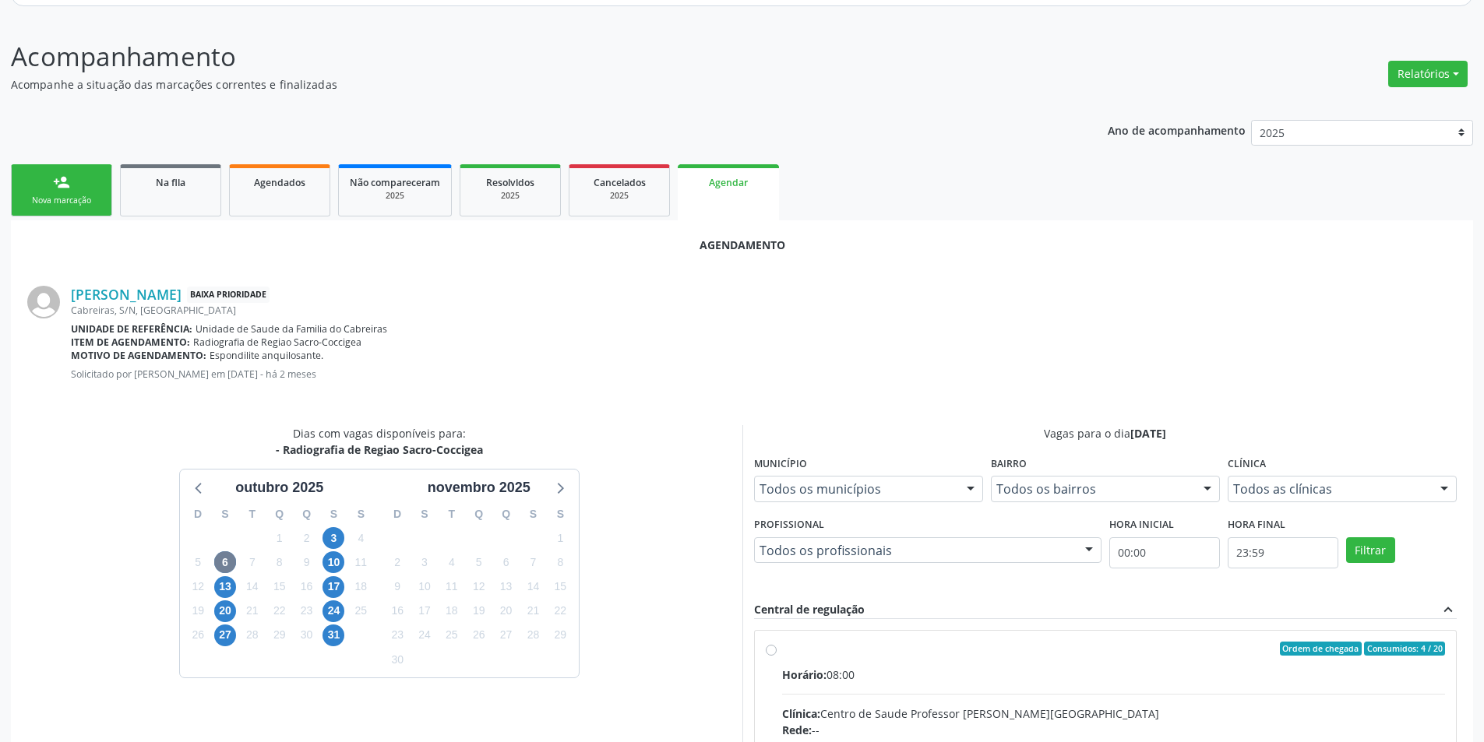
click at [774, 653] on input "Ordem de chegada Consumidos: 4 / 20 Horário: 08:00 Clínica: Centro de Saude Pro…" at bounding box center [771, 649] width 11 height 14
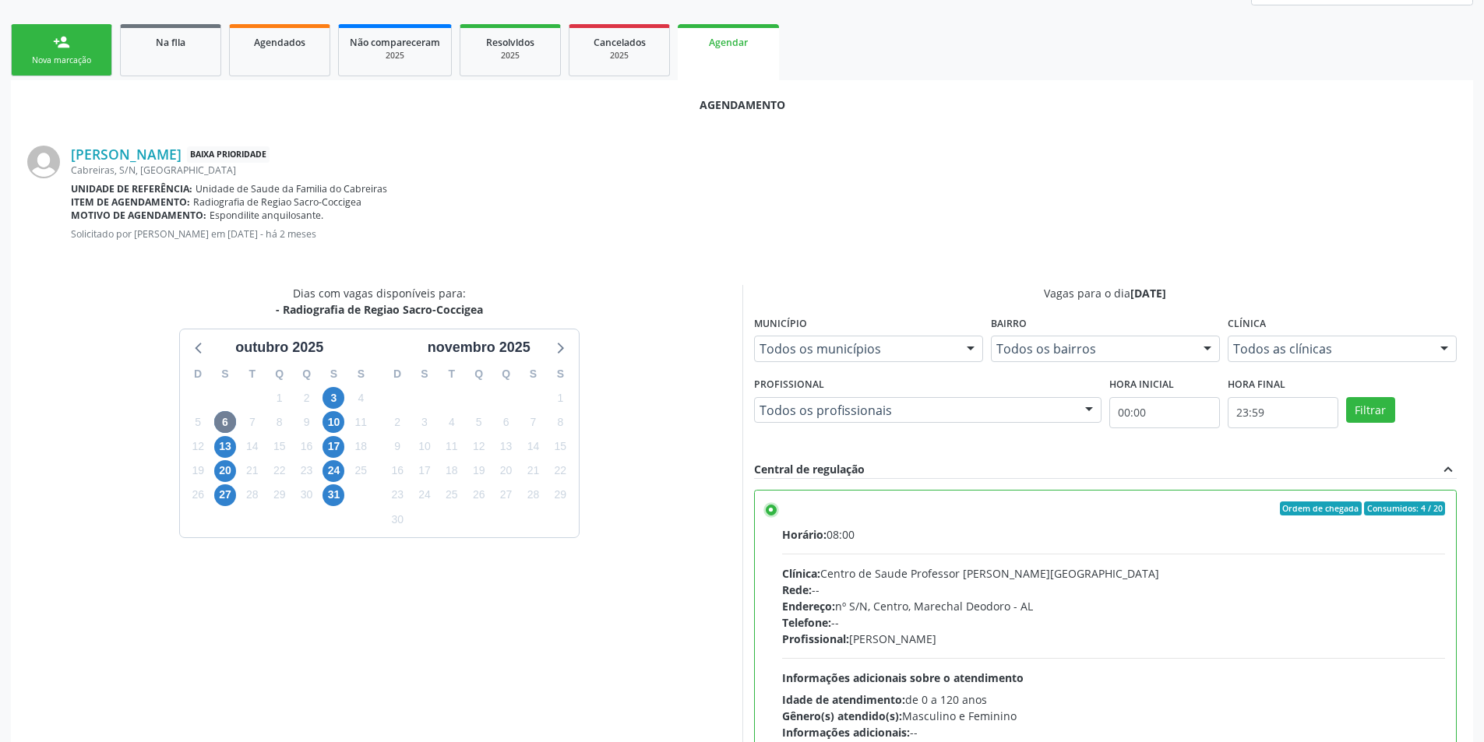
scroll to position [434, 0]
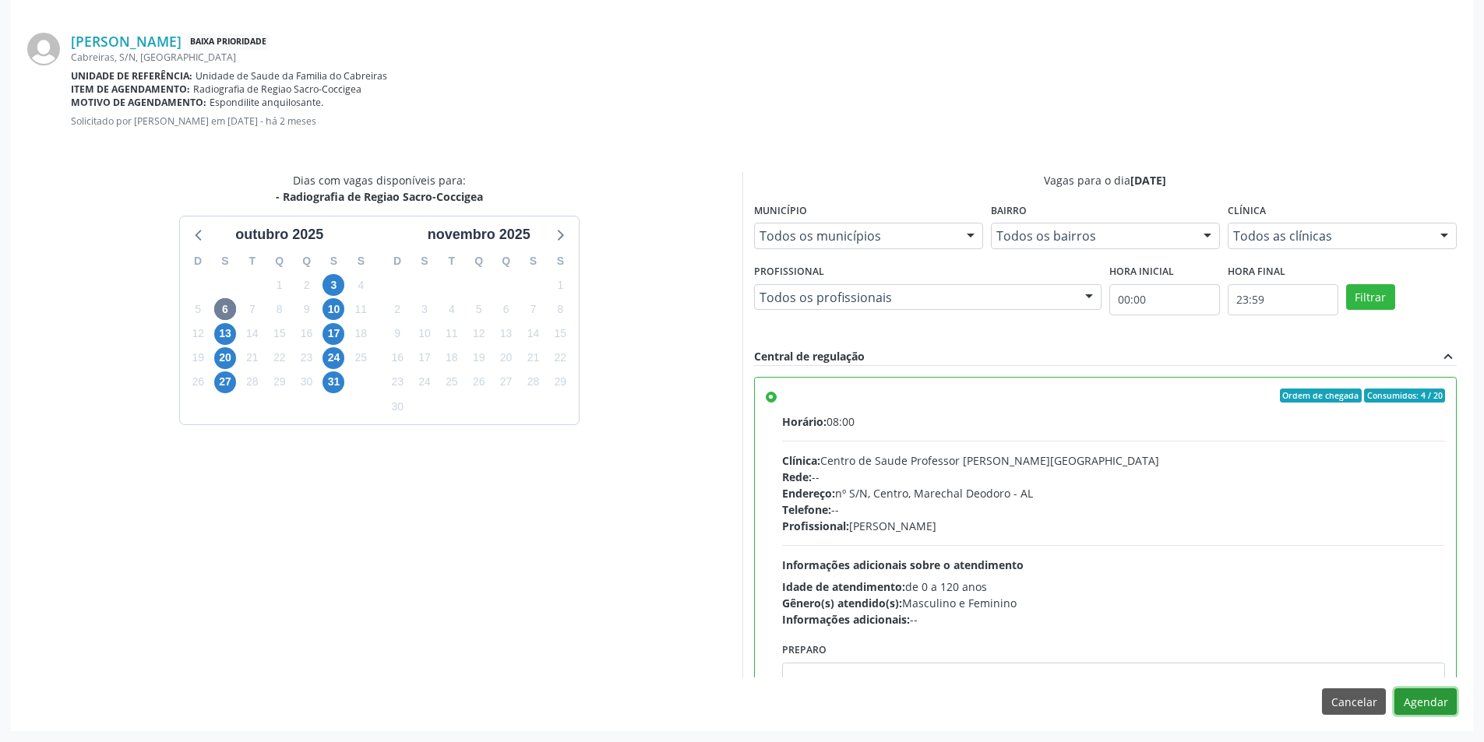
click at [1412, 709] on button "Agendar" at bounding box center [1425, 702] width 62 height 26
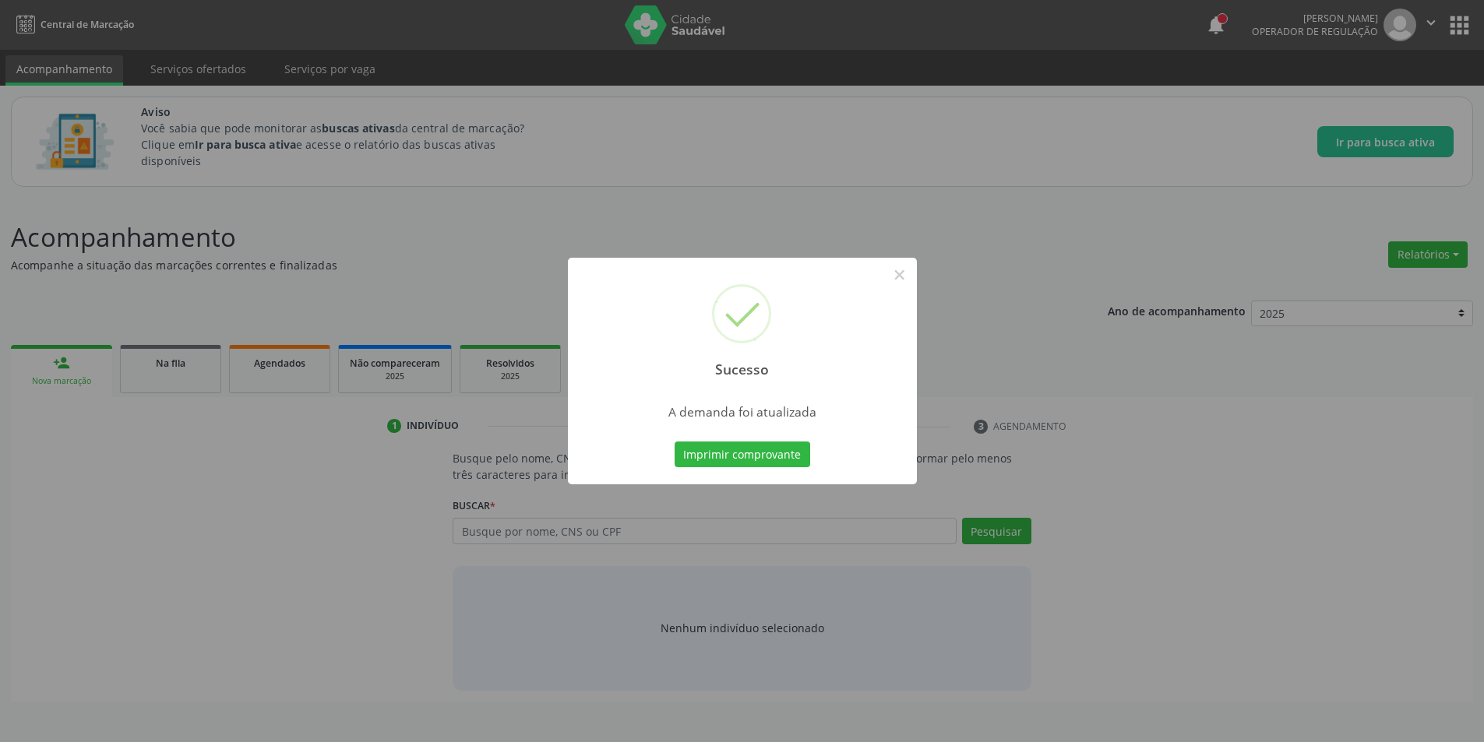
scroll to position [0, 0]
click at [908, 269] on button "×" at bounding box center [905, 275] width 26 height 26
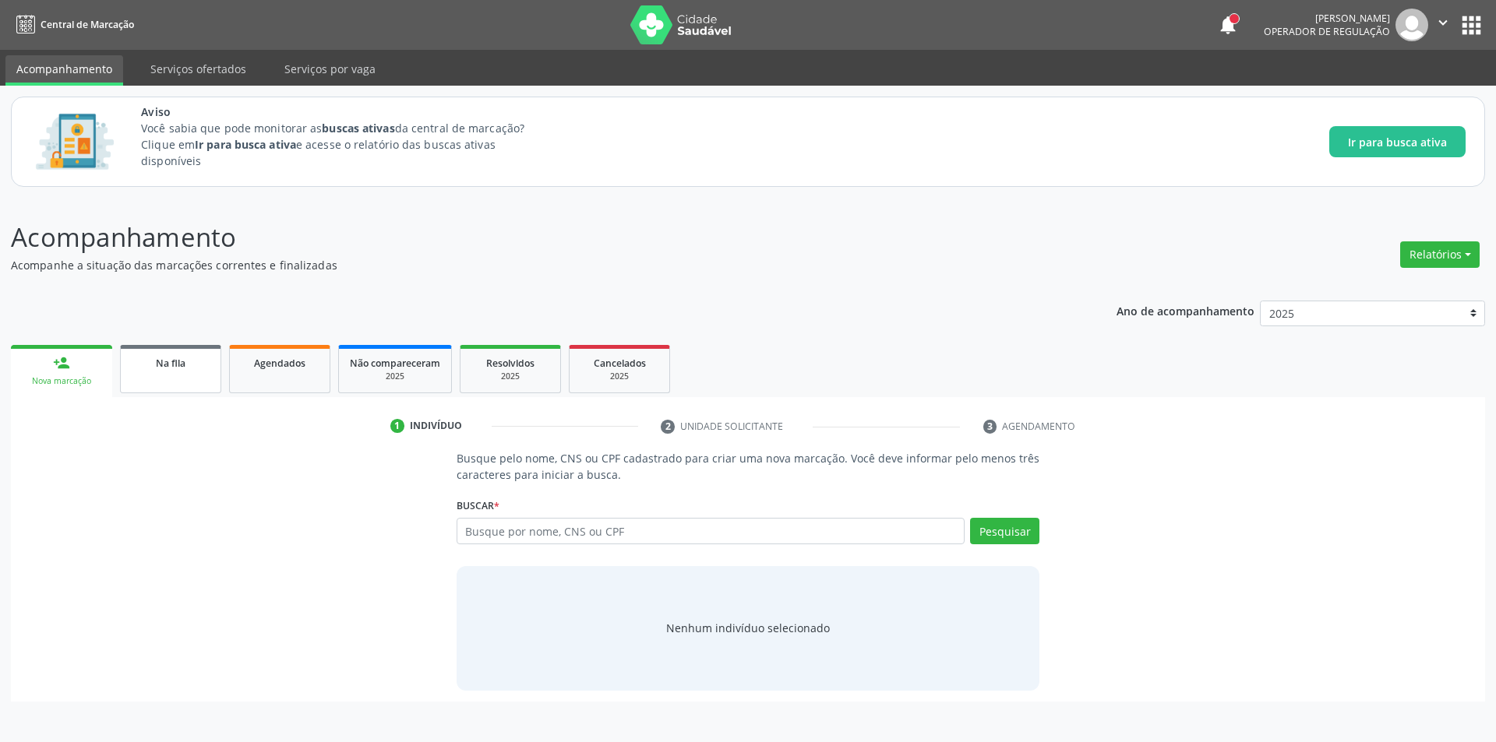
click at [146, 385] on link "Na fila" at bounding box center [170, 369] width 101 height 48
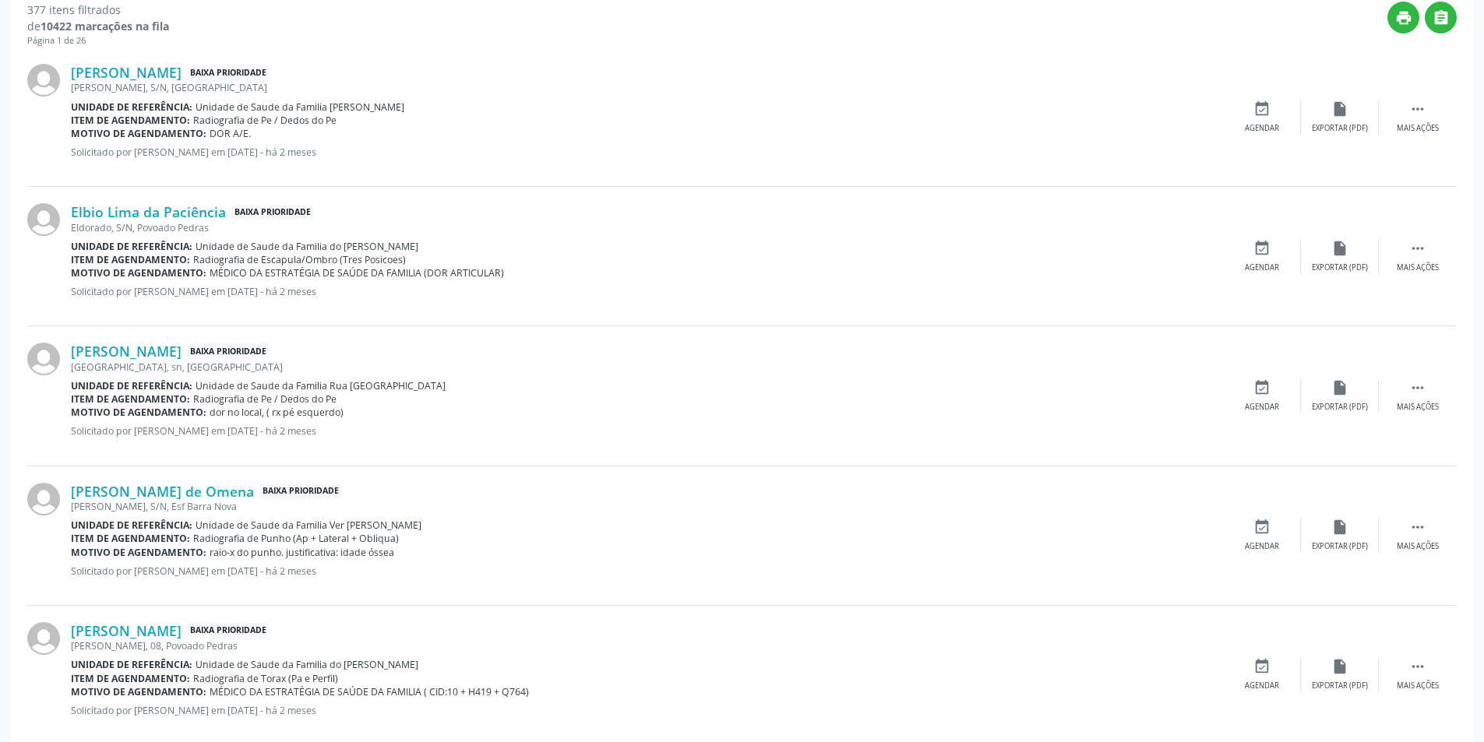
scroll to position [545, 0]
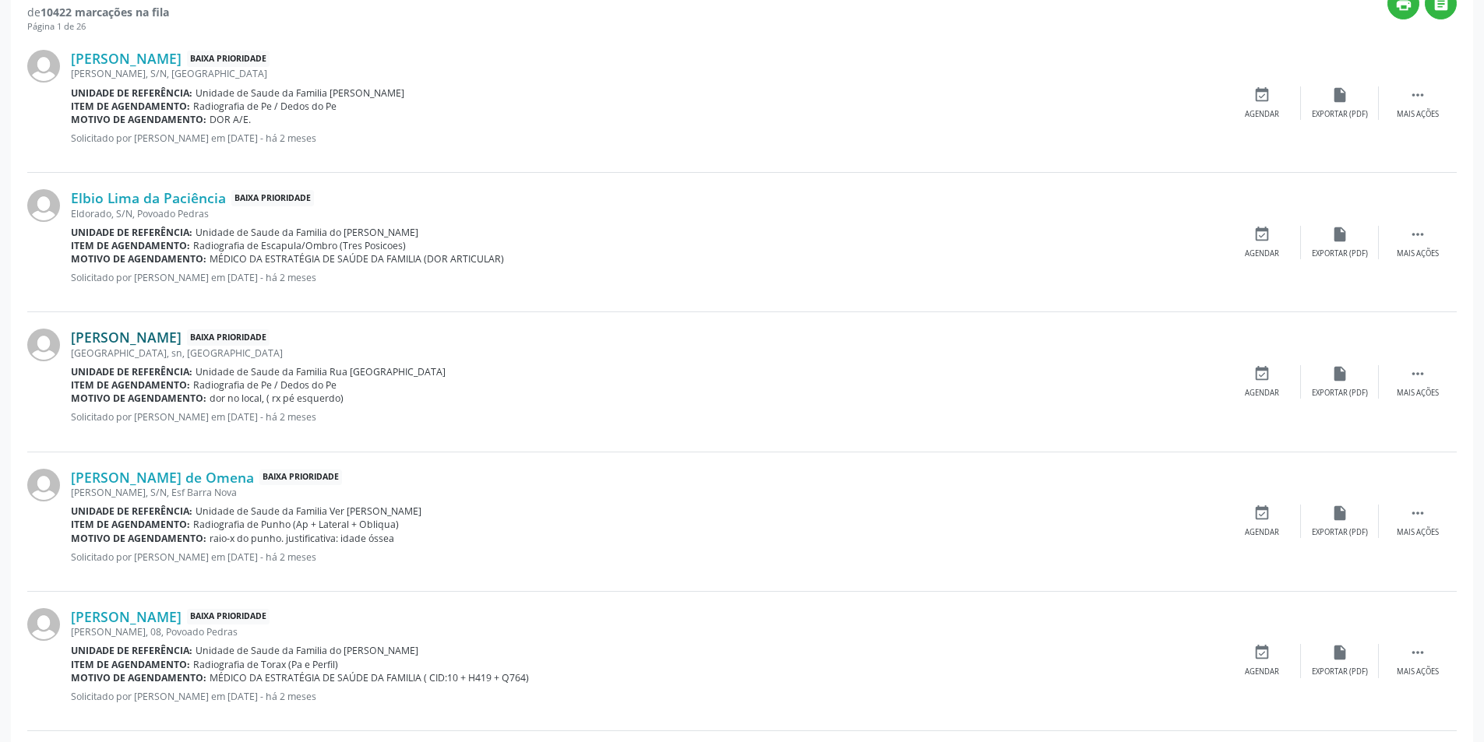
click at [164, 337] on link "[PERSON_NAME]" at bounding box center [126, 337] width 111 height 17
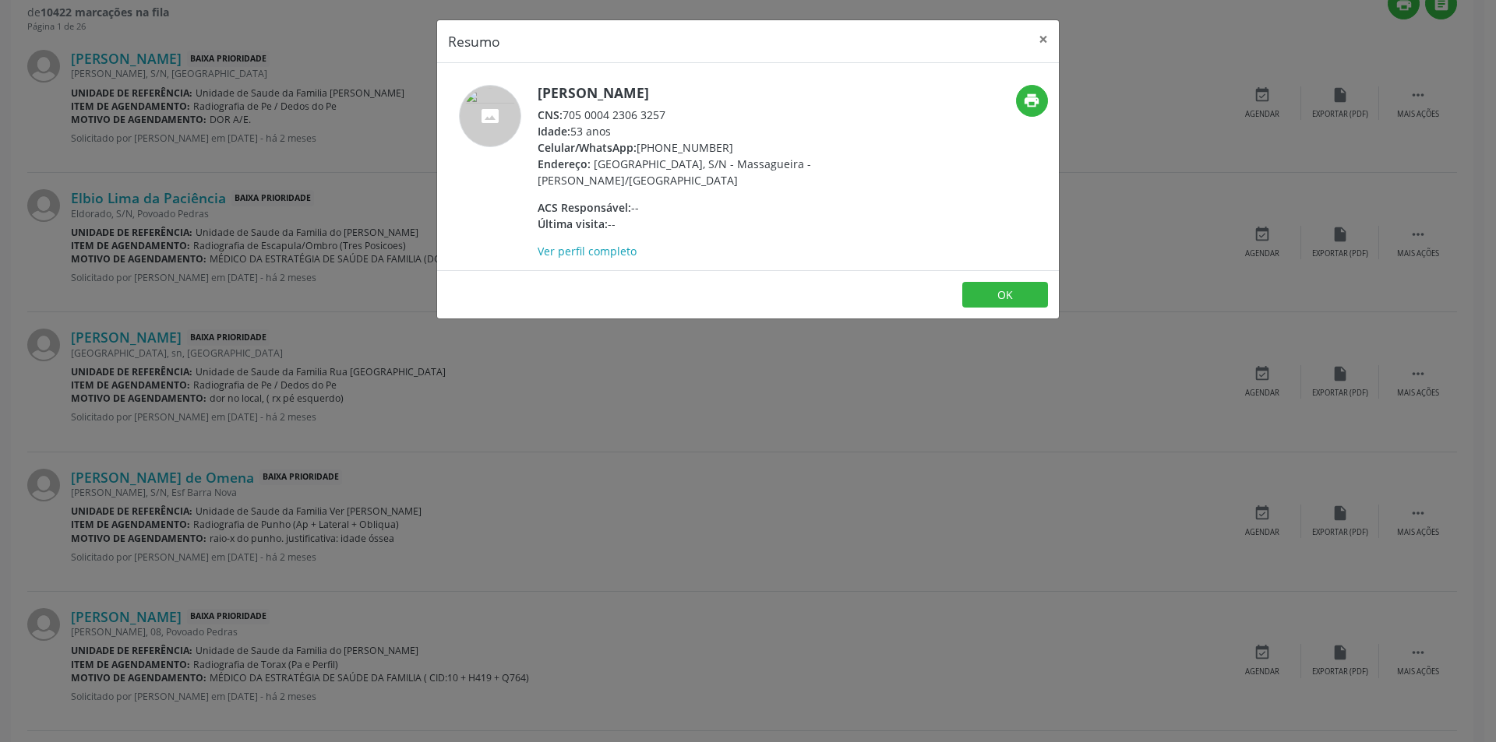
drag, startPoint x: 566, startPoint y: 115, endPoint x: 688, endPoint y: 113, distance: 122.3
click at [688, 113] on div "CNS: 705 0004 2306 3257" at bounding box center [688, 115] width 303 height 16
click at [1005, 301] on button "OK" at bounding box center [1005, 295] width 86 height 26
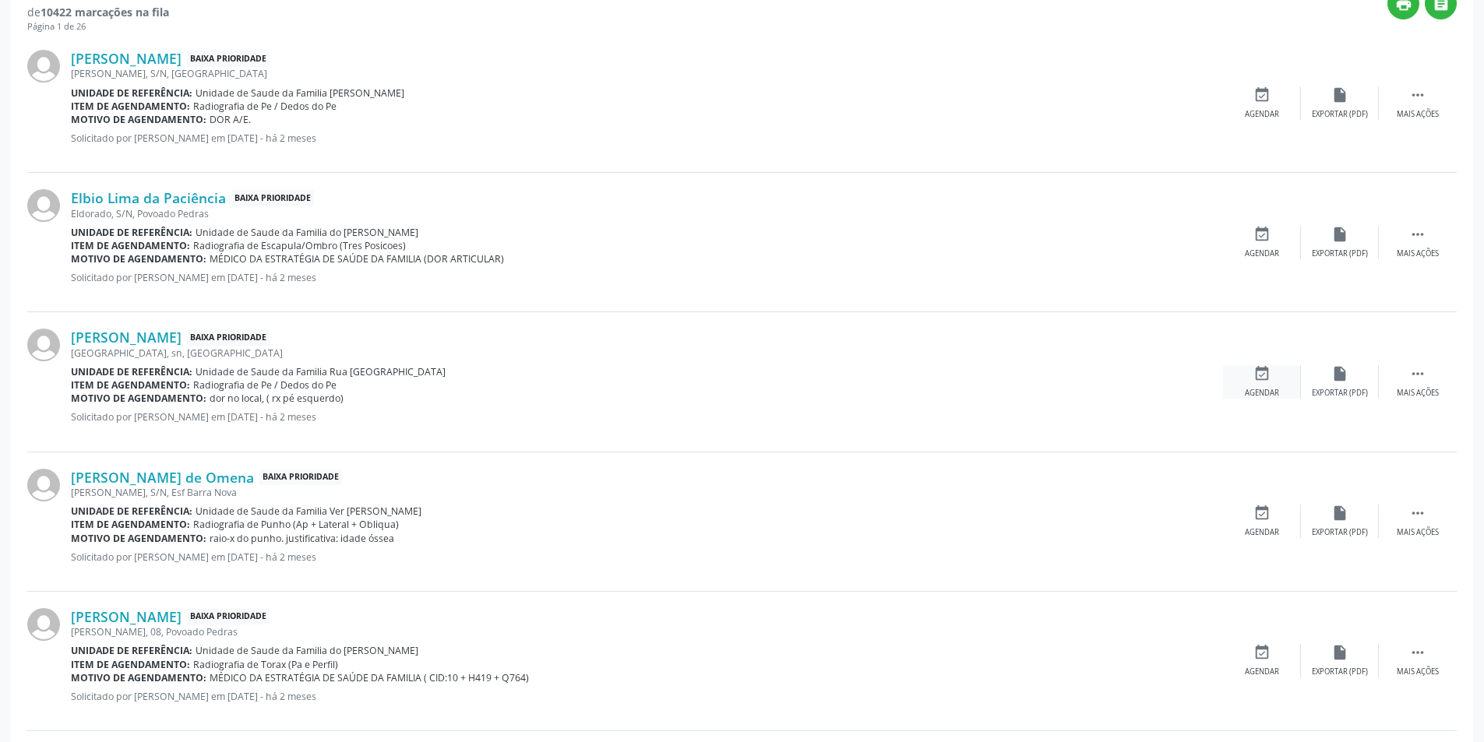
click at [1257, 372] on icon "event_available" at bounding box center [1261, 373] width 17 height 17
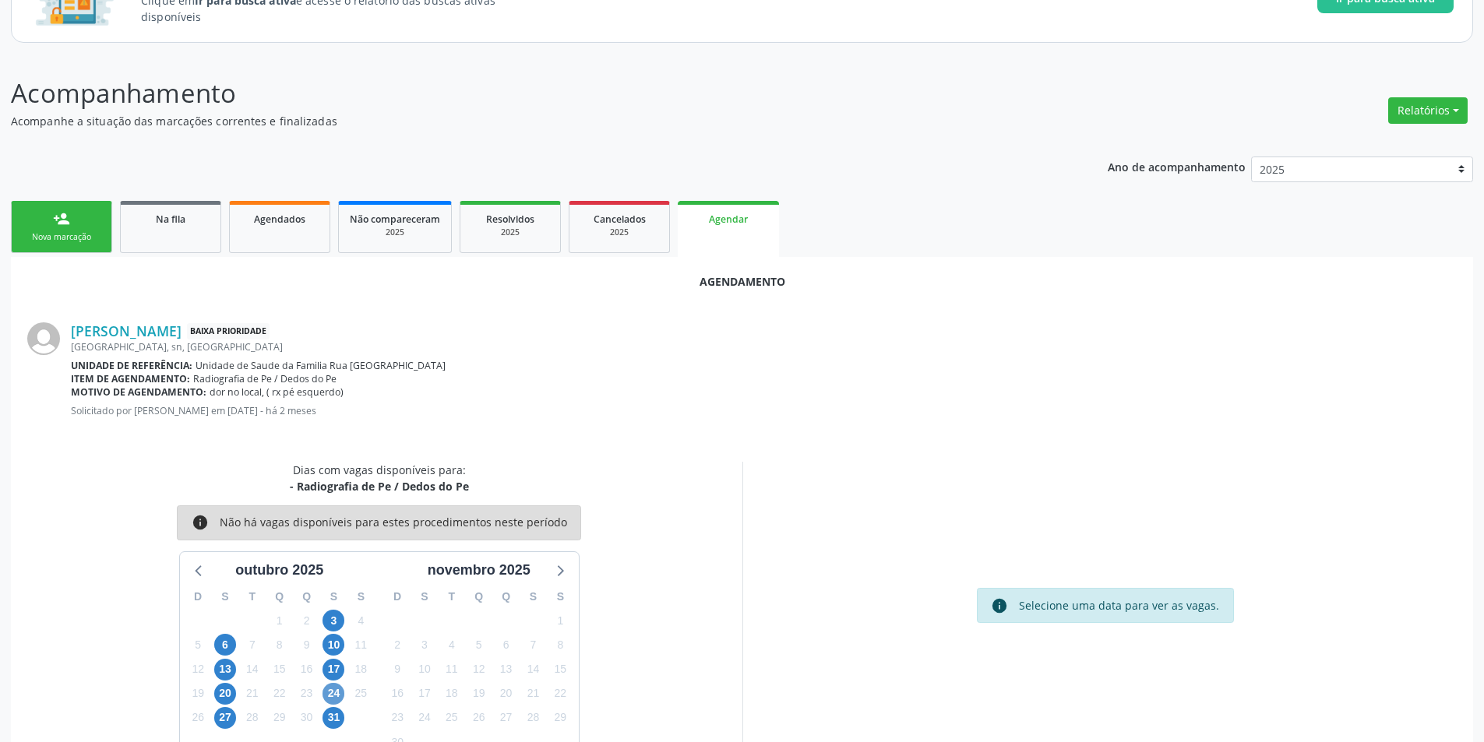
scroll to position [181, 0]
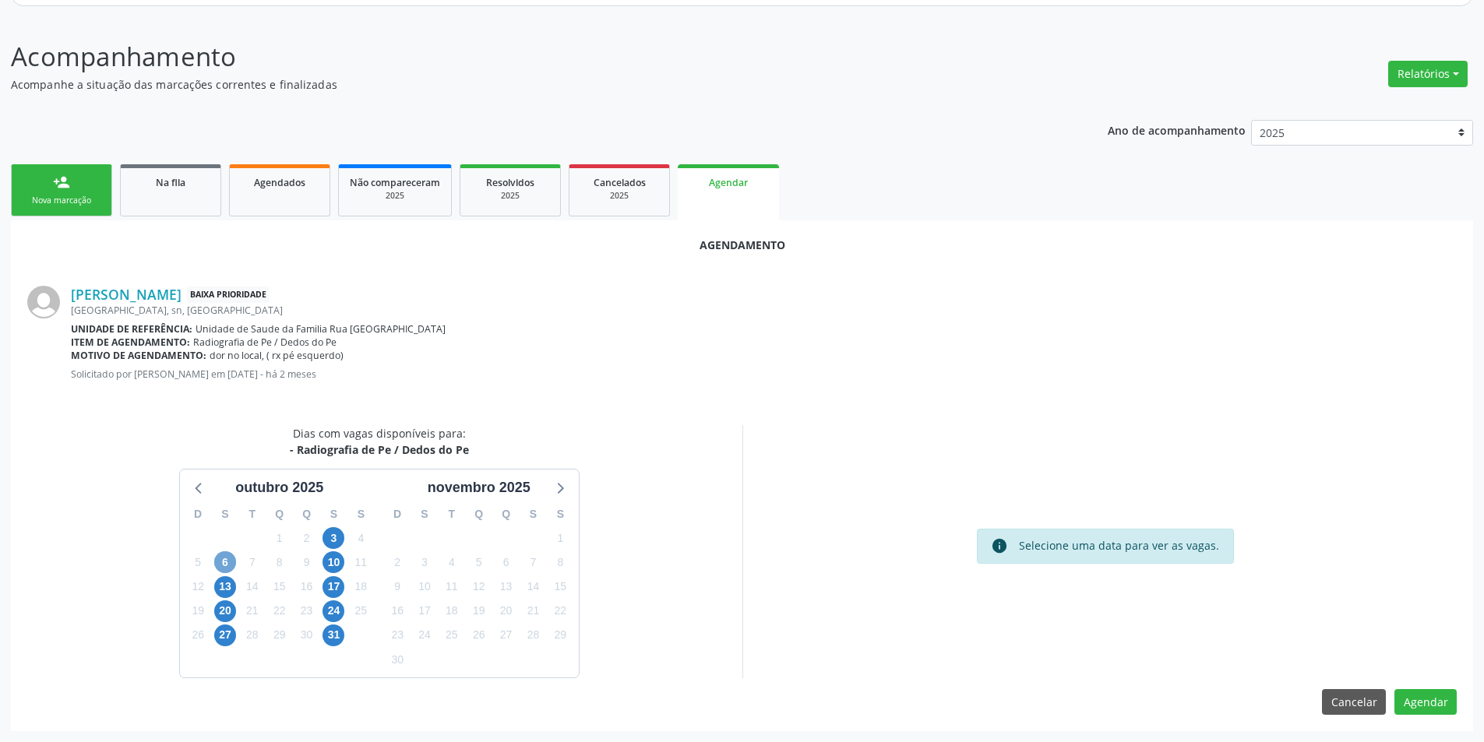
click at [225, 556] on span "6" at bounding box center [225, 563] width 22 height 22
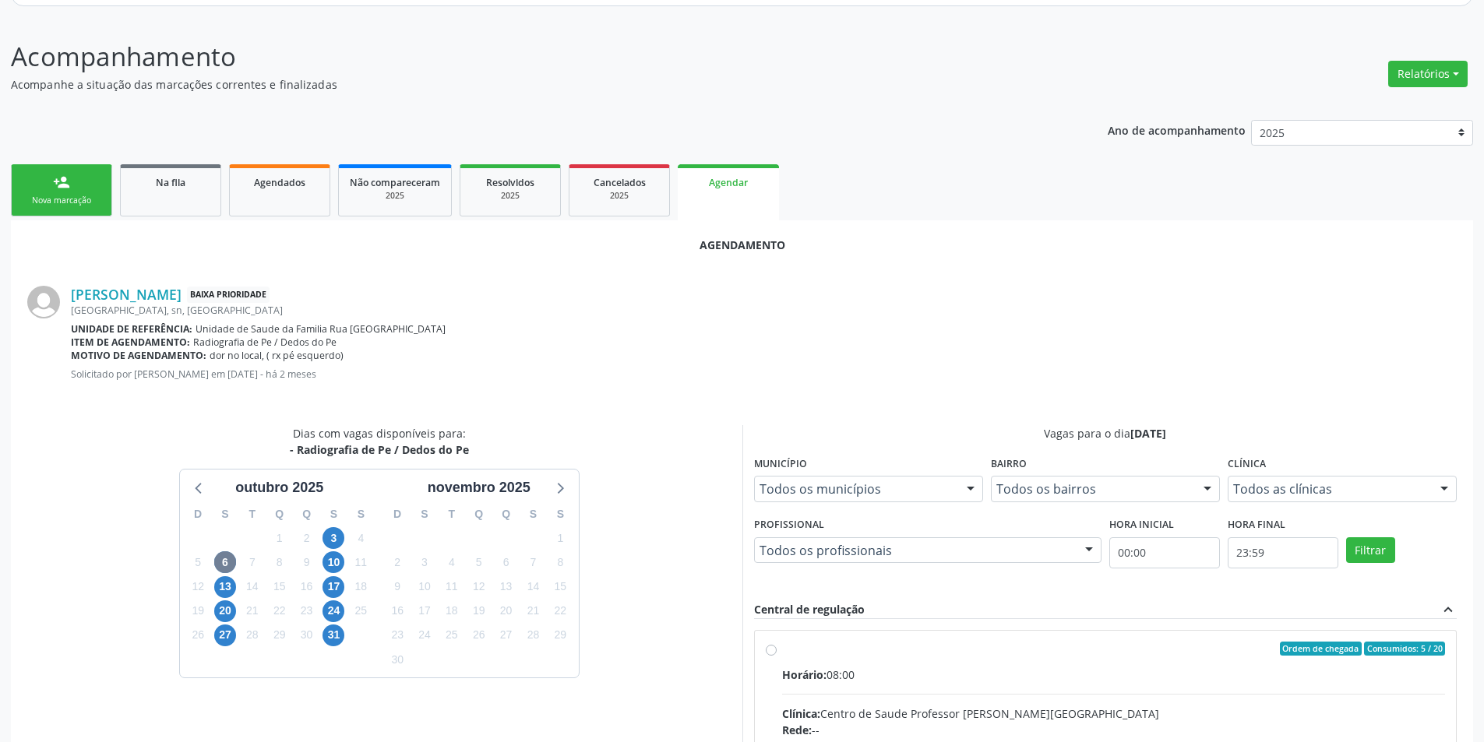
click at [773, 648] on input "Ordem de chegada Consumidos: 5 / 20 Horário: 08:00 Clínica: Centro de Saude Pro…" at bounding box center [771, 649] width 11 height 14
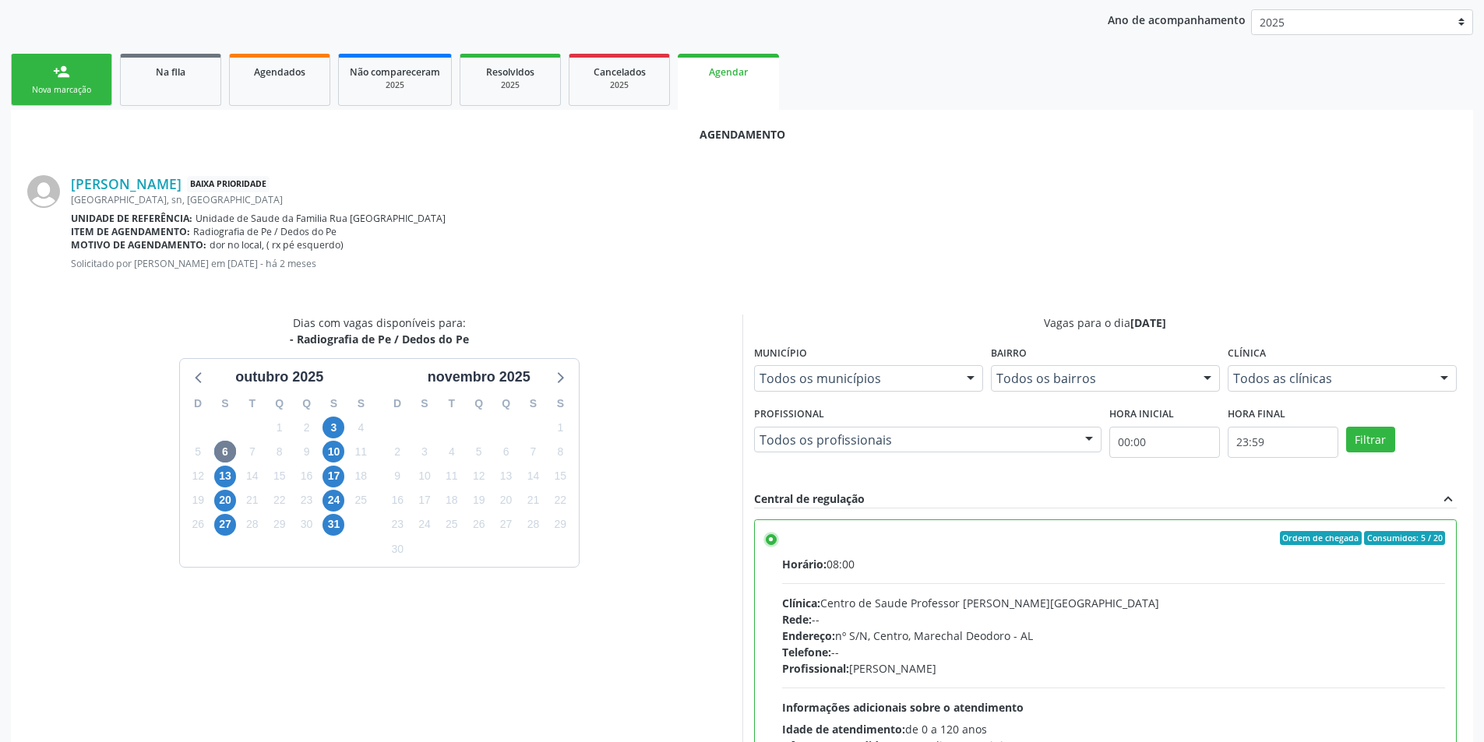
scroll to position [434, 0]
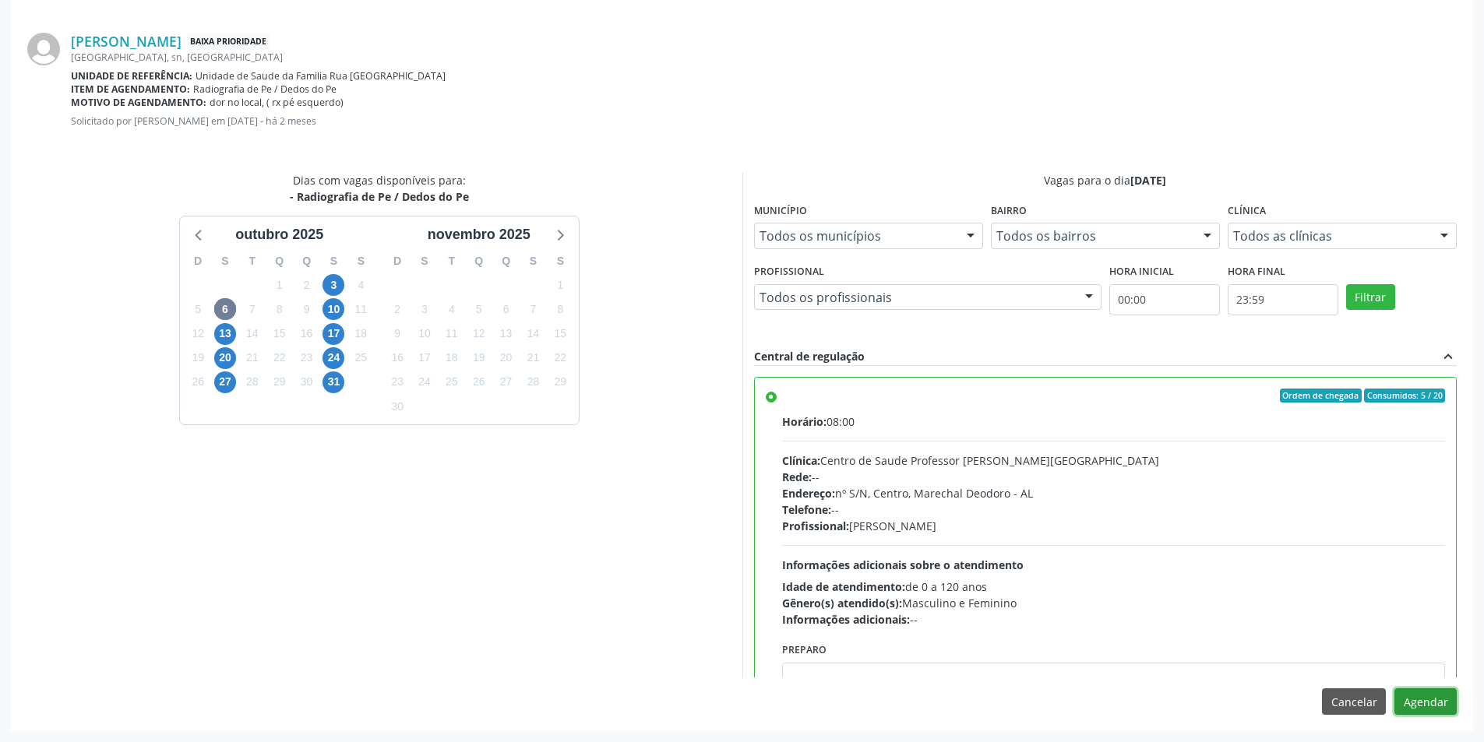
click at [1426, 700] on button "Agendar" at bounding box center [1425, 702] width 62 height 26
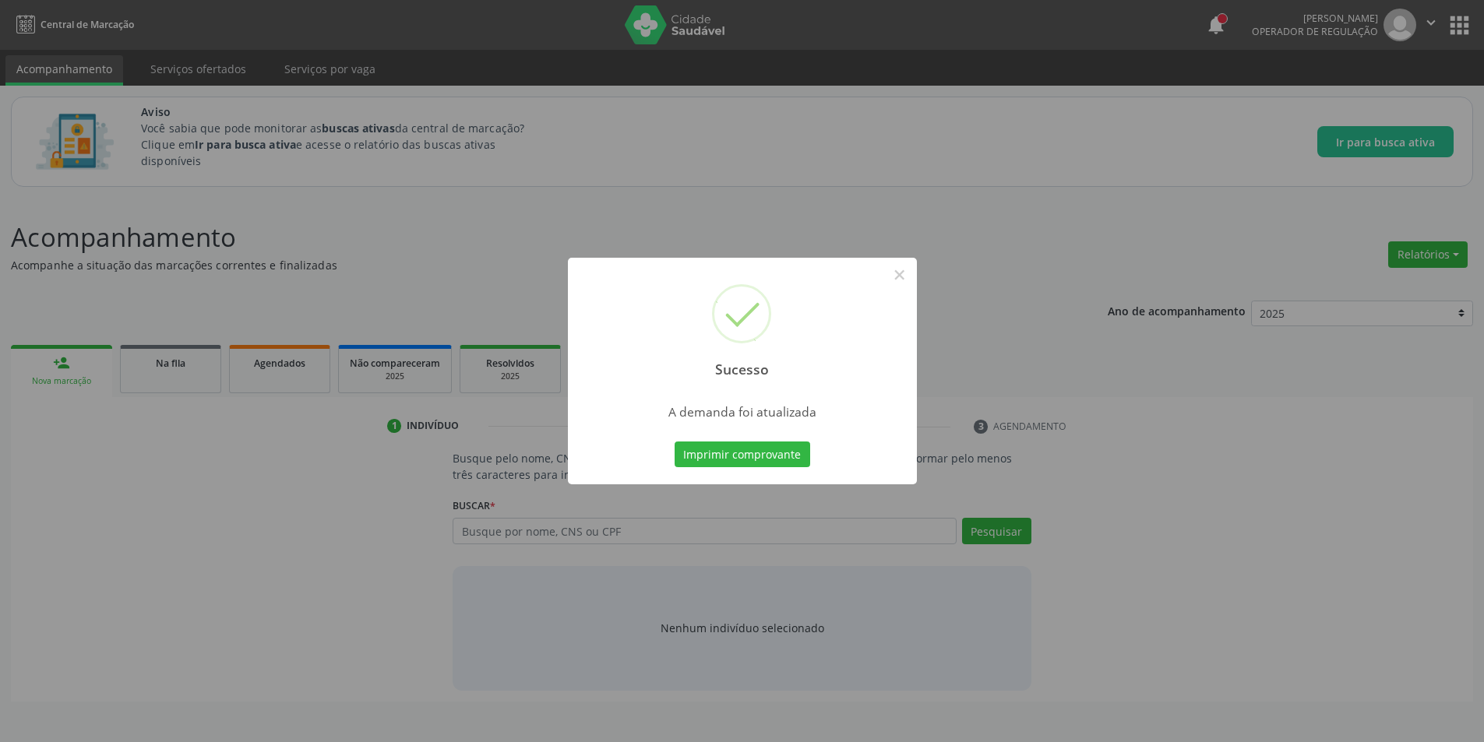
scroll to position [0, 0]
click at [897, 276] on button "×" at bounding box center [905, 275] width 26 height 26
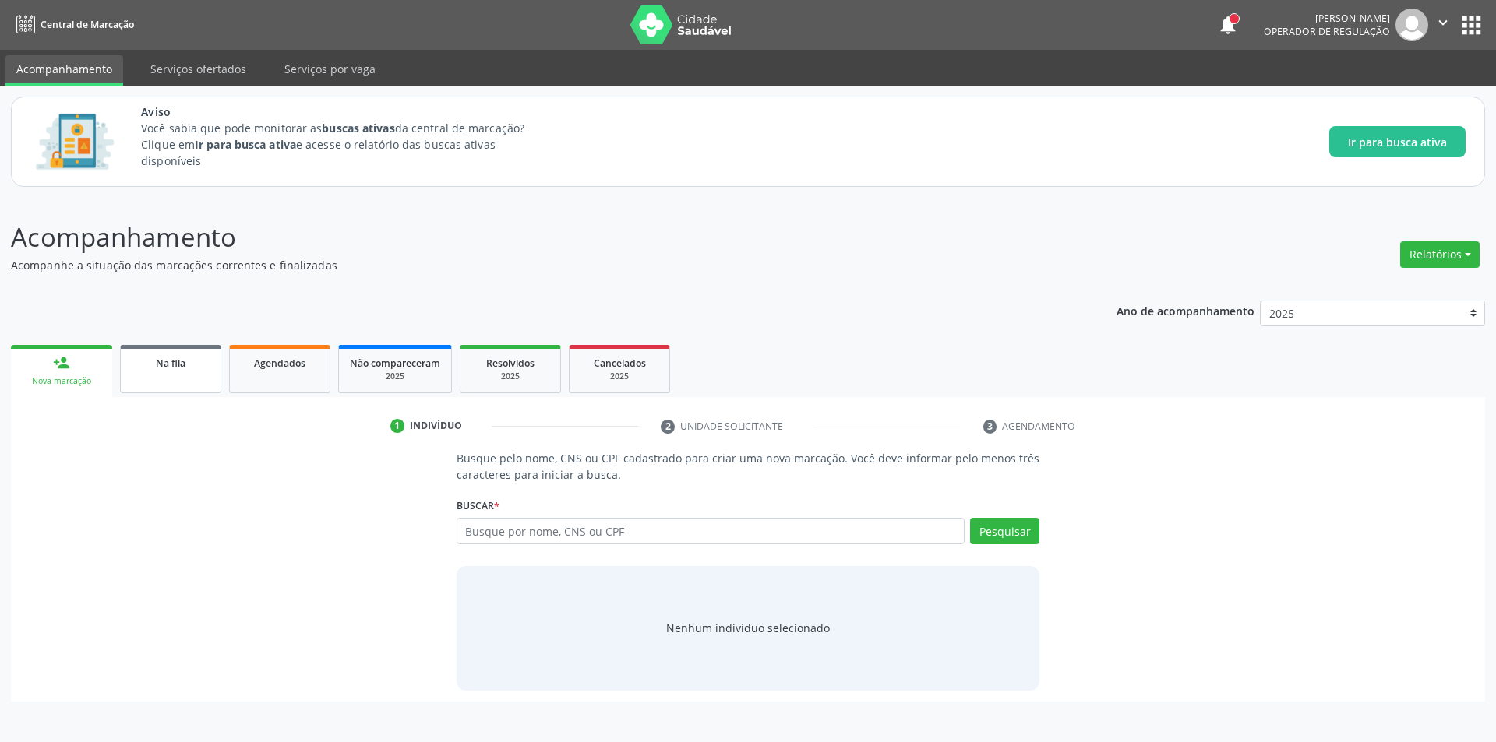
click at [167, 384] on link "Na fila" at bounding box center [170, 369] width 101 height 48
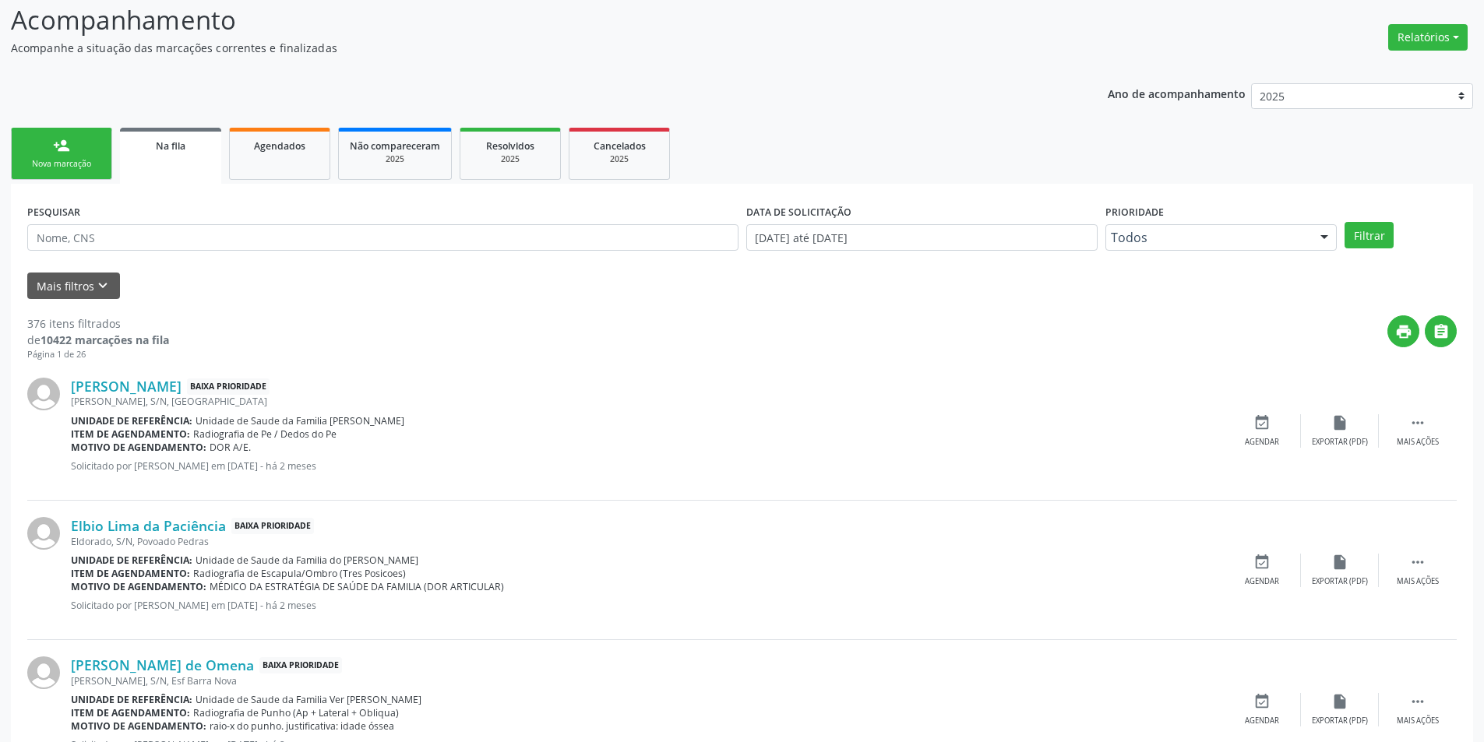
scroll to position [234, 0]
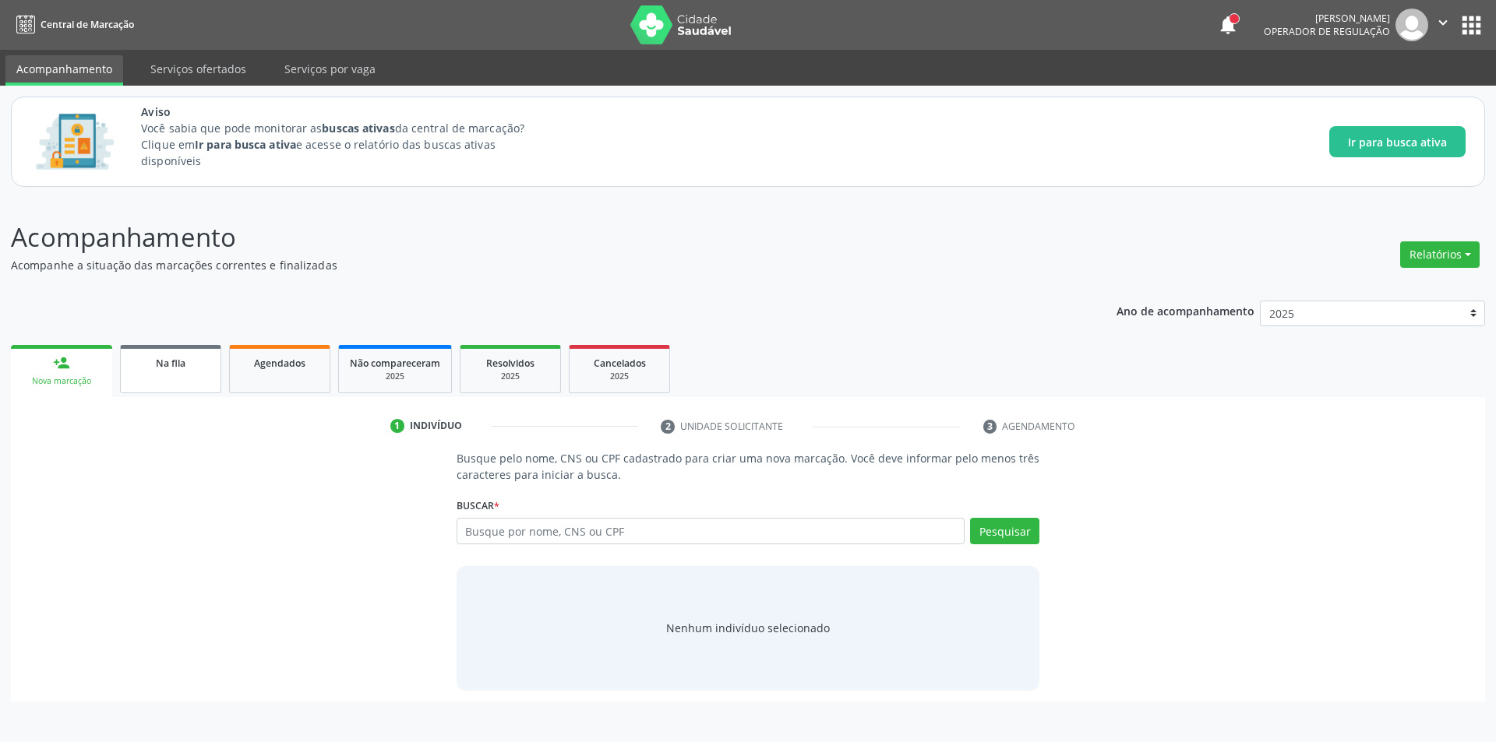
click at [173, 379] on link "Na fila" at bounding box center [170, 369] width 101 height 48
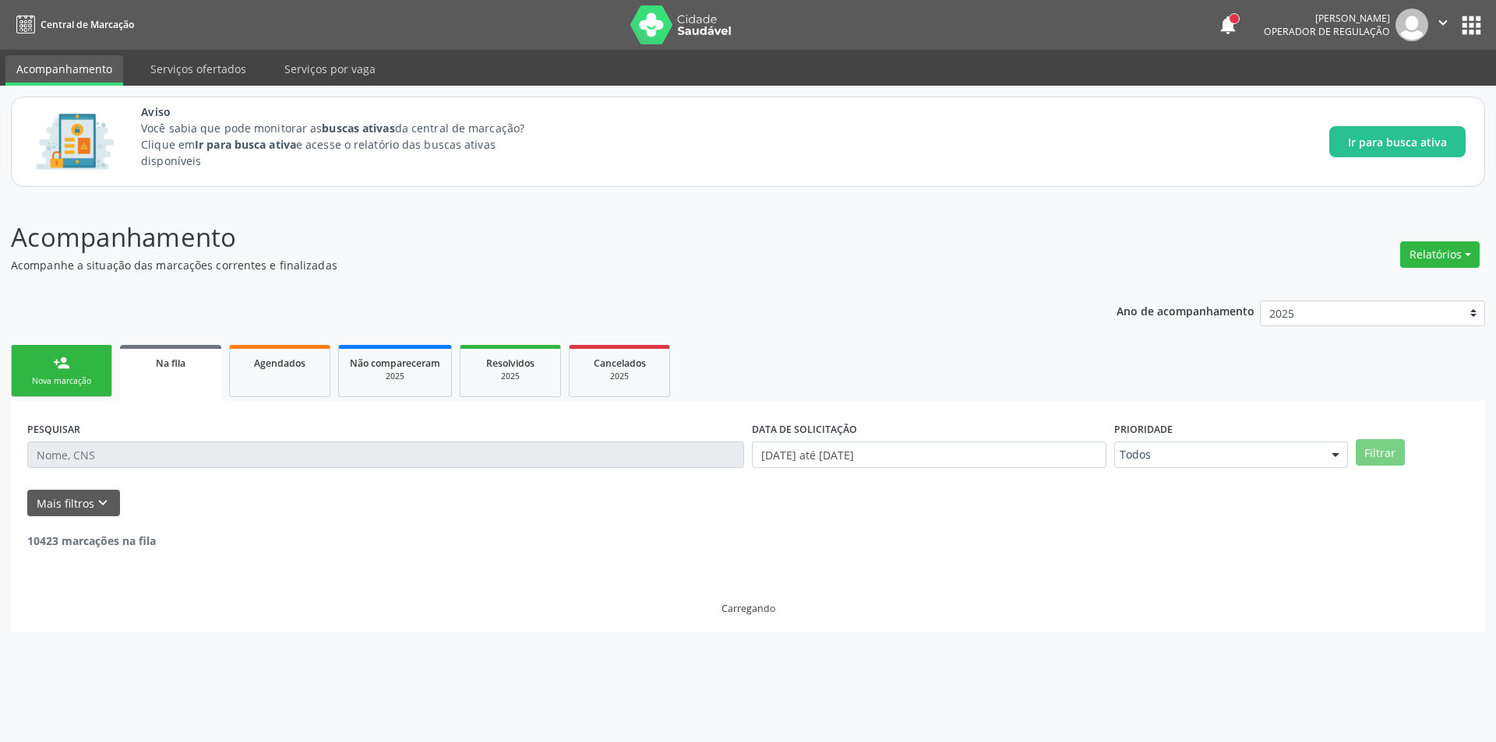
click at [182, 456] on input "text" at bounding box center [385, 455] width 717 height 26
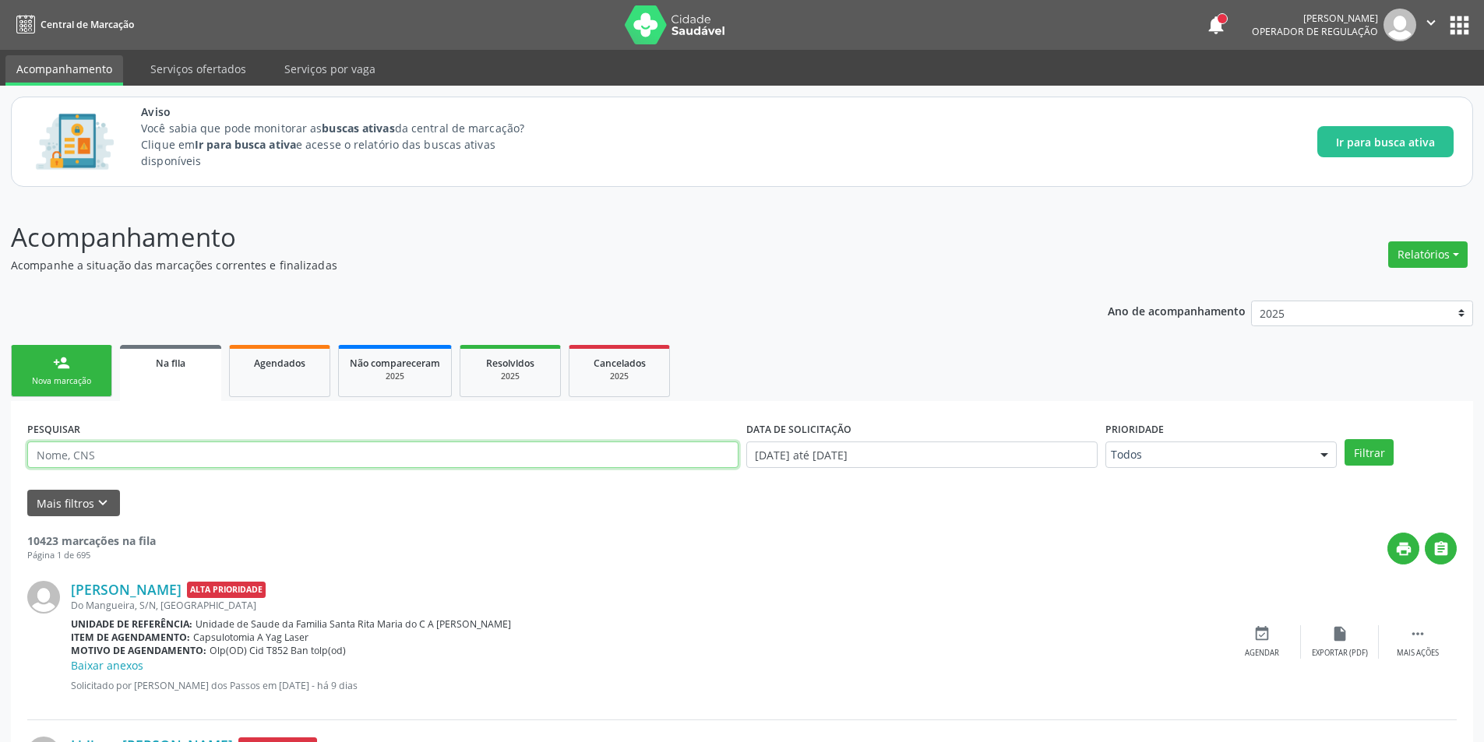
click at [182, 449] on input "text" at bounding box center [382, 455] width 711 height 26
paste input "700302959256133"
type input "700302959256133"
click at [1345, 439] on button "Filtrar" at bounding box center [1369, 452] width 49 height 26
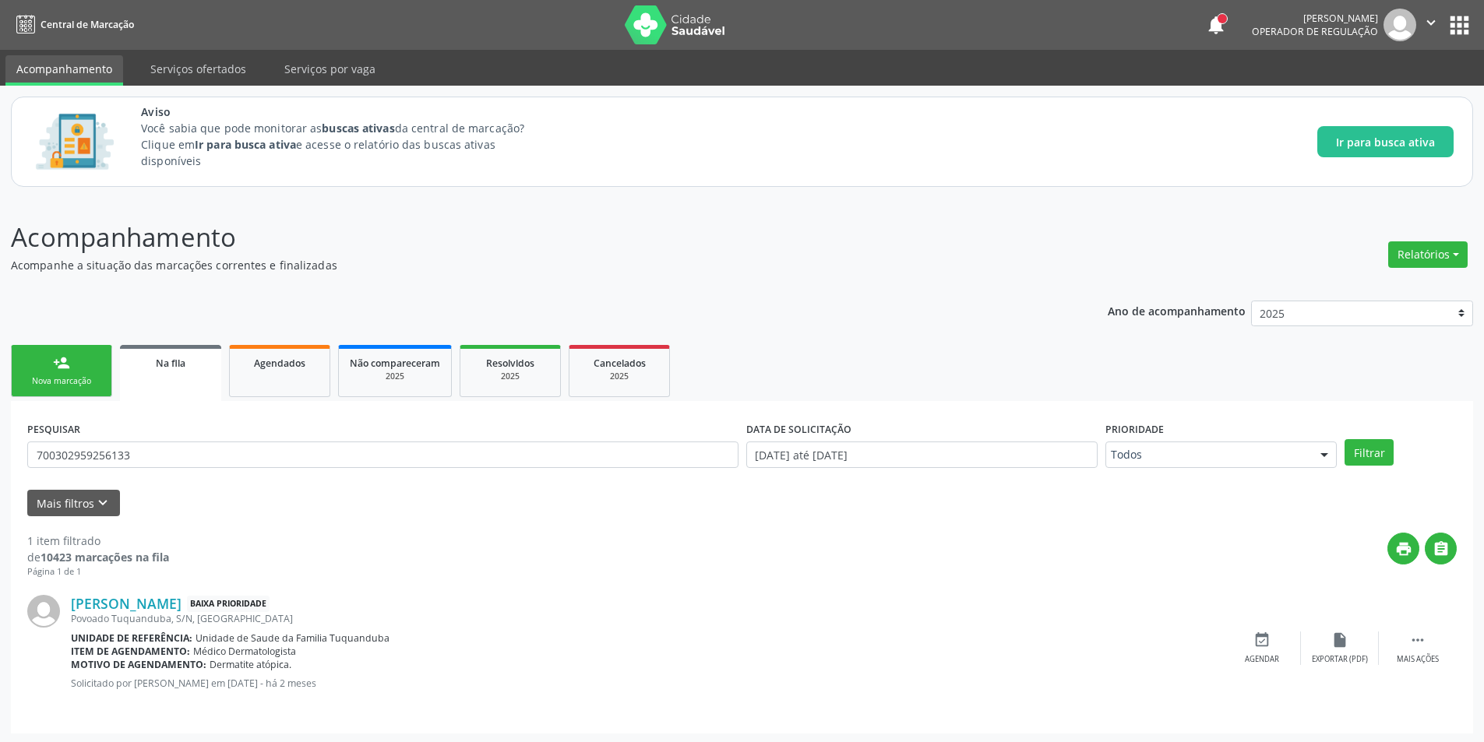
scroll to position [2, 0]
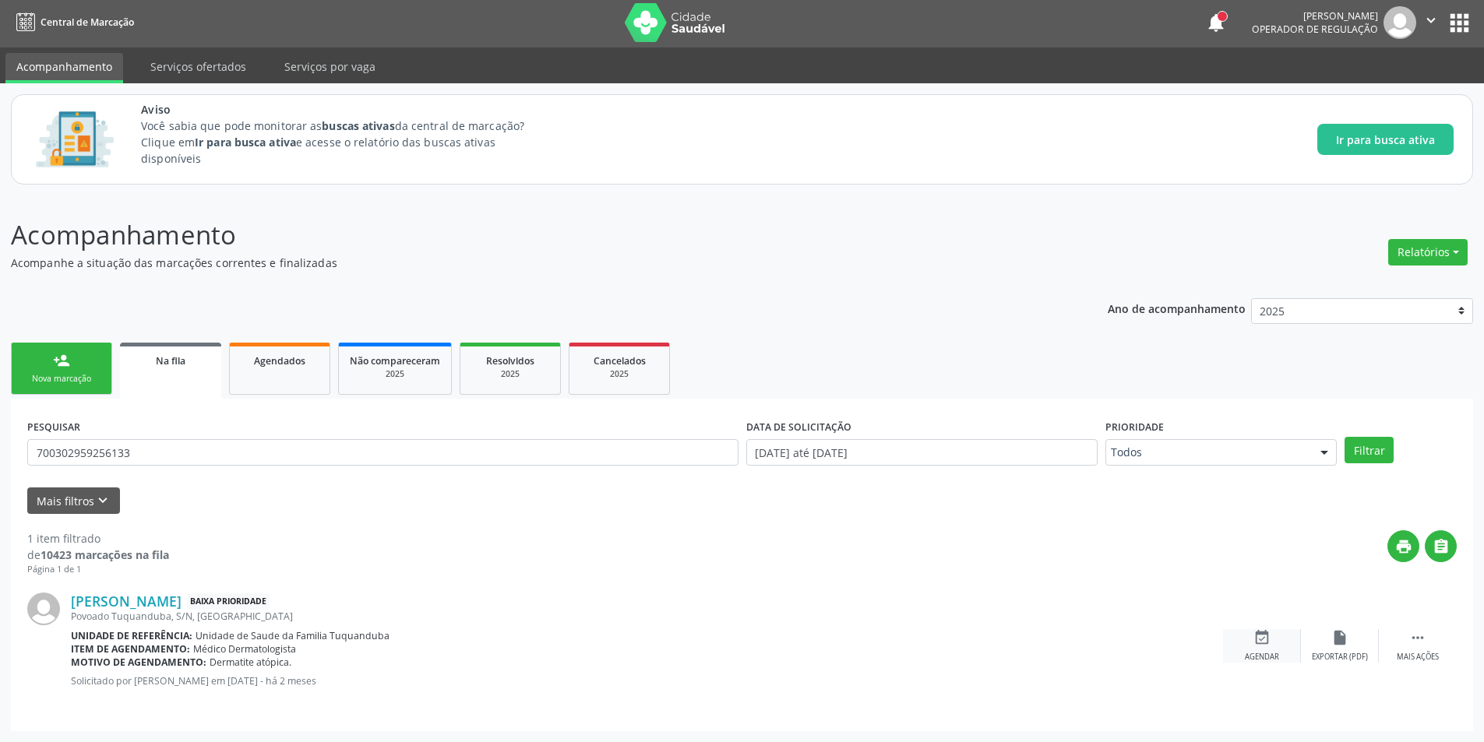
click at [1271, 643] on div "event_available Agendar" at bounding box center [1262, 645] width 78 height 33
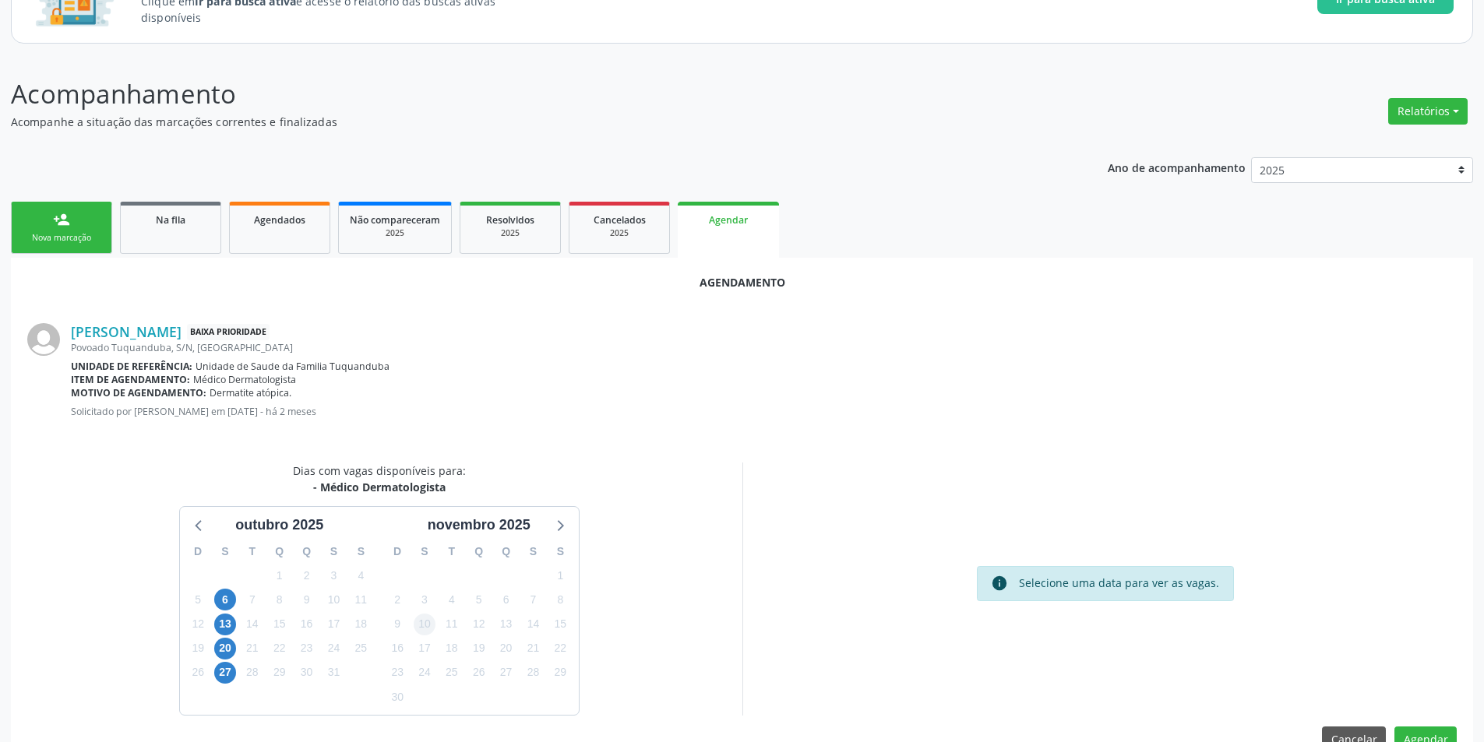
scroll to position [181, 0]
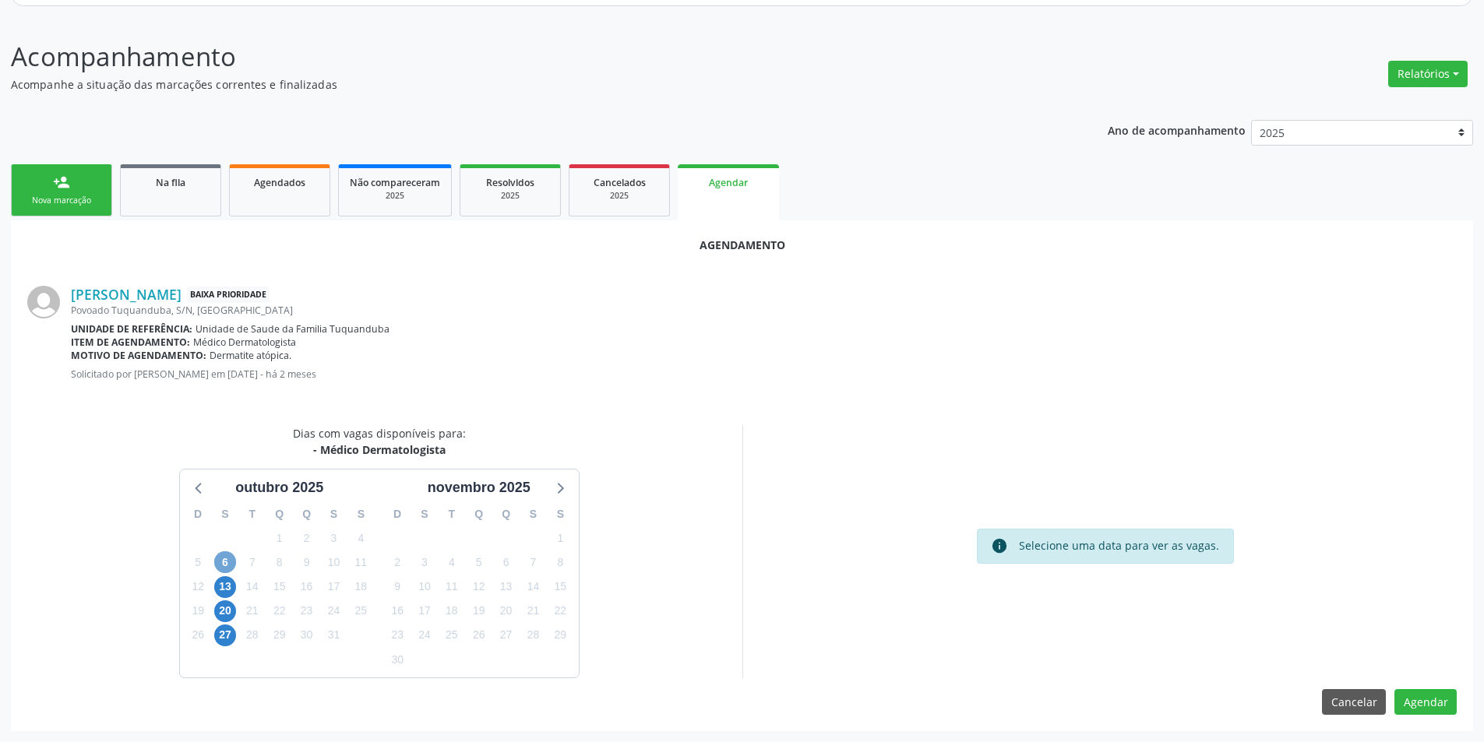
click at [224, 563] on span "6" at bounding box center [225, 563] width 22 height 22
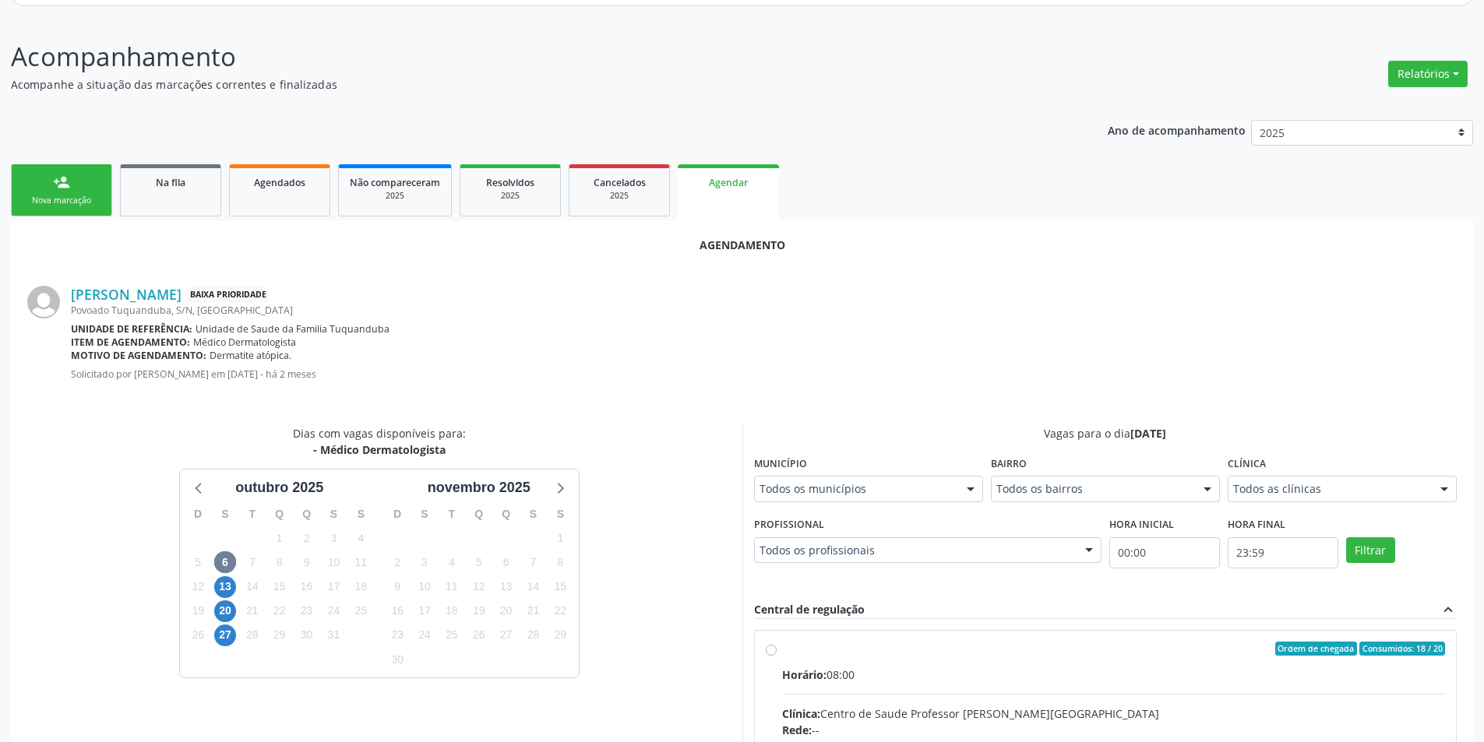
drag, startPoint x: 776, startPoint y: 644, endPoint x: 775, endPoint y: 654, distance: 10.2
click at [776, 646] on input "Ordem de chegada Consumidos: 18 / 20 Horário: 08:00 Clínica: Centro de Saude Pr…" at bounding box center [771, 649] width 11 height 14
radio input "true"
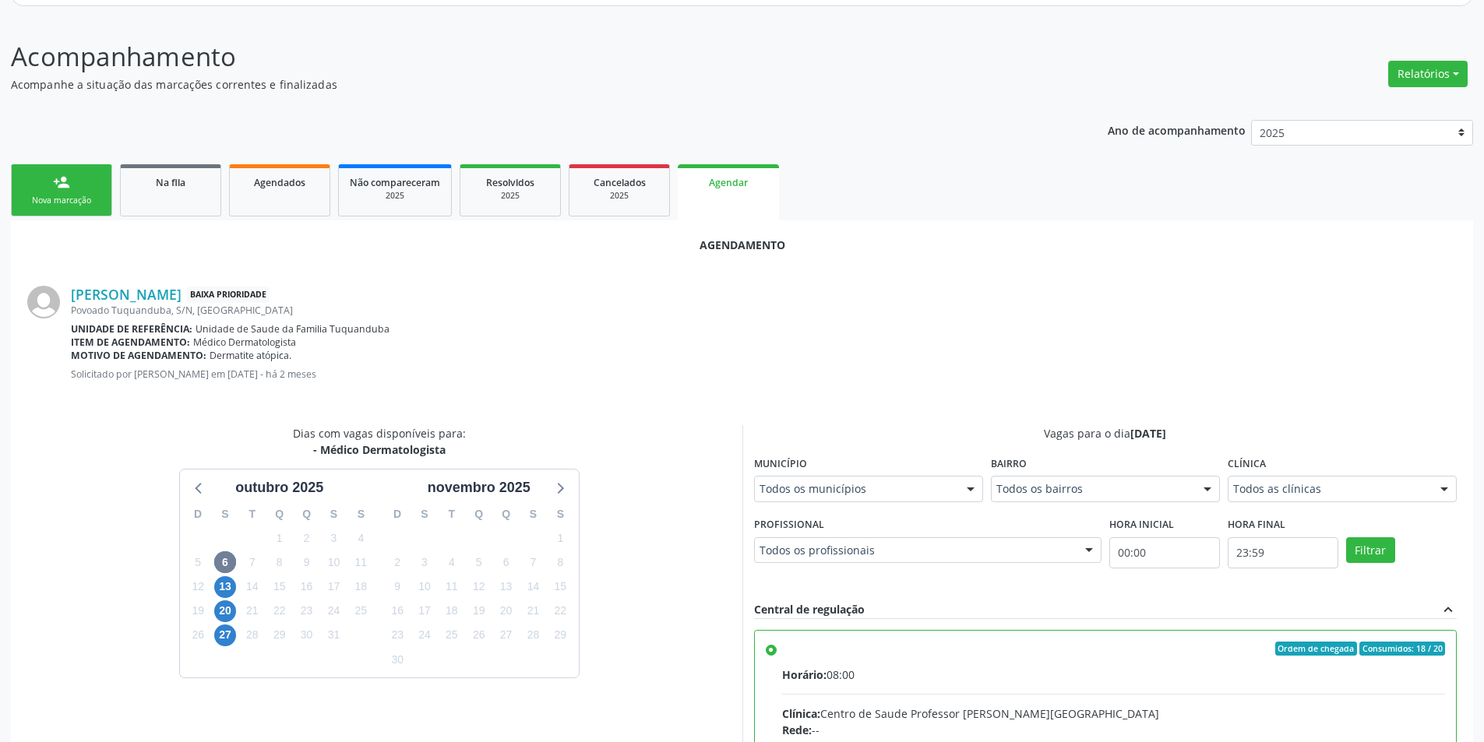
click at [775, 654] on input "Ordem de chegada Consumidos: 18 / 20 Horário: 08:00 Clínica: Centro de Saude Pr…" at bounding box center [771, 649] width 11 height 14
click at [773, 653] on input "Ordem de chegada Consumidos: 18 / 20 Horário: 08:00 Clínica: Centro de Saude Pr…" at bounding box center [771, 649] width 11 height 14
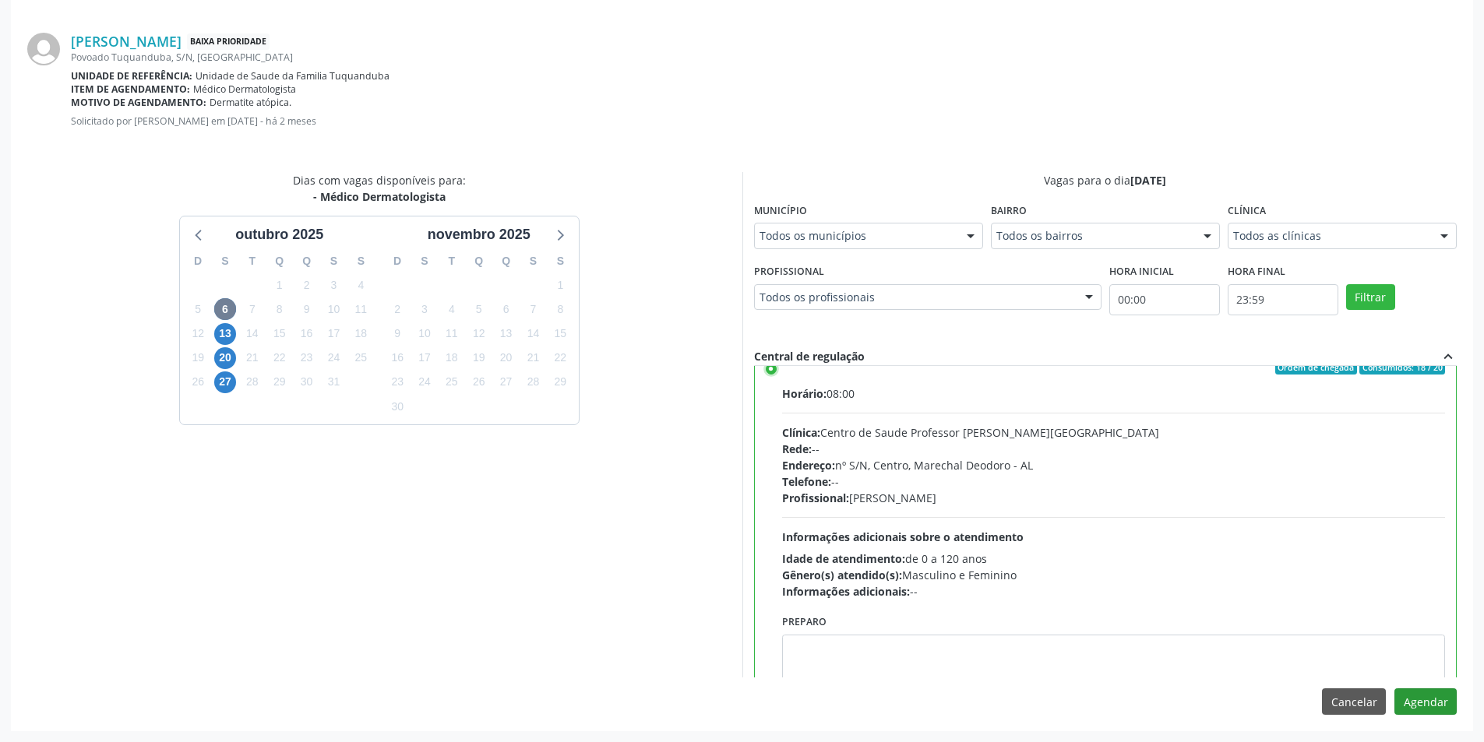
scroll to position [77, 0]
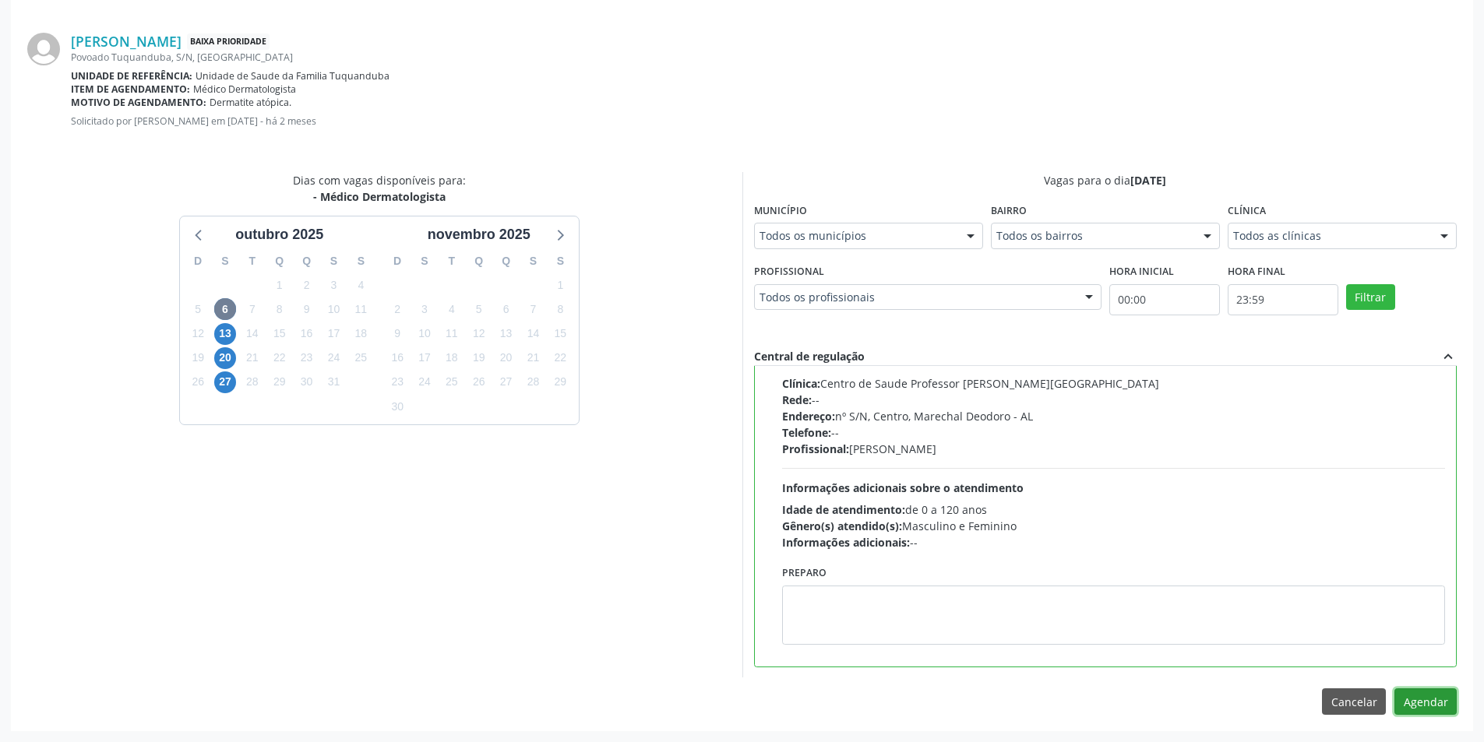
click at [1425, 704] on button "Agendar" at bounding box center [1425, 702] width 62 height 26
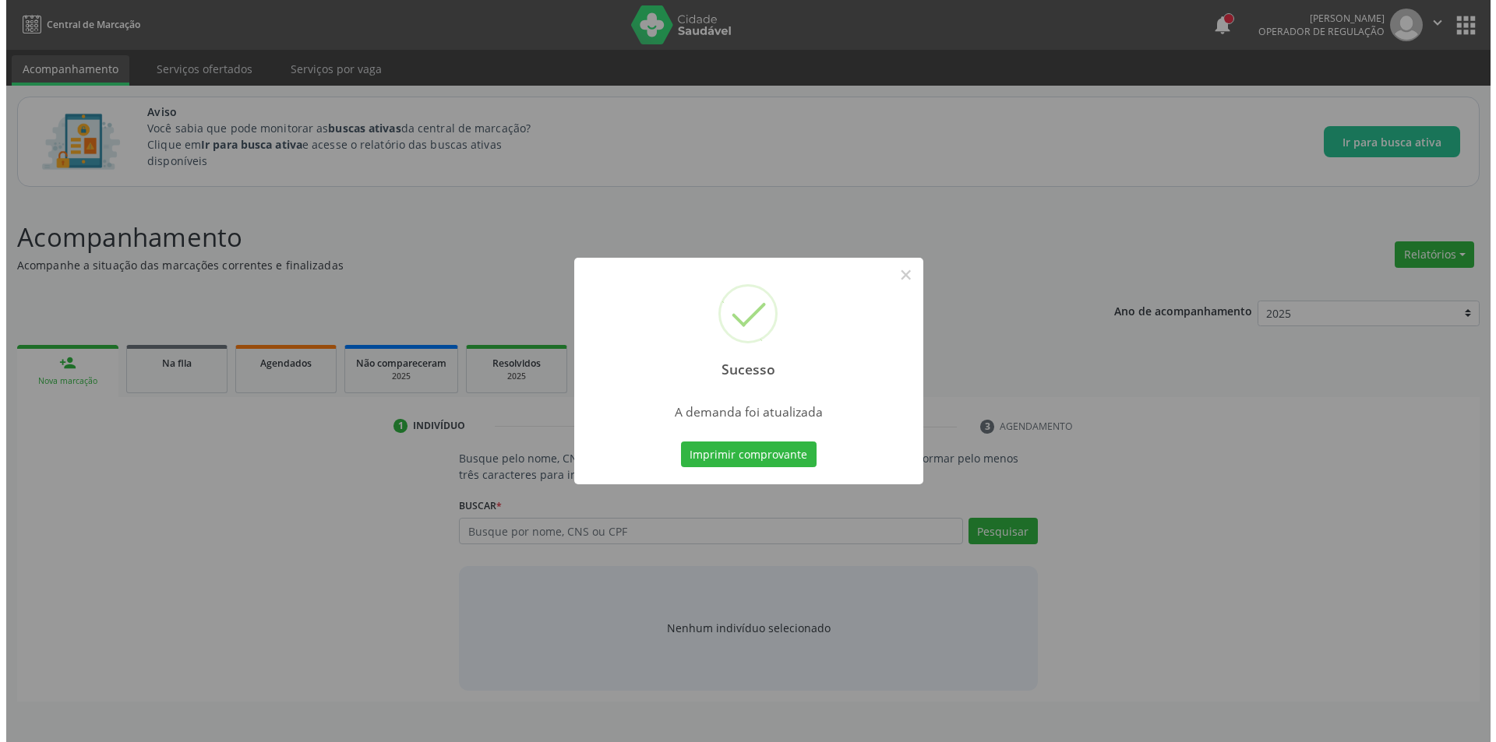
scroll to position [0, 0]
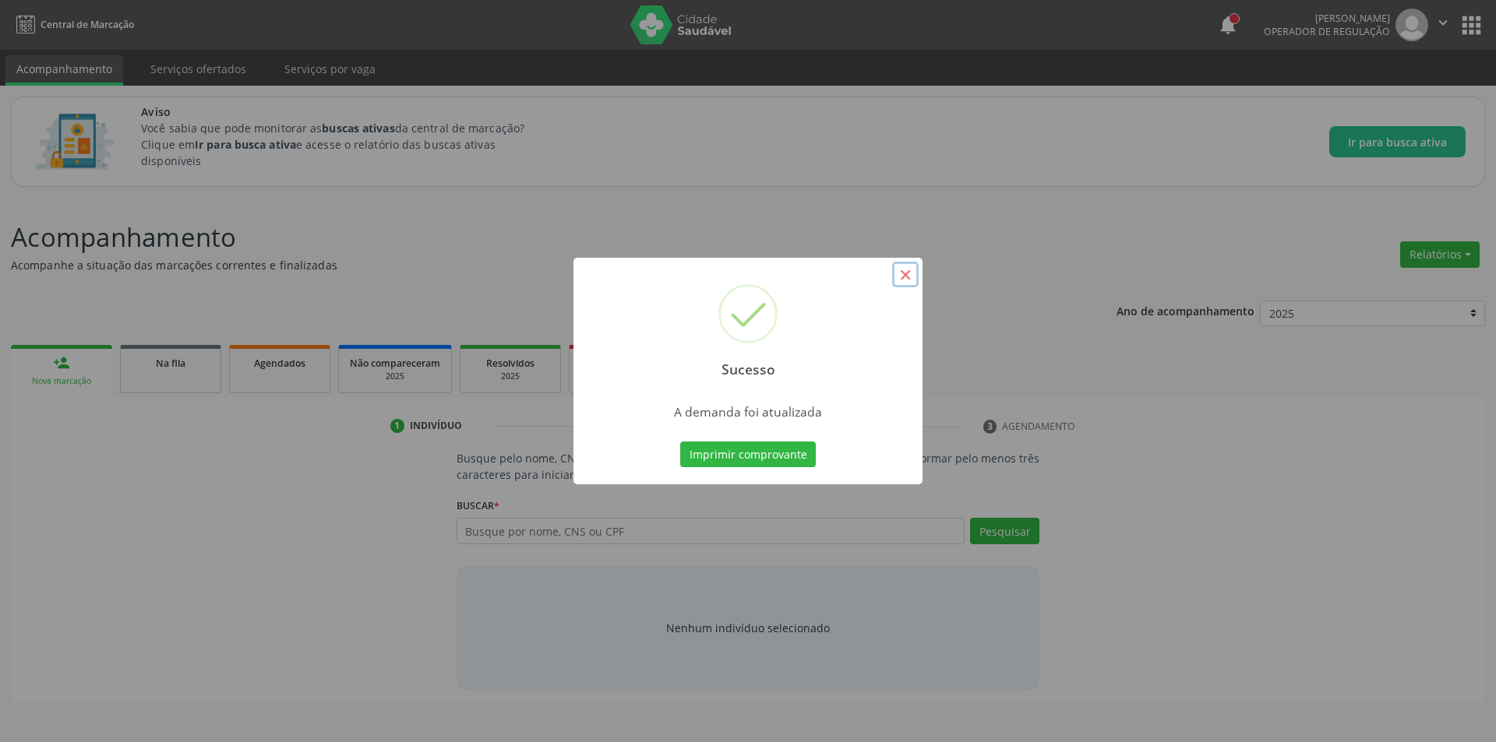
click at [900, 276] on button "×" at bounding box center [905, 275] width 26 height 26
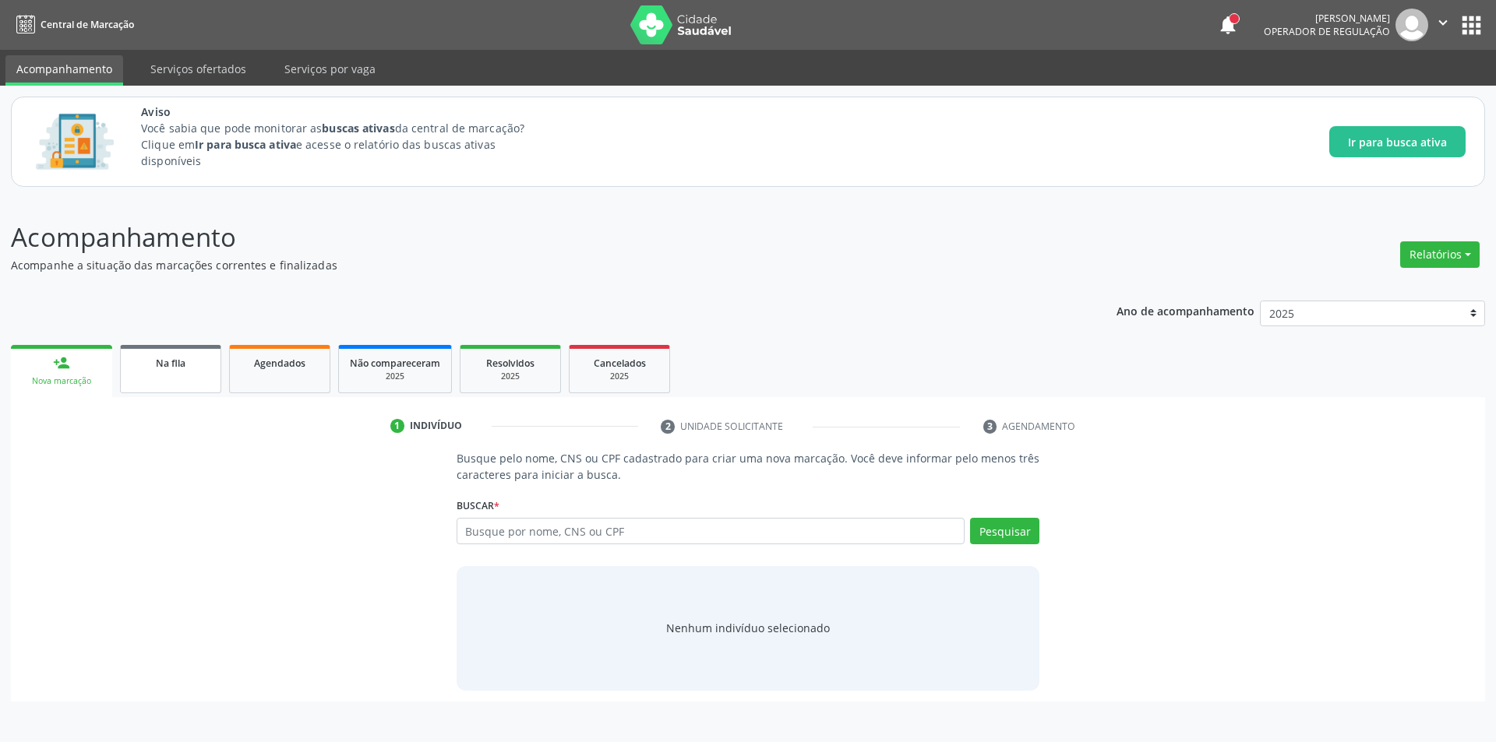
click at [185, 377] on link "Na fila" at bounding box center [170, 369] width 101 height 48
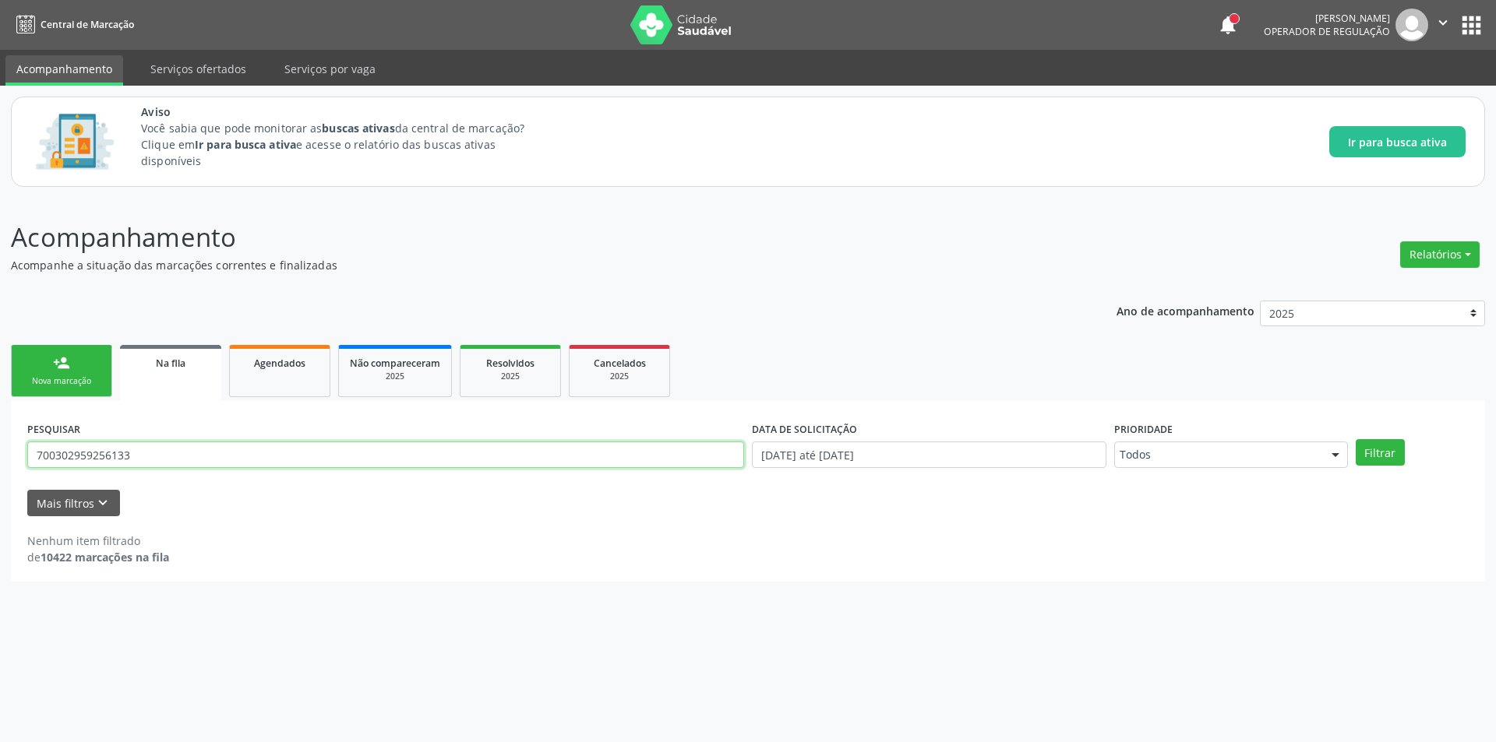
drag, startPoint x: 159, startPoint y: 457, endPoint x: 19, endPoint y: 462, distance: 140.3
click at [19, 462] on div "PESQUISAR 700302959256133 DATA DE SOLICITAÇÃO 01/01/2025 até 01/10/2025 Priorid…" at bounding box center [748, 491] width 1474 height 181
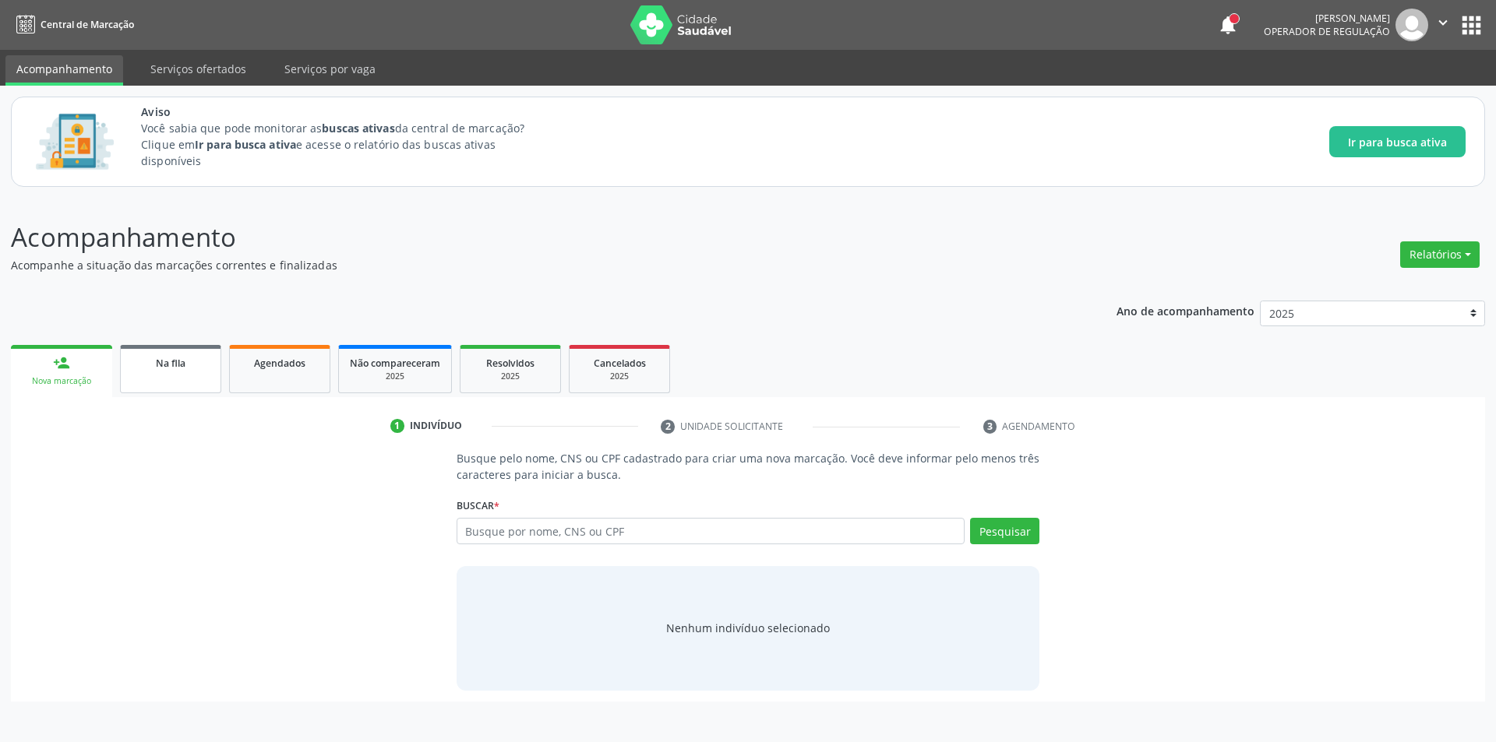
click at [172, 373] on link "Na fila" at bounding box center [170, 369] width 101 height 48
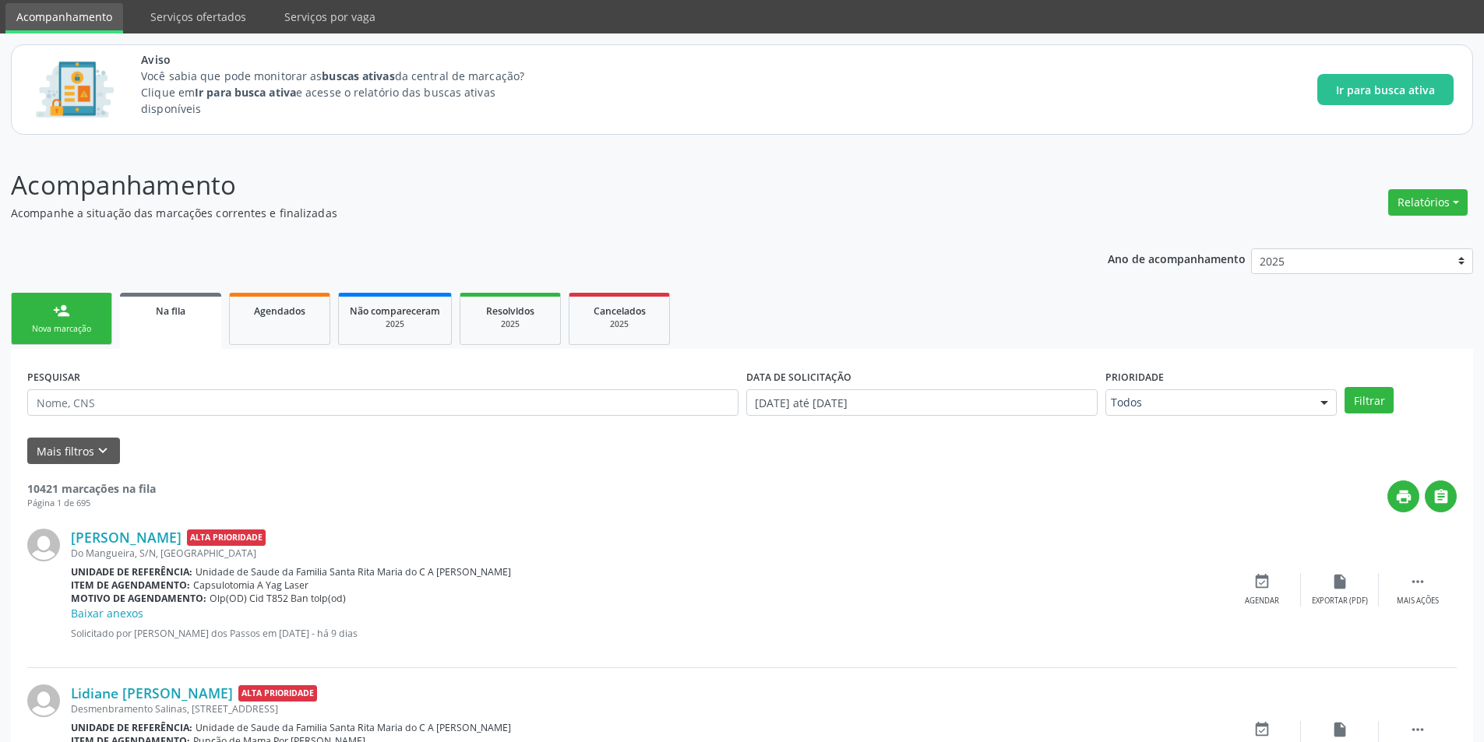
scroll to position [78, 0]
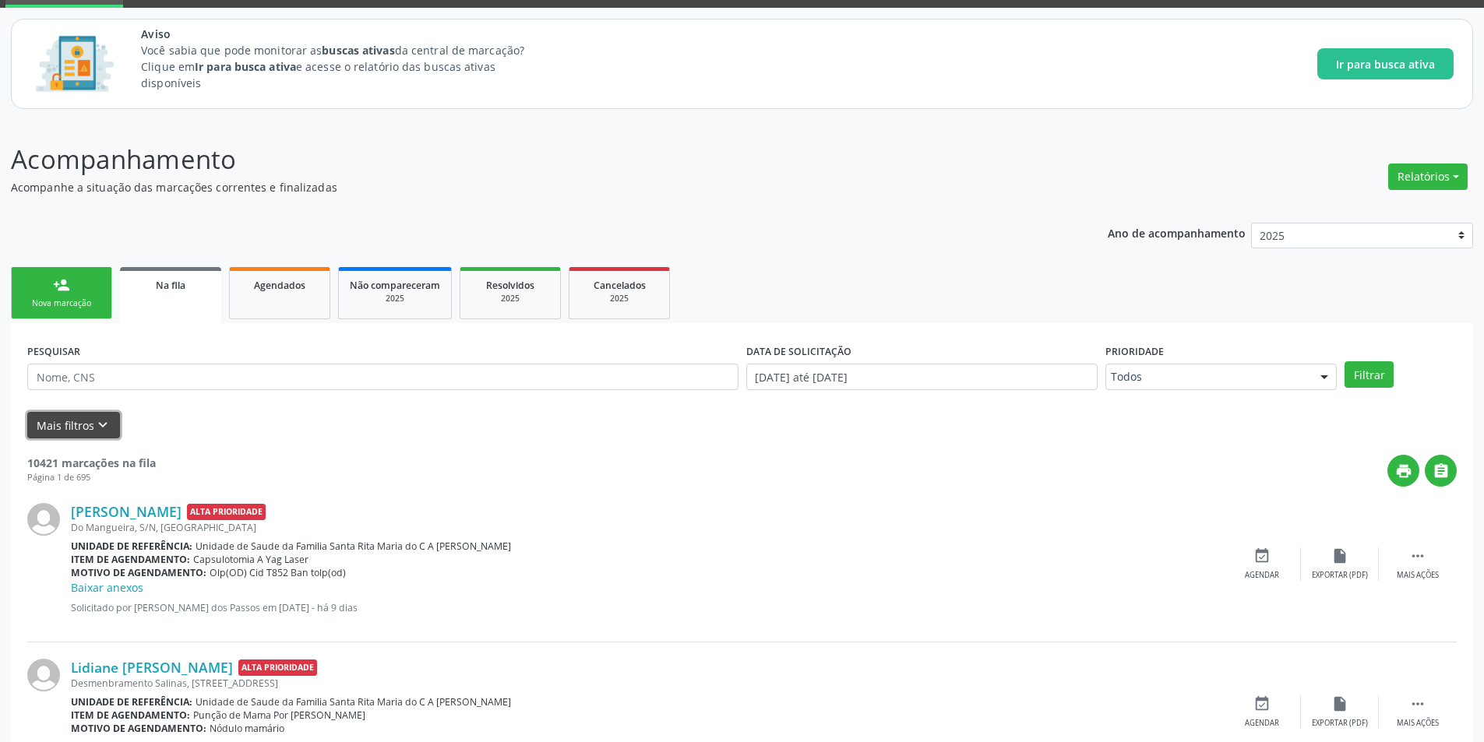
click at [105, 428] on icon "keyboard_arrow_down" at bounding box center [102, 425] width 17 height 17
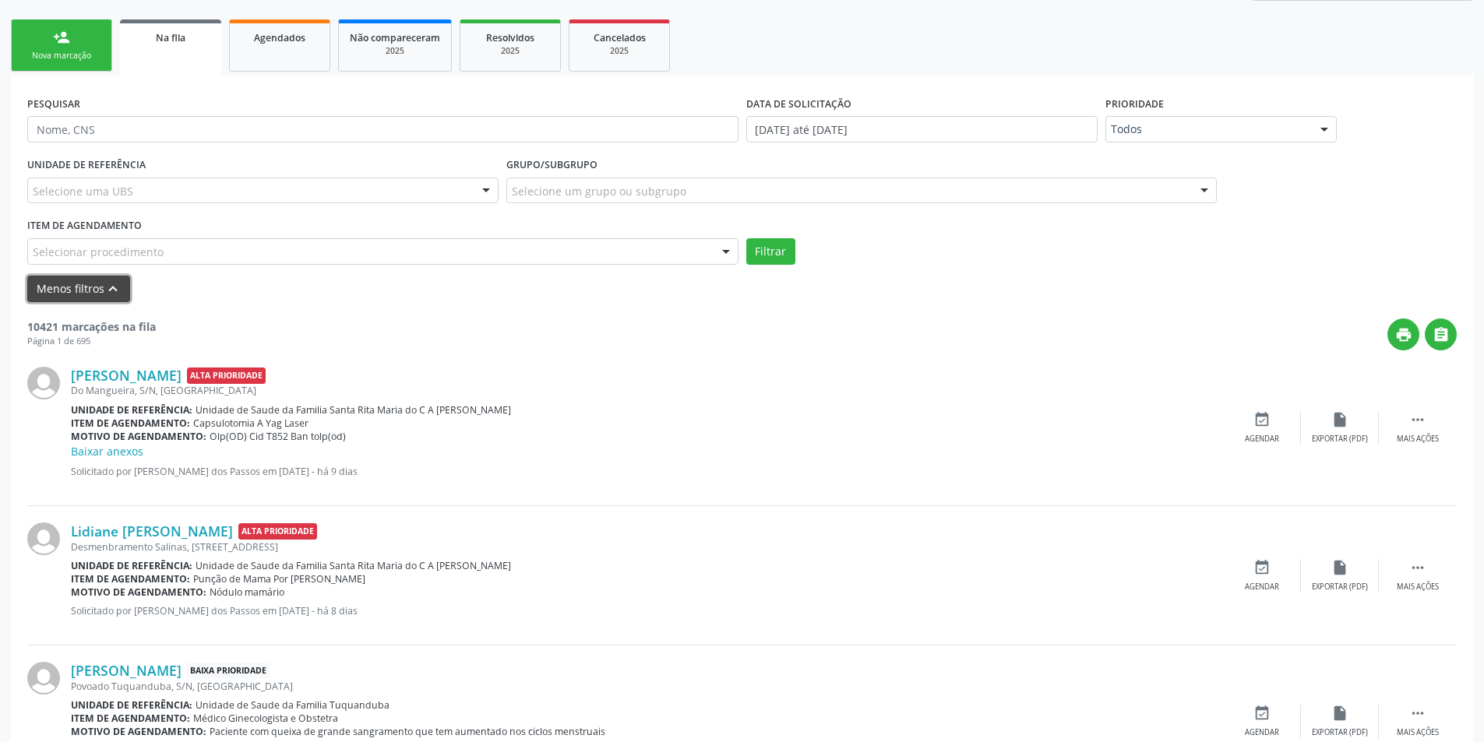
scroll to position [389, 0]
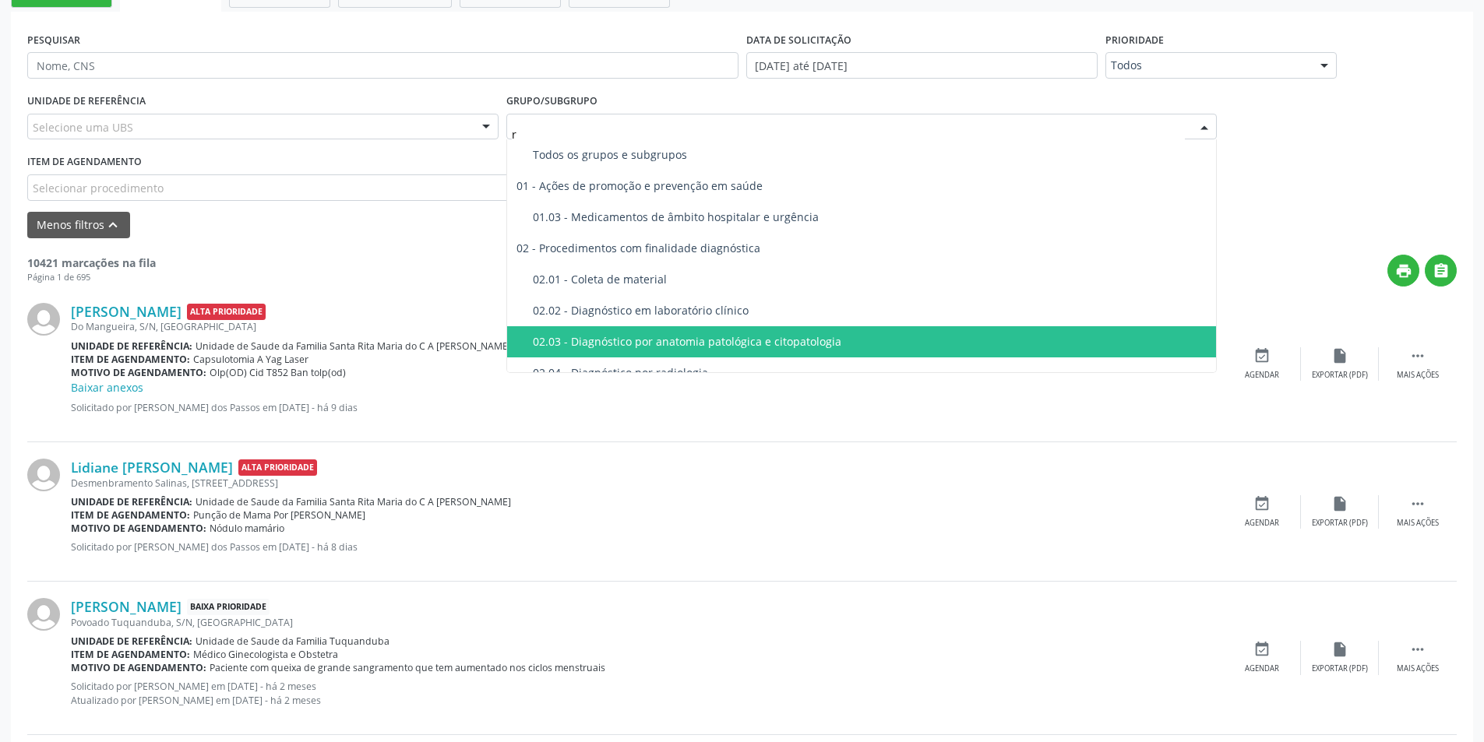
type input "ra"
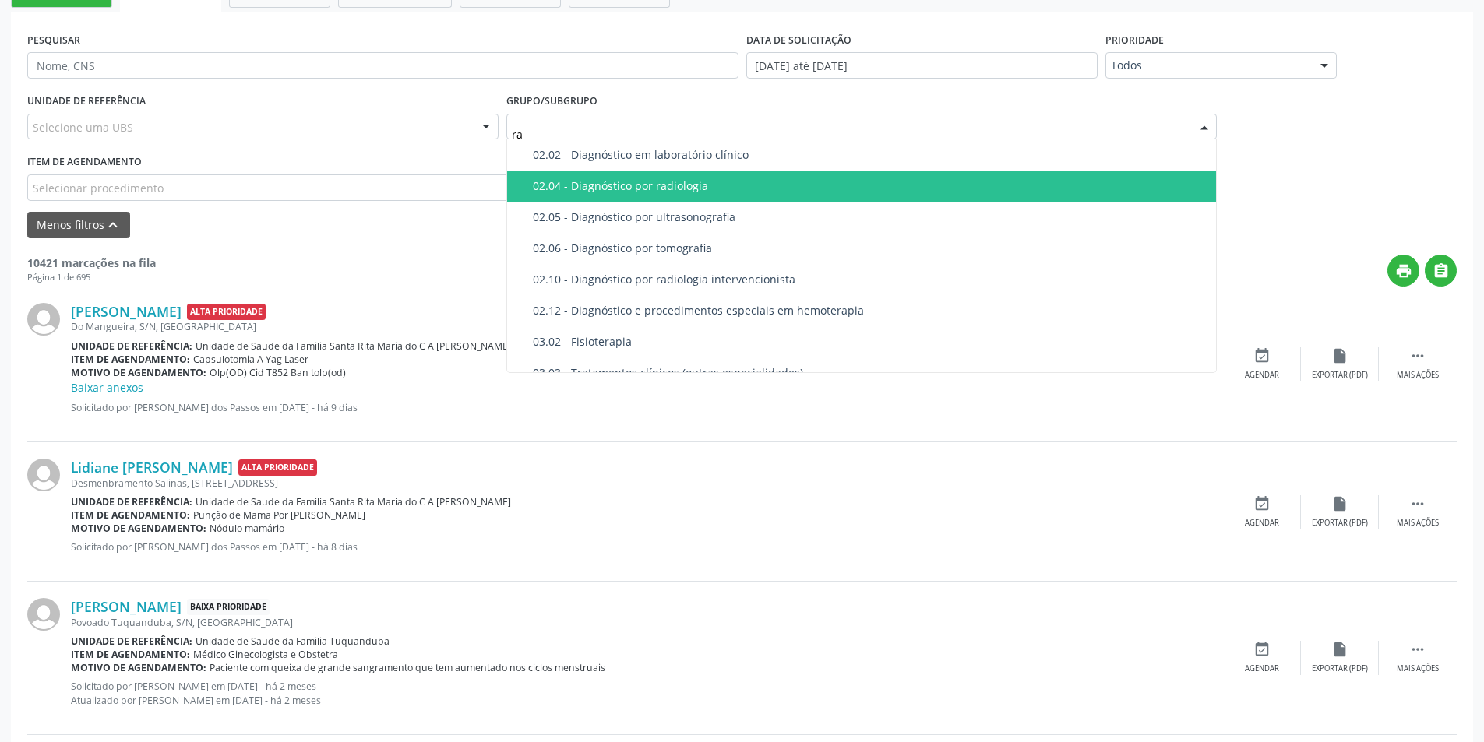
click at [737, 184] on div "02.04 - Diagnóstico por radiologia" at bounding box center [870, 186] width 675 height 12
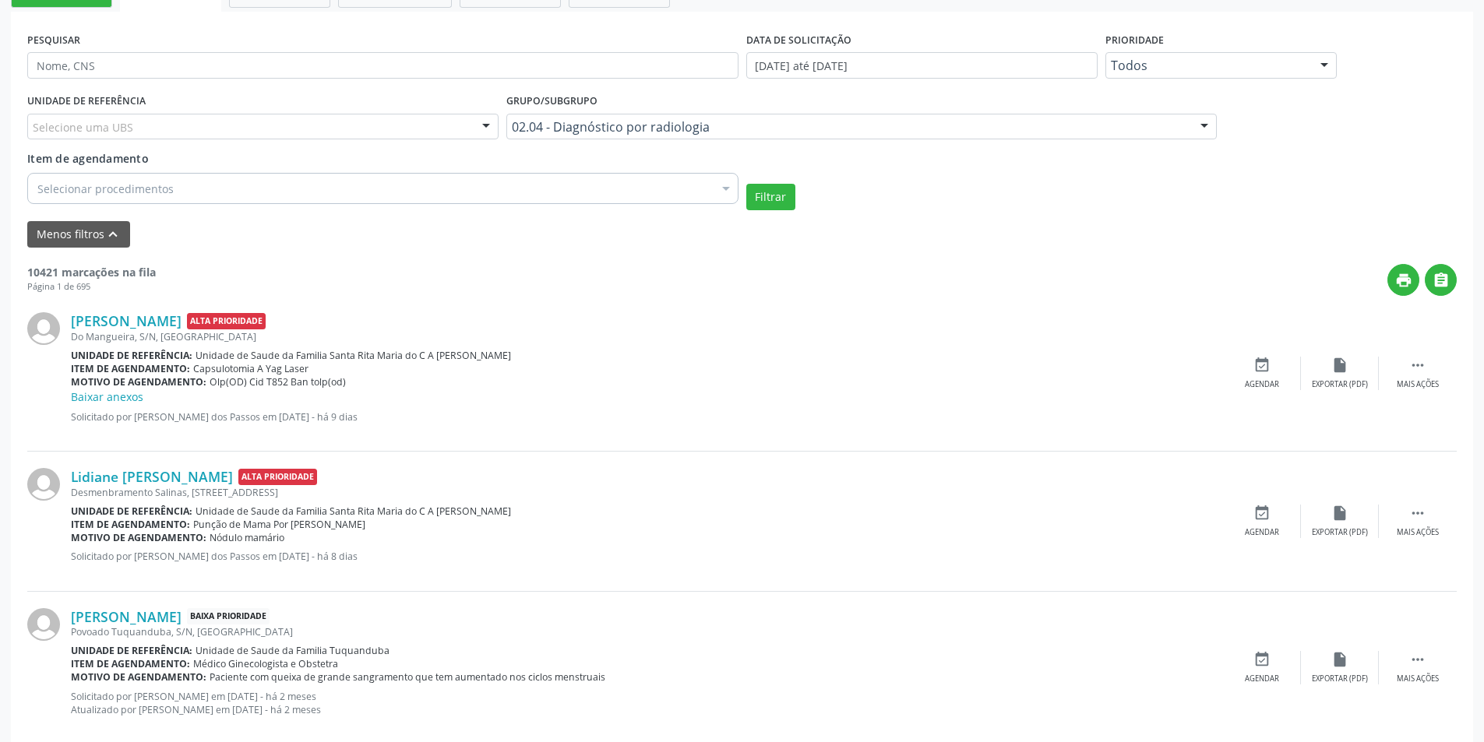
click at [171, 185] on div "Selecionar procedimentos" at bounding box center [382, 188] width 711 height 31
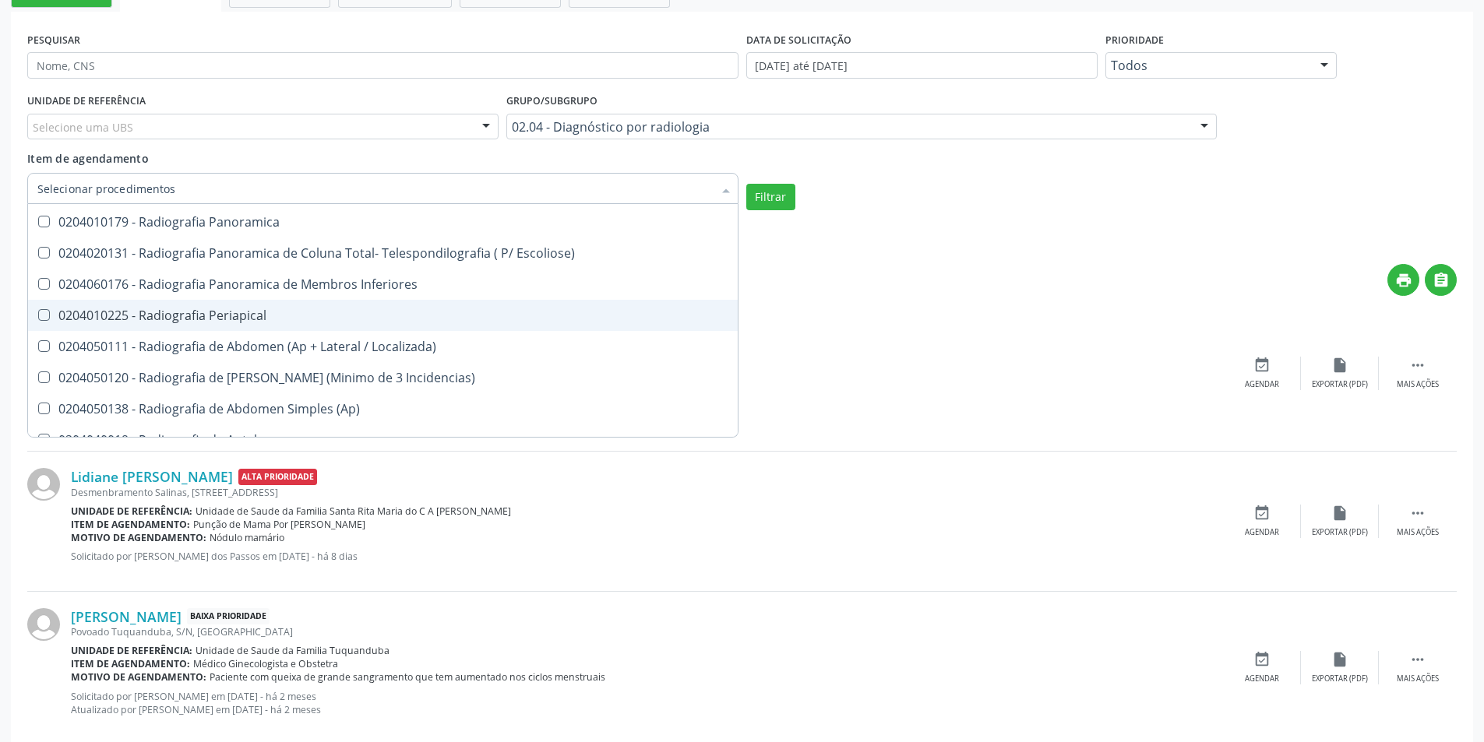
scroll to position [1013, 0]
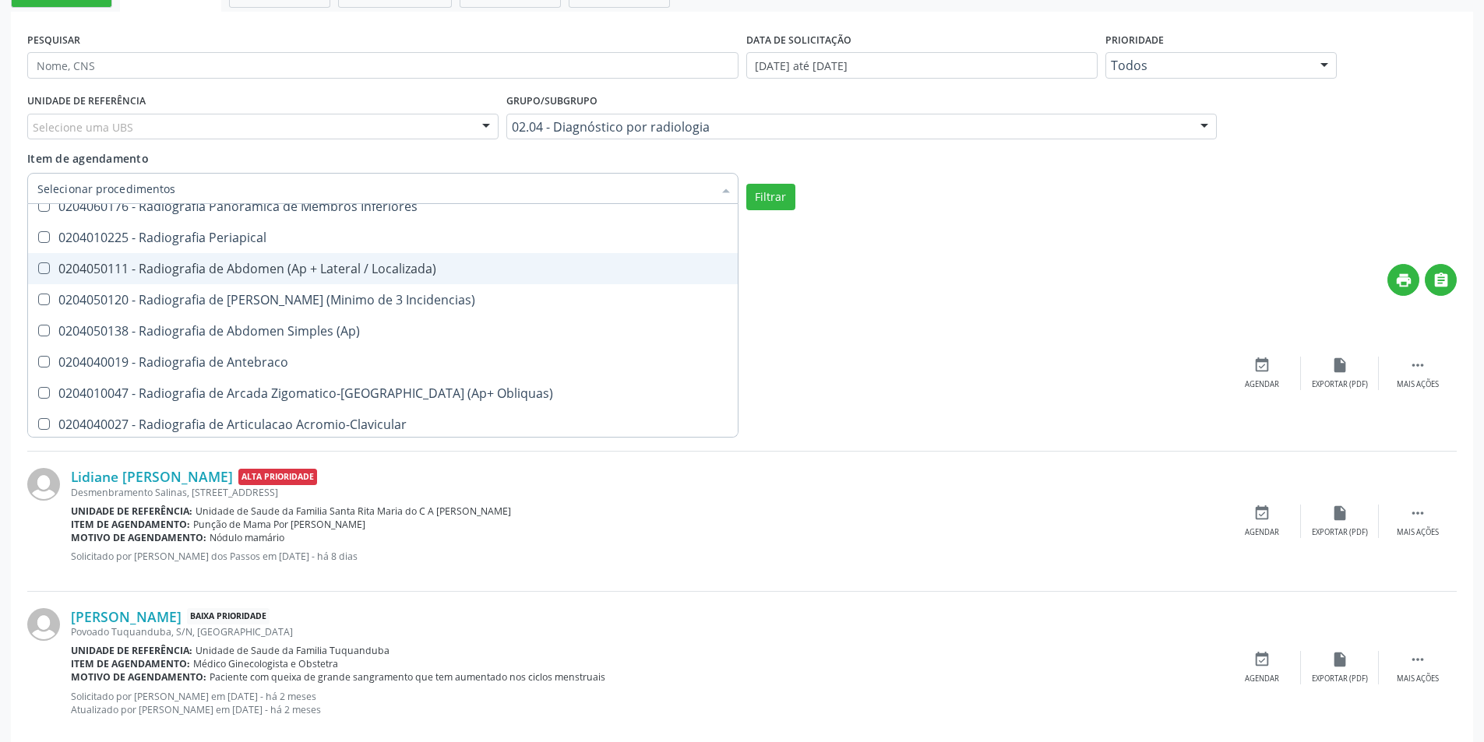
click at [48, 269] on Localizada\) at bounding box center [44, 269] width 12 height 12
click at [38, 269] on Localizada\) "checkbox" at bounding box center [33, 268] width 10 height 10
checkbox Localizada\) "true"
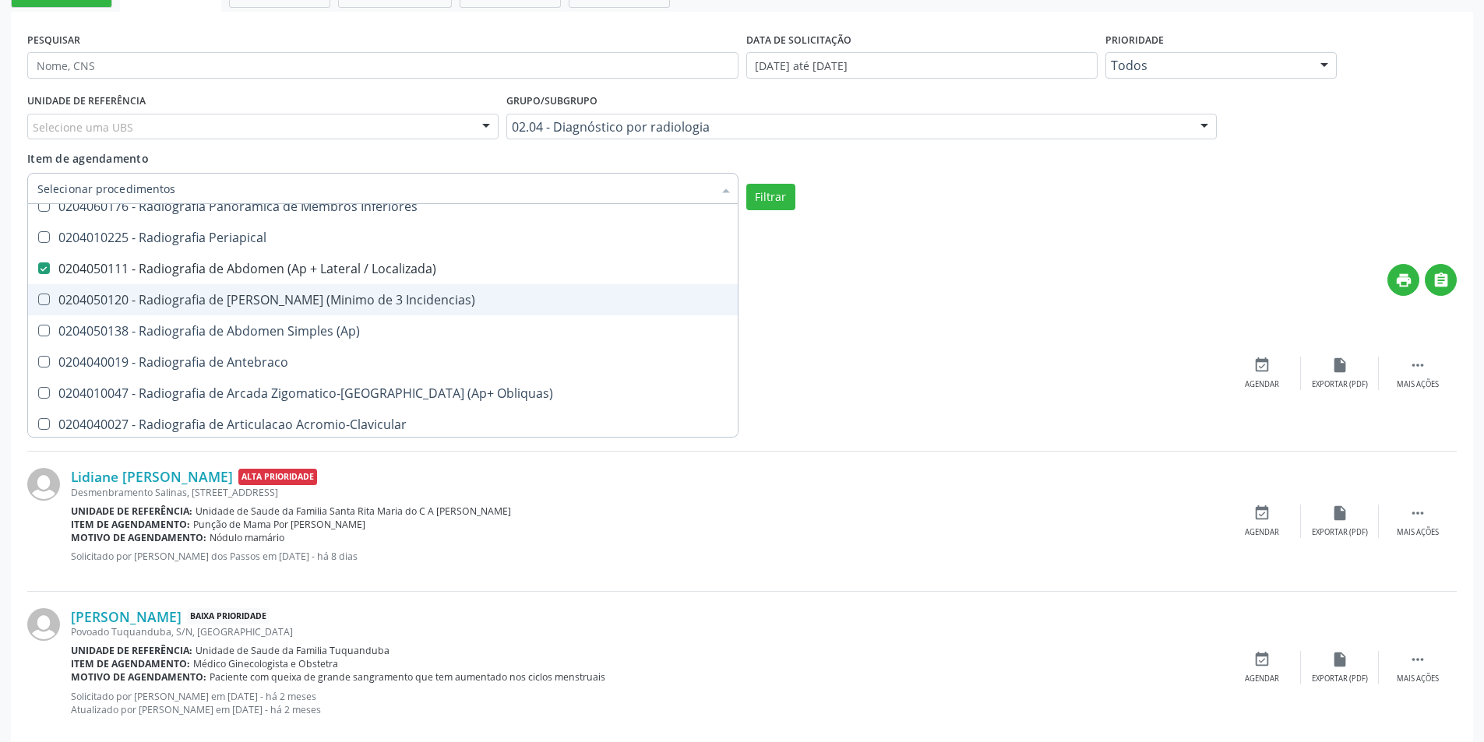
click at [41, 299] on Incidencias\) at bounding box center [44, 300] width 12 height 12
click at [38, 299] on Incidencias\) "checkbox" at bounding box center [33, 299] width 10 height 10
checkbox Incidencias\) "true"
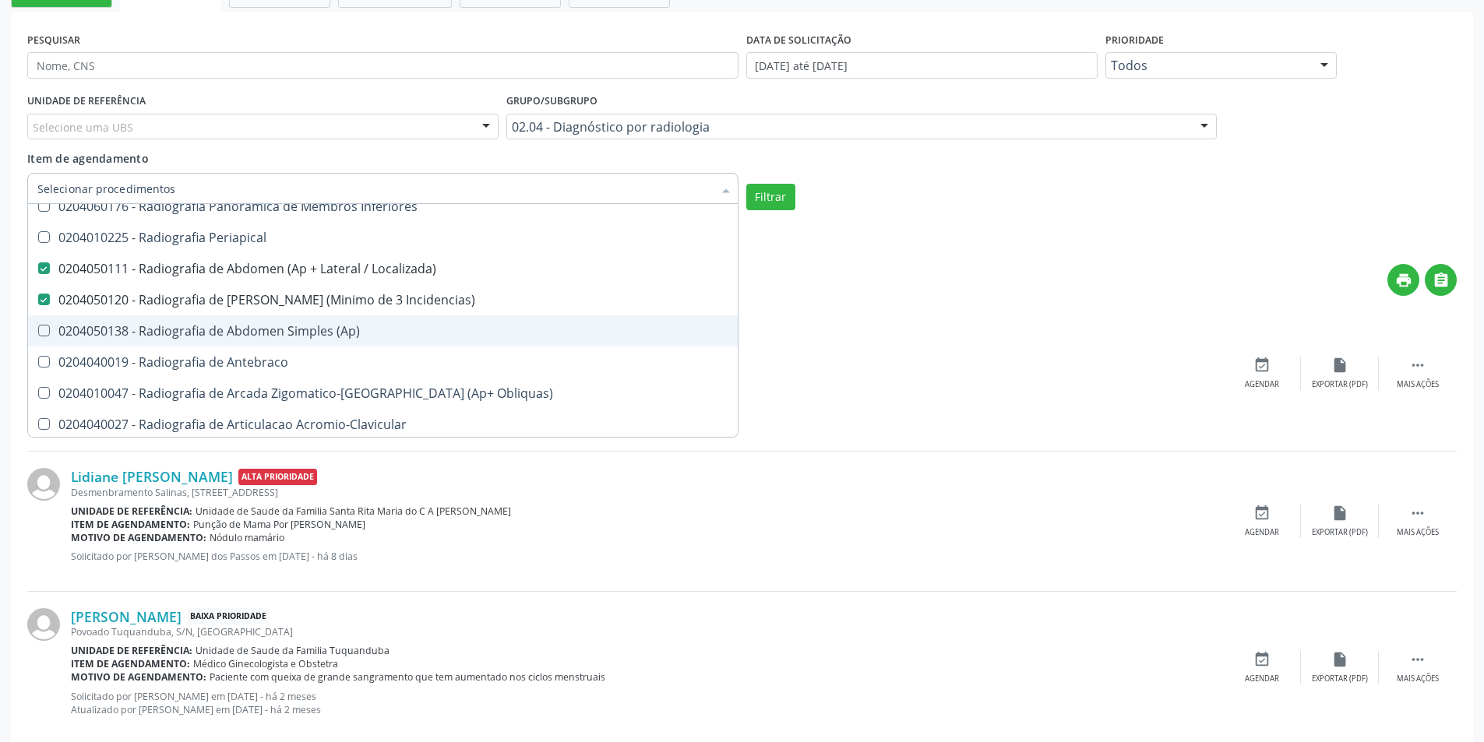
click at [43, 332] on \(Ap\) at bounding box center [44, 331] width 12 height 12
click at [38, 332] on \(Ap\) "checkbox" at bounding box center [33, 331] width 10 height 10
checkbox \(Ap\) "true"
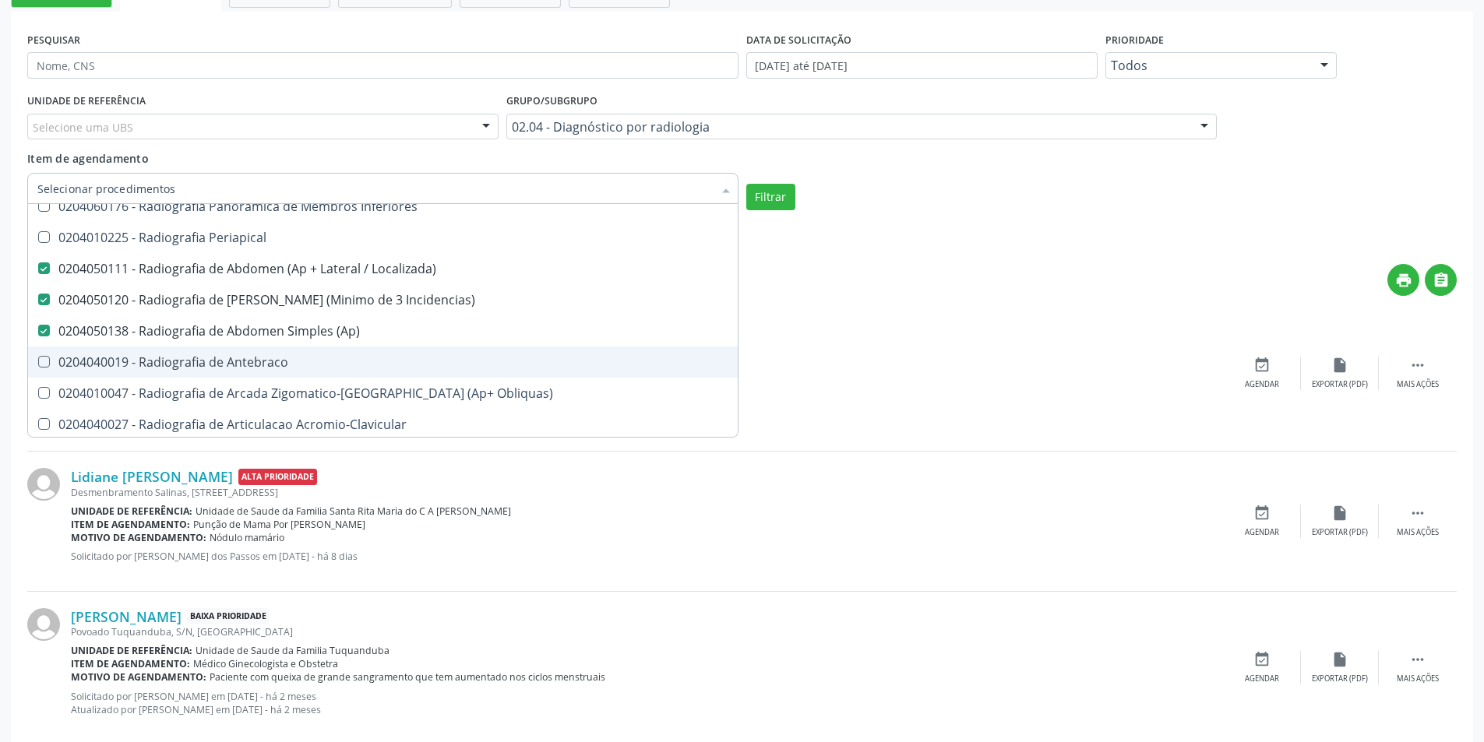
click at [44, 353] on span "0204040019 - Radiografia de Antebraco" at bounding box center [383, 362] width 710 height 31
checkbox Antebraco "true"
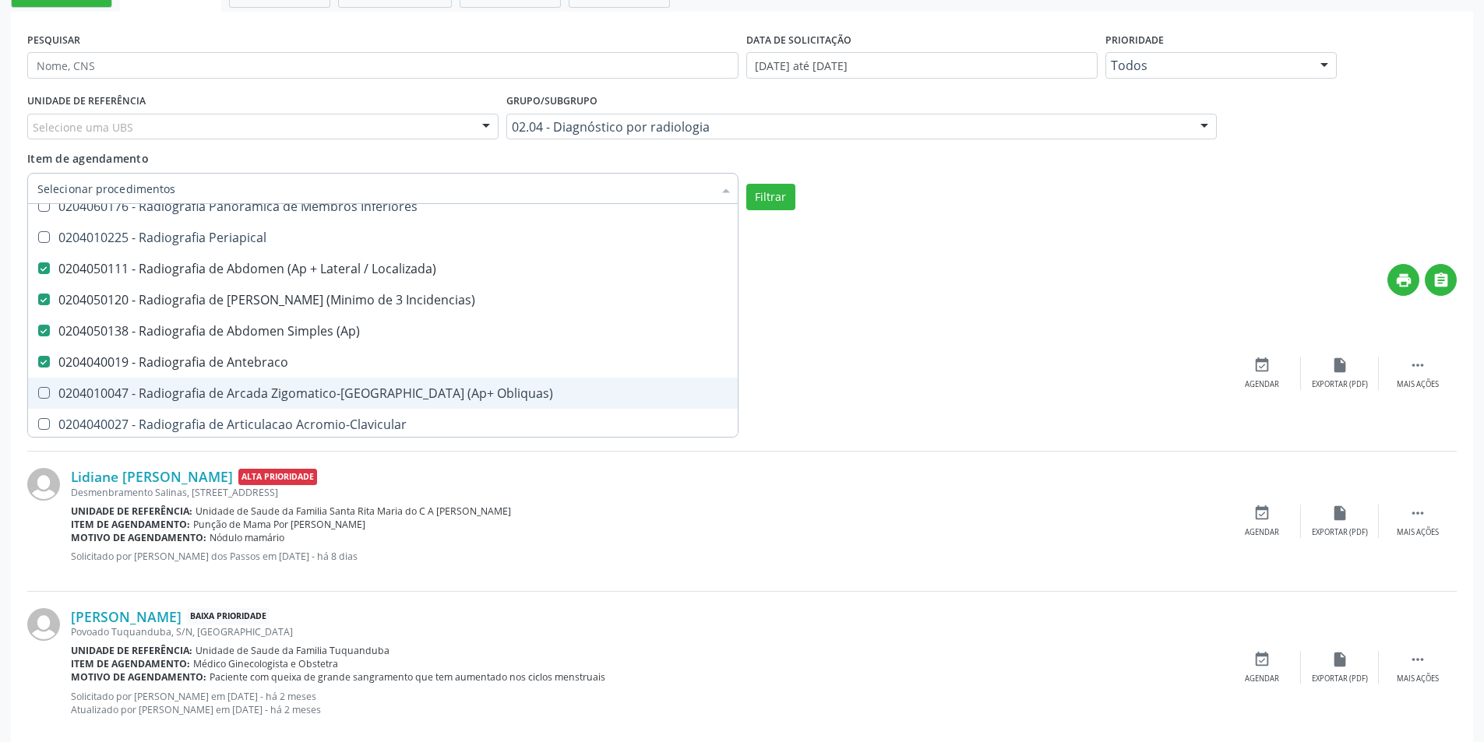
click at [39, 392] on Obliquas\) at bounding box center [44, 393] width 12 height 12
click at [38, 392] on Obliquas\) "checkbox" at bounding box center [33, 393] width 10 height 10
checkbox Obliquas\) "true"
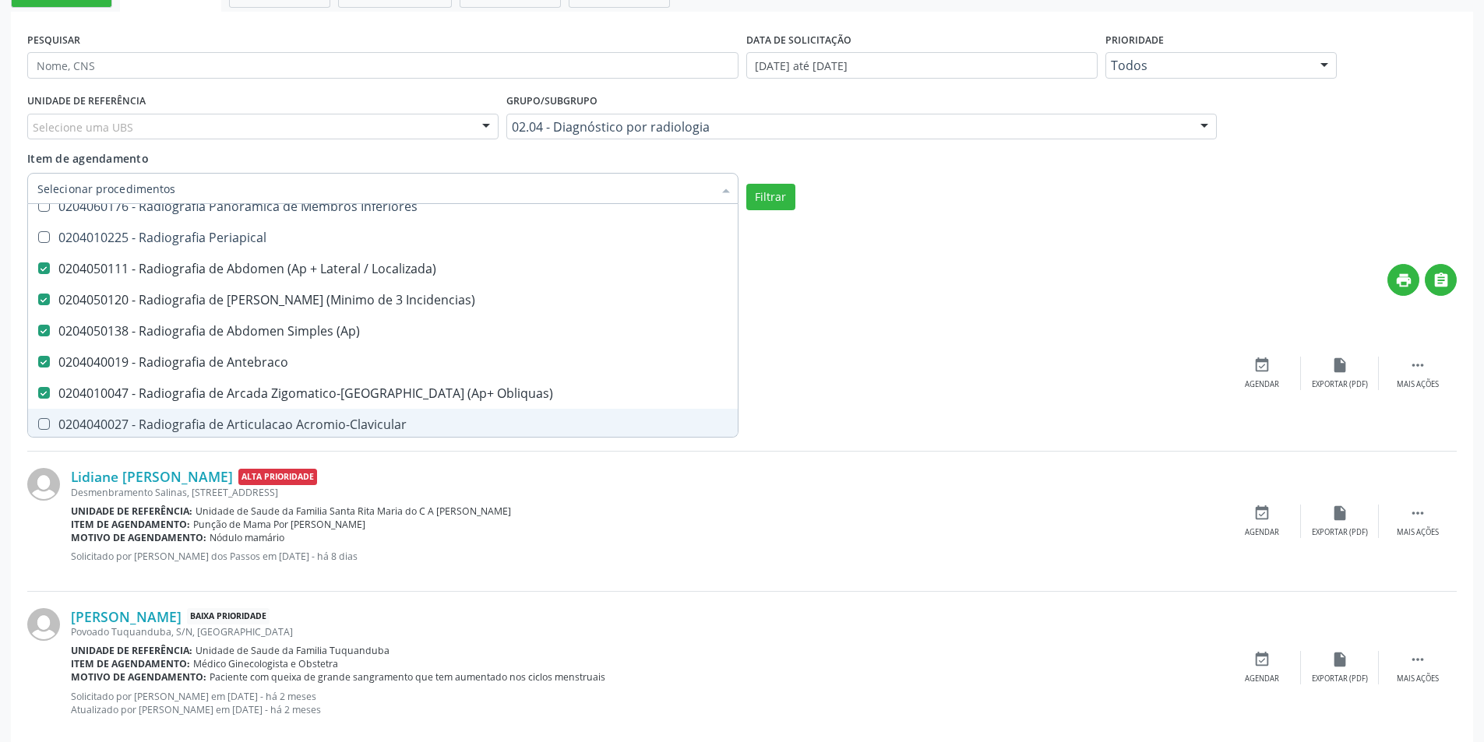
click at [45, 428] on Acromio-Clavicular at bounding box center [44, 424] width 12 height 12
click at [38, 428] on Acromio-Clavicular "checkbox" at bounding box center [33, 424] width 10 height 10
checkbox Acromio-Clavicular "true"
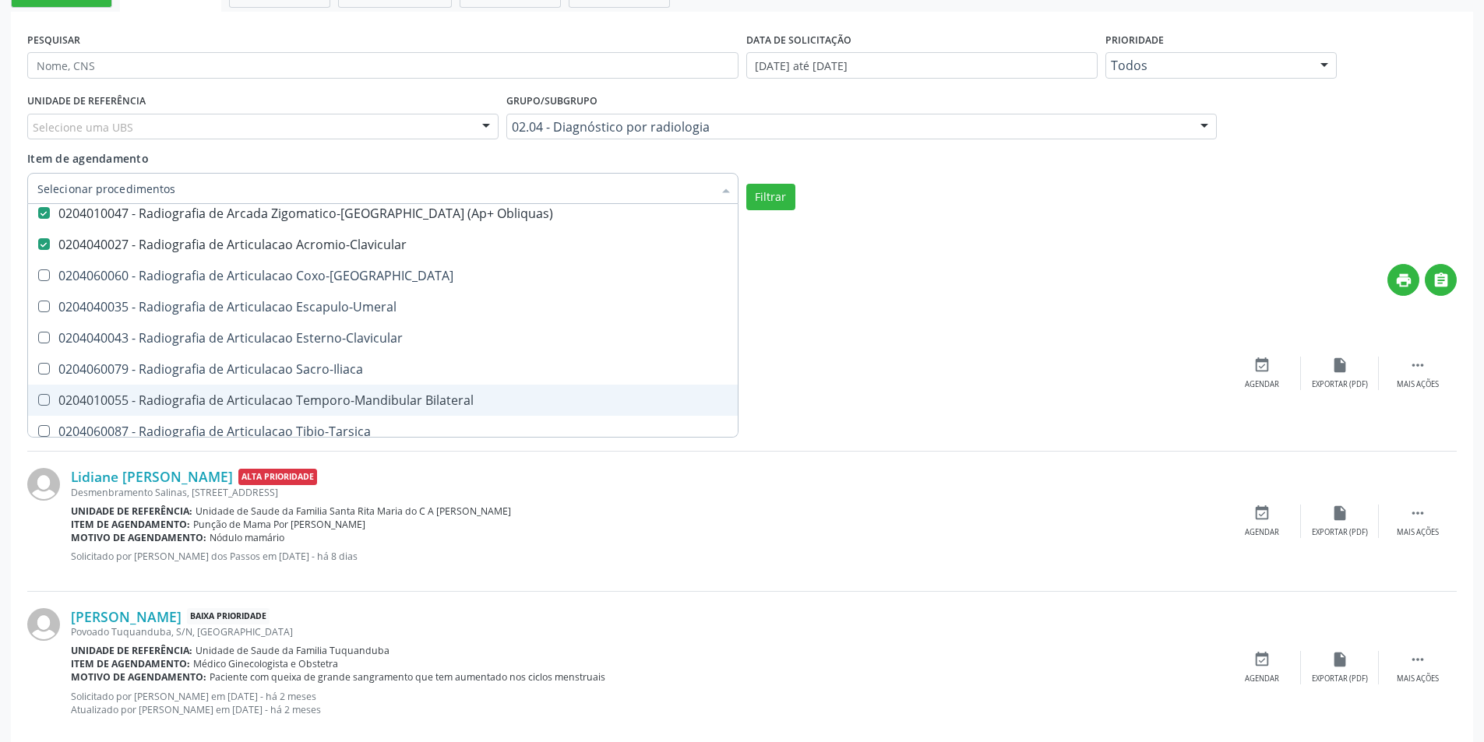
scroll to position [1168, 0]
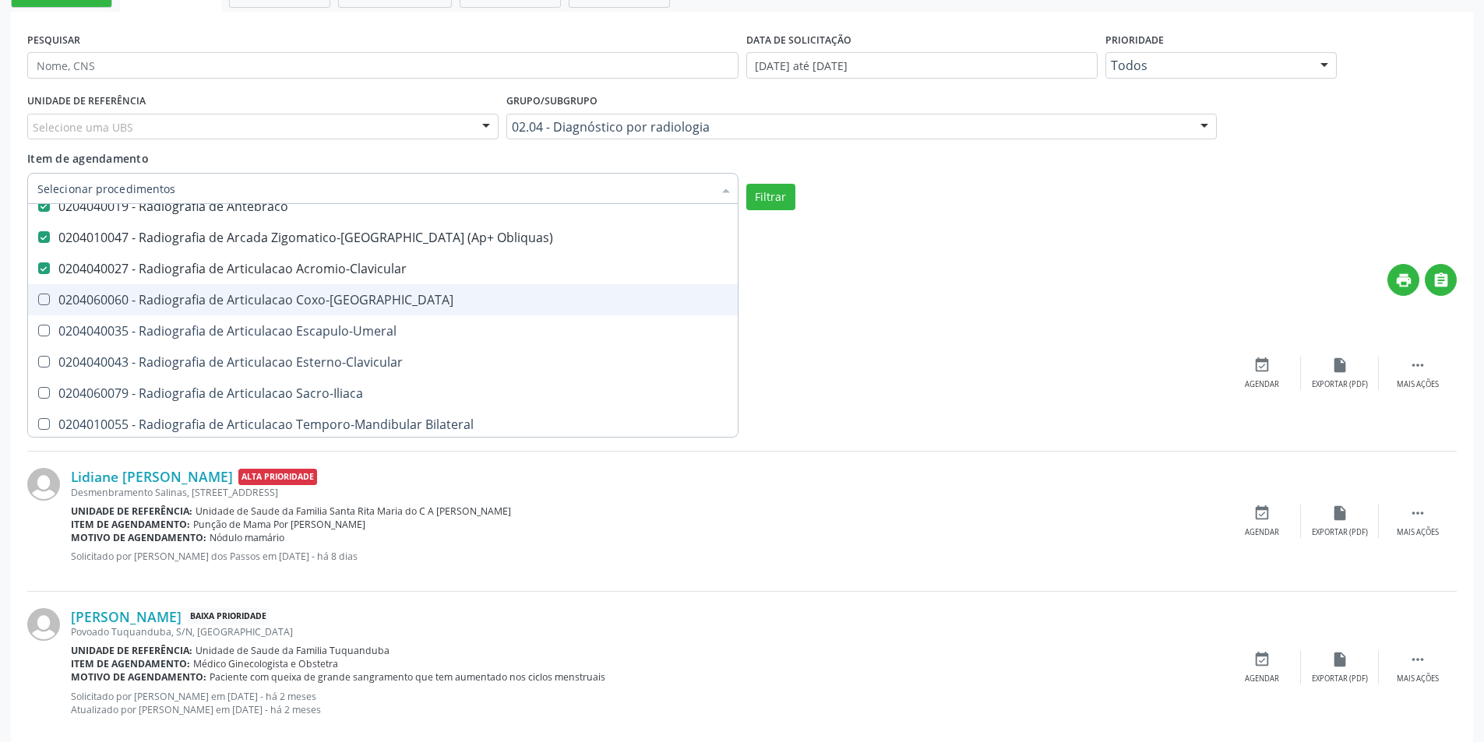
click at [41, 296] on Coxo-Femoral at bounding box center [44, 300] width 12 height 12
click at [38, 296] on Coxo-Femoral "checkbox" at bounding box center [33, 299] width 10 height 10
checkbox Coxo-Femoral "true"
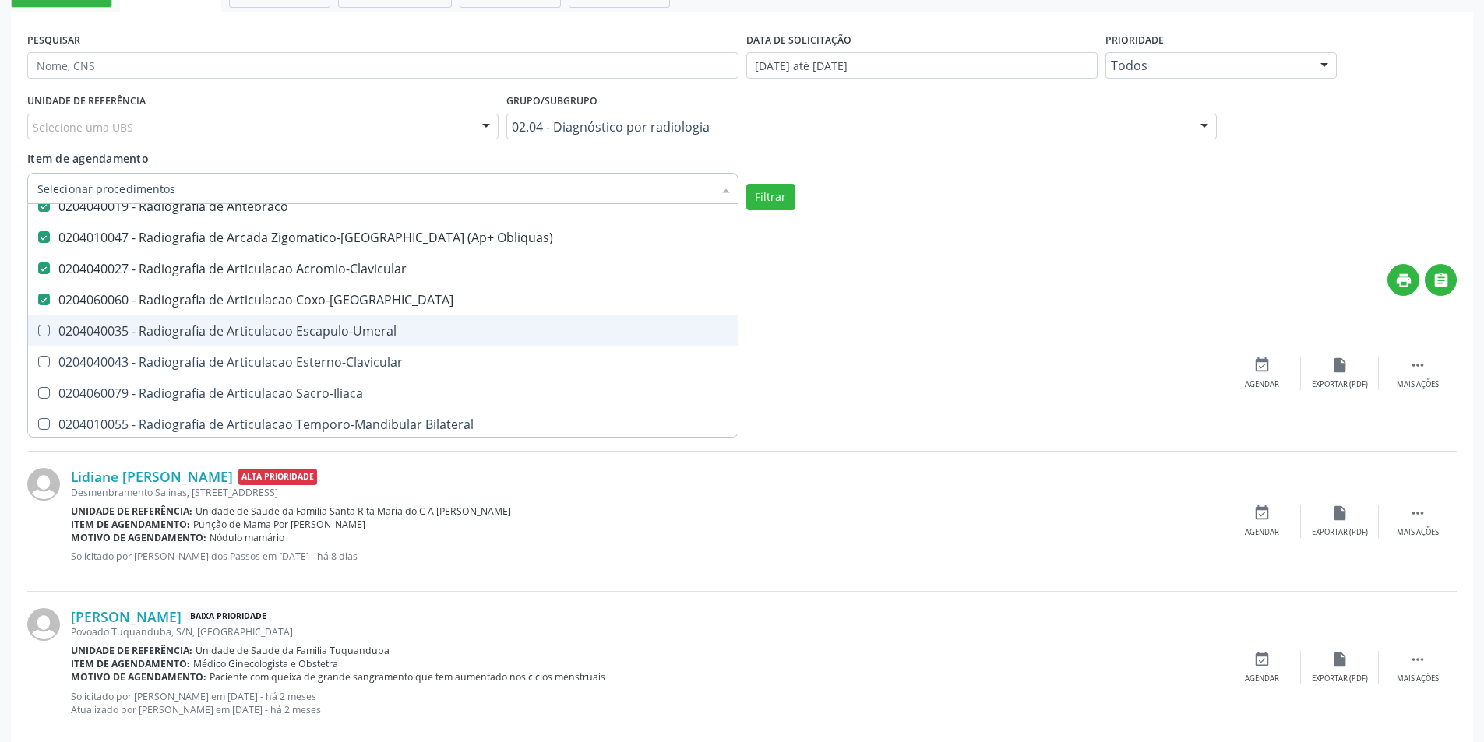
click at [43, 331] on Escapulo-Umeral at bounding box center [44, 331] width 12 height 12
click at [38, 331] on Escapulo-Umeral "checkbox" at bounding box center [33, 331] width 10 height 10
checkbox Escapulo-Umeral "true"
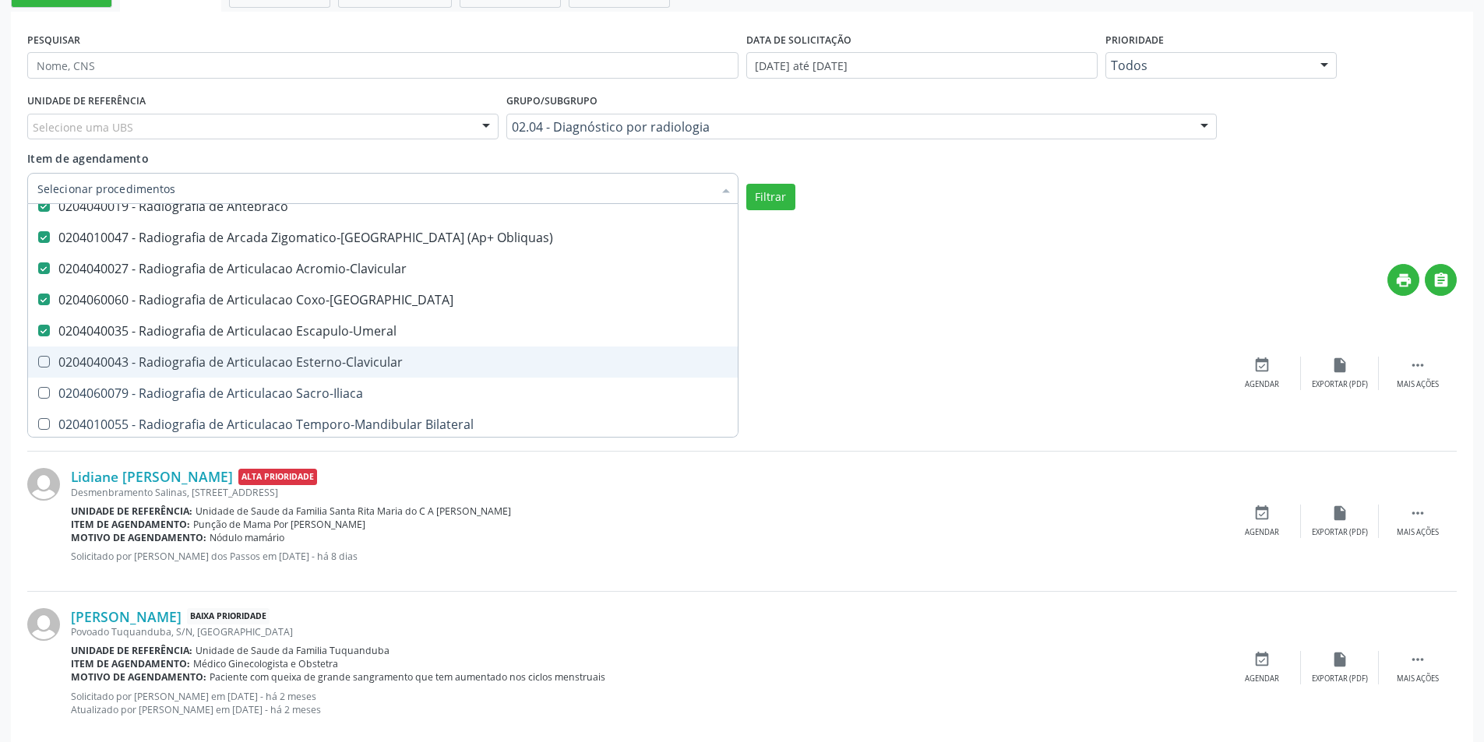
click at [44, 362] on Esterno-Clavicular at bounding box center [44, 362] width 12 height 12
click at [38, 362] on Esterno-Clavicular "checkbox" at bounding box center [33, 362] width 10 height 10
checkbox Esterno-Clavicular "true"
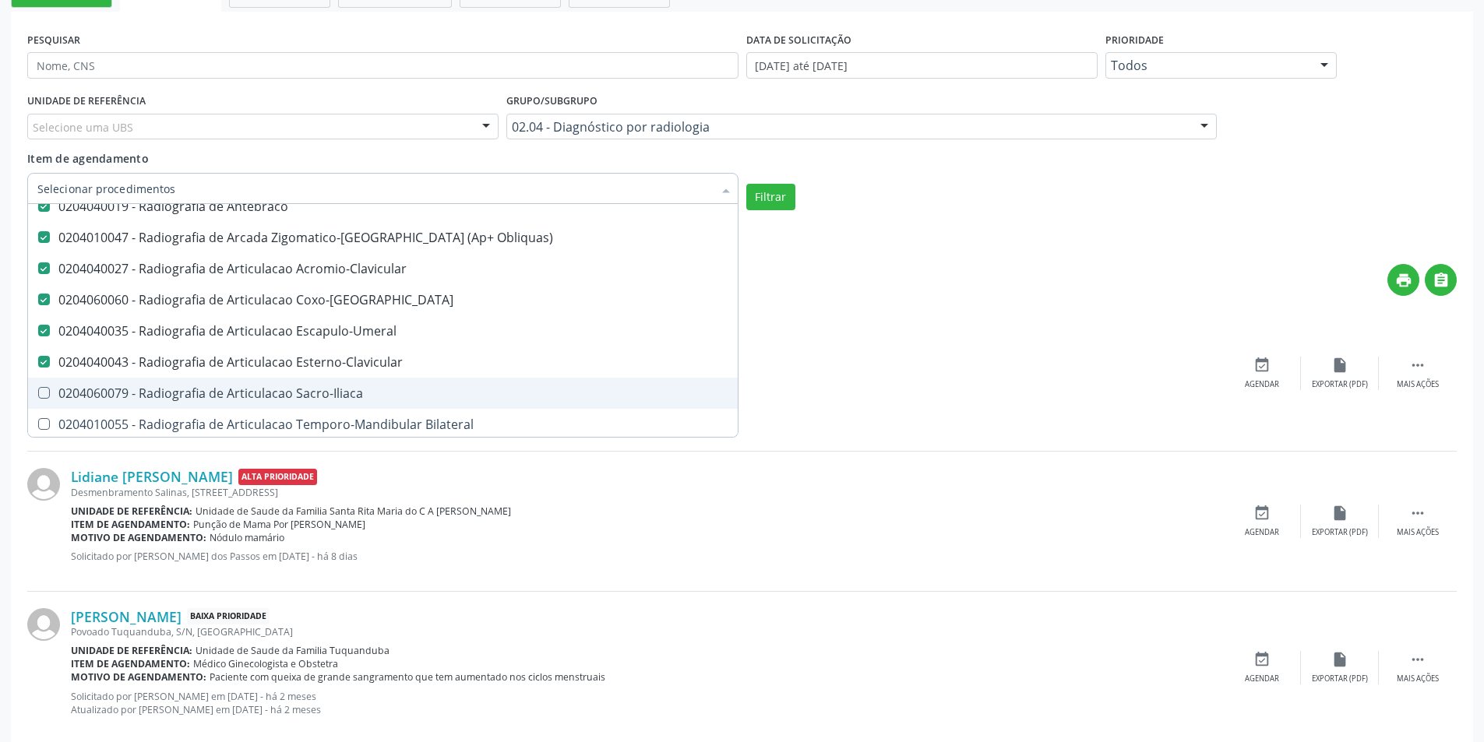
click at [44, 391] on Sacro-Iliaca at bounding box center [44, 393] width 12 height 12
click at [38, 391] on Sacro-Iliaca "checkbox" at bounding box center [33, 393] width 10 height 10
checkbox Sacro-Iliaca "true"
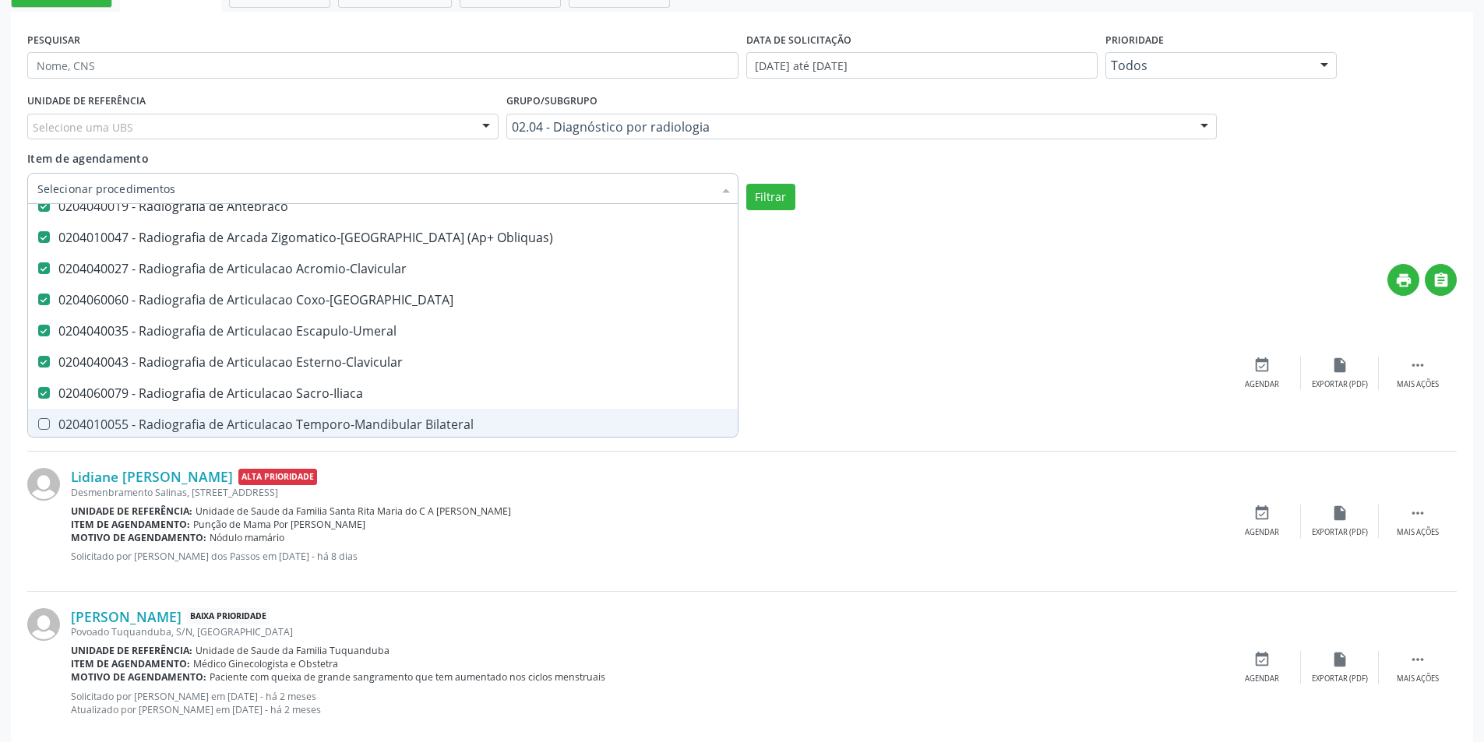
click at [43, 425] on Bilateral at bounding box center [44, 424] width 12 height 12
click at [38, 425] on Bilateral "checkbox" at bounding box center [33, 424] width 10 height 10
checkbox Bilateral "true"
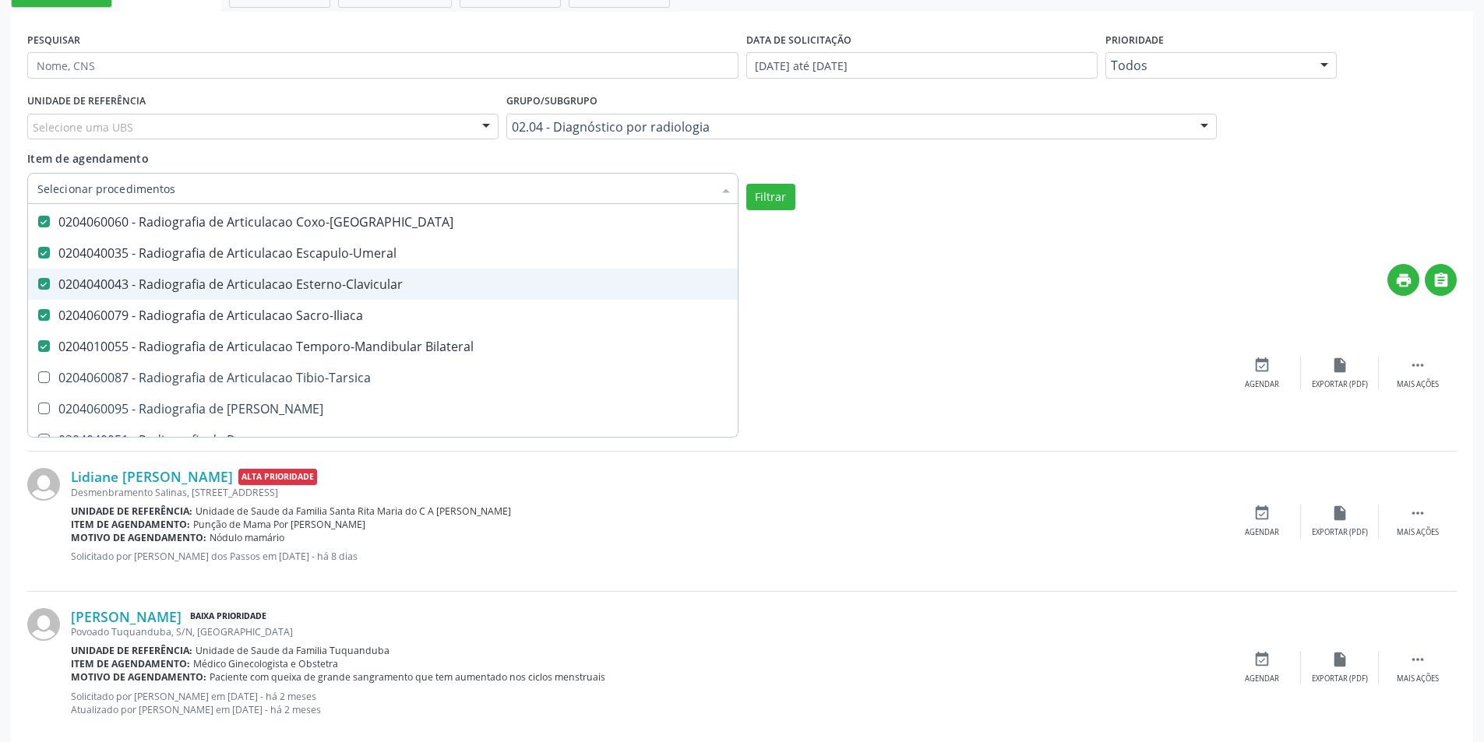
scroll to position [1324, 0]
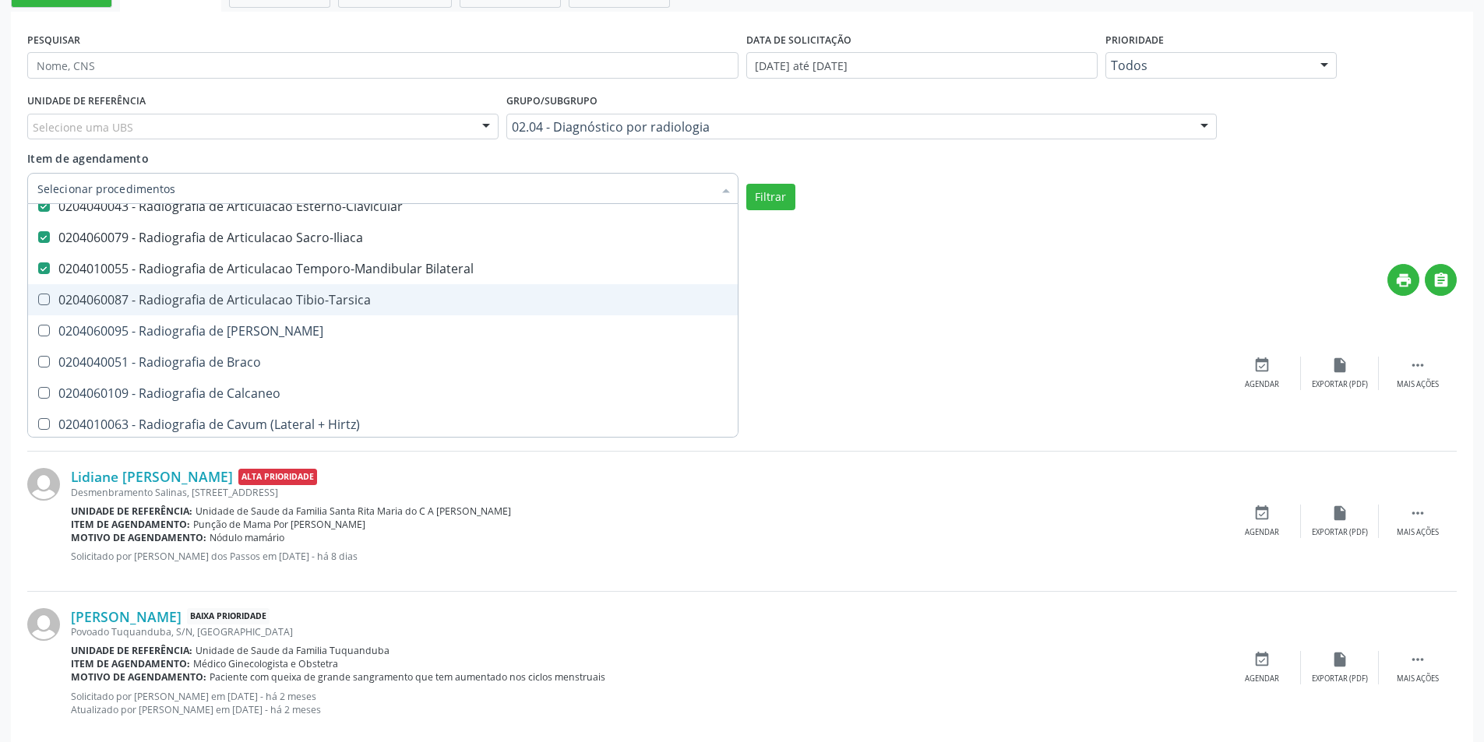
click at [48, 298] on Tibio-Tarsica at bounding box center [44, 300] width 12 height 12
click at [38, 298] on Tibio-Tarsica "checkbox" at bounding box center [33, 299] width 10 height 10
checkbox Tibio-Tarsica "true"
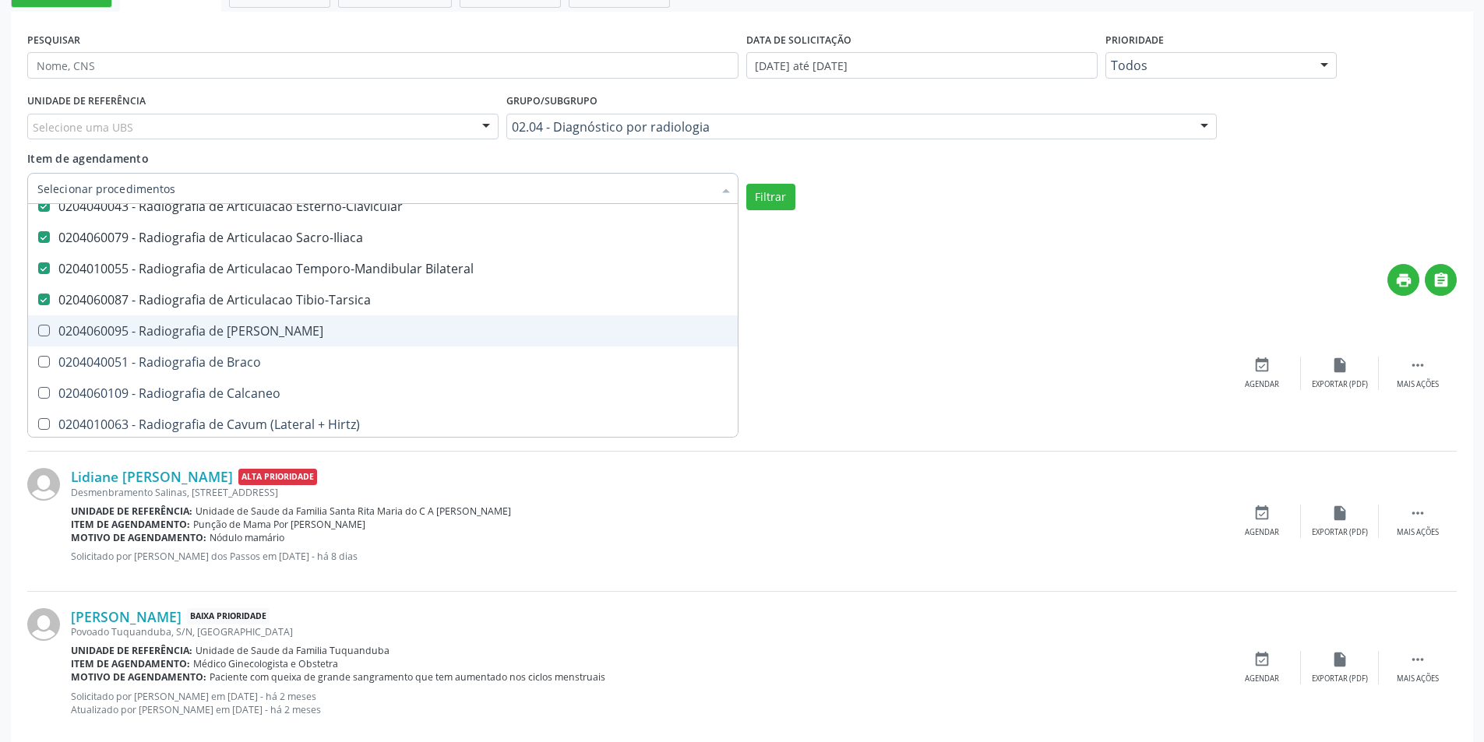
click at [47, 327] on Bacia at bounding box center [44, 331] width 12 height 12
click at [38, 327] on Bacia "checkbox" at bounding box center [33, 331] width 10 height 10
checkbox Bacia "true"
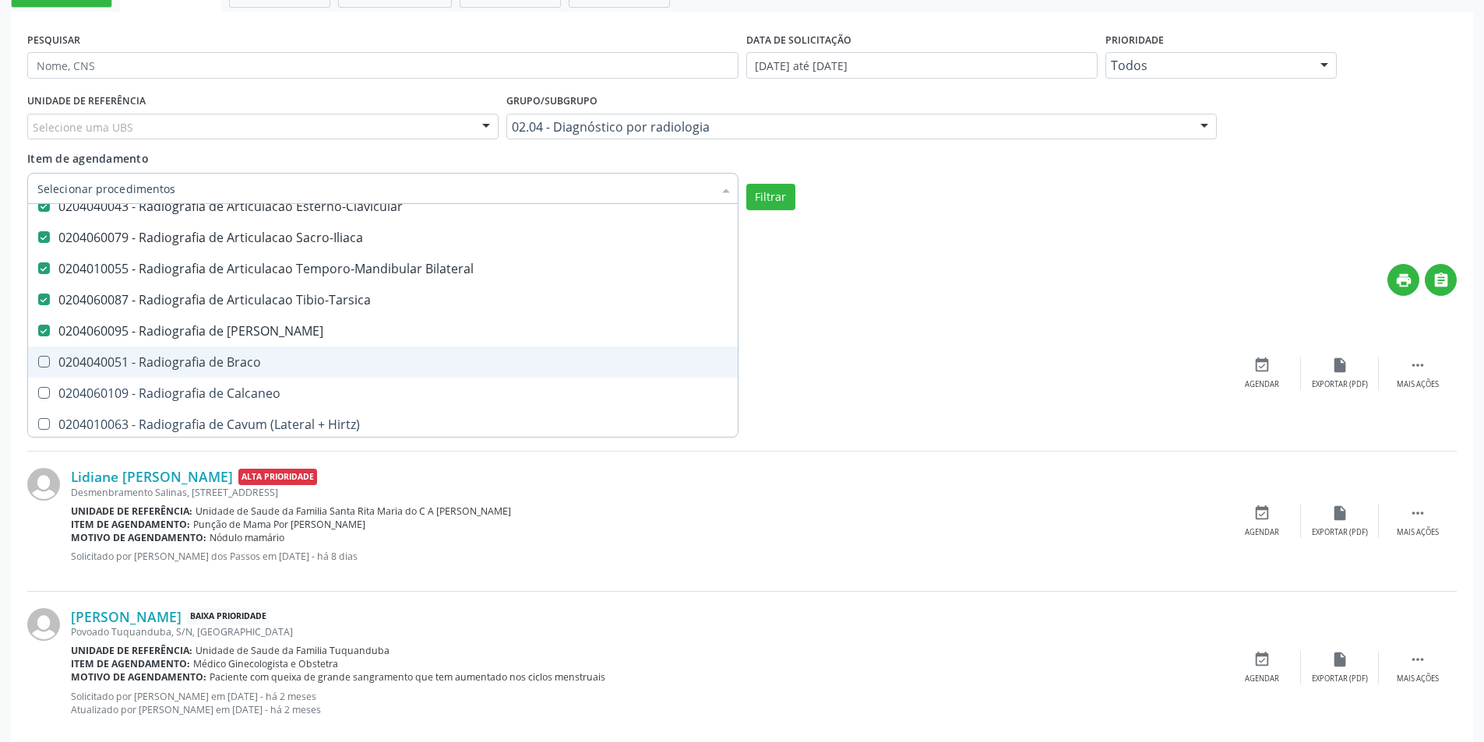
click at [41, 364] on Braco at bounding box center [44, 362] width 12 height 12
click at [38, 364] on Braco "checkbox" at bounding box center [33, 362] width 10 height 10
checkbox Braco "true"
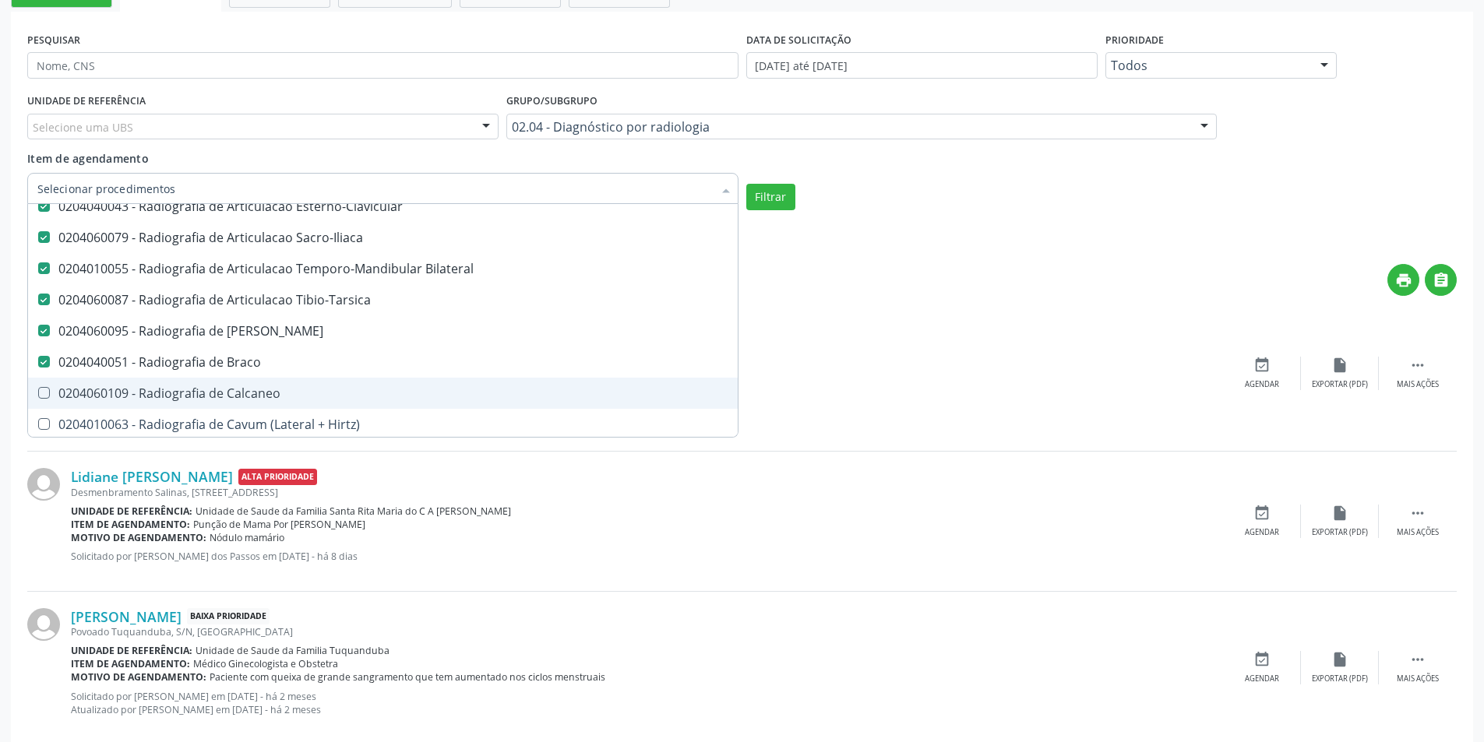
click at [43, 393] on Calcaneo at bounding box center [44, 393] width 12 height 12
click at [38, 393] on Calcaneo "checkbox" at bounding box center [33, 393] width 10 height 10
checkbox Calcaneo "true"
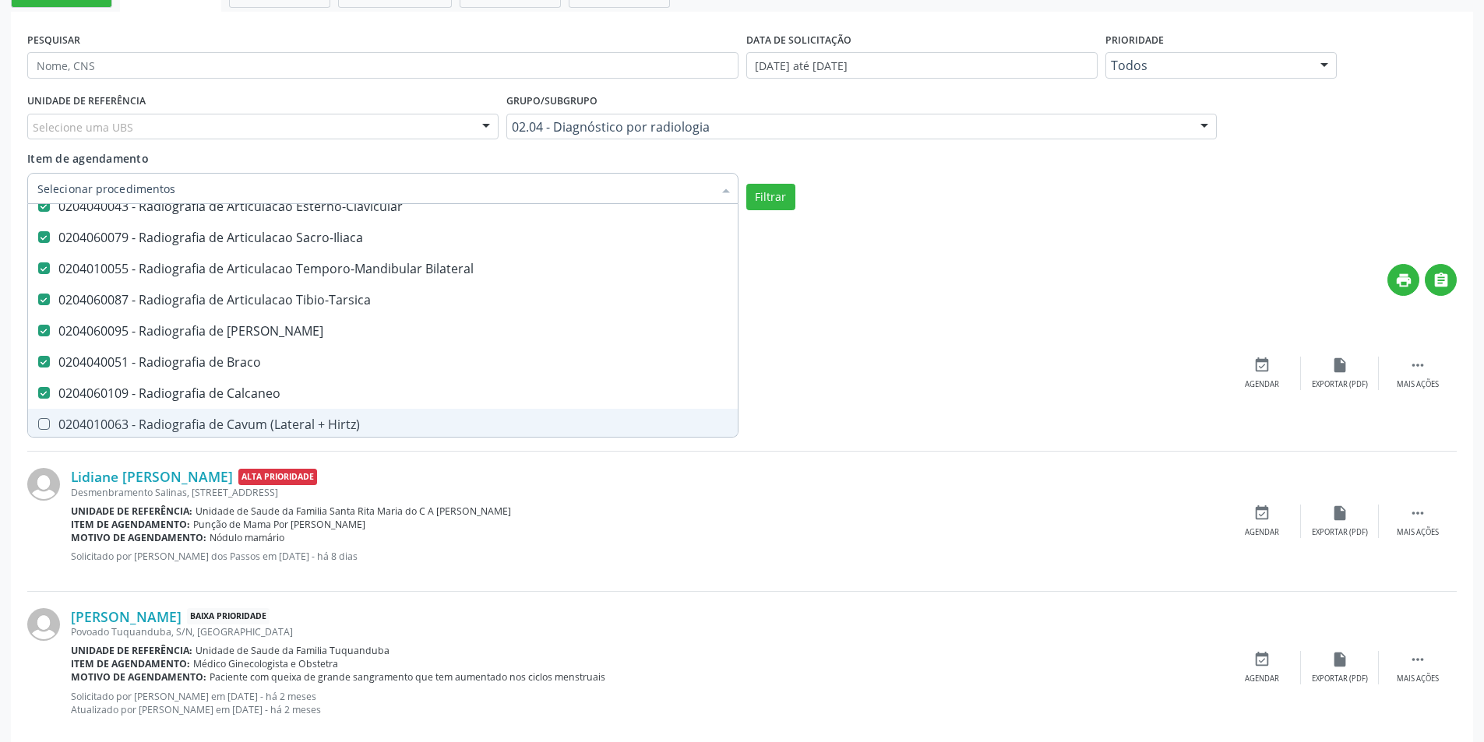
click at [43, 420] on Hirtz\) at bounding box center [44, 424] width 12 height 12
click at [38, 420] on Hirtz\) "checkbox" at bounding box center [33, 424] width 10 height 10
checkbox Hirtz\) "true"
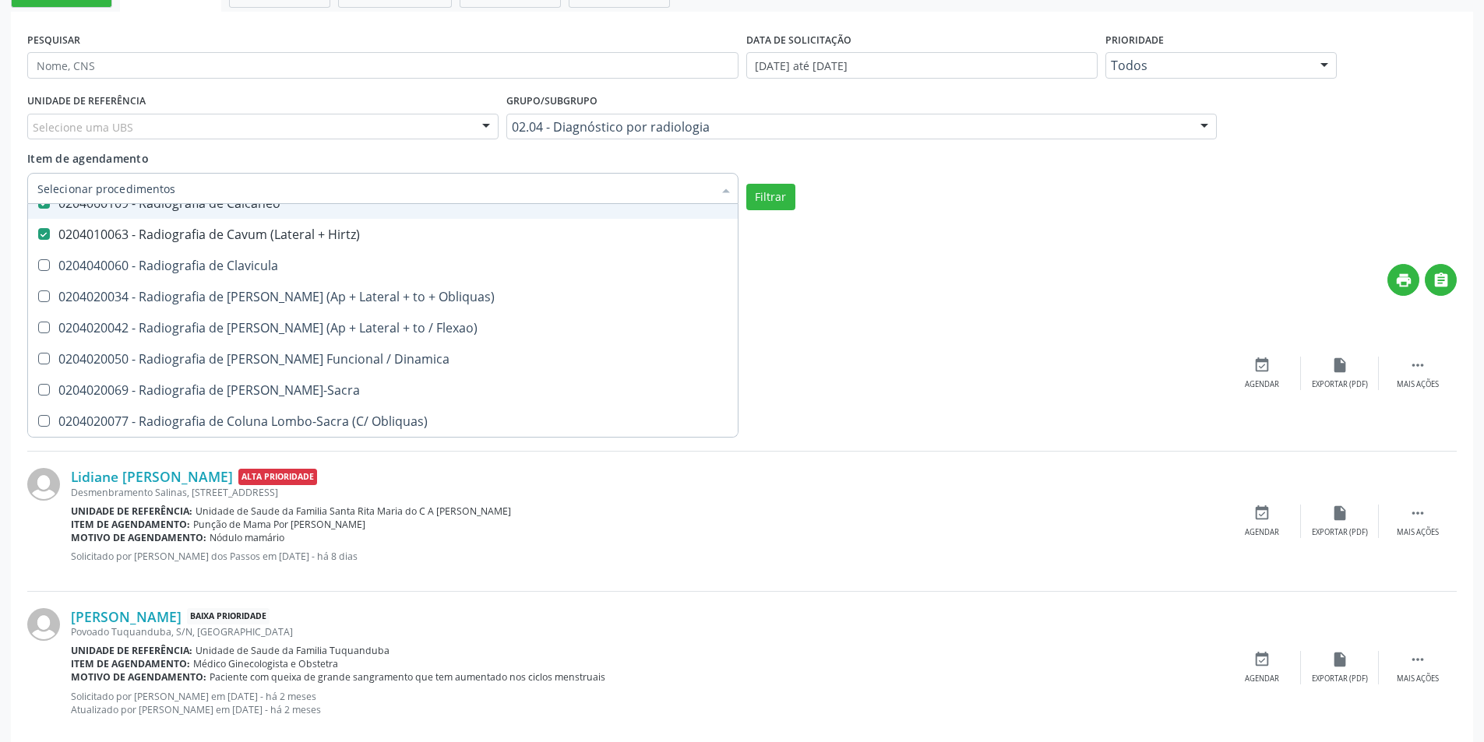
scroll to position [1558, 0]
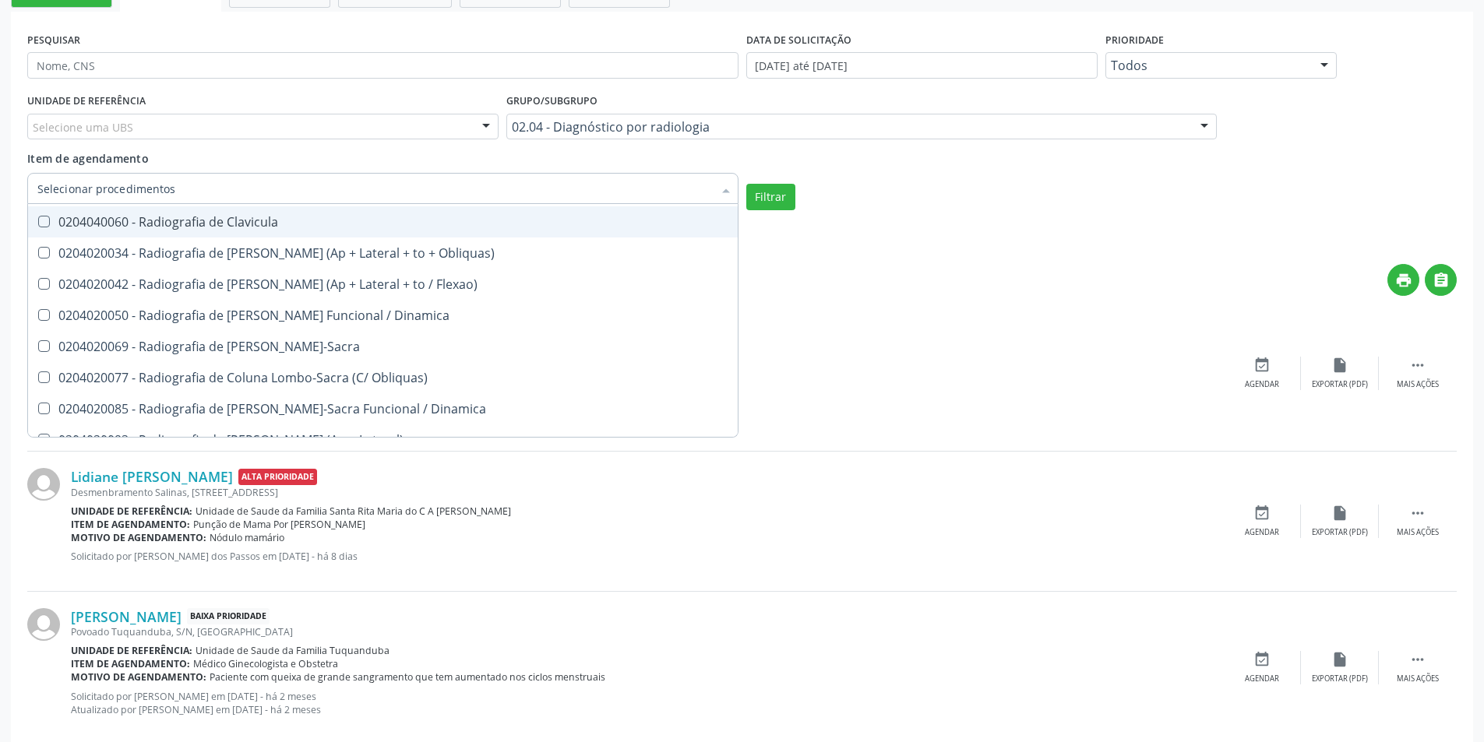
click at [50, 217] on div "0204040060 - Radiografia de Clavicula" at bounding box center [382, 222] width 691 height 12
checkbox Clavicula "true"
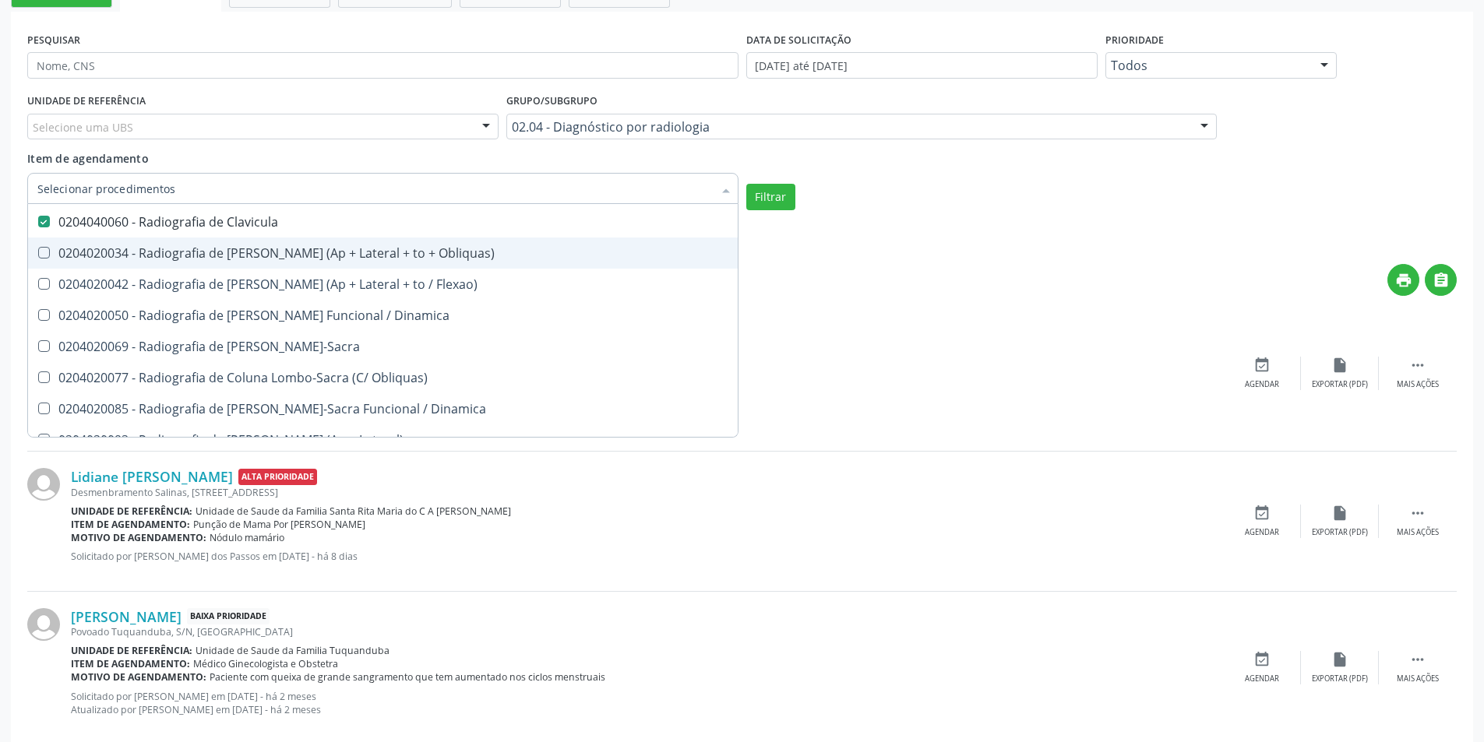
click at [45, 260] on span "0204020034 - Radiografia de [PERSON_NAME] (Ap + Lateral + to + Obliquas)" at bounding box center [383, 253] width 710 height 31
checkbox Obliquas\) "true"
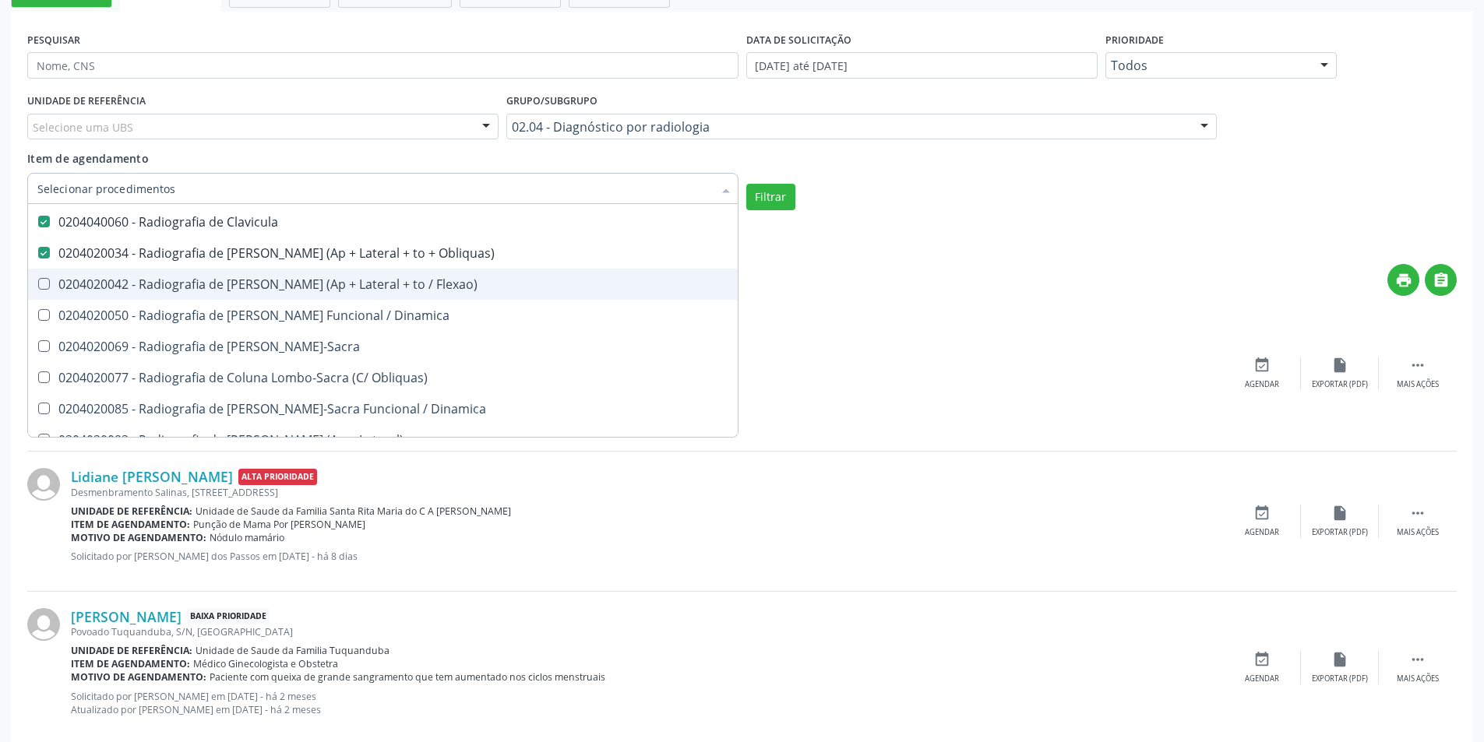
click at [45, 282] on Flexao\) at bounding box center [44, 284] width 12 height 12
click at [38, 282] on Flexao\) "checkbox" at bounding box center [33, 284] width 10 height 10
checkbox Flexao\) "true"
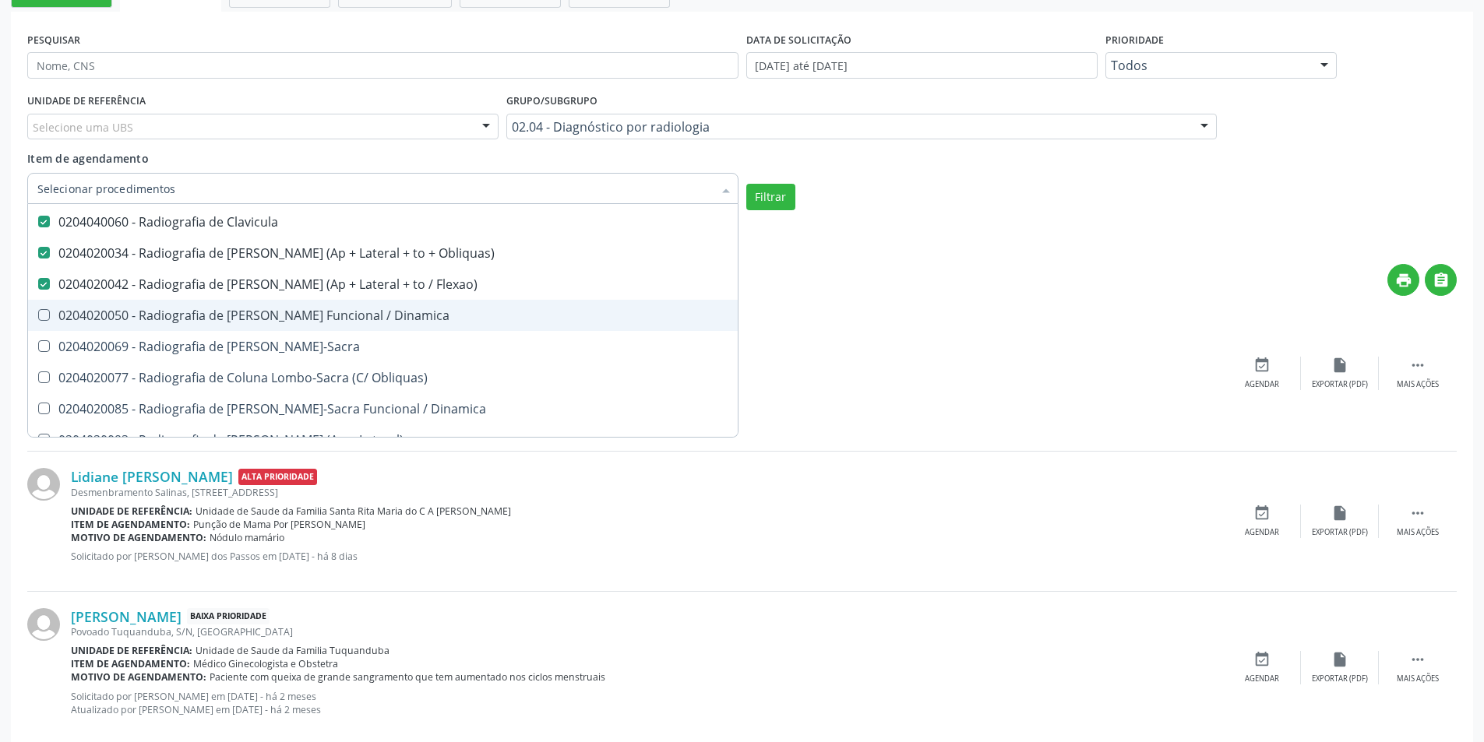
click at [44, 316] on Dinamica at bounding box center [44, 315] width 12 height 12
click at [38, 316] on Dinamica "checkbox" at bounding box center [33, 315] width 10 height 10
checkbox Dinamica "true"
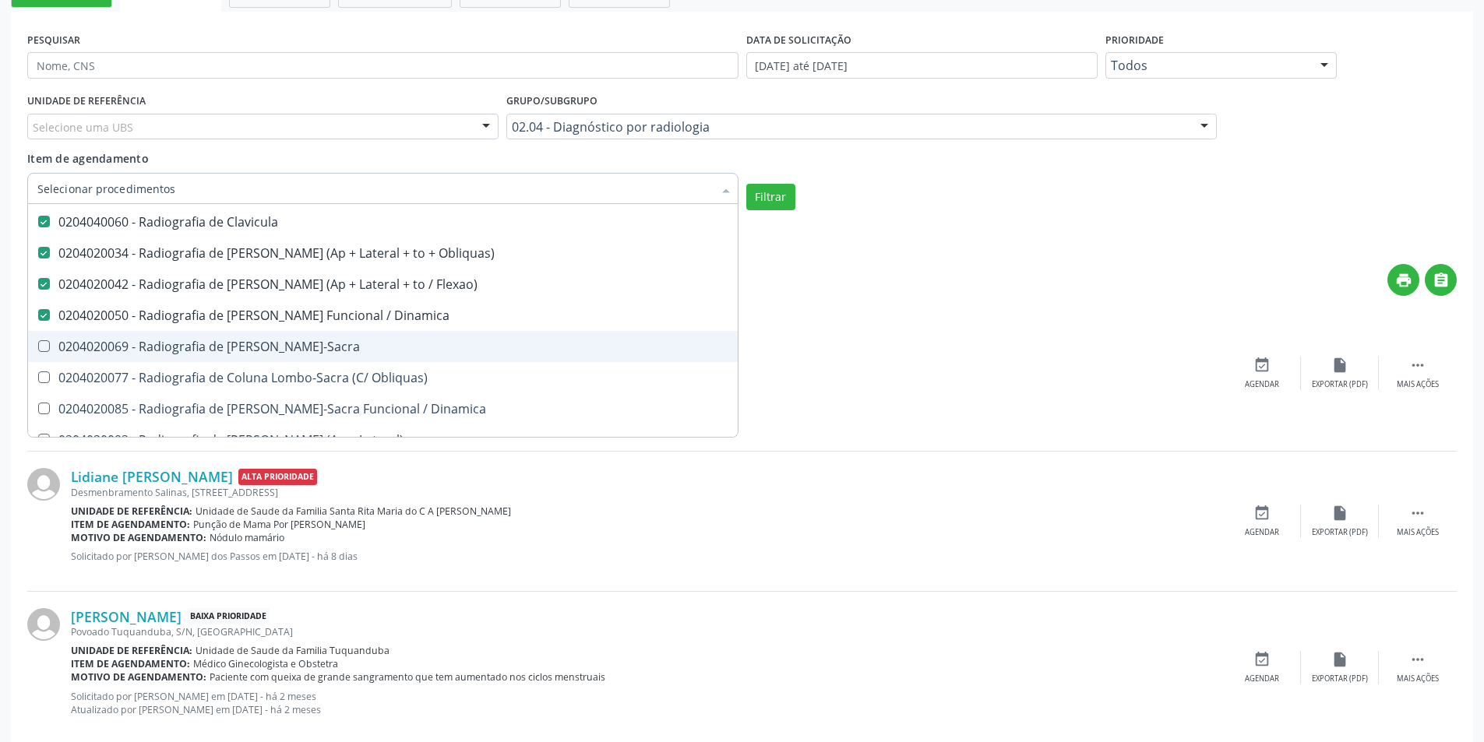
click at [44, 351] on Lombo-Sacra at bounding box center [44, 346] width 12 height 12
click at [38, 351] on Lombo-Sacra "checkbox" at bounding box center [33, 346] width 10 height 10
checkbox Lombo-Sacra "true"
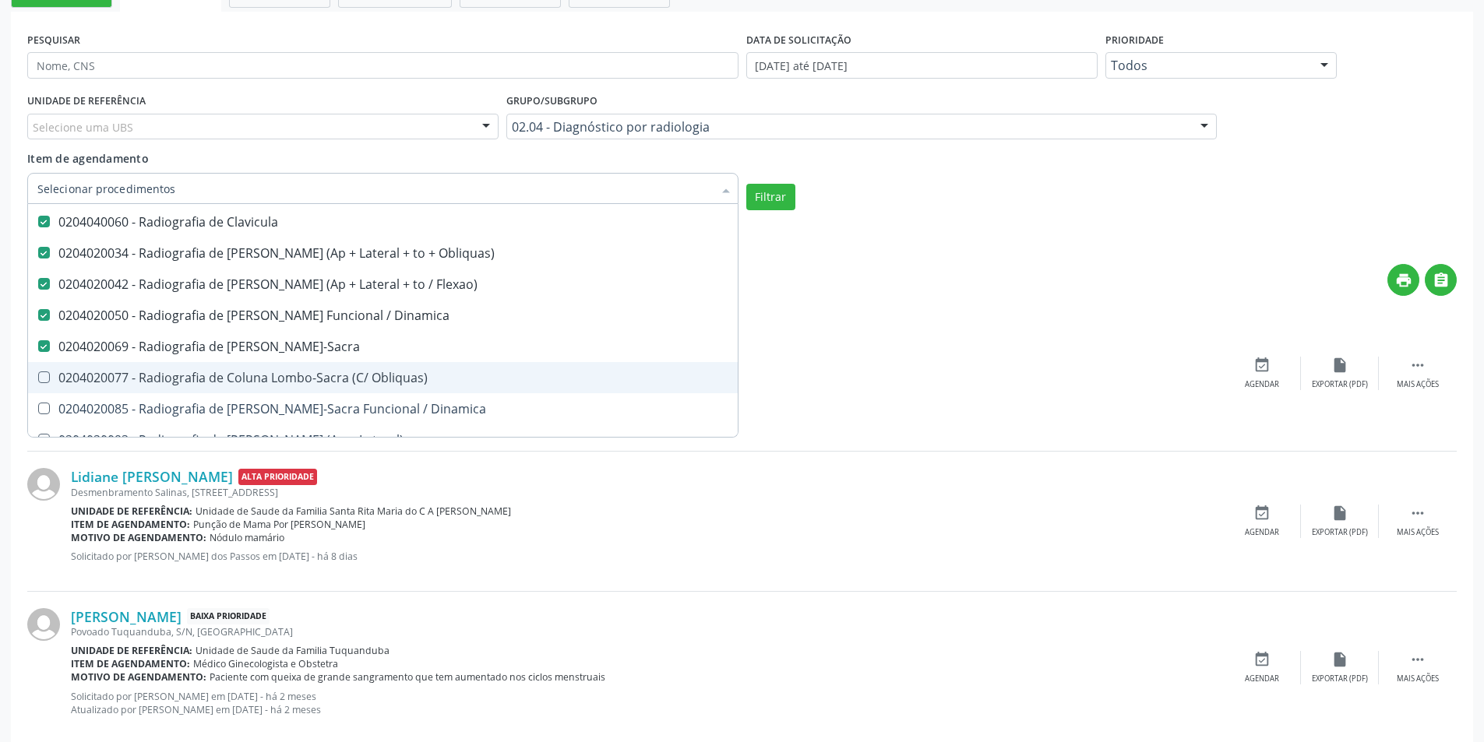
click at [46, 373] on Obliquas\) at bounding box center [44, 378] width 12 height 12
click at [38, 373] on Obliquas\) "checkbox" at bounding box center [33, 377] width 10 height 10
checkbox Obliquas\) "true"
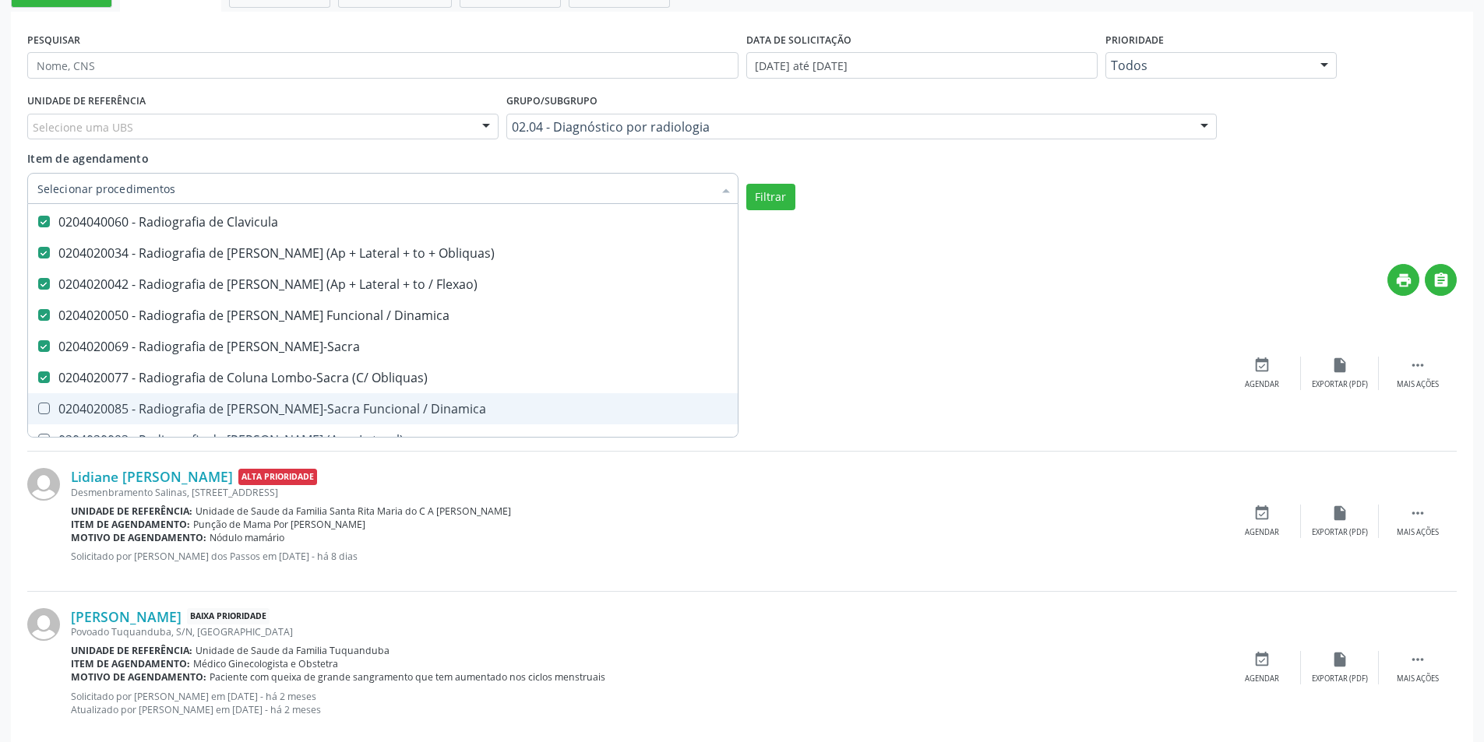
click at [42, 407] on Dinamica at bounding box center [44, 409] width 12 height 12
click at [38, 407] on Dinamica "checkbox" at bounding box center [33, 409] width 10 height 10
checkbox Dinamica "true"
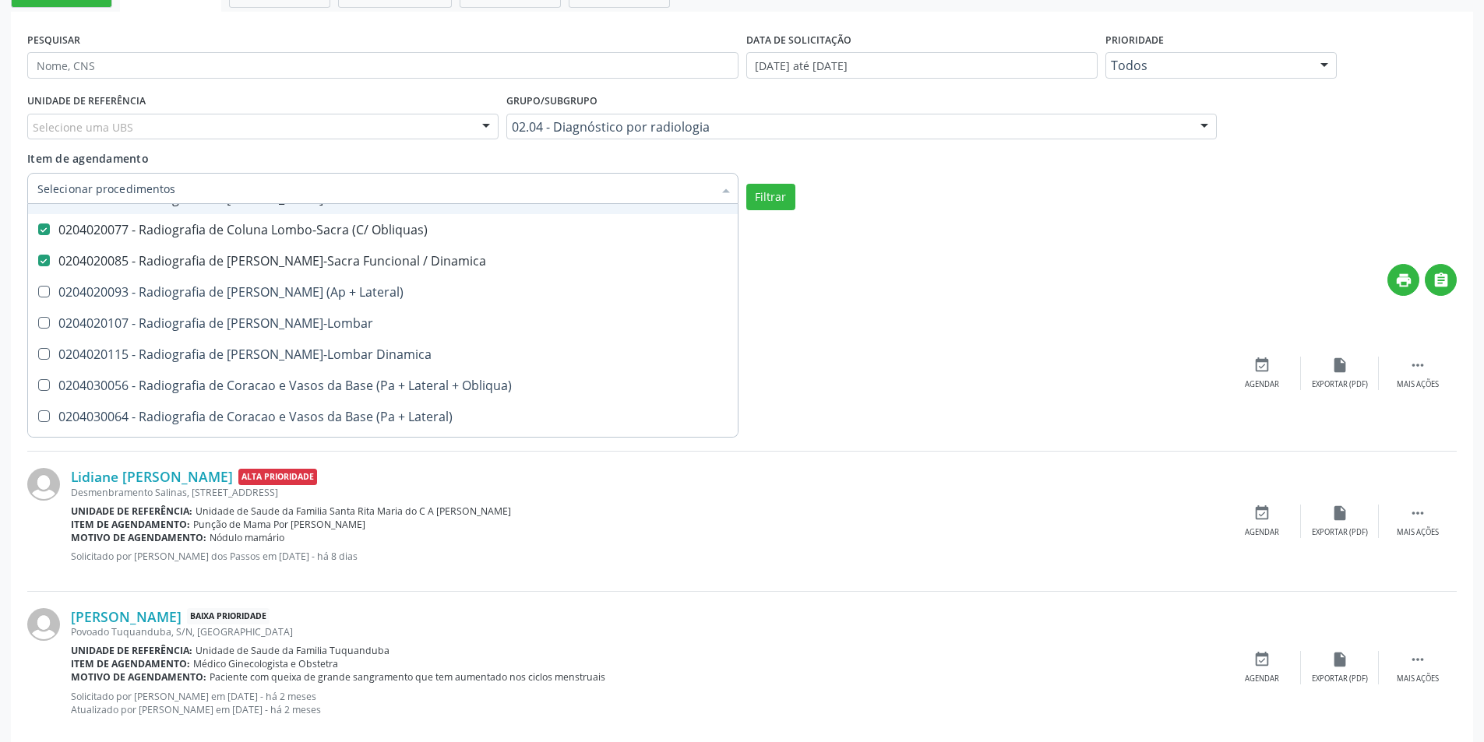
scroll to position [1714, 0]
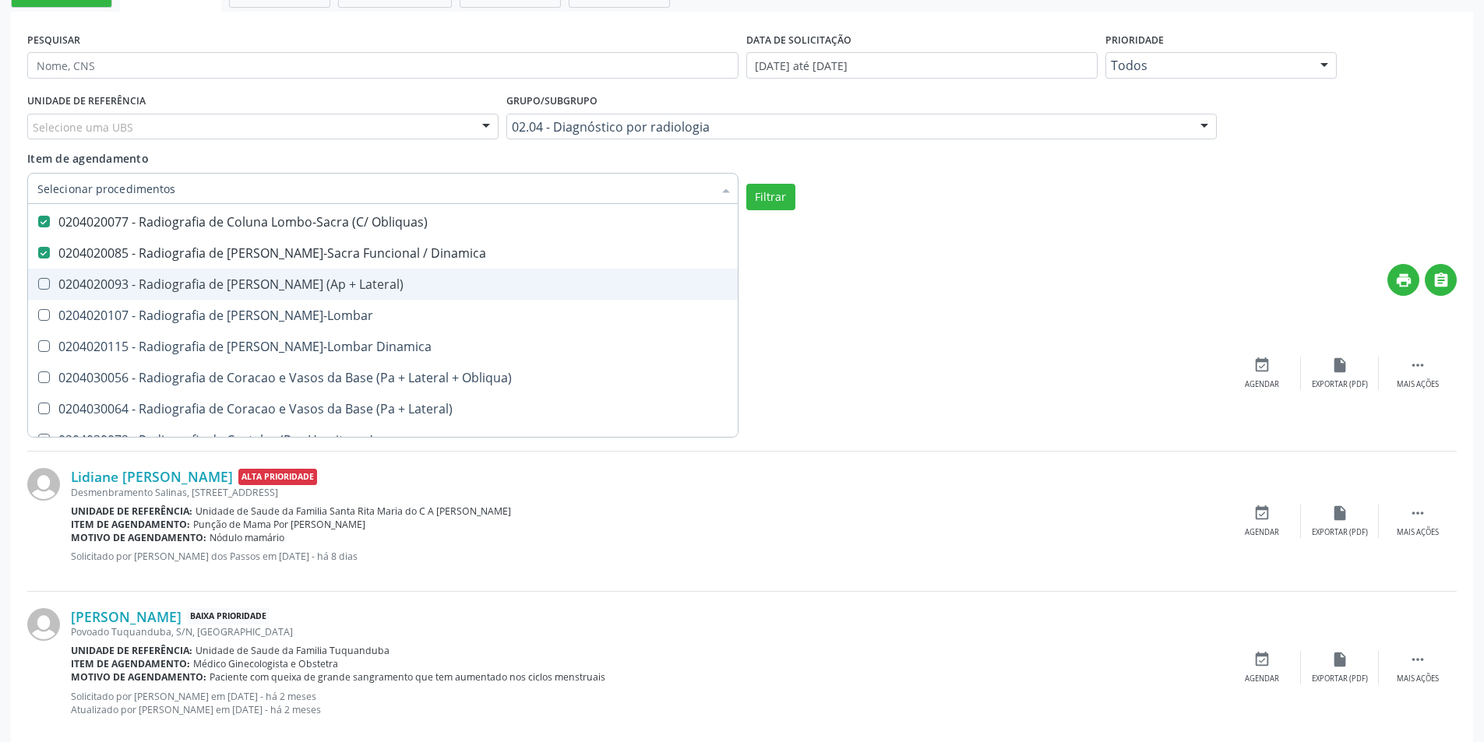
click at [44, 280] on Lateral\) at bounding box center [44, 284] width 12 height 12
click at [38, 280] on Lateral\) "checkbox" at bounding box center [33, 284] width 10 height 10
checkbox Lateral\) "true"
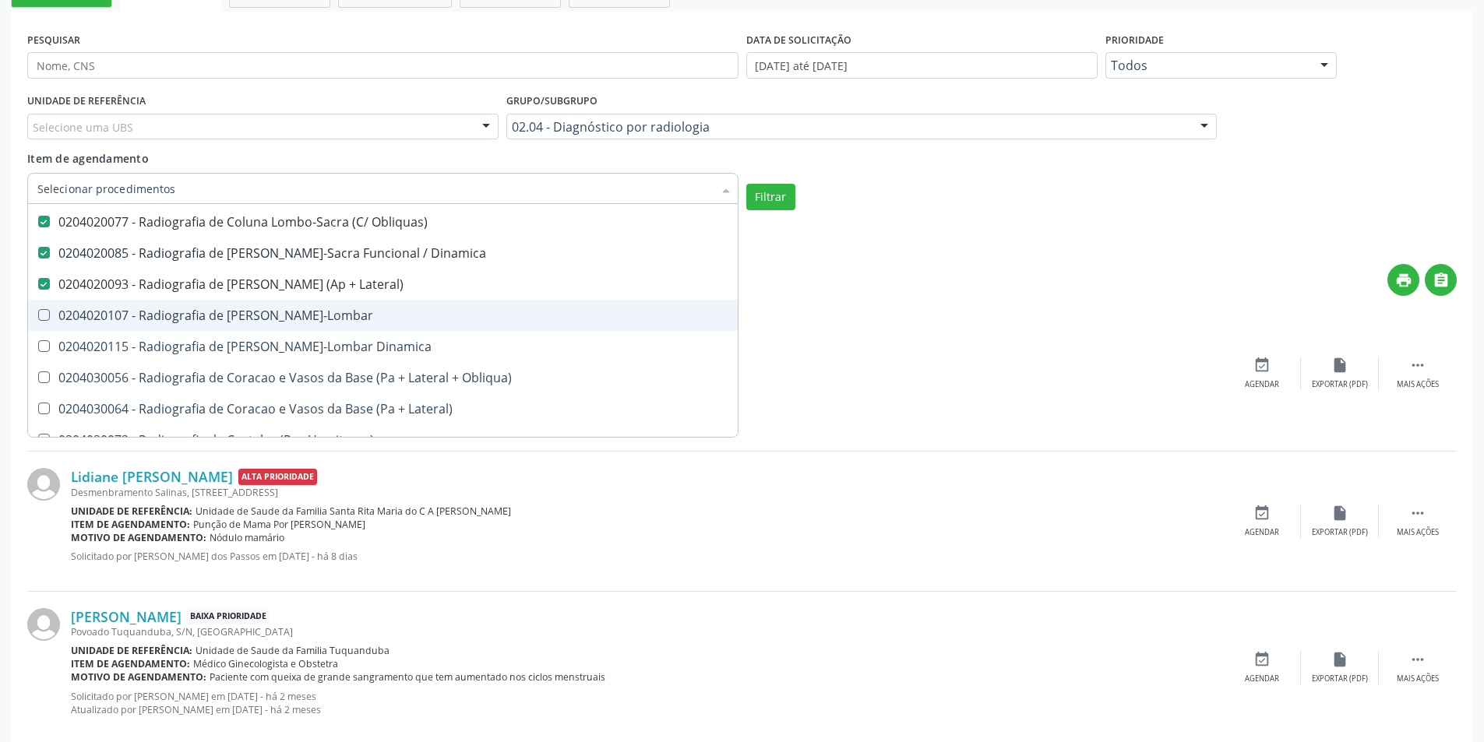
click at [45, 315] on Toraco-Lombar at bounding box center [44, 315] width 12 height 12
click at [38, 315] on Toraco-Lombar "checkbox" at bounding box center [33, 315] width 10 height 10
checkbox Toraco-Lombar "true"
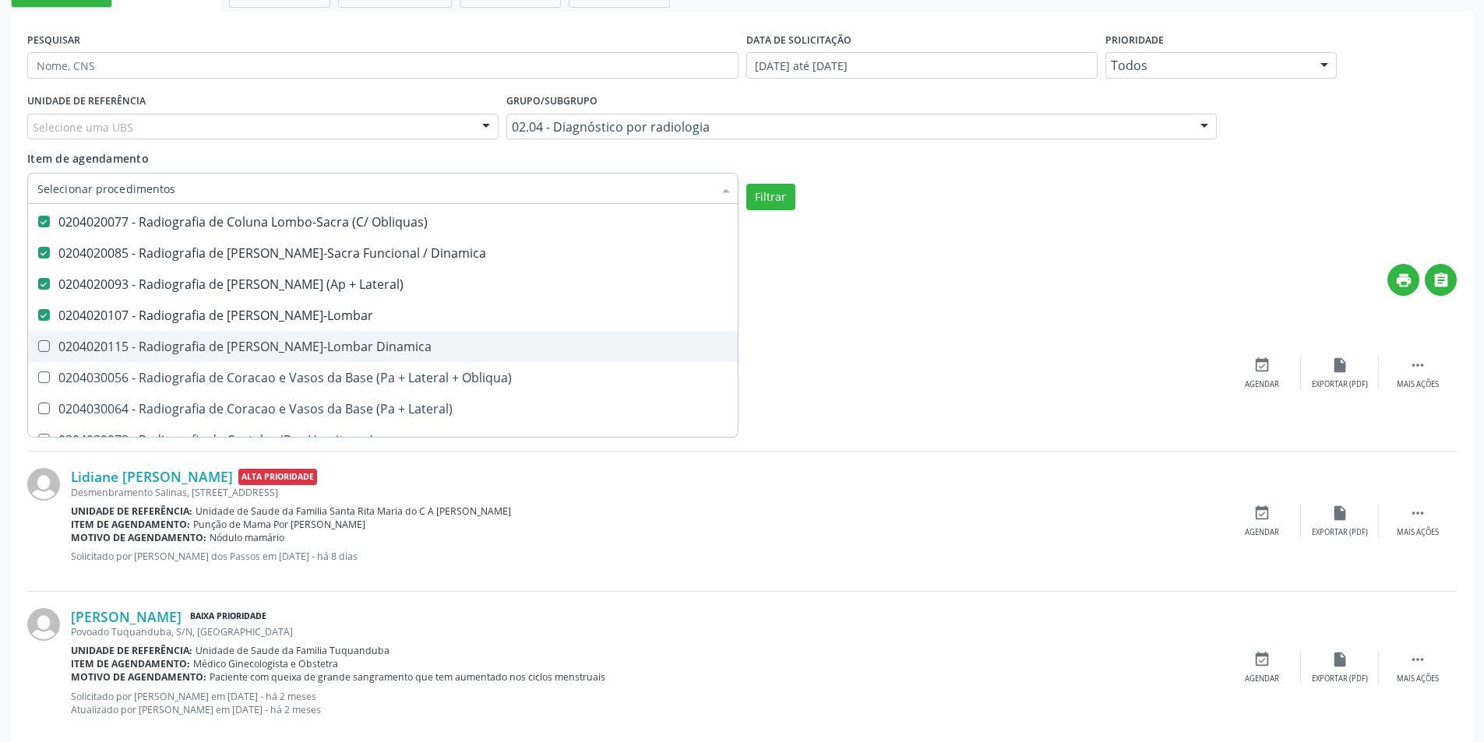
click at [45, 340] on Dinamica at bounding box center [44, 346] width 12 height 12
click at [38, 341] on Dinamica "checkbox" at bounding box center [33, 346] width 10 height 10
checkbox Dinamica "true"
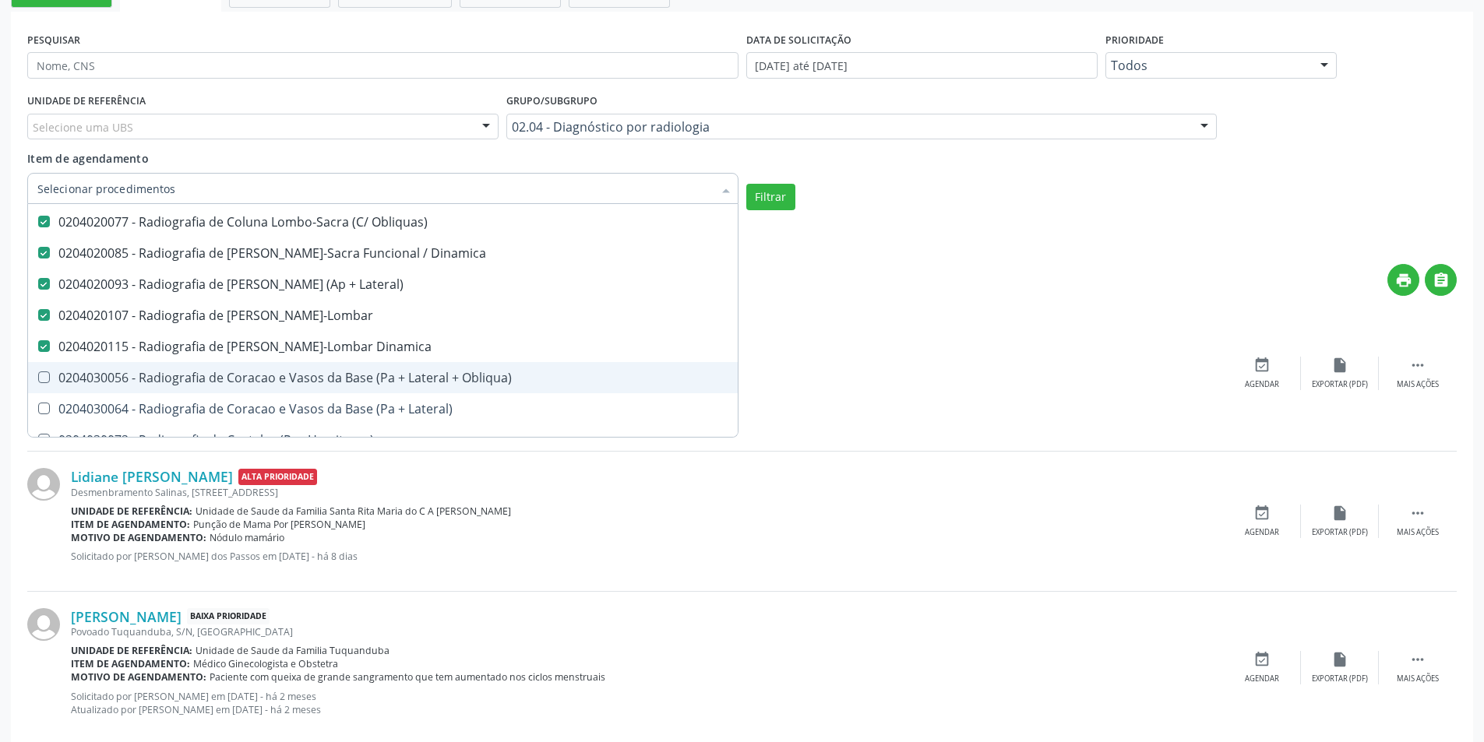
click at [45, 372] on Obliqua\) at bounding box center [44, 378] width 12 height 12
click at [38, 372] on Obliqua\) "checkbox" at bounding box center [33, 377] width 10 height 10
checkbox Obliqua\) "true"
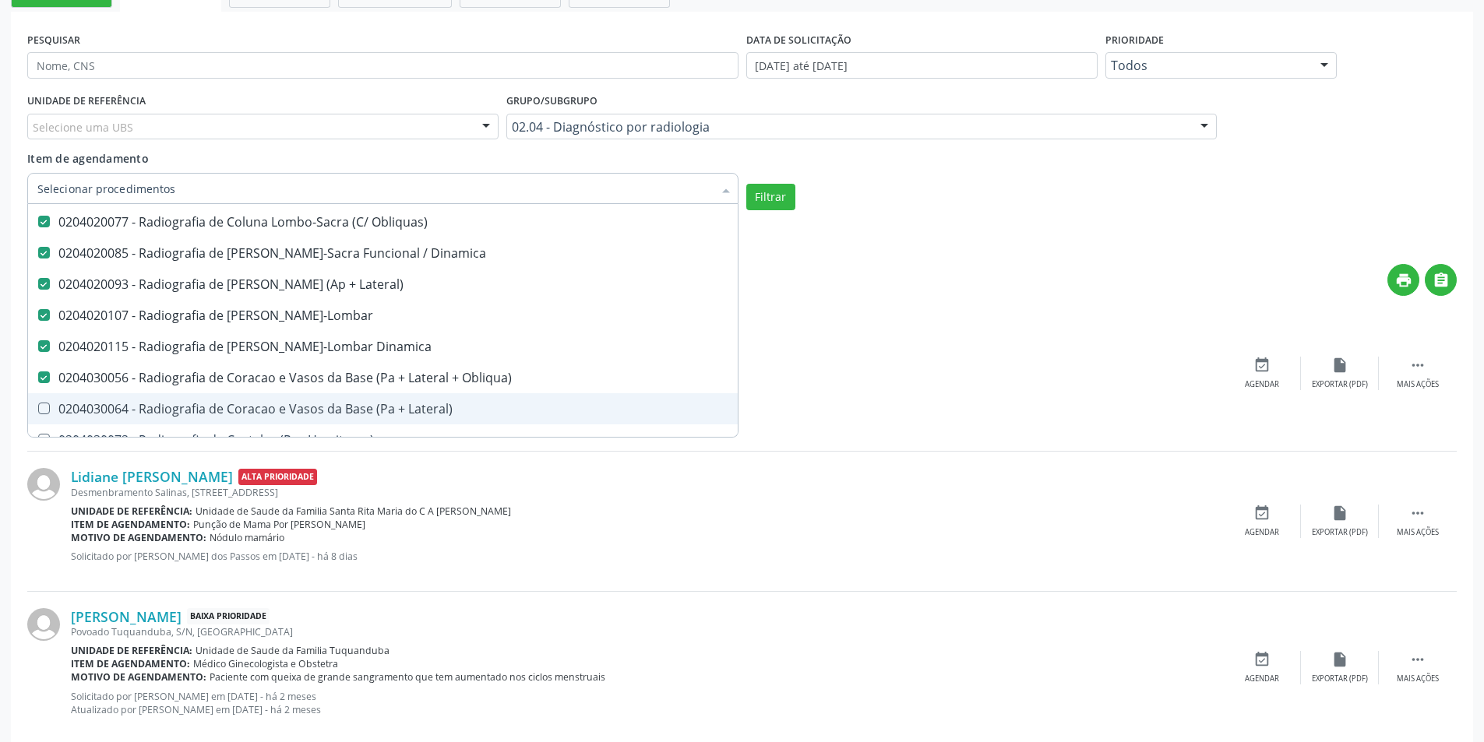
click at [43, 405] on Lateral\) at bounding box center [44, 409] width 12 height 12
click at [38, 405] on Lateral\) "checkbox" at bounding box center [33, 409] width 10 height 10
checkbox Lateral\) "true"
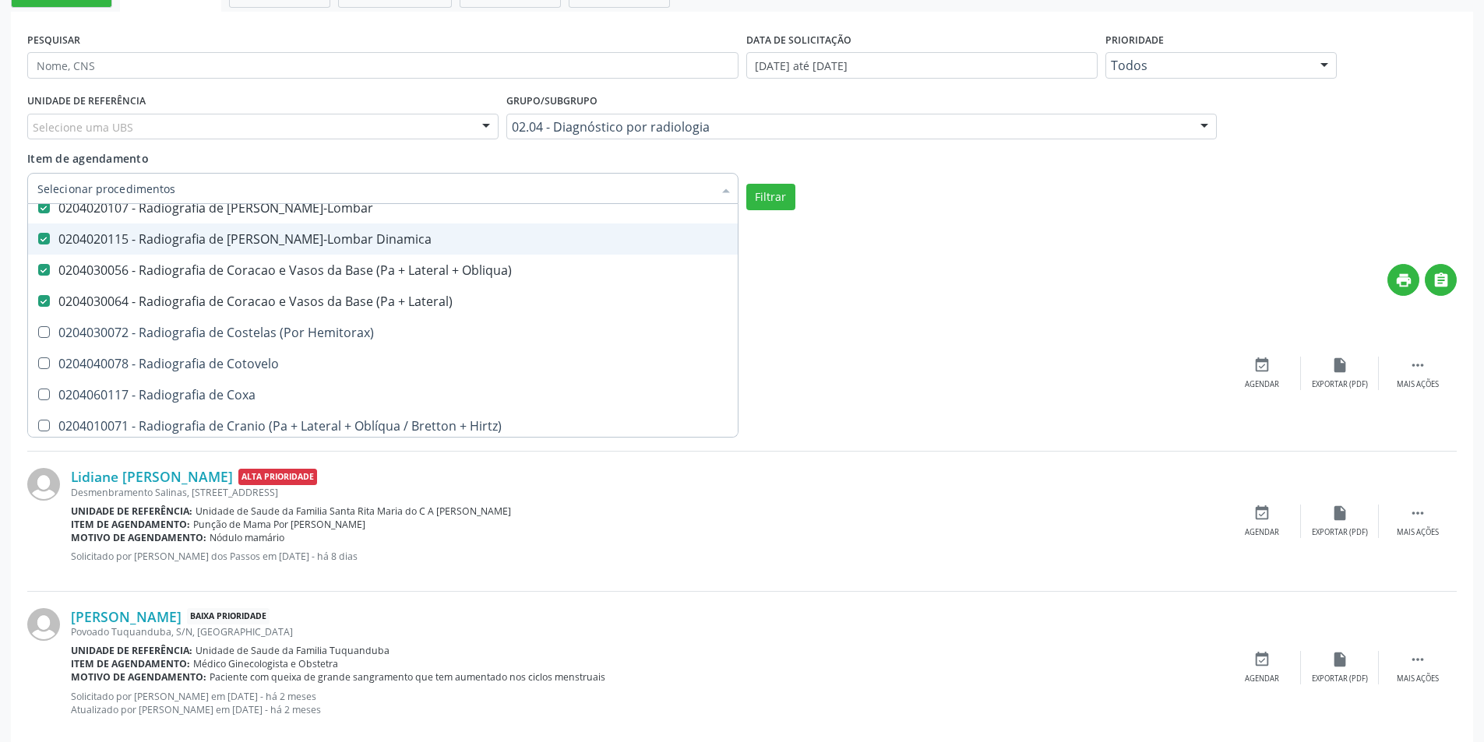
scroll to position [1870, 0]
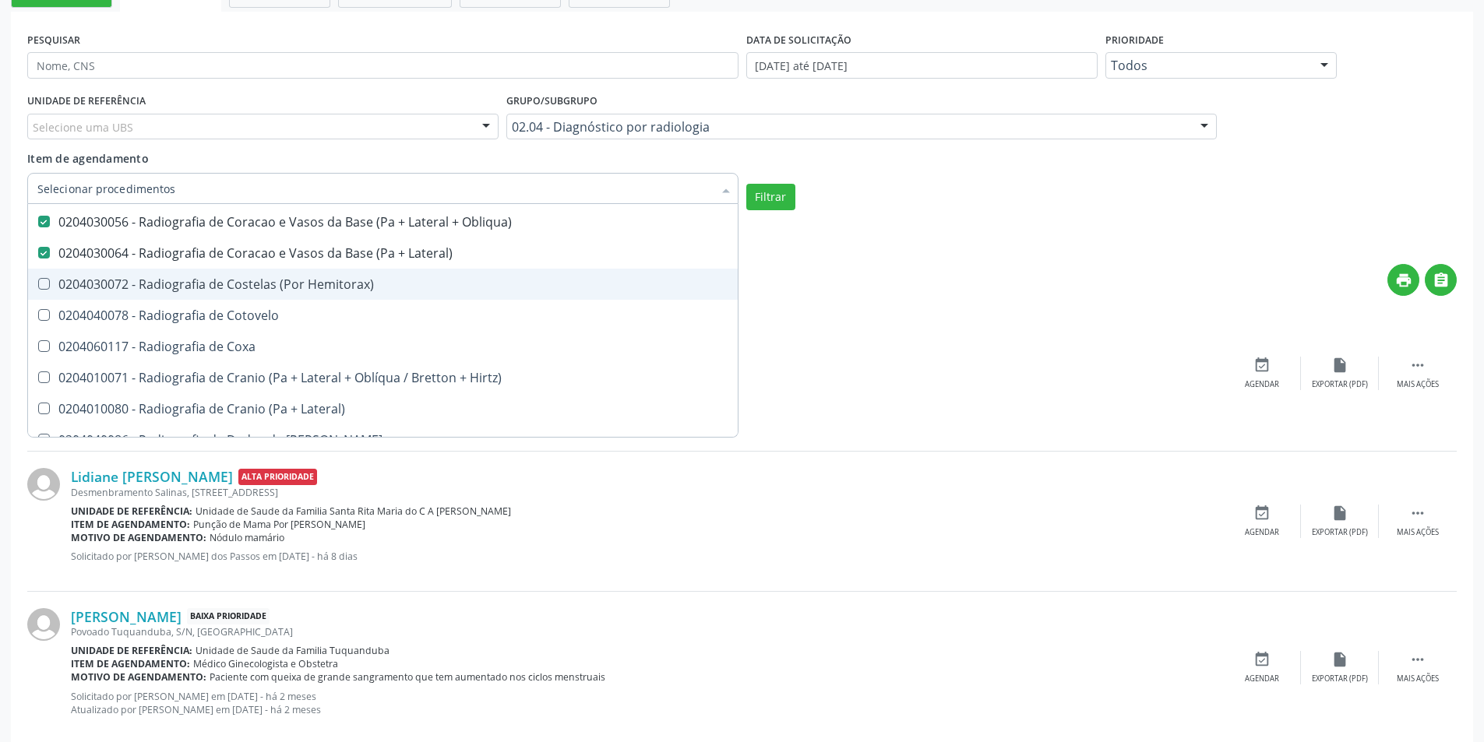
click at [48, 286] on Hemitorax\) at bounding box center [44, 284] width 12 height 12
click at [38, 286] on Hemitorax\) "checkbox" at bounding box center [33, 284] width 10 height 10
checkbox Hemitorax\) "true"
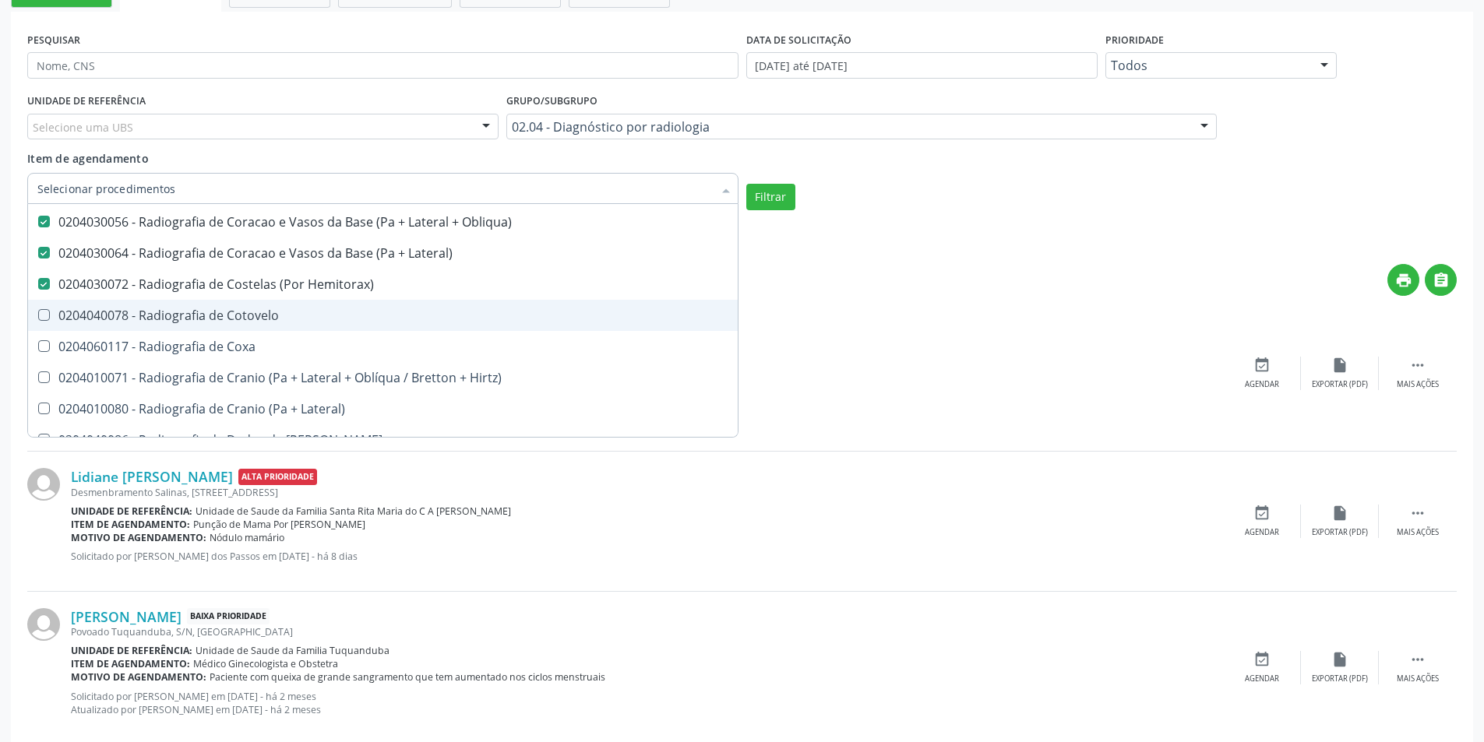
click at [49, 312] on Cotovelo at bounding box center [44, 315] width 12 height 12
click at [38, 312] on Cotovelo "checkbox" at bounding box center [33, 315] width 10 height 10
checkbox Cotovelo "true"
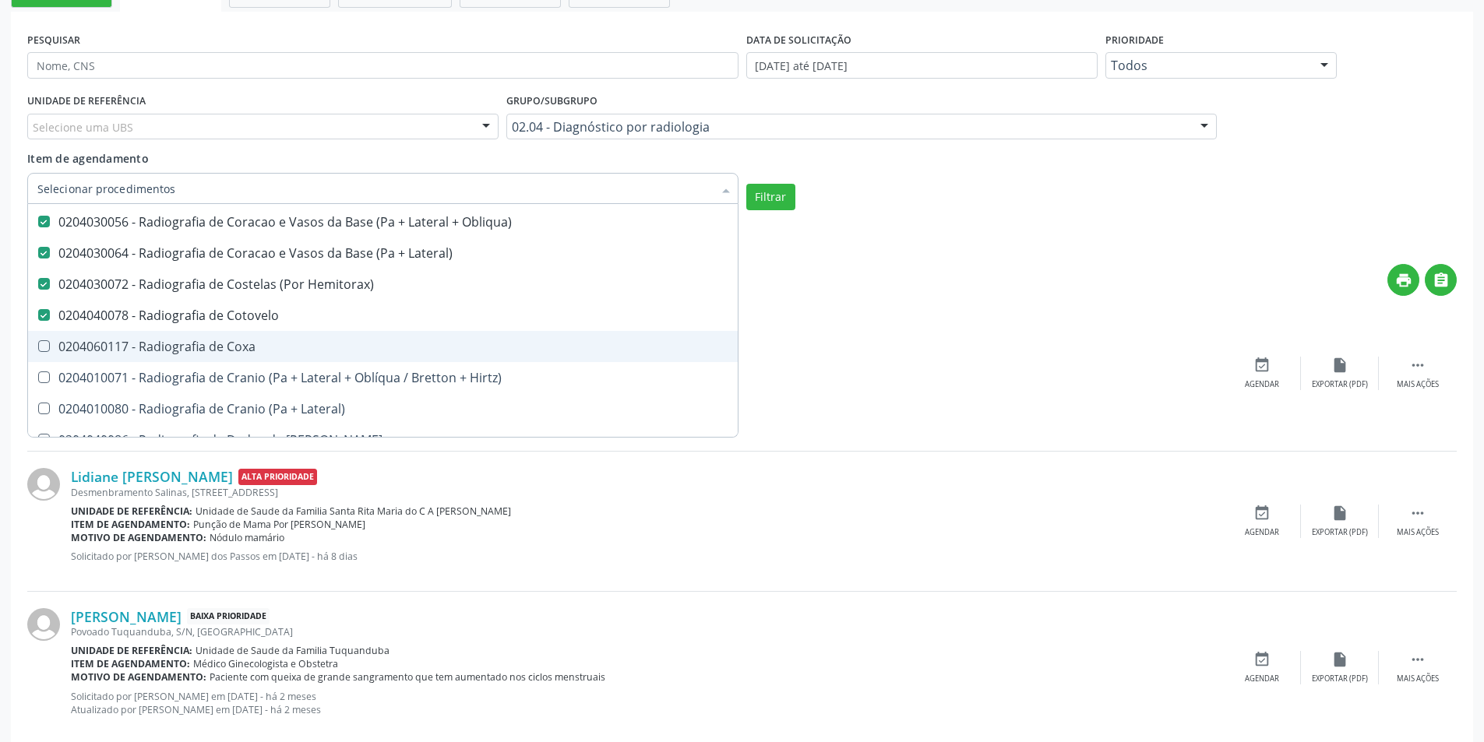
click at [49, 351] on div "0204060117 - Radiografia de Coxa" at bounding box center [382, 346] width 691 height 12
checkbox Coxa "true"
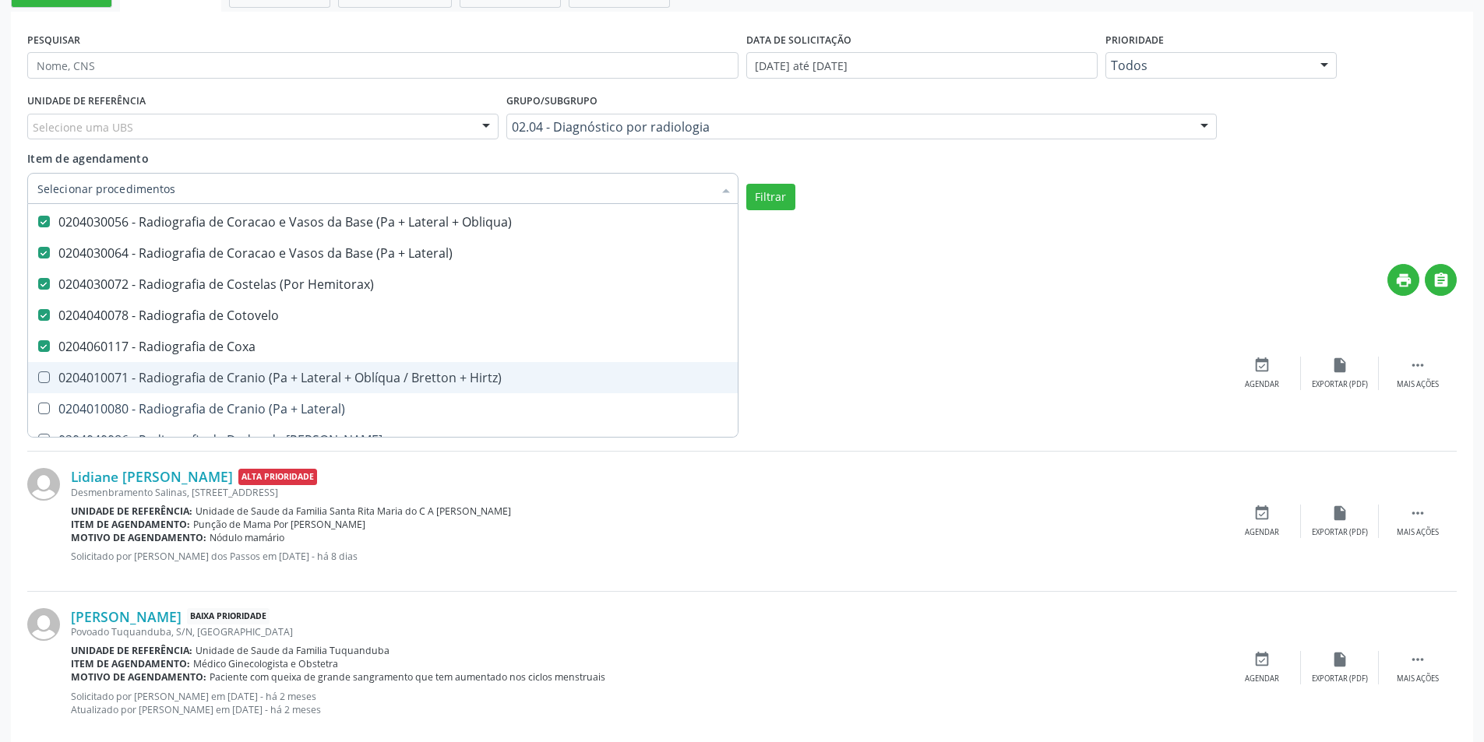
click at [43, 379] on Hirtz\) at bounding box center [44, 378] width 12 height 12
click at [38, 379] on Hirtz\) "checkbox" at bounding box center [33, 377] width 10 height 10
checkbox Hirtz\) "true"
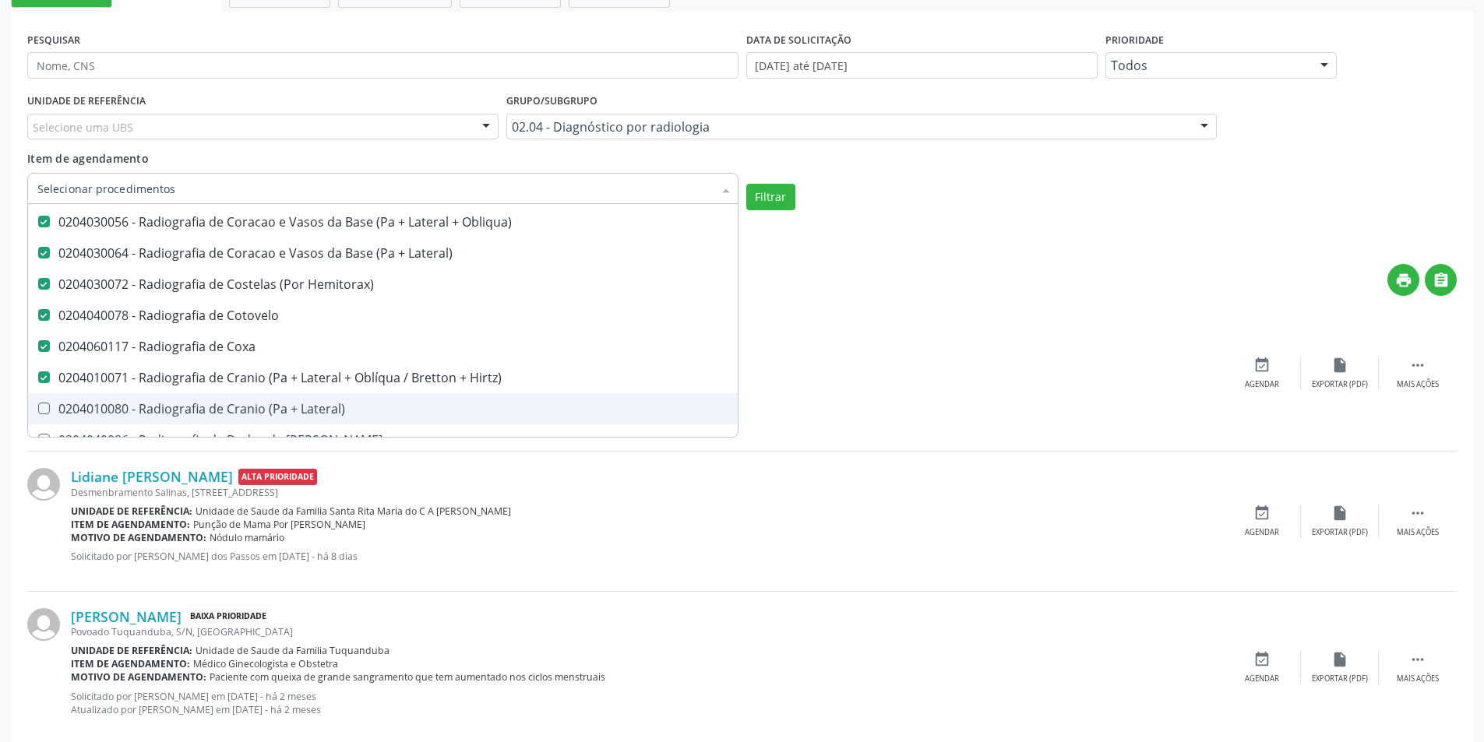
click at [41, 410] on Lateral\) at bounding box center [44, 409] width 12 height 12
click at [38, 410] on Lateral\) "checkbox" at bounding box center [33, 409] width 10 height 10
checkbox Lateral\) "true"
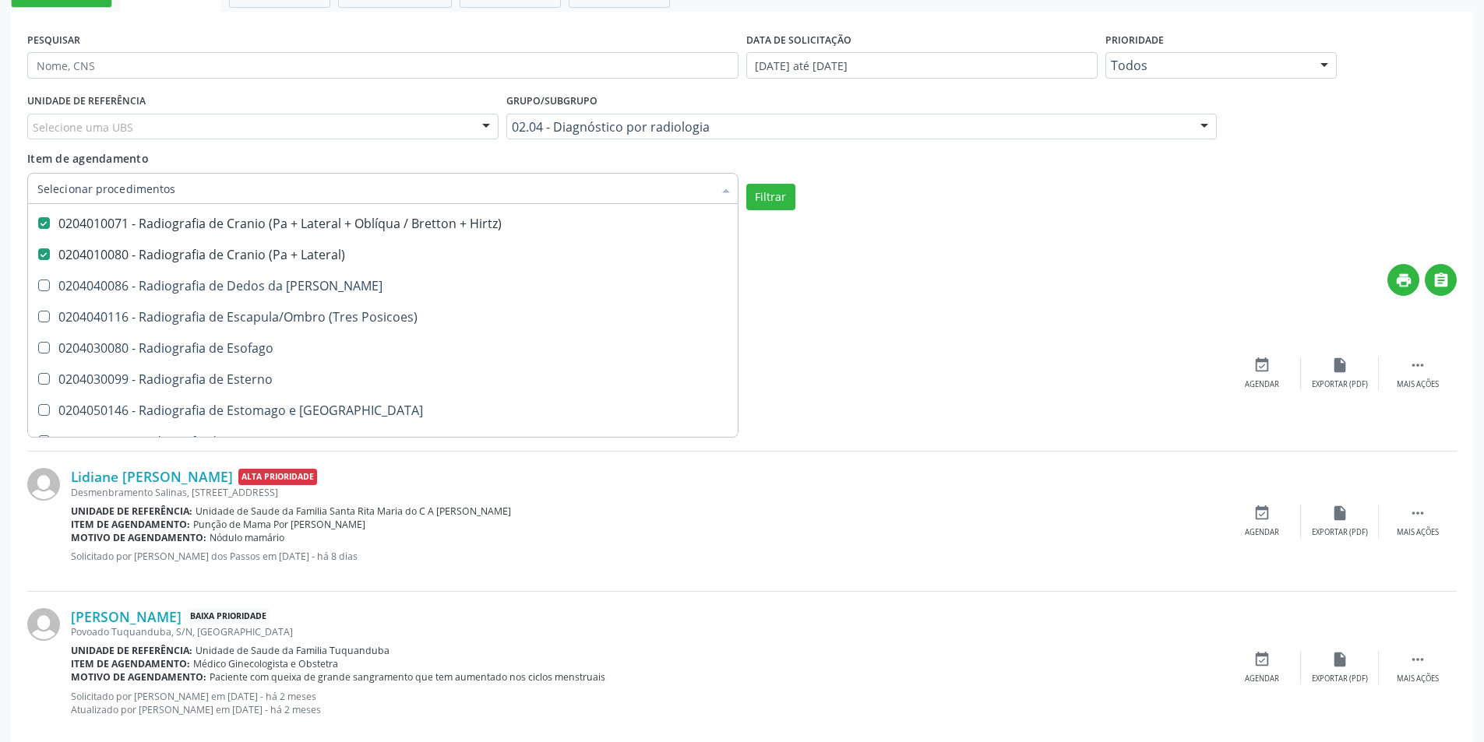
scroll to position [2025, 0]
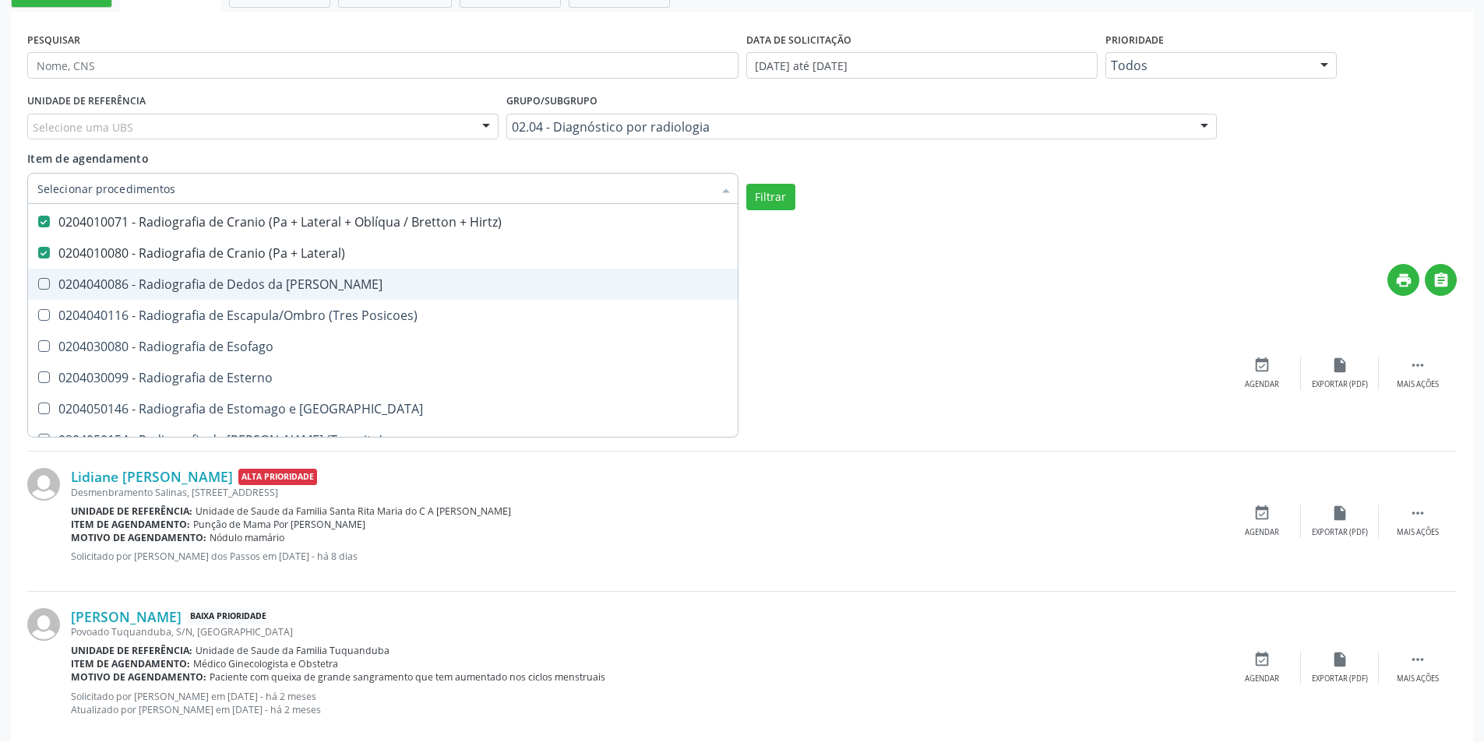
click at [35, 277] on span "0204040086 - Radiografia de Dedos da [PERSON_NAME]" at bounding box center [383, 284] width 710 height 31
checkbox Mao "true"
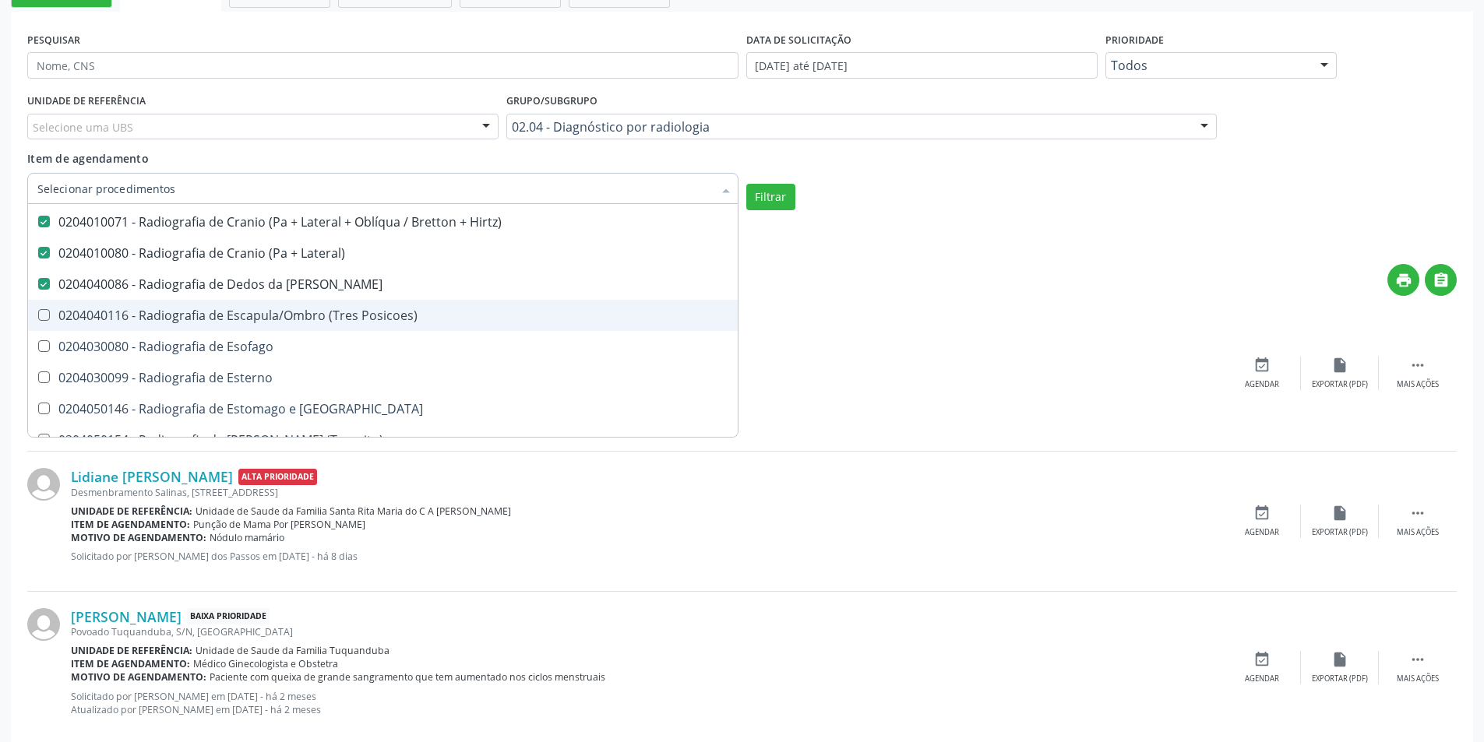
click at [48, 318] on Posicoes\) at bounding box center [44, 315] width 12 height 12
click at [38, 318] on Posicoes\) "checkbox" at bounding box center [33, 315] width 10 height 10
checkbox Posicoes\) "true"
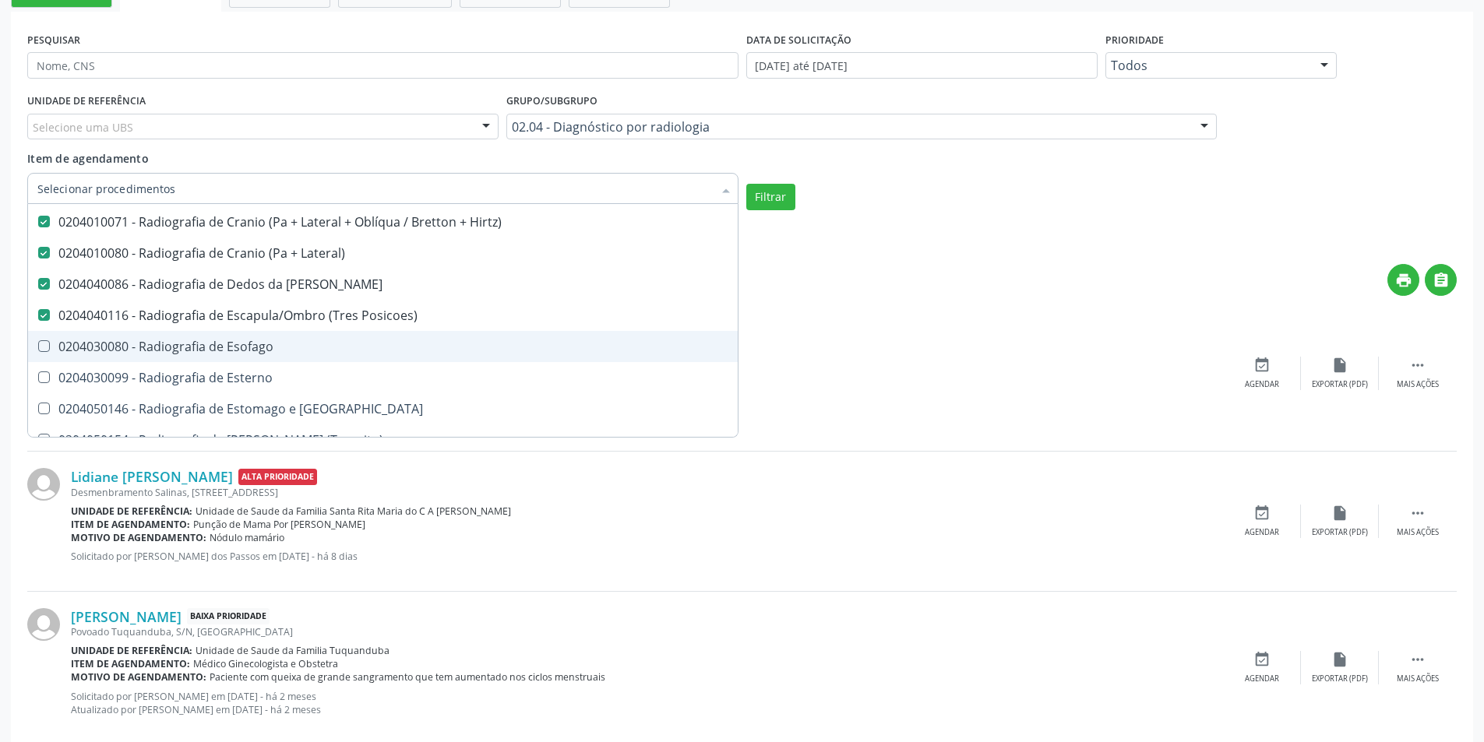
click at [45, 348] on Esofago at bounding box center [44, 346] width 12 height 12
click at [38, 348] on Esofago "checkbox" at bounding box center [33, 346] width 10 height 10
checkbox Esofago "true"
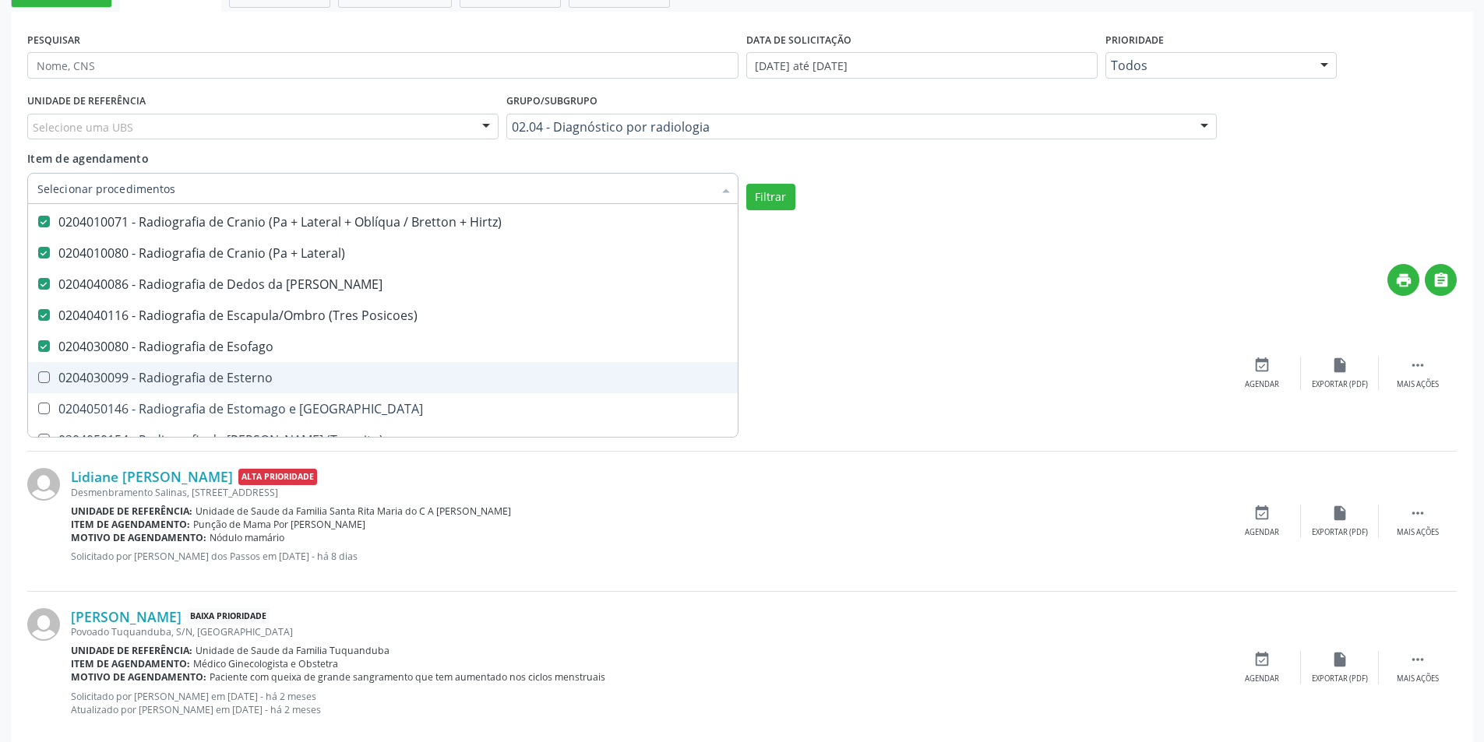
click at [48, 382] on Esterno at bounding box center [44, 378] width 12 height 12
click at [38, 382] on Esterno "checkbox" at bounding box center [33, 377] width 10 height 10
checkbox Esterno "true"
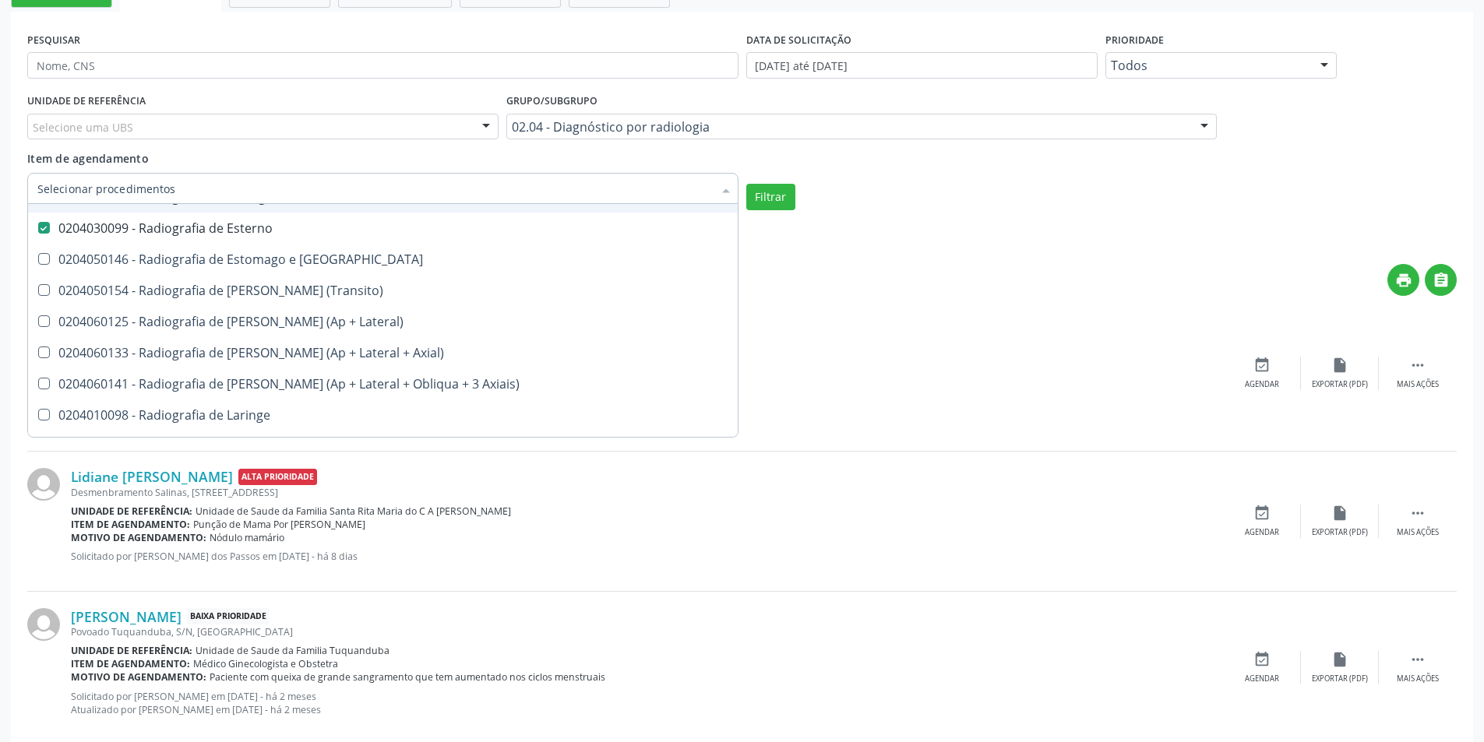
scroll to position [2181, 0]
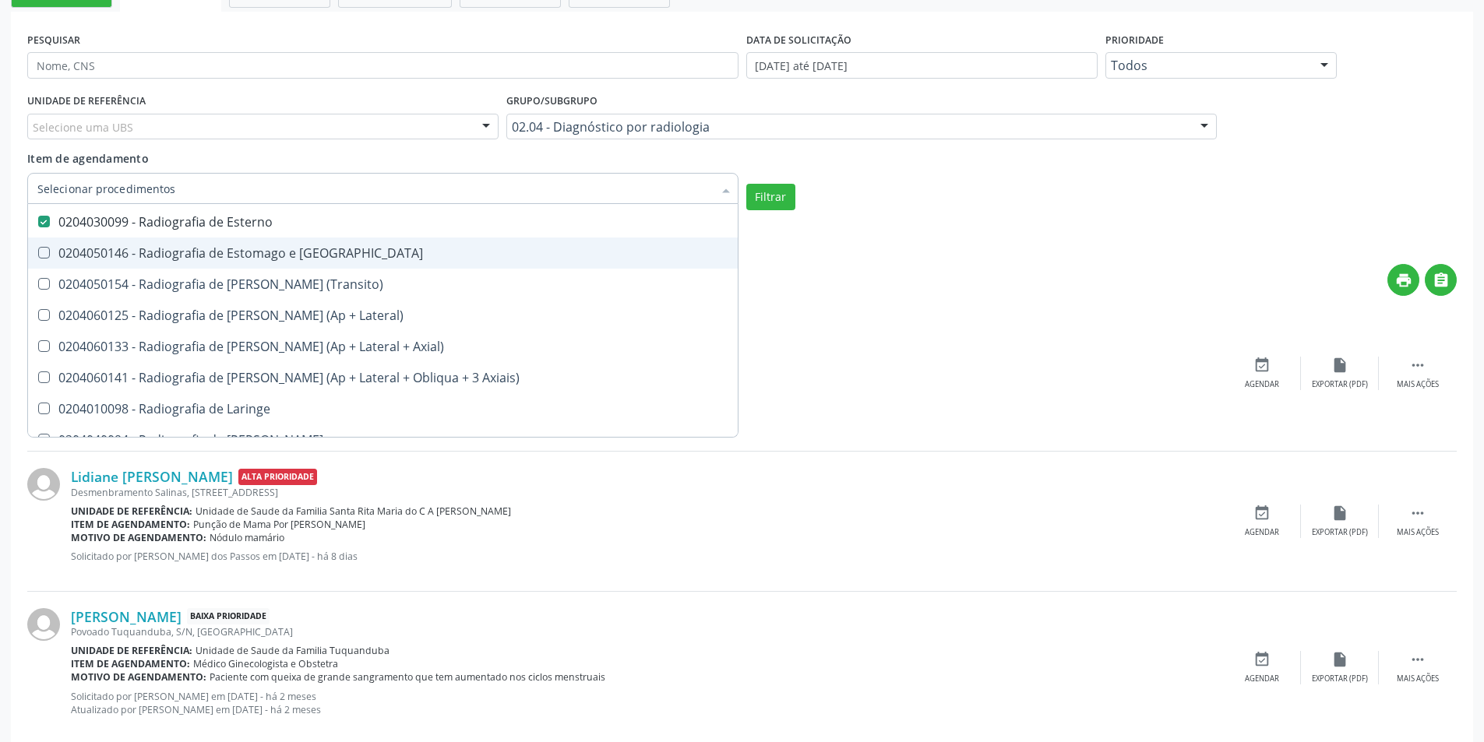
click at [45, 250] on Duodeno at bounding box center [44, 253] width 12 height 12
click at [38, 250] on Duodeno "checkbox" at bounding box center [33, 253] width 10 height 10
checkbox Duodeno "true"
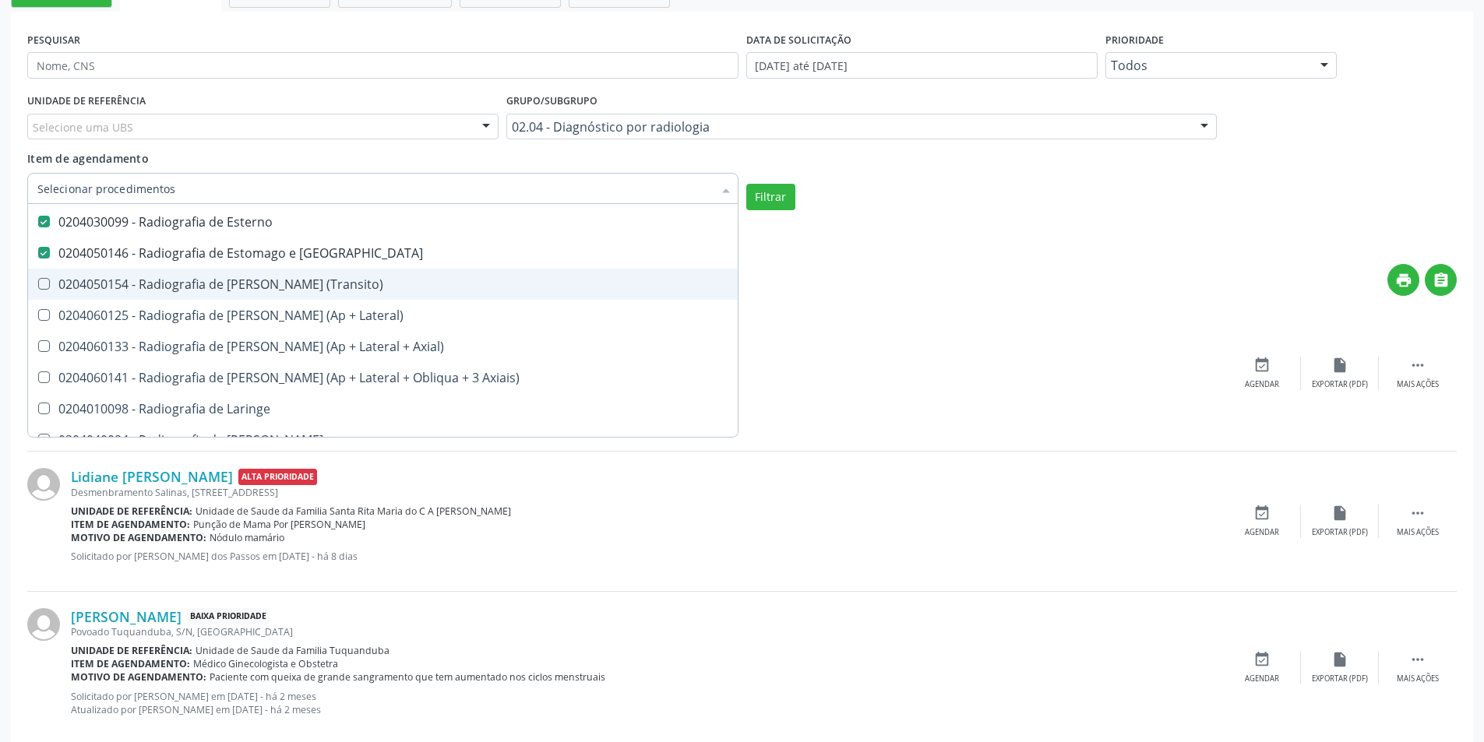
click at [45, 284] on \(Transito\) at bounding box center [44, 284] width 12 height 12
click at [38, 284] on \(Transito\) "checkbox" at bounding box center [33, 284] width 10 height 10
checkbox \(Transito\) "true"
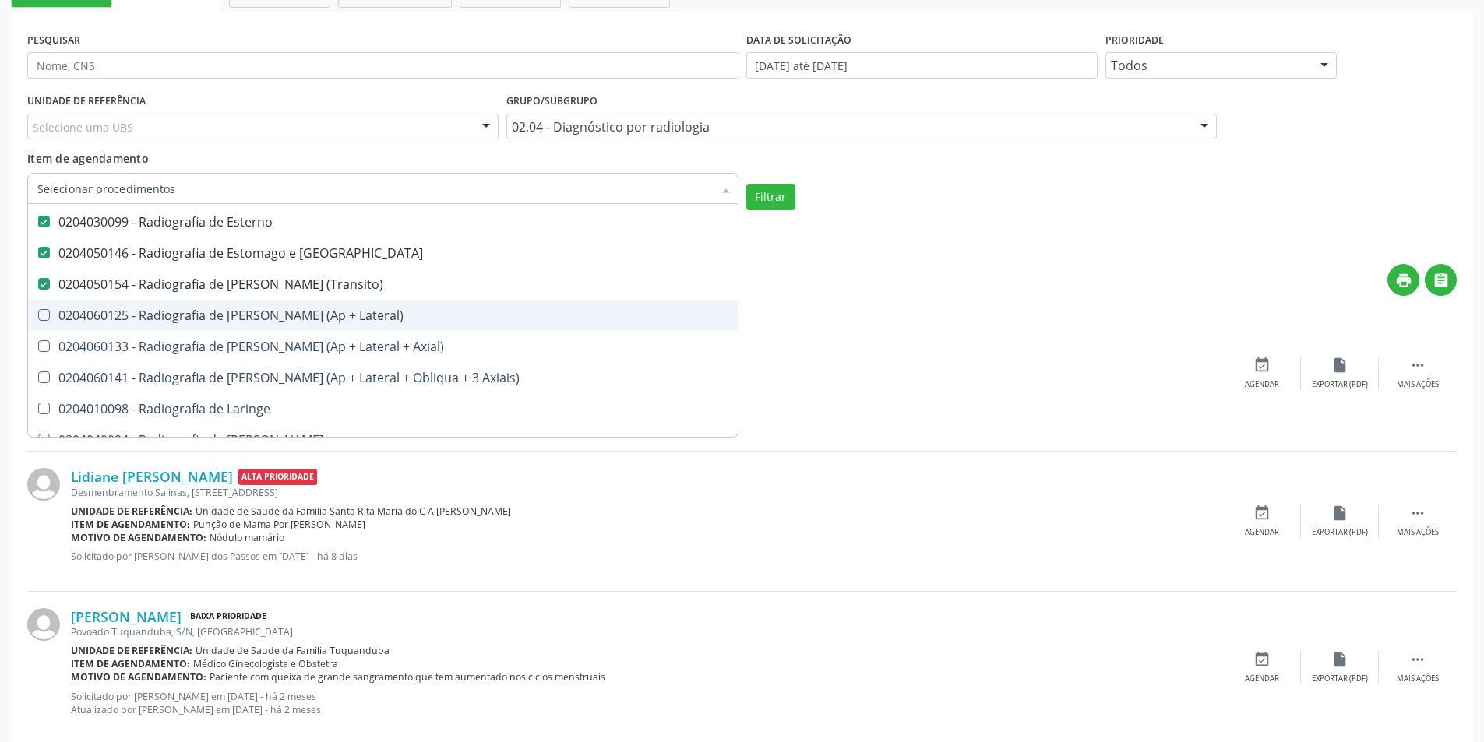
click at [45, 317] on Lateral\) at bounding box center [44, 315] width 12 height 12
click at [38, 317] on Lateral\) "checkbox" at bounding box center [33, 315] width 10 height 10
checkbox Lateral\) "true"
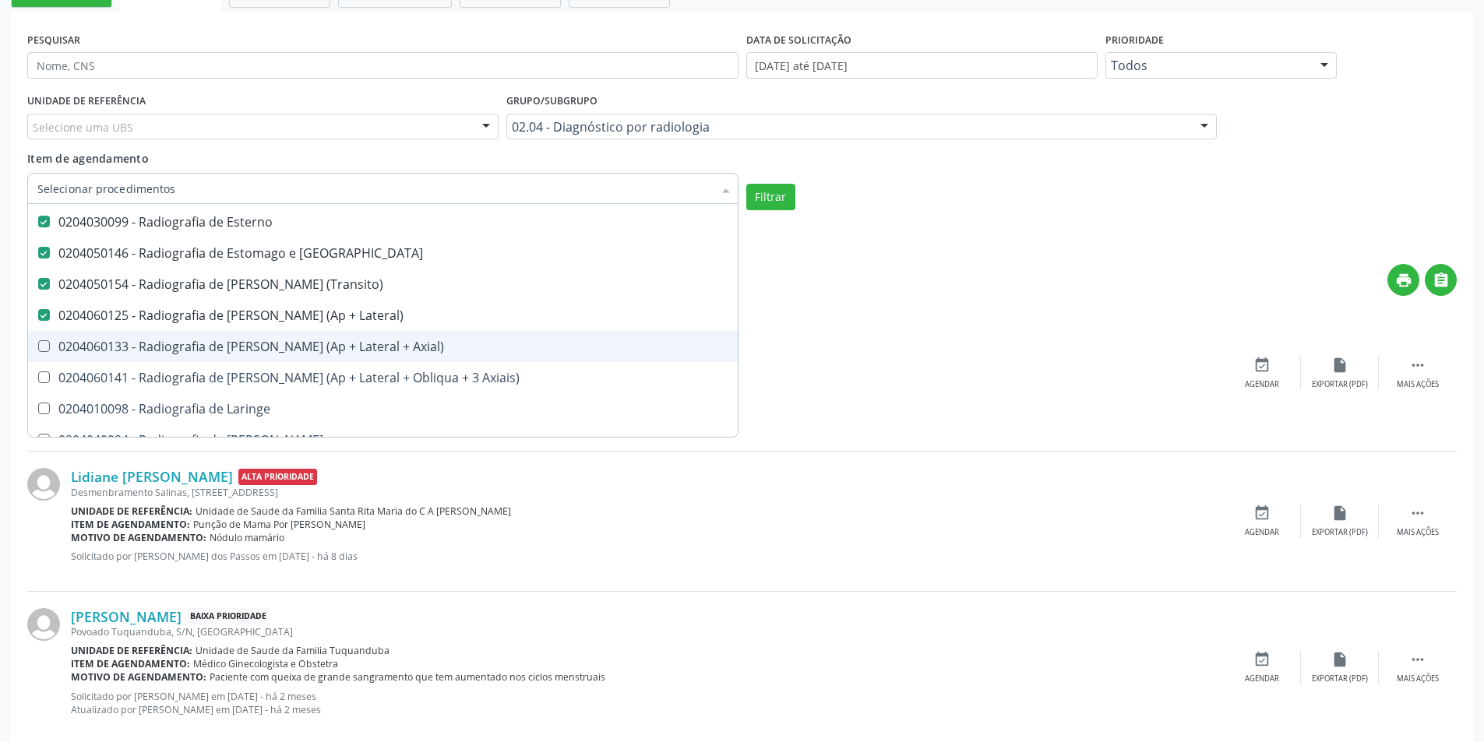
drag, startPoint x: 48, startPoint y: 346, endPoint x: 44, endPoint y: 370, distance: 24.6
click at [48, 347] on Axial\) at bounding box center [44, 346] width 12 height 12
click at [38, 347] on Axial\) "checkbox" at bounding box center [33, 346] width 10 height 10
checkbox Axial\) "true"
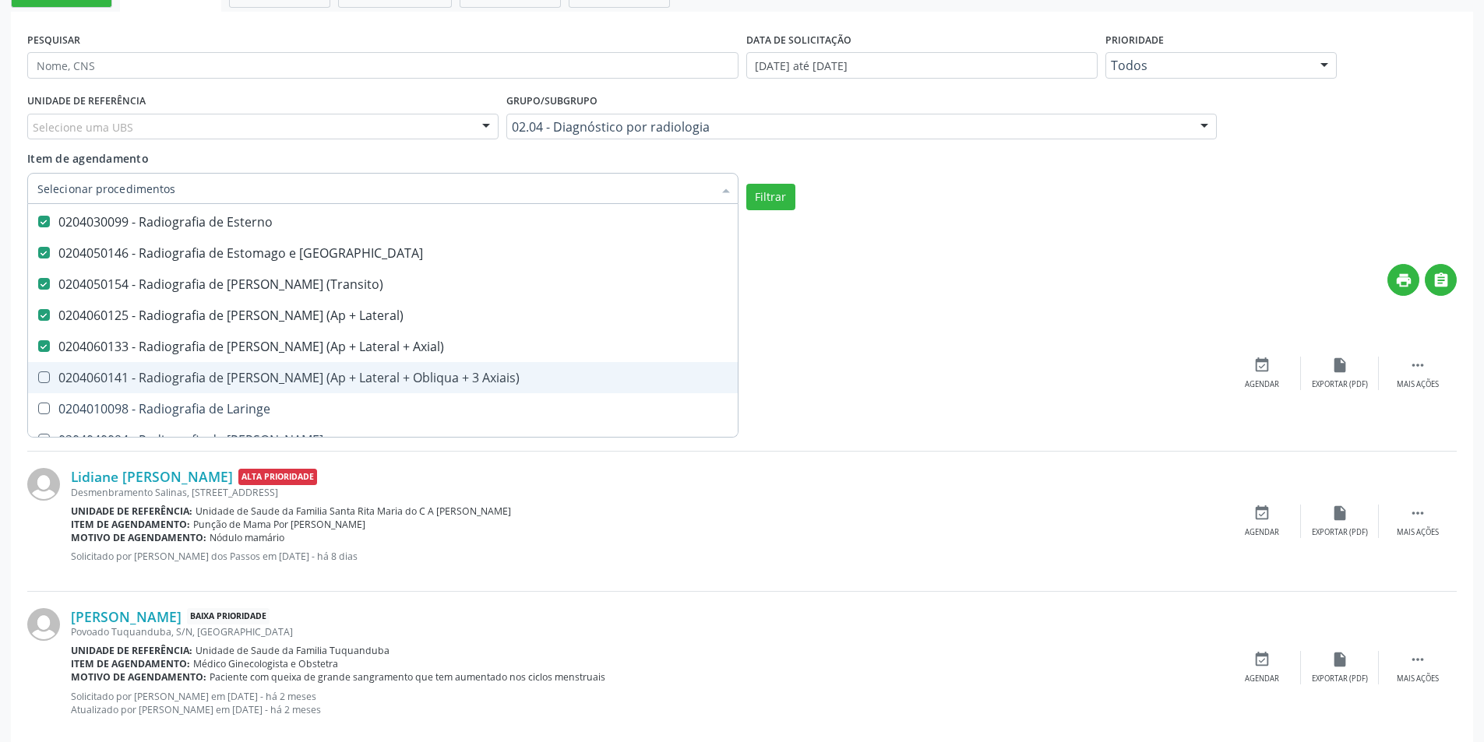
click at [44, 372] on Axiais\) at bounding box center [44, 378] width 12 height 12
click at [38, 372] on Axiais\) "checkbox" at bounding box center [33, 377] width 10 height 10
checkbox Axiais\) "true"
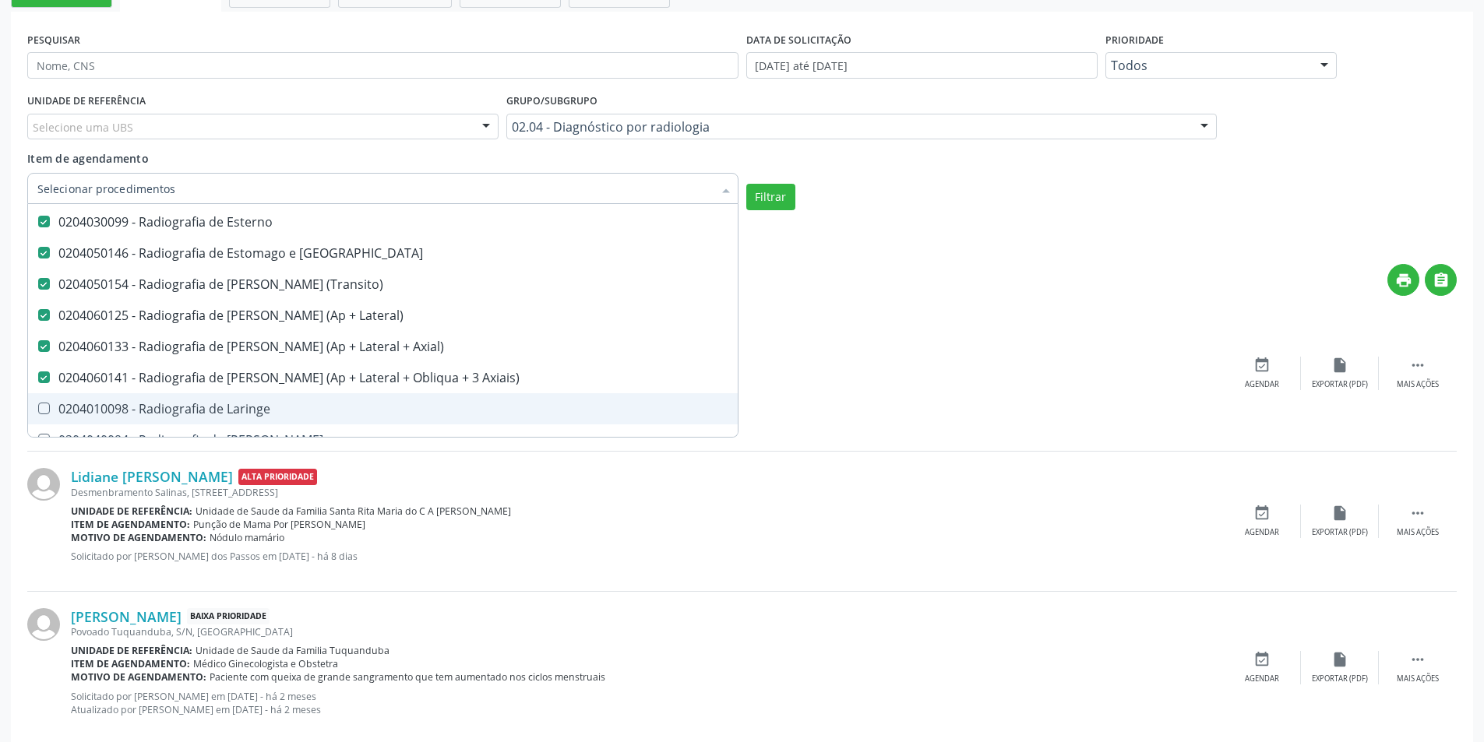
click at [47, 409] on Laringe at bounding box center [44, 409] width 12 height 12
click at [38, 409] on Laringe "checkbox" at bounding box center [33, 409] width 10 height 10
checkbox Laringe "true"
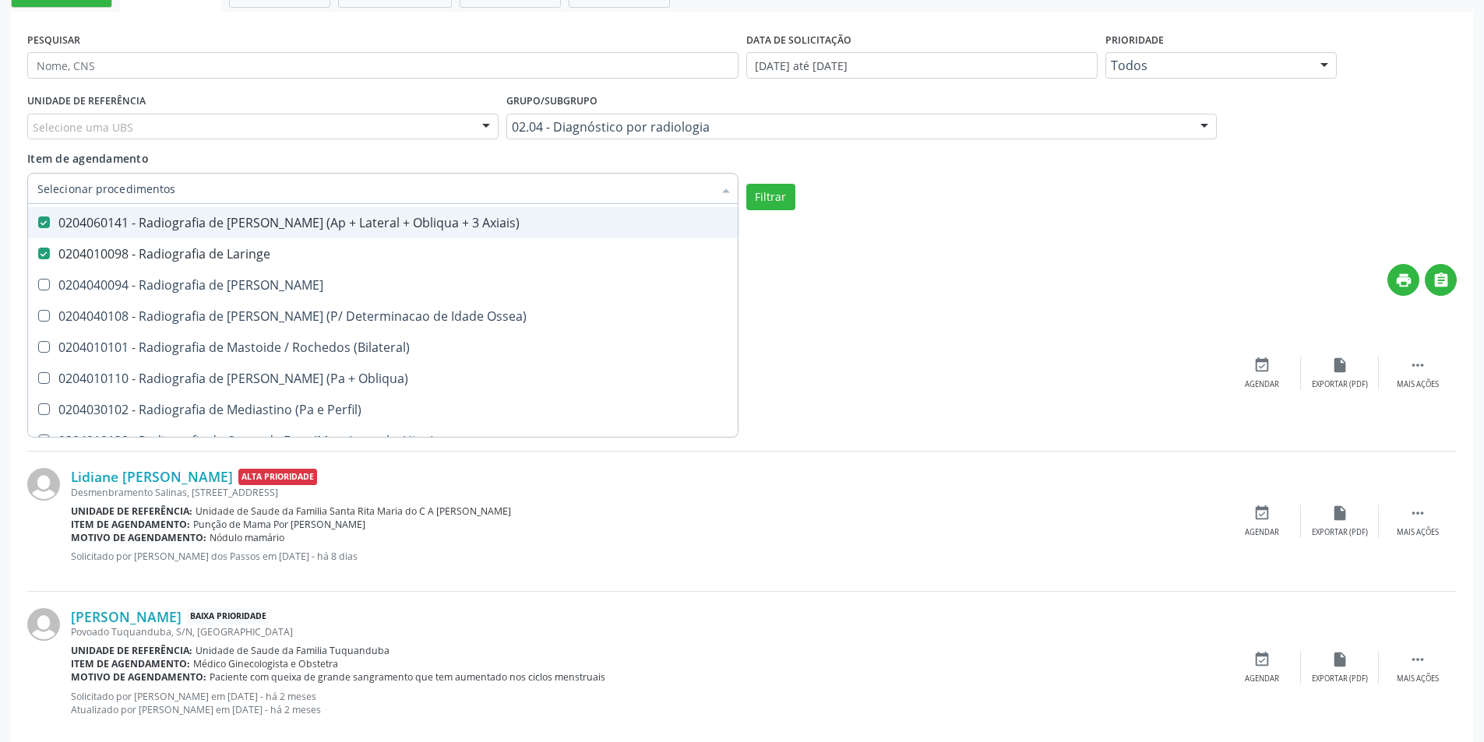
scroll to position [2337, 0]
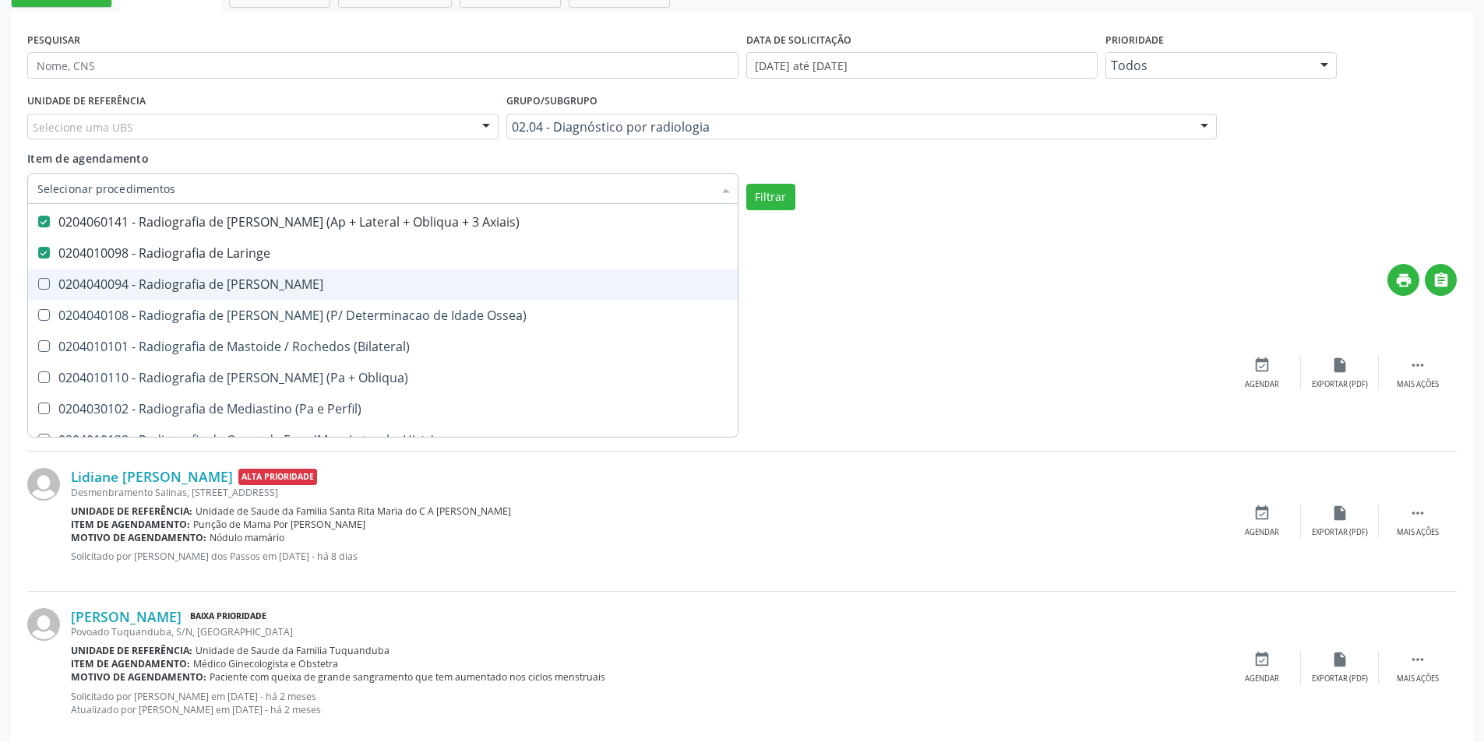
click at [37, 283] on div at bounding box center [34, 284] width 12 height 12
checkbox Mao "true"
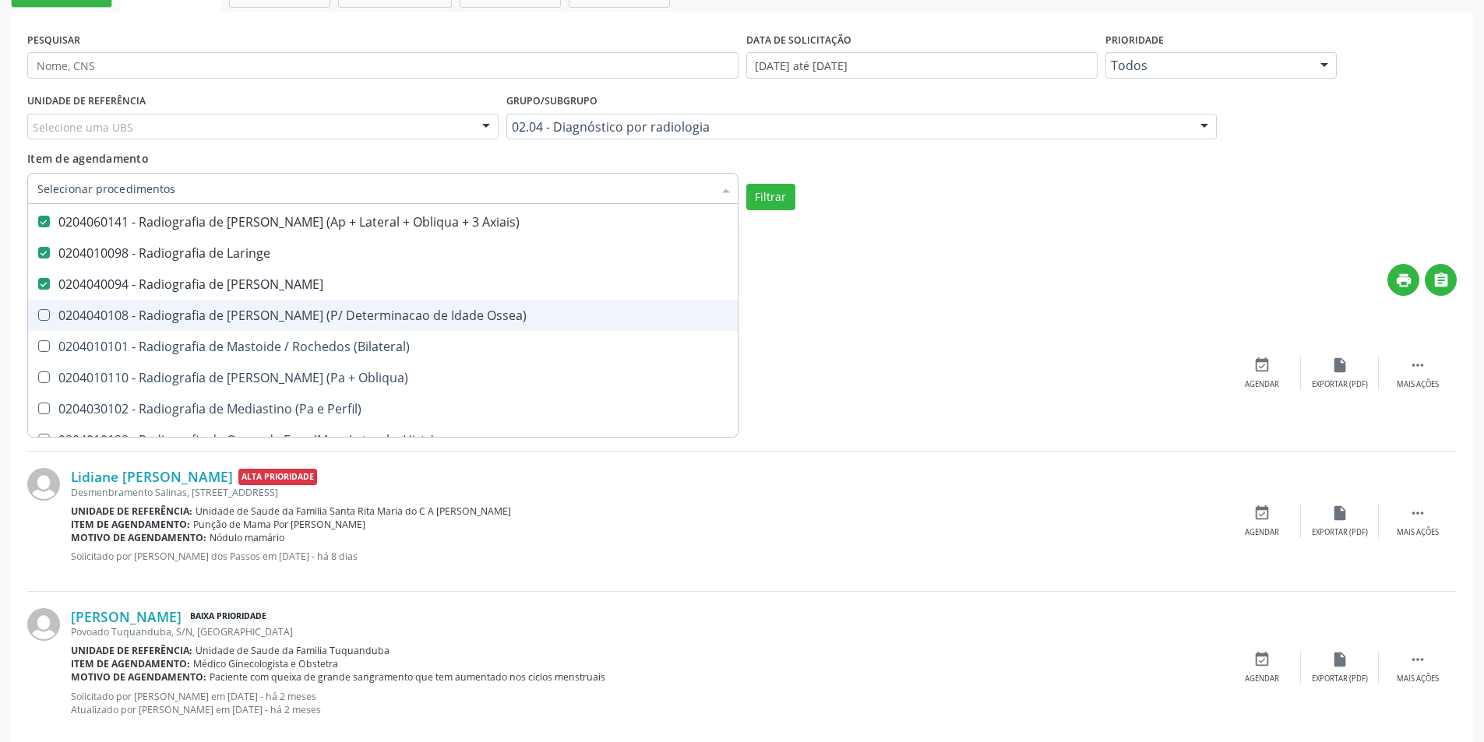
click at [44, 314] on Ossea\) at bounding box center [44, 315] width 12 height 12
click at [38, 314] on Ossea\) "checkbox" at bounding box center [33, 315] width 10 height 10
checkbox Ossea\) "true"
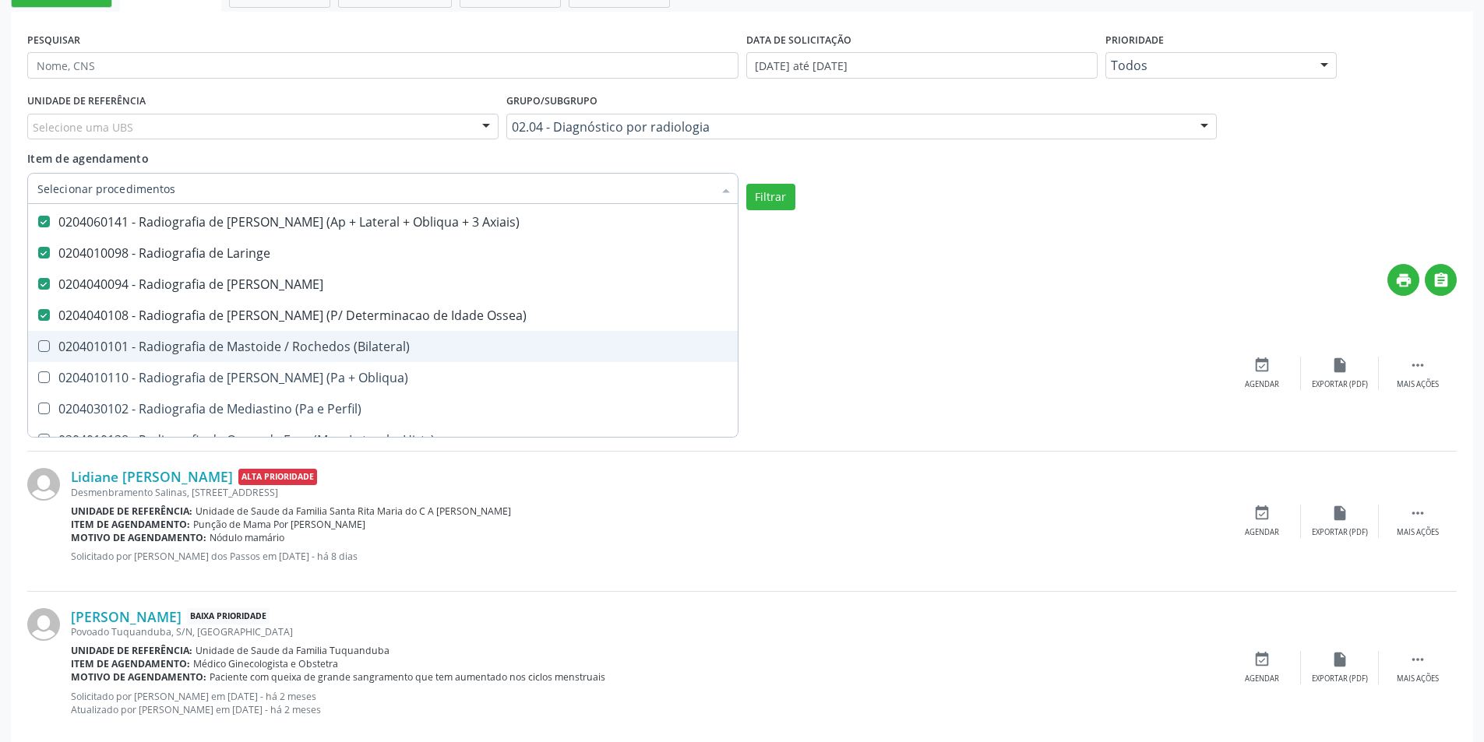
click at [40, 344] on \(Bilateral\) at bounding box center [44, 346] width 12 height 12
click at [38, 344] on \(Bilateral\) "checkbox" at bounding box center [33, 346] width 10 height 10
checkbox \(Bilateral\) "true"
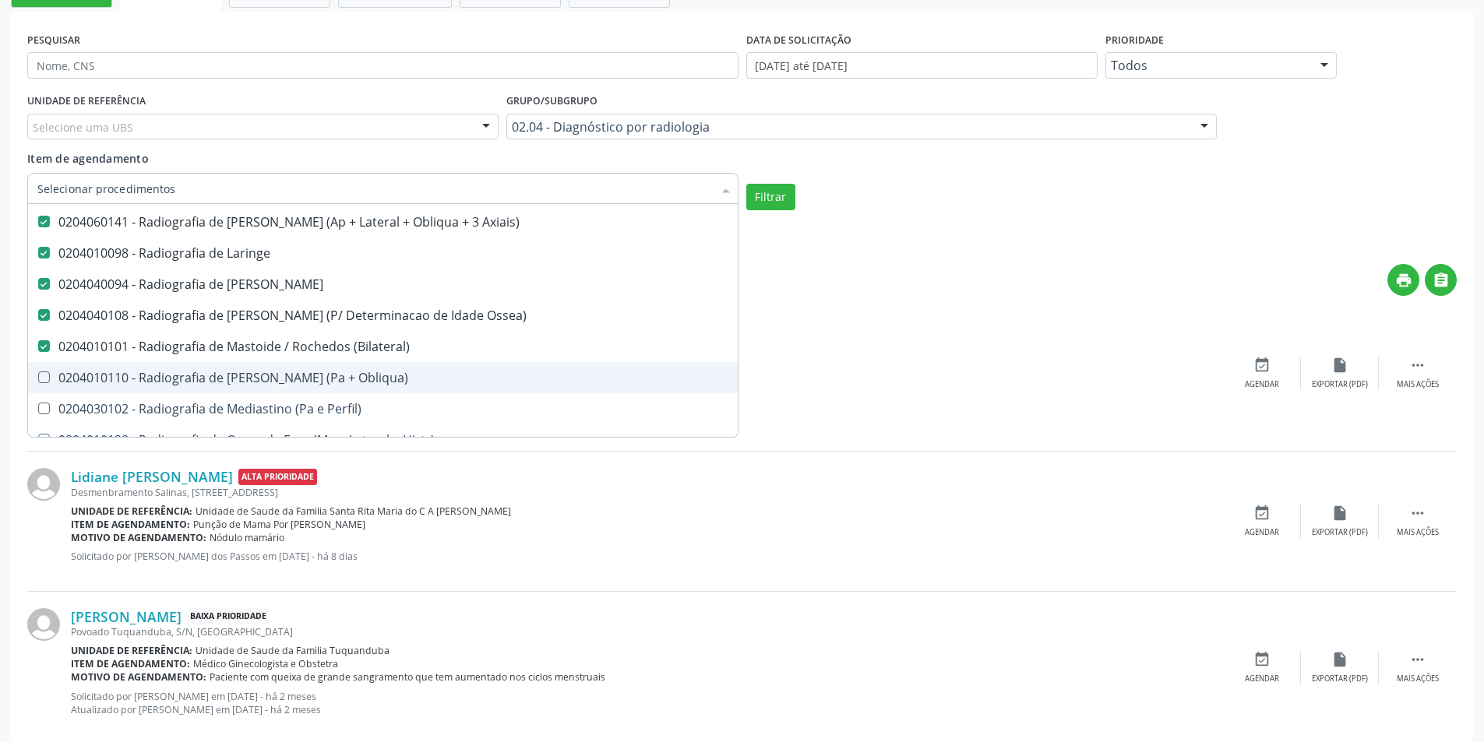
drag, startPoint x: 43, startPoint y: 376, endPoint x: 48, endPoint y: 415, distance: 39.3
click at [43, 377] on Obliqua\) at bounding box center [44, 378] width 12 height 12
click at [38, 377] on Obliqua\) "checkbox" at bounding box center [33, 377] width 10 height 10
checkbox Obliqua\) "true"
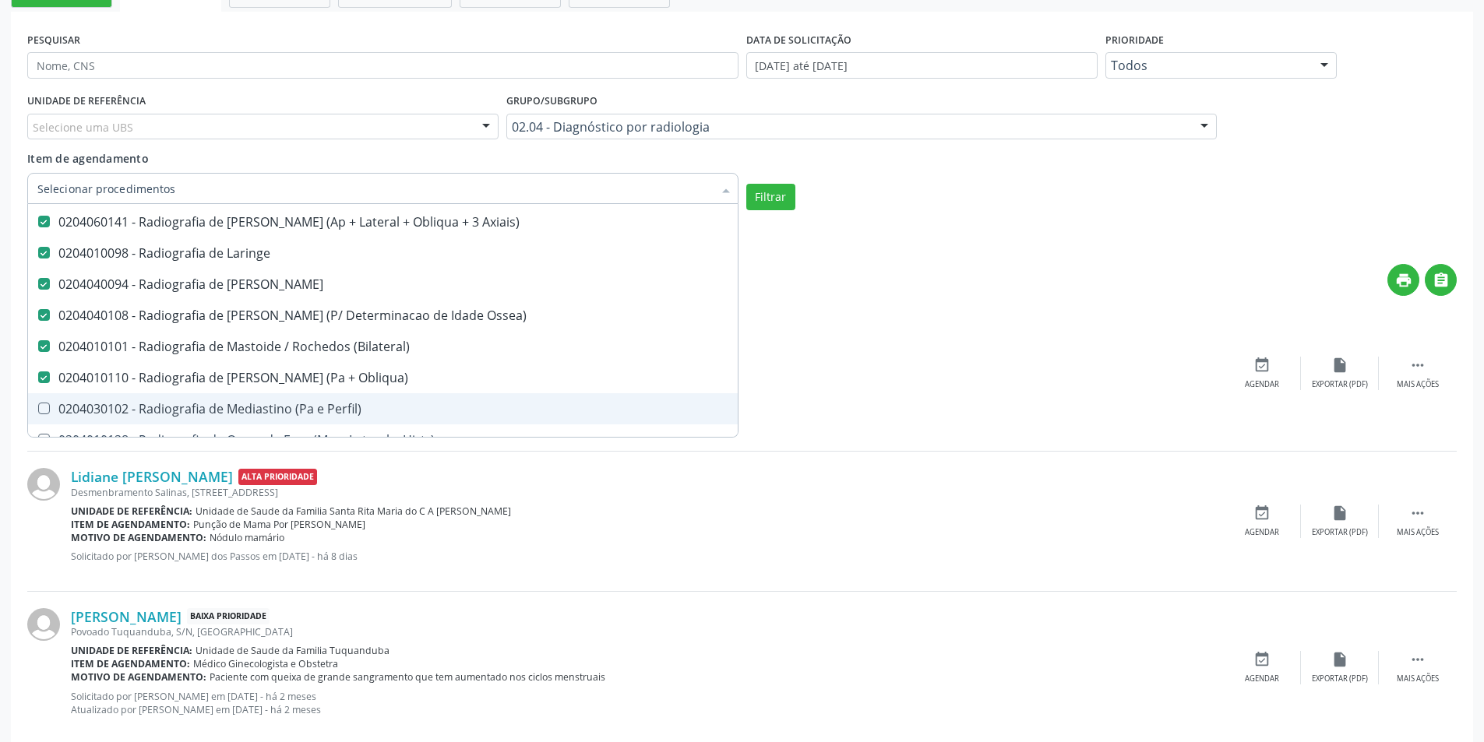
click at [44, 406] on Perfil\) at bounding box center [44, 409] width 12 height 12
click at [38, 406] on Perfil\) "checkbox" at bounding box center [33, 409] width 10 height 10
checkbox Perfil\) "true"
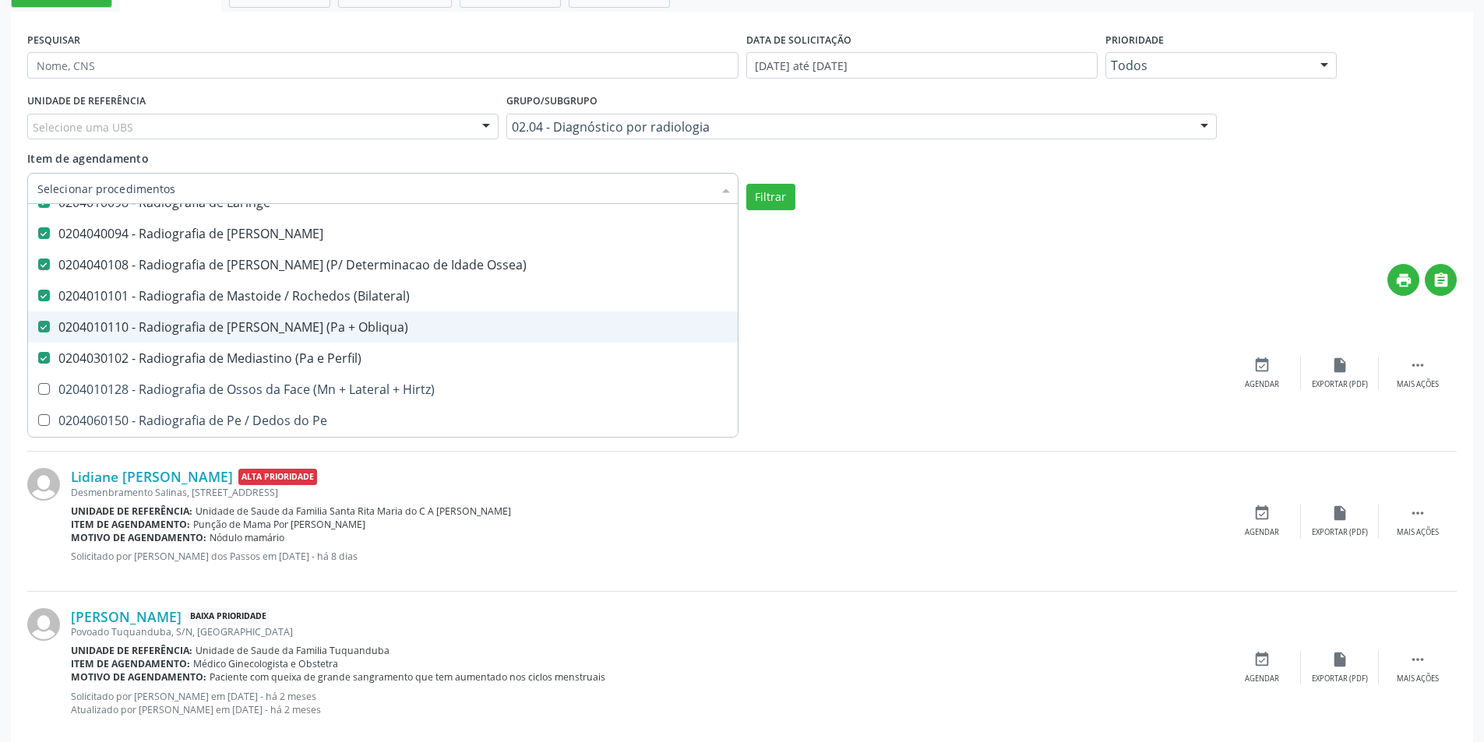
scroll to position [2415, 0]
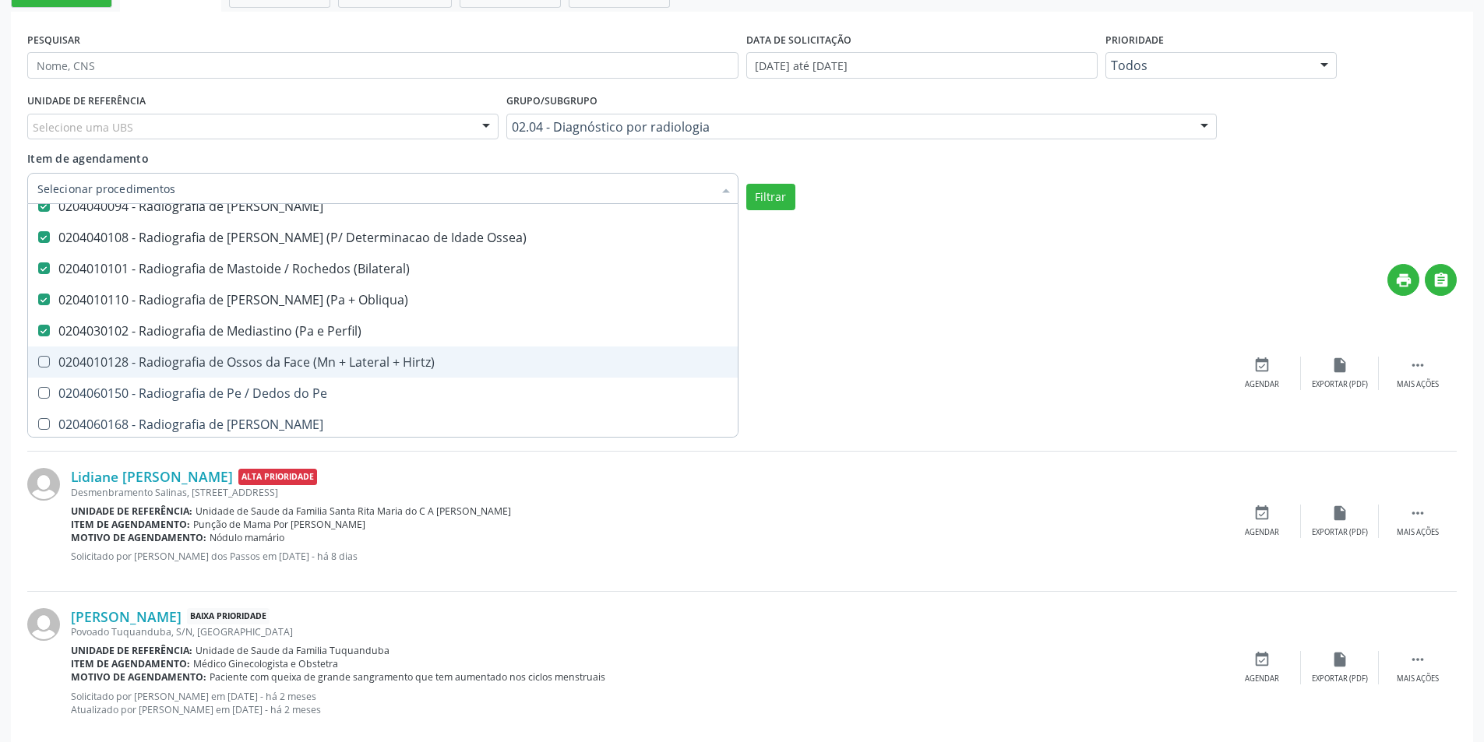
drag, startPoint x: 37, startPoint y: 362, endPoint x: 41, endPoint y: 373, distance: 11.9
click at [37, 363] on div at bounding box center [34, 362] width 12 height 12
checkbox Hirtz\) "true"
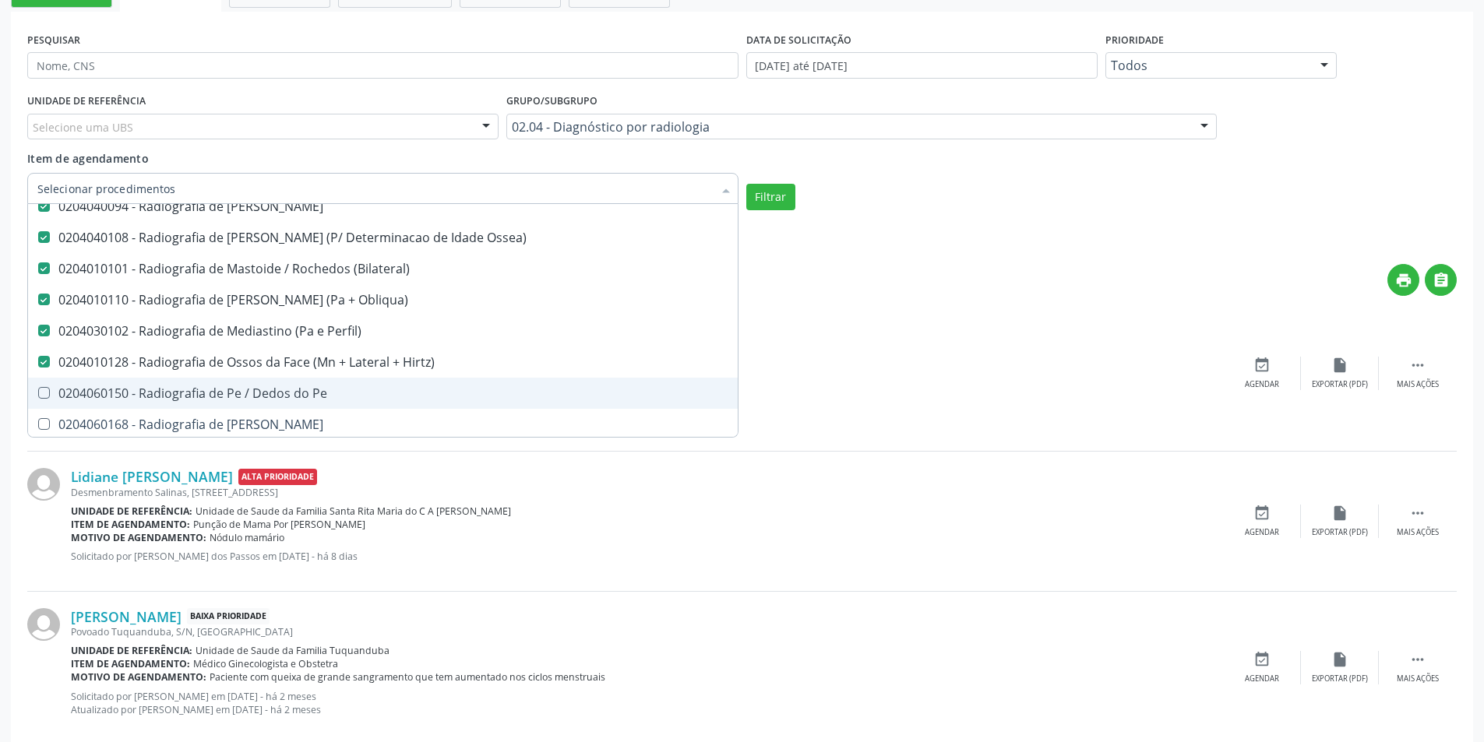
click at [44, 389] on Pe at bounding box center [44, 393] width 12 height 12
click at [38, 389] on Pe "checkbox" at bounding box center [33, 393] width 10 height 10
checkbox Pe "true"
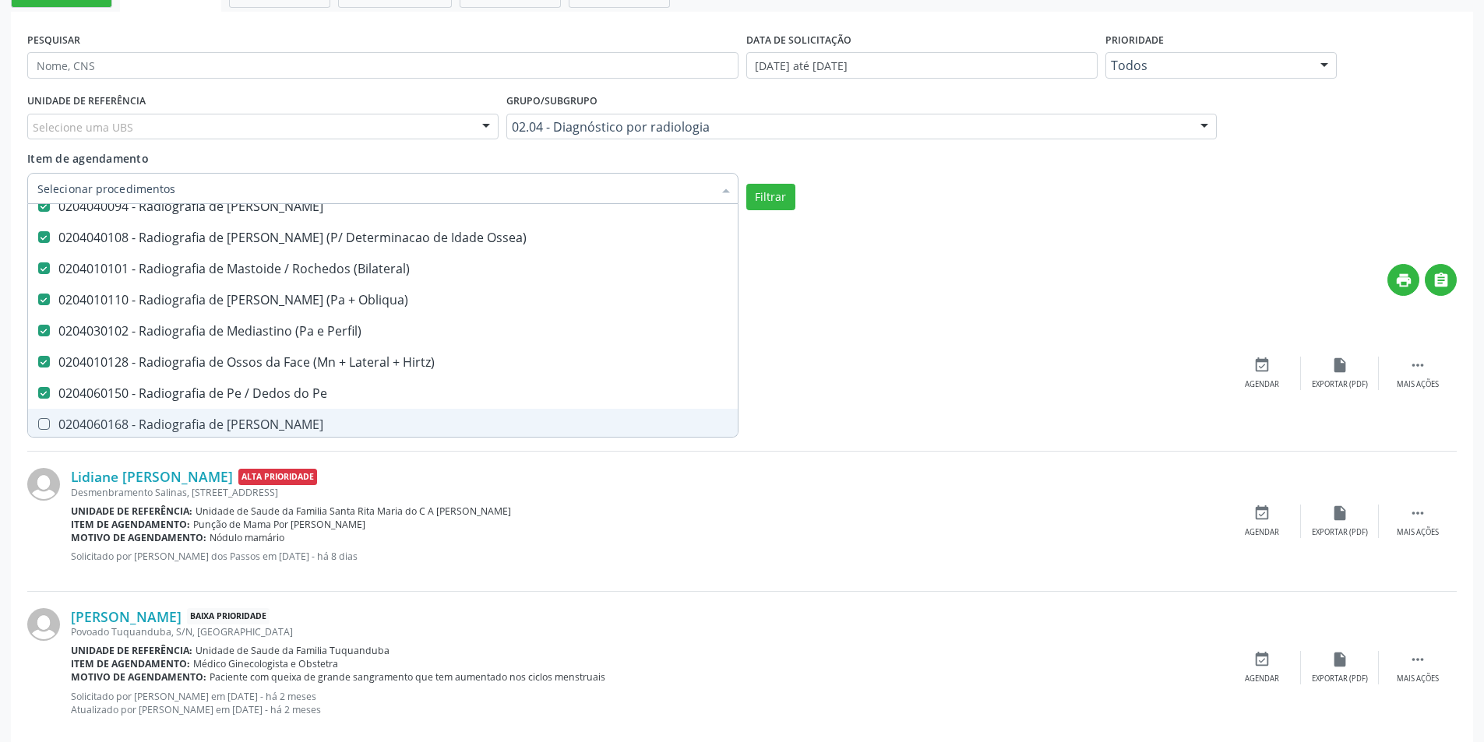
click at [46, 413] on span "0204060168 - Radiografia de [PERSON_NAME]" at bounding box center [383, 424] width 710 height 31
checkbox Perna "true"
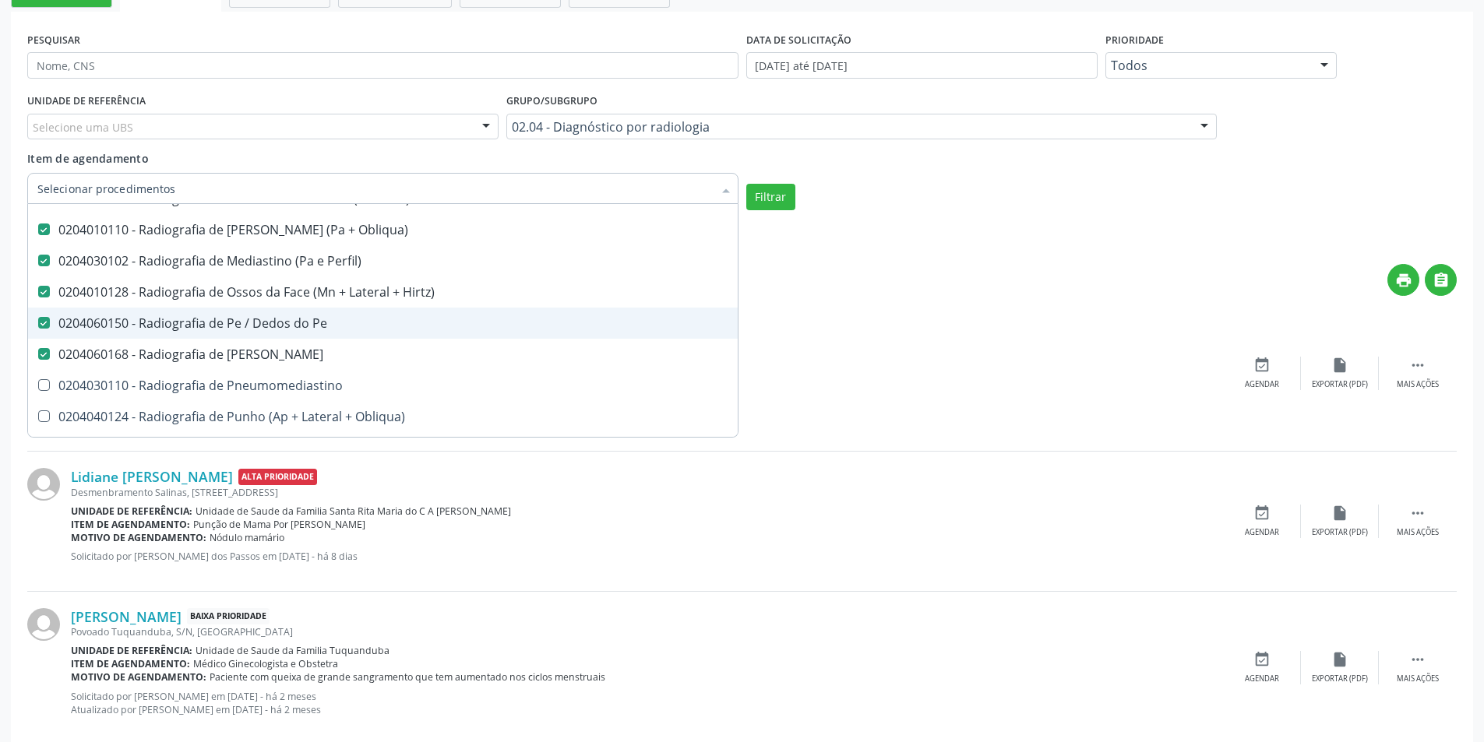
scroll to position [2571, 0]
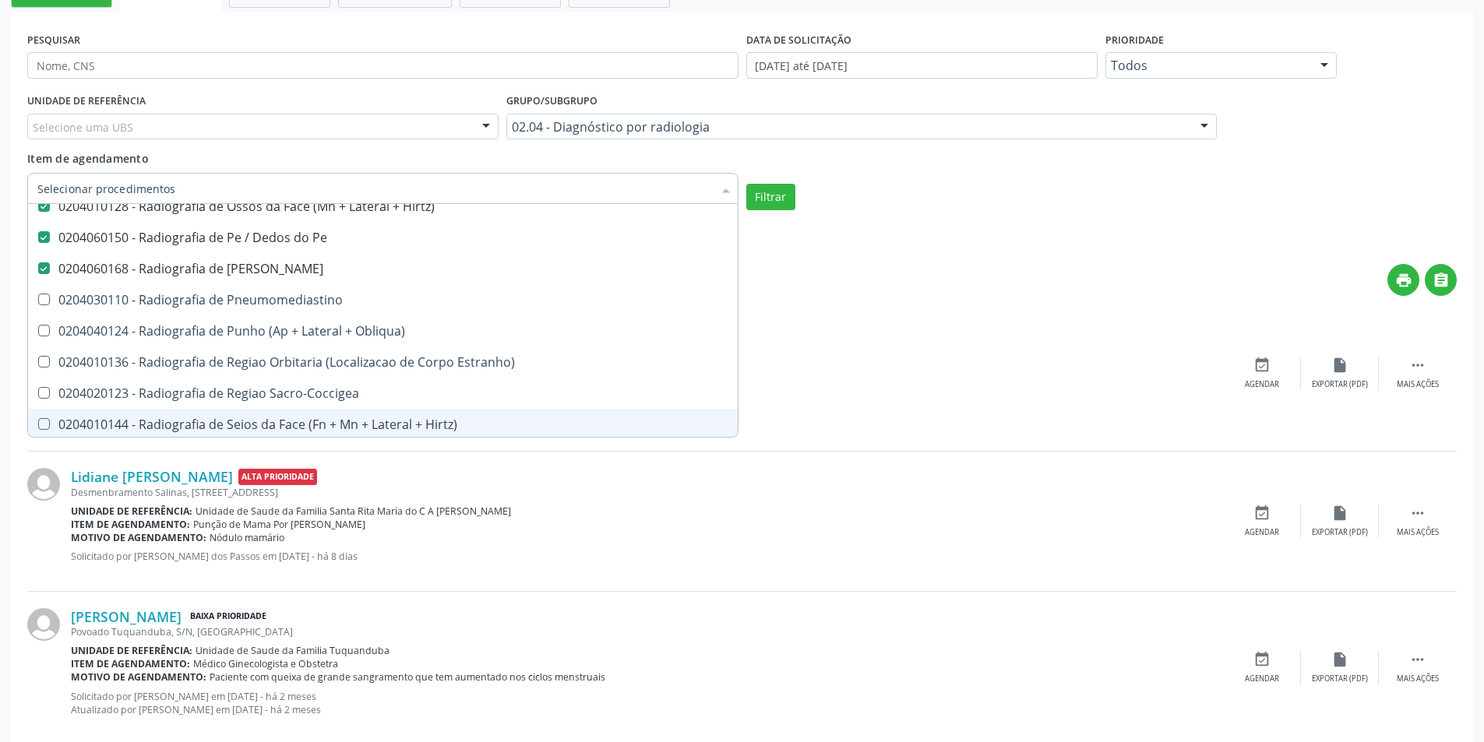
drag, startPoint x: 44, startPoint y: 421, endPoint x: 46, endPoint y: 399, distance: 22.7
click at [44, 418] on Hirtz\) at bounding box center [44, 424] width 12 height 12
click at [38, 419] on Hirtz\) "checkbox" at bounding box center [33, 424] width 10 height 10
checkbox Hirtz\) "true"
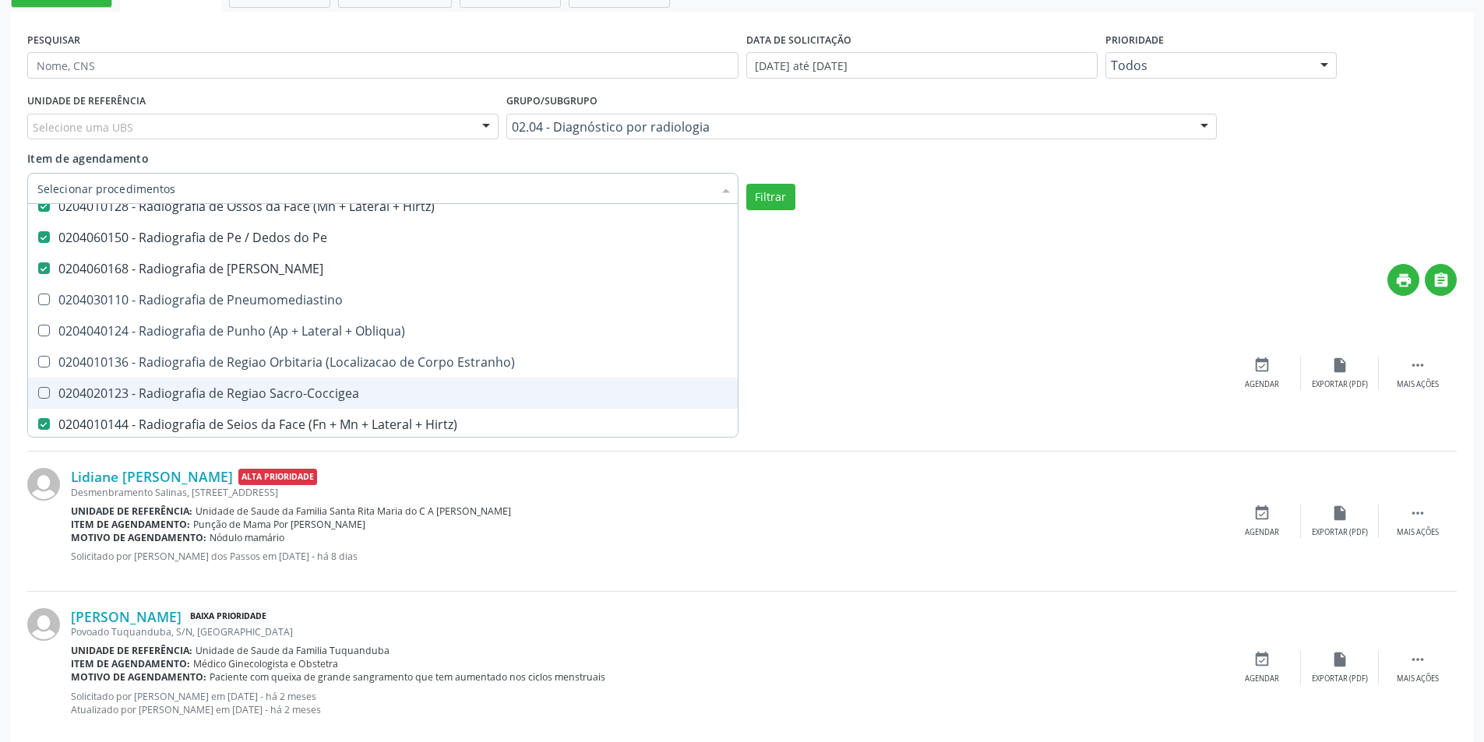
drag, startPoint x: 44, startPoint y: 393, endPoint x: 43, endPoint y: 361, distance: 32.8
click at [44, 391] on Sacro-Coccigea at bounding box center [44, 393] width 12 height 12
click at [38, 391] on Sacro-Coccigea "checkbox" at bounding box center [33, 393] width 10 height 10
checkbox Sacro-Coccigea "true"
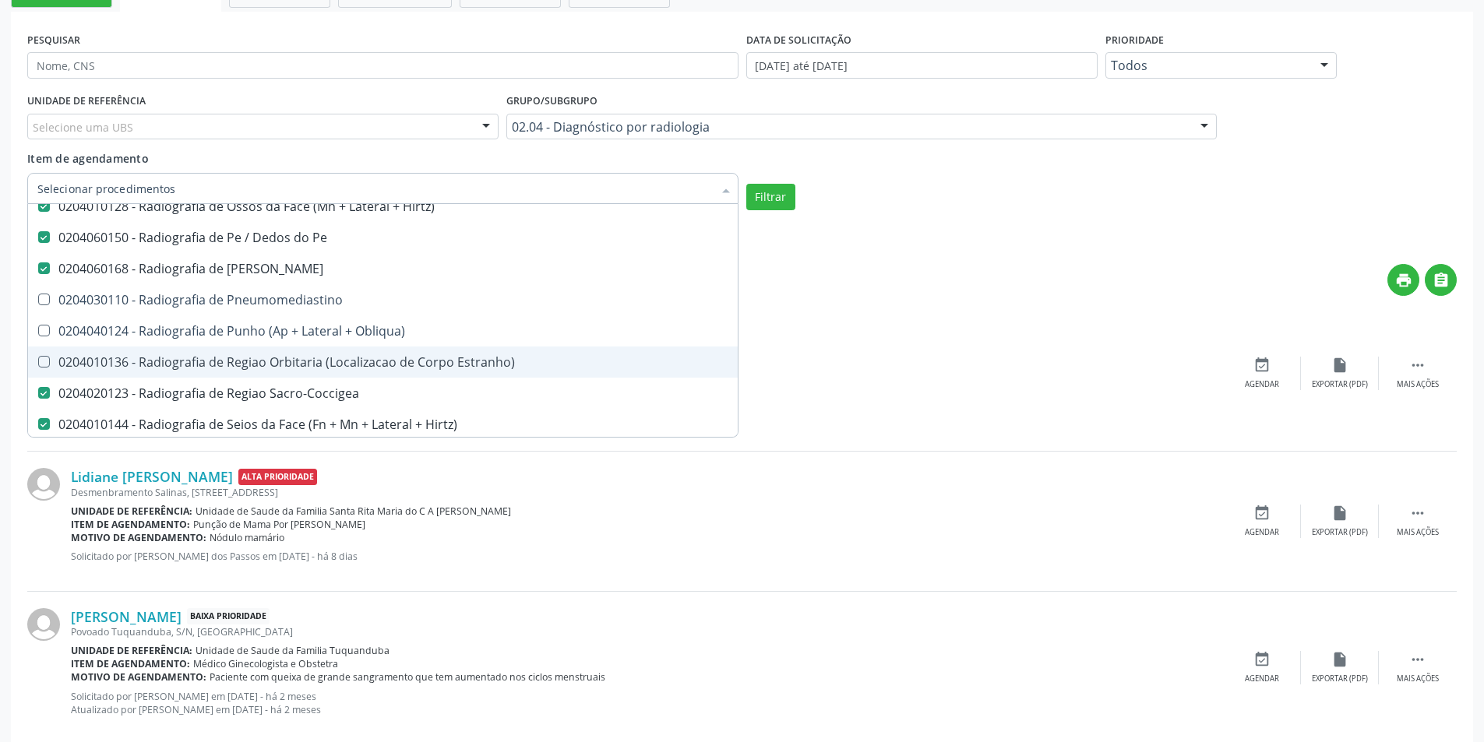
click at [44, 358] on Estranho\) at bounding box center [44, 362] width 12 height 12
click at [38, 358] on Estranho\) "checkbox" at bounding box center [33, 362] width 10 height 10
checkbox Estranho\) "true"
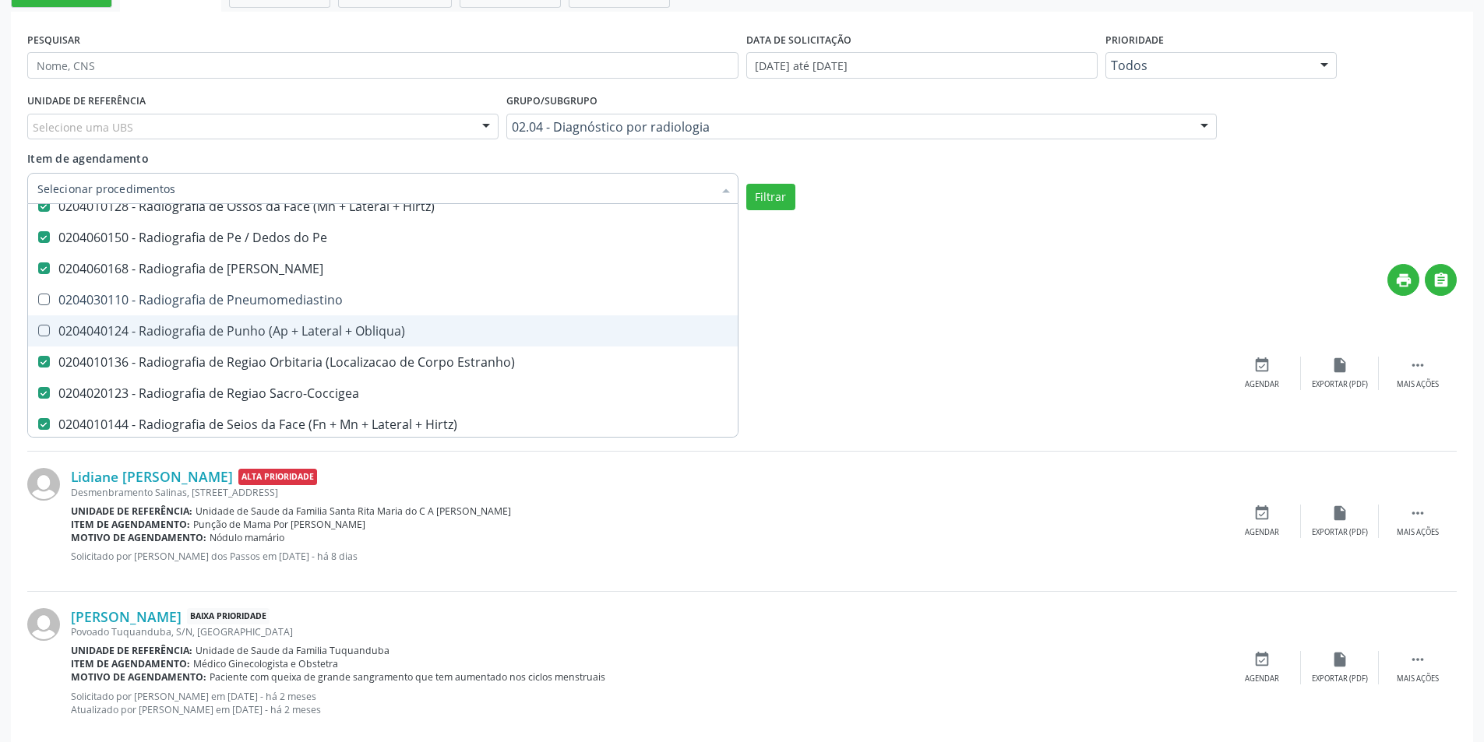
click at [42, 333] on Obliqua\) at bounding box center [44, 331] width 12 height 12
click at [38, 333] on Obliqua\) "checkbox" at bounding box center [33, 331] width 10 height 10
checkbox Obliqua\) "true"
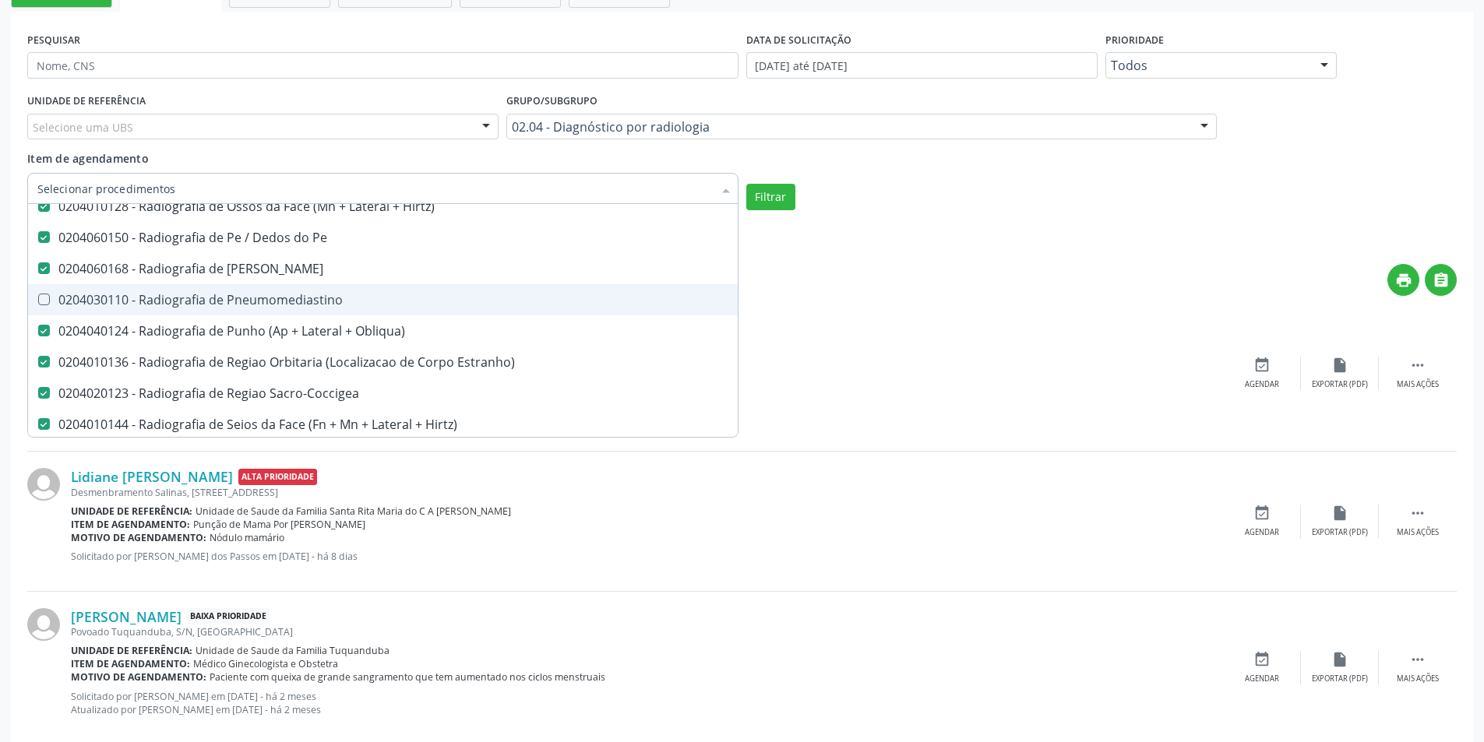
click at [43, 307] on span "0204030110 - Radiografia de Pneumomediastino" at bounding box center [383, 299] width 710 height 31
checkbox Pneumomediastino "true"
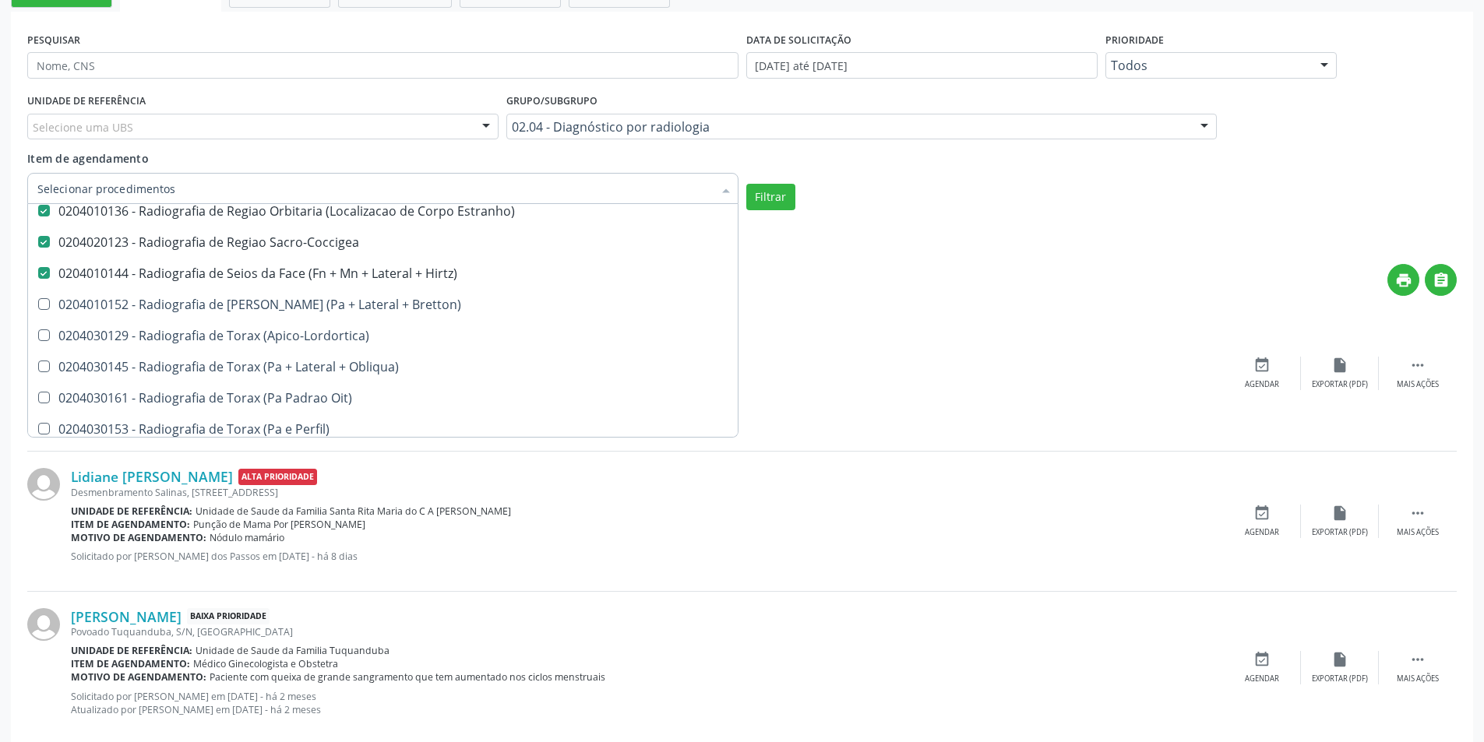
scroll to position [2726, 0]
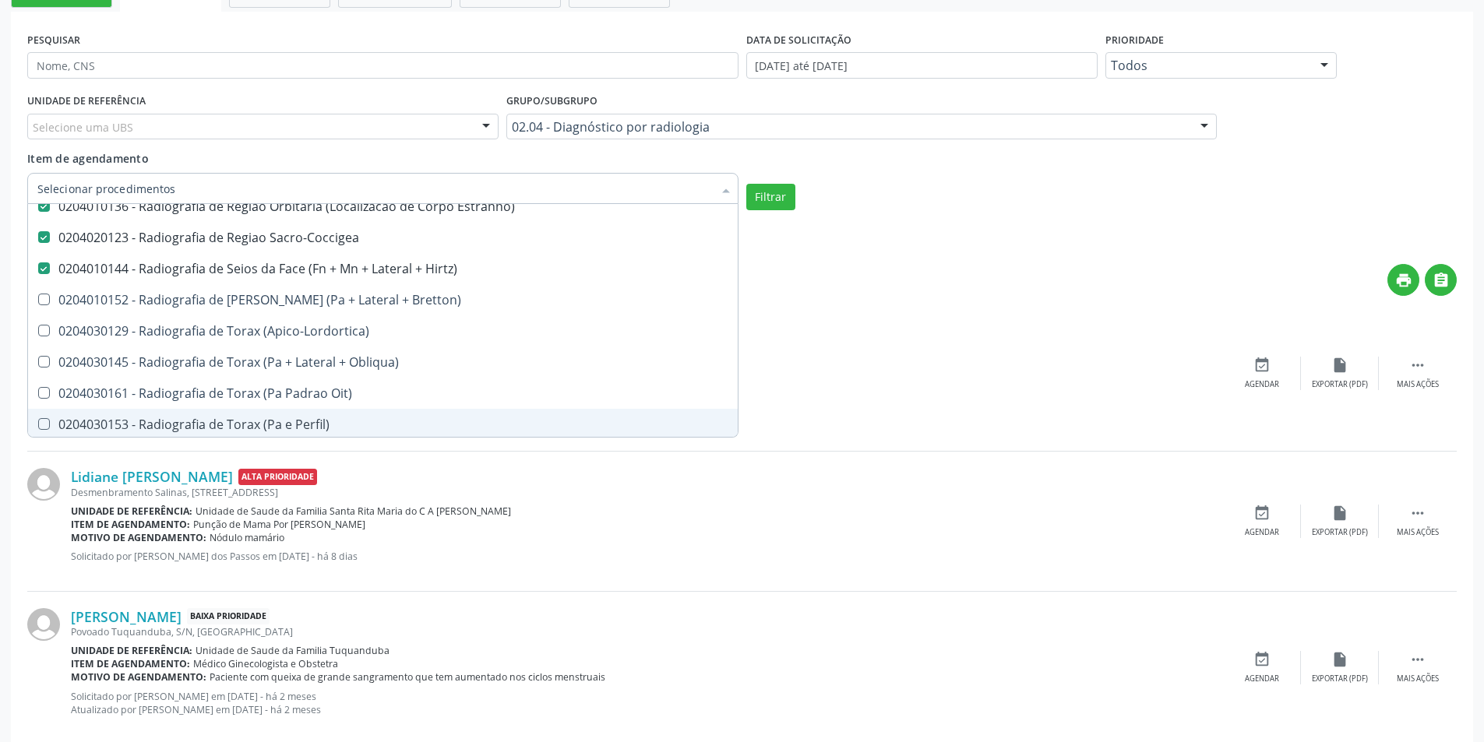
drag, startPoint x: 35, startPoint y: 421, endPoint x: 37, endPoint y: 393, distance: 28.9
click at [35, 420] on div at bounding box center [34, 424] width 12 height 12
checkbox Perfil\) "true"
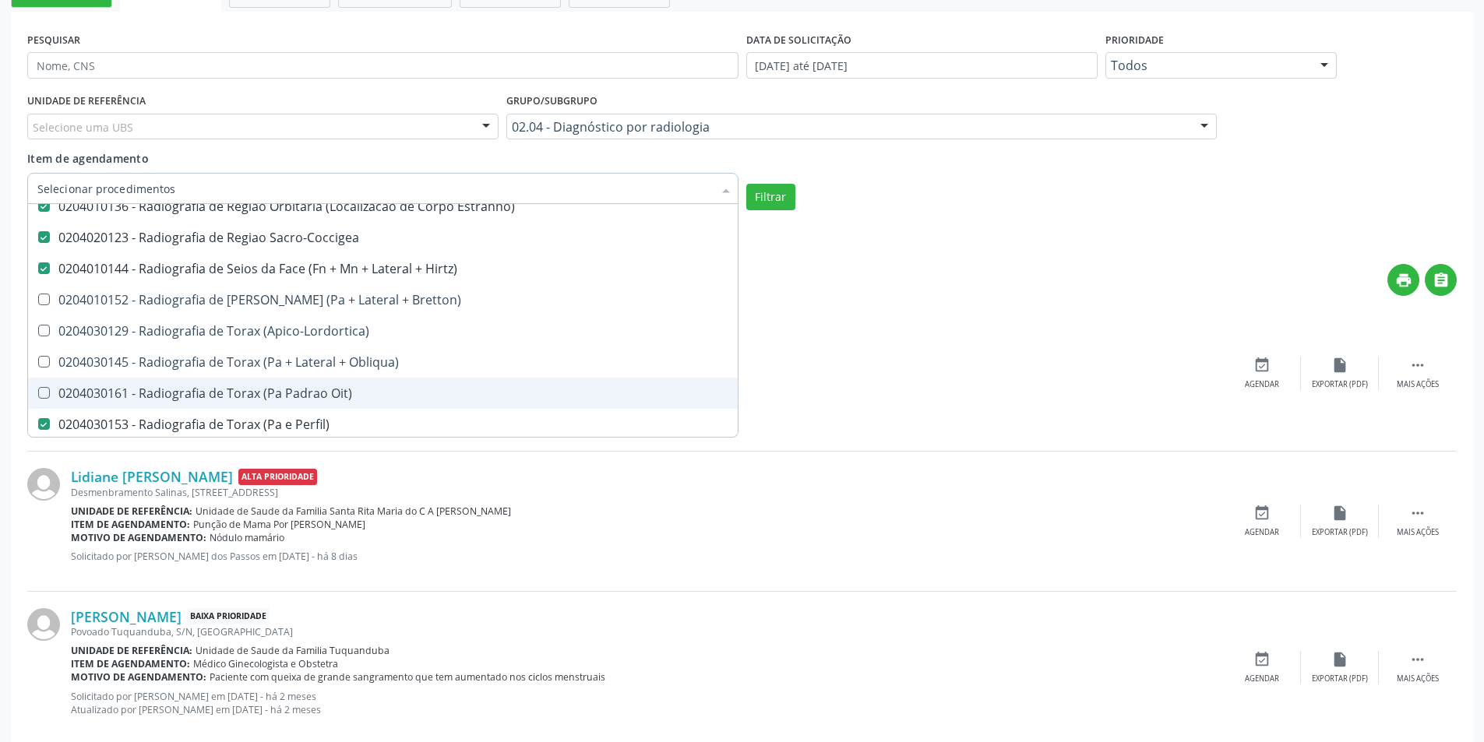
click at [37, 391] on div at bounding box center [34, 393] width 12 height 12
checkbox Oit\) "true"
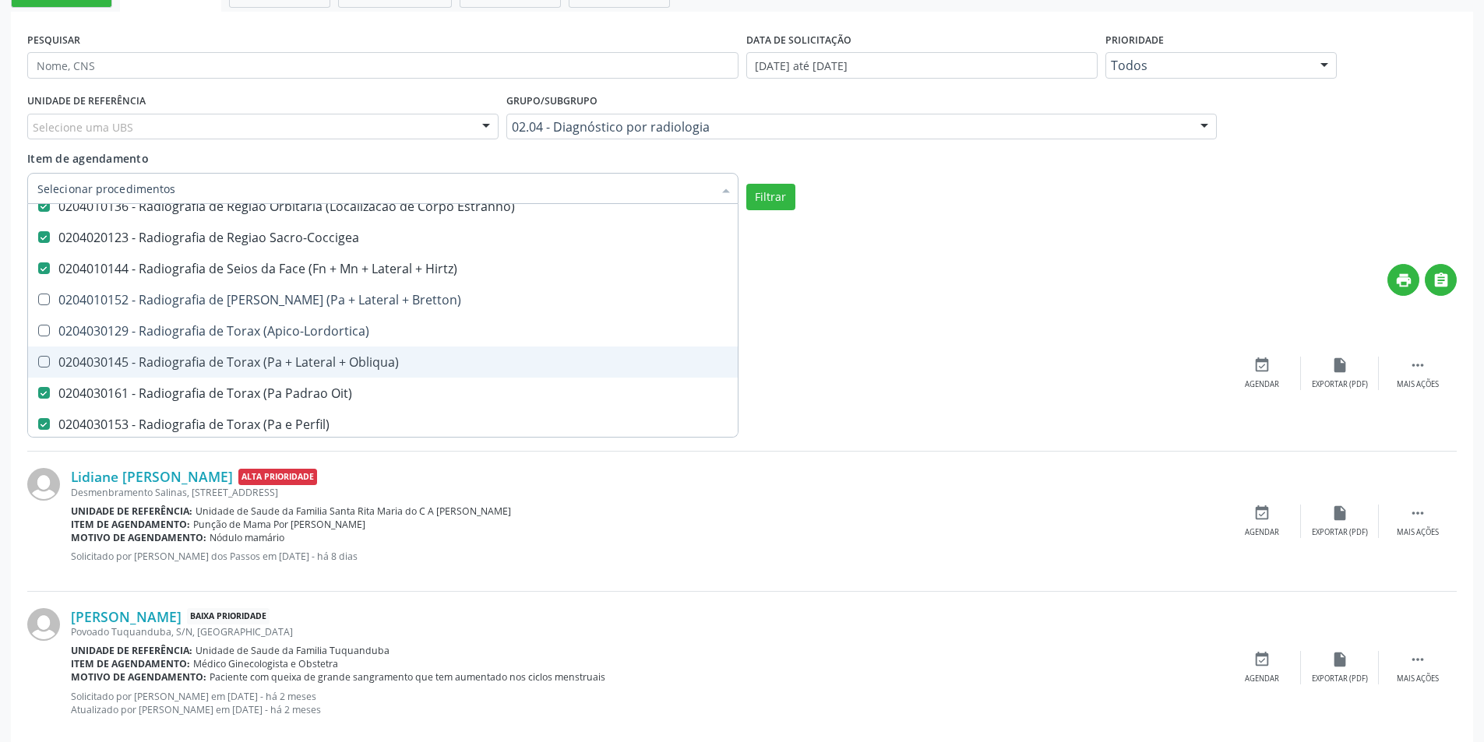
click at [44, 362] on Obliqua\) at bounding box center [44, 362] width 12 height 12
click at [38, 362] on Obliqua\) "checkbox" at bounding box center [33, 362] width 10 height 10
checkbox Obliqua\) "true"
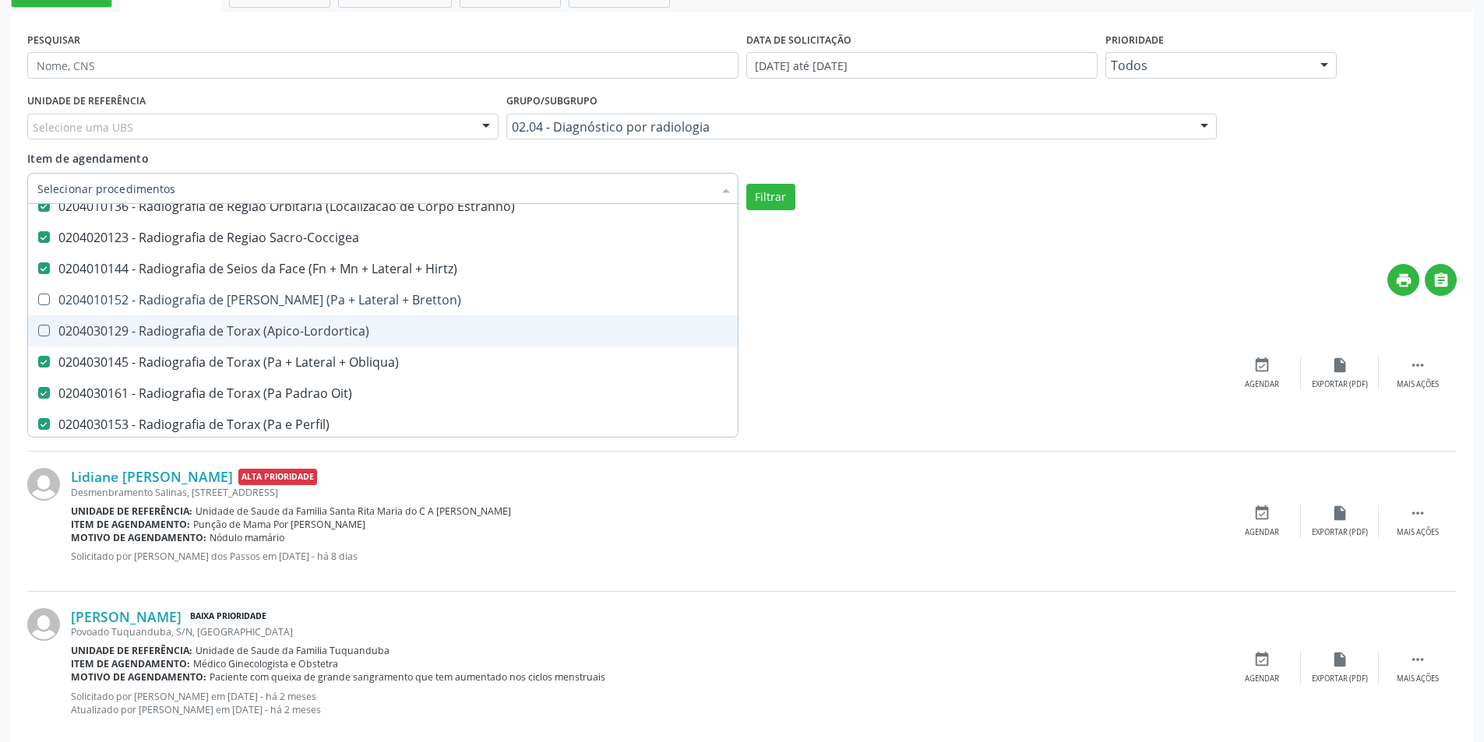
drag, startPoint x: 47, startPoint y: 325, endPoint x: 48, endPoint y: 317, distance: 7.9
click at [48, 325] on \(Apico-Lordortica\) at bounding box center [44, 331] width 12 height 12
click at [38, 326] on \(Apico-Lordortica\) "checkbox" at bounding box center [33, 331] width 10 height 10
checkbox \(Apico-Lordortica\) "true"
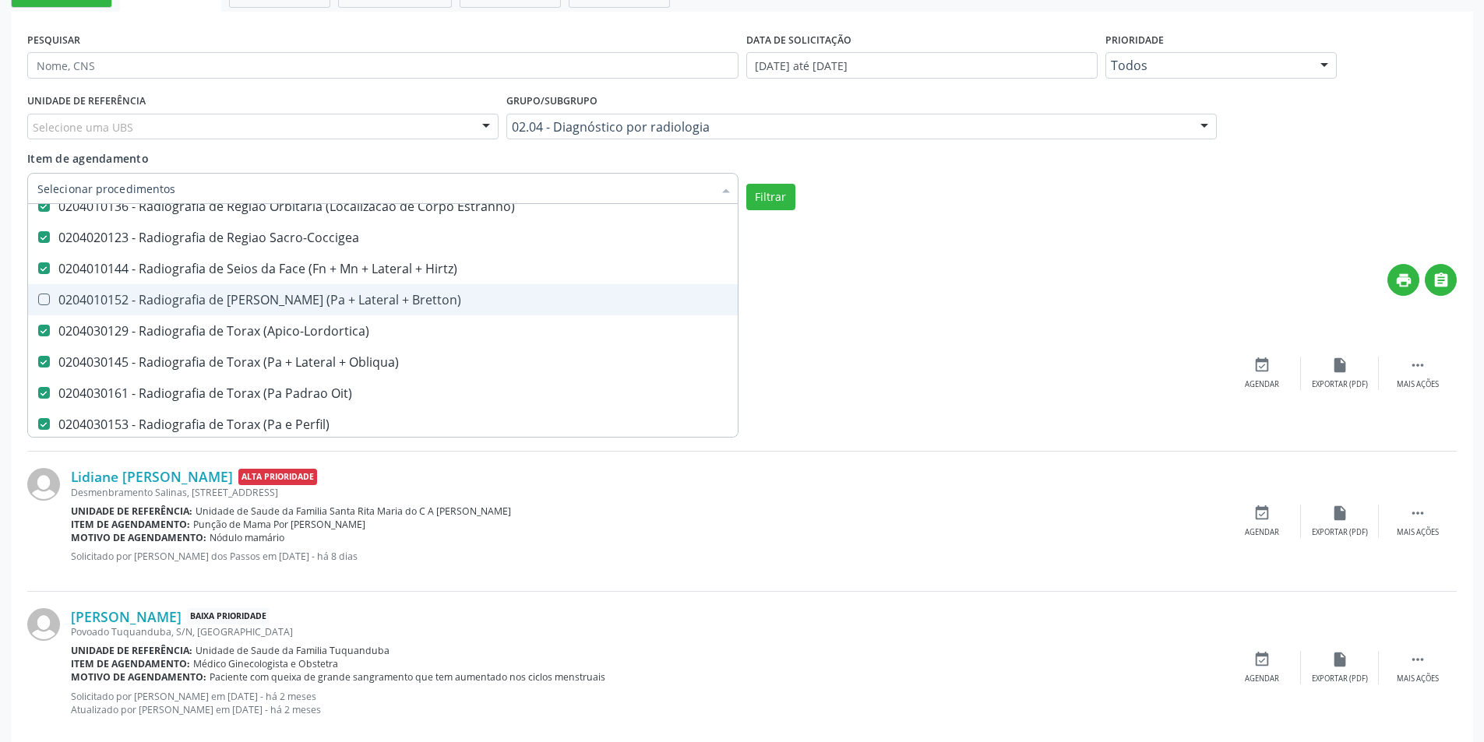
click at [49, 302] on Bretton\) at bounding box center [44, 300] width 12 height 12
click at [38, 302] on Bretton\) "checkbox" at bounding box center [33, 299] width 10 height 10
checkbox Bretton\) "true"
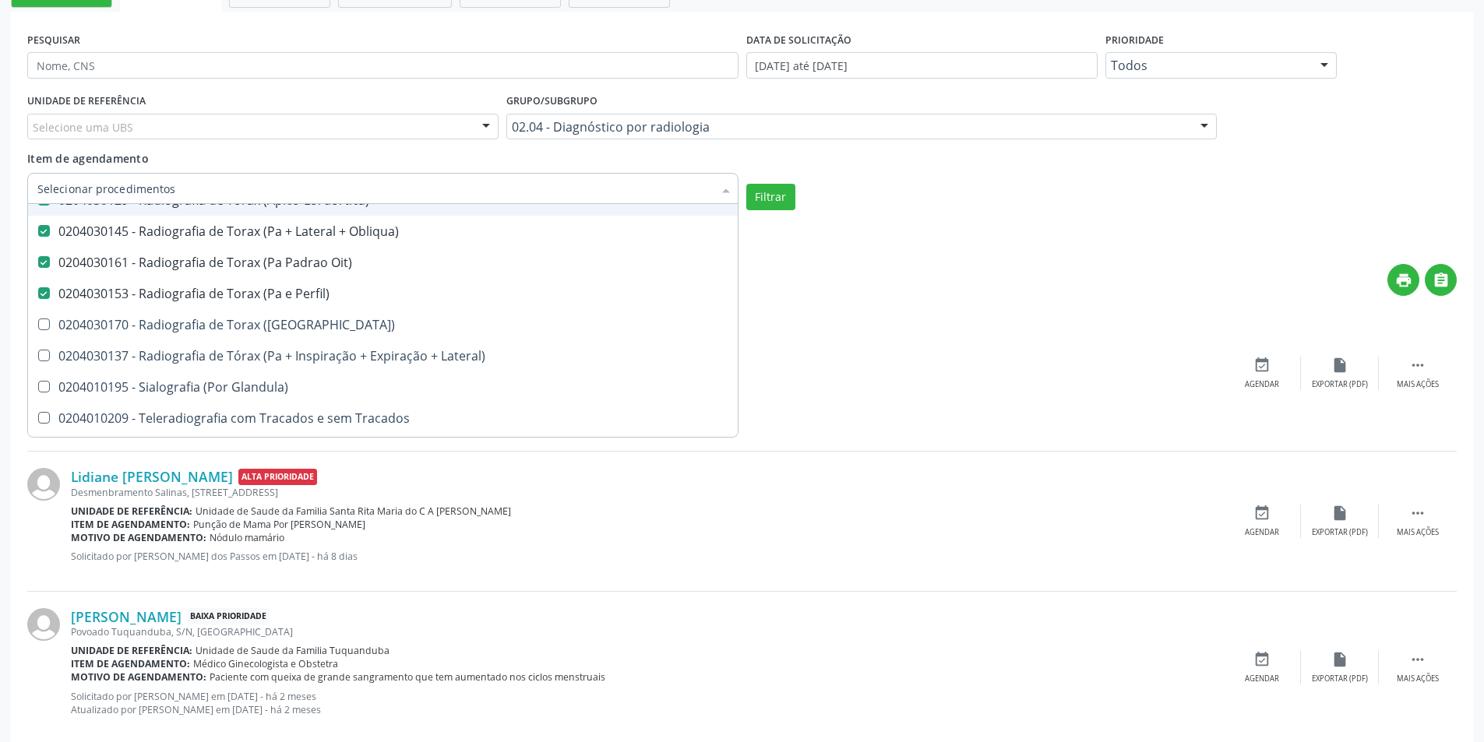
scroll to position [2882, 0]
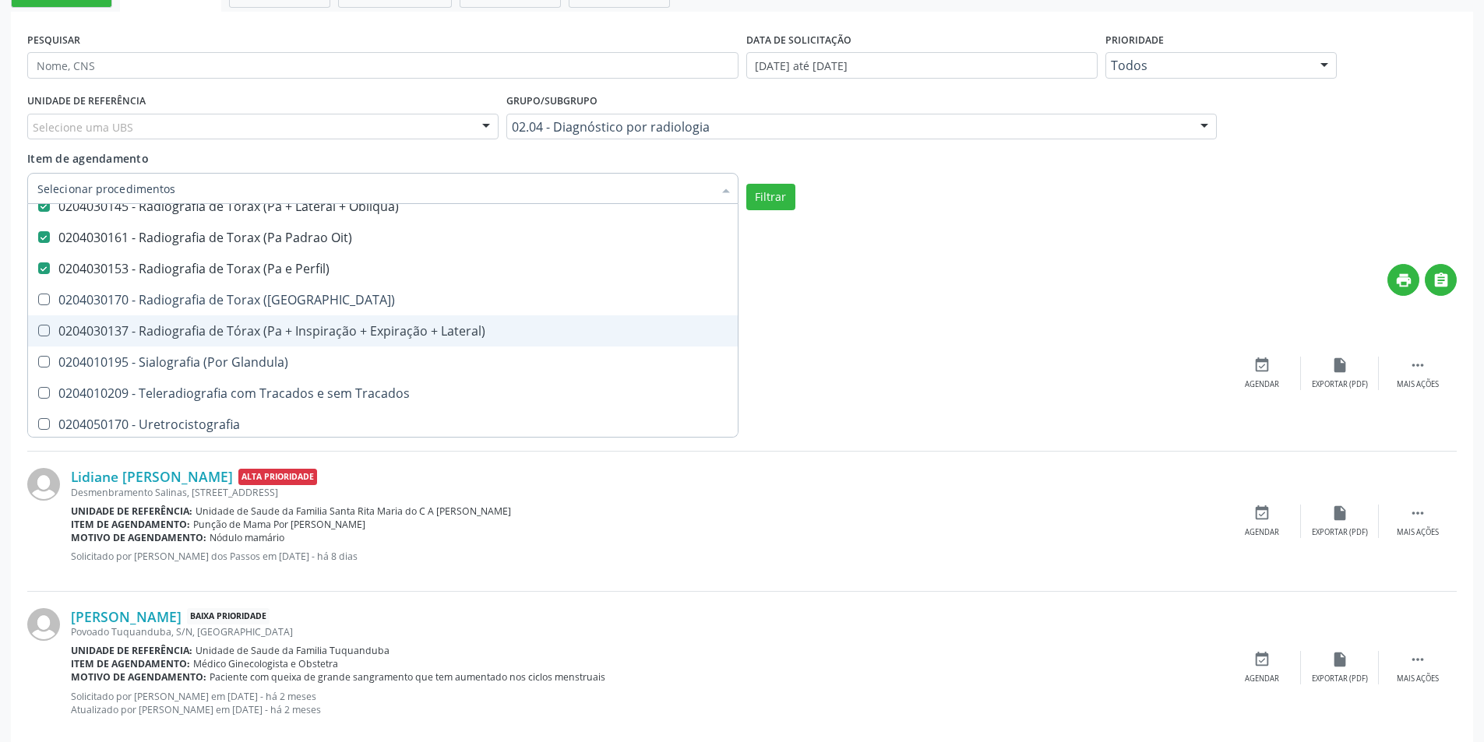
click at [46, 323] on span "0204030137 - Radiografia de Tórax (Pa + Inspiração + Expiração + Lateral)" at bounding box center [383, 330] width 710 height 31
checkbox Lateral\) "true"
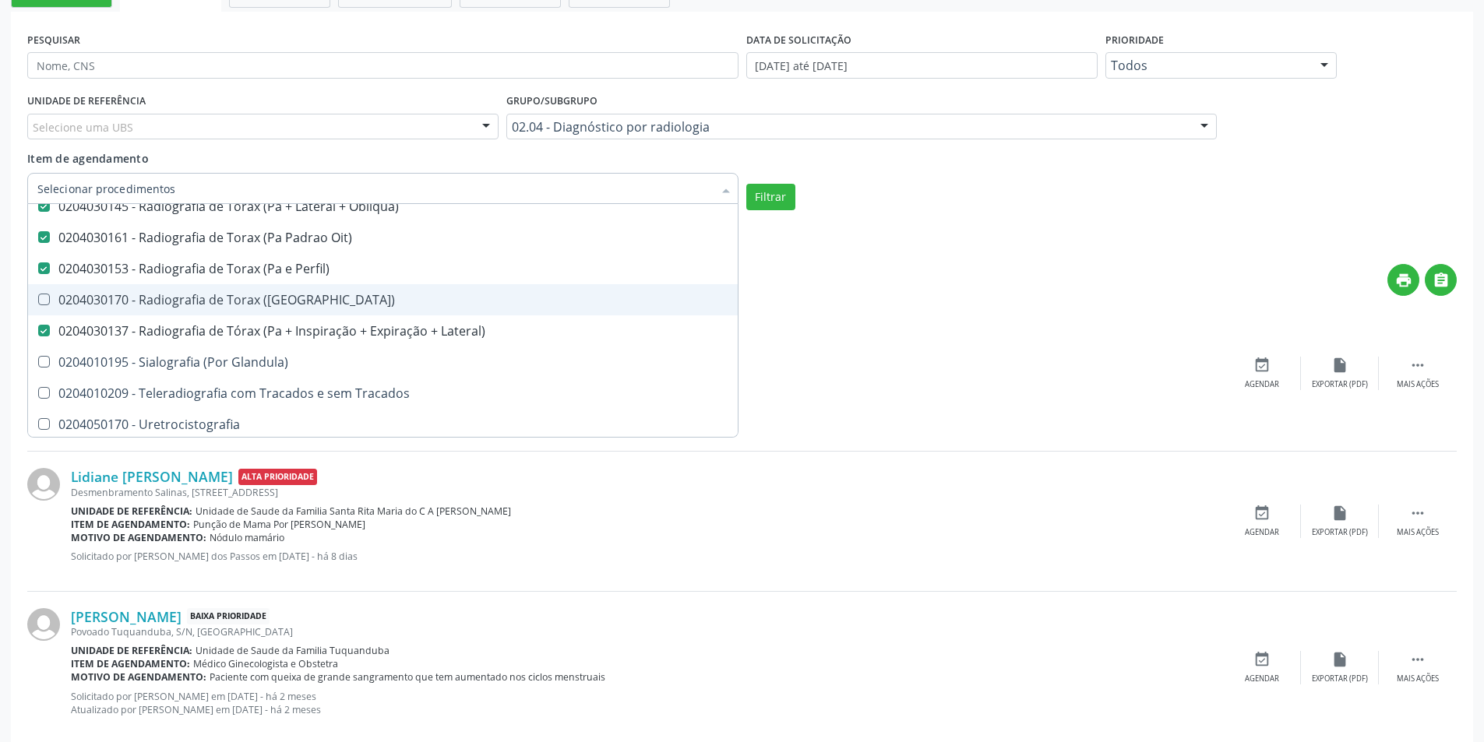
click at [43, 296] on \(Pa\) at bounding box center [44, 300] width 12 height 12
click at [38, 296] on \(Pa\) "checkbox" at bounding box center [33, 299] width 10 height 10
checkbox \(Pa\) "true"
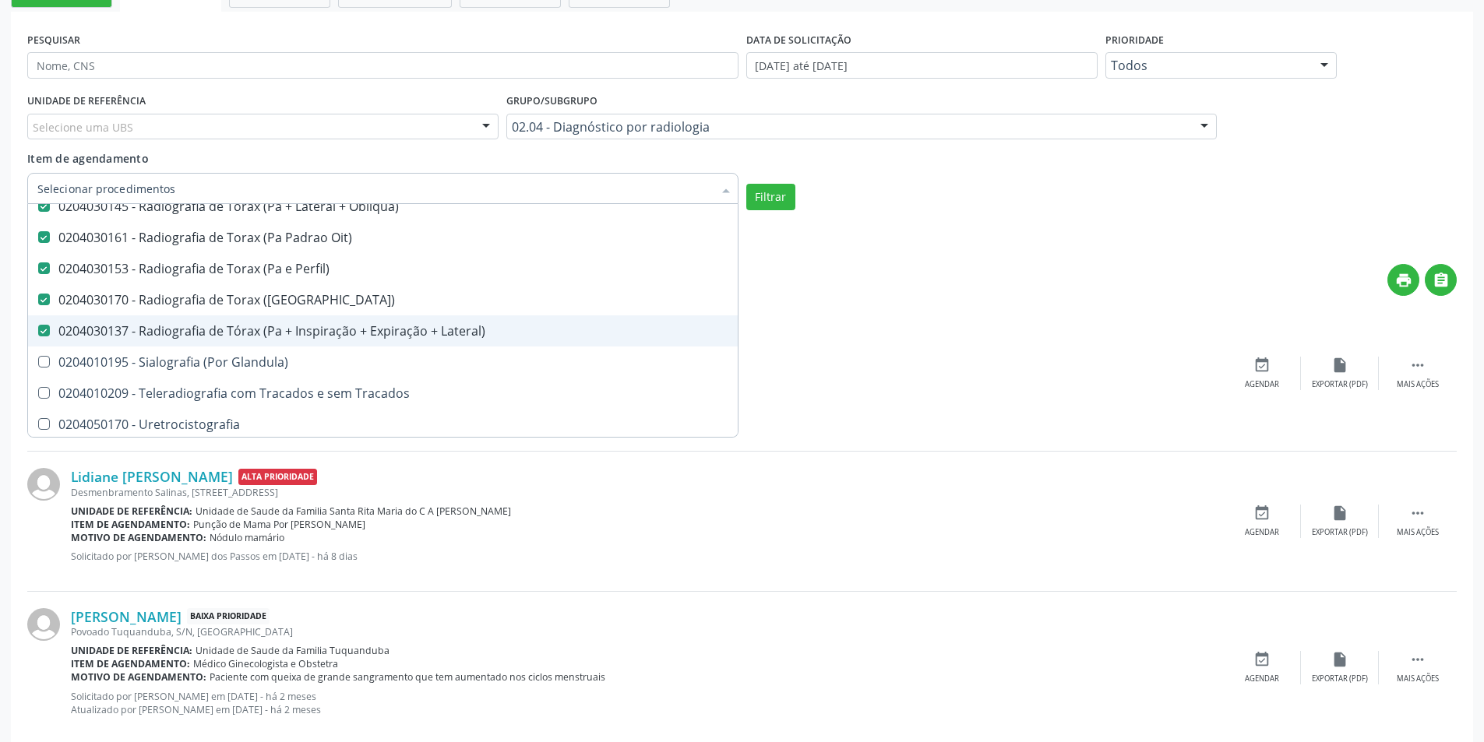
scroll to position [2917, 0]
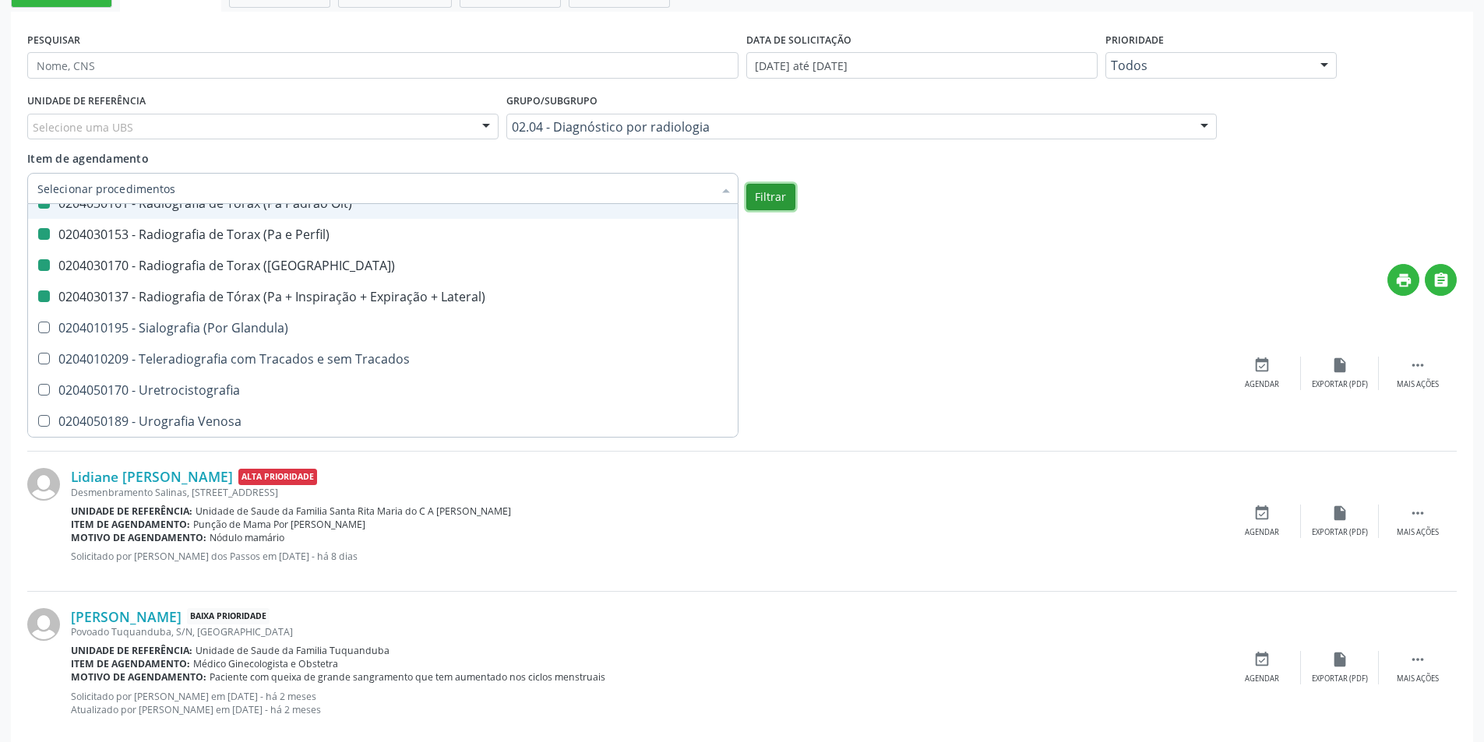
checkbox Unilateral "true"
checkbox Contraste "true"
checkbox Per-Operatoria "true"
checkbox Pos-Operatoria "true"
checkbox Dacriocistografia "true"
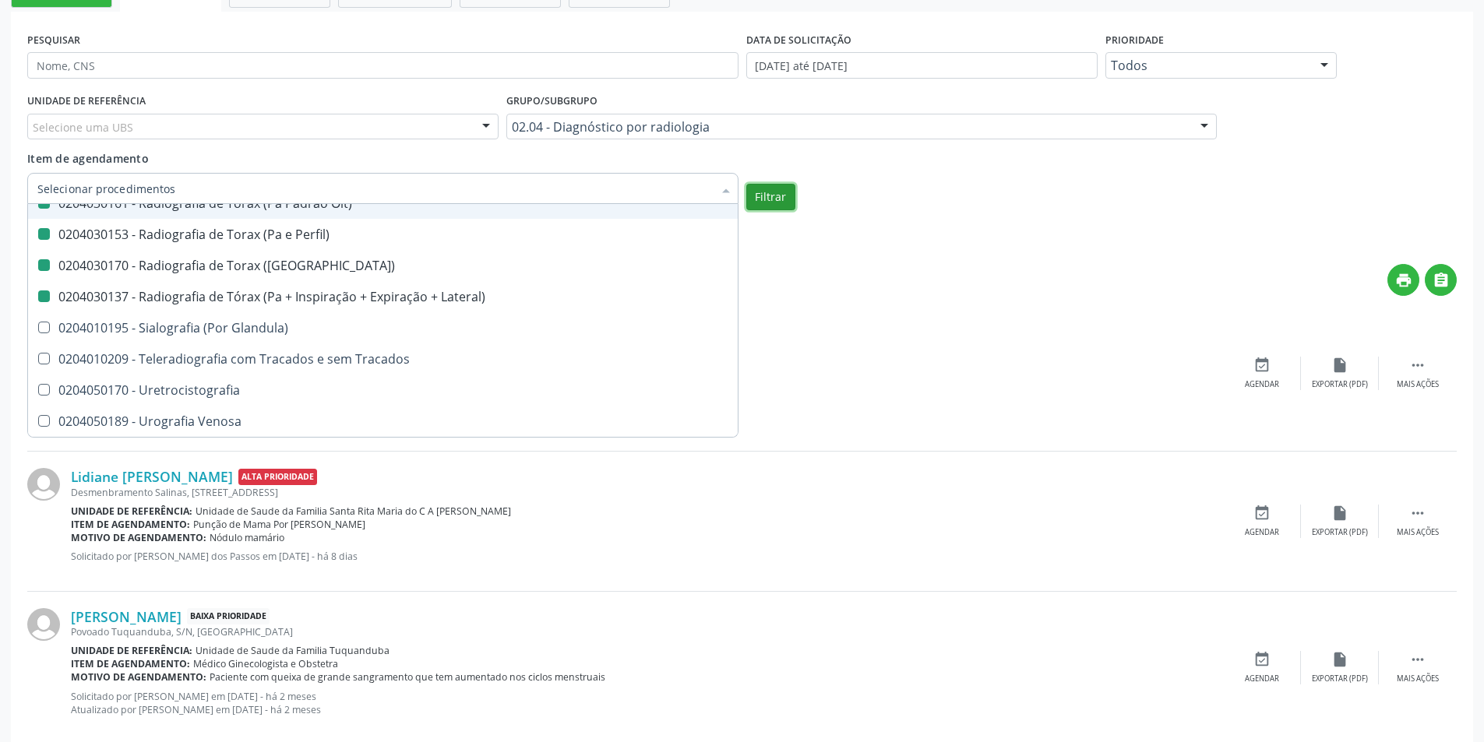
checkbox Femur\) "true"
checkbox Mama\) "true"
checkbox Hipotonica "true"
checkbox Escanometria "true"
checkbox Fistulografia "true"
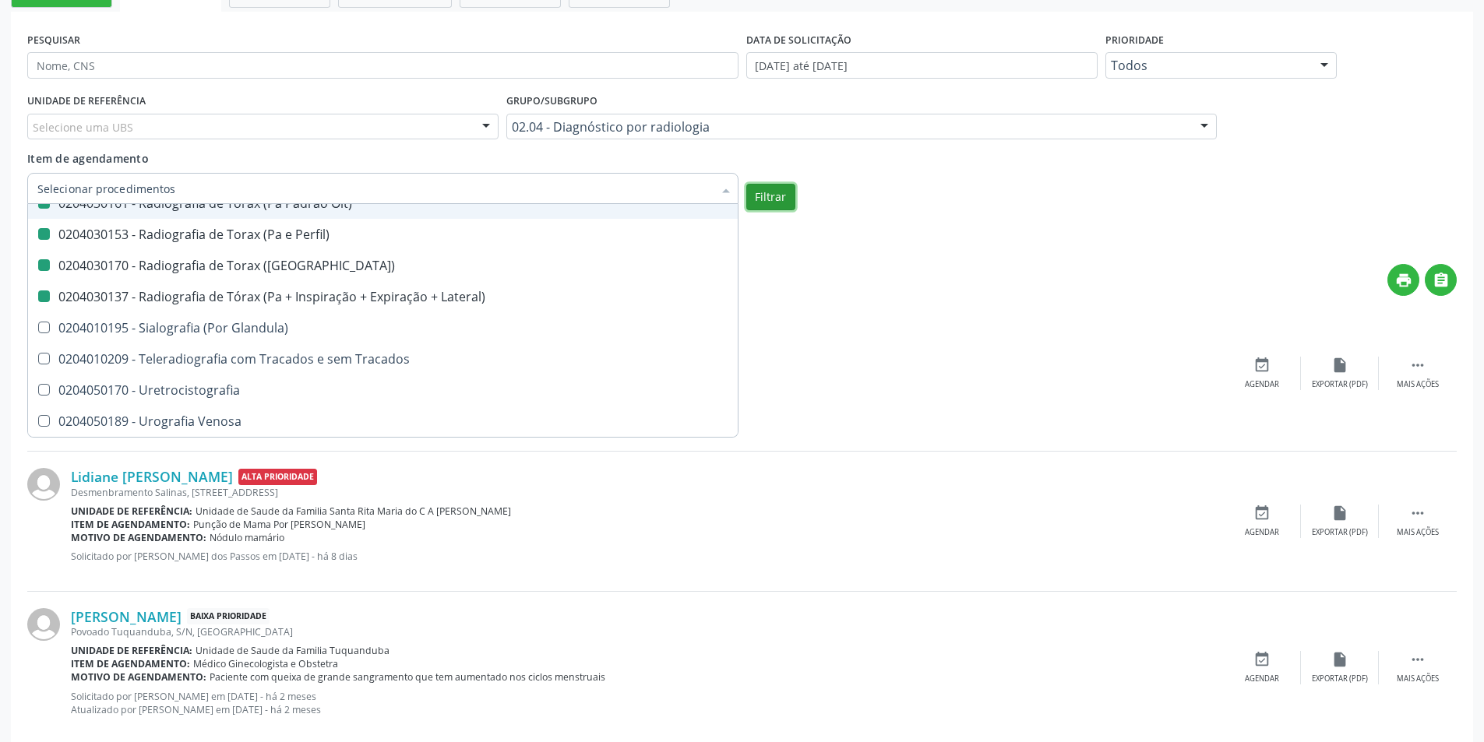
checkbox Histerossalpingografia "true"
checkbox Mamografia "true"
checkbox Rastreamento "true"
checkbox Mamografia "true"
checkbox Mielografia "true"
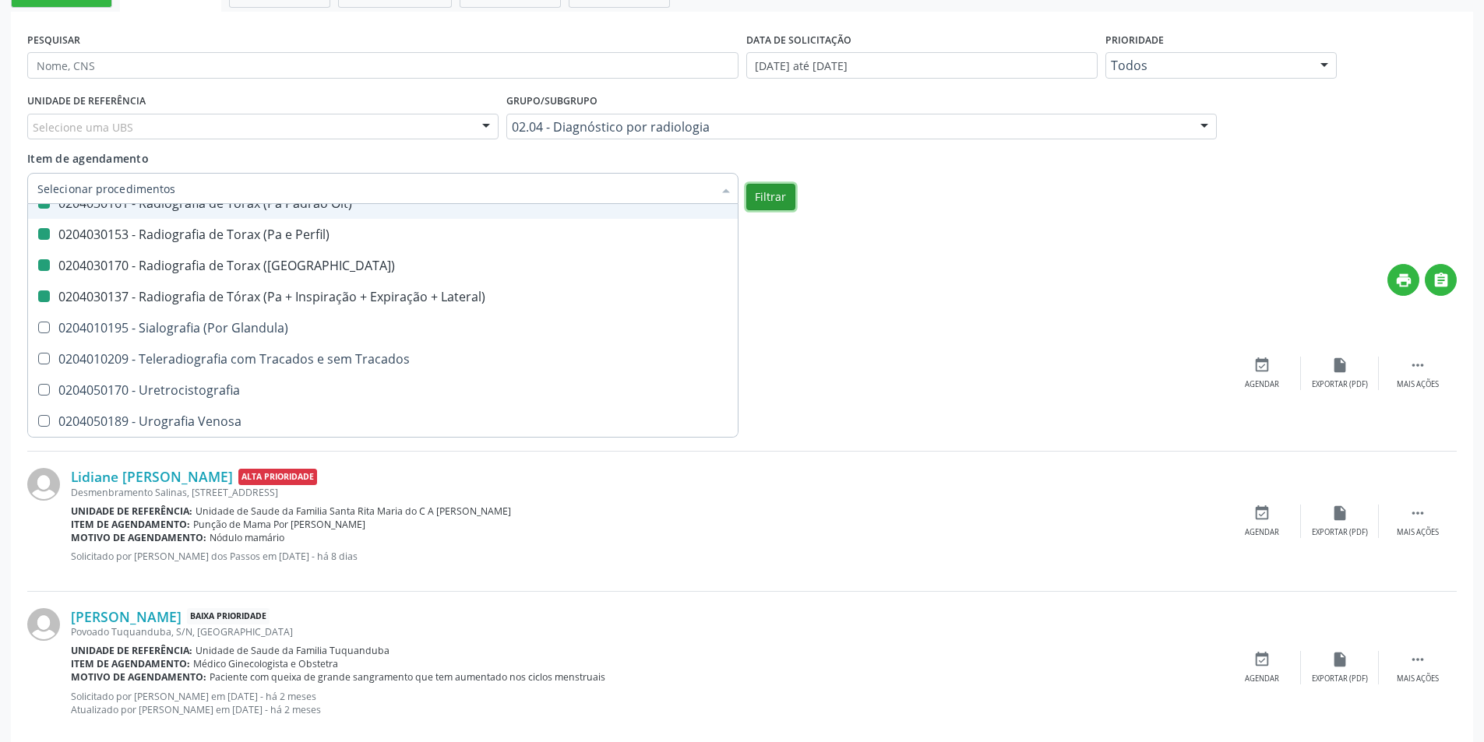
checkbox Percutanea "true"
checkbox Ascendente "true"
checkbox Vertebral "true"
checkbox Laringe "true"
checkbox Plano\) "true"
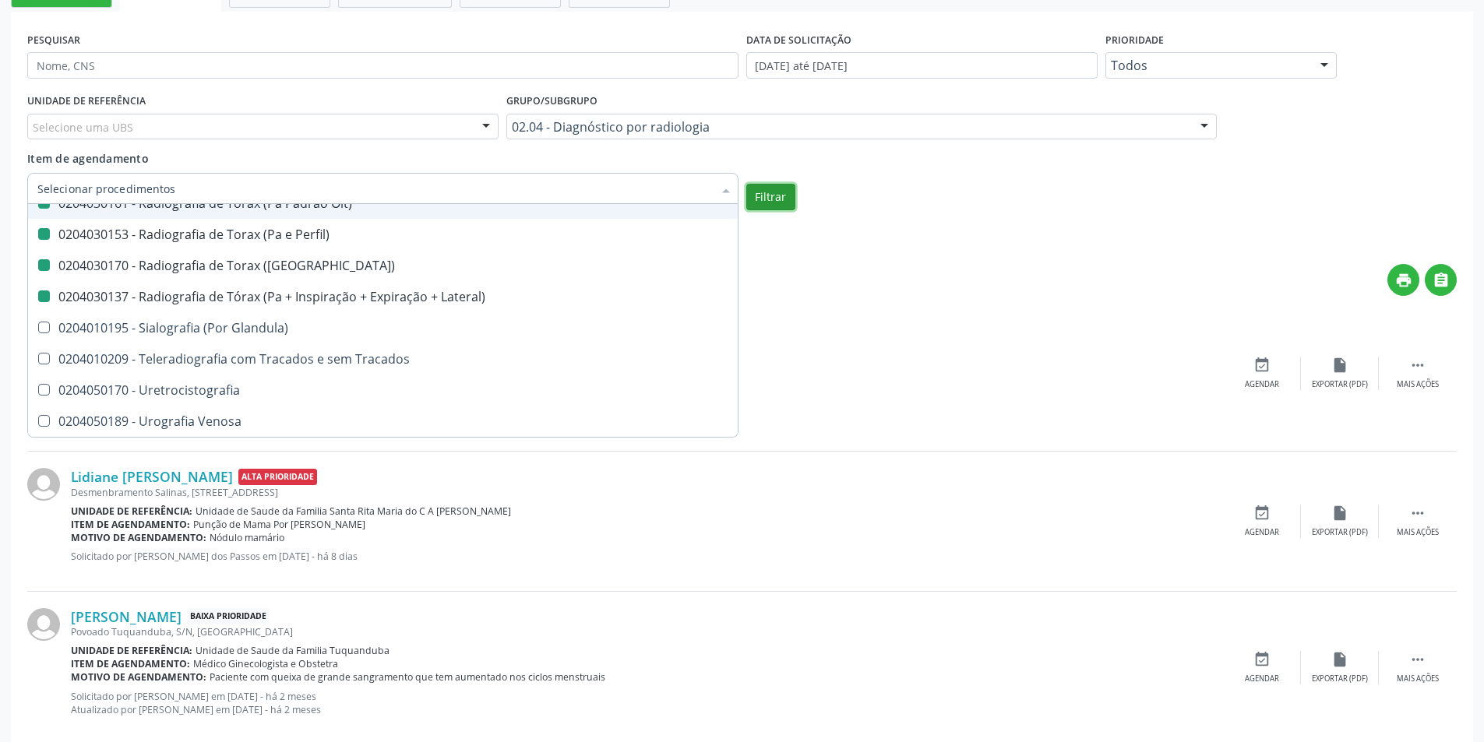
checkbox Planos "true"
checkbox Contraste "true"
checkbox Hirtz\) "true"
checkbox Wing\) "true"
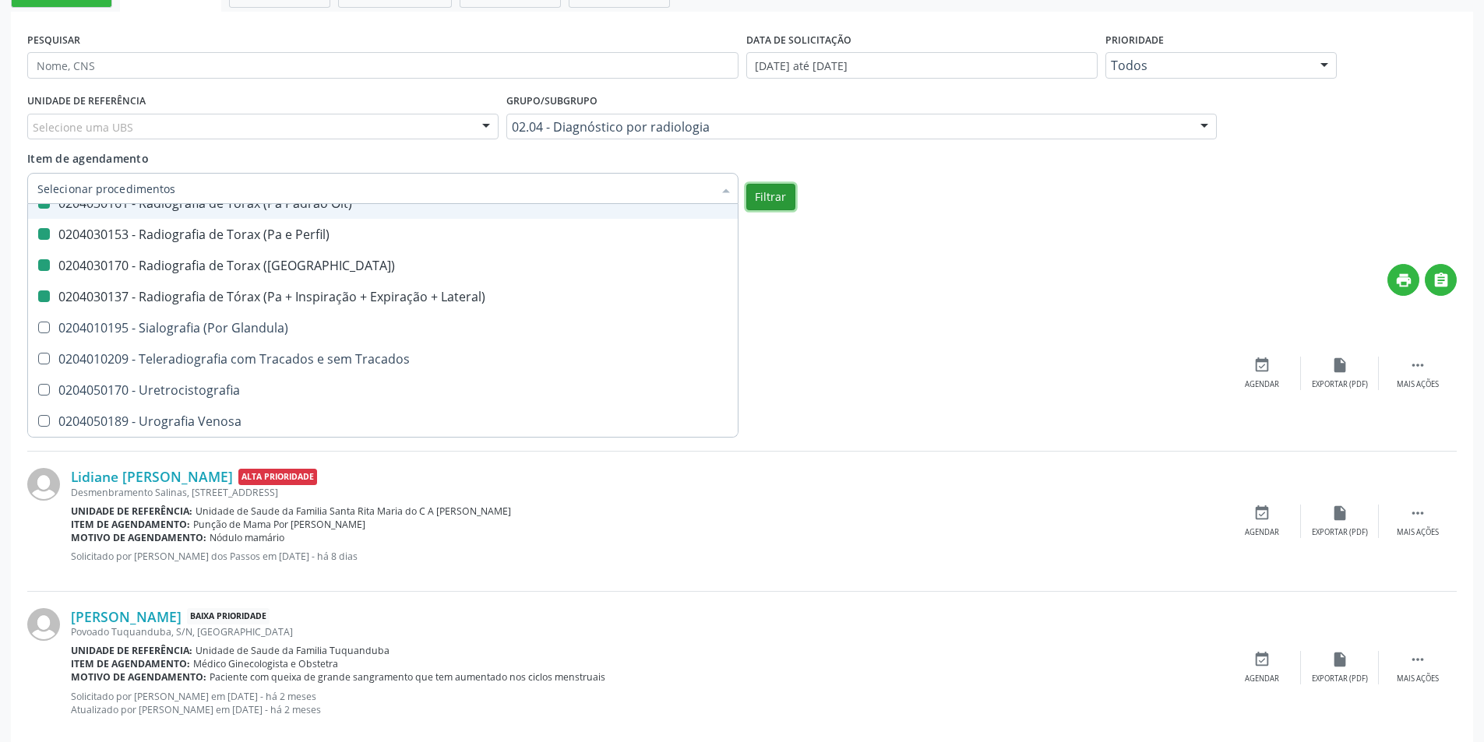
checkbox Oclusal "true"
checkbox \(Enteroclise\) "true"
checkbox Panoramica "true"
checkbox Escoliose\) "true"
checkbox Inferiores "true"
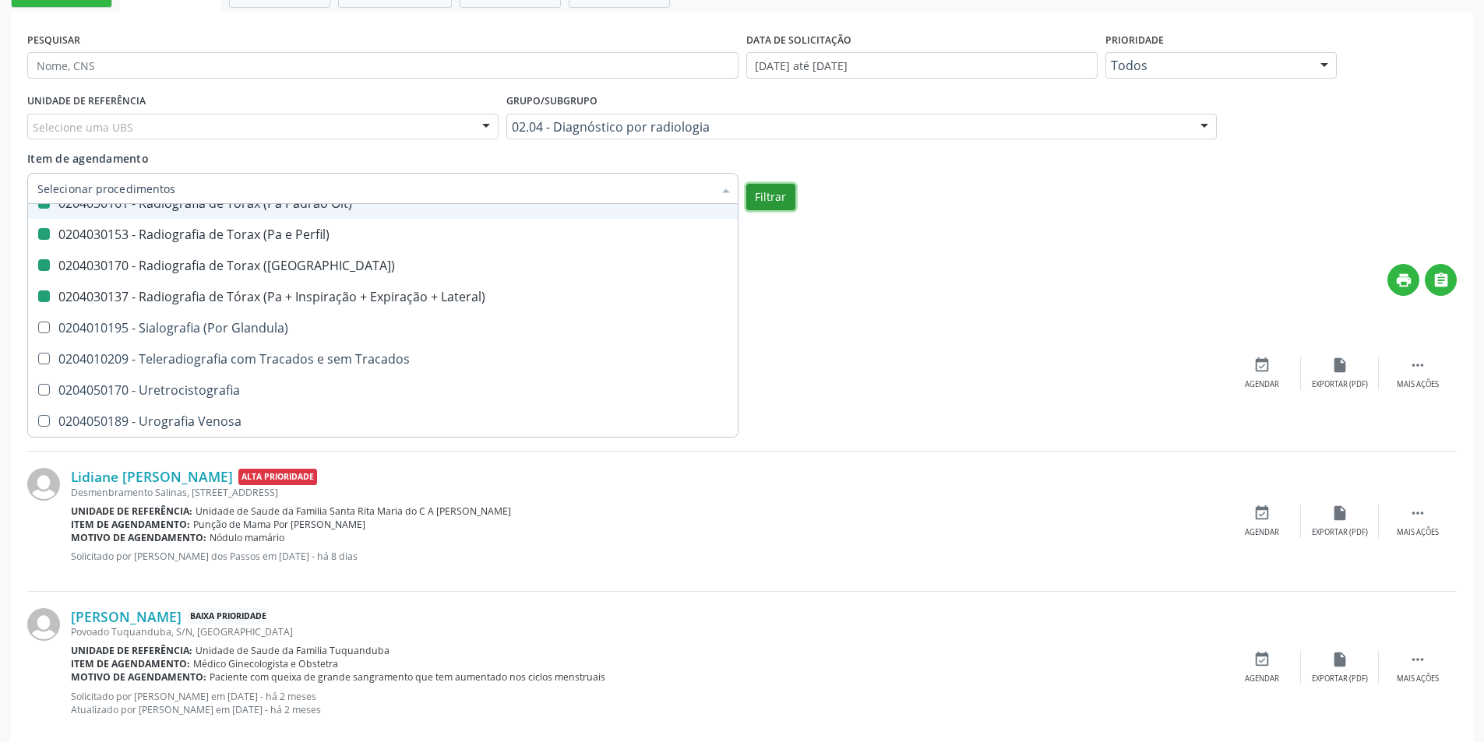
checkbox Periapical "true"
checkbox Mao "false"
checkbox Posicoes\) "false"
checkbox Esofago "false"
checkbox Esterno "false"
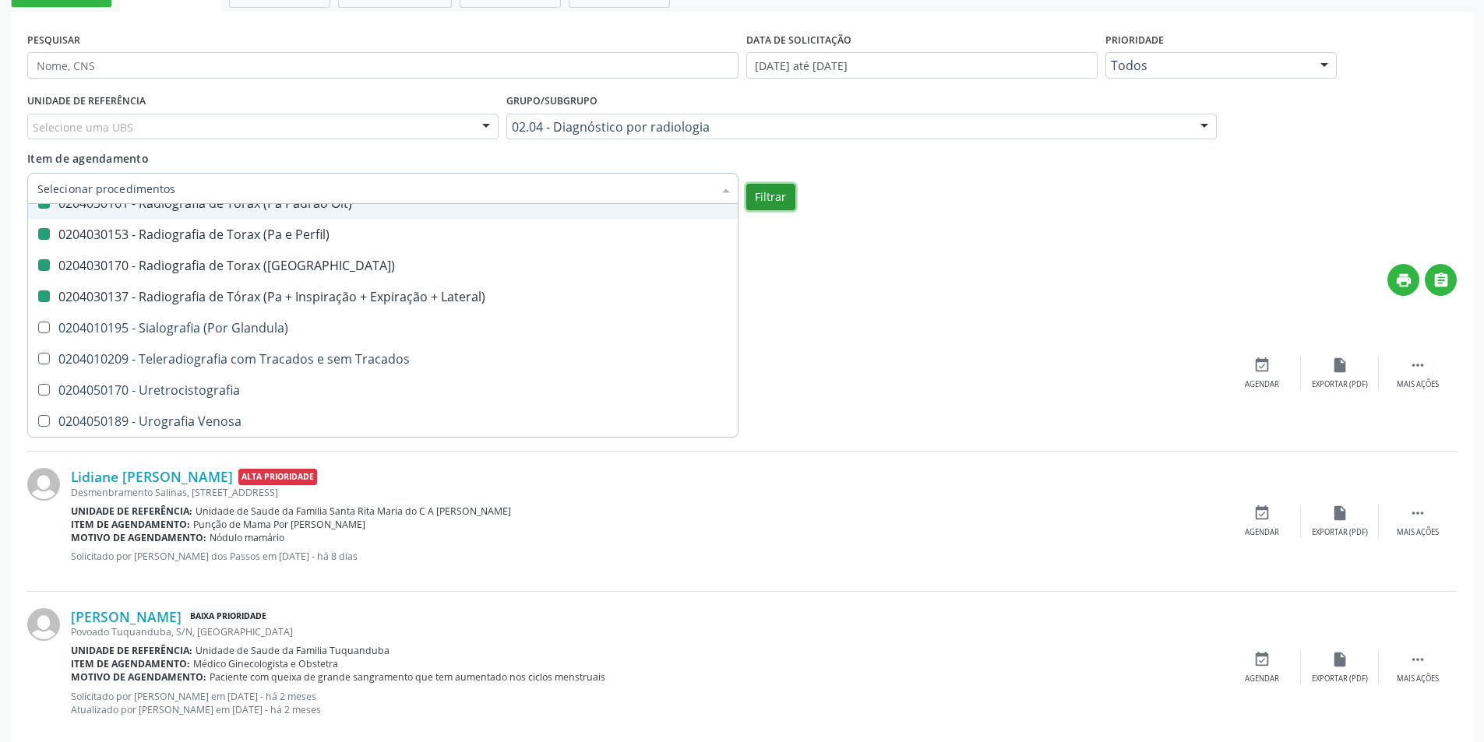
checkbox Duodeno "false"
checkbox \(Transito\) "false"
checkbox Lateral\) "false"
checkbox Axial\) "false"
checkbox Axiais\) "false"
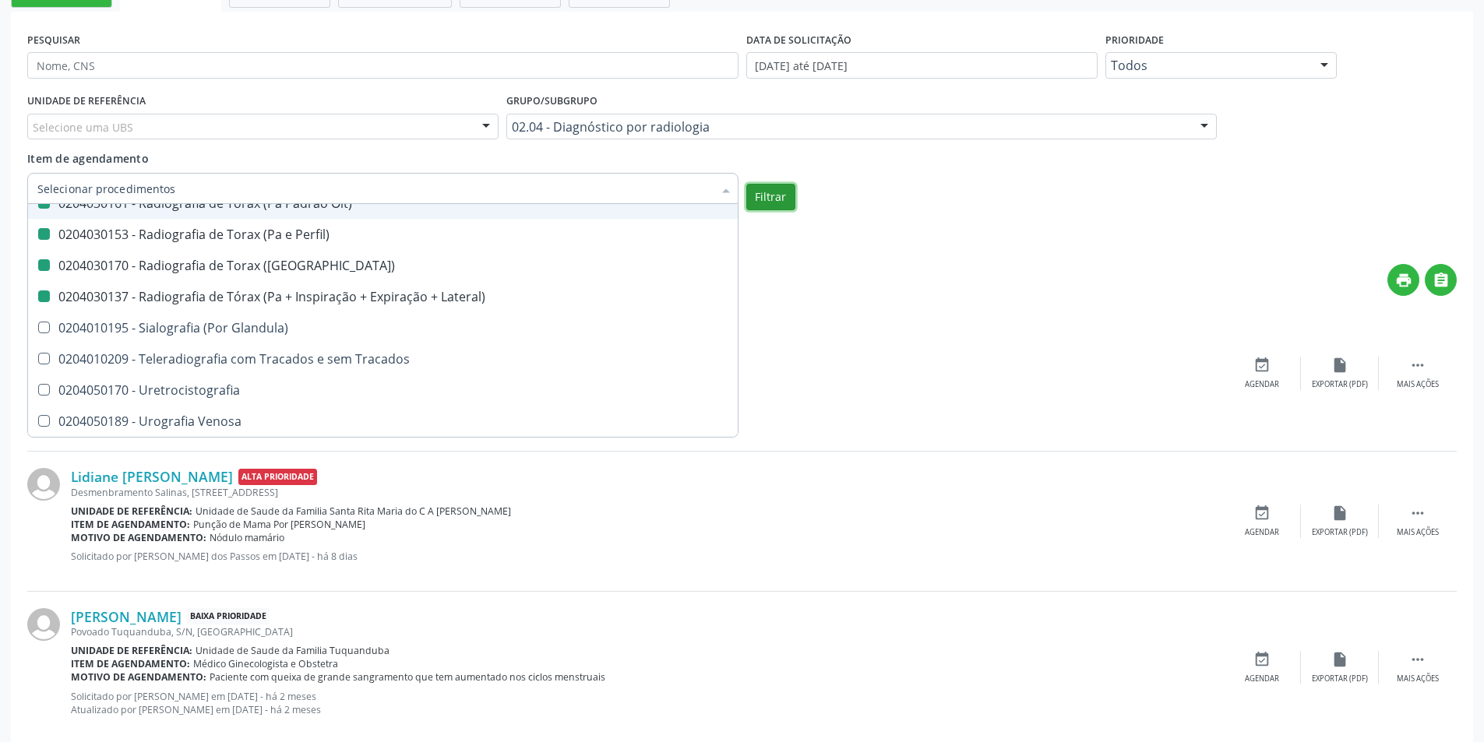
checkbox Laringe "false"
checkbox Mao "false"
checkbox Ossea\) "false"
checkbox \(Bilateral\) "false"
checkbox Obliqua\) "false"
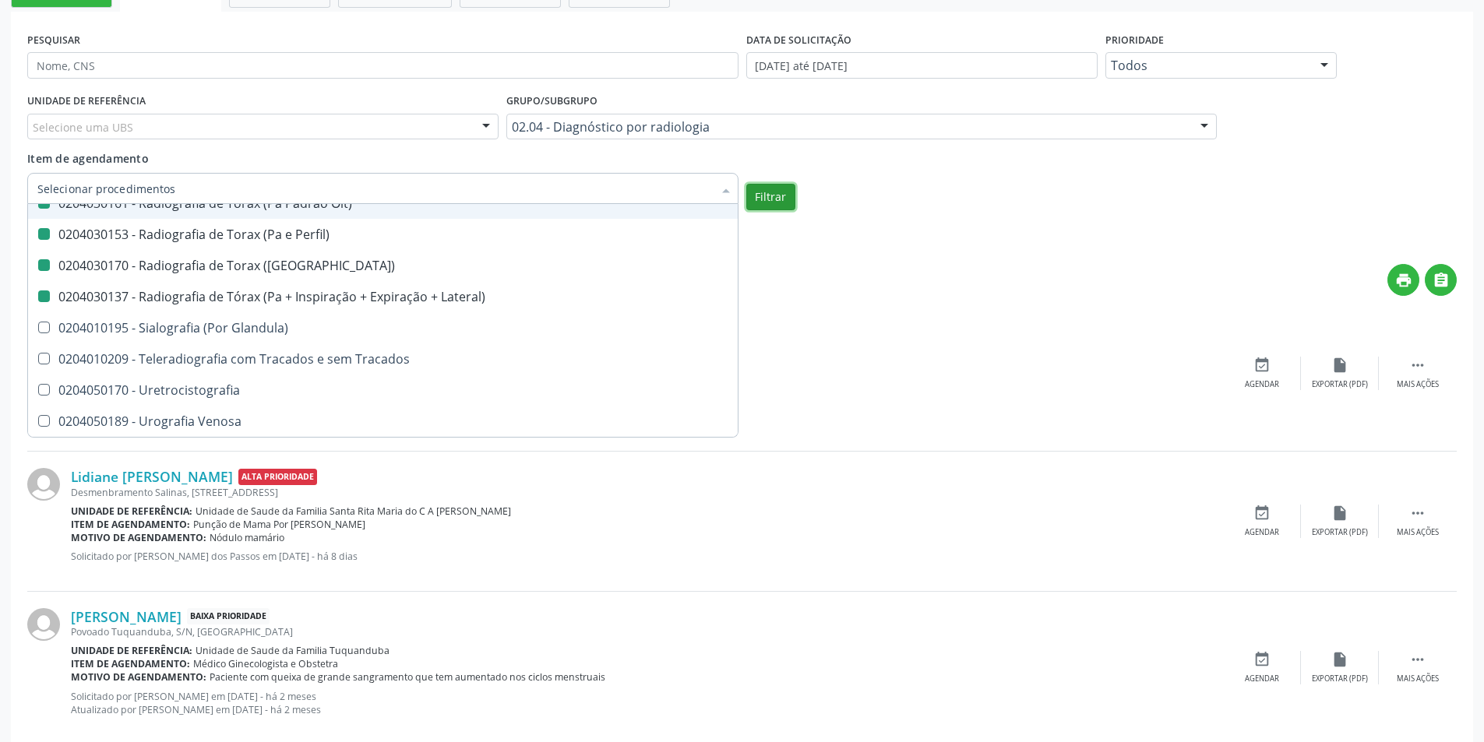
checkbox Perfil\) "false"
checkbox Hirtz\) "false"
checkbox Pe "false"
checkbox Perna "false"
checkbox Pneumomediastino "false"
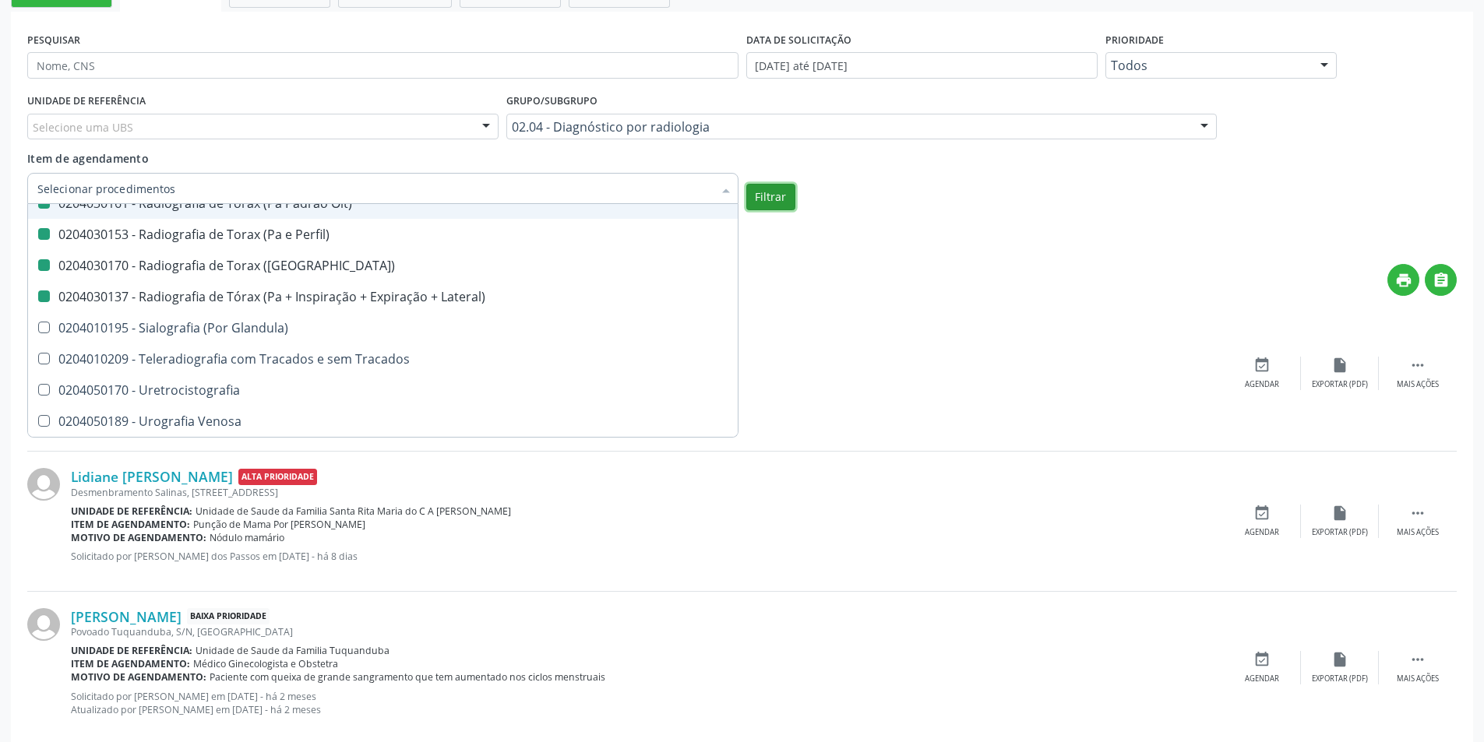
checkbox Obliqua\) "false"
checkbox Estranho\) "false"
checkbox Sacro-Coccigea "false"
checkbox Hirtz\) "false"
checkbox Bretton\) "false"
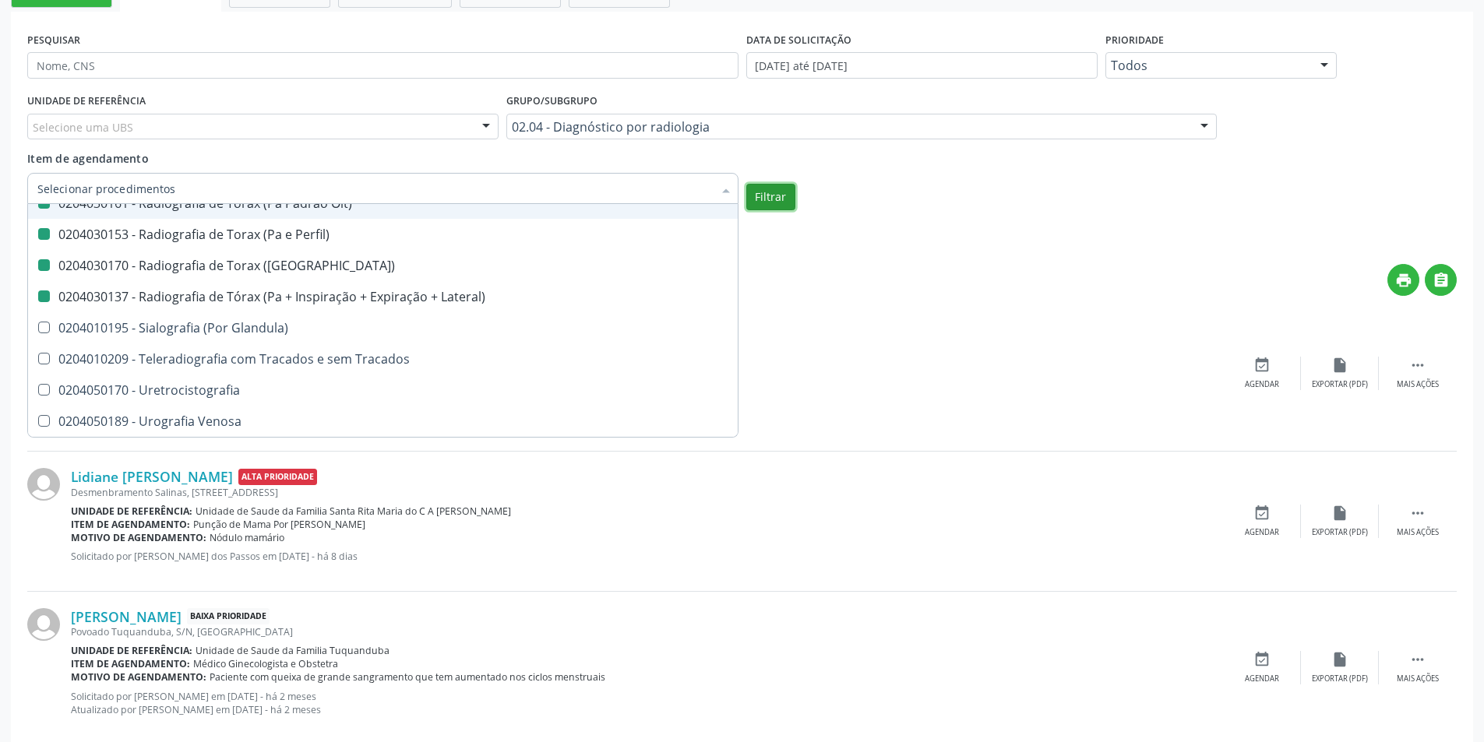
checkbox \(Apico-Lordortica\) "false"
checkbox Obliqua\) "false"
checkbox Oit\) "false"
checkbox Perfil\) "false"
checkbox \(Pa\) "false"
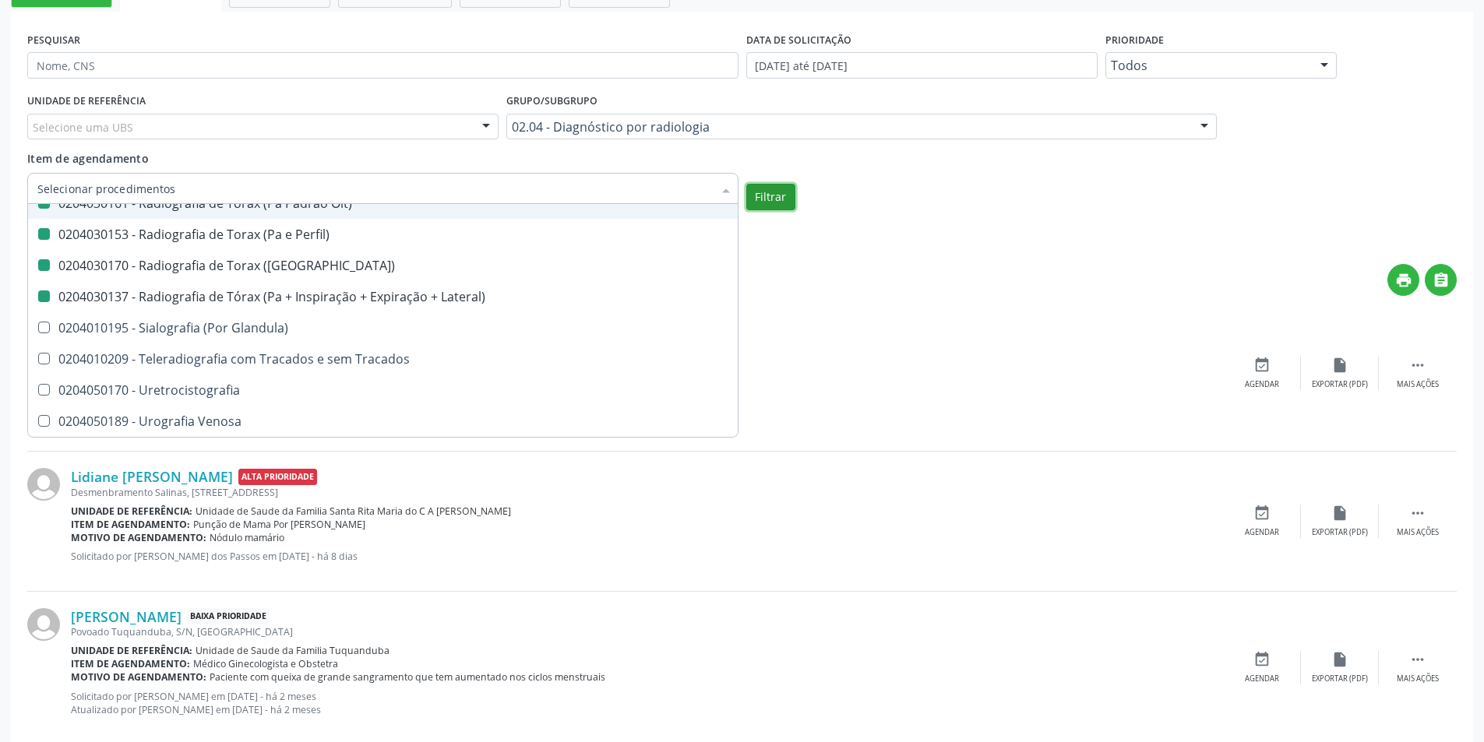
checkbox Lateral\) "false"
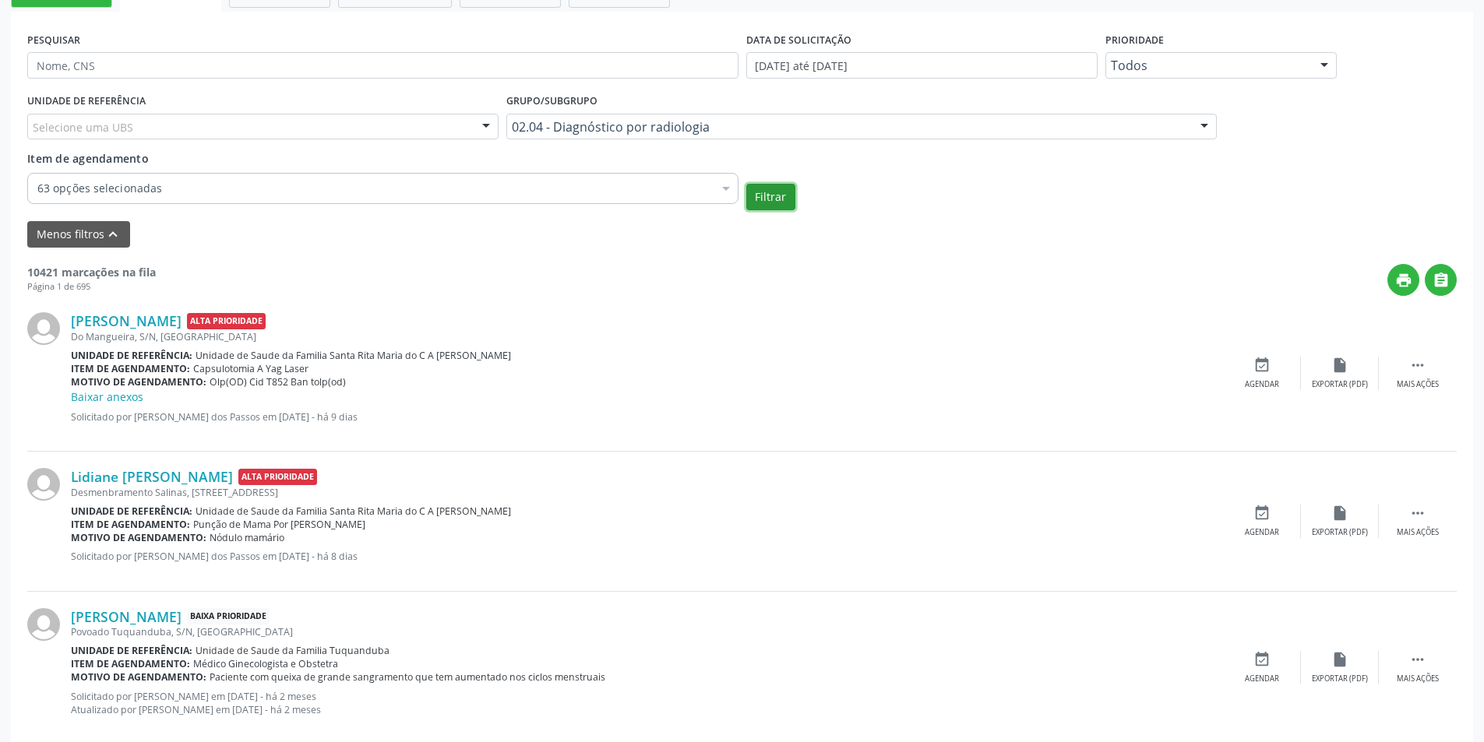
scroll to position [0, 0]
click at [784, 196] on button "Filtrar" at bounding box center [770, 197] width 49 height 26
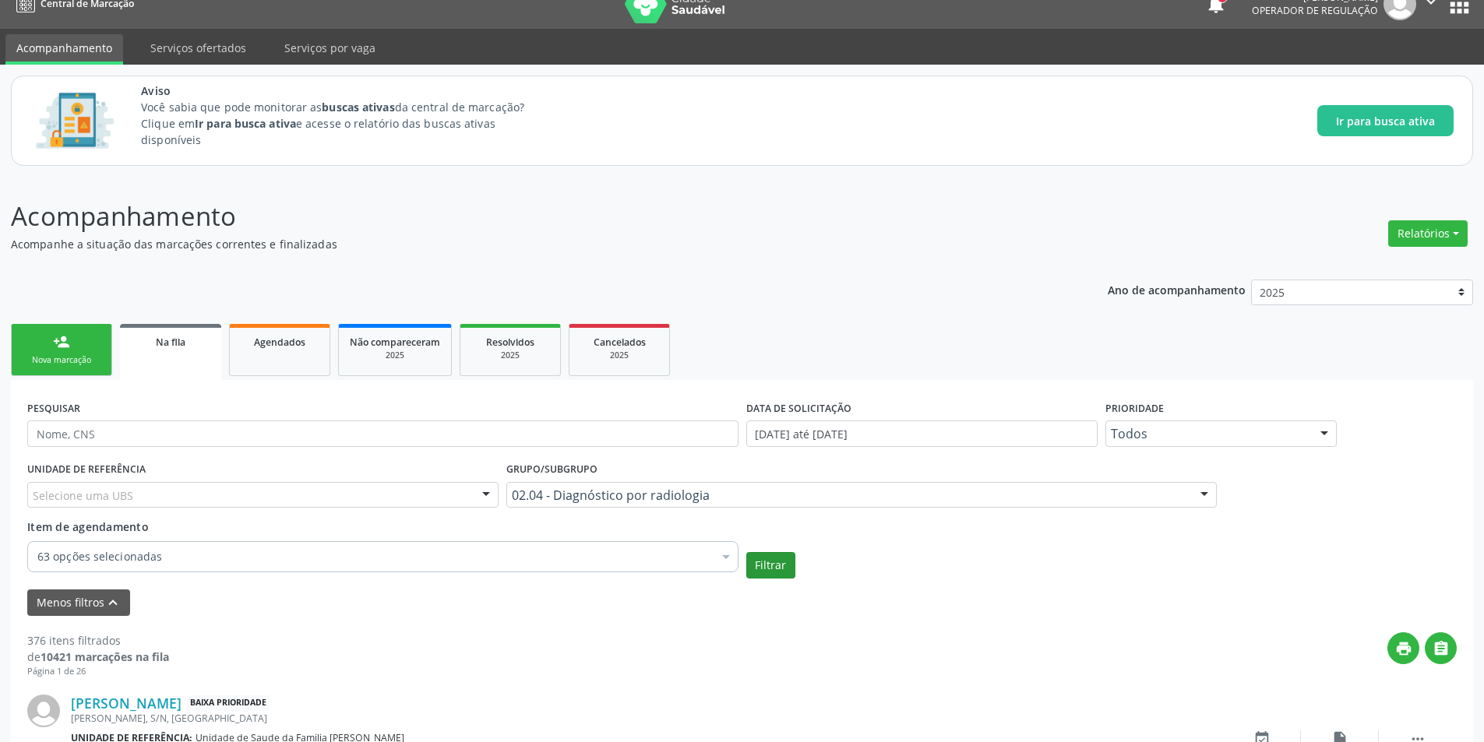
scroll to position [389, 0]
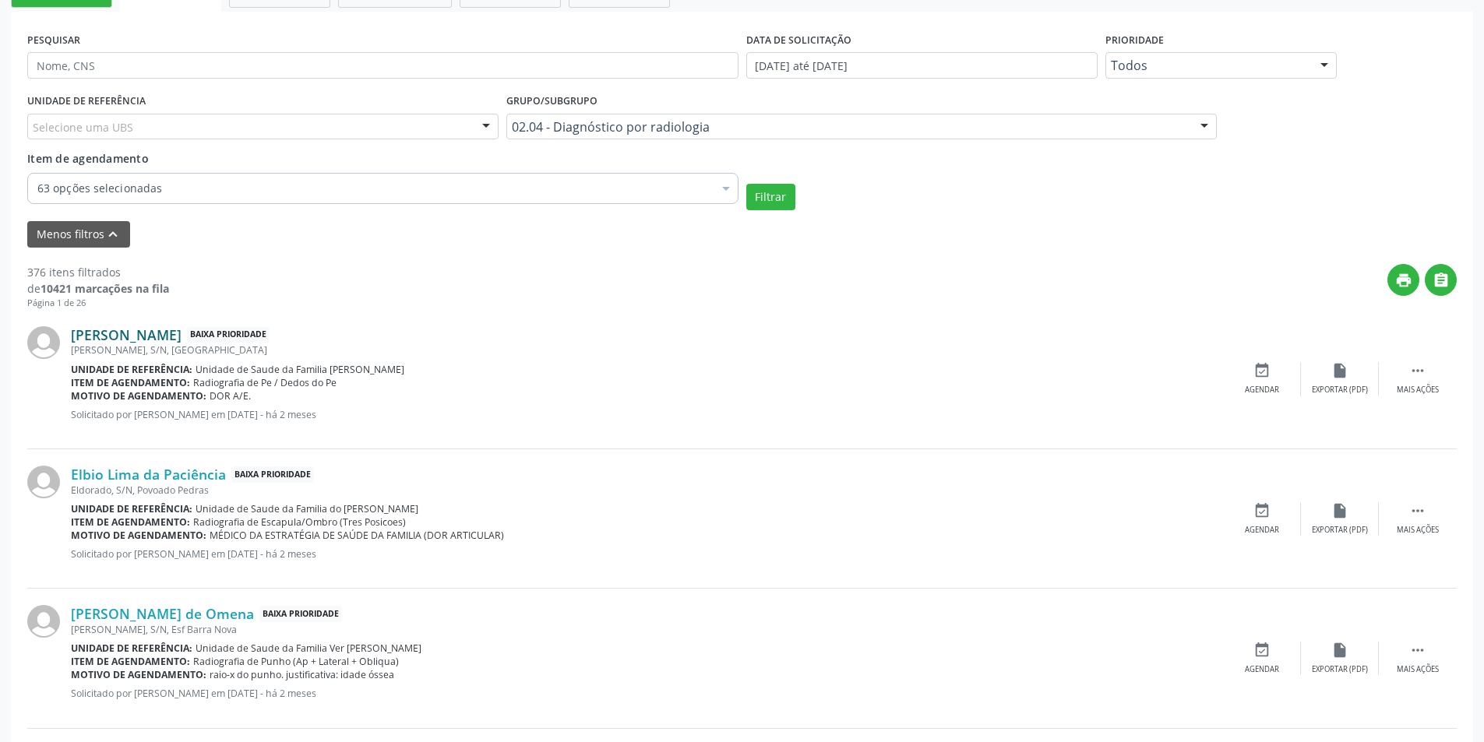
click at [149, 339] on link "[PERSON_NAME]" at bounding box center [126, 334] width 111 height 17
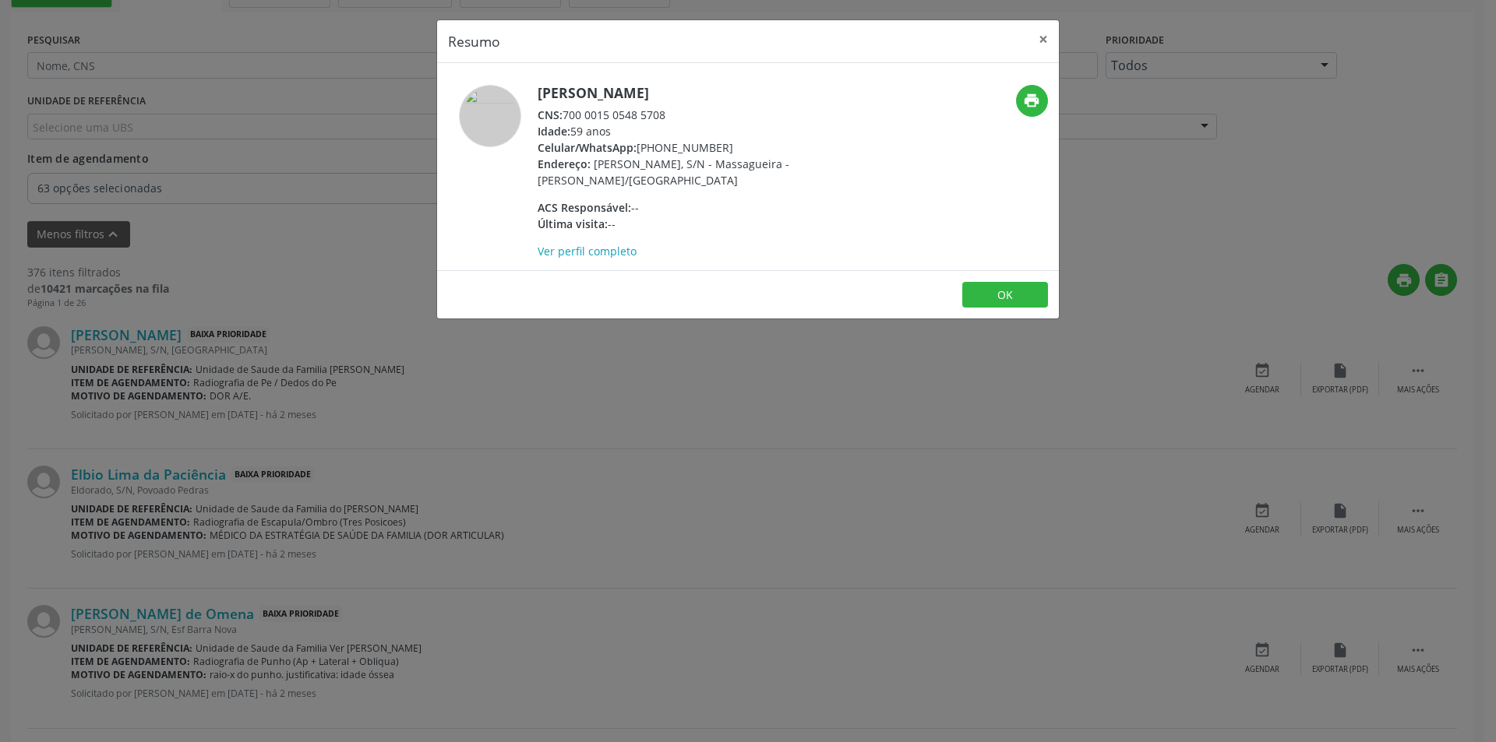
drag, startPoint x: 566, startPoint y: 111, endPoint x: 696, endPoint y: 114, distance: 130.1
click at [696, 114] on div "CNS: 700 0015 0548 5708" at bounding box center [688, 115] width 303 height 16
copy div "700 0015 0548 5708"
click at [1029, 295] on button "OK" at bounding box center [1005, 295] width 86 height 26
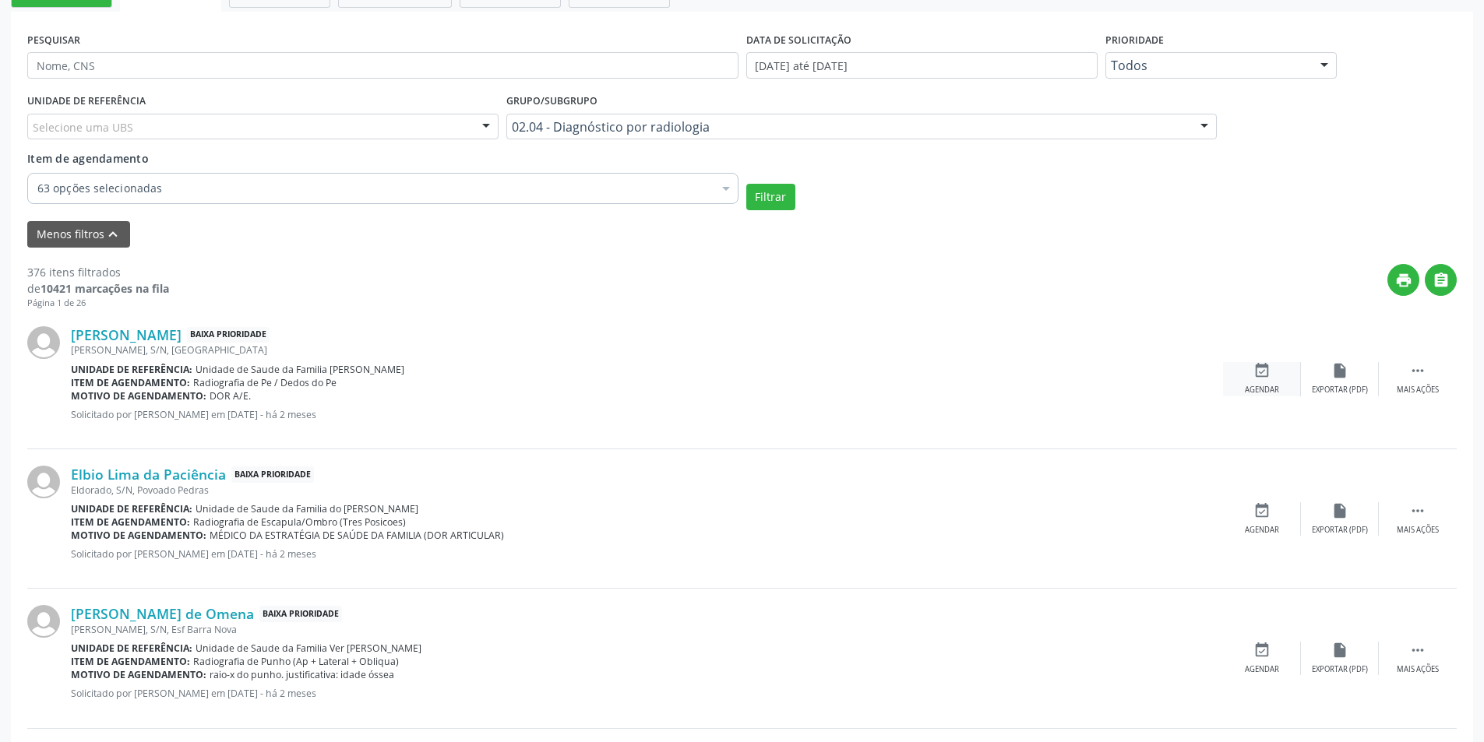
click at [1258, 372] on icon "event_available" at bounding box center [1261, 370] width 17 height 17
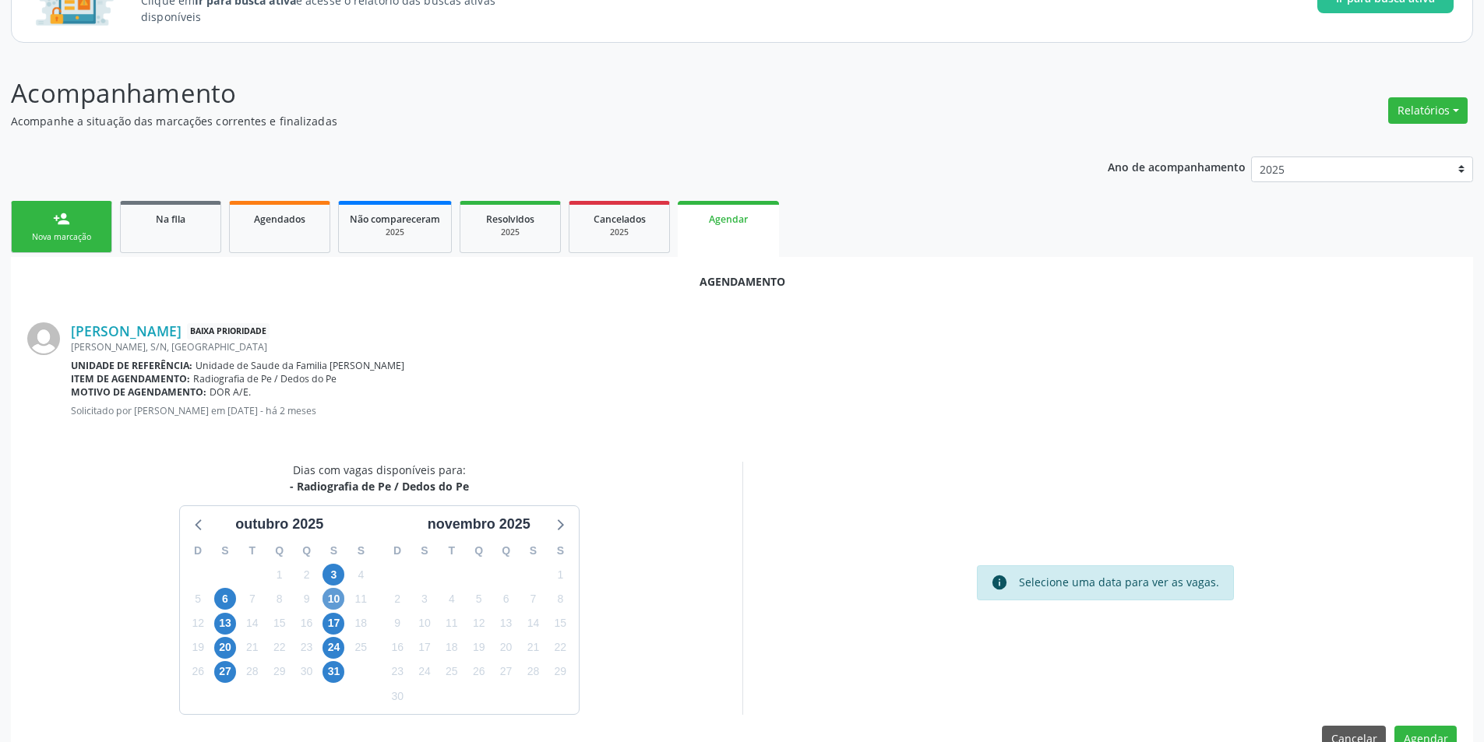
scroll to position [181, 0]
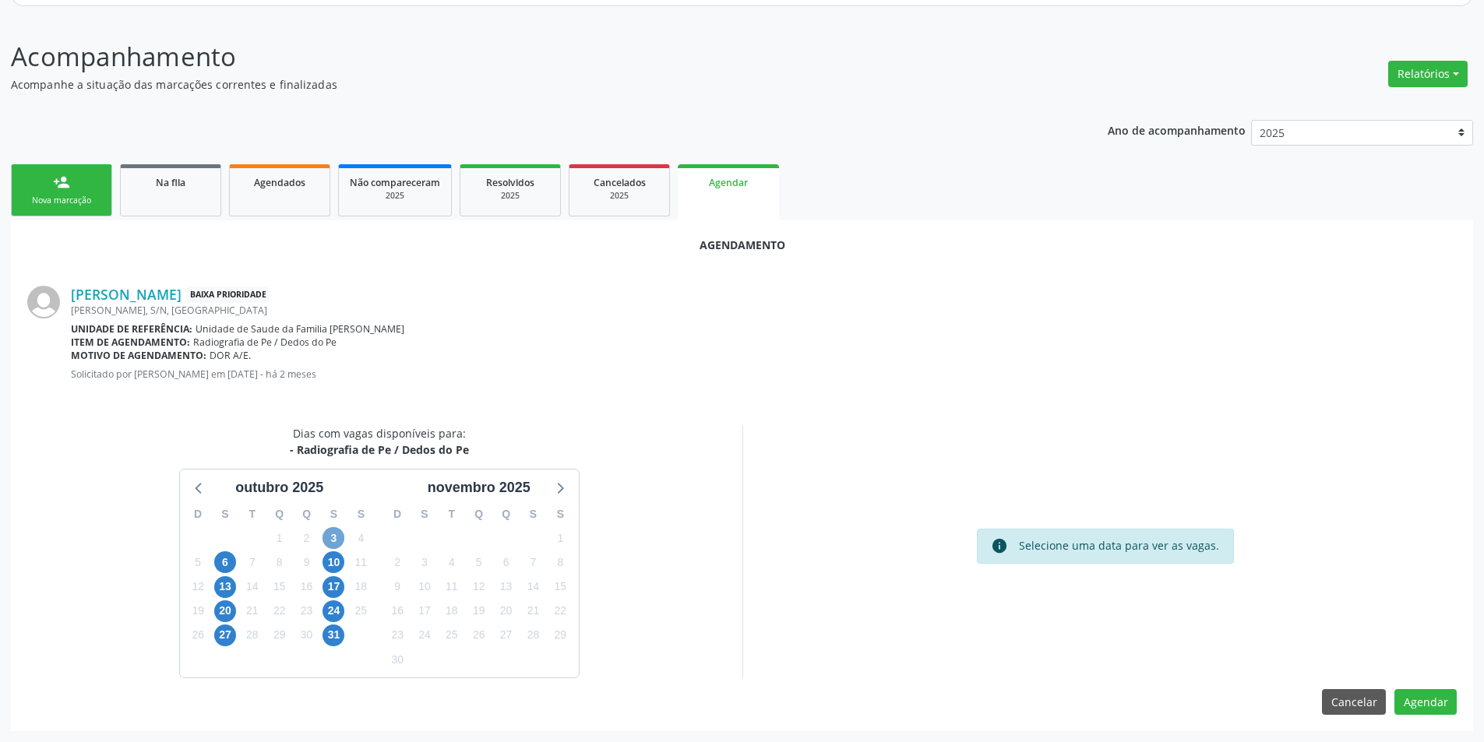
click at [327, 539] on span "3" at bounding box center [333, 538] width 22 height 22
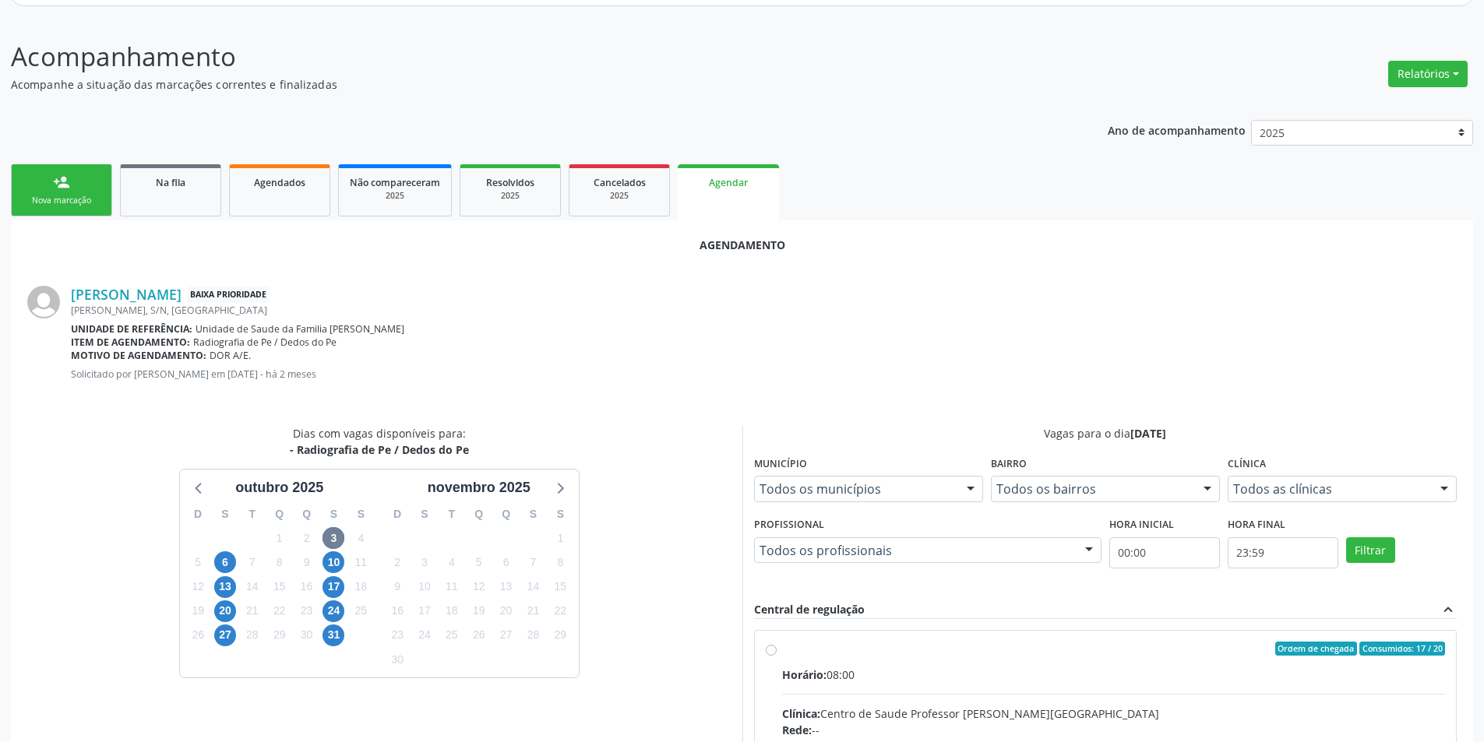
radio input "true"
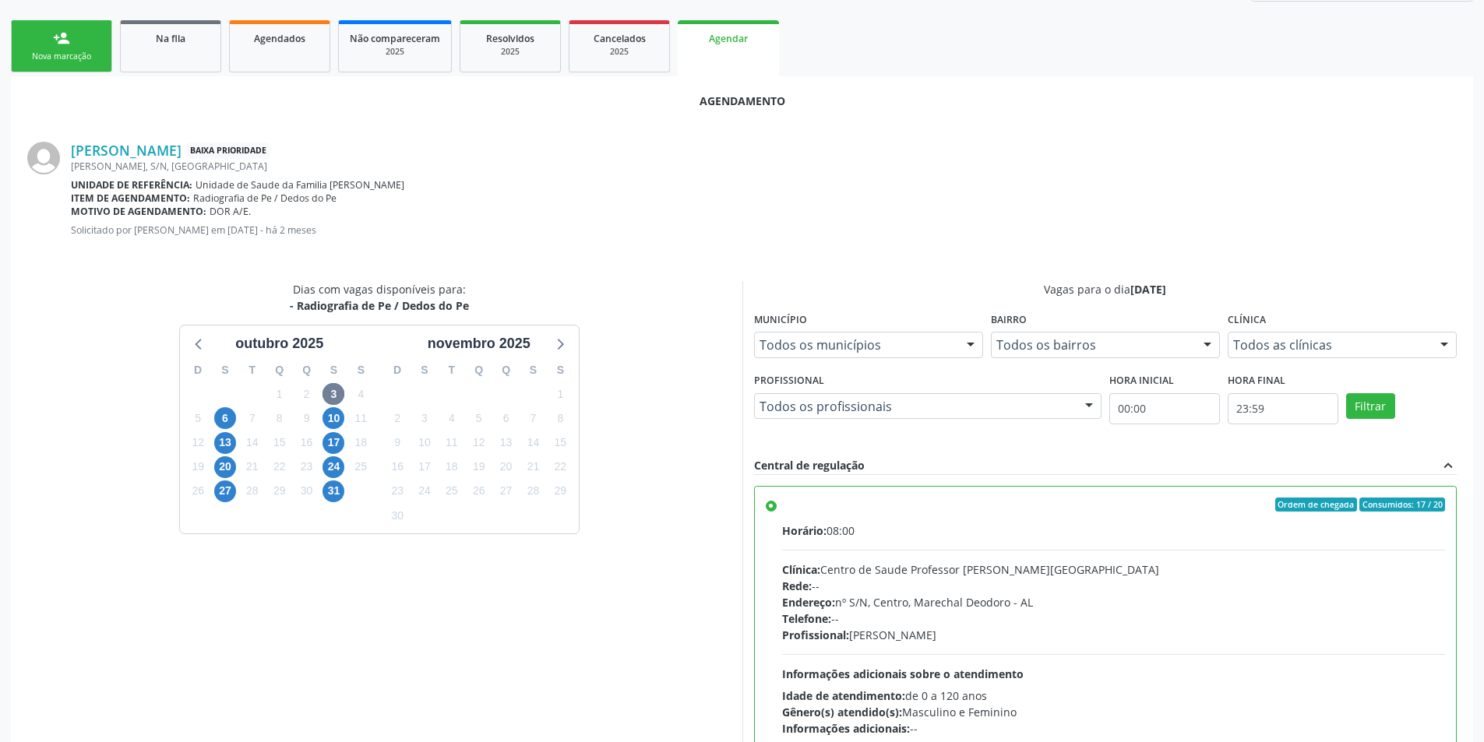
scroll to position [434, 0]
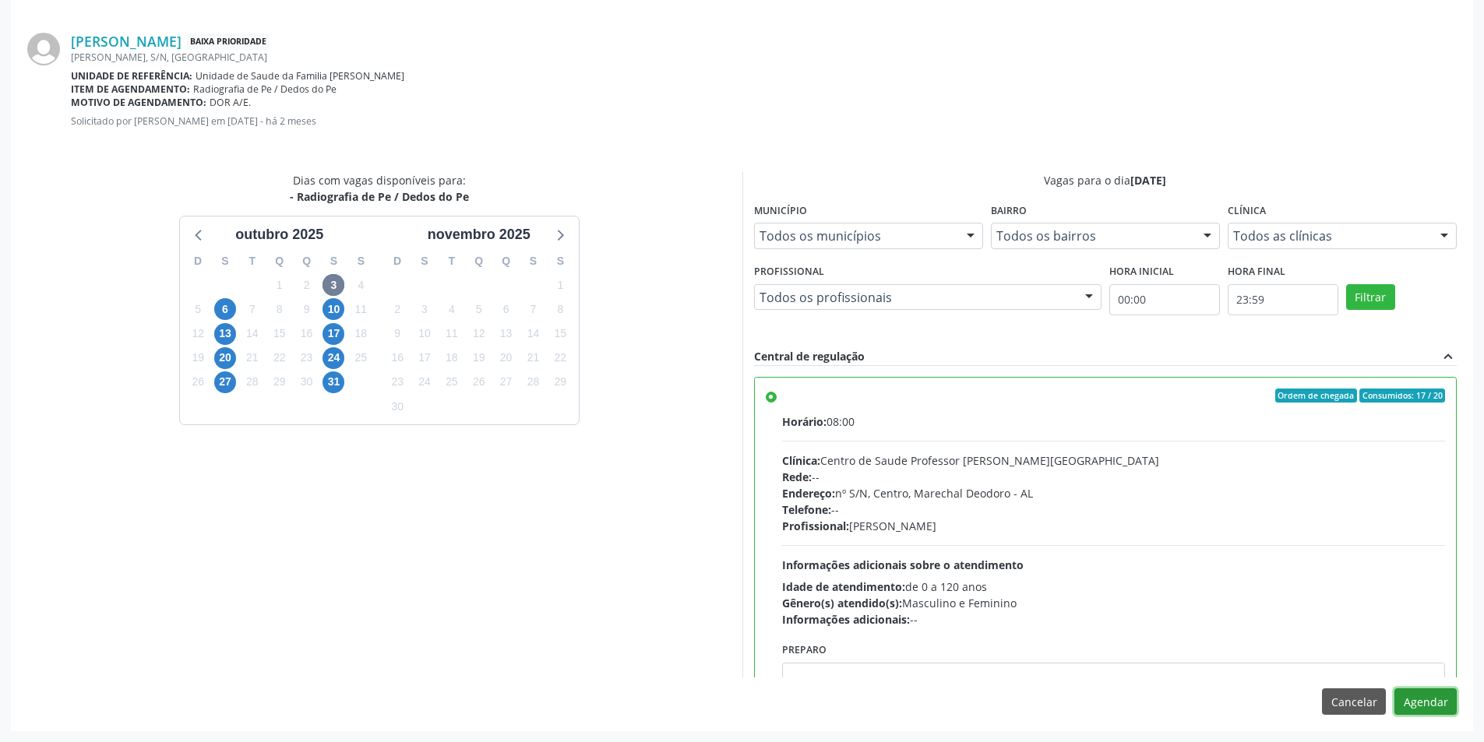
click at [1444, 698] on button "Agendar" at bounding box center [1425, 702] width 62 height 26
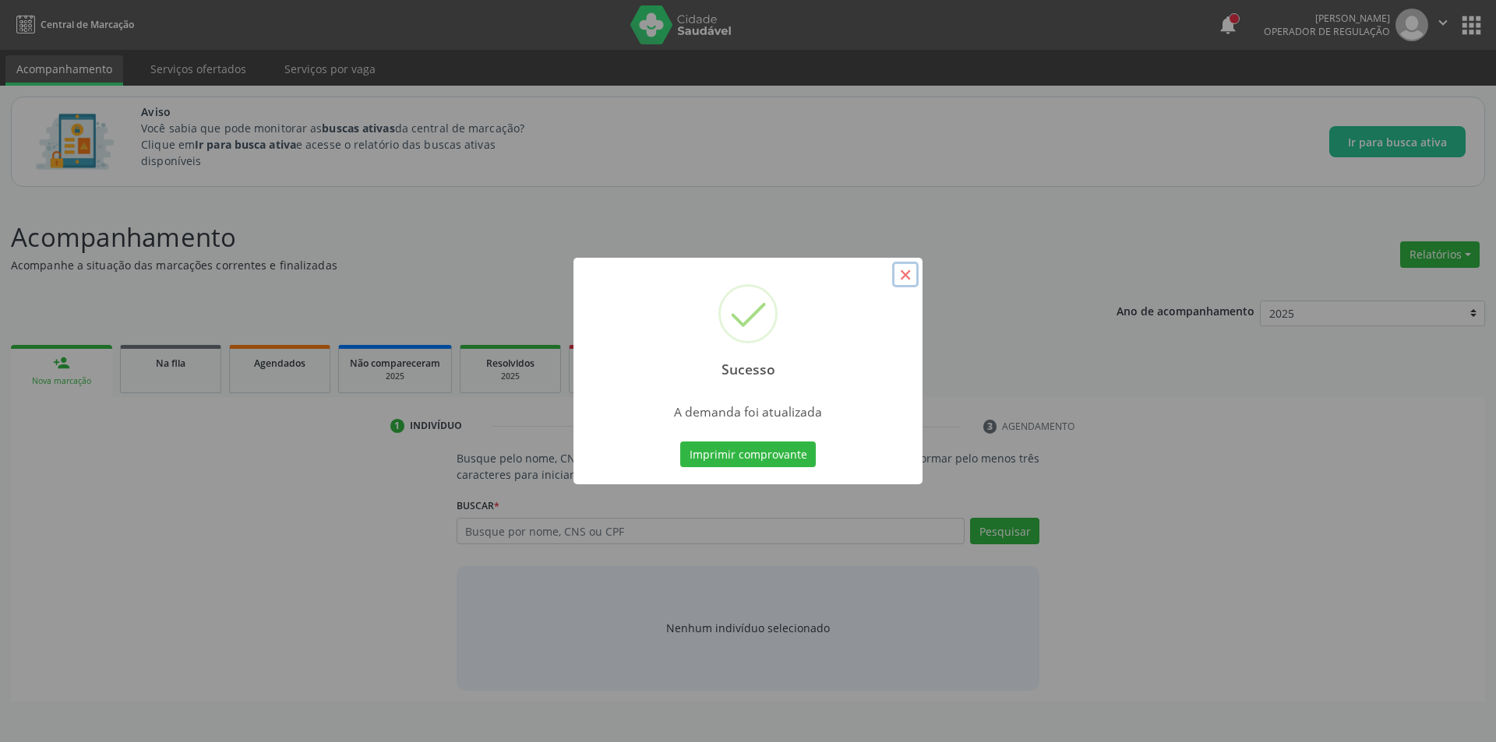
click at [901, 276] on button "×" at bounding box center [905, 275] width 26 height 26
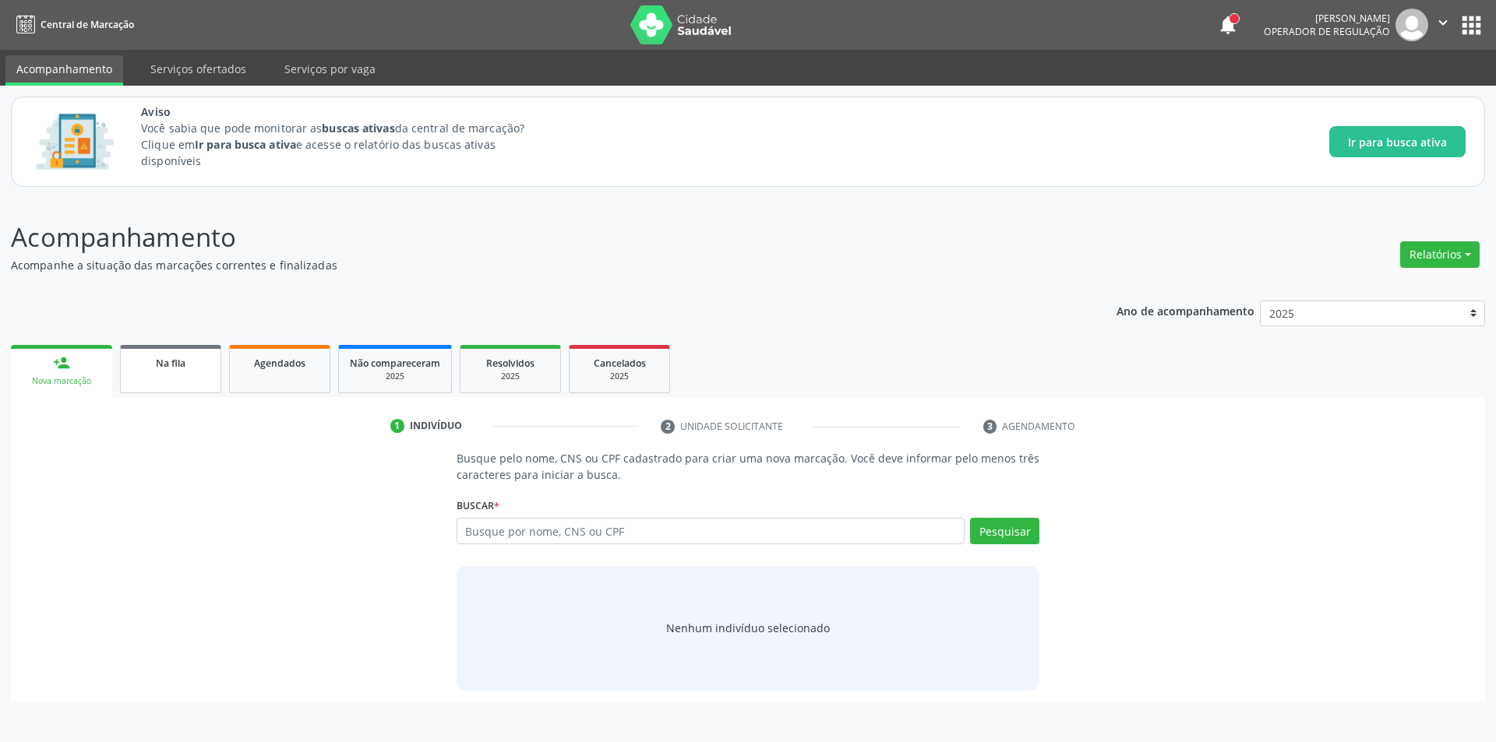
click at [187, 369] on div "Na fila" at bounding box center [171, 362] width 78 height 16
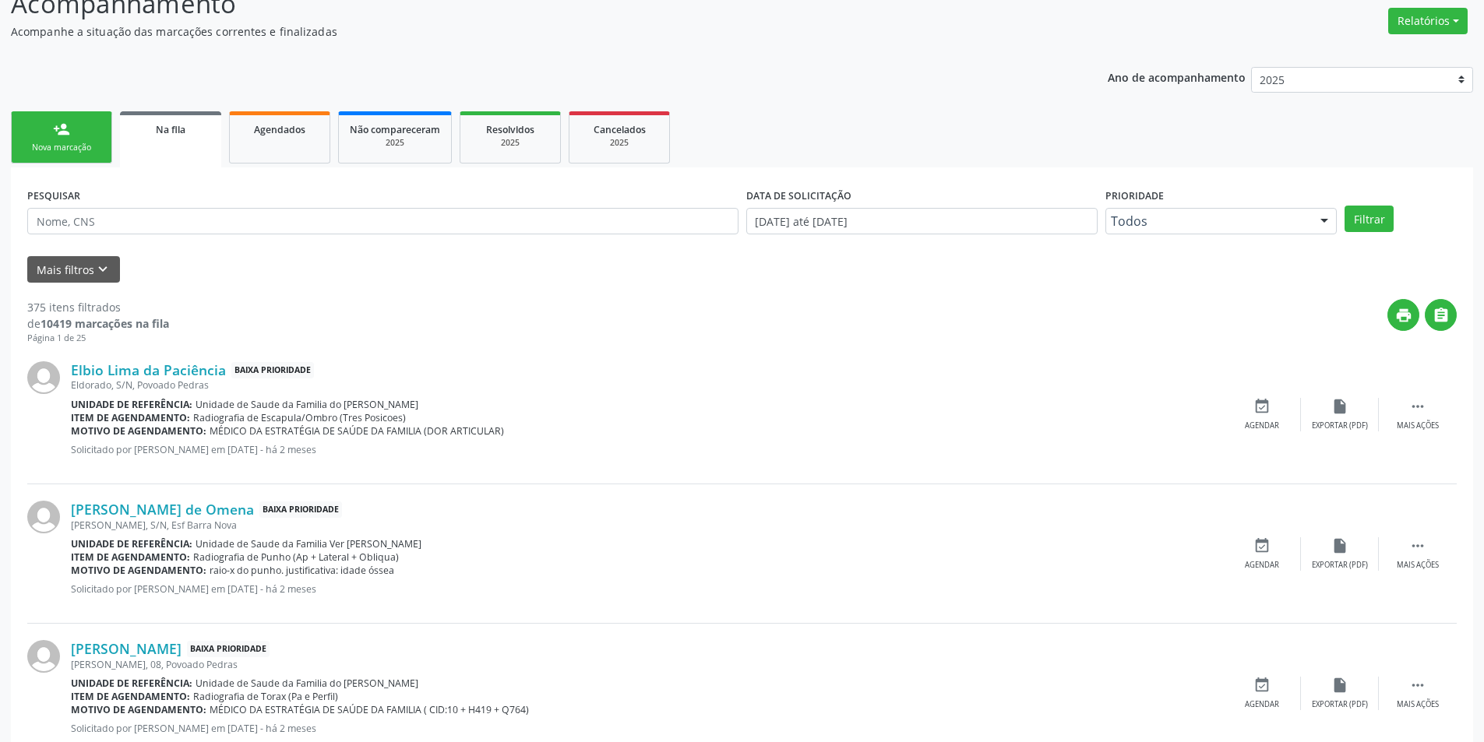
scroll to position [312, 0]
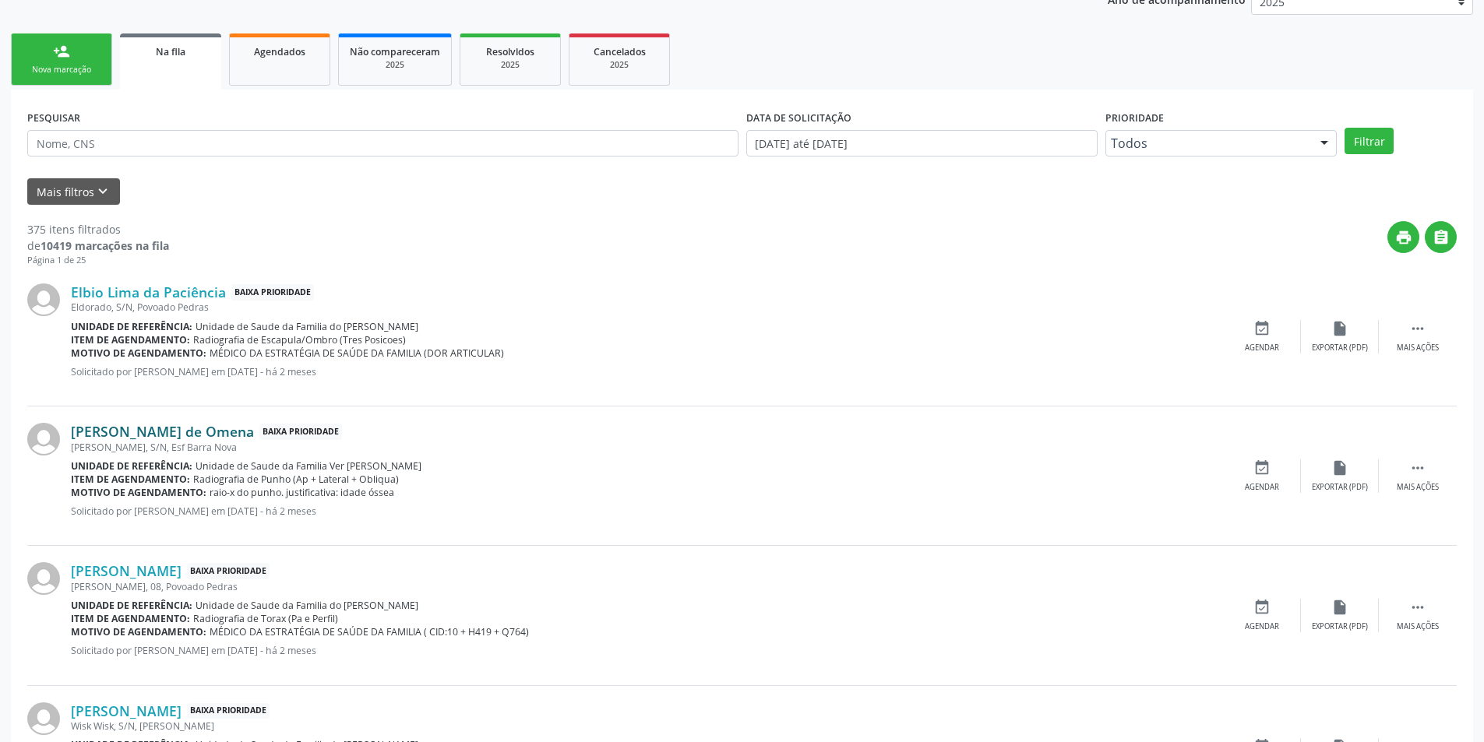
click at [184, 435] on link "[PERSON_NAME] de Omena" at bounding box center [162, 431] width 183 height 17
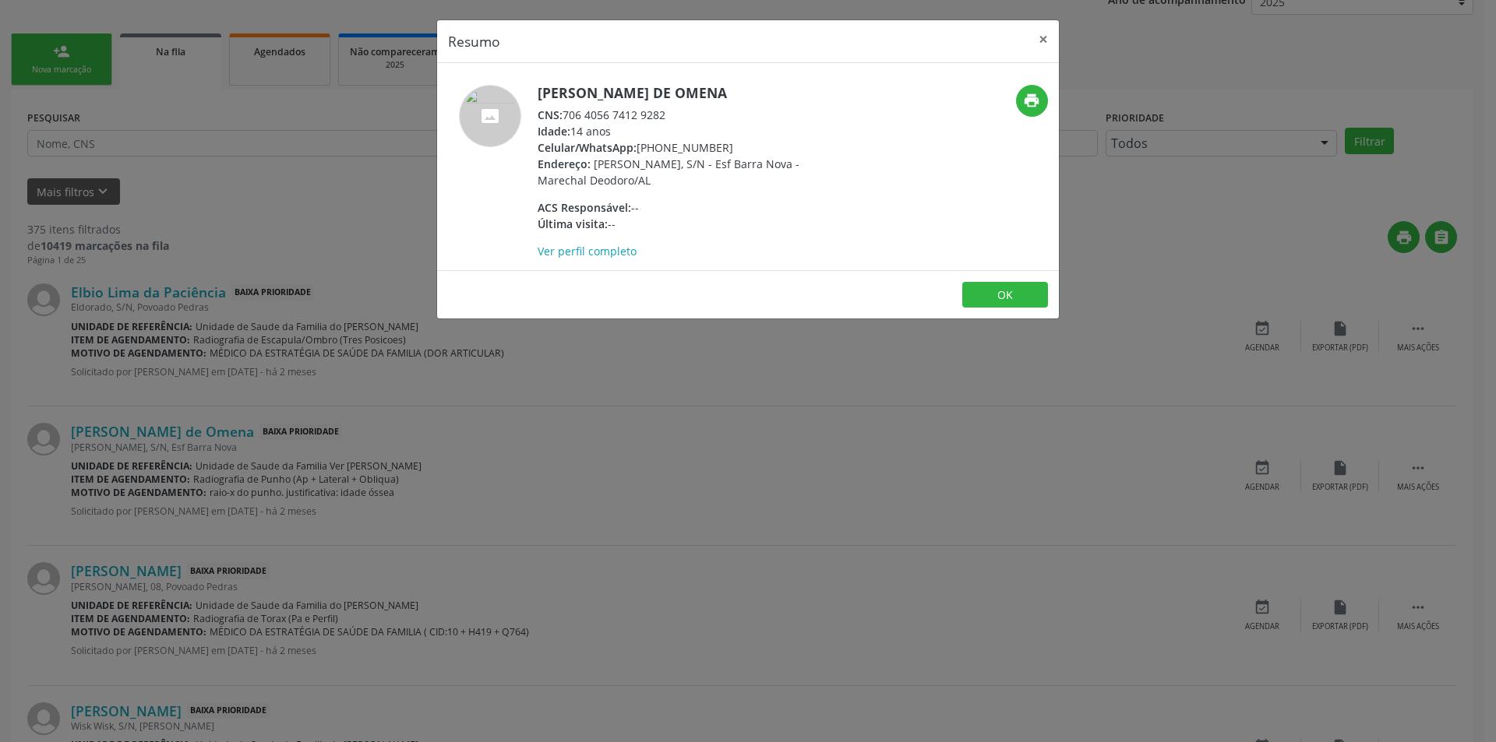
drag, startPoint x: 566, startPoint y: 112, endPoint x: 692, endPoint y: 117, distance: 126.3
click at [692, 118] on div "CNS: 706 4056 7412 9282" at bounding box center [688, 115] width 303 height 16
copy div "706 4056 7412 9282"
click at [1016, 293] on button "OK" at bounding box center [1005, 295] width 86 height 26
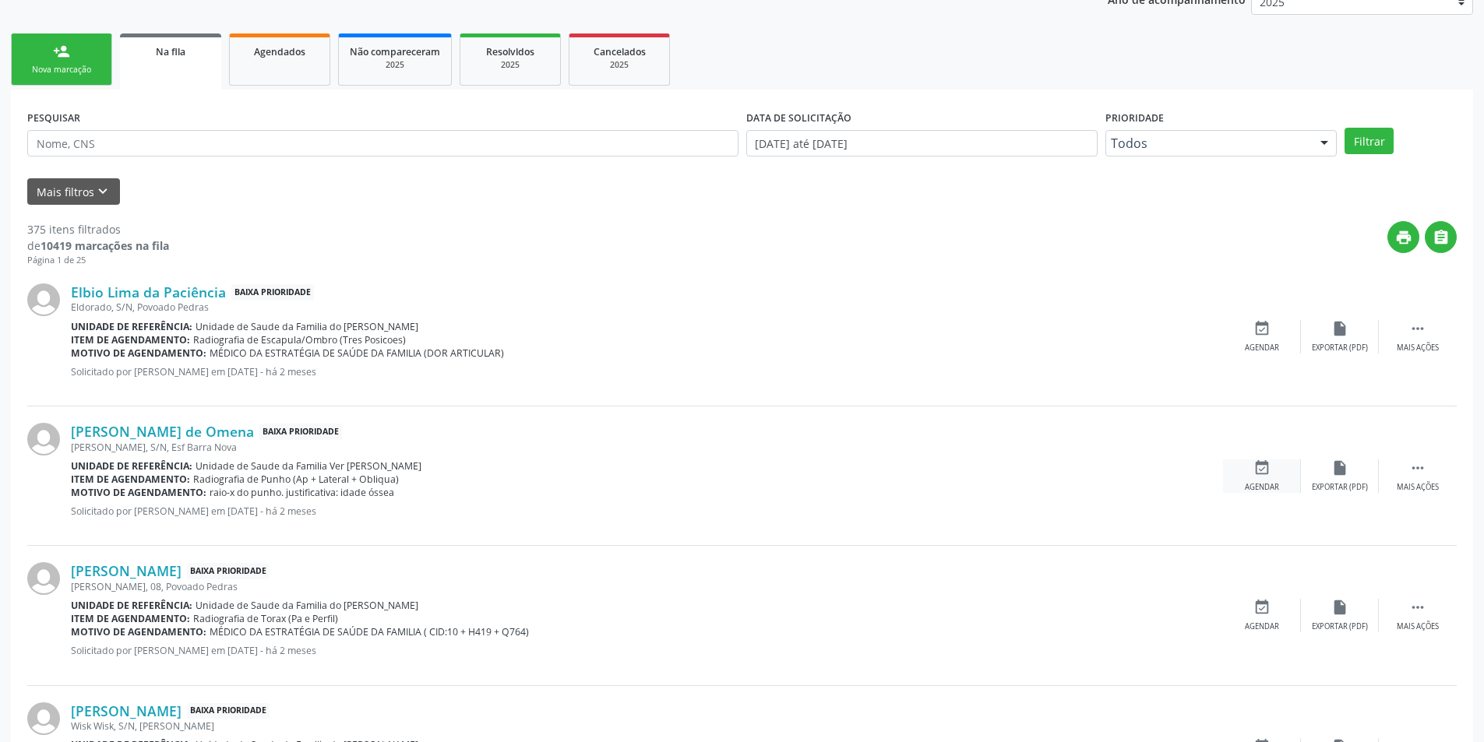
click at [1267, 471] on icon "event_available" at bounding box center [1261, 468] width 17 height 17
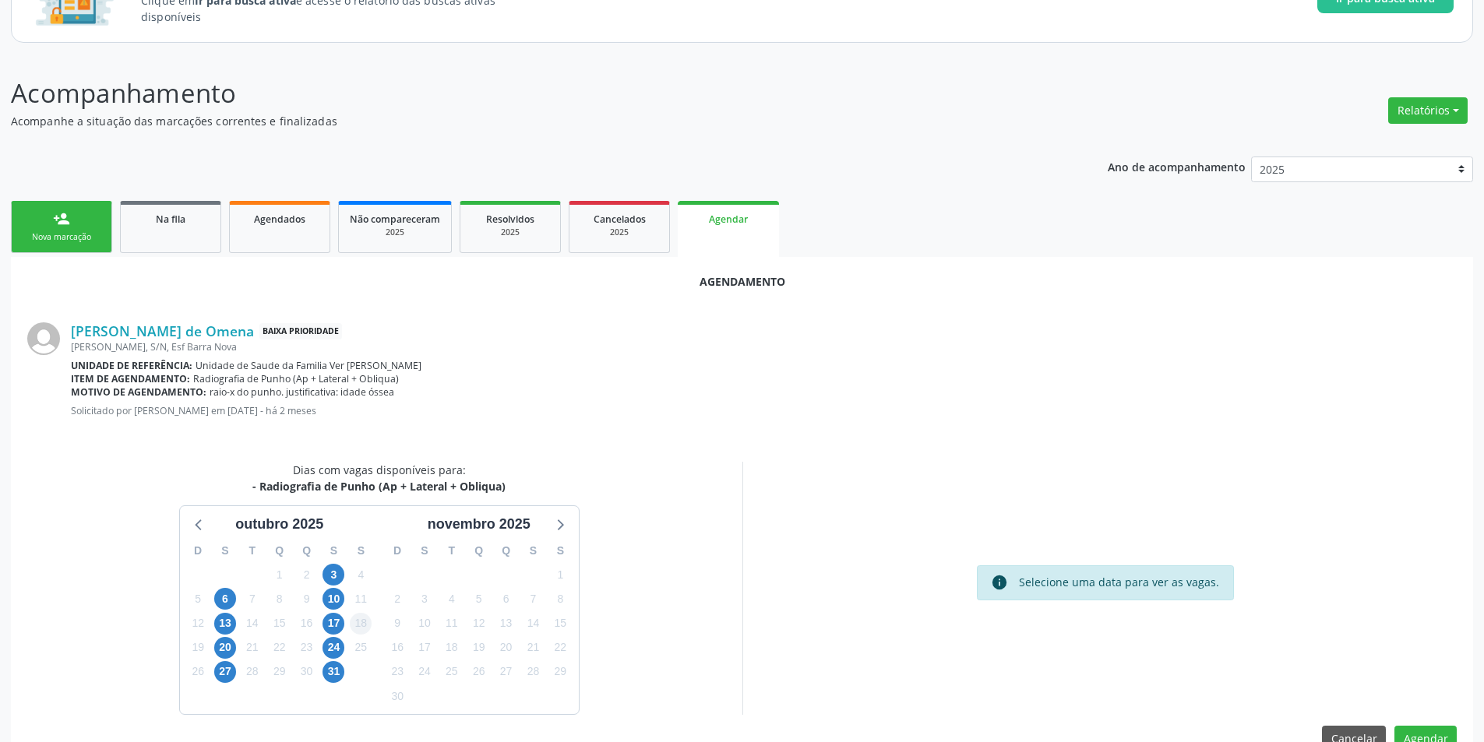
scroll to position [181, 0]
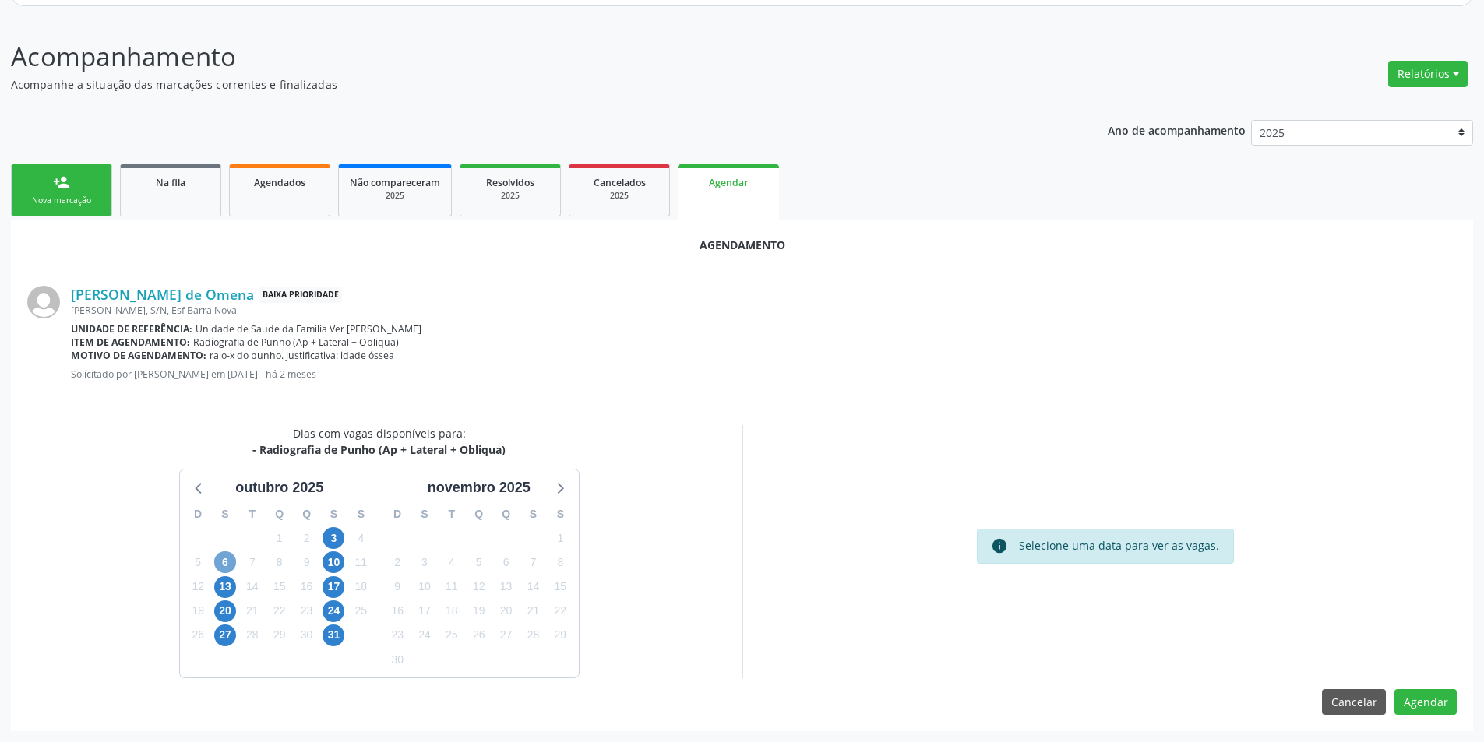
click at [227, 559] on span "6" at bounding box center [225, 563] width 22 height 22
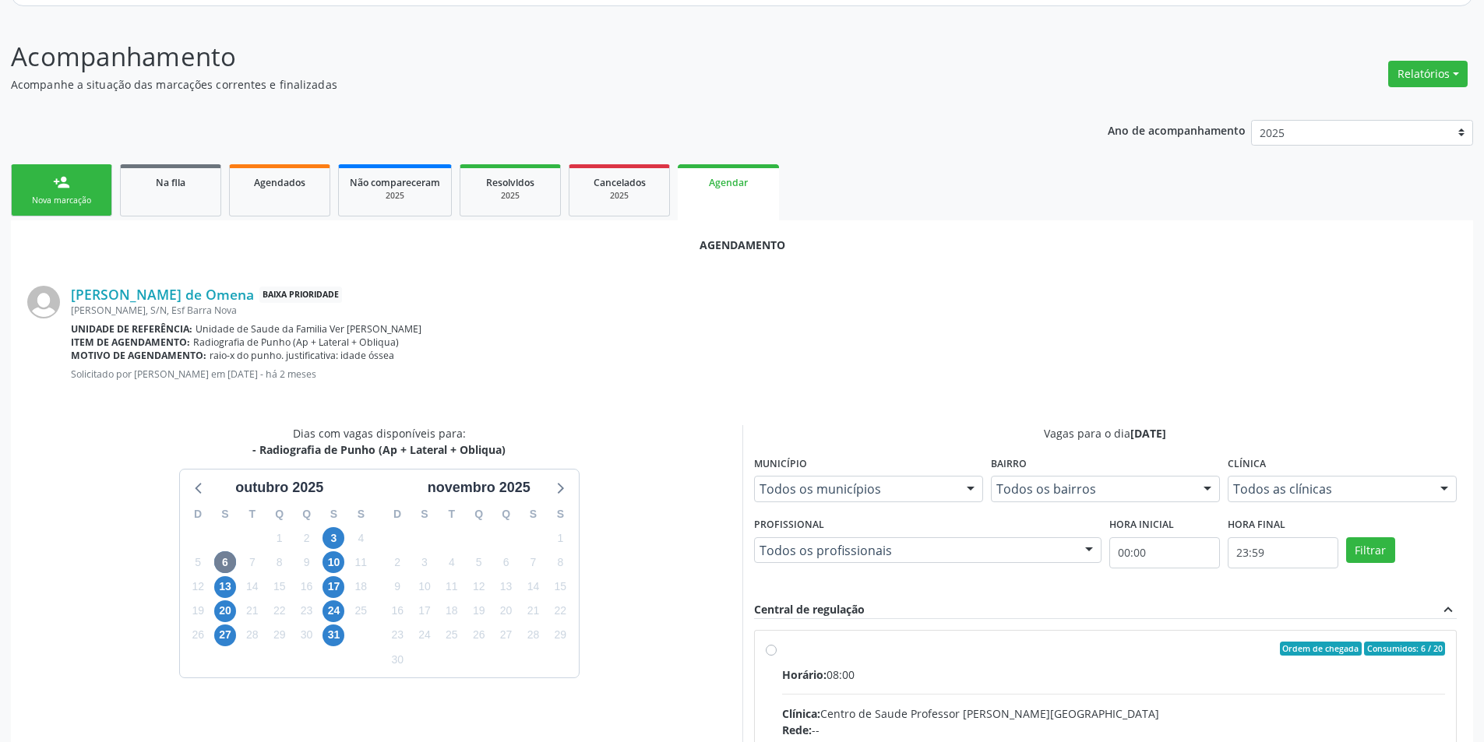
click at [773, 651] on input "Ordem de chegada Consumidos: 6 / 20 Horário: 08:00 Clínica: Centro de Saude Pro…" at bounding box center [771, 649] width 11 height 14
radio input "true"
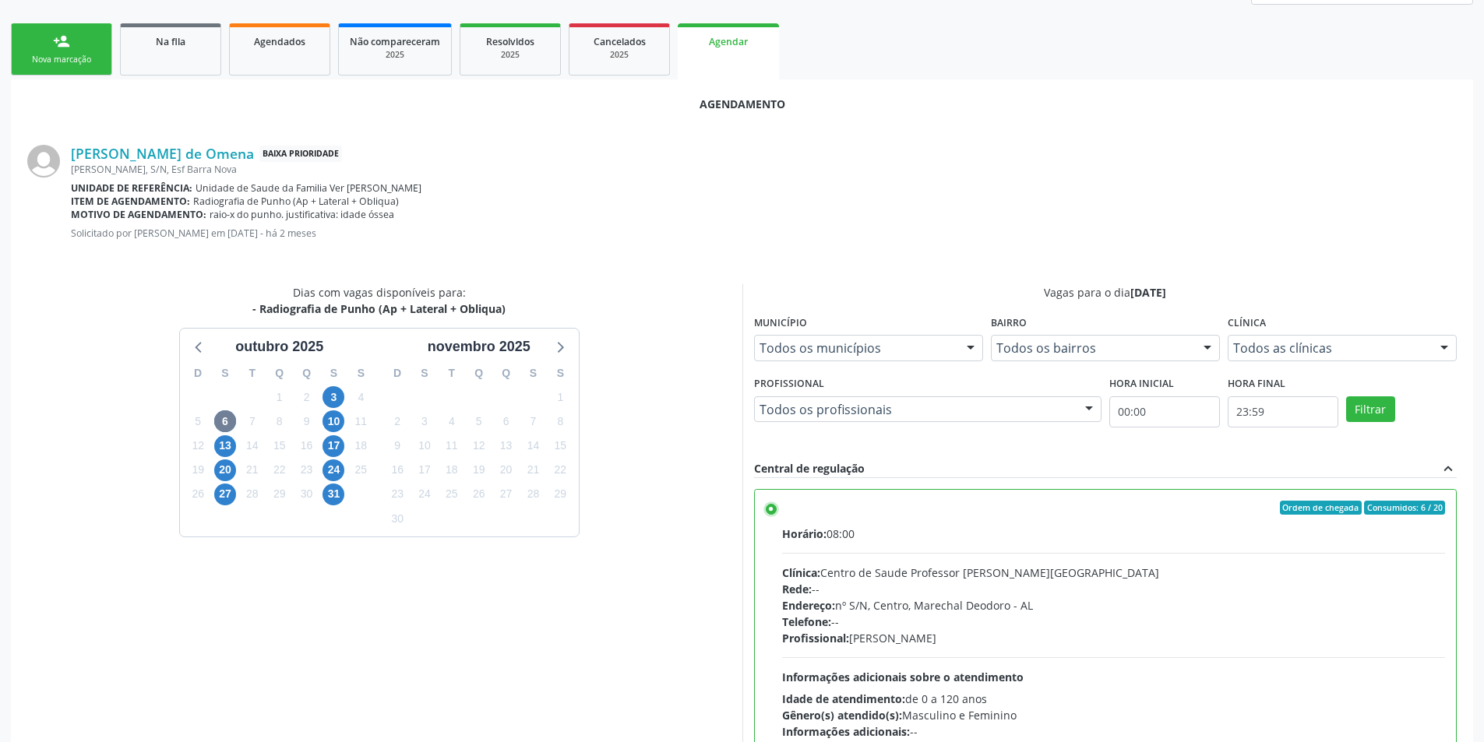
scroll to position [434, 0]
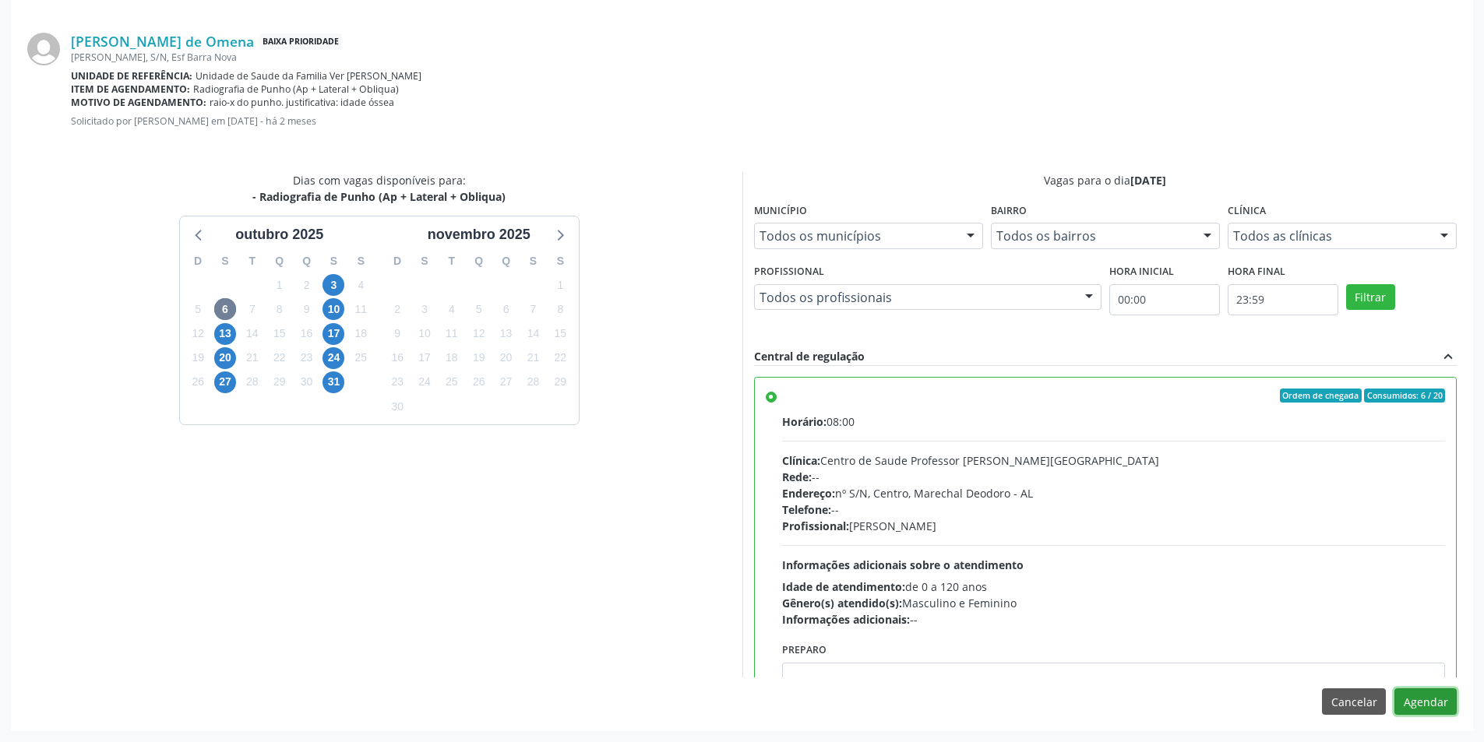
click at [1429, 703] on button "Agendar" at bounding box center [1425, 702] width 62 height 26
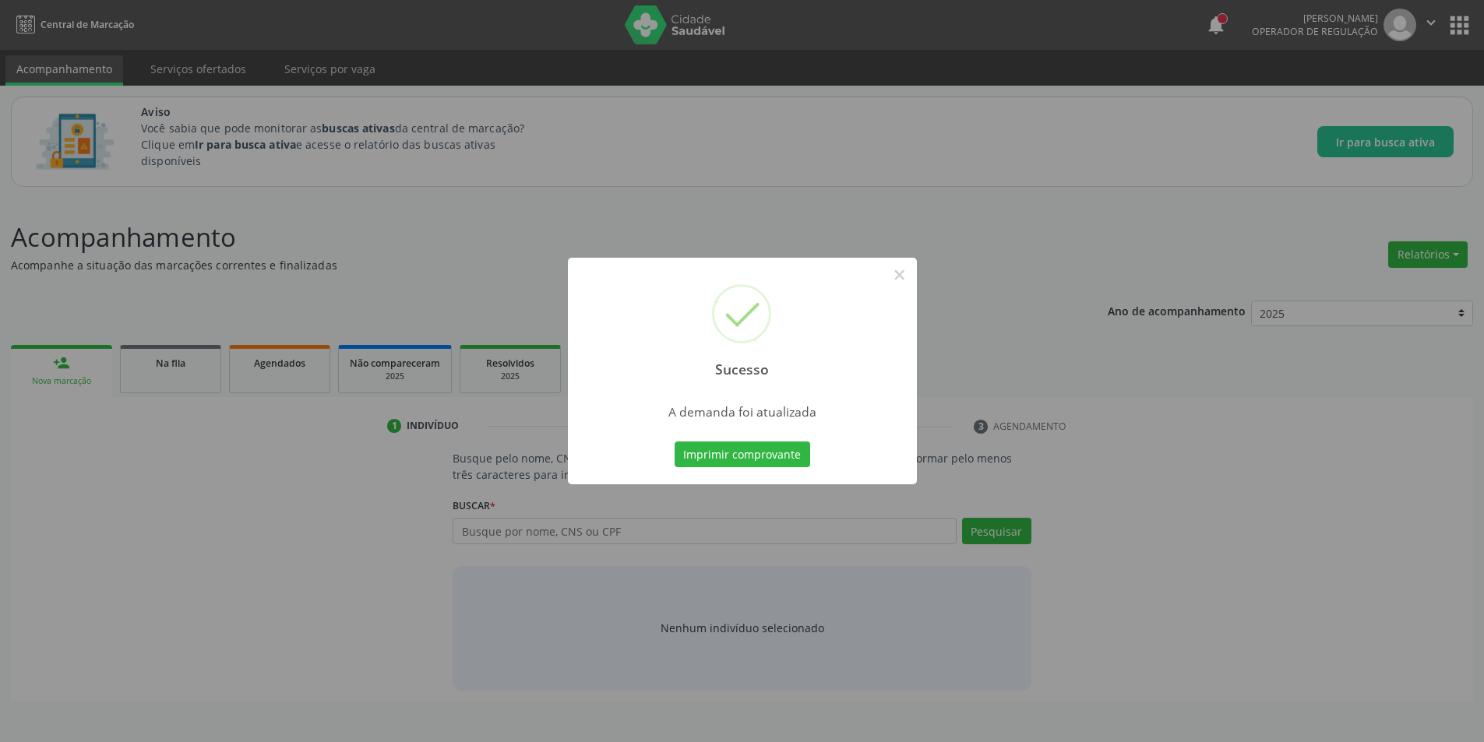
scroll to position [0, 0]
click at [904, 280] on button "×" at bounding box center [905, 275] width 26 height 26
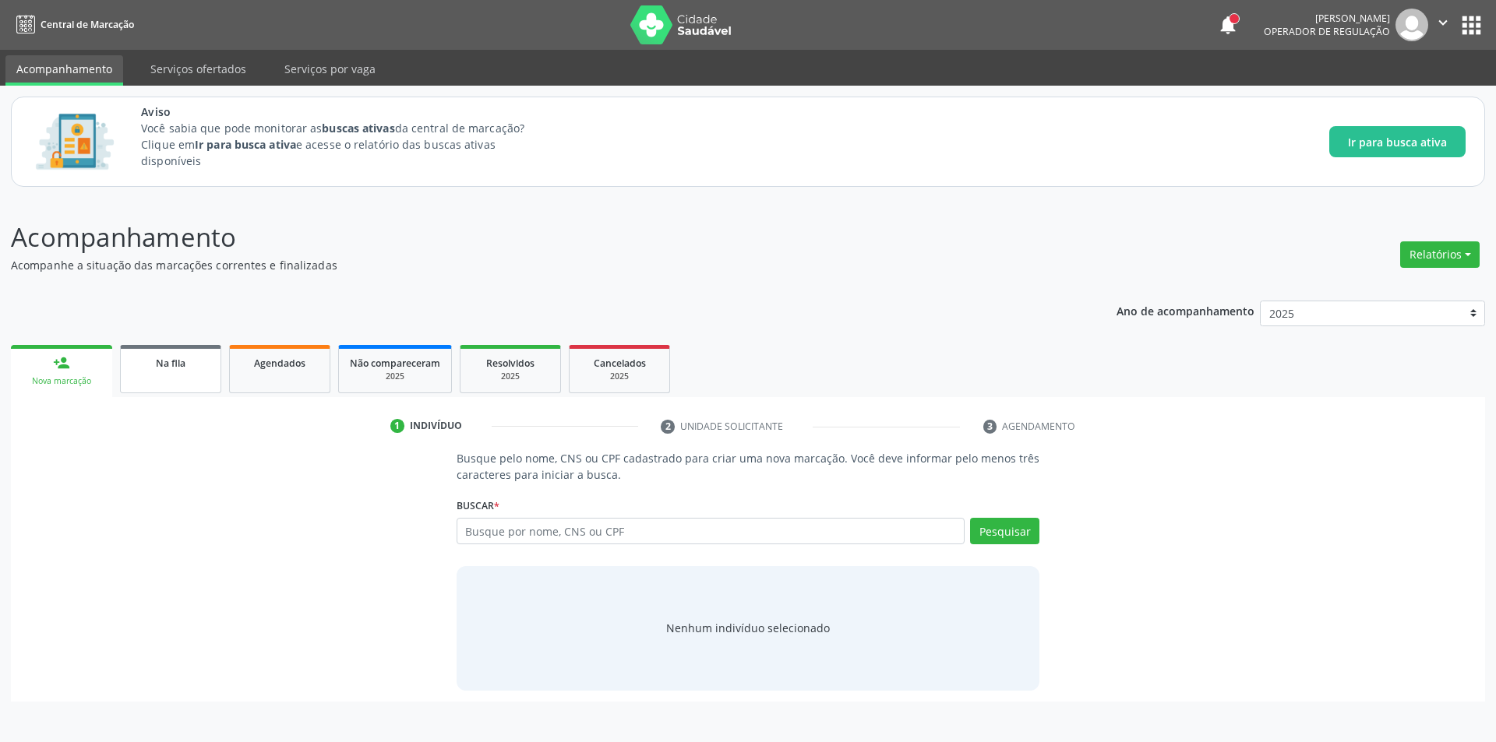
click at [167, 371] on link "Na fila" at bounding box center [170, 369] width 101 height 48
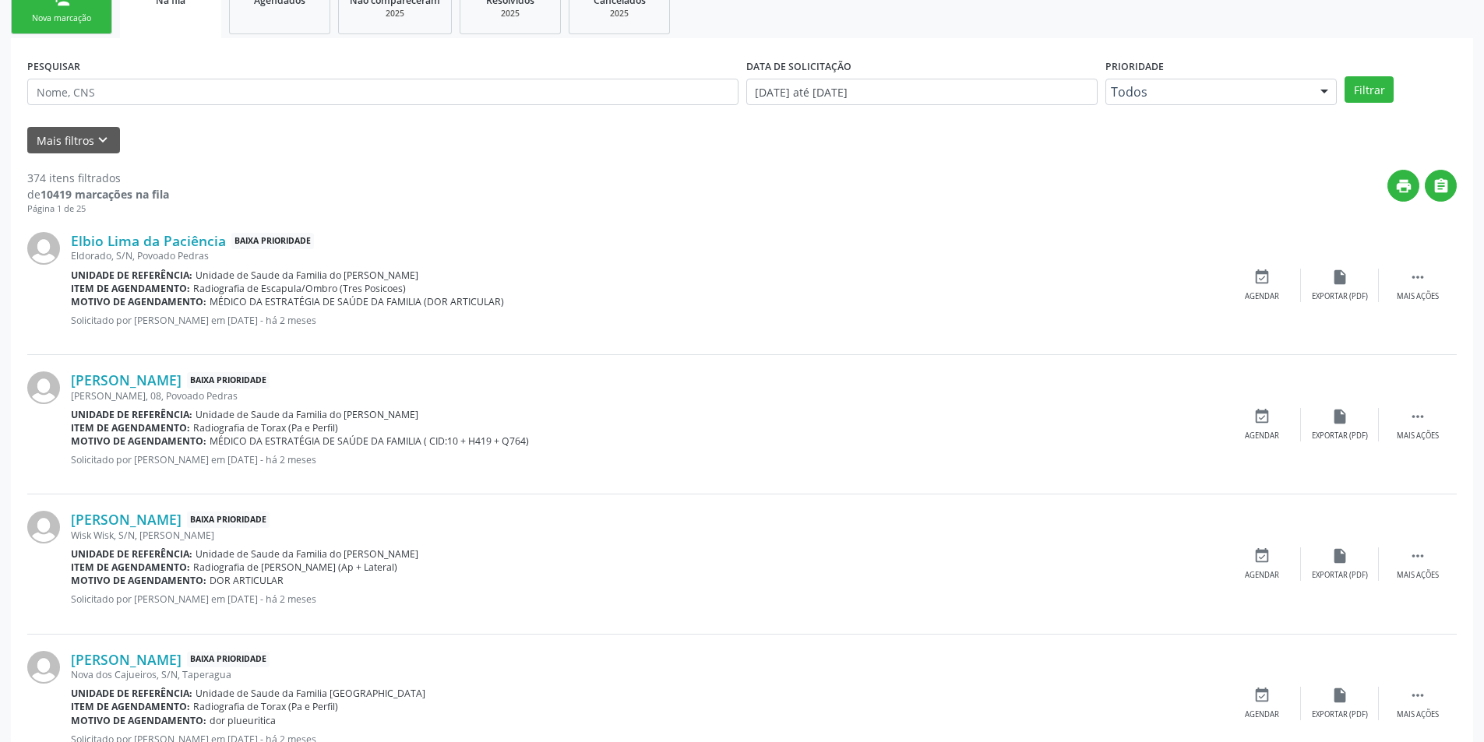
scroll to position [389, 0]
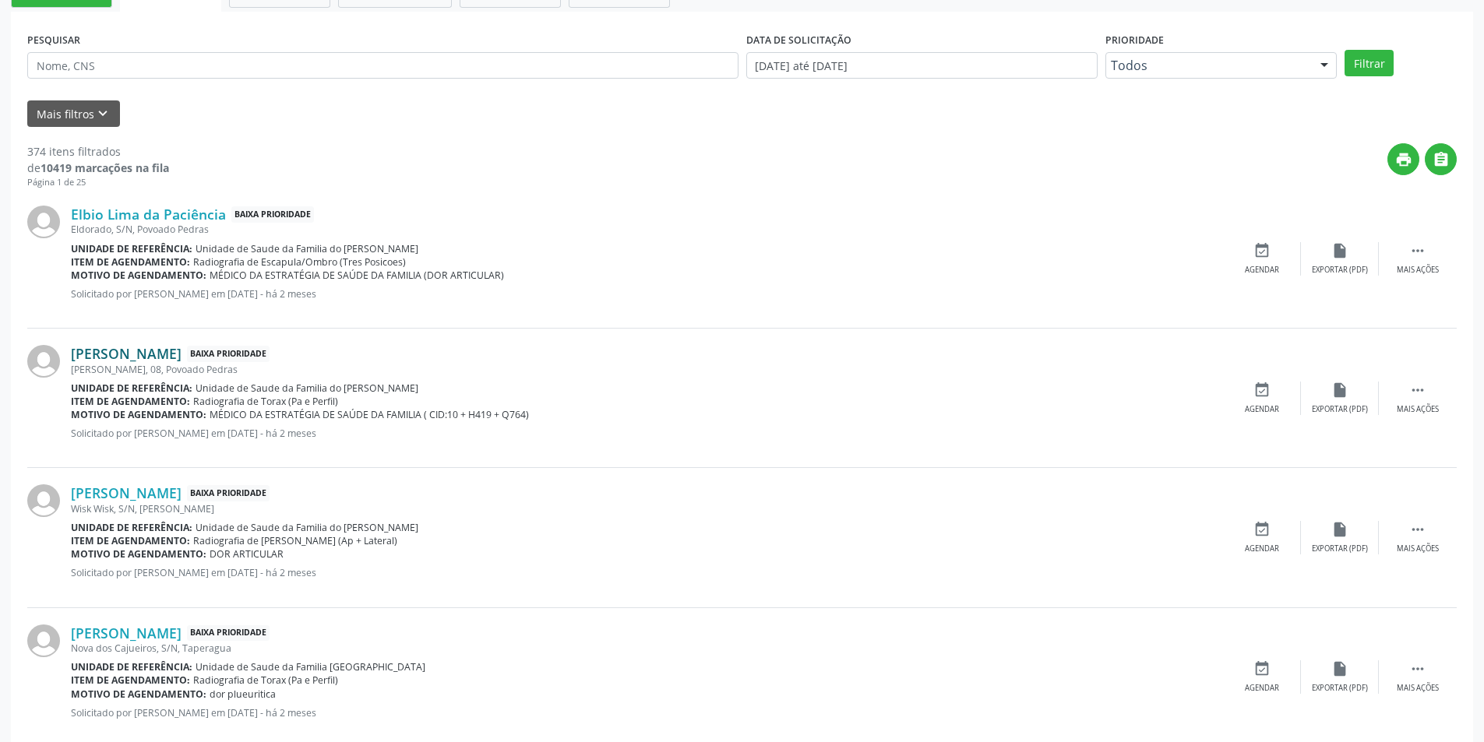
click at [170, 356] on link "[PERSON_NAME]" at bounding box center [126, 353] width 111 height 17
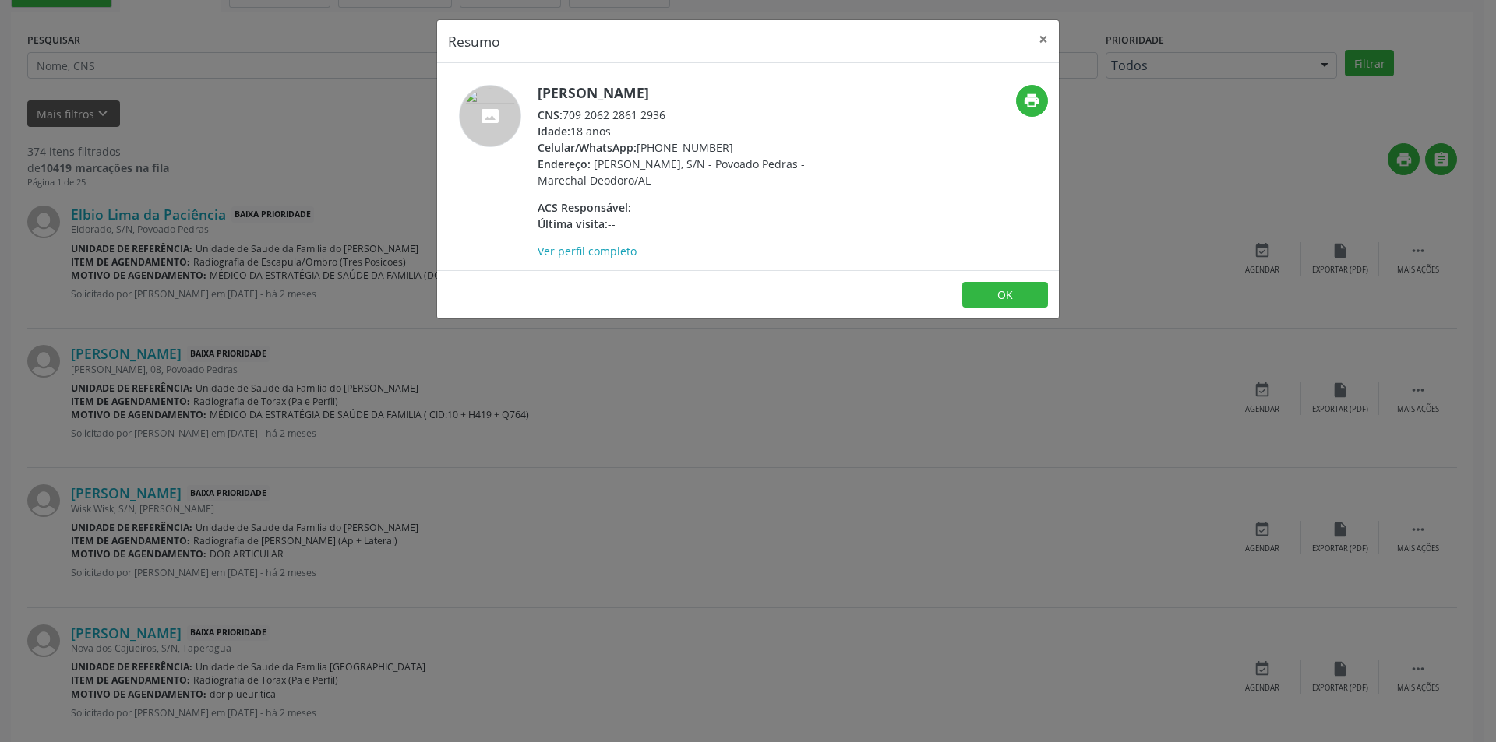
drag, startPoint x: 564, startPoint y: 115, endPoint x: 677, endPoint y: 111, distance: 113.0
click at [677, 111] on div "CNS: 709 2062 2861 2936" at bounding box center [688, 115] width 303 height 16
drag, startPoint x: 639, startPoint y: 124, endPoint x: 606, endPoint y: 113, distance: 34.5
click at [606, 113] on div "CNS: 709 2062 2861 2936" at bounding box center [688, 115] width 303 height 16
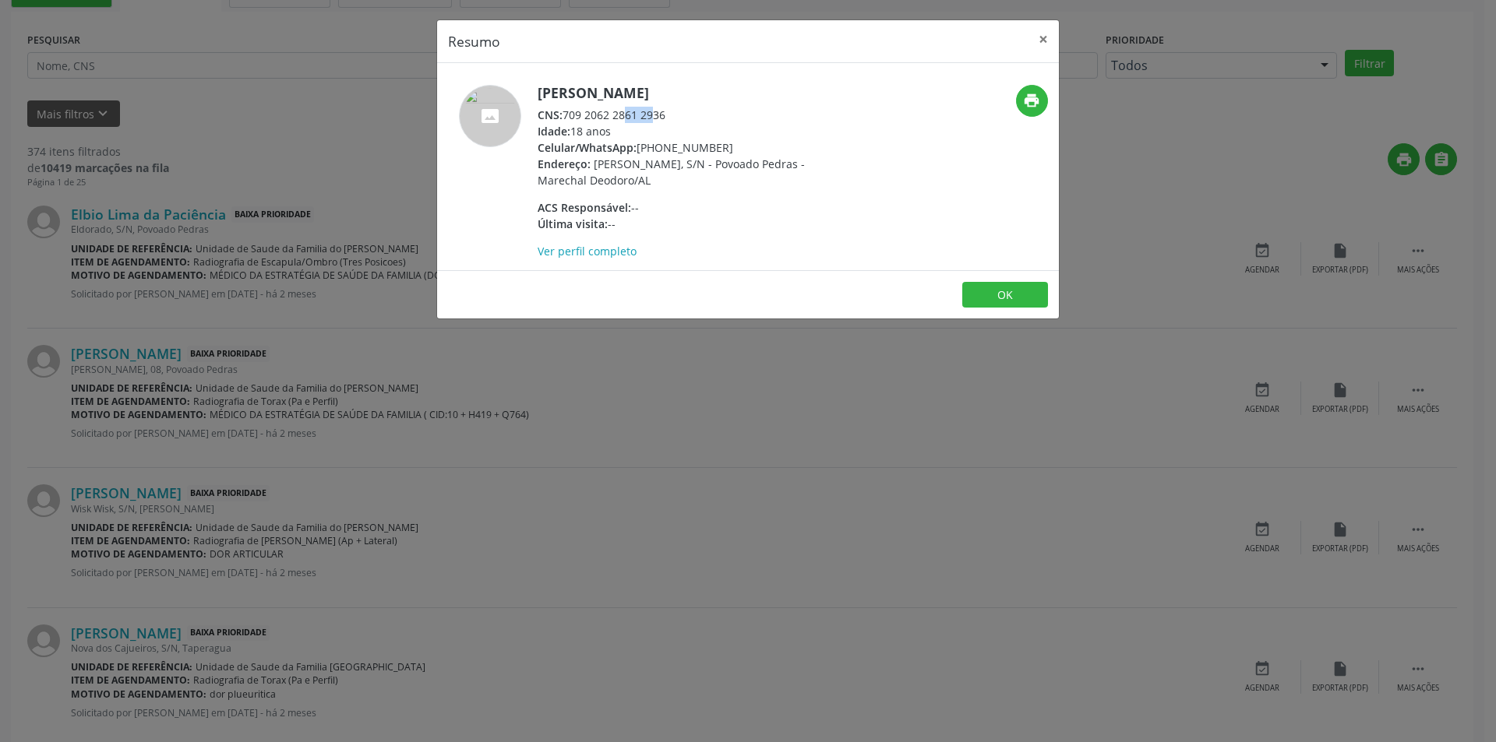
click at [606, 113] on div "CNS: 709 2062 2861 2936" at bounding box center [688, 115] width 303 height 16
click at [624, 117] on div "CNS: 709 2062 2861 2936" at bounding box center [688, 115] width 303 height 16
drag, startPoint x: 664, startPoint y: 113, endPoint x: 566, endPoint y: 112, distance: 98.9
click at [566, 112] on div "CNS: 709 2062 2861 2936" at bounding box center [688, 115] width 303 height 16
copy div "709 2062 2861 2936"
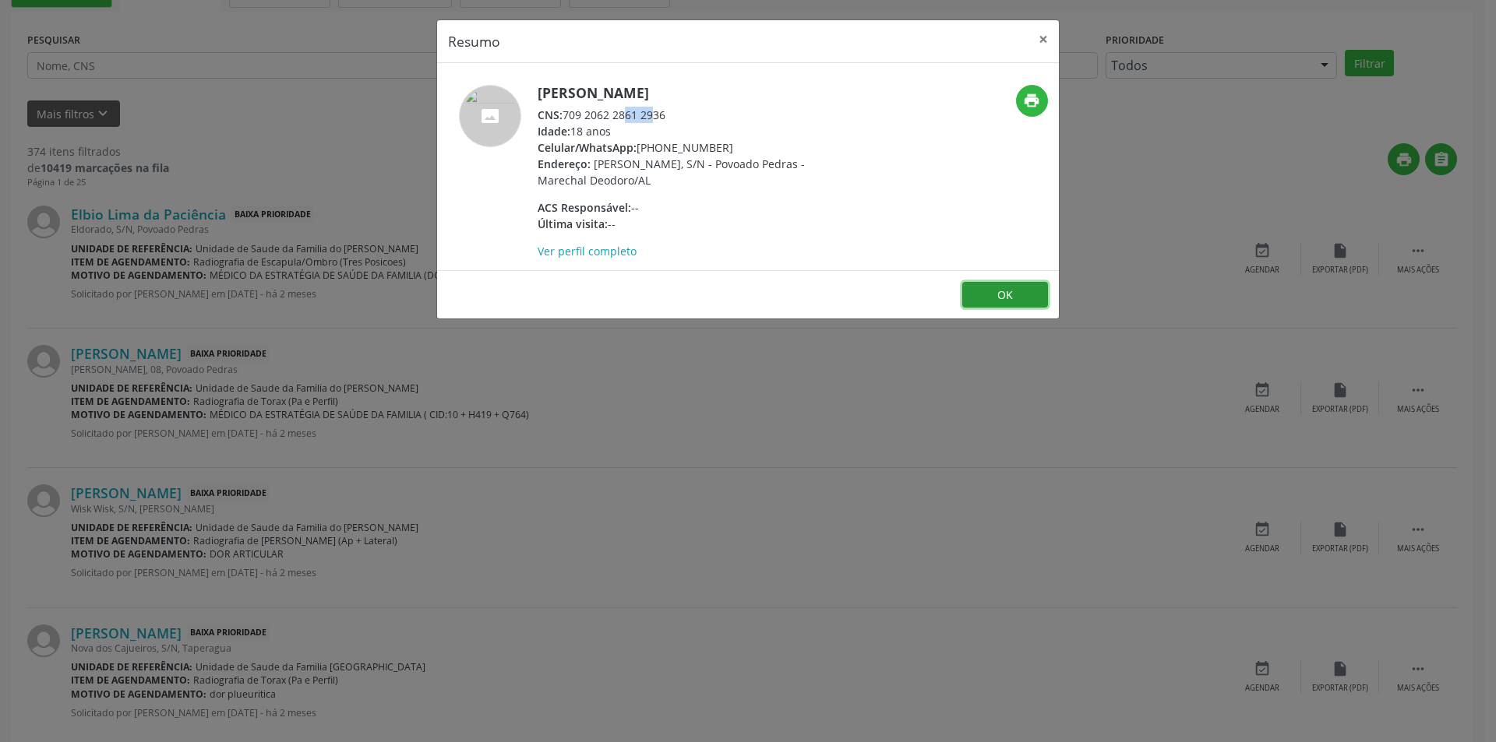
click at [989, 295] on button "OK" at bounding box center [1005, 295] width 86 height 26
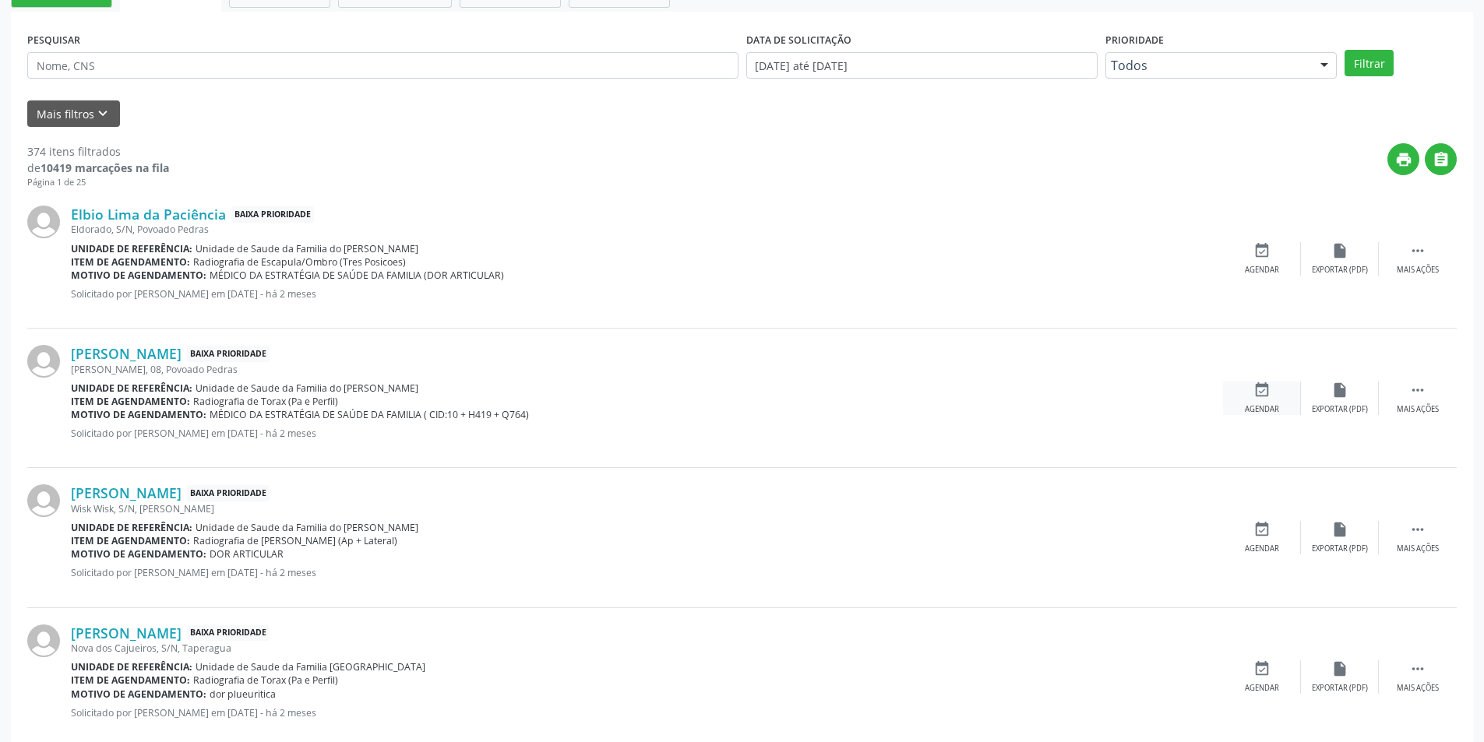
click at [1267, 392] on icon "event_available" at bounding box center [1261, 390] width 17 height 17
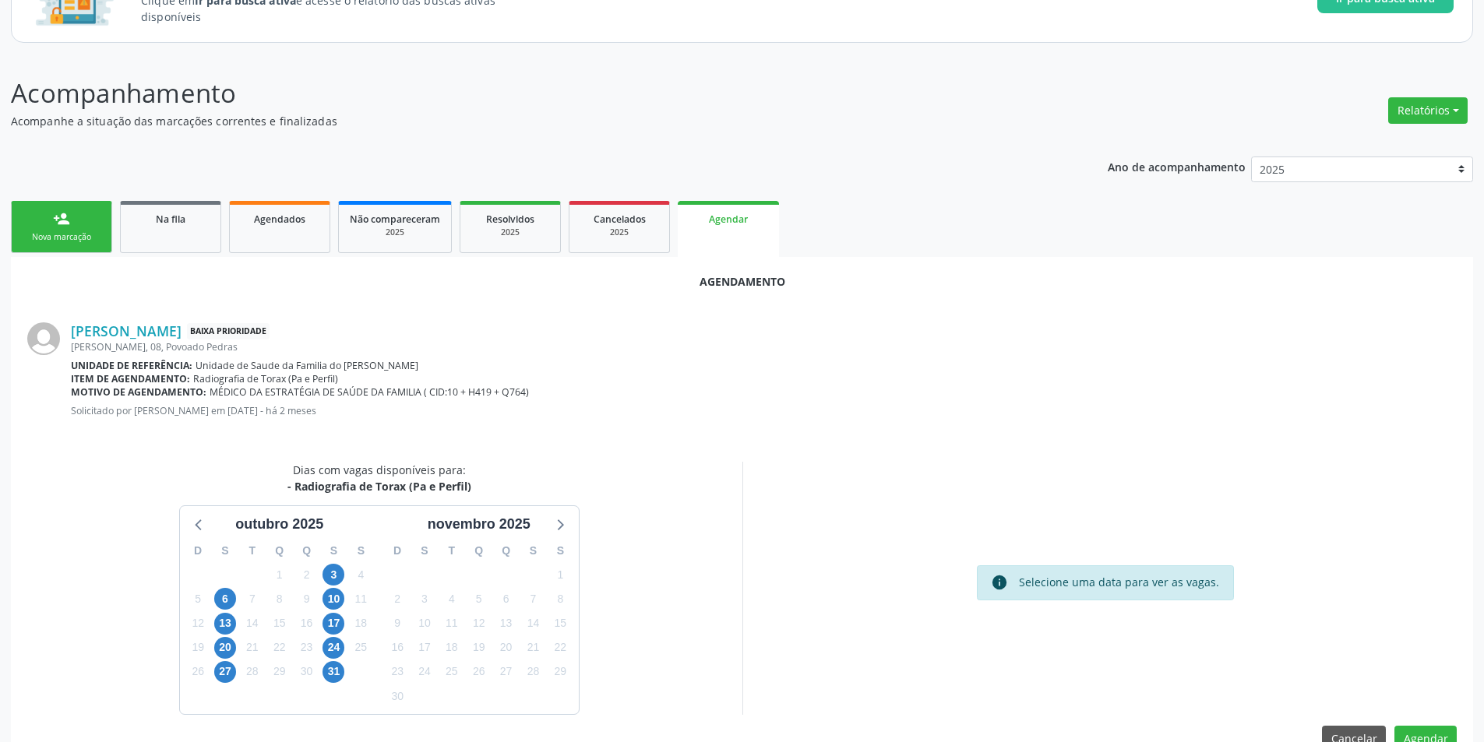
scroll to position [181, 0]
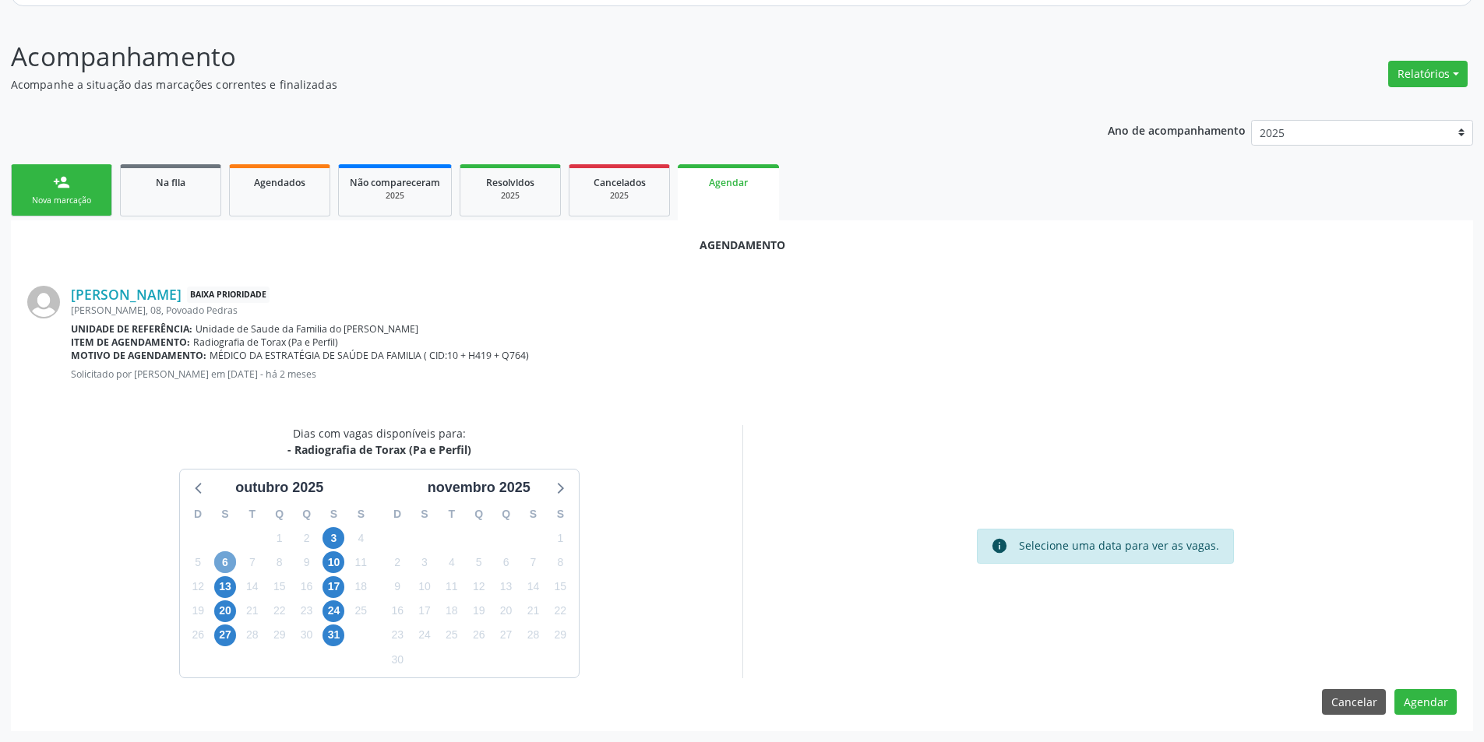
click at [234, 559] on span "6" at bounding box center [225, 563] width 22 height 22
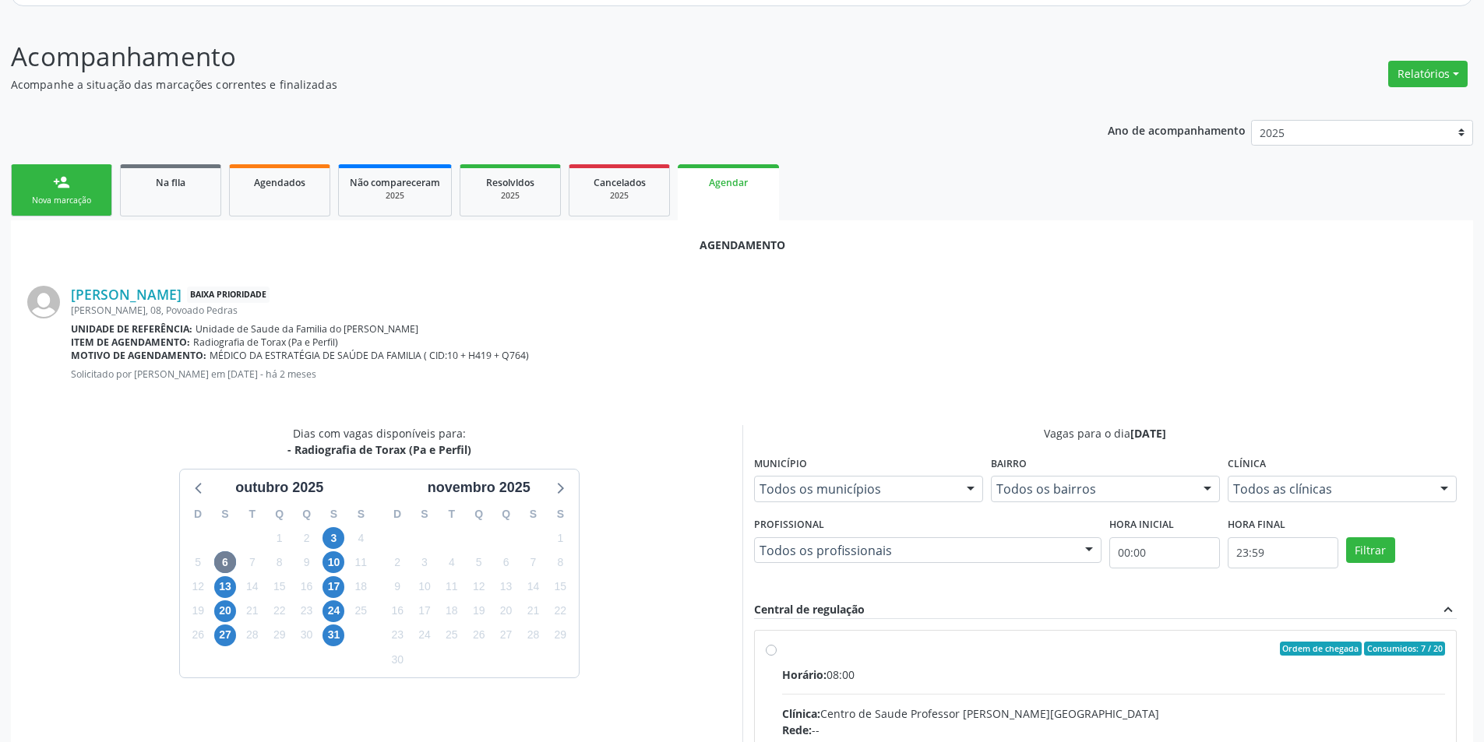
click at [774, 654] on input "Ordem de chegada Consumidos: 7 / 20 Horário: 08:00 Clínica: Centro de Saude Pro…" at bounding box center [771, 649] width 11 height 14
radio input "true"
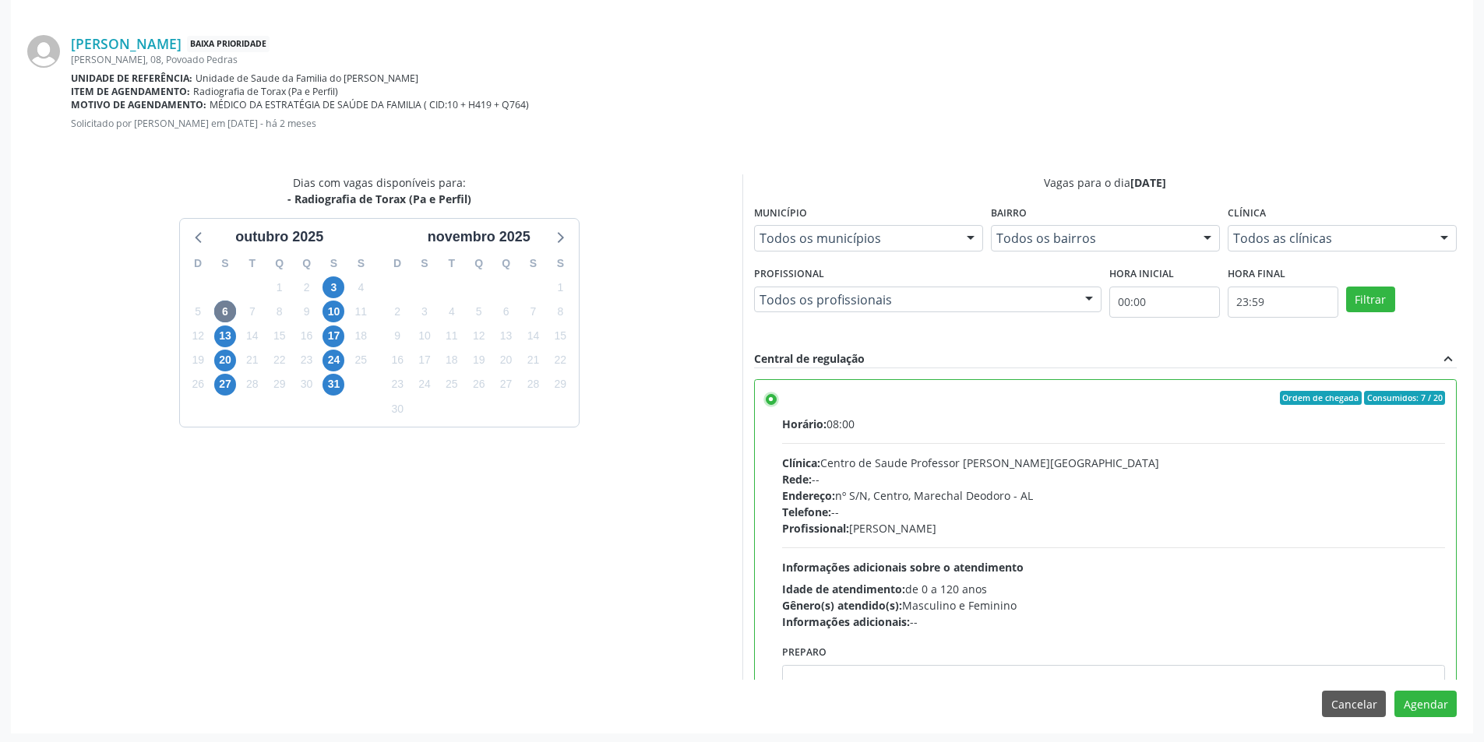
scroll to position [434, 0]
click at [1420, 699] on button "Agendar" at bounding box center [1425, 702] width 62 height 26
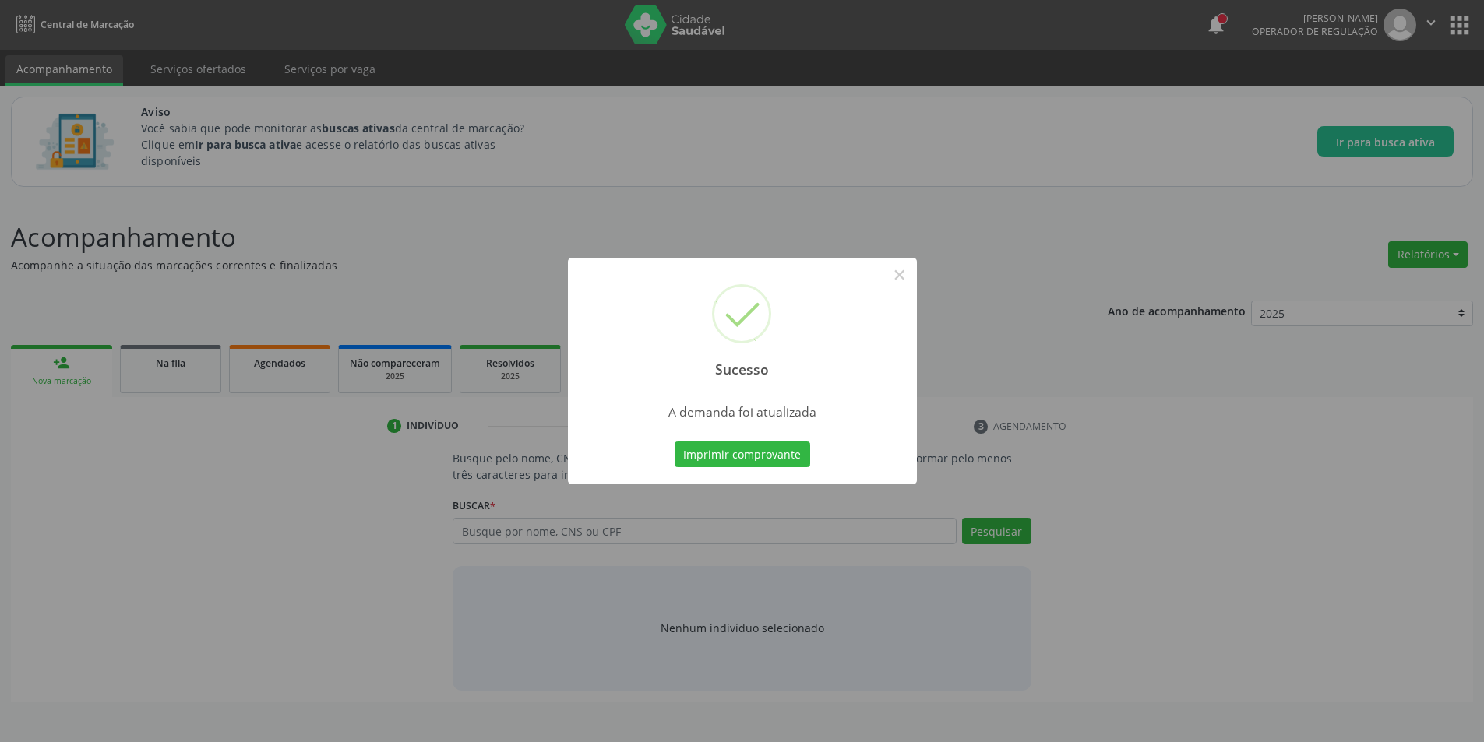
scroll to position [0, 0]
click at [904, 278] on button "×" at bounding box center [905, 275] width 26 height 26
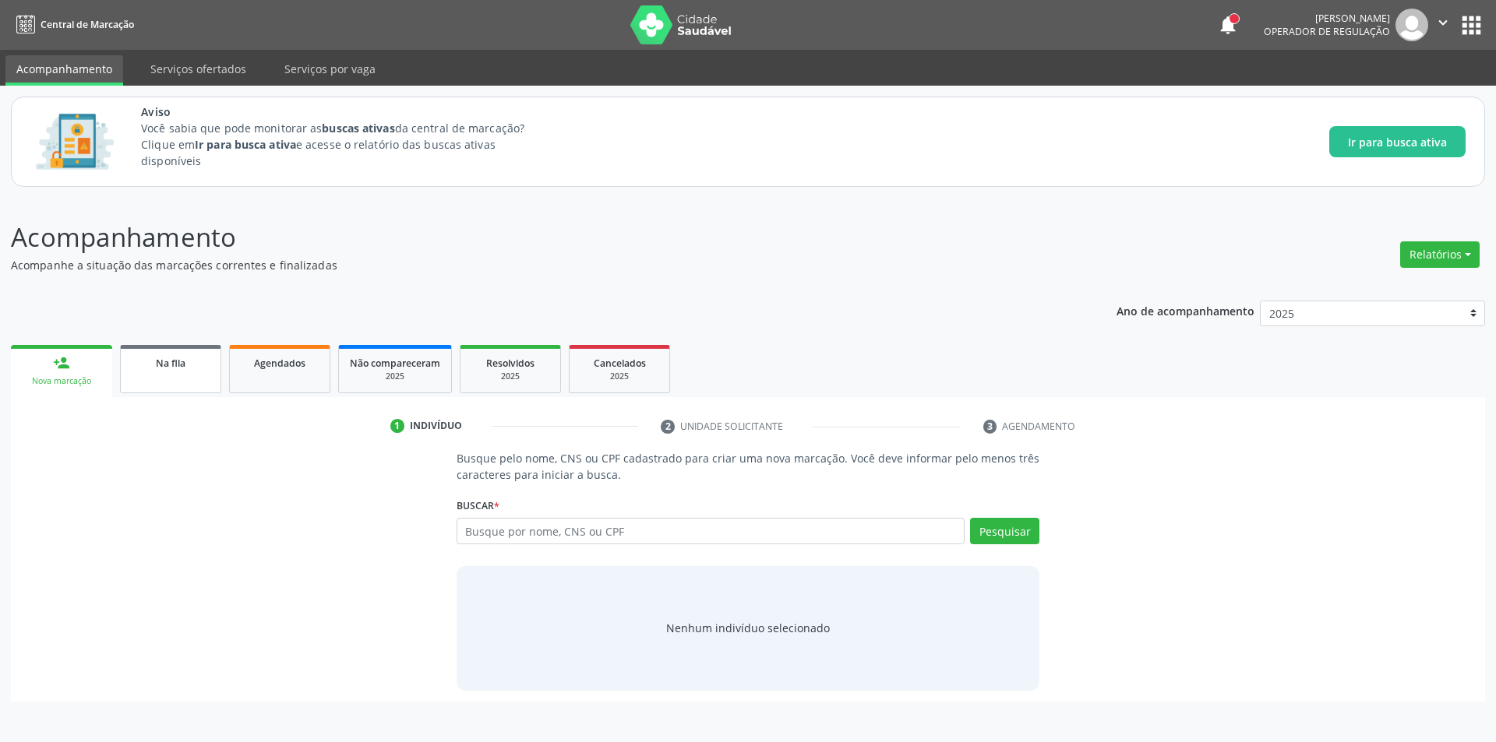
click at [168, 373] on link "Na fila" at bounding box center [170, 369] width 101 height 48
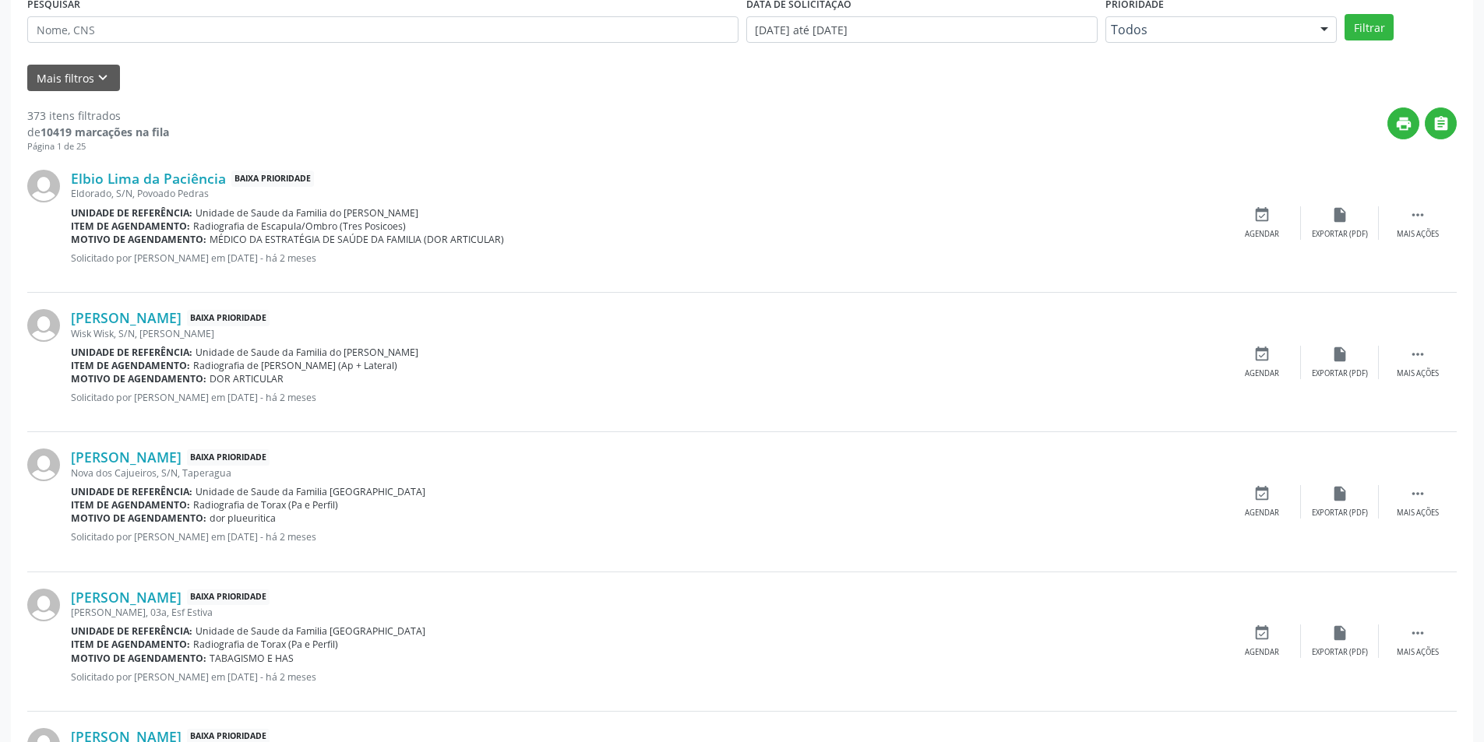
scroll to position [467, 0]
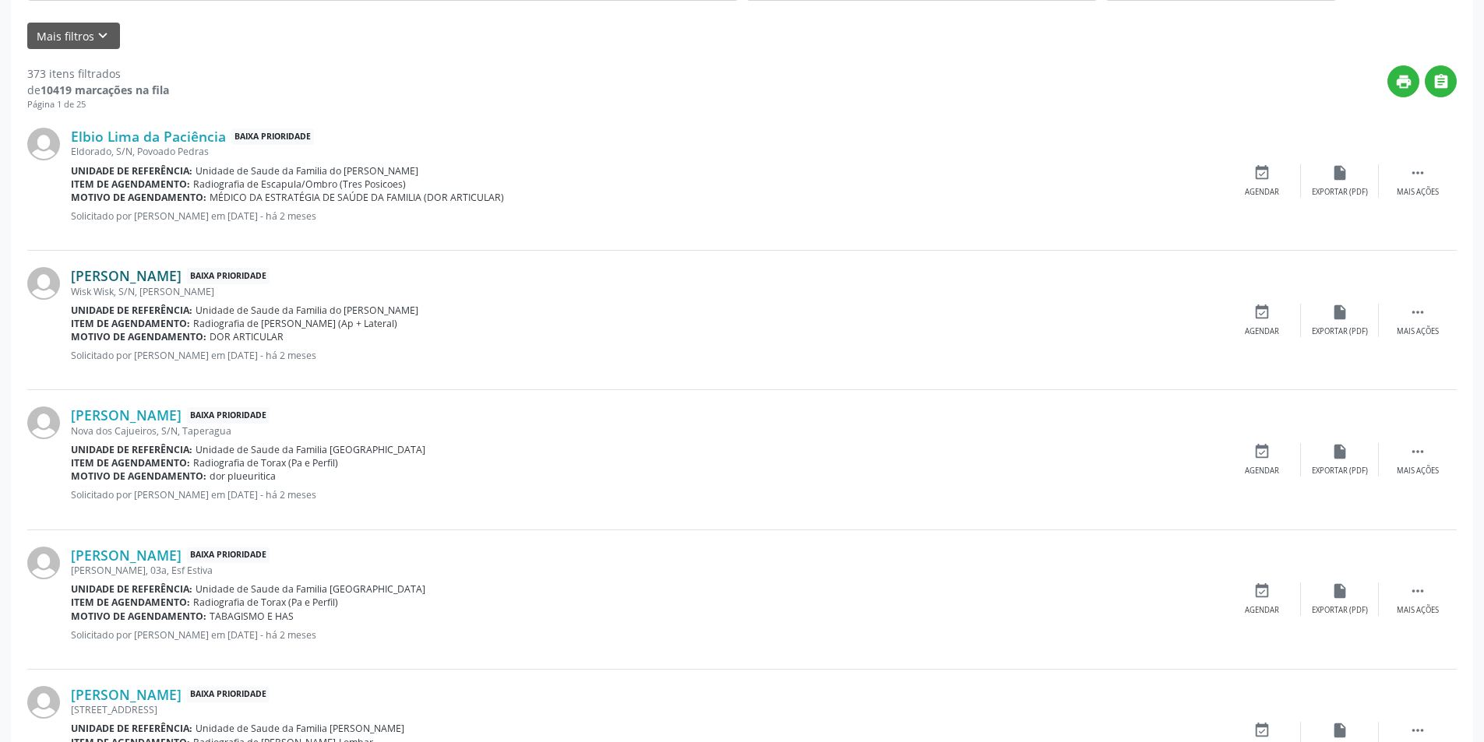
click at [159, 280] on link "[PERSON_NAME]" at bounding box center [126, 275] width 111 height 17
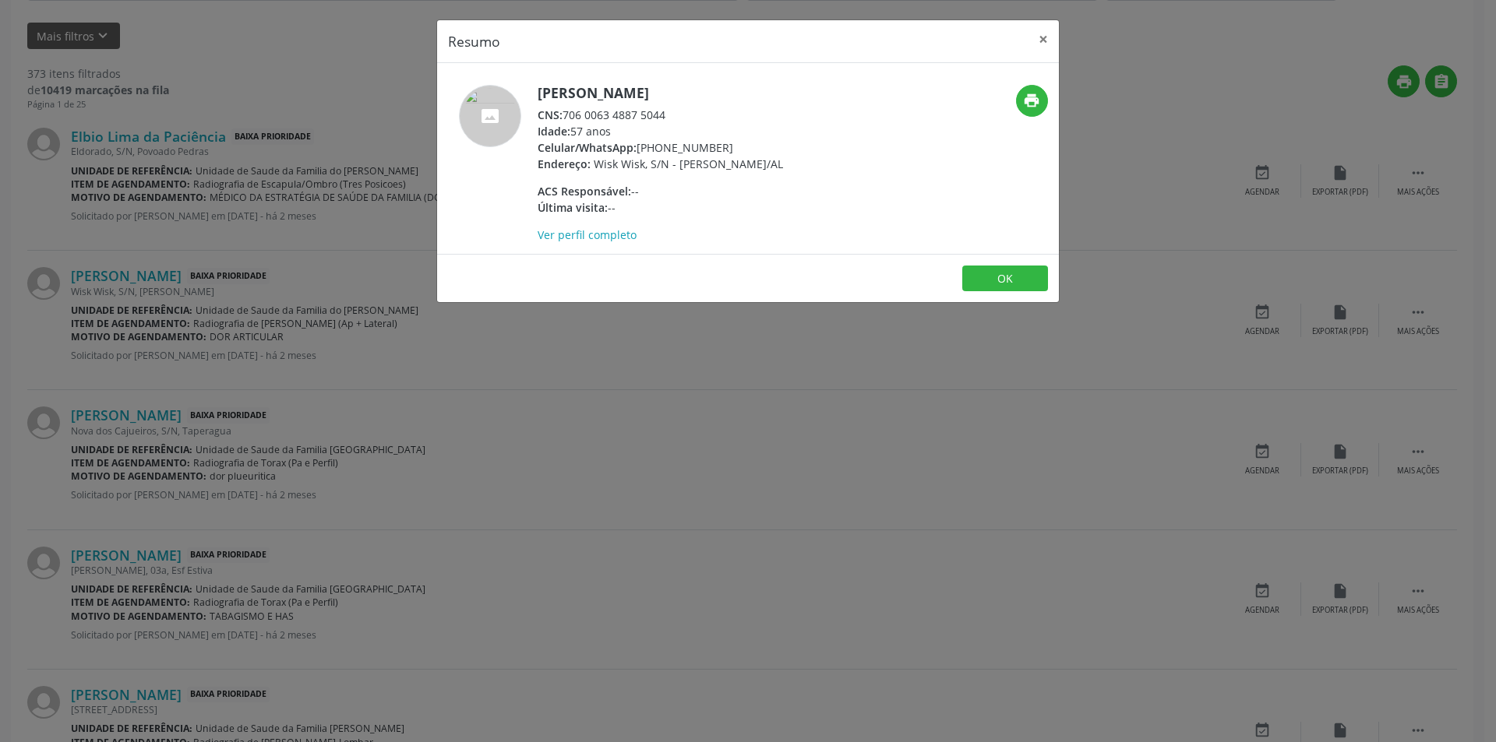
click at [604, 424] on div "Resumo × Maria Marlene Cândido dos Santos CNS: 706 0063 4887 5044 Idade: 57 ano…" at bounding box center [748, 371] width 1496 height 742
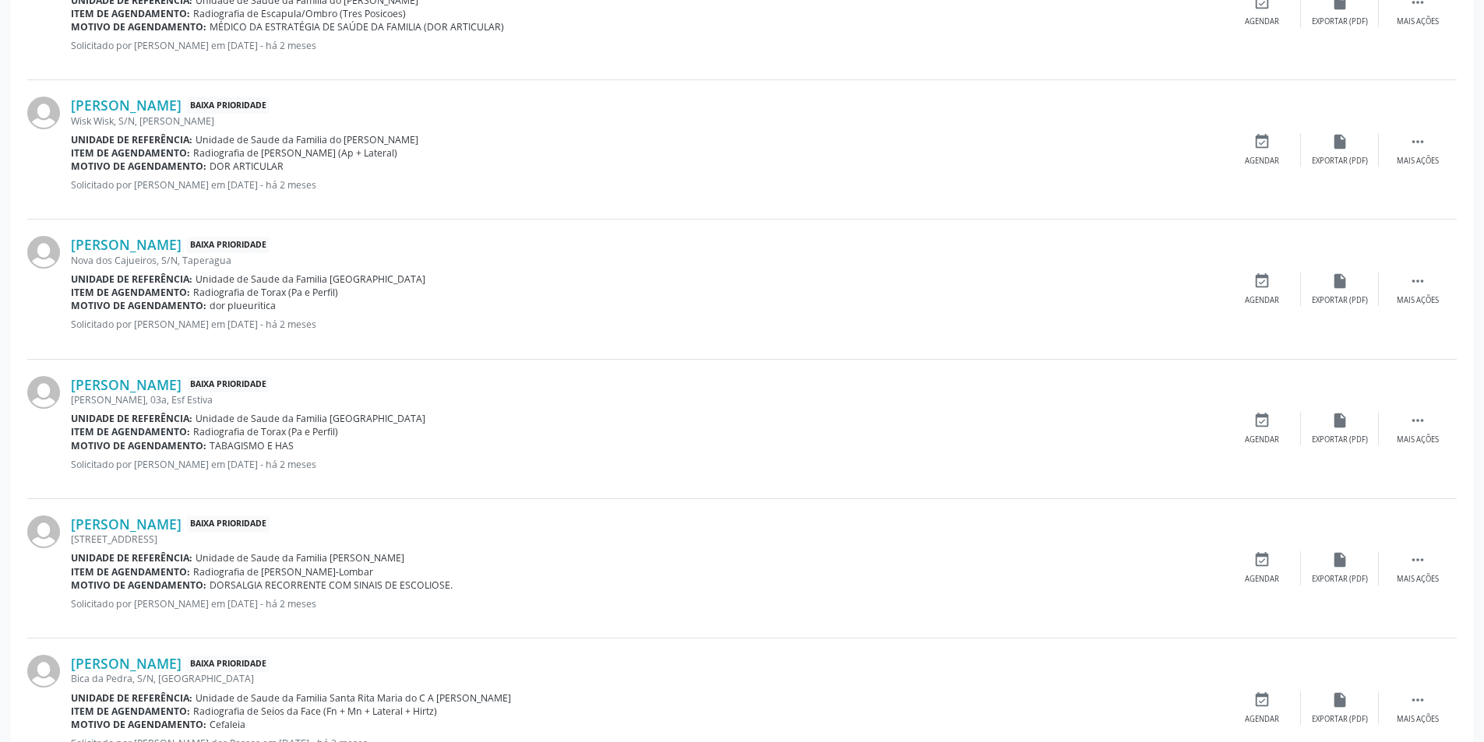
scroll to position [701, 0]
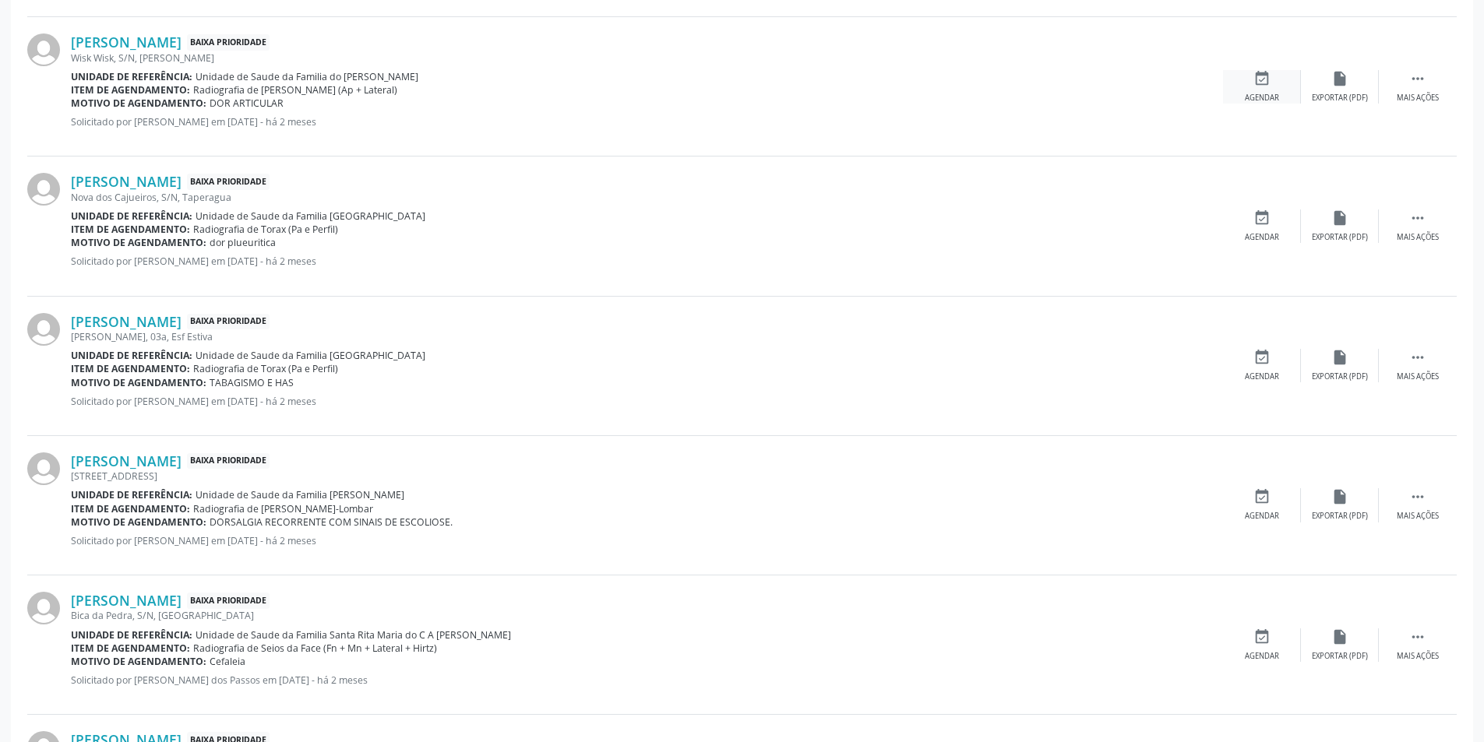
click at [1258, 87] on div "event_available Agendar" at bounding box center [1262, 86] width 78 height 33
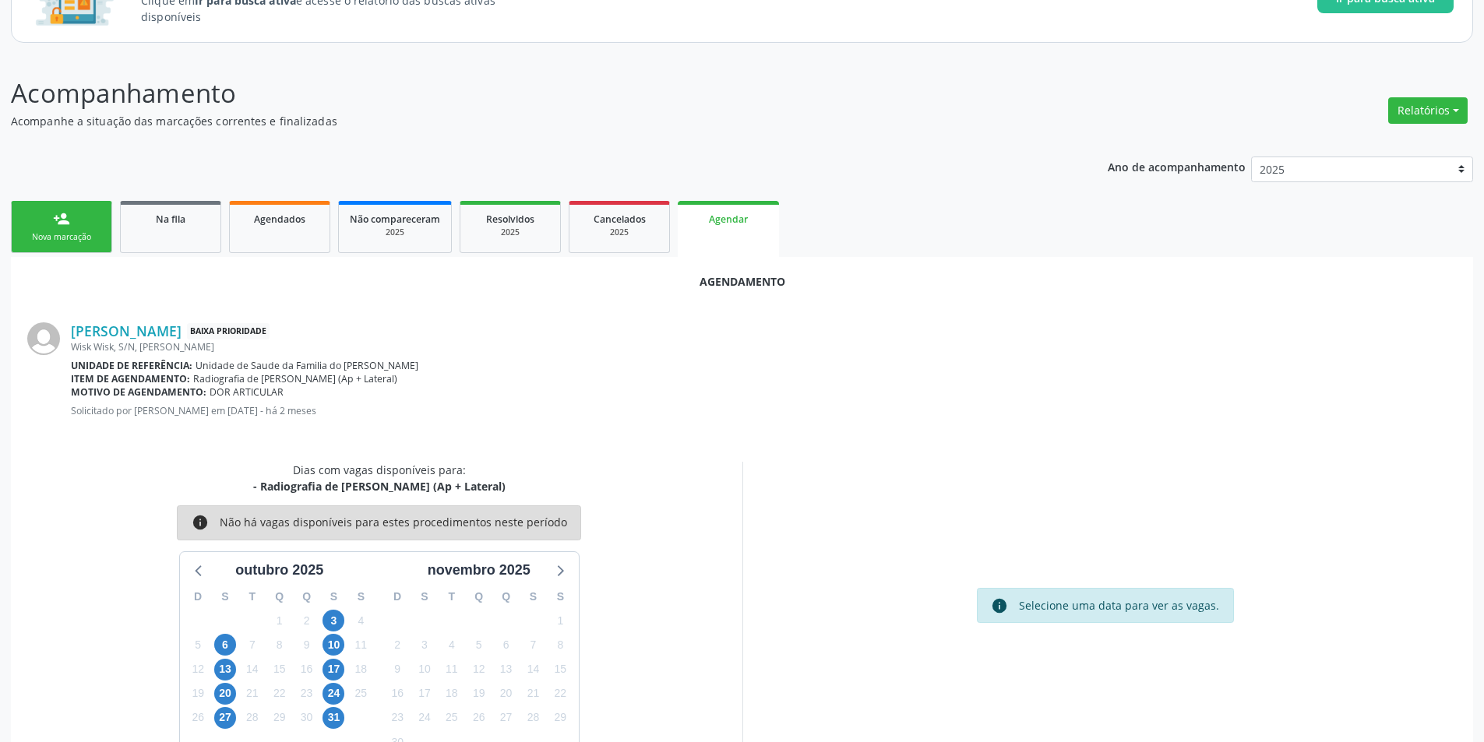
scroll to position [181, 0]
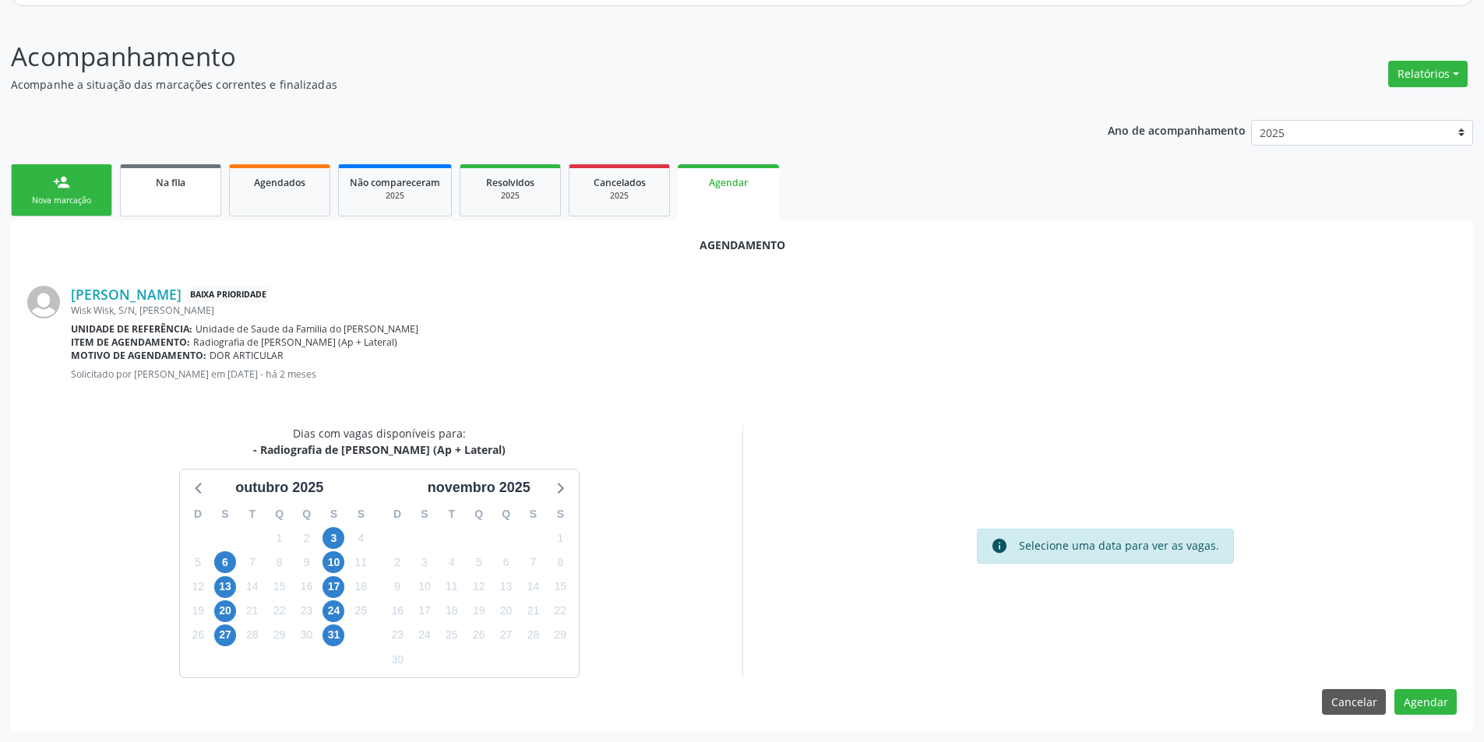
click at [170, 196] on link "Na fila" at bounding box center [170, 190] width 101 height 52
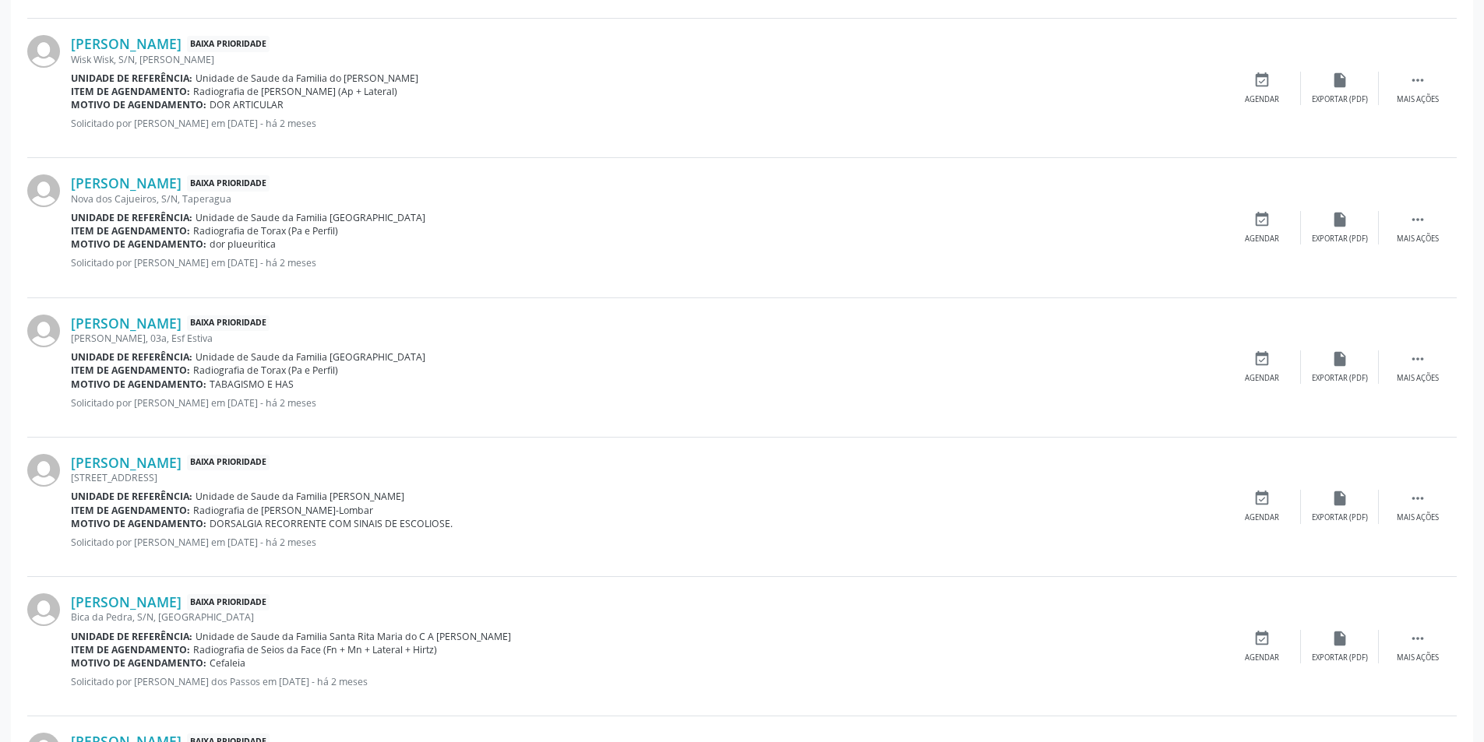
scroll to position [701, 0]
click at [153, 44] on link "[PERSON_NAME]" at bounding box center [126, 41] width 111 height 17
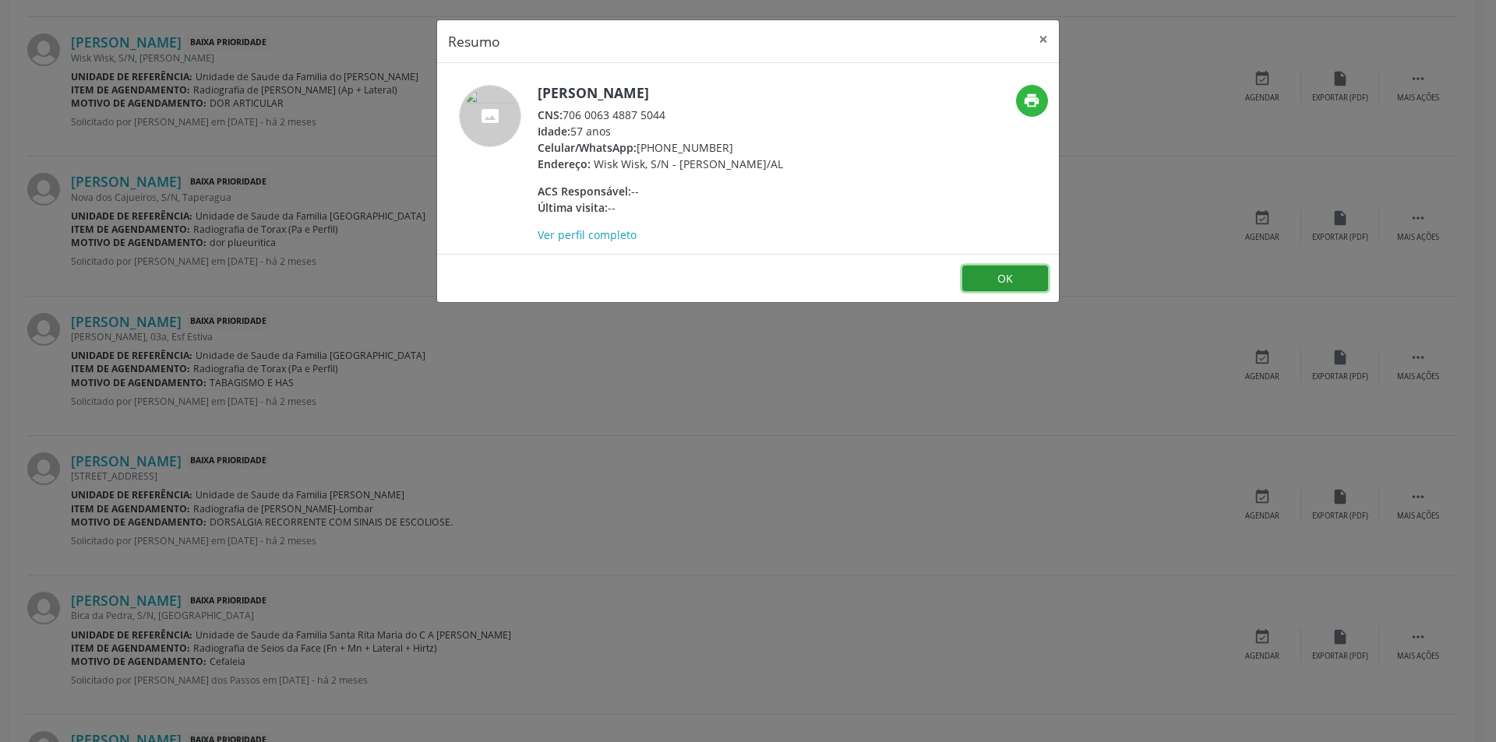
click at [984, 292] on button "OK" at bounding box center [1005, 279] width 86 height 26
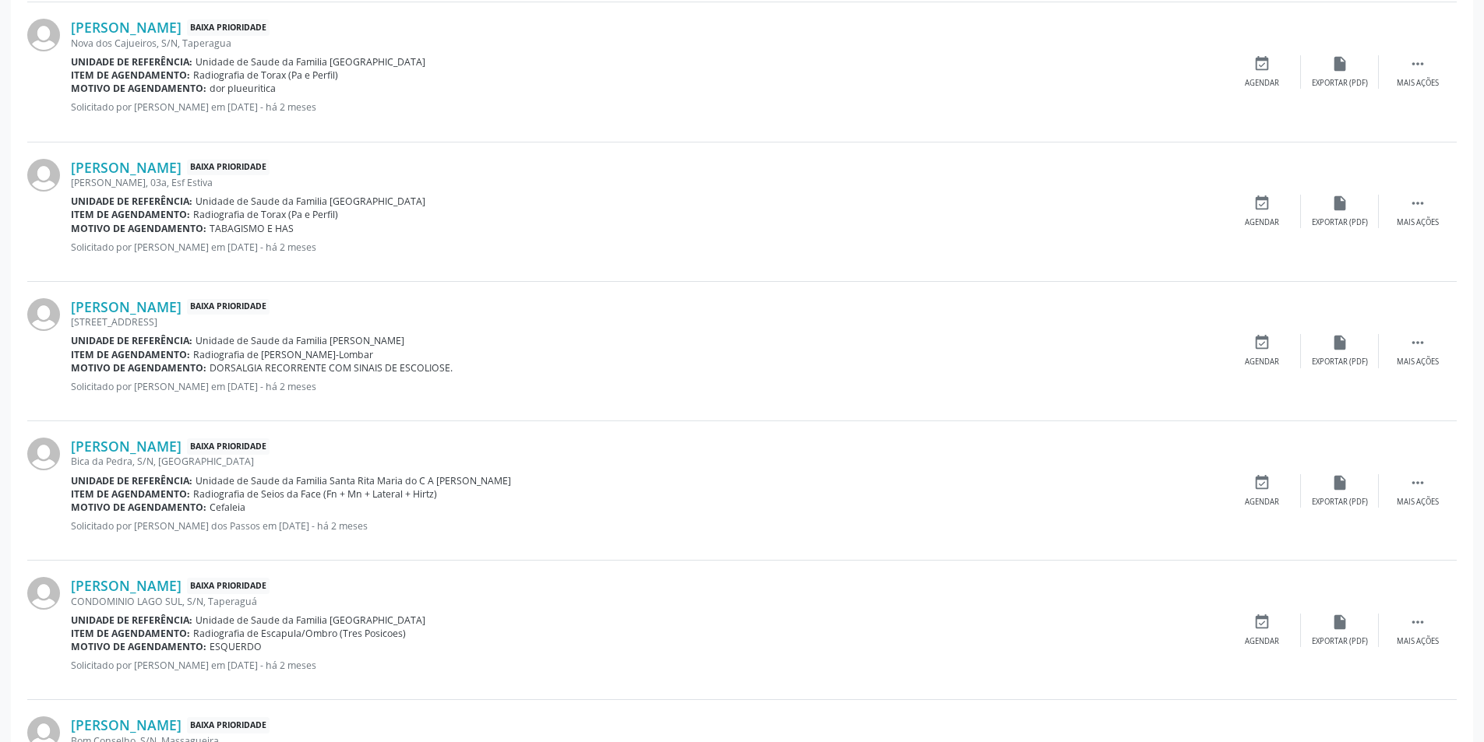
scroll to position [857, 0]
click at [182, 164] on link "[PERSON_NAME]" at bounding box center [126, 165] width 111 height 17
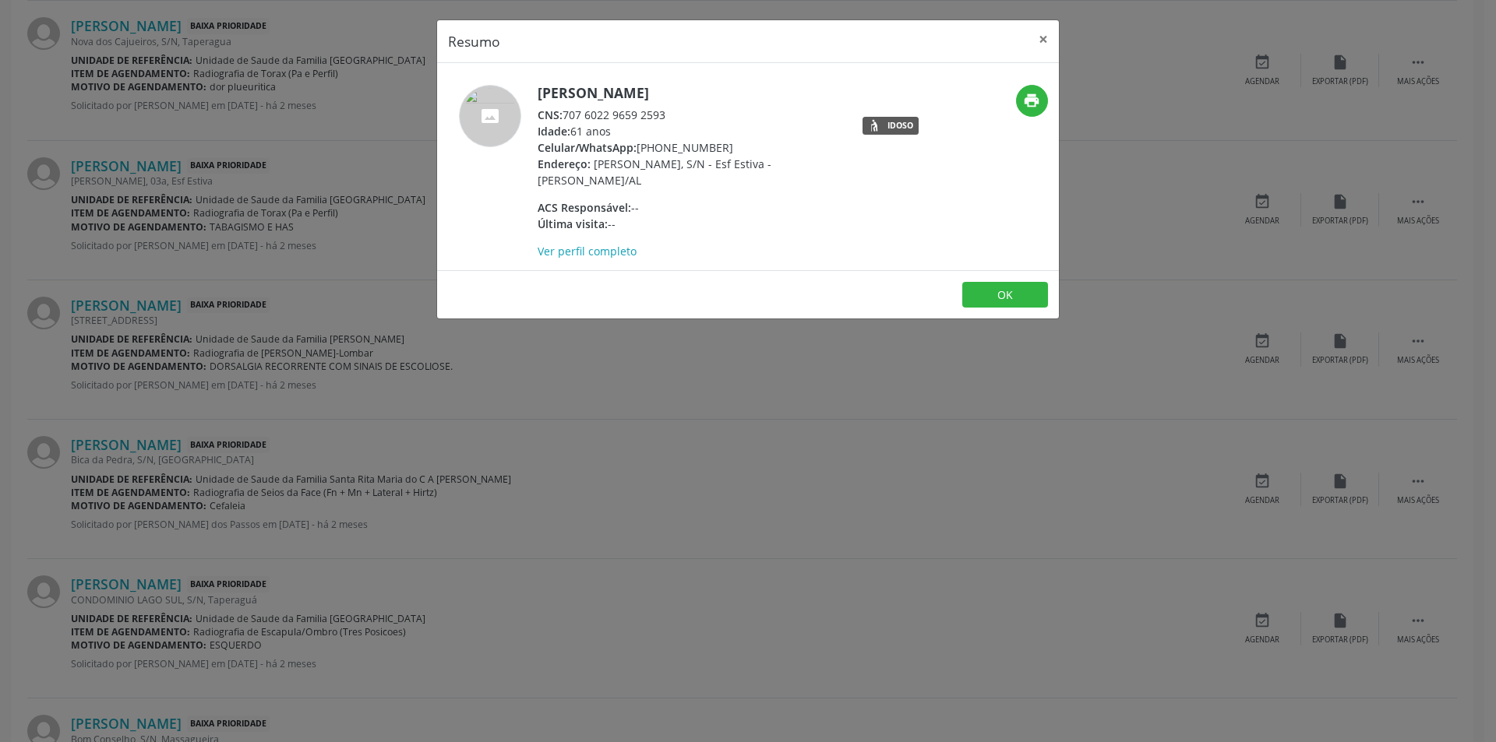
drag, startPoint x: 564, startPoint y: 112, endPoint x: 688, endPoint y: 109, distance: 123.9
click at [688, 109] on div "CNS: 707 6022 9659 2593" at bounding box center [688, 115] width 303 height 16
copy div "707 6022 9659 2593"
click at [1012, 297] on button "OK" at bounding box center [1005, 295] width 86 height 26
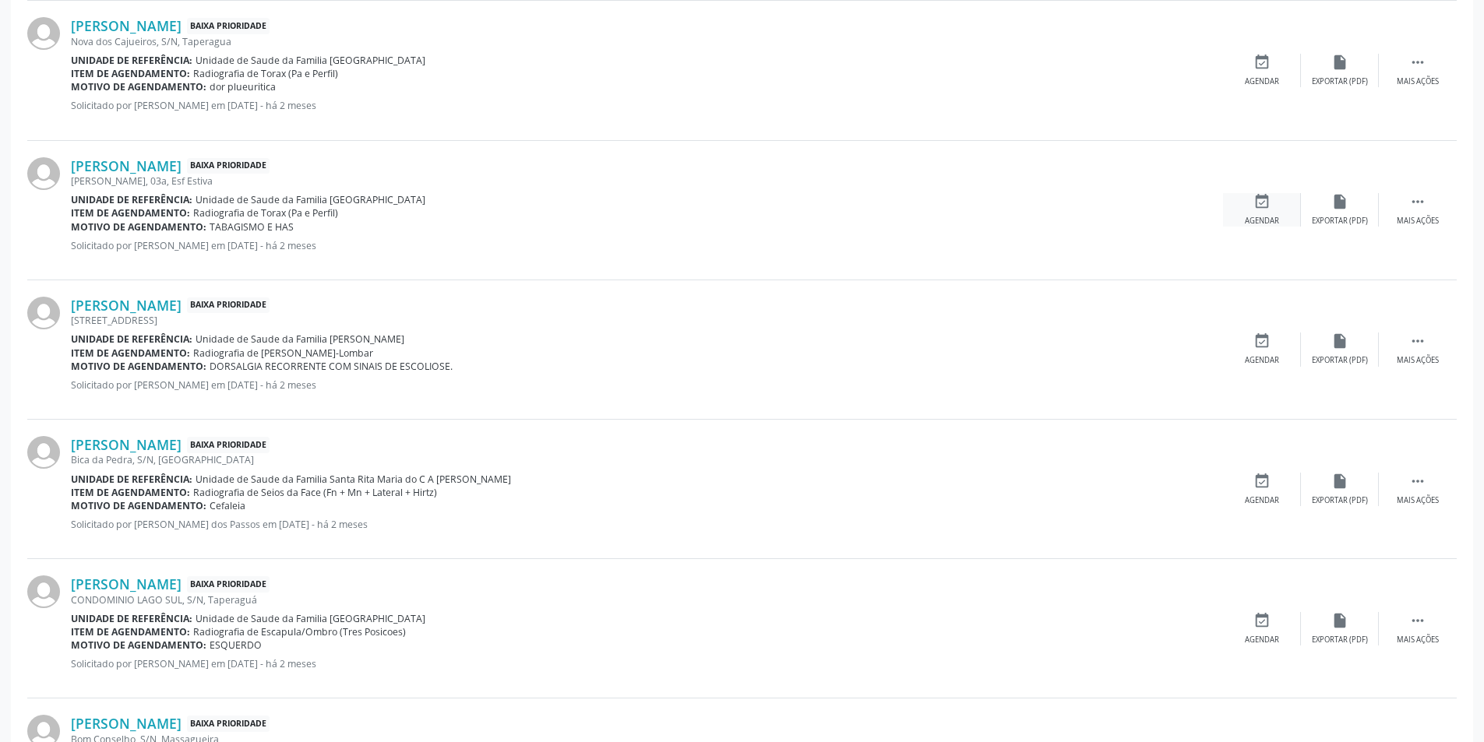
click at [1265, 205] on icon "event_available" at bounding box center [1261, 201] width 17 height 17
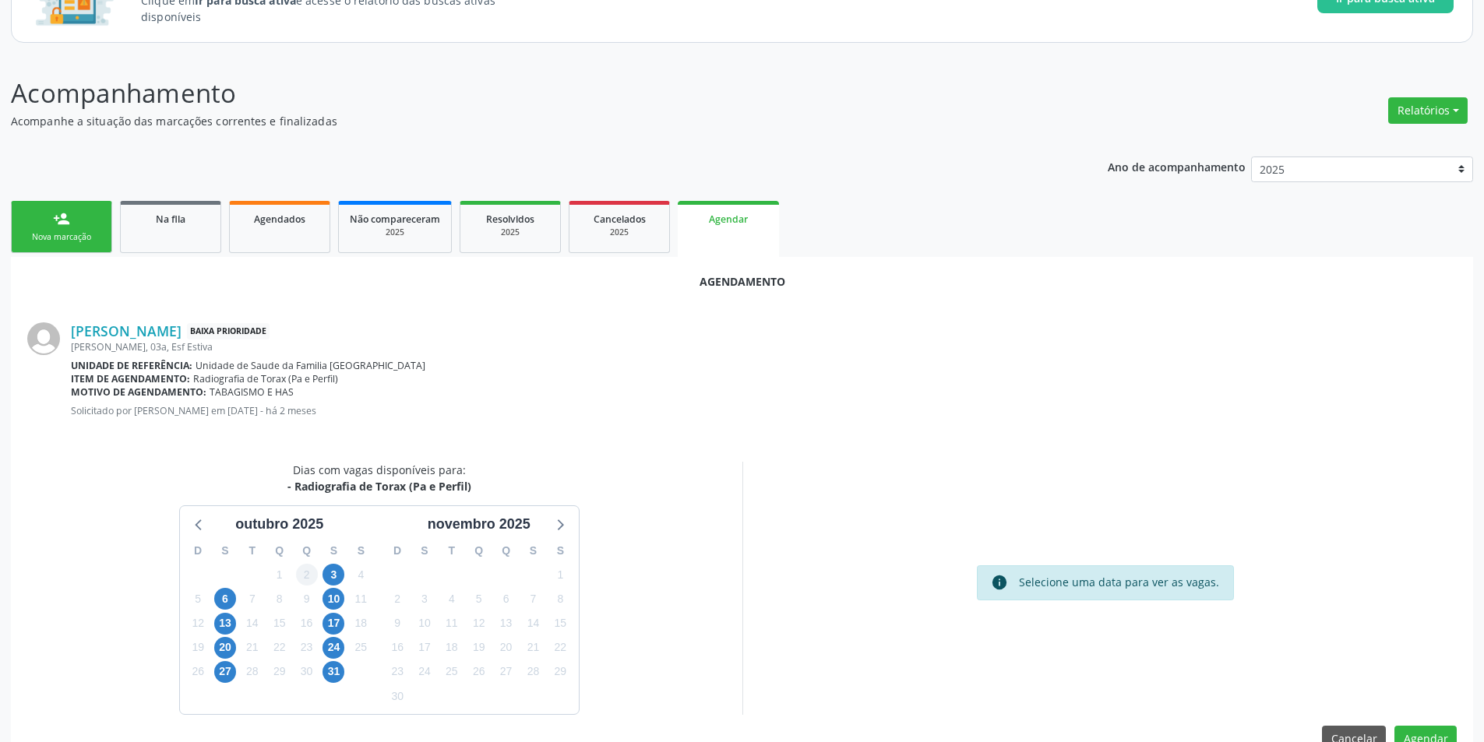
scroll to position [181, 0]
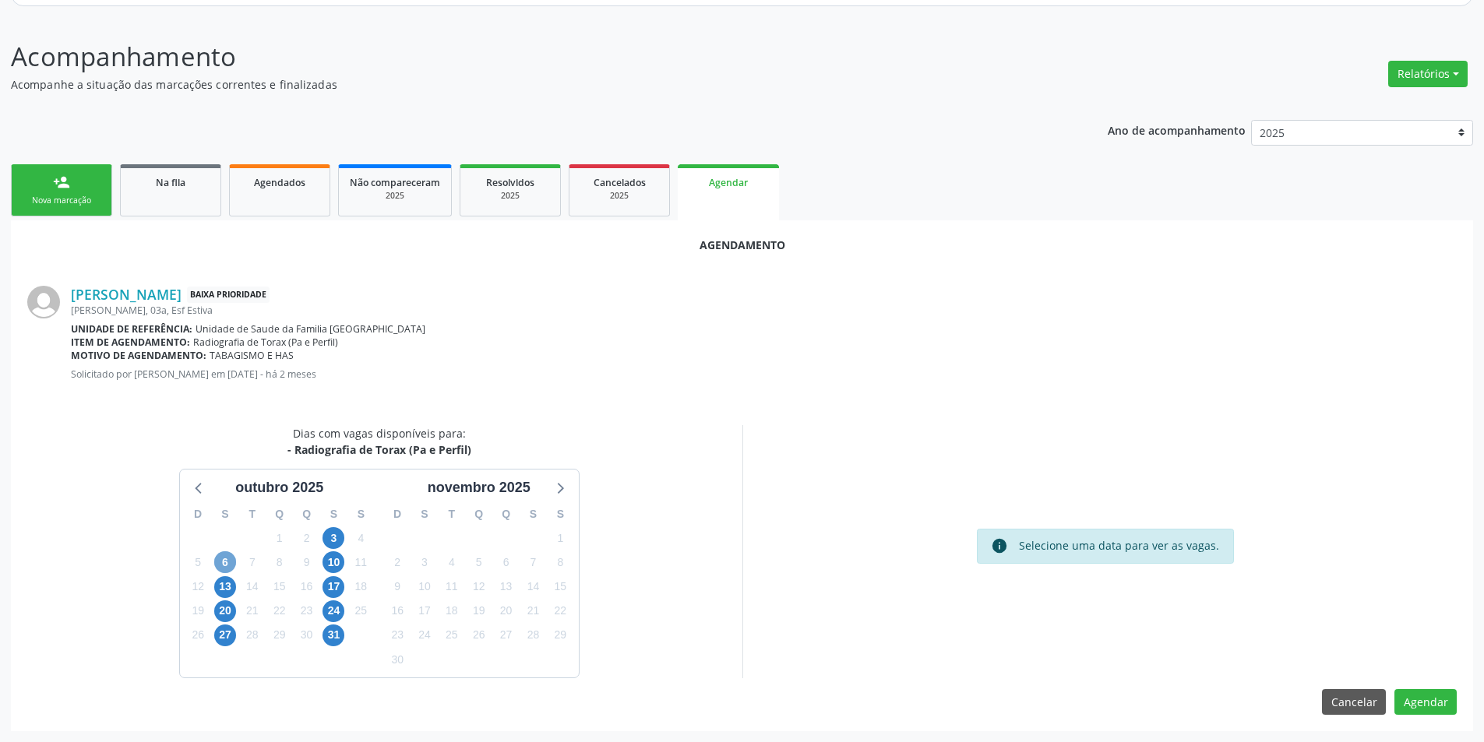
click at [221, 562] on span "6" at bounding box center [225, 563] width 22 height 22
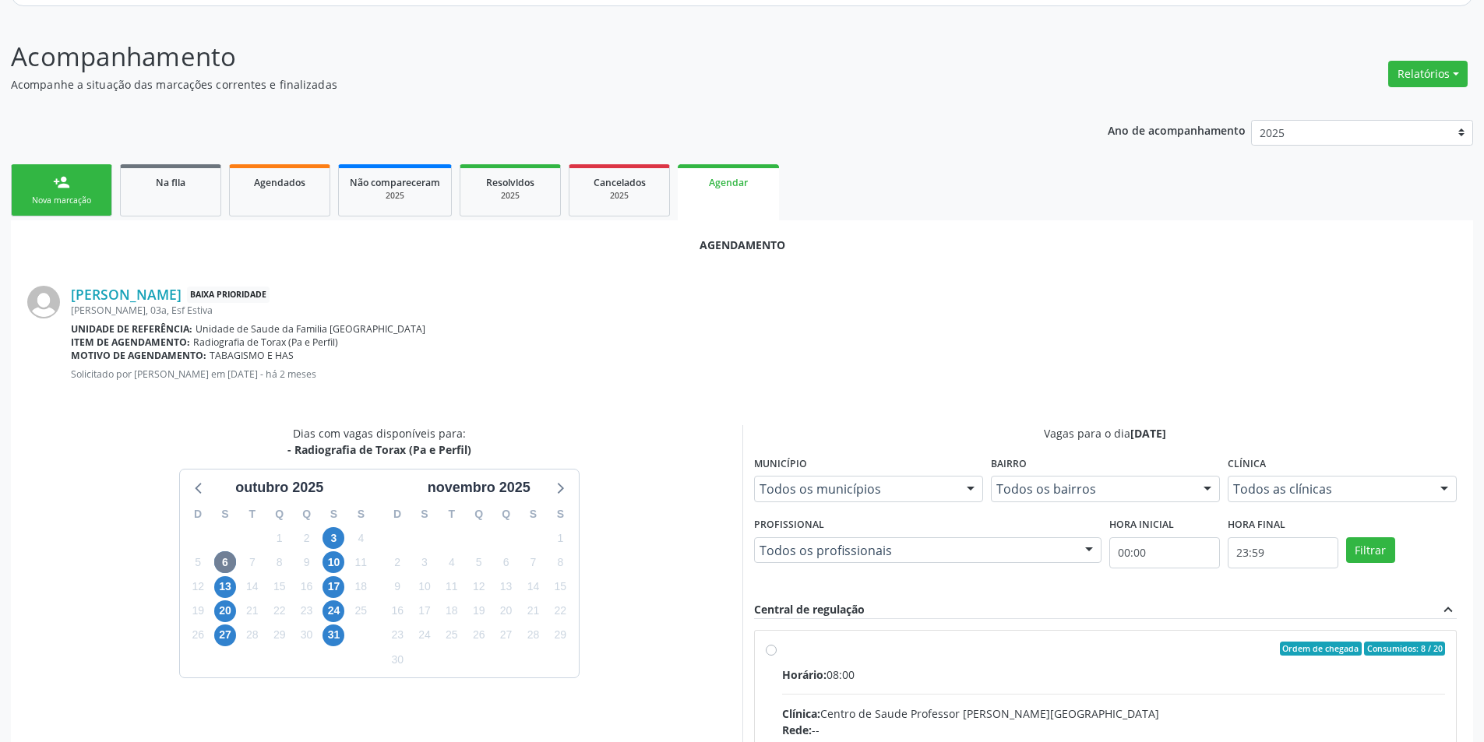
radio input "true"
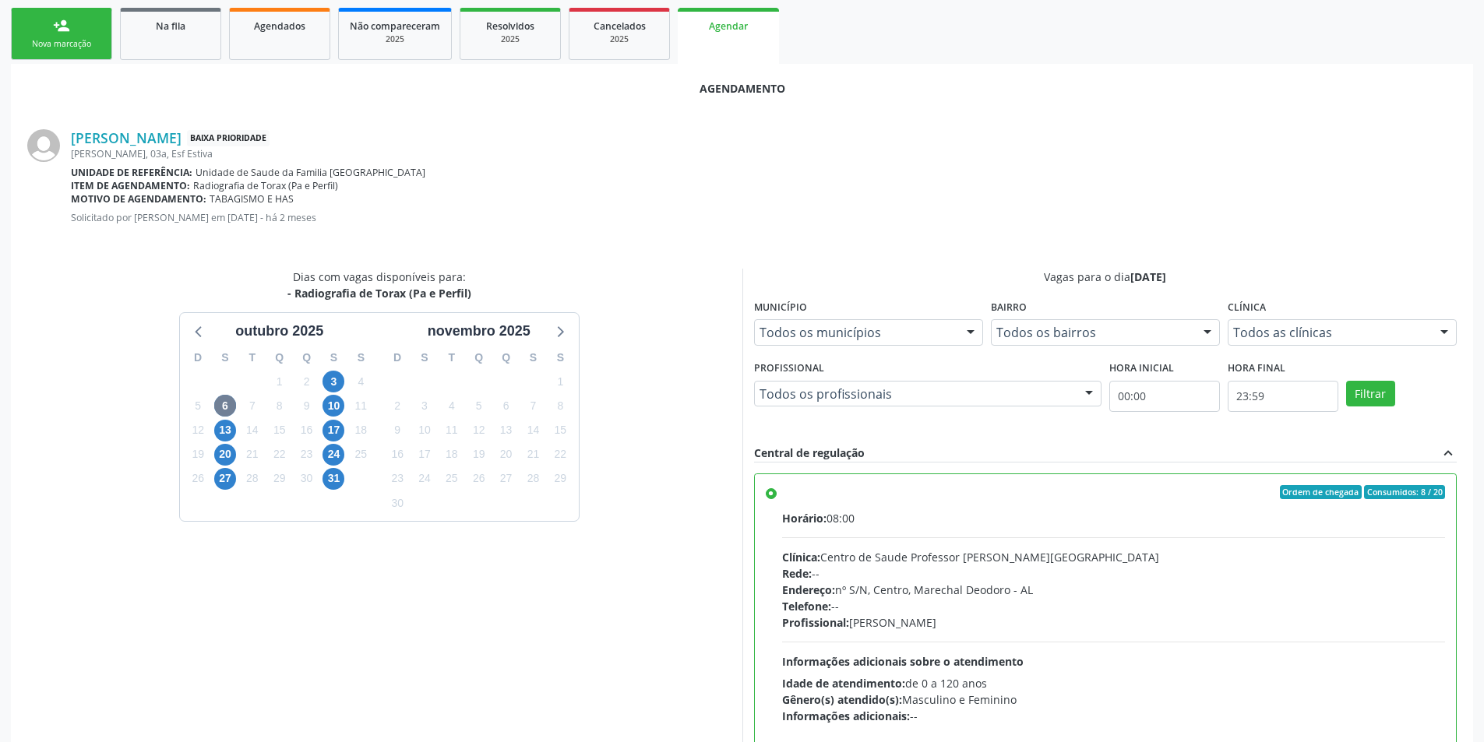
scroll to position [434, 0]
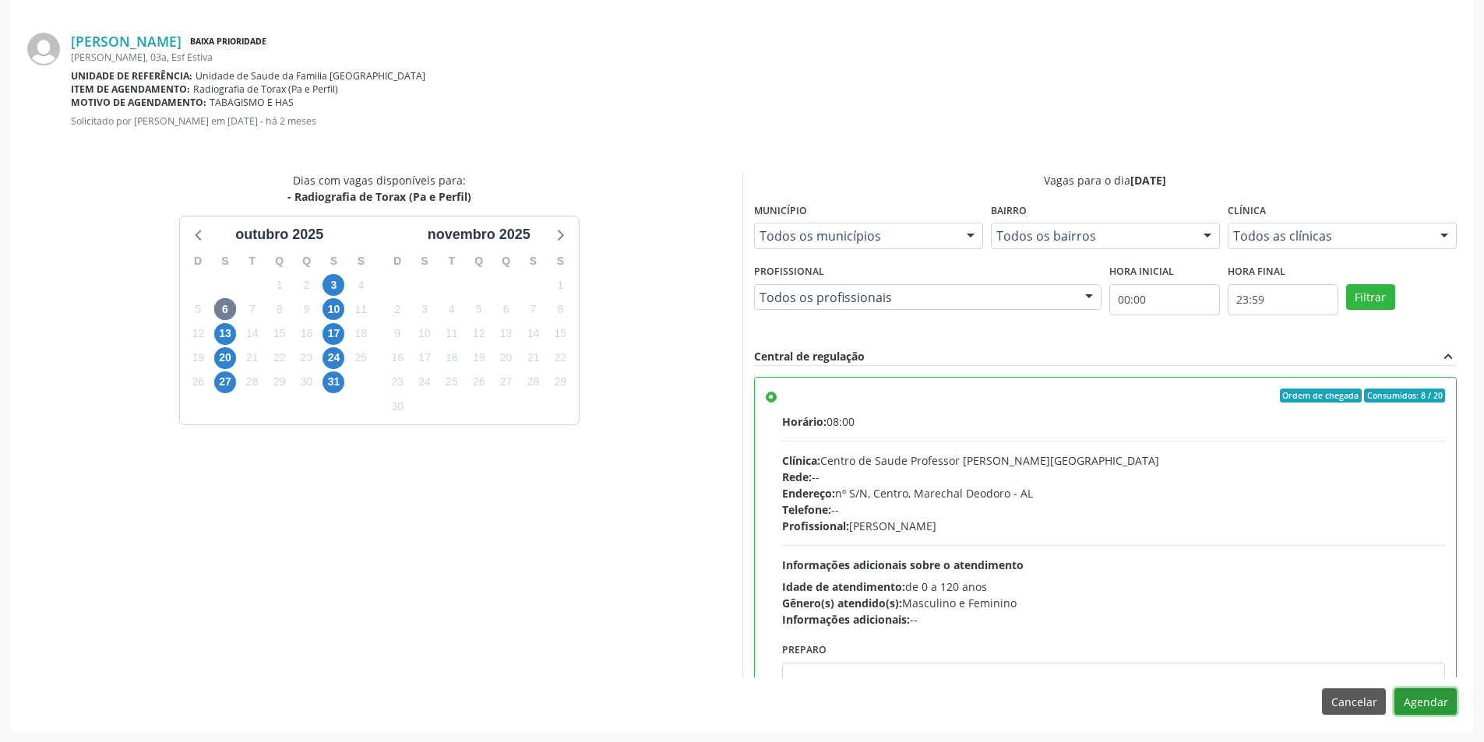
click at [1422, 699] on button "Agendar" at bounding box center [1425, 702] width 62 height 26
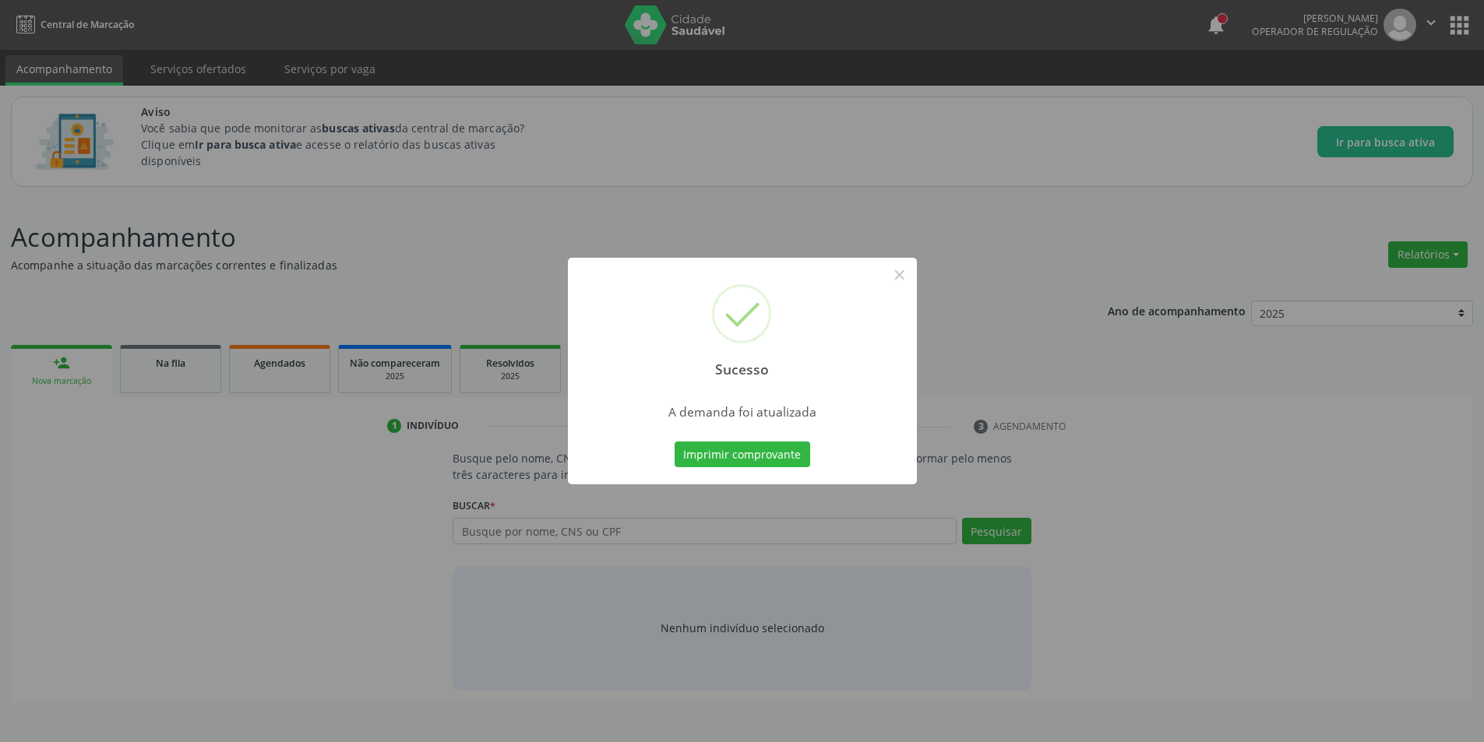
scroll to position [0, 0]
click at [907, 276] on button "×" at bounding box center [905, 275] width 26 height 26
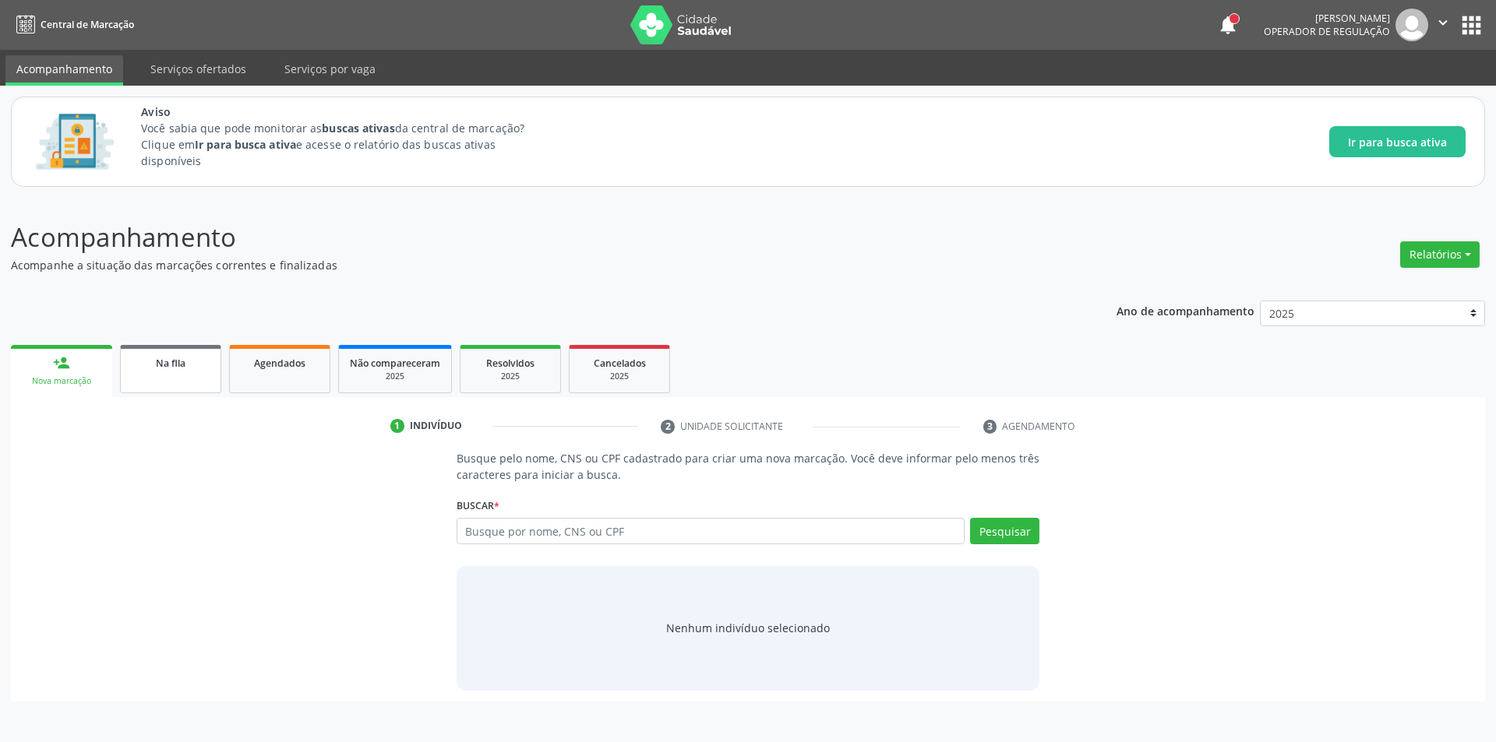
click at [156, 361] on span "Na fila" at bounding box center [171, 363] width 30 height 13
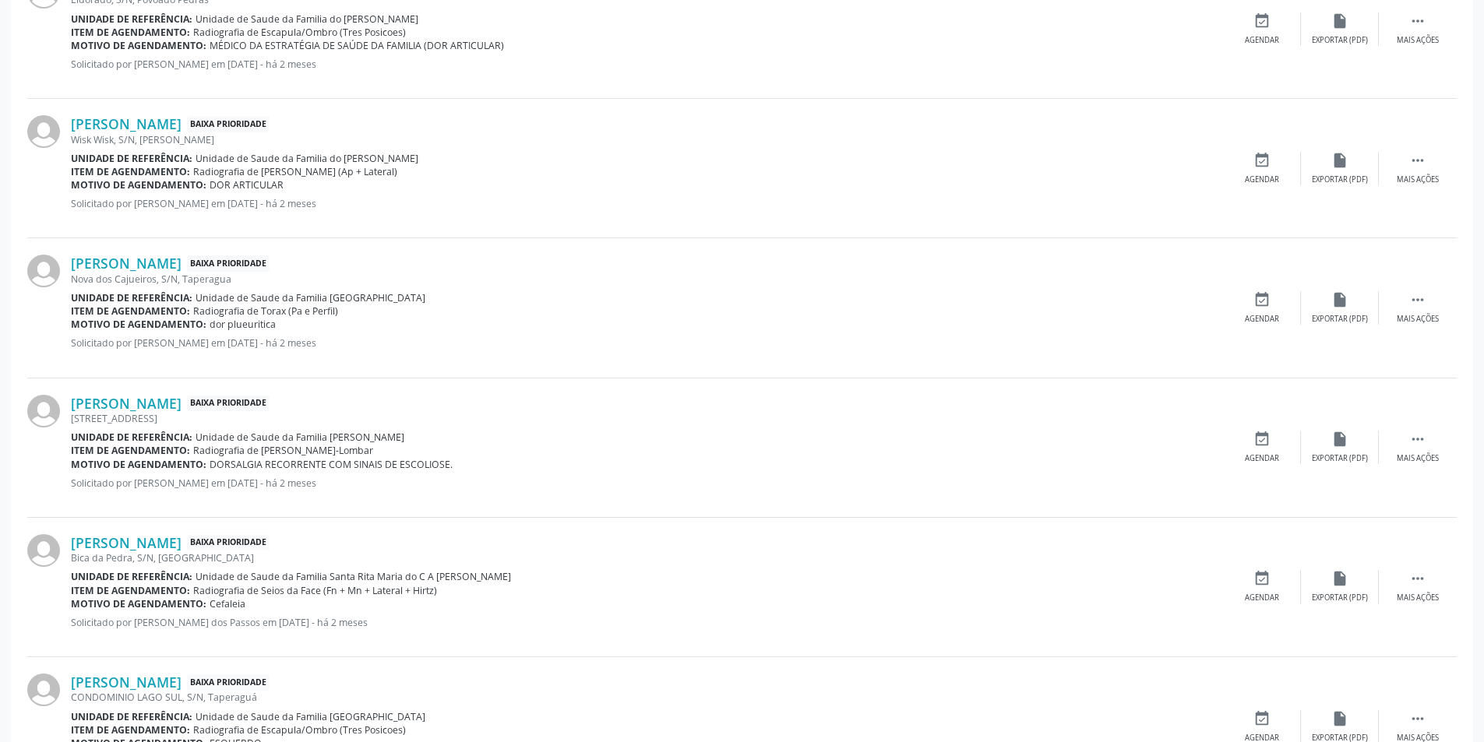
scroll to position [623, 0]
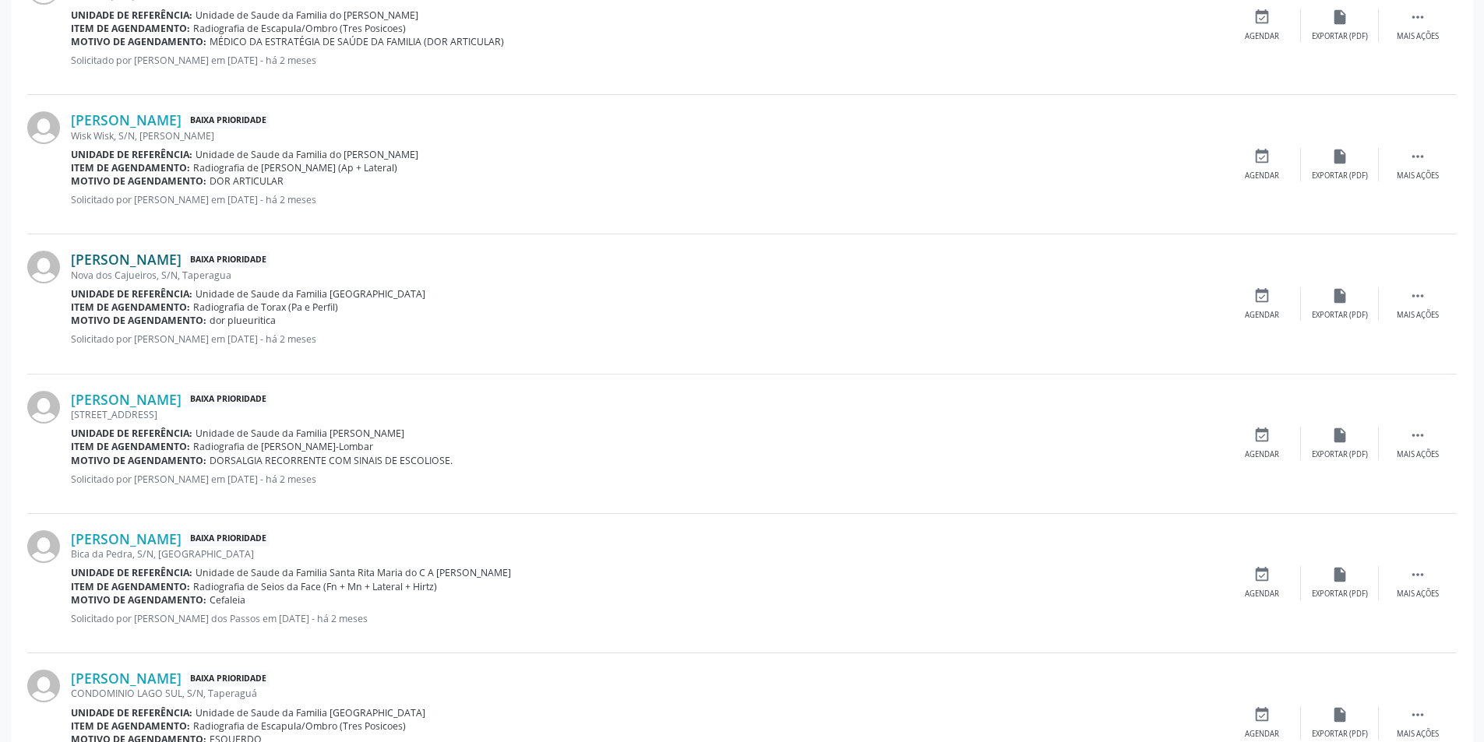
click at [153, 259] on link "[PERSON_NAME]" at bounding box center [126, 259] width 111 height 17
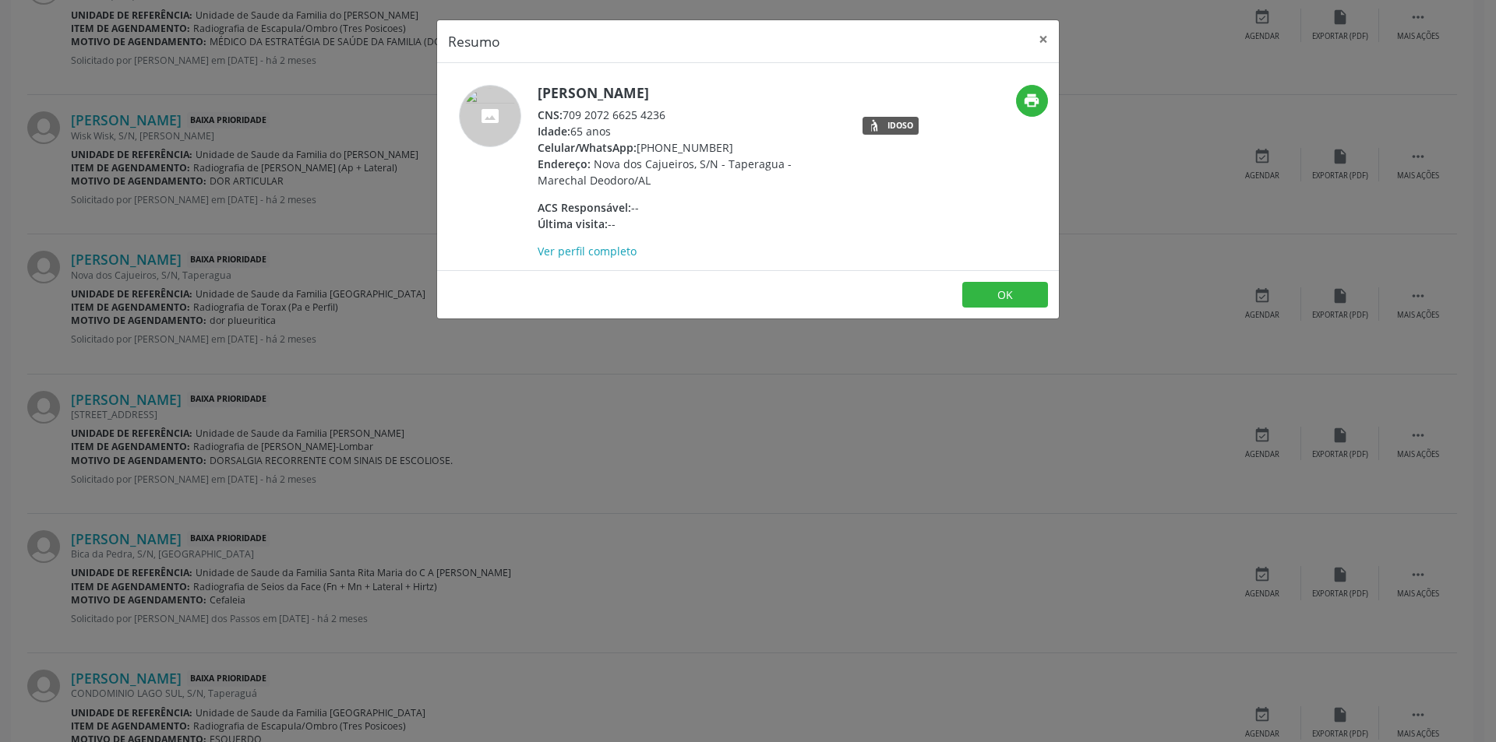
drag, startPoint x: 566, startPoint y: 112, endPoint x: 687, endPoint y: 115, distance: 120.8
click at [687, 115] on div "CNS: 709 2072 6625 4236" at bounding box center [688, 115] width 303 height 16
copy div "709 2072 6625 4236"
click at [1013, 287] on button "OK" at bounding box center [1005, 295] width 86 height 26
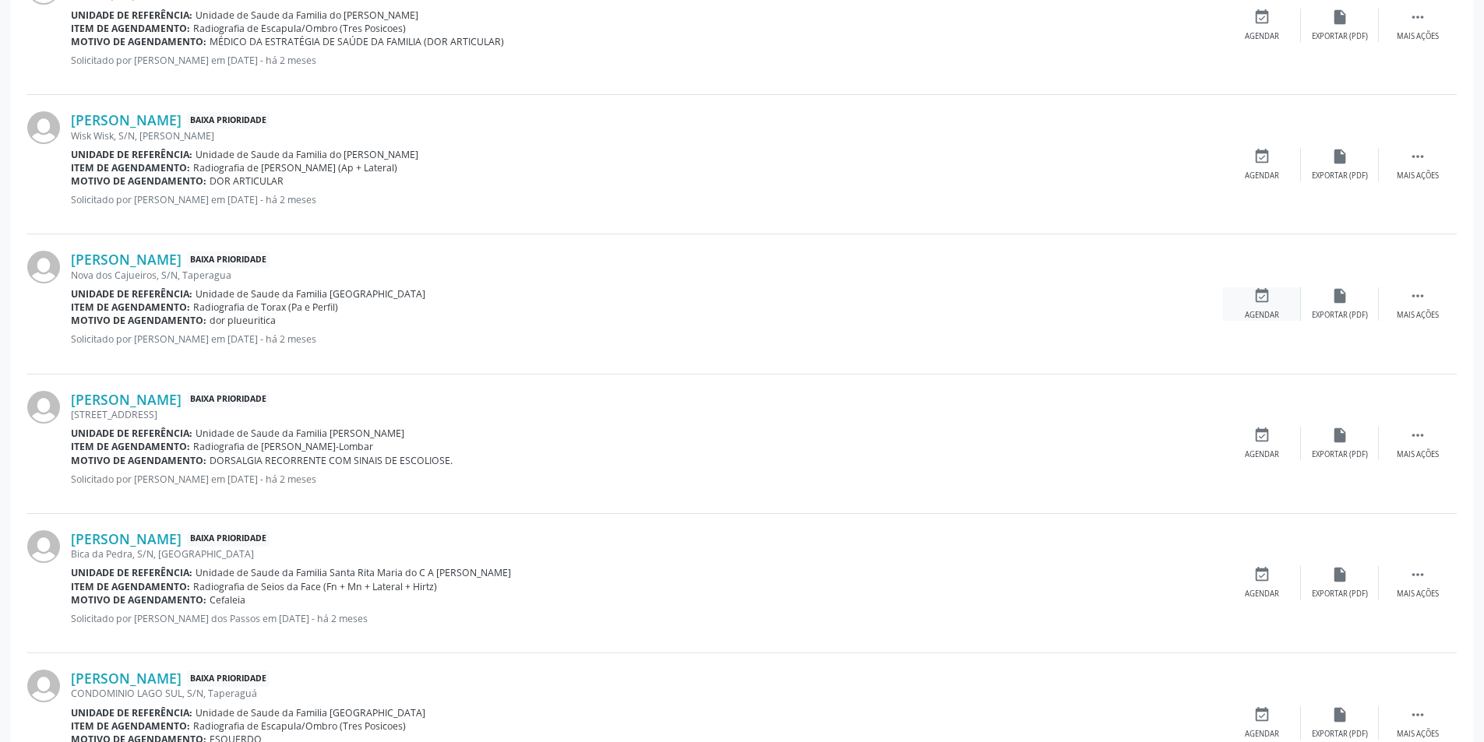
click at [1261, 298] on icon "event_available" at bounding box center [1261, 295] width 17 height 17
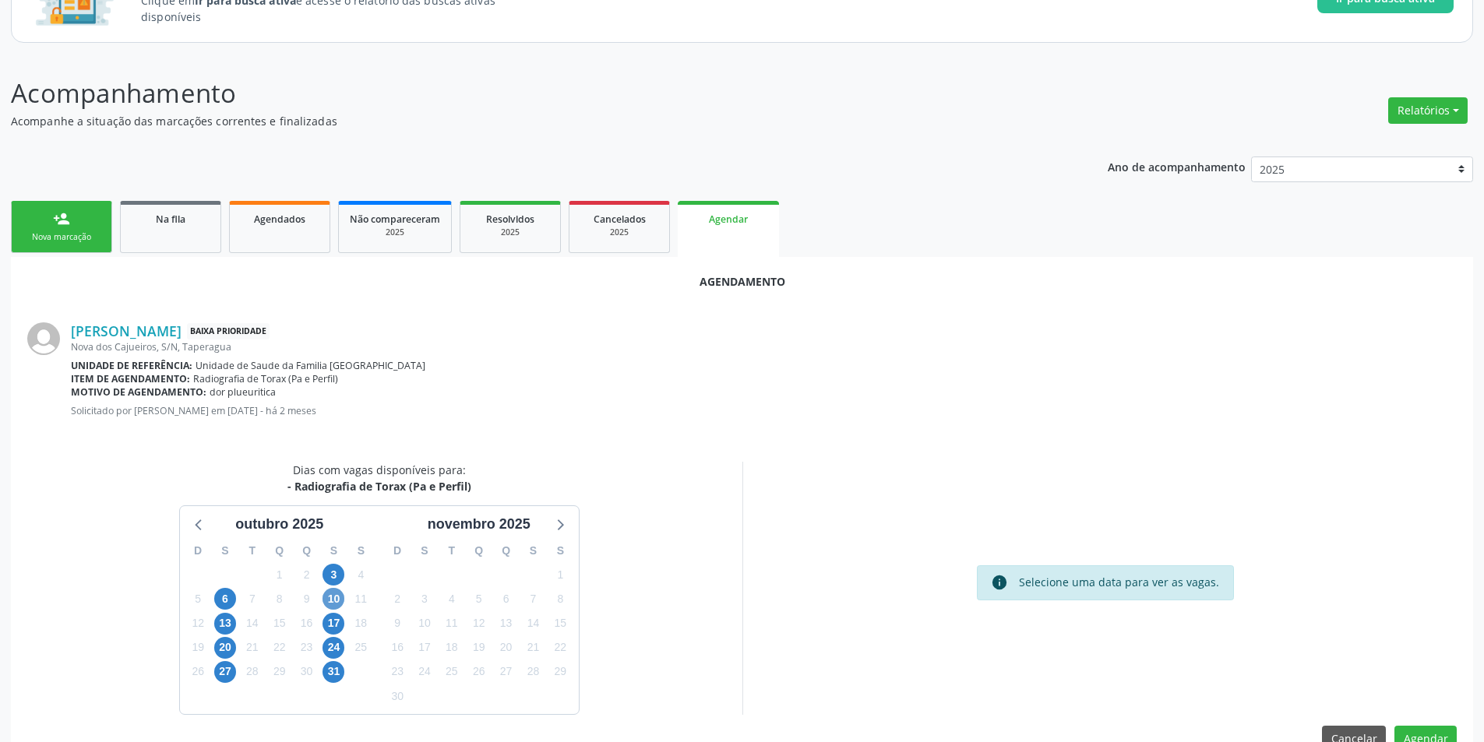
scroll to position [181, 0]
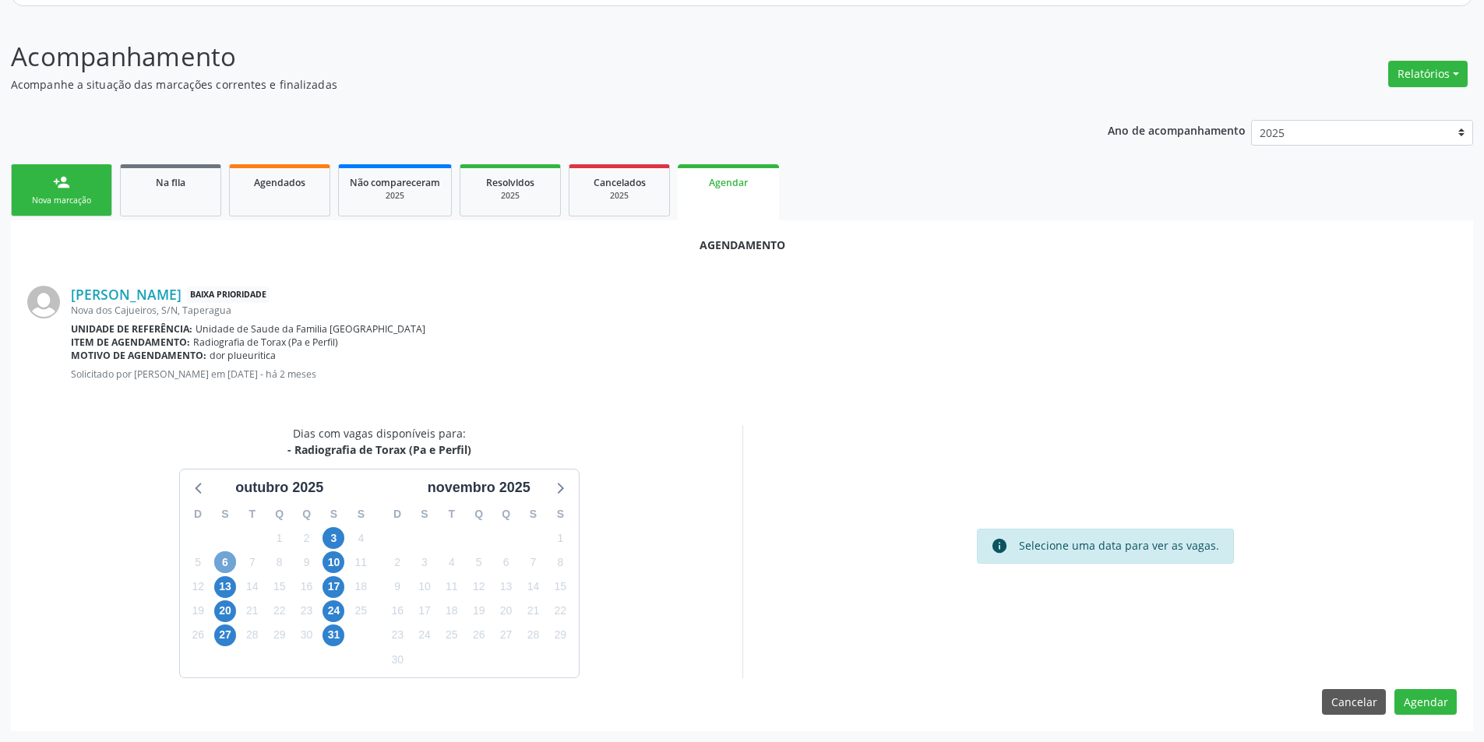
click at [221, 566] on span "6" at bounding box center [225, 563] width 22 height 22
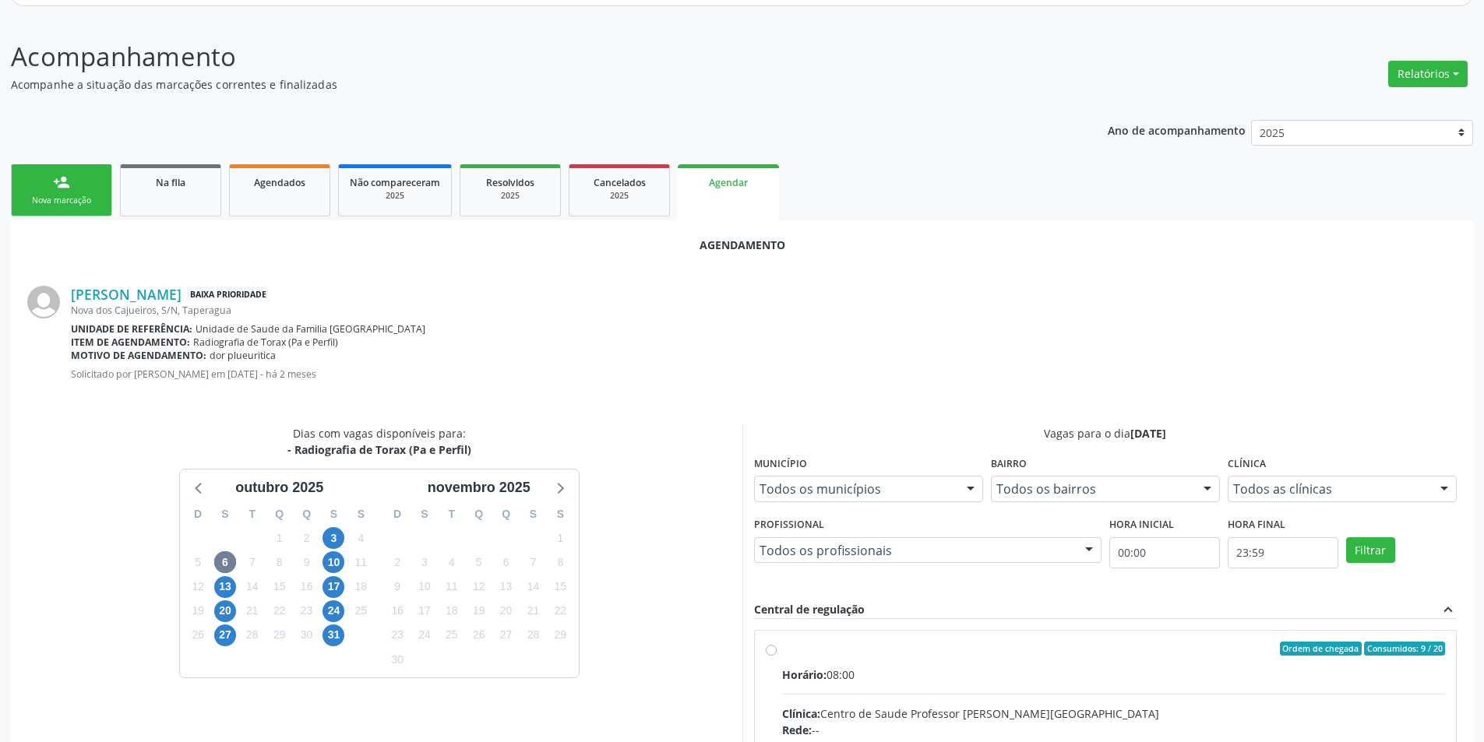
click at [766, 650] on input "Ordem de chegada Consumidos: 9 / 20 Horário: 08:00 Clínica: Centro de Saude Pro…" at bounding box center [771, 649] width 11 height 14
radio input "true"
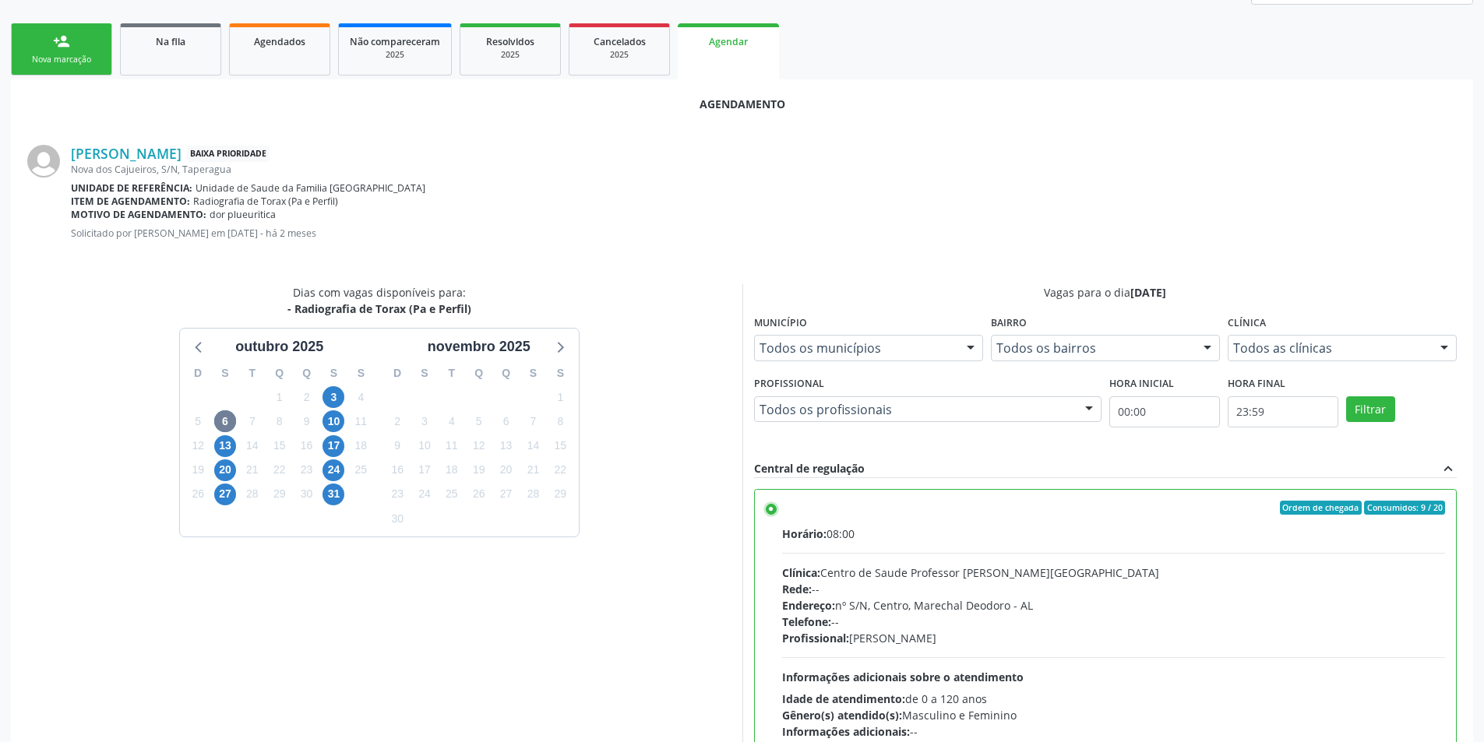
scroll to position [434, 0]
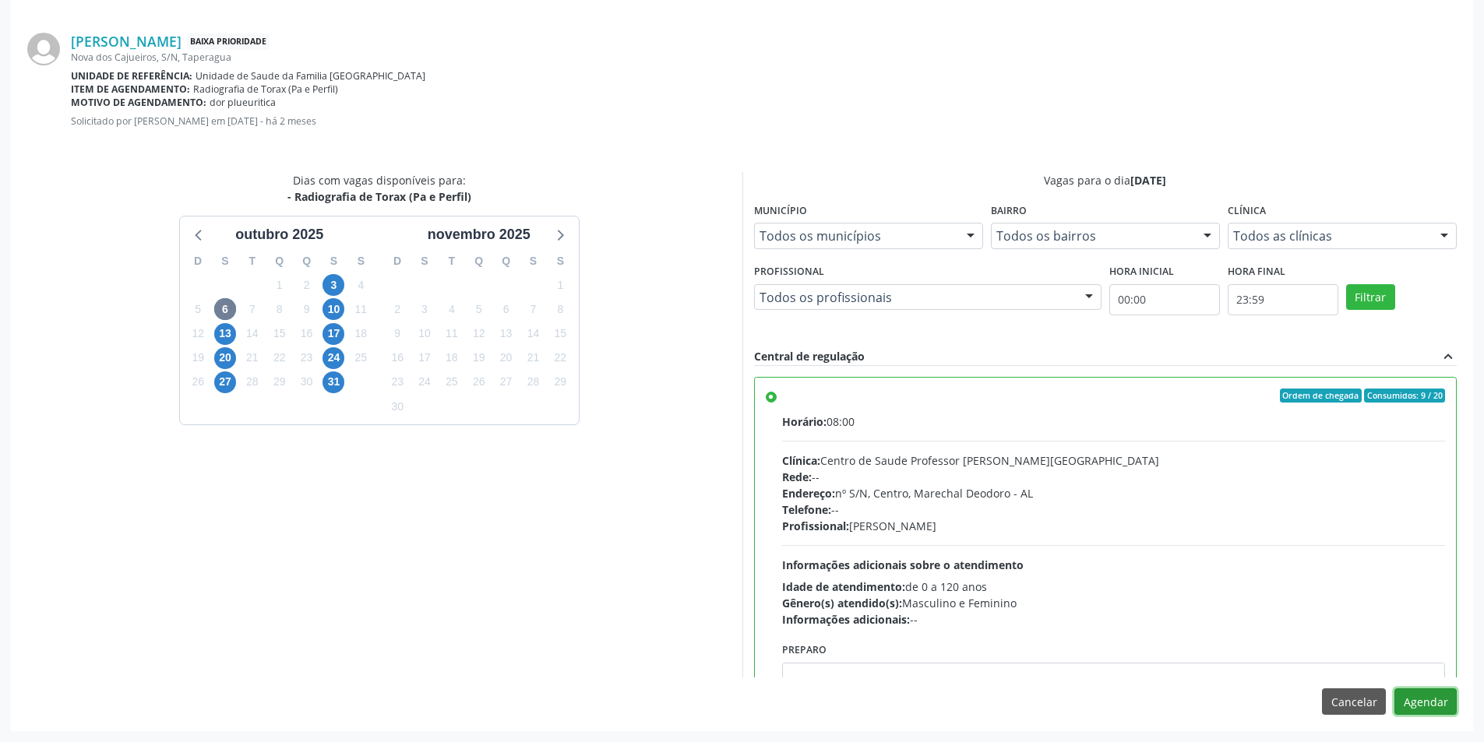
click at [1436, 699] on button "Agendar" at bounding box center [1425, 702] width 62 height 26
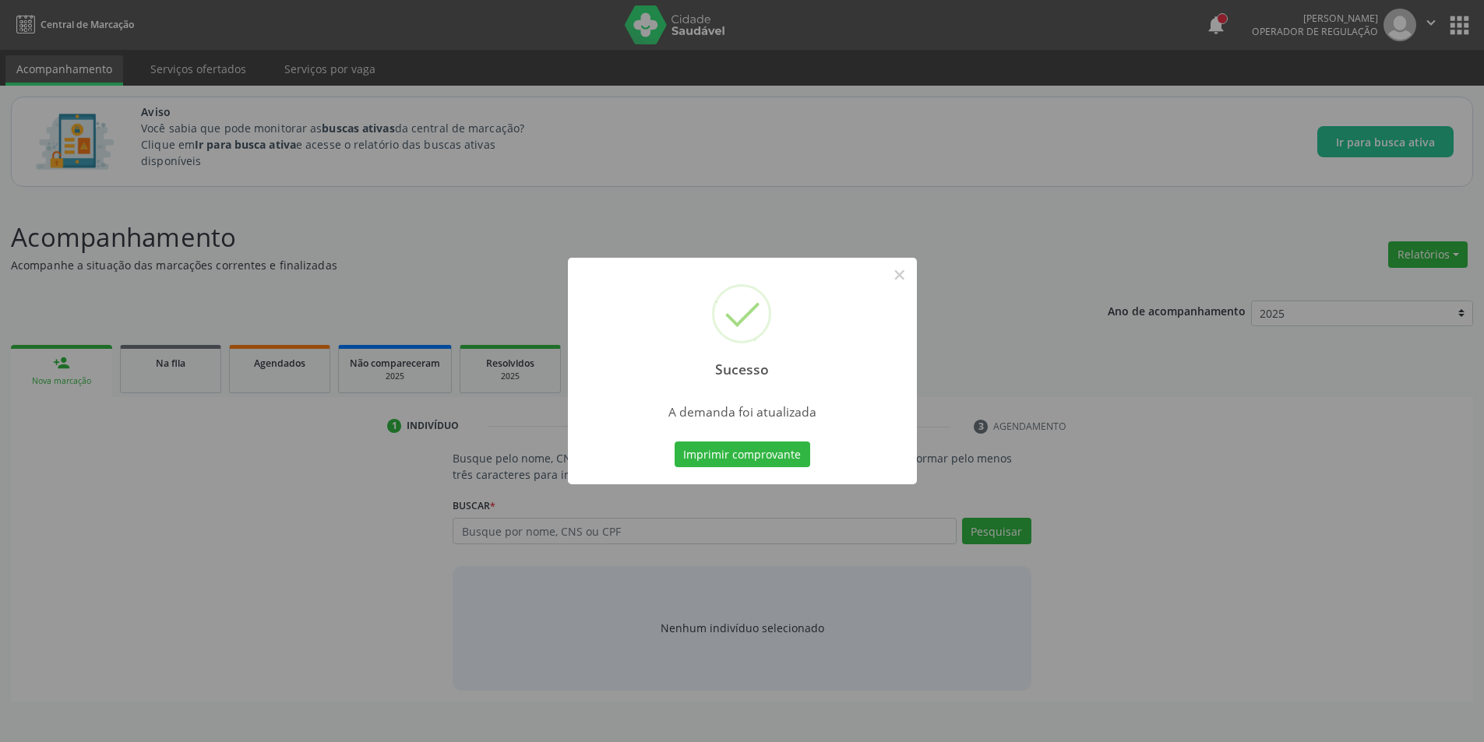
scroll to position [0, 0]
click at [908, 273] on button "×" at bounding box center [905, 275] width 26 height 26
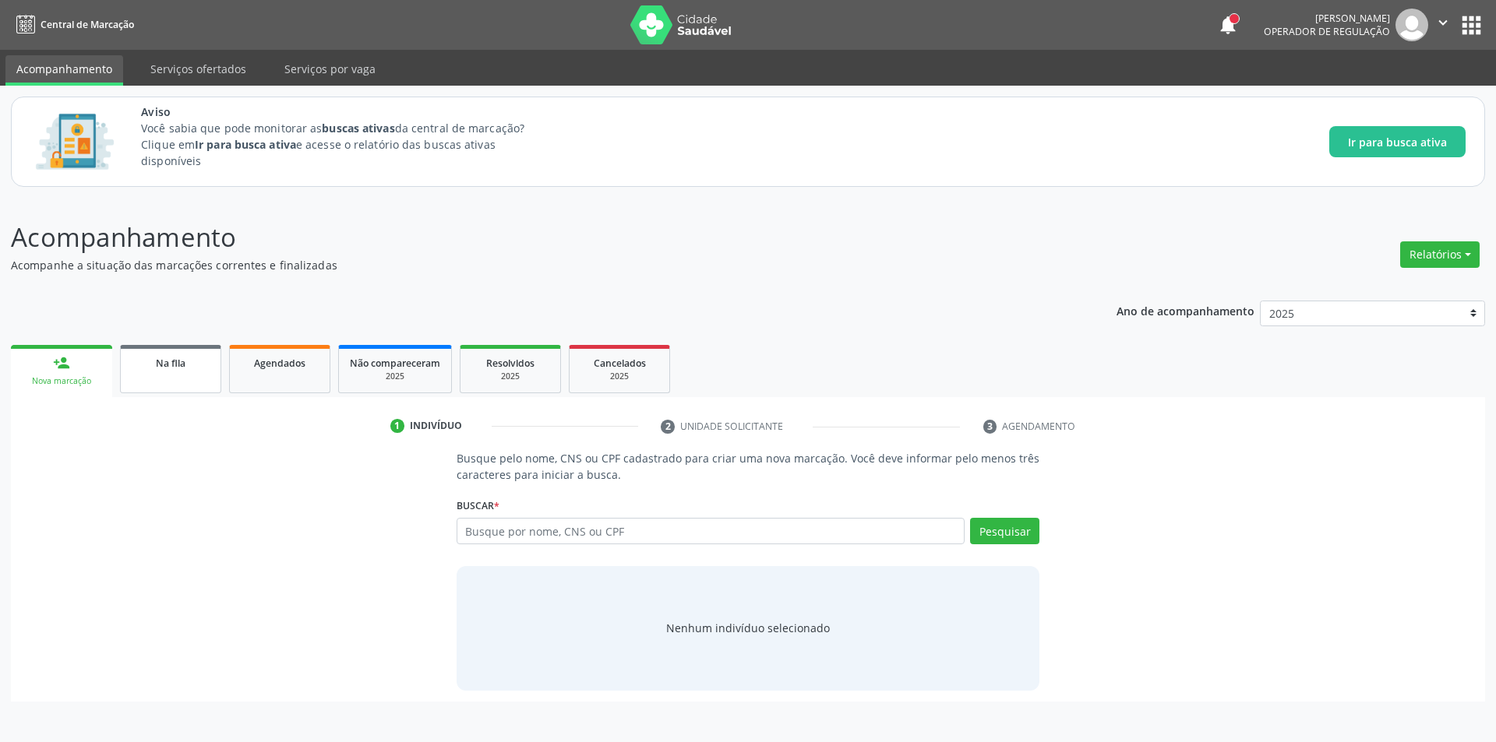
click at [179, 368] on span "Na fila" at bounding box center [171, 363] width 30 height 13
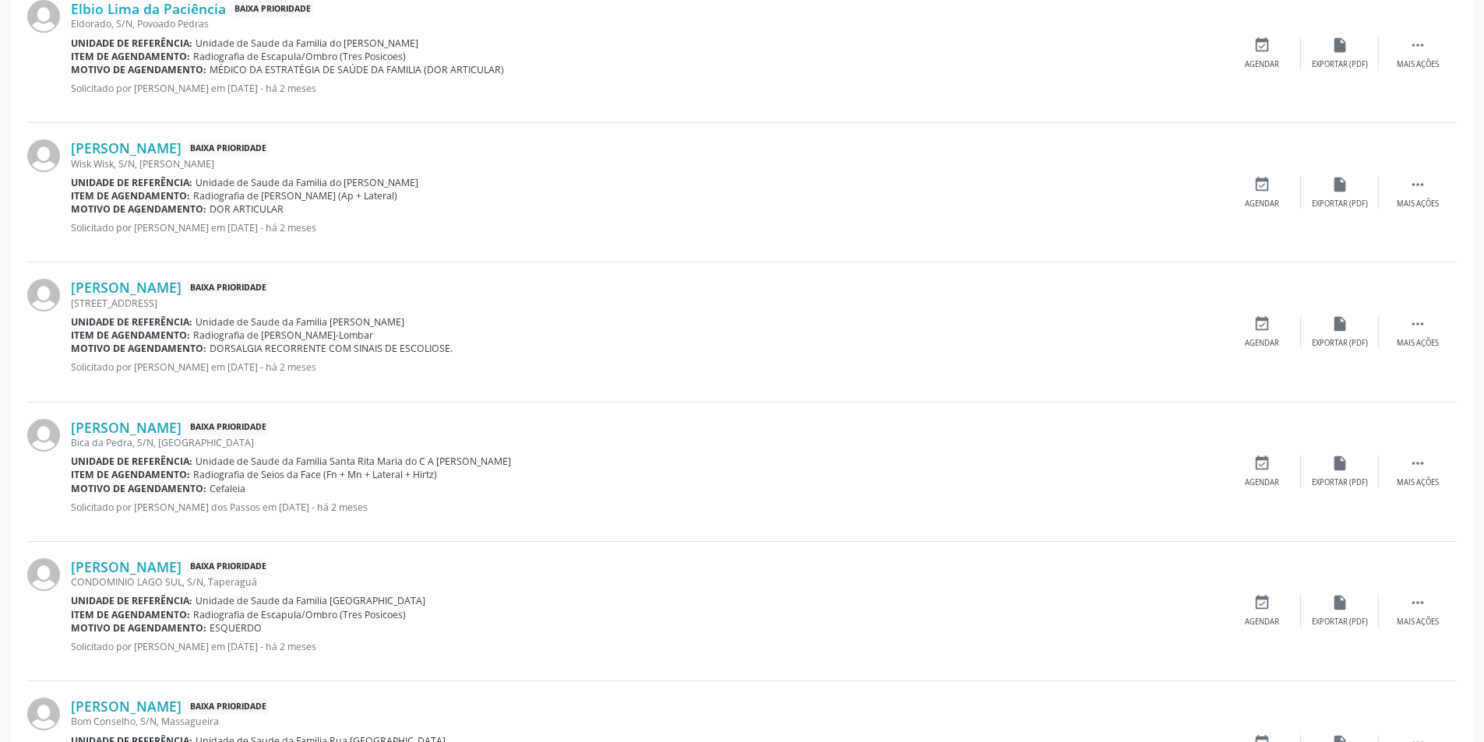
scroll to position [623, 0]
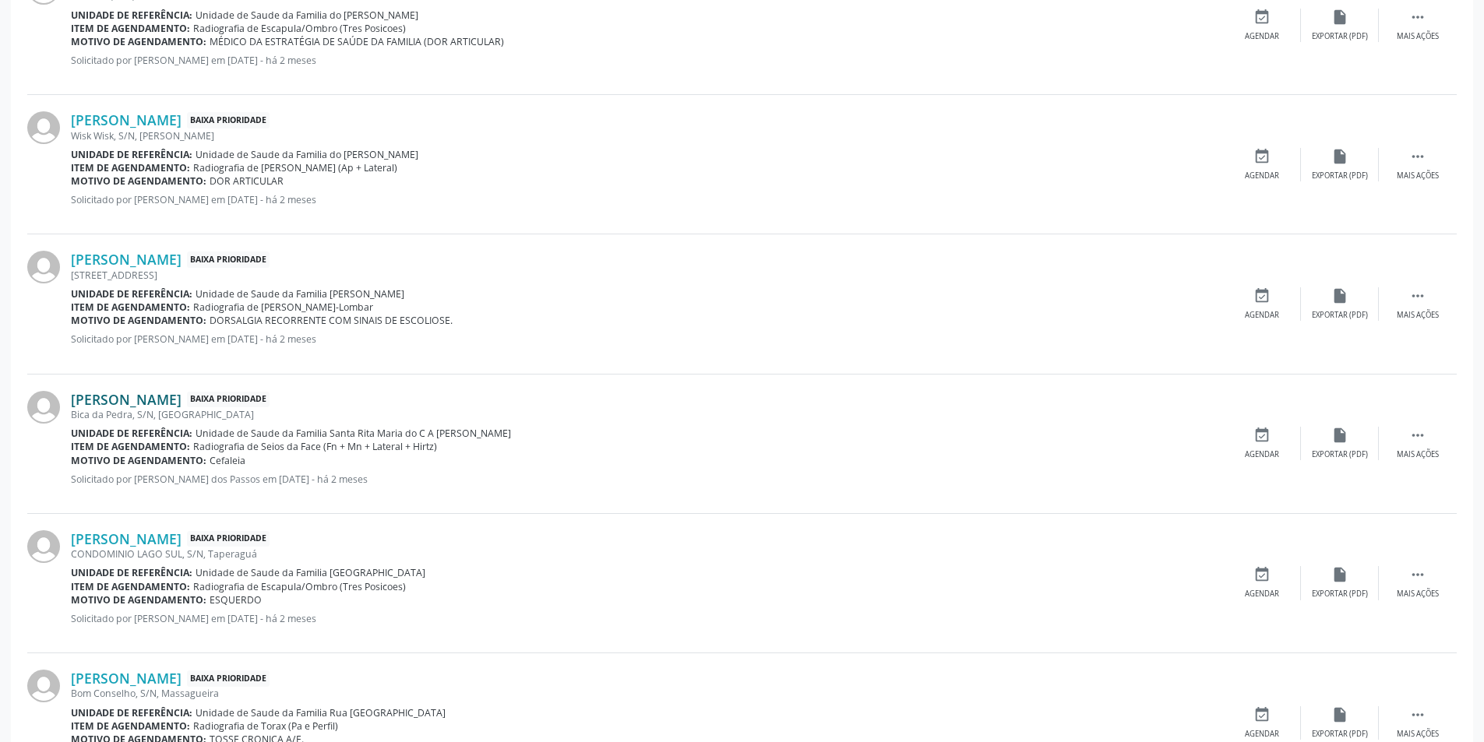
click at [154, 400] on link "[PERSON_NAME]" at bounding box center [126, 399] width 111 height 17
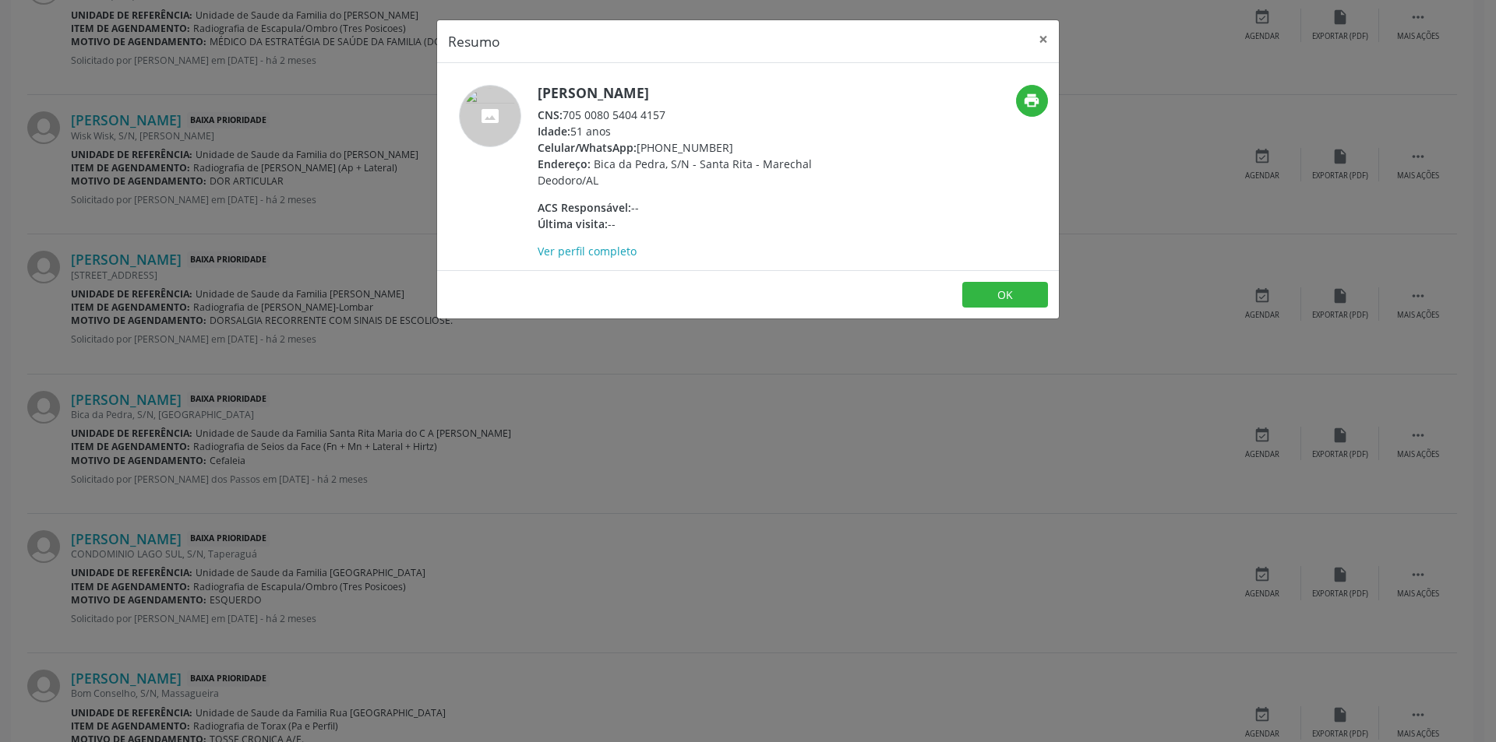
drag, startPoint x: 566, startPoint y: 115, endPoint x: 681, endPoint y: 111, distance: 115.3
click at [681, 111] on div "CNS: 705 0080 5404 4157" at bounding box center [688, 115] width 303 height 16
copy div "705 0080 5404 4157"
click at [997, 291] on button "OK" at bounding box center [1005, 295] width 86 height 26
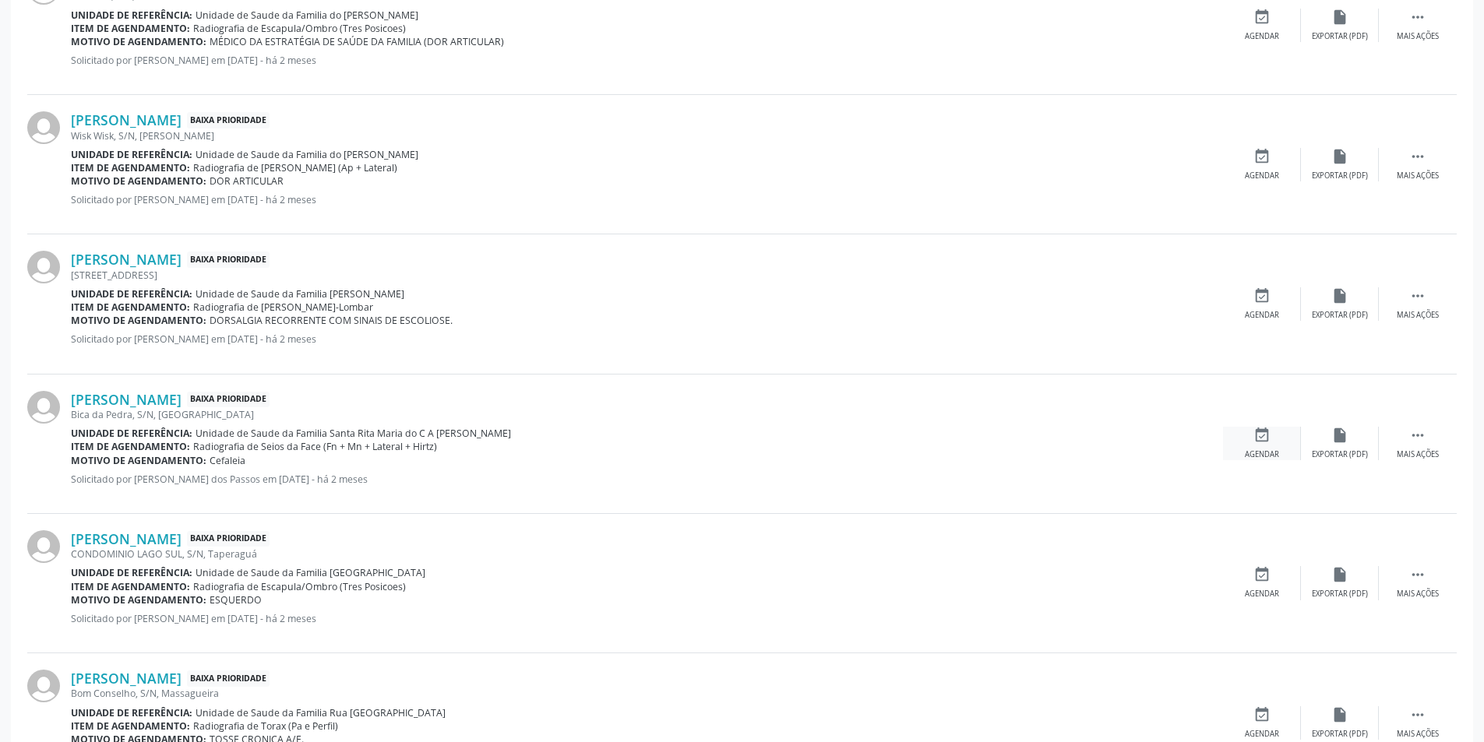
click at [1249, 448] on div "event_available Agendar" at bounding box center [1262, 443] width 78 height 33
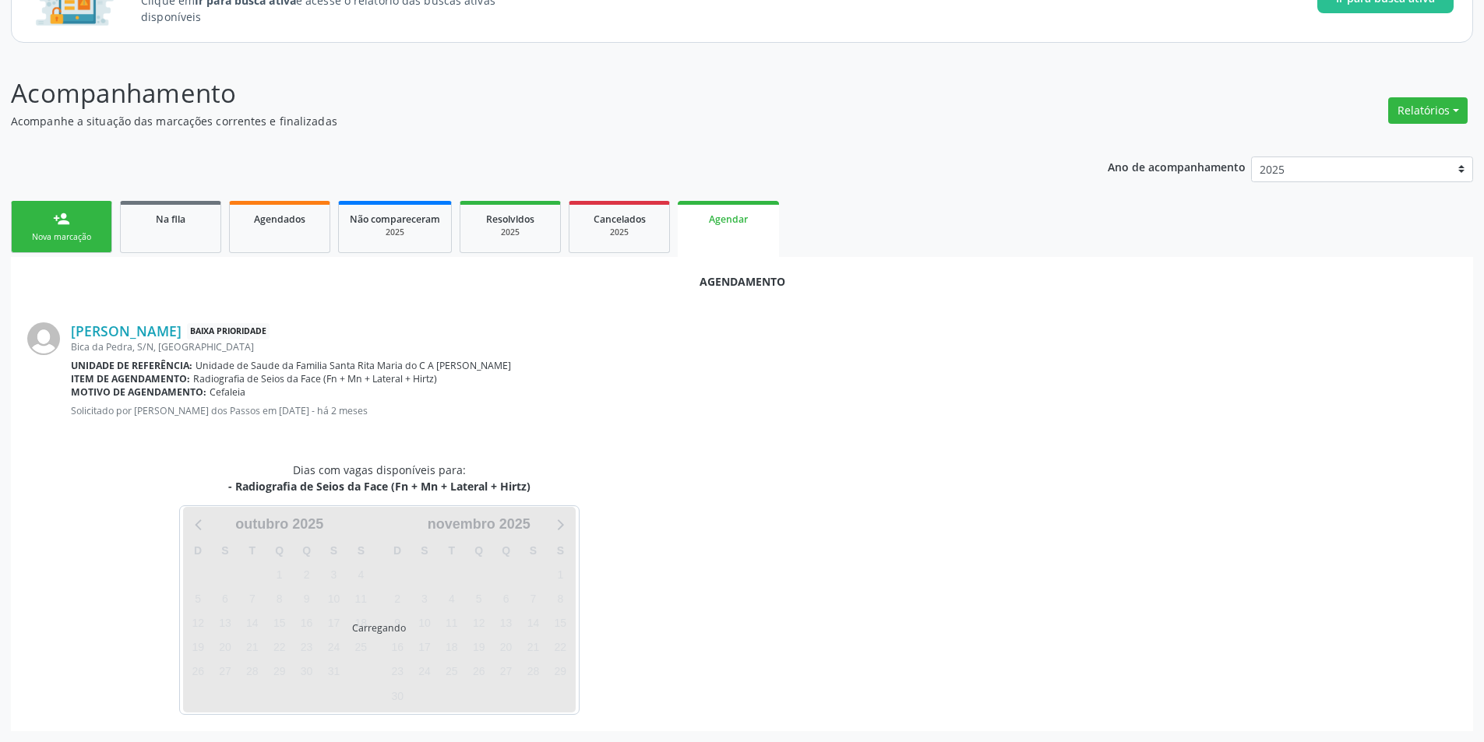
scroll to position [181, 0]
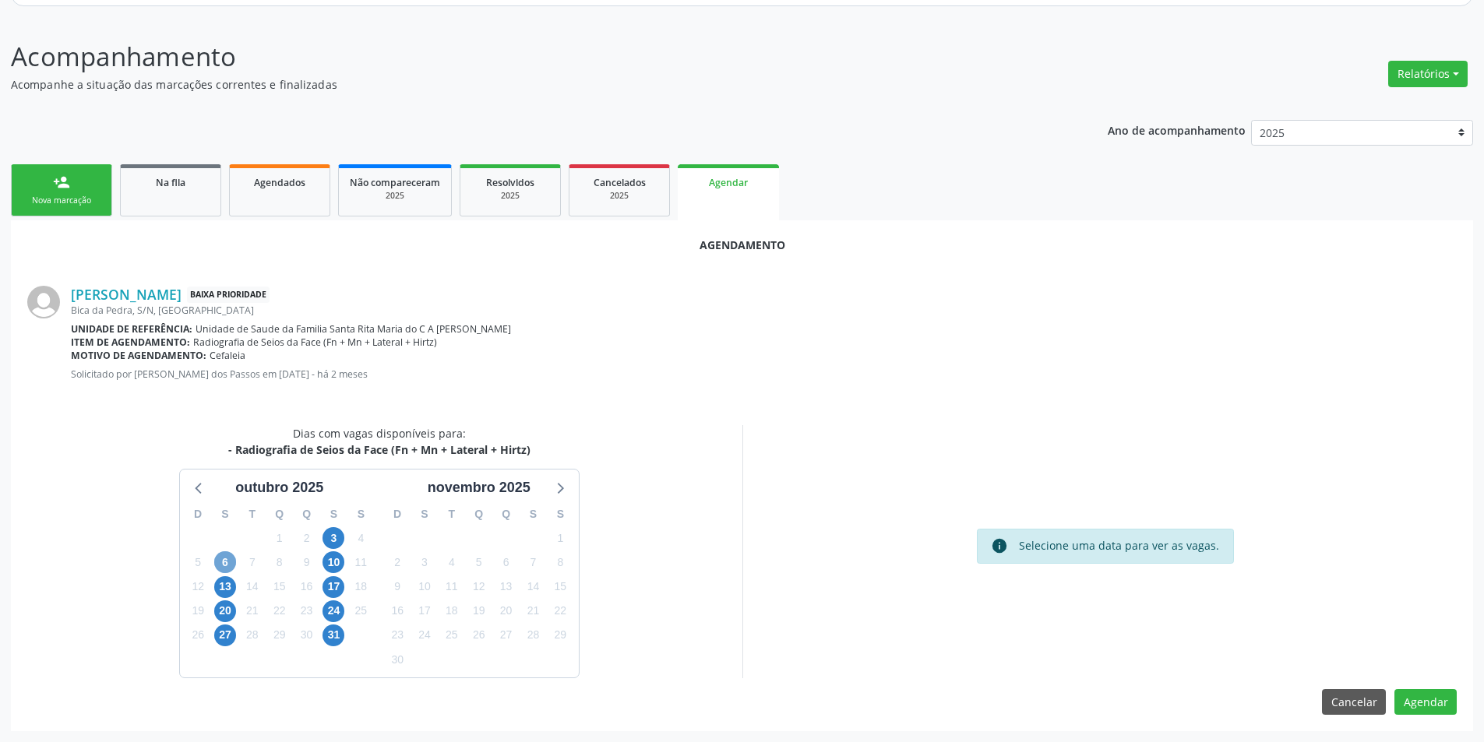
click at [219, 562] on span "6" at bounding box center [225, 563] width 22 height 22
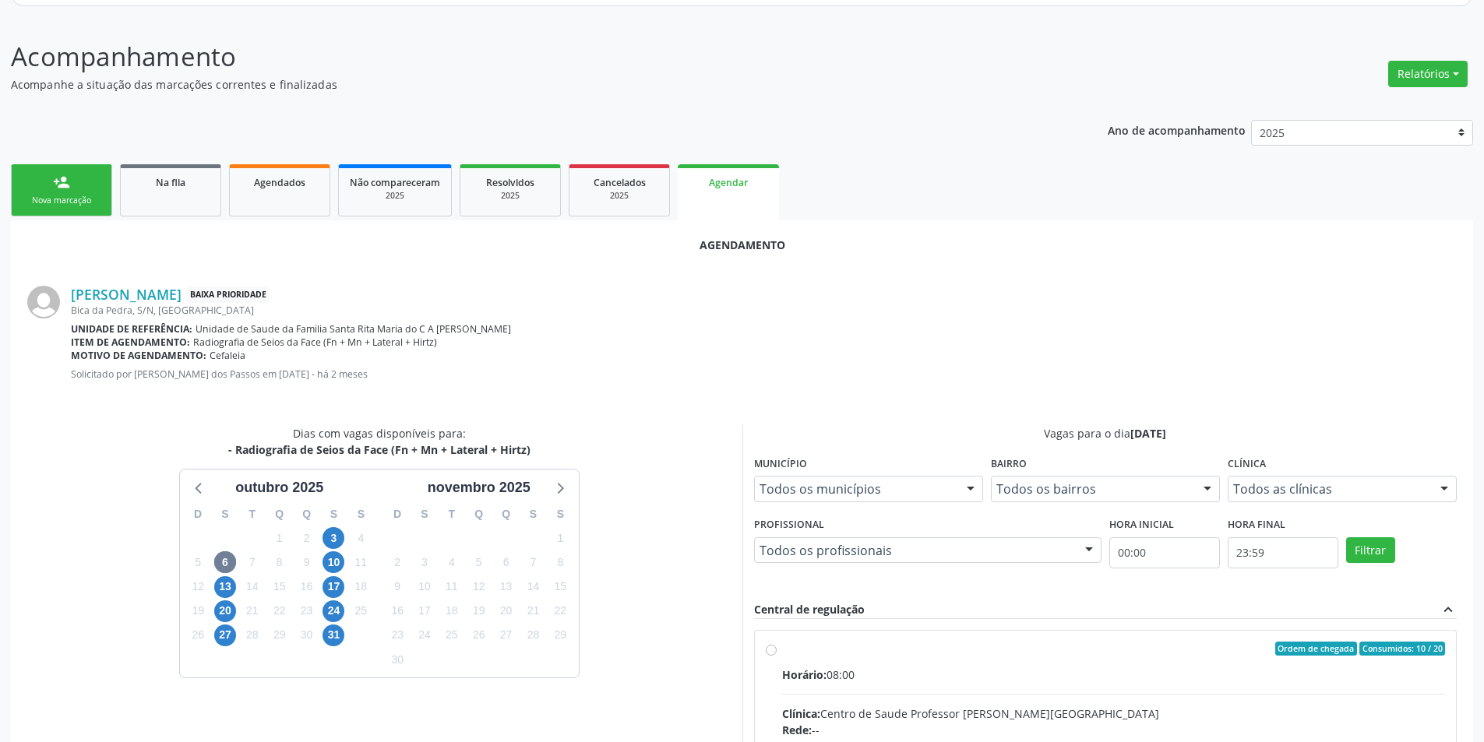
click at [768, 652] on input "Ordem de chegada Consumidos: 10 / 20 Horário: 08:00 Clínica: Centro de Saude Pr…" at bounding box center [771, 649] width 11 height 14
radio input "true"
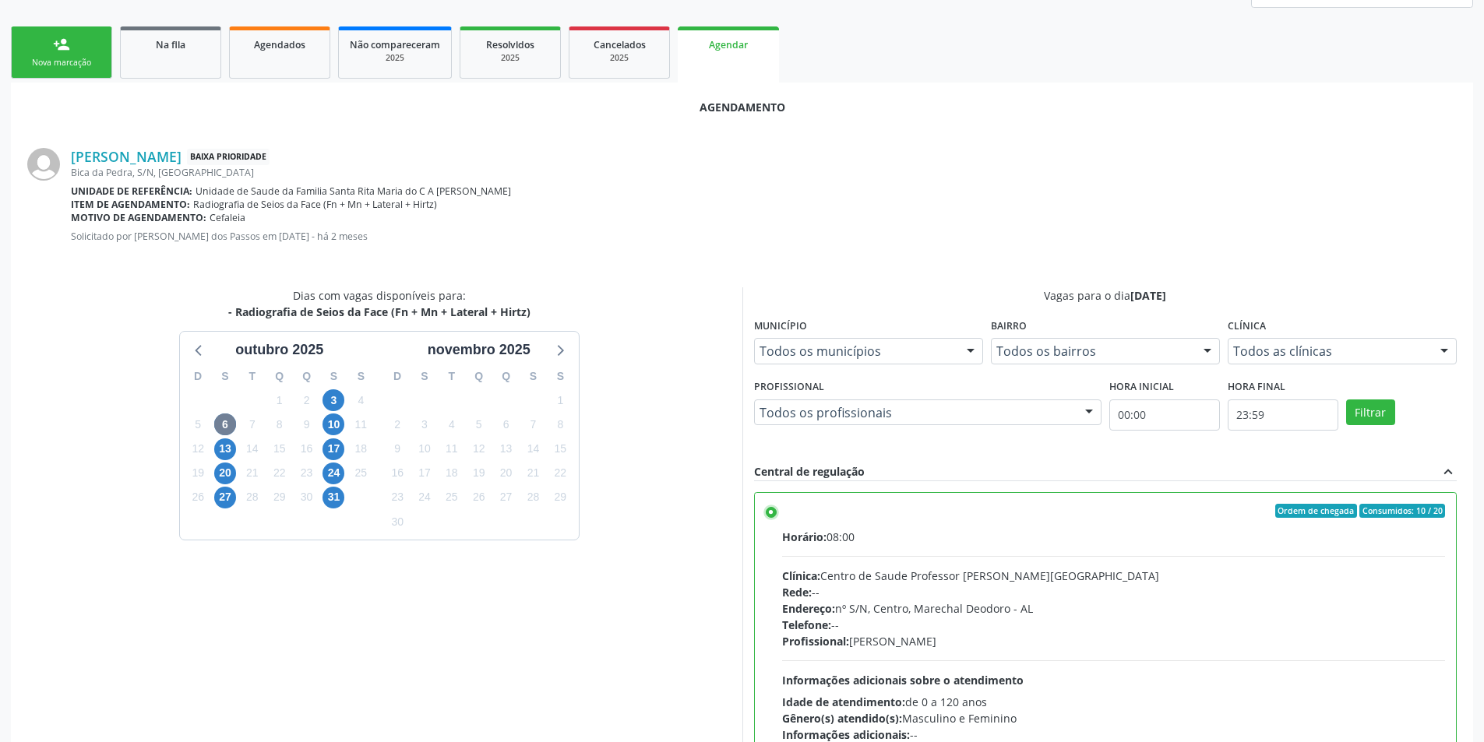
scroll to position [434, 0]
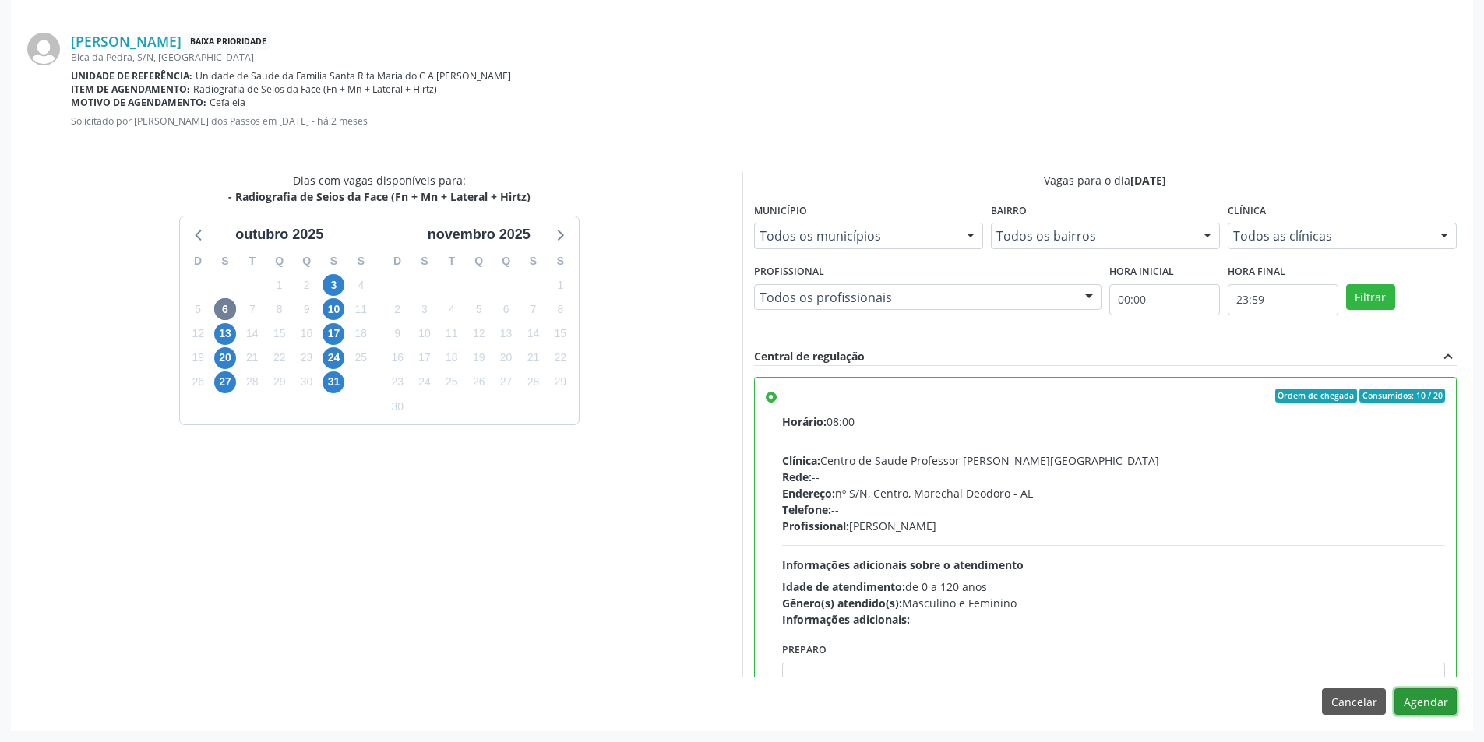
click at [1429, 697] on button "Agendar" at bounding box center [1425, 702] width 62 height 26
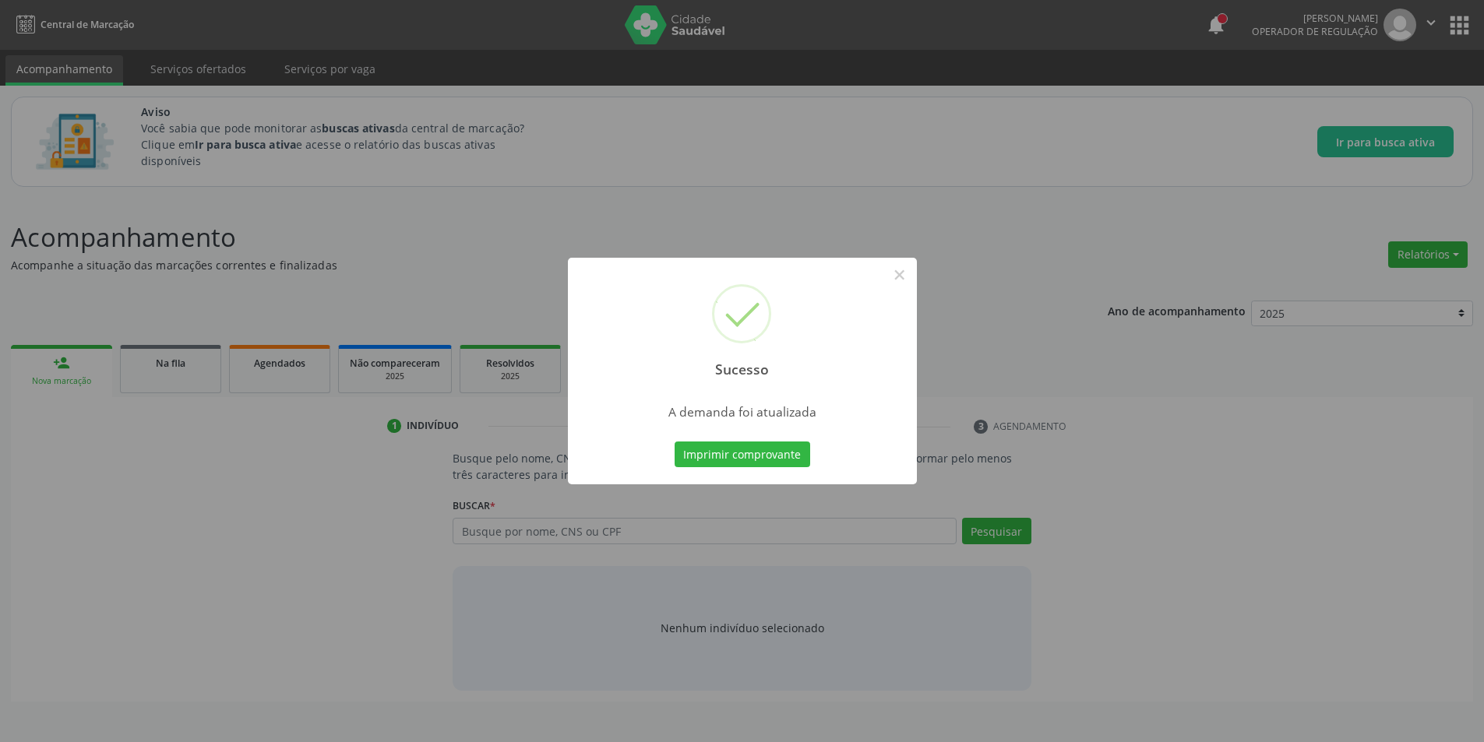
scroll to position [0, 0]
click at [901, 269] on button "×" at bounding box center [905, 275] width 26 height 26
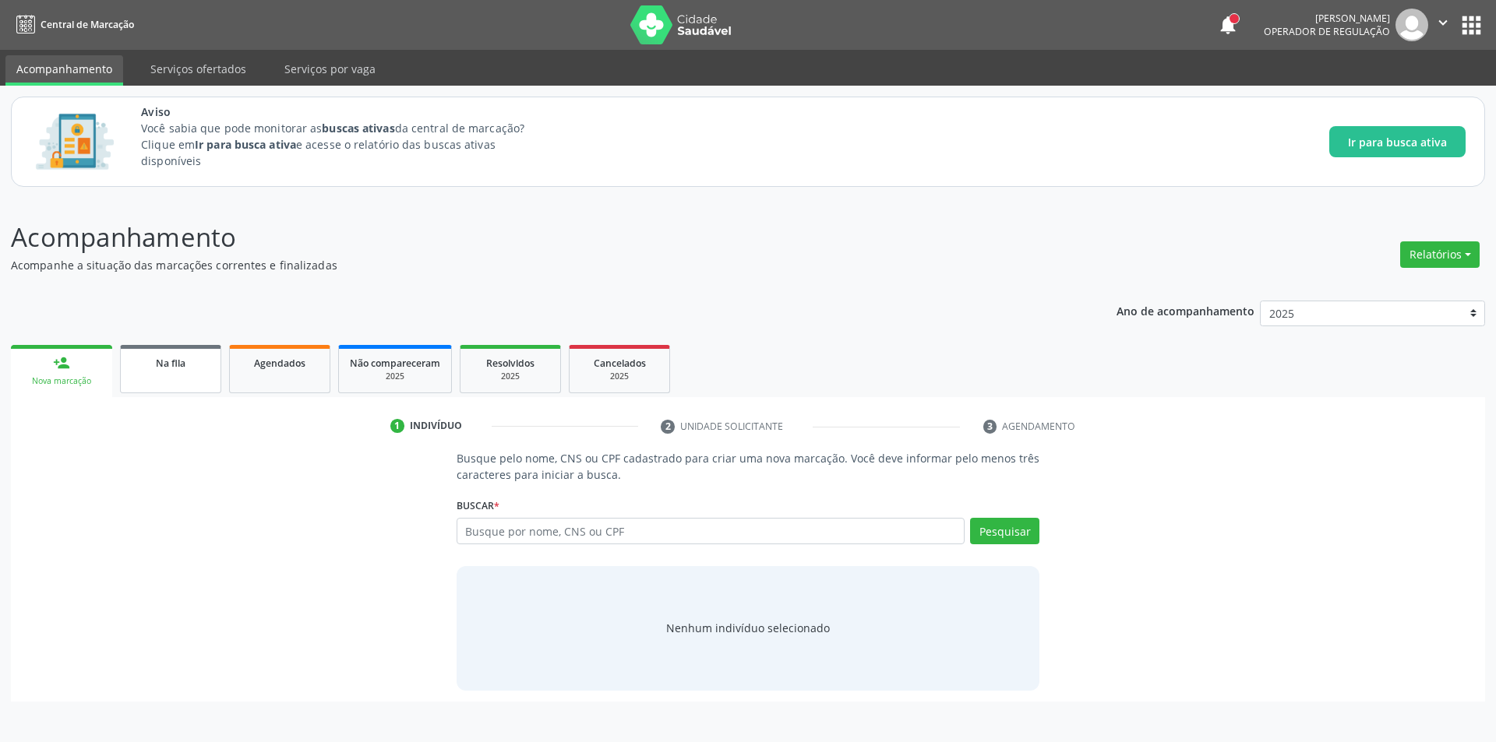
click at [178, 355] on div "Na fila" at bounding box center [171, 362] width 78 height 16
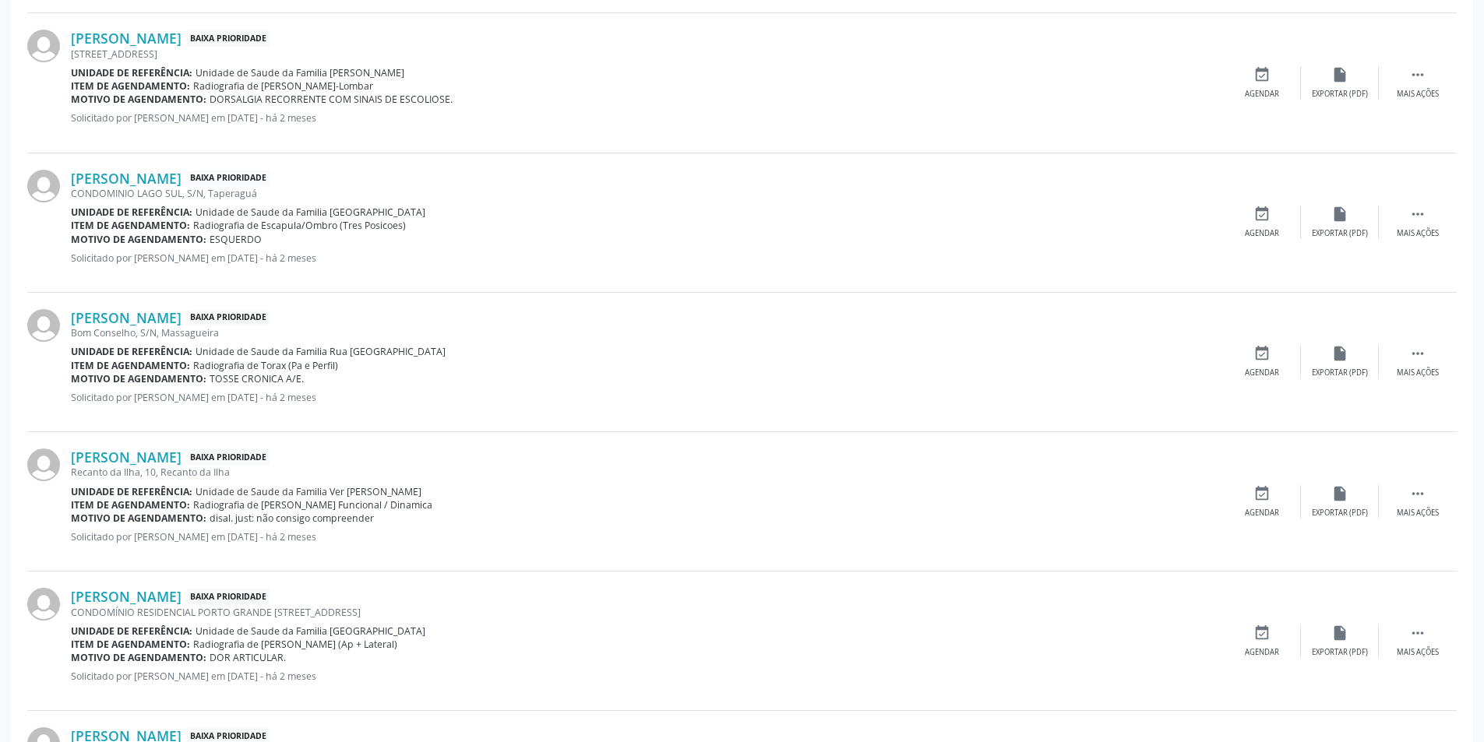
scroll to position [857, 0]
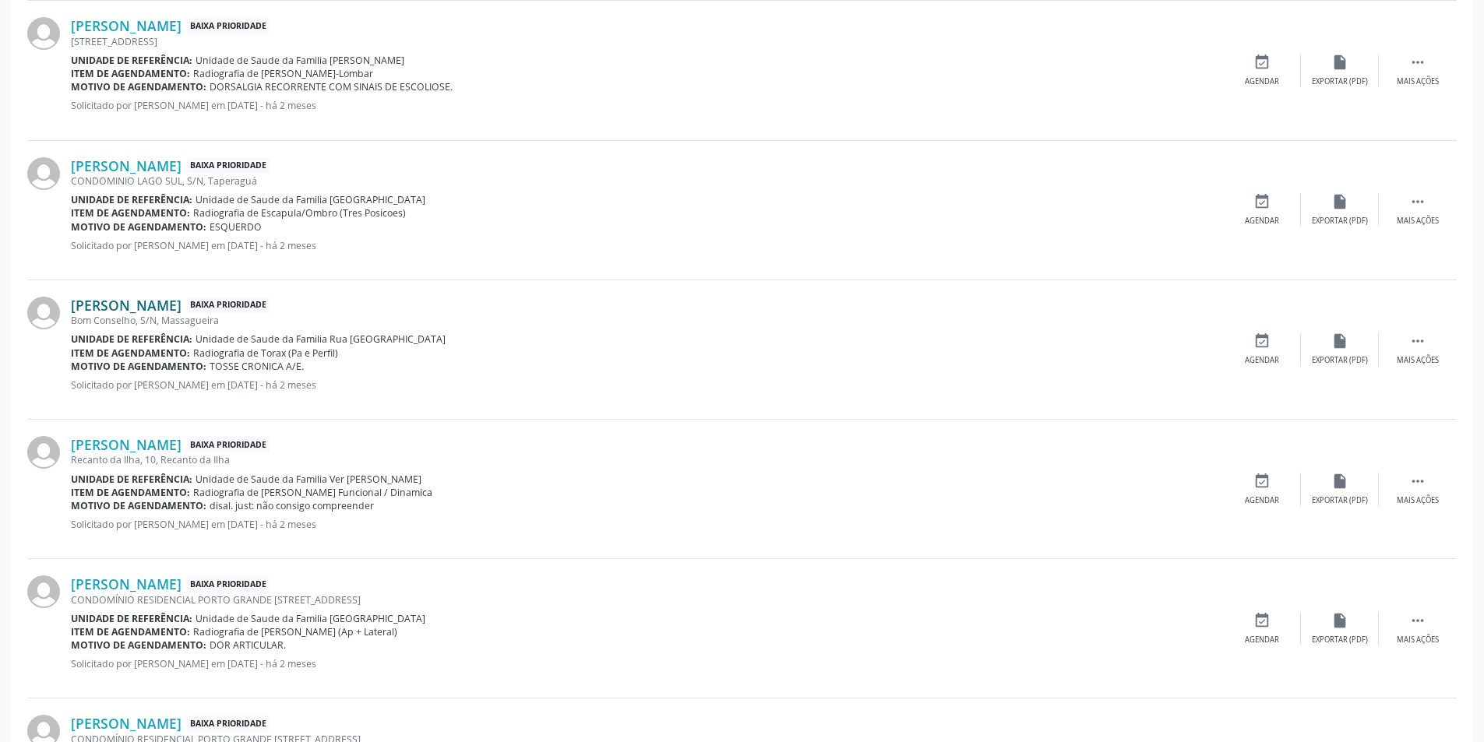
click at [151, 304] on link "[PERSON_NAME]" at bounding box center [126, 305] width 111 height 17
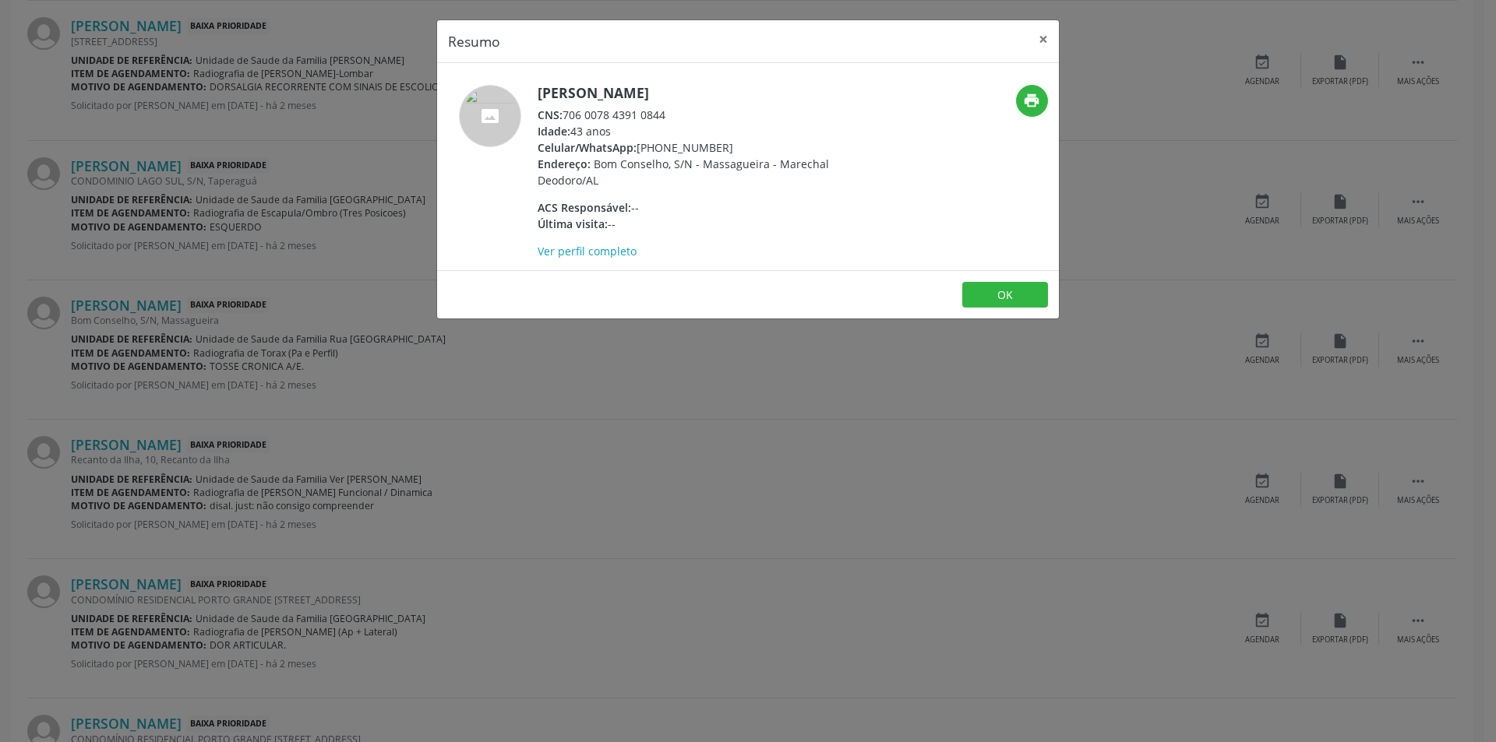
drag, startPoint x: 567, startPoint y: 111, endPoint x: 673, endPoint y: 113, distance: 106.0
click at [673, 113] on div "CNS: 706 0078 4391 0844" at bounding box center [688, 115] width 303 height 16
copy div "706 0078 4391 0844"
click at [1005, 294] on button "OK" at bounding box center [1005, 295] width 86 height 26
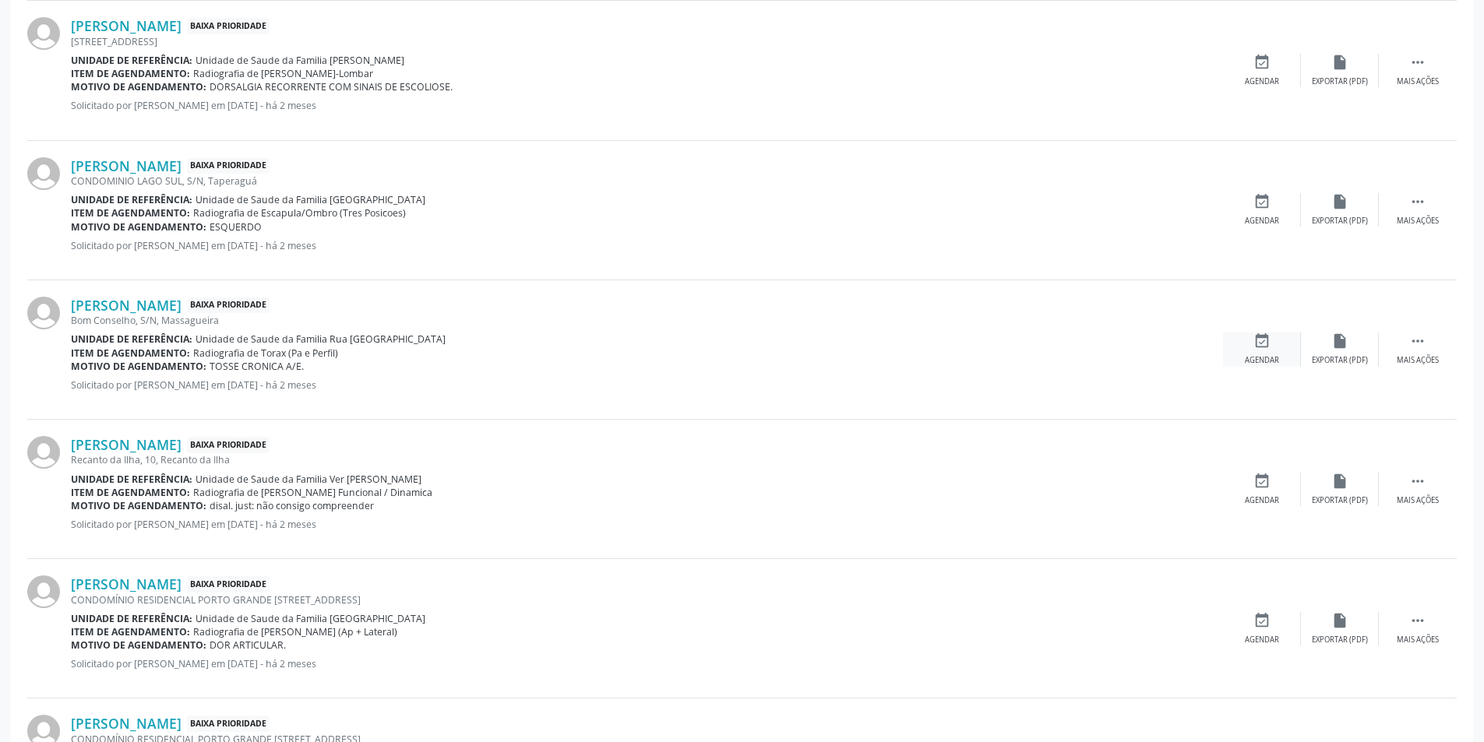
click at [1242, 341] on div "event_available Agendar" at bounding box center [1262, 349] width 78 height 33
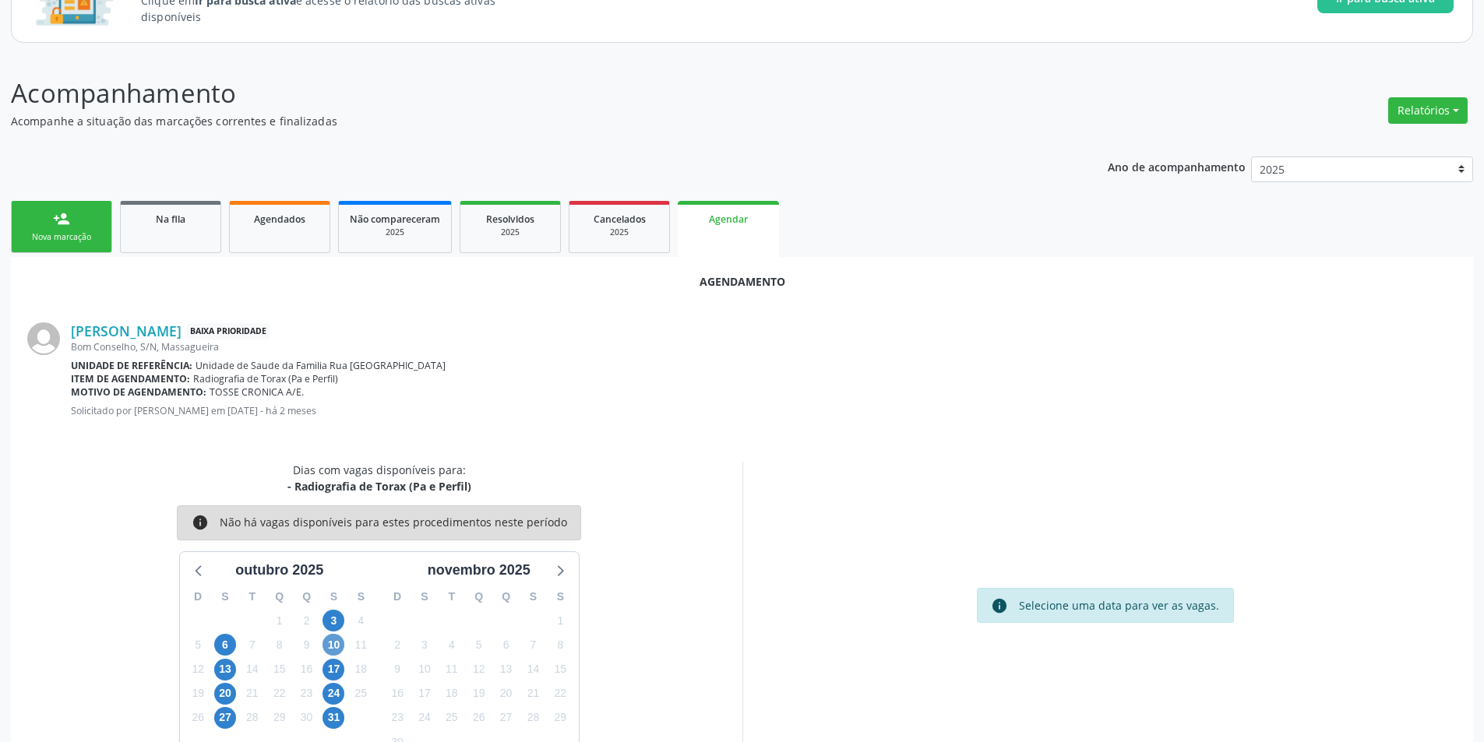
scroll to position [181, 0]
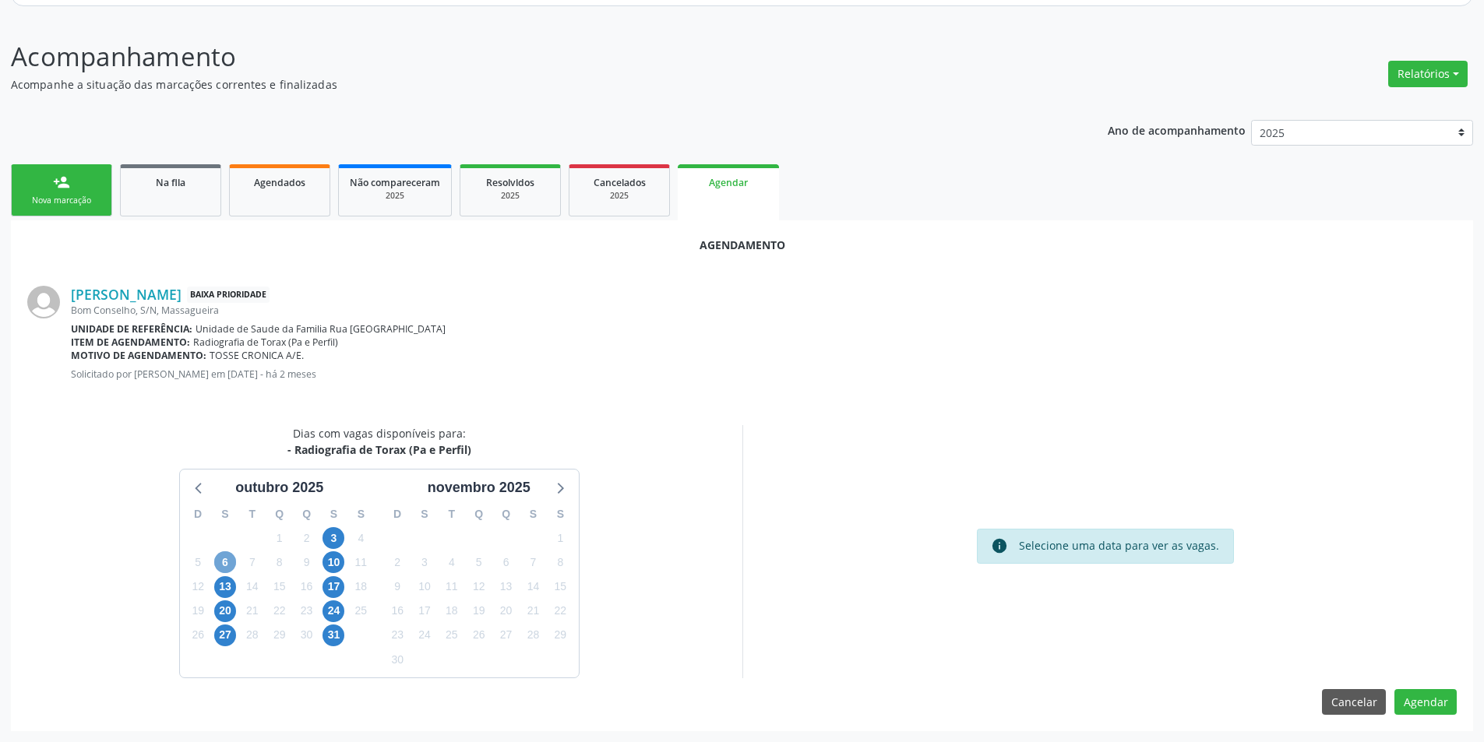
click at [220, 559] on span "6" at bounding box center [225, 563] width 22 height 22
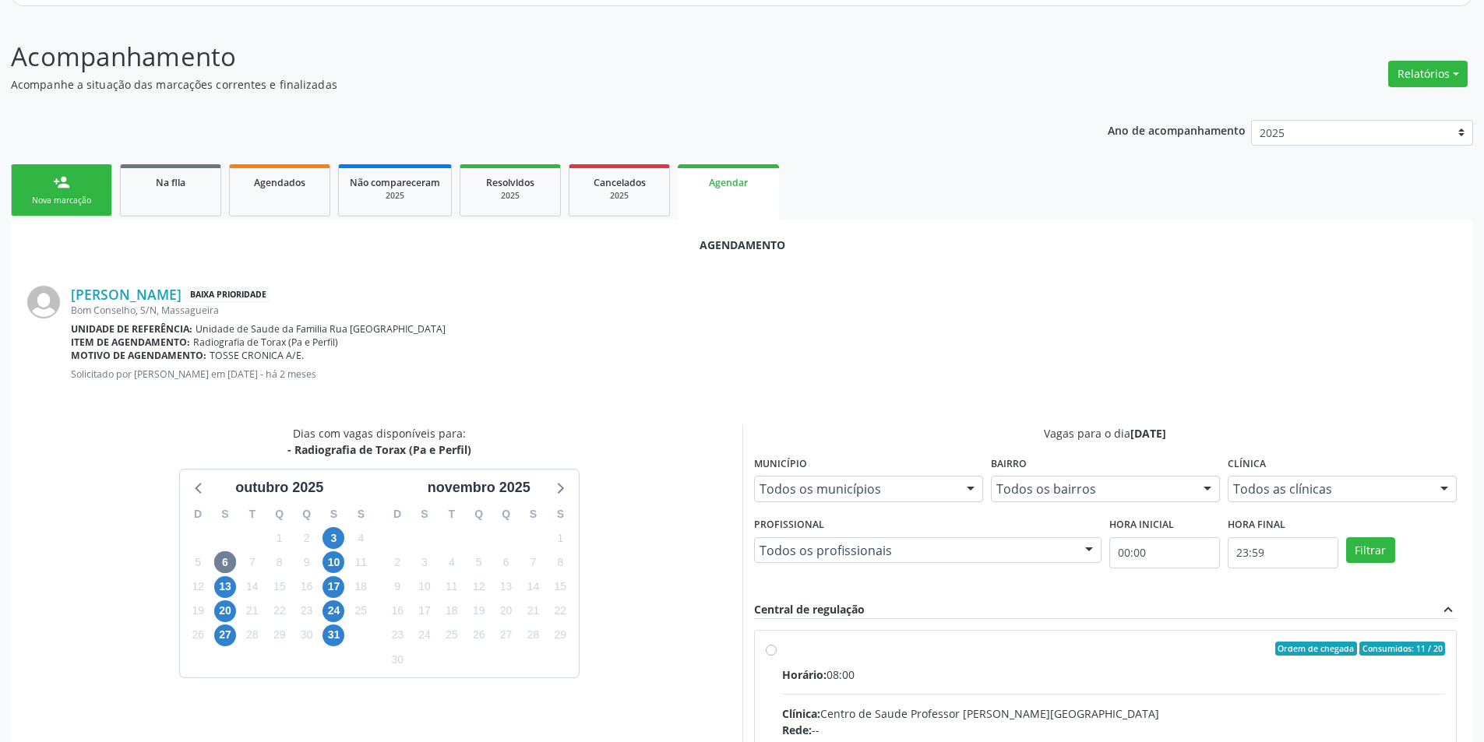
click at [770, 649] on input "Ordem de chegada Consumidos: 11 / 20 Horário: 08:00 Clínica: Centro de Saude Pr…" at bounding box center [771, 649] width 11 height 14
radio input "true"
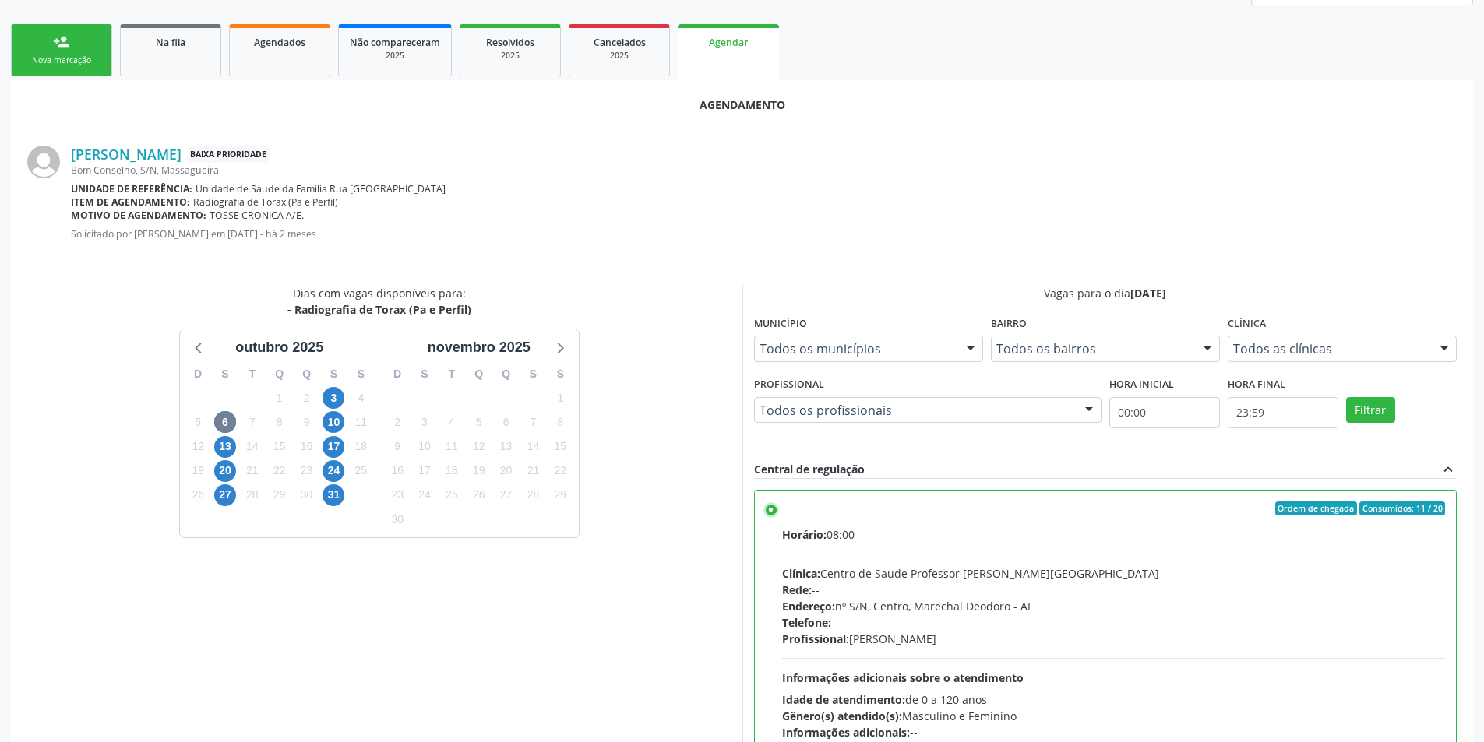
scroll to position [434, 0]
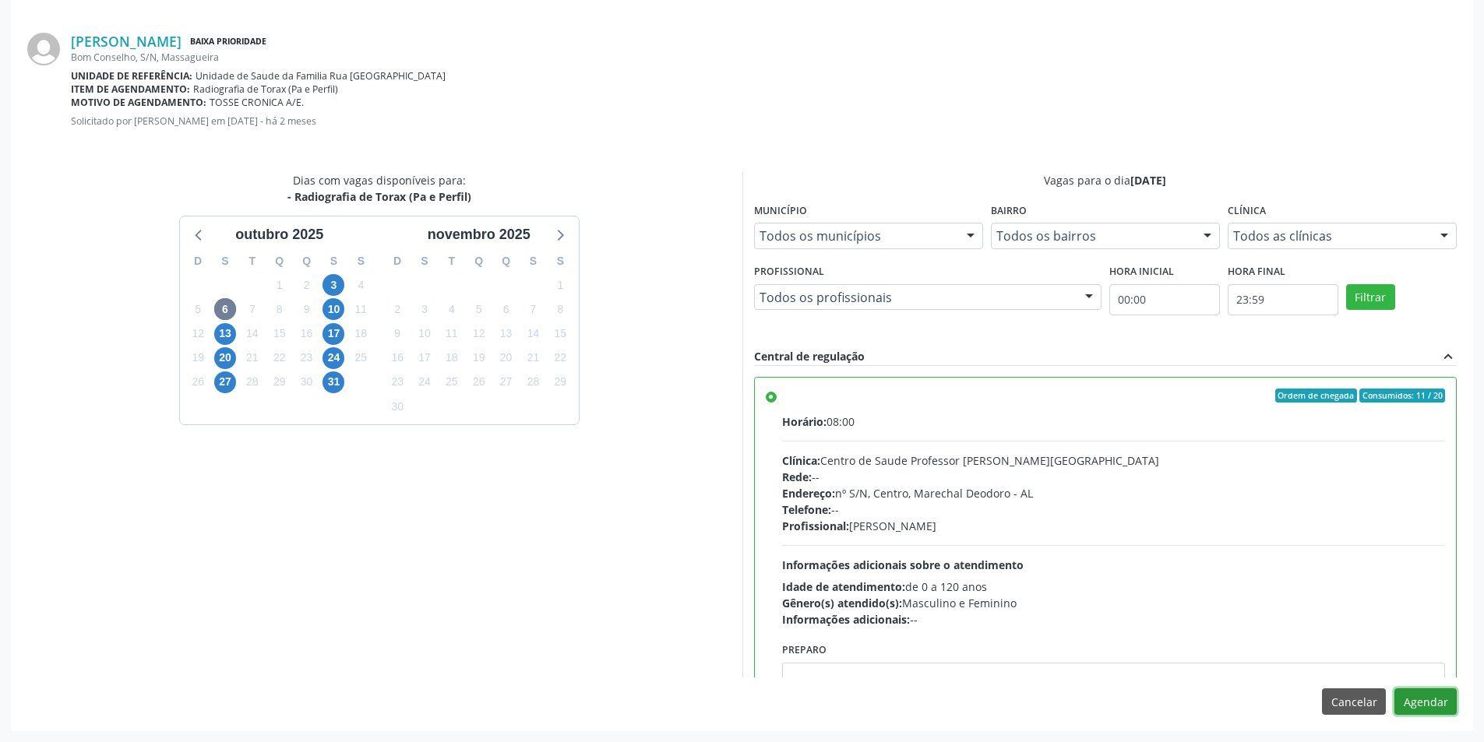
click at [1415, 700] on button "Agendar" at bounding box center [1425, 702] width 62 height 26
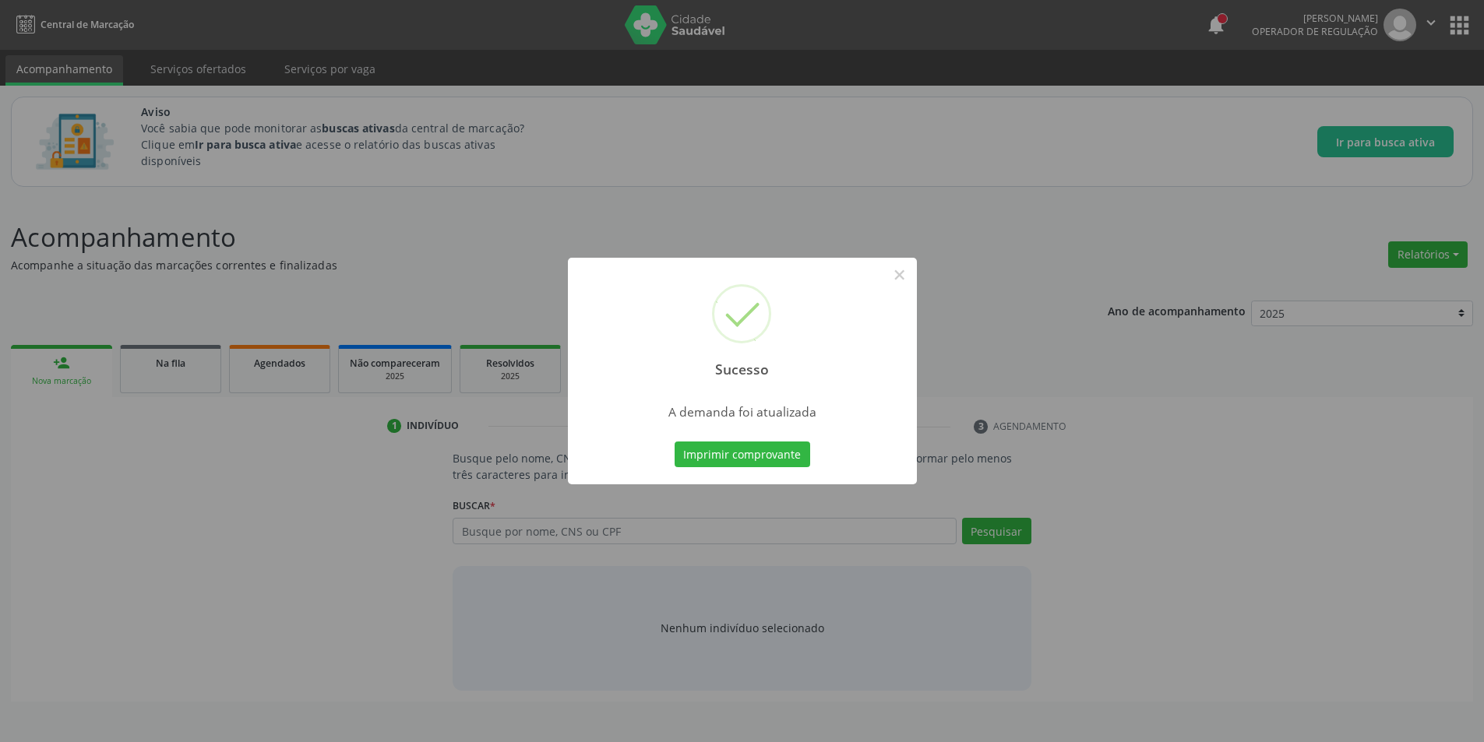
scroll to position [0, 0]
click at [908, 276] on button "×" at bounding box center [905, 275] width 26 height 26
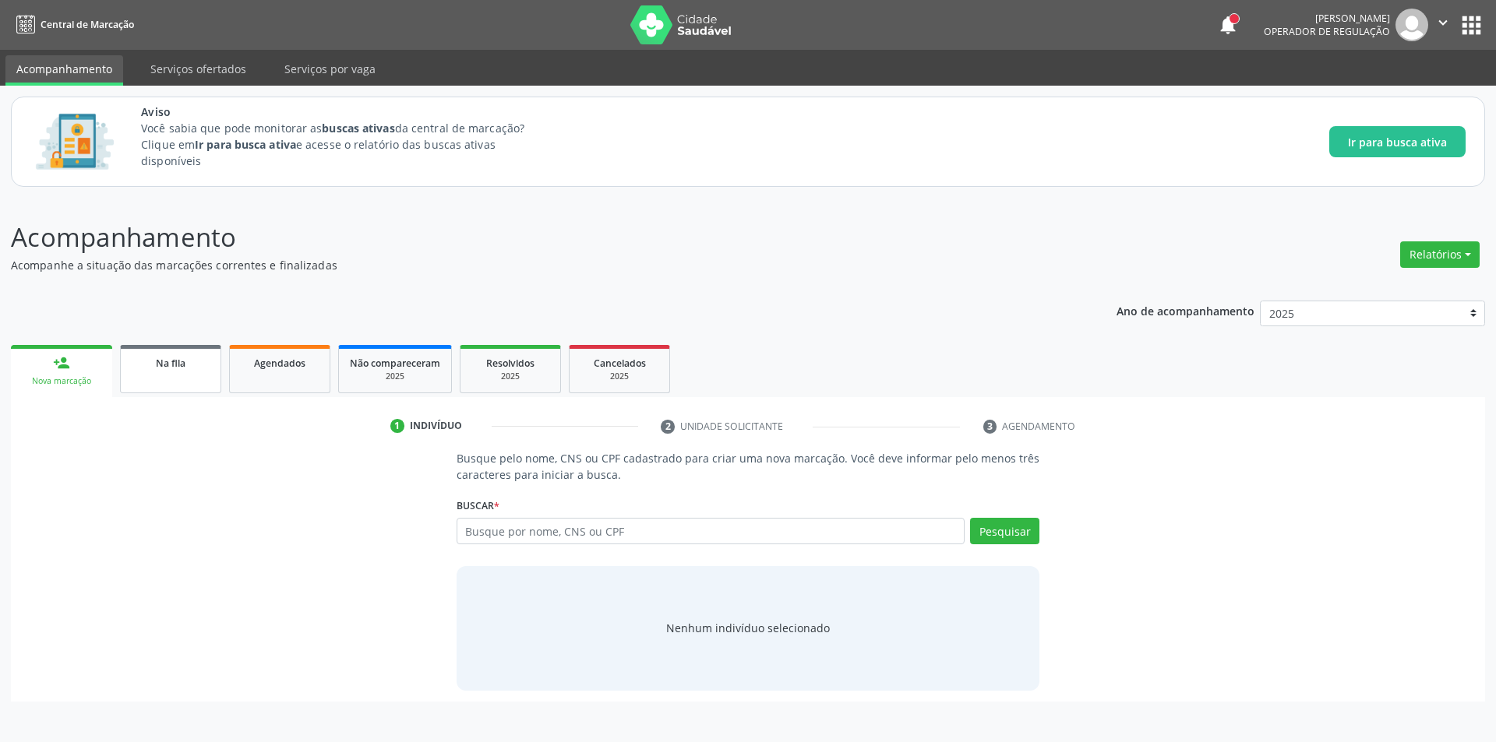
click at [171, 366] on span "Na fila" at bounding box center [171, 363] width 30 height 13
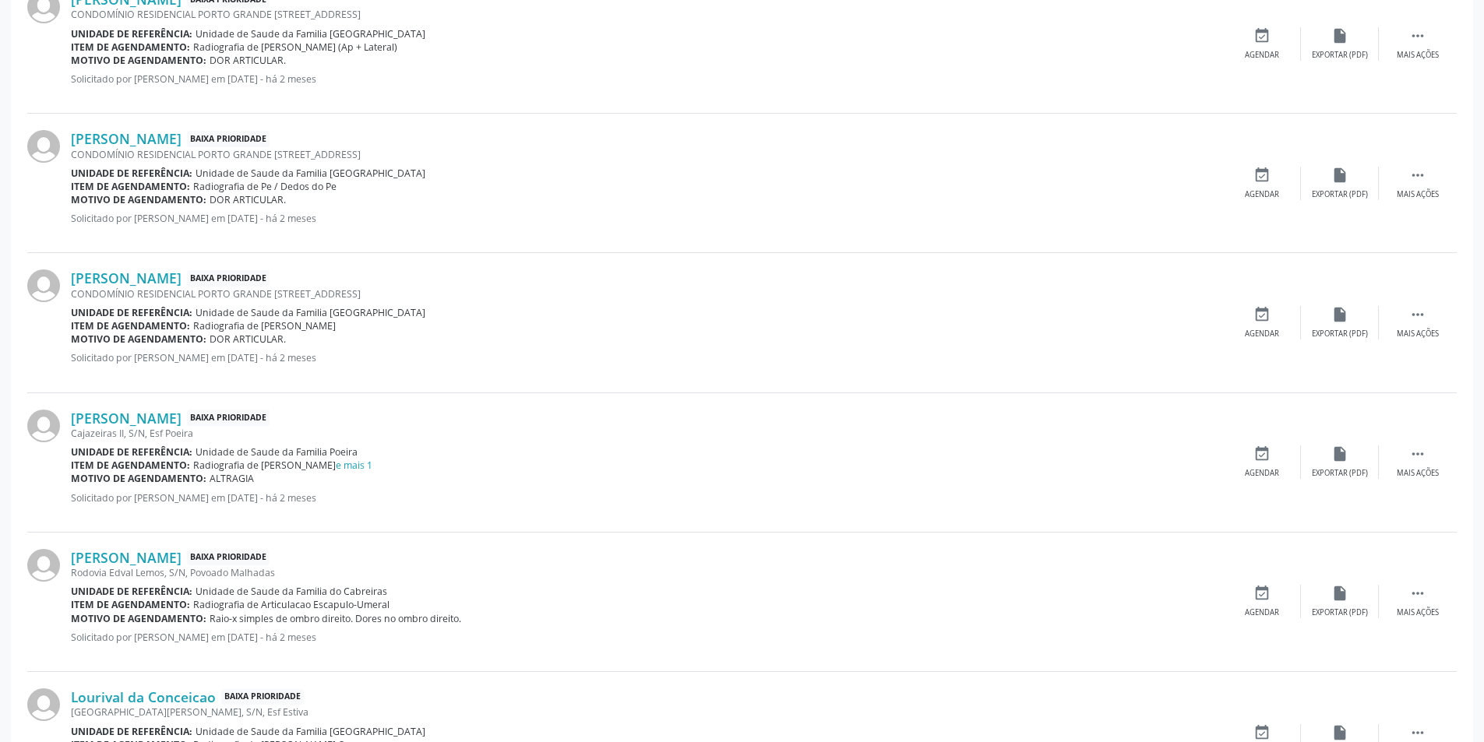
scroll to position [1324, 0]
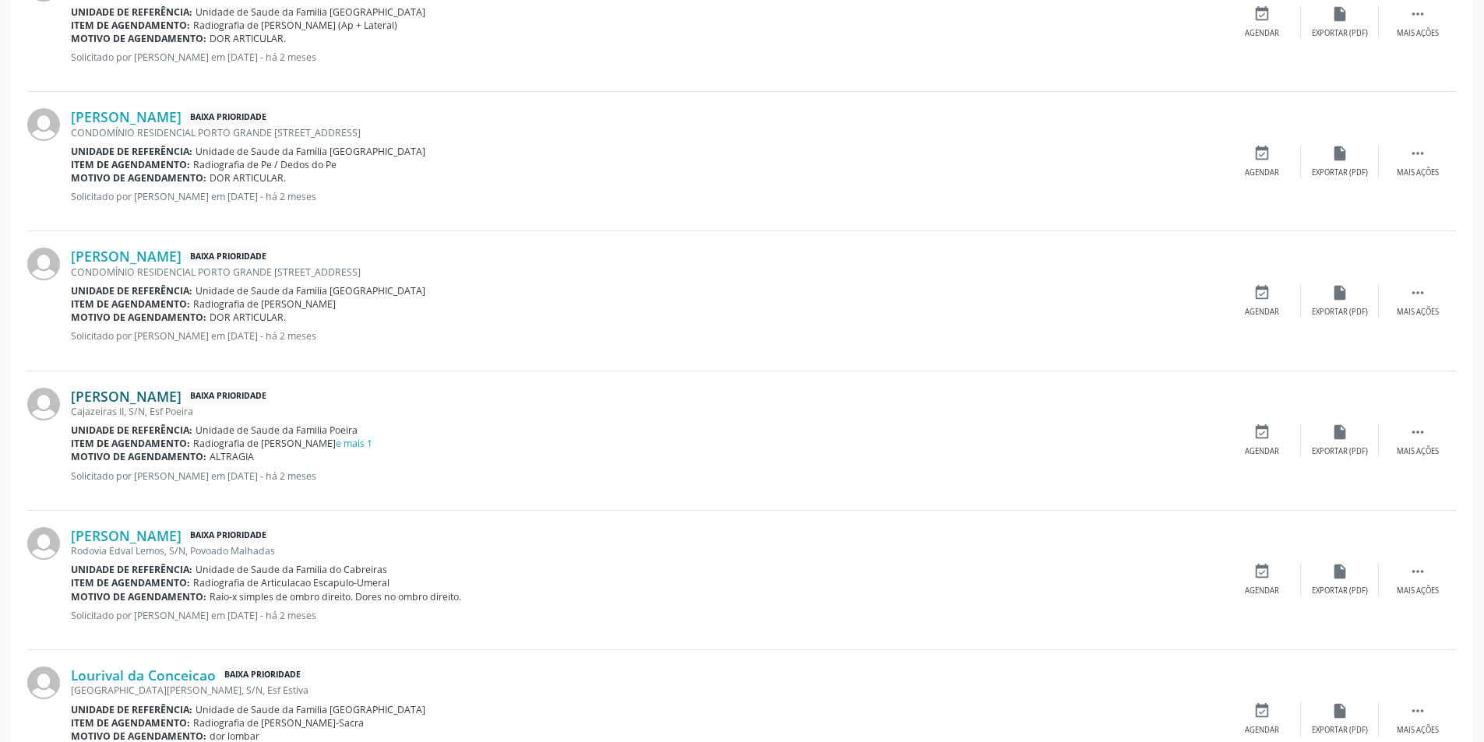
click at [181, 396] on link "Sarah Gabriely da Silva Barros" at bounding box center [126, 396] width 111 height 17
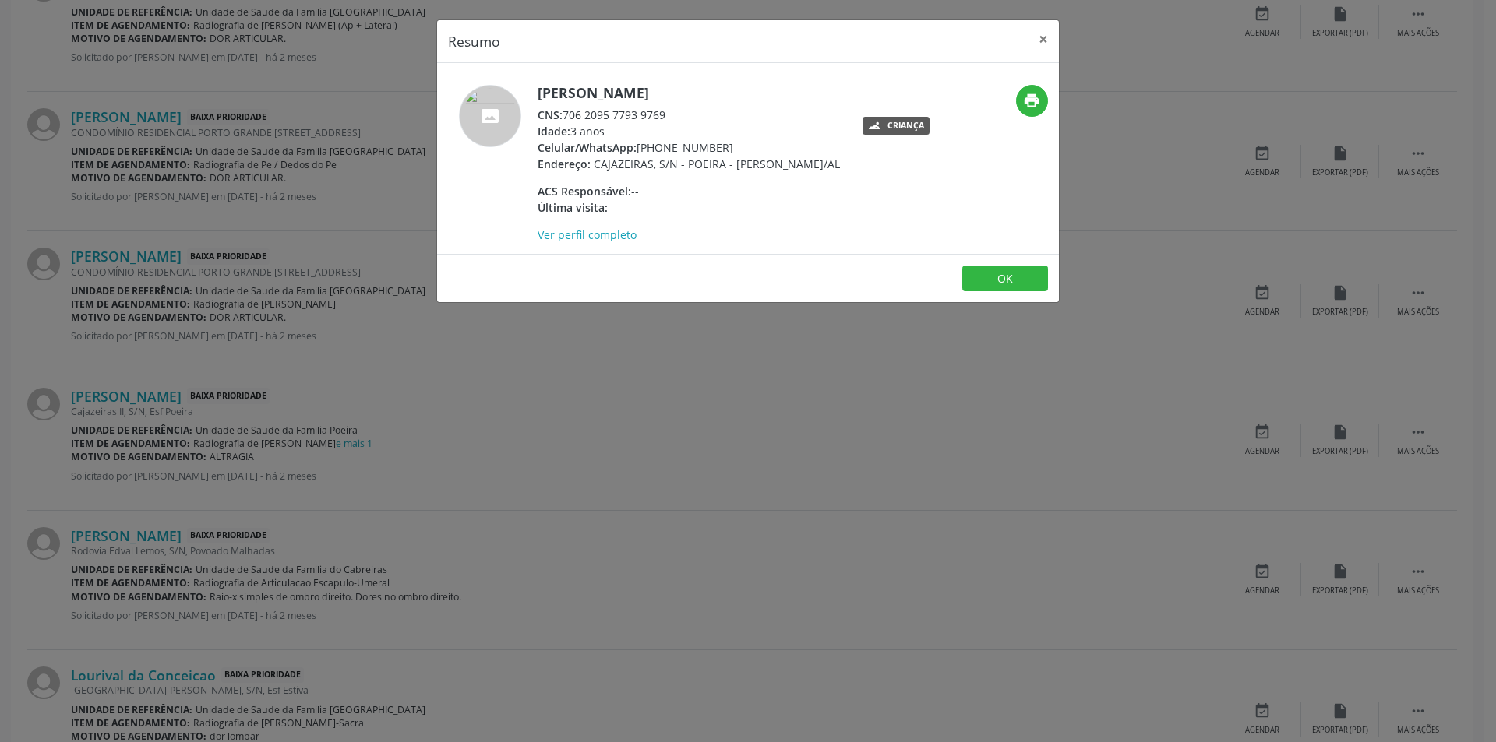
drag, startPoint x: 661, startPoint y: 397, endPoint x: 683, endPoint y: 372, distance: 33.6
click at [668, 393] on div "Resumo × Sarah Gabriely da Silva Barros CNS: 706 2095 7793 9769 Idade: 3 anos C…" at bounding box center [748, 371] width 1496 height 742
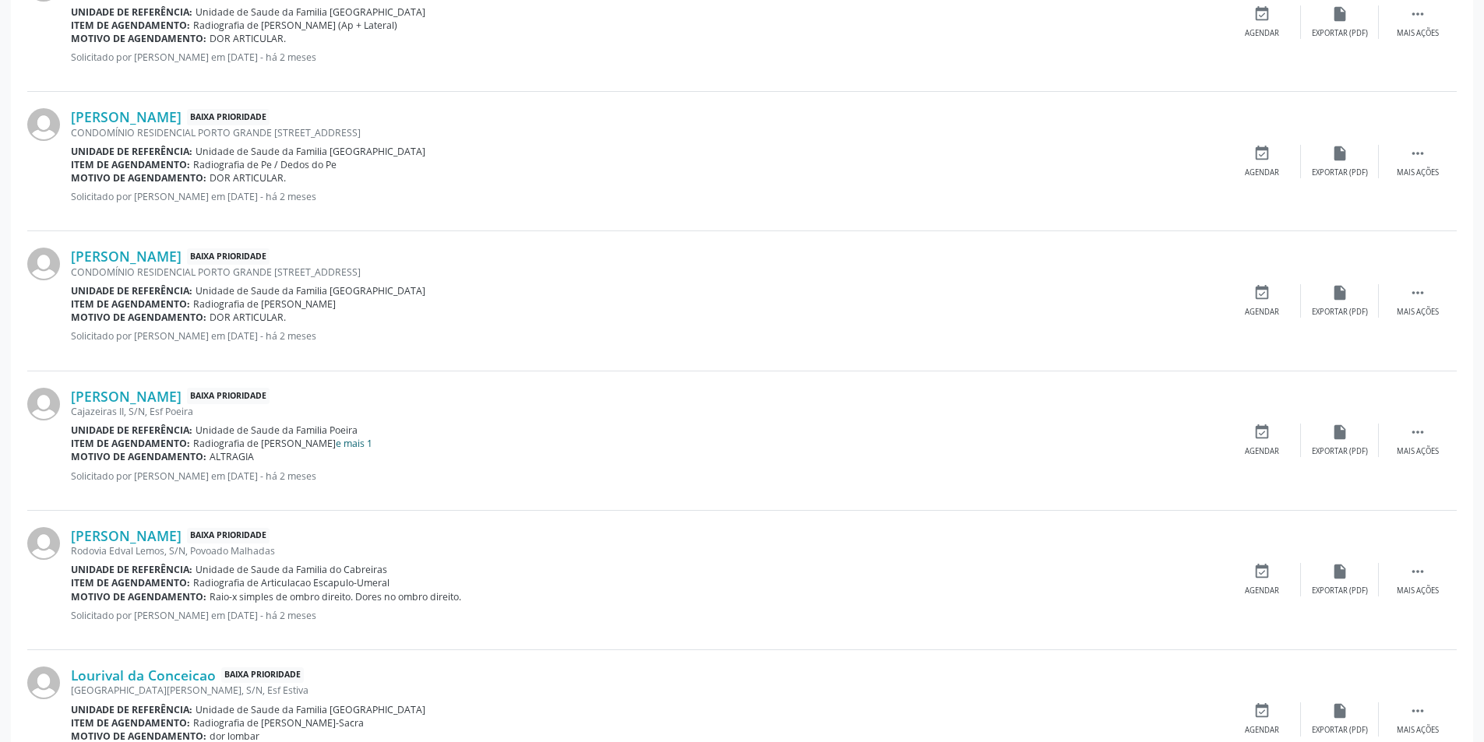
click at [336, 444] on link "e mais 1" at bounding box center [354, 443] width 37 height 13
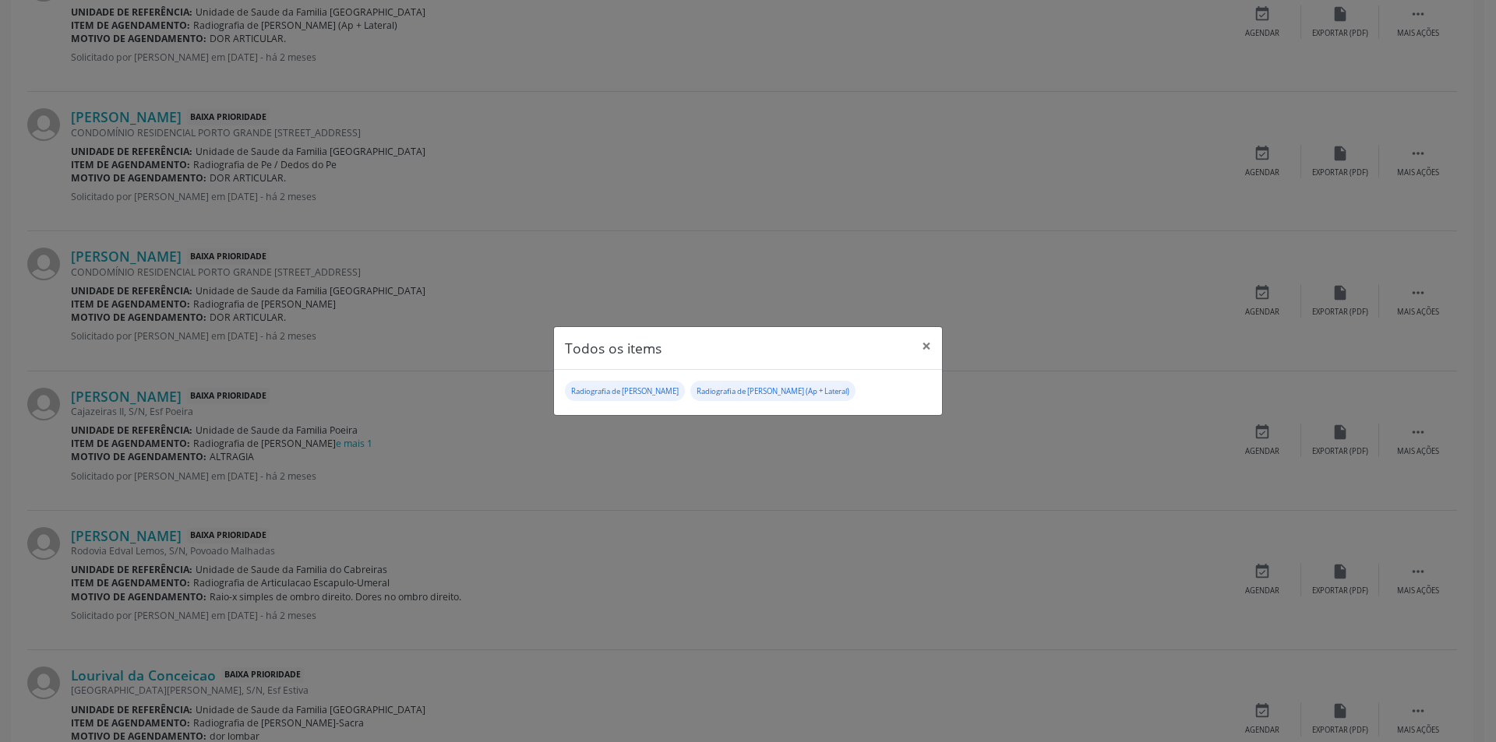
click at [671, 488] on div "Todos os items × Radiografia de Bacia Radiografia de Joelho (Ap + Lateral)" at bounding box center [748, 371] width 1496 height 742
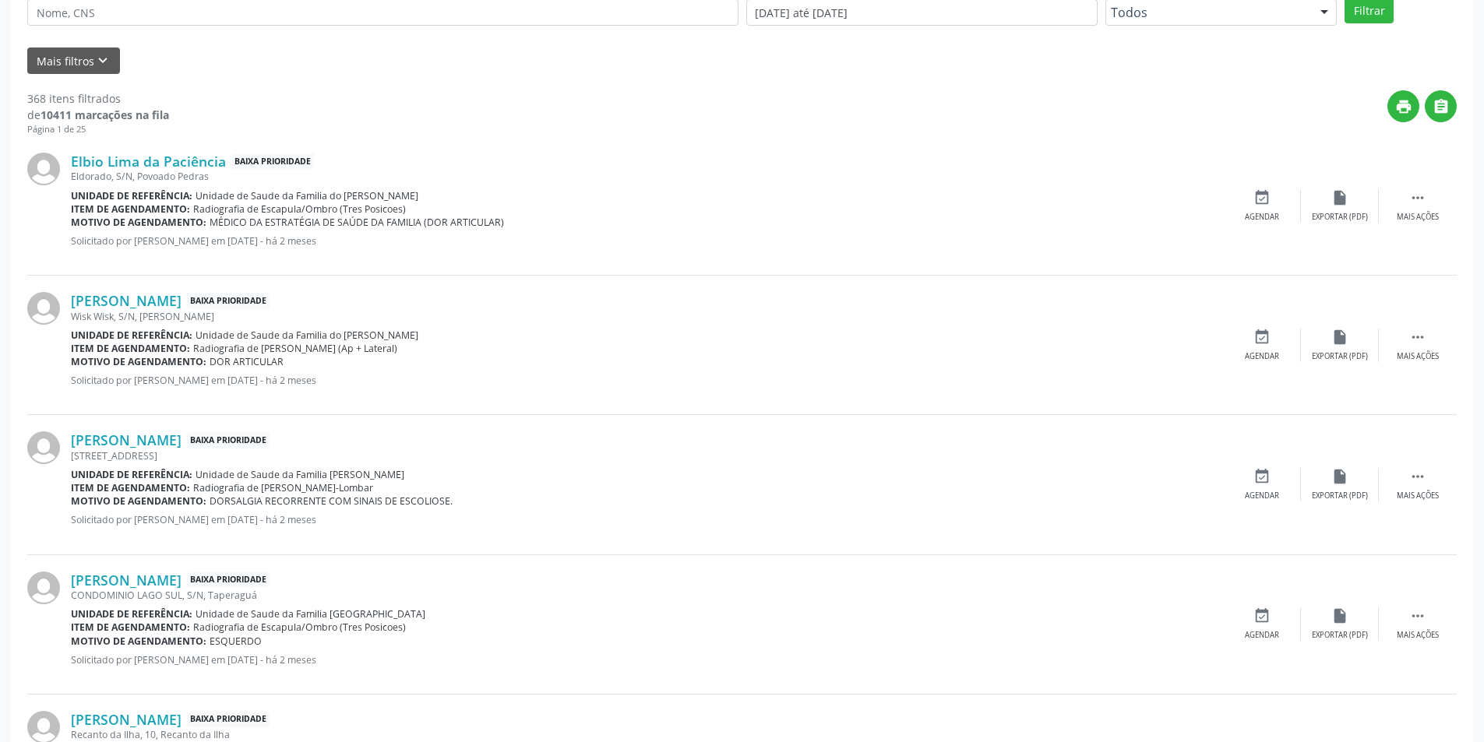
scroll to position [443, 0]
click at [189, 160] on link "Elbio Lima da Paciência" at bounding box center [148, 160] width 155 height 17
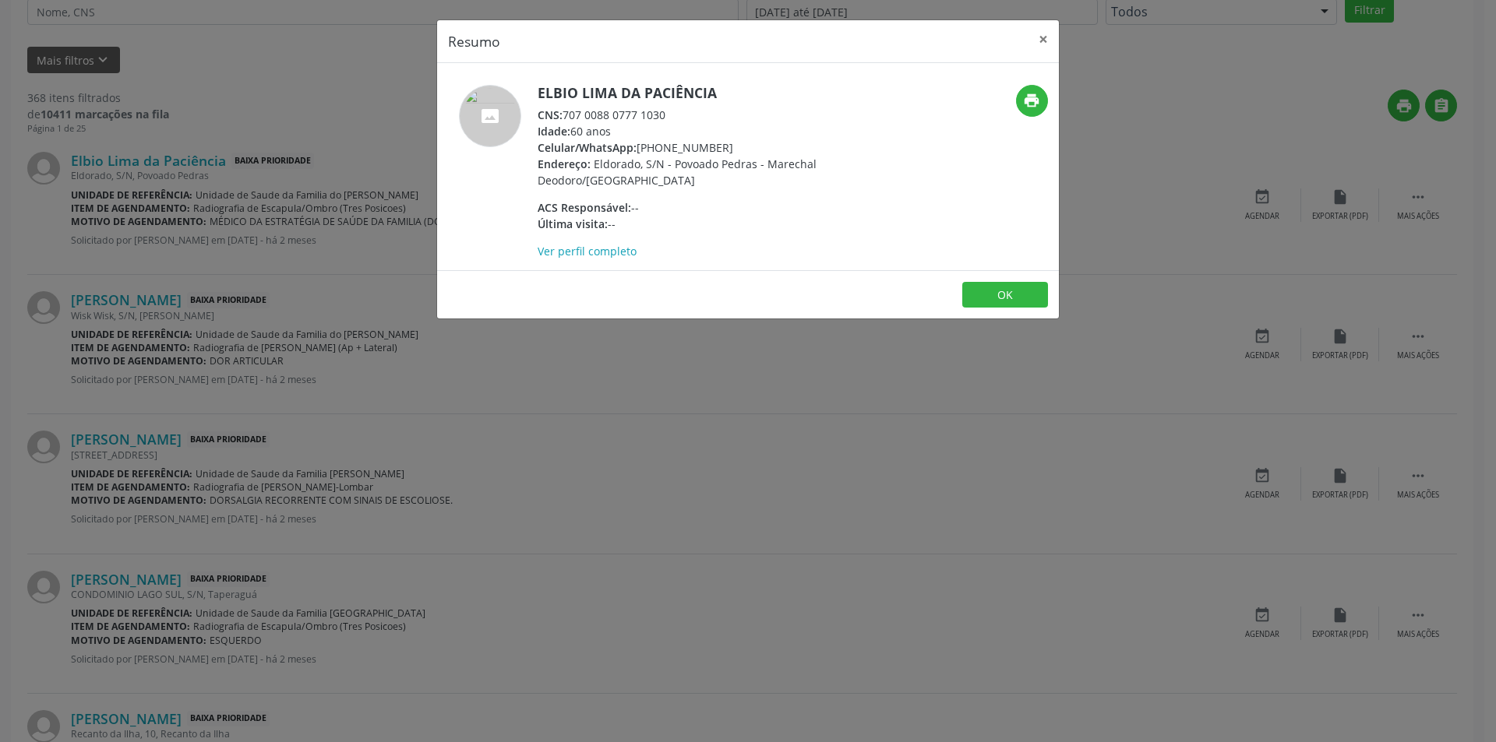
drag, startPoint x: 564, startPoint y: 115, endPoint x: 707, endPoint y: 117, distance: 142.6
click at [707, 117] on div "CNS: 707 0088 0777 1030" at bounding box center [688, 115] width 303 height 16
copy div "707 0088 0777 1030"
click at [1020, 294] on button "OK" at bounding box center [1005, 295] width 86 height 26
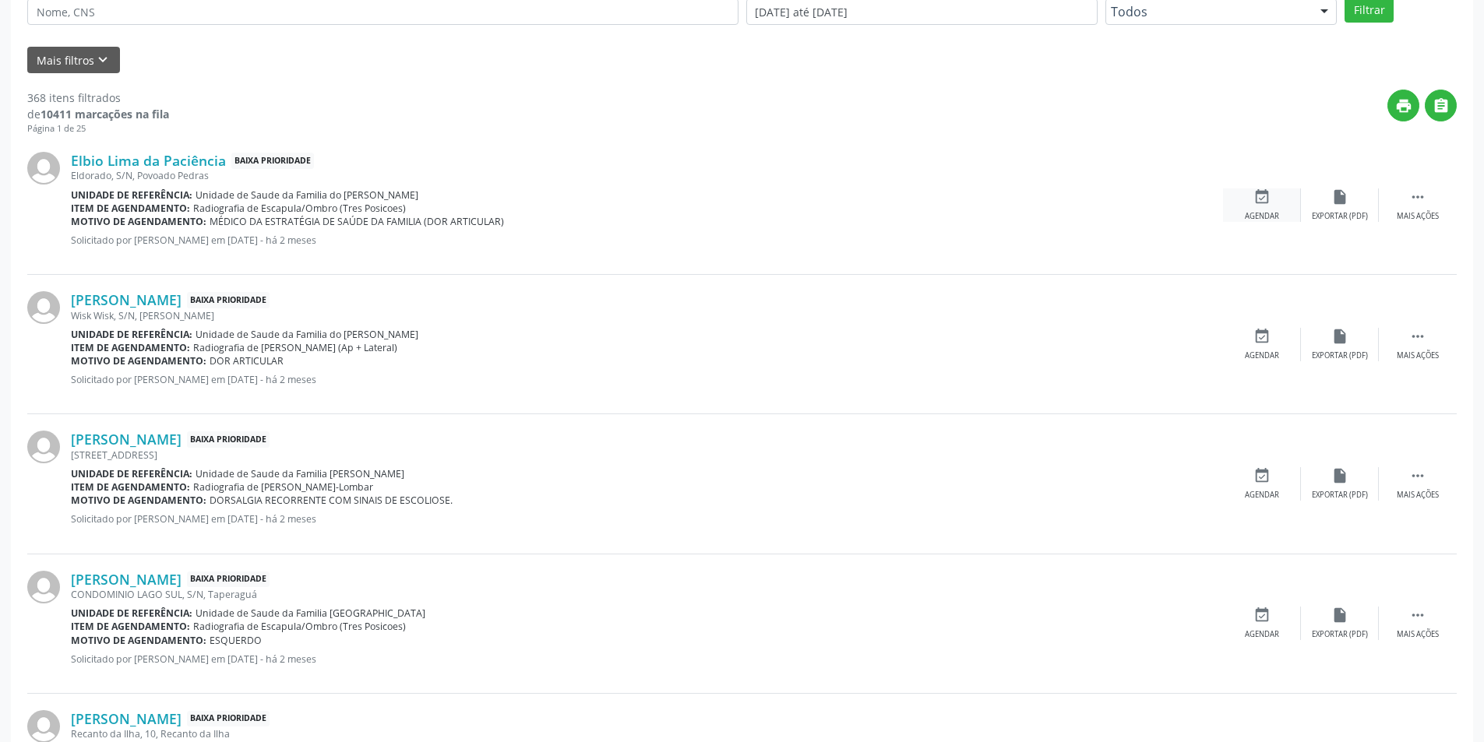
click at [1254, 198] on icon "event_available" at bounding box center [1261, 197] width 17 height 17
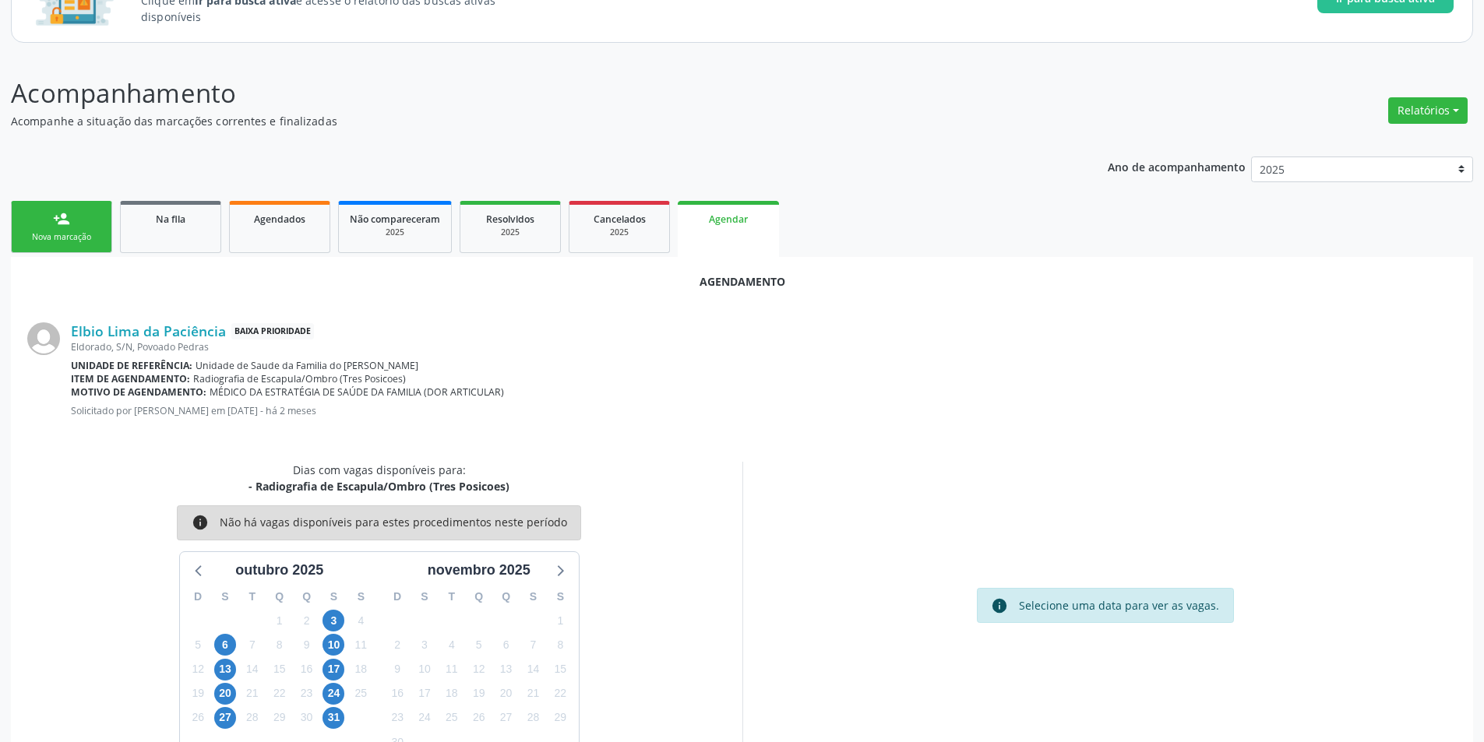
scroll to position [181, 0]
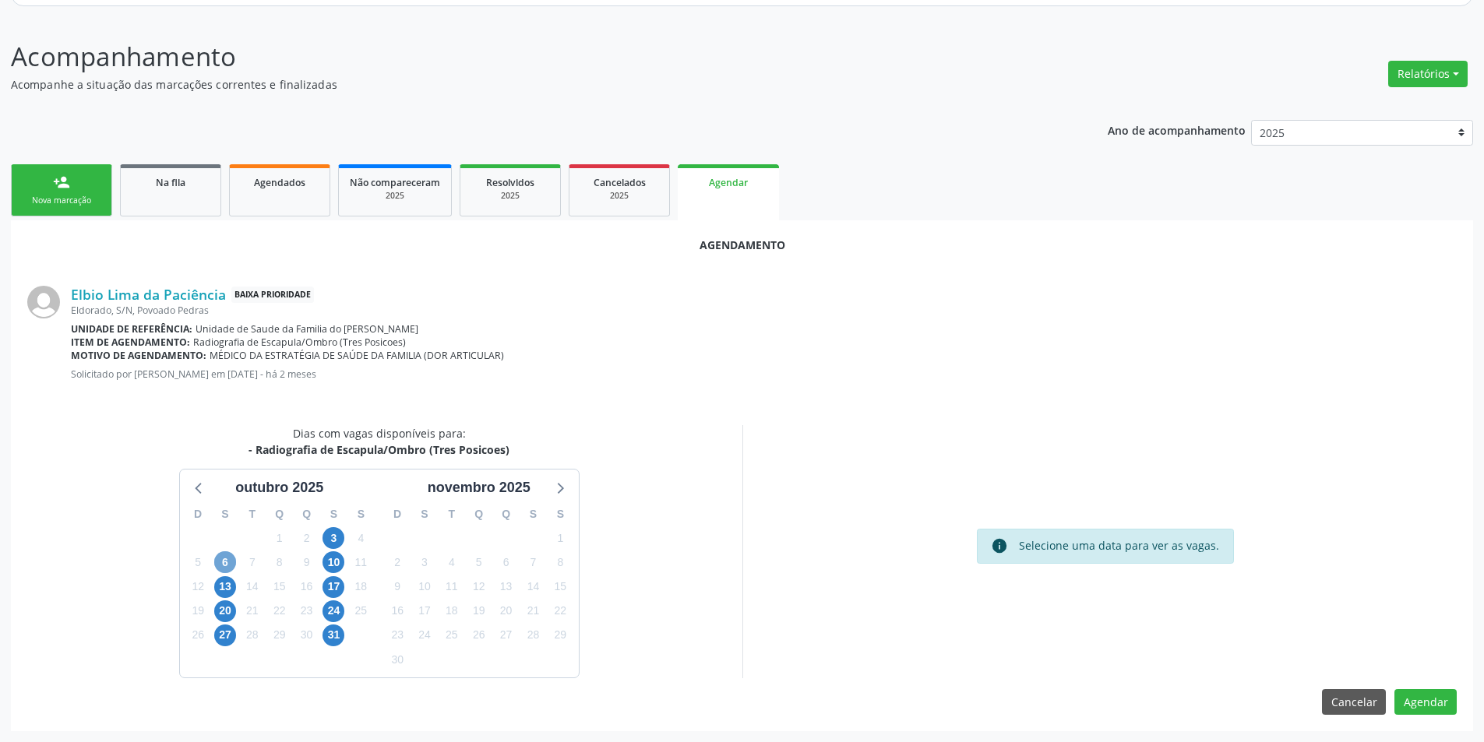
click at [220, 560] on span "6" at bounding box center [225, 563] width 22 height 22
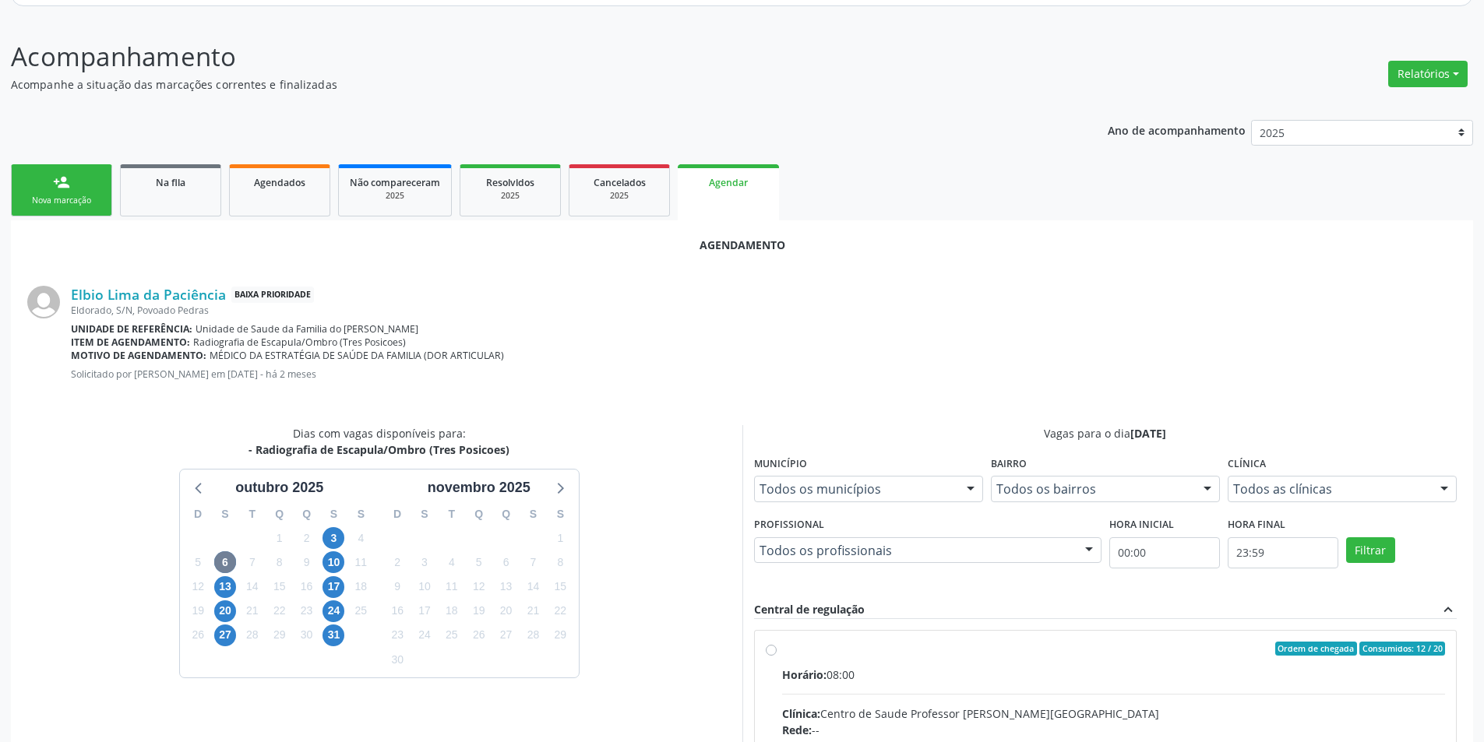
click at [775, 649] on input "Ordem de chegada Consumidos: 12 / 20 Horário: 08:00 Clínica: Centro de Saude Pr…" at bounding box center [771, 649] width 11 height 14
radio input "true"
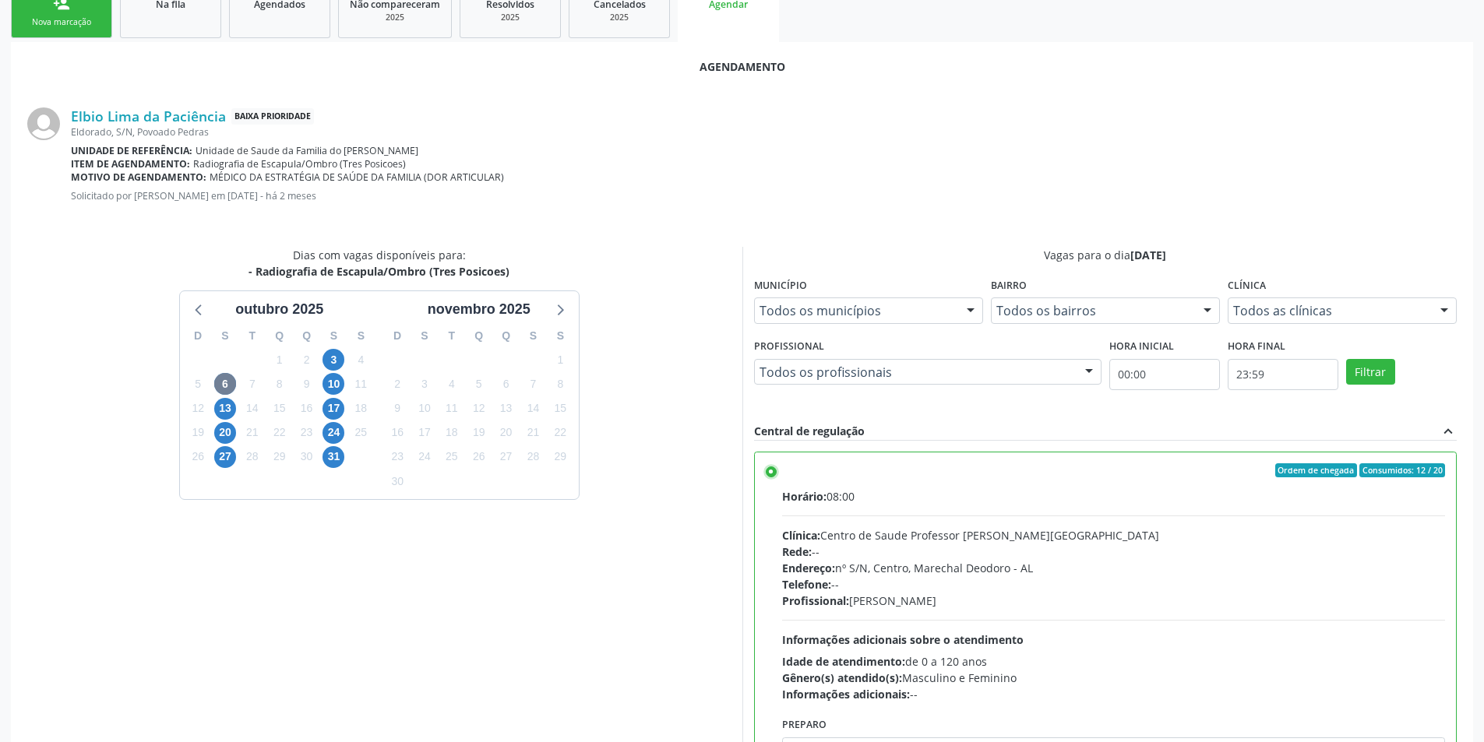
scroll to position [434, 0]
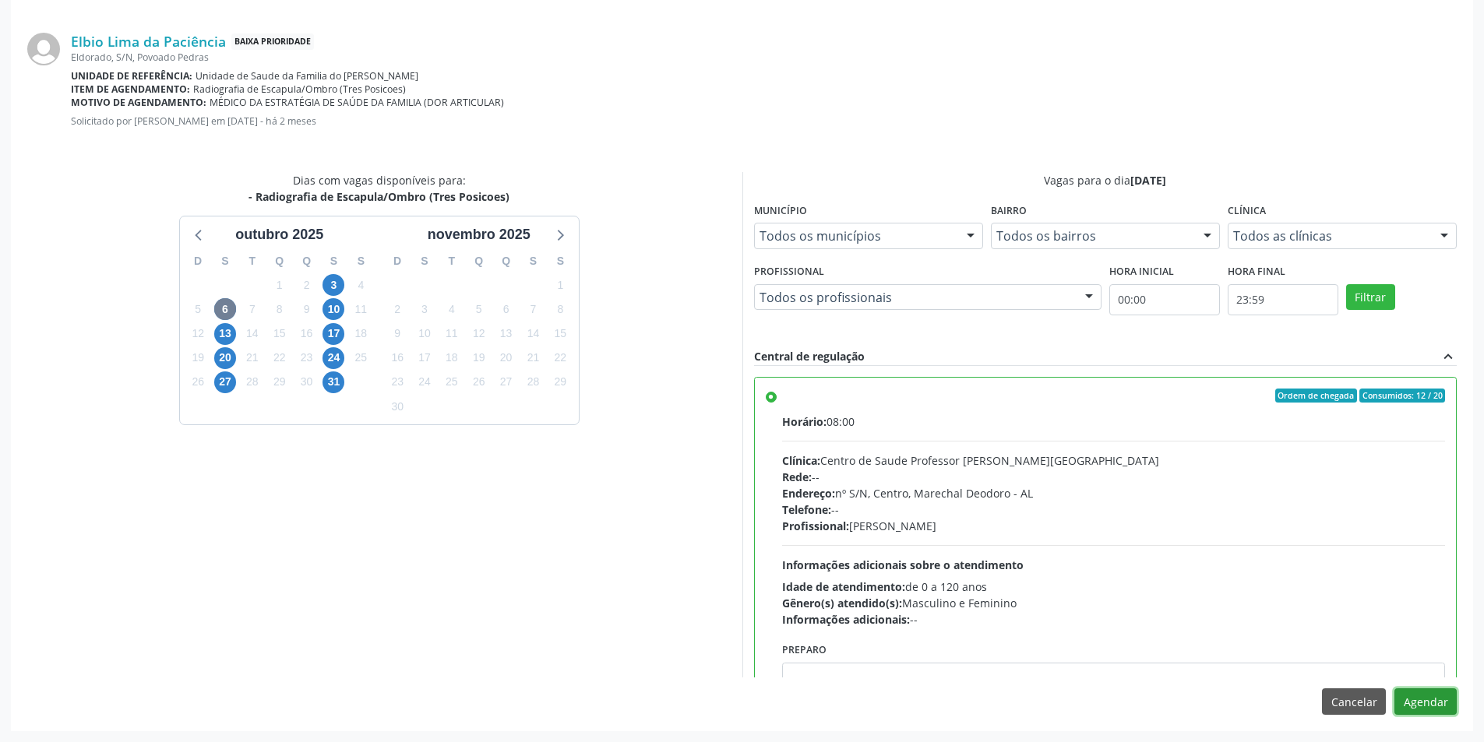
click at [1419, 710] on button "Agendar" at bounding box center [1425, 702] width 62 height 26
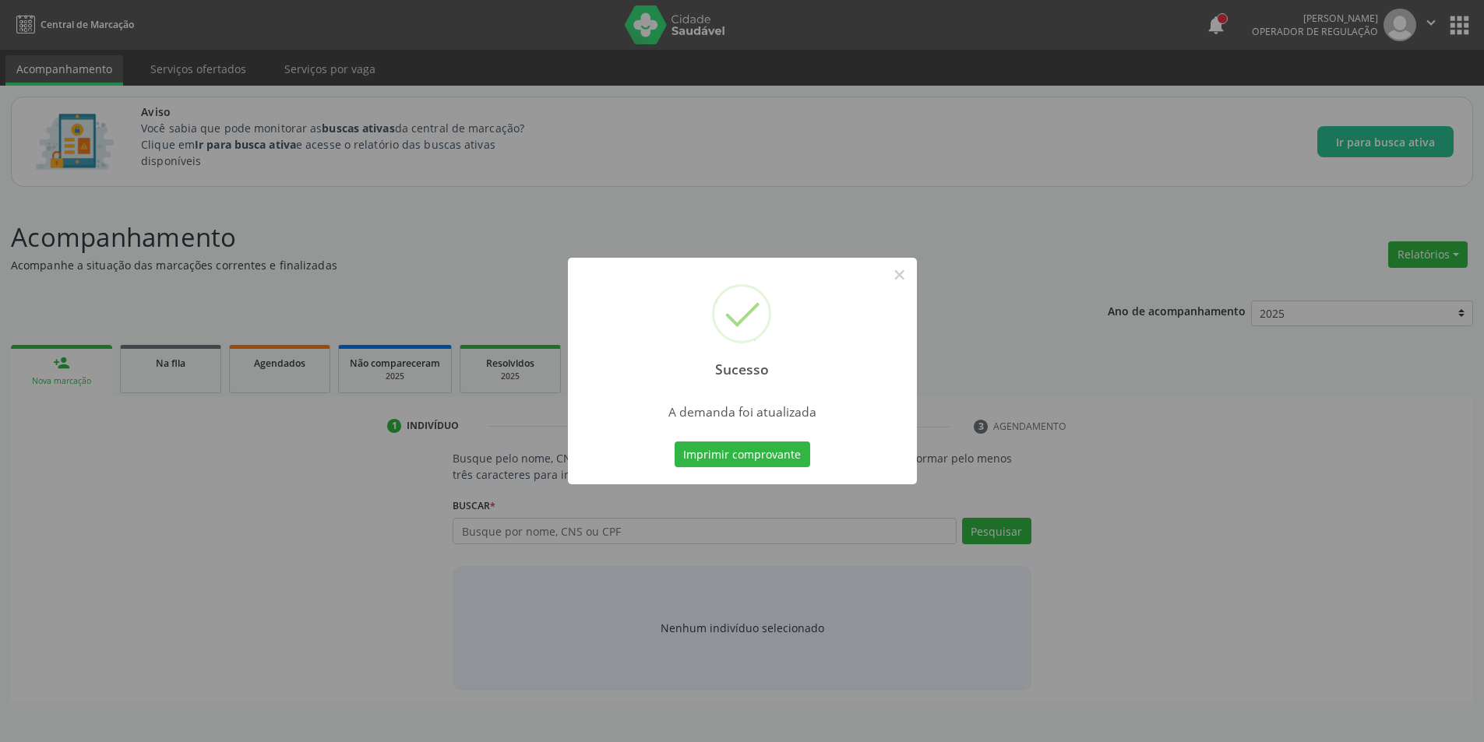
scroll to position [0, 0]
click at [901, 276] on button "×" at bounding box center [905, 275] width 26 height 26
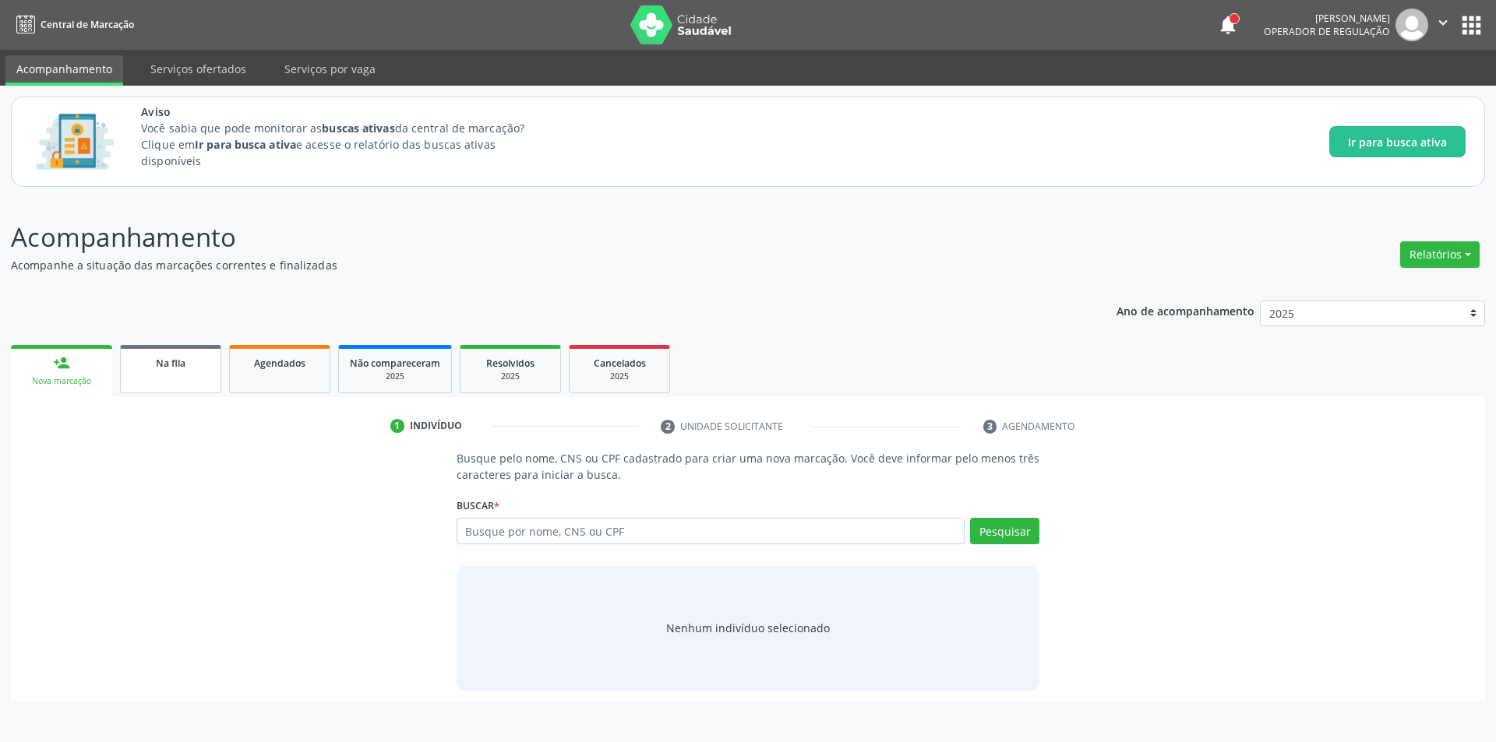
click at [176, 362] on span "Na fila" at bounding box center [171, 363] width 30 height 13
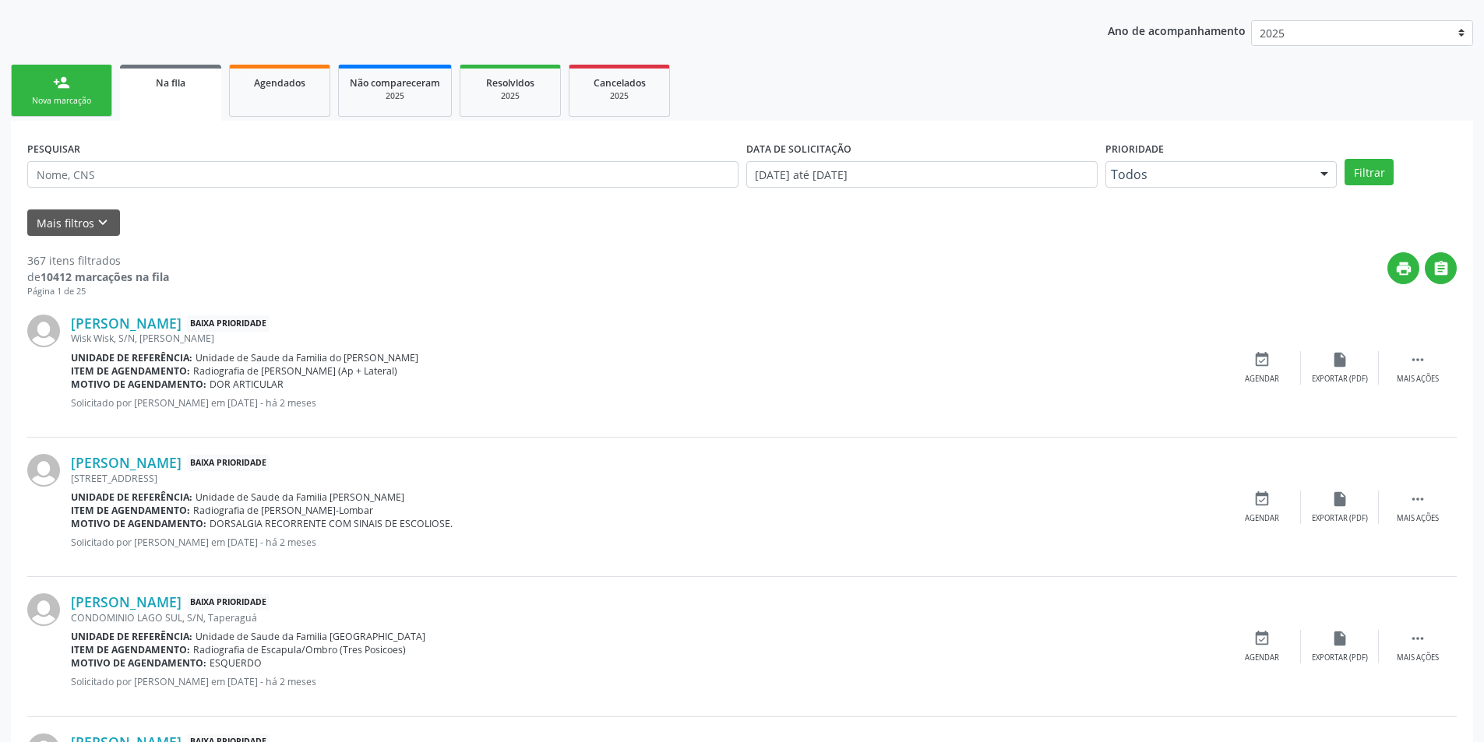
scroll to position [312, 0]
